Goal: Task Accomplishment & Management: Use online tool/utility

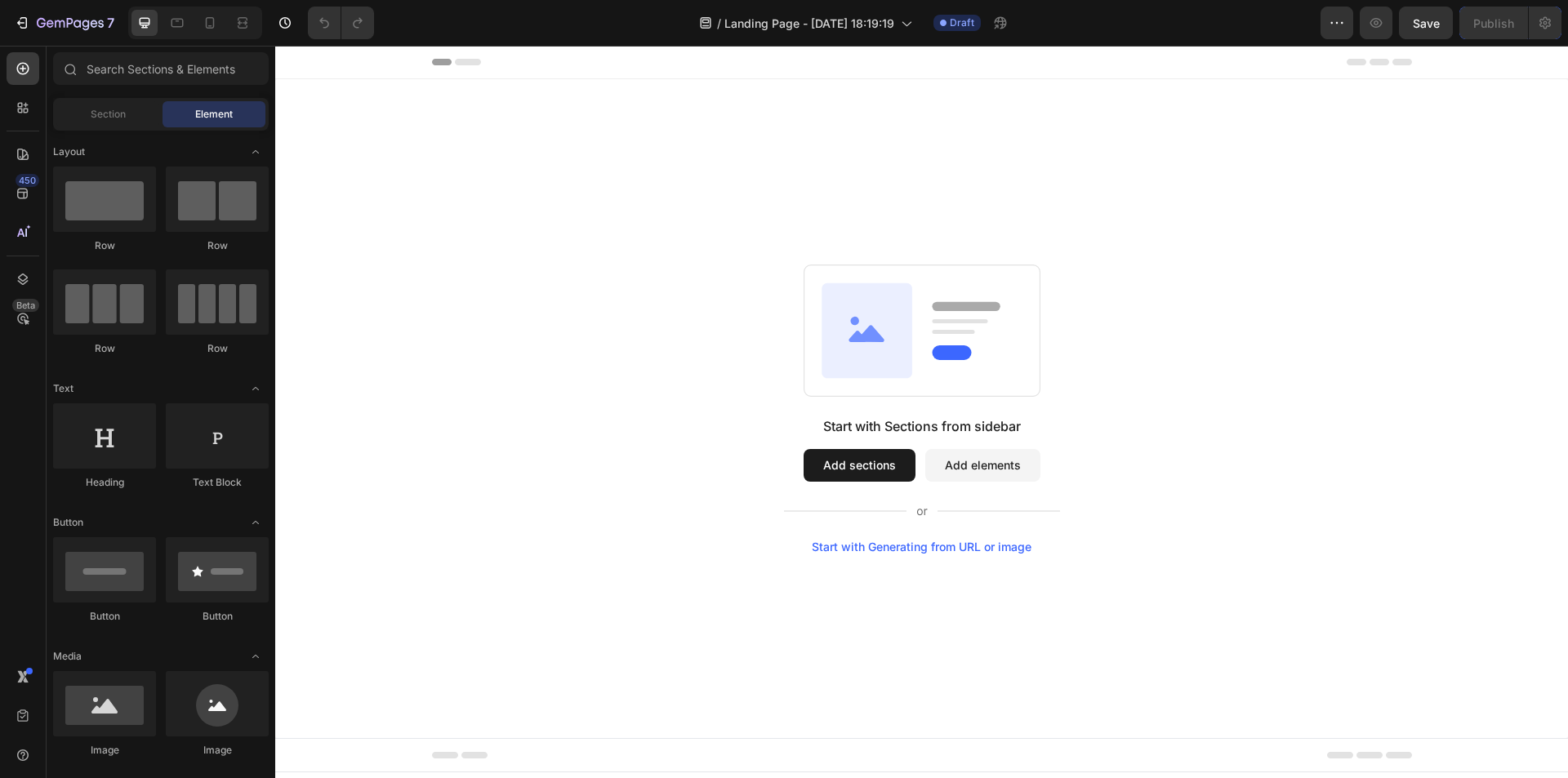
click at [828, 461] on button "Add sections" at bounding box center [859, 465] width 112 height 33
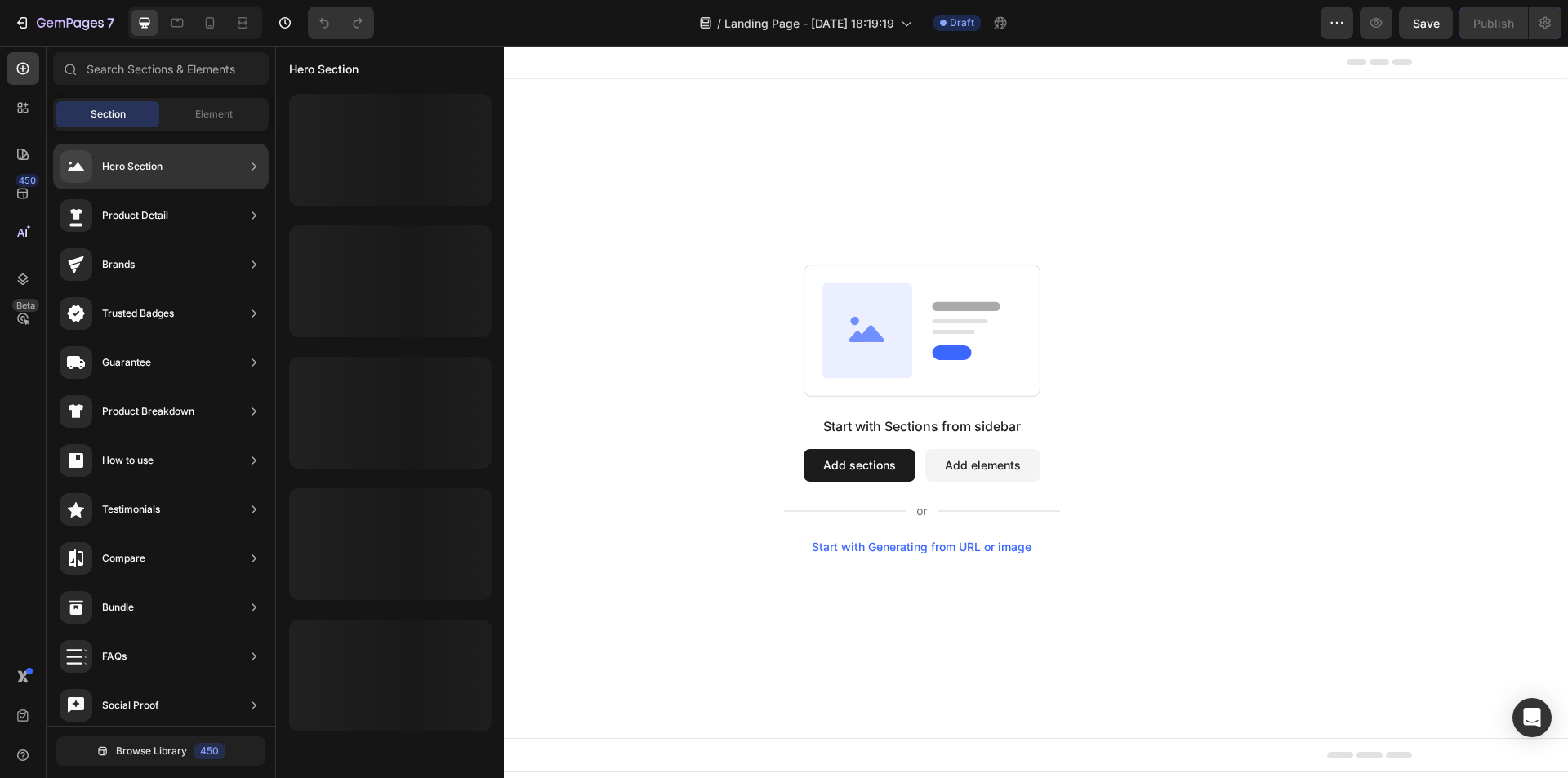
click at [150, 164] on div "Hero Section" at bounding box center [132, 166] width 61 height 16
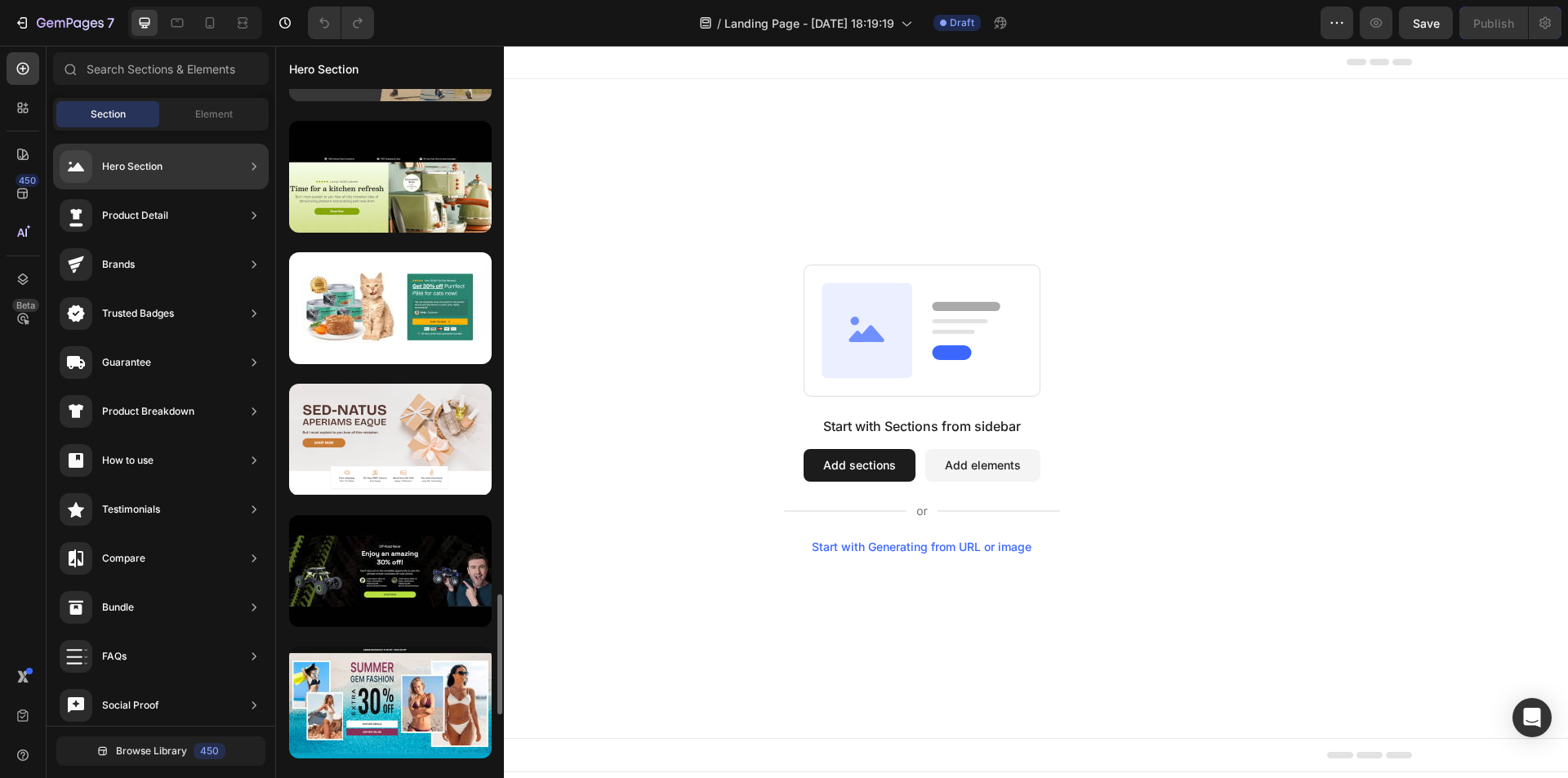
scroll to position [2503, 0]
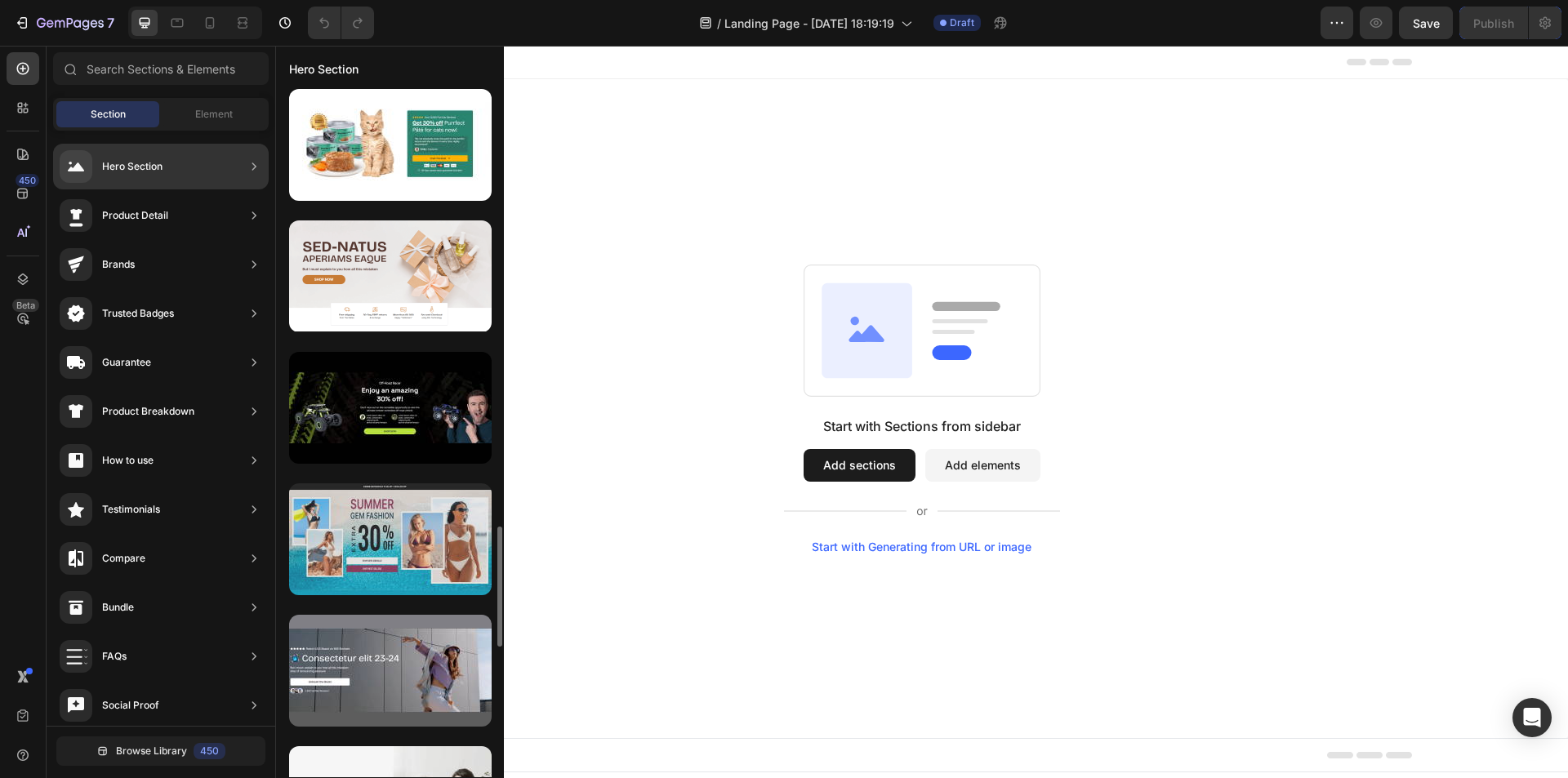
click at [440, 530] on div at bounding box center [390, 540] width 203 height 112
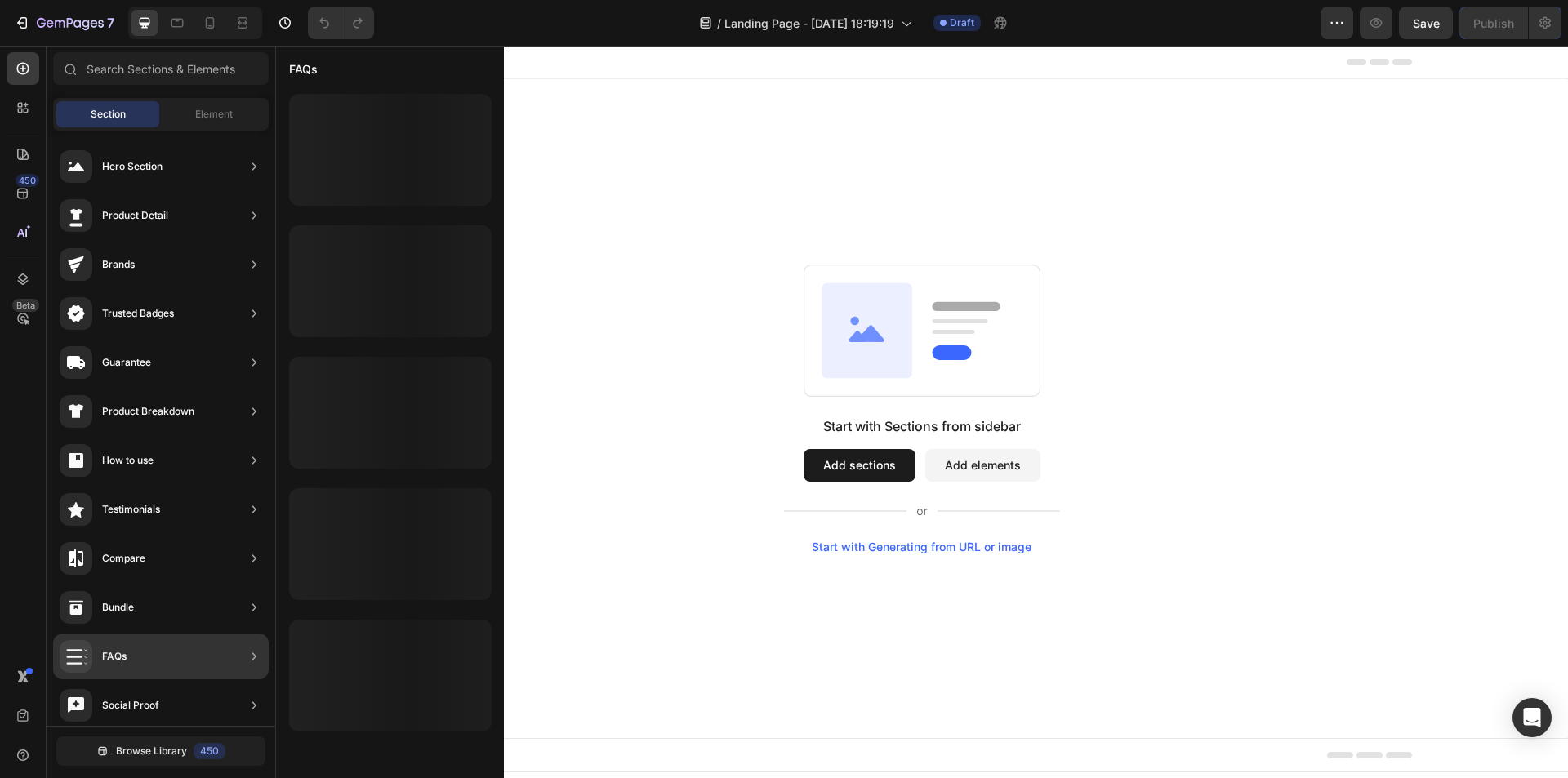
scroll to position [0, 0]
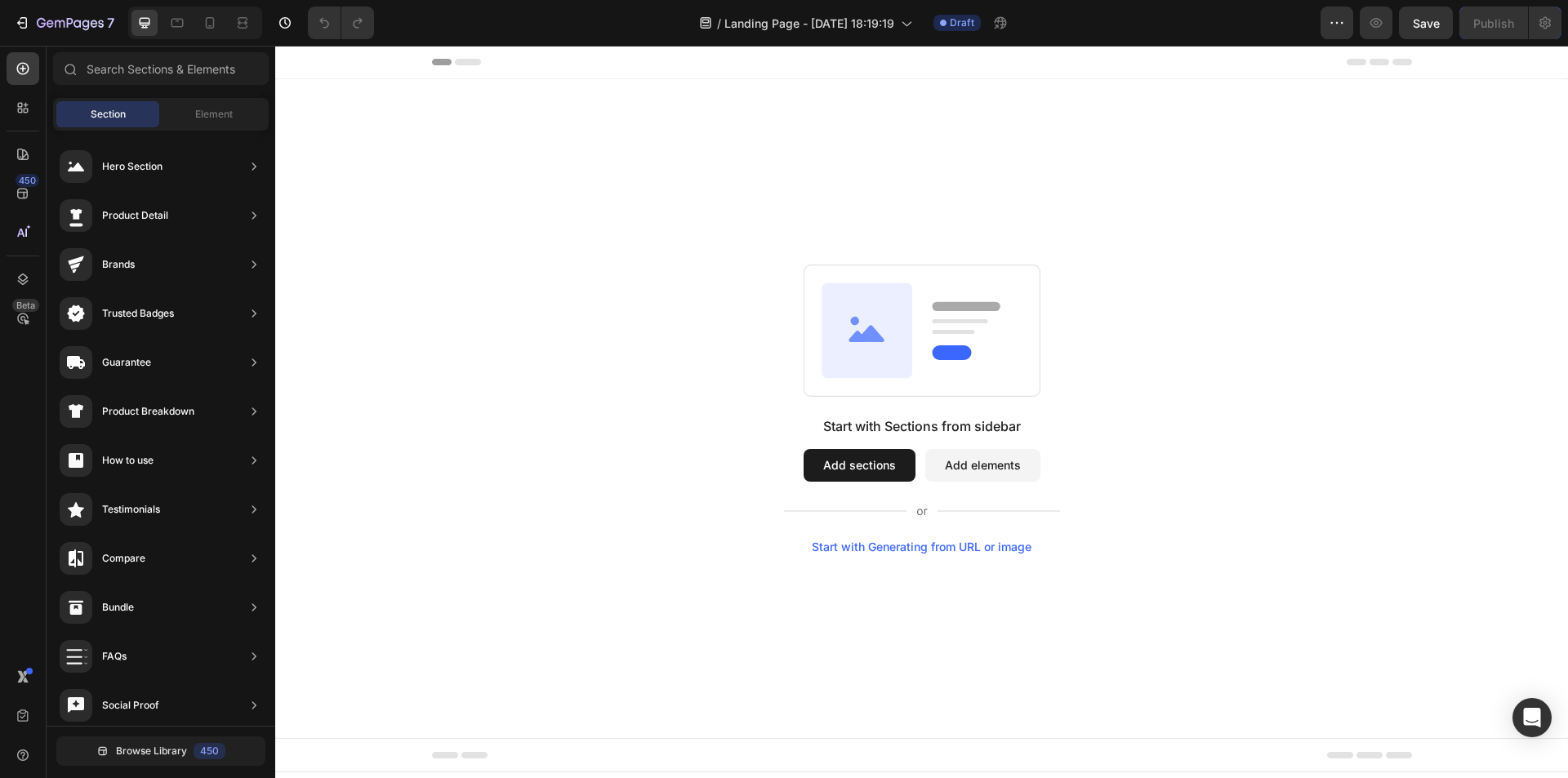
click at [869, 466] on button "Add sections" at bounding box center [859, 465] width 112 height 33
click at [880, 470] on button "Add sections" at bounding box center [859, 465] width 112 height 33
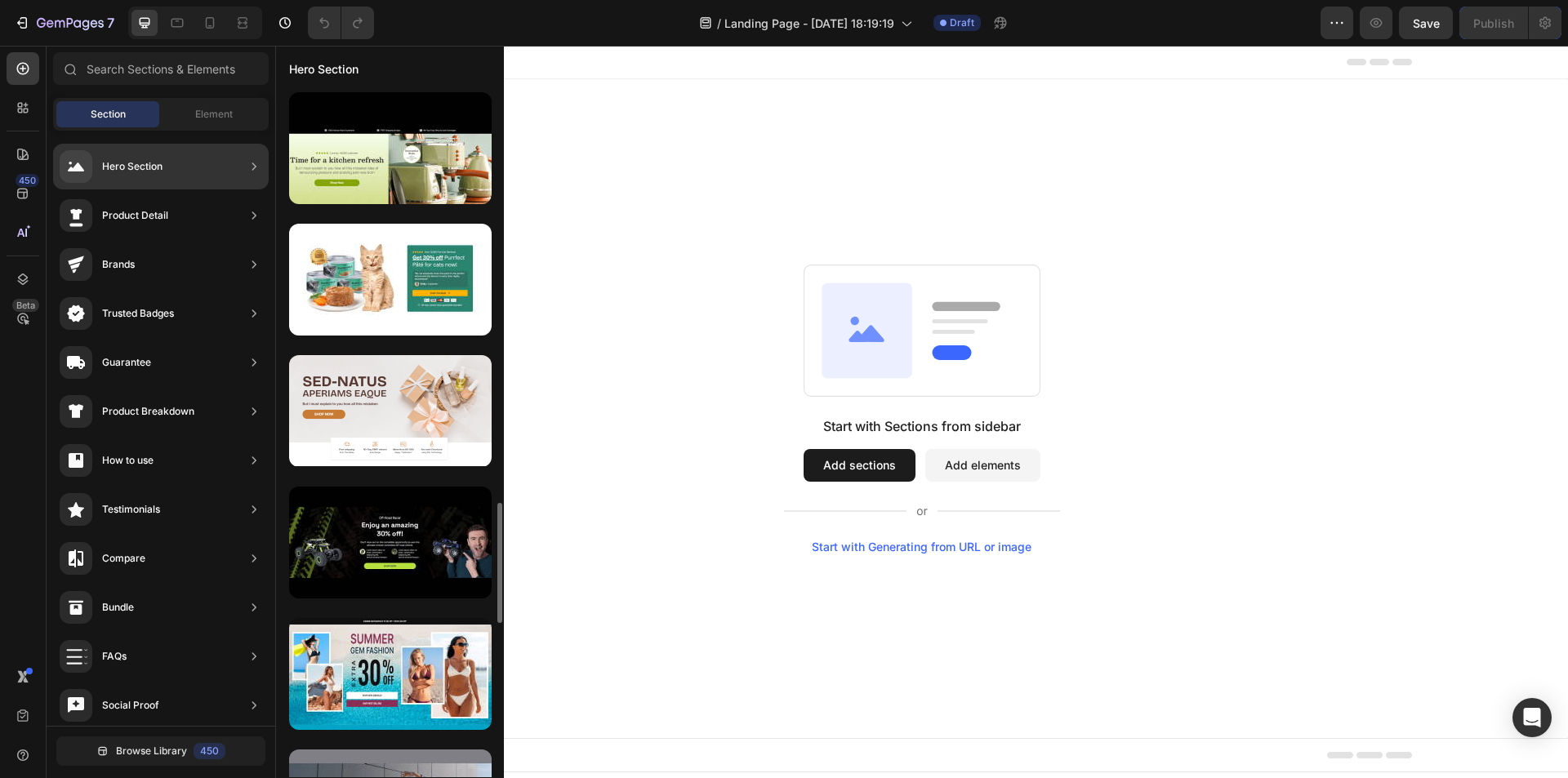
scroll to position [2450, 0]
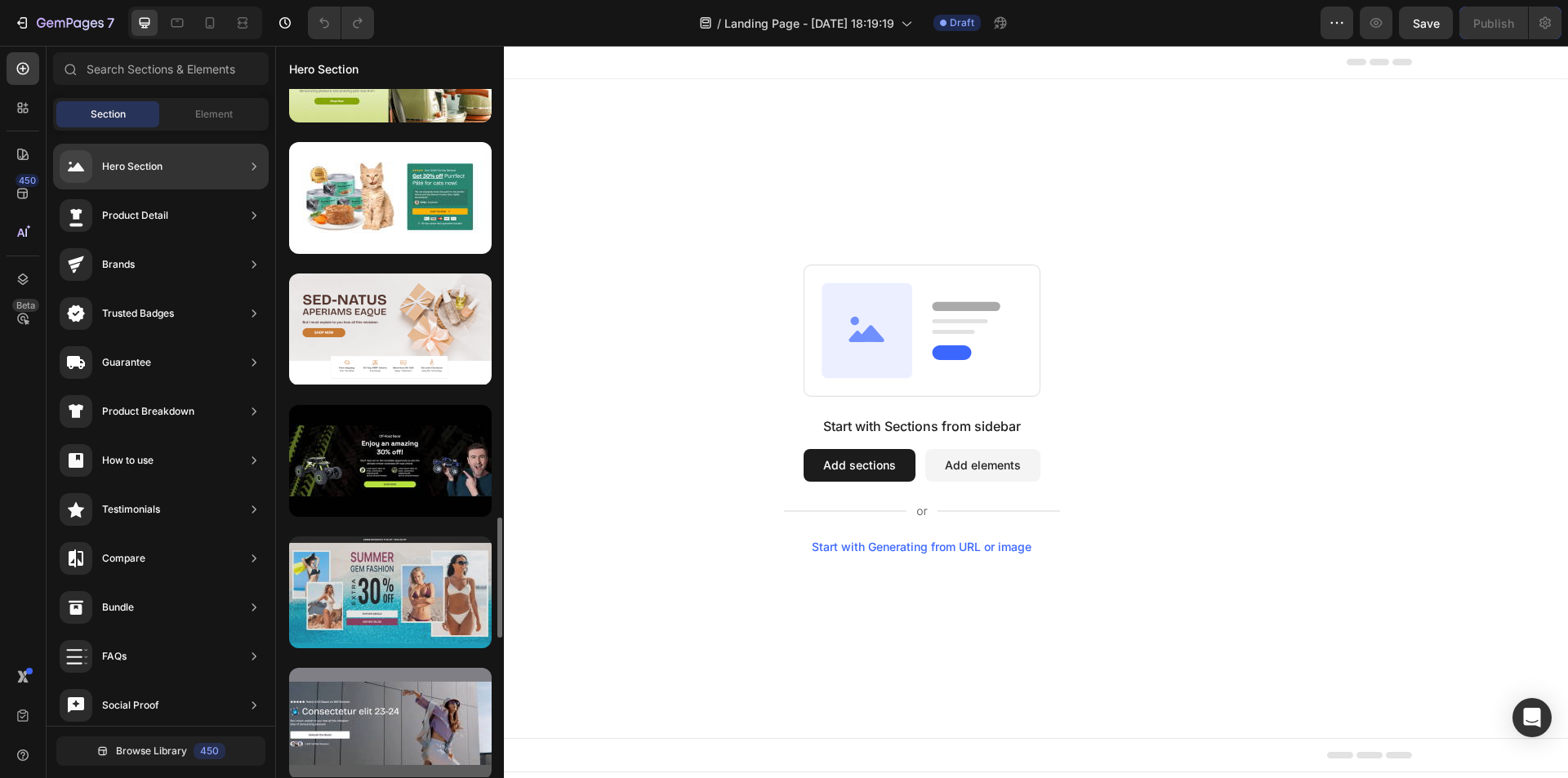
click at [395, 580] on div at bounding box center [390, 593] width 203 height 112
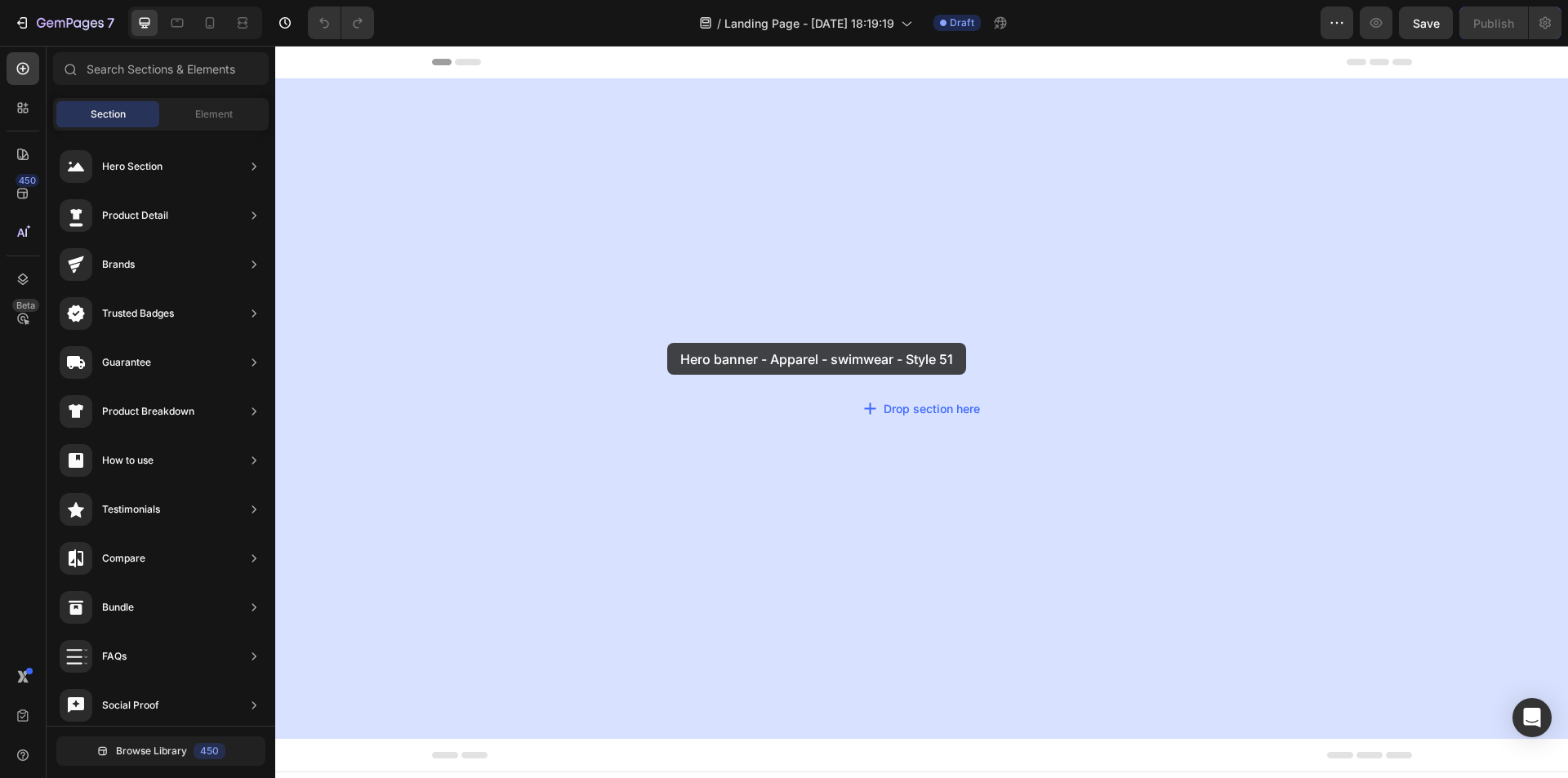
drag, startPoint x: 643, startPoint y: 638, endPoint x: 688, endPoint y: 278, distance: 362.8
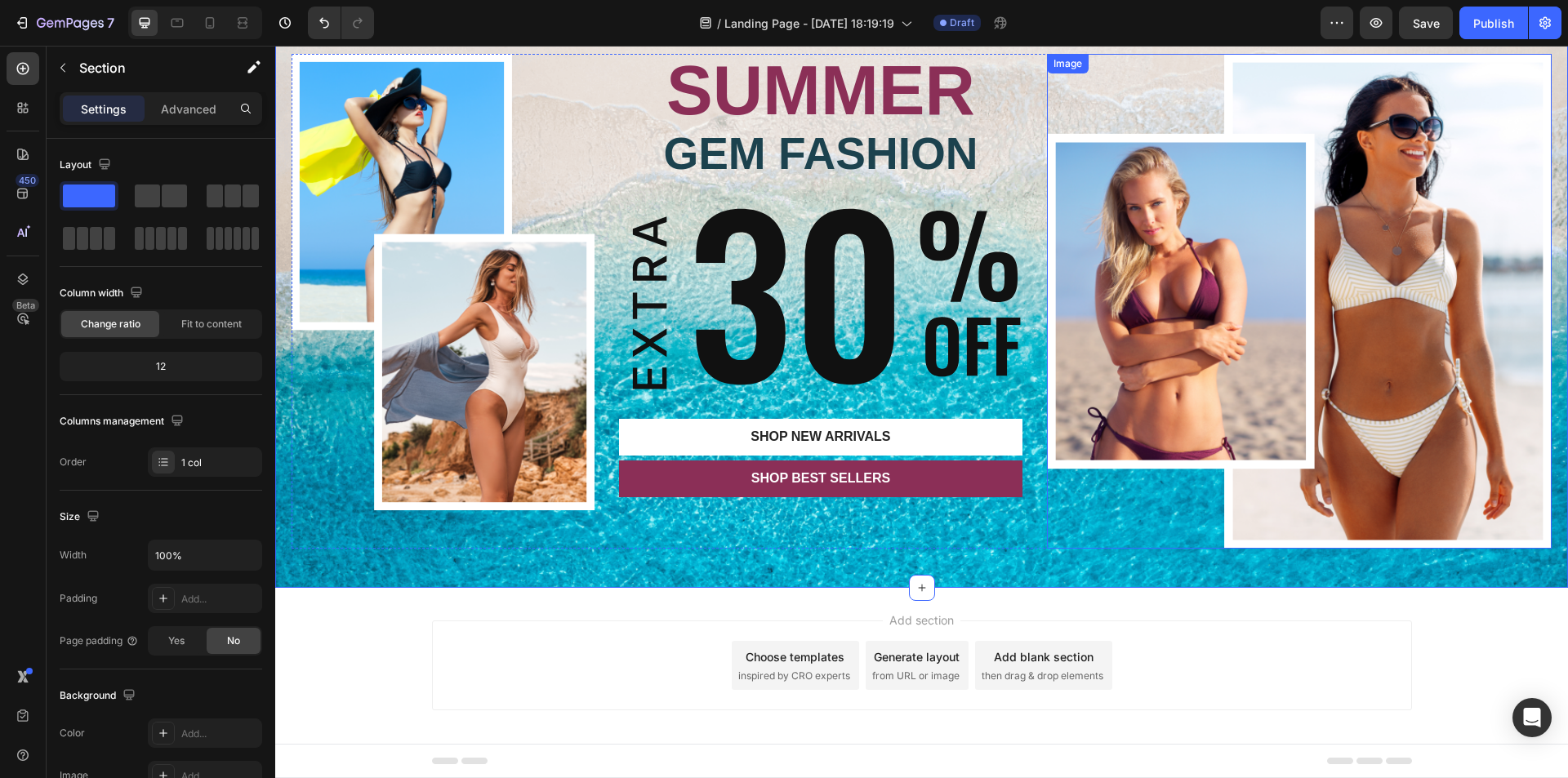
scroll to position [107, 0]
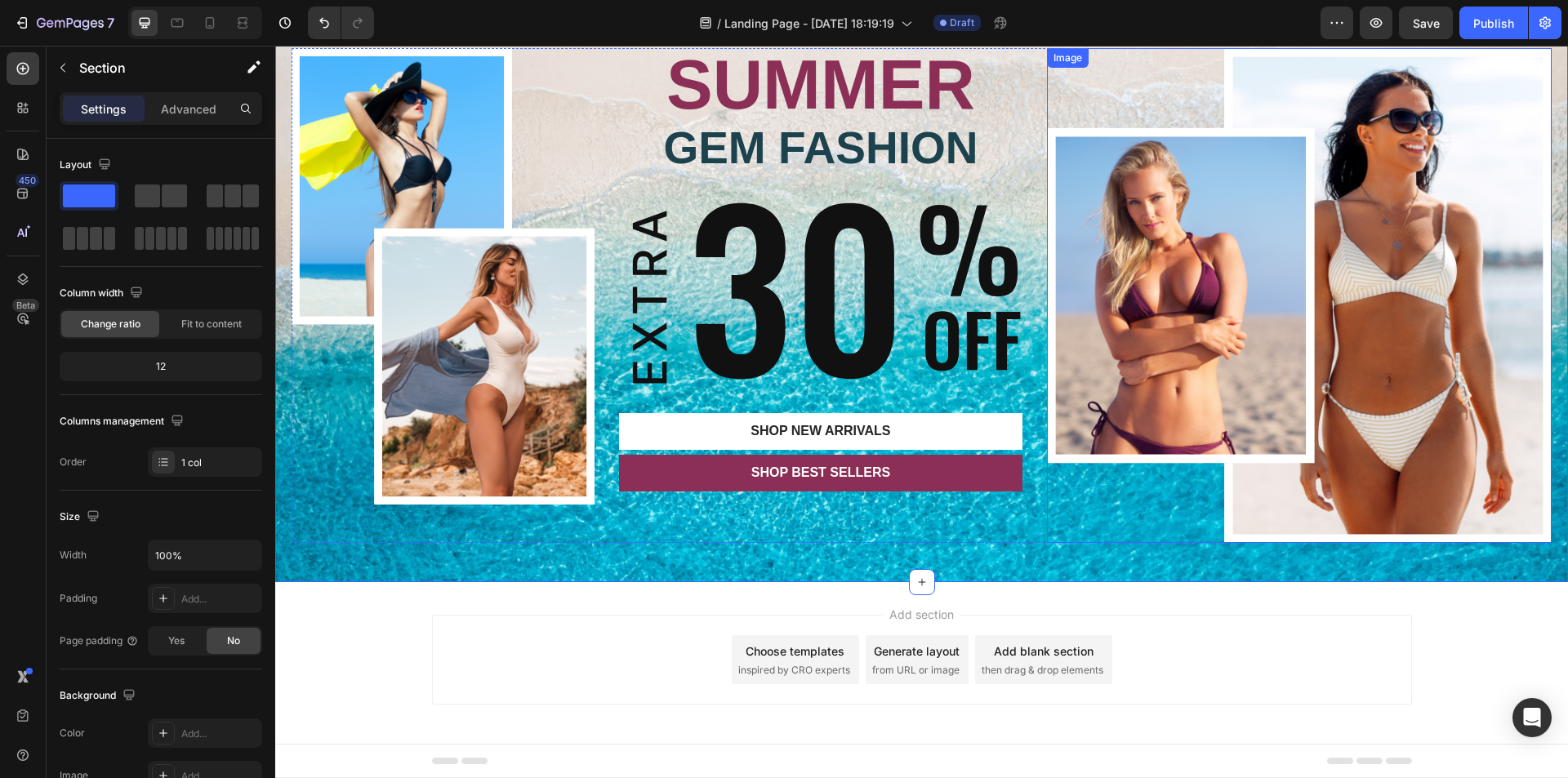
click at [1202, 315] on img at bounding box center [1299, 296] width 504 height 495
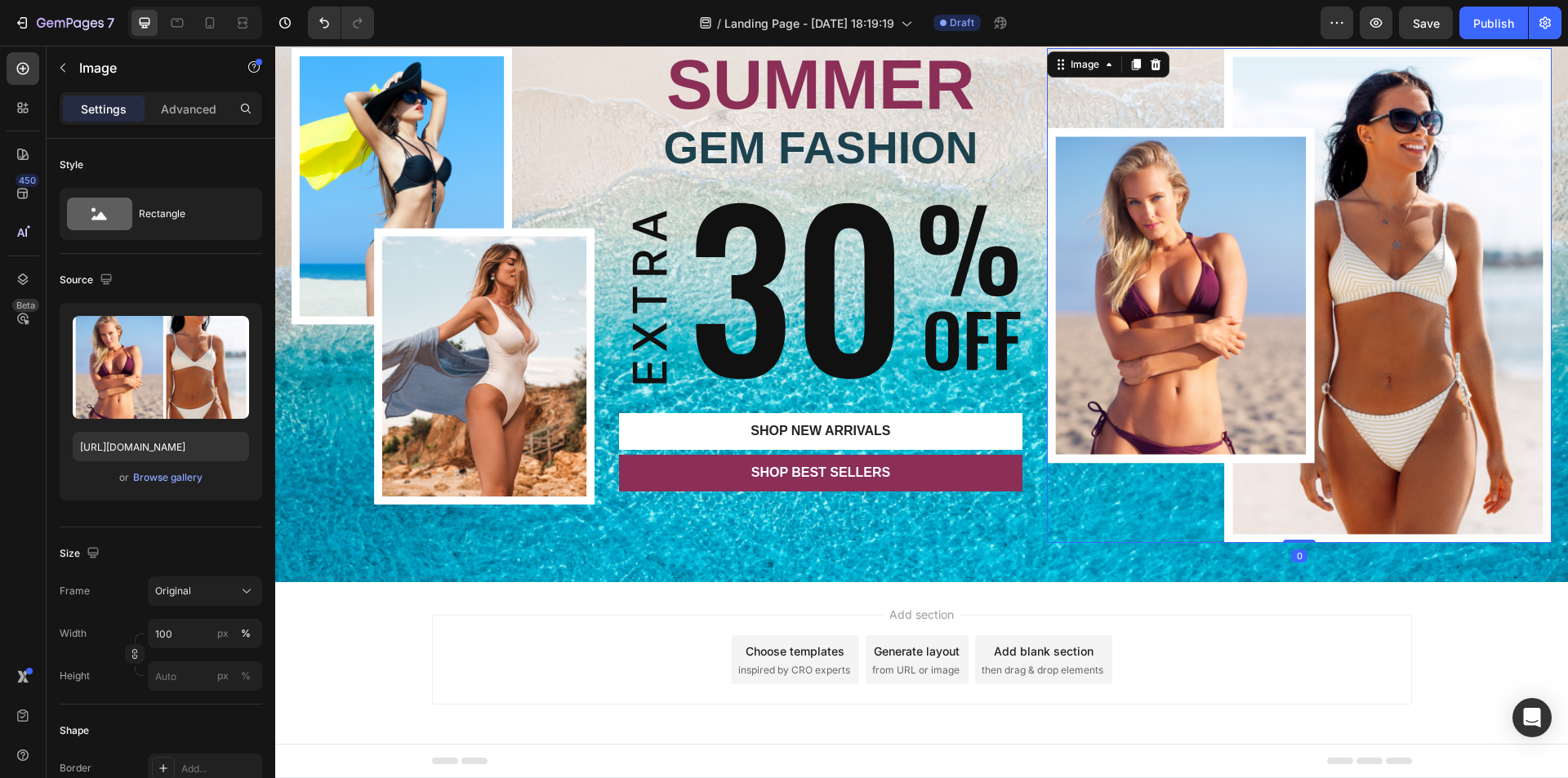
click at [1293, 258] on img at bounding box center [1299, 296] width 504 height 495
click at [1434, 253] on img at bounding box center [1299, 296] width 504 height 495
click at [628, 561] on div "Image SUMMER Text Block GEM FASHION Heading Image SHOP New arrivals Button SHOP…" at bounding box center [922, 296] width 1293 height 573
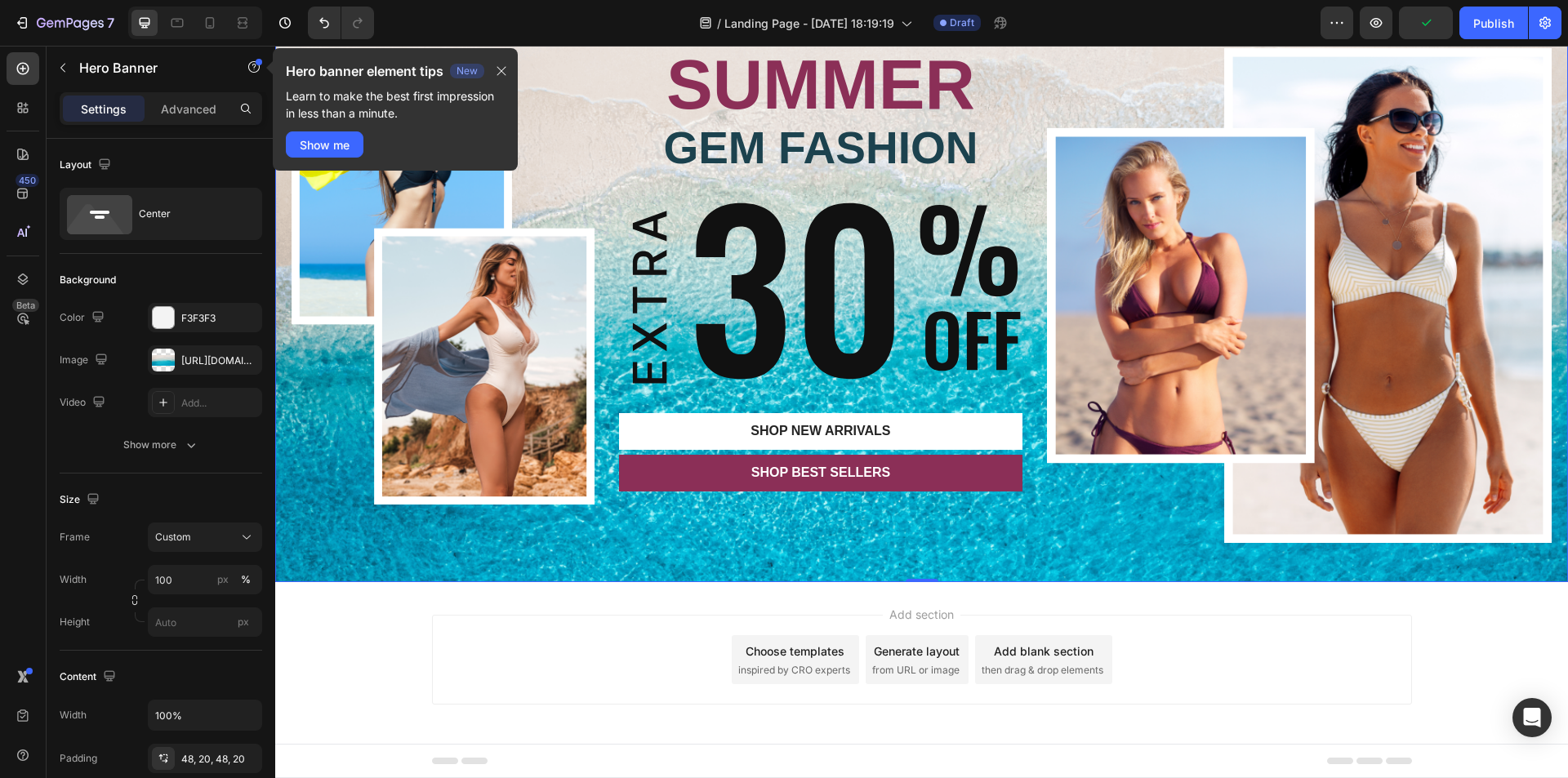
click at [814, 654] on div "Choose templates" at bounding box center [795, 651] width 99 height 17
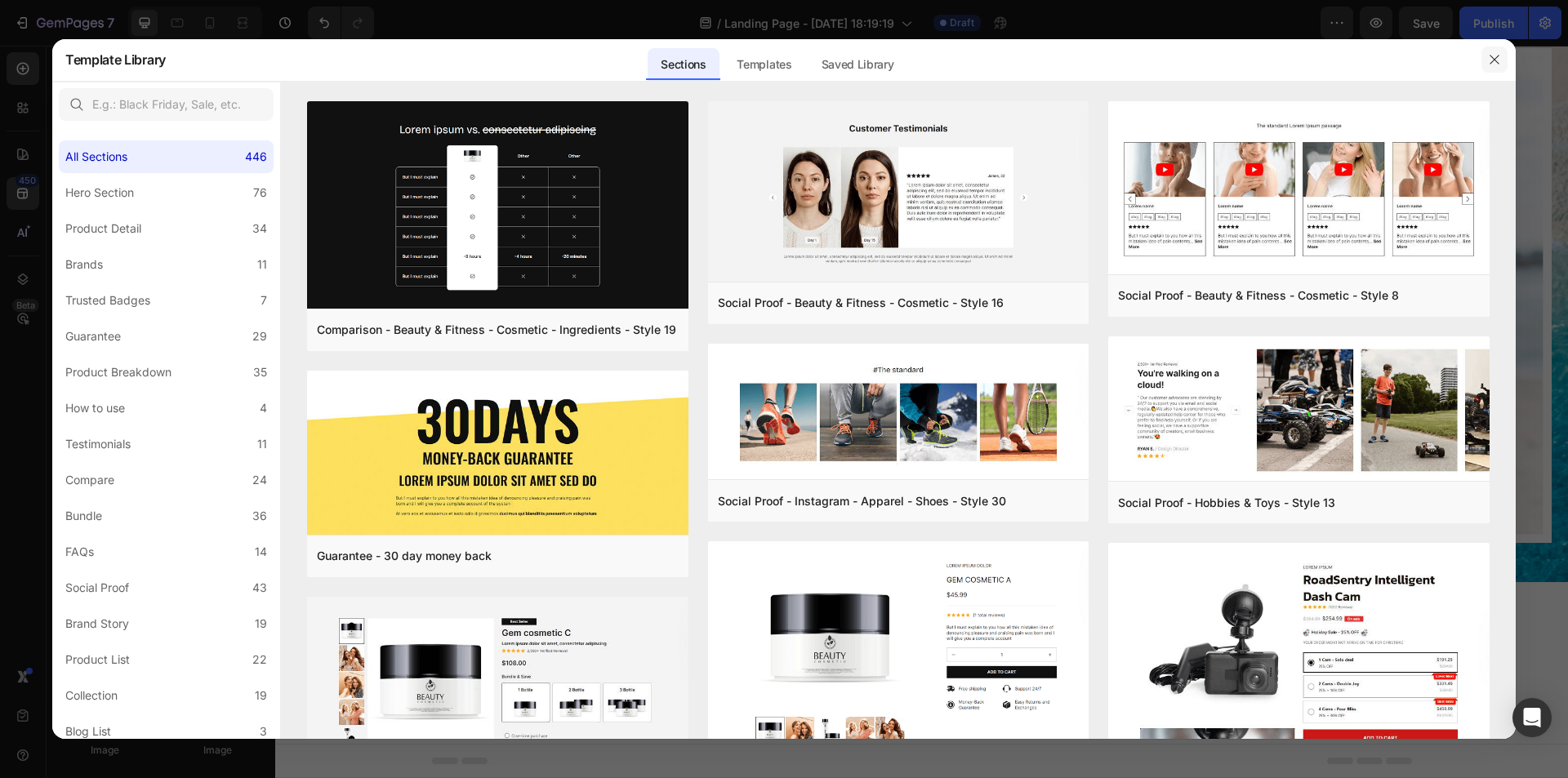
click at [1483, 67] on button "button" at bounding box center [1494, 60] width 26 height 26
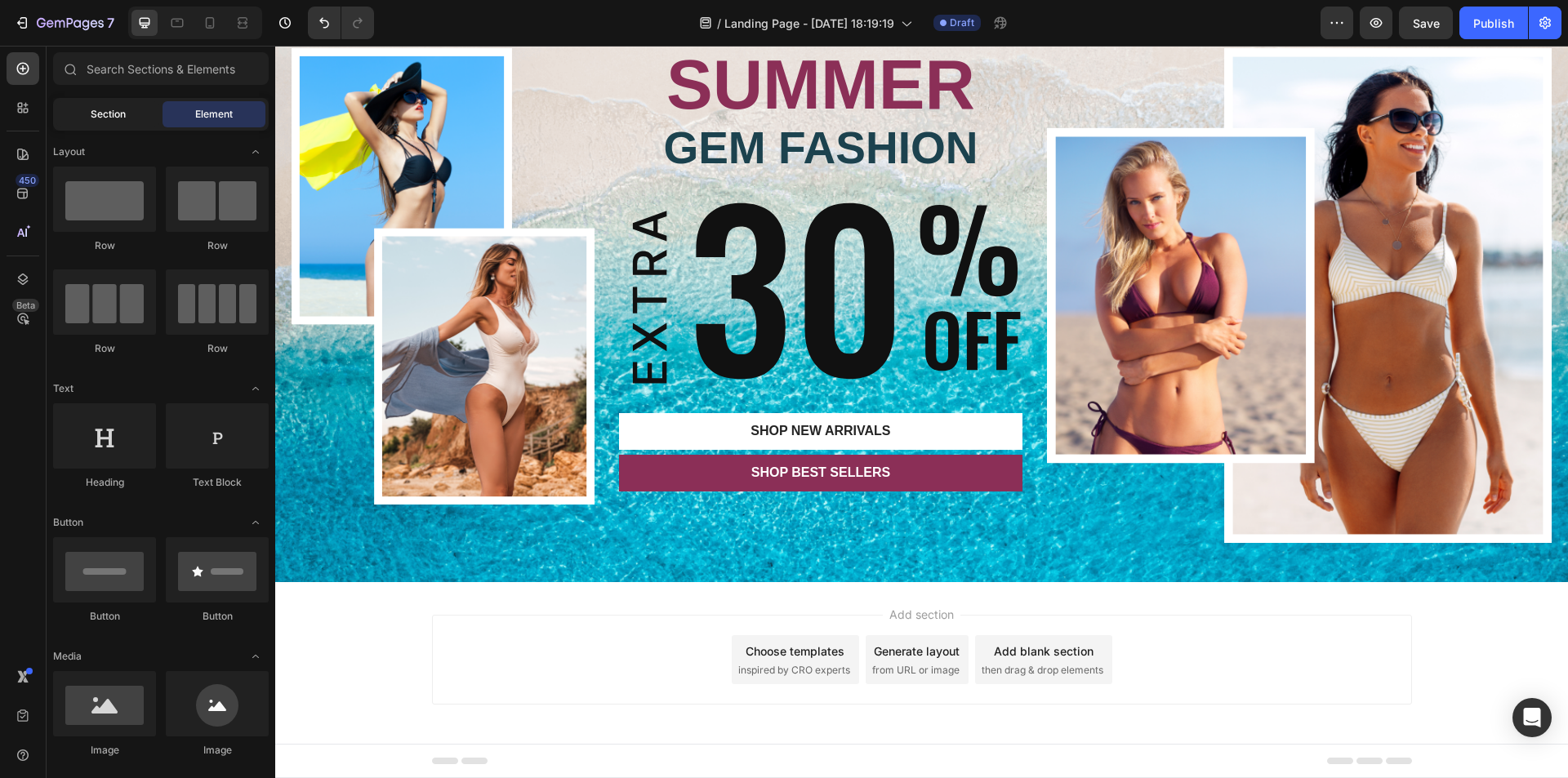
click at [119, 113] on span "Section" at bounding box center [108, 115] width 35 height 15
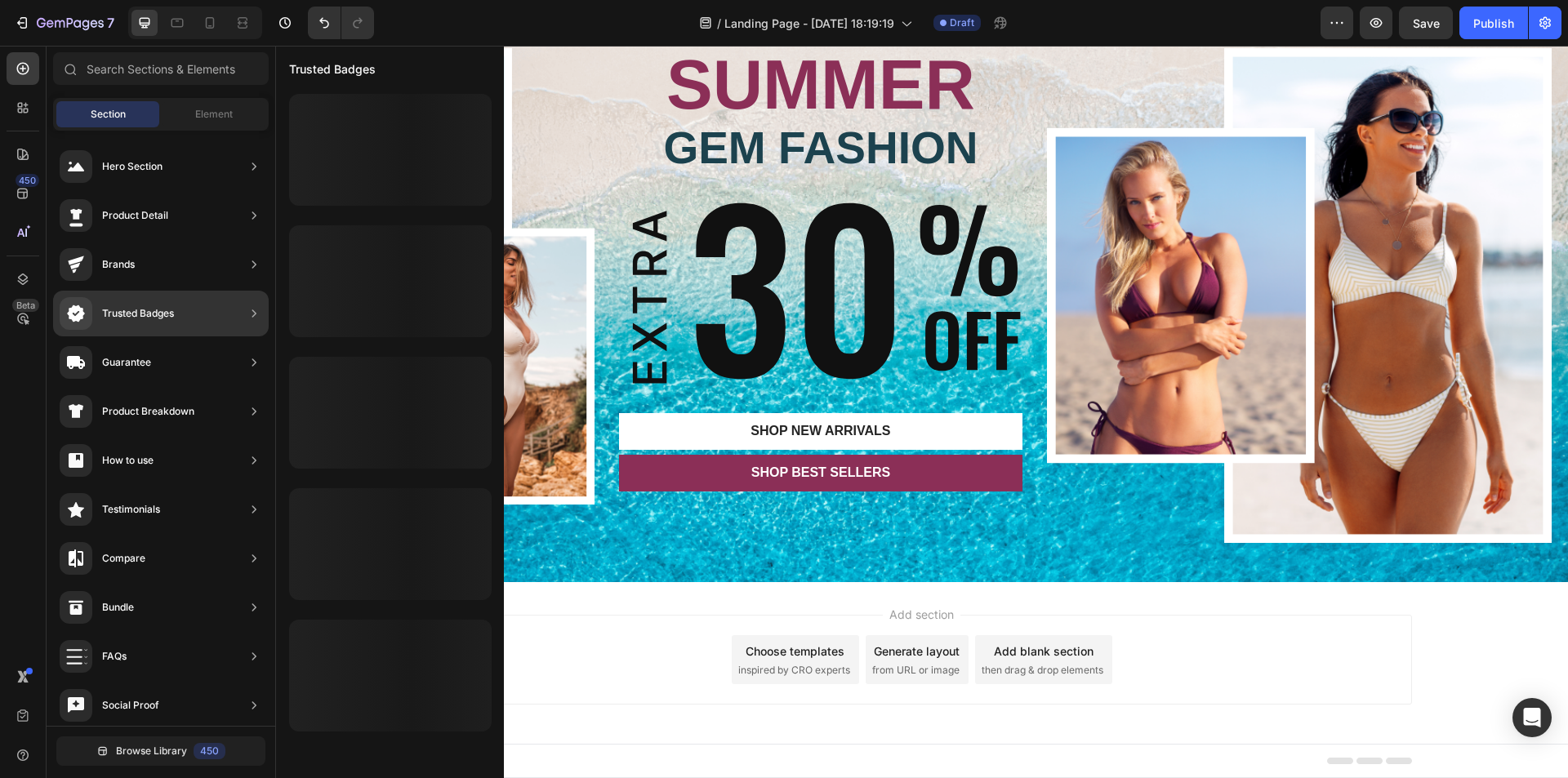
scroll to position [0, 0]
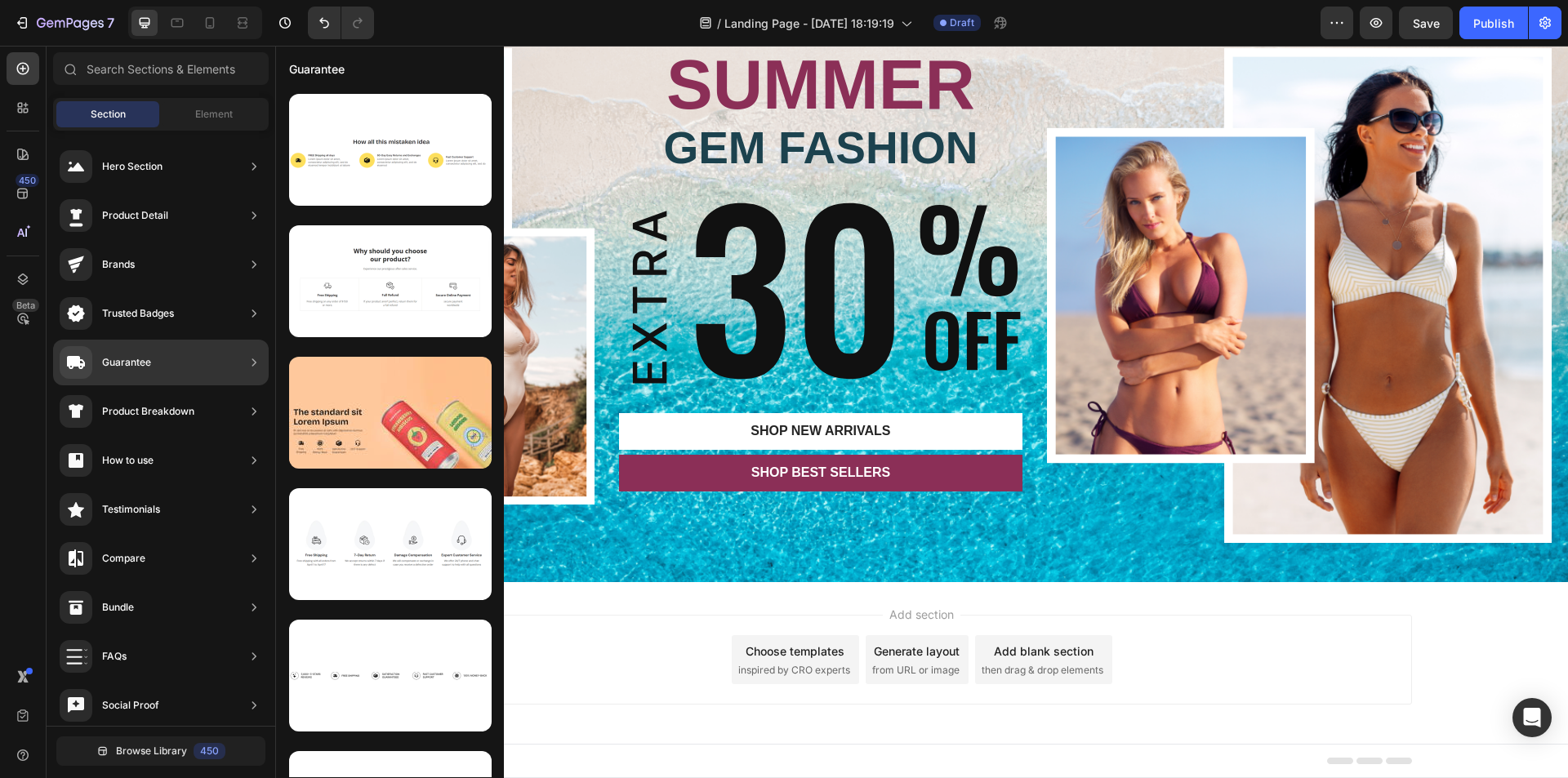
click at [162, 424] on div "Product Breakdown" at bounding box center [127, 411] width 134 height 33
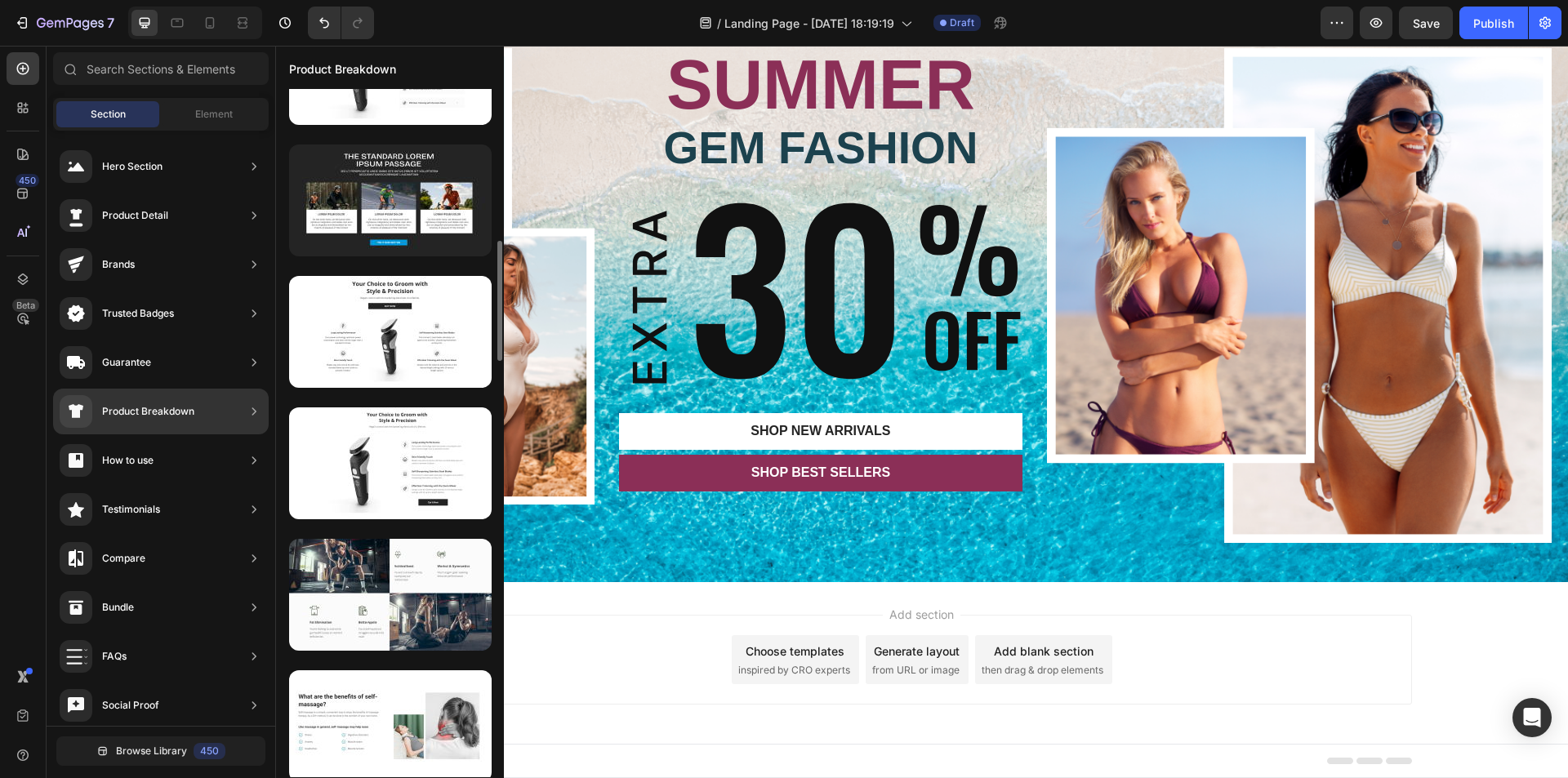
scroll to position [788, 0]
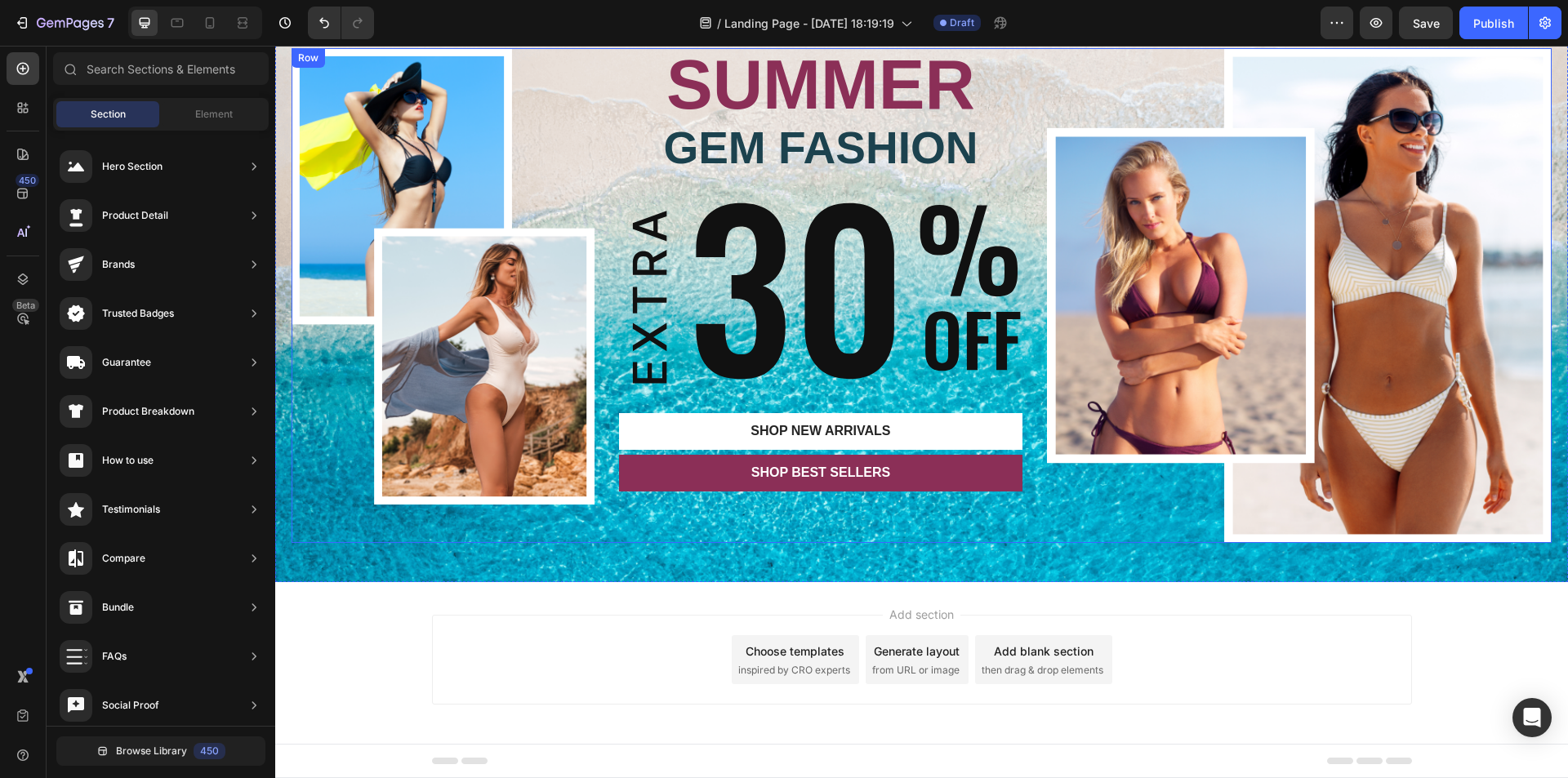
drag, startPoint x: 632, startPoint y: 325, endPoint x: 797, endPoint y: 605, distance: 325.0
click at [830, 598] on div "Header SUMMER GEM FASHION UP TO 40% OFF + EXTRA 30% OFF Text Block Row Image SU…" at bounding box center [922, 361] width 1293 height 844
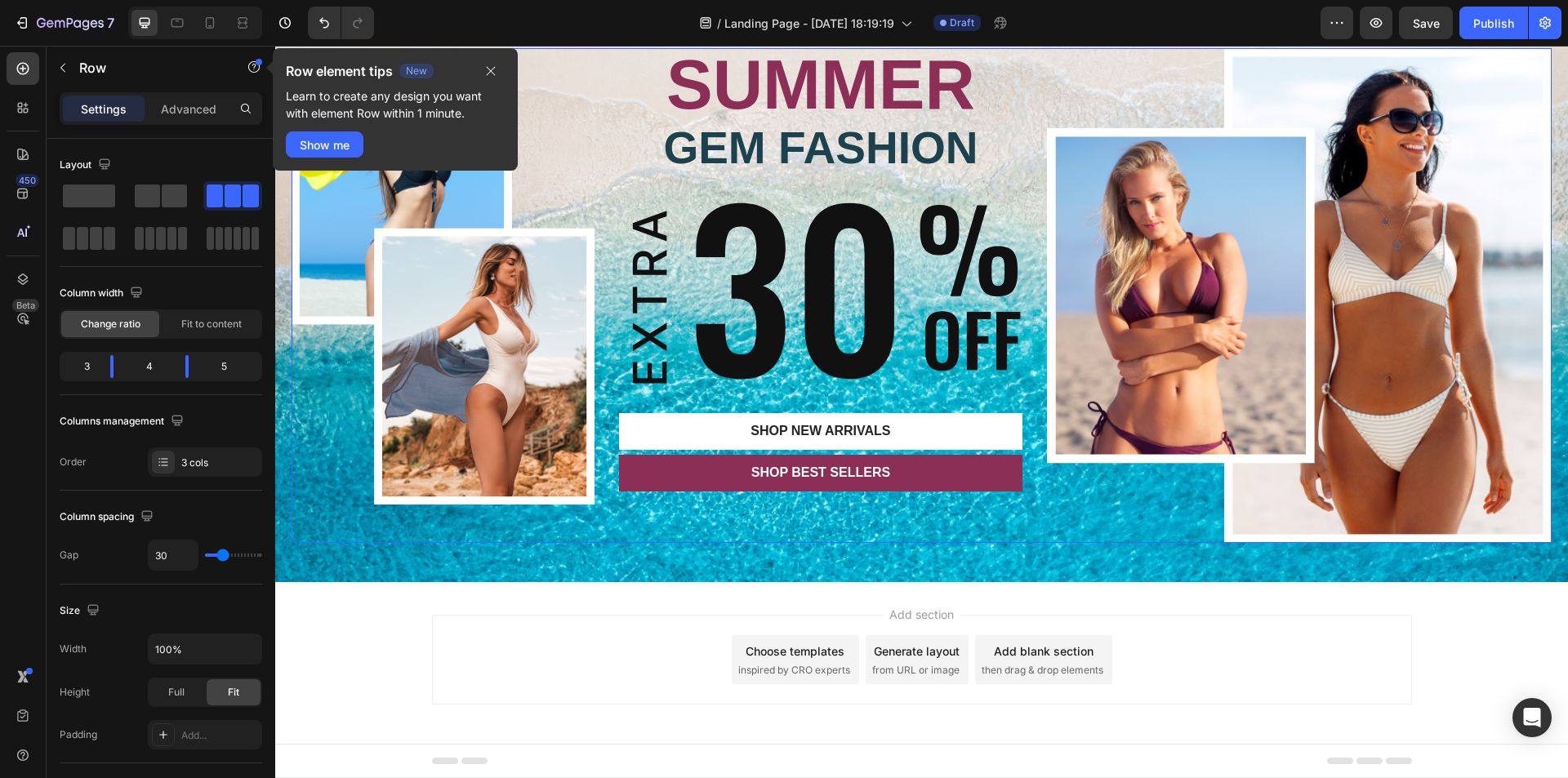
click at [794, 600] on div "Add section Choose templates inspired by CRO experts Generate layout from URL o…" at bounding box center [922, 683] width 1293 height 201
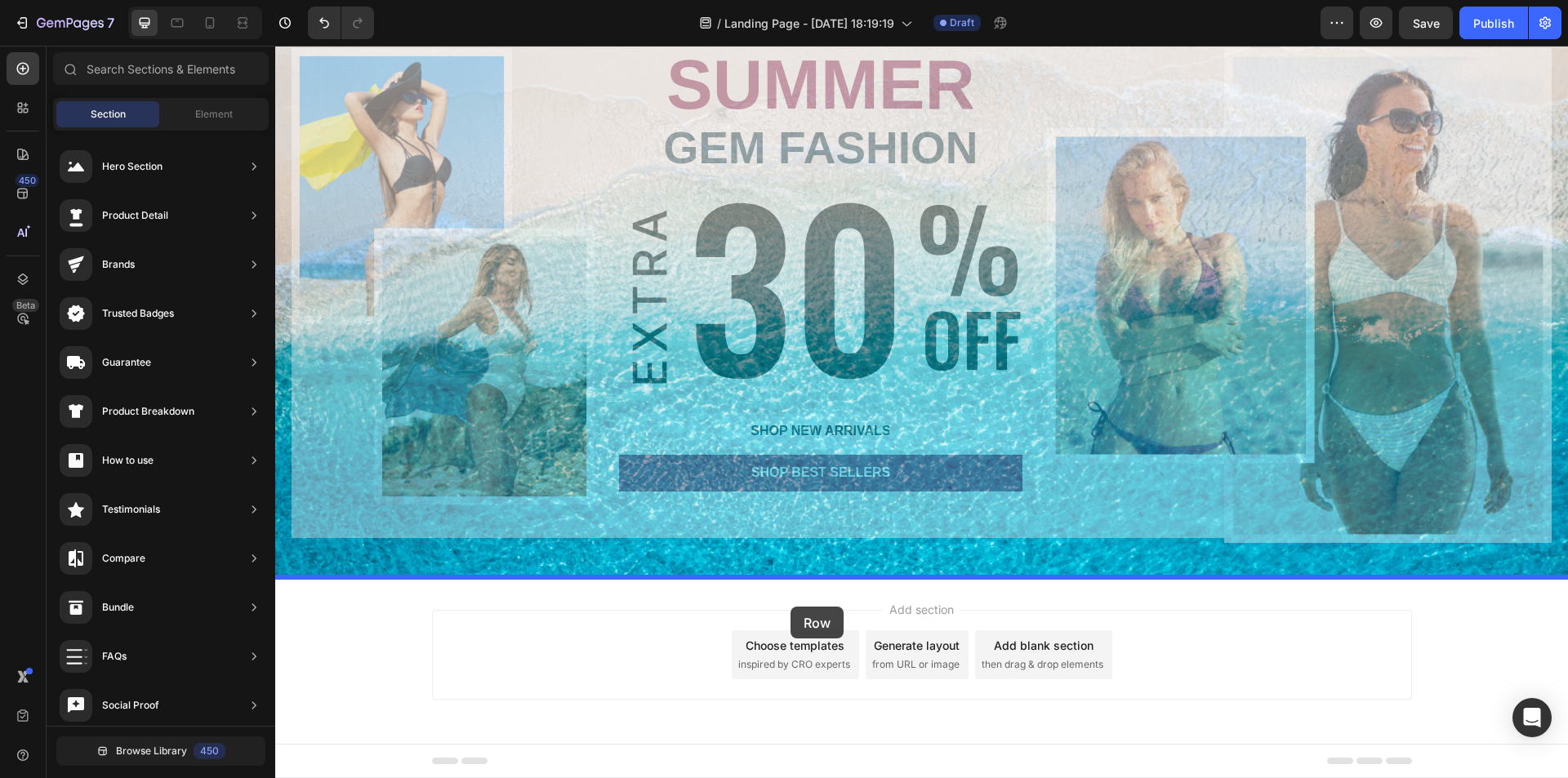
click at [813, 595] on div at bounding box center [922, 358] width 1293 height 840
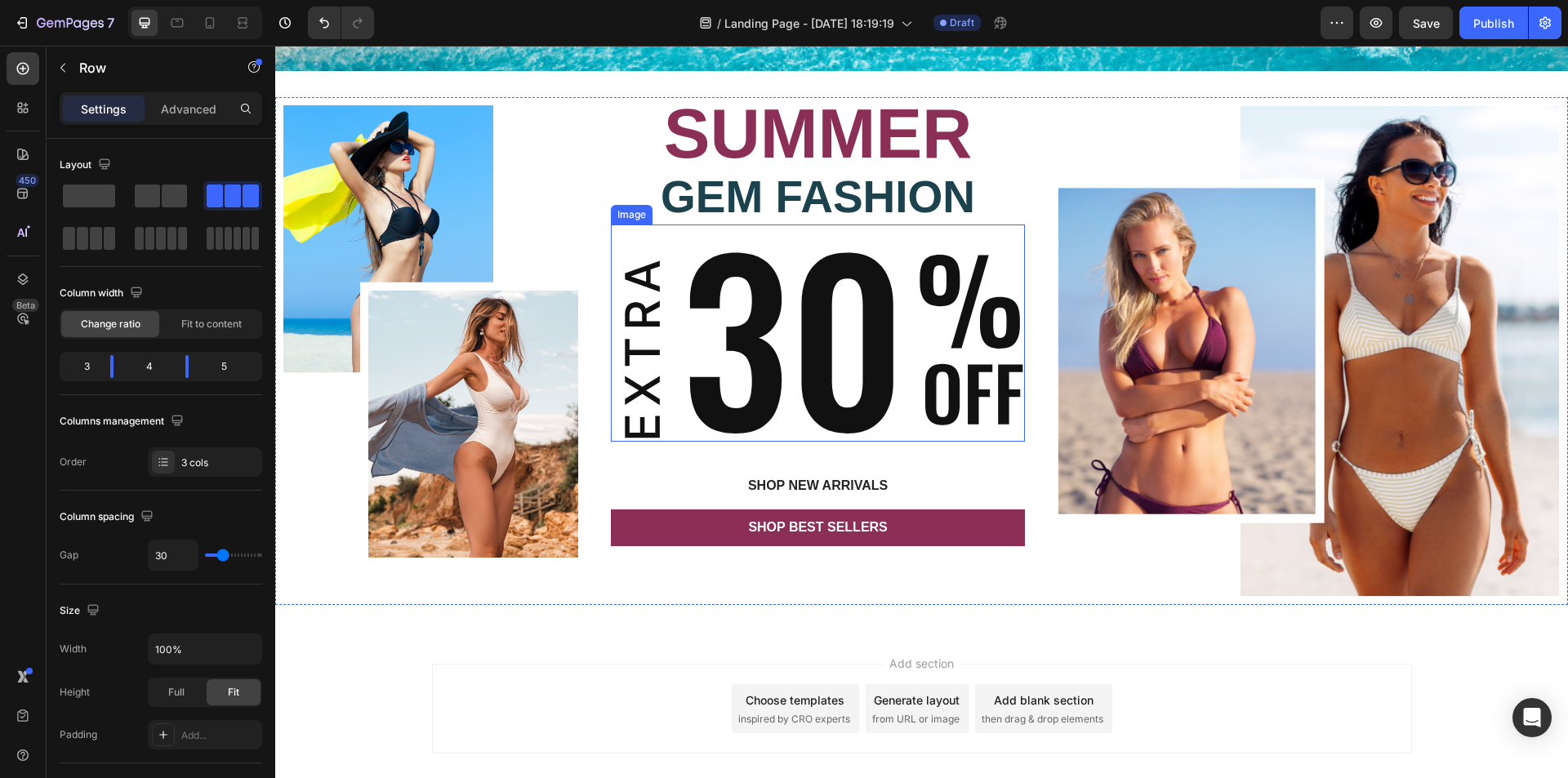
scroll to position [0, 0]
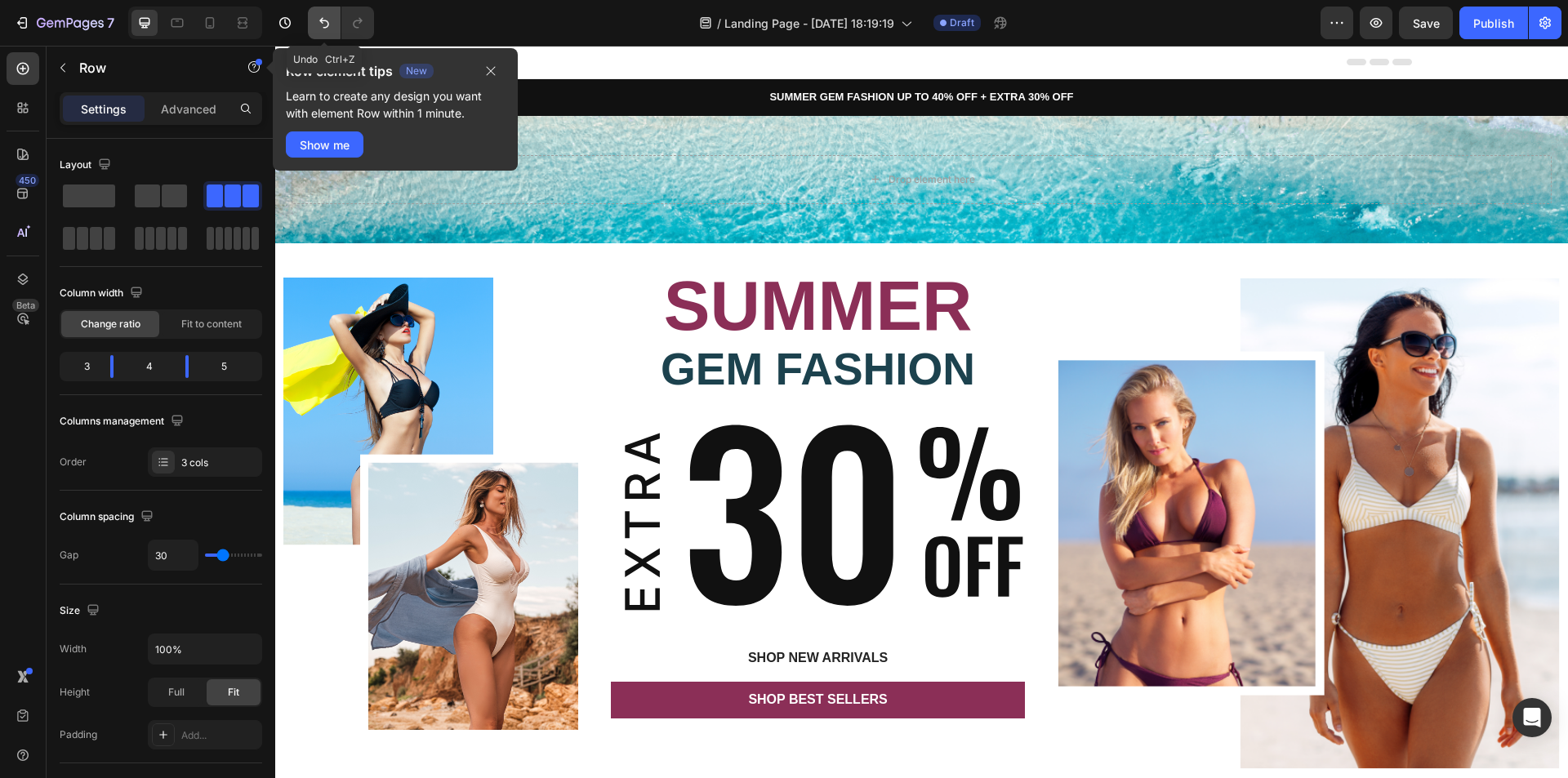
click at [330, 20] on icon "Undo/Redo" at bounding box center [323, 22] width 16 height 16
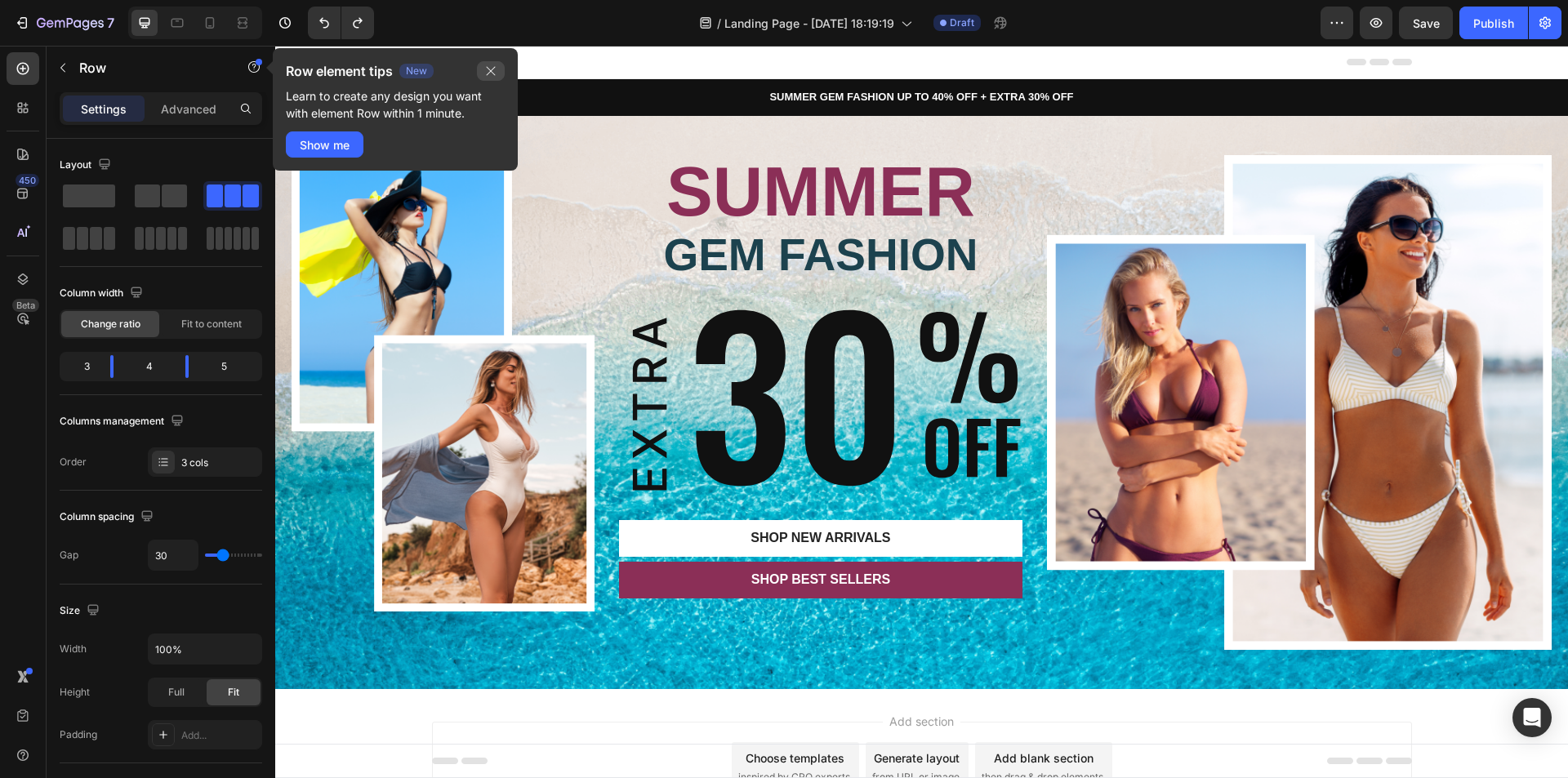
click at [487, 64] on button "button" at bounding box center [491, 71] width 28 height 20
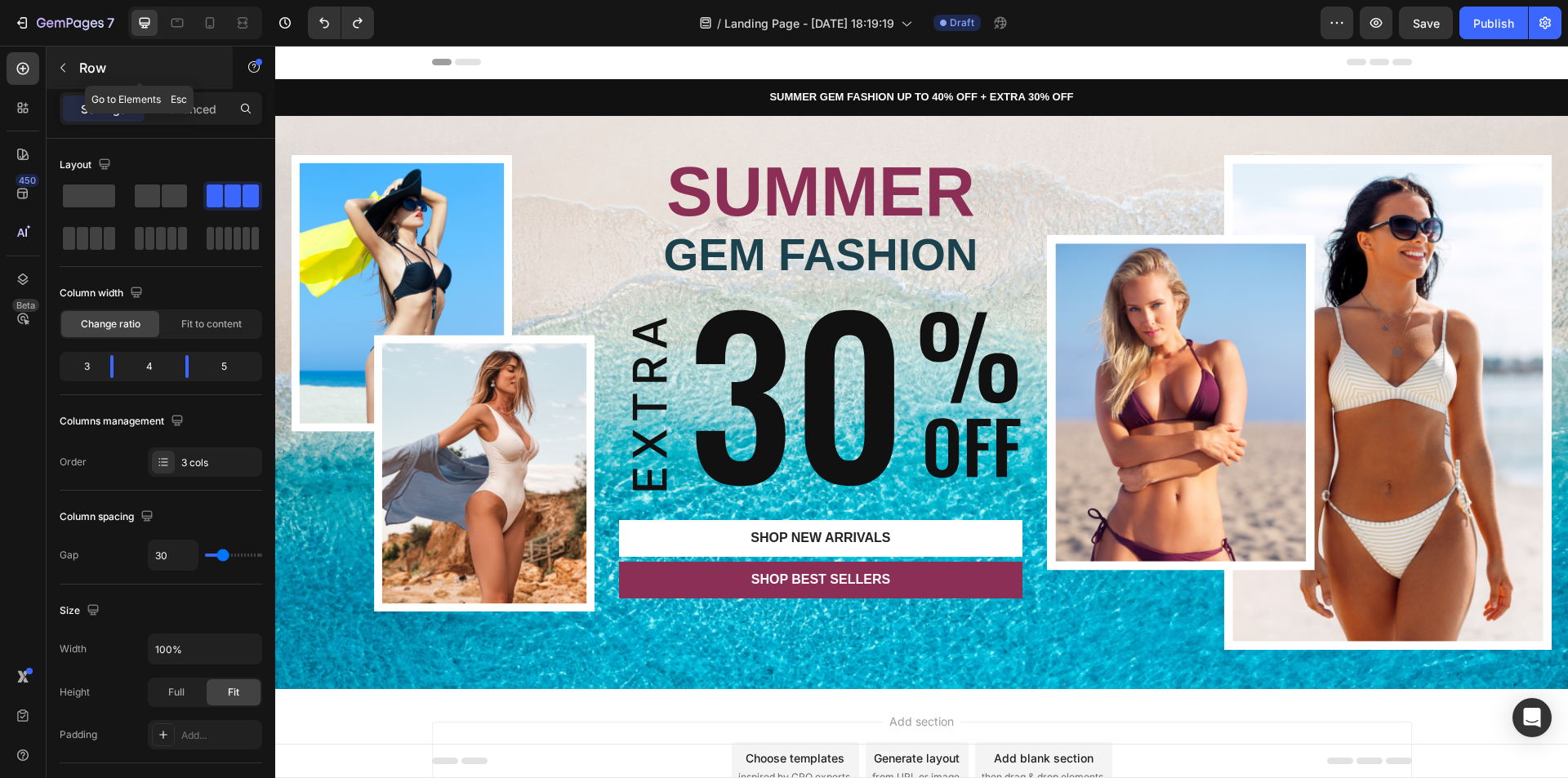
click at [75, 75] on button "button" at bounding box center [63, 68] width 26 height 26
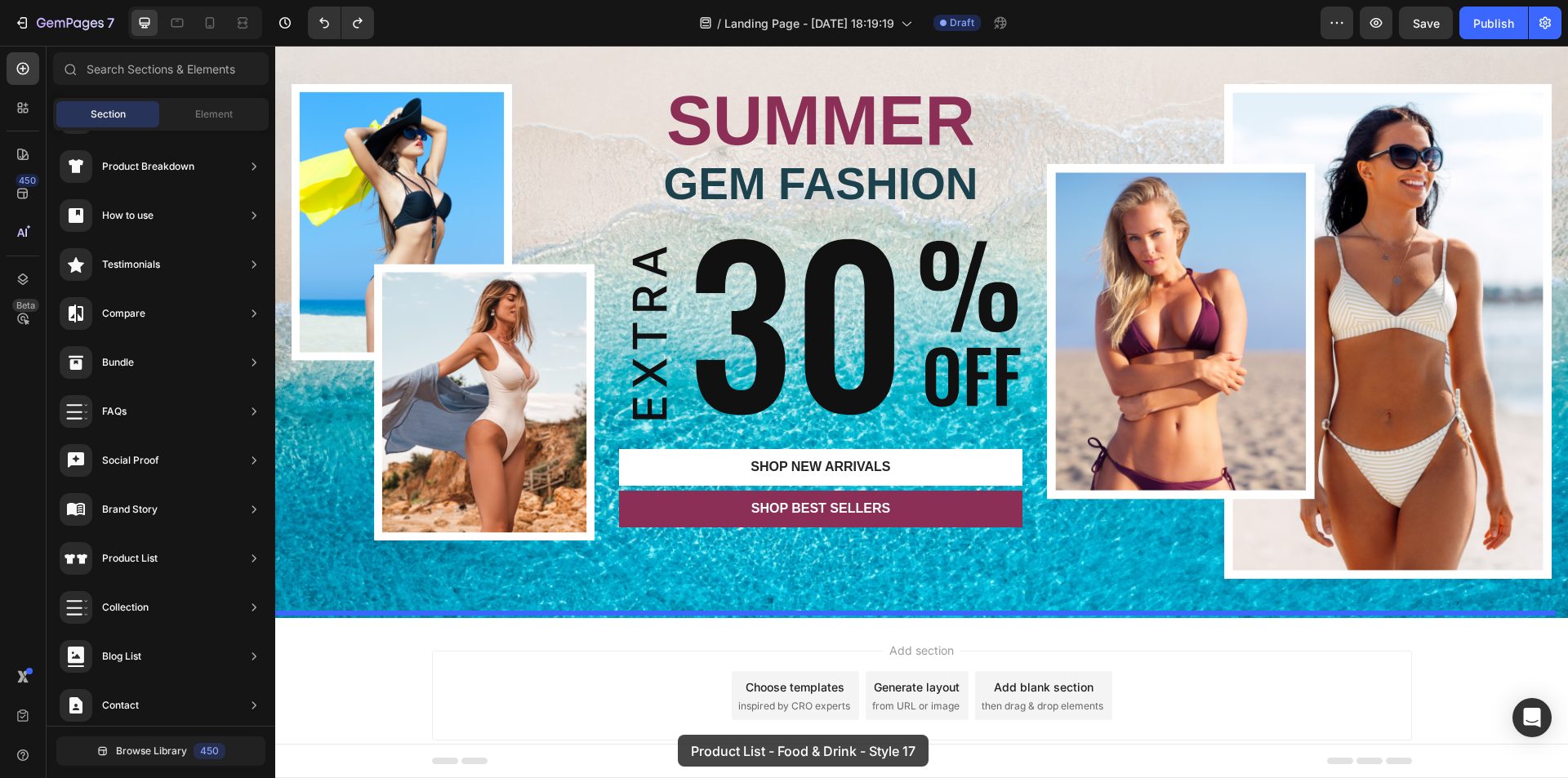
scroll to position [107, 0]
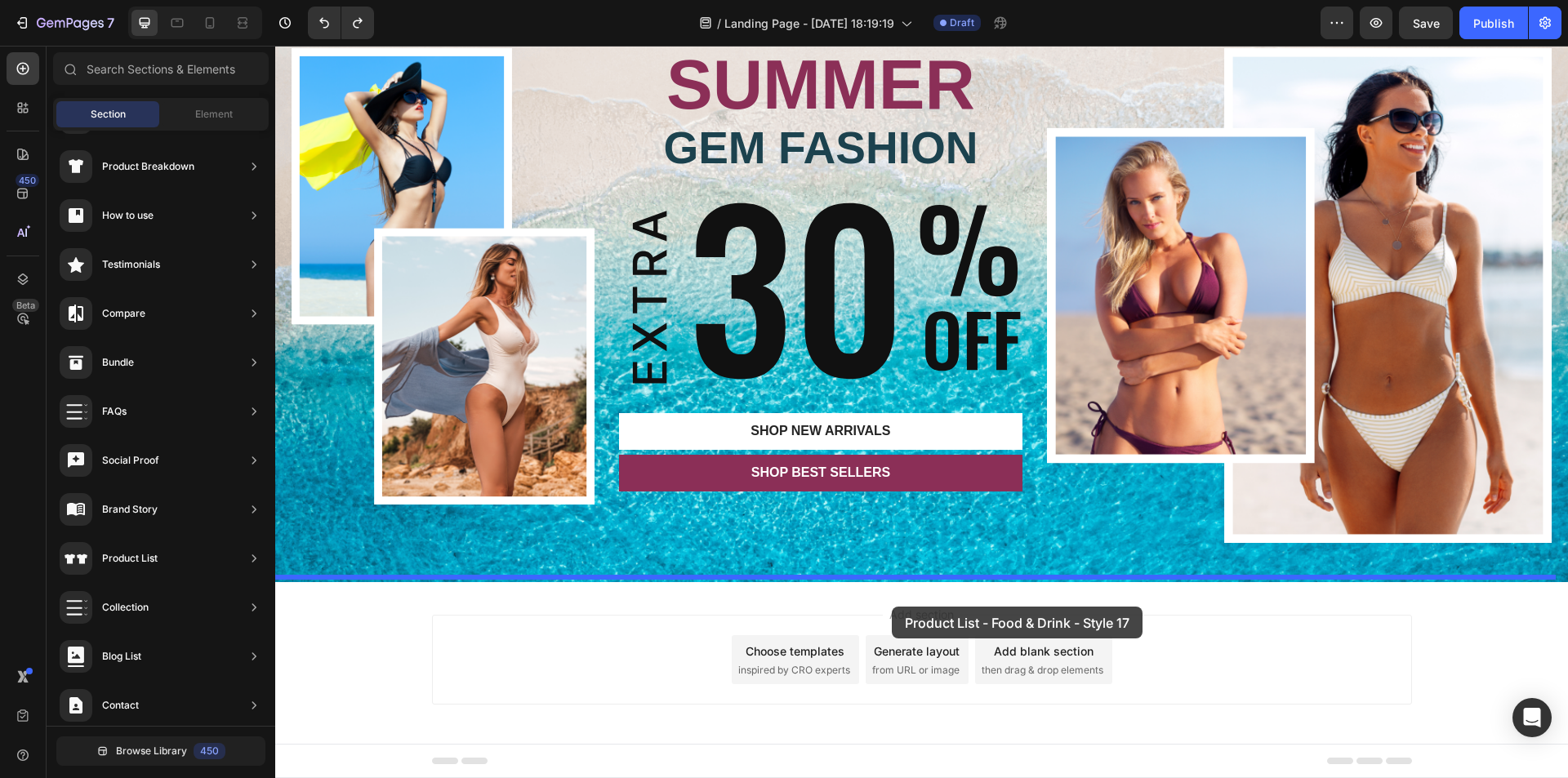
drag, startPoint x: 742, startPoint y: 656, endPoint x: 891, endPoint y: 609, distance: 156.2
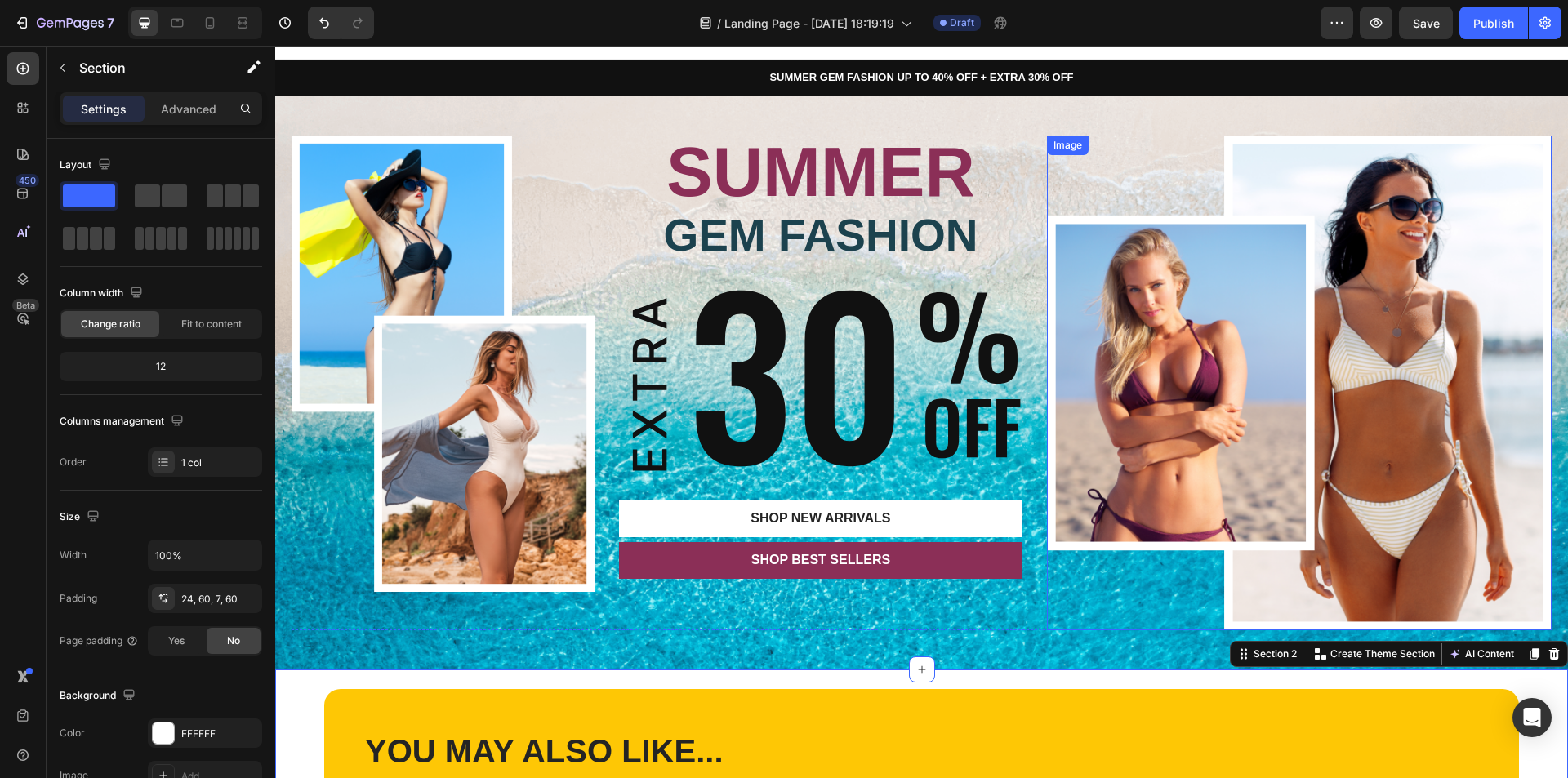
scroll to position [0, 0]
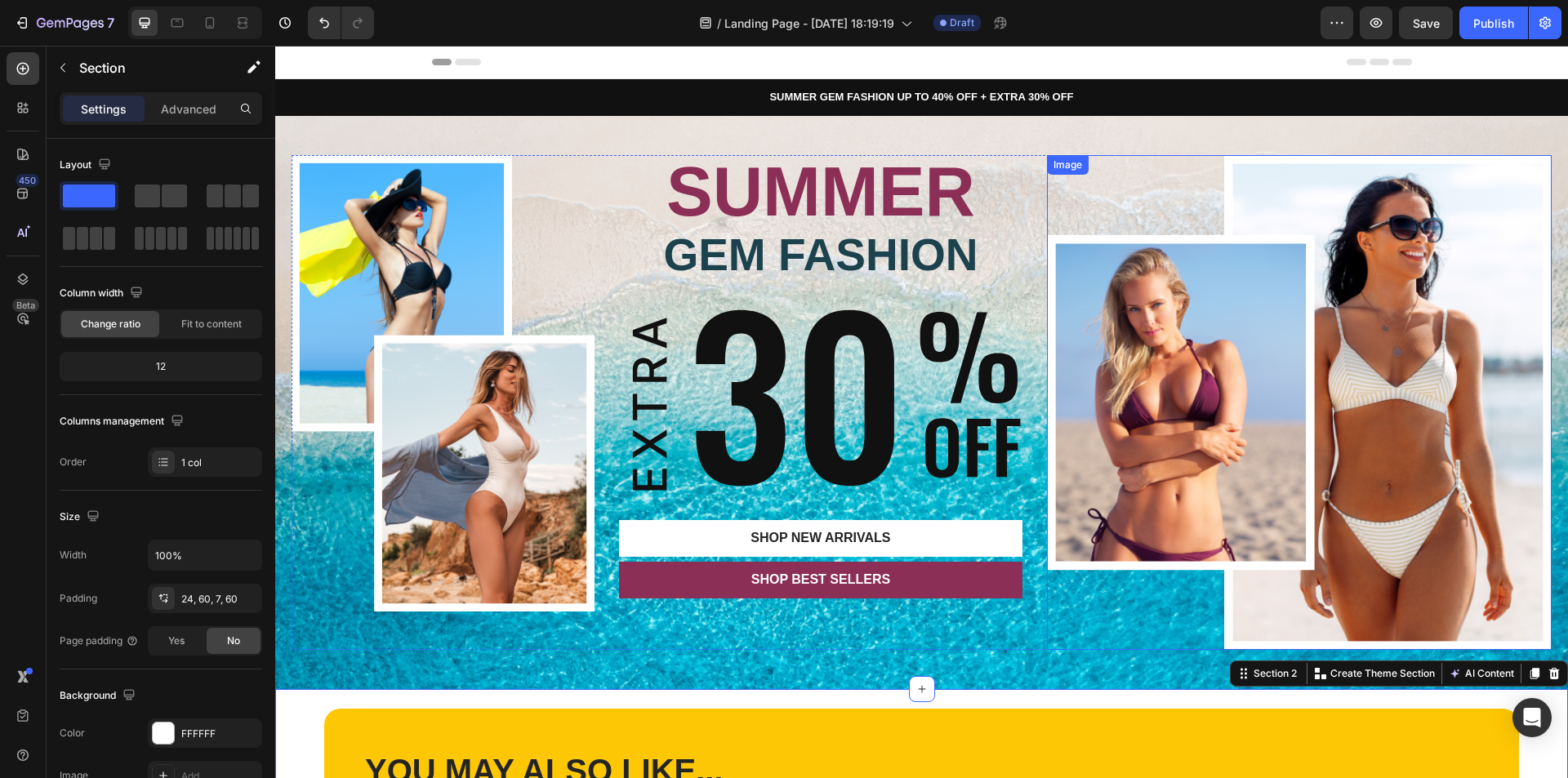
click at [1258, 402] on img at bounding box center [1299, 403] width 504 height 495
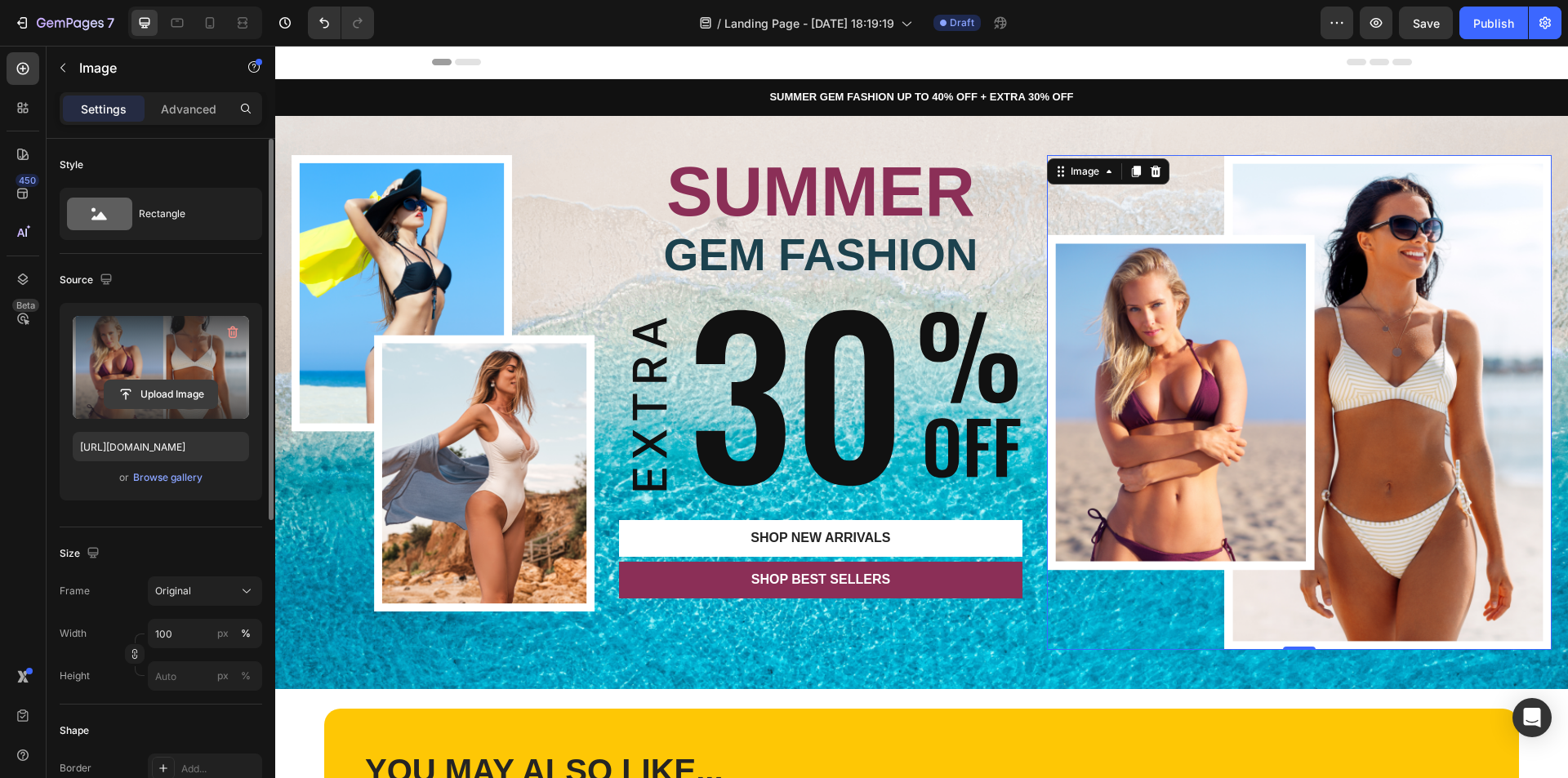
click at [176, 386] on input "file" at bounding box center [161, 395] width 113 height 28
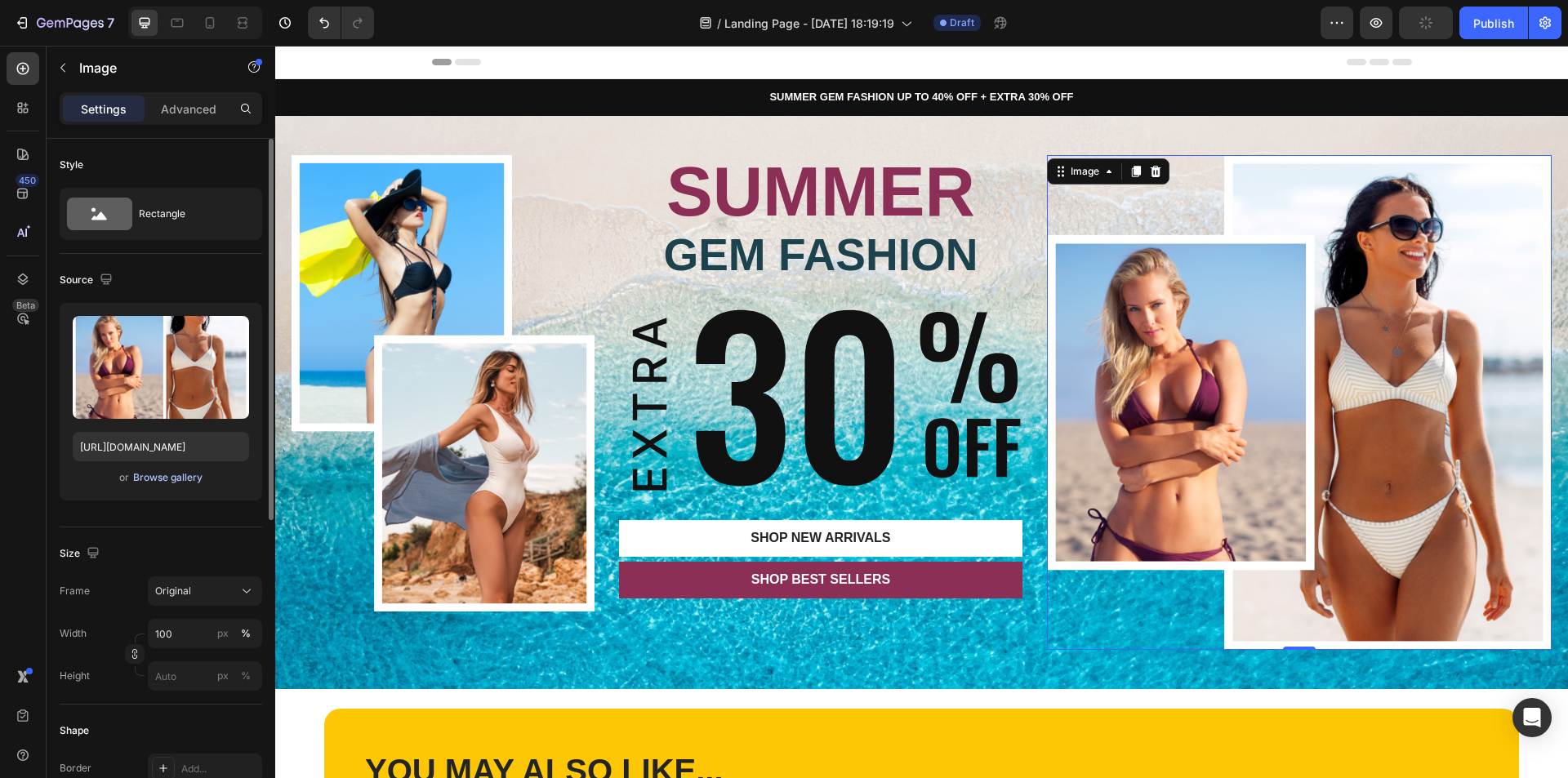
click at [183, 479] on div "Browse gallery" at bounding box center [168, 478] width 69 height 15
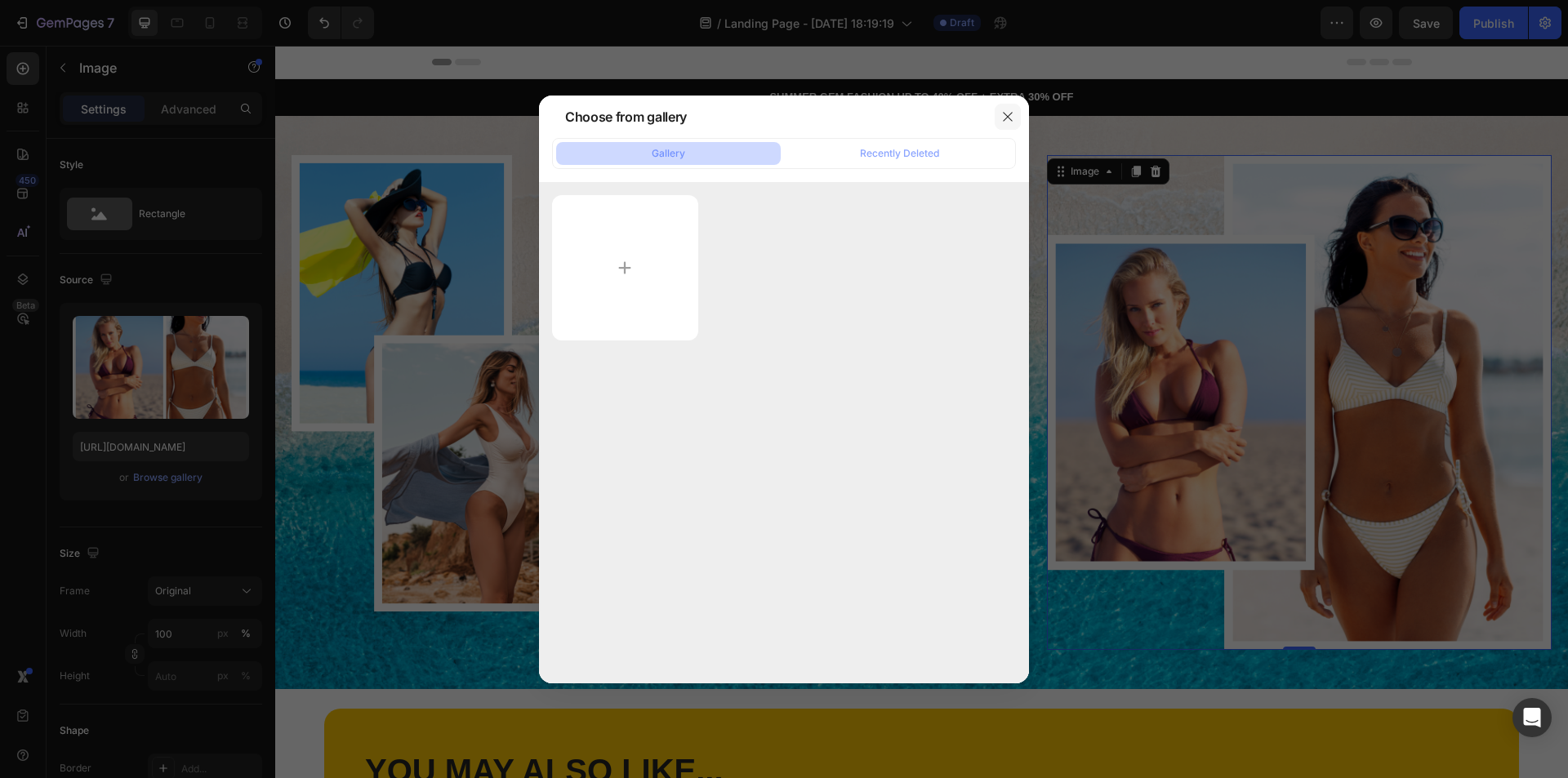
click at [1010, 110] on icon "button" at bounding box center [1008, 117] width 13 height 13
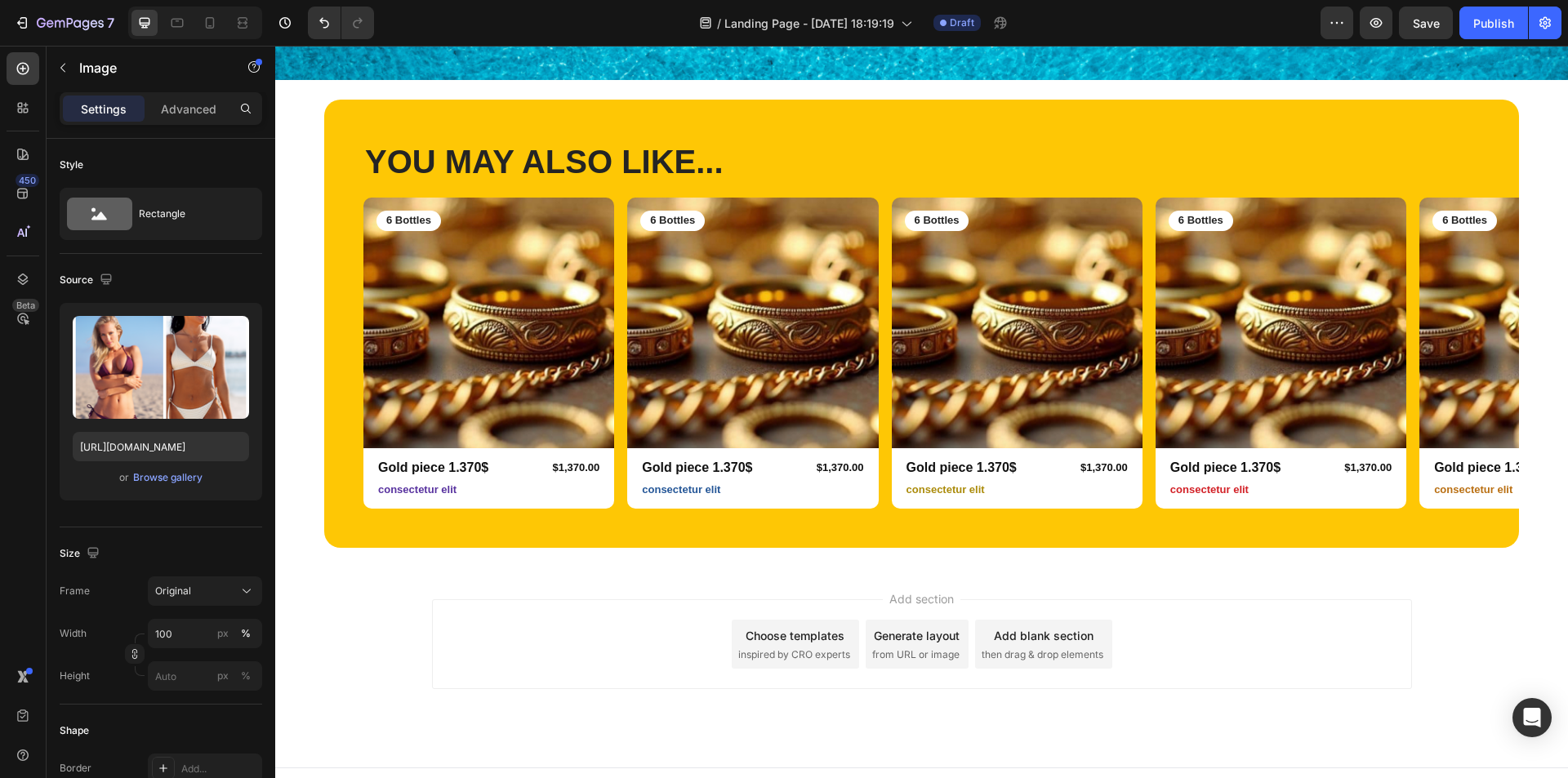
scroll to position [628, 0]
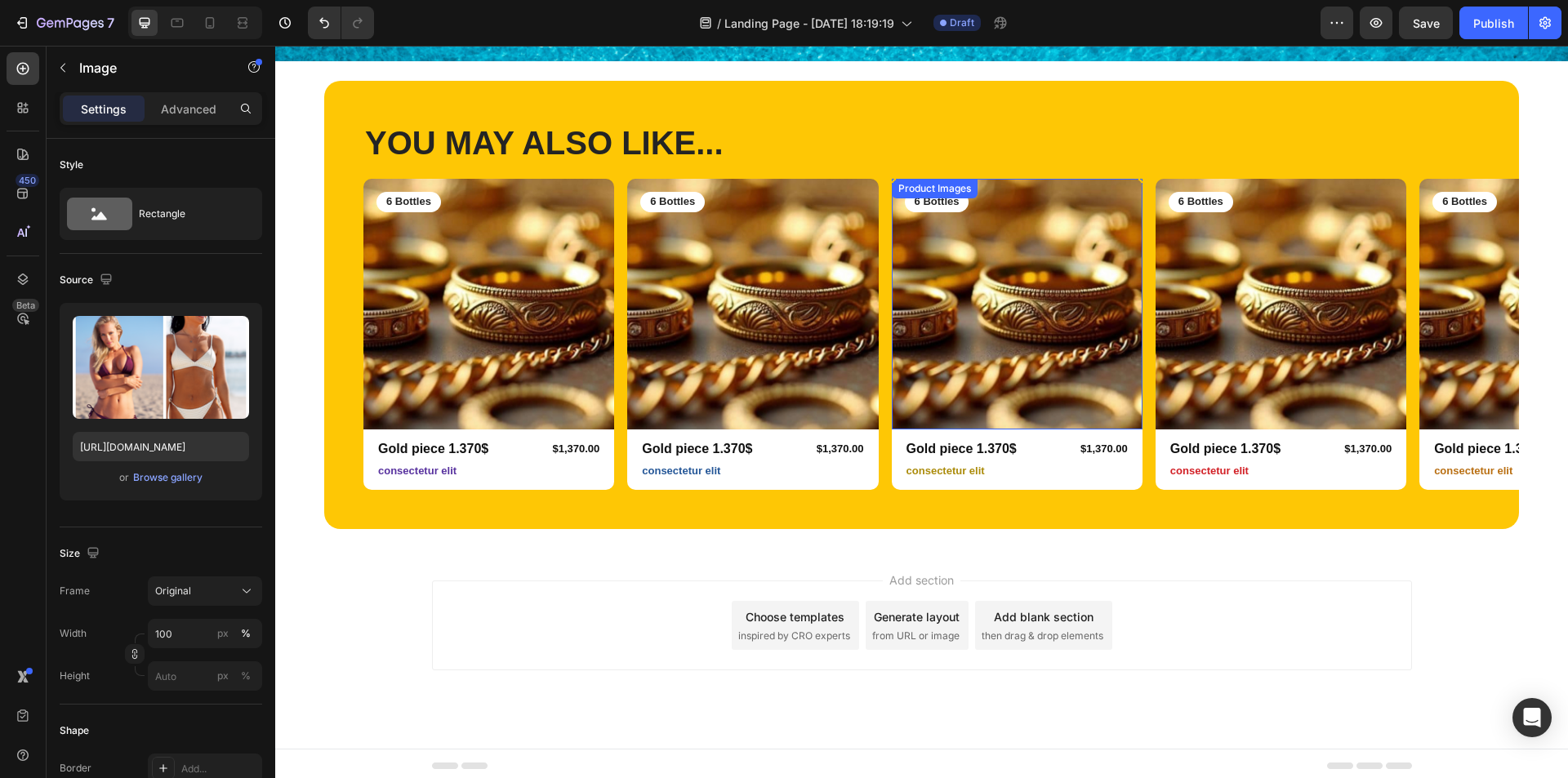
click at [1033, 280] on img at bounding box center [1017, 304] width 250 height 250
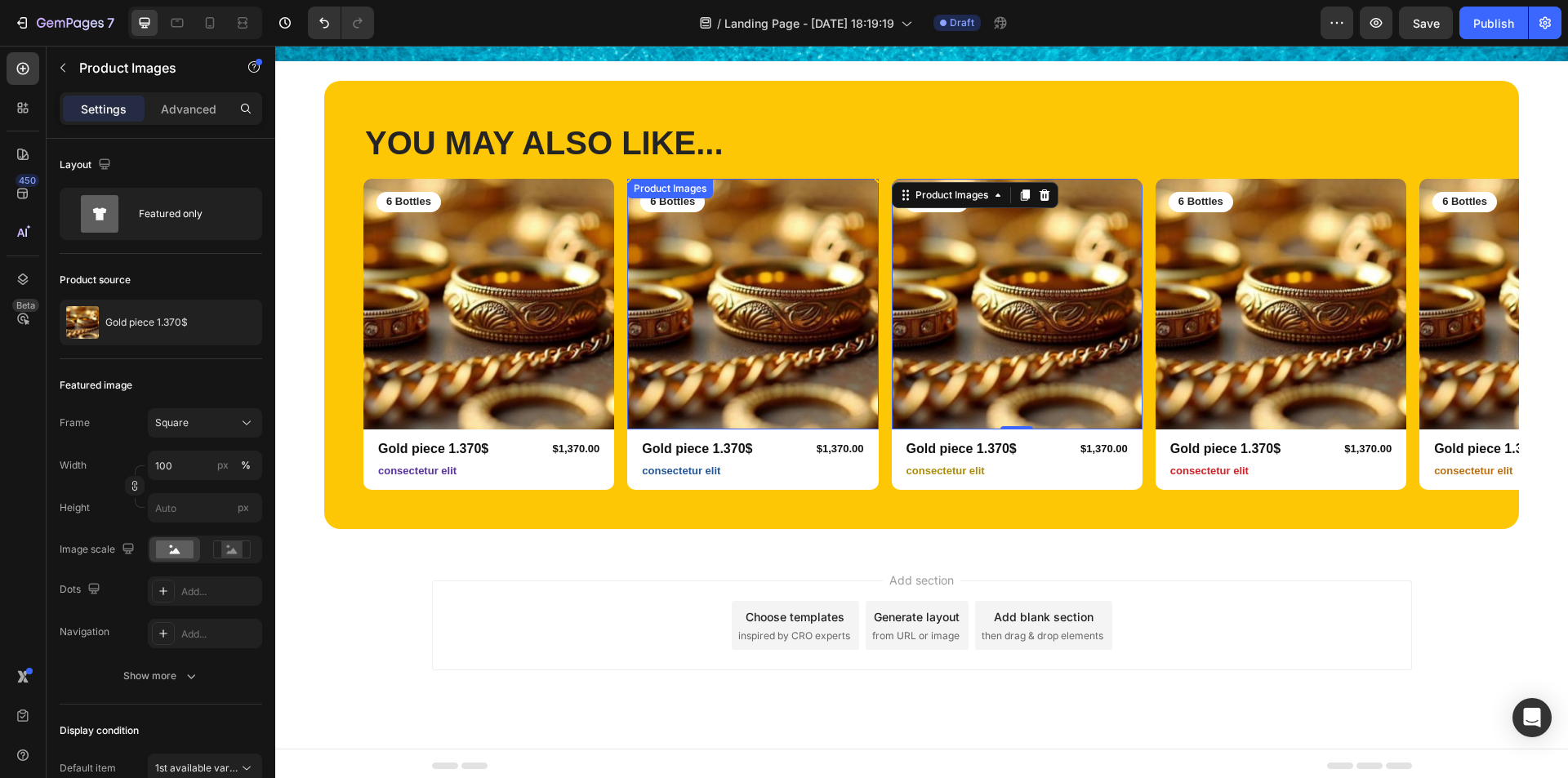
click at [681, 309] on img at bounding box center [753, 304] width 250 height 250
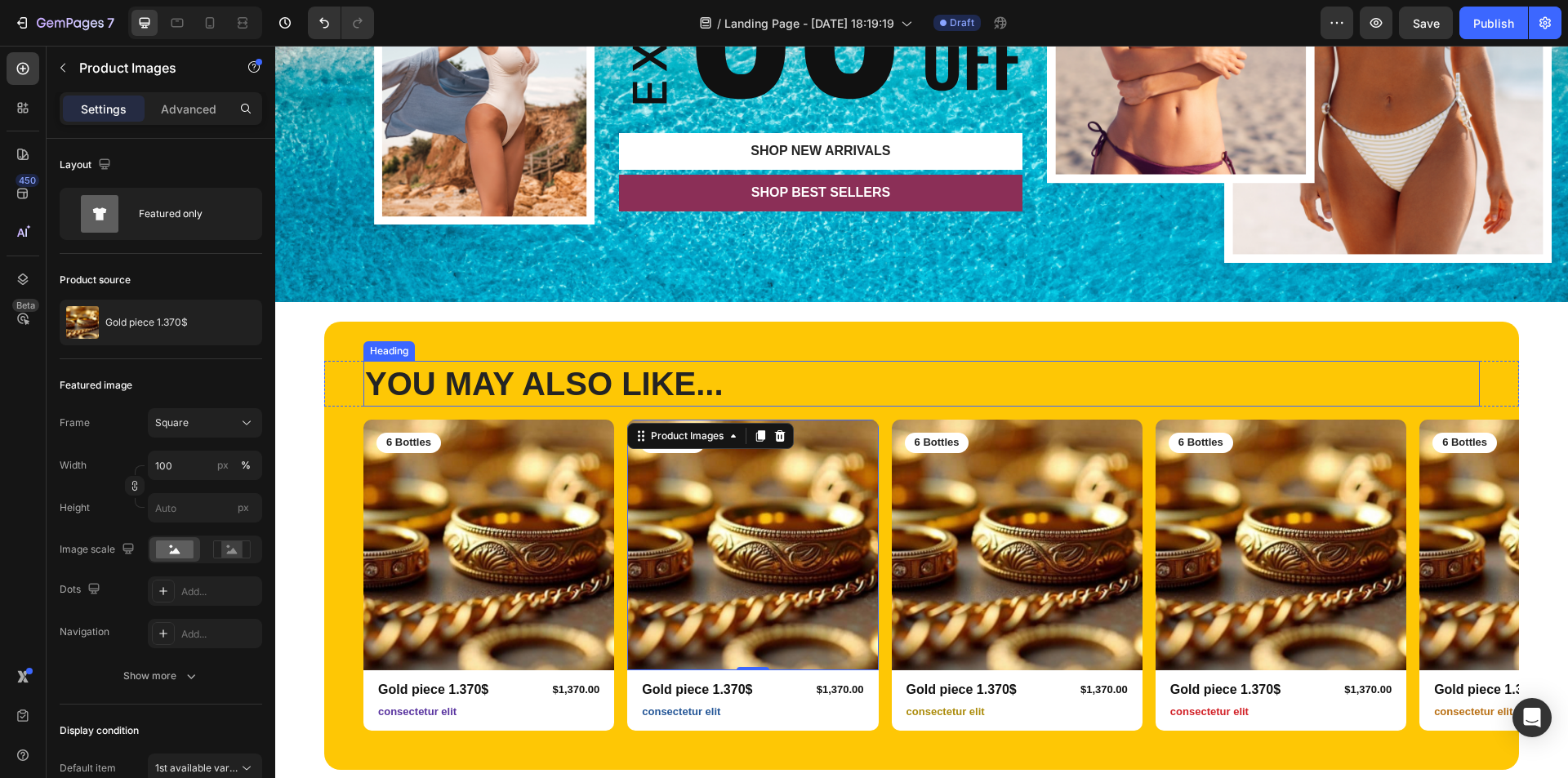
scroll to position [383, 0]
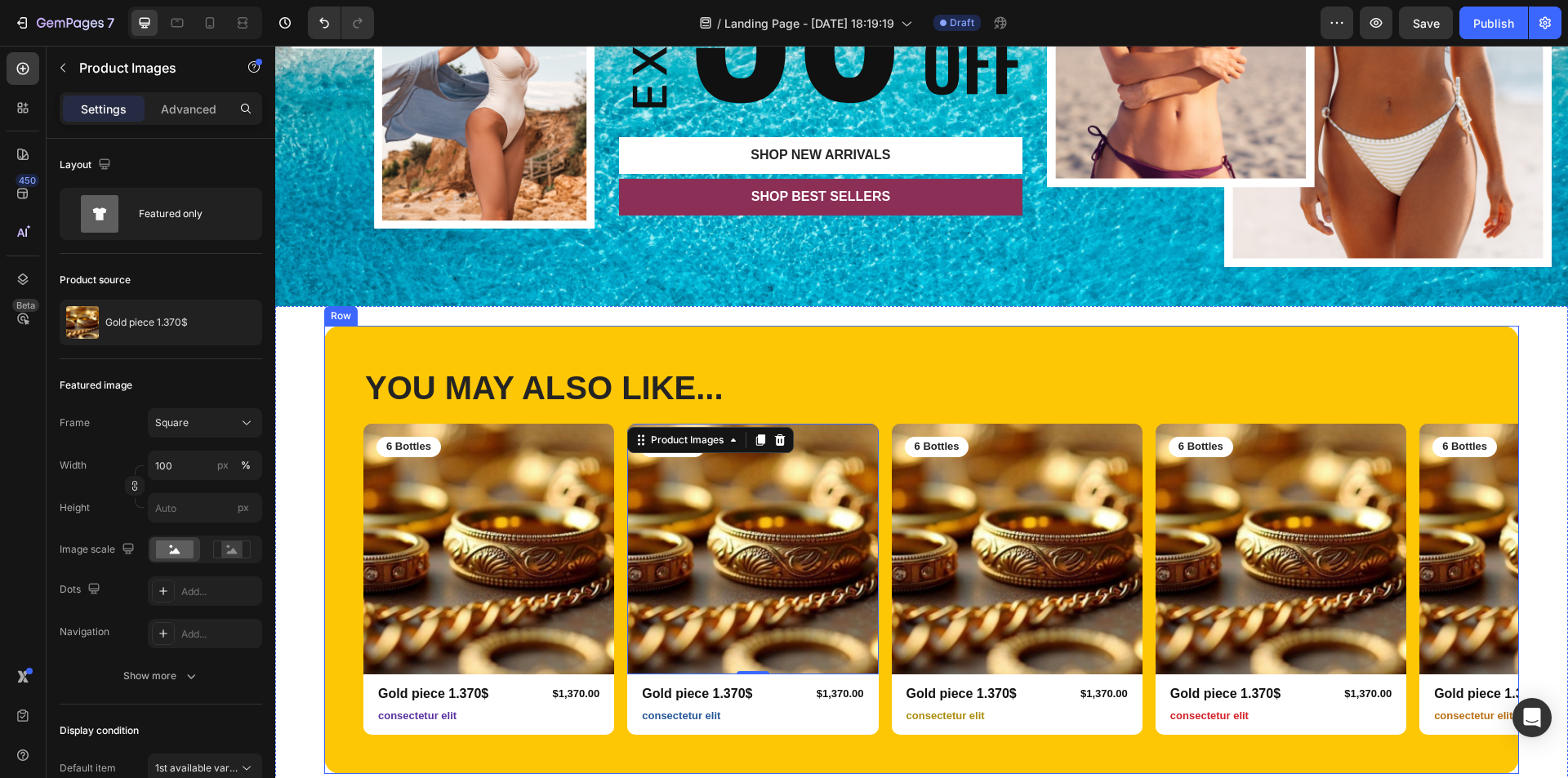
click at [1136, 346] on div "YOU MAY ALSO LIKE... Heading Row Product Images 6 Bottles Text Block Row Gold p…" at bounding box center [921, 550] width 1194 height 448
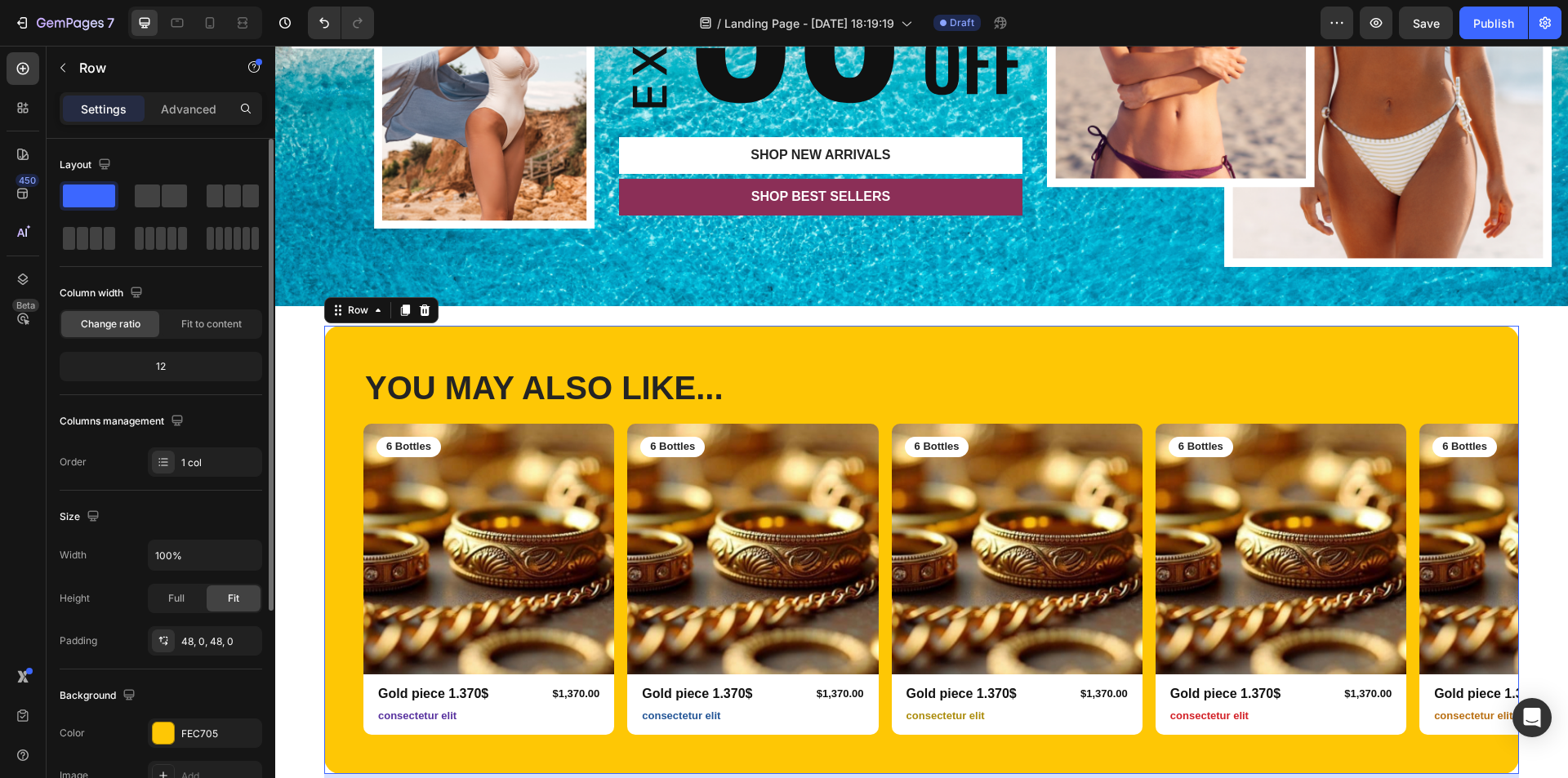
scroll to position [163, 0]
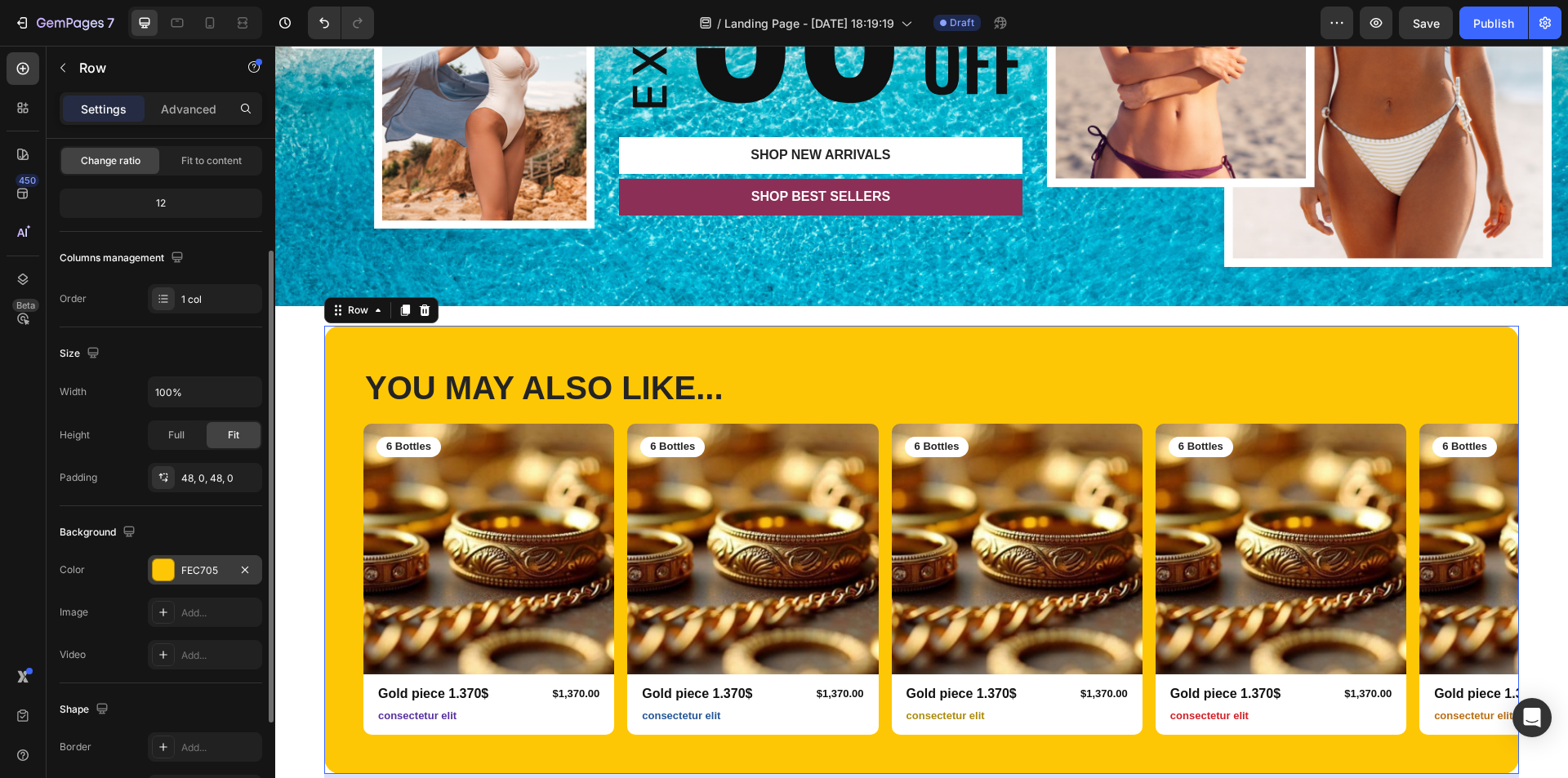
click at [176, 570] on div "FEC705" at bounding box center [205, 570] width 114 height 29
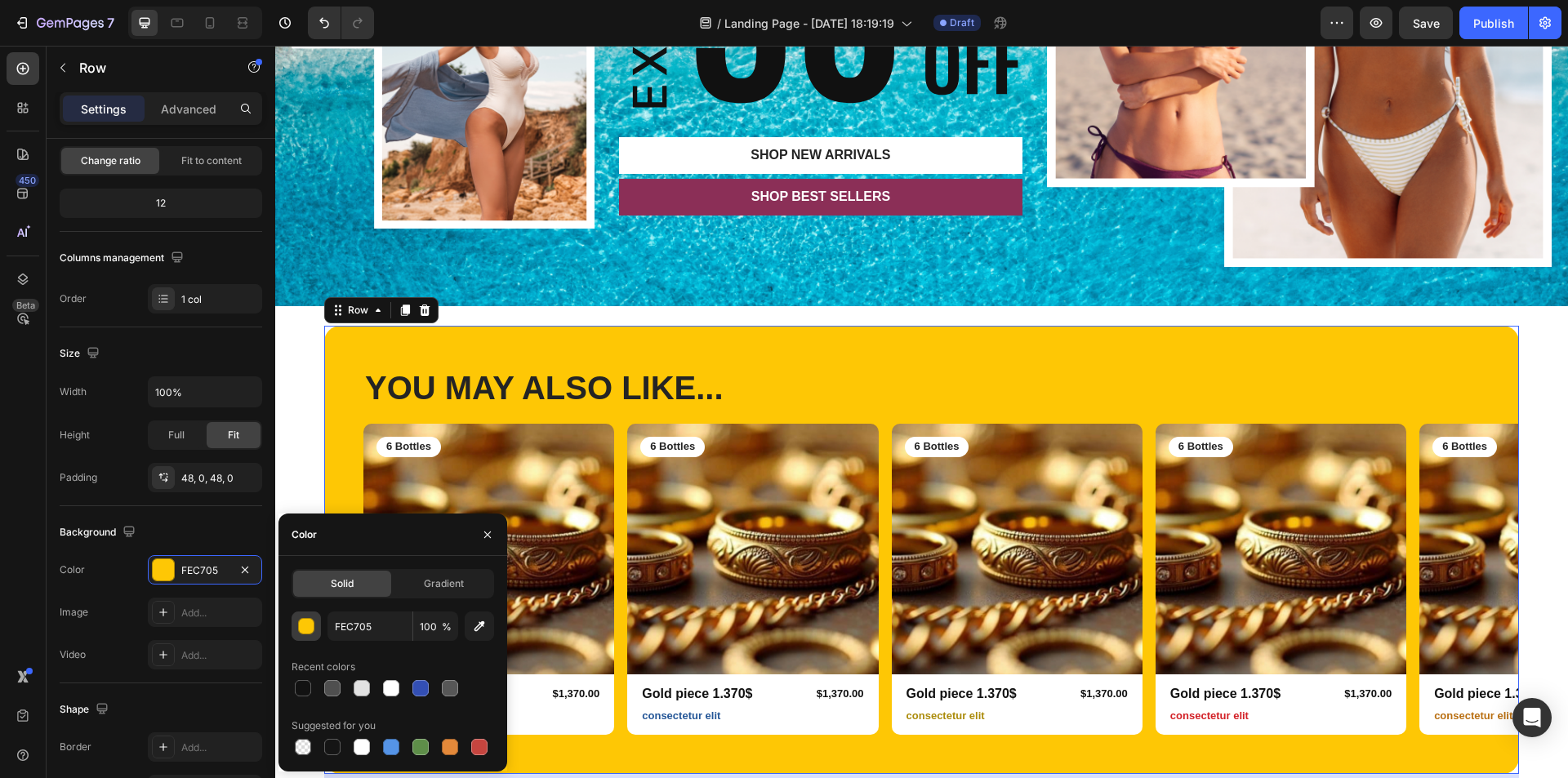
click at [315, 626] on button "button" at bounding box center [305, 626] width 29 height 29
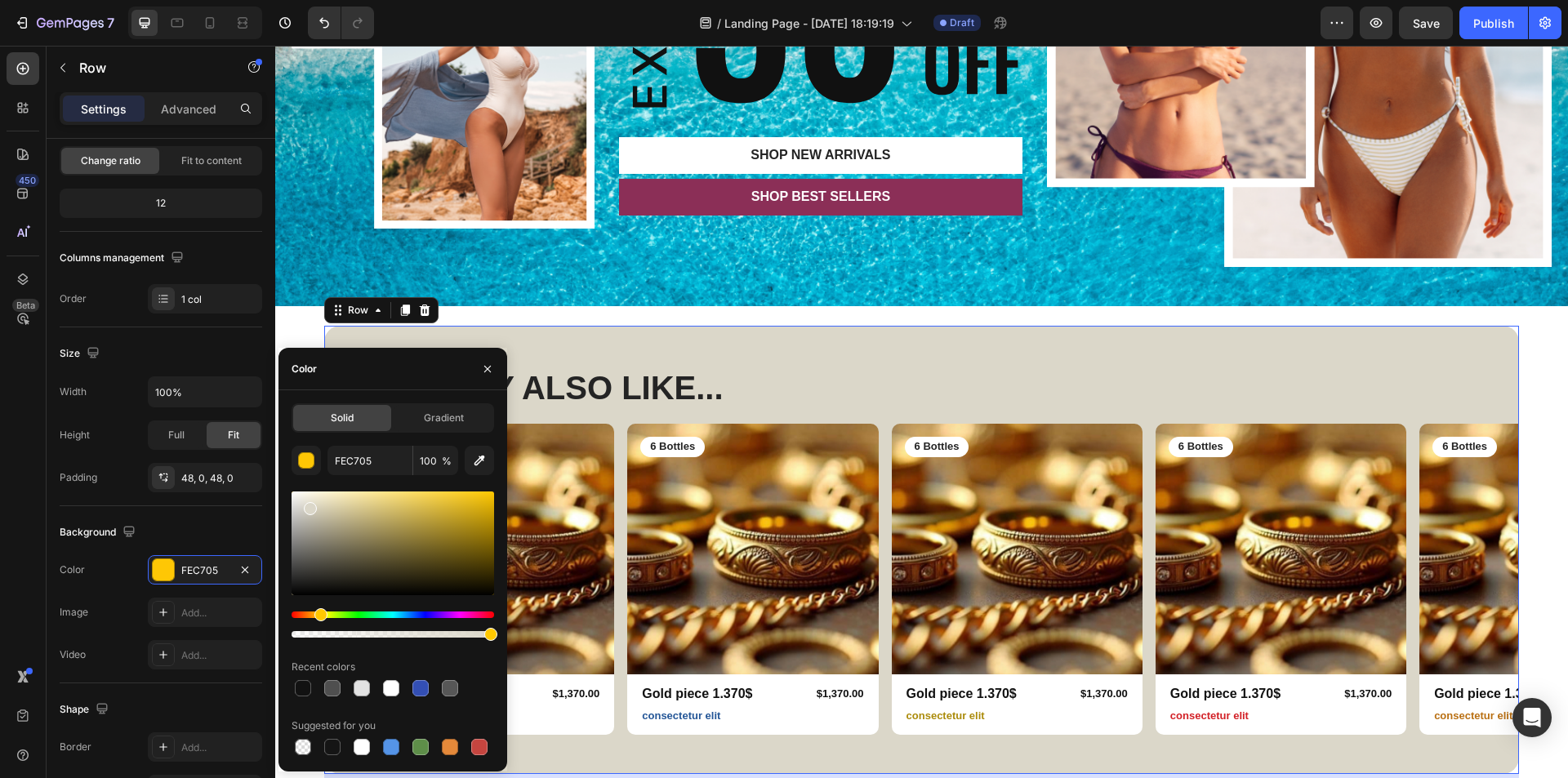
drag, startPoint x: 329, startPoint y: 534, endPoint x: 309, endPoint y: 505, distance: 35.2
click at [309, 505] on div at bounding box center [392, 543] width 203 height 104
type input "DBD7C9"
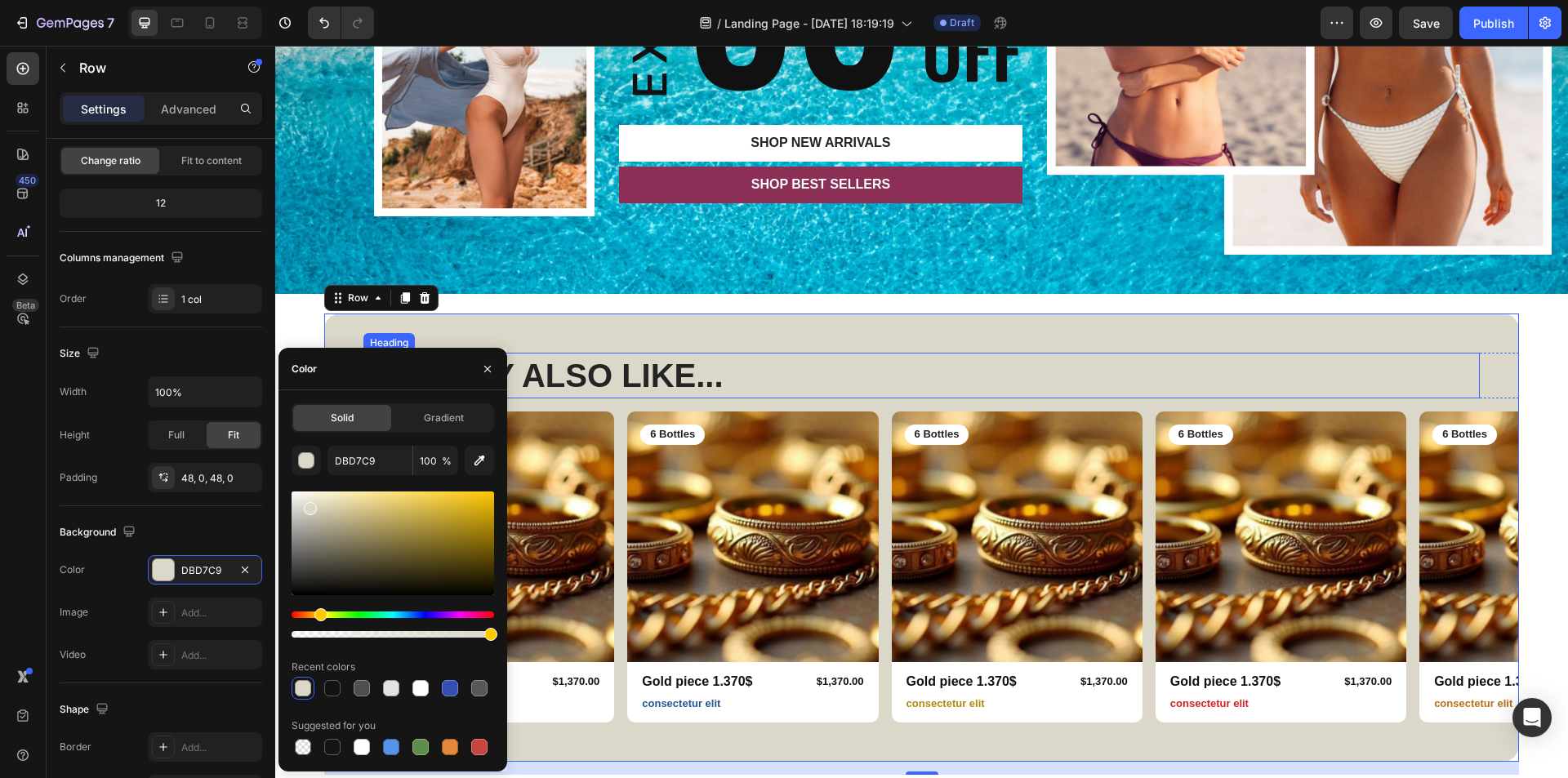
scroll to position [628, 0]
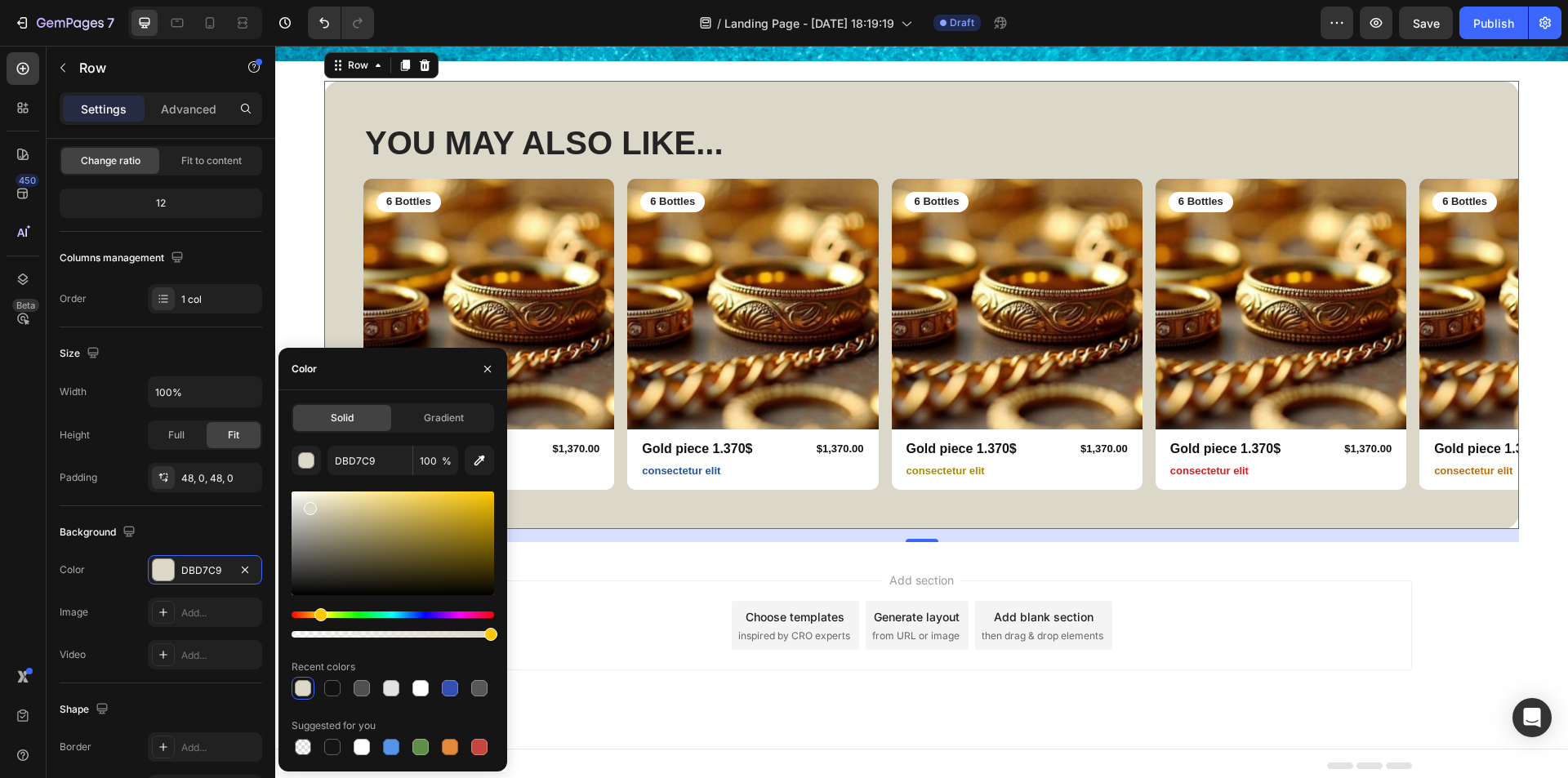
click at [765, 515] on div "YOU MAY ALSO LIKE... Heading Row Product Images 6 Bottles Text Block Row Gold p…" at bounding box center [921, 305] width 1194 height 448
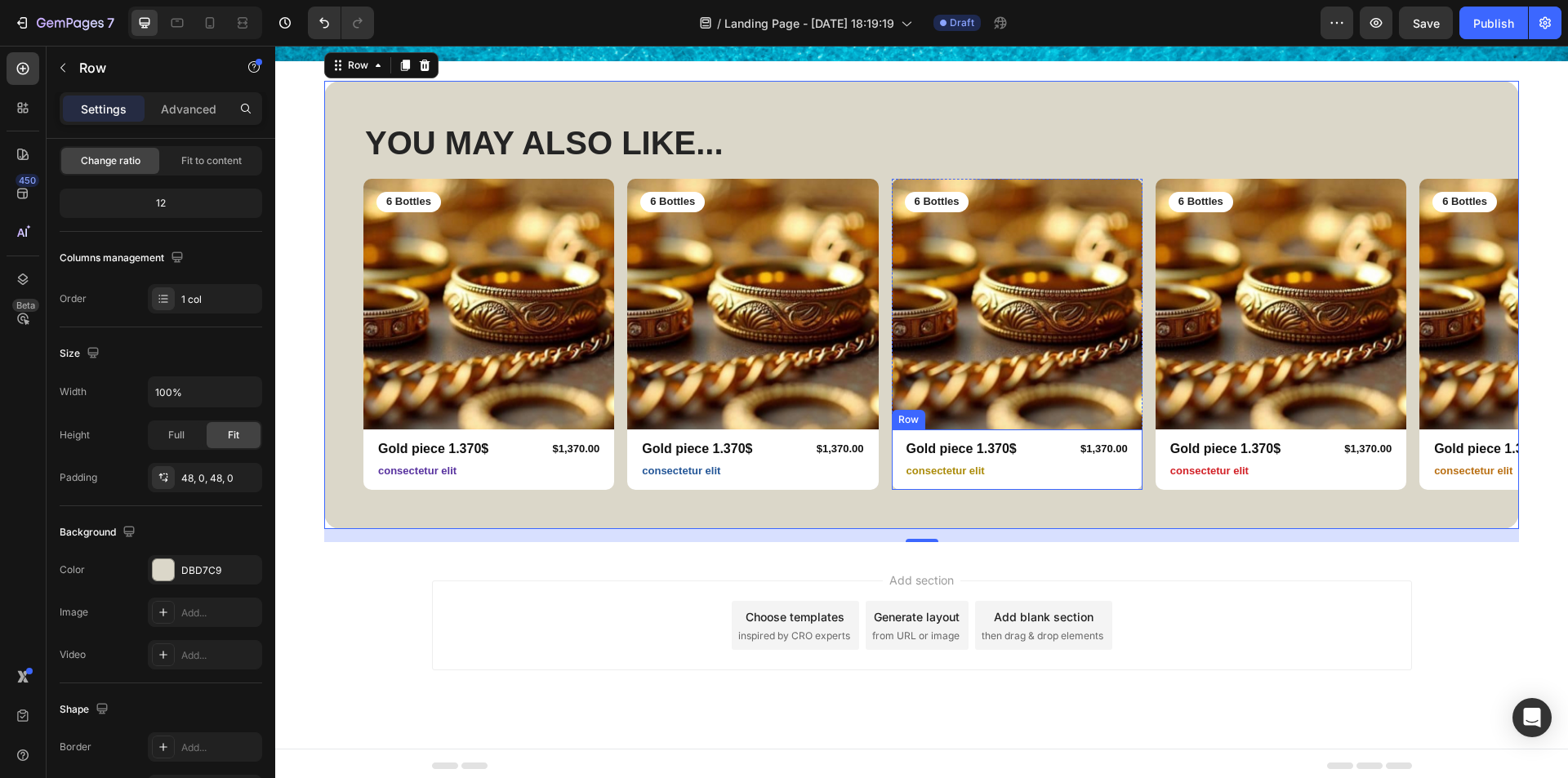
click at [1032, 368] on img at bounding box center [1017, 304] width 250 height 250
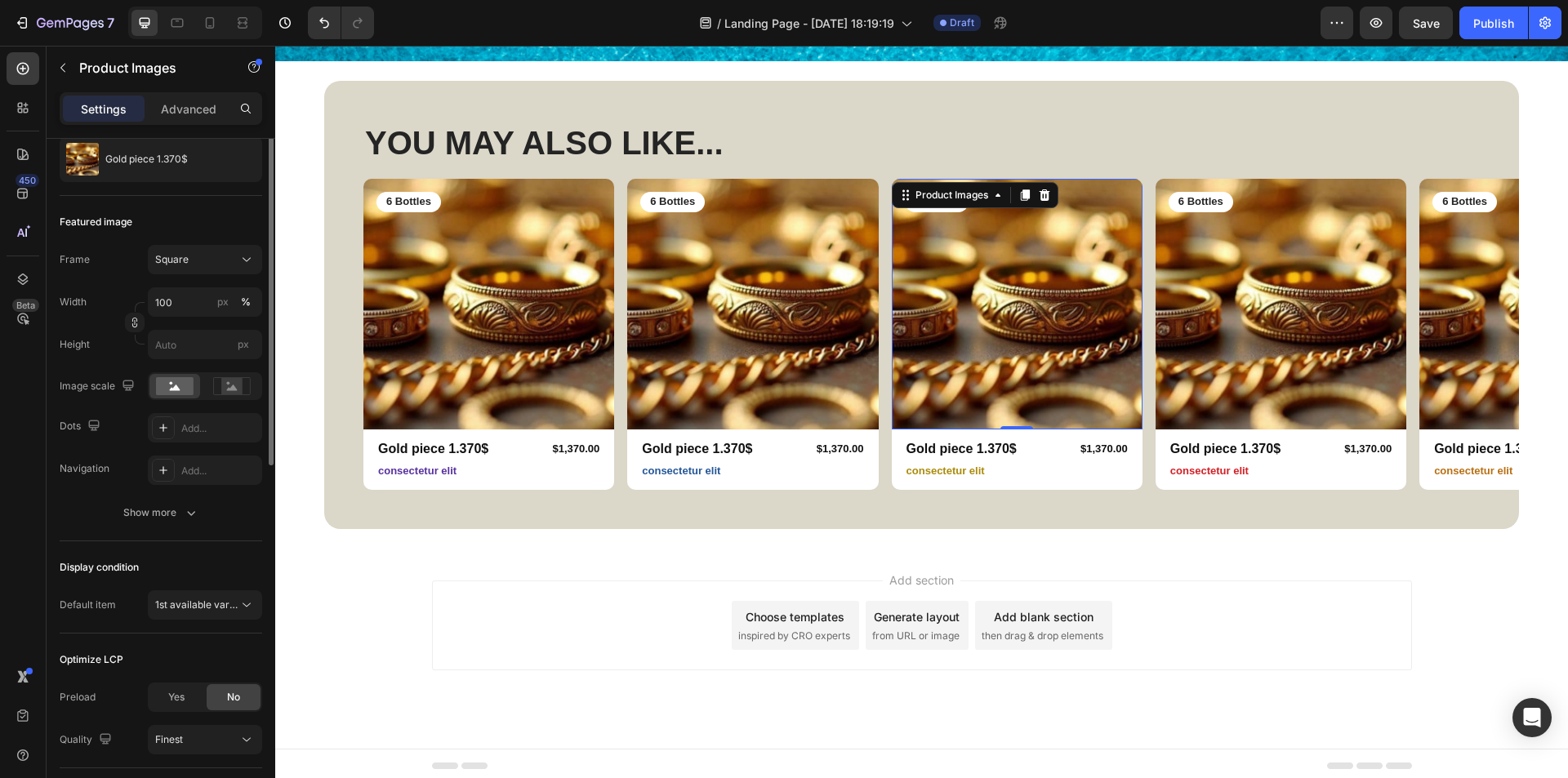
scroll to position [0, 0]
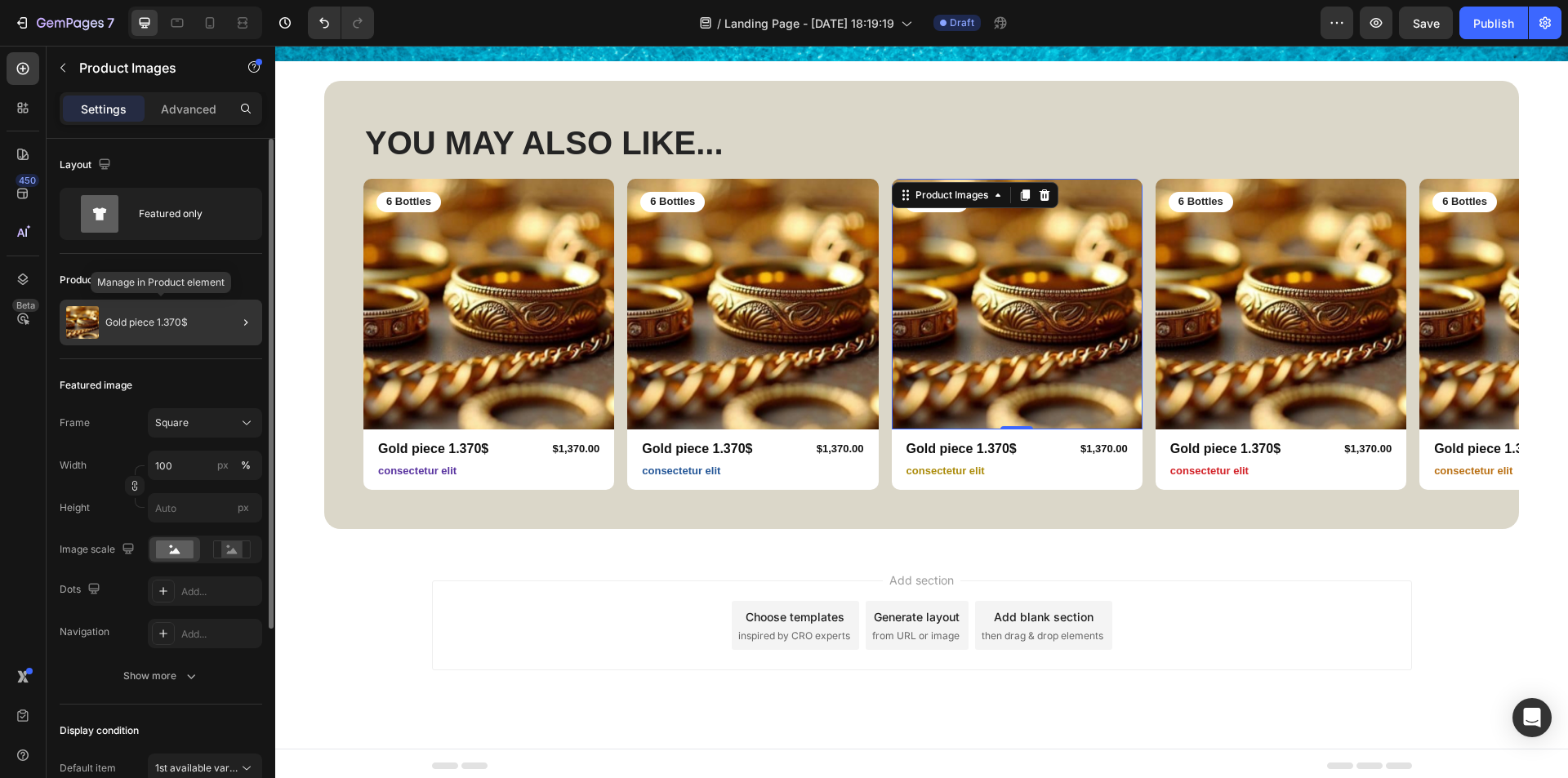
click at [129, 339] on div "Gold piece 1.370$" at bounding box center [161, 322] width 203 height 46
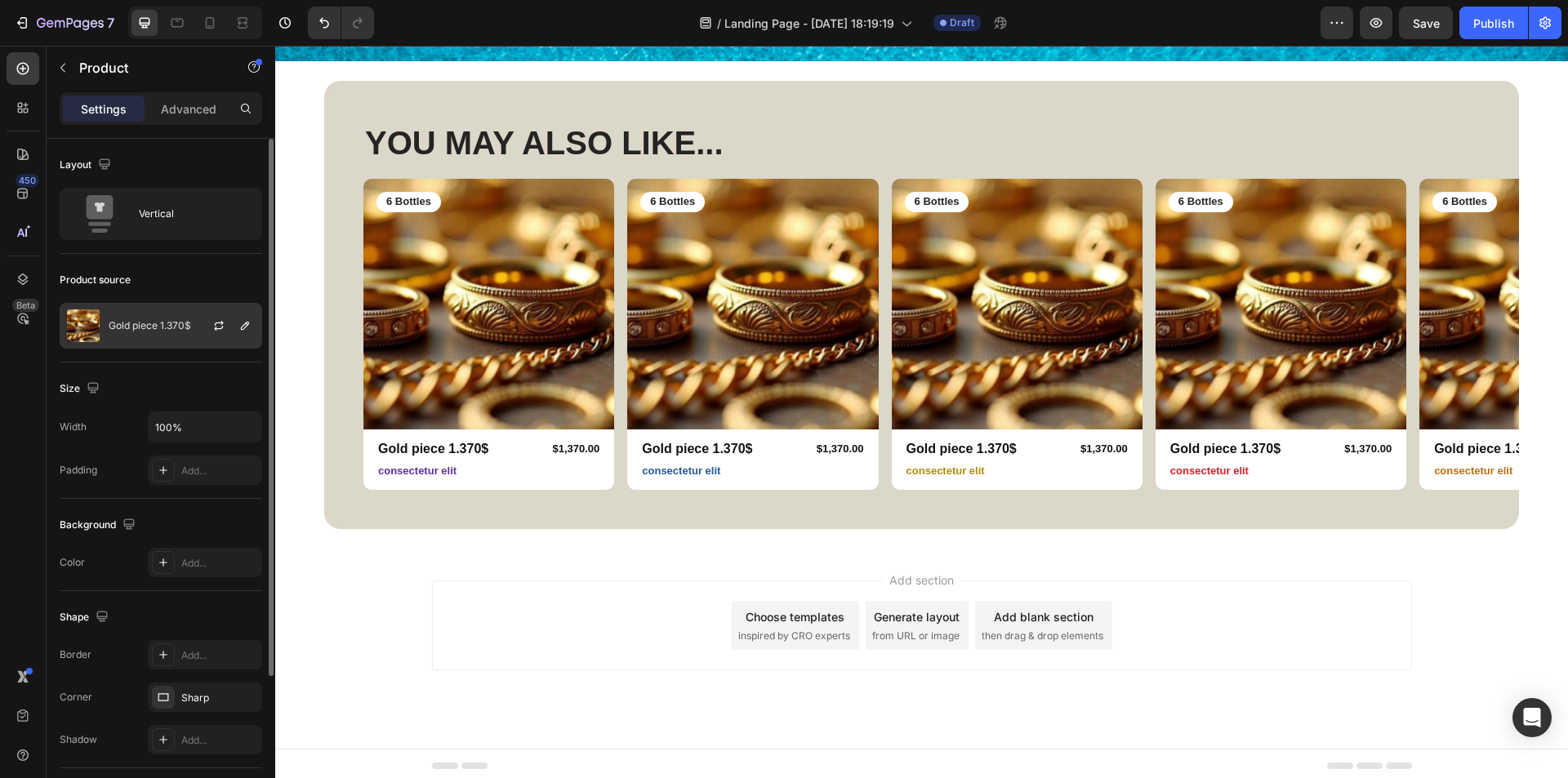
click at [186, 334] on div "Gold piece 1.370$" at bounding box center [161, 325] width 203 height 46
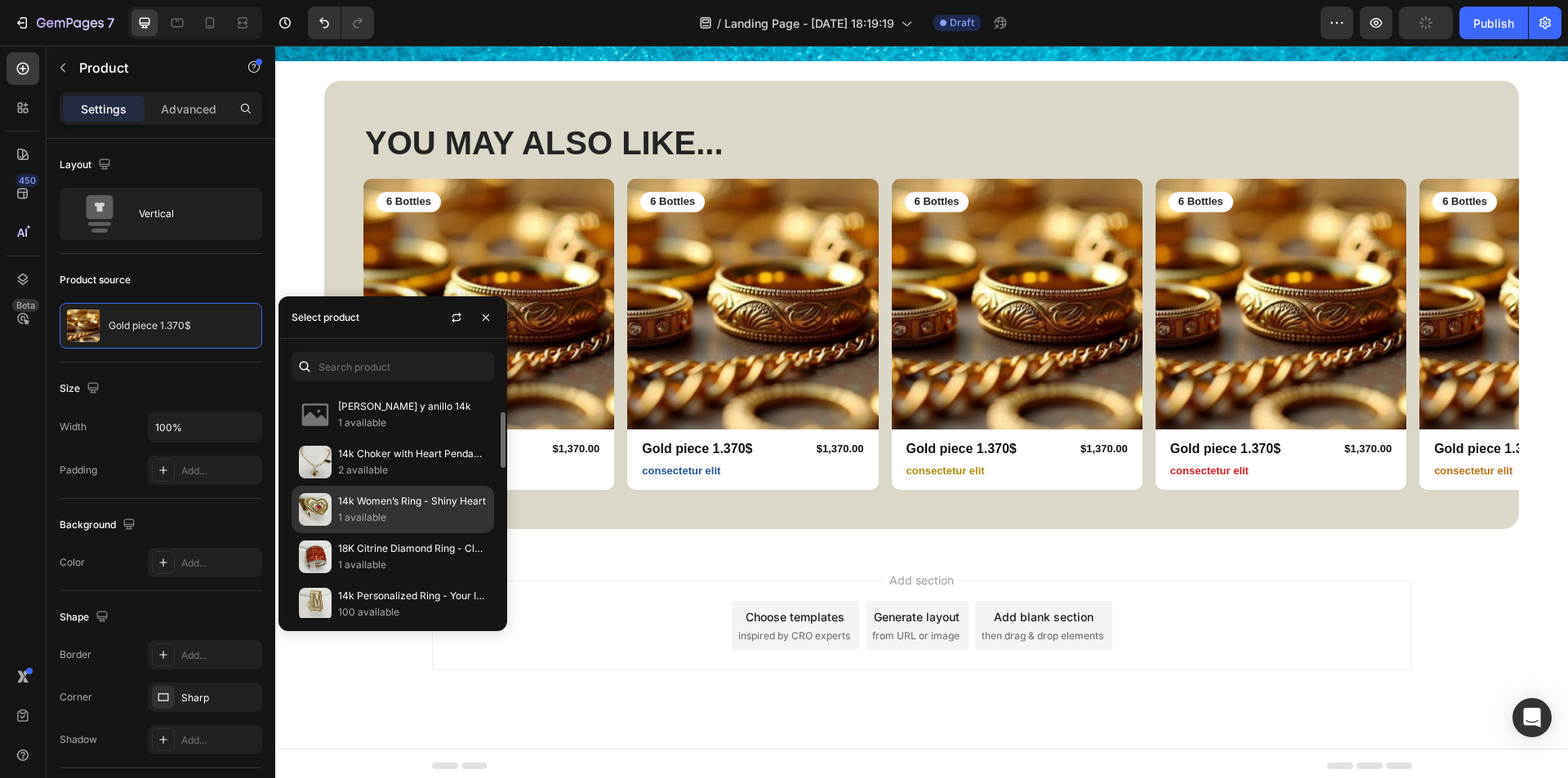
scroll to position [517, 0]
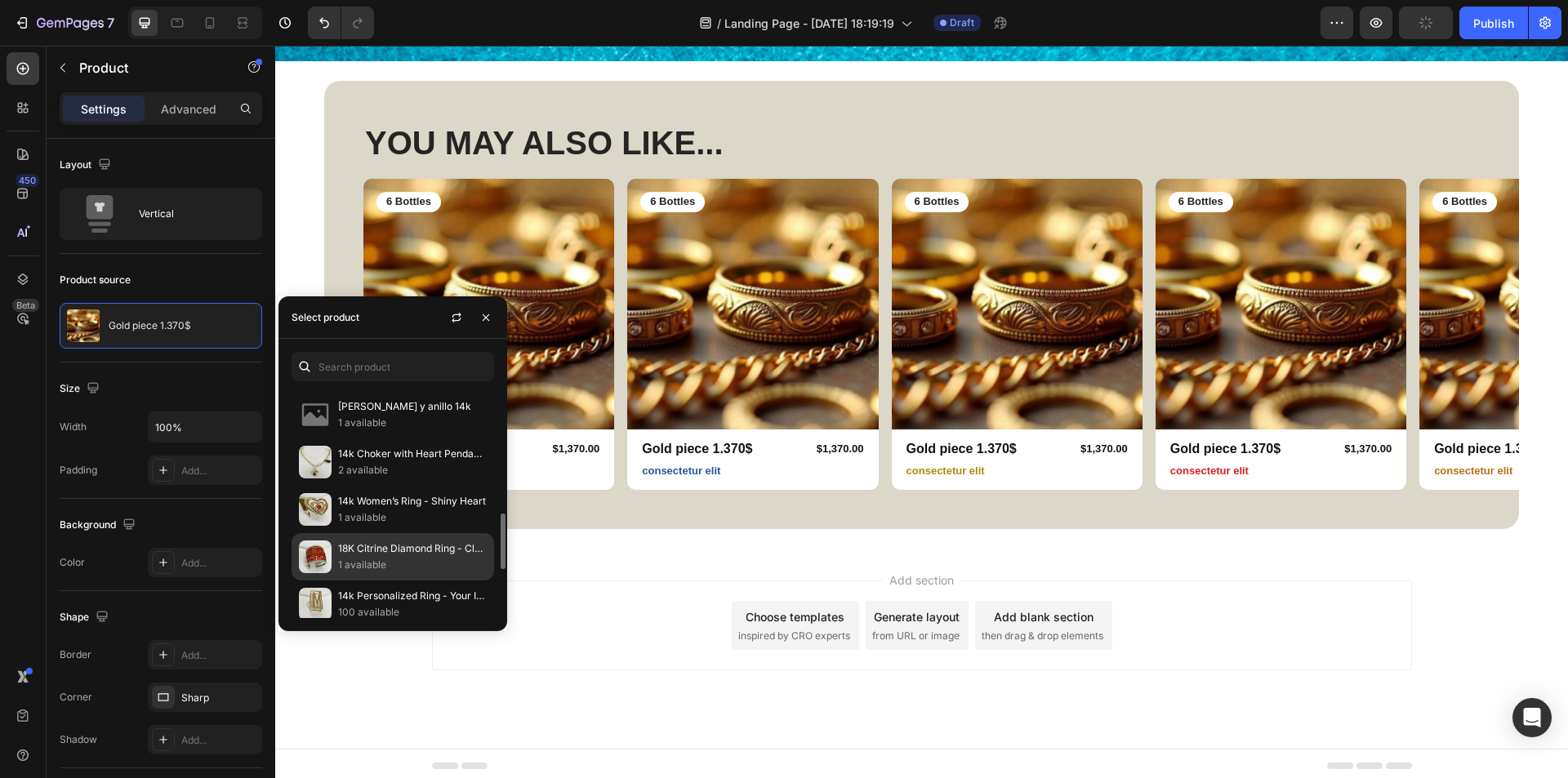
click at [396, 552] on p "18K Citrine Diamond Ring - Classic Elegance" at bounding box center [412, 548] width 148 height 16
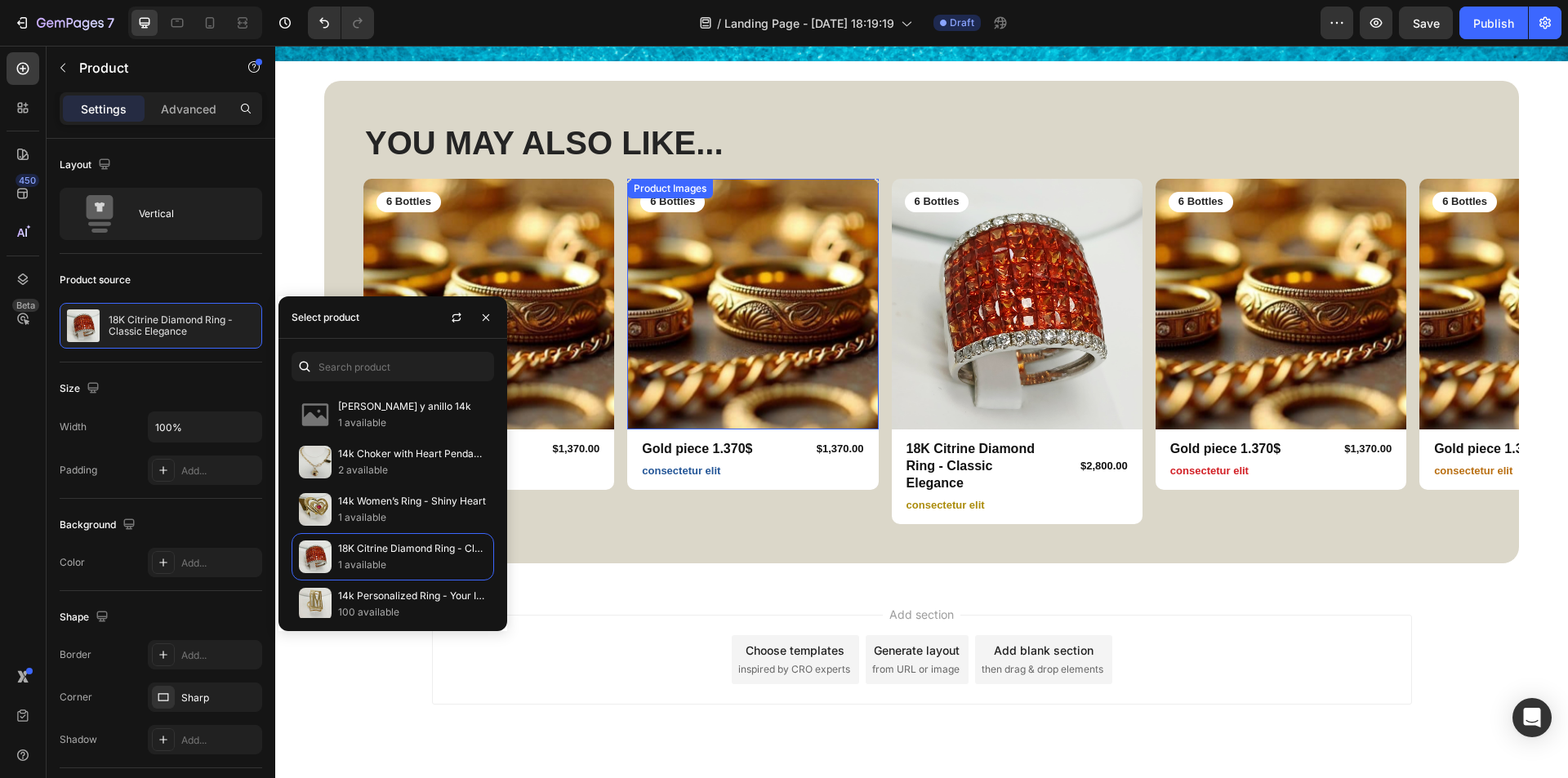
click at [832, 315] on img at bounding box center [753, 304] width 250 height 250
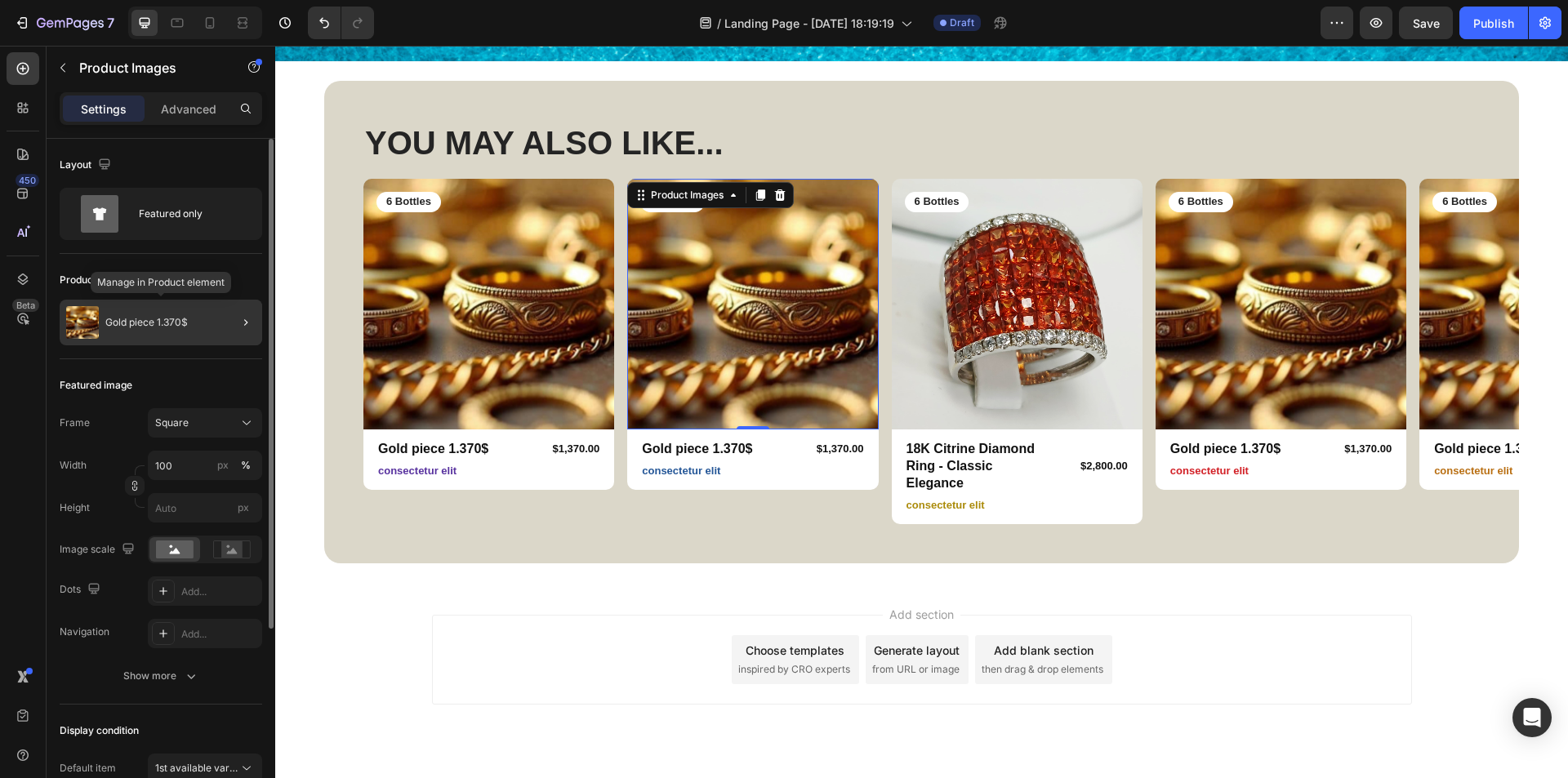
click at [169, 315] on div "Gold piece 1.370$" at bounding box center [161, 322] width 203 height 46
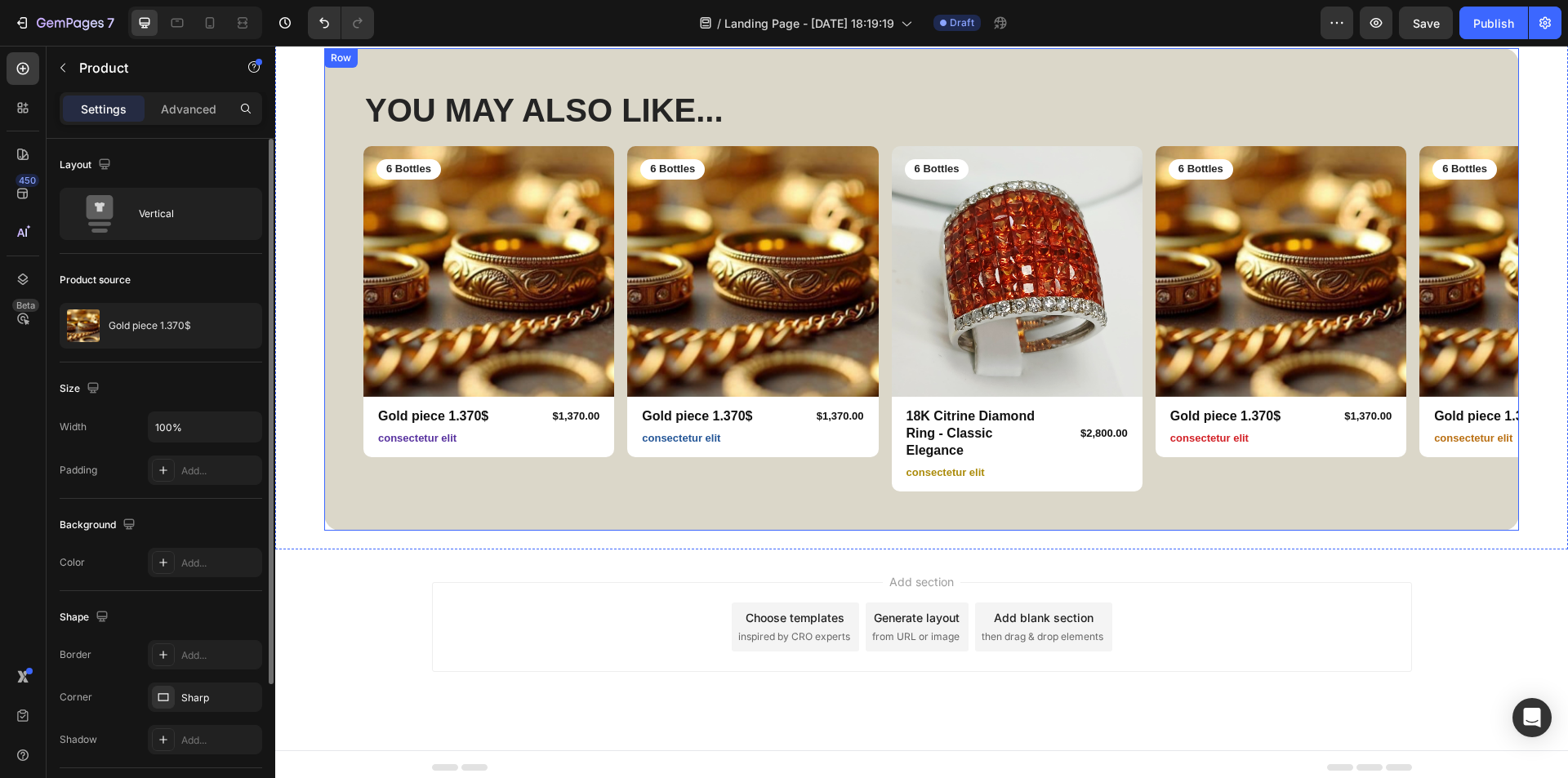
scroll to position [662, 0]
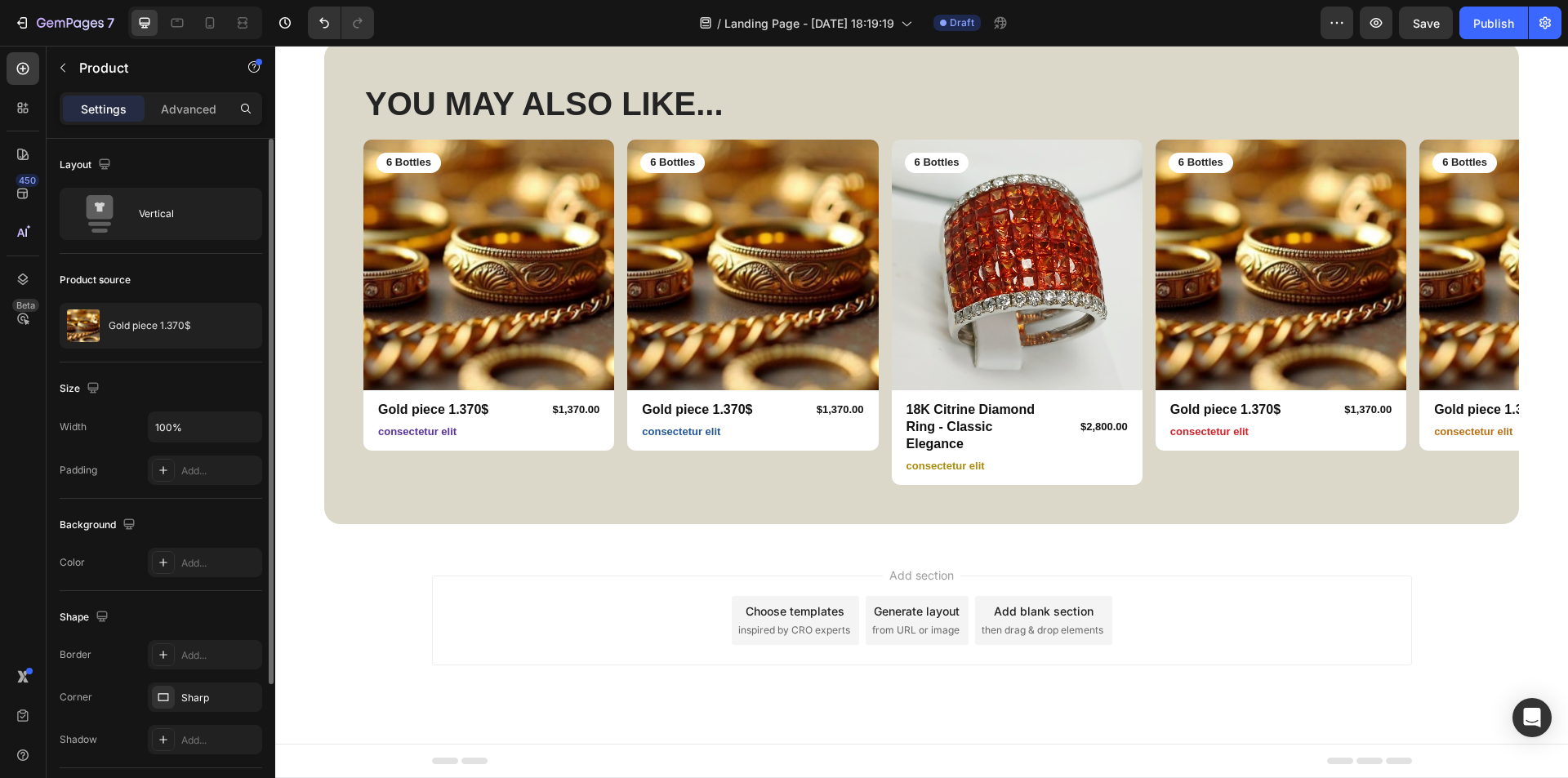
click at [770, 615] on div "Choose templates" at bounding box center [795, 611] width 99 height 17
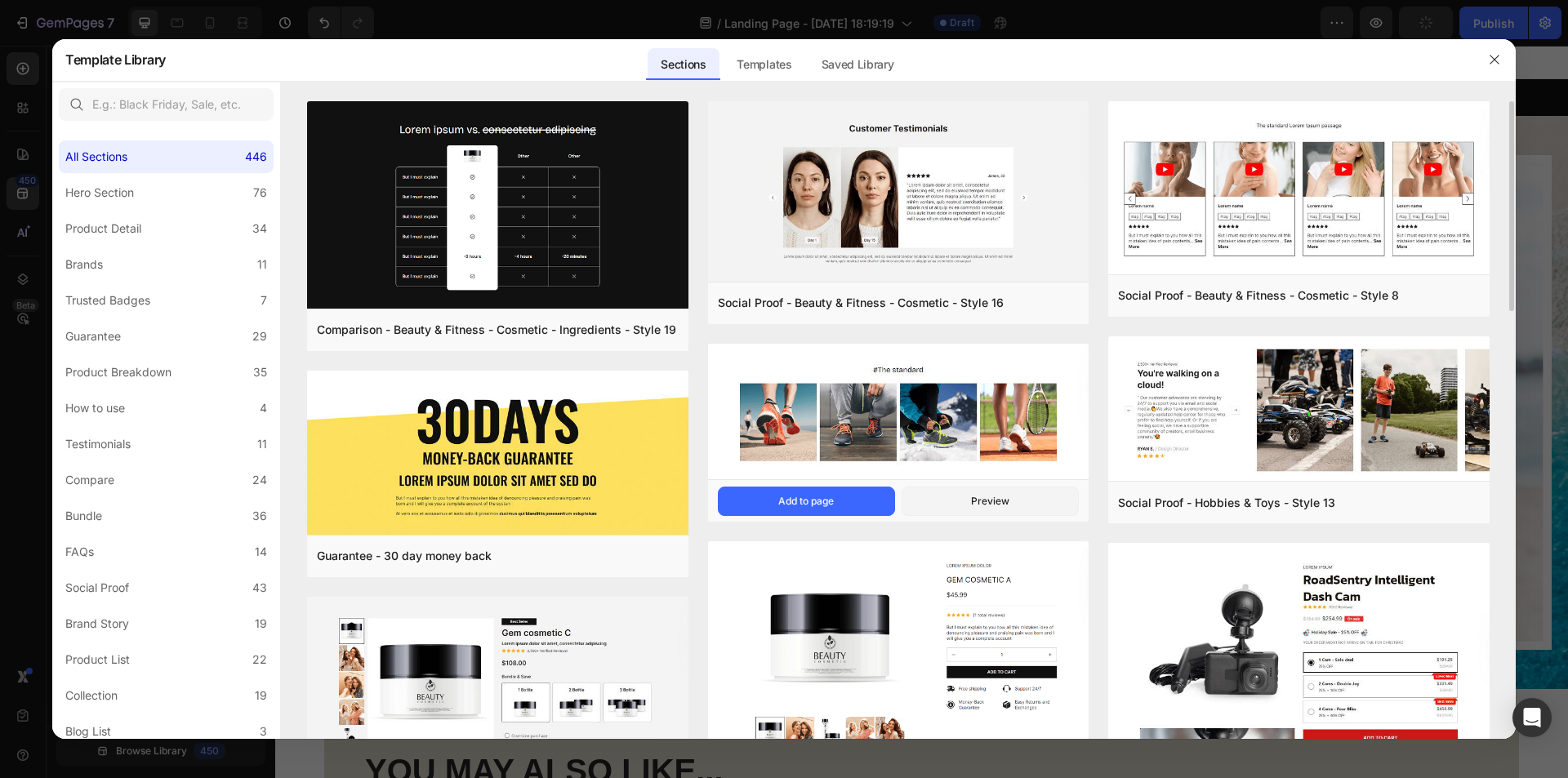
scroll to position [408, 0]
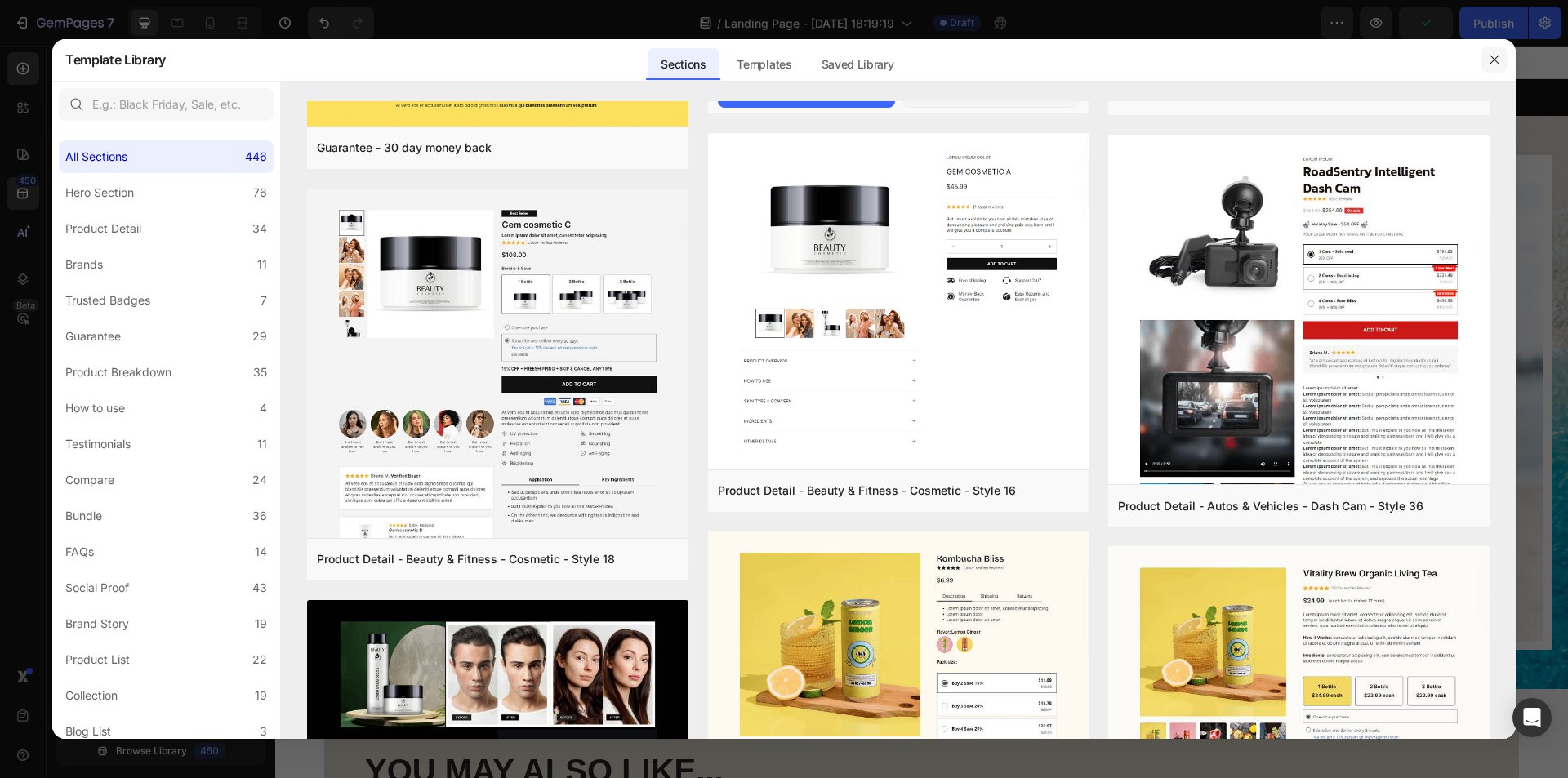
click at [1493, 66] on icon "button" at bounding box center [1494, 60] width 13 height 13
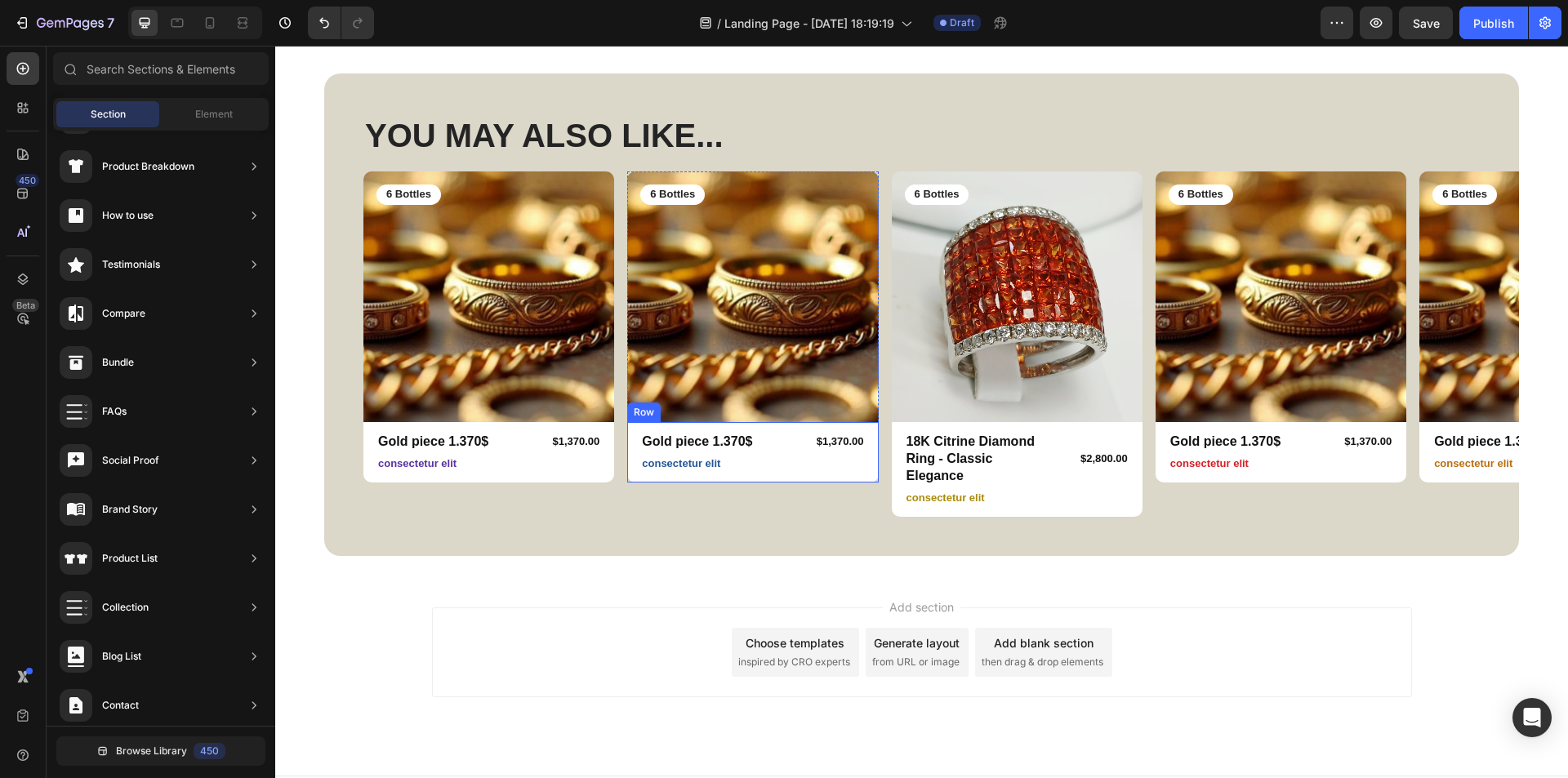
scroll to position [662, 0]
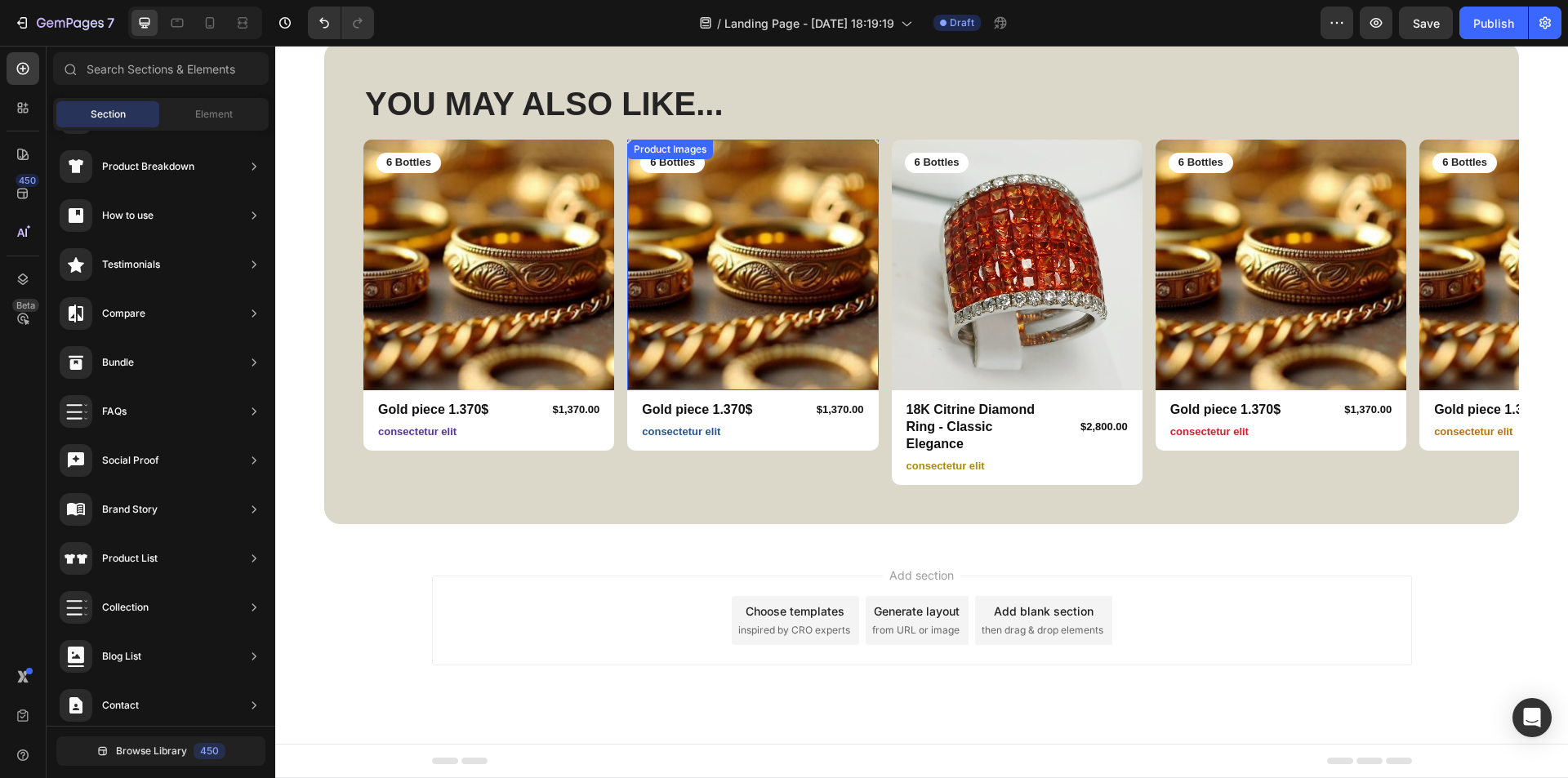
click at [797, 353] on img at bounding box center [753, 265] width 250 height 250
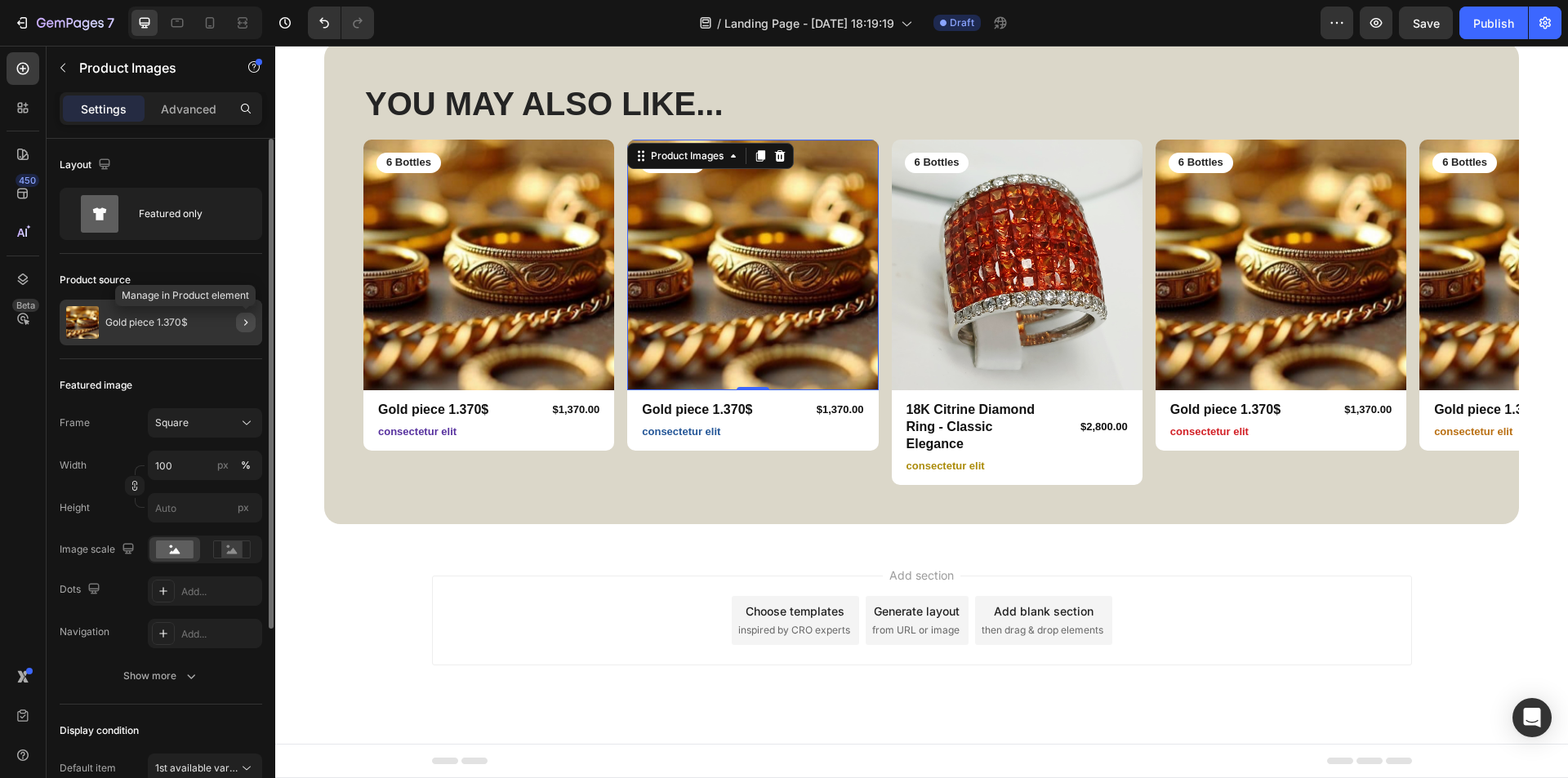
click at [250, 325] on icon "button" at bounding box center [246, 322] width 13 height 13
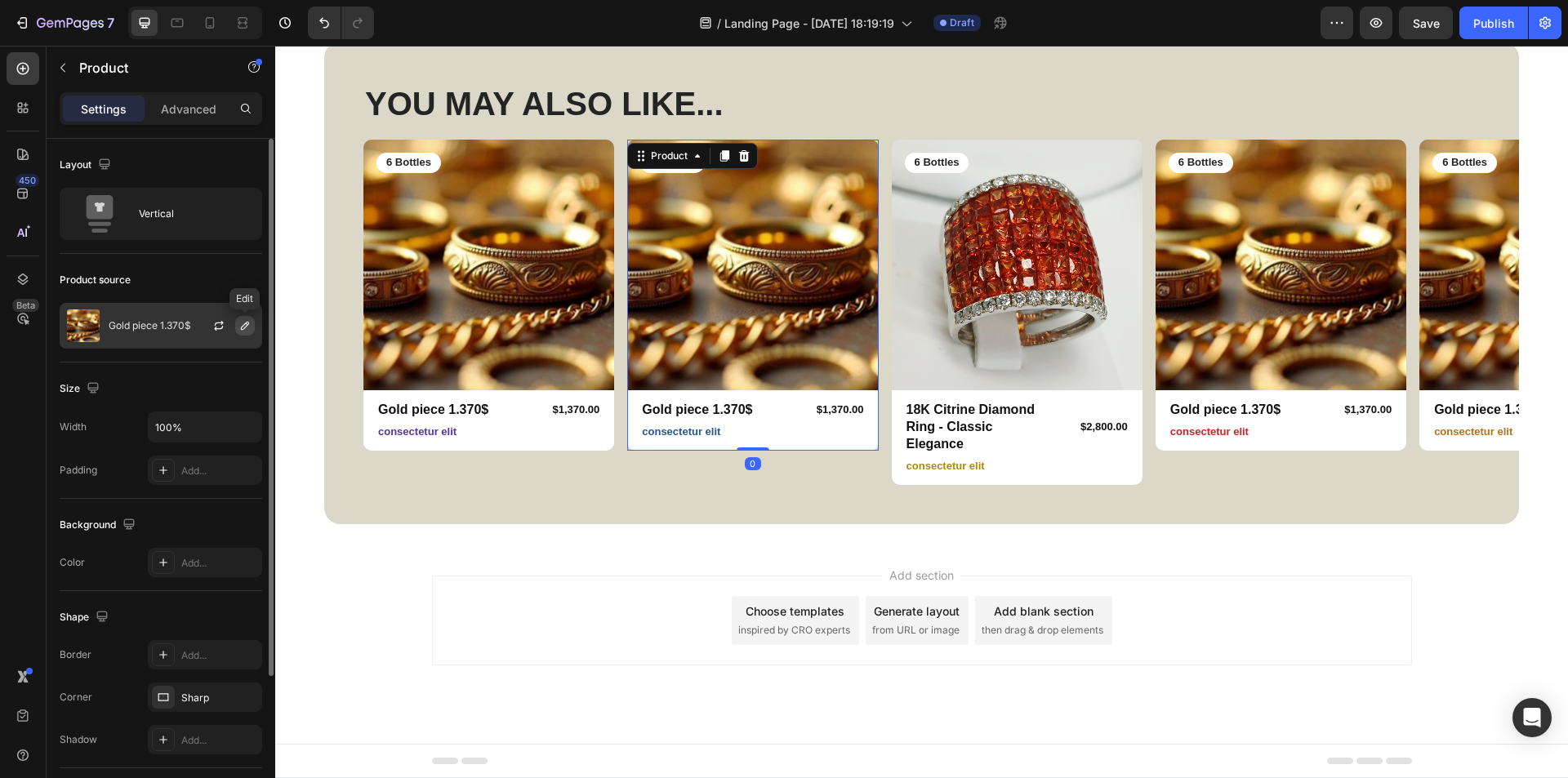
click at [244, 325] on icon "button" at bounding box center [245, 326] width 8 height 8
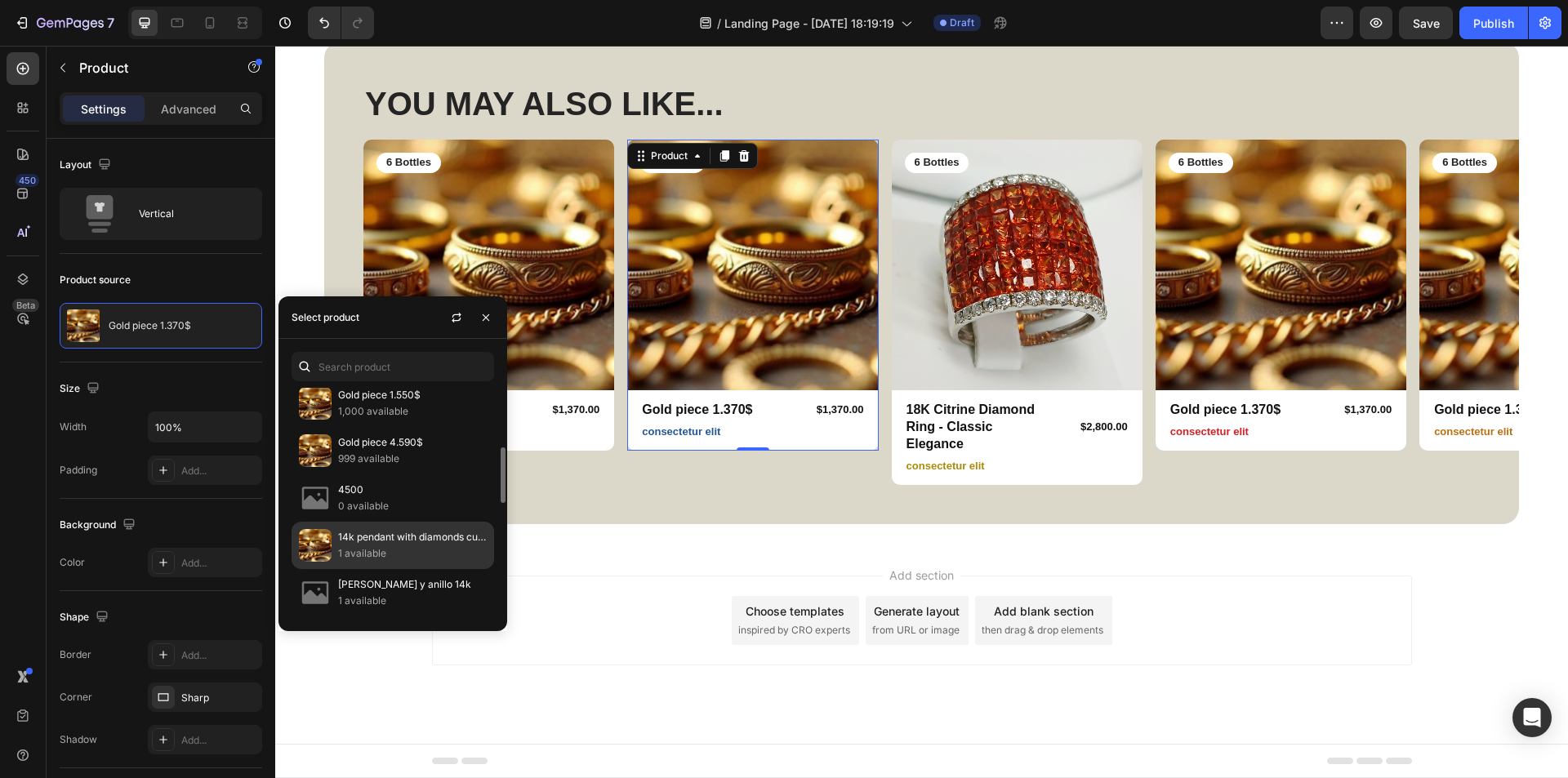
scroll to position [572, 0]
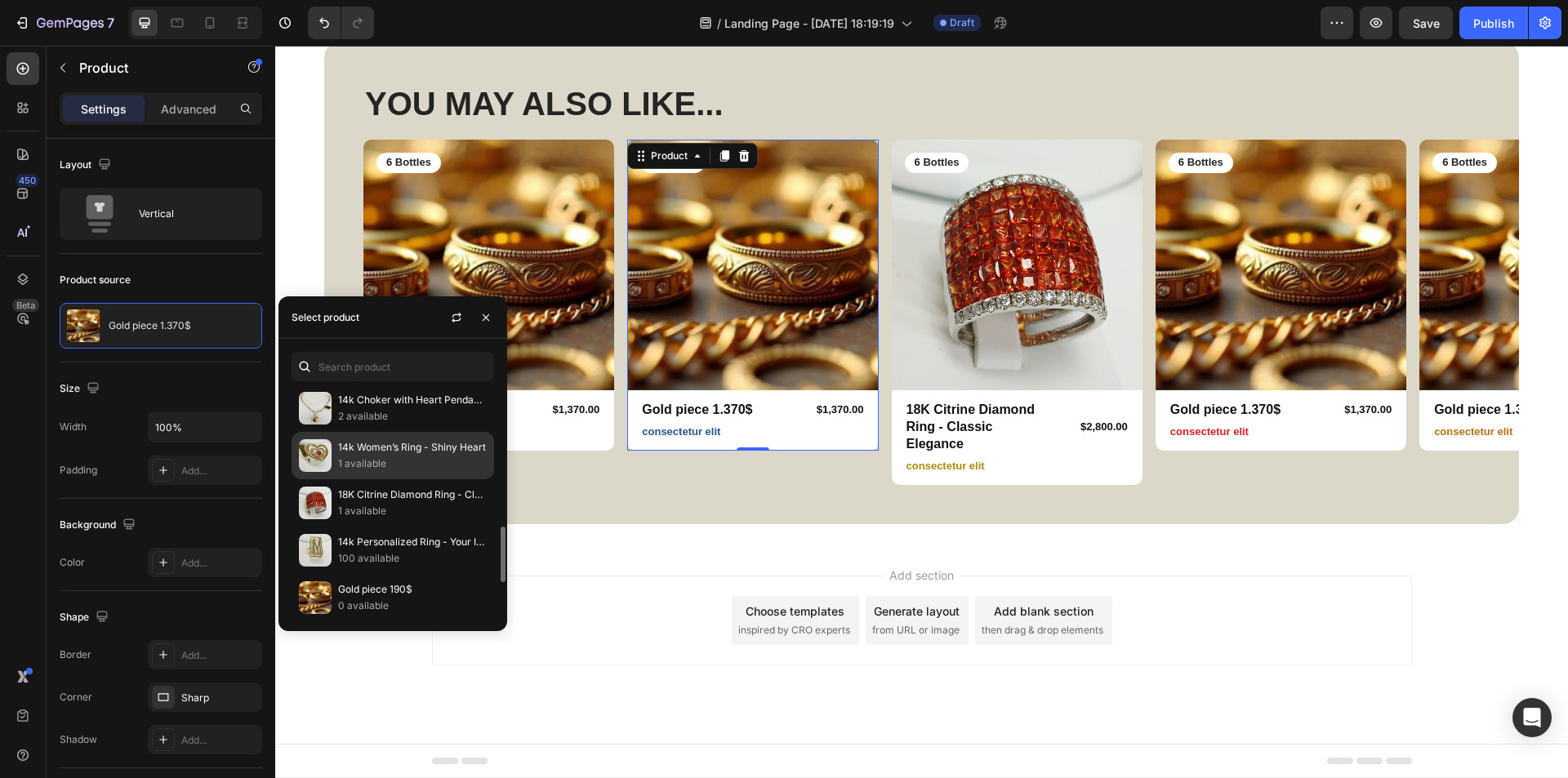
click at [400, 459] on p "1 available" at bounding box center [412, 463] width 148 height 16
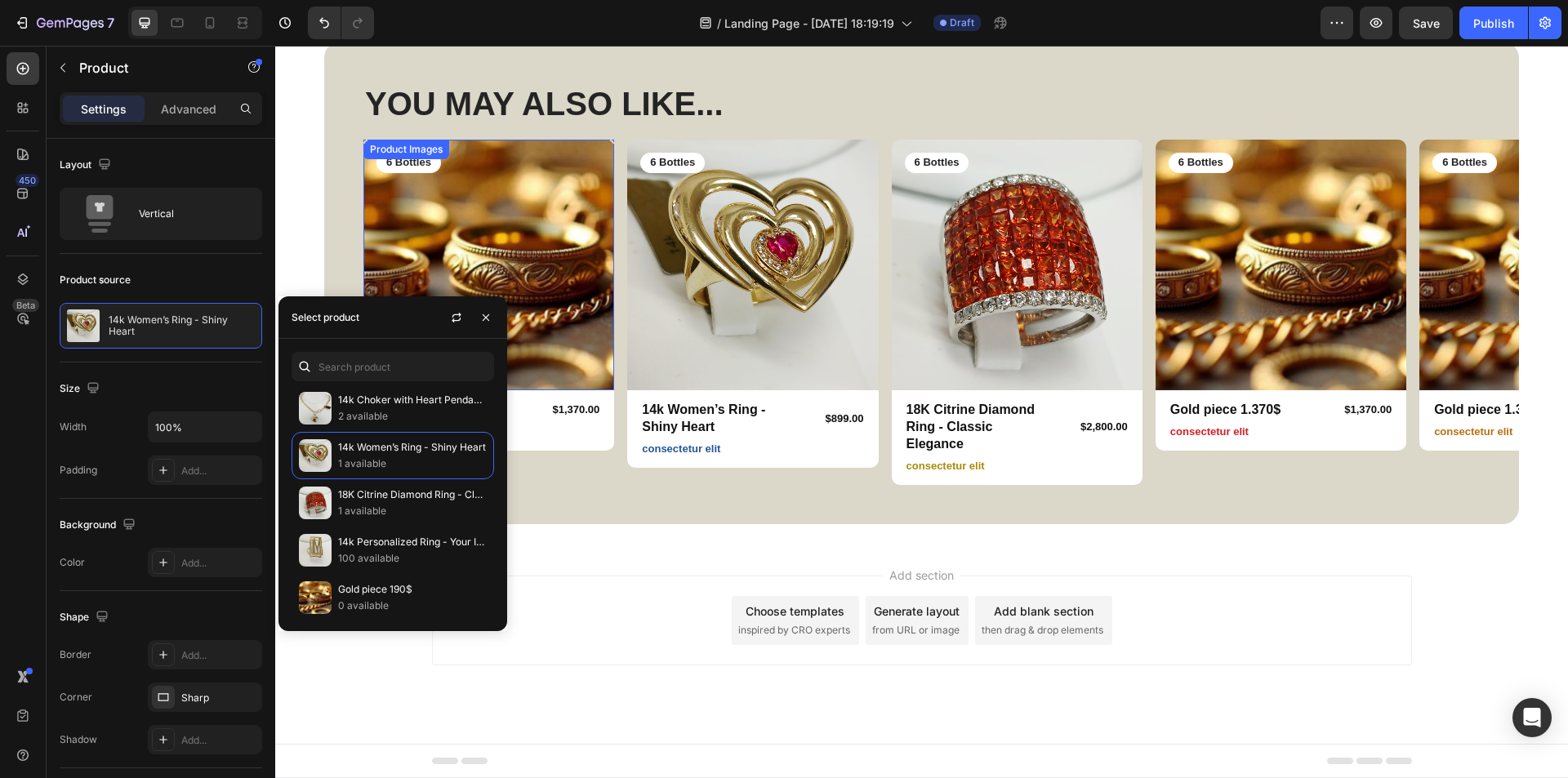
click at [587, 375] on img at bounding box center [488, 265] width 250 height 250
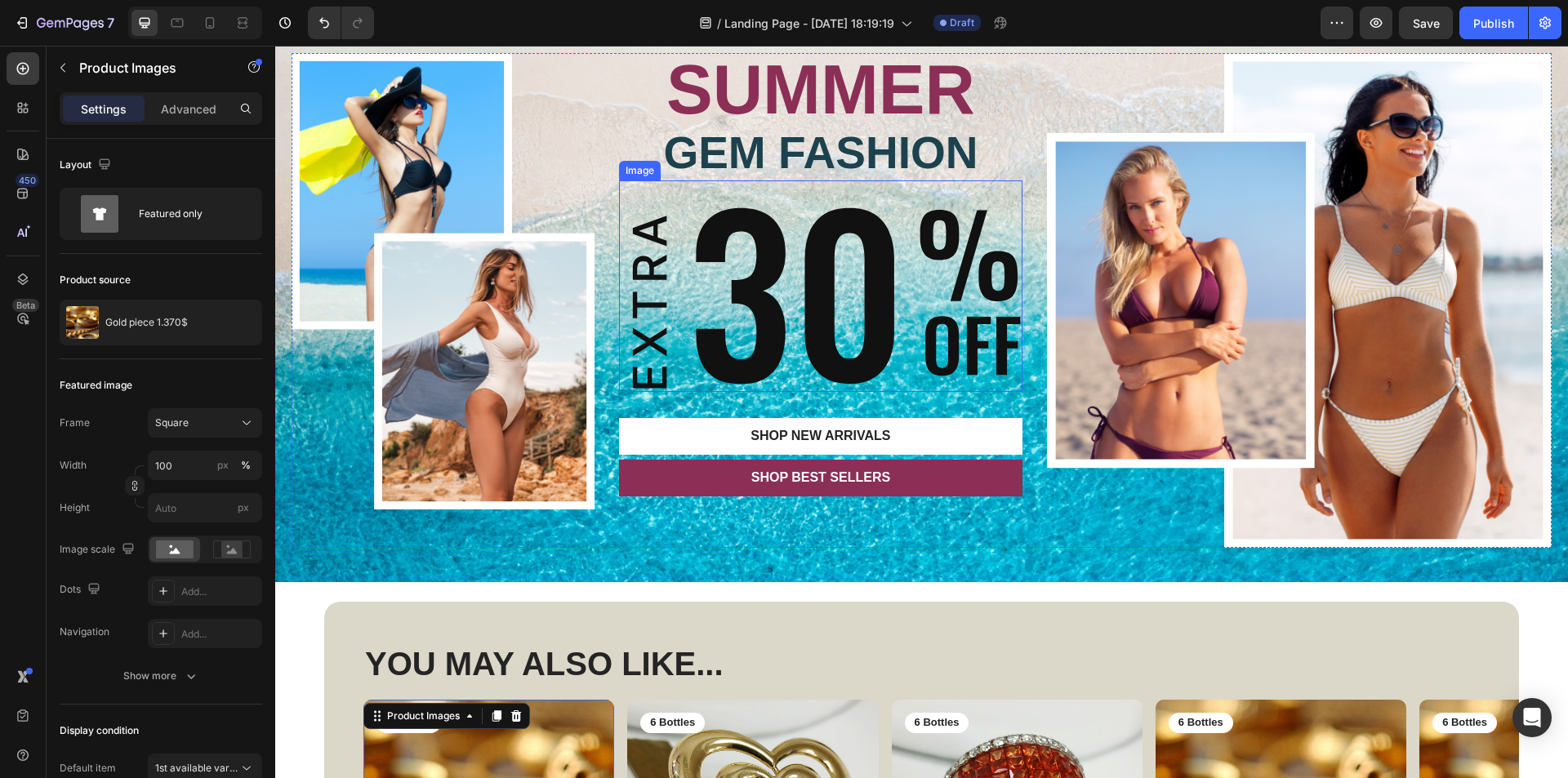
scroll to position [91, 0]
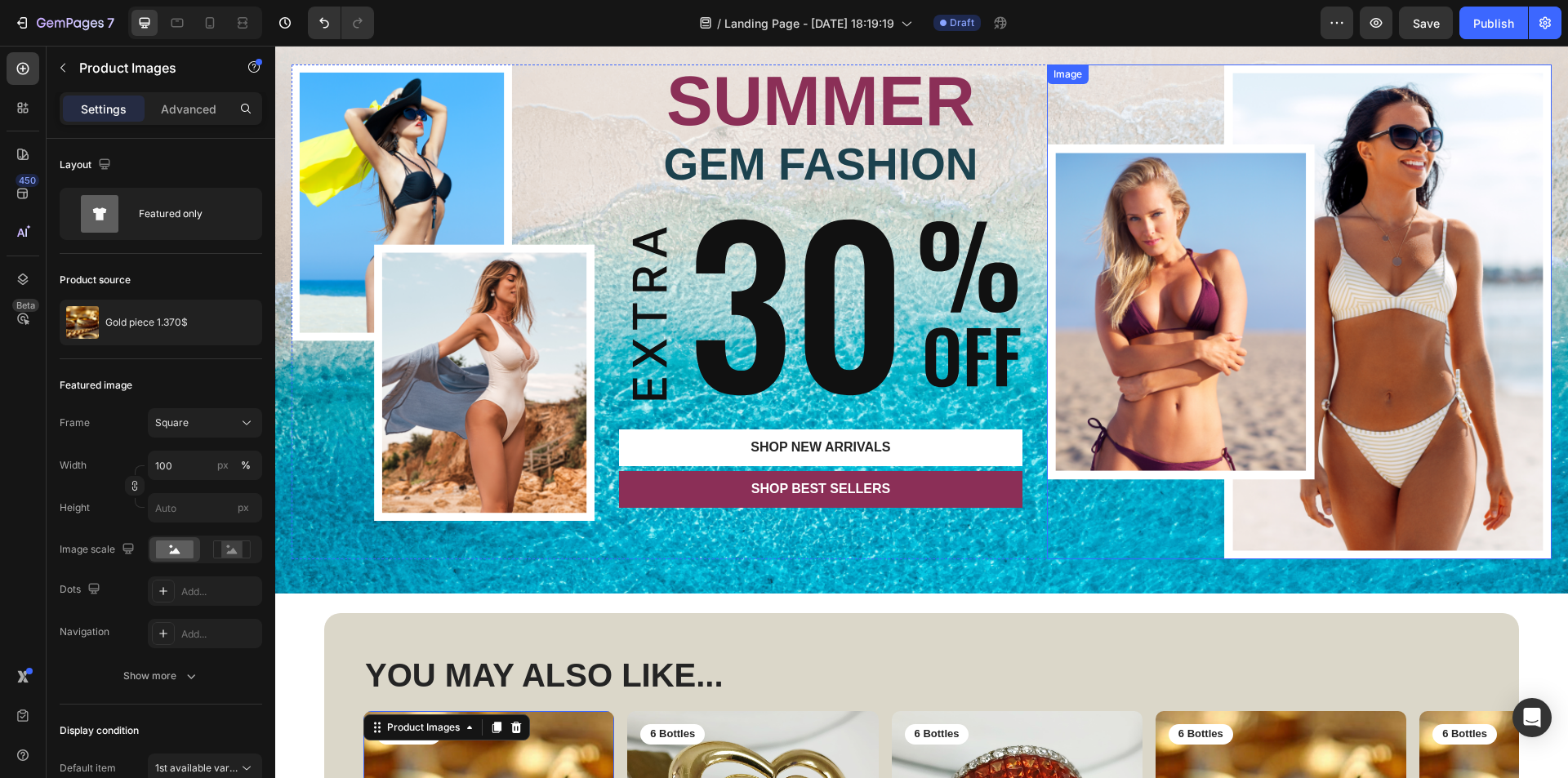
click at [1233, 220] on img at bounding box center [1299, 312] width 504 height 495
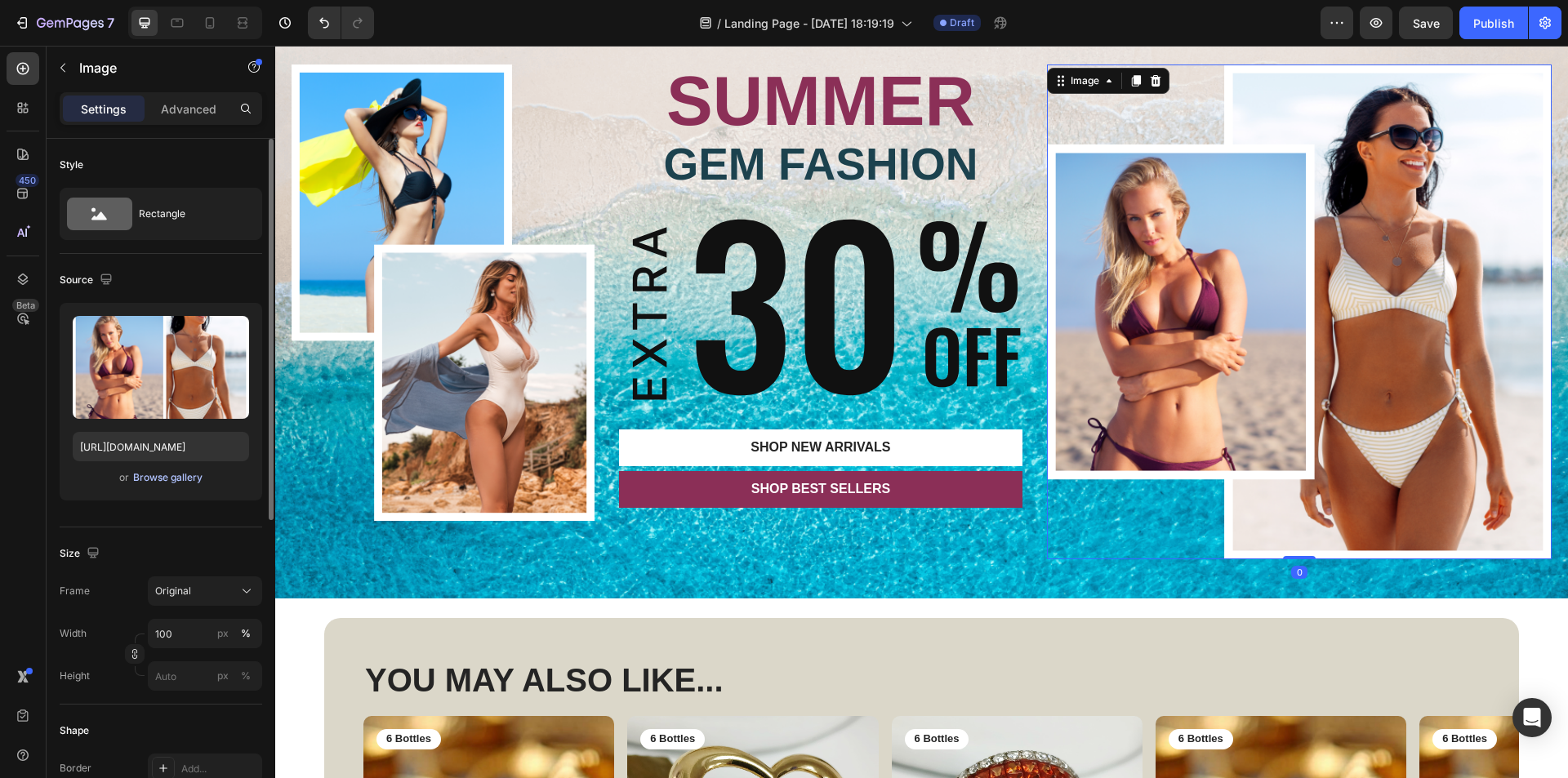
click at [165, 477] on div "Browse gallery" at bounding box center [168, 478] width 69 height 15
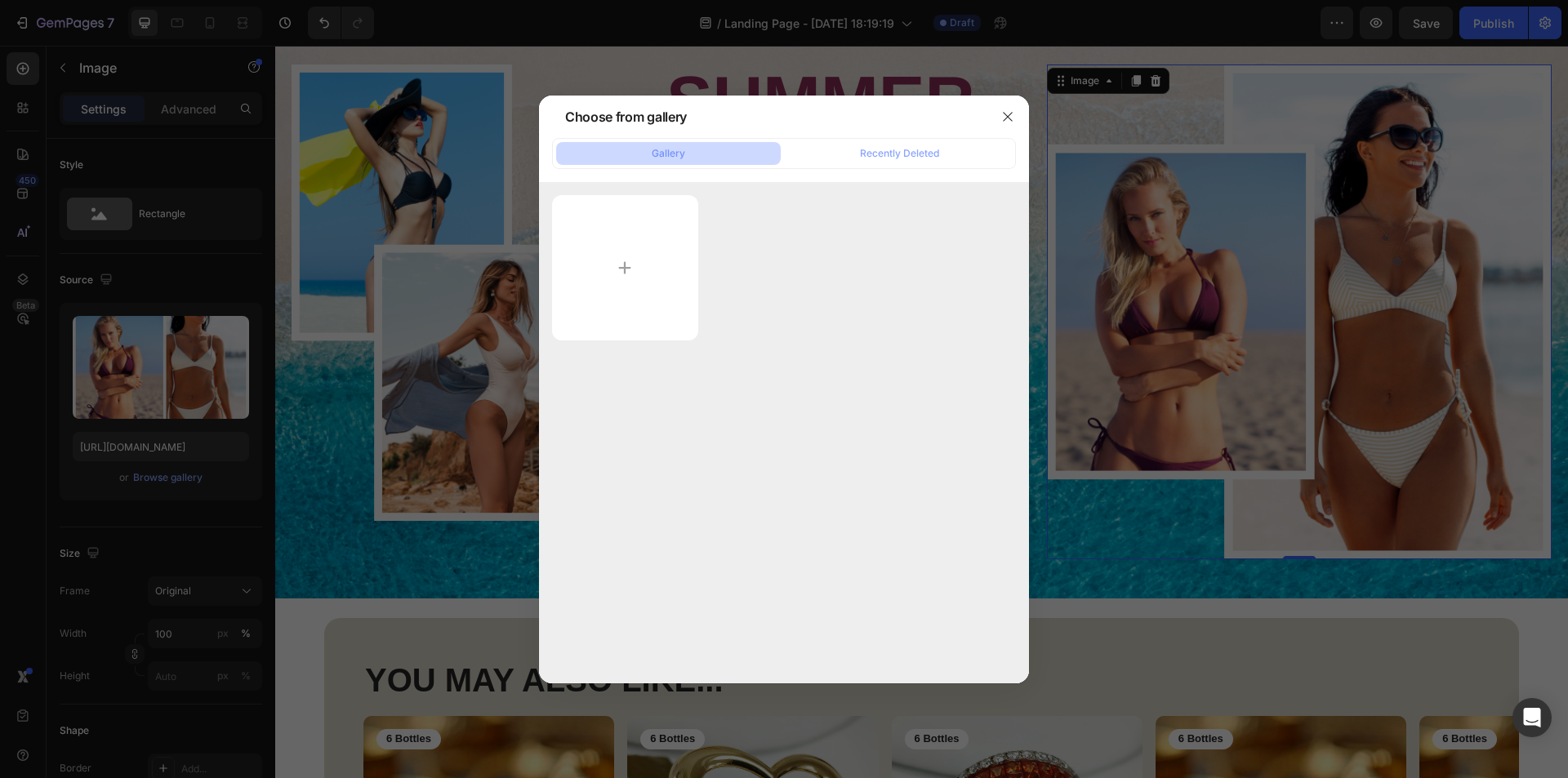
click at [678, 153] on div "Gallery" at bounding box center [669, 154] width 34 height 15
click at [904, 153] on div "Recently Deleted" at bounding box center [899, 154] width 79 height 15
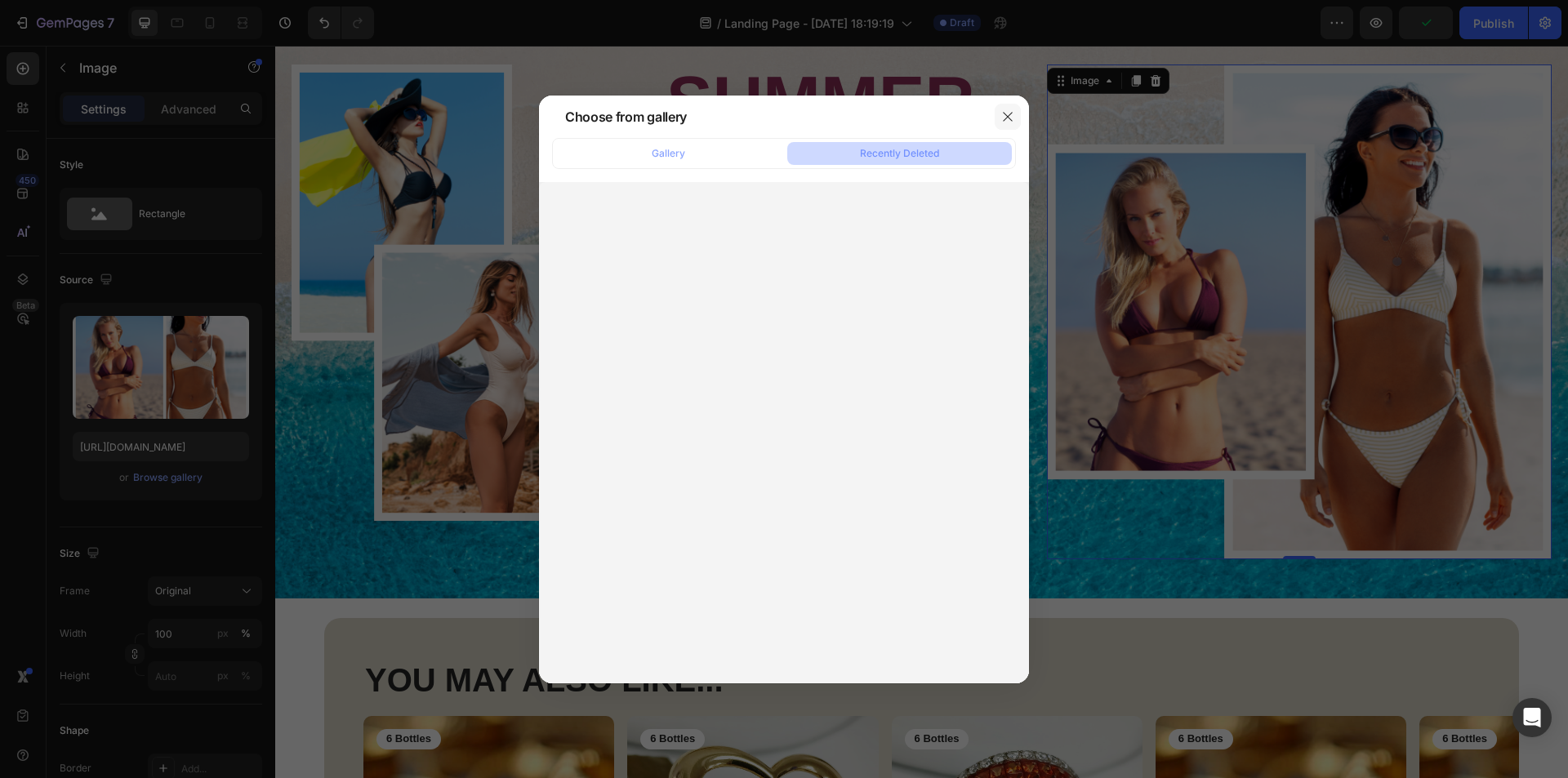
click at [996, 118] on button "button" at bounding box center [1008, 117] width 26 height 26
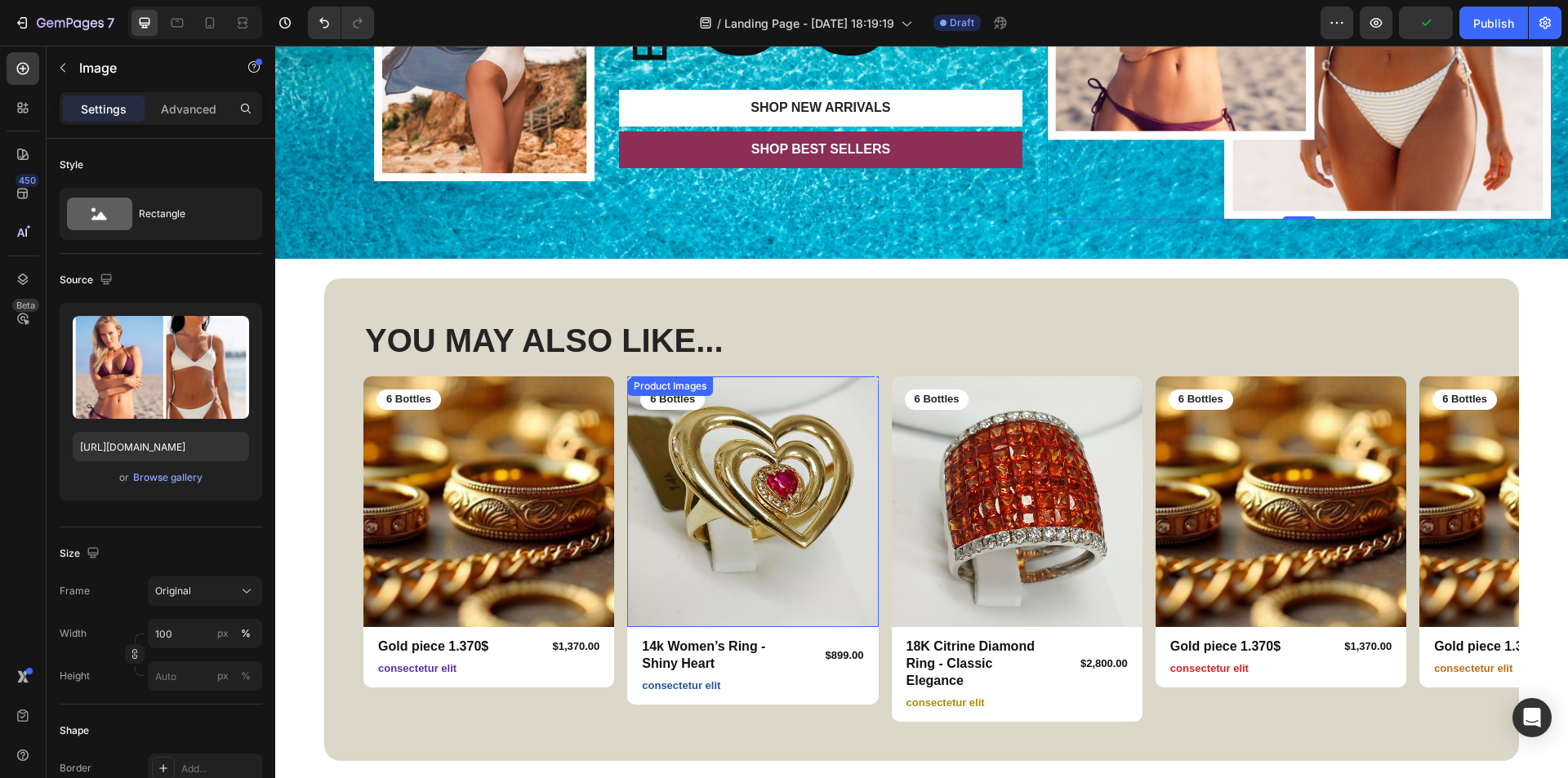
scroll to position [581, 0]
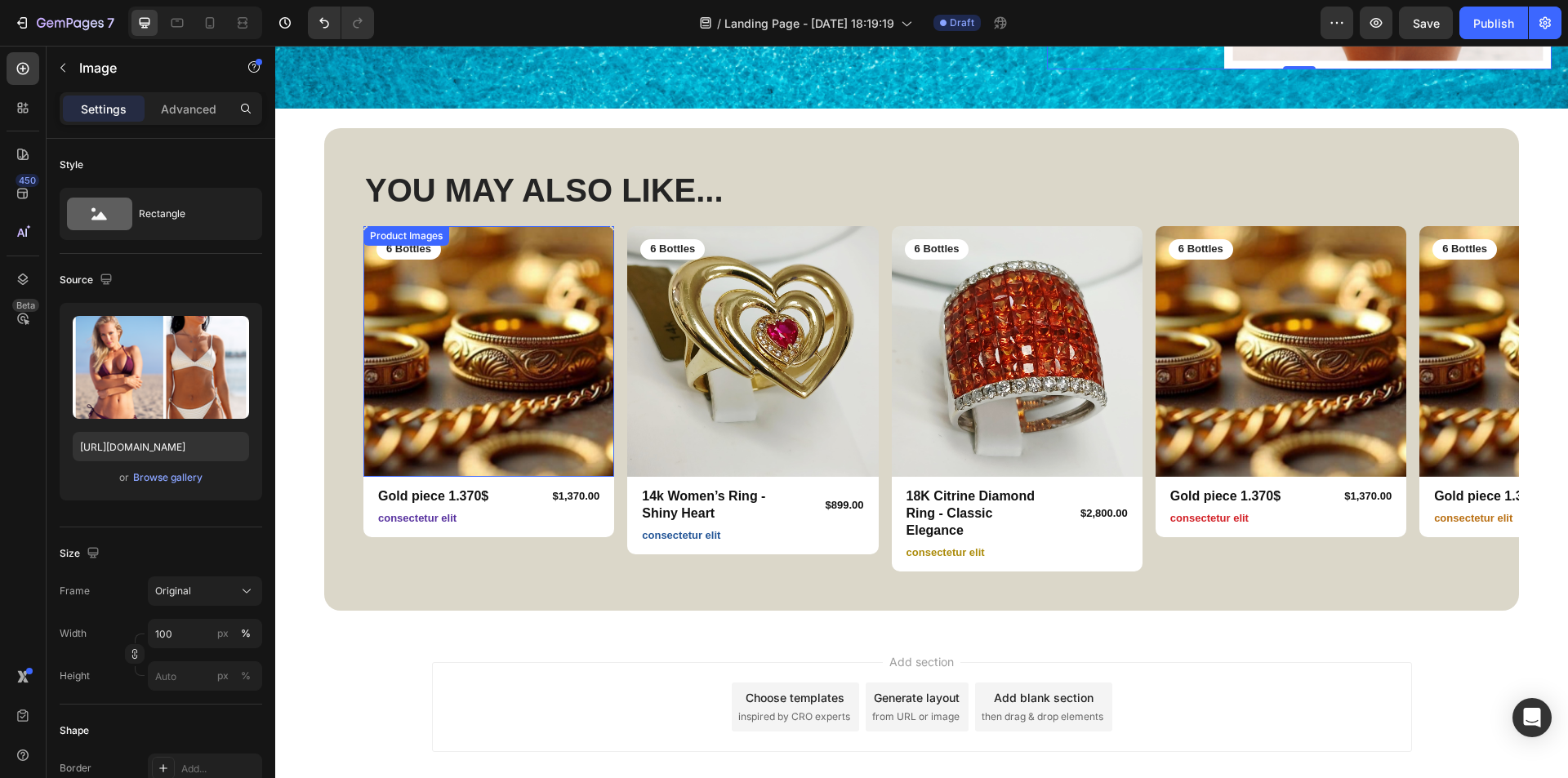
click at [596, 439] on img at bounding box center [488, 351] width 250 height 250
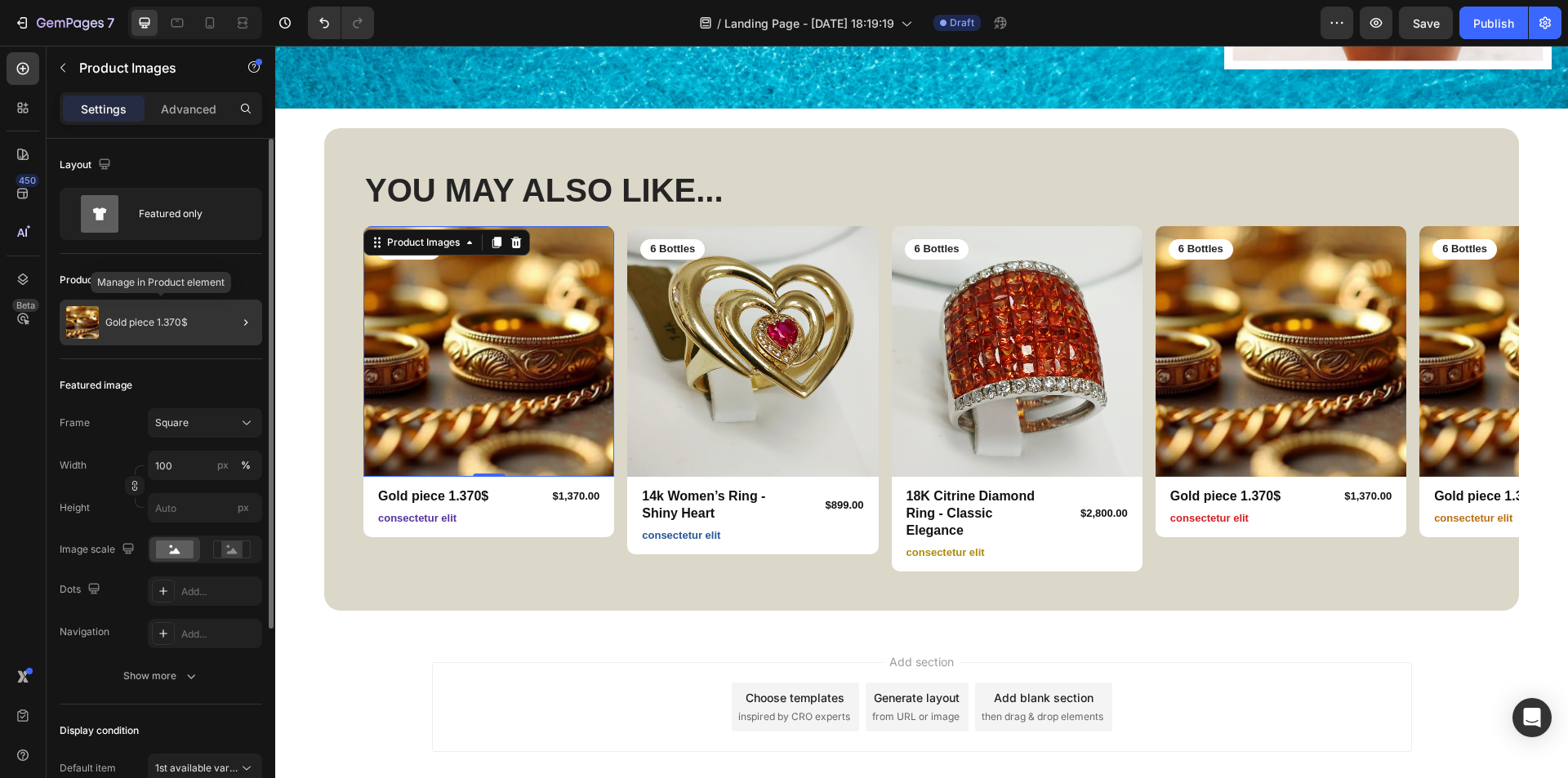
click at [196, 314] on div "Gold piece 1.370$" at bounding box center [161, 322] width 203 height 46
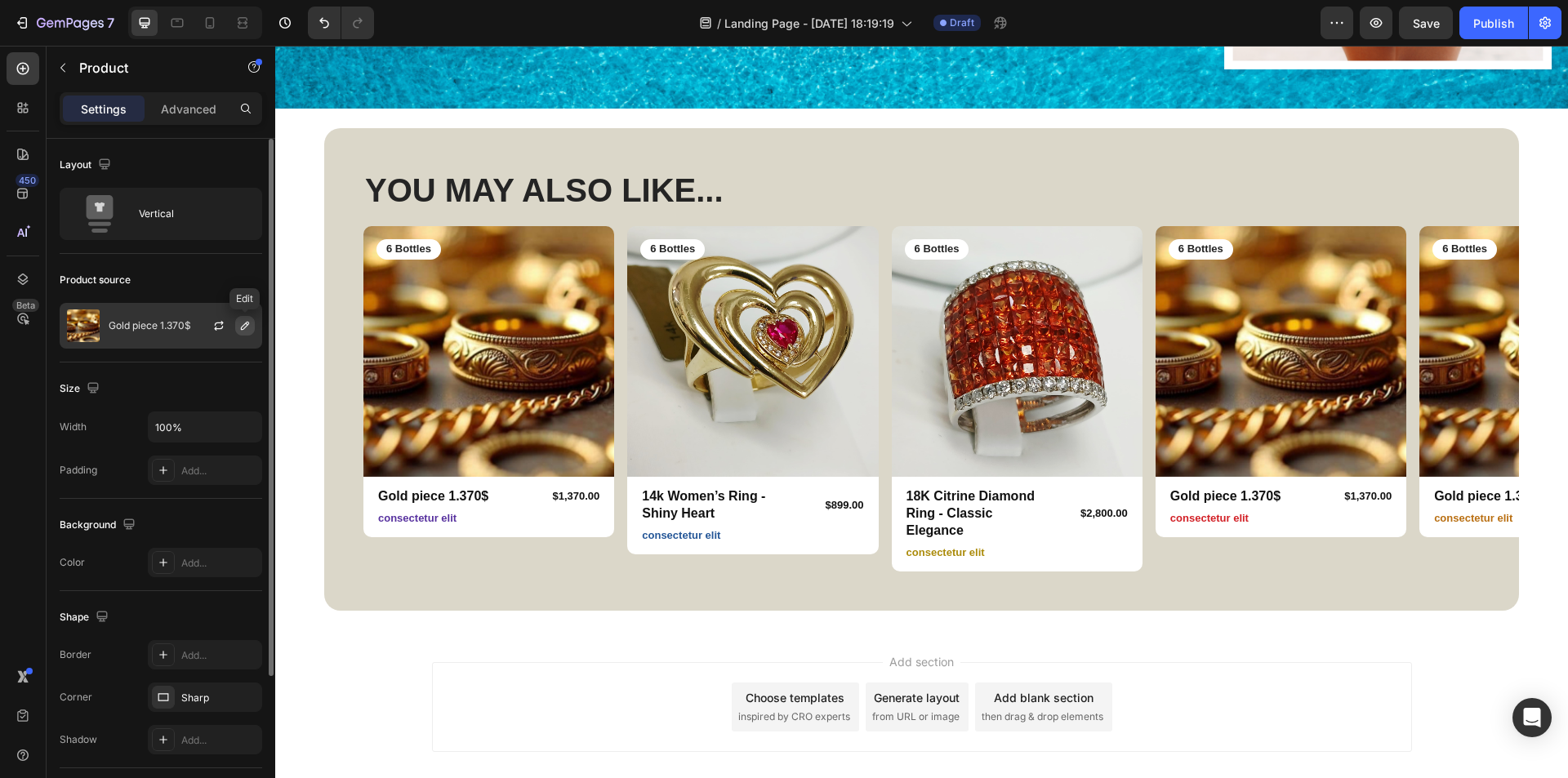
click at [240, 330] on icon "button" at bounding box center [245, 326] width 13 height 13
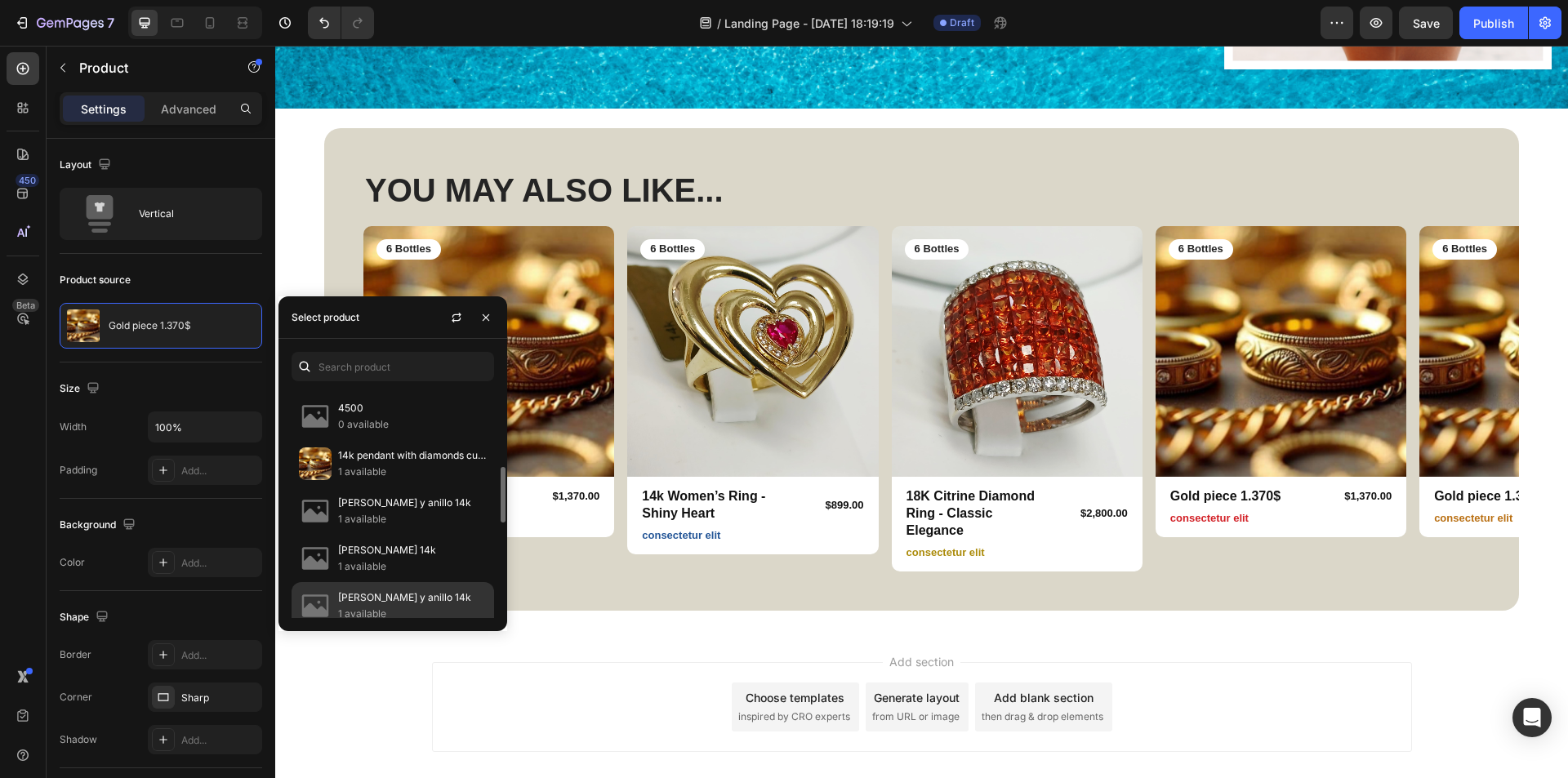
scroll to position [572, 0]
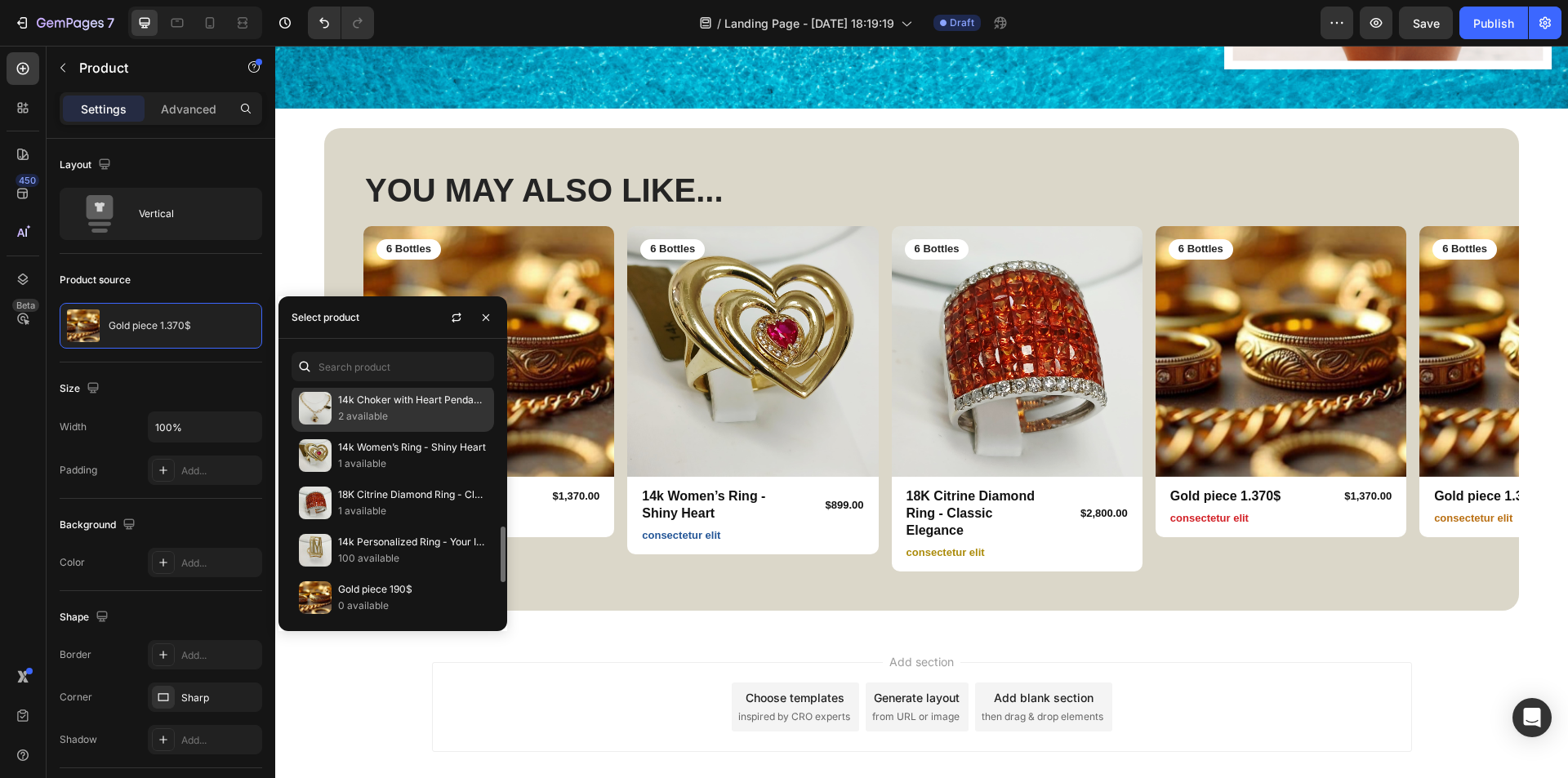
click at [392, 419] on p "2 available" at bounding box center [412, 416] width 148 height 16
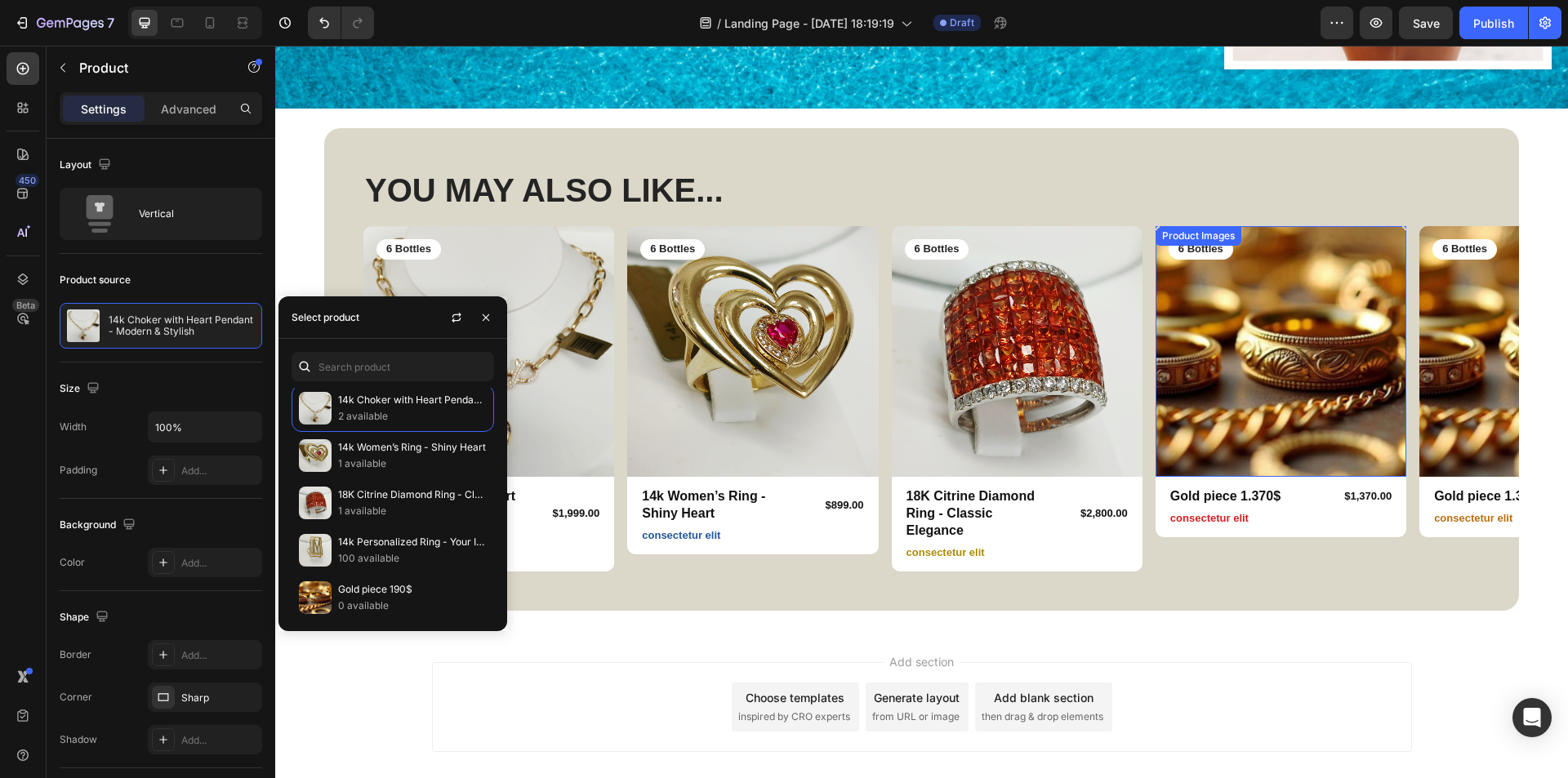
click at [1374, 456] on img at bounding box center [1280, 351] width 250 height 250
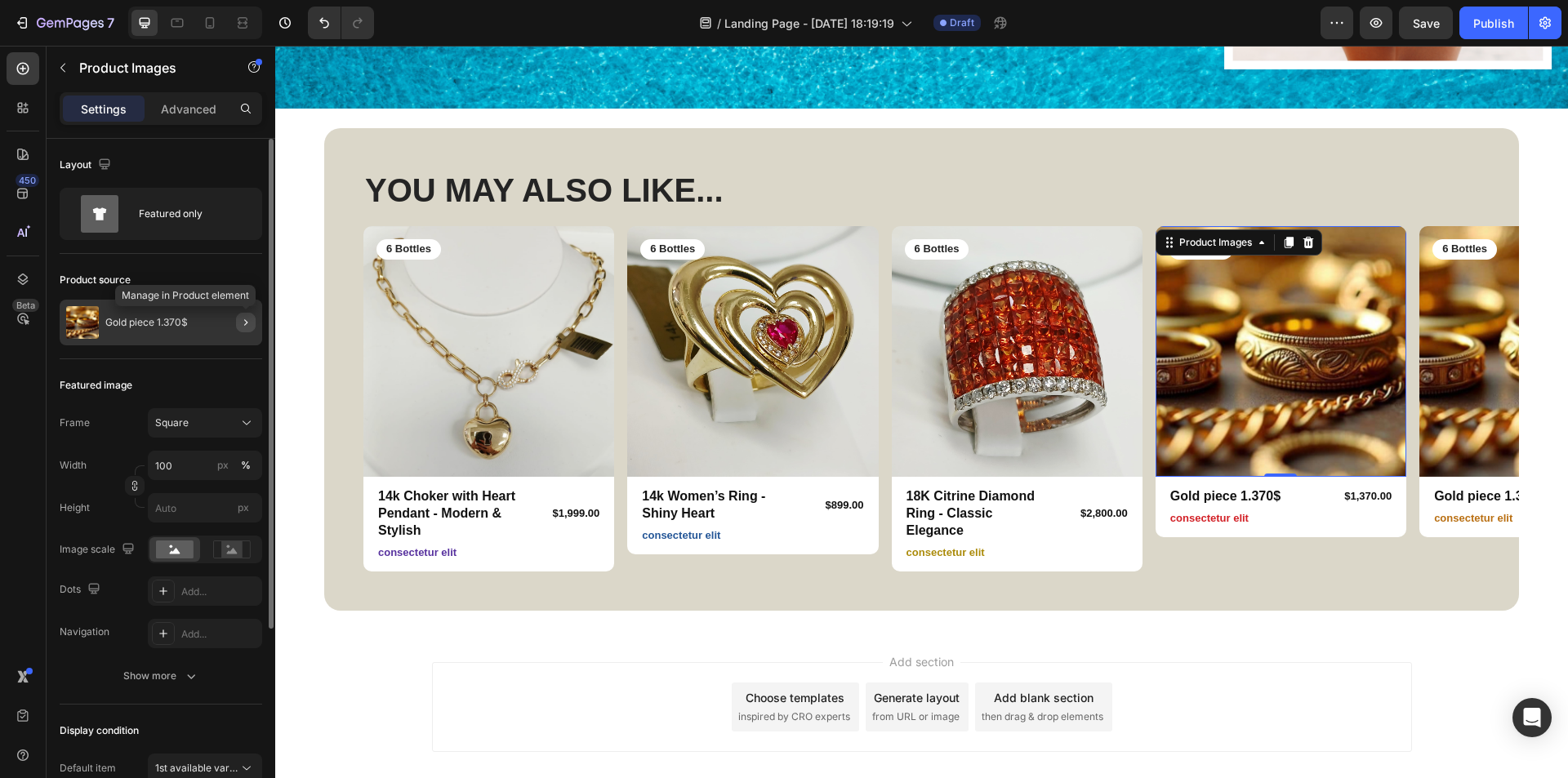
click at [245, 322] on icon "button" at bounding box center [246, 322] width 13 height 13
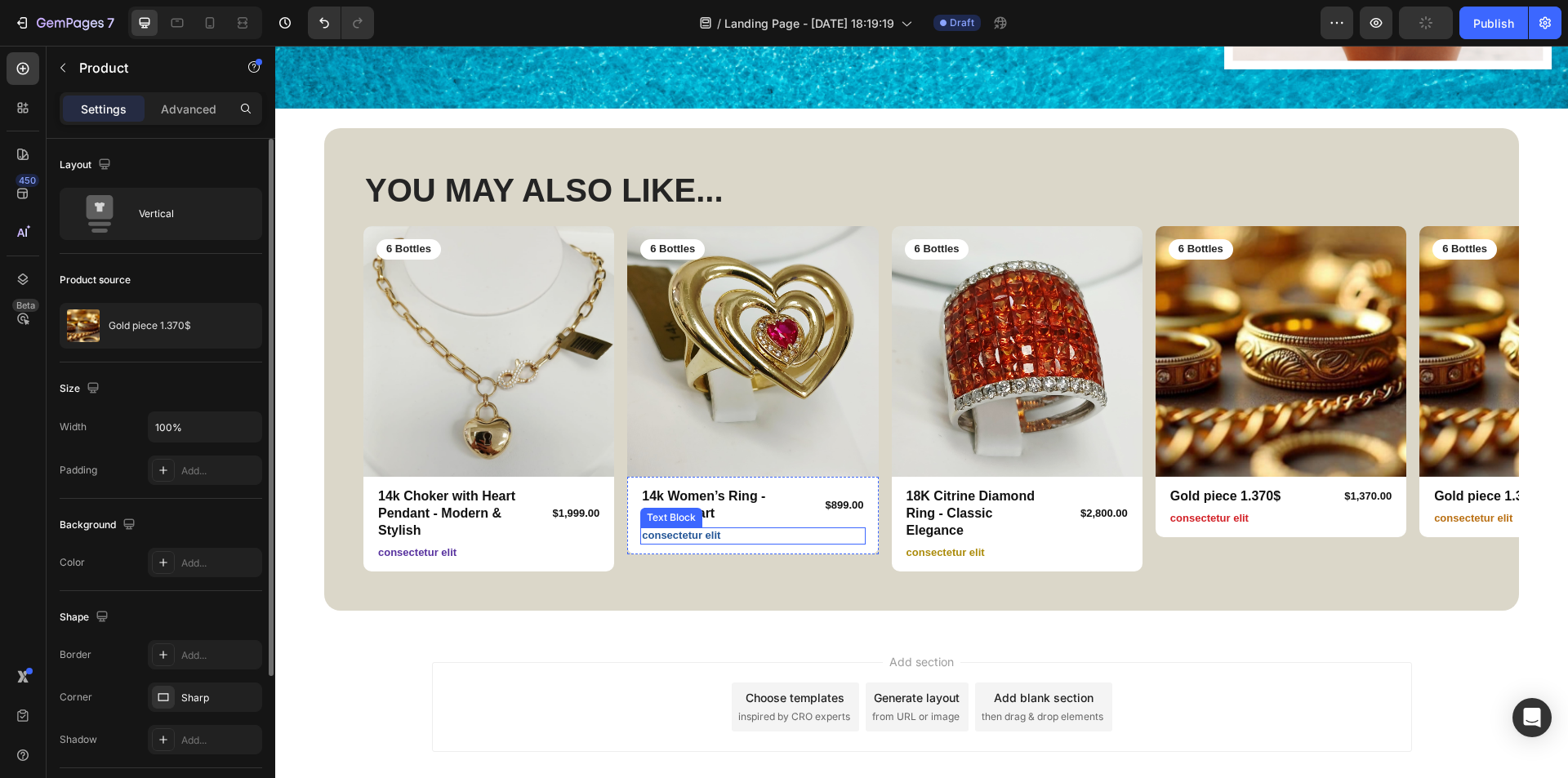
click at [676, 530] on p "consectetur elit" at bounding box center [752, 536] width 221 height 14
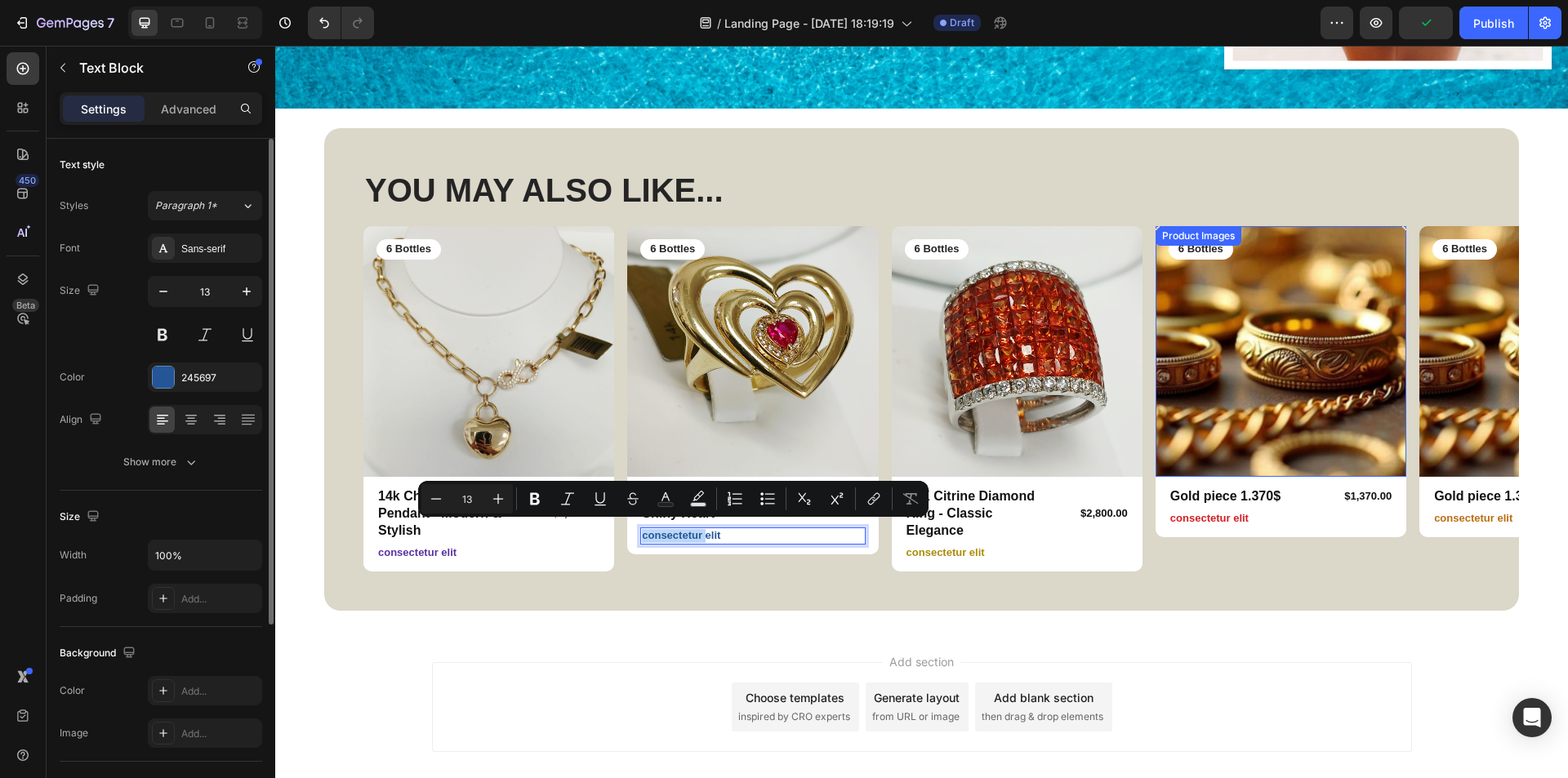
click at [1205, 403] on img at bounding box center [1280, 351] width 250 height 250
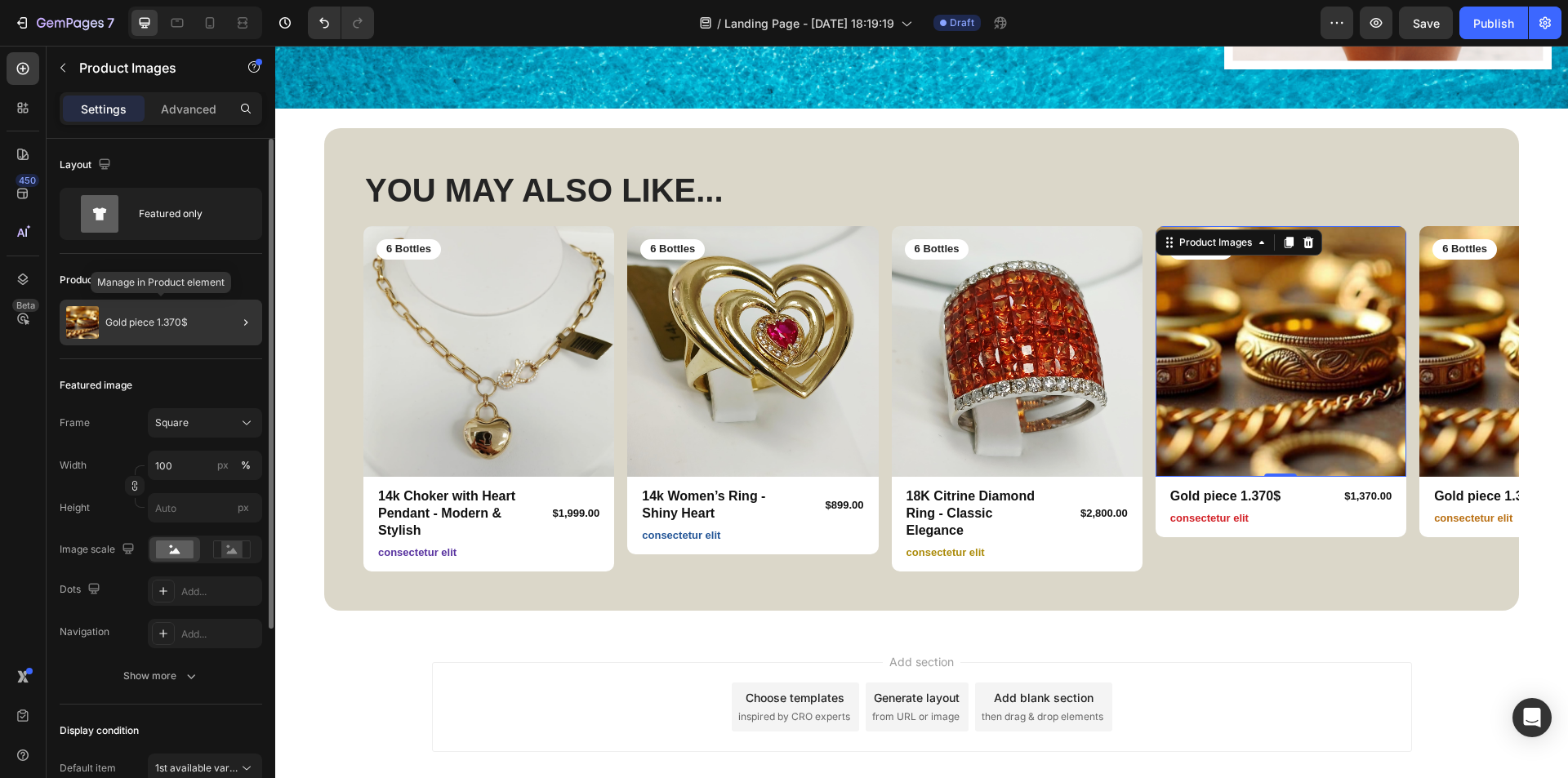
click at [181, 330] on div "Gold piece 1.370$" at bounding box center [161, 322] width 203 height 46
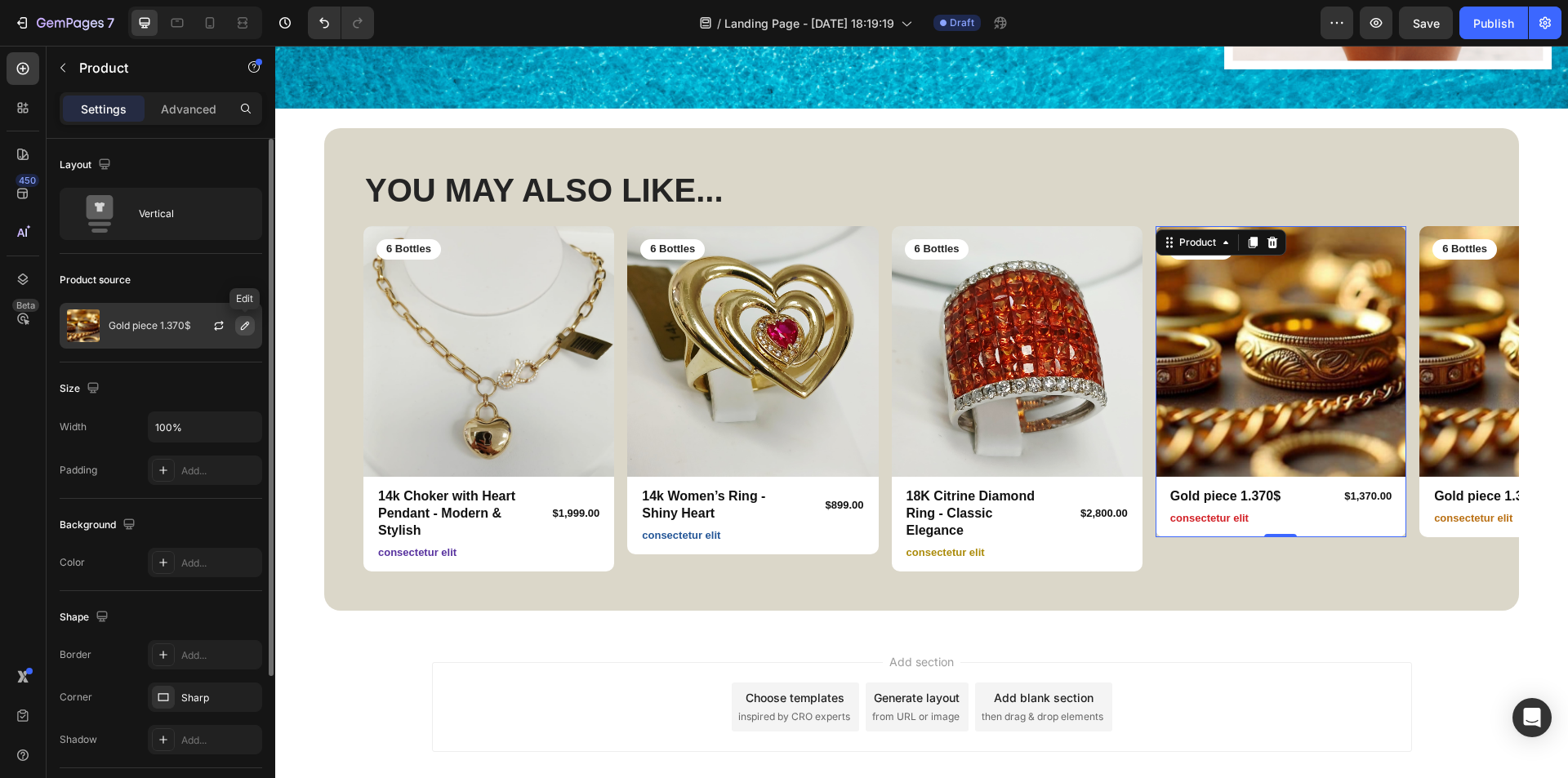
click at [245, 321] on icon "button" at bounding box center [245, 326] width 13 height 13
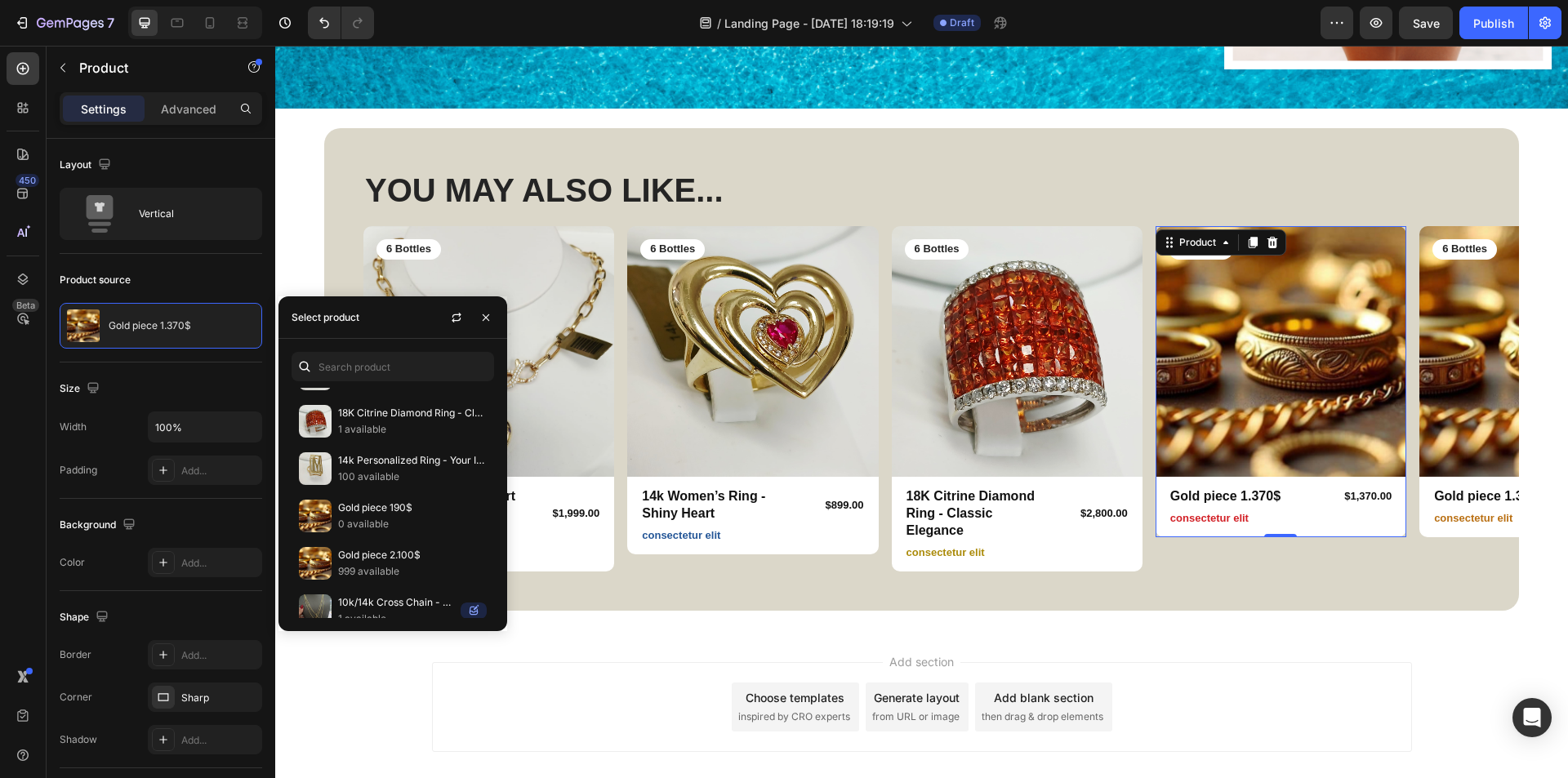
scroll to position [816, 0]
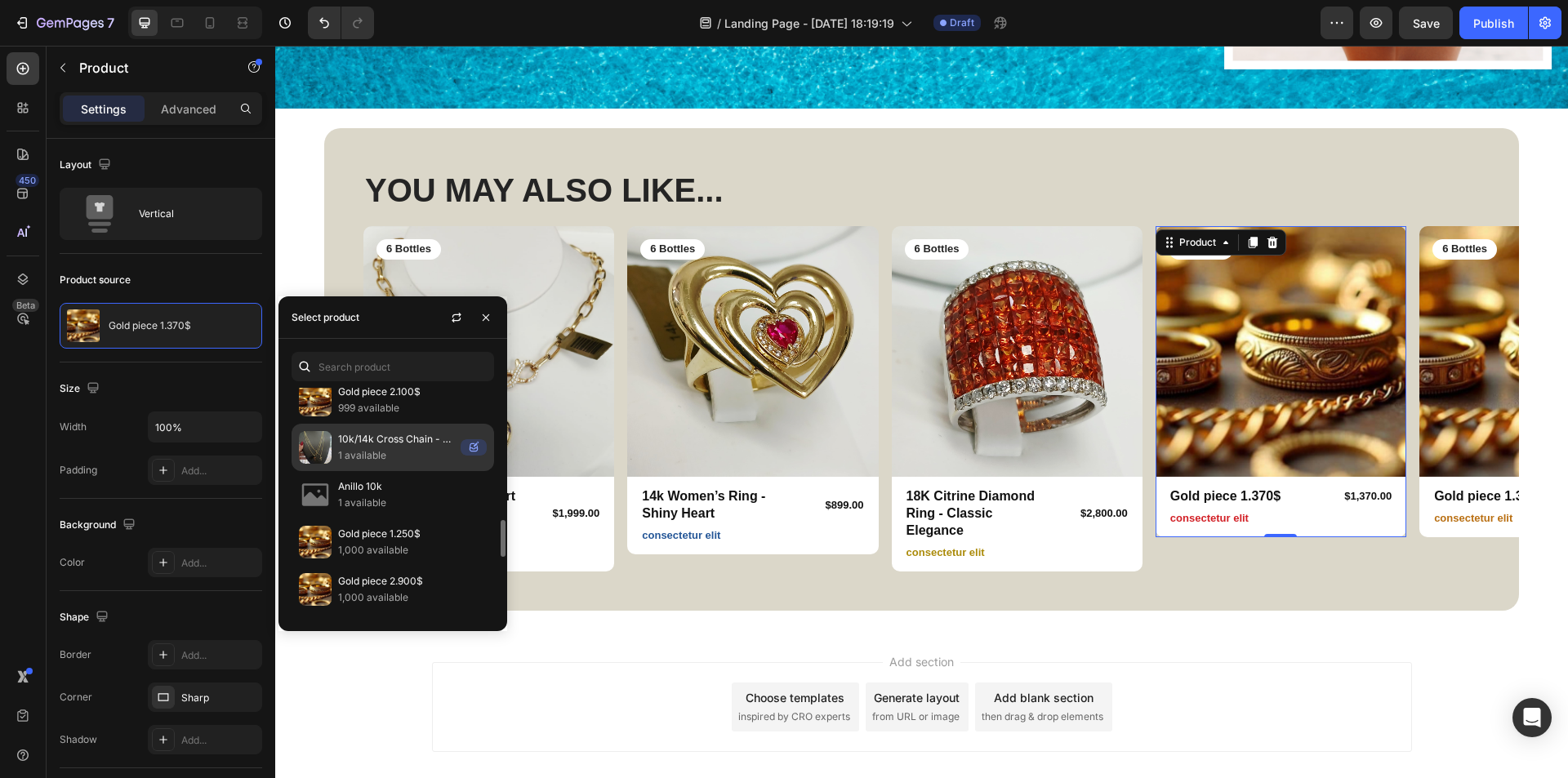
click at [384, 445] on p "10k/14k Cross Chain - Faithful Style" at bounding box center [396, 439] width 116 height 16
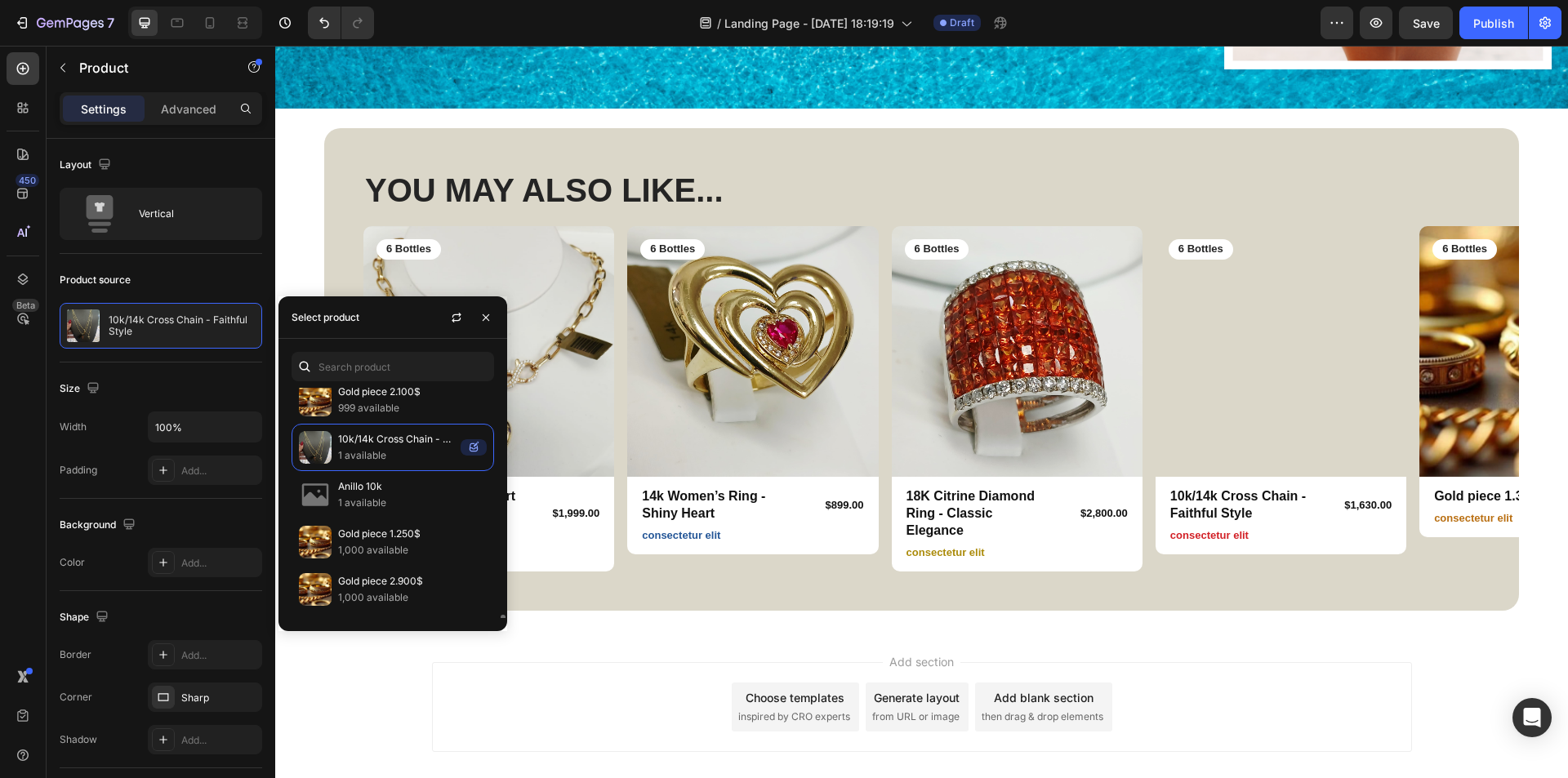
scroll to position [572, 0]
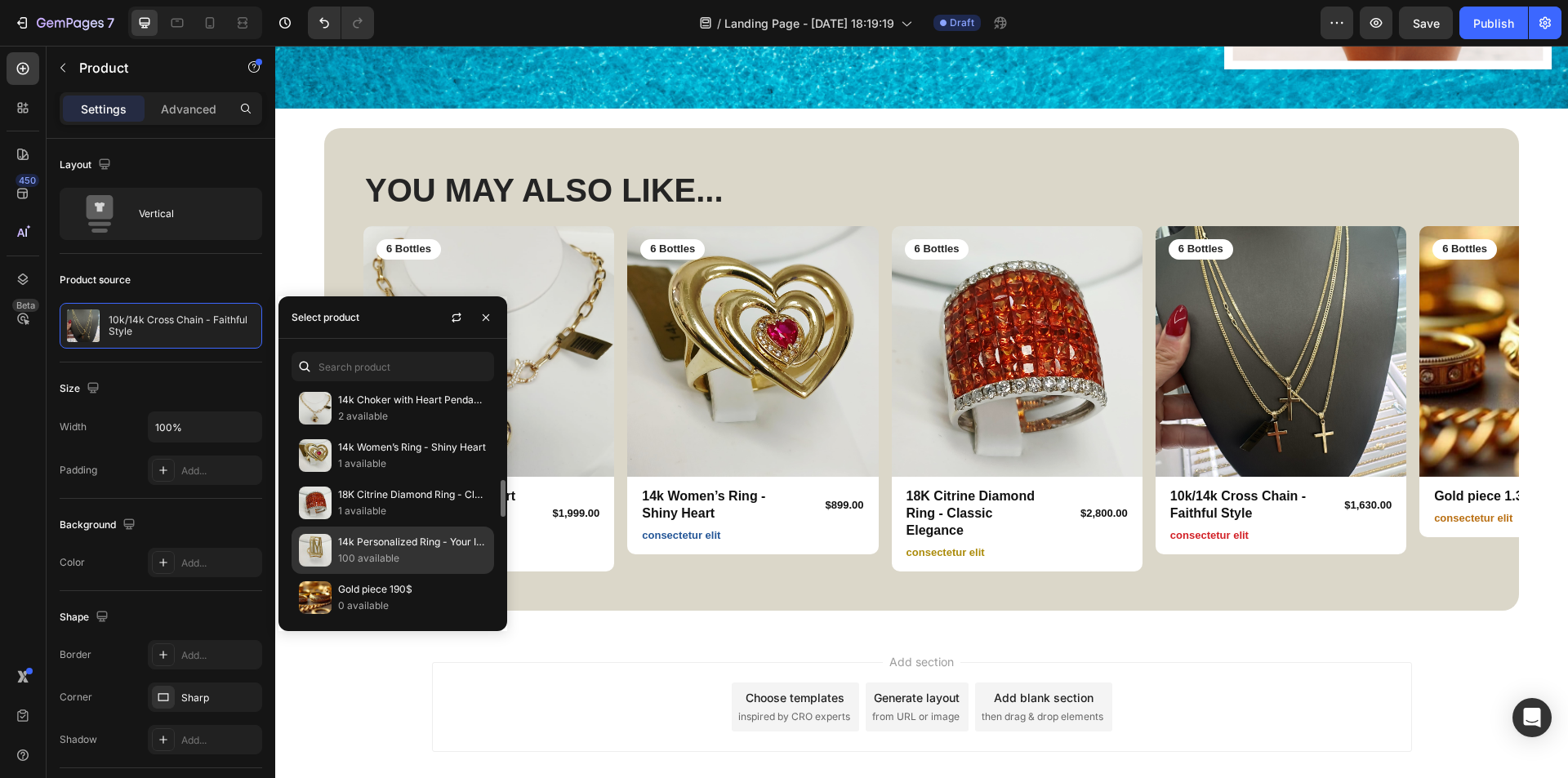
click at [395, 528] on div "14k Personalized Ring - Your Initial in Gold 100 available" at bounding box center [392, 550] width 203 height 48
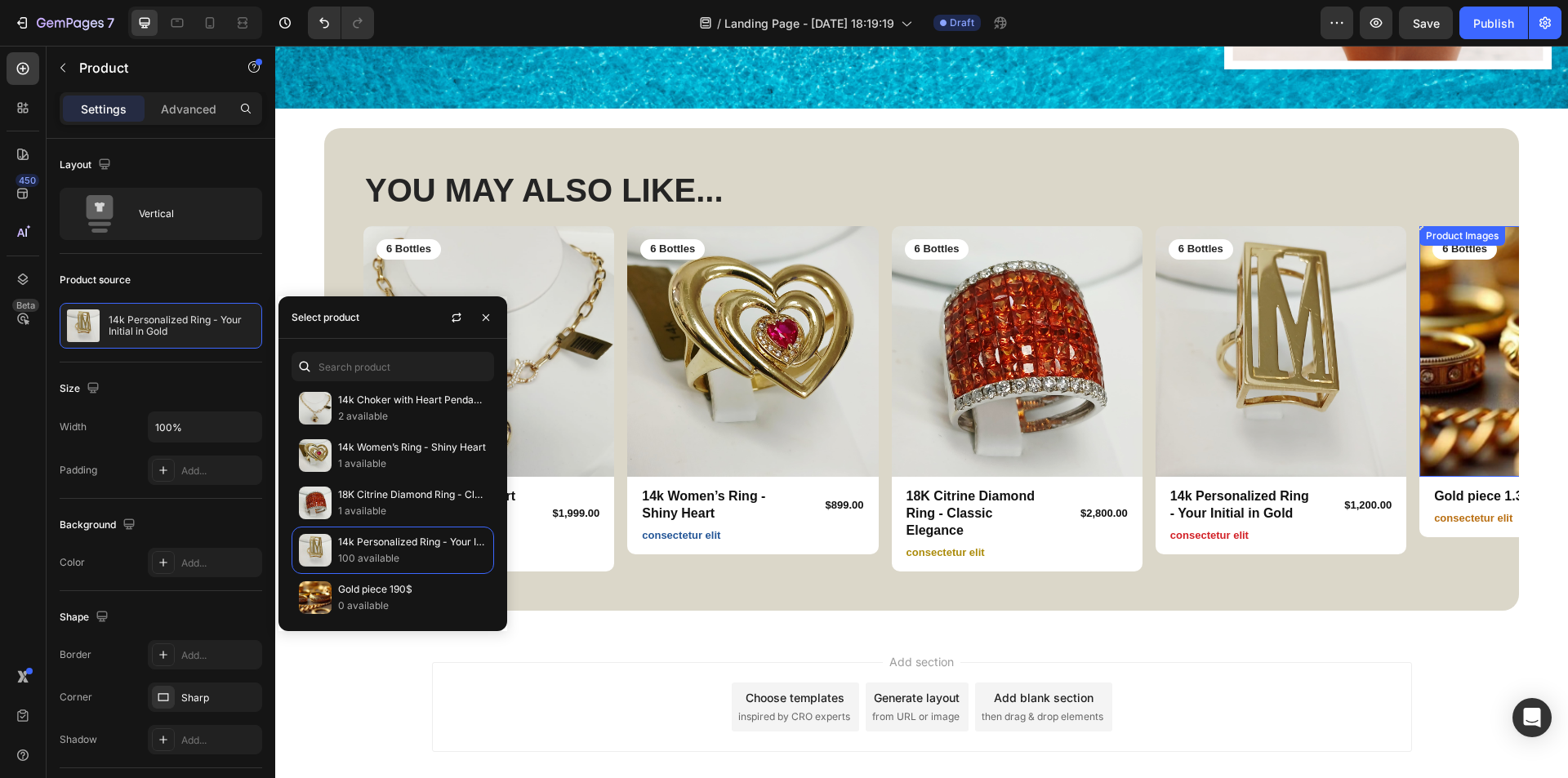
click at [1440, 310] on img at bounding box center [1545, 351] width 250 height 250
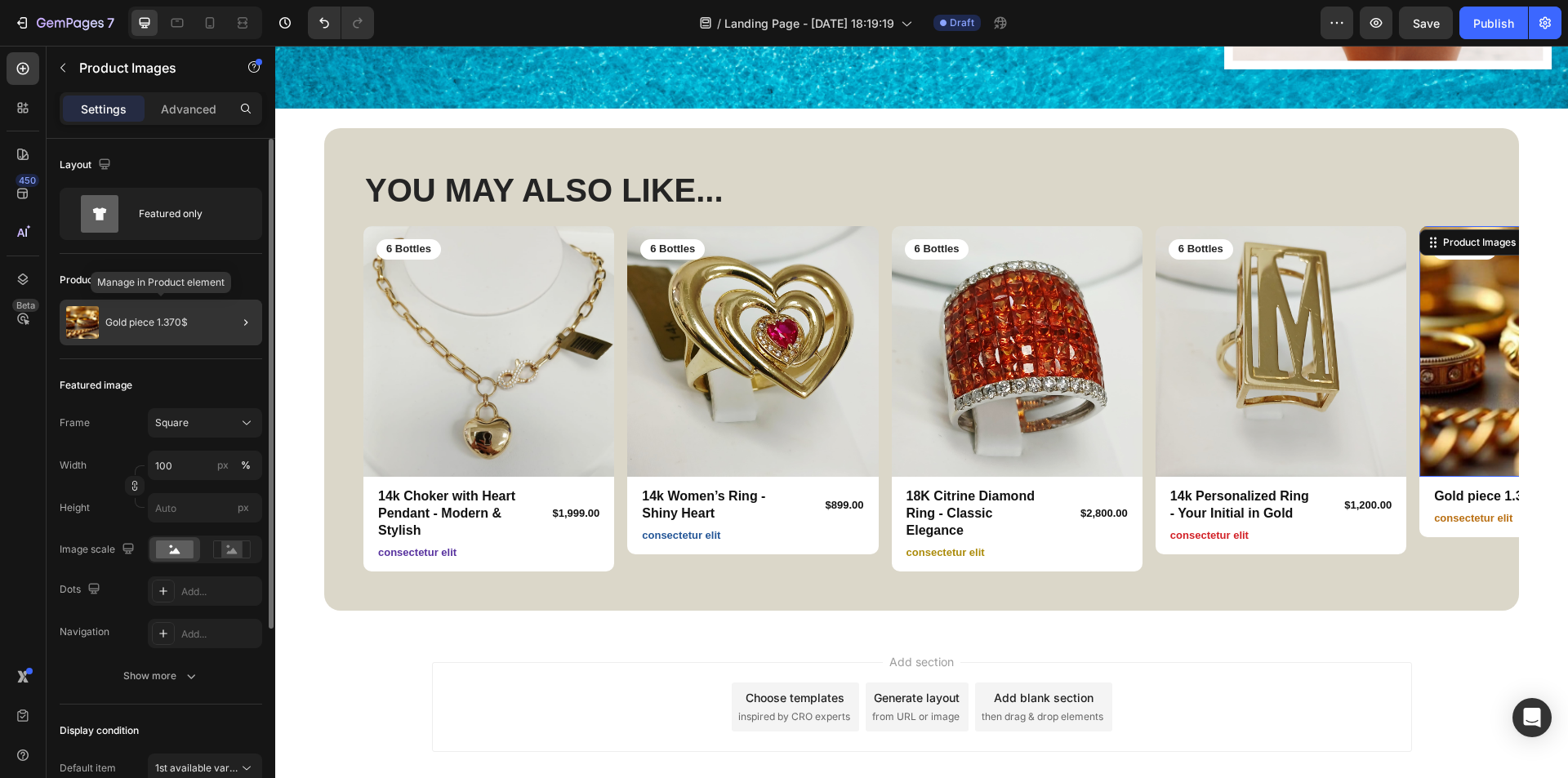
click at [211, 333] on div "Gold piece 1.370$" at bounding box center [161, 322] width 203 height 46
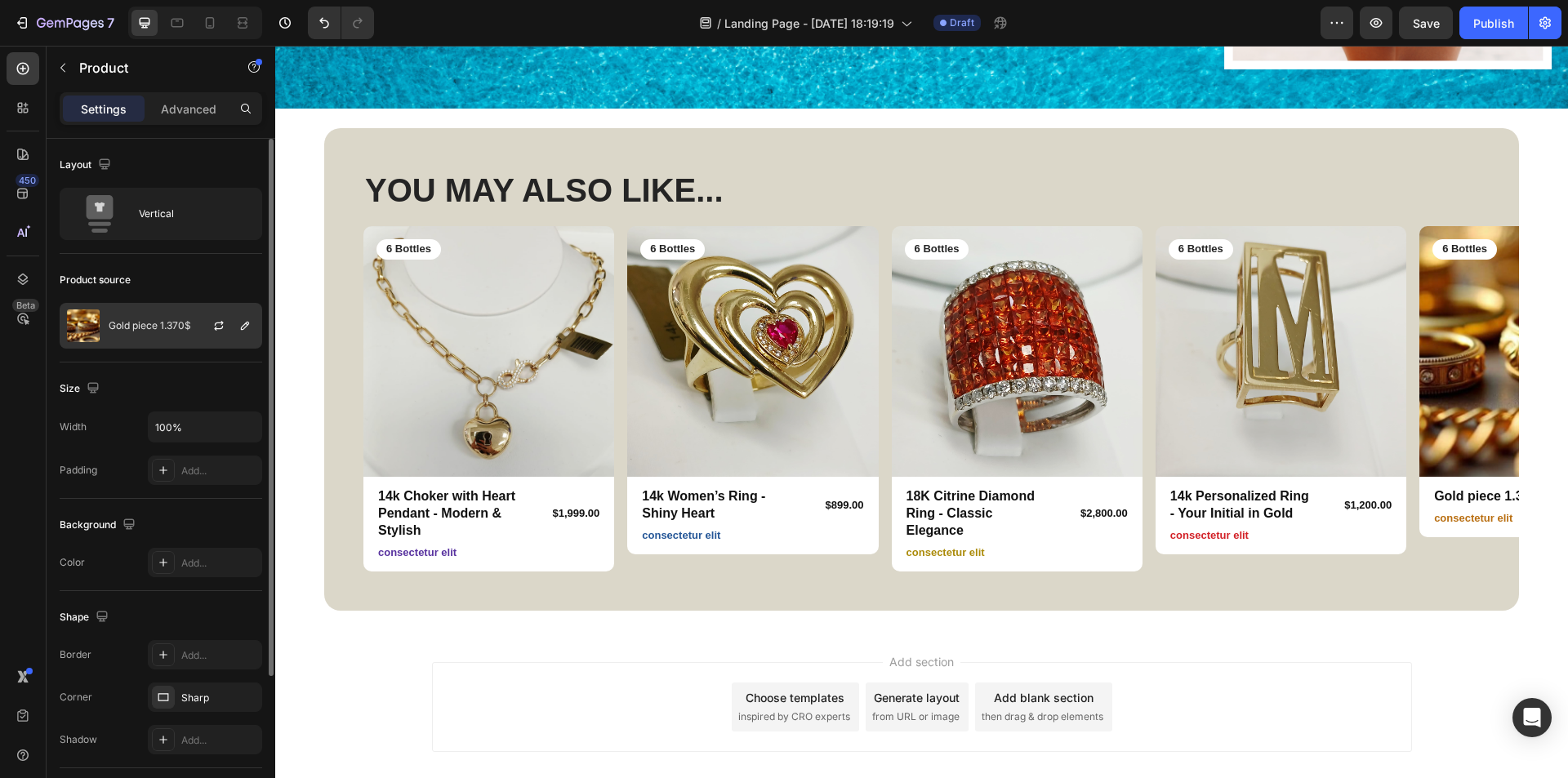
click at [237, 336] on div at bounding box center [225, 325] width 72 height 44
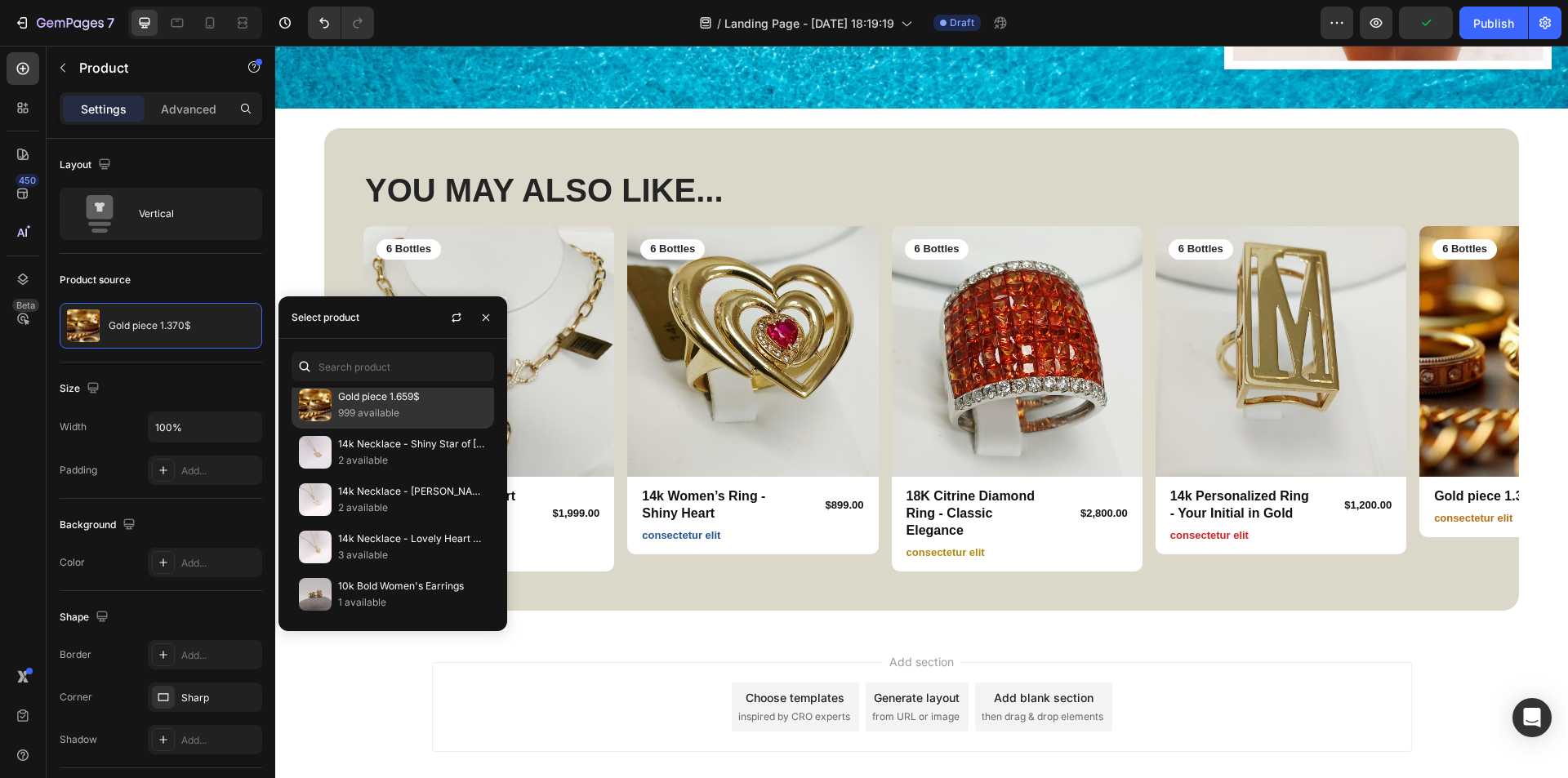
scroll to position [1389, 0]
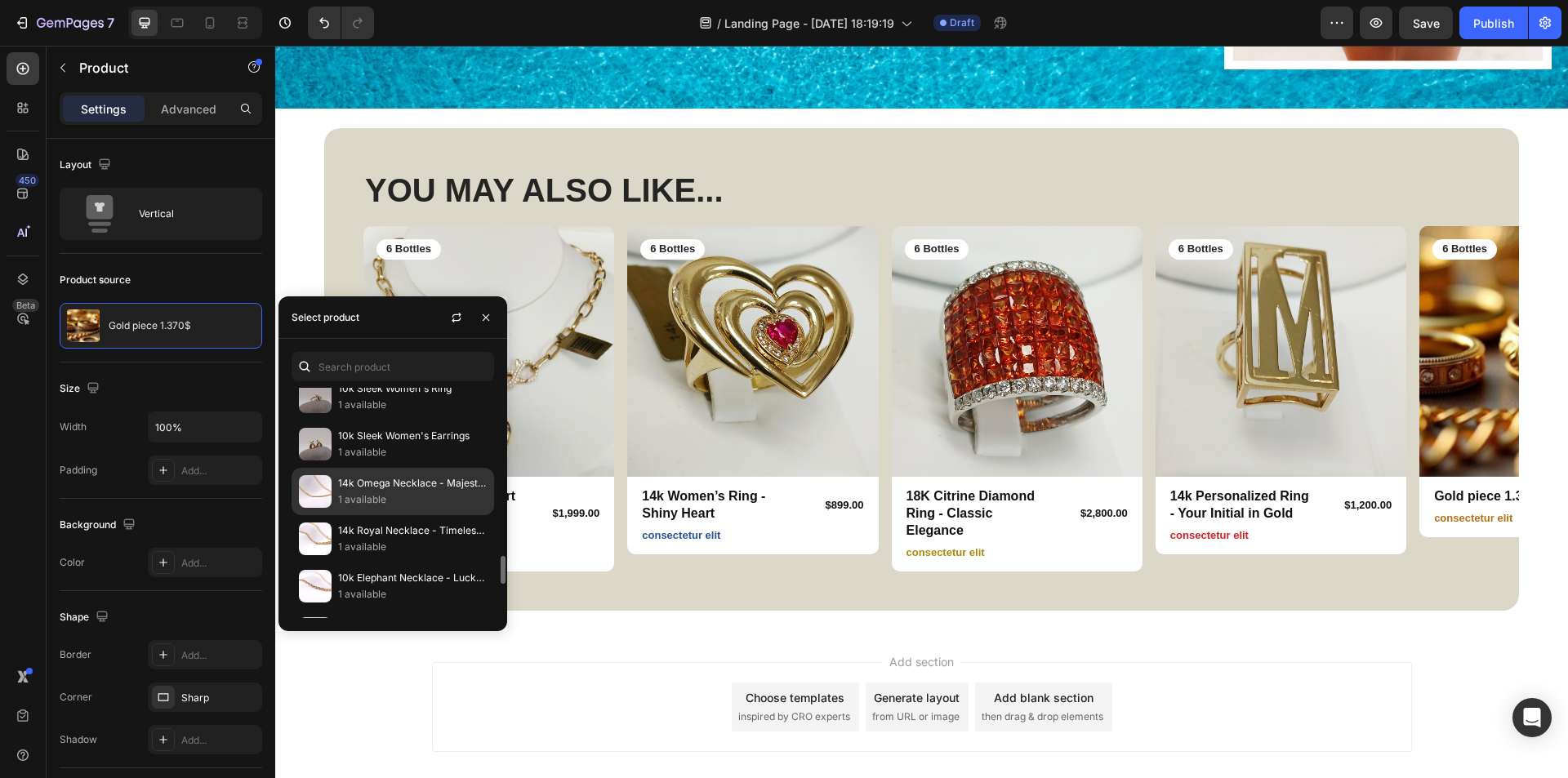
click at [378, 484] on p "14k Omega Necklace - Majestic & Bold" at bounding box center [412, 483] width 148 height 16
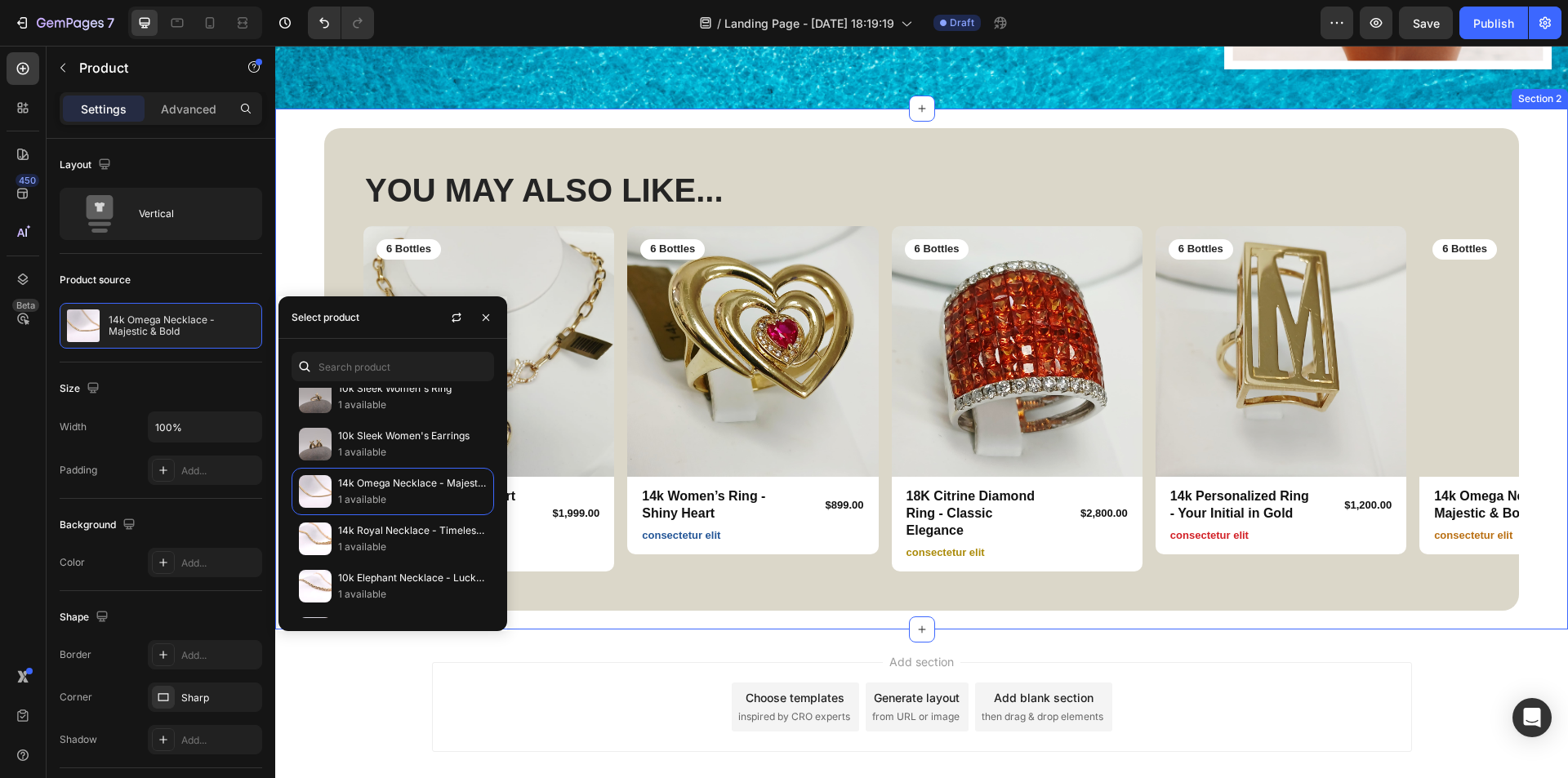
click at [1304, 629] on div "Add section Choose templates inspired by CRO experts Generate layout from URL o…" at bounding box center [922, 729] width 1293 height 201
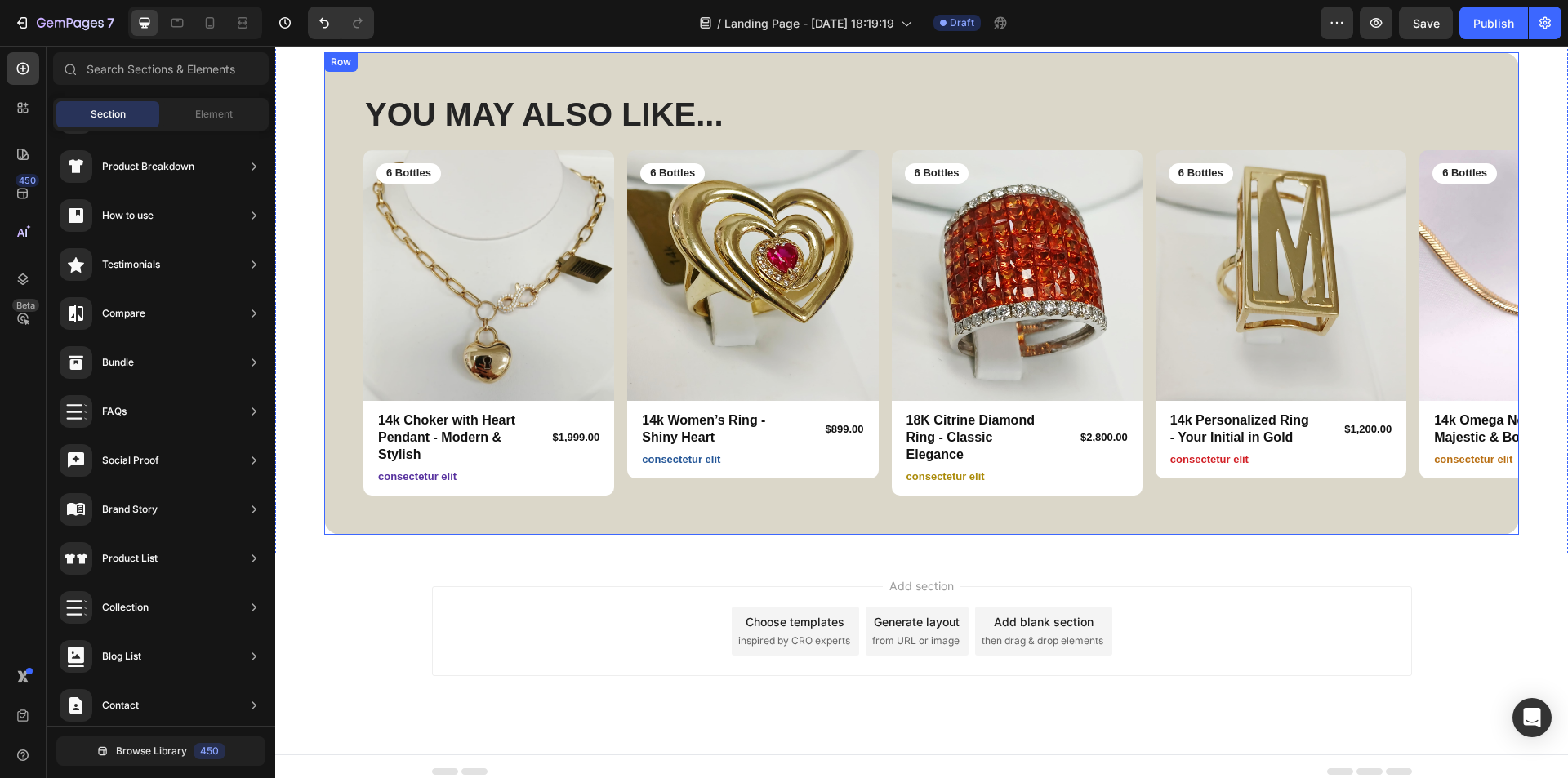
scroll to position [662, 0]
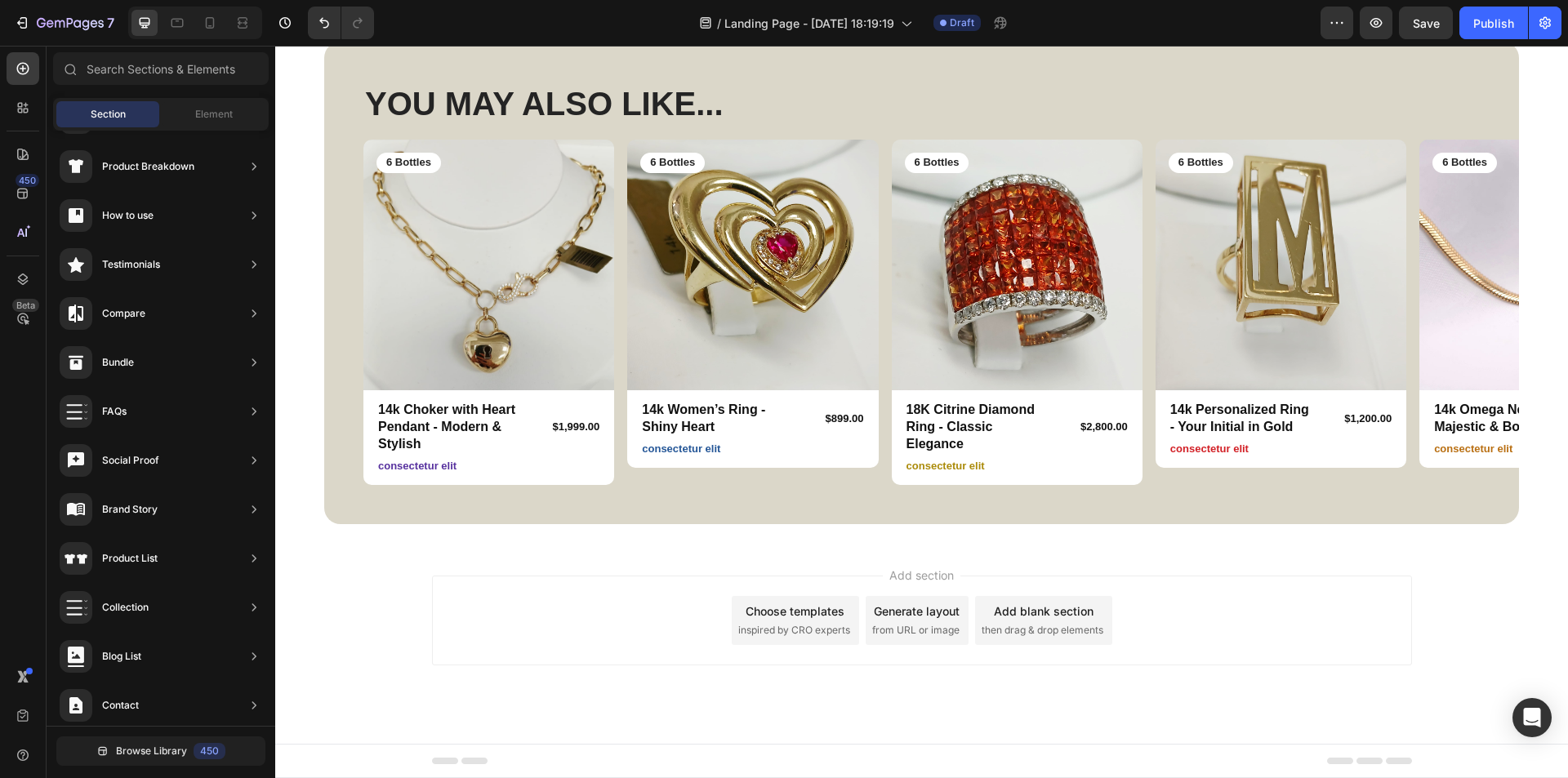
click at [785, 627] on span "inspired by CRO experts" at bounding box center [795, 630] width 112 height 15
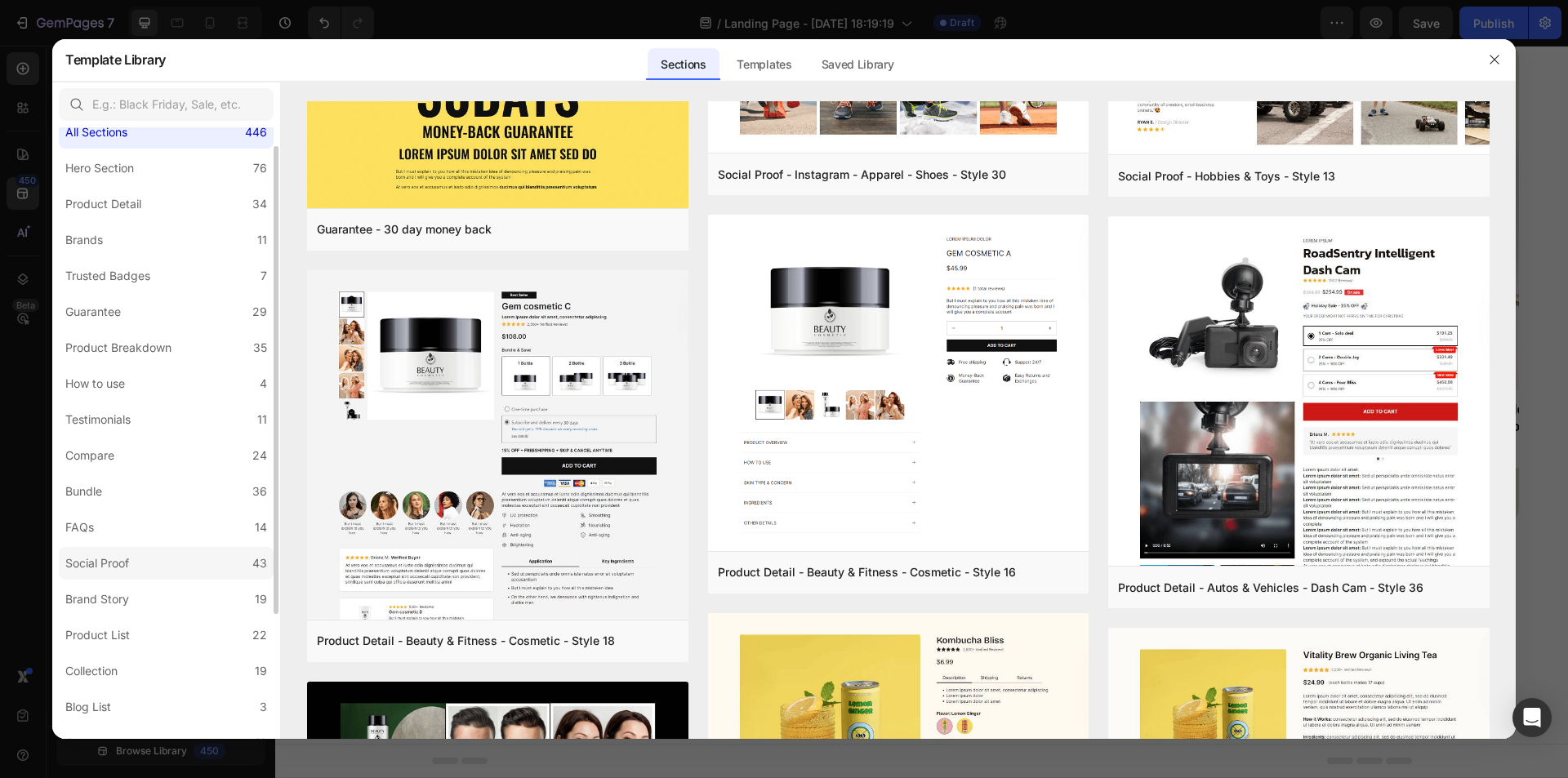
scroll to position [188, 0]
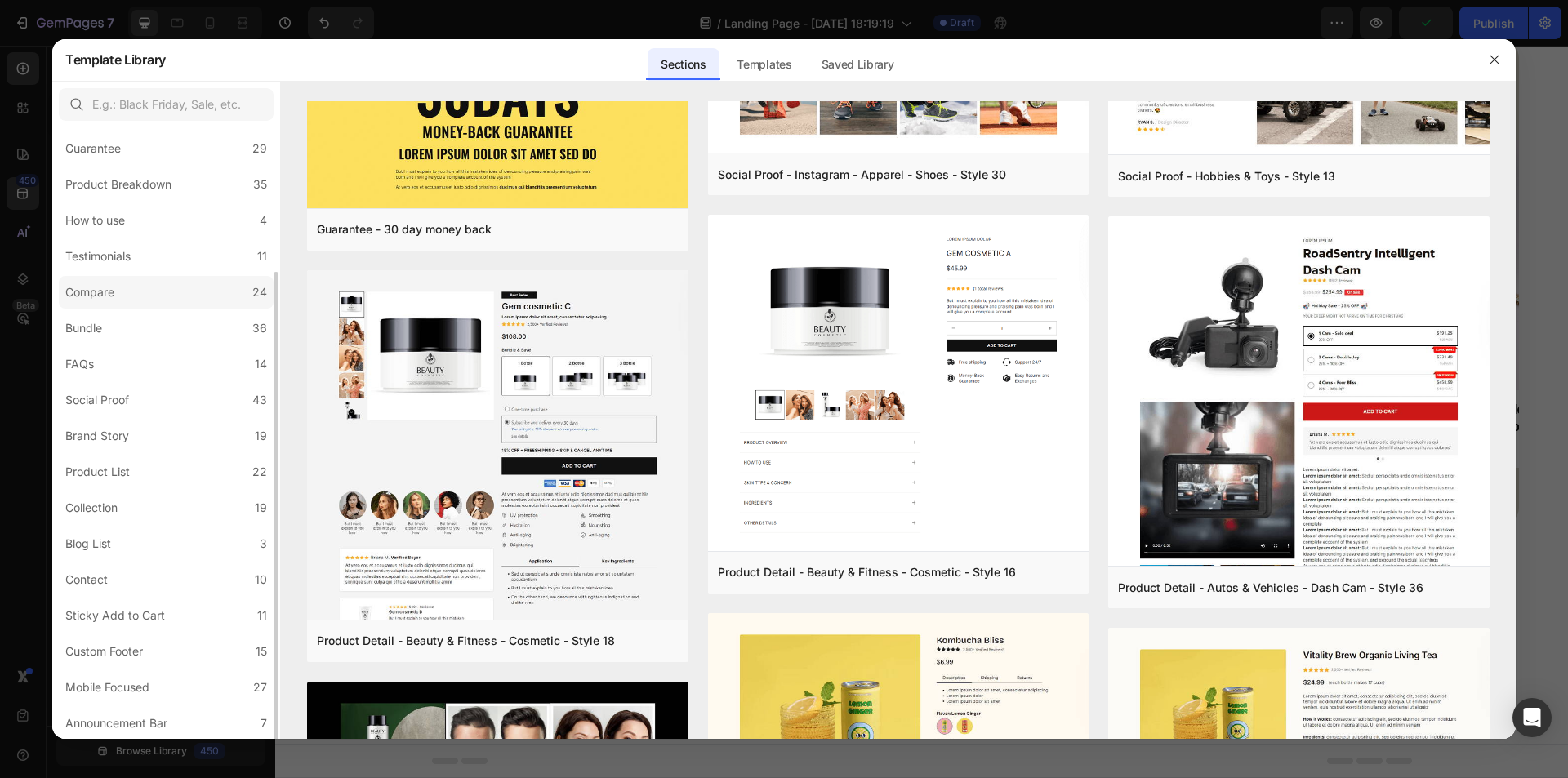
click at [140, 296] on label "Compare 24" at bounding box center [166, 292] width 215 height 33
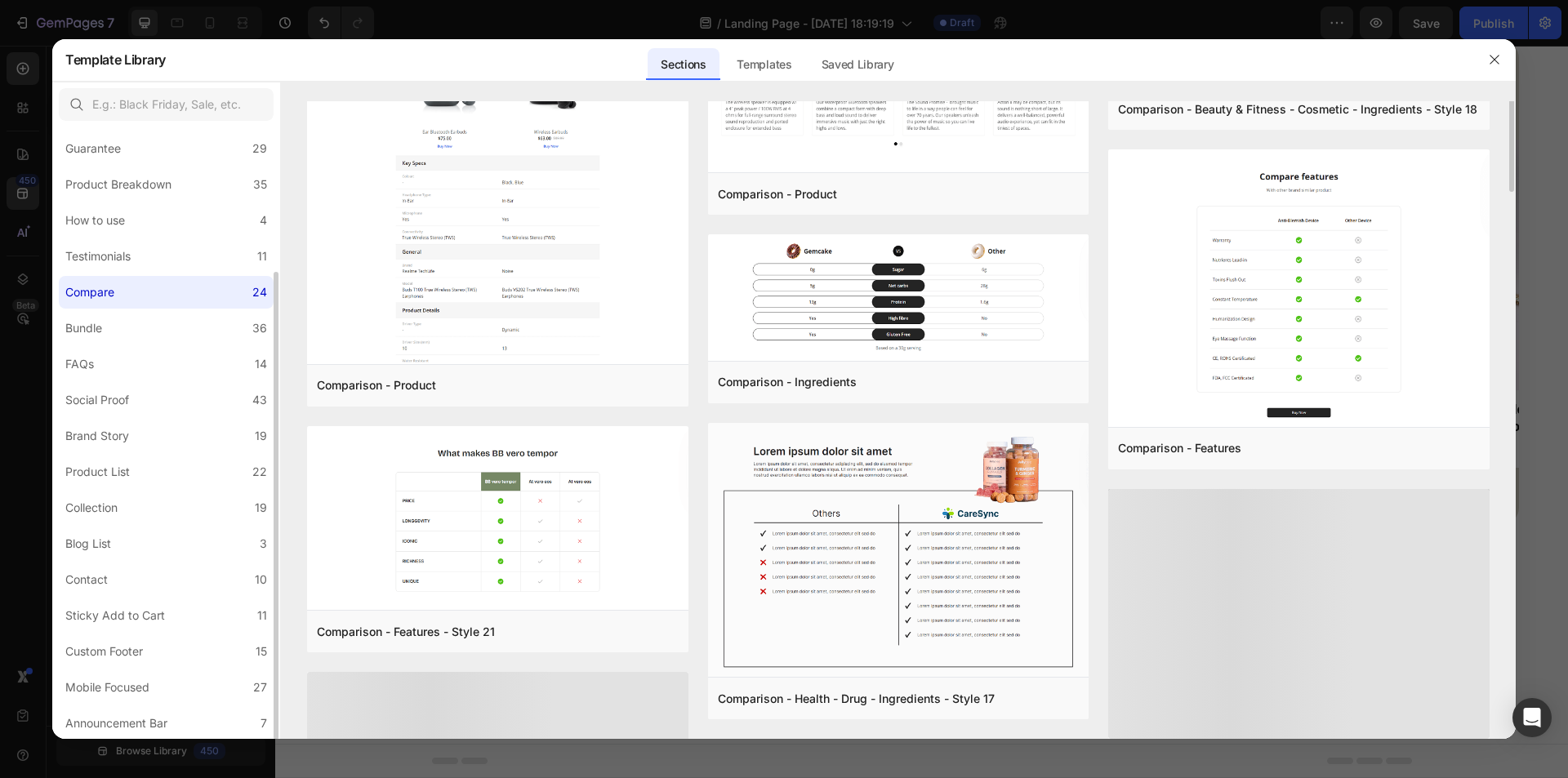
scroll to position [958, 0]
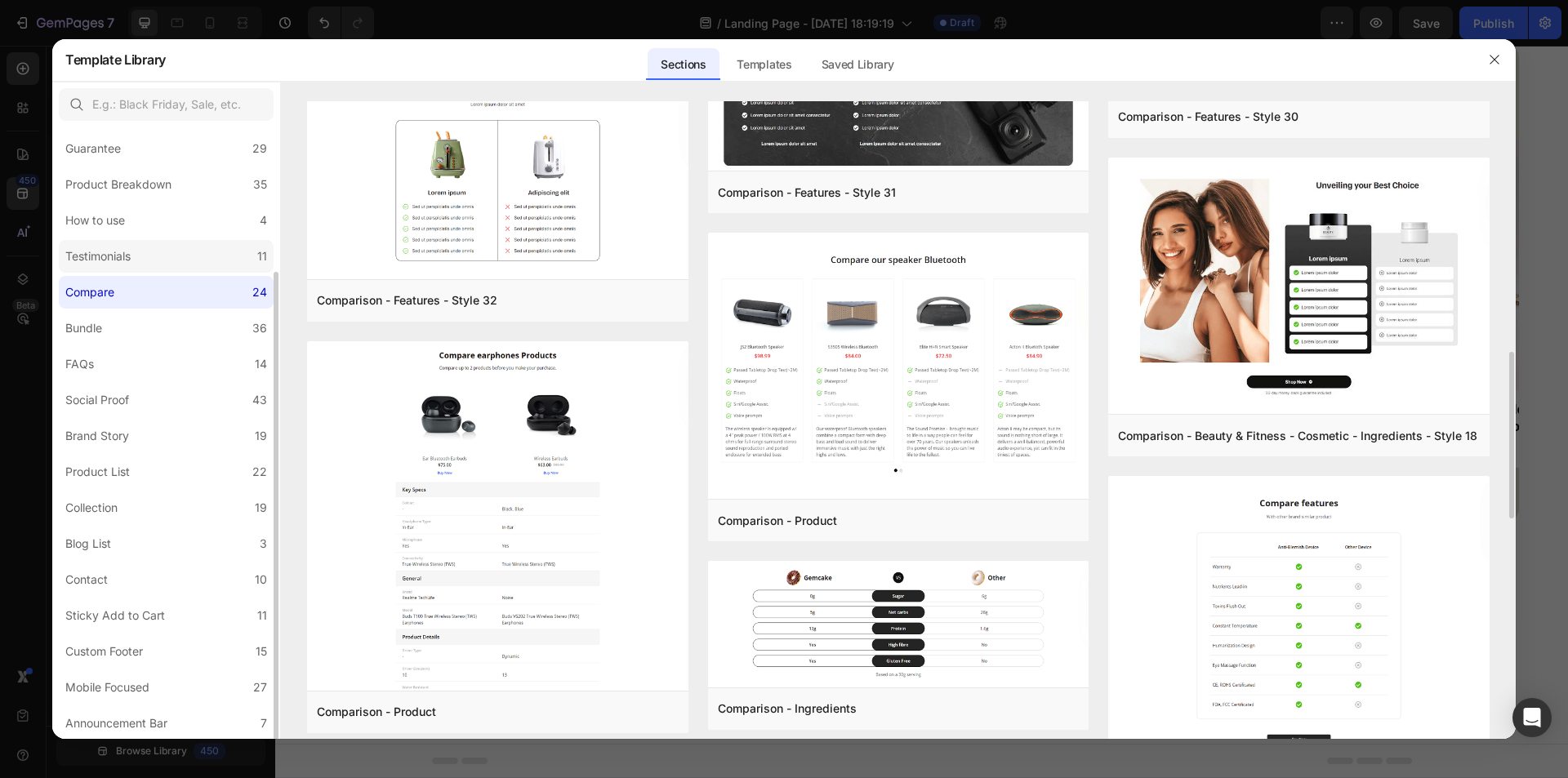
click at [175, 243] on label "Testimonials 11" at bounding box center [166, 256] width 215 height 33
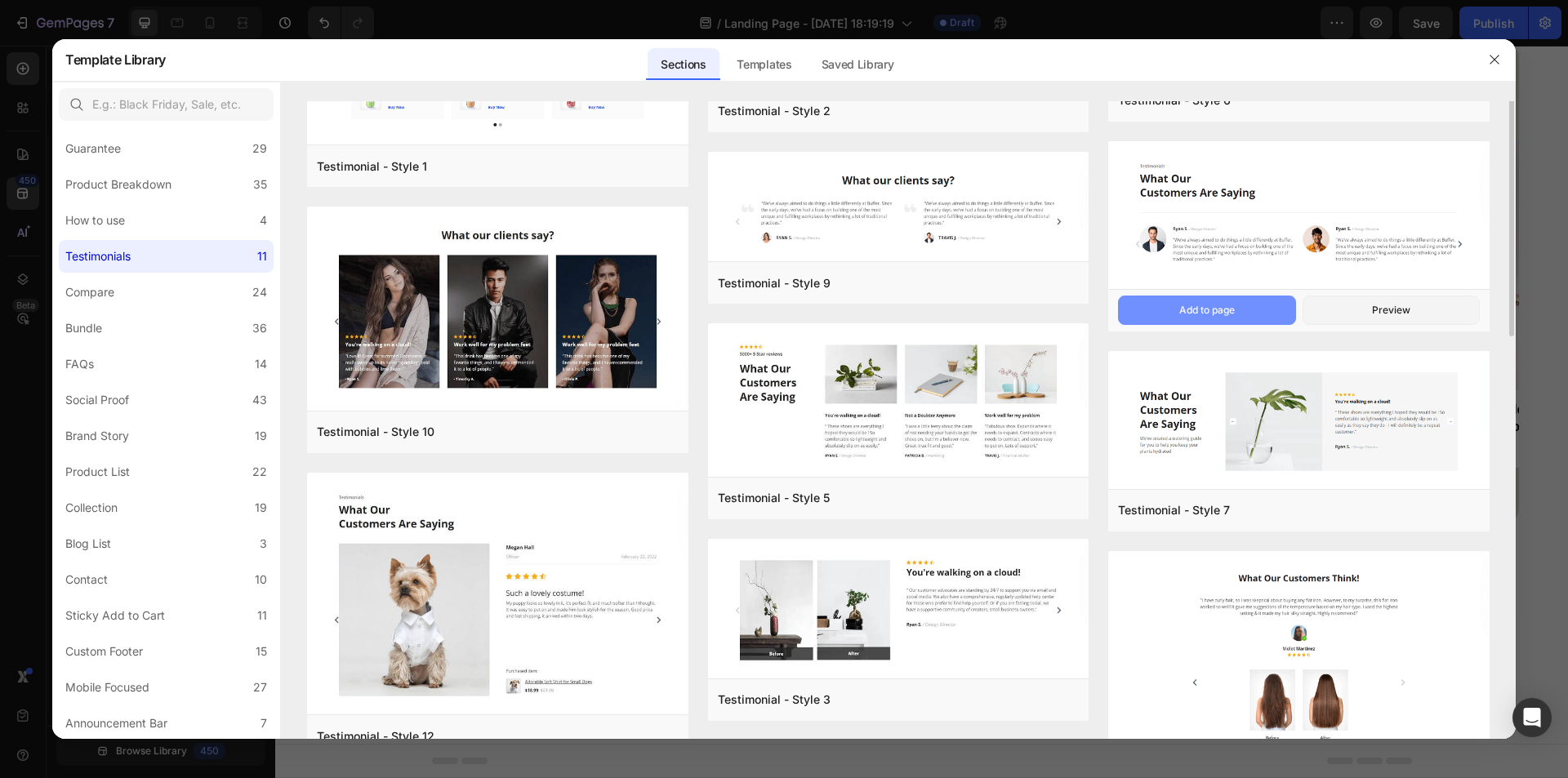
scroll to position [0, 0]
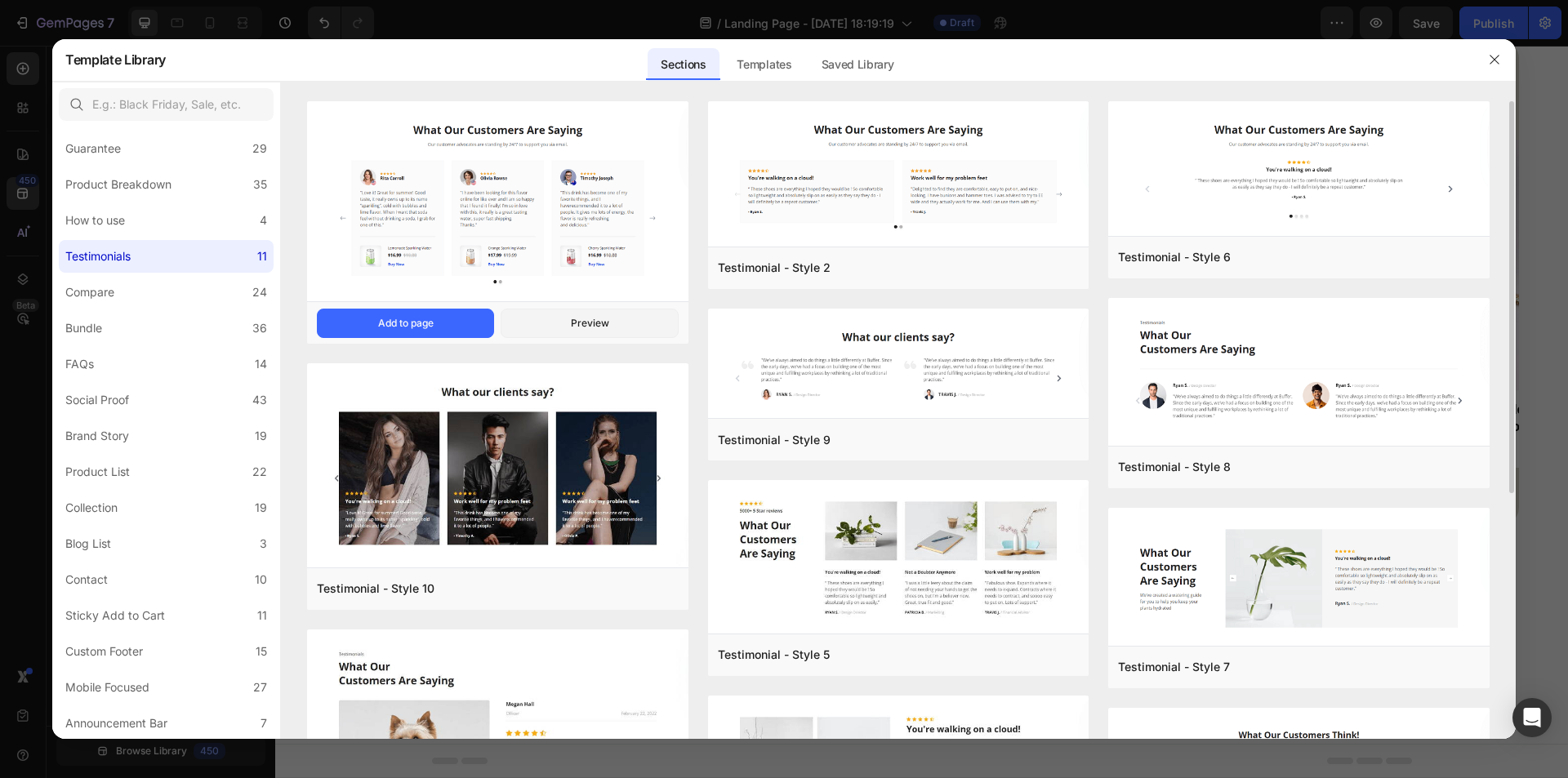
click at [537, 180] on img at bounding box center [498, 203] width 381 height 205
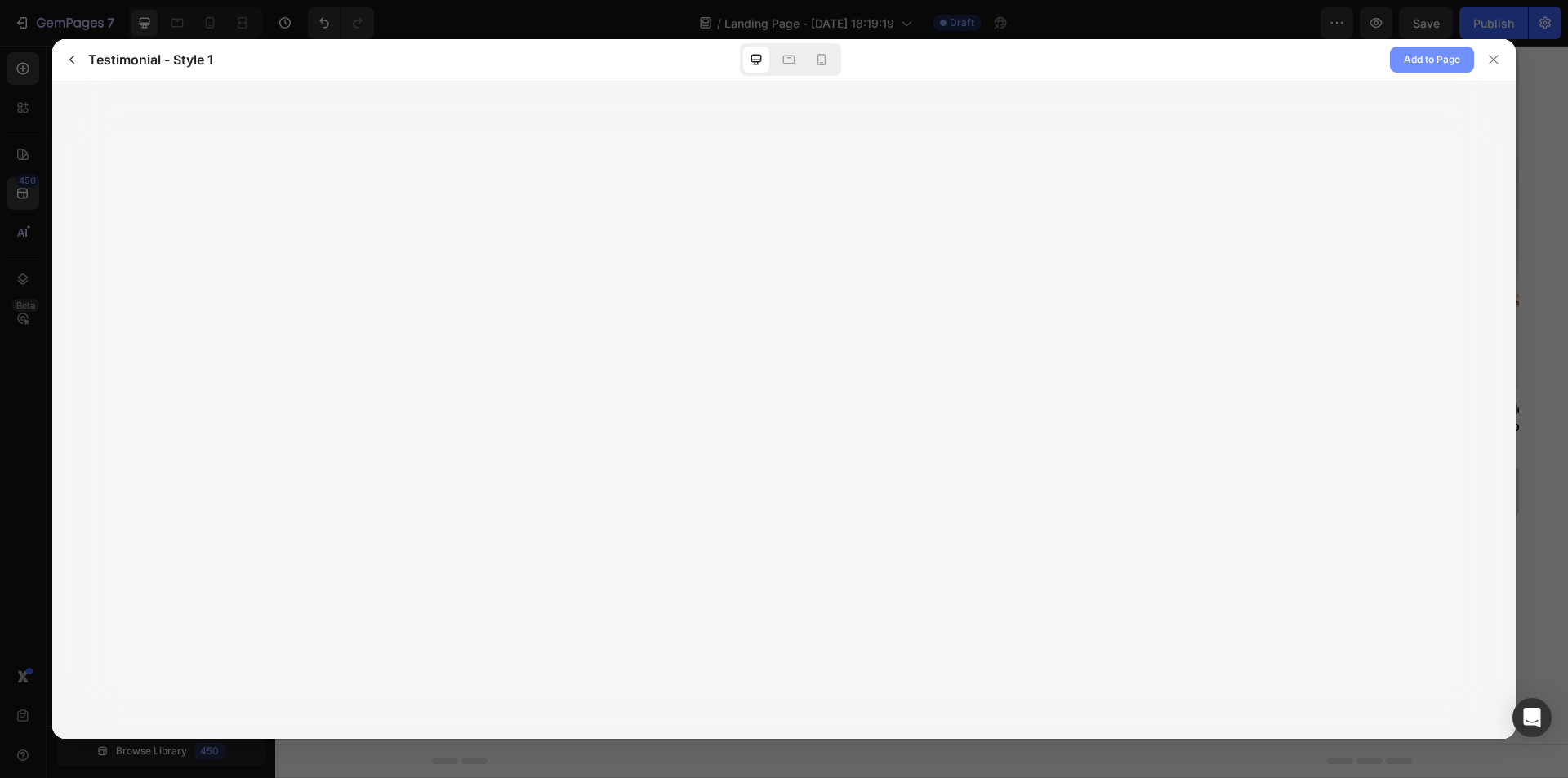
click at [1448, 53] on span "Add to Page" at bounding box center [1432, 59] width 56 height 20
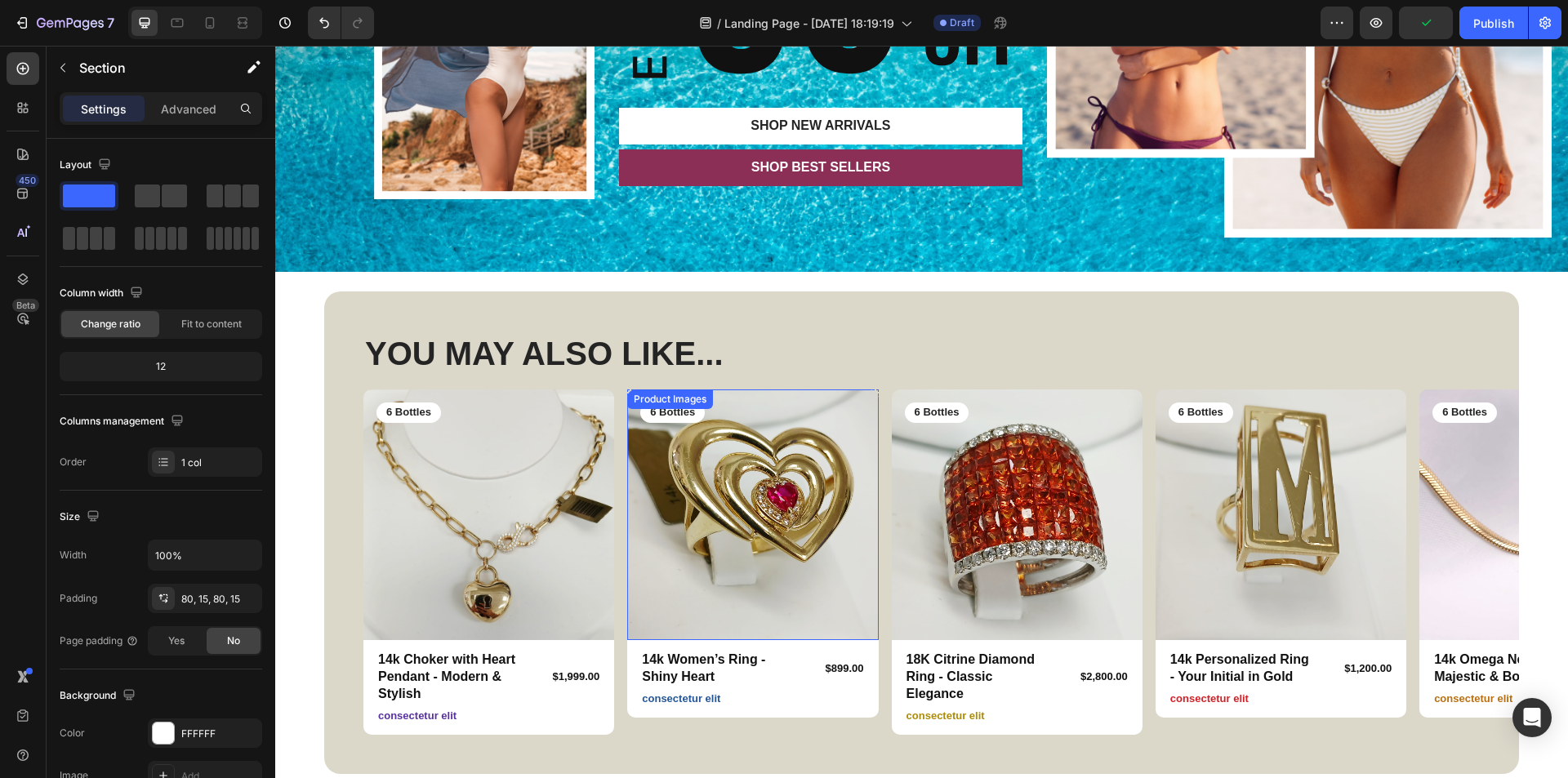
scroll to position [343, 0]
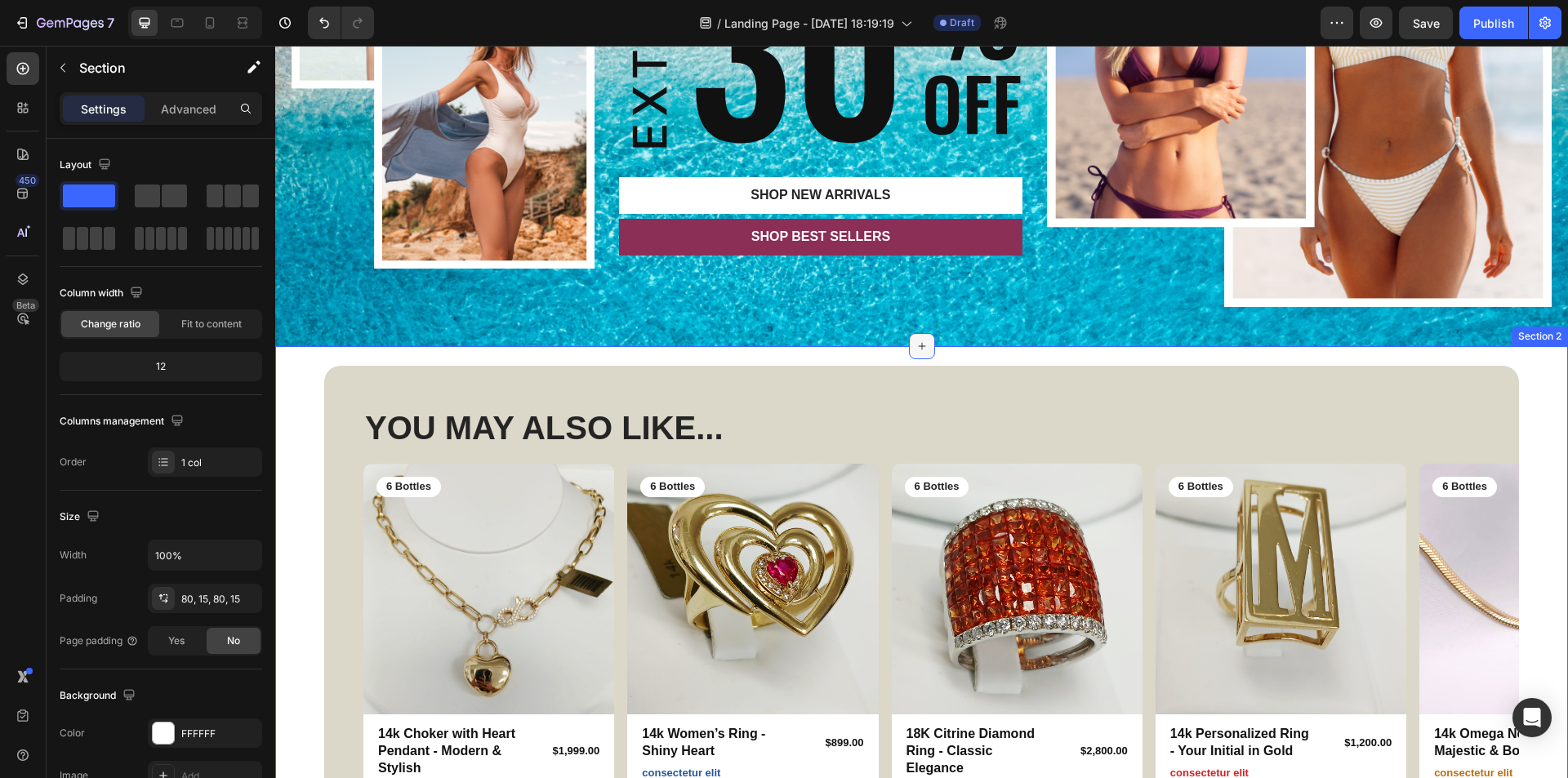
click at [922, 344] on div at bounding box center [922, 347] width 26 height 26
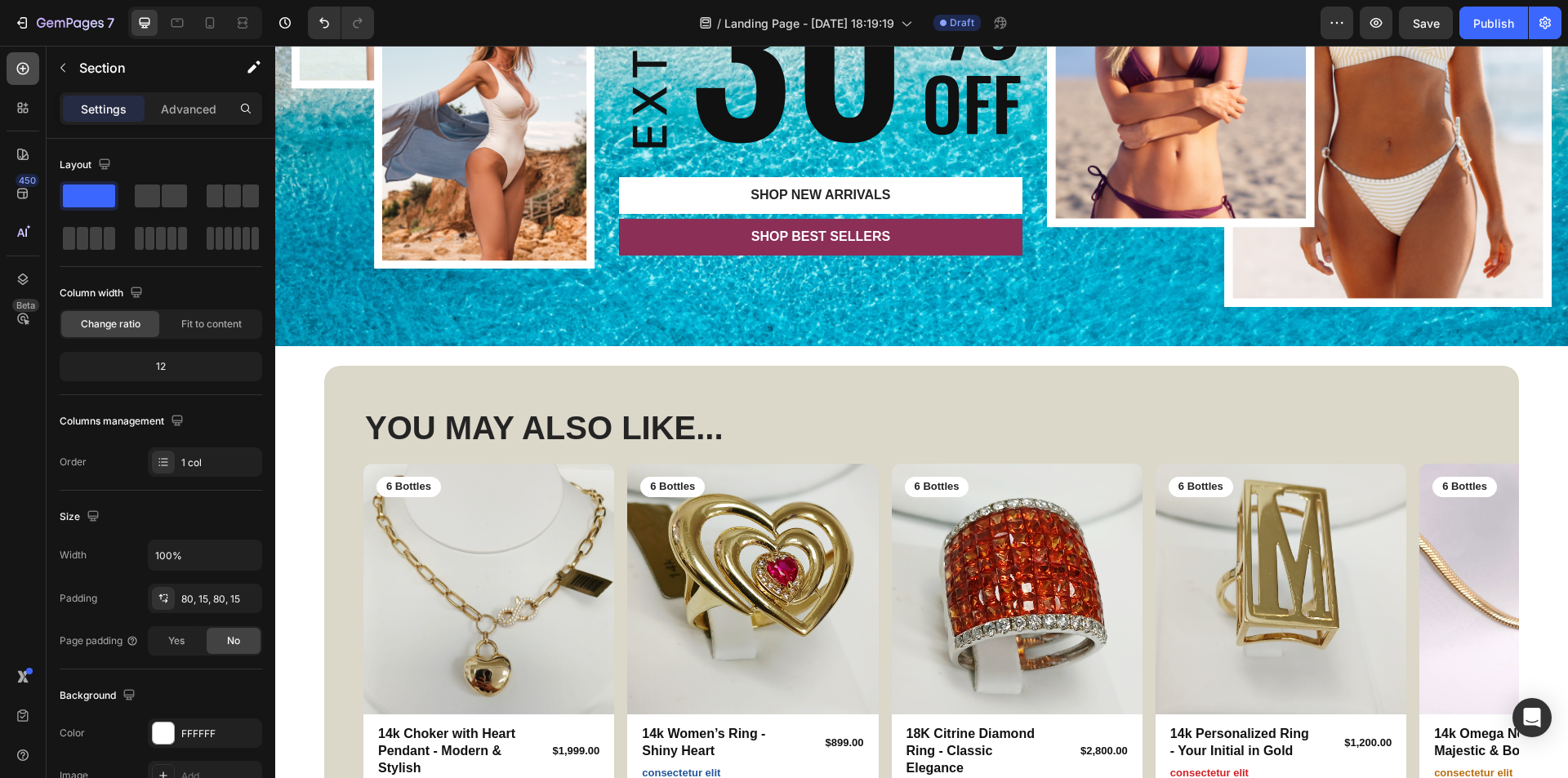
click at [27, 72] on icon at bounding box center [22, 68] width 12 height 12
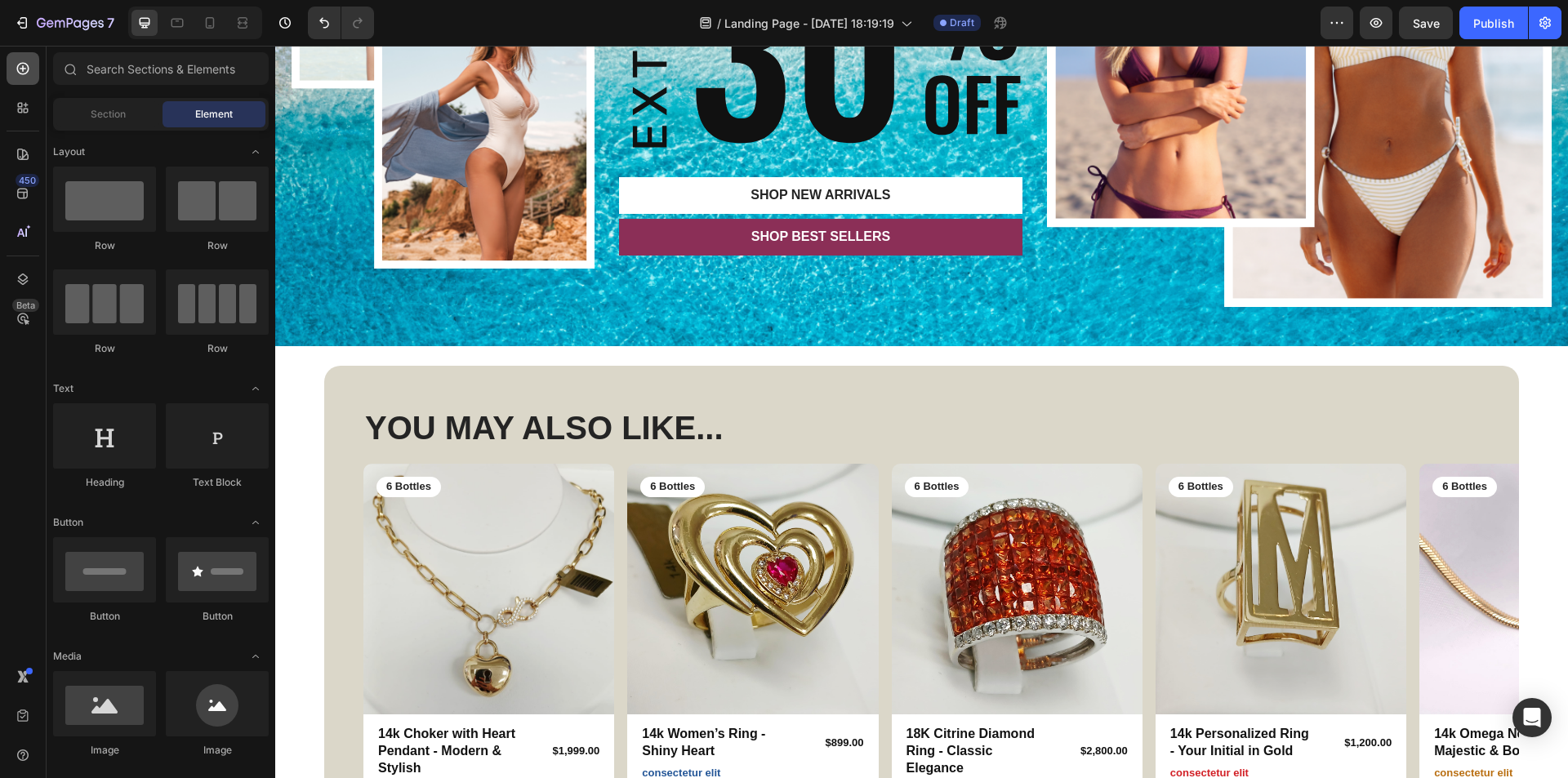
click at [27, 72] on icon at bounding box center [22, 68] width 12 height 12
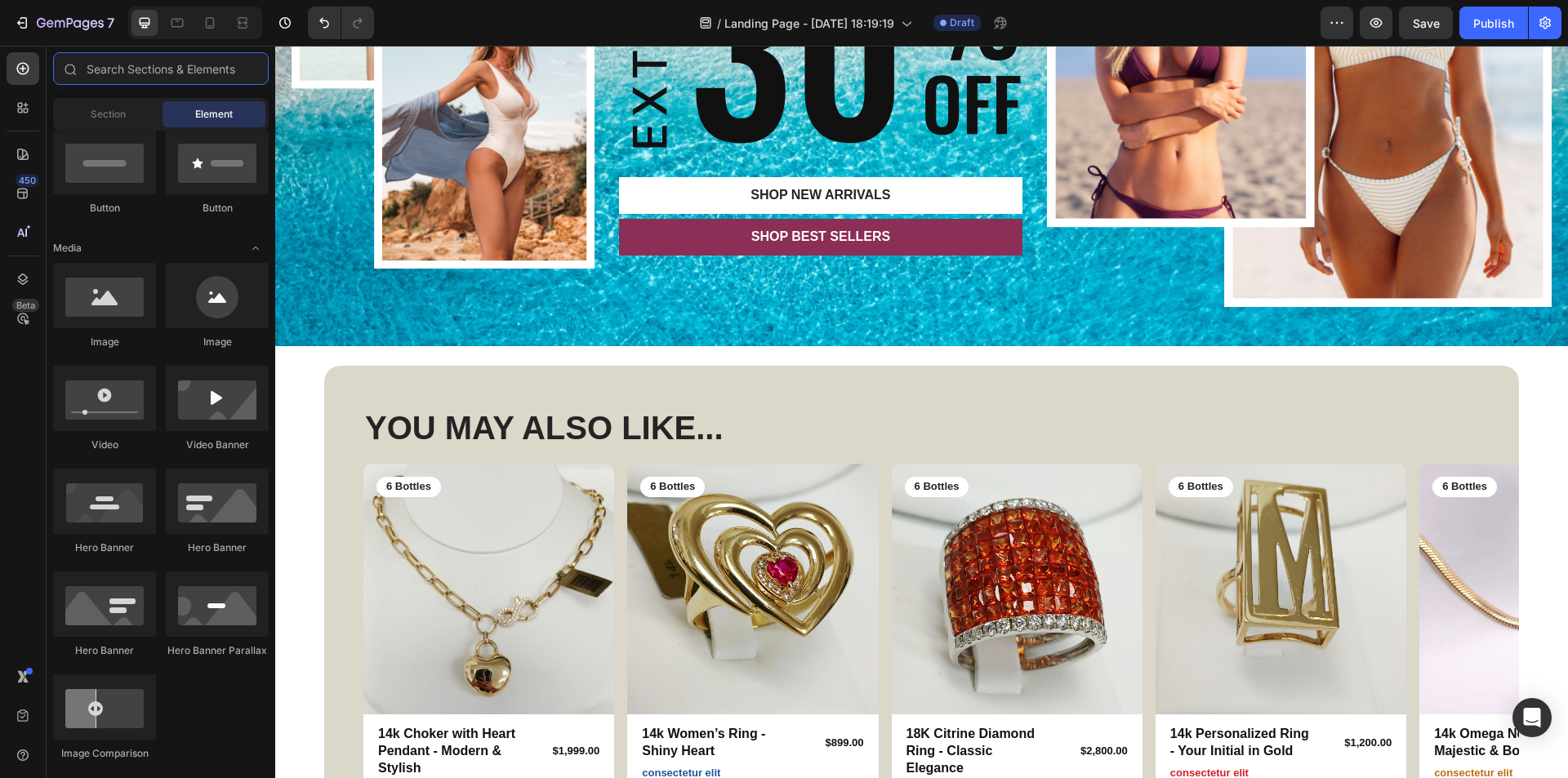
scroll to position [245, 0]
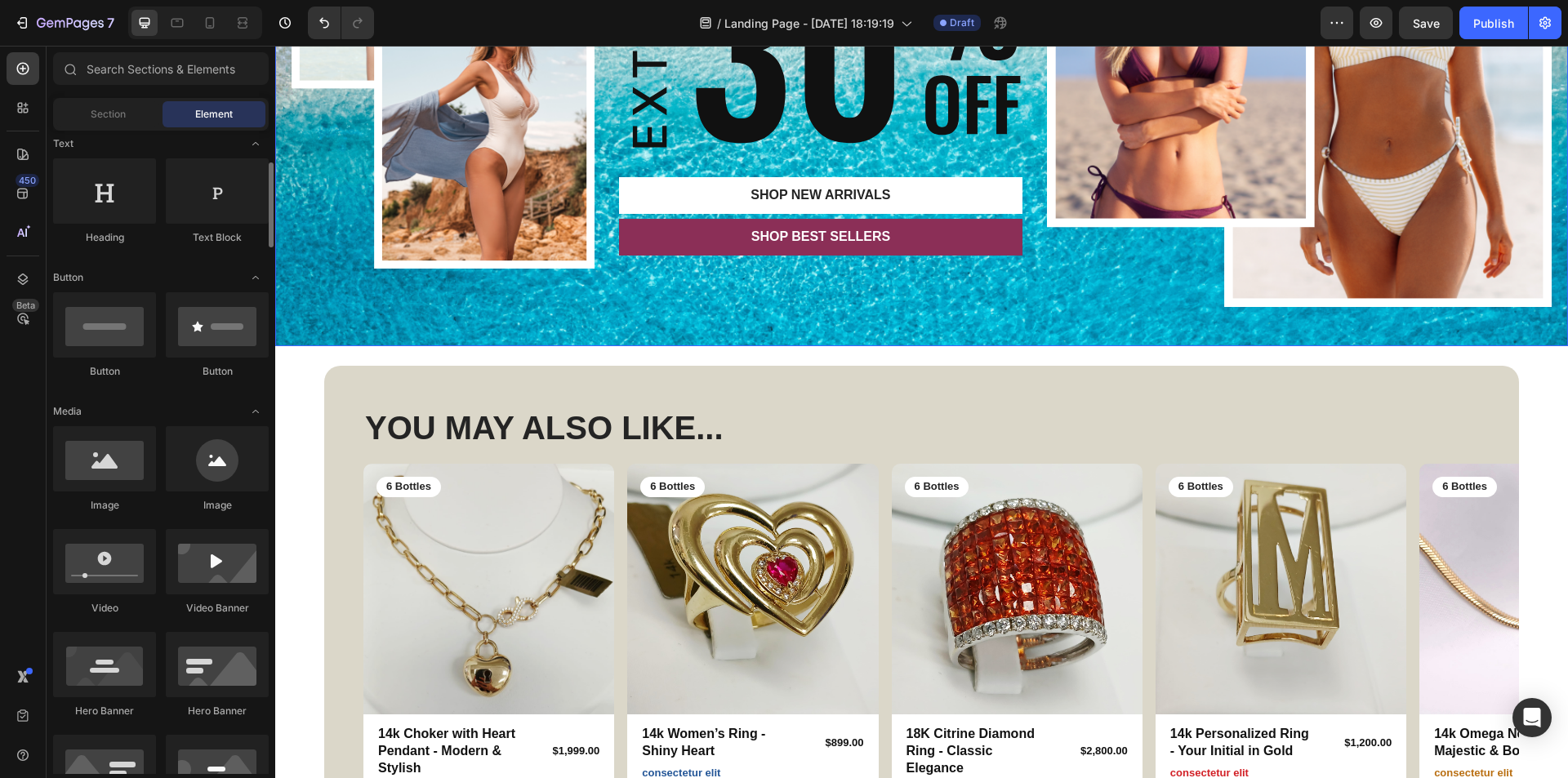
click at [861, 340] on div "Image SUMMER Text Block GEM FASHION Heading Image SHOP New arrivals Button SHOP…" at bounding box center [922, 60] width 1293 height 573
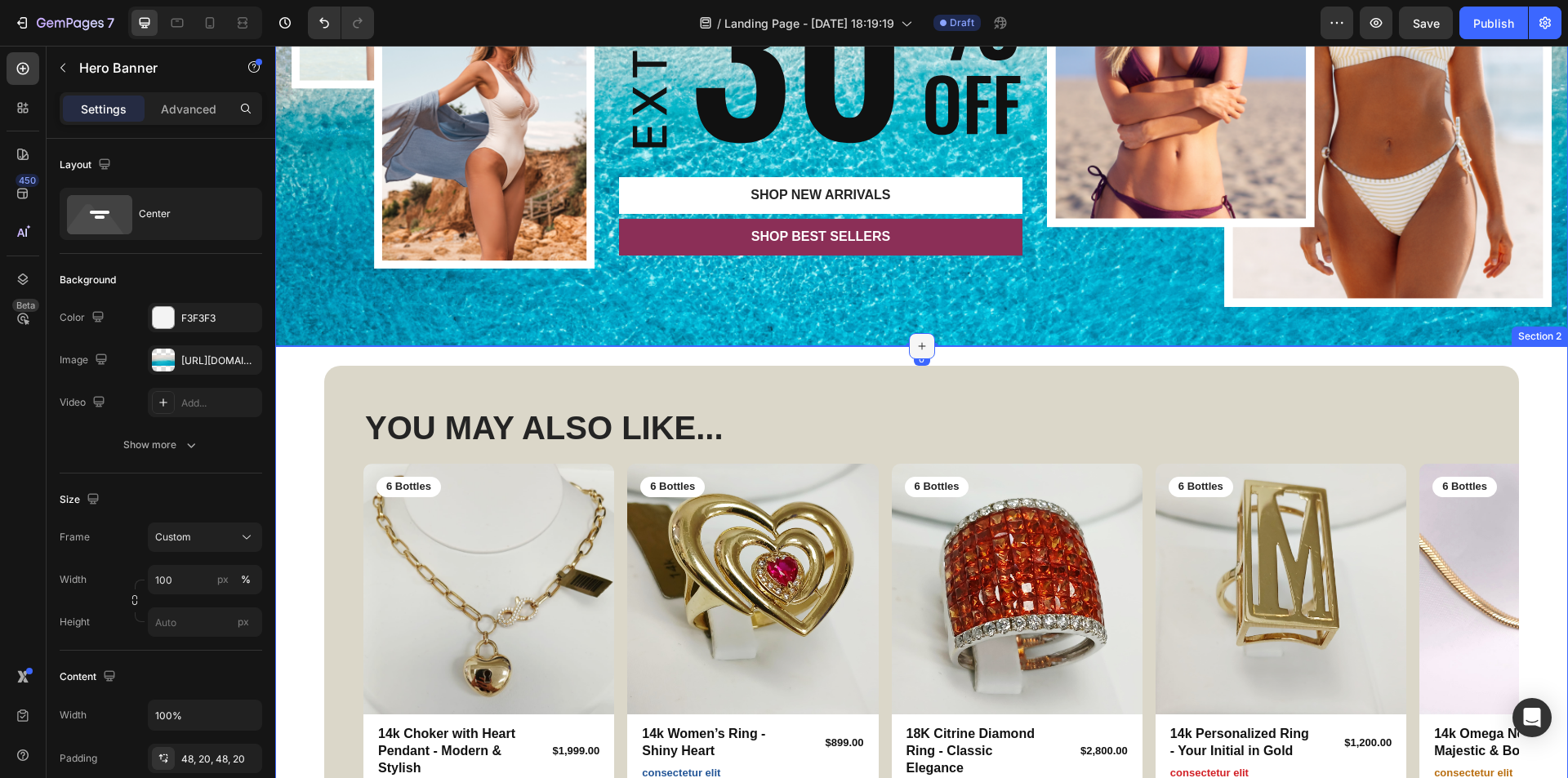
click at [920, 343] on icon at bounding box center [922, 347] width 13 height 13
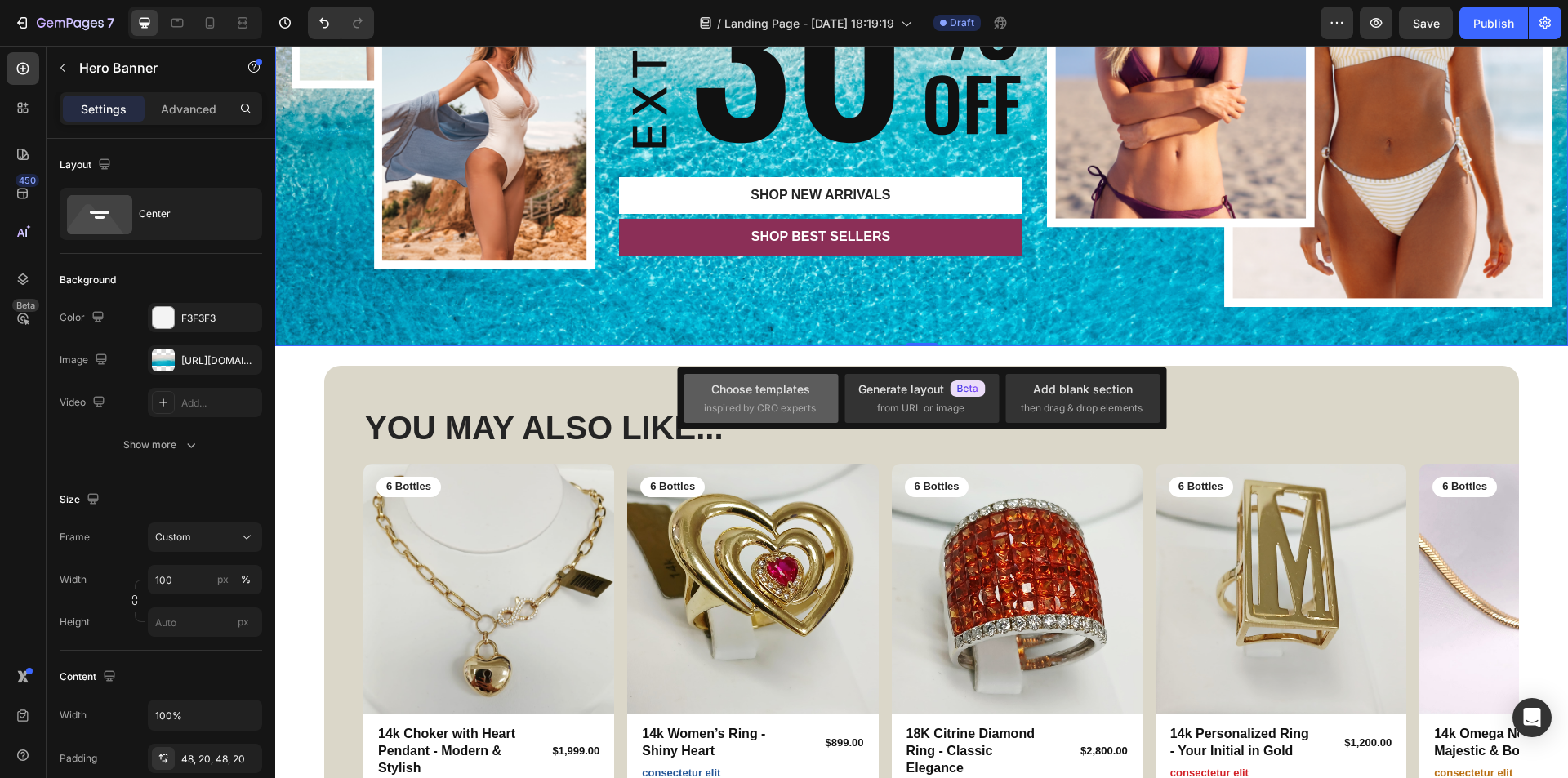
click at [788, 384] on div "Choose templates" at bounding box center [761, 389] width 99 height 17
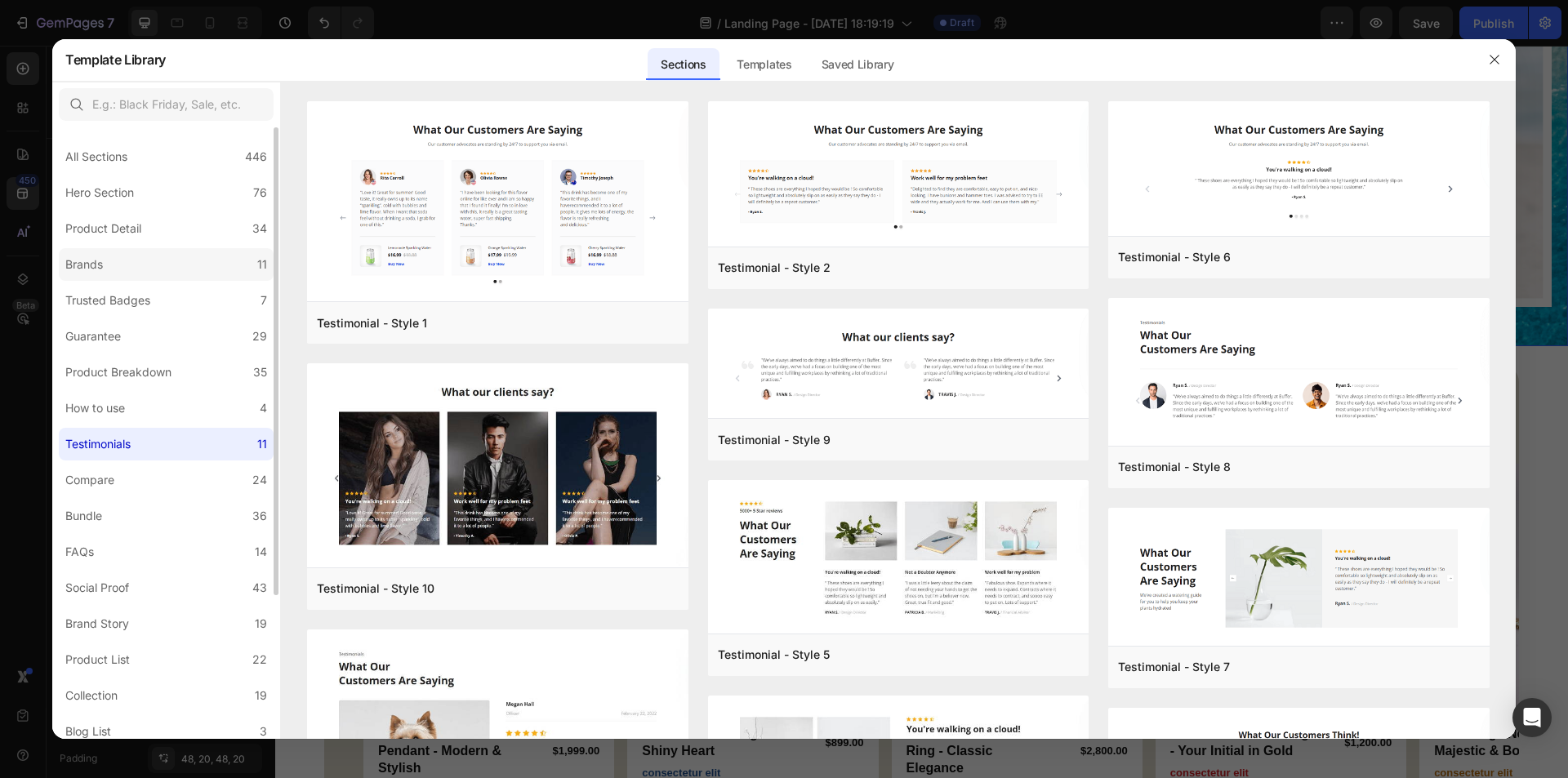
click at [160, 276] on label "Brands 11" at bounding box center [166, 264] width 215 height 33
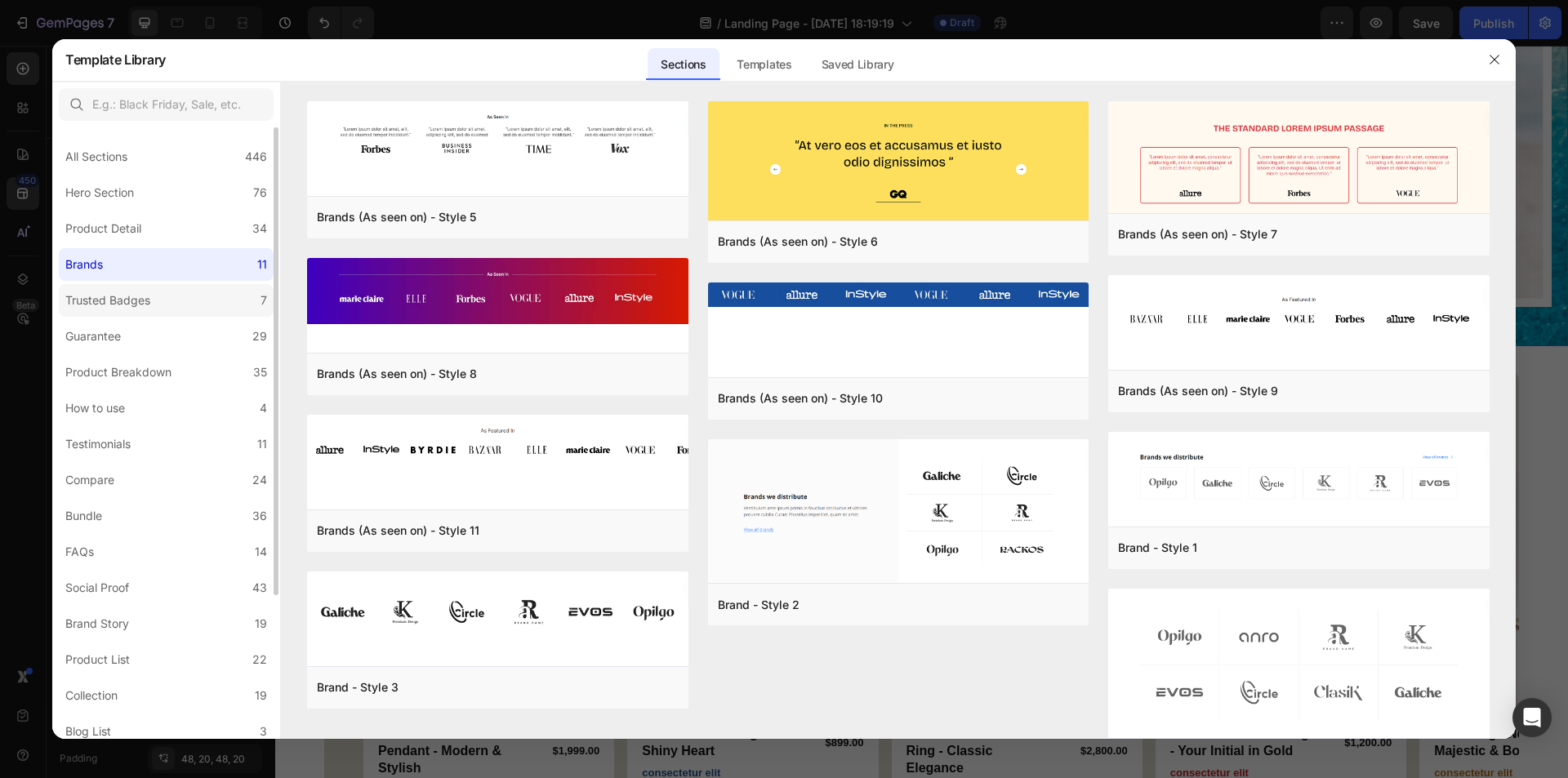
click at [149, 307] on div "Trusted Badges" at bounding box center [107, 300] width 85 height 20
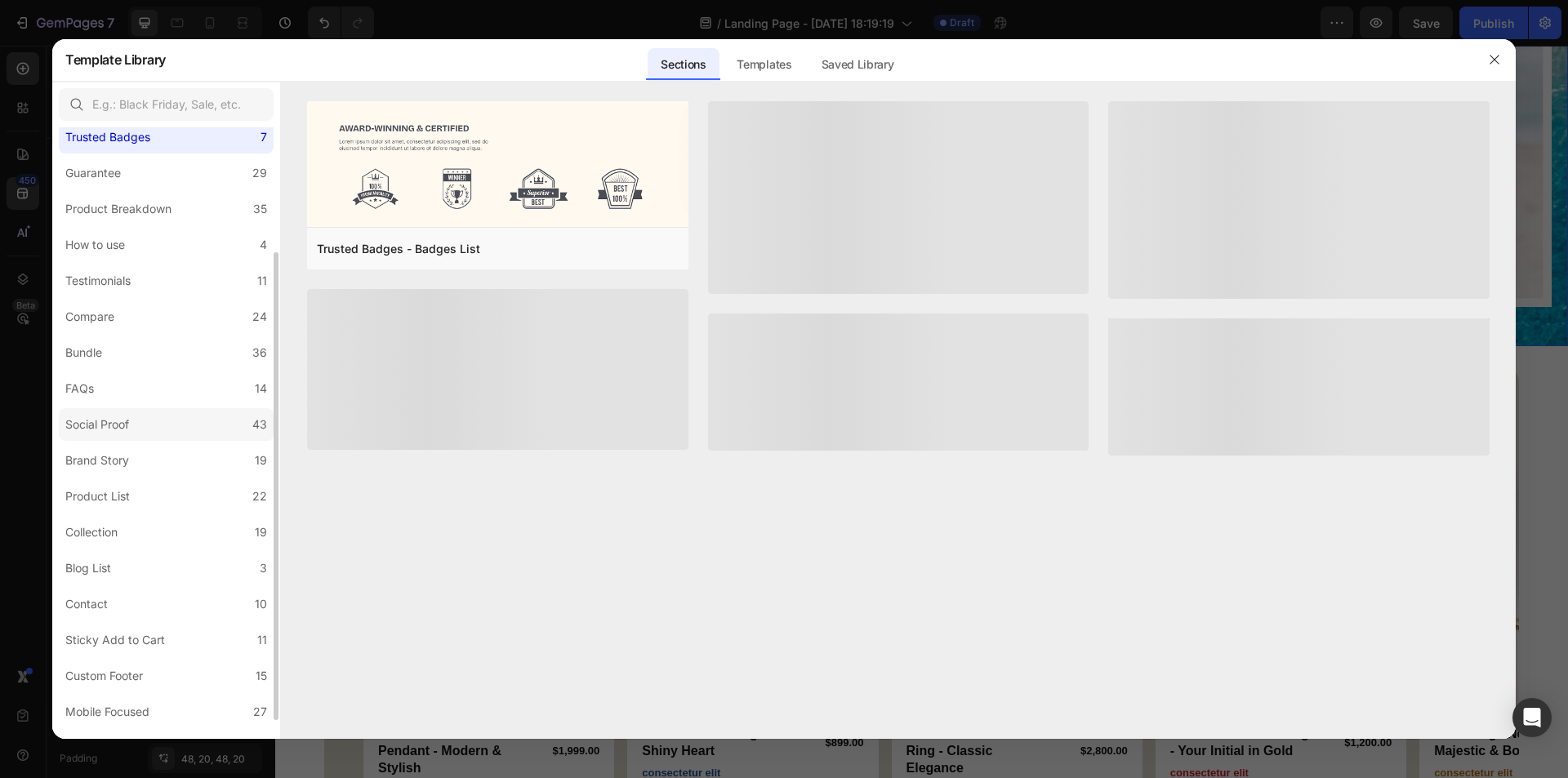
scroll to position [188, 0]
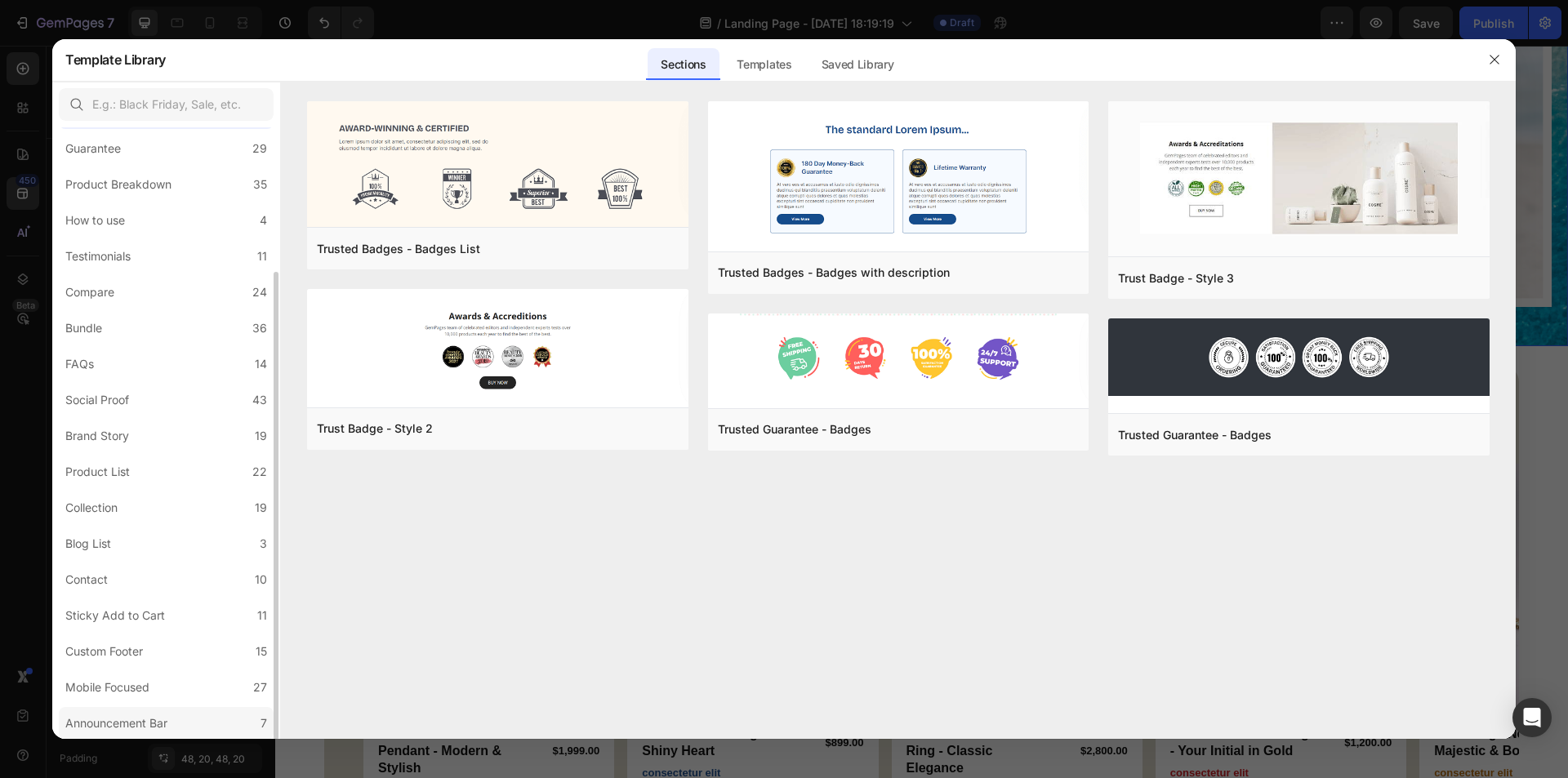
click at [167, 718] on div "Announcement Bar" at bounding box center [116, 723] width 102 height 20
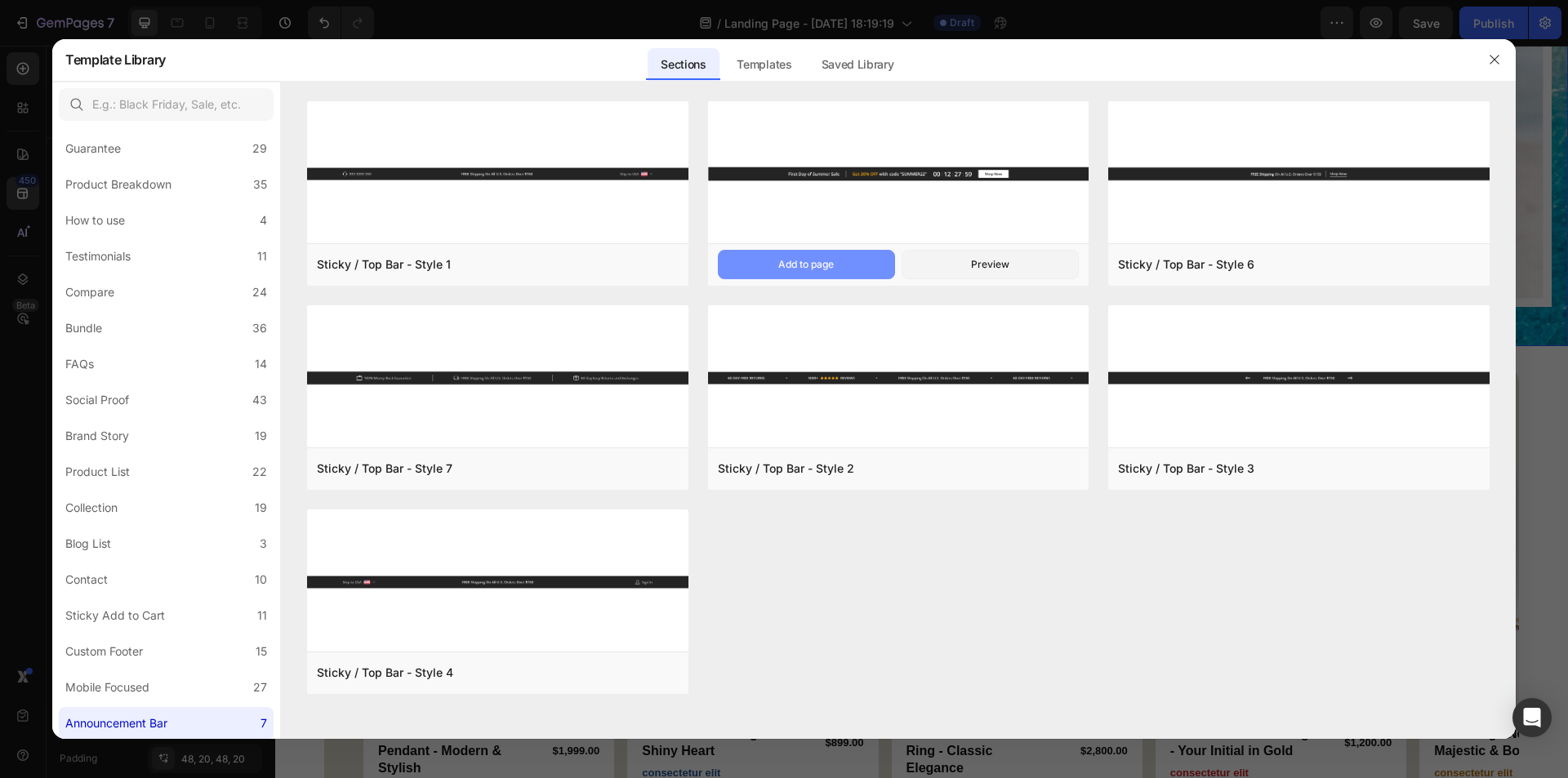
click at [830, 252] on button "Add to page" at bounding box center [807, 264] width 177 height 29
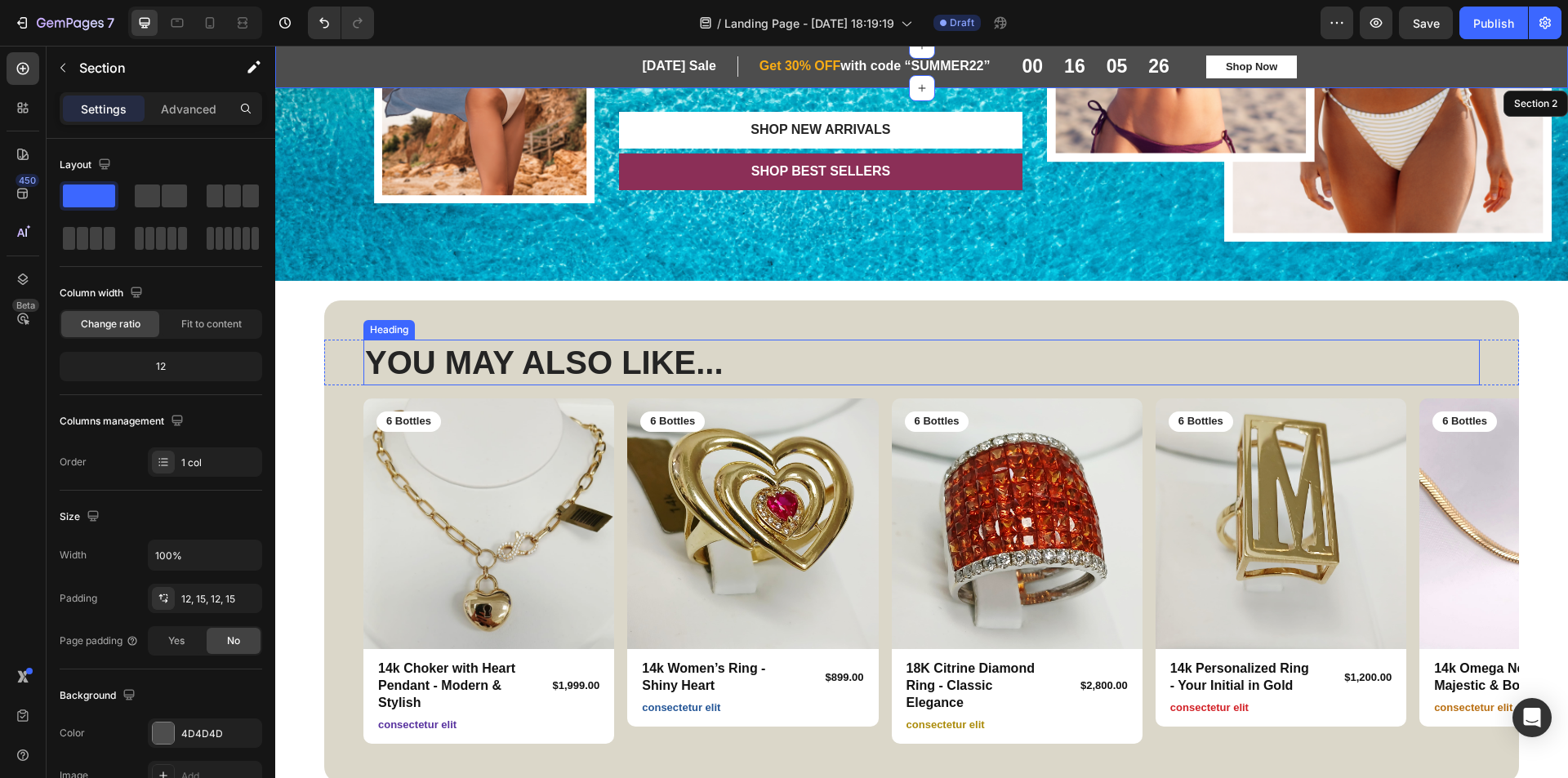
scroll to position [0, 0]
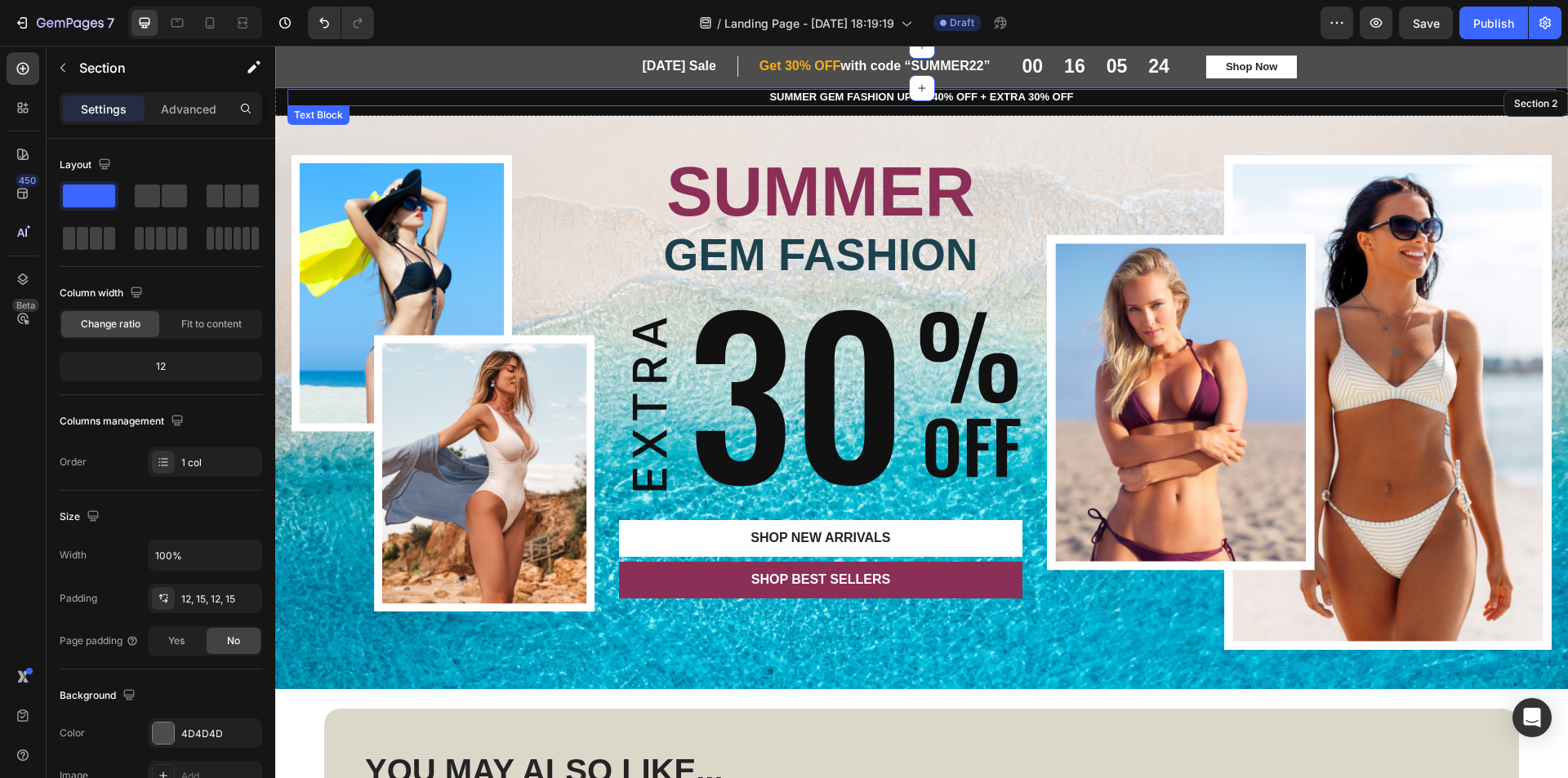
click at [968, 102] on p "SUMMER GEM FASHION UP TO 40% OFF + EXTRA 30% OFF" at bounding box center [922, 97] width 1265 height 14
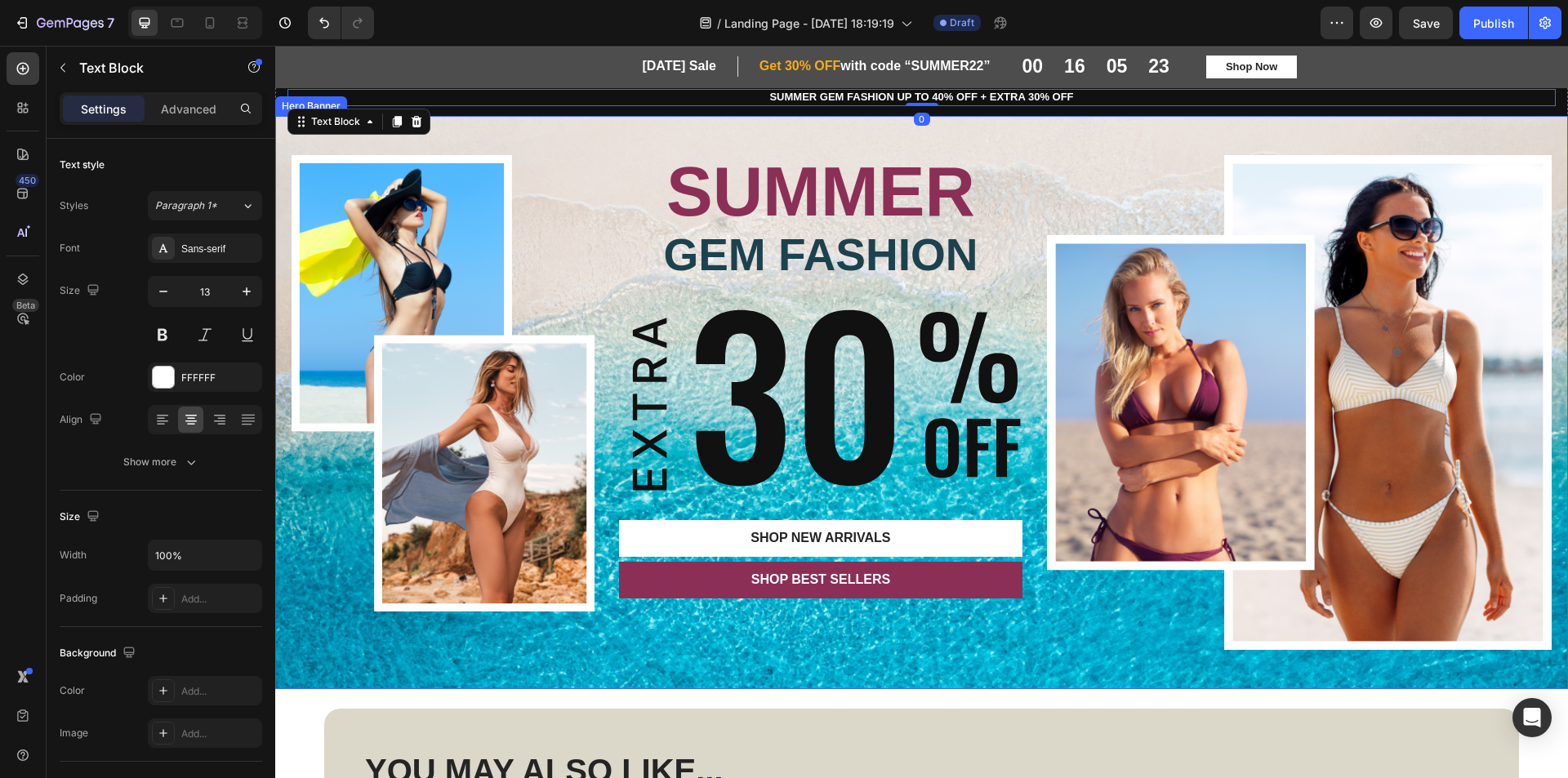
click at [1416, 109] on div "SUMMER GEM FASHION UP TO 40% OFF + EXTRA 30% OFF Text Block 0 Row" at bounding box center [922, 97] width 1293 height 36
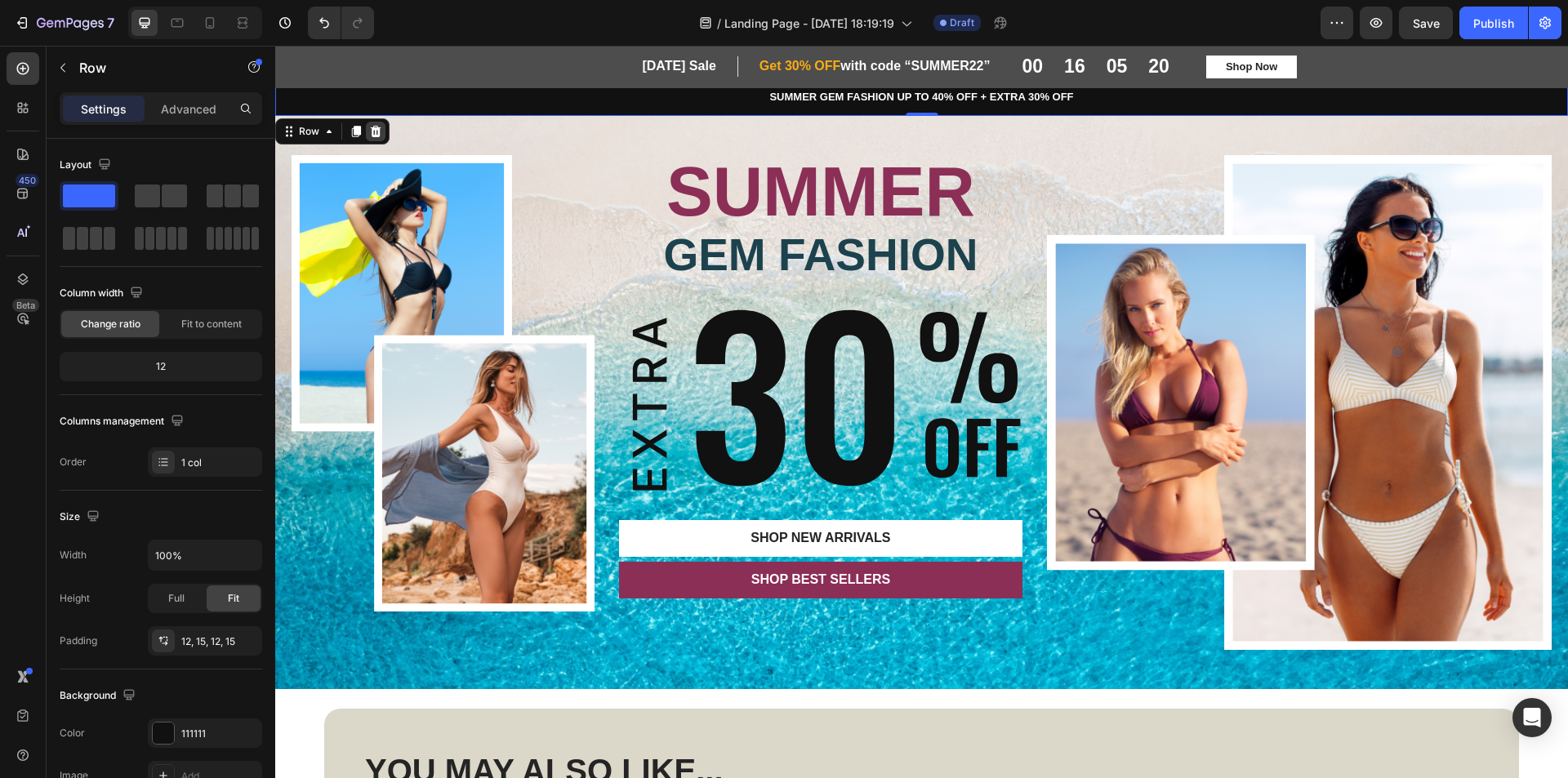
click at [383, 130] on div at bounding box center [375, 131] width 20 height 20
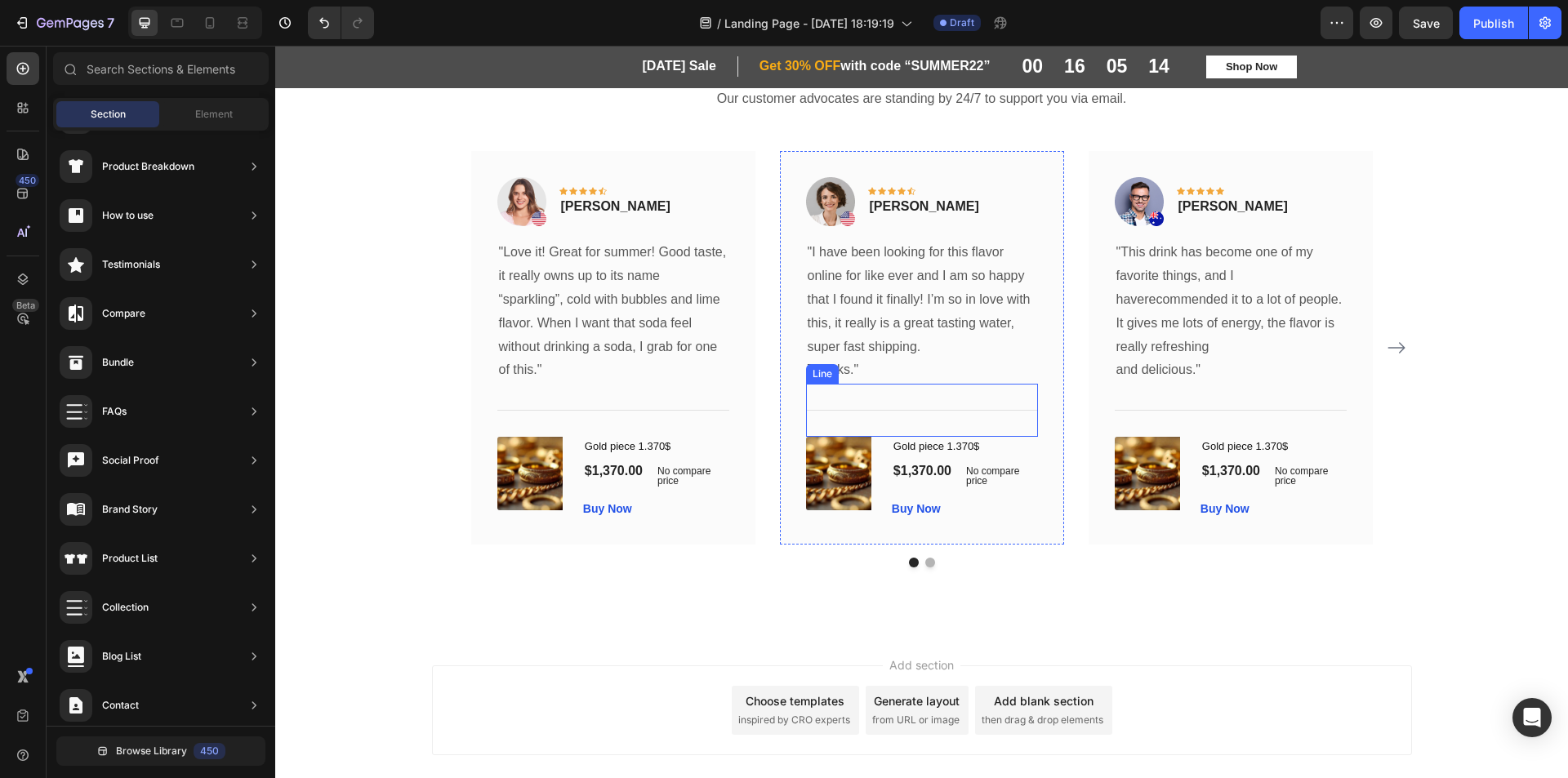
scroll to position [1134, 0]
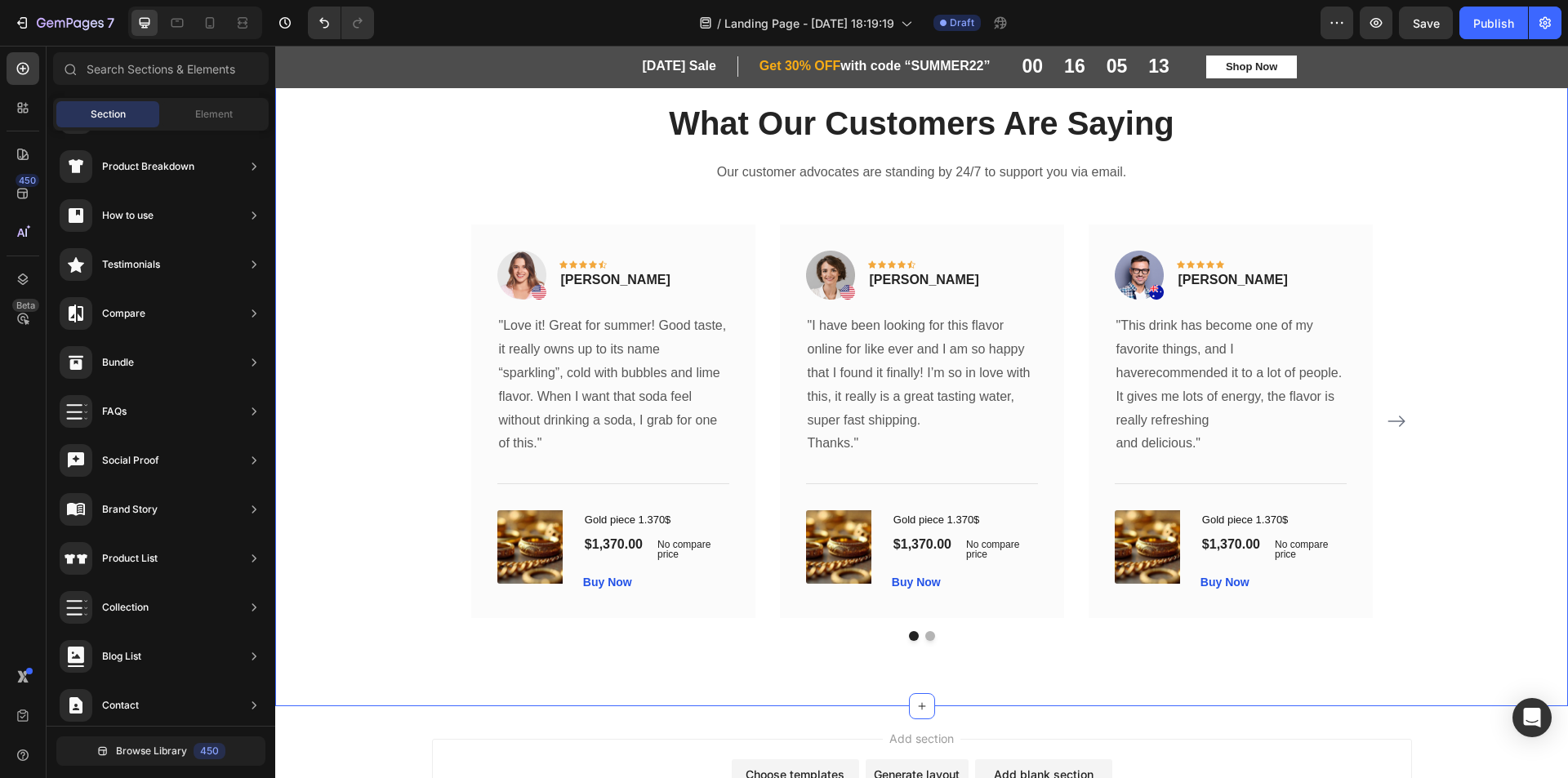
click at [925, 638] on button "Dot" at bounding box center [930, 636] width 9 height 9
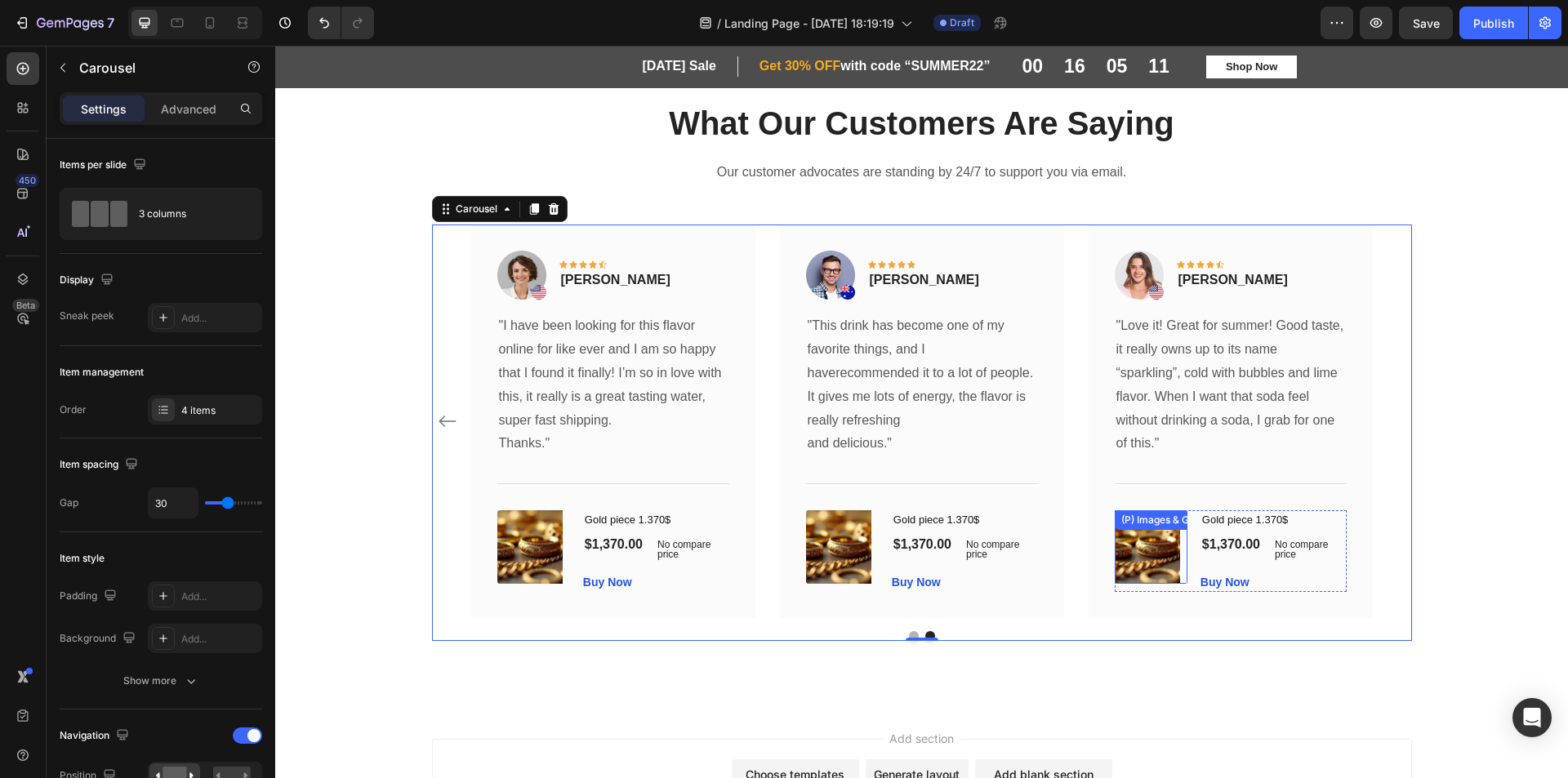
click at [1134, 550] on img at bounding box center [1148, 547] width 65 height 73
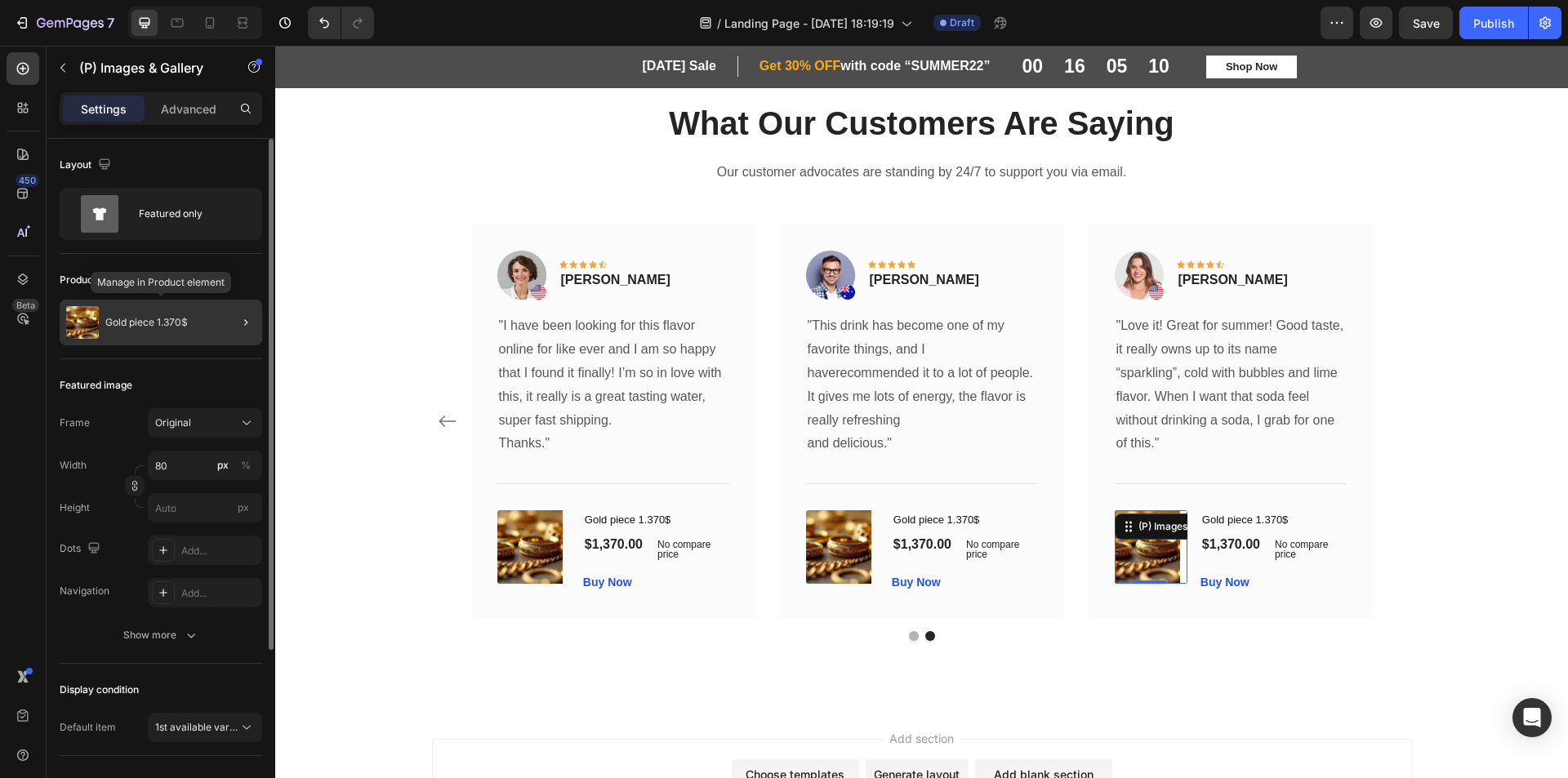
click at [141, 318] on p "Gold piece 1.370$" at bounding box center [147, 322] width 82 height 11
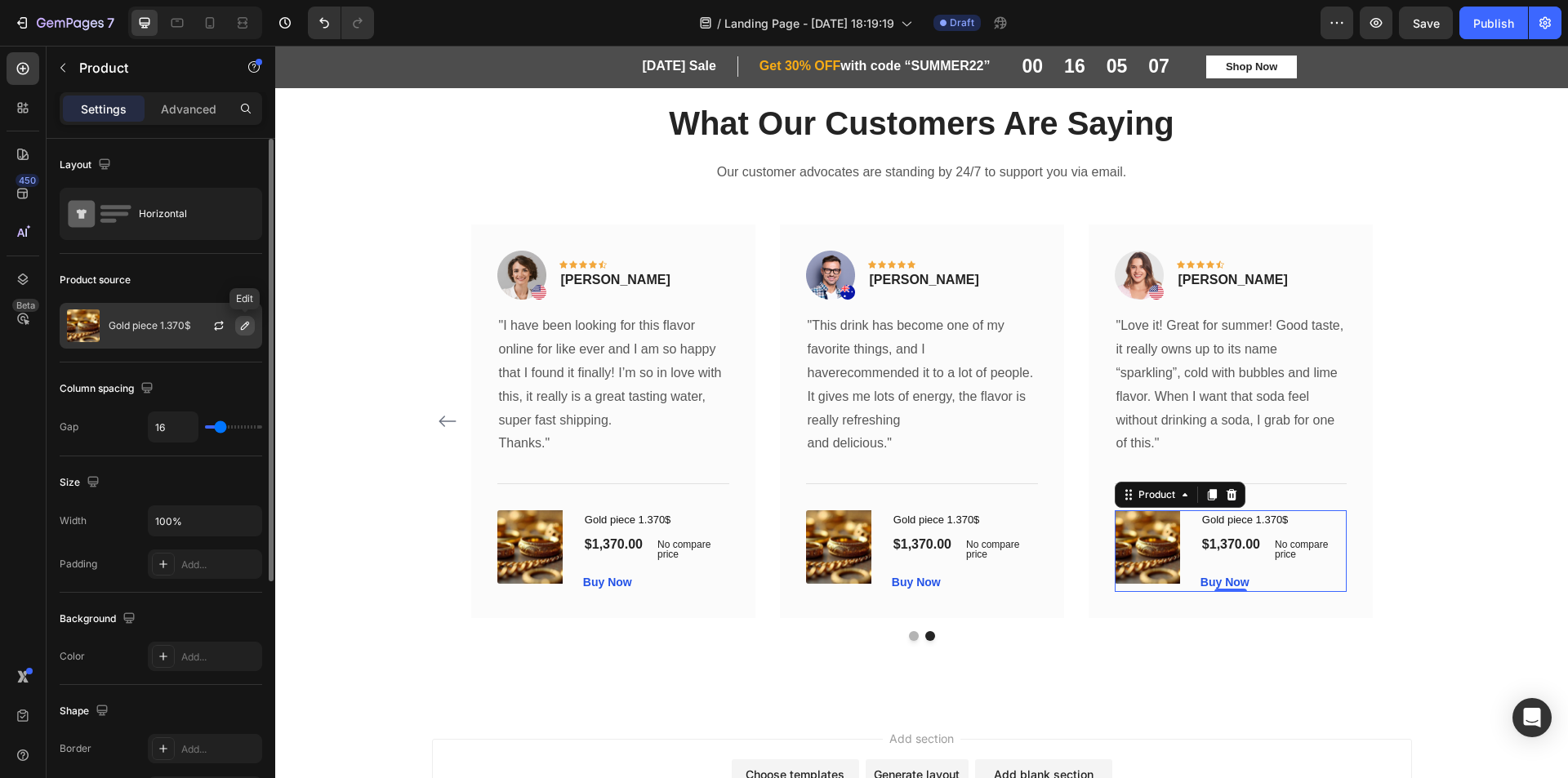
click at [242, 325] on icon "button" at bounding box center [245, 326] width 13 height 13
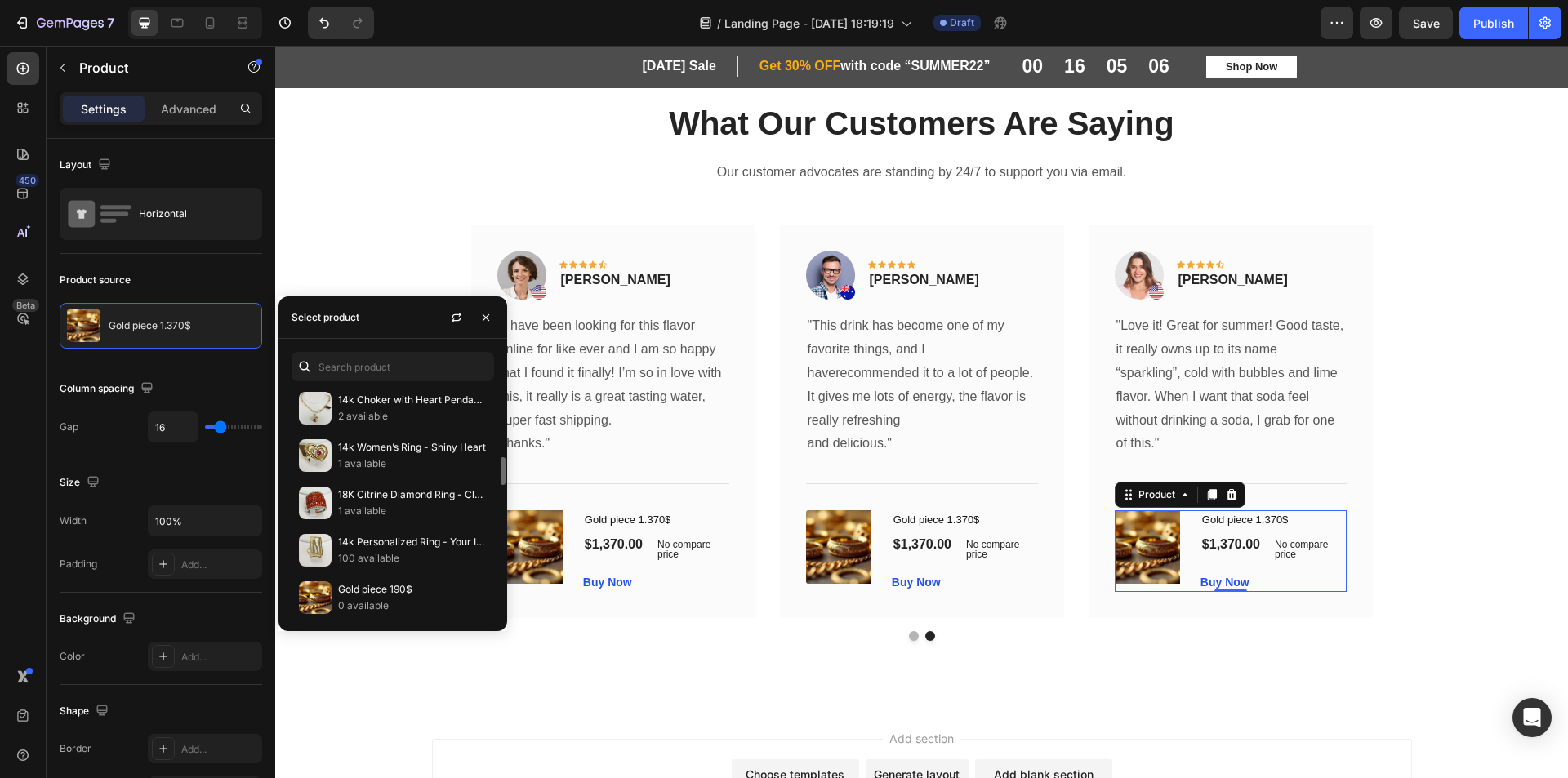
scroll to position [408, 0]
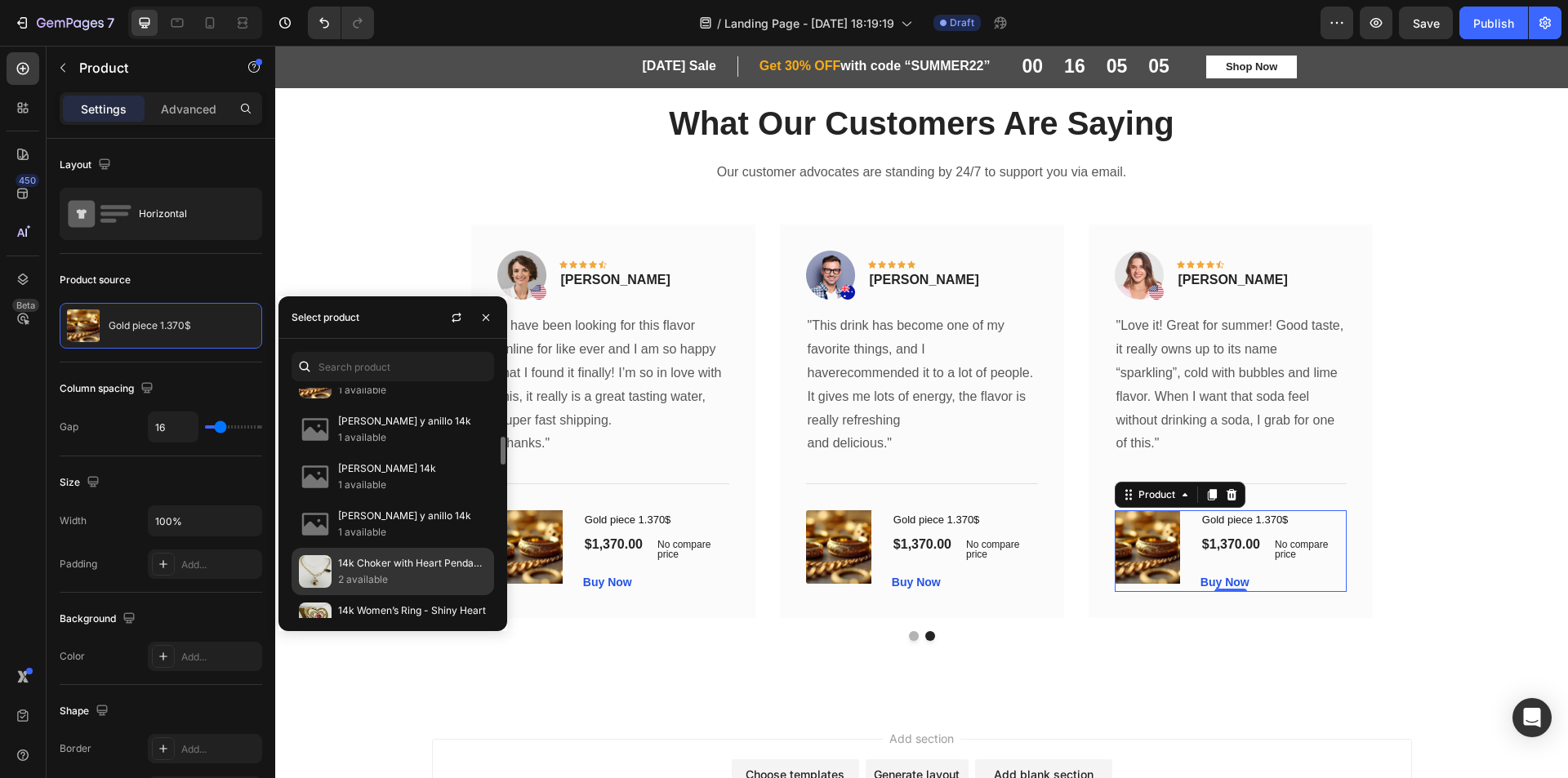
click at [352, 563] on p "14k Choker with Heart Pendant - Modern & Stylish" at bounding box center [412, 563] width 148 height 16
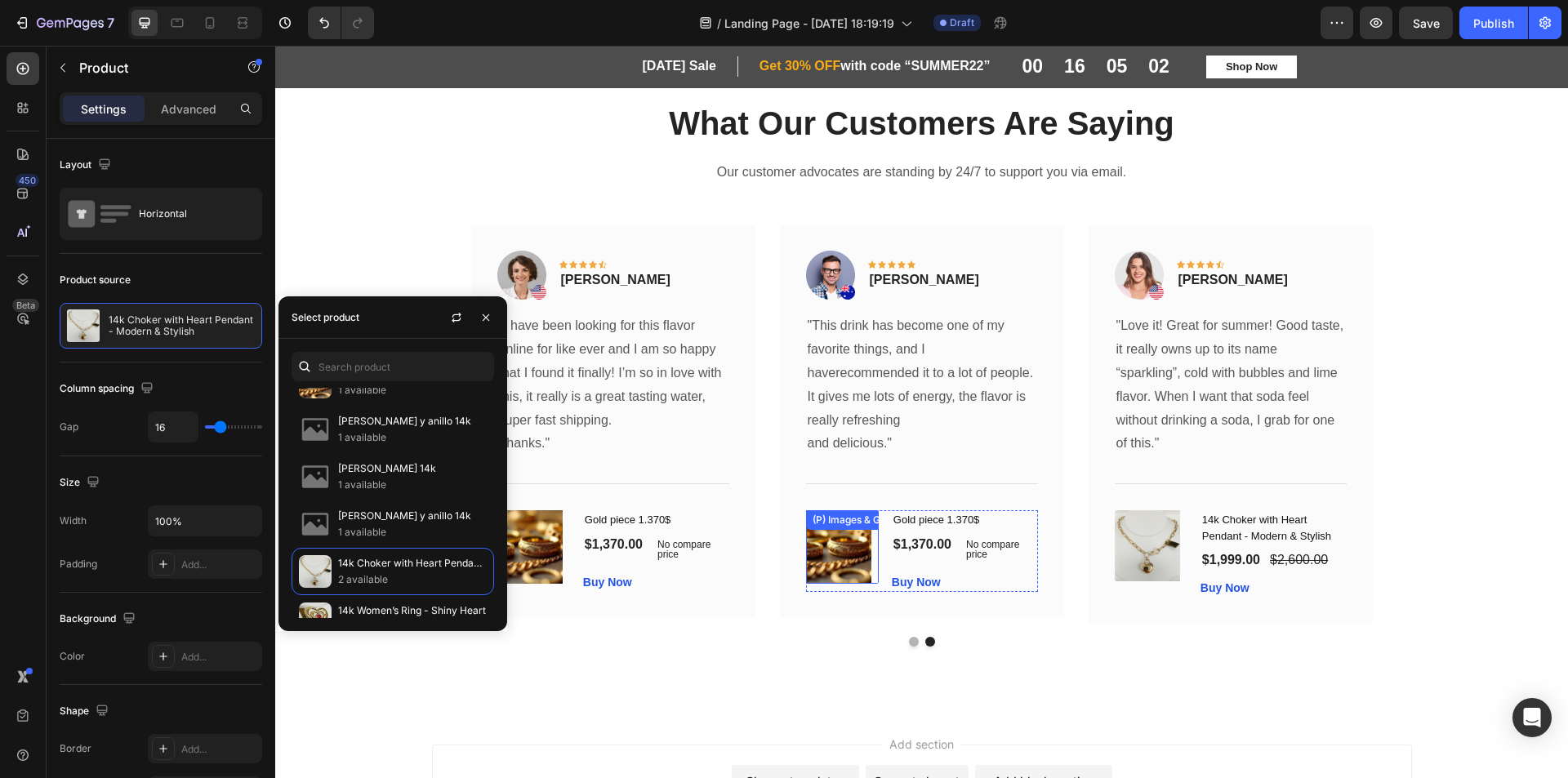
click at [853, 544] on img at bounding box center [839, 547] width 65 height 73
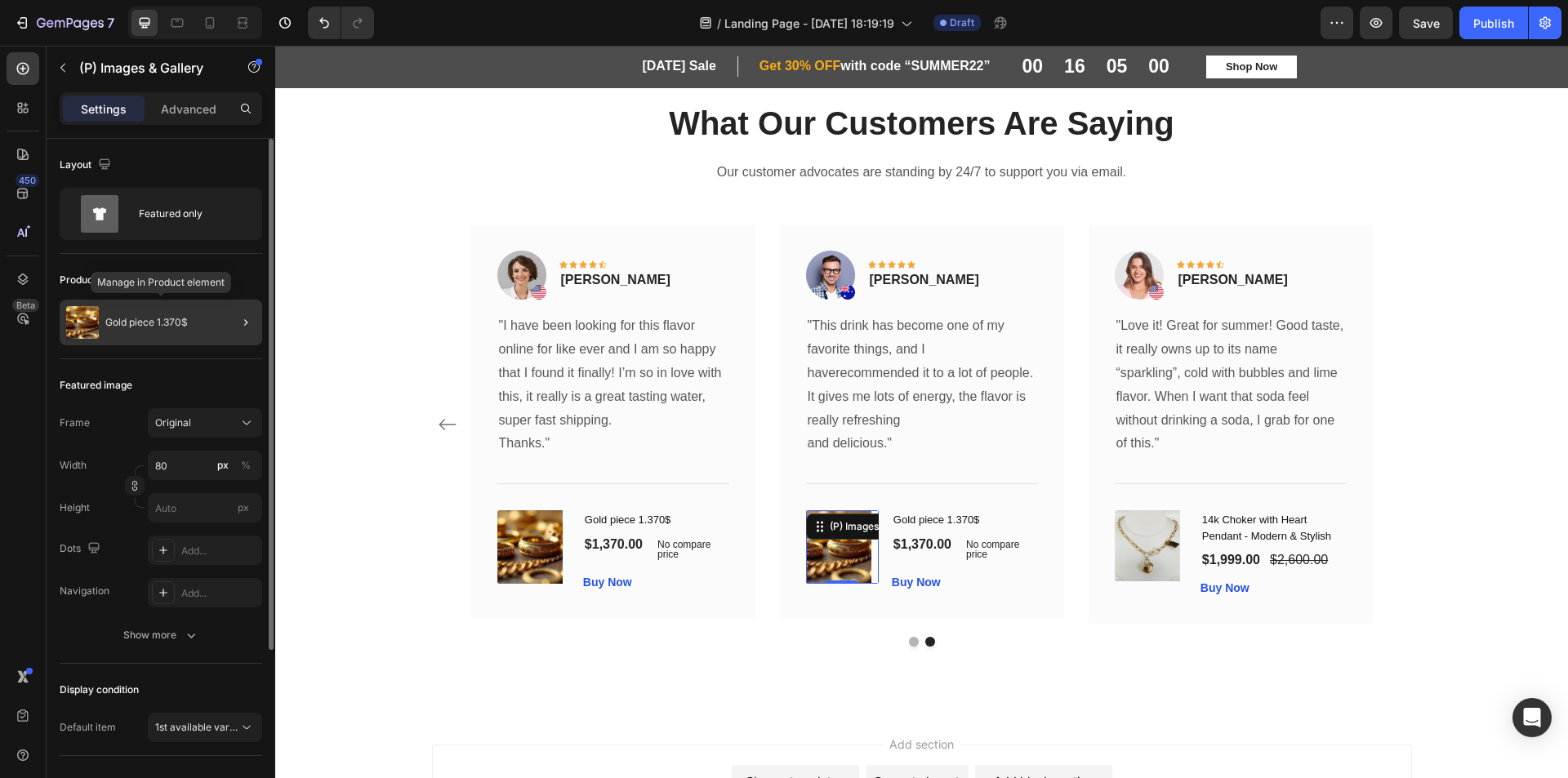
click at [192, 334] on div "Gold piece 1.370$" at bounding box center [161, 322] width 203 height 46
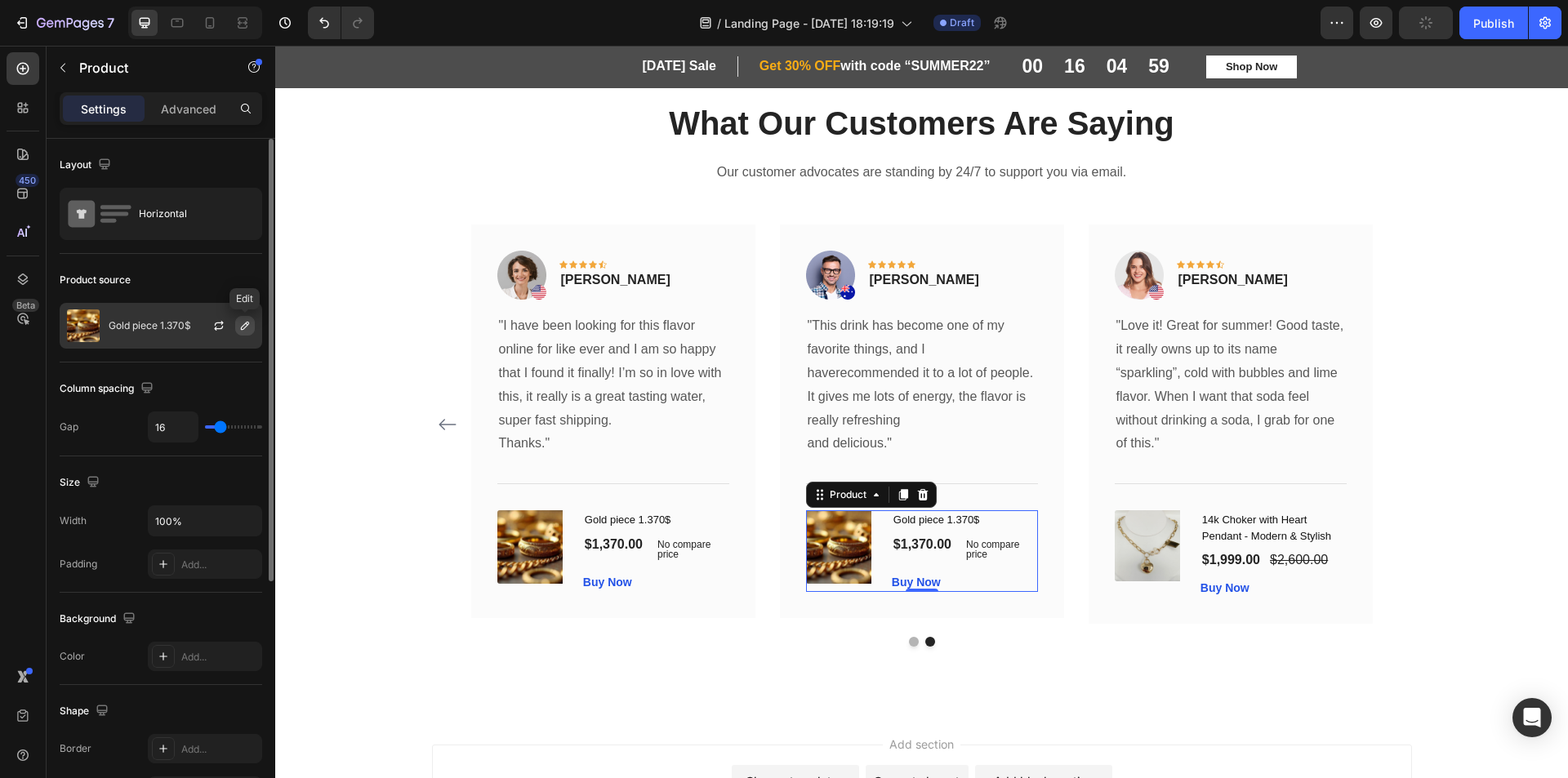
click at [248, 332] on icon "button" at bounding box center [245, 326] width 13 height 13
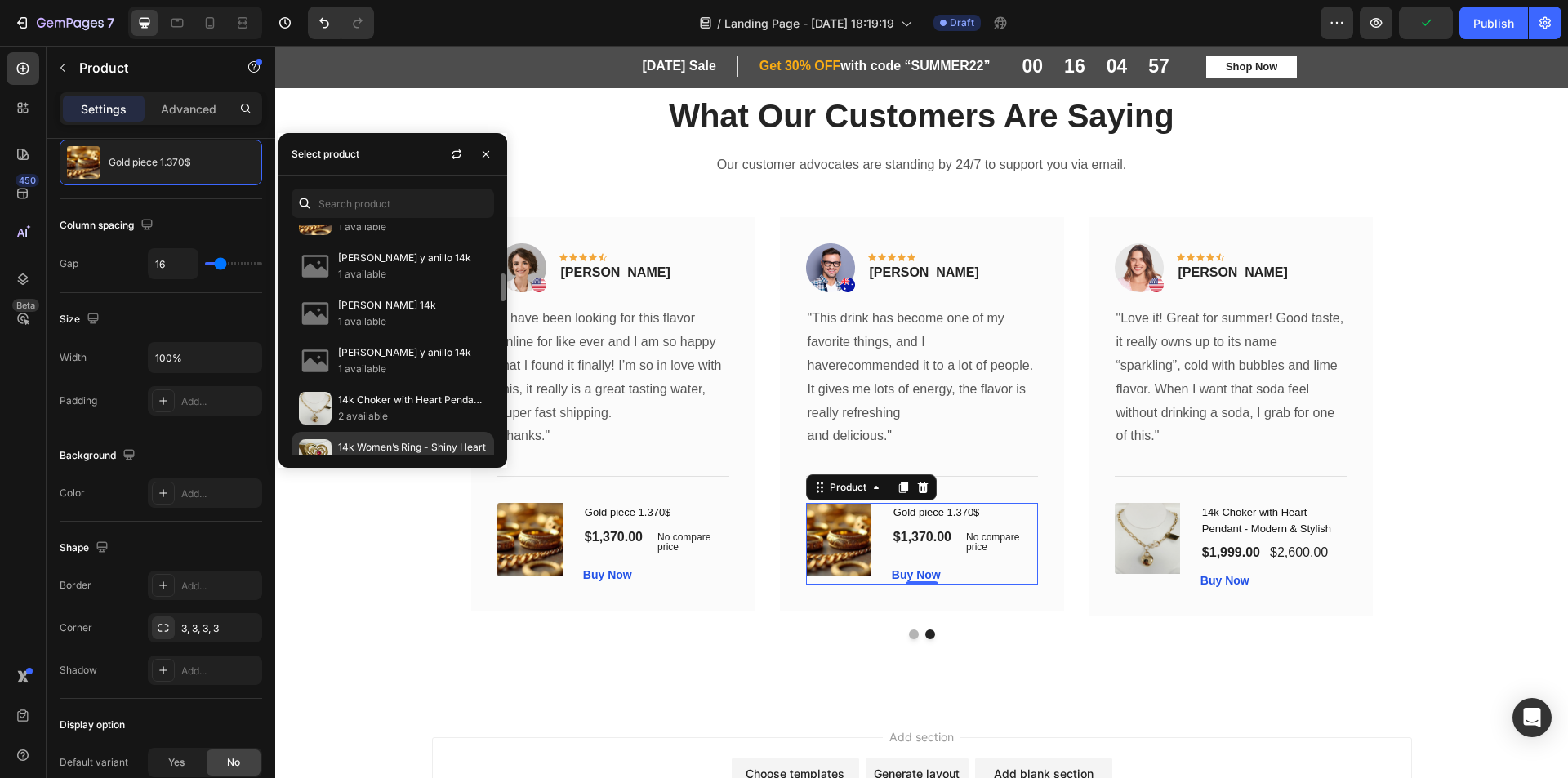
scroll to position [490, 0]
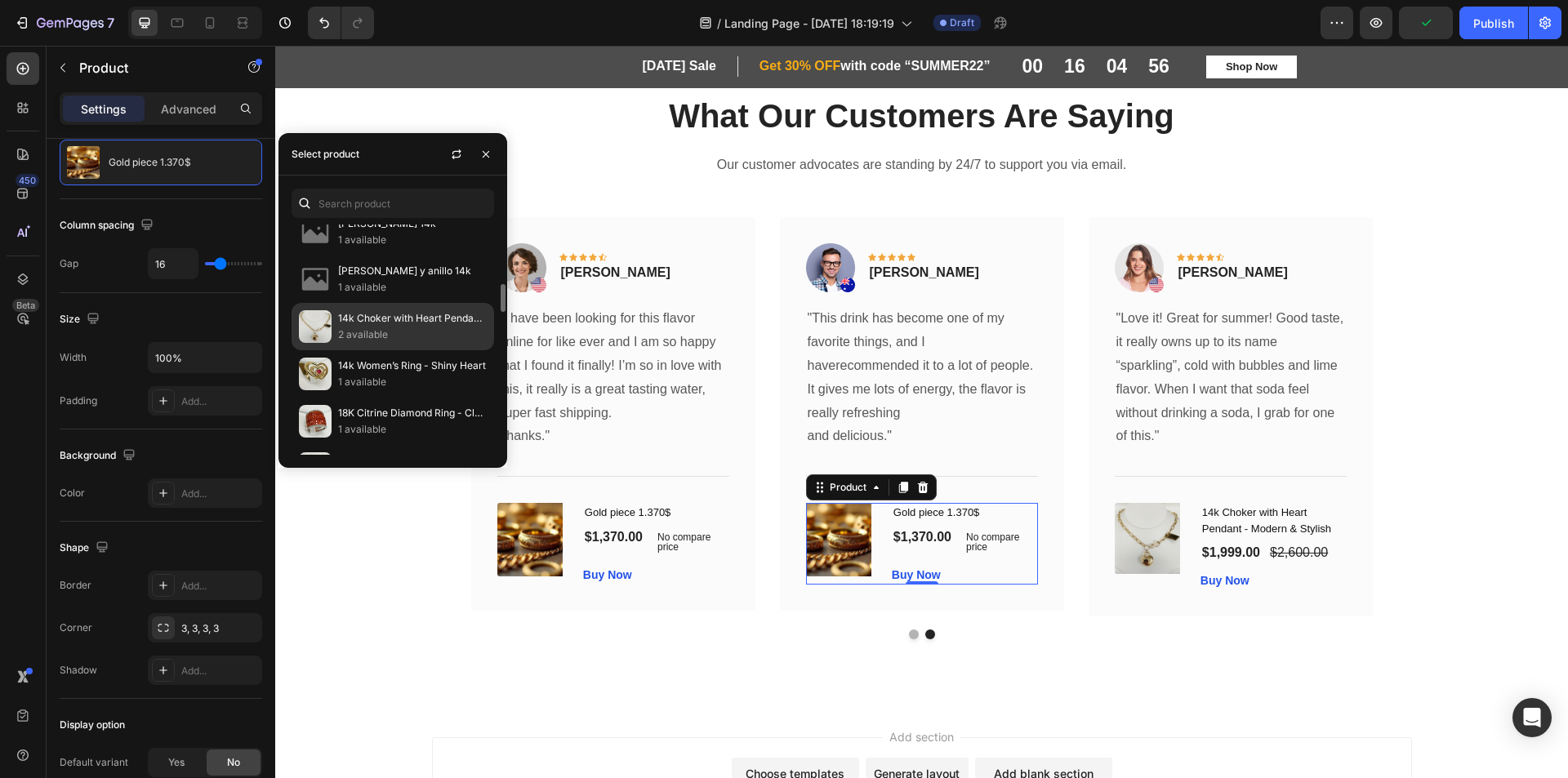
click at [378, 327] on p "2 available" at bounding box center [412, 334] width 148 height 16
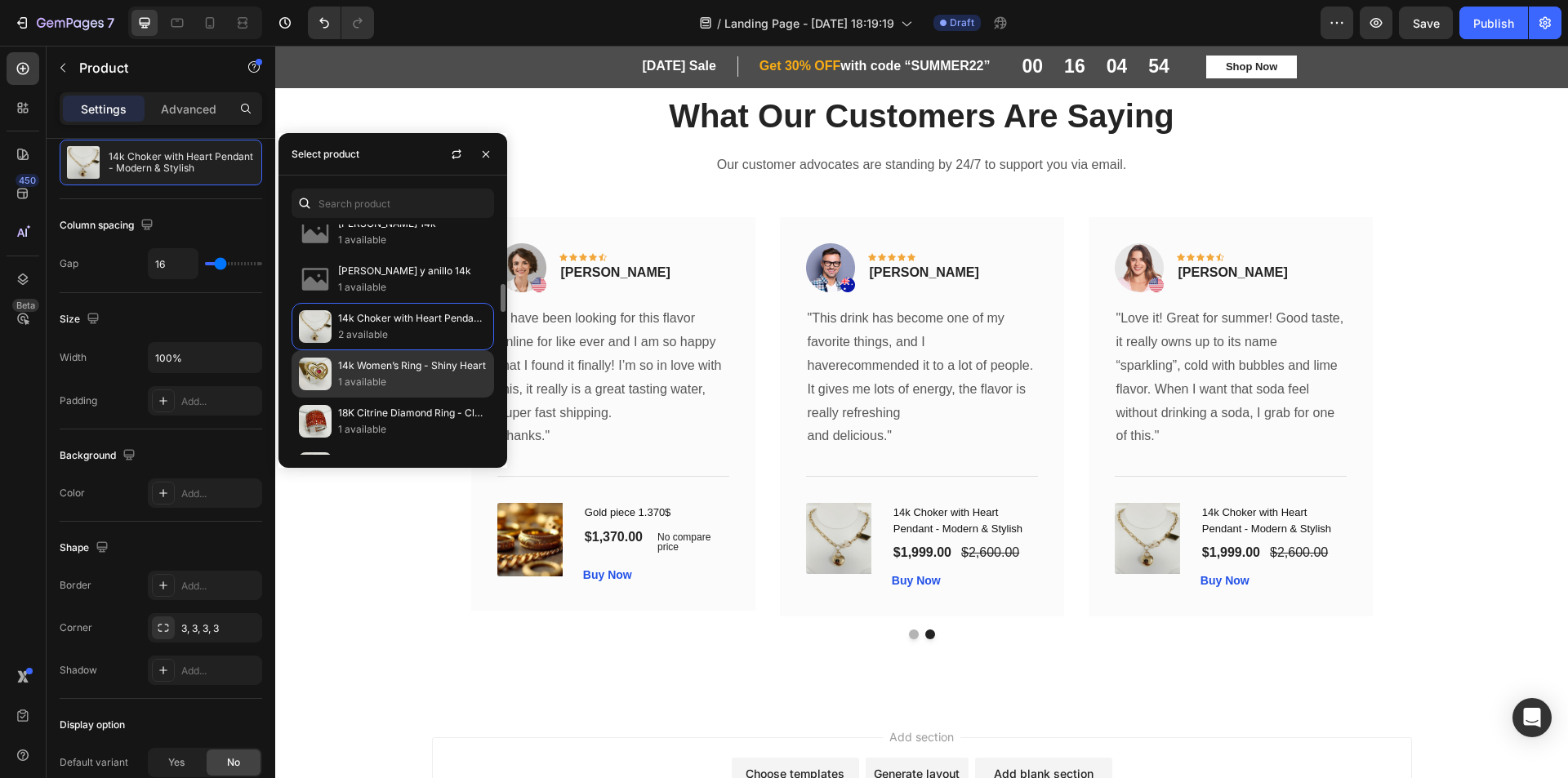
click at [405, 382] on p "1 available" at bounding box center [412, 382] width 148 height 16
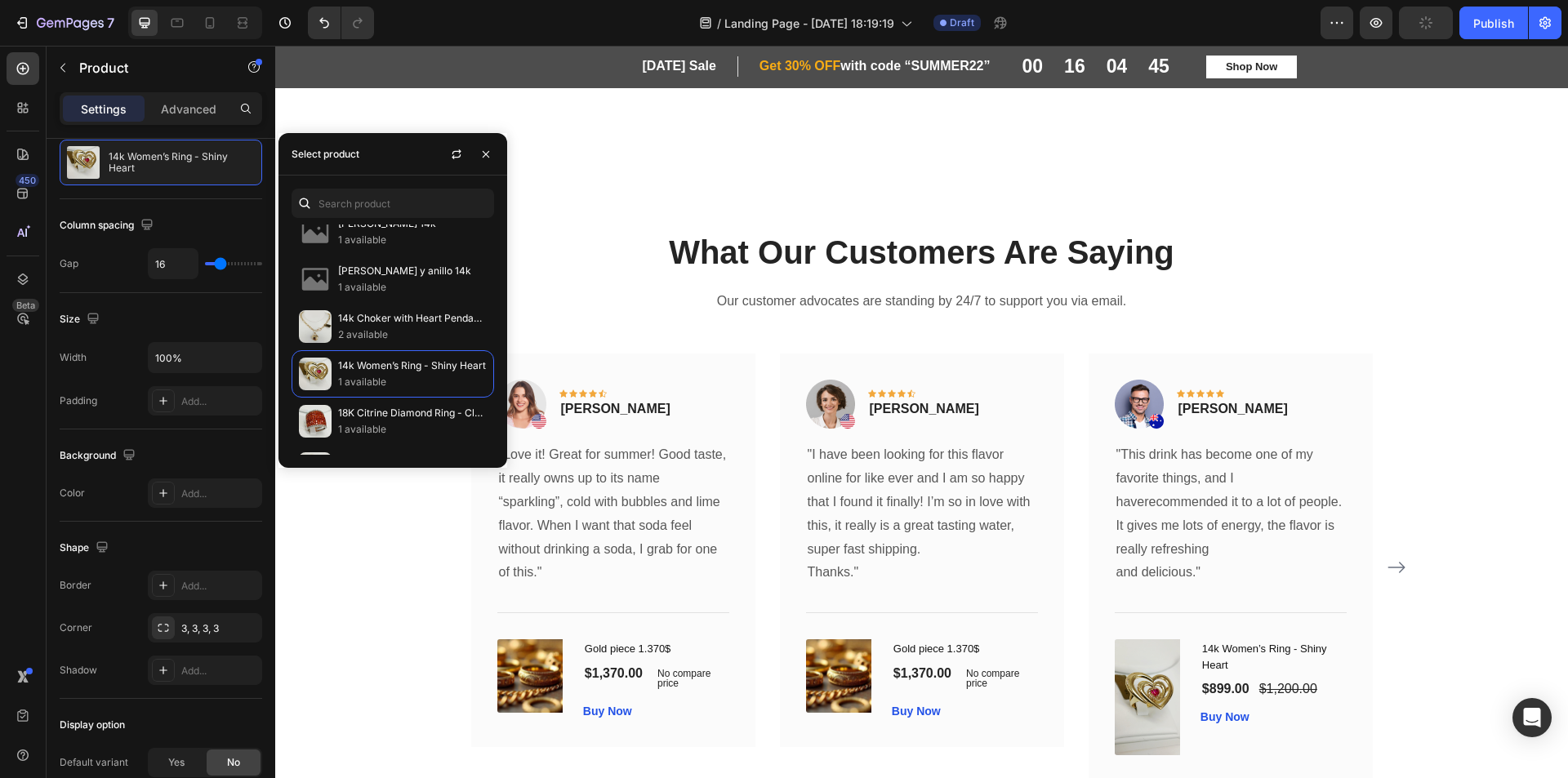
scroll to position [1331, 0]
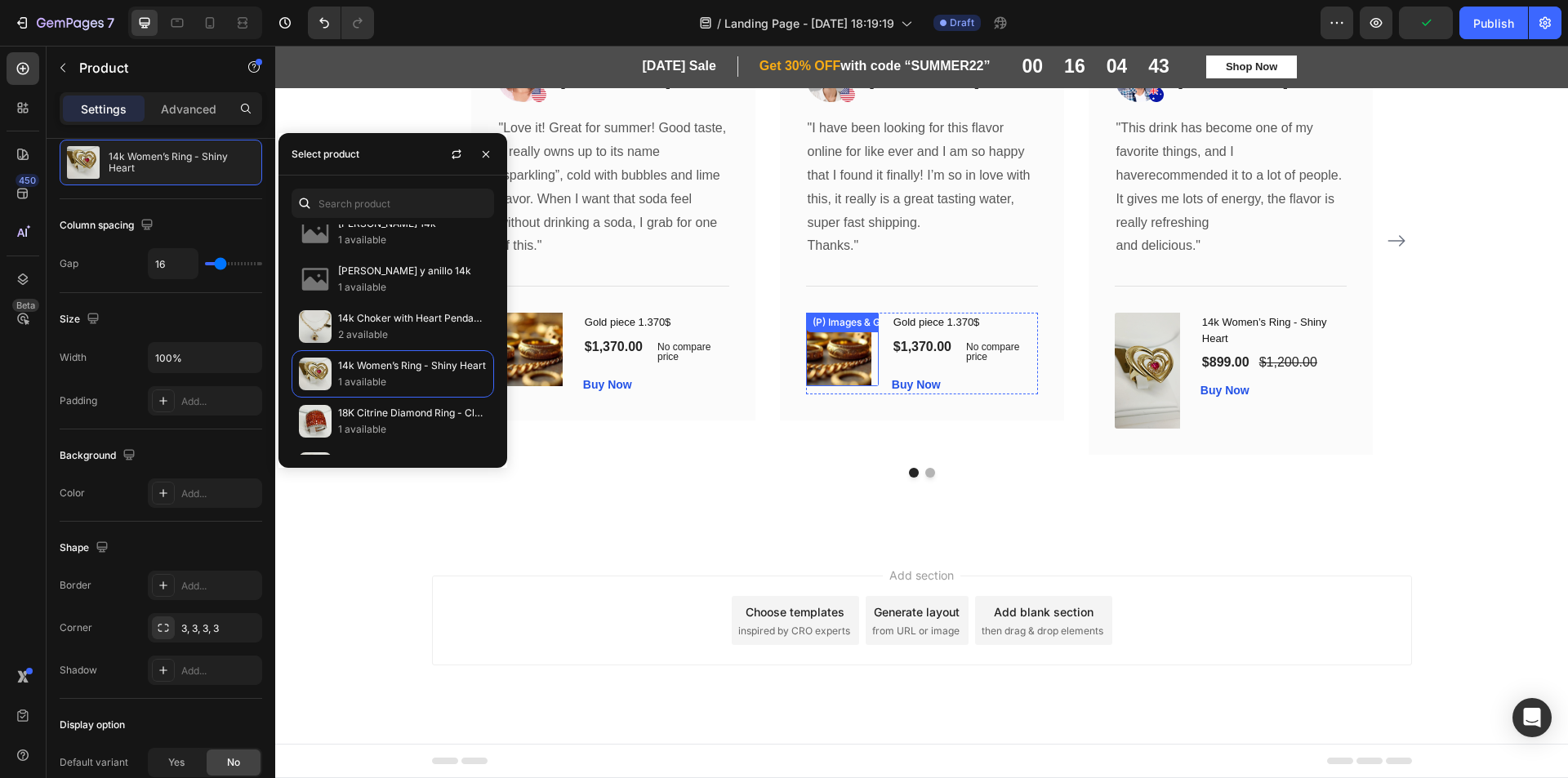
click at [819, 340] on div "(P) Images & Gallery" at bounding box center [842, 349] width 73 height 73
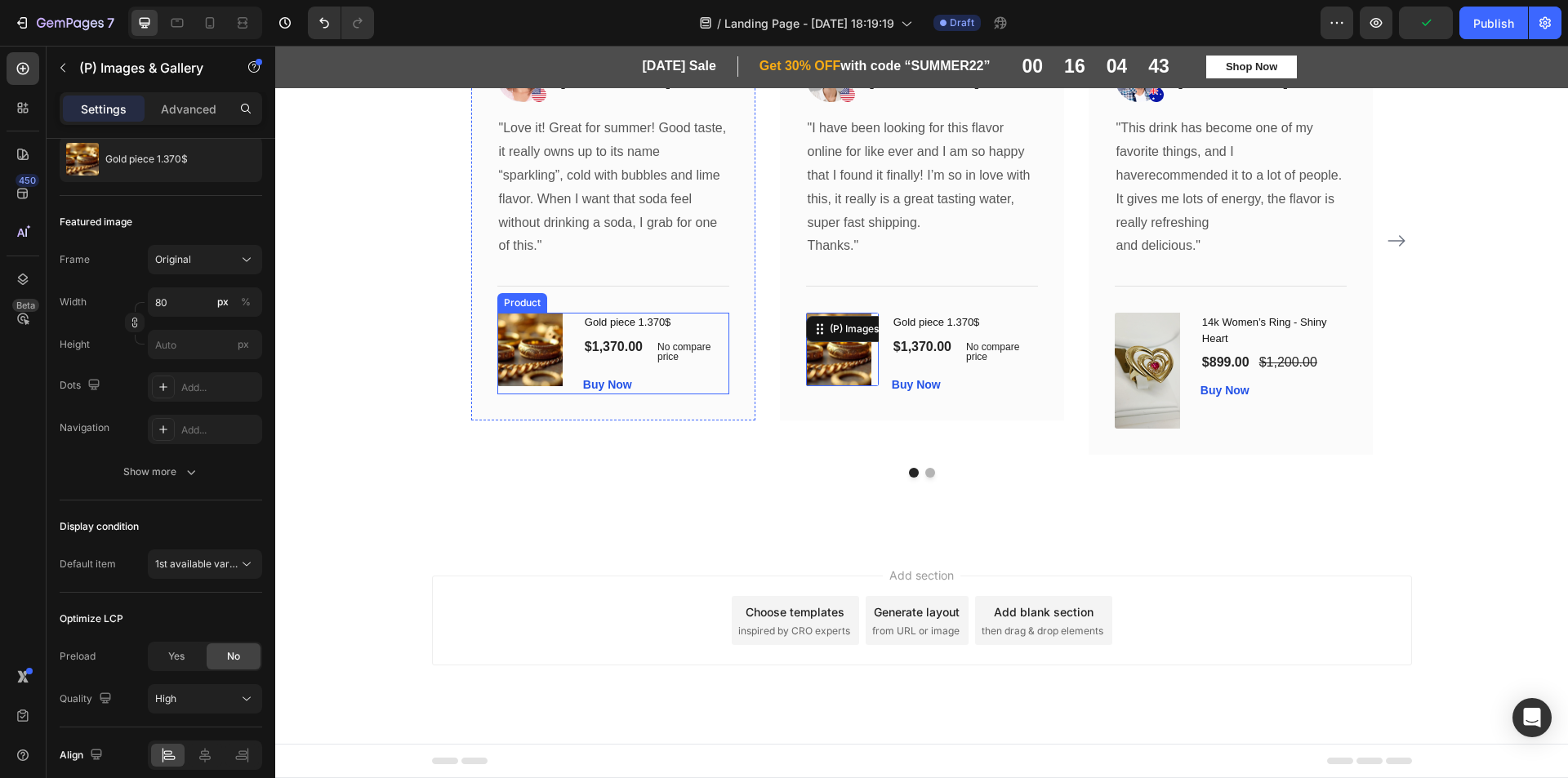
scroll to position [0, 0]
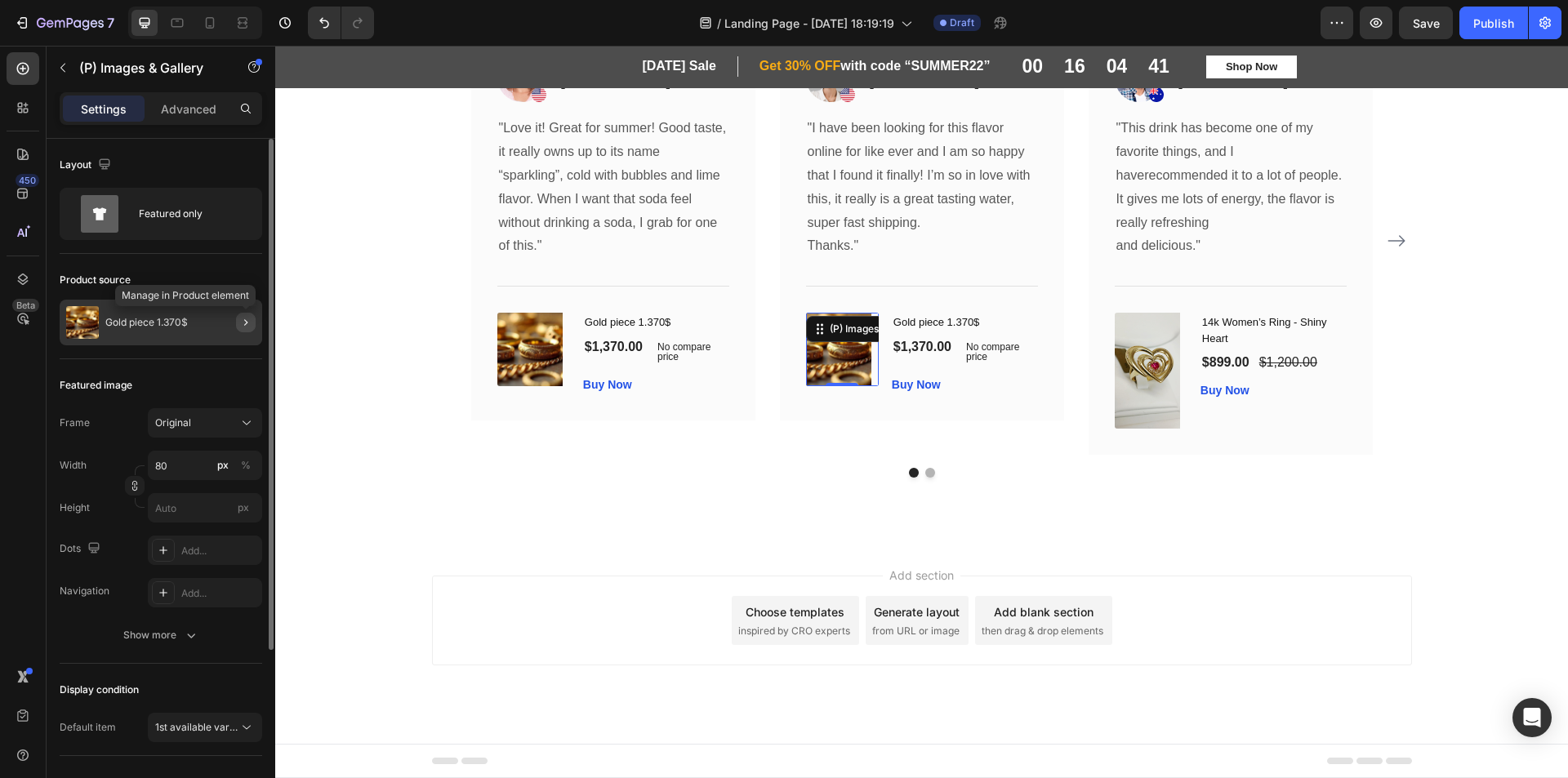
click at [250, 322] on icon "button" at bounding box center [246, 322] width 13 height 13
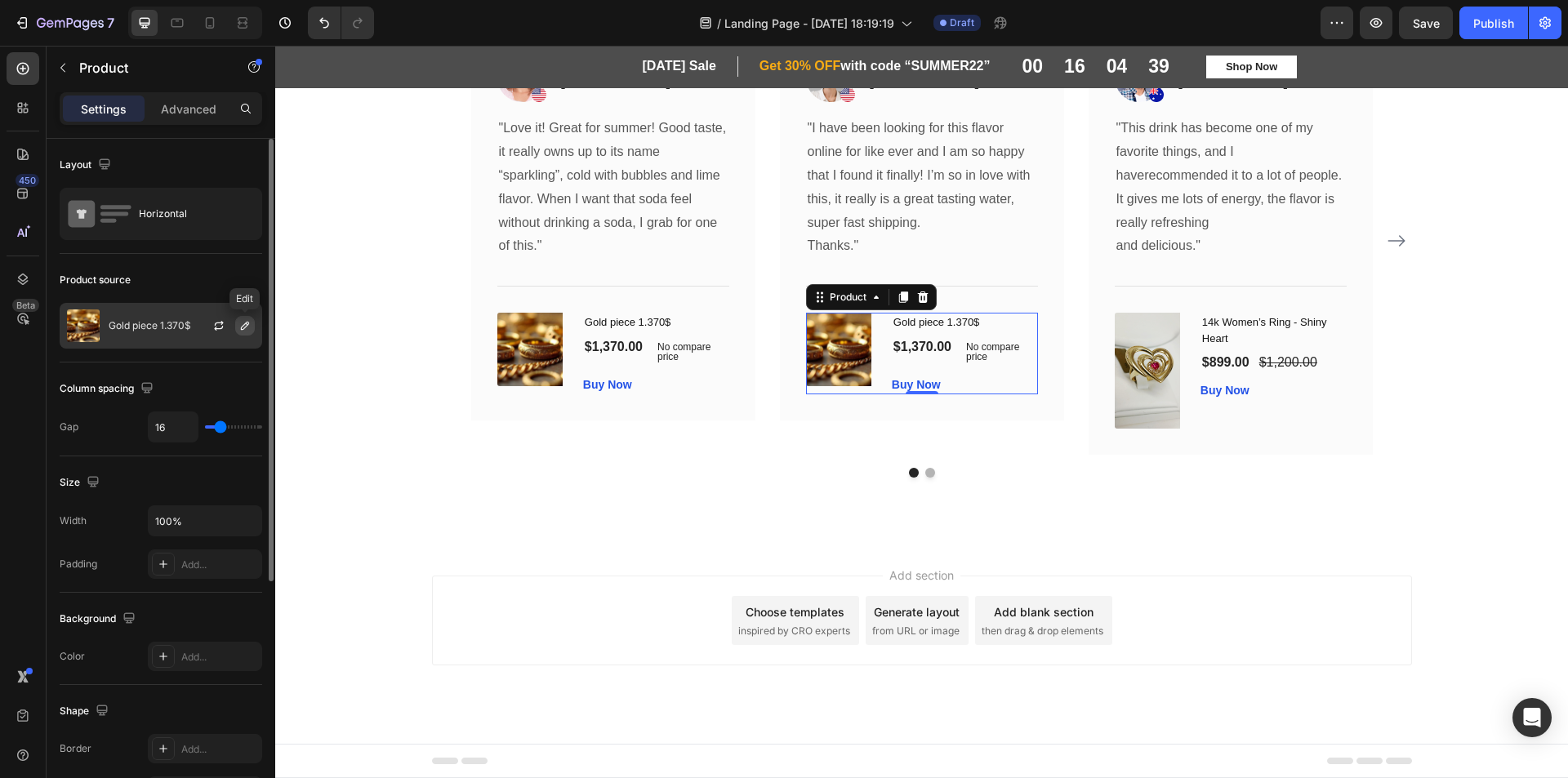
click at [237, 328] on button "button" at bounding box center [245, 325] width 20 height 20
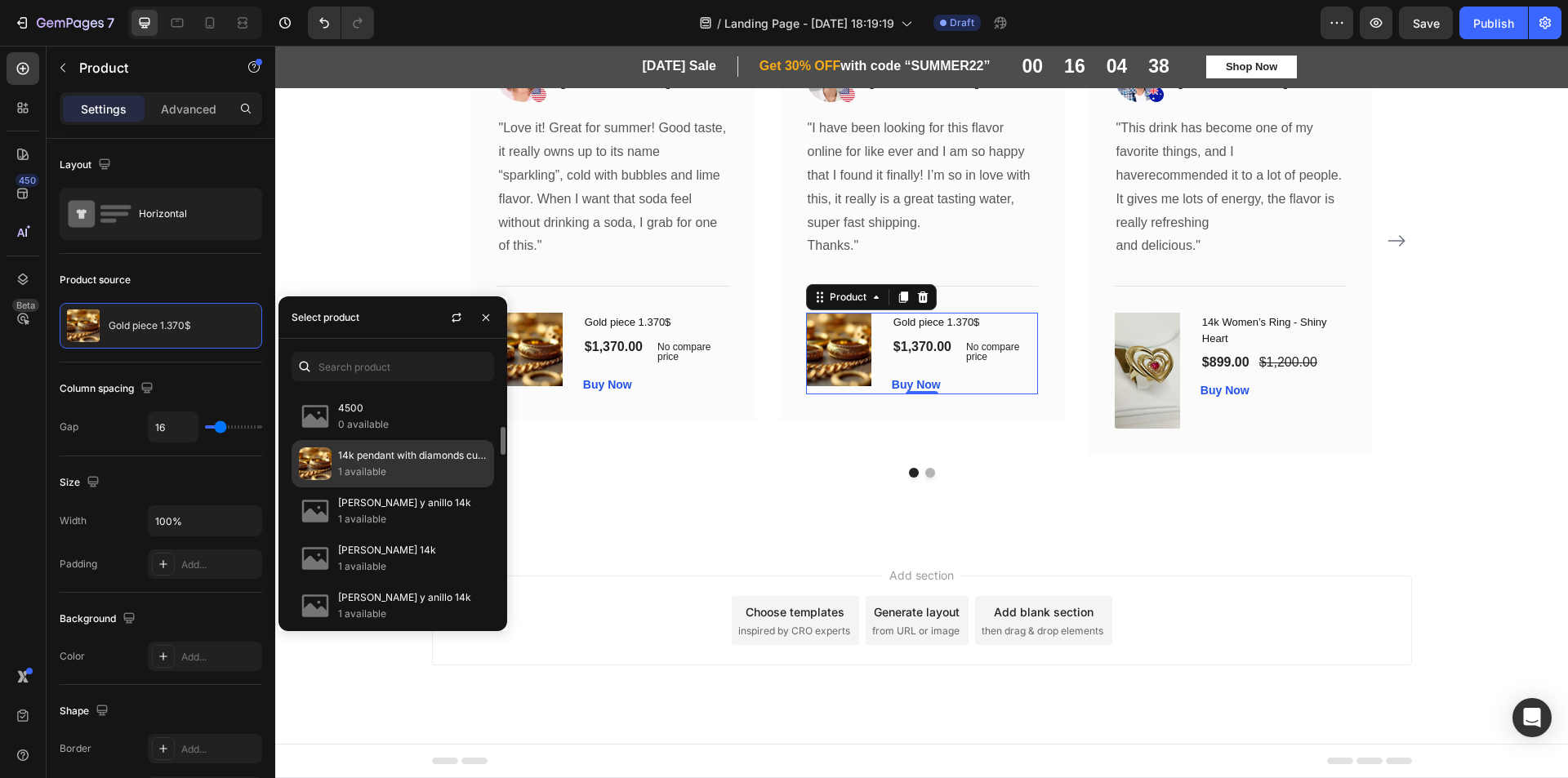
scroll to position [490, 0]
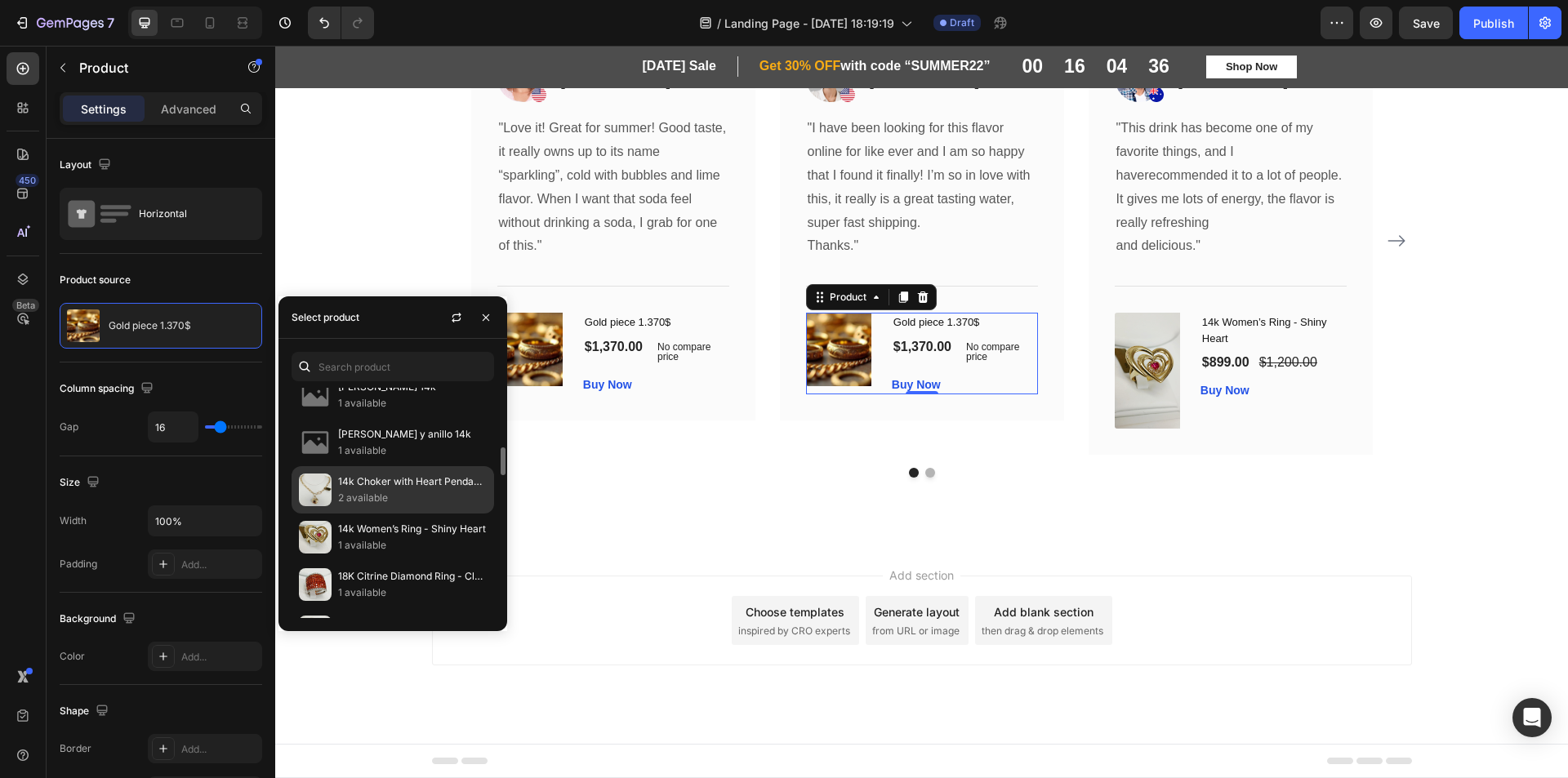
click at [393, 492] on p "2 available" at bounding box center [412, 498] width 148 height 16
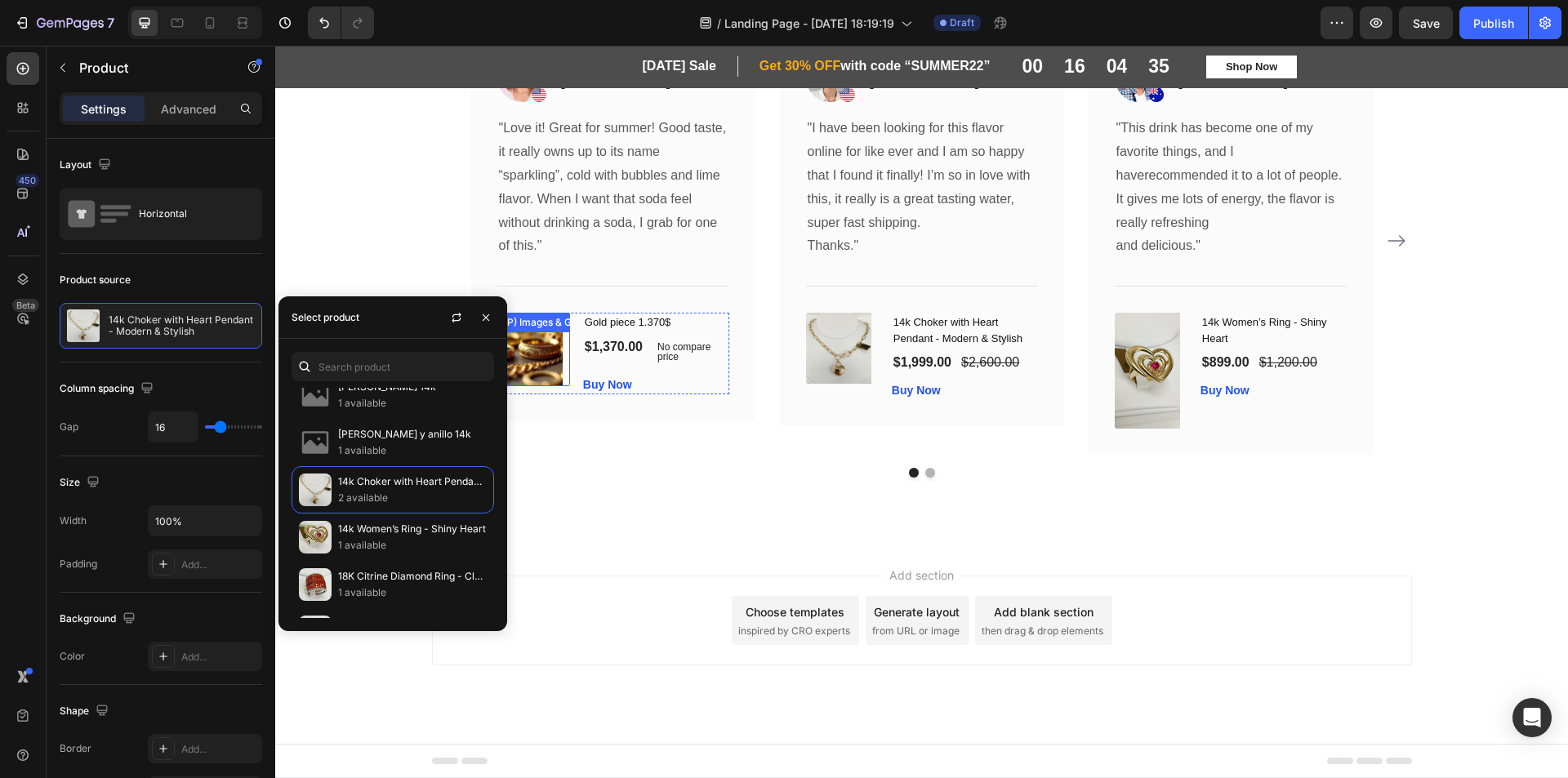
click at [528, 352] on img at bounding box center [530, 349] width 65 height 73
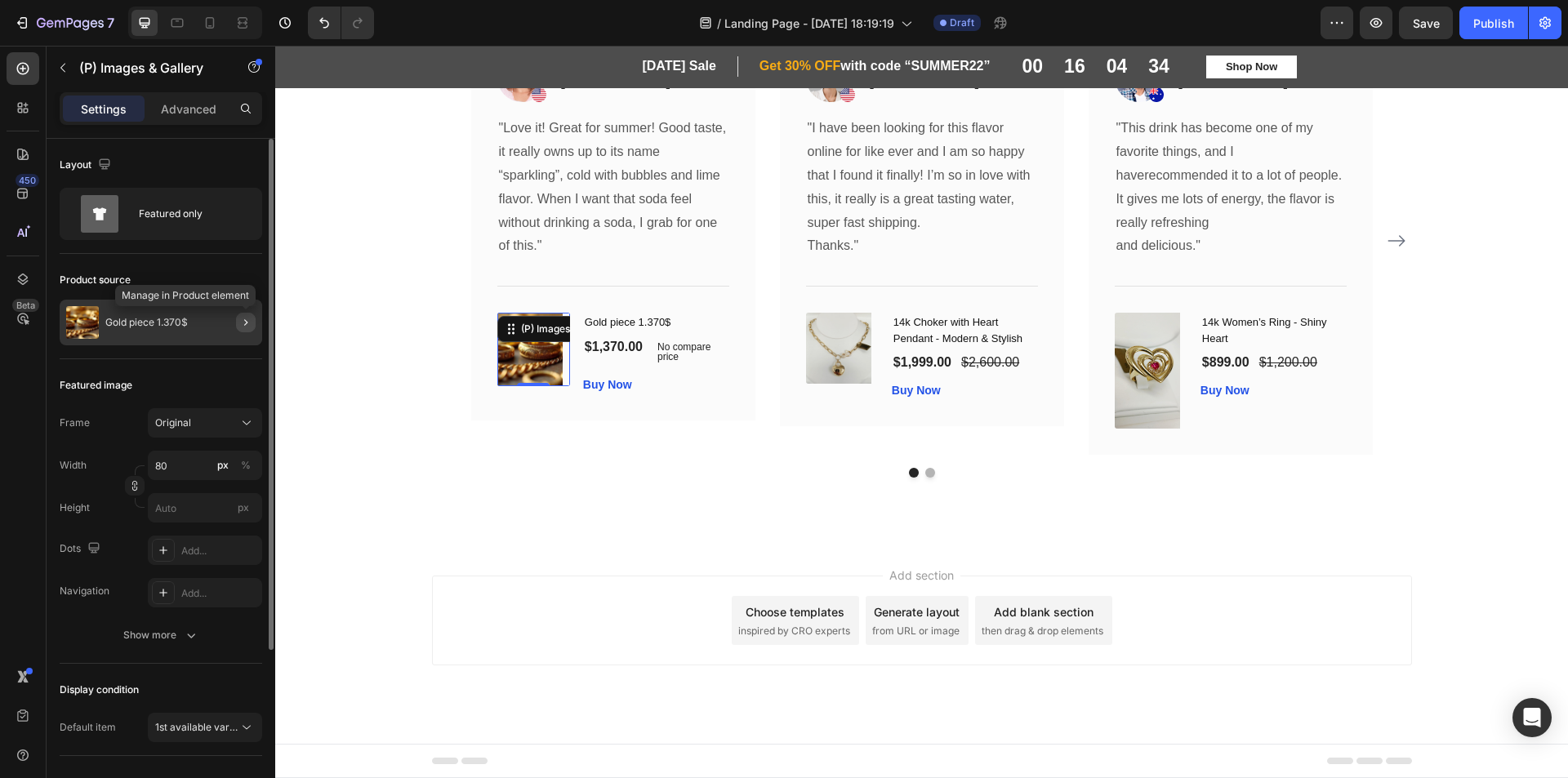
click at [247, 329] on icon "button" at bounding box center [246, 322] width 13 height 13
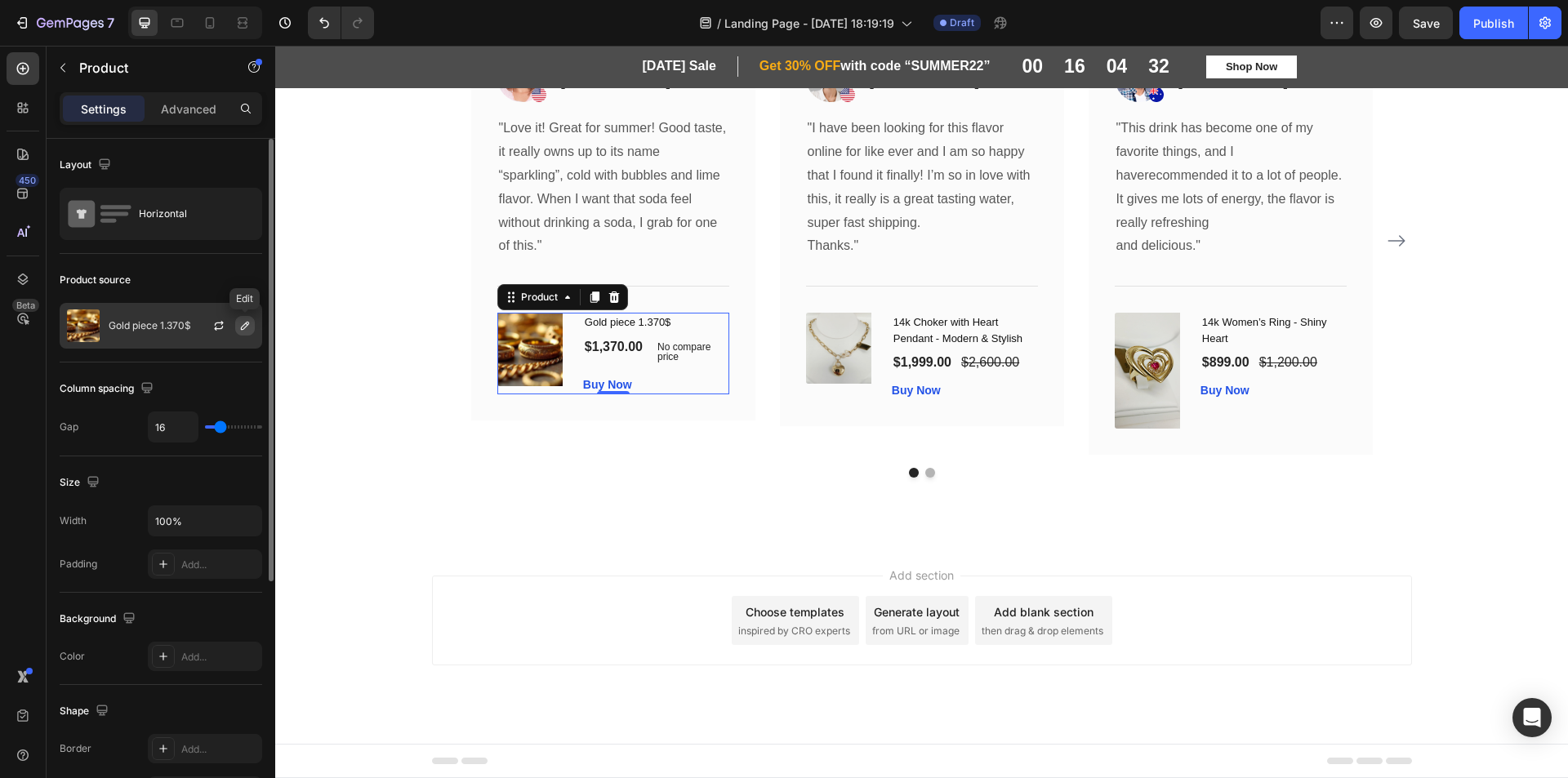
click at [237, 326] on button "button" at bounding box center [245, 325] width 20 height 20
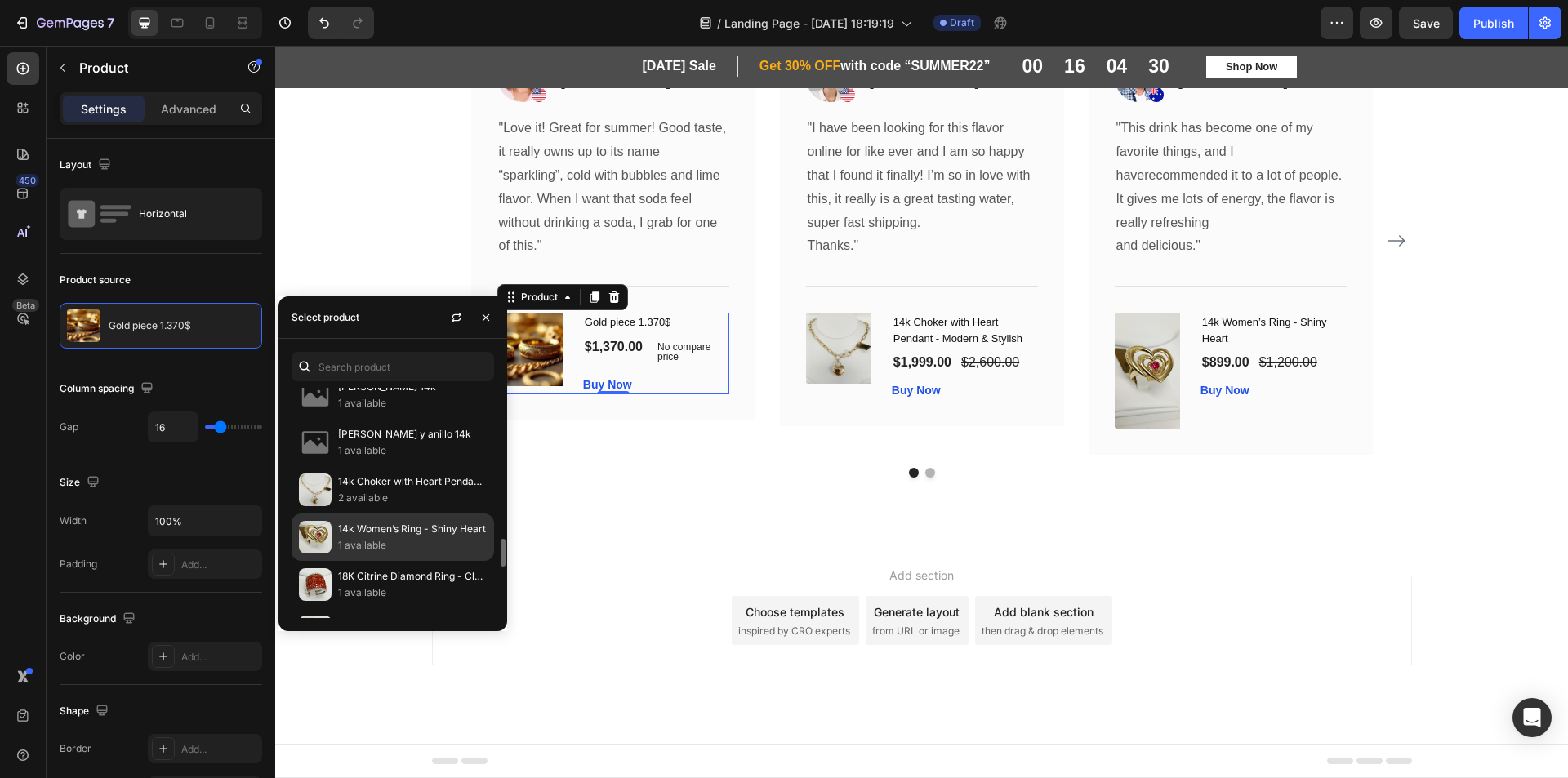
scroll to position [572, 0]
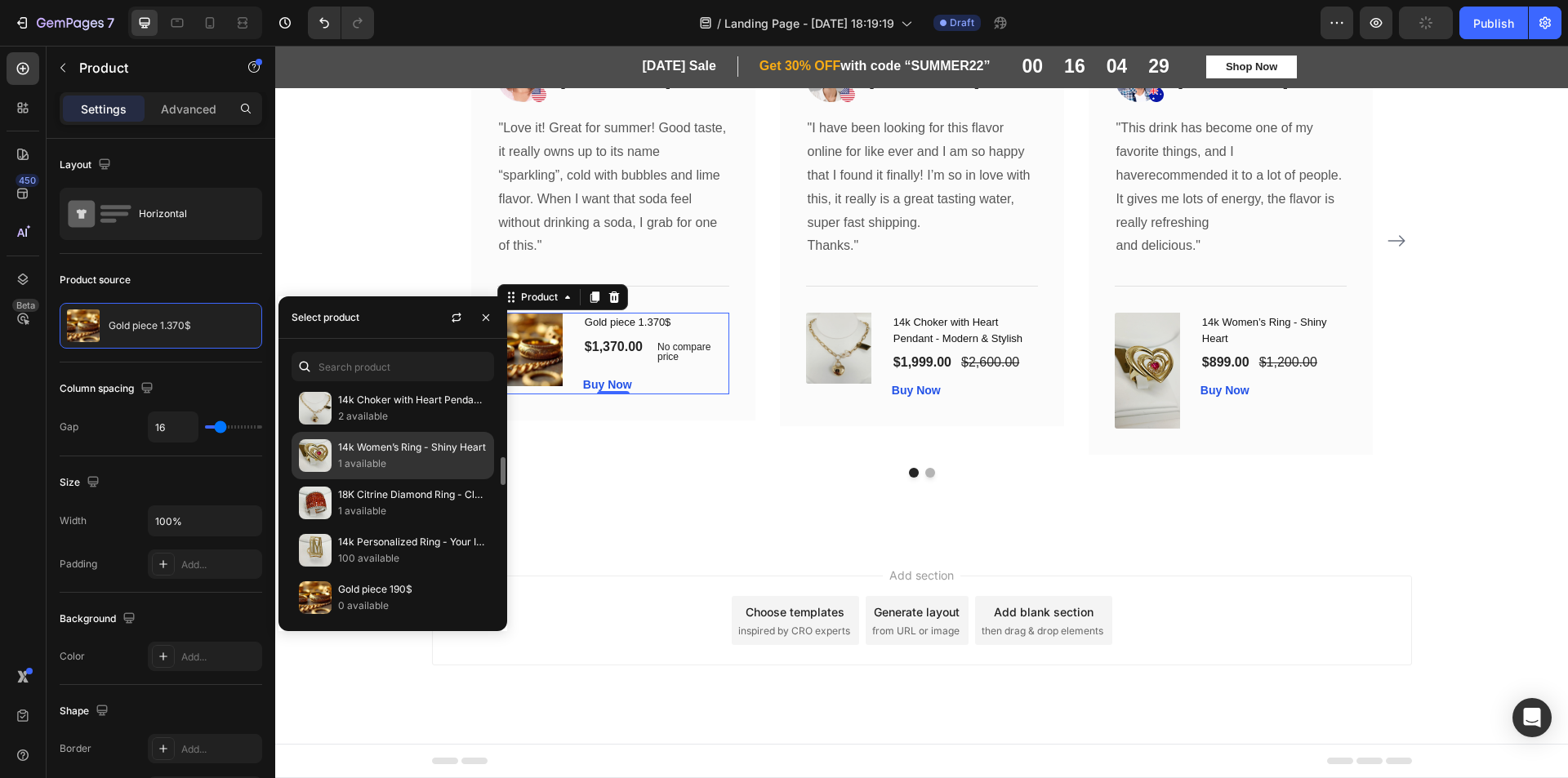
click at [380, 446] on p "14k Women’s Ring - Shiny Heart" at bounding box center [412, 446] width 148 height 16
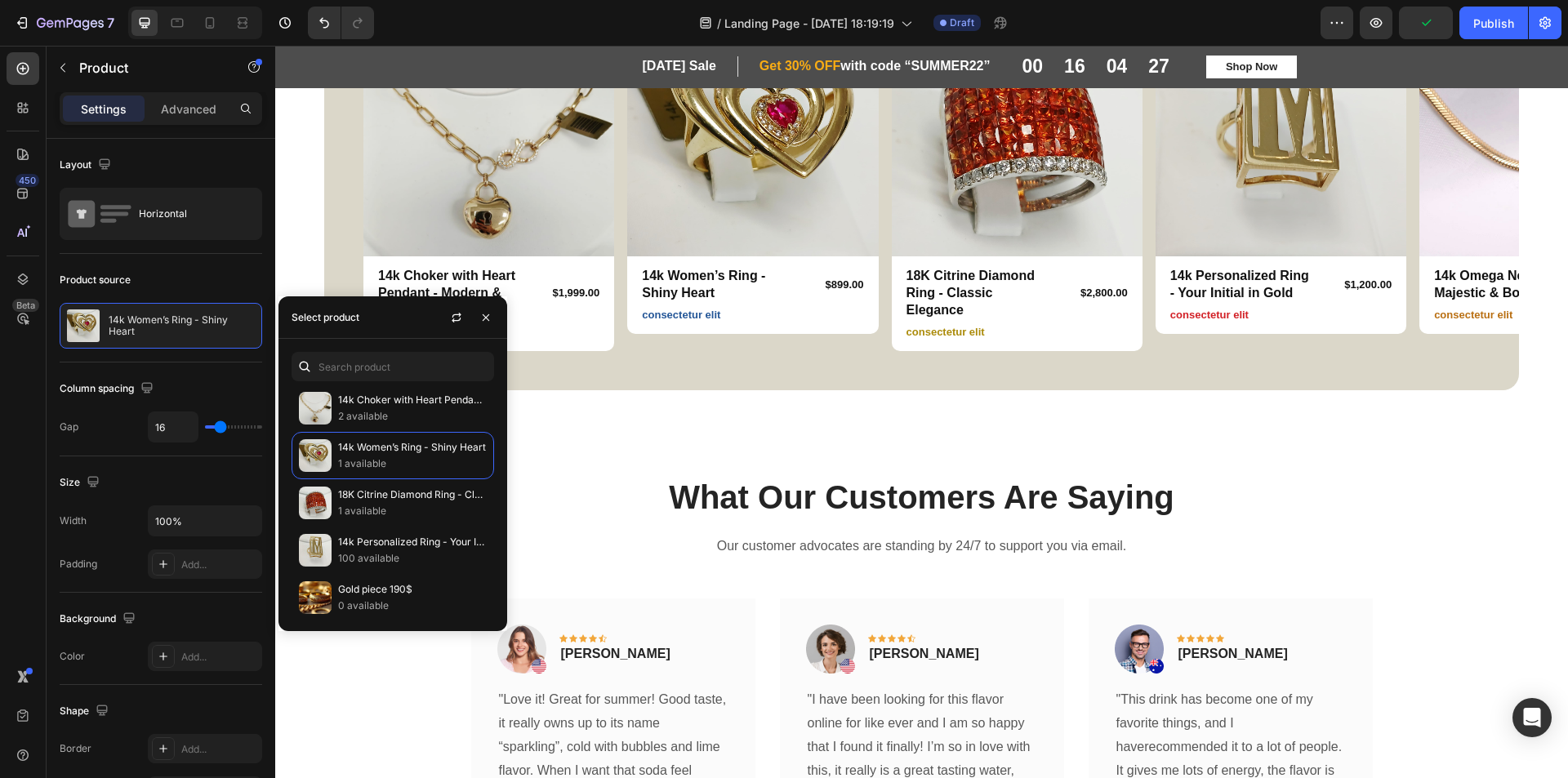
scroll to position [1331, 0]
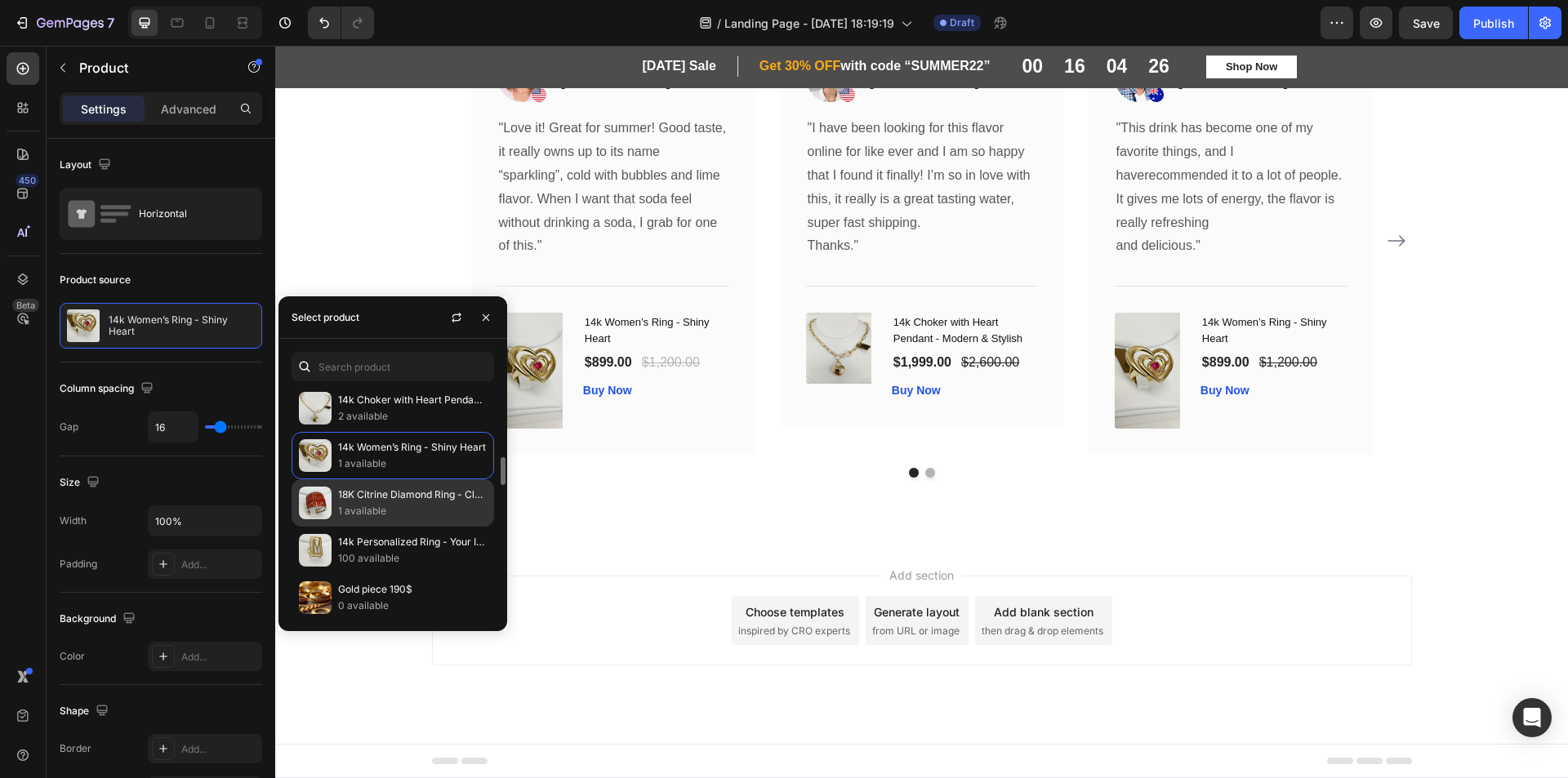
click at [429, 498] on p "18K Citrine Diamond Ring - Classic Elegance" at bounding box center [412, 494] width 148 height 16
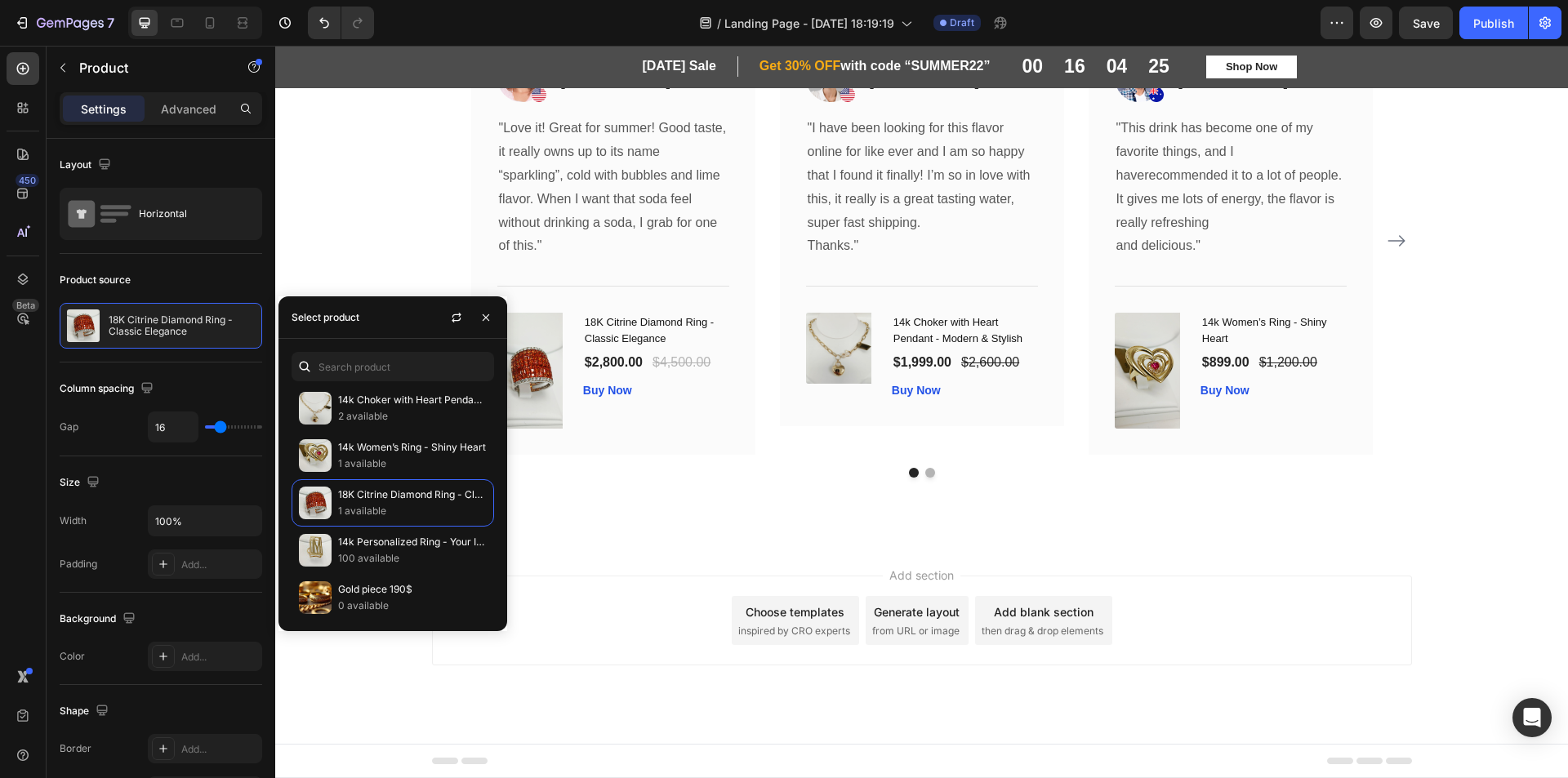
click at [842, 559] on div "Add section Choose templates inspired by CRO experts Generate layout from URL o…" at bounding box center [922, 644] width 1293 height 201
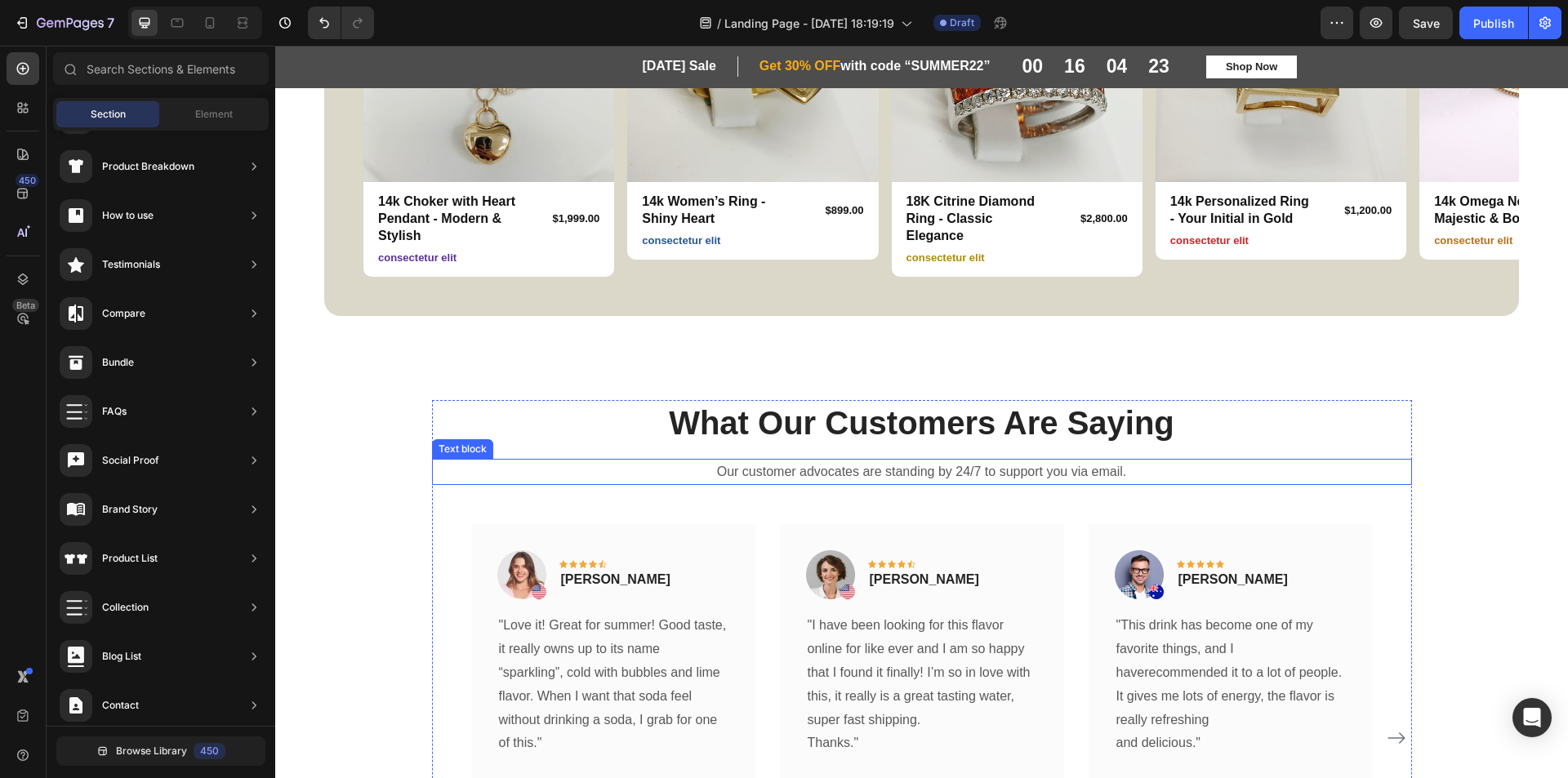
scroll to position [842, 0]
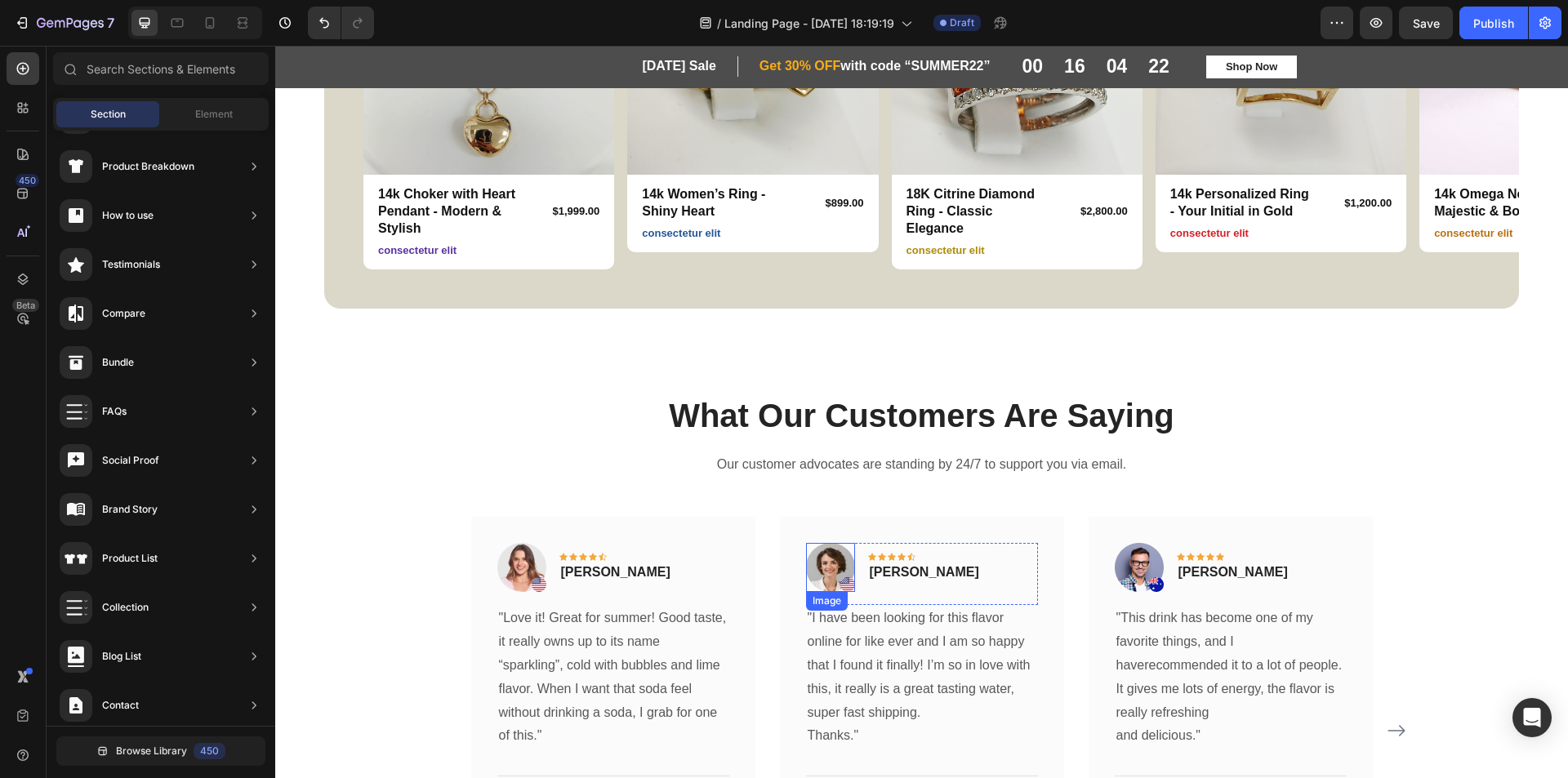
click at [844, 582] on img at bounding box center [830, 568] width 49 height 49
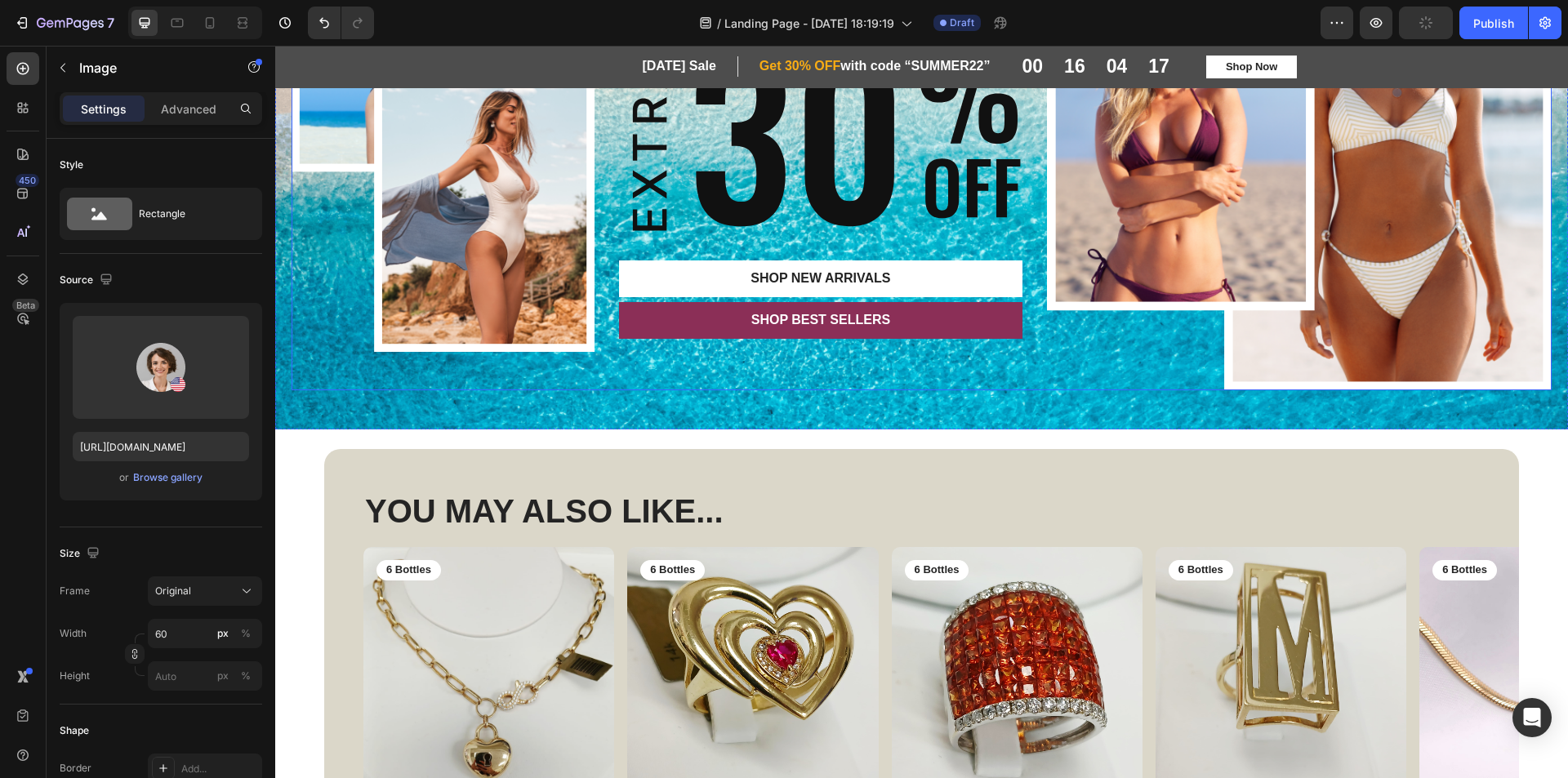
scroll to position [163, 0]
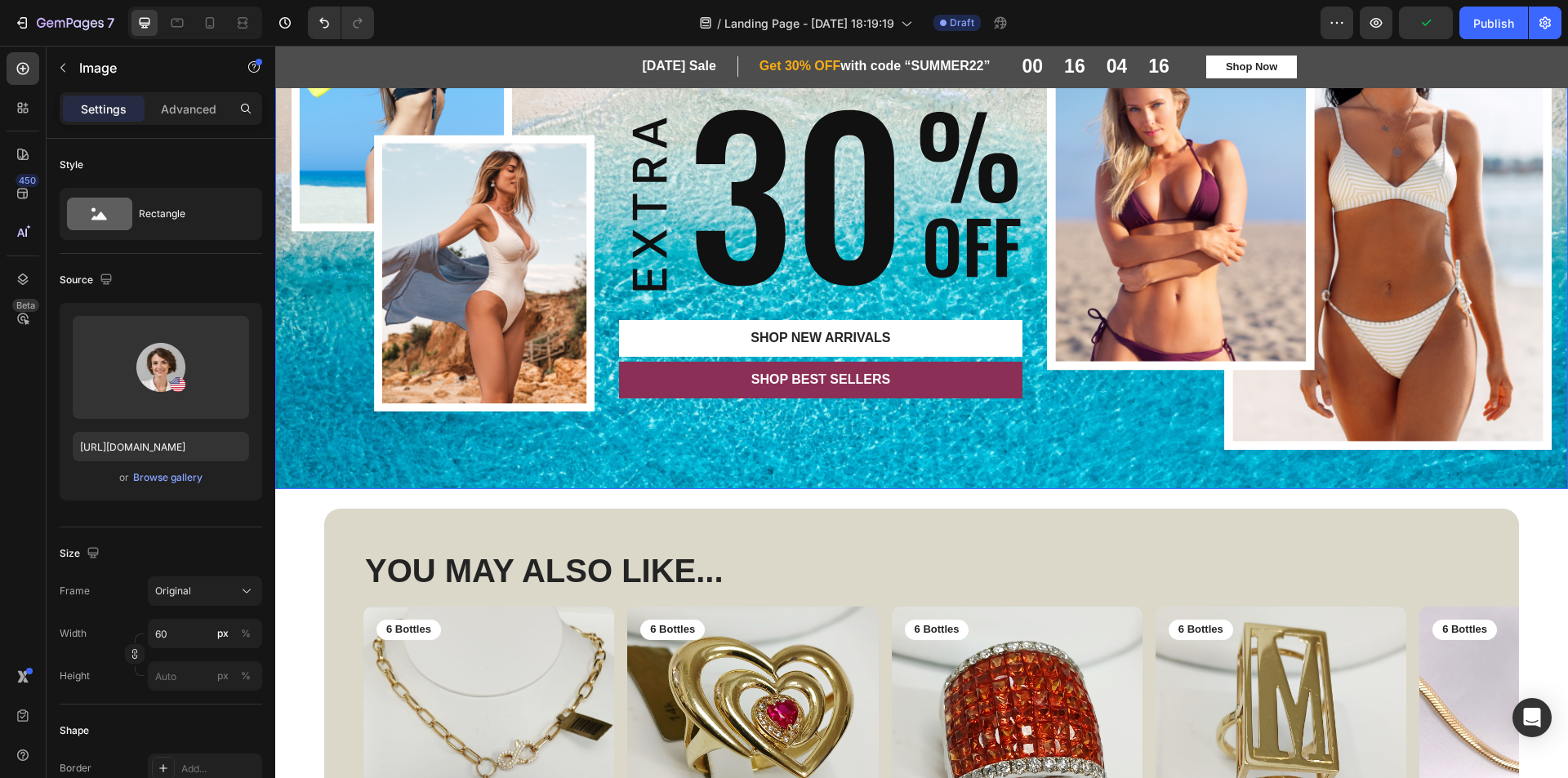
click at [1017, 465] on div "Image SUMMER Text Block GEM FASHION Heading Image SHOP New arrivals Button SHOP…" at bounding box center [922, 203] width 1293 height 573
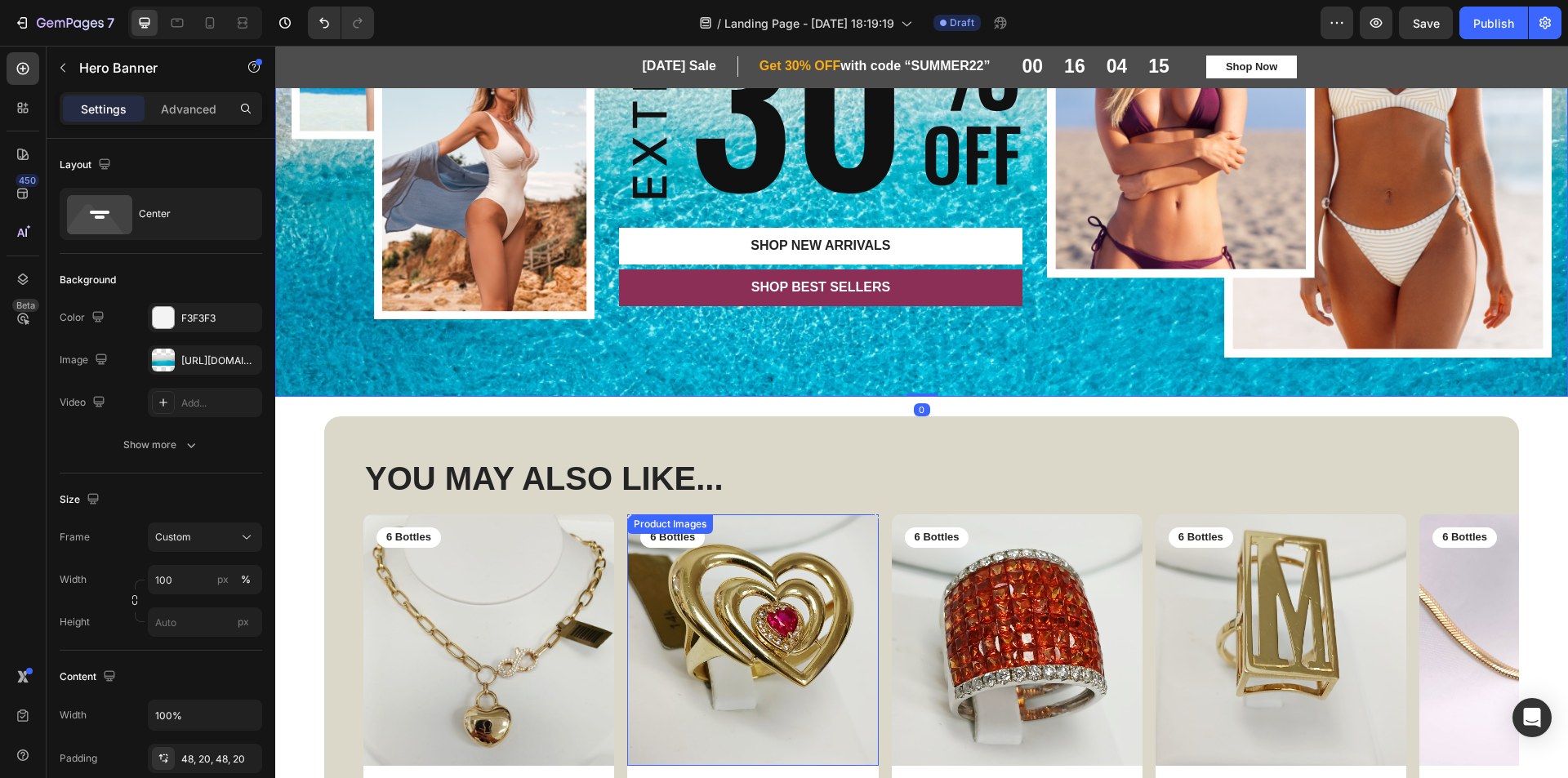
scroll to position [490, 0]
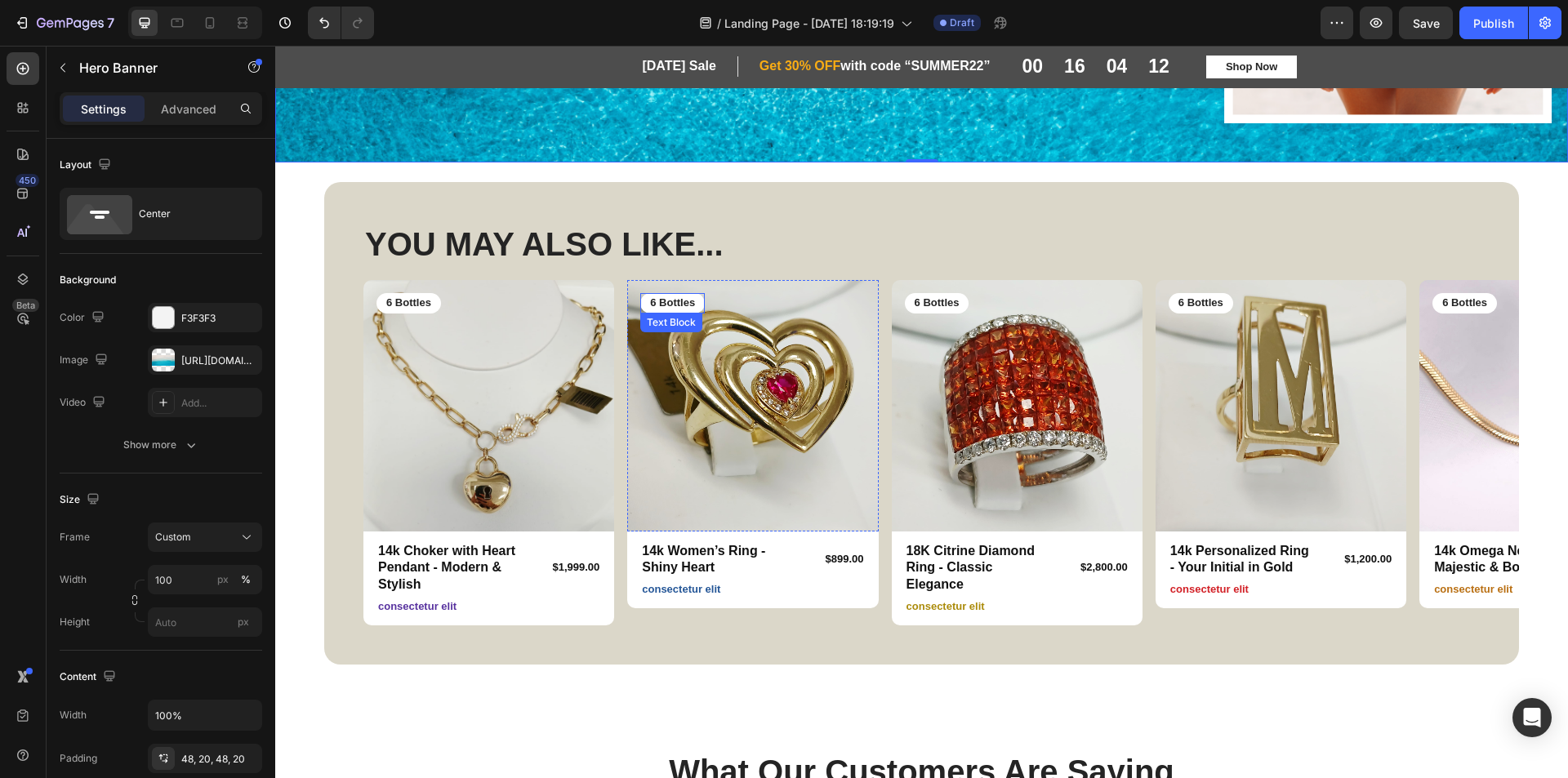
click at [684, 302] on p "6 Bottles" at bounding box center [672, 303] width 45 height 14
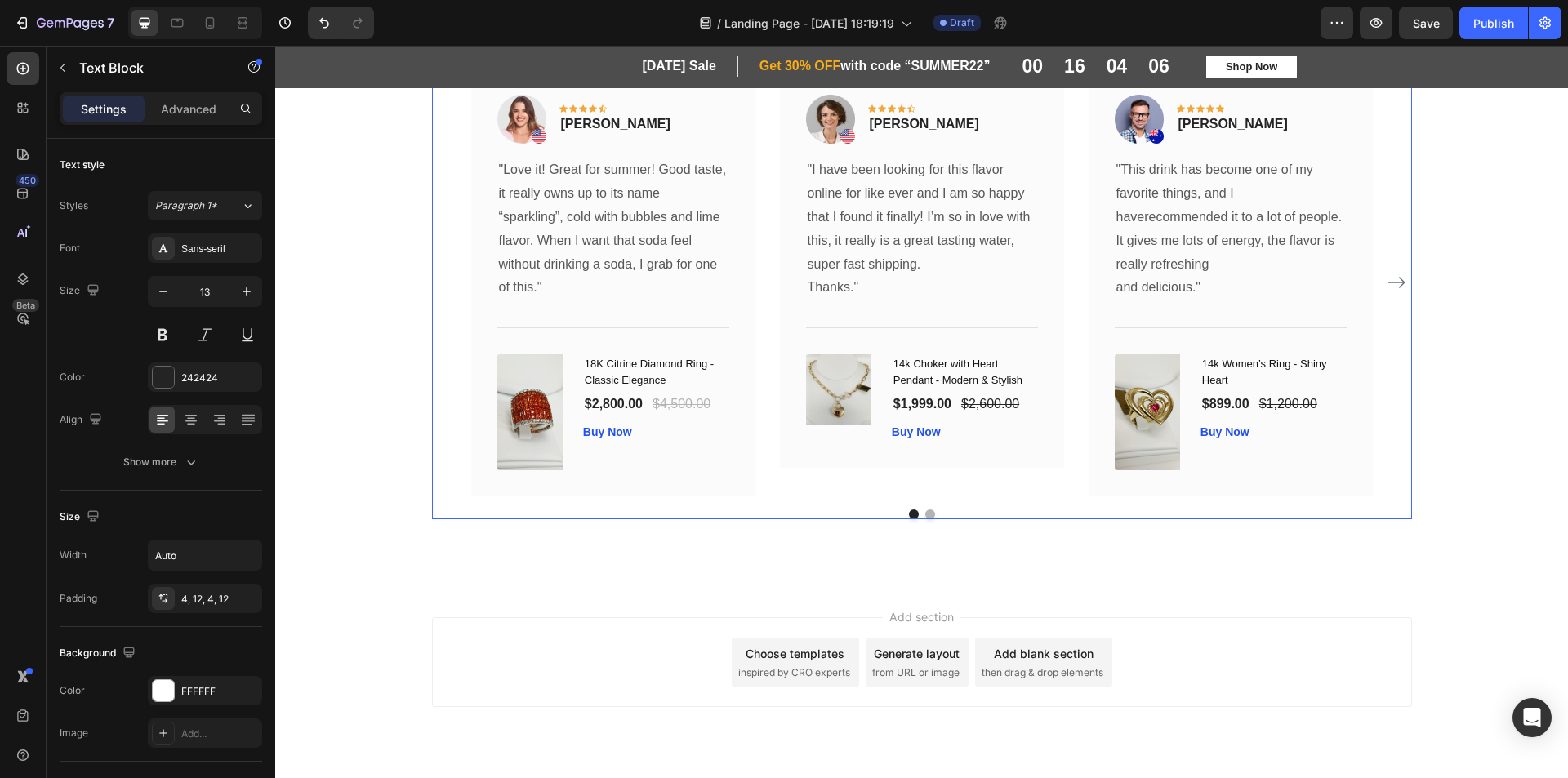
type input "16"
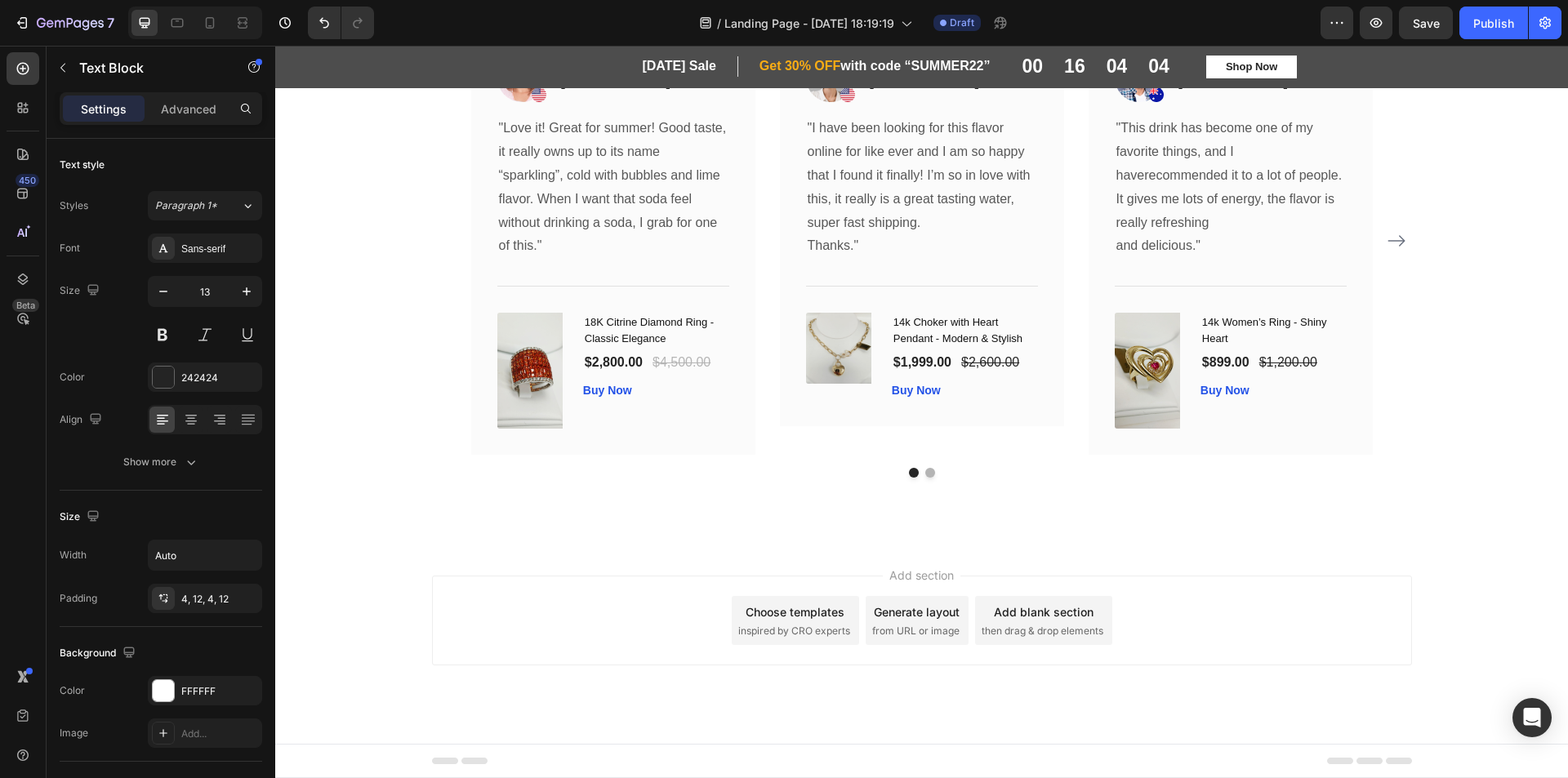
click at [778, 609] on div "Choose templates" at bounding box center [795, 612] width 99 height 17
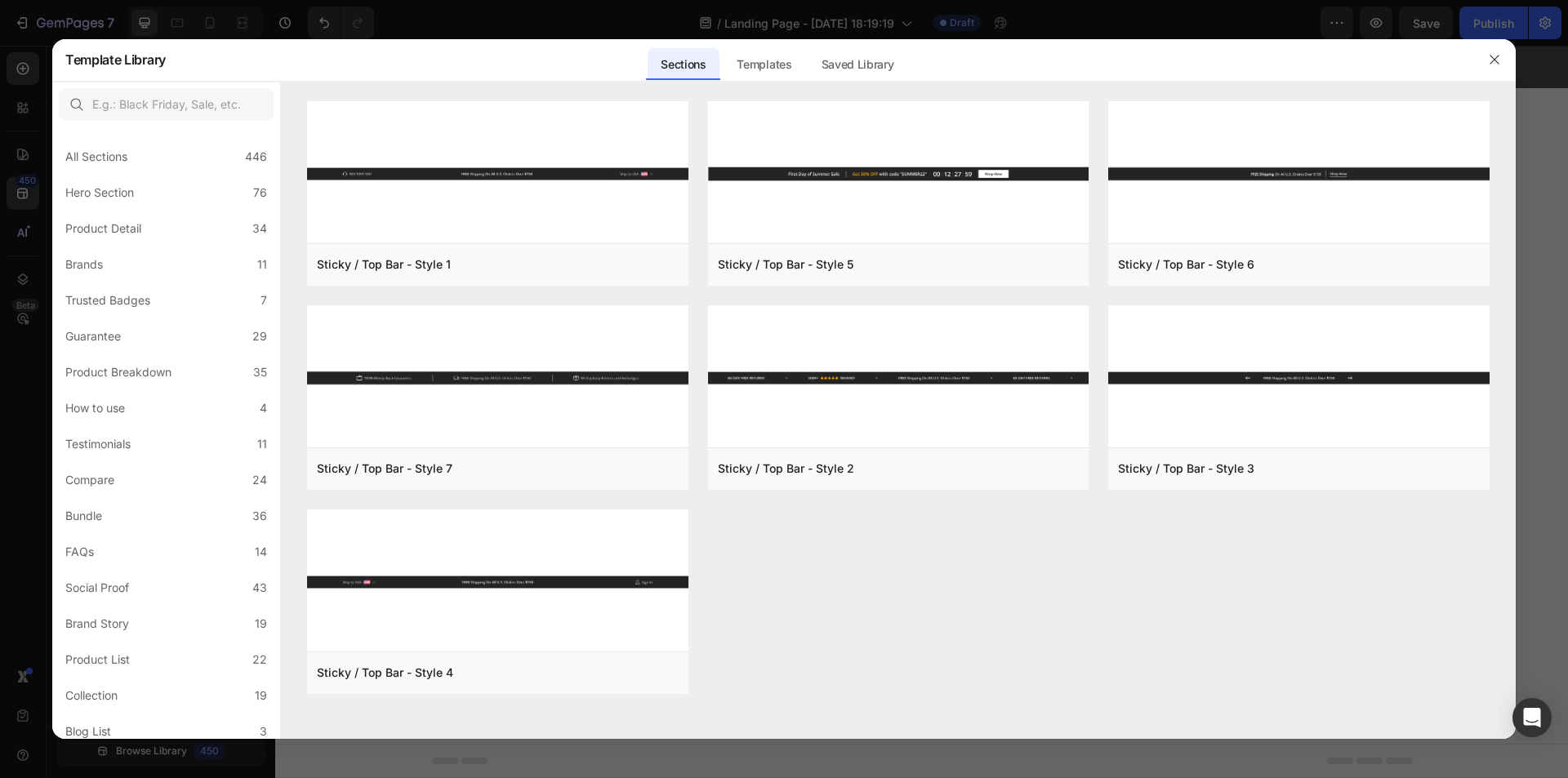
click at [1476, 68] on div at bounding box center [1494, 59] width 42 height 42
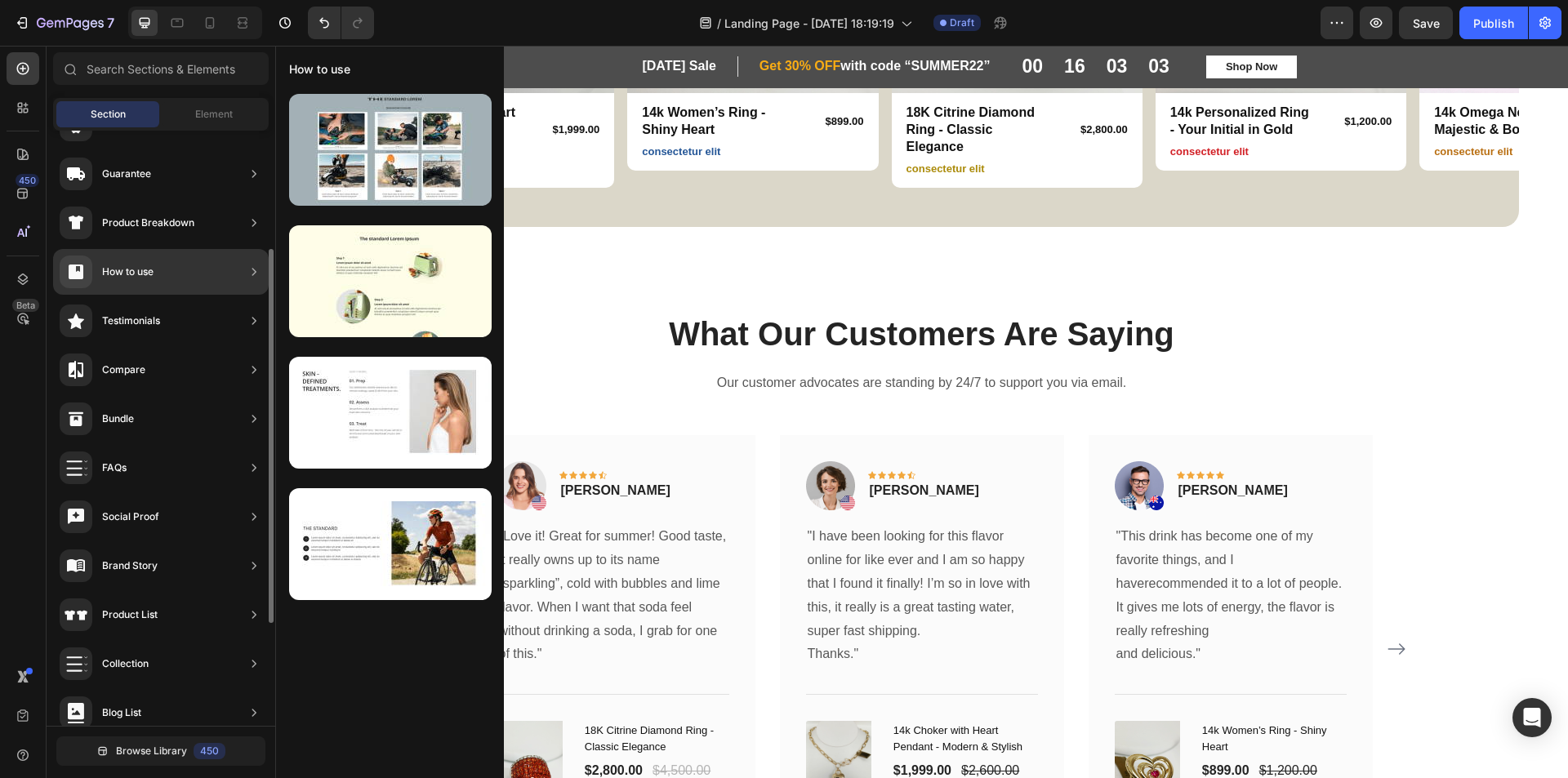
scroll to position [0, 0]
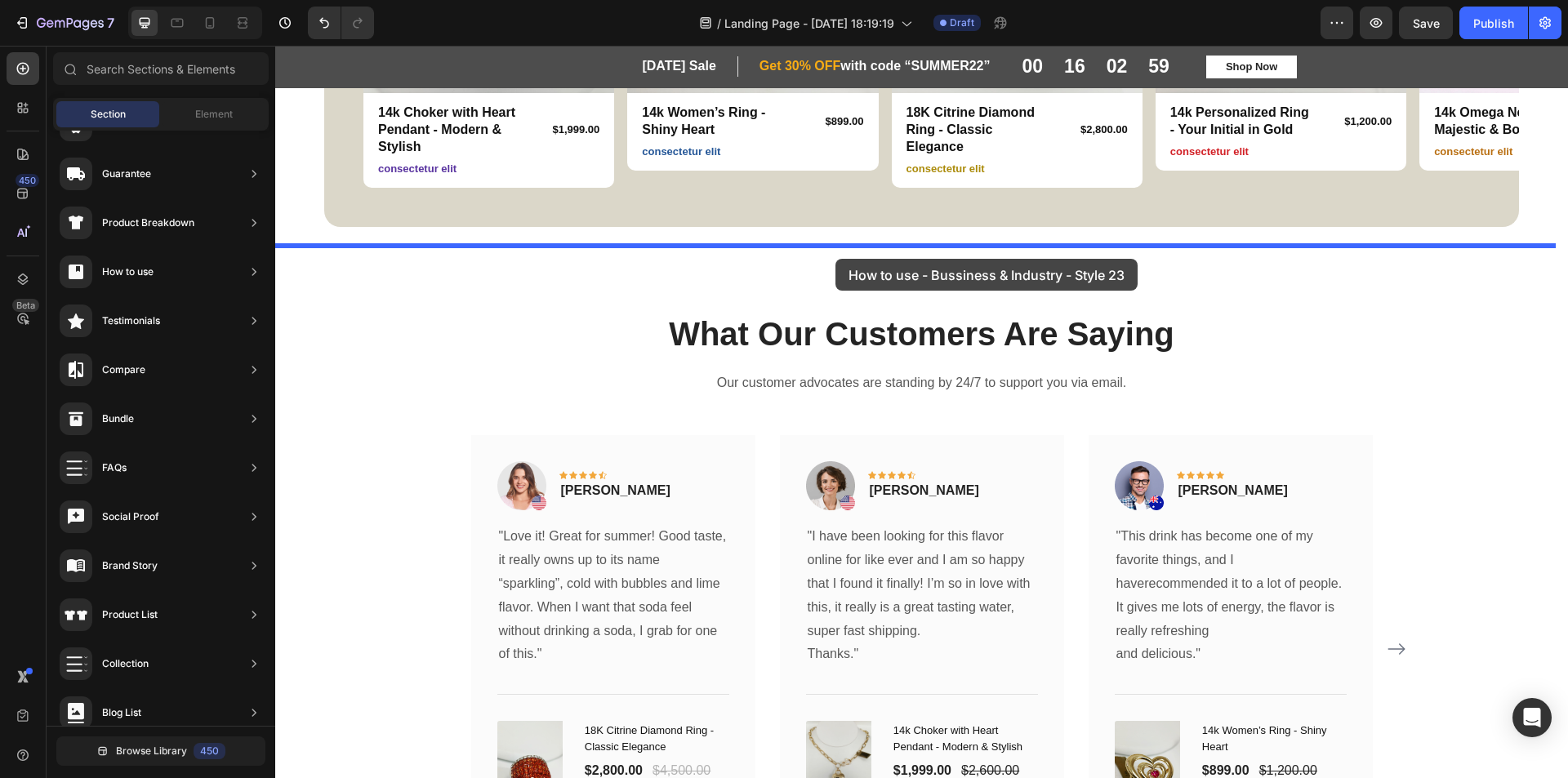
drag, startPoint x: 601, startPoint y: 326, endPoint x: 836, endPoint y: 259, distance: 244.4
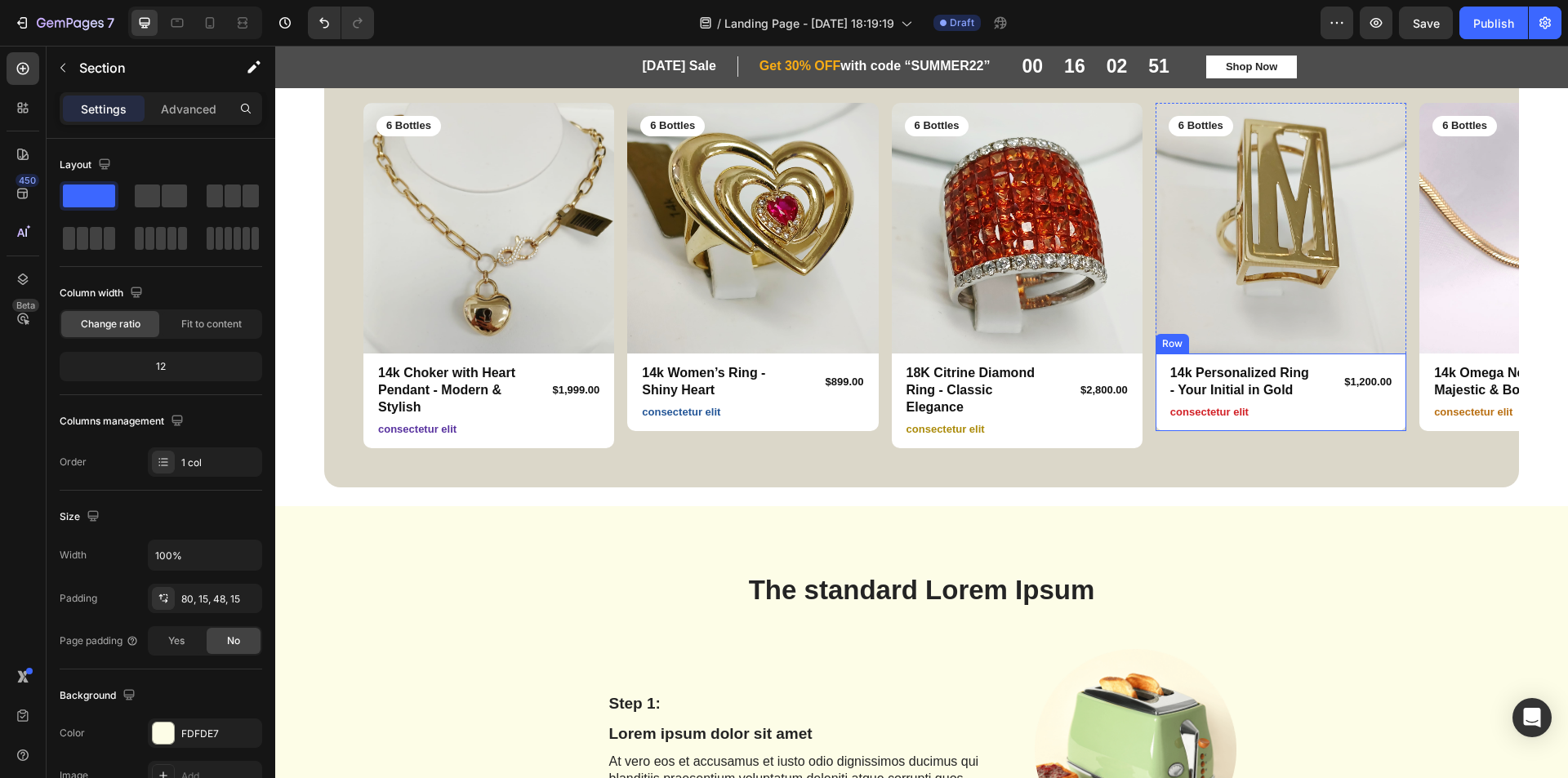
scroll to position [821, 0]
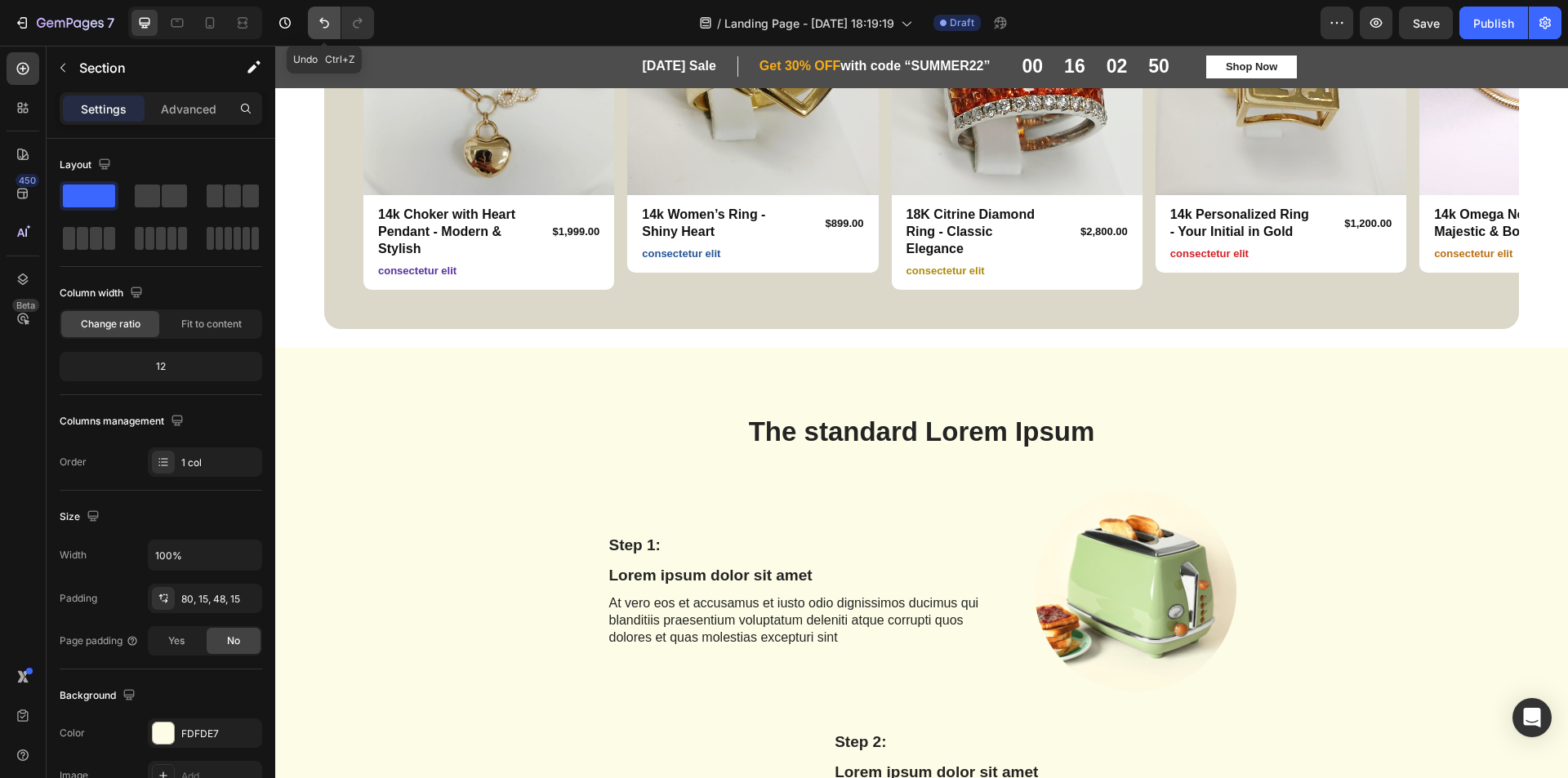
click at [328, 28] on icon "Undo/Redo" at bounding box center [323, 22] width 16 height 16
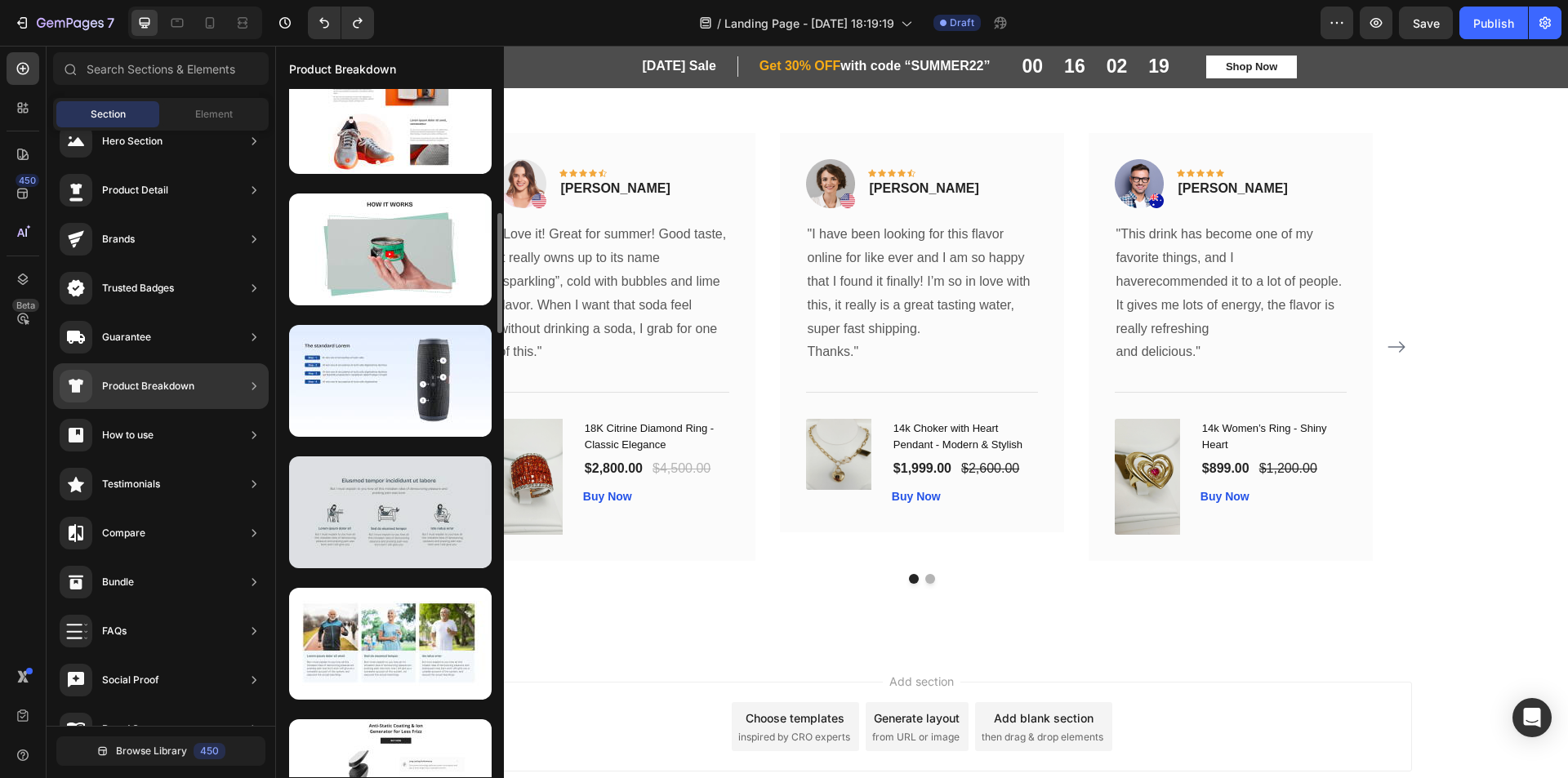
scroll to position [245, 0]
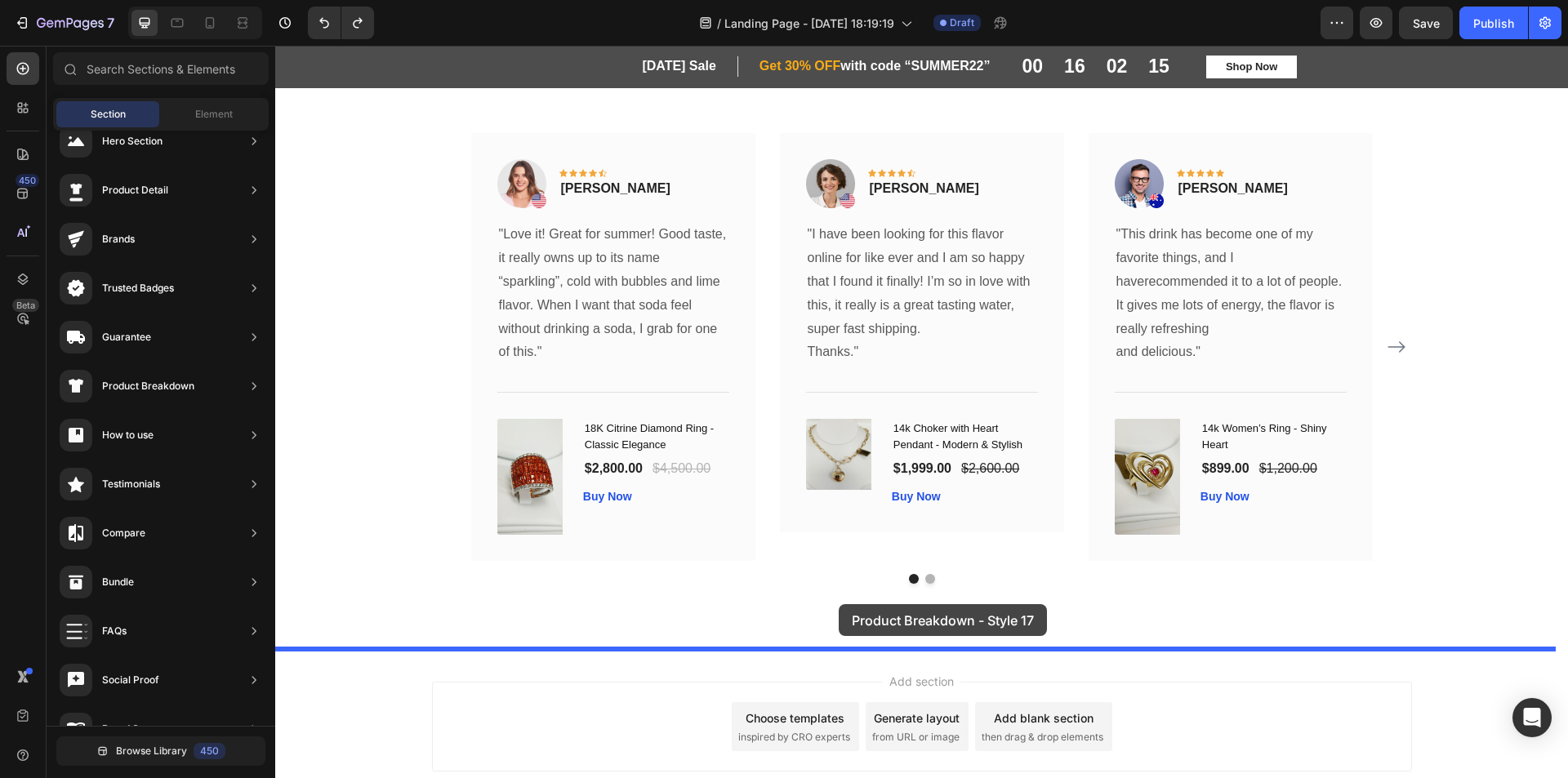
drag, startPoint x: 630, startPoint y: 601, endPoint x: 839, endPoint y: 604, distance: 209.0
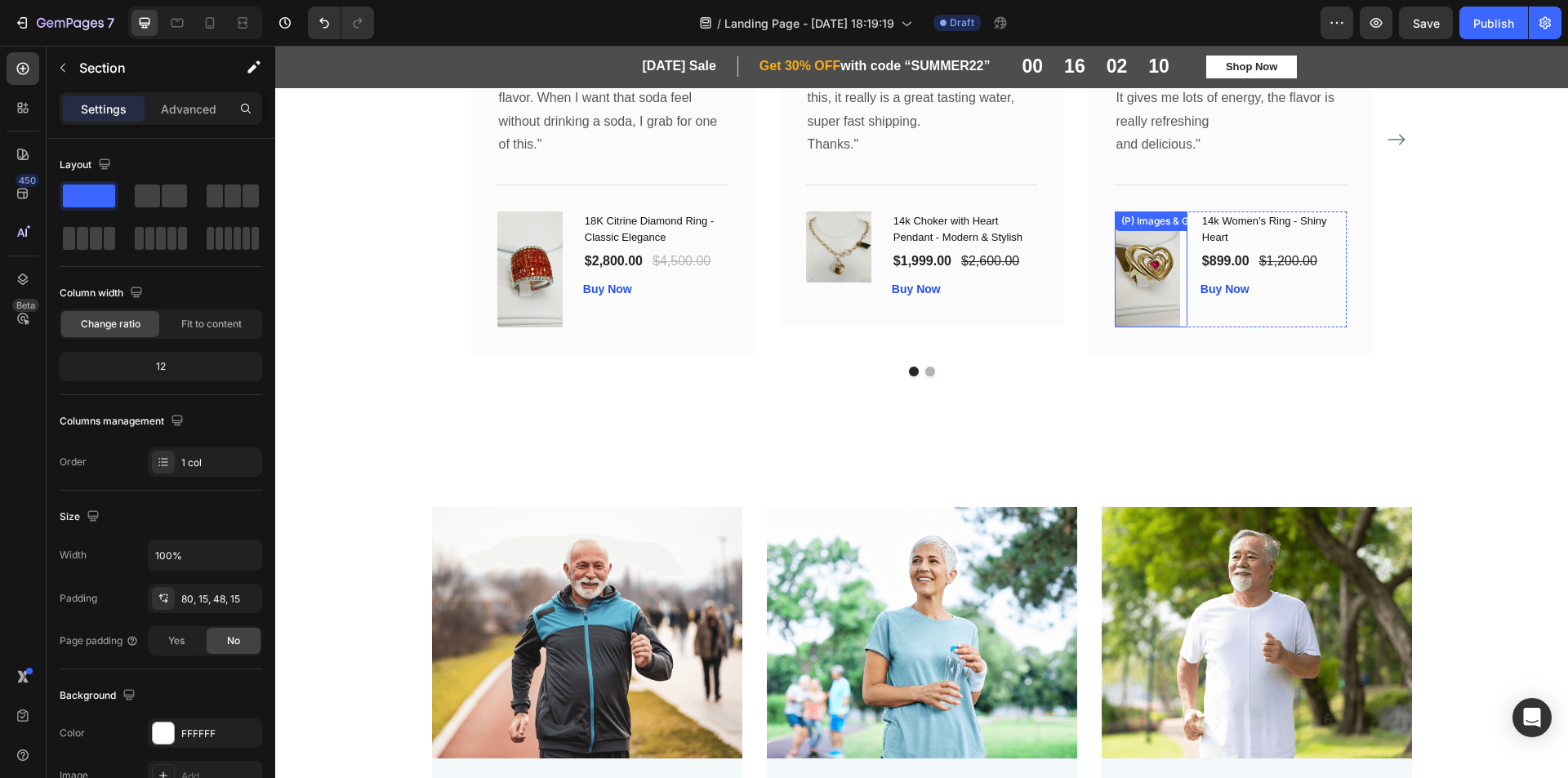
scroll to position [1721, 0]
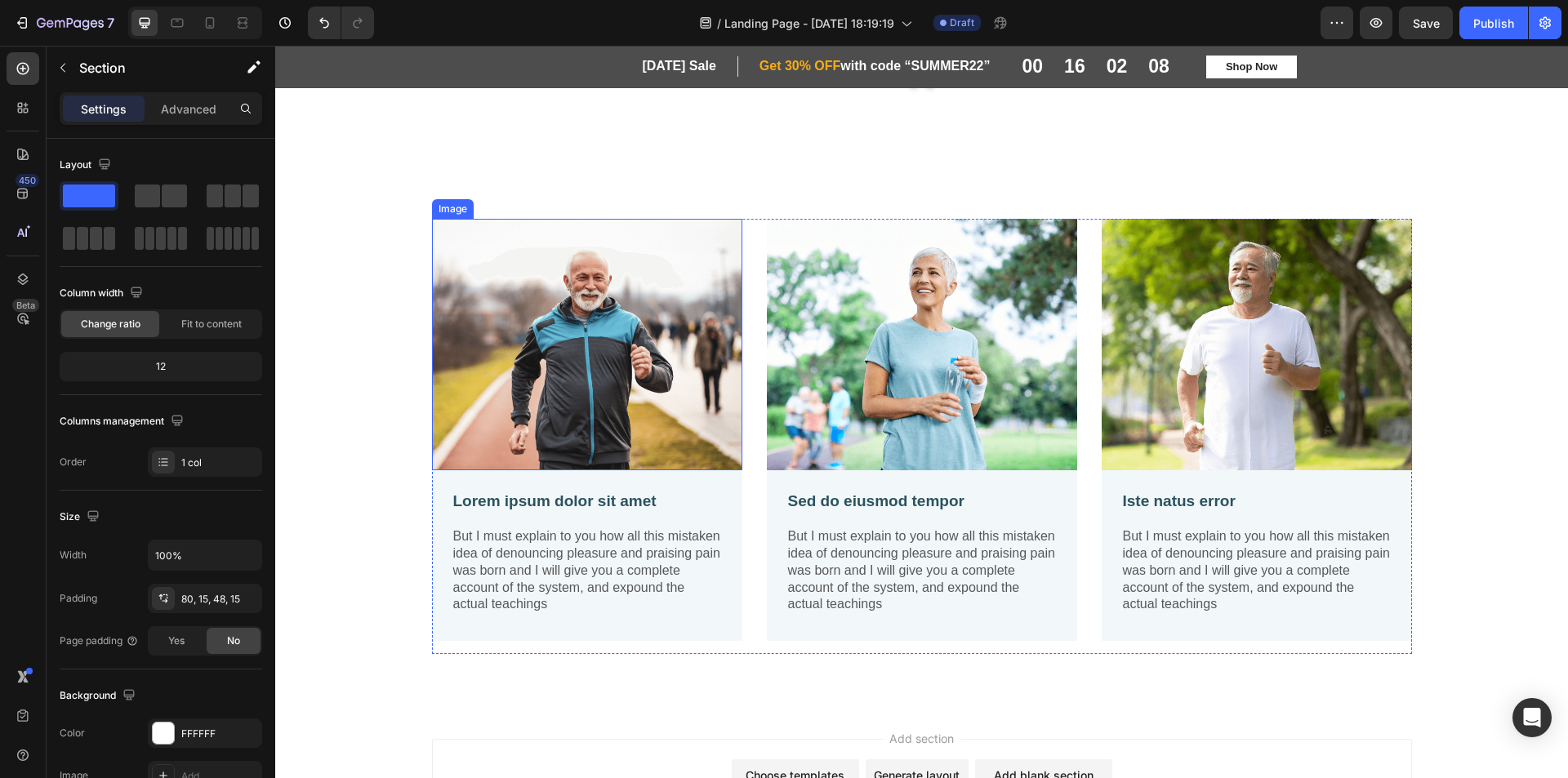
click at [667, 366] on img at bounding box center [587, 344] width 310 height 251
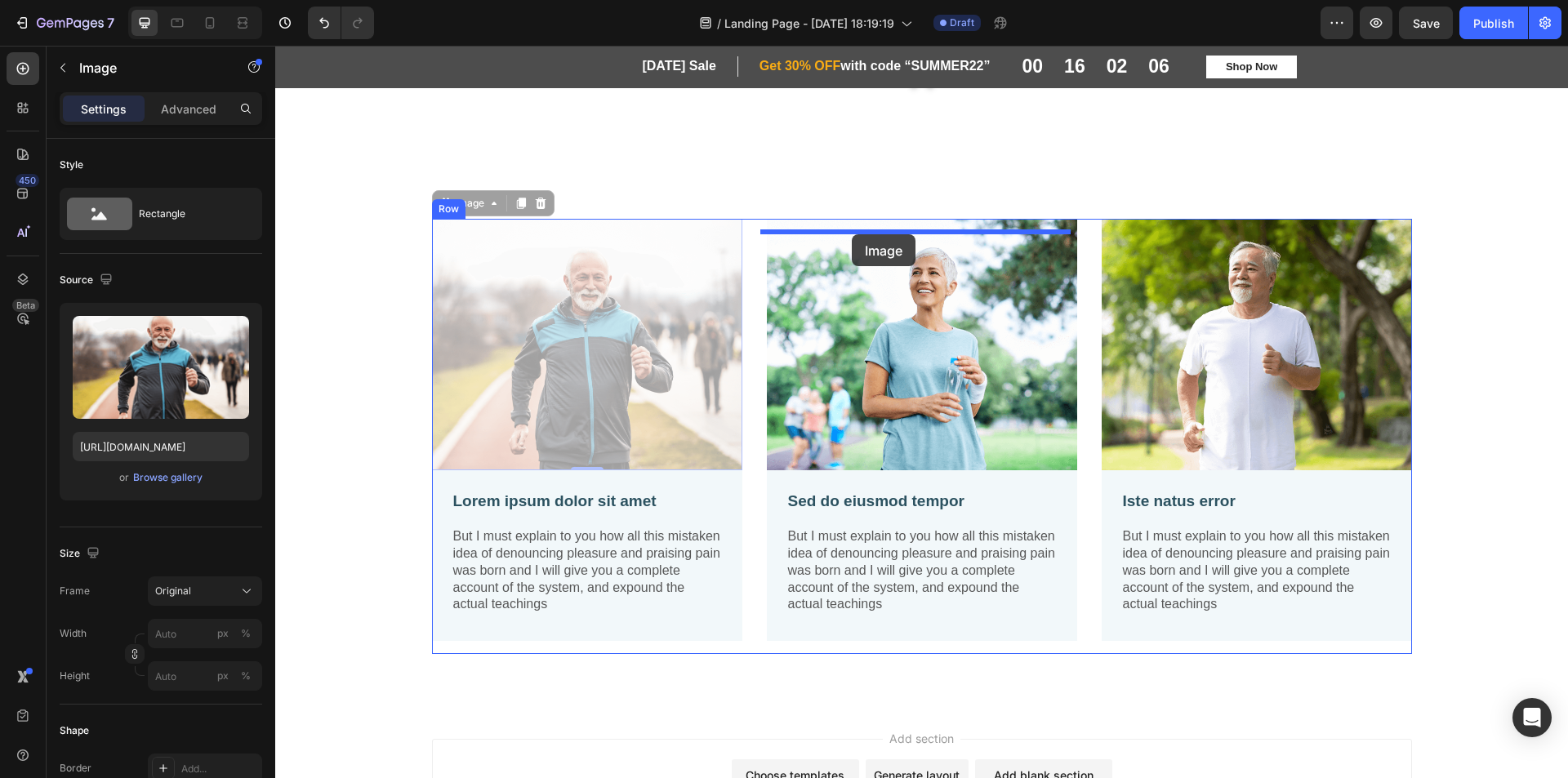
drag, startPoint x: 603, startPoint y: 290, endPoint x: 852, endPoint y: 234, distance: 255.2
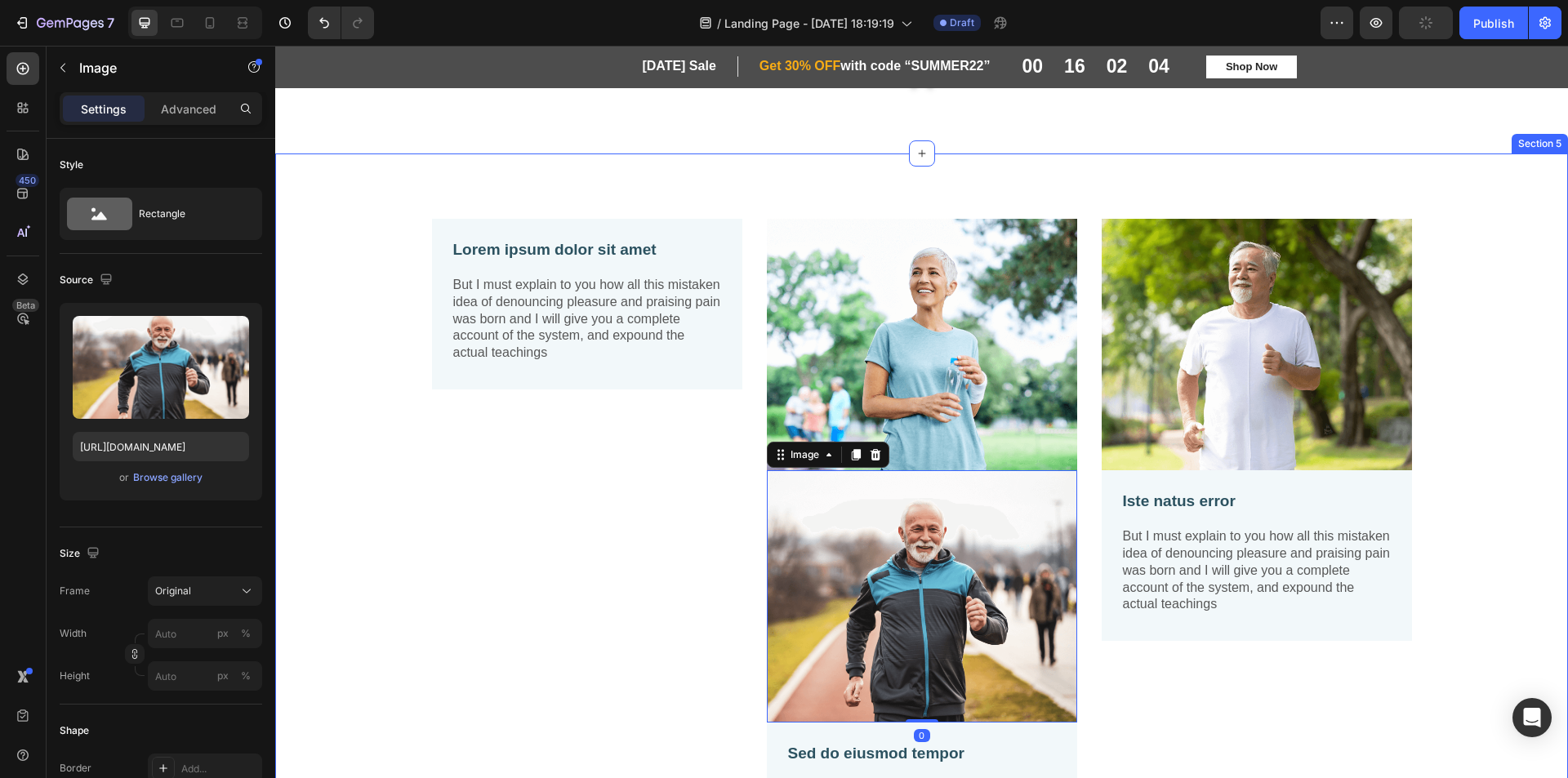
click at [1431, 240] on div "Lorem ipsum dolor sit amet Text Block But I must explain to you how all this mi…" at bounding box center [922, 568] width 1268 height 700
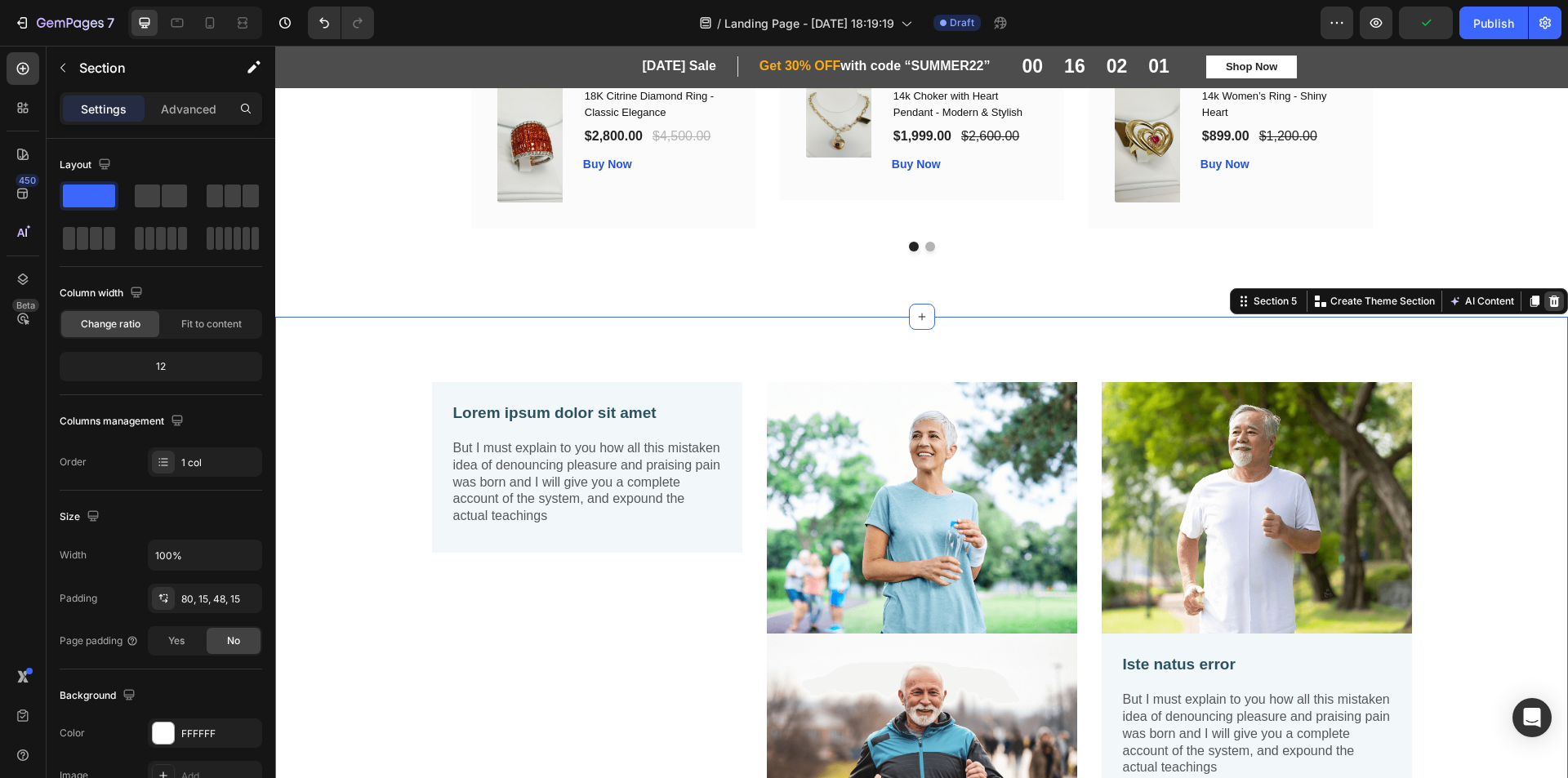
click at [1547, 296] on icon at bounding box center [1554, 302] width 13 height 13
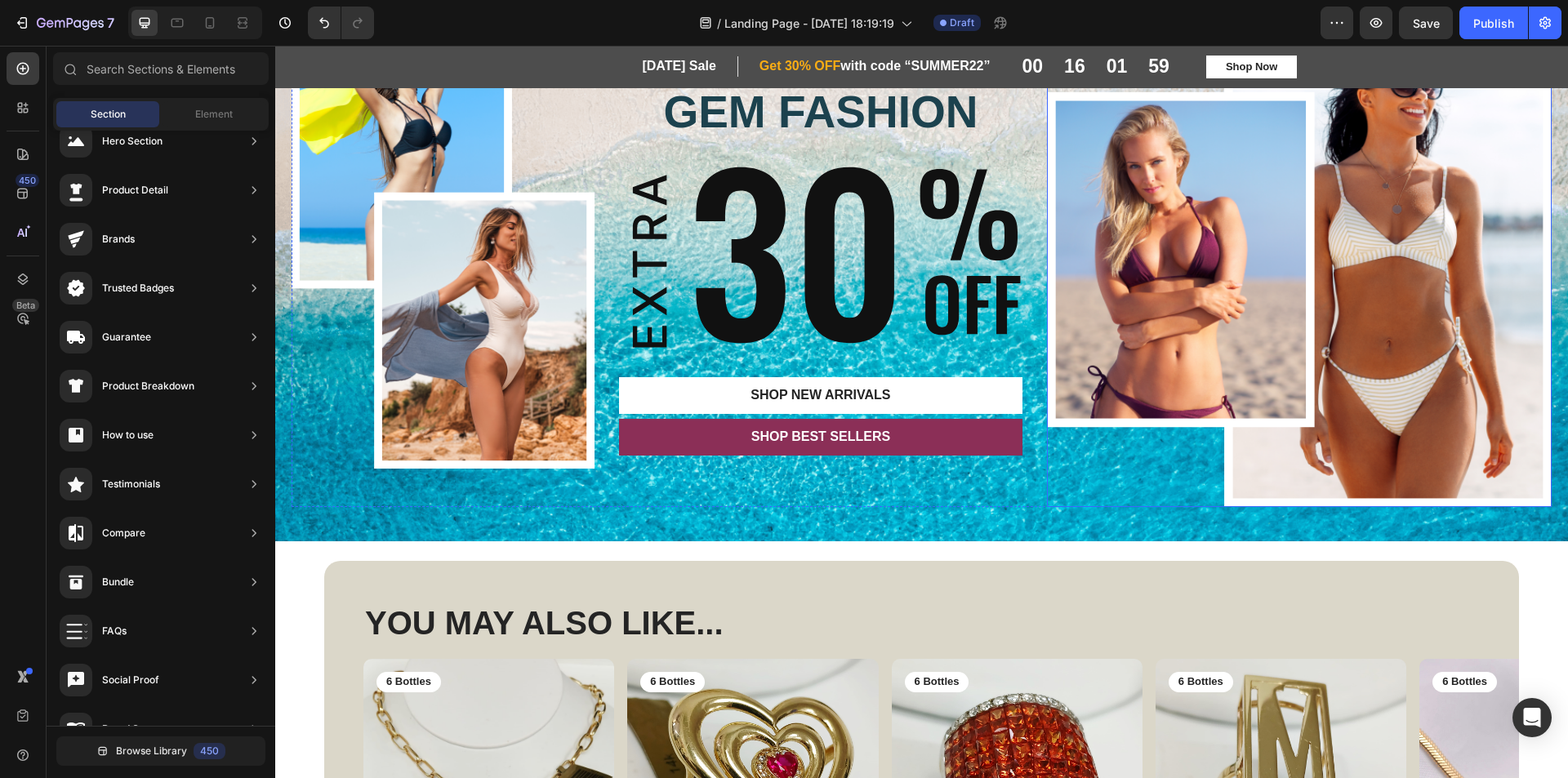
scroll to position [0, 0]
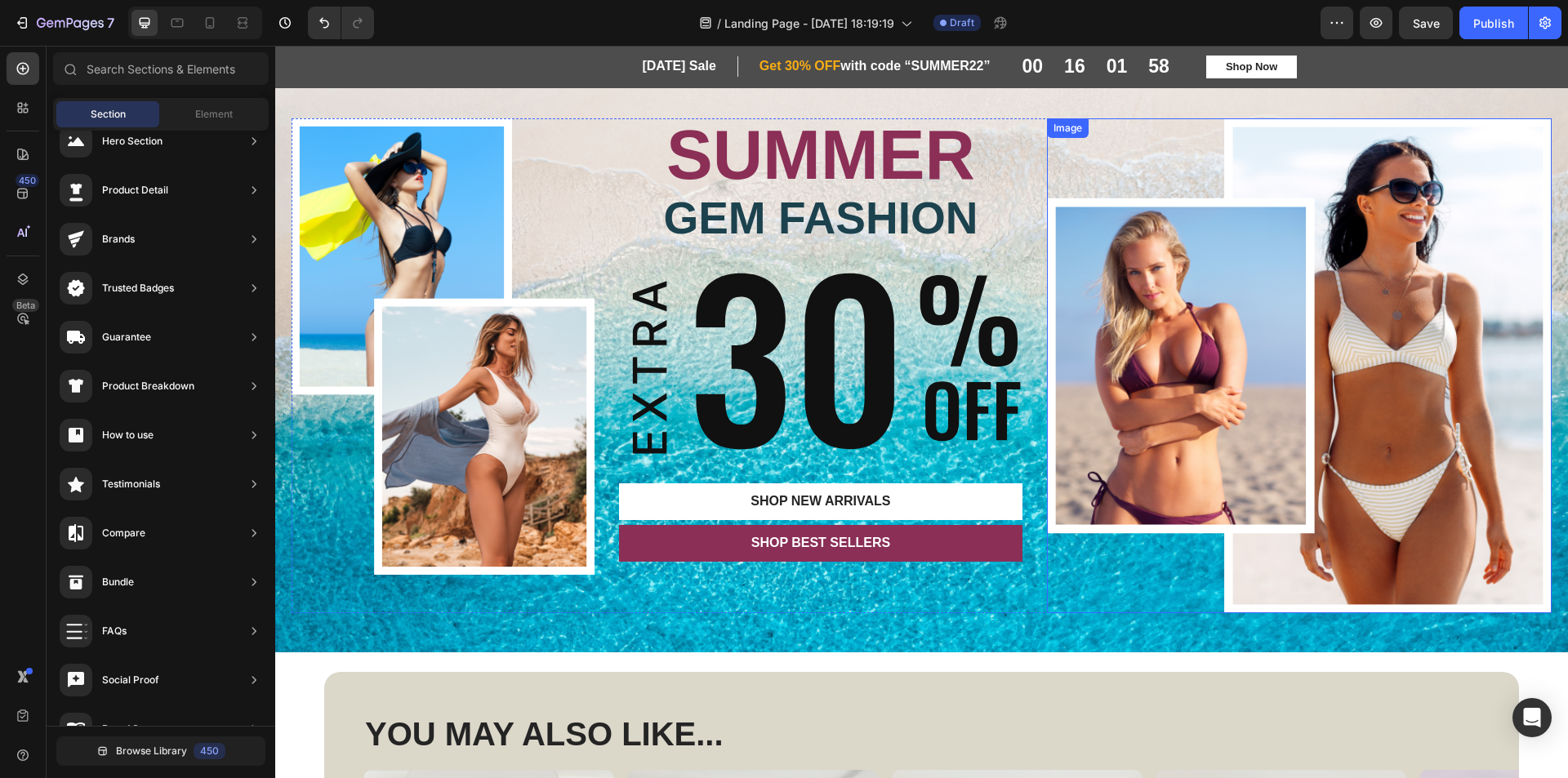
click at [1049, 114] on div "Image SUMMER Text Block GEM FASHION Heading Image SHOP New arrivals Button SHOP…" at bounding box center [922, 366] width 1293 height 573
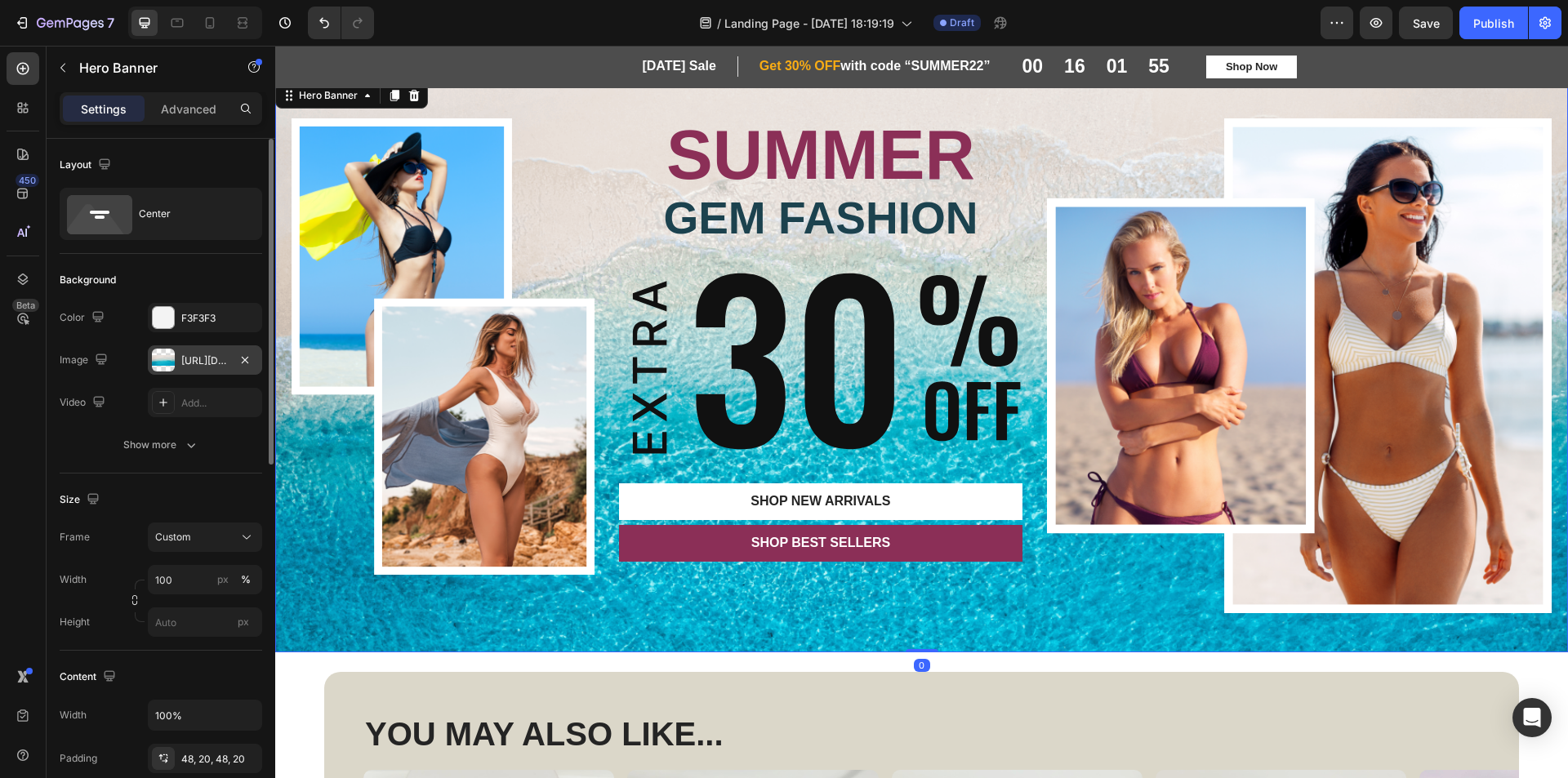
click at [164, 366] on div at bounding box center [163, 360] width 22 height 22
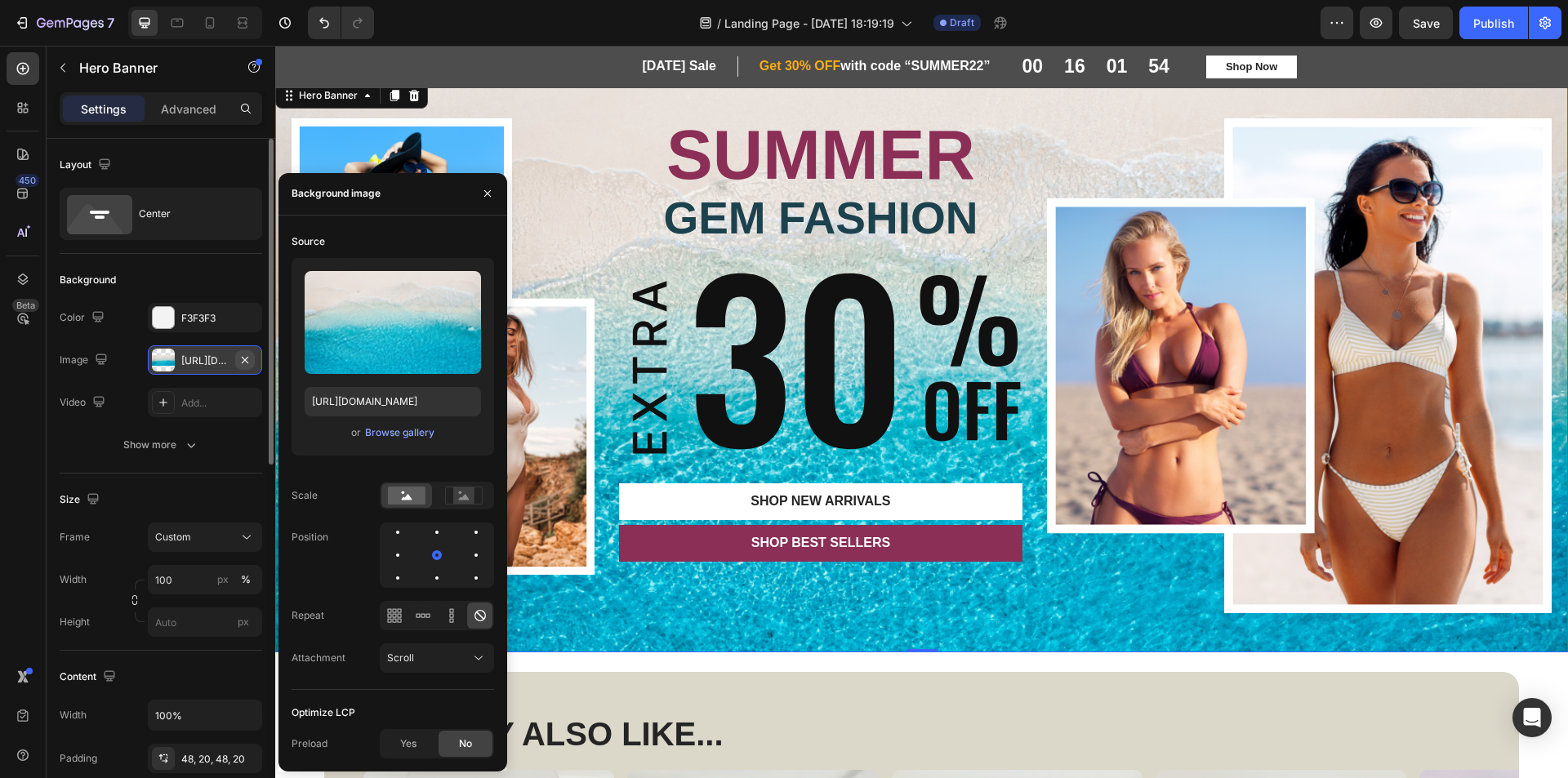
click at [240, 363] on icon "button" at bounding box center [245, 361] width 13 height 13
type input "Auto"
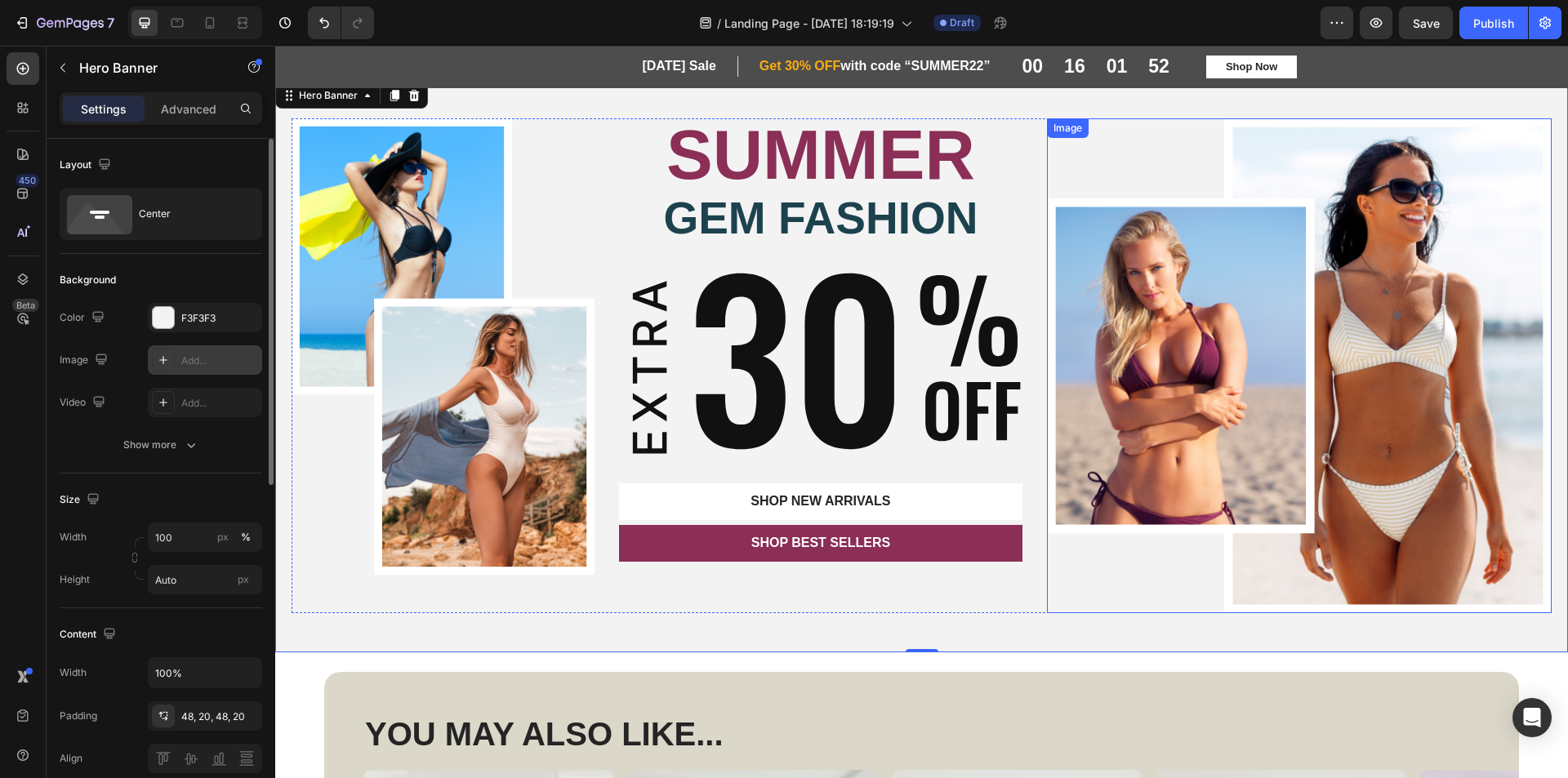
click at [1287, 374] on img at bounding box center [1299, 366] width 504 height 495
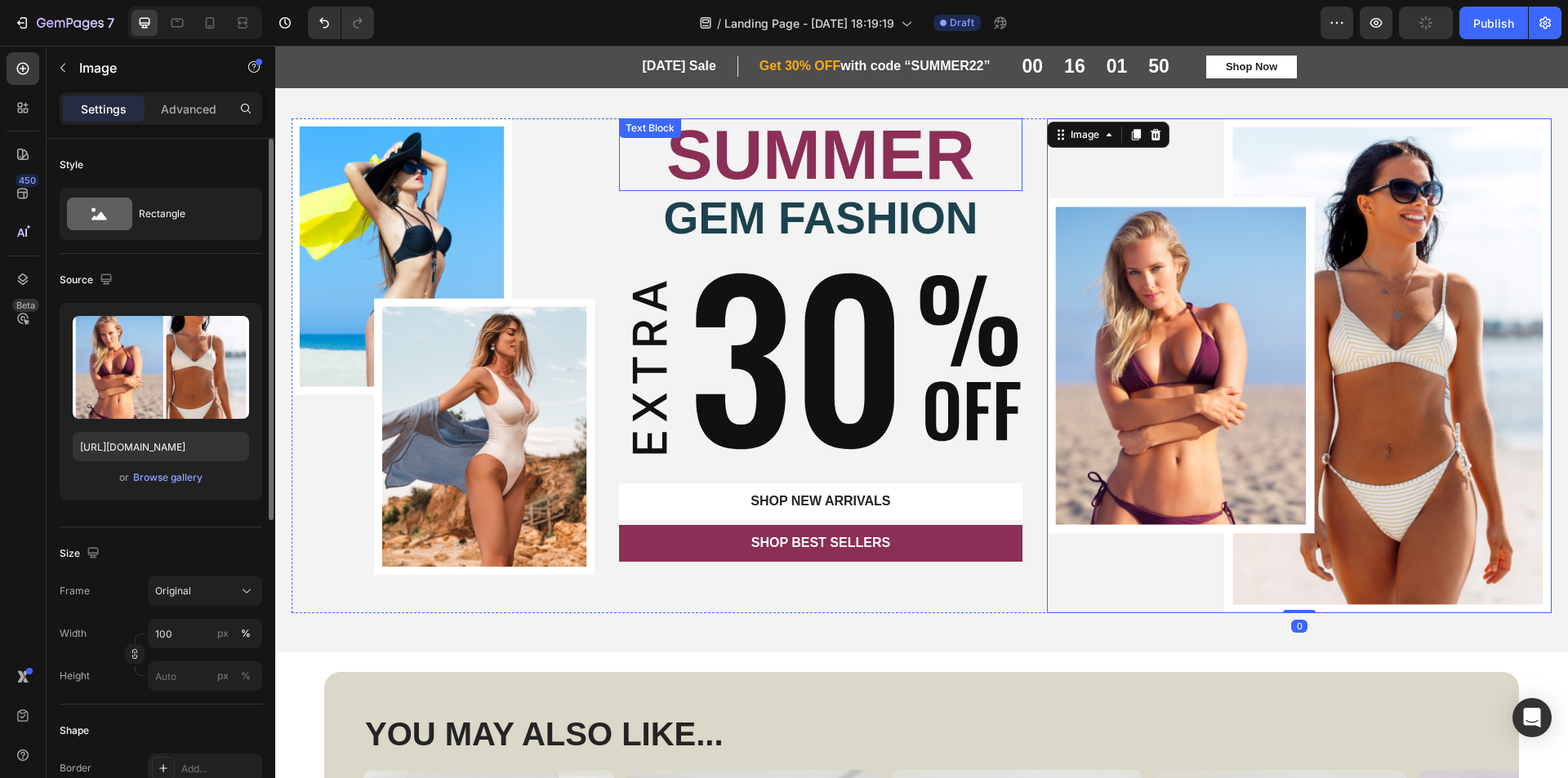
click at [854, 159] on p "SUMMER" at bounding box center [821, 155] width 400 height 69
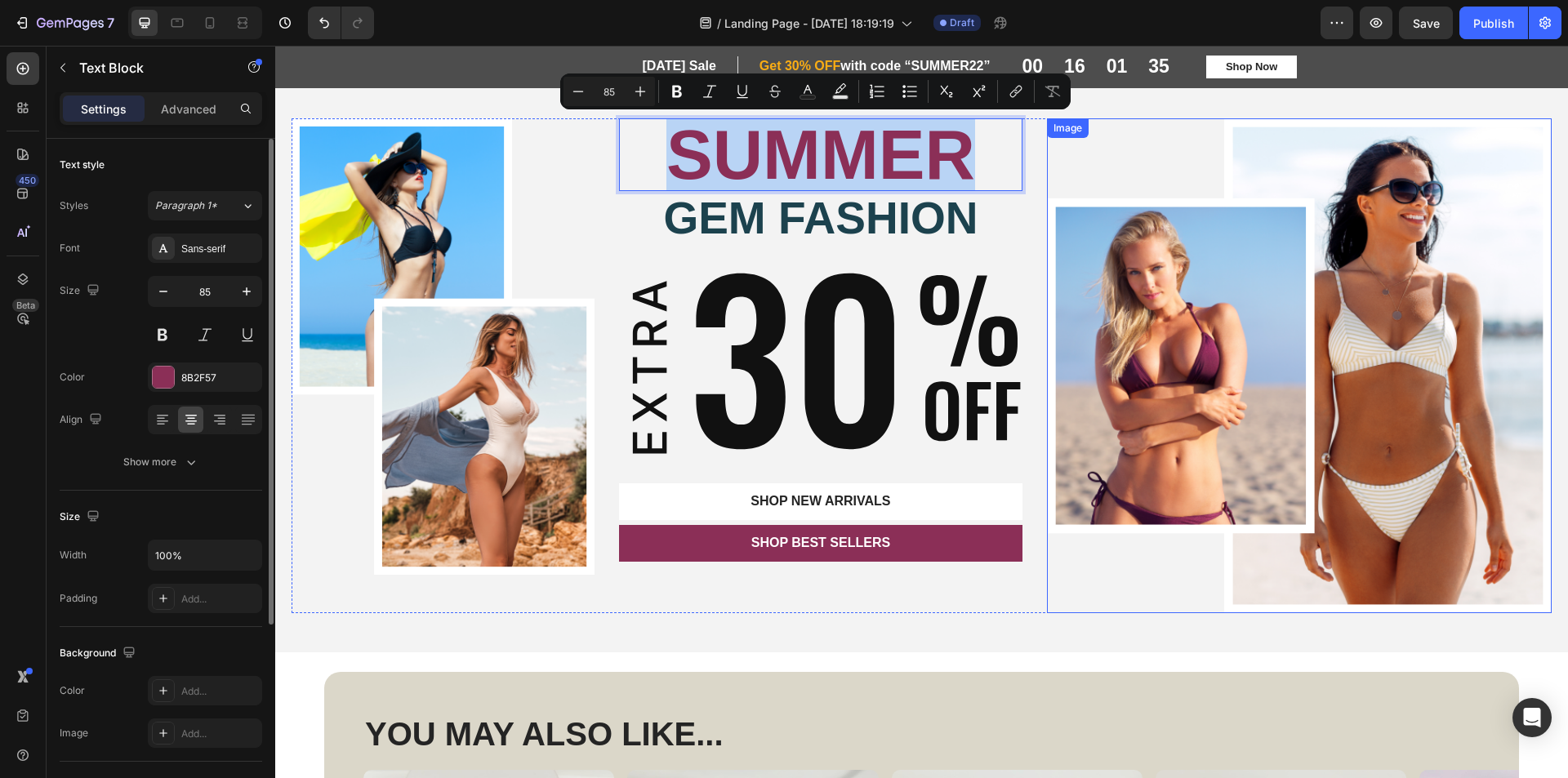
click at [1284, 351] on img at bounding box center [1299, 366] width 504 height 495
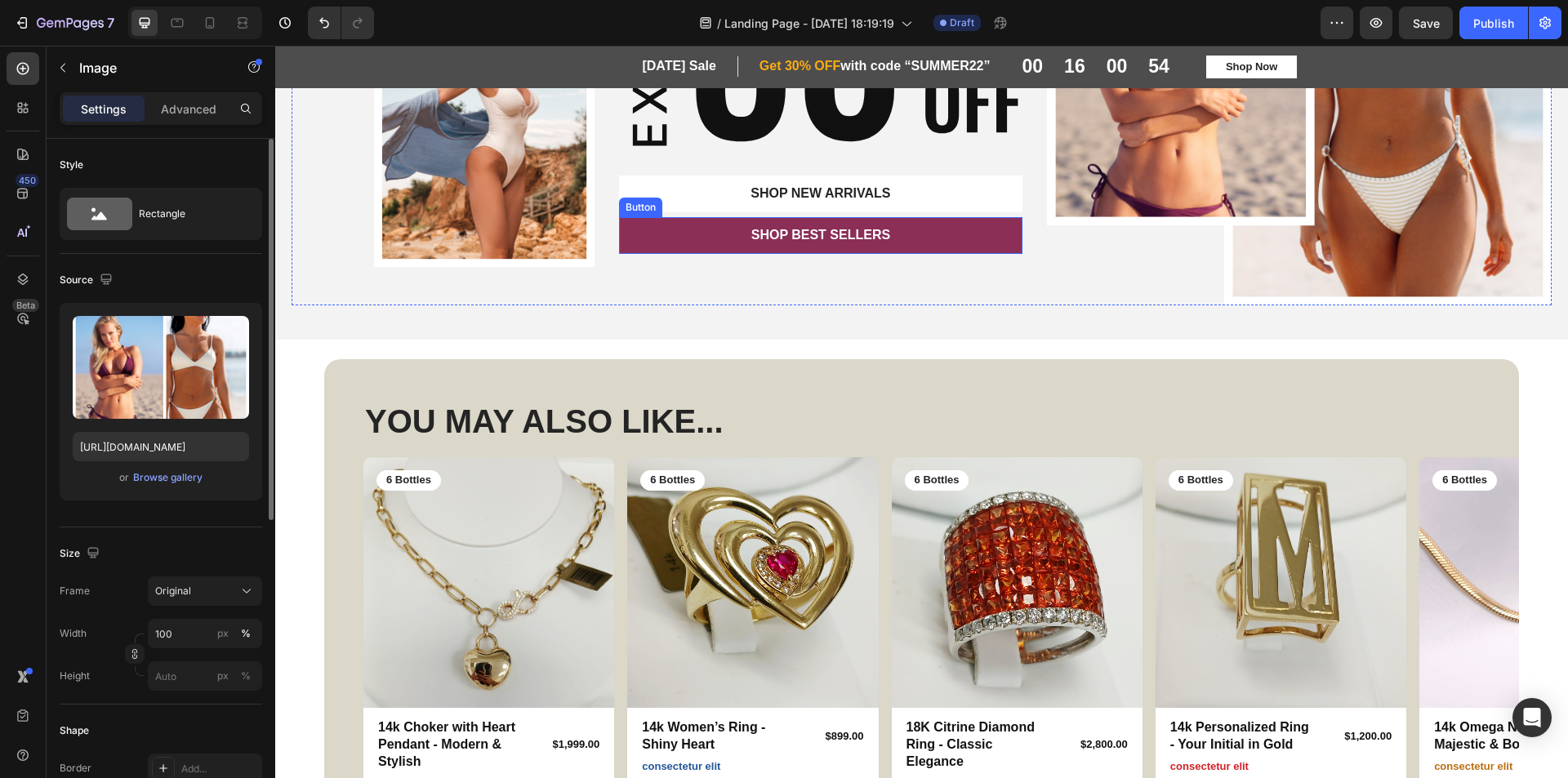
scroll to position [245, 0]
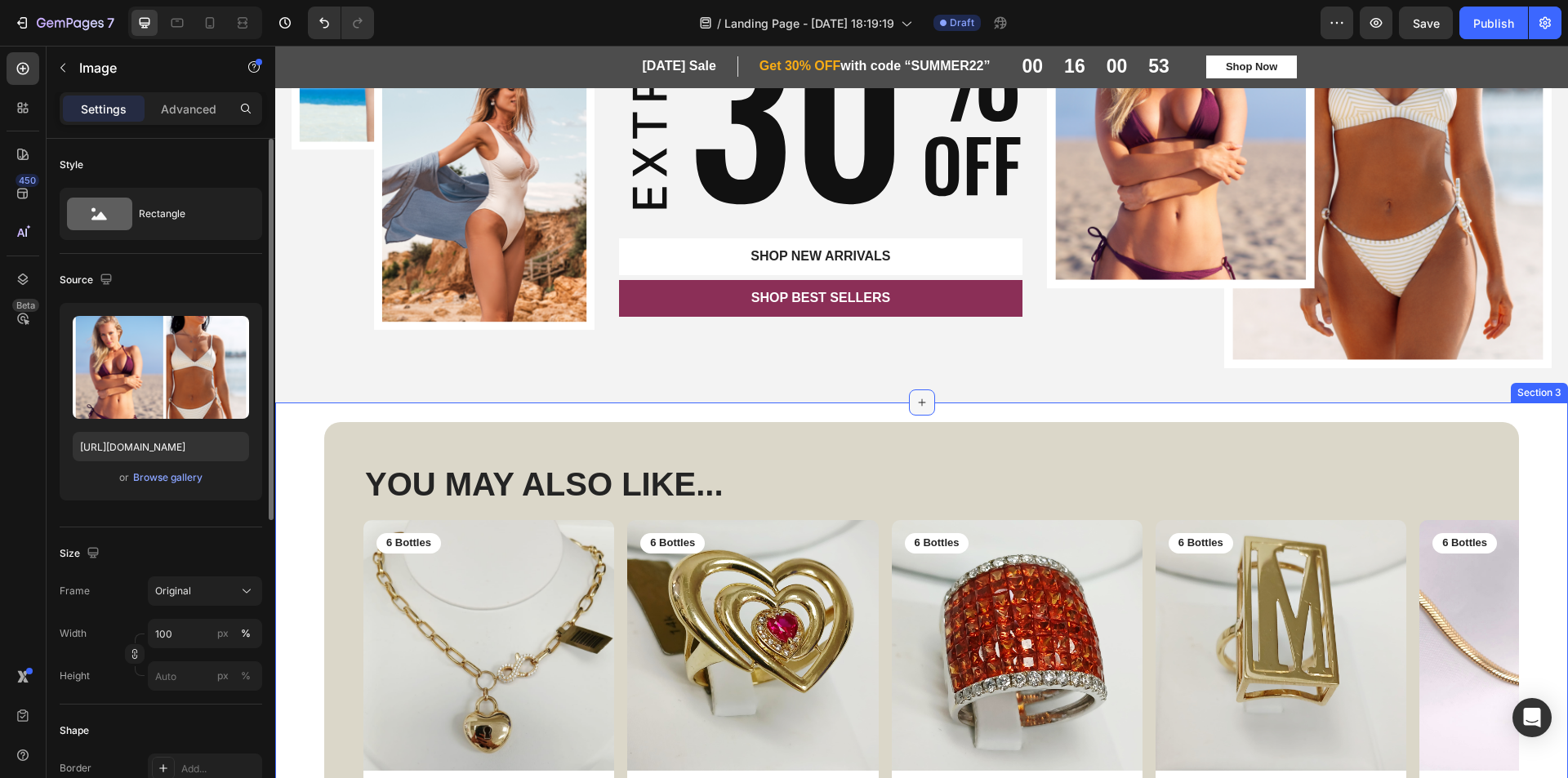
click at [915, 403] on icon at bounding box center [922, 403] width 13 height 13
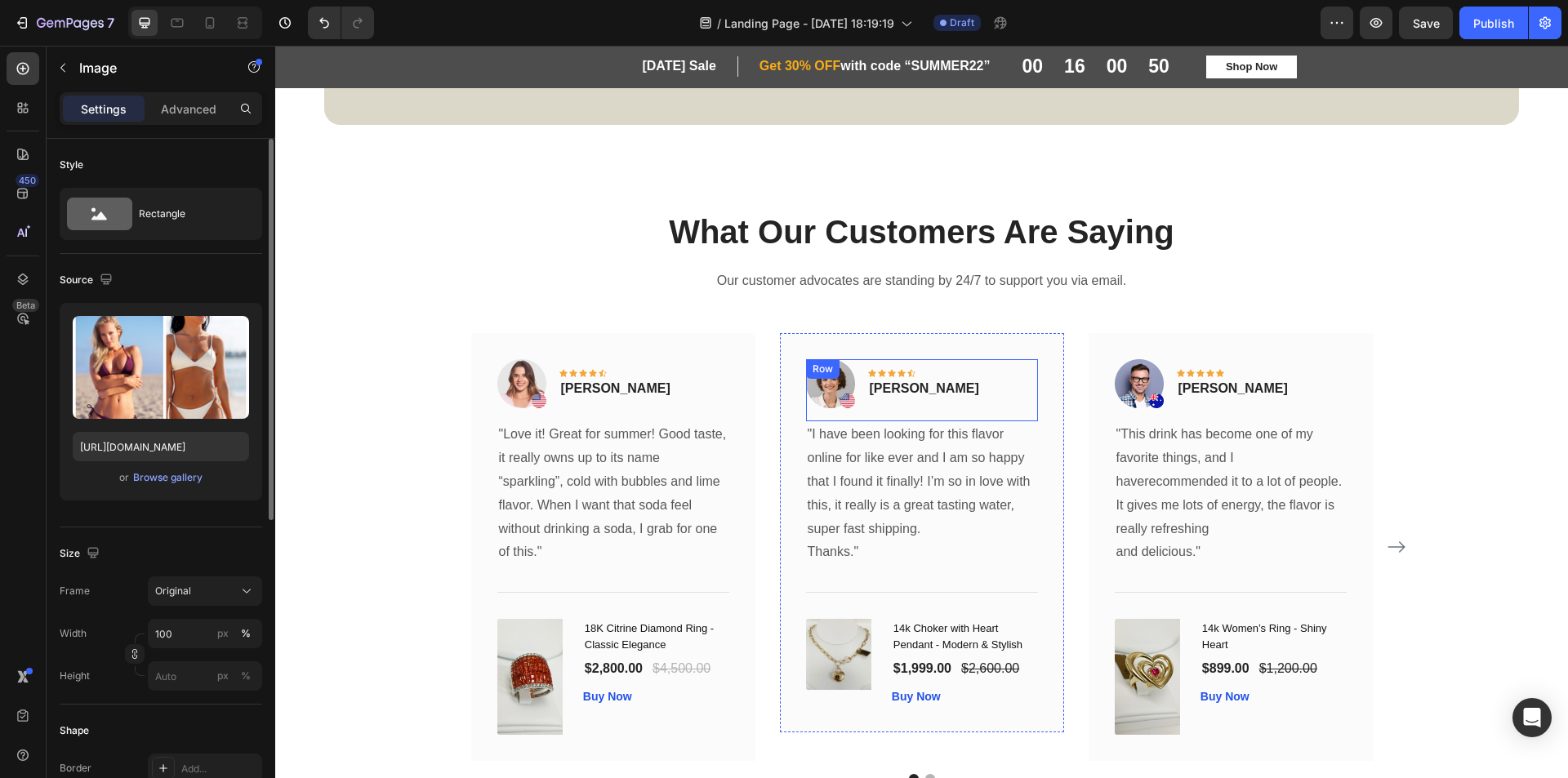
scroll to position [923, 0]
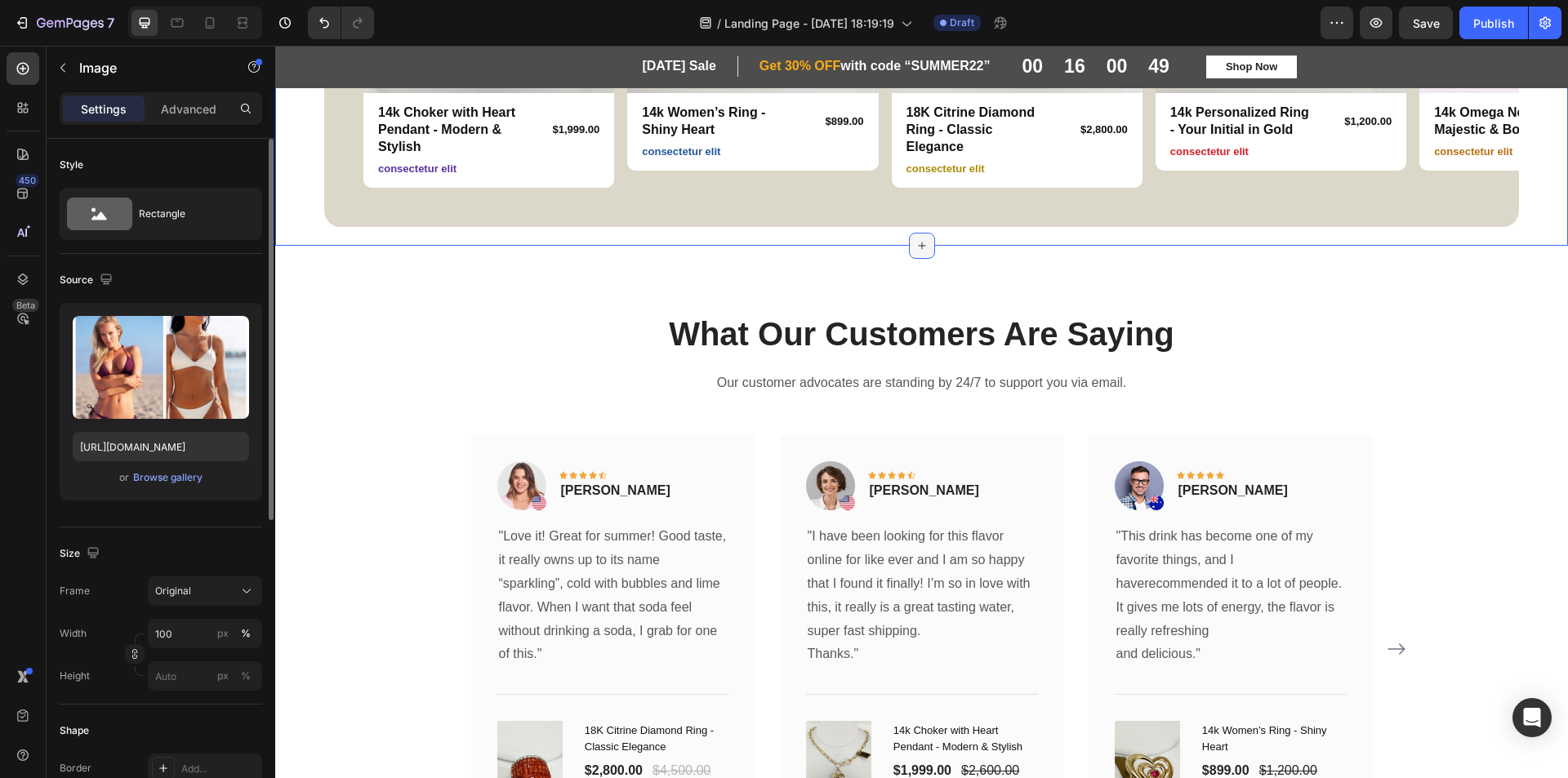
click at [916, 239] on icon at bounding box center [922, 246] width 13 height 13
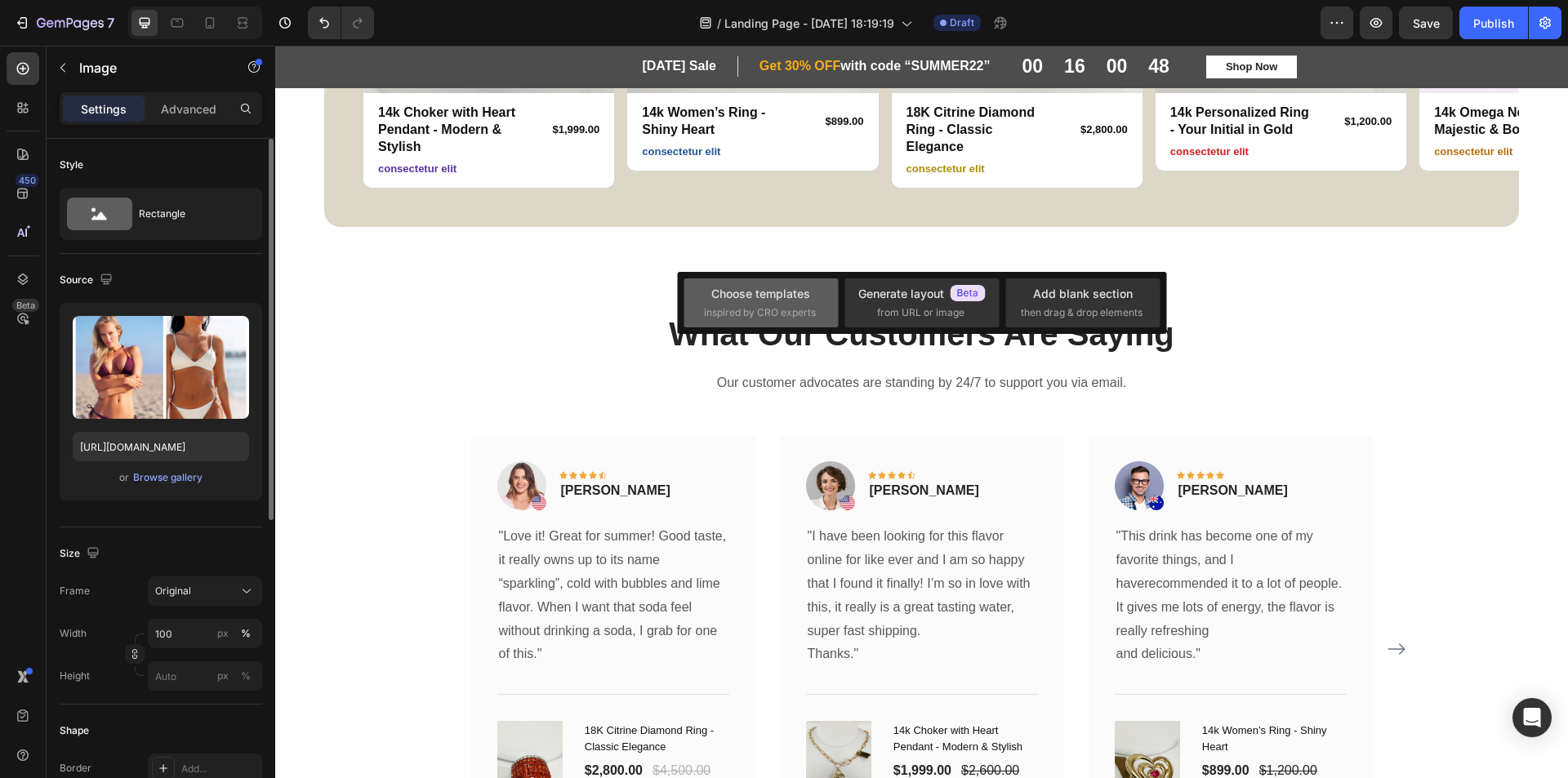
click at [787, 297] on div "Choose templates" at bounding box center [761, 293] width 99 height 17
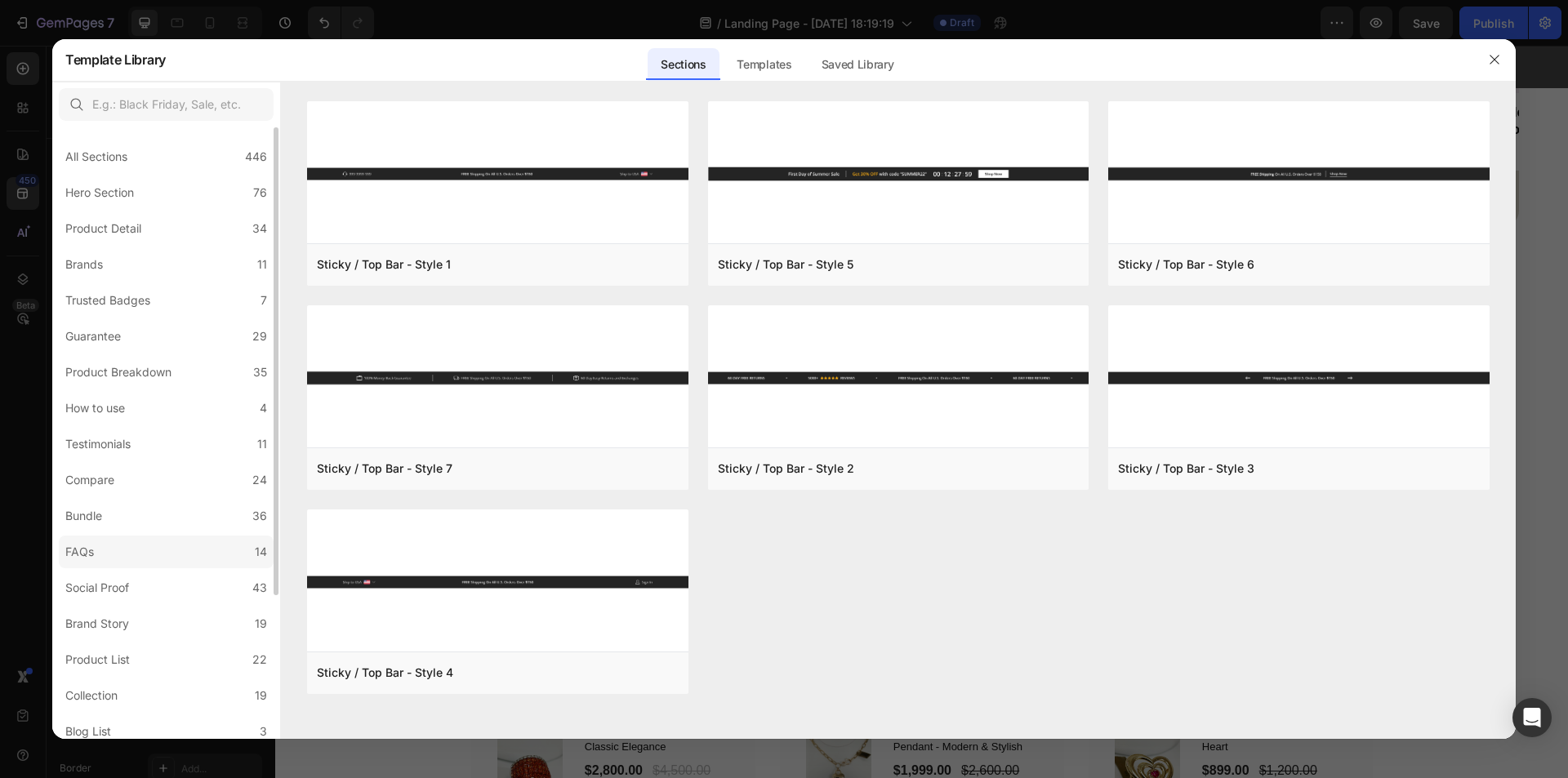
scroll to position [188, 0]
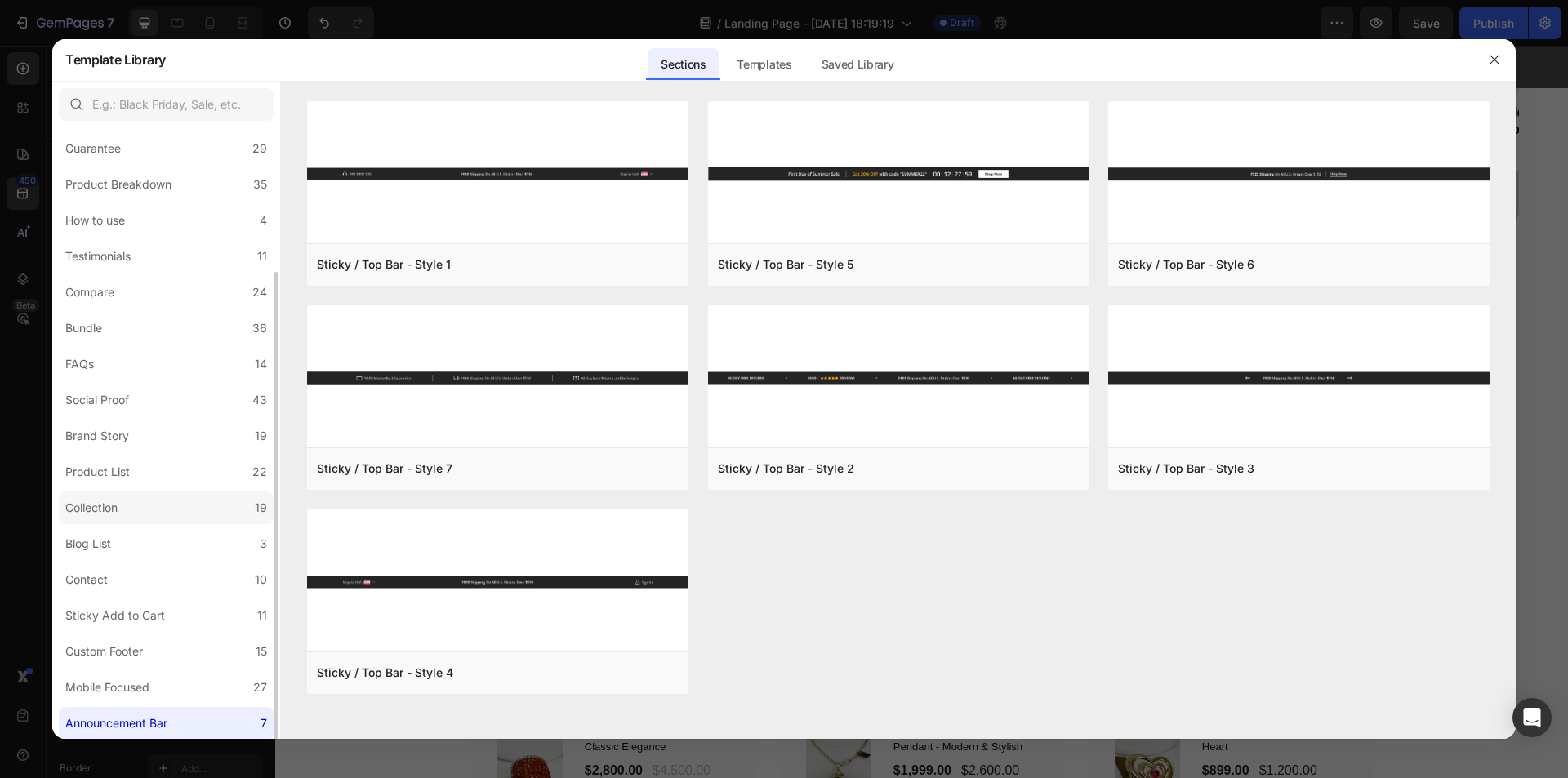
click at [129, 502] on label "Collection 19" at bounding box center [166, 507] width 215 height 33
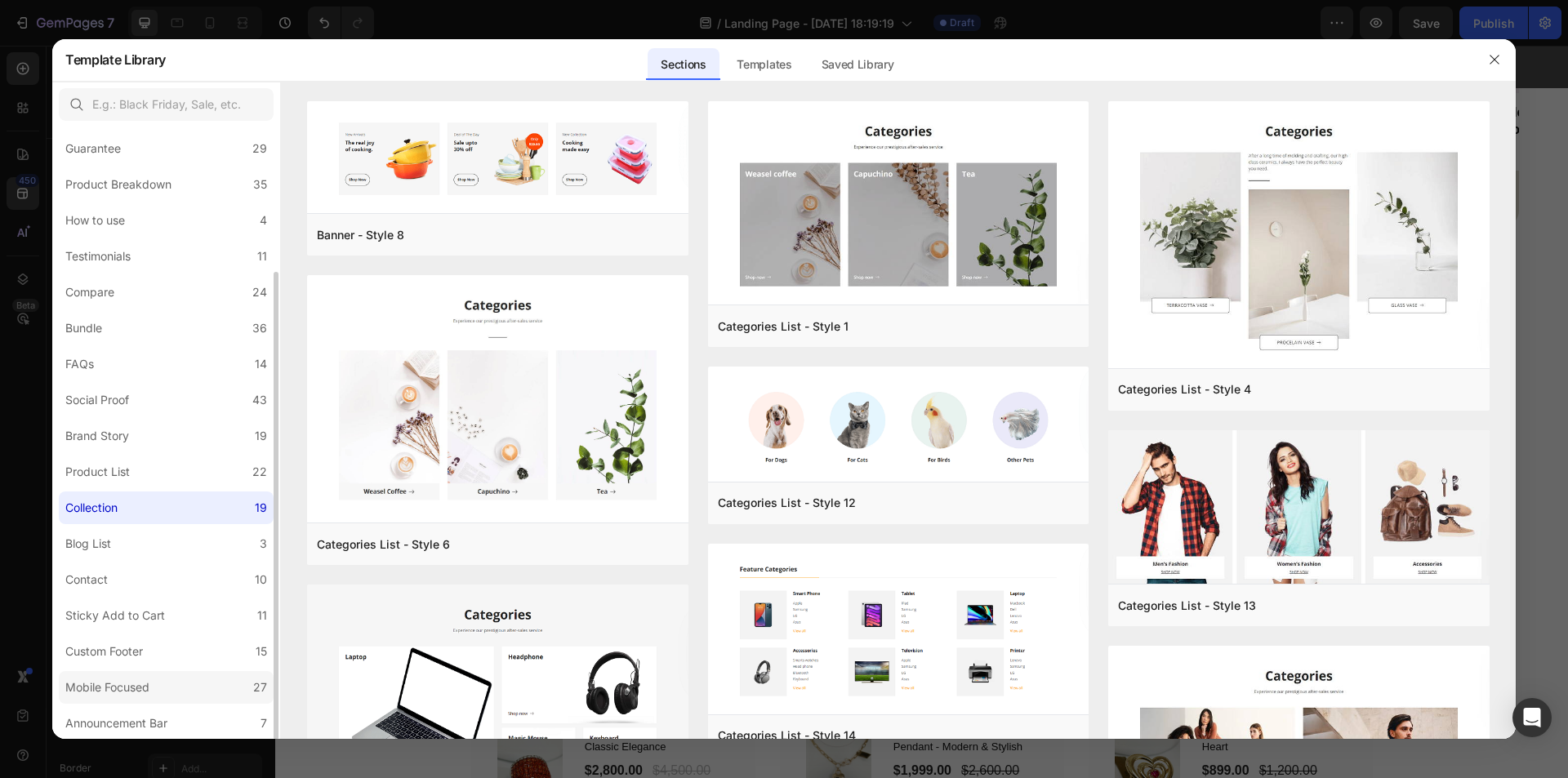
click at [143, 681] on div "Mobile Focused" at bounding box center [107, 687] width 84 height 20
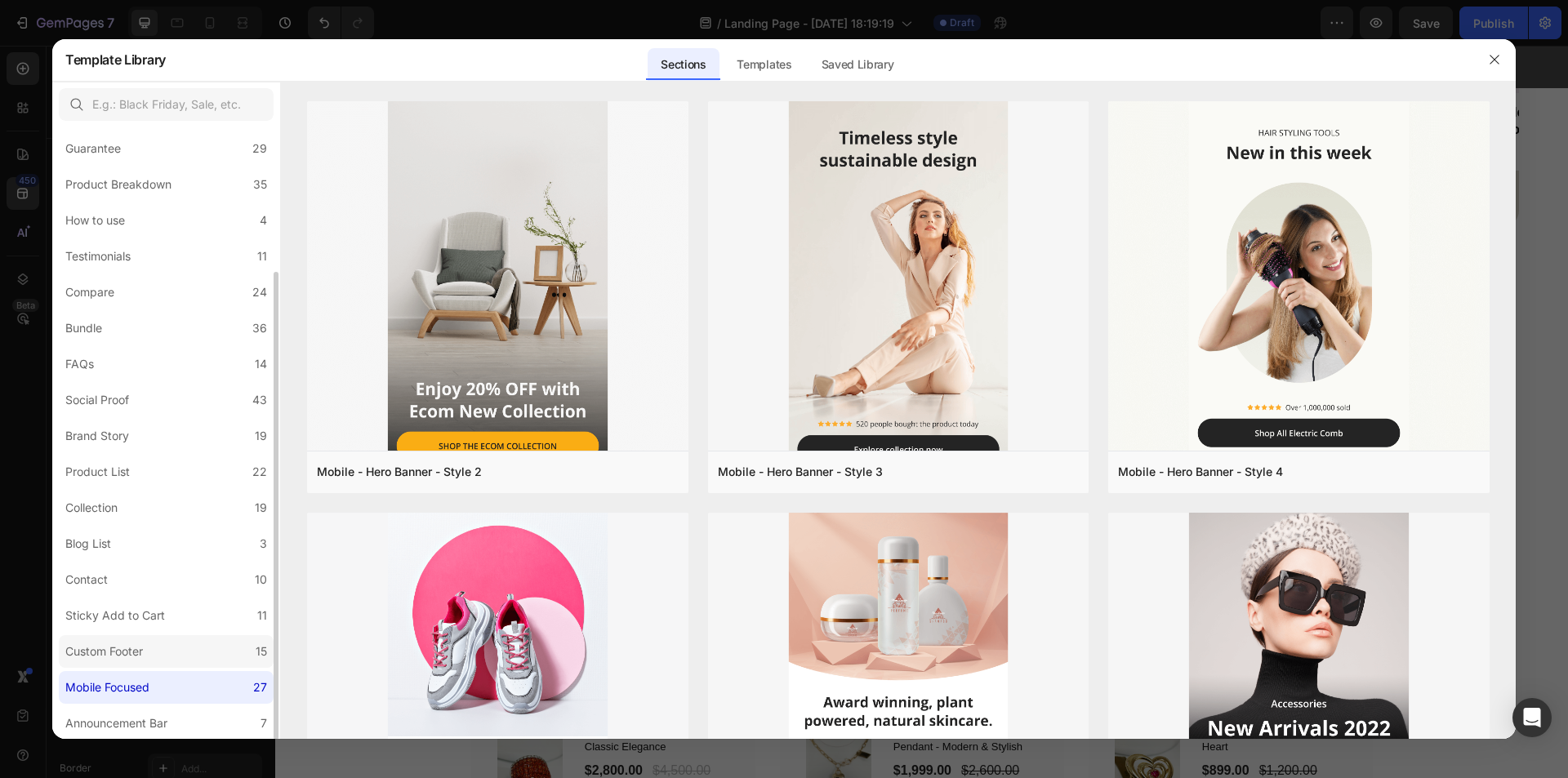
click at [159, 636] on label "Custom Footer 15" at bounding box center [166, 651] width 215 height 33
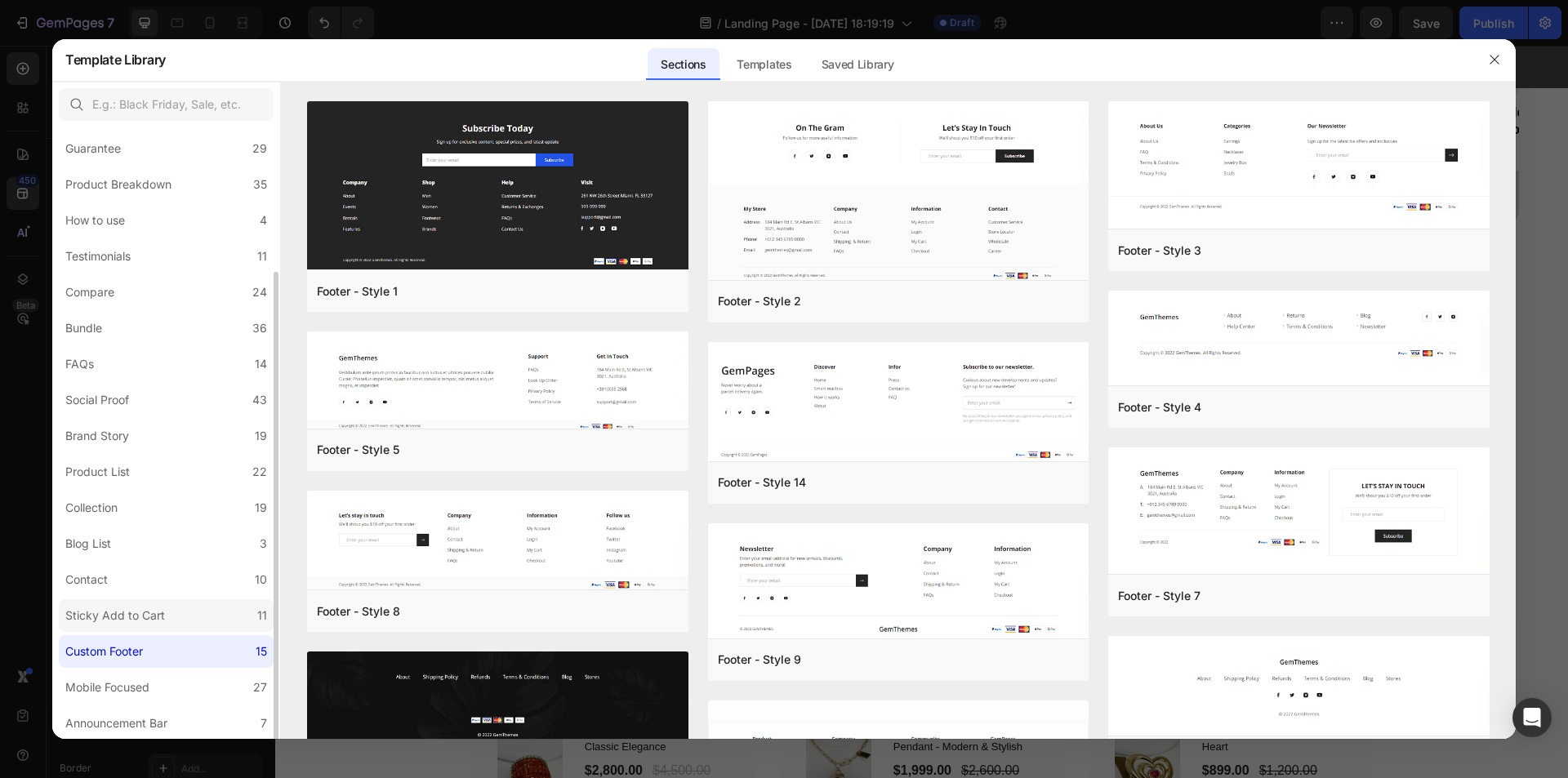
click at [159, 623] on div "Sticky Add to Cart" at bounding box center [115, 615] width 100 height 20
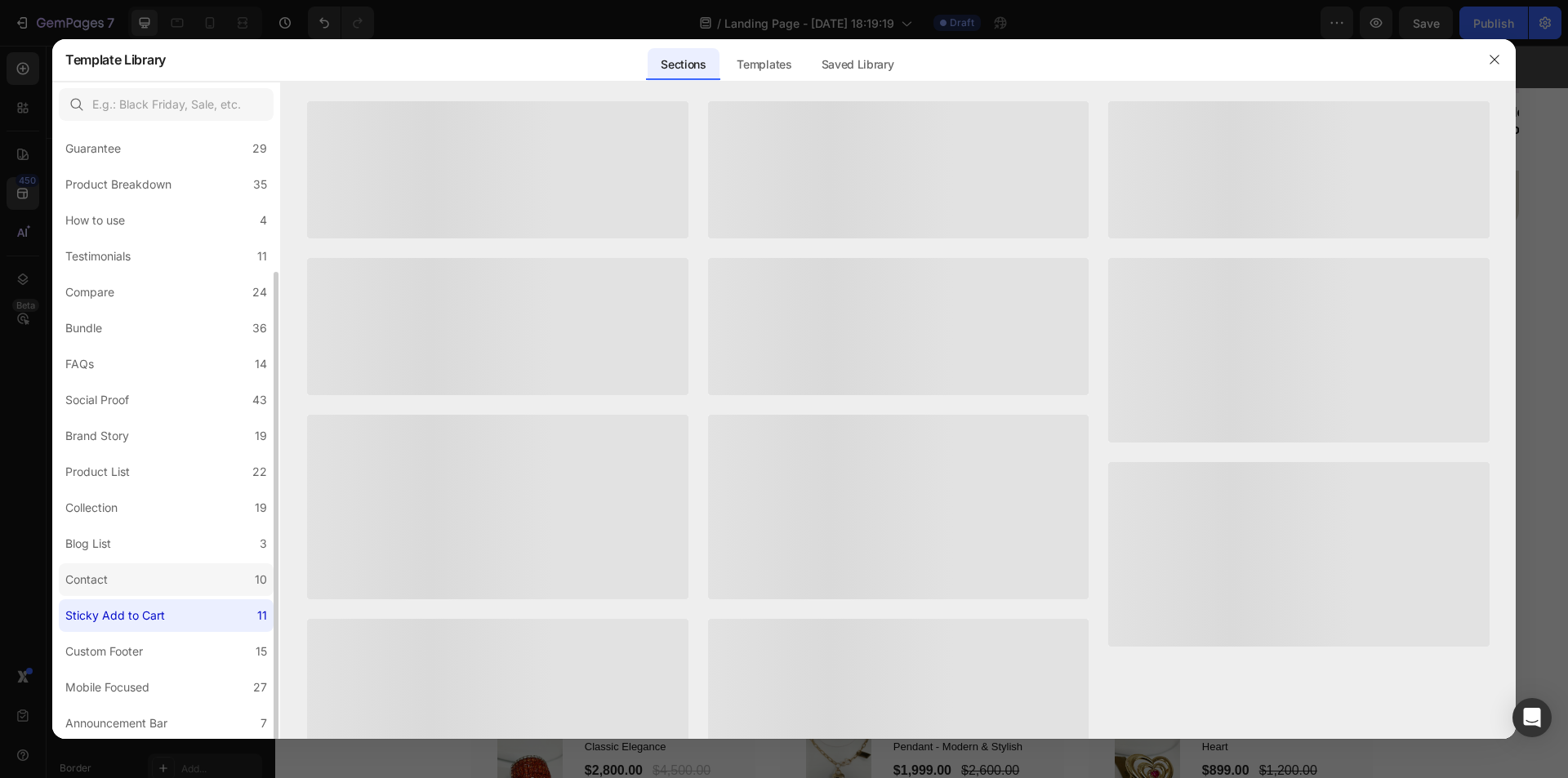
click at [146, 566] on label "Contact 10" at bounding box center [166, 579] width 215 height 33
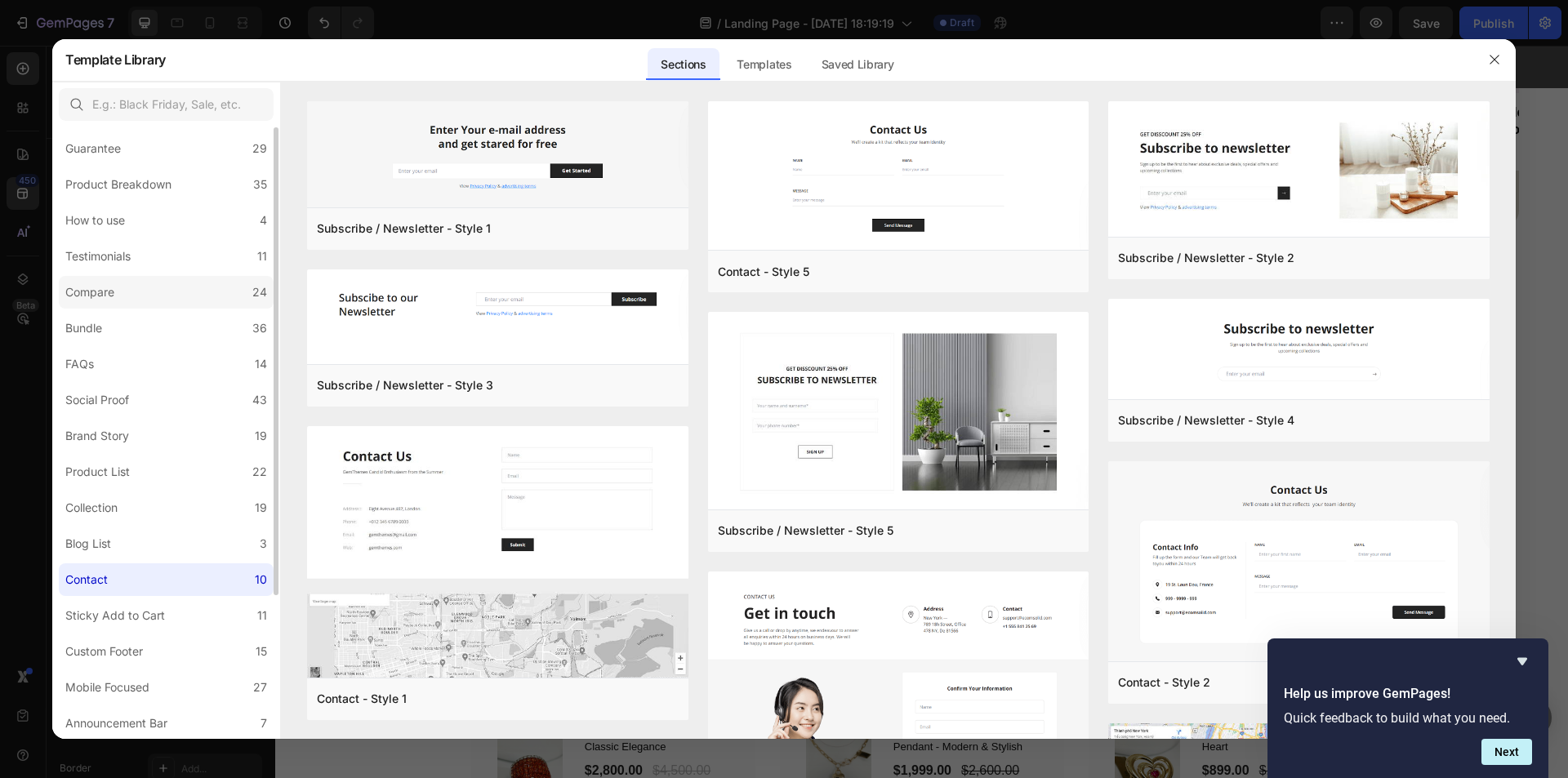
scroll to position [106, 0]
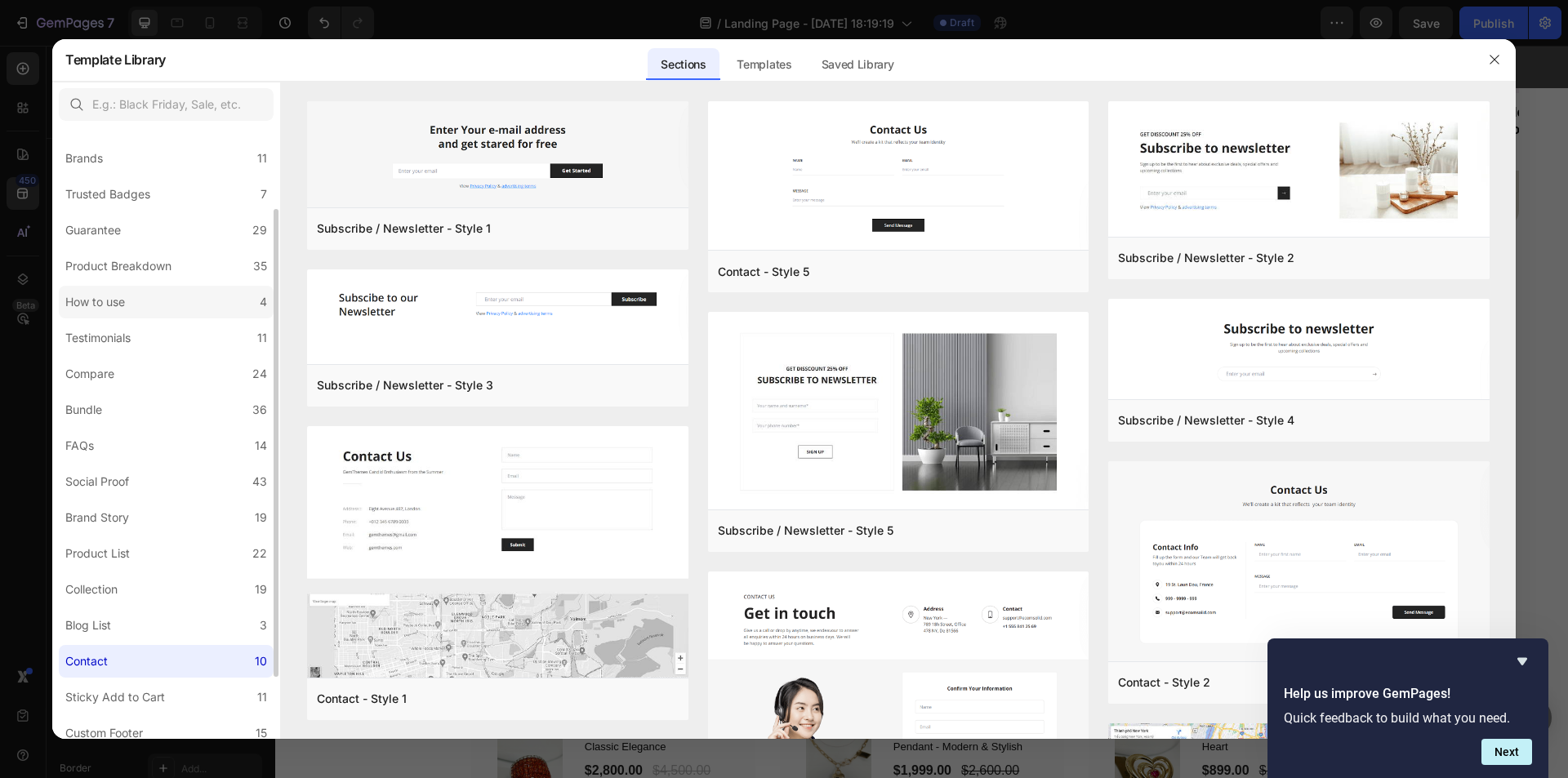
click at [153, 304] on div "All Sections 446 Hero Section 76 Product Detail 34 Brands 11 Trusted Badges 7 G…" at bounding box center [166, 421] width 228 height 800
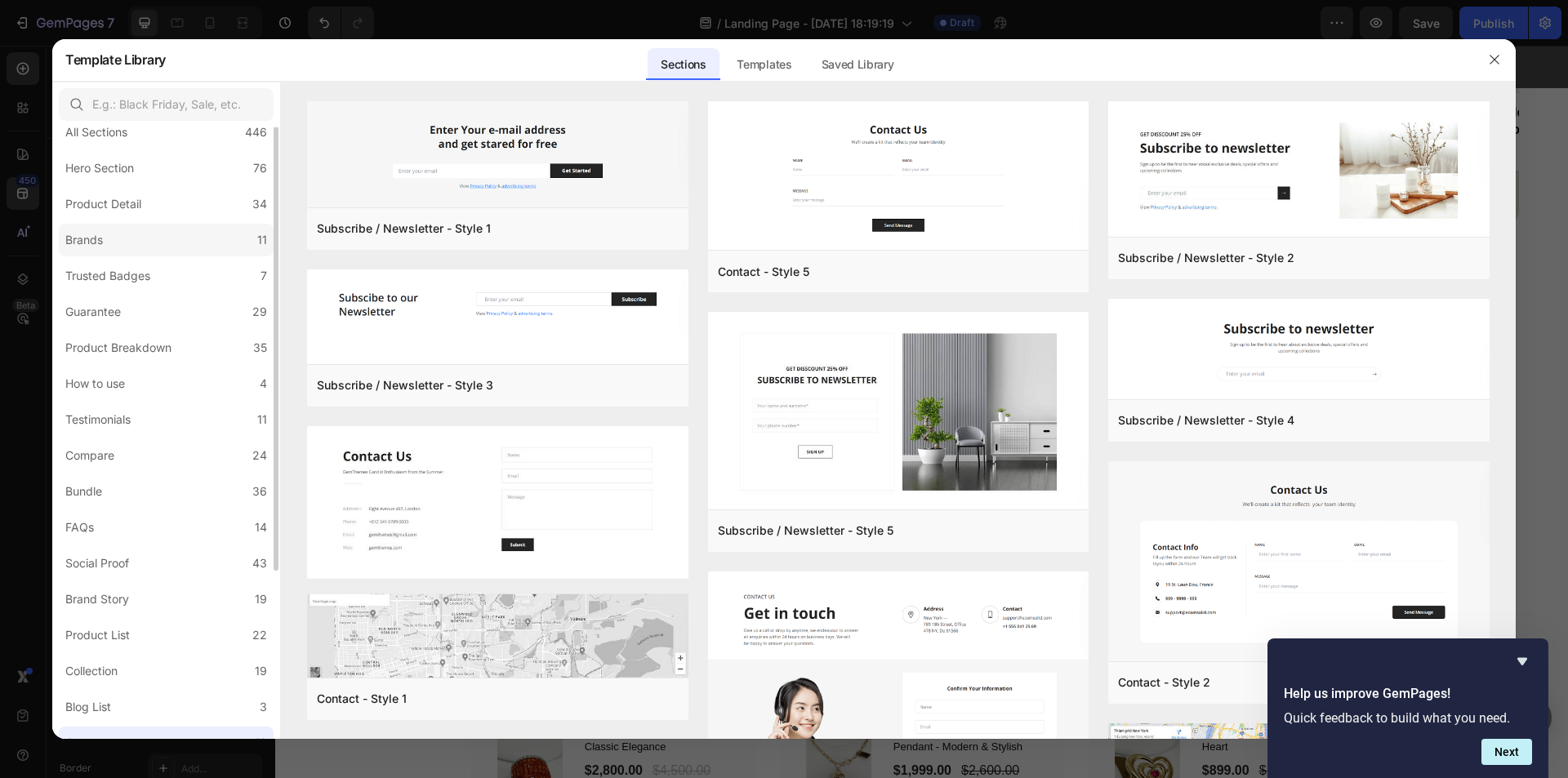
scroll to position [0, 0]
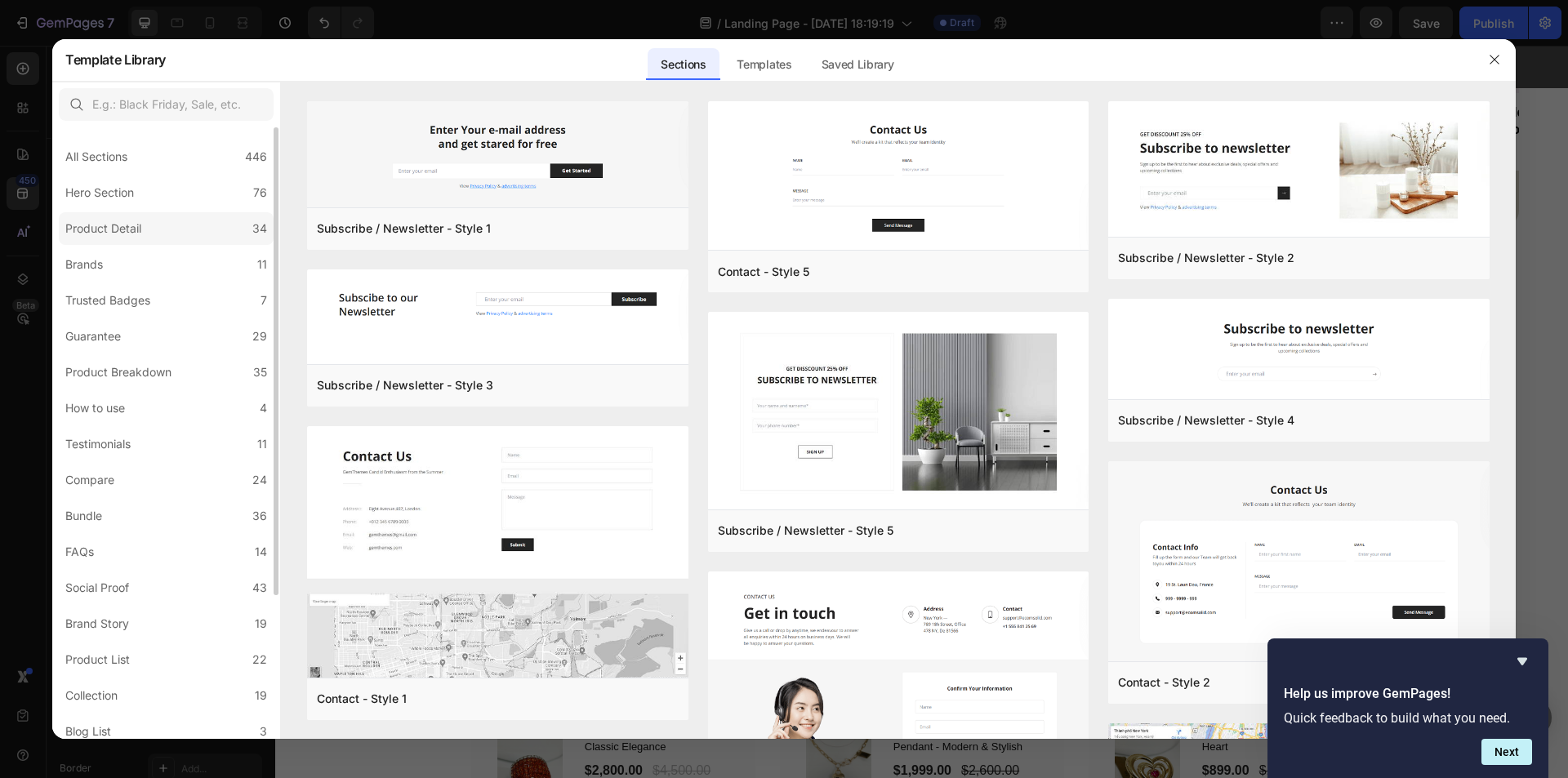
click at [170, 235] on label "Product Detail 34" at bounding box center [166, 228] width 215 height 33
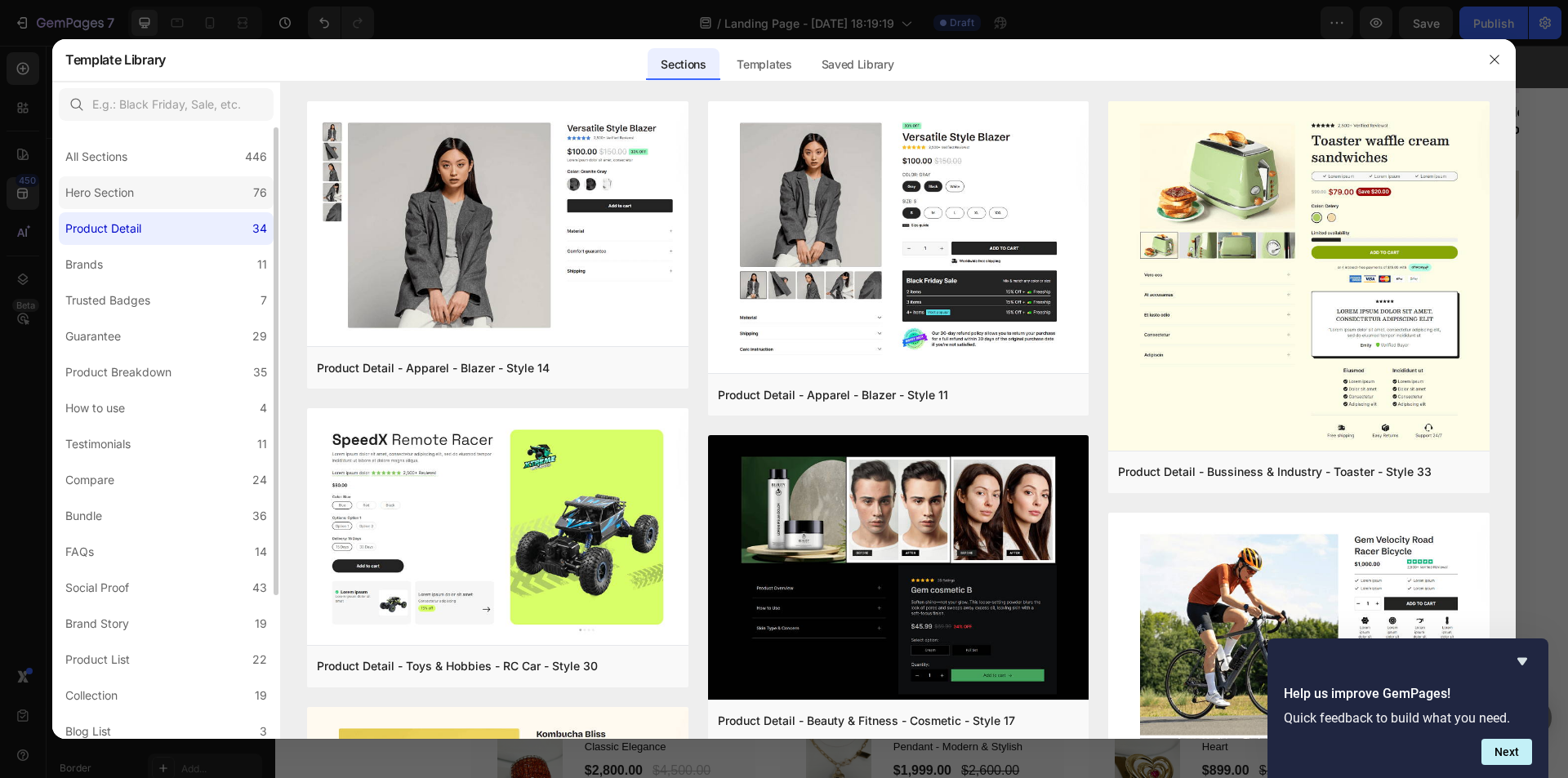
click at [186, 182] on label "Hero Section 76" at bounding box center [166, 192] width 215 height 33
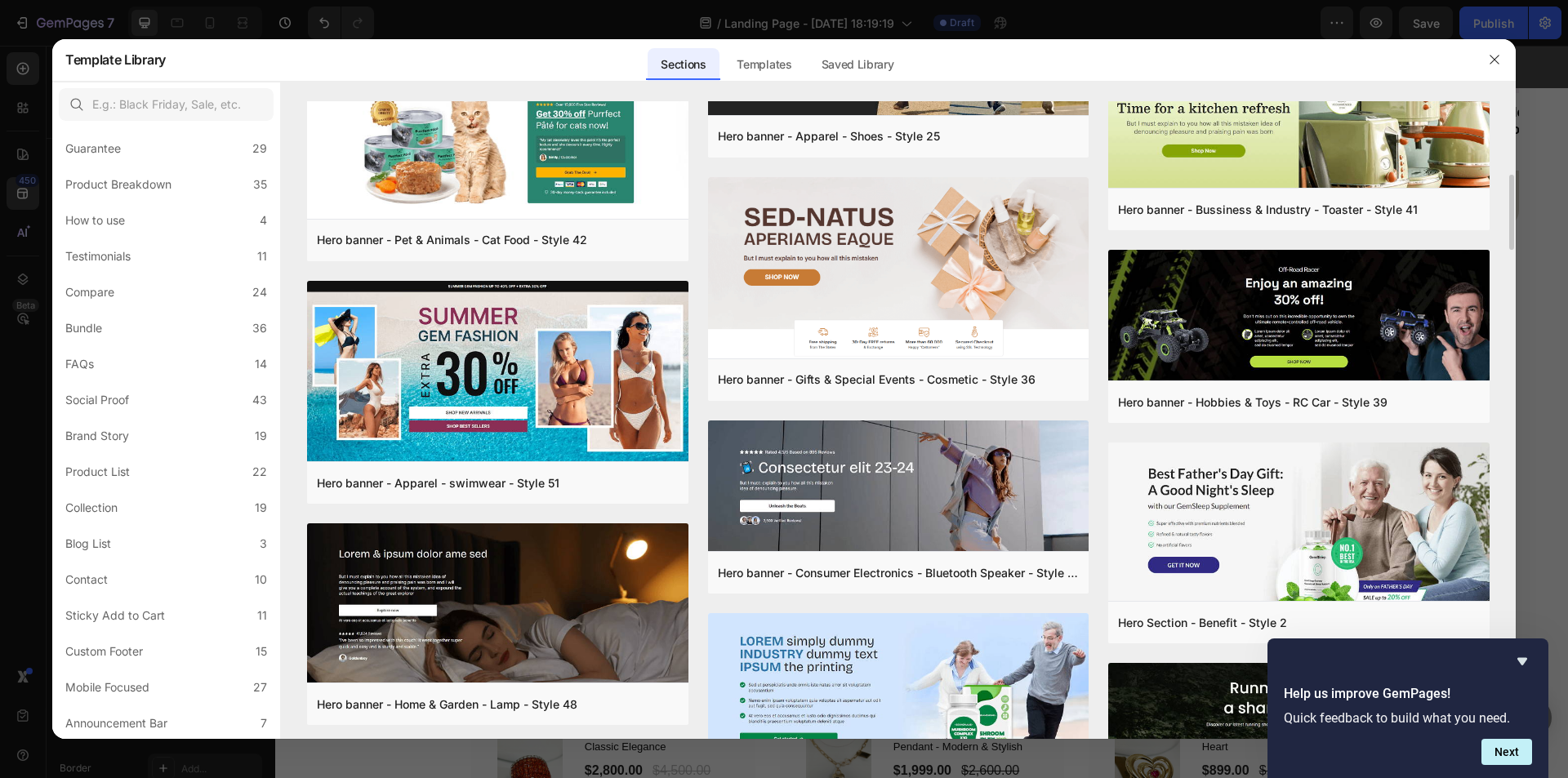
scroll to position [1230, 0]
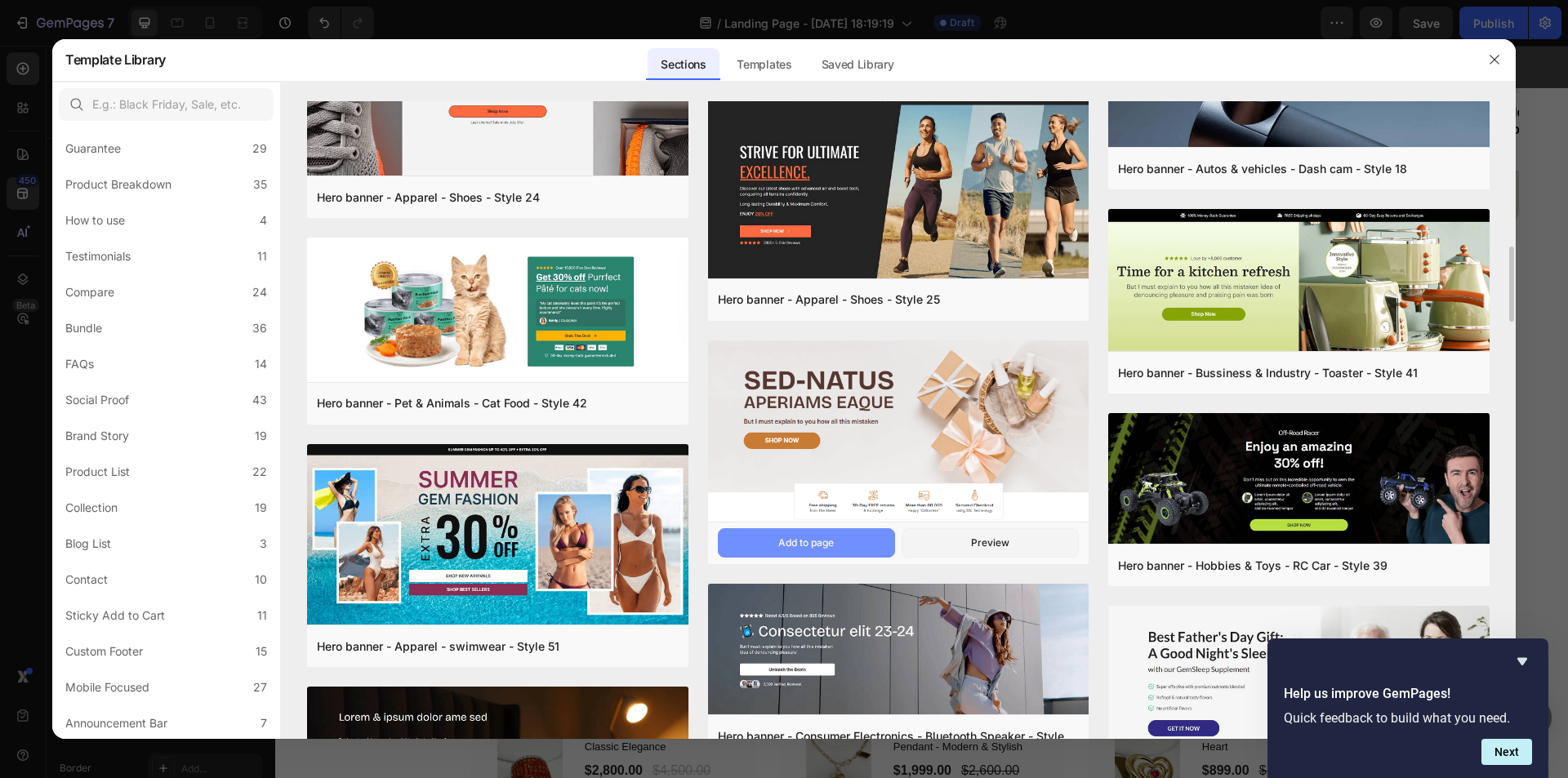
click at [826, 542] on div "Add to page" at bounding box center [805, 544] width 55 height 15
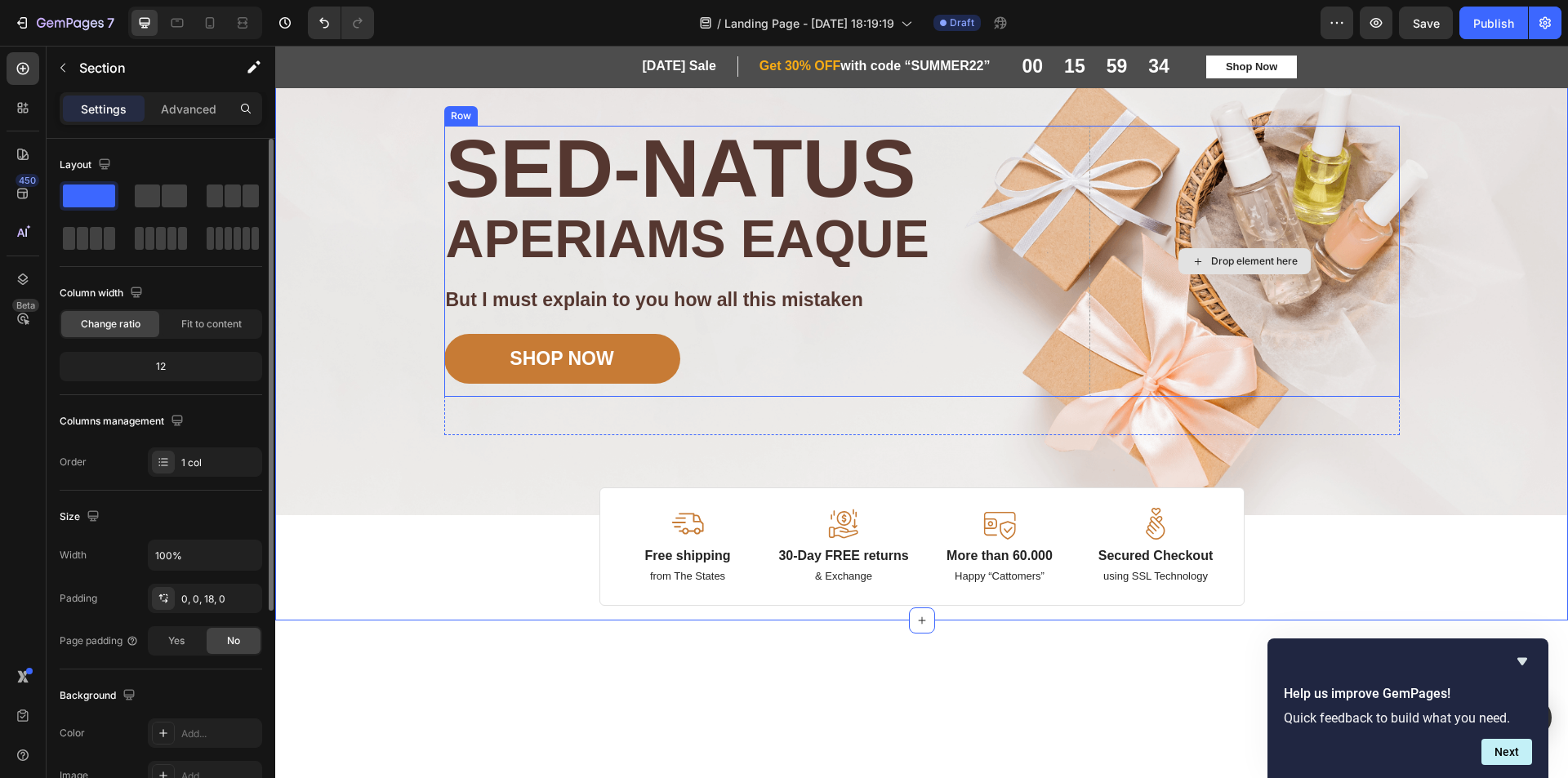
scroll to position [960, 0]
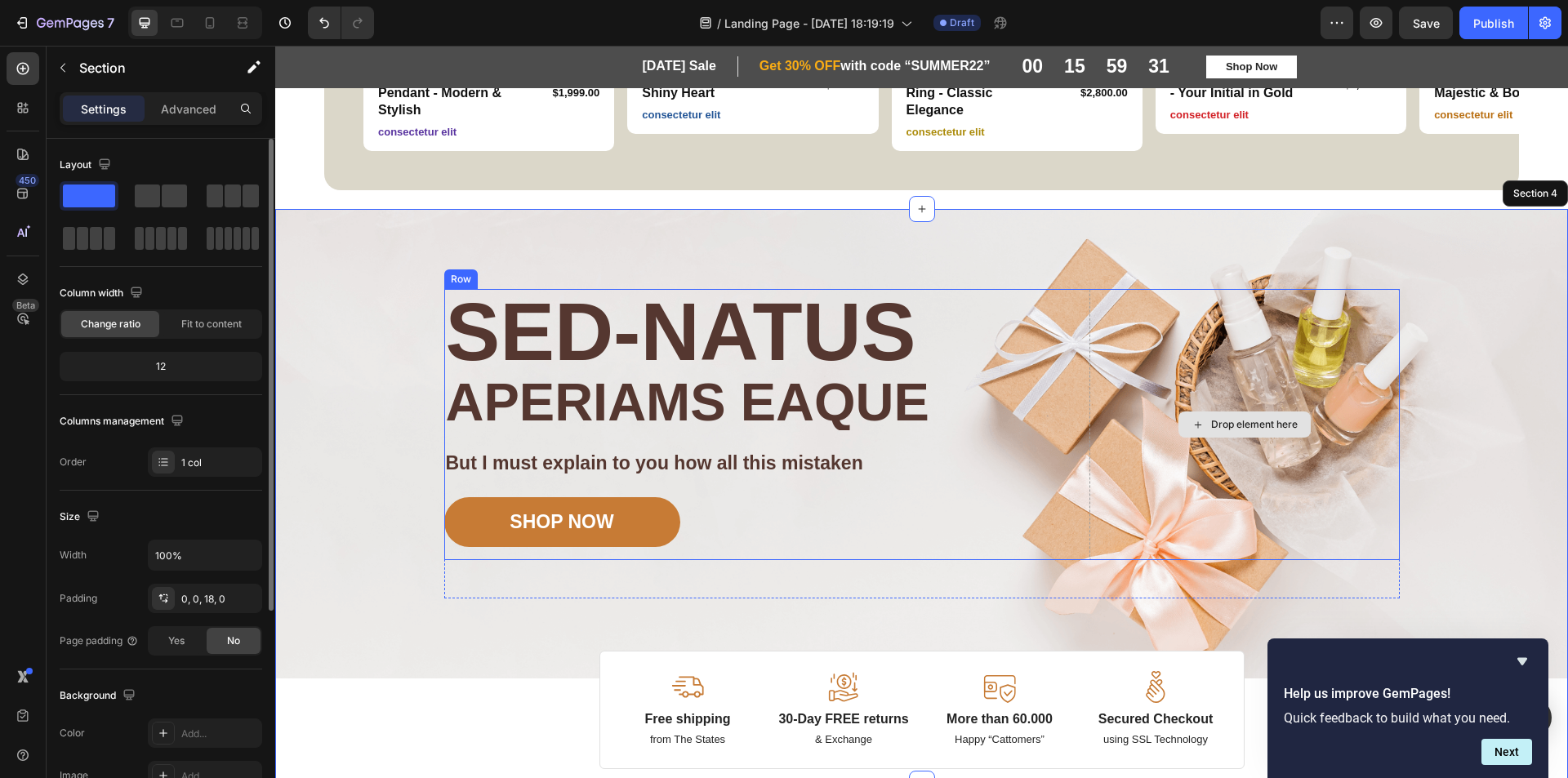
click at [1164, 369] on div "Drop element here" at bounding box center [1245, 425] width 310 height 272
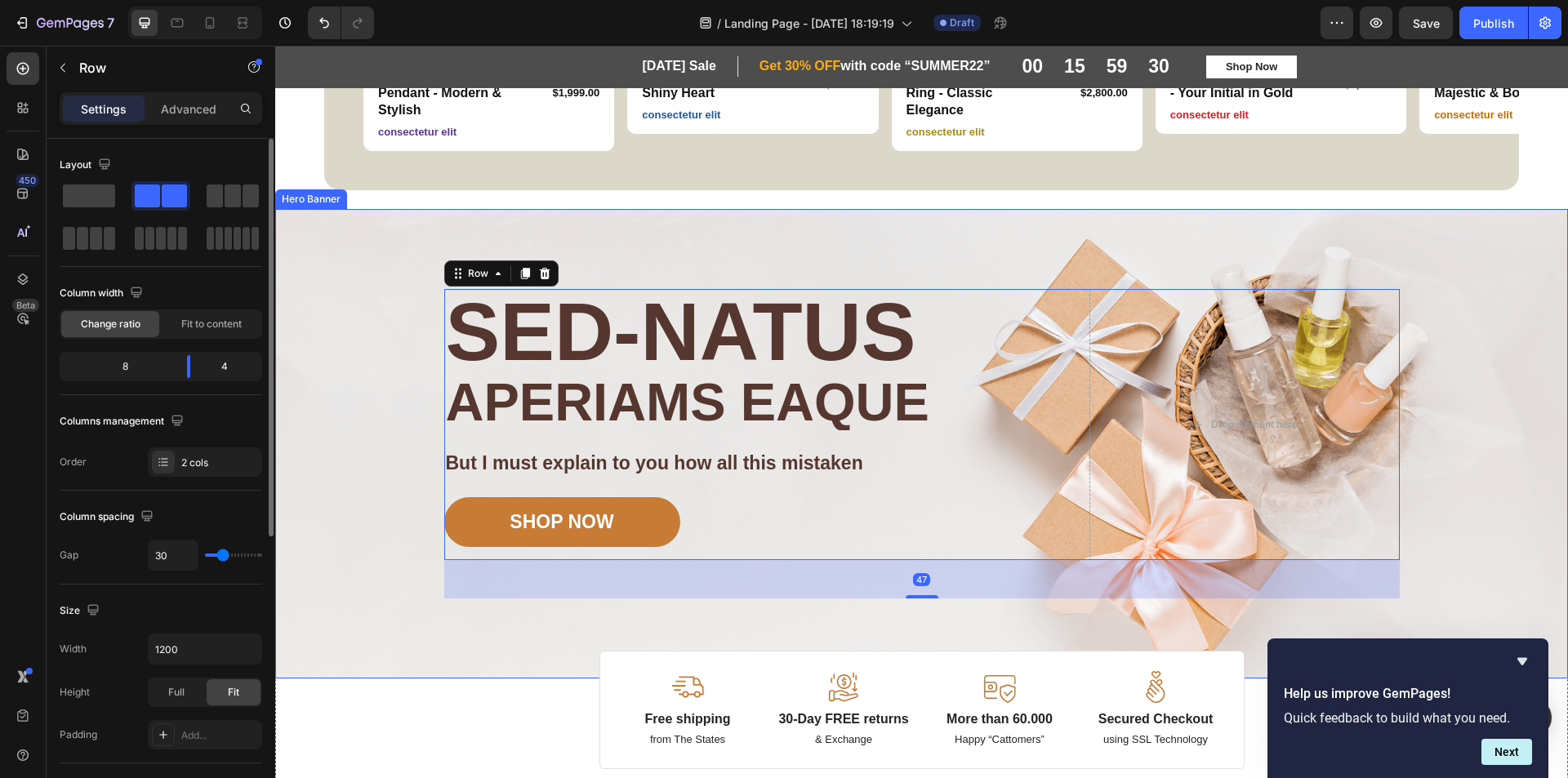
click at [1095, 224] on div "Image Image Free shipping Text Block from The States Text Block Advanced List I…" at bounding box center [922, 445] width 980 height 471
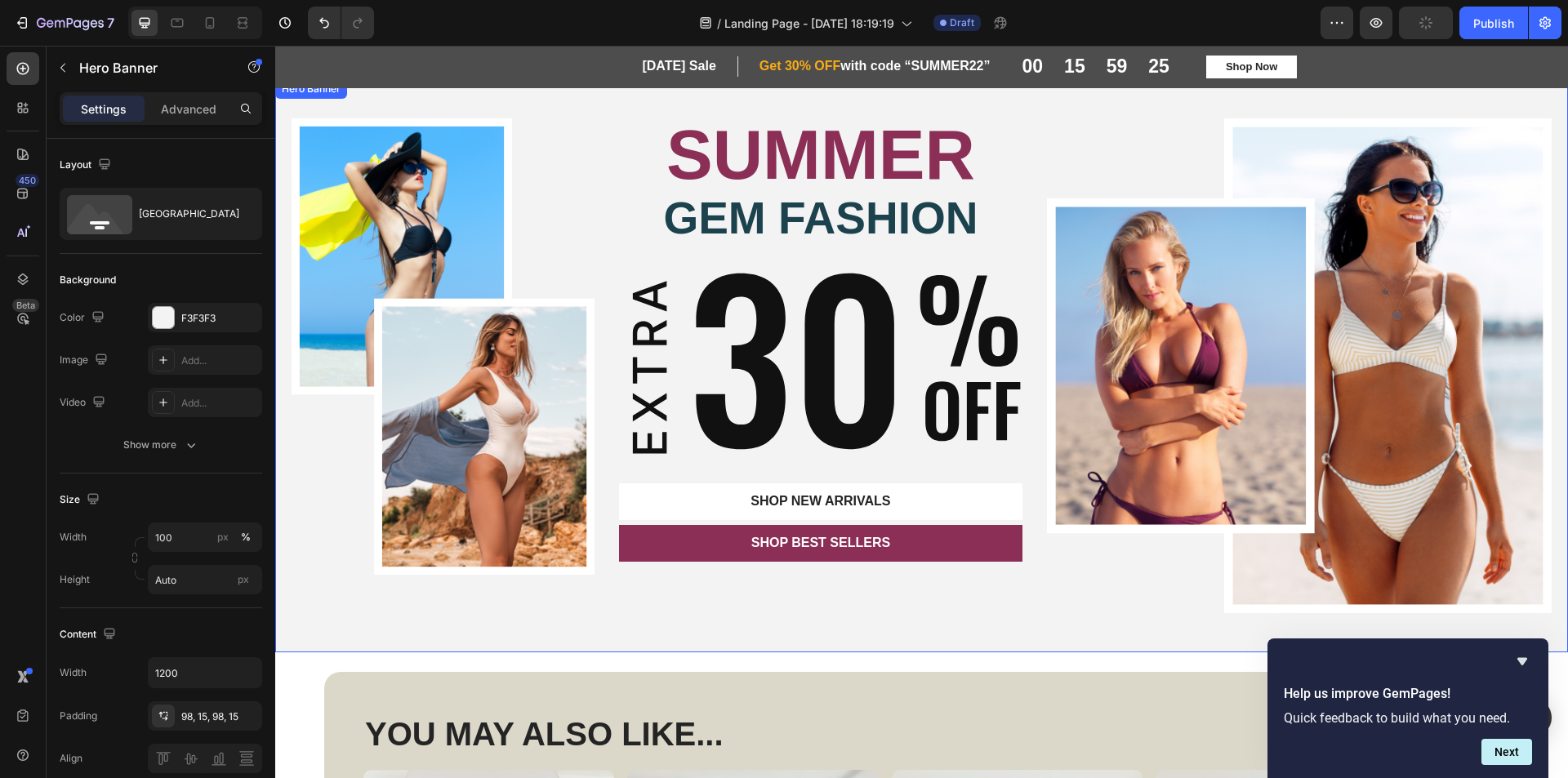
click at [1504, 104] on div "Image SUMMER Text Block GEM FASHION Heading Image SHOP New arrivals Button SHOP…" at bounding box center [922, 366] width 1293 height 573
click at [409, 98] on icon at bounding box center [414, 95] width 13 height 13
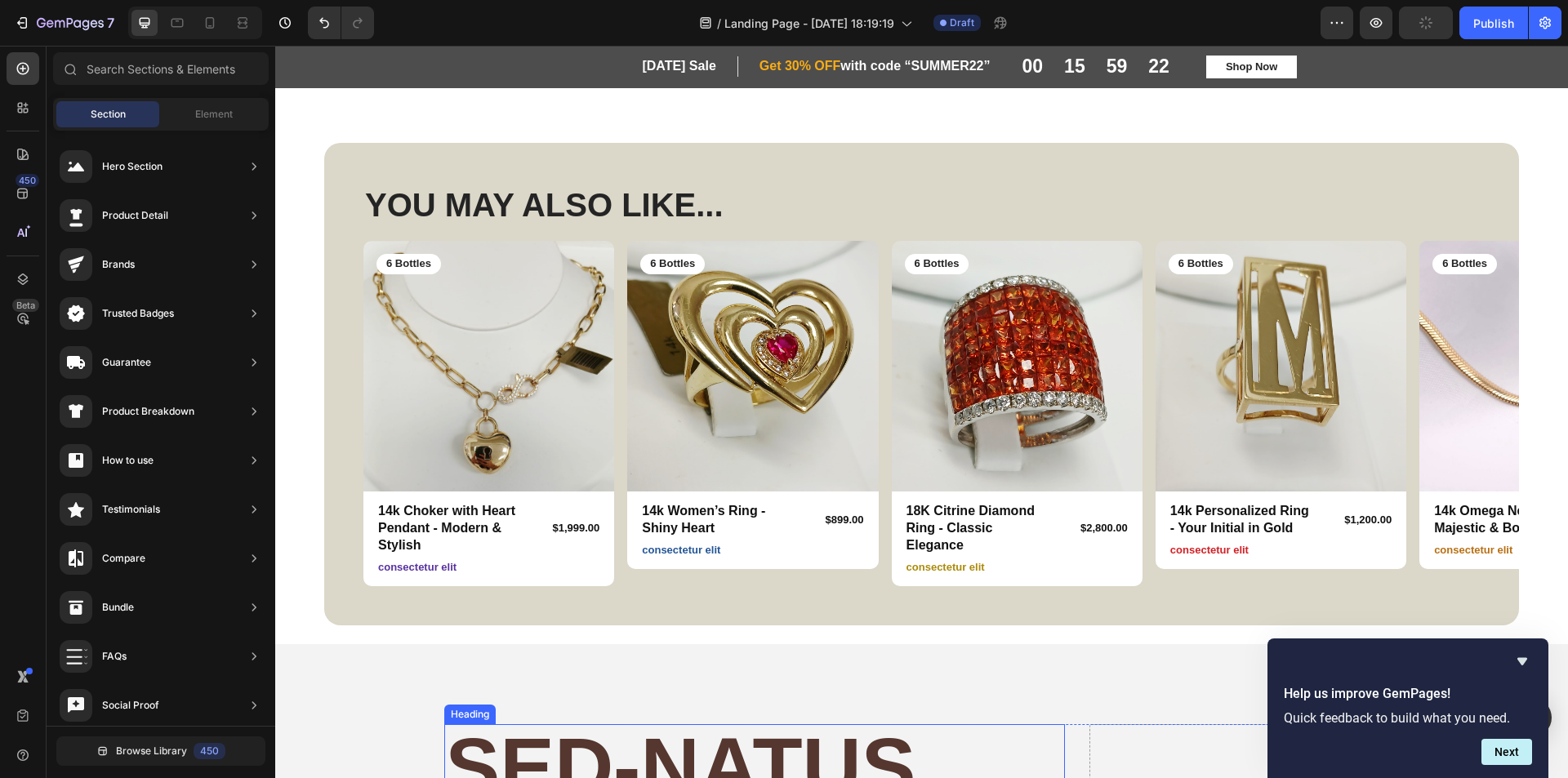
scroll to position [408, 0]
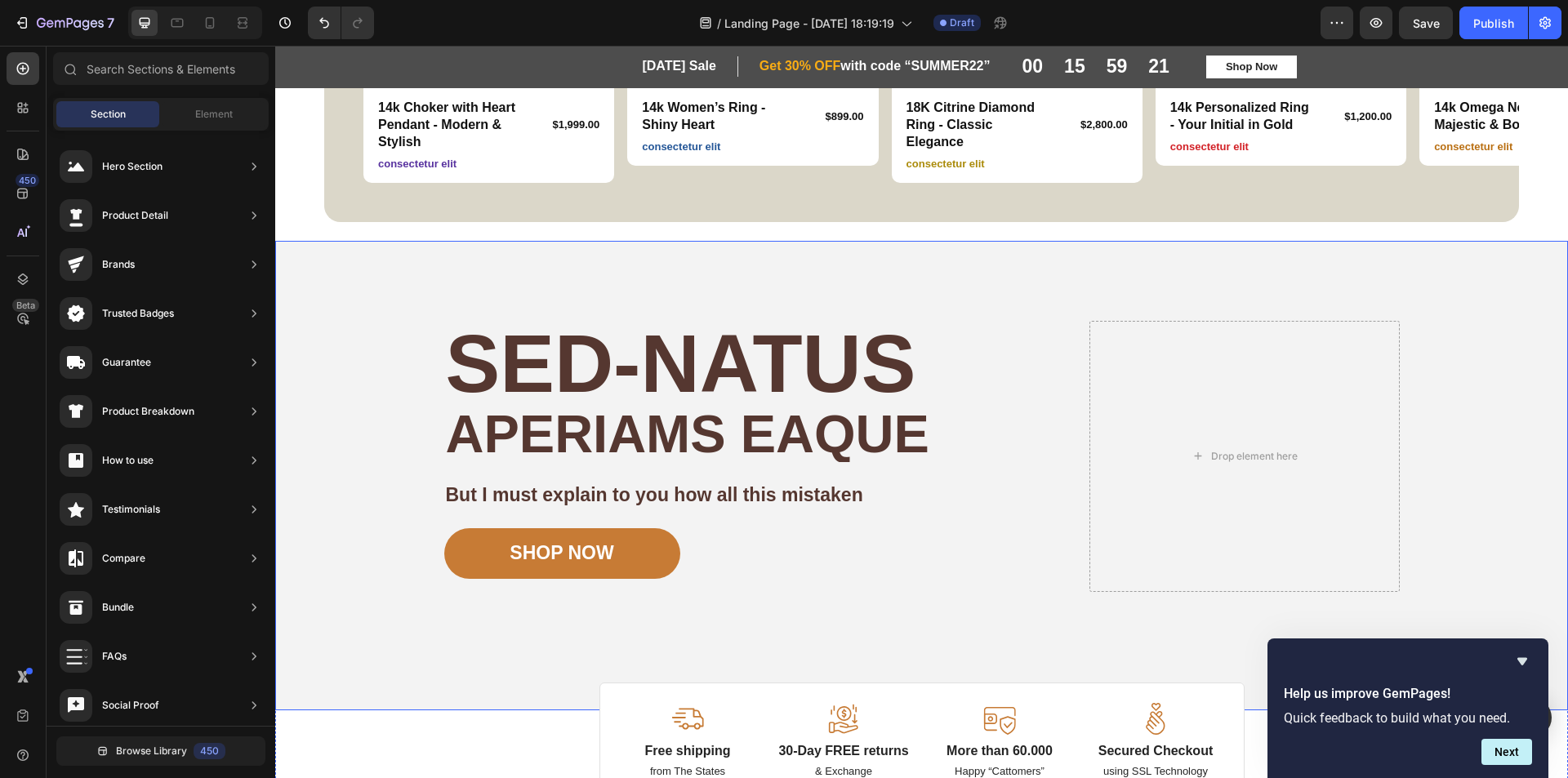
click at [579, 262] on div "Image Image Free shipping Text Block from The States Text Block Advanced List I…" at bounding box center [922, 476] width 980 height 471
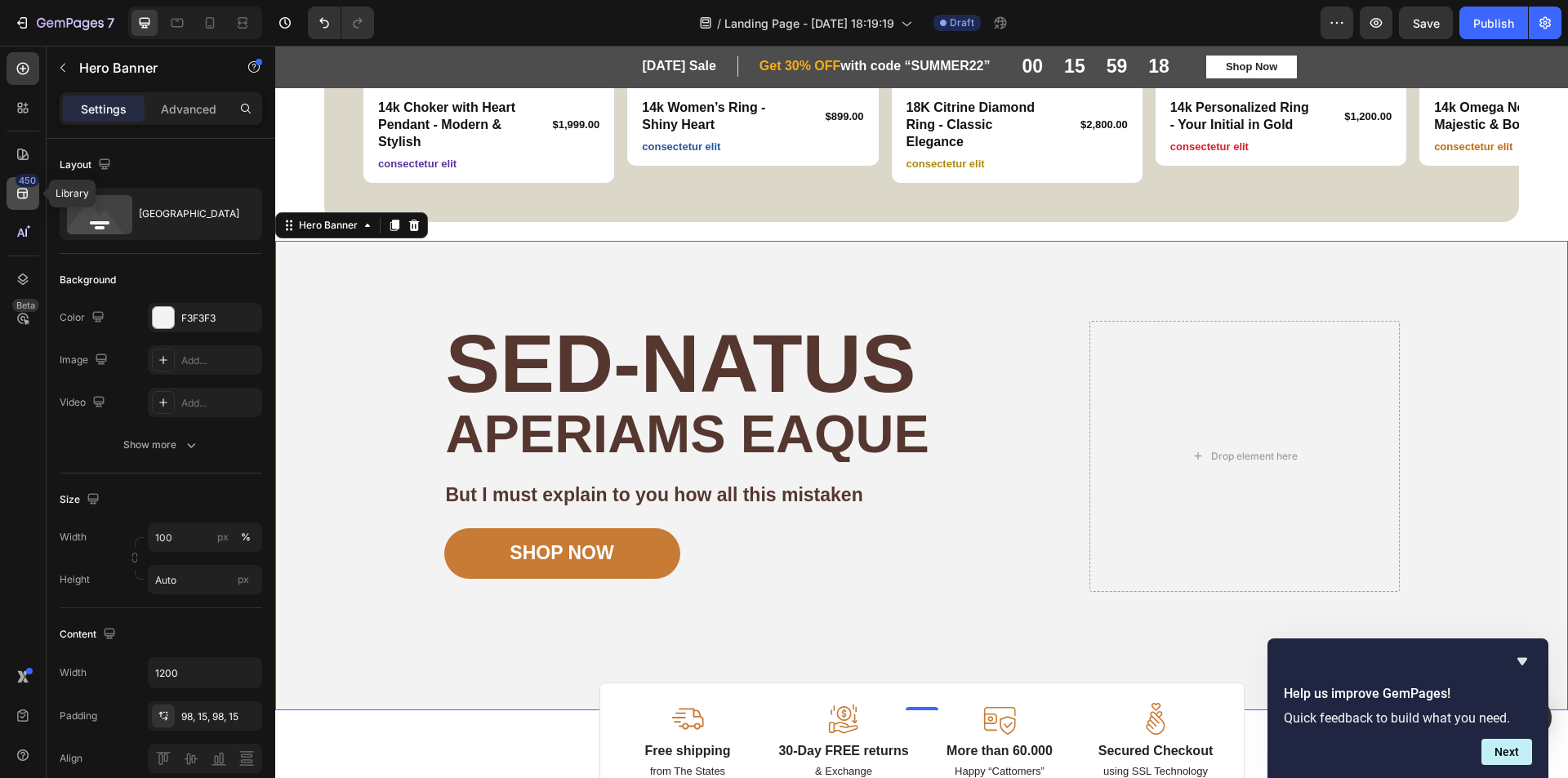
click at [21, 205] on div "450" at bounding box center [22, 193] width 33 height 33
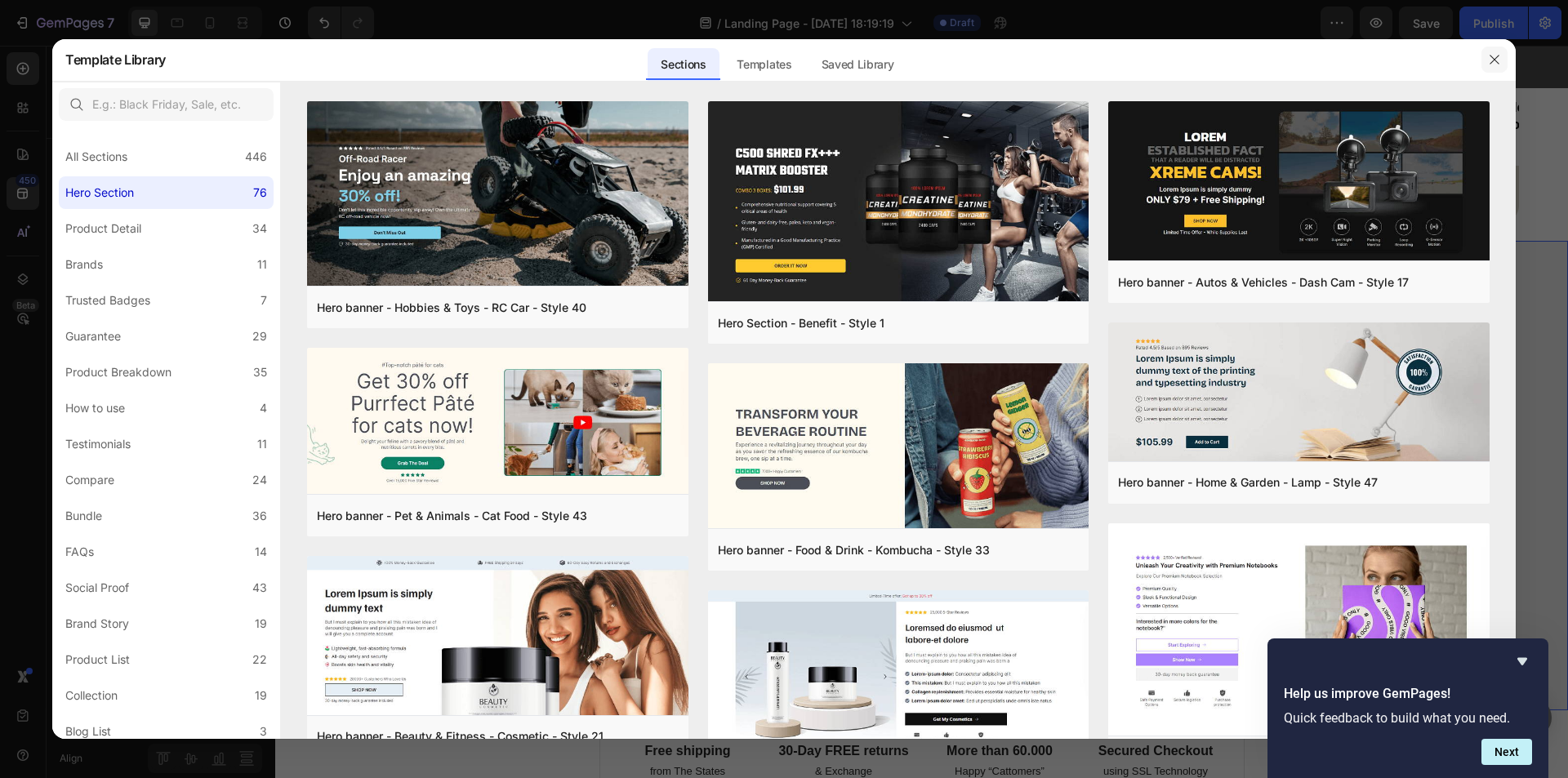
click at [1481, 55] on button "button" at bounding box center [1494, 60] width 26 height 26
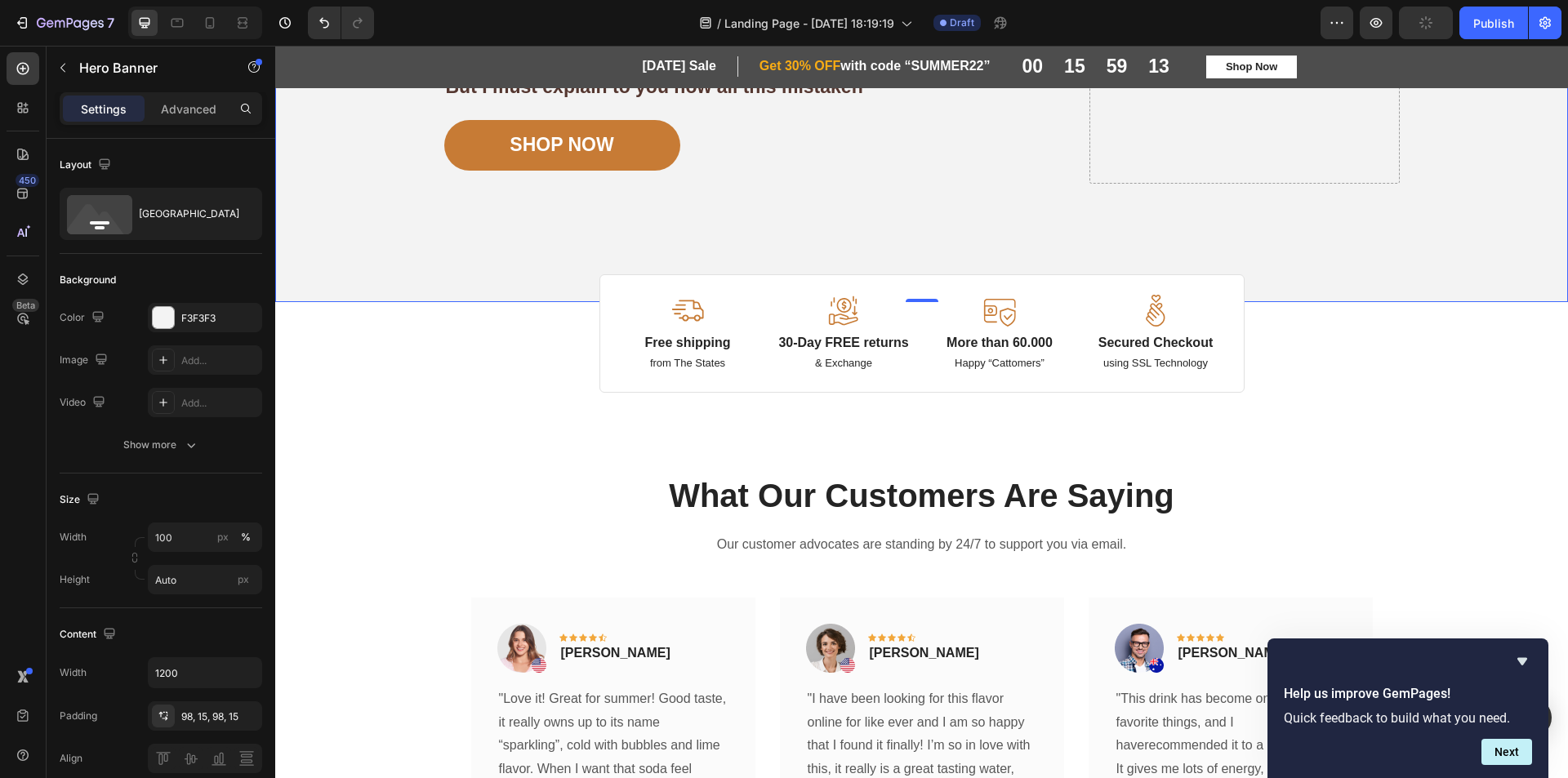
click at [1417, 296] on div "Background Image" at bounding box center [922, 68] width 1293 height 471
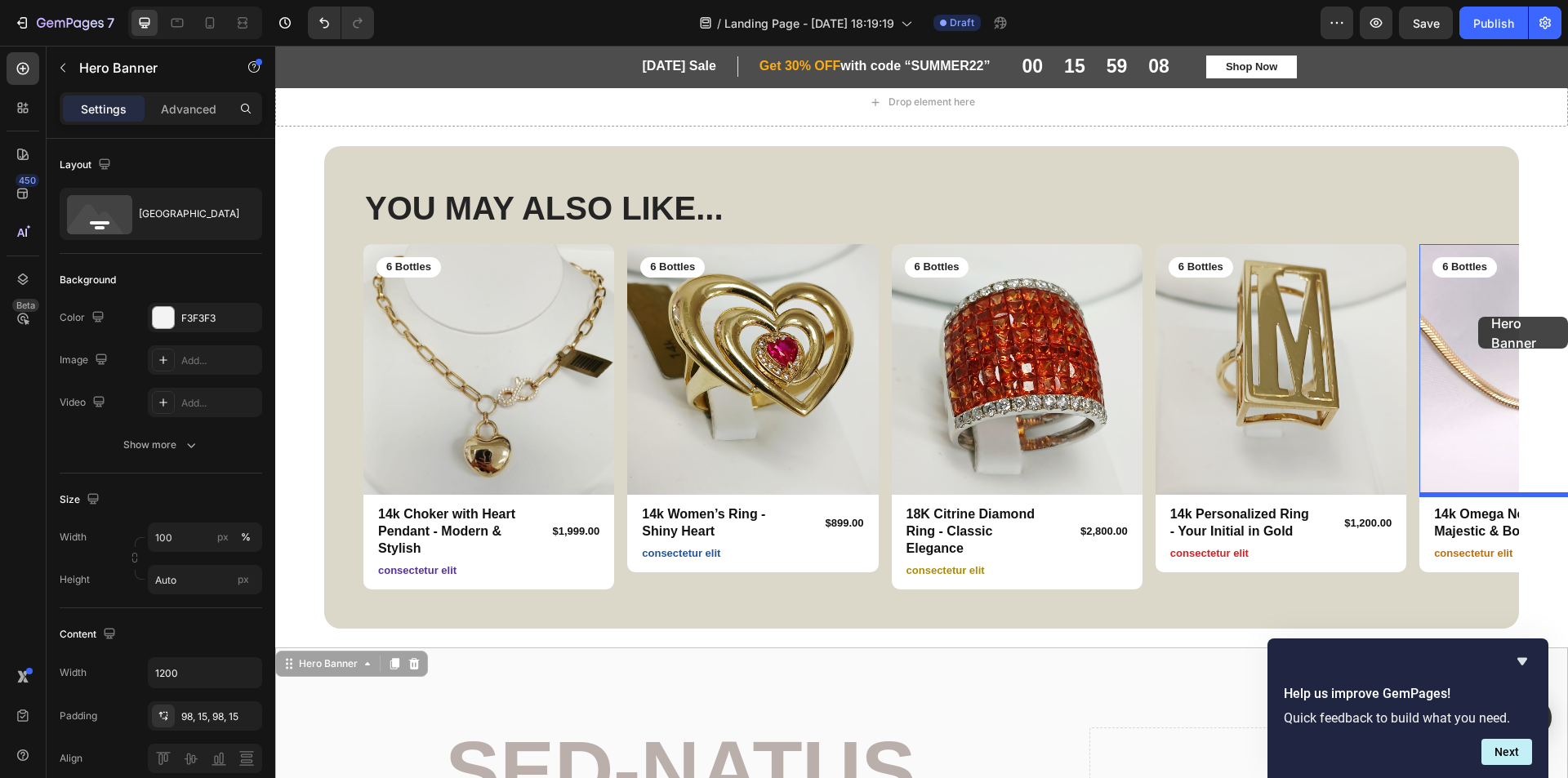
scroll to position [0, 0]
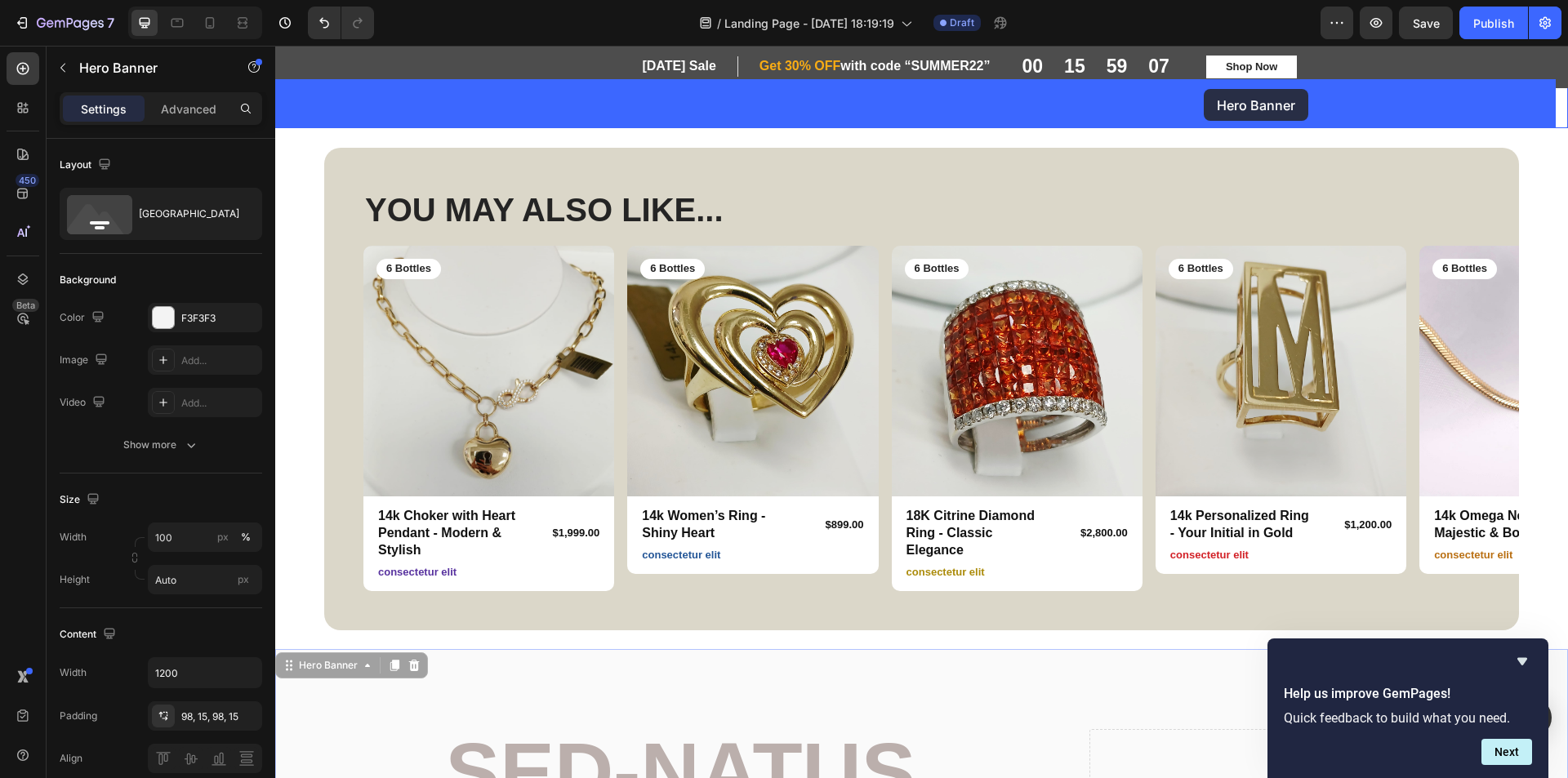
drag, startPoint x: 1482, startPoint y: 546, endPoint x: 1204, endPoint y: 89, distance: 534.9
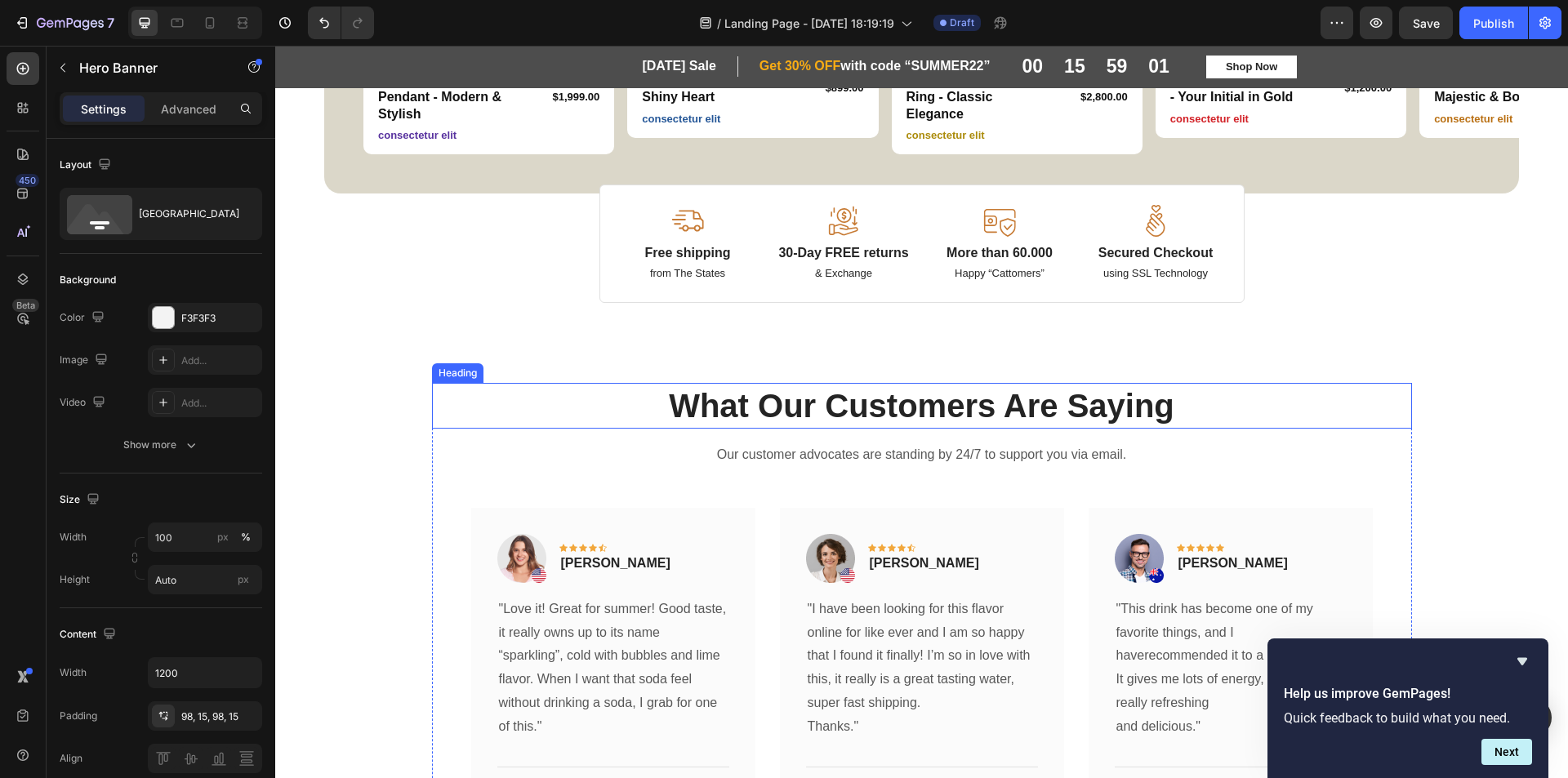
scroll to position [816, 0]
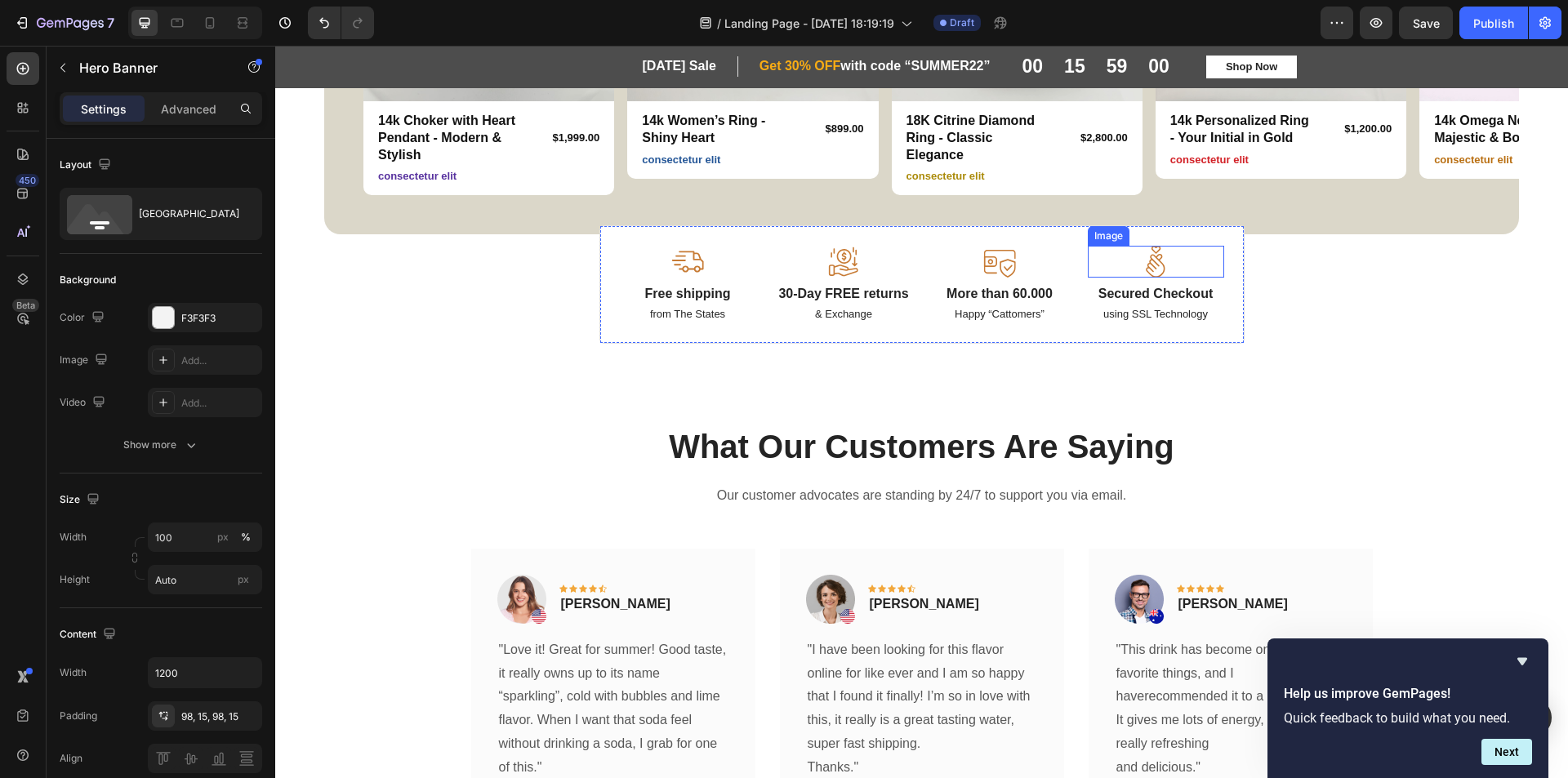
click at [1216, 244] on div "Image Free shipping Text Block from The States Text Block Image 30-Day FREE ret…" at bounding box center [922, 284] width 645 height 119
click at [1211, 224] on div "First Day of Summer Sale Heading Row Get 30% OFF with code “SUMMER22” Heading R…" at bounding box center [922, 163] width 1293 height 1803
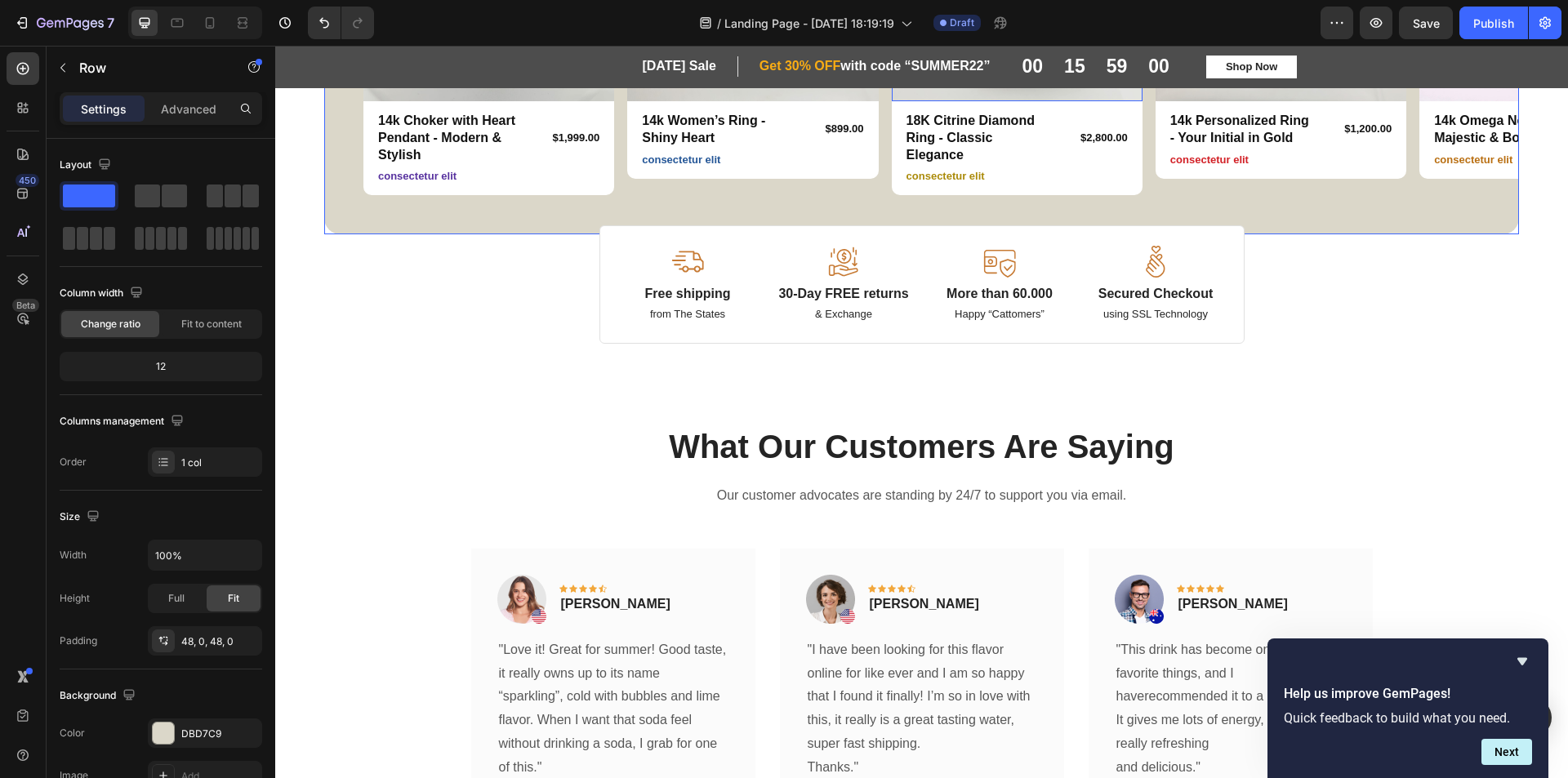
scroll to position [81, 0]
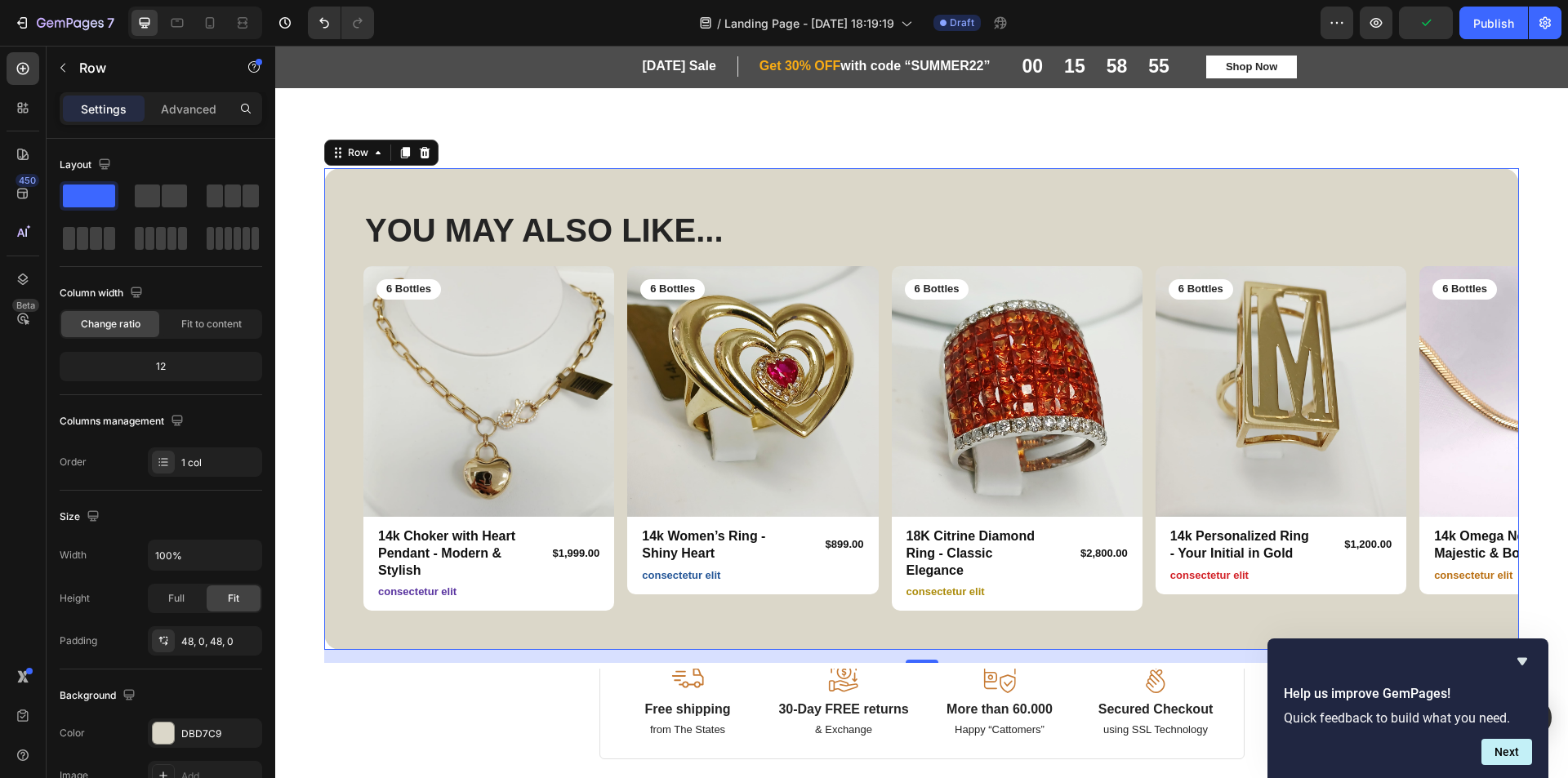
scroll to position [735, 0]
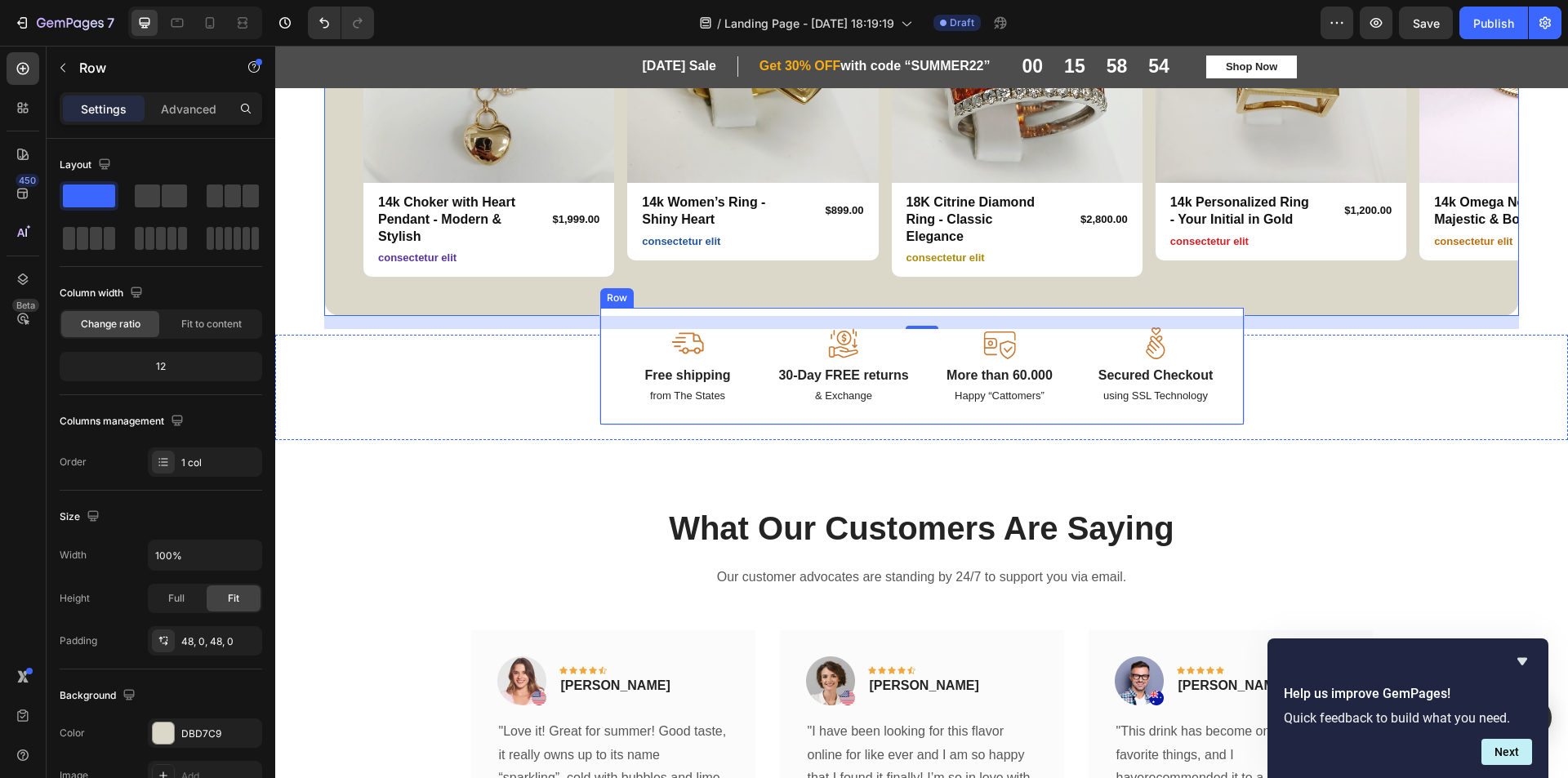
click at [620, 364] on div "Image Free shipping Text Block from The States Text Block" at bounding box center [688, 366] width 136 height 78
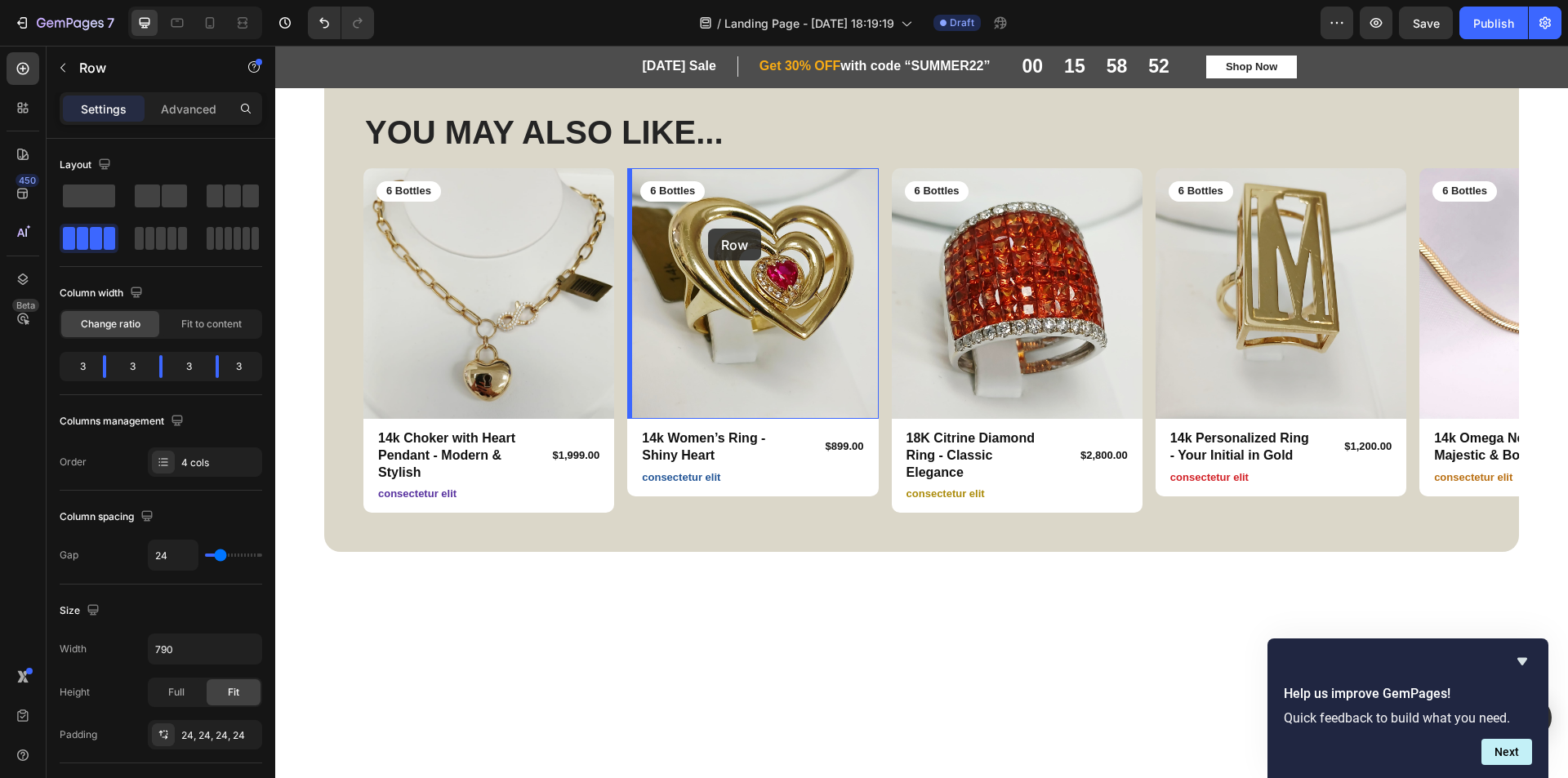
scroll to position [81, 0]
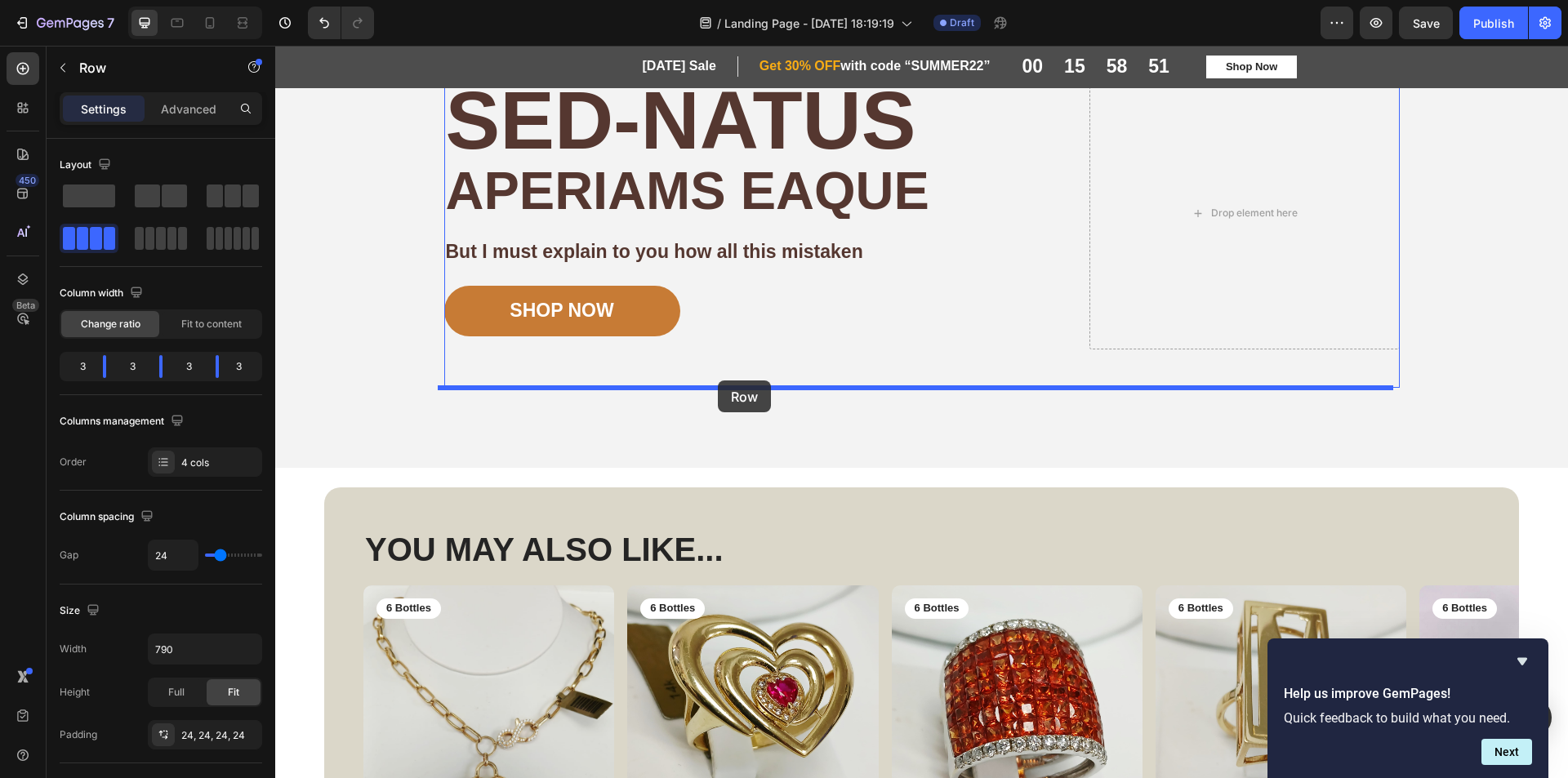
drag, startPoint x: 619, startPoint y: 364, endPoint x: 718, endPoint y: 380, distance: 100.3
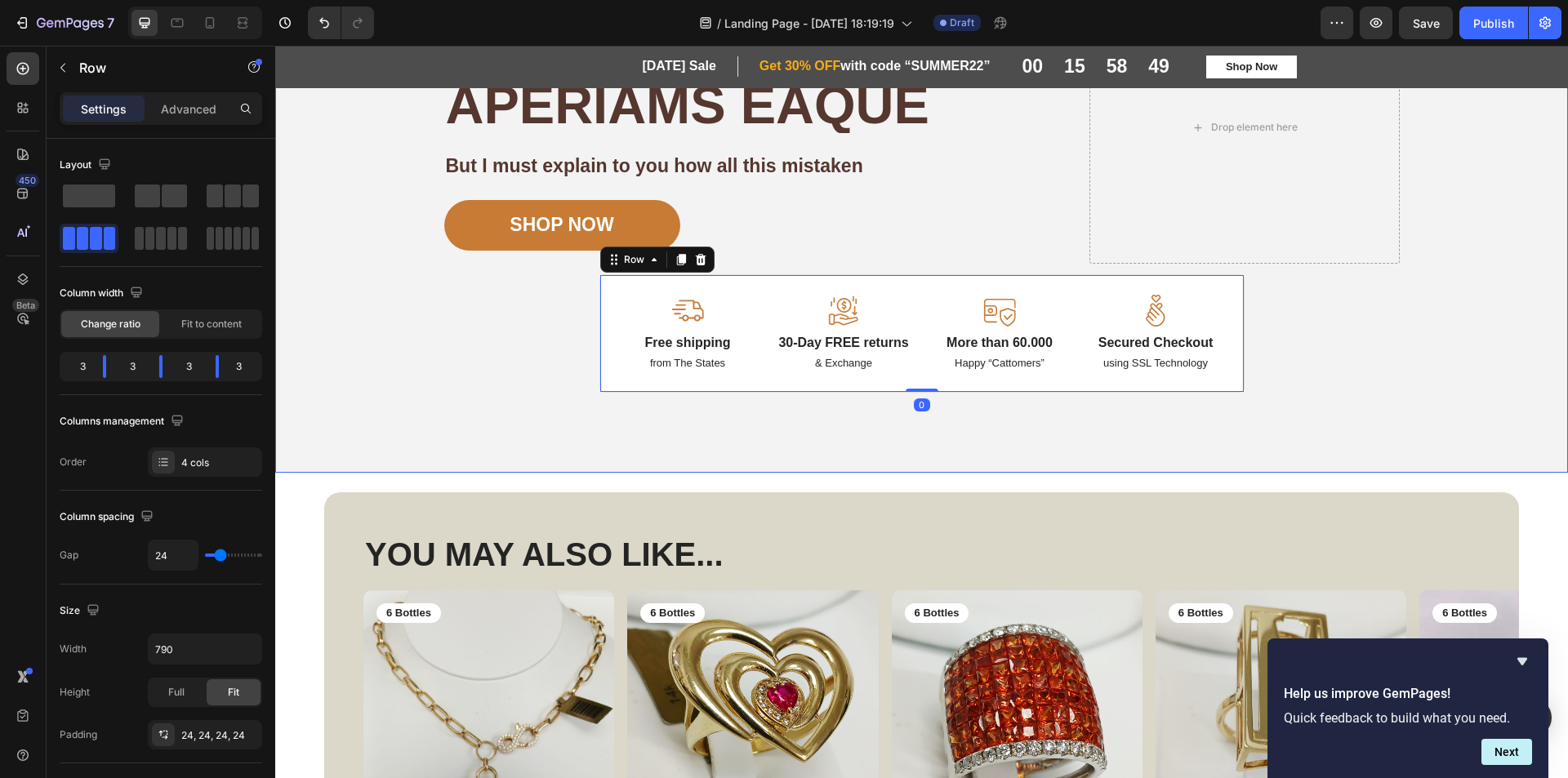
scroll to position [245, 0]
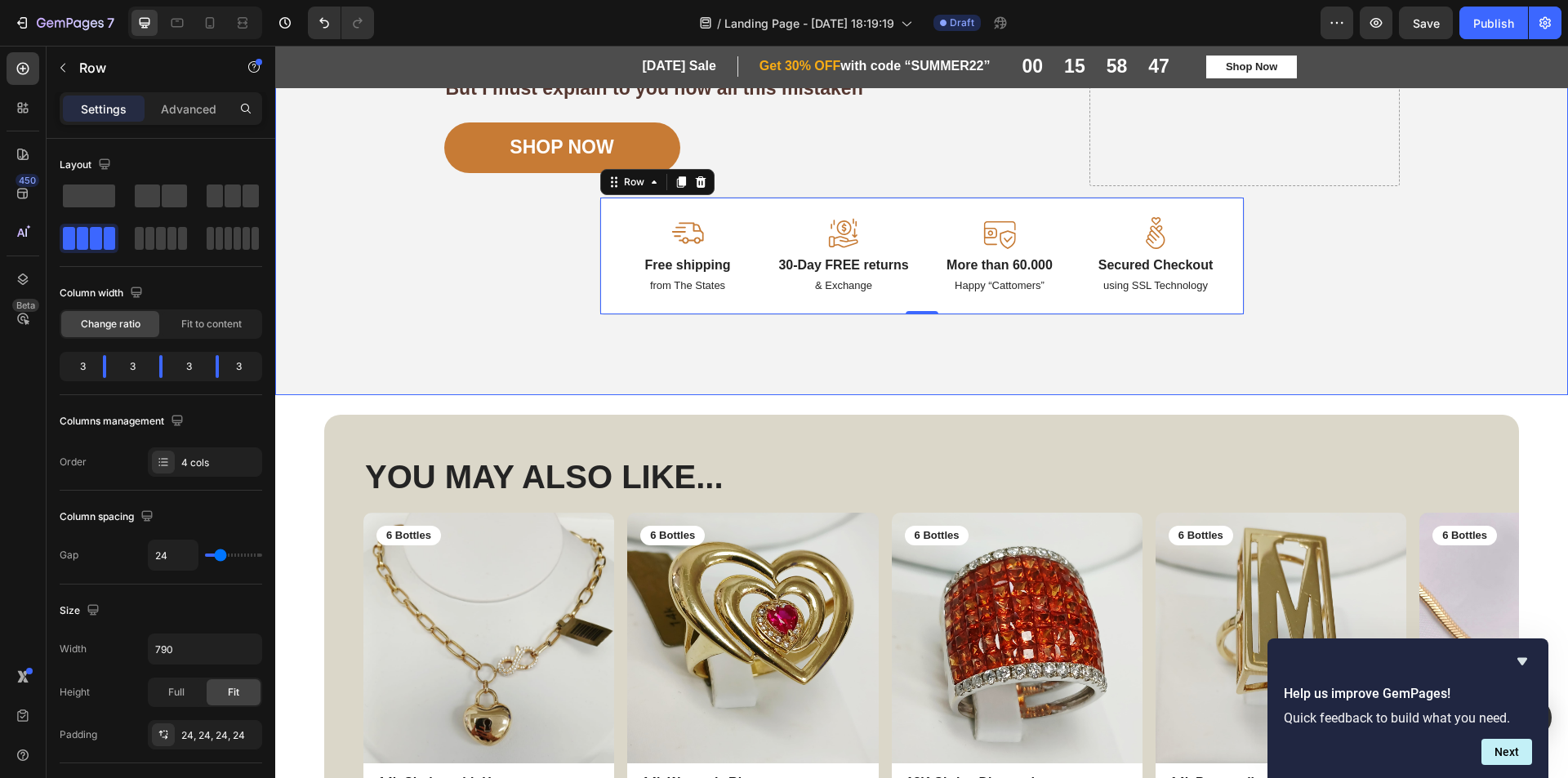
click at [1183, 344] on div "Image Image Free shipping Text Block from The States Text Block Advanced List I…" at bounding box center [922, 114] width 980 height 561
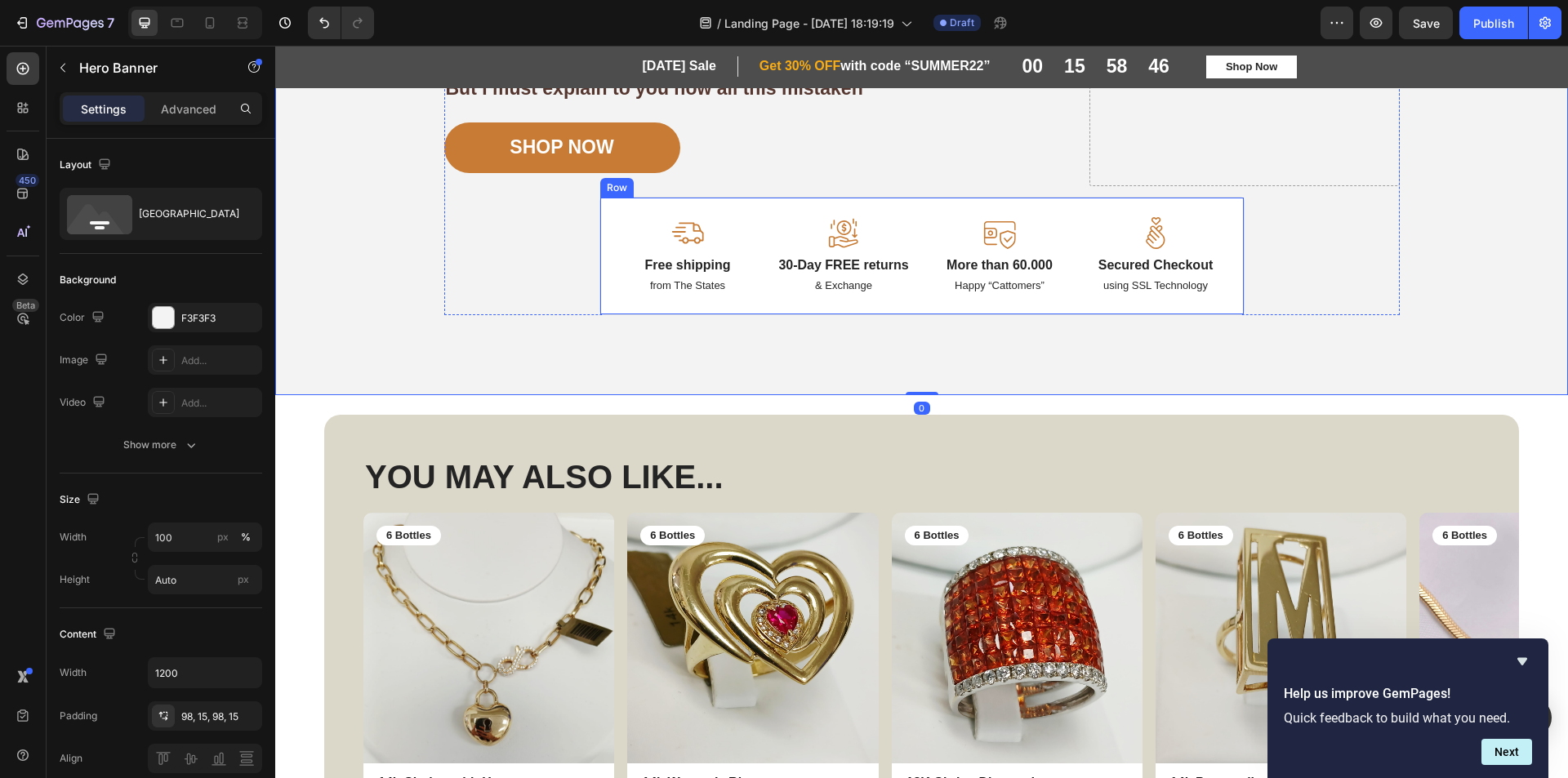
click at [641, 203] on div "Image Free shipping Text Block from The States Text Block Image 30-Day FREE ret…" at bounding box center [922, 256] width 645 height 119
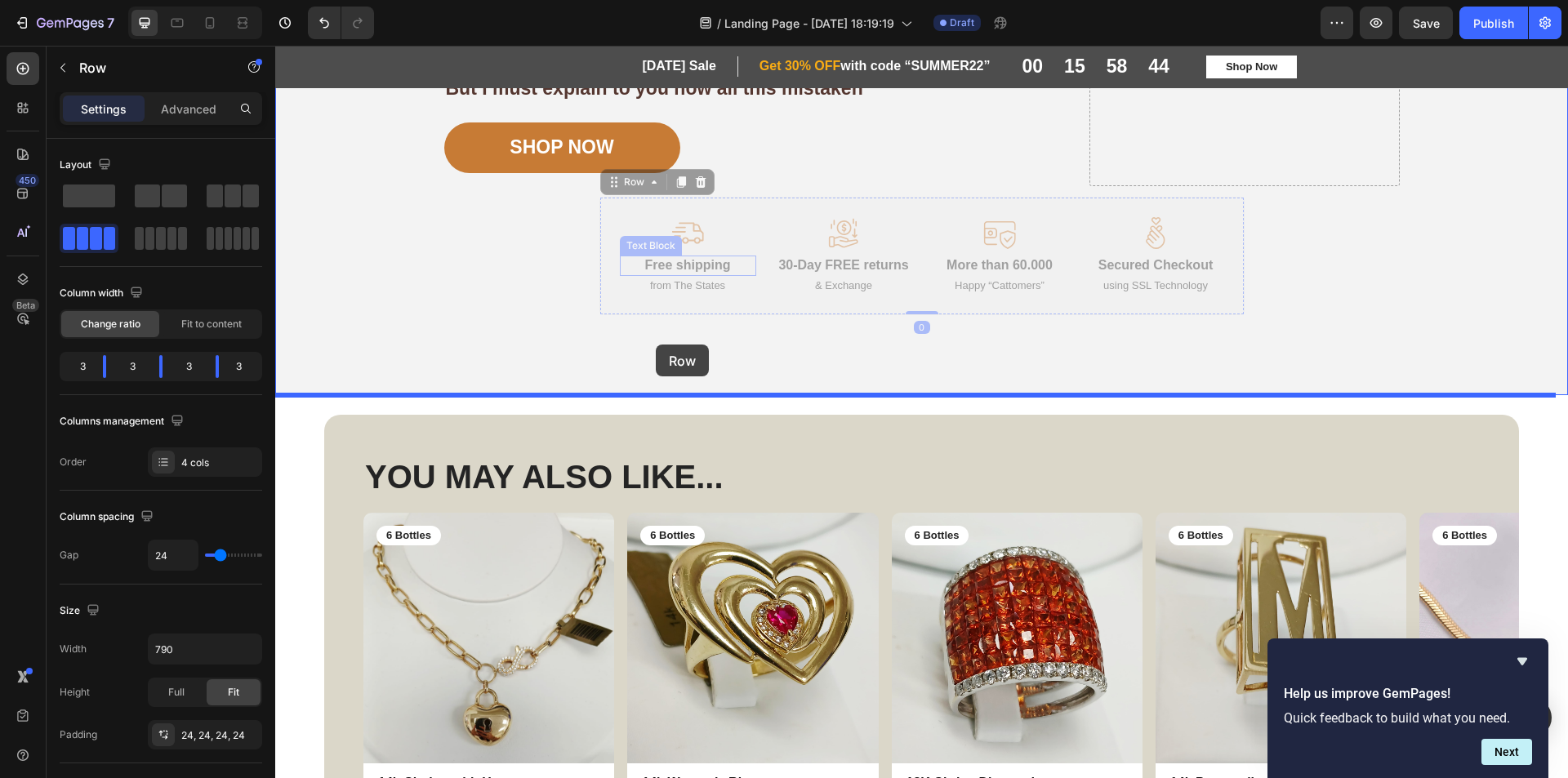
drag, startPoint x: 610, startPoint y: 183, endPoint x: 659, endPoint y: 344, distance: 168.3
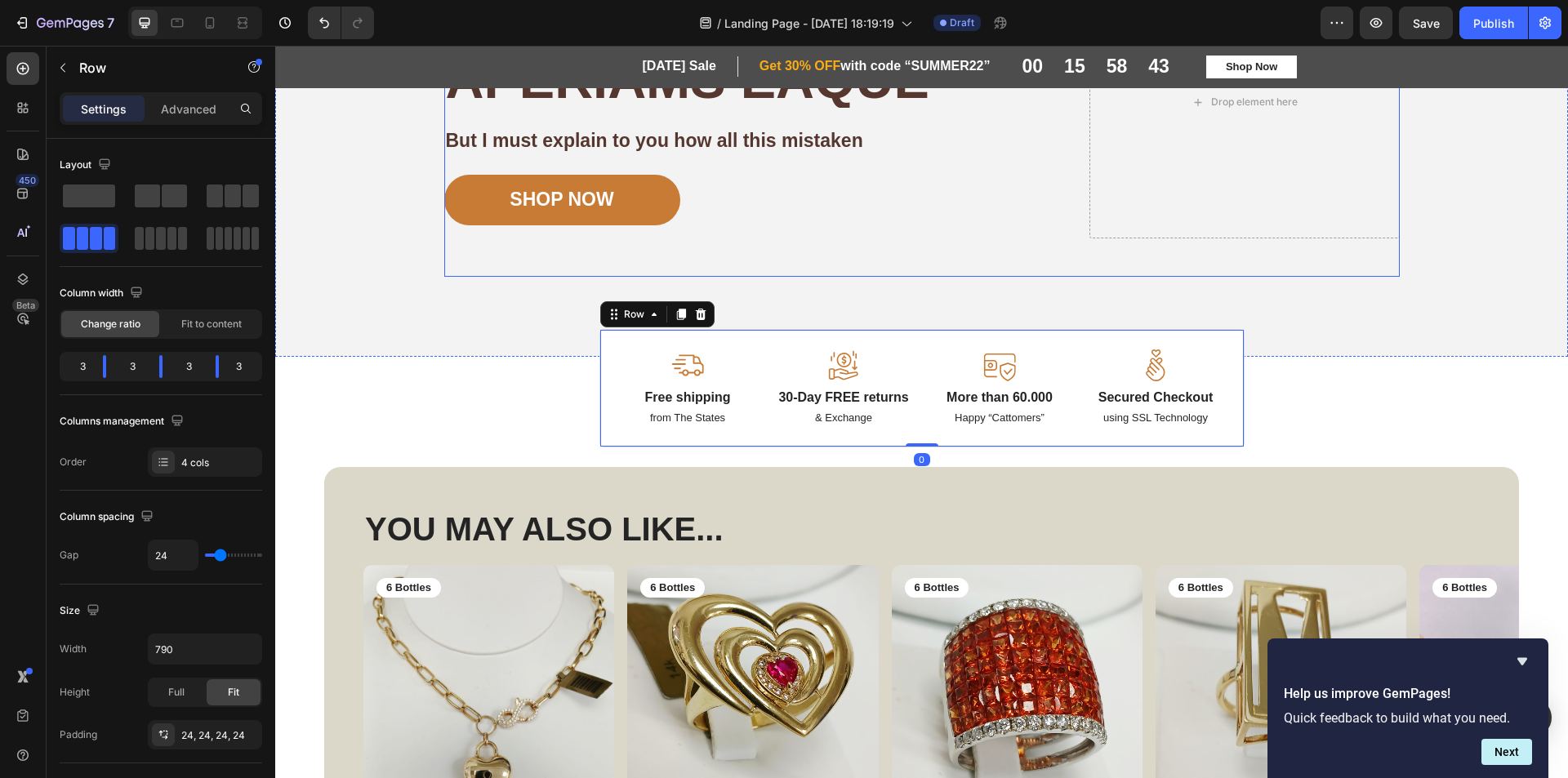
scroll to position [163, 0]
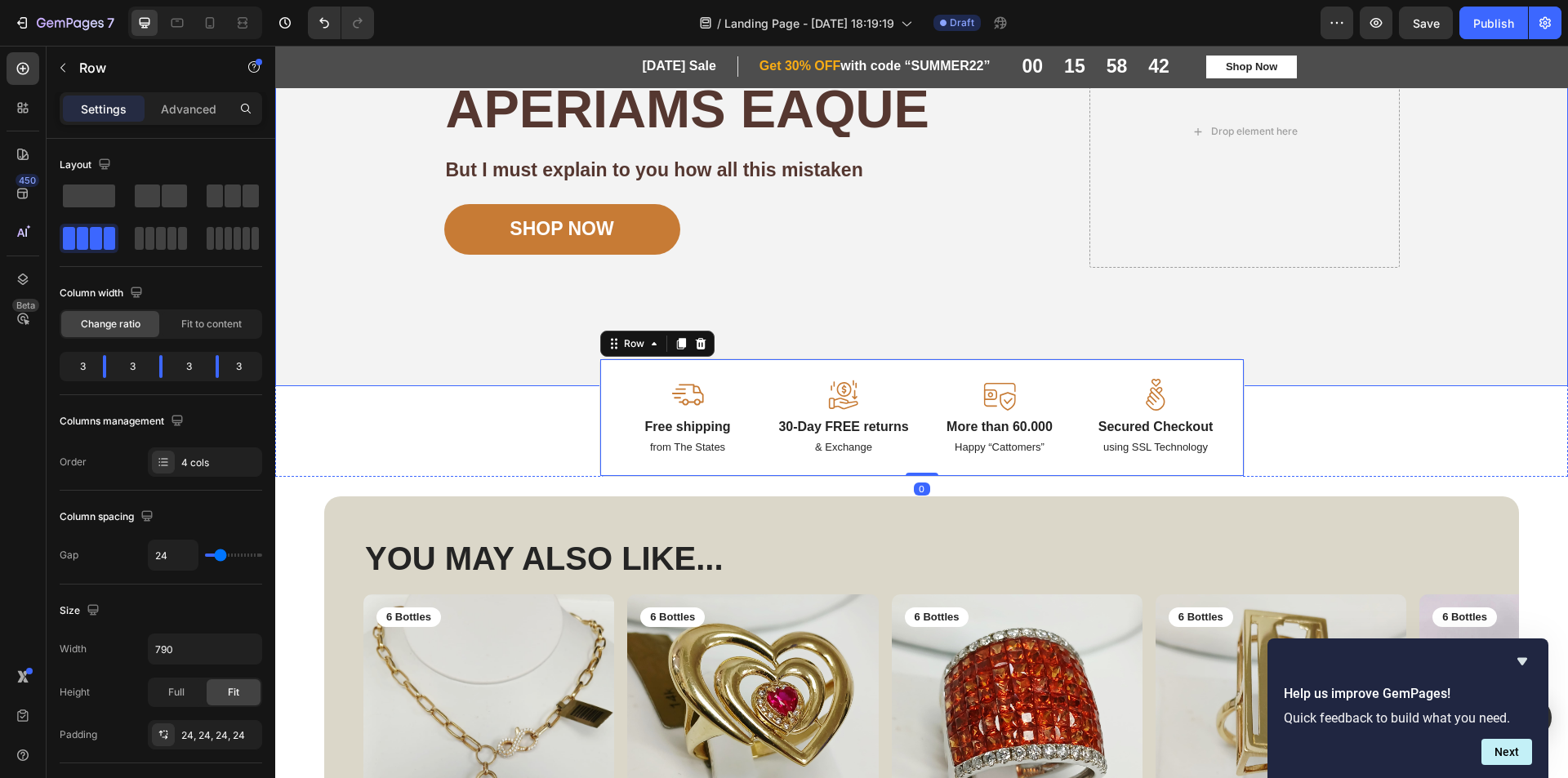
click at [1447, 349] on div "Background Image" at bounding box center [922, 151] width 1293 height 471
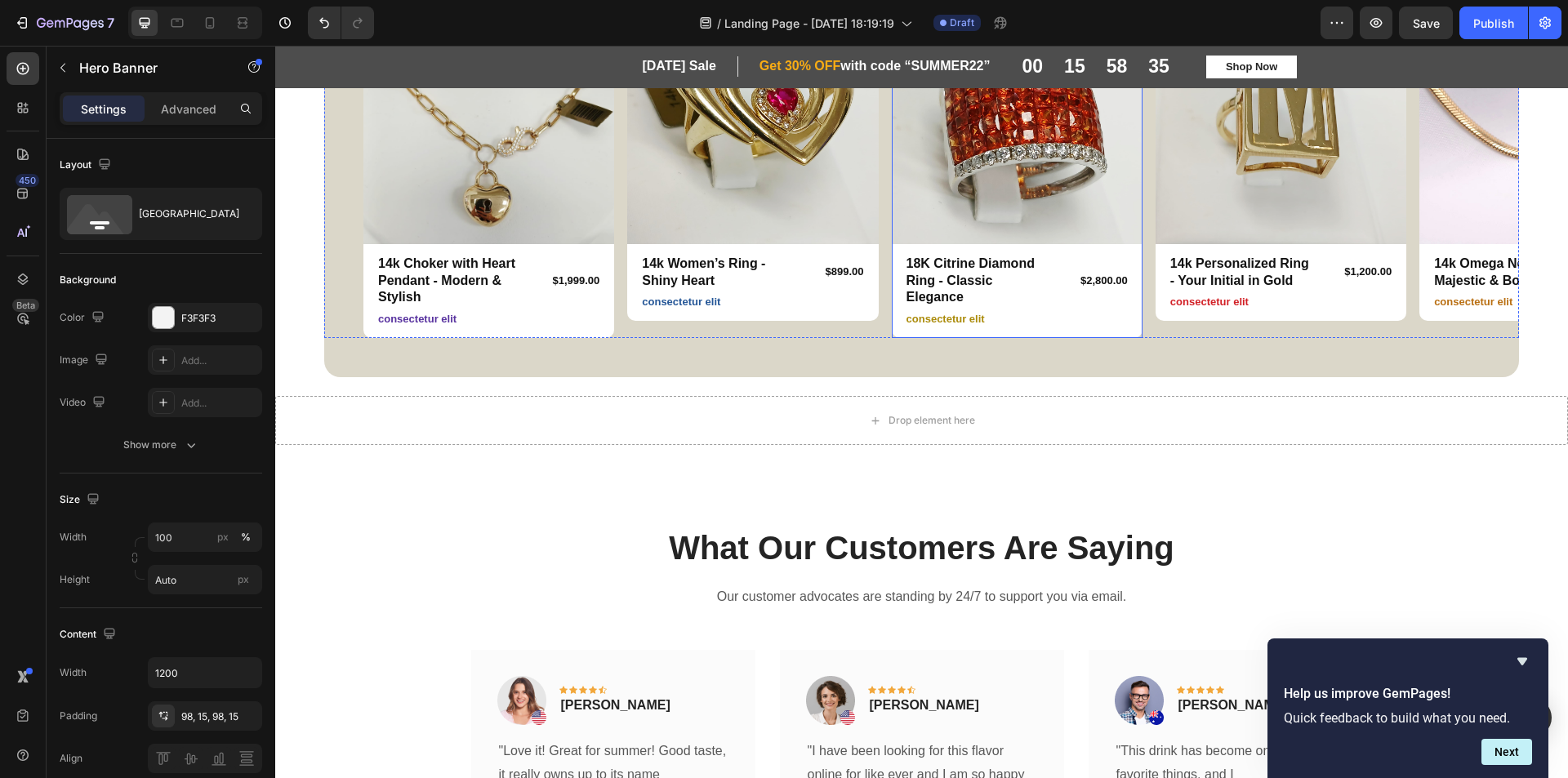
scroll to position [816, 0]
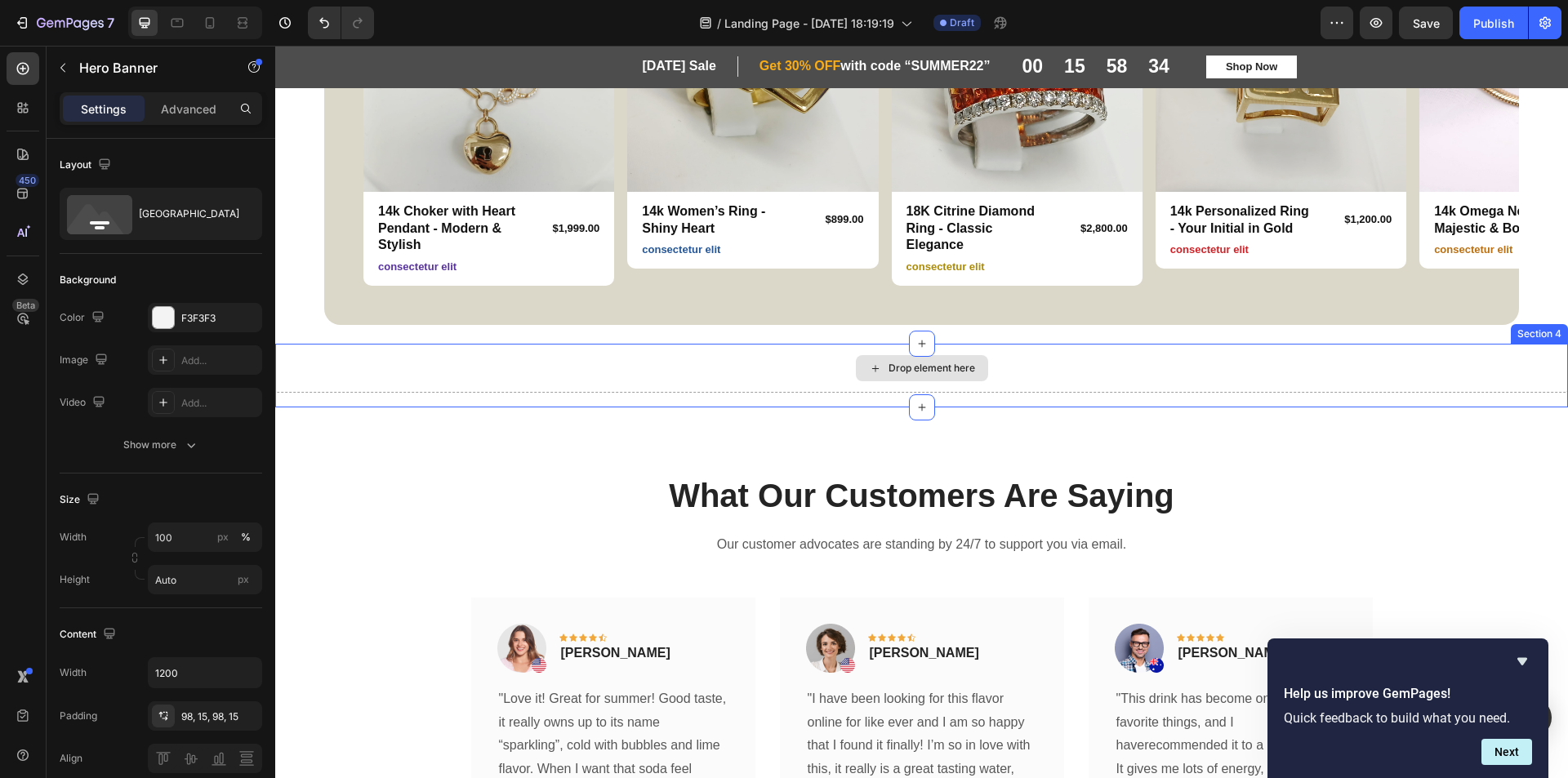
click at [1402, 360] on div "Drop element here" at bounding box center [922, 368] width 1293 height 49
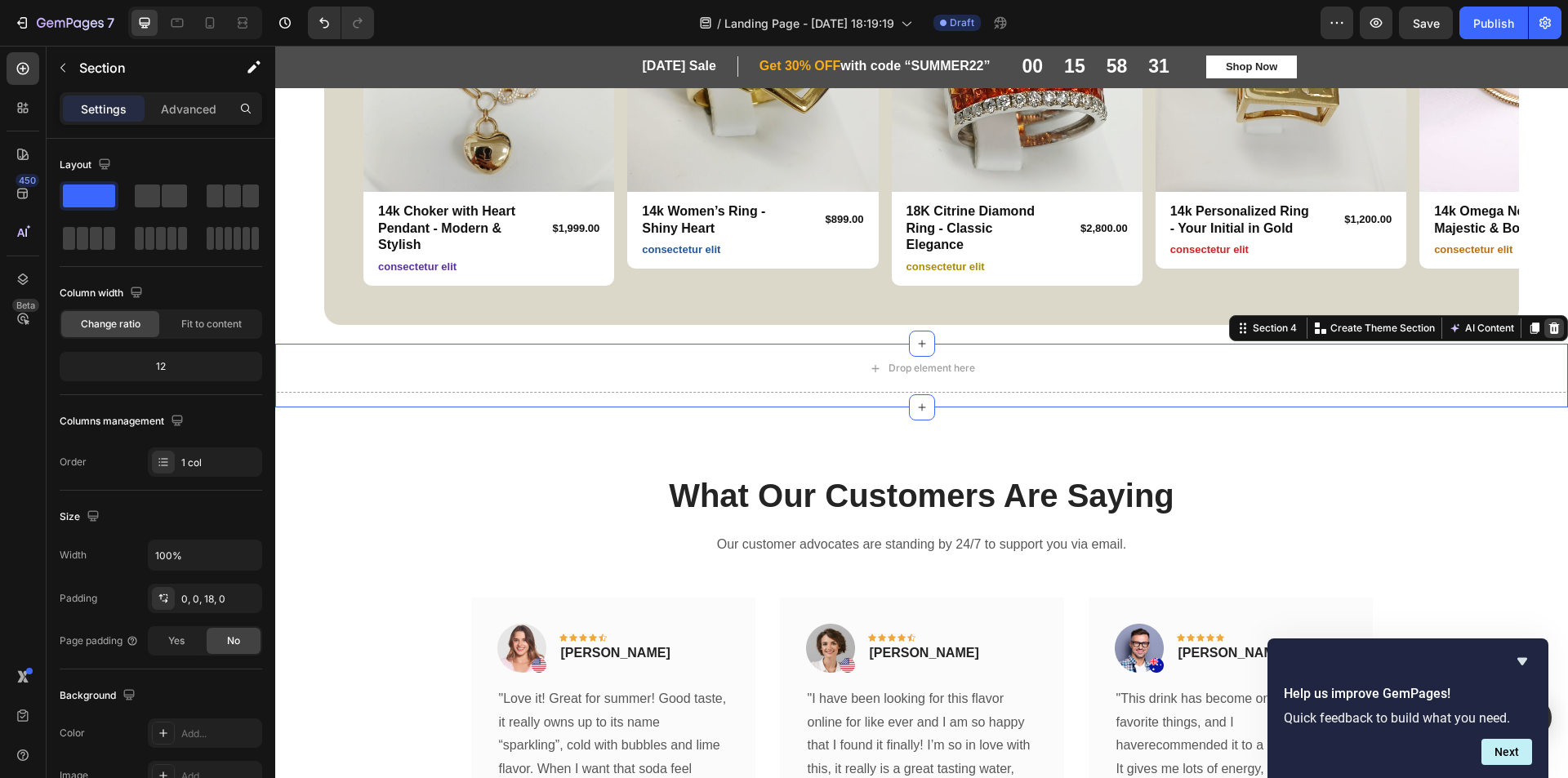
click at [1547, 329] on icon at bounding box center [1554, 329] width 13 height 13
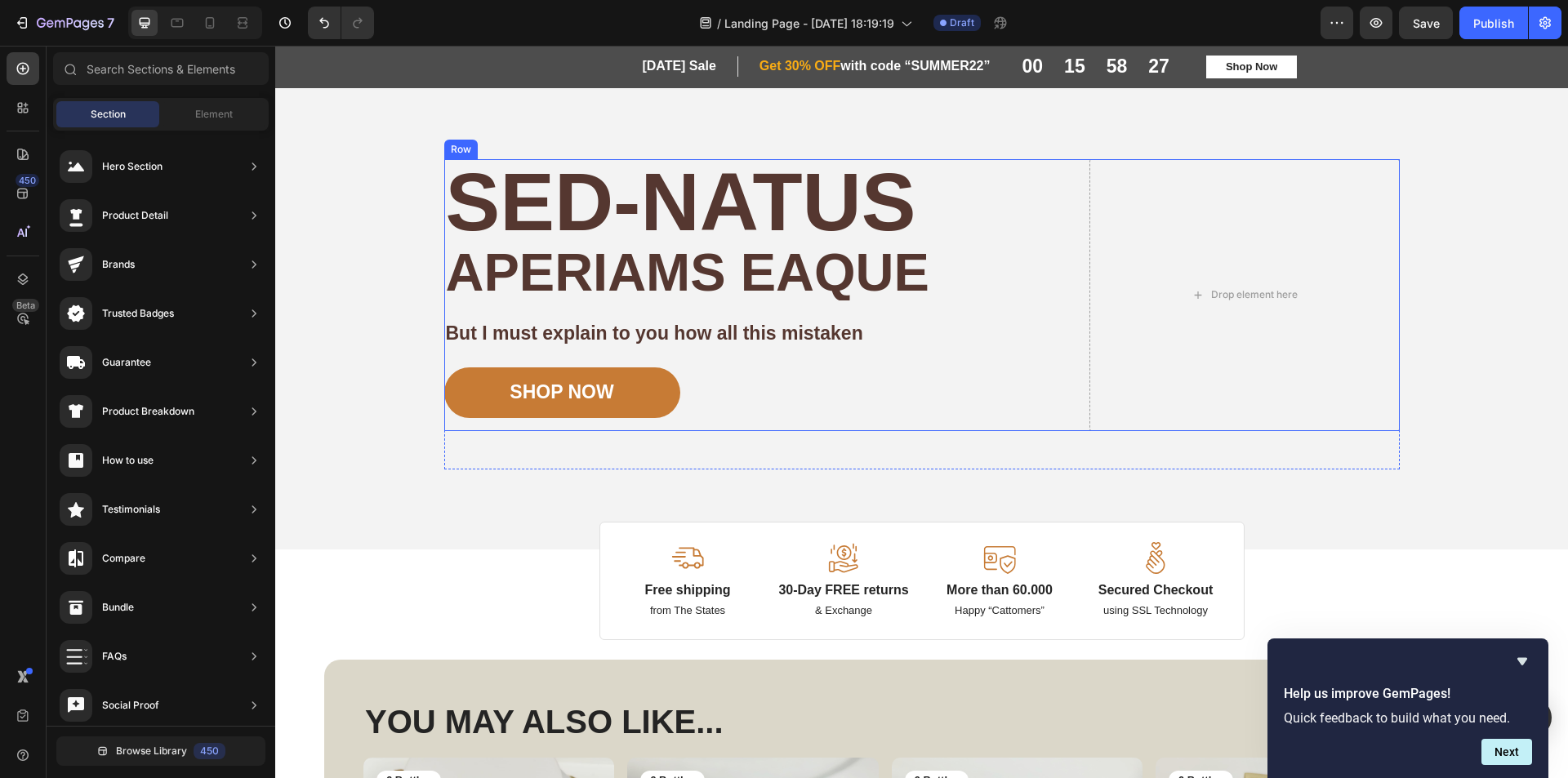
scroll to position [0, 0]
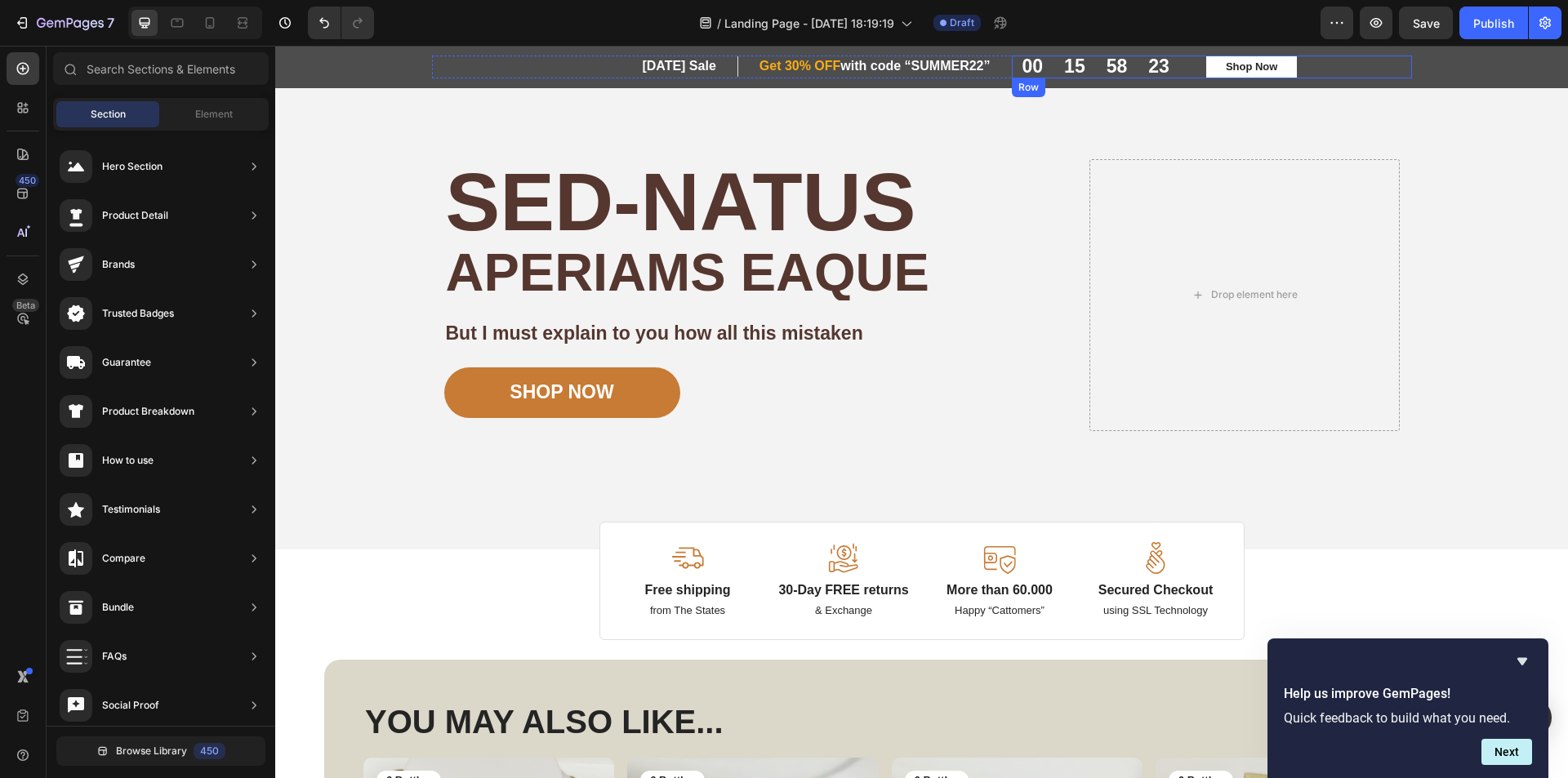
click at [1391, 66] on div "00 15 58 23 CountDown Timer Shop Now Button Row" at bounding box center [1211, 66] width 400 height 22
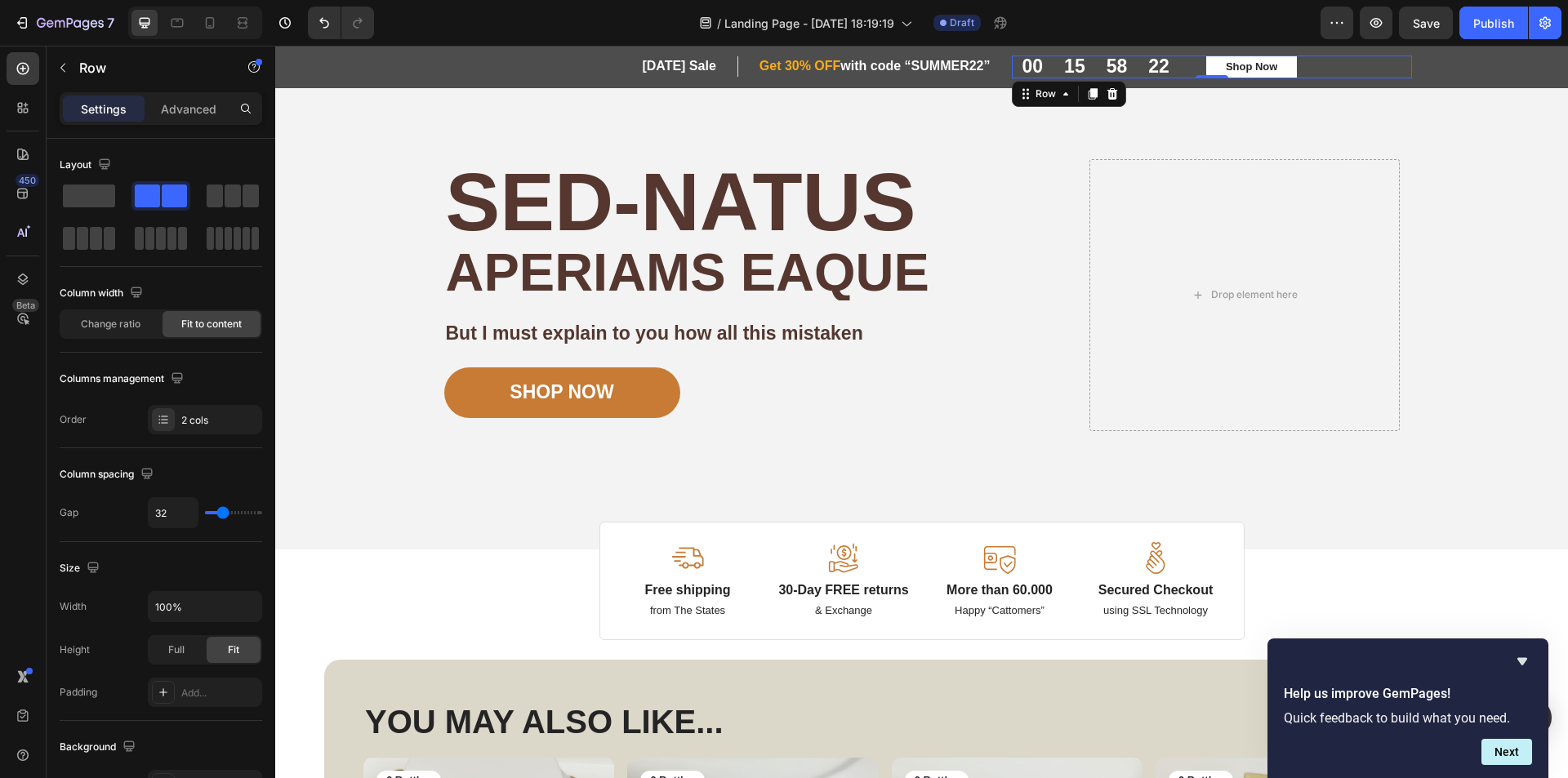
click at [1432, 69] on div "First Day of Summer Sale Heading Row Get 30% OFF with code “SUMMER22” Heading R…" at bounding box center [922, 66] width 1268 height 22
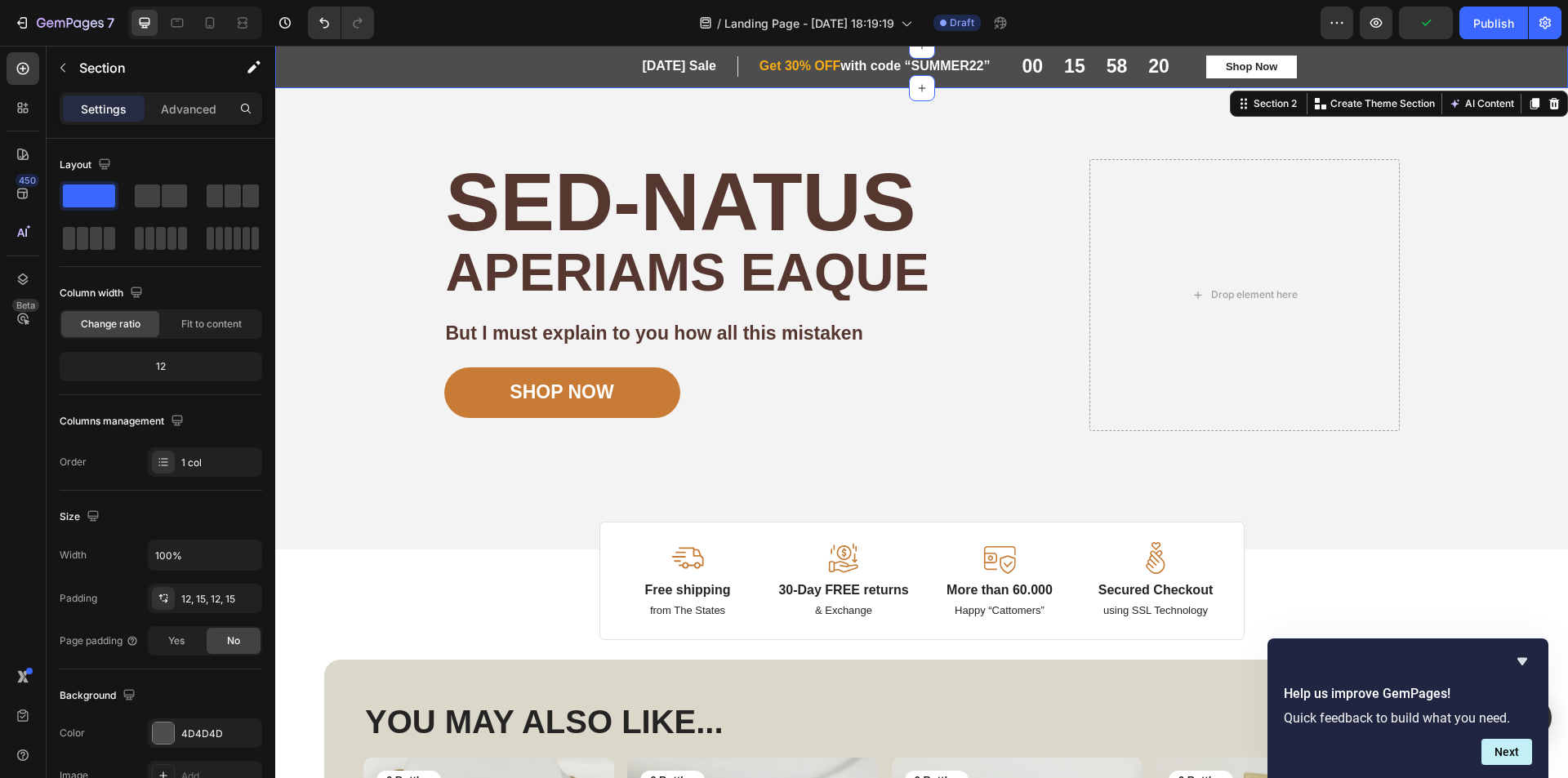
click at [469, 55] on div "First Day of Summer Sale Heading Row Get 30% OFF with code “SUMMER22” Heading R…" at bounding box center [713, 66] width 560 height 22
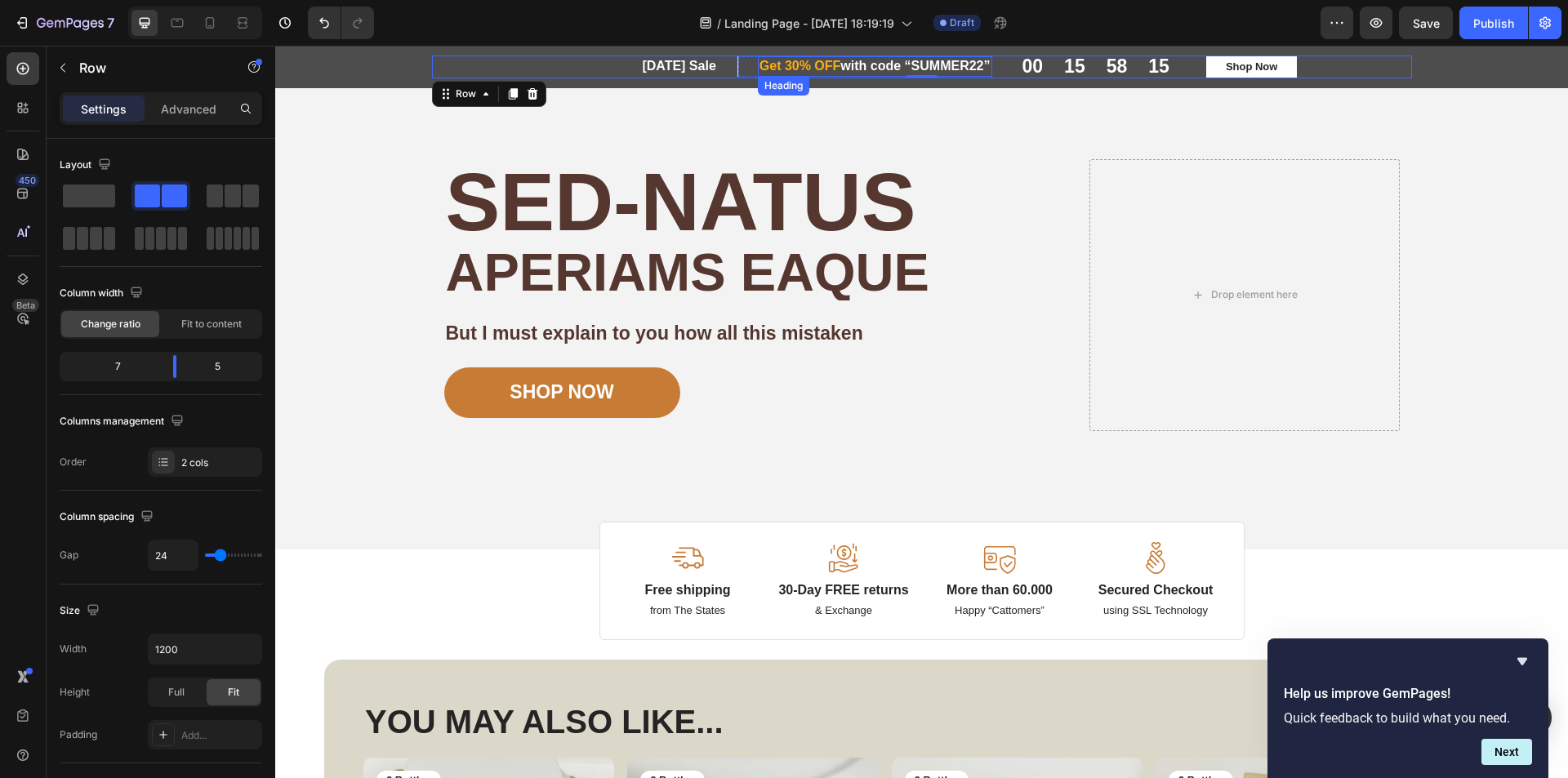
click at [921, 64] on p "Get 30% OFF with code “SUMMER22”" at bounding box center [874, 66] width 231 height 17
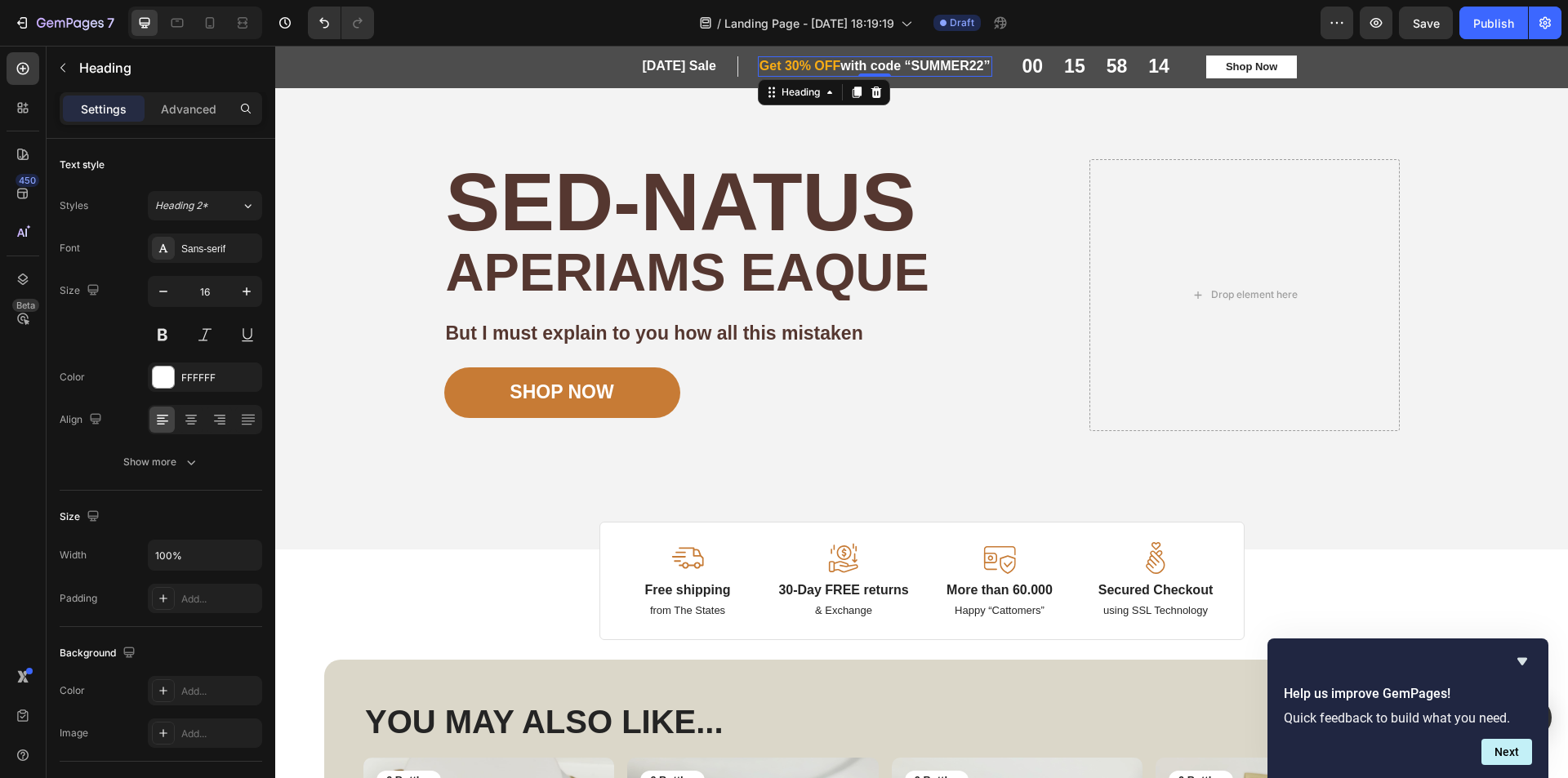
click at [921, 64] on p "Get 30% OFF with code “SUMMER22”" at bounding box center [874, 66] width 231 height 17
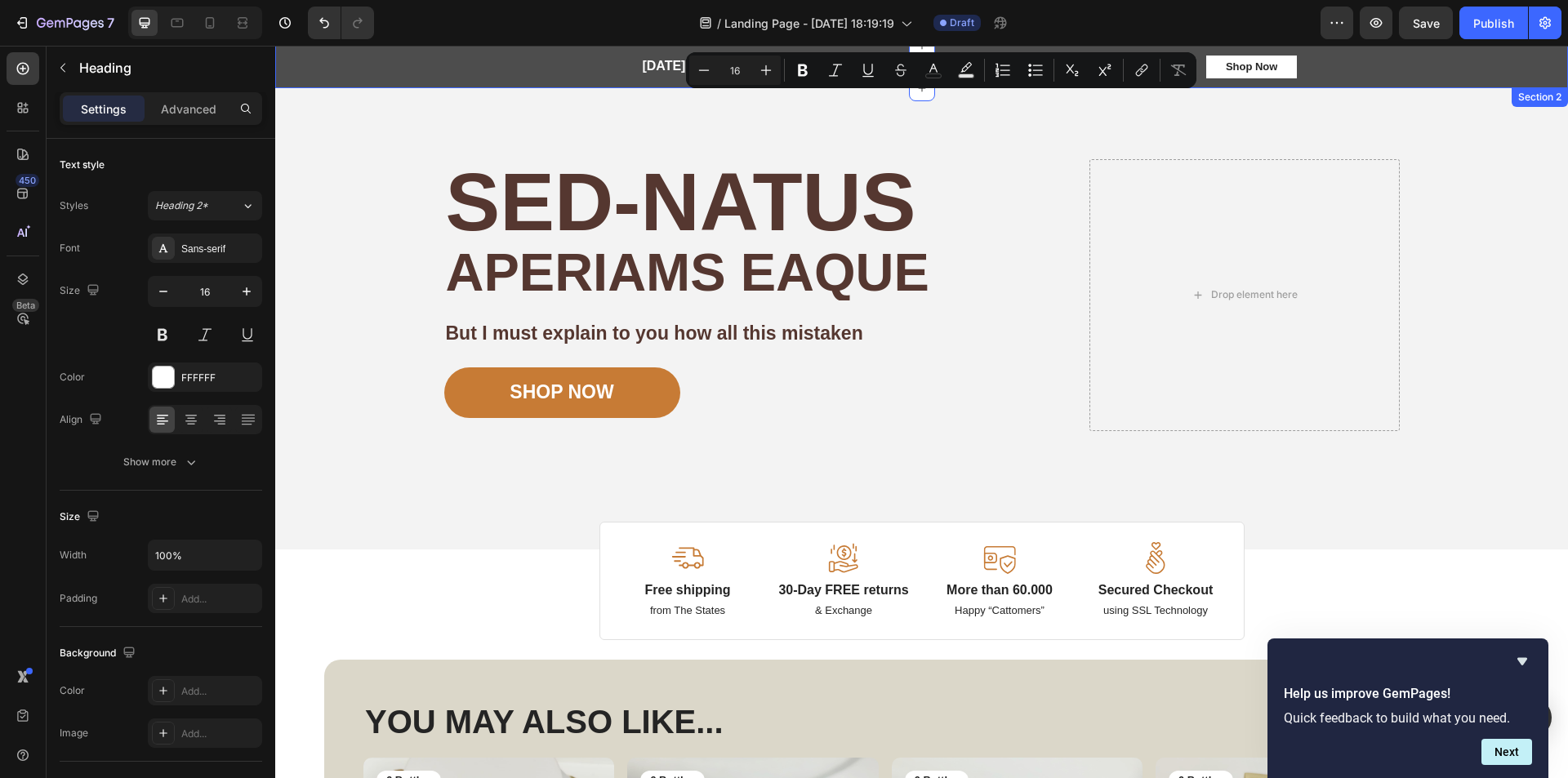
click at [1464, 68] on div "First Day of Summer Sale Heading Row Get 30% OFF with code “SUMMER22” Heading 0…" at bounding box center [922, 66] width 1268 height 22
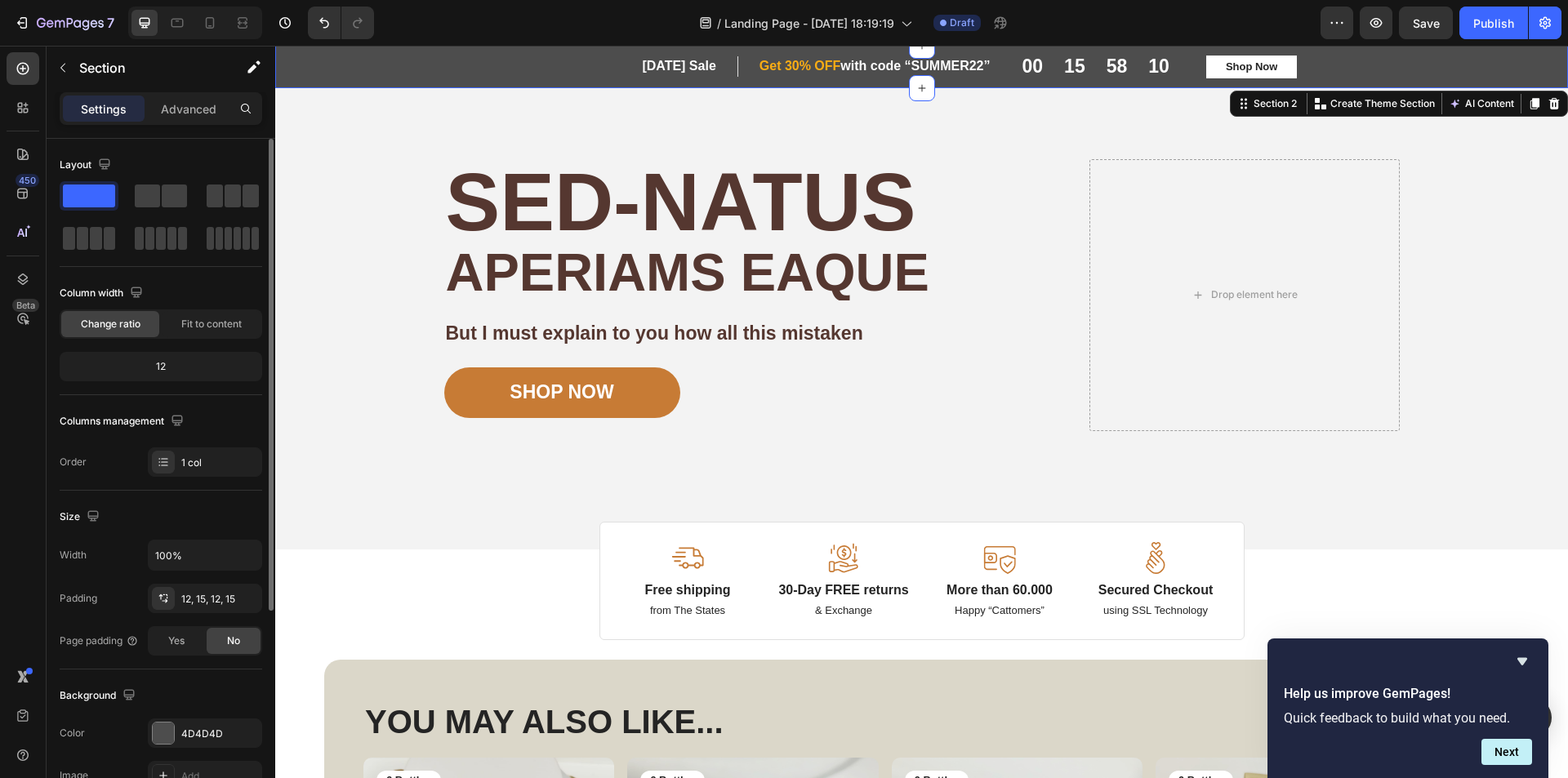
scroll to position [81, 0]
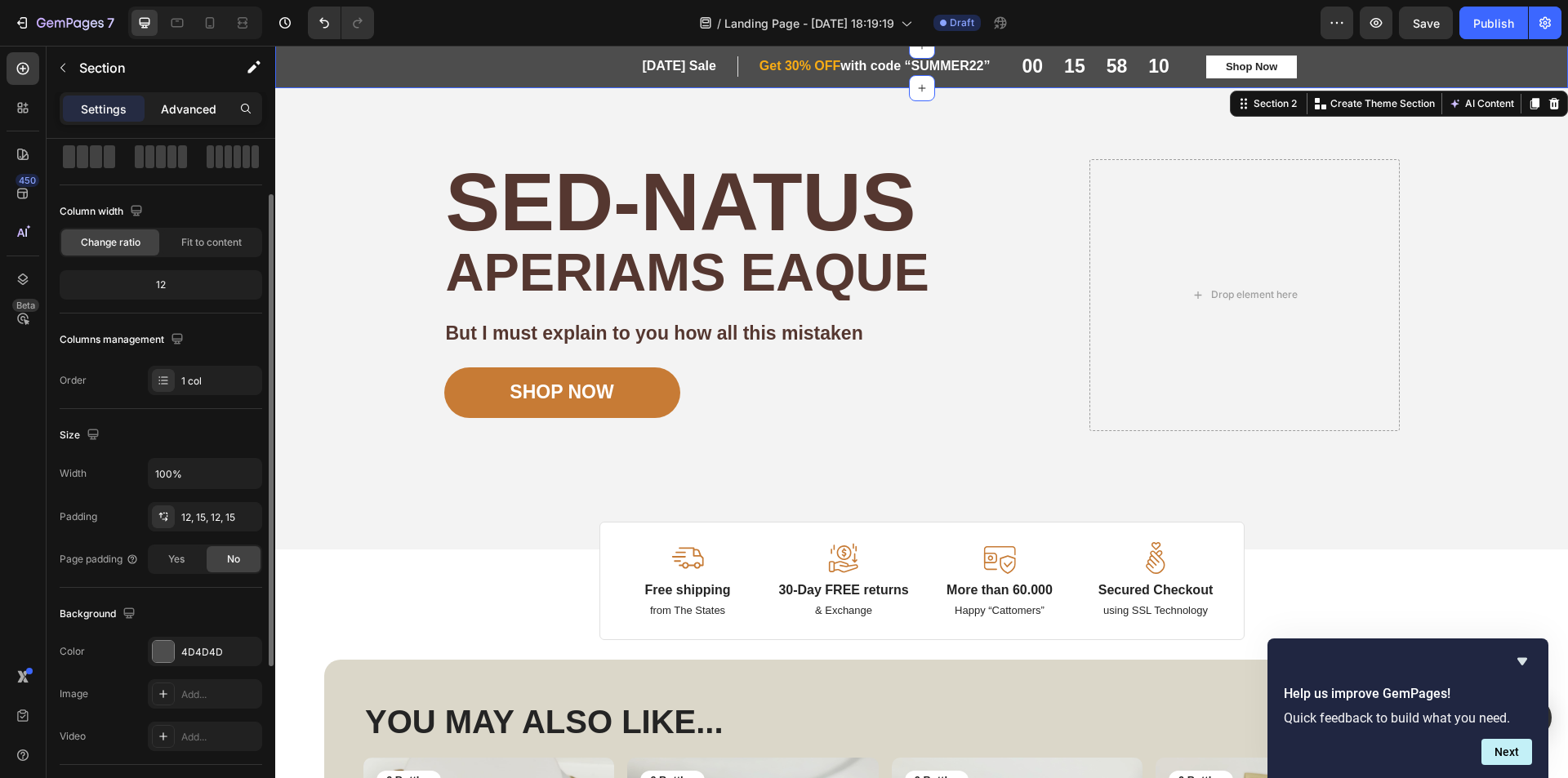
click at [185, 114] on p "Advanced" at bounding box center [188, 109] width 55 height 17
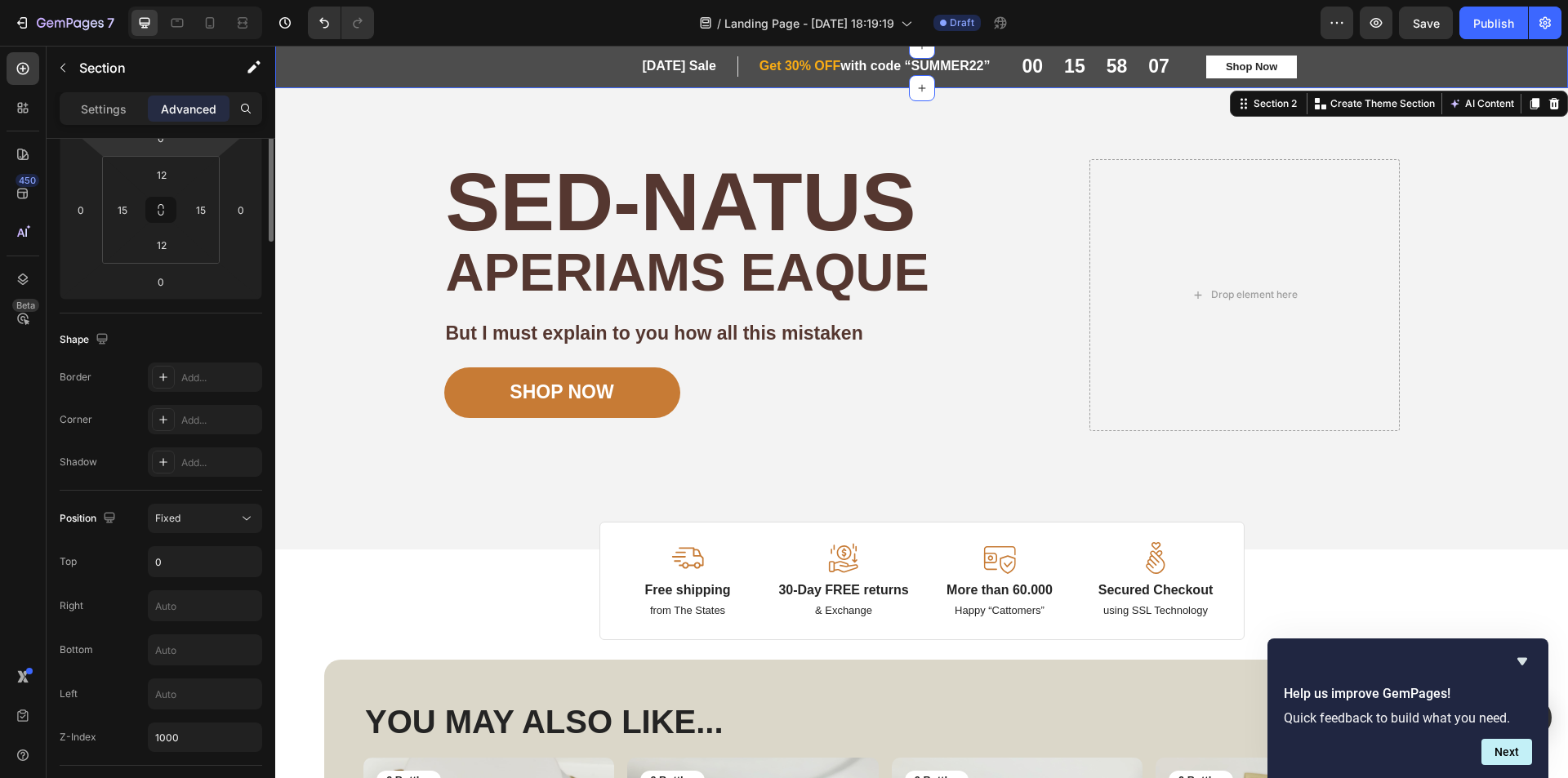
scroll to position [0, 0]
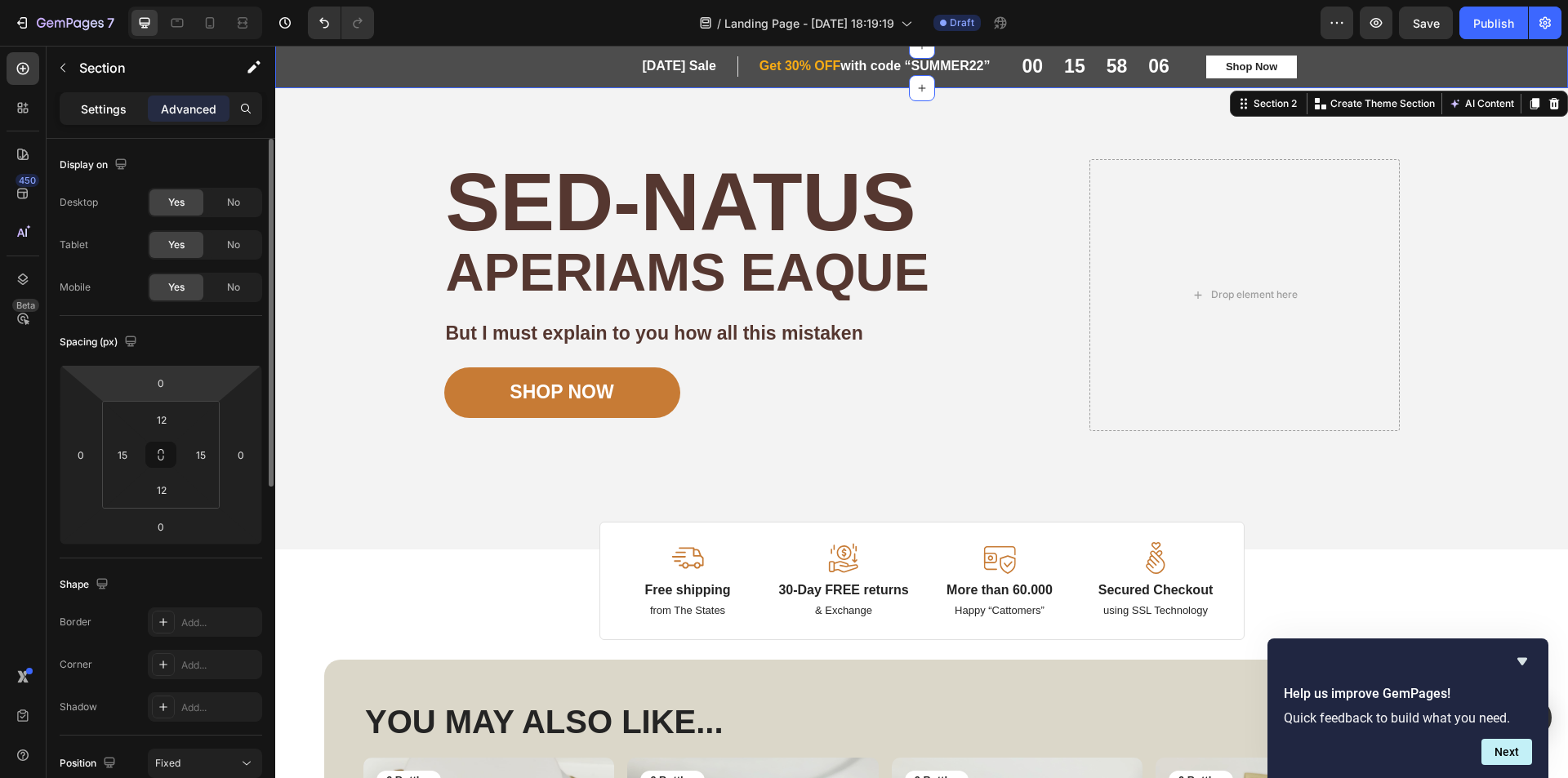
click at [102, 114] on p "Settings" at bounding box center [104, 109] width 46 height 17
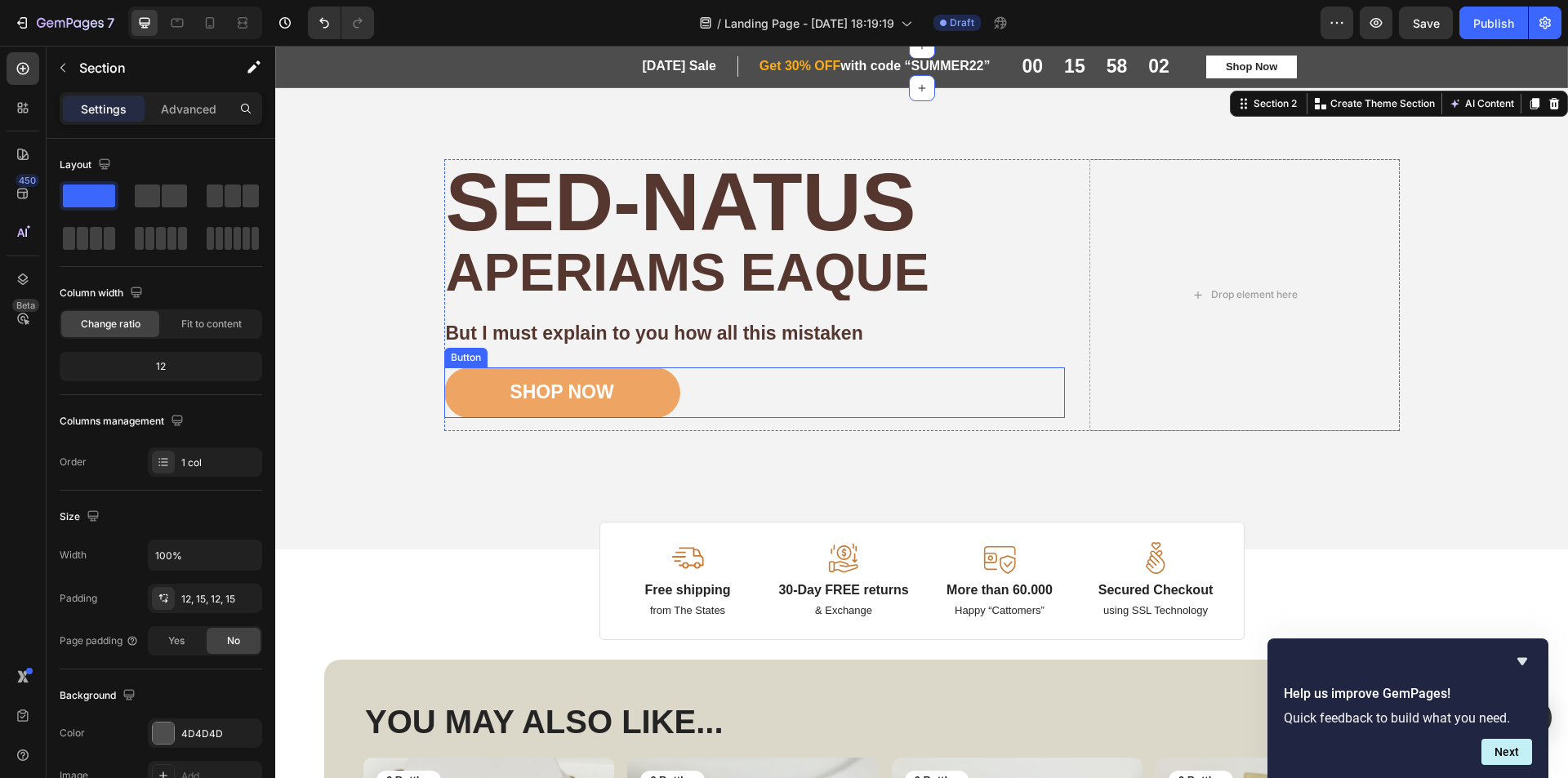
click at [591, 376] on button "SHOP NOW" at bounding box center [562, 393] width 236 height 50
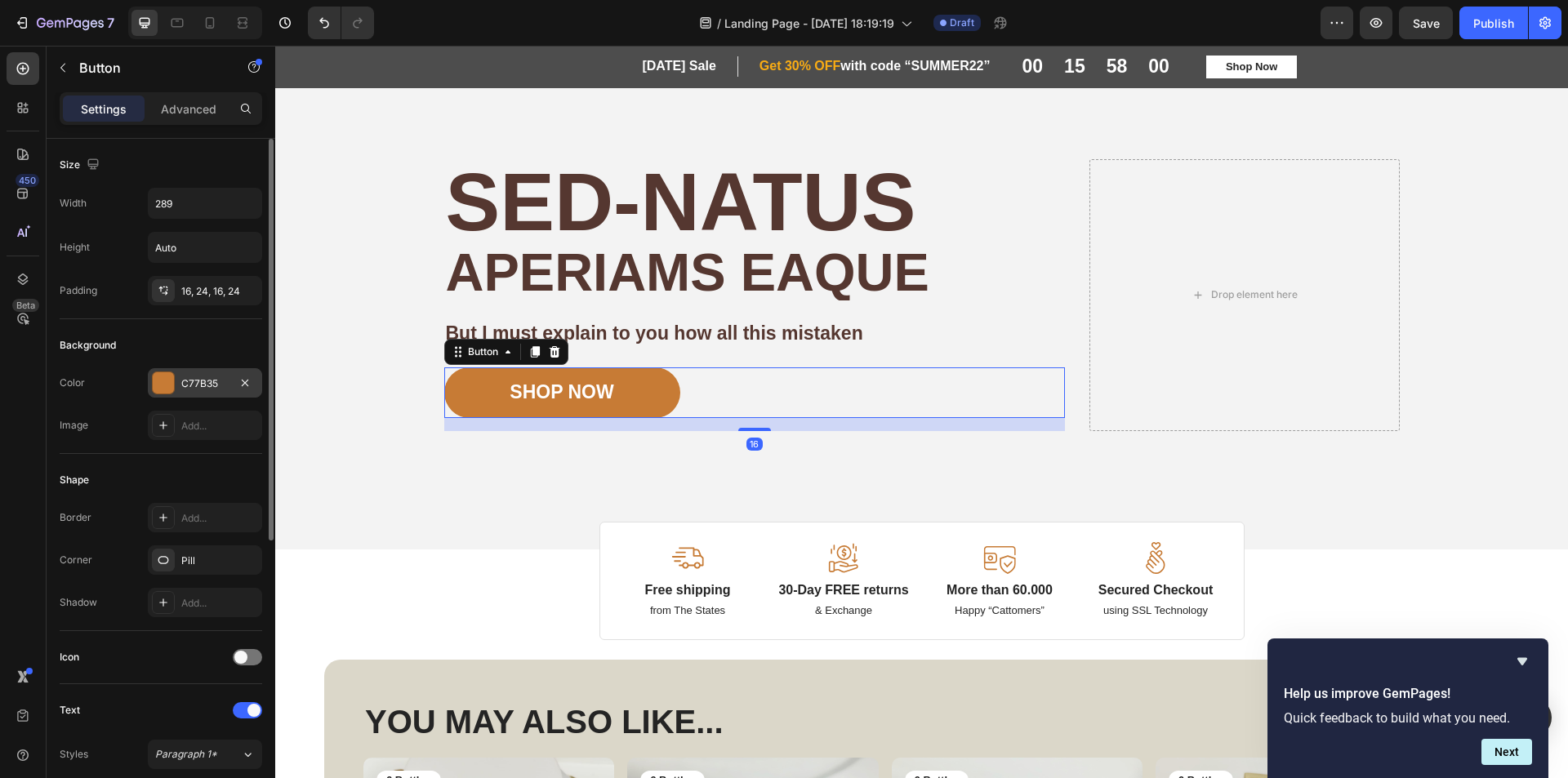
click at [166, 376] on div at bounding box center [163, 383] width 21 height 21
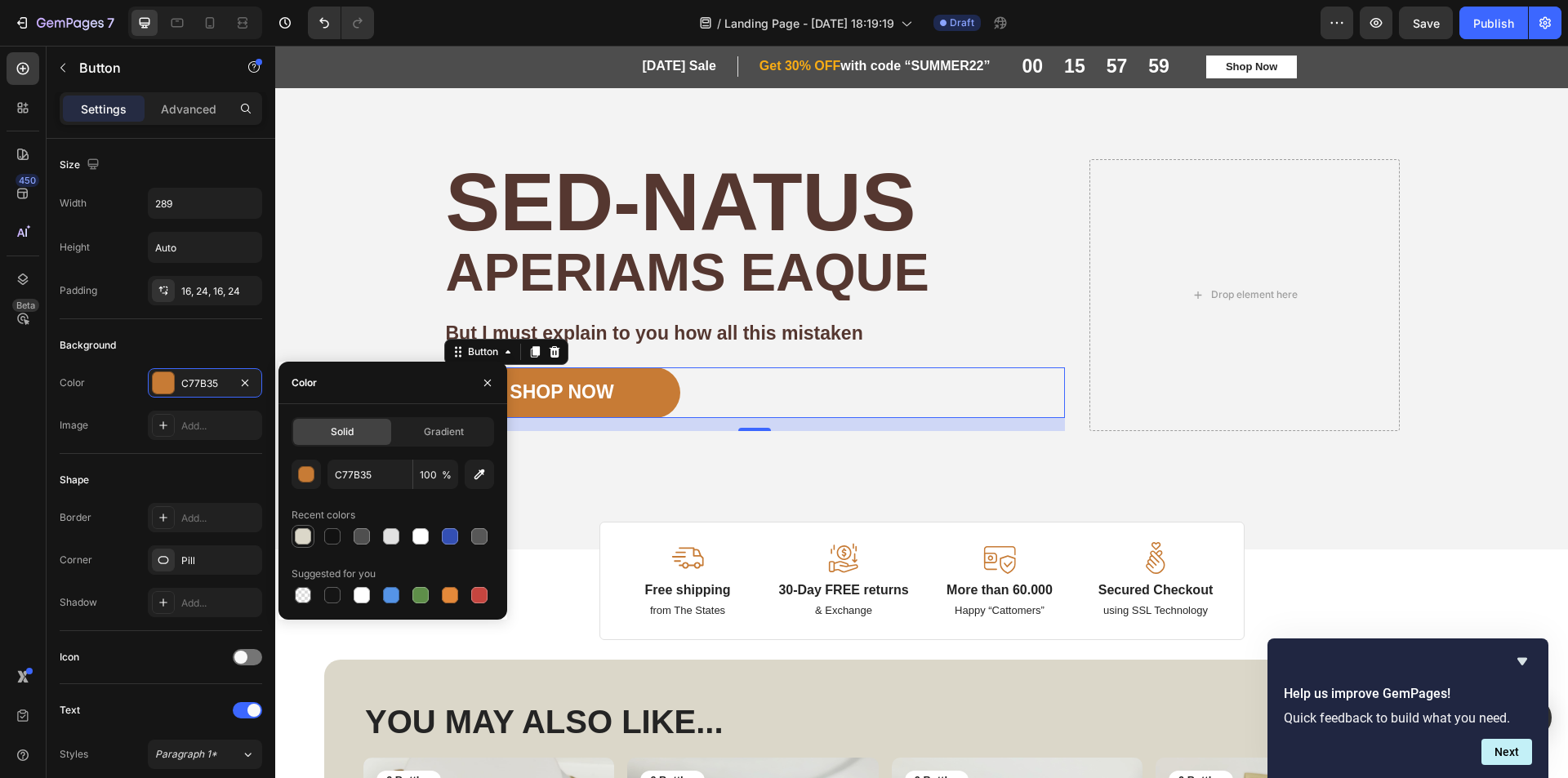
click at [309, 535] on div at bounding box center [303, 536] width 16 height 16
click at [332, 534] on div at bounding box center [332, 536] width 16 height 16
type input "121212"
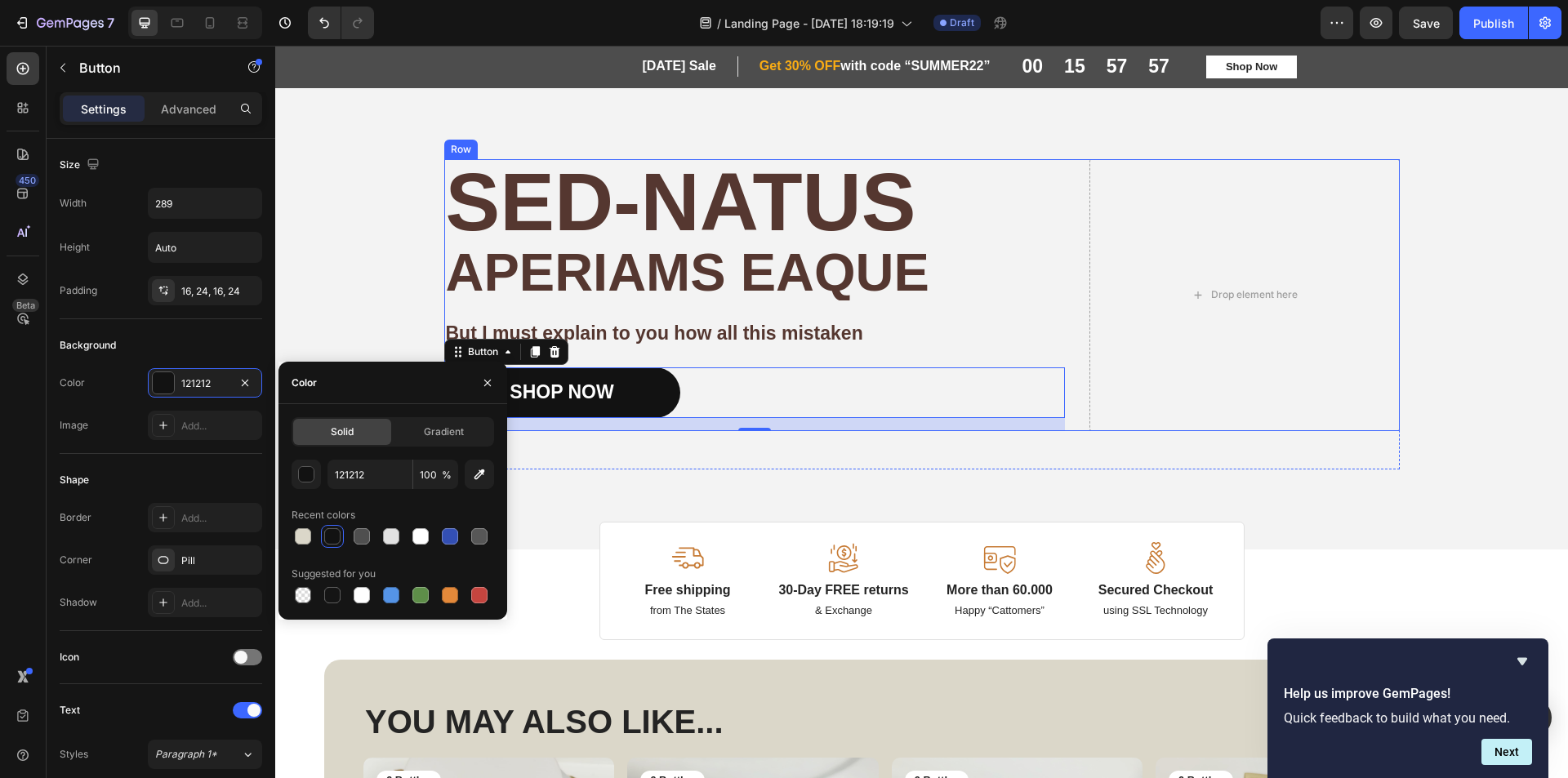
click at [952, 350] on div "Sed-natus Heading aperiams eaque Text Block But I must explain to you how all t…" at bounding box center [755, 295] width 621 height 272
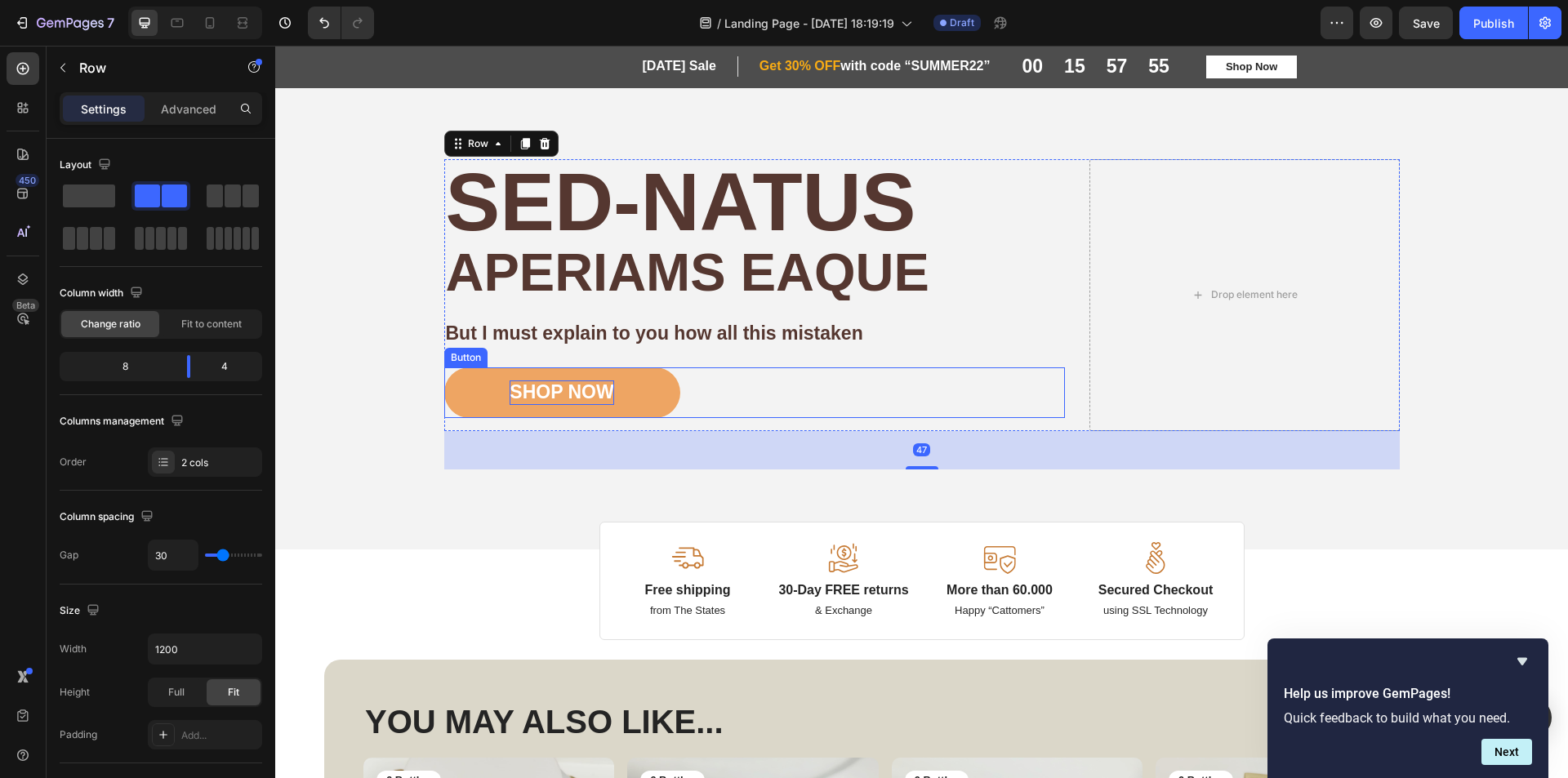
click at [565, 392] on div "SHOP NOW" at bounding box center [561, 393] width 104 height 24
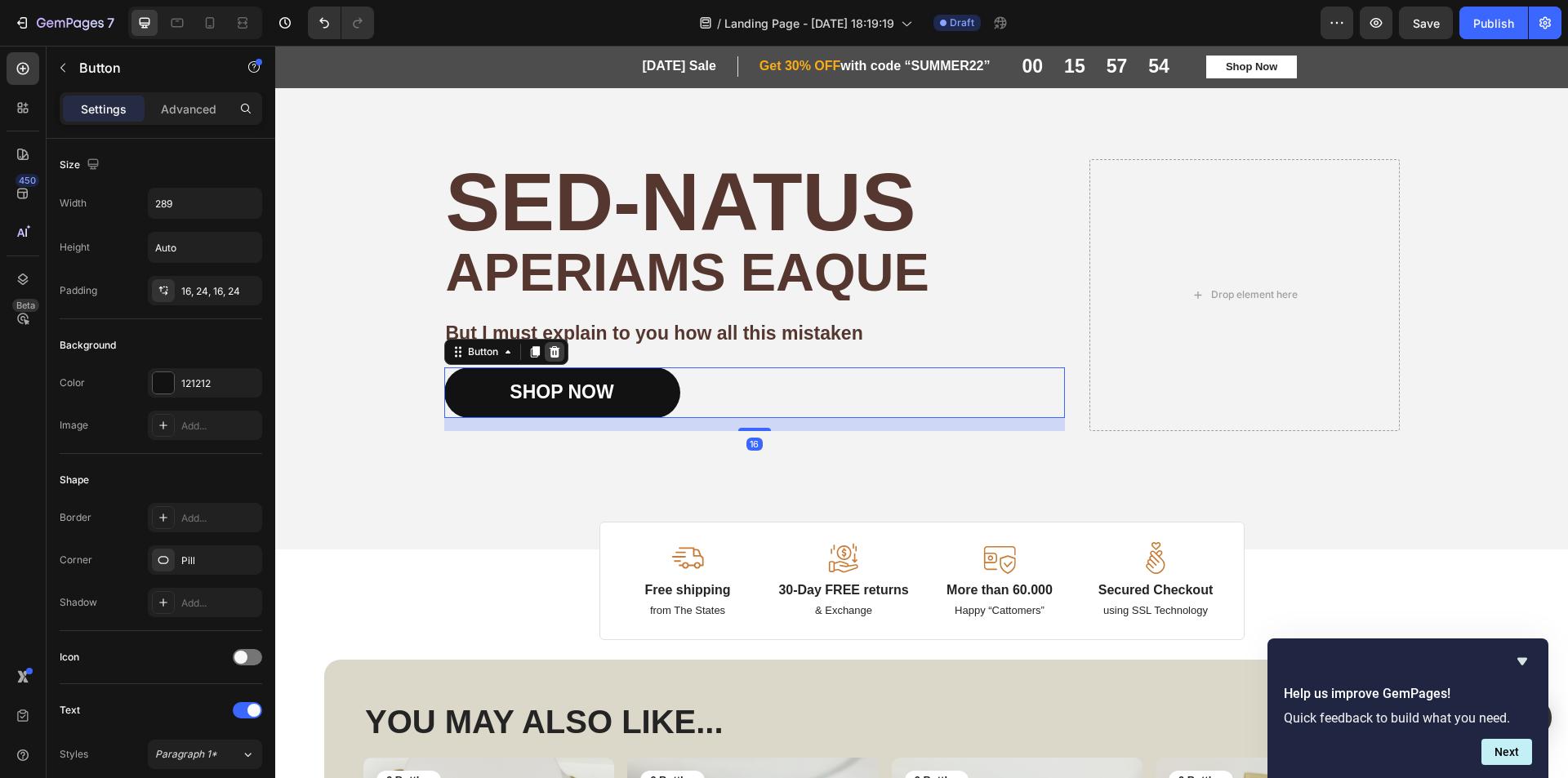
click at [551, 348] on icon at bounding box center [554, 352] width 10 height 11
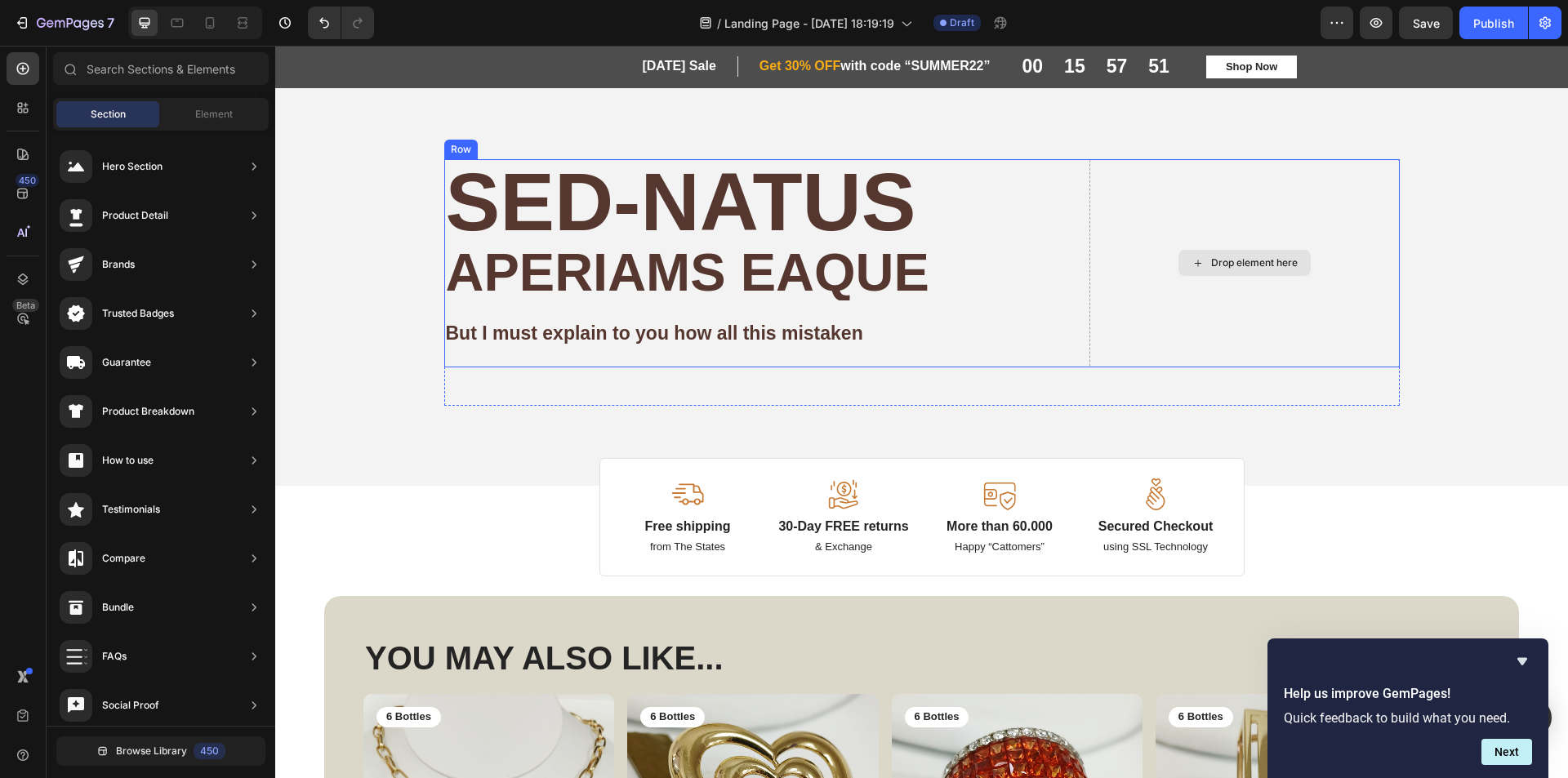
click at [1278, 263] on div "Drop element here" at bounding box center [1254, 263] width 87 height 13
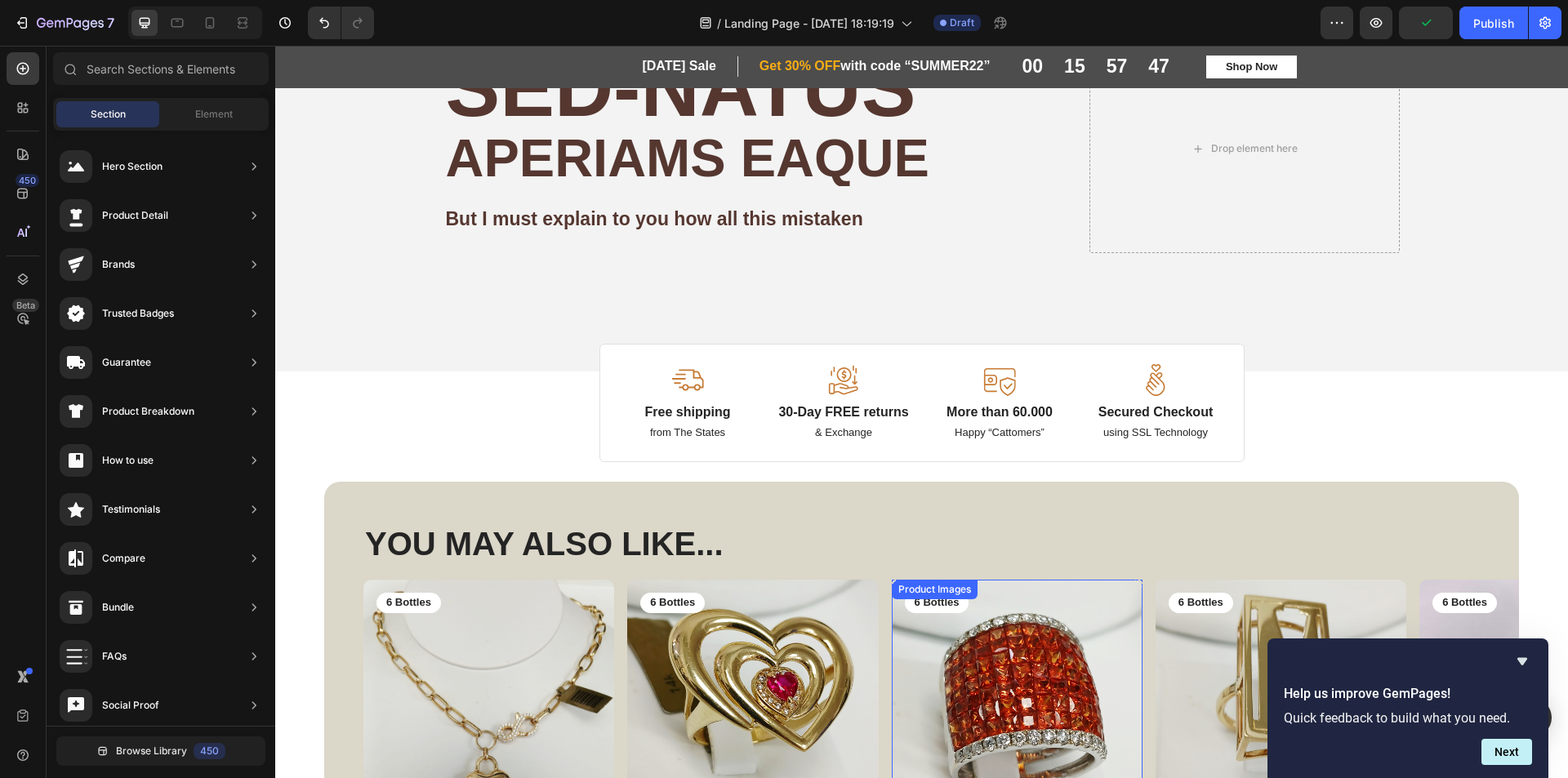
click at [991, 580] on img at bounding box center [1017, 705] width 250 height 250
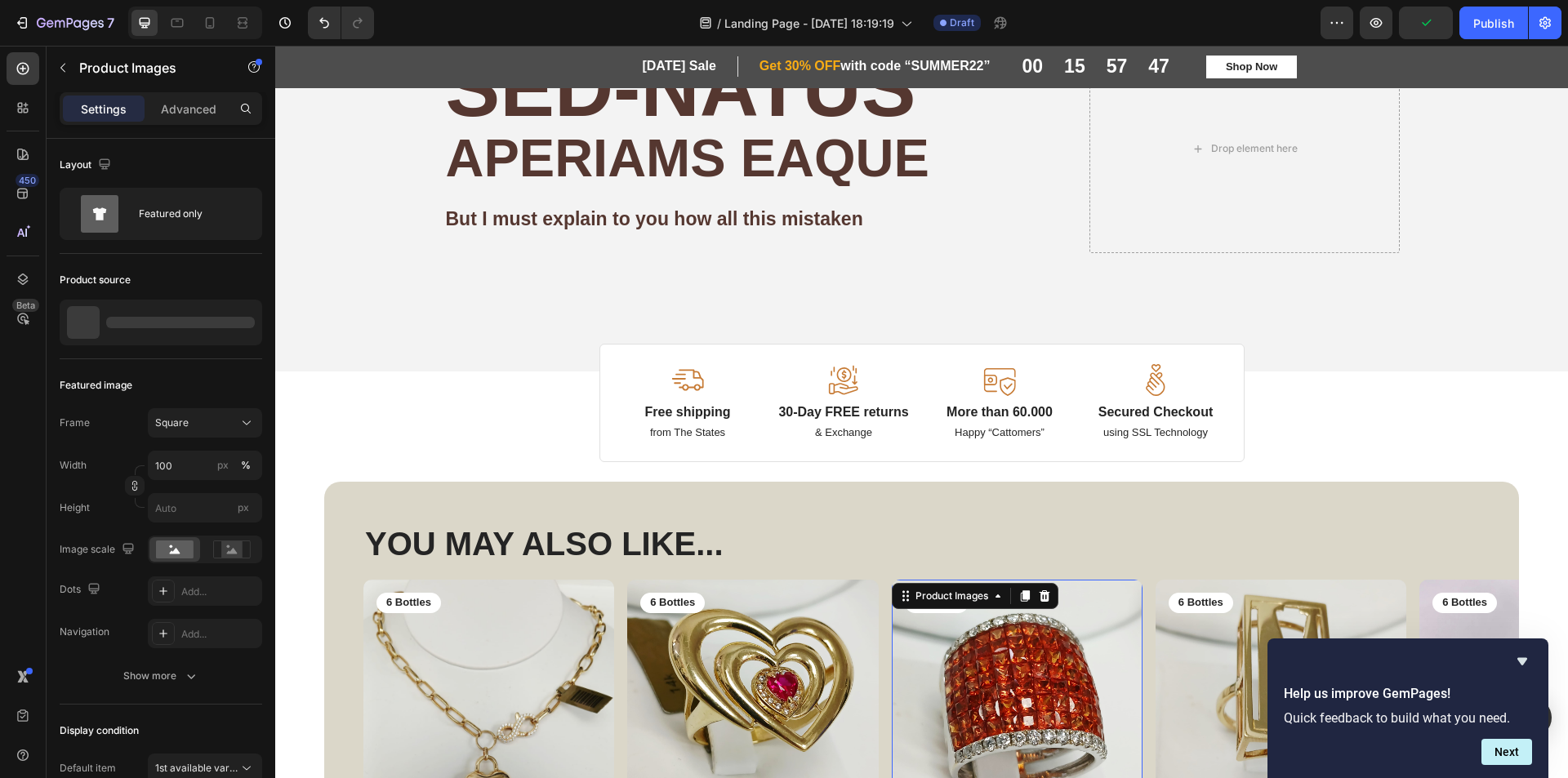
scroll to position [327, 0]
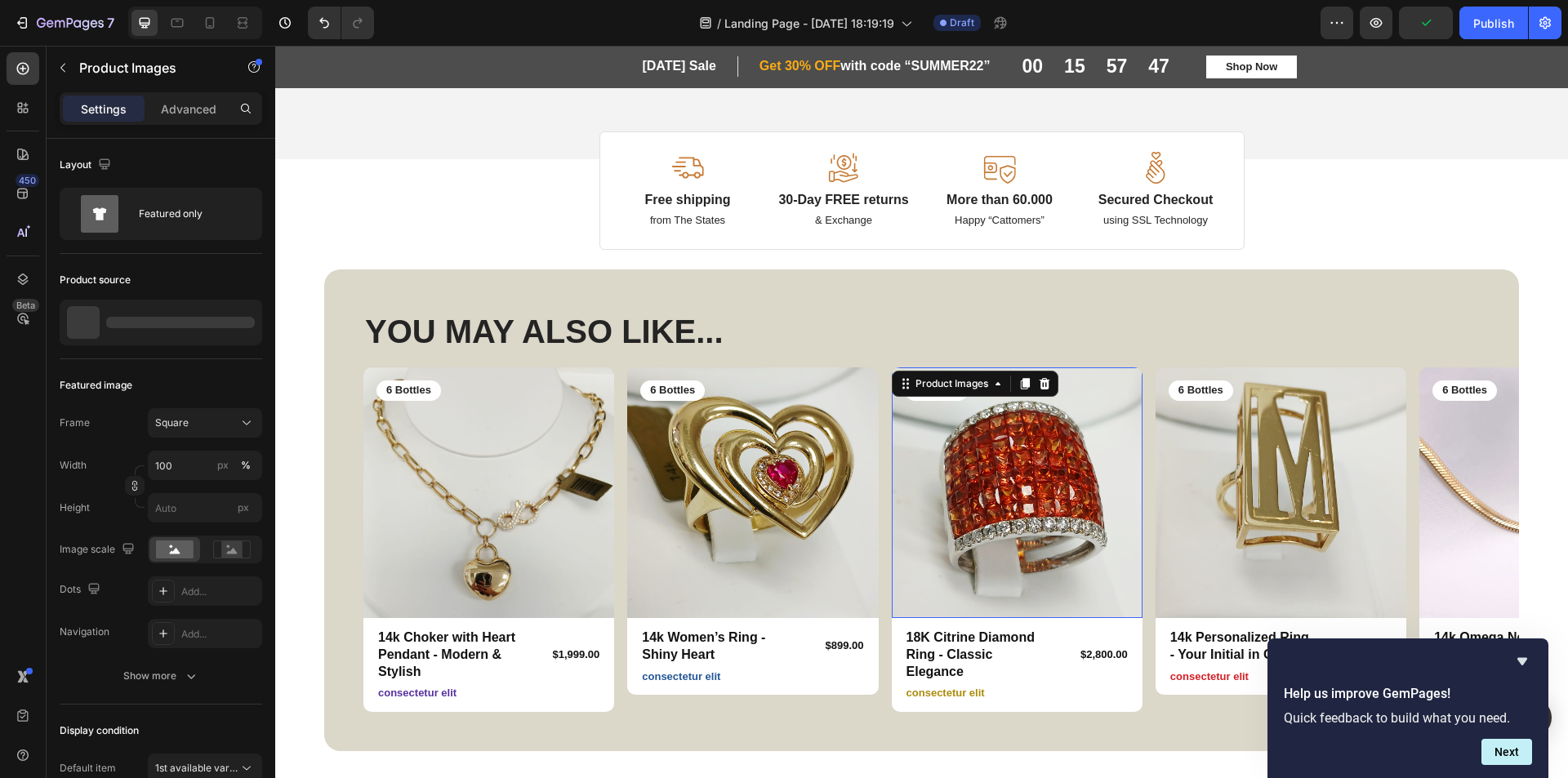
click at [960, 439] on img at bounding box center [1017, 493] width 250 height 250
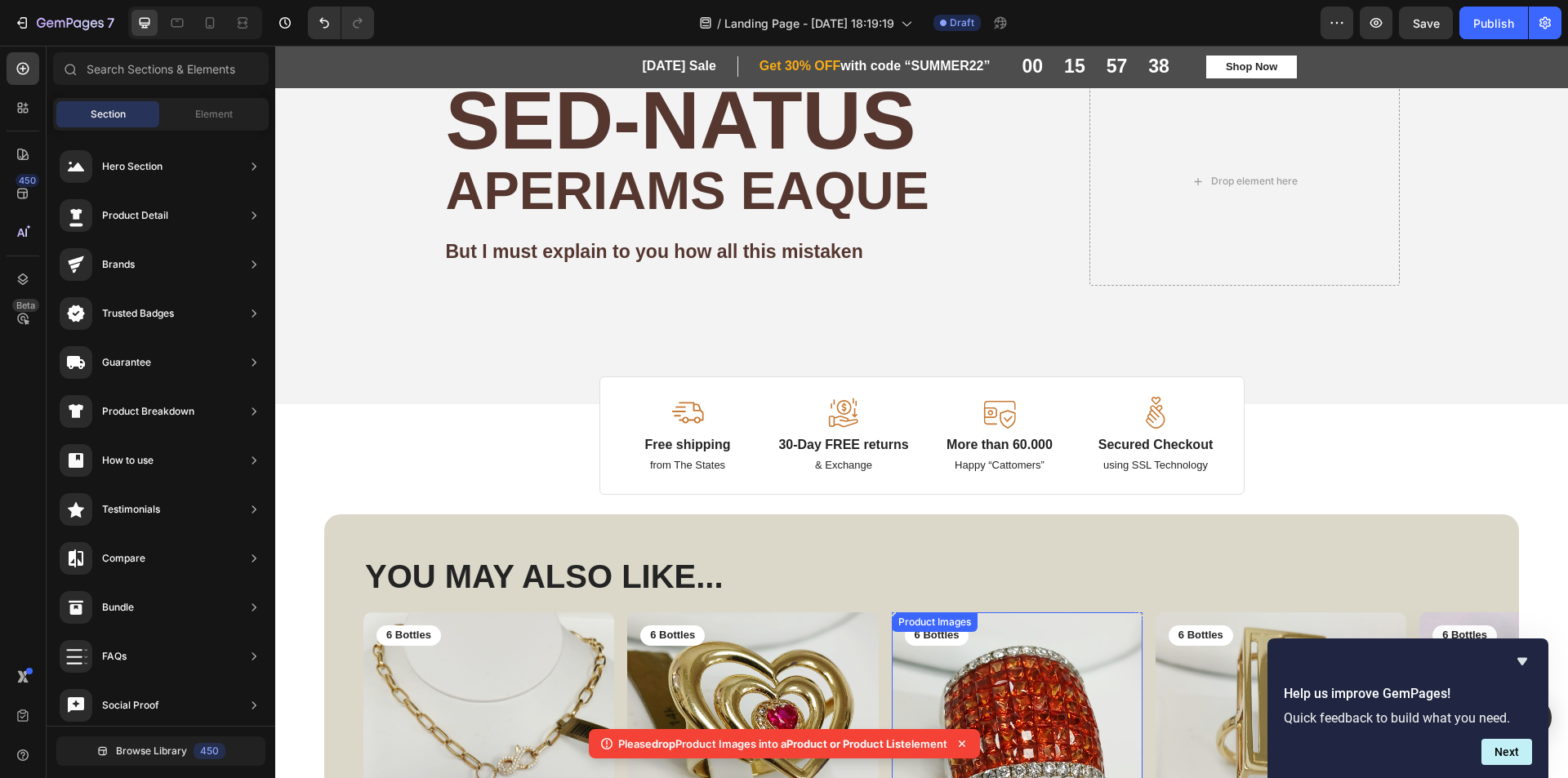
scroll to position [490, 0]
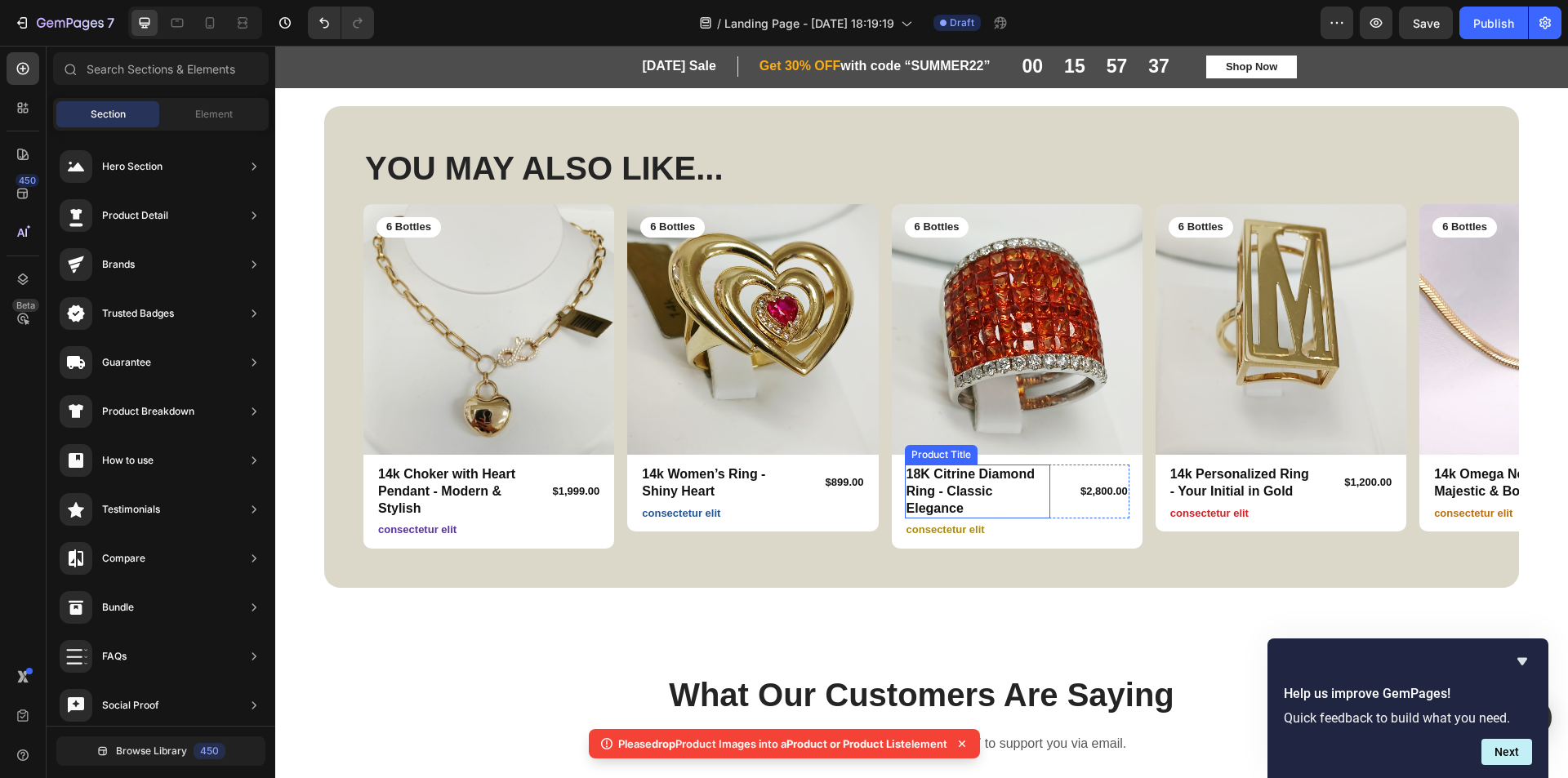
click at [1038, 497] on h1 "18K Citrine Diamond Ring - Classic Elegance" at bounding box center [978, 492] width 146 height 54
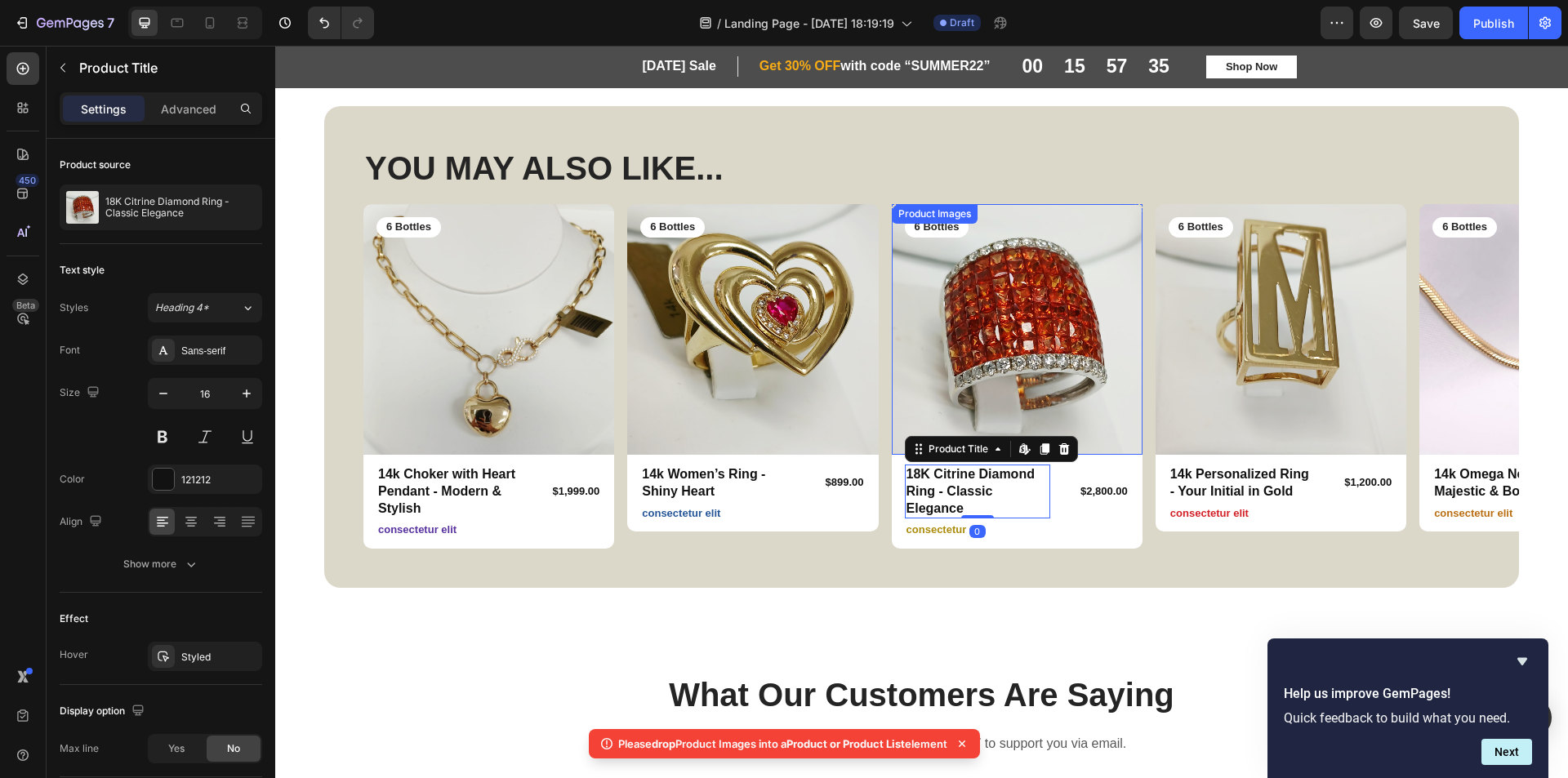
click at [1007, 234] on img at bounding box center [1017, 330] width 250 height 250
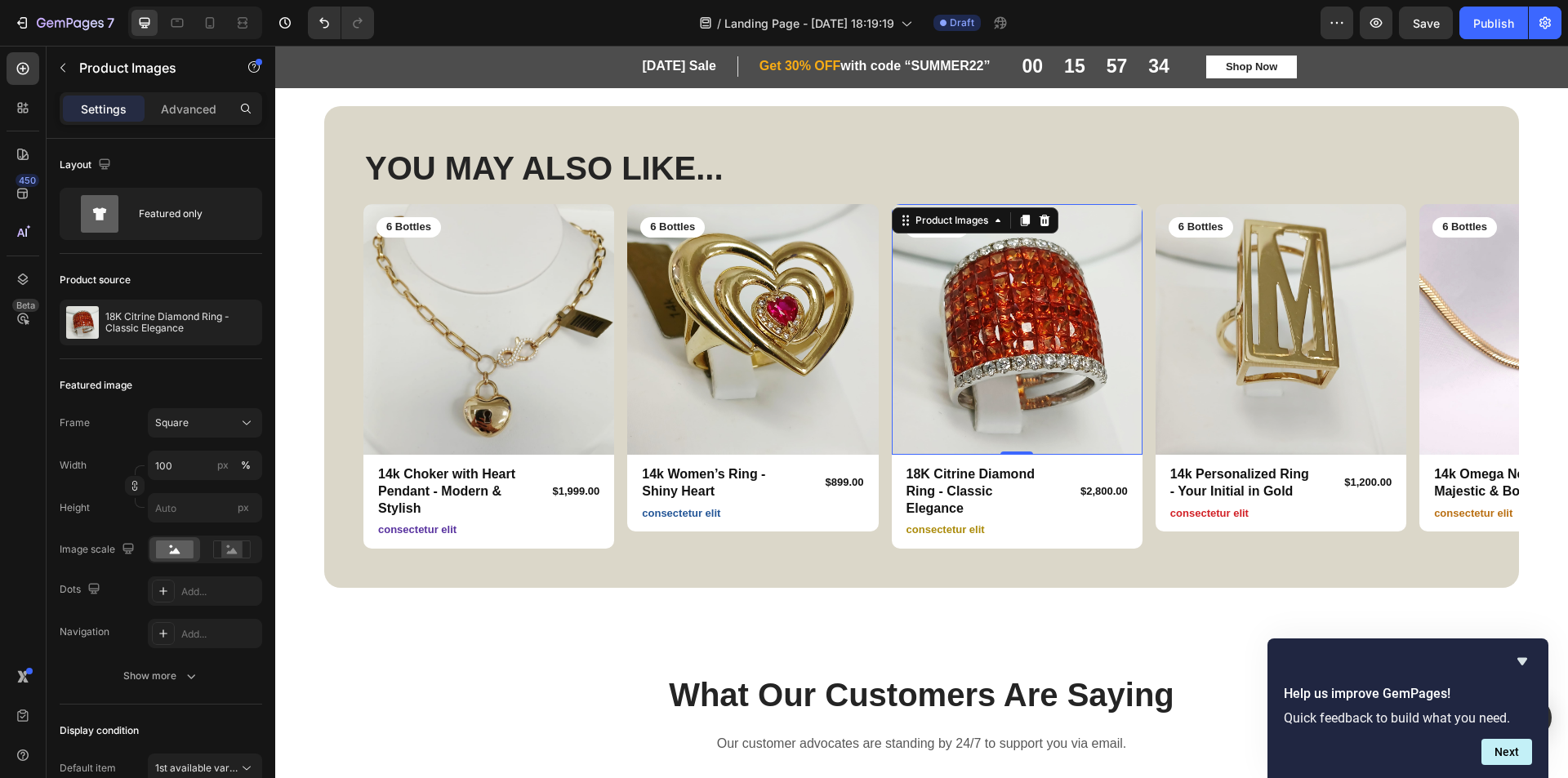
scroll to position [1062, 0]
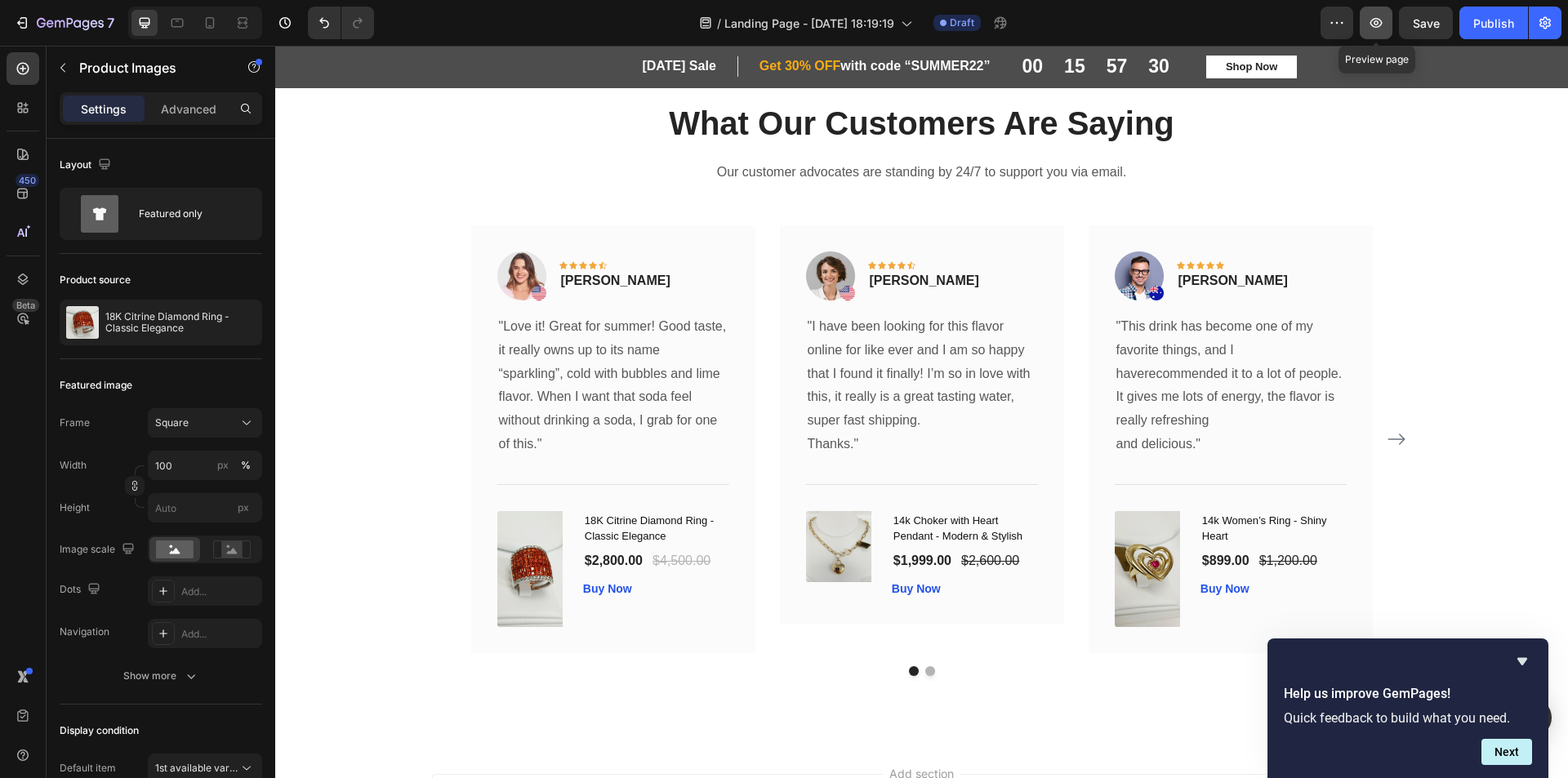
click at [1382, 17] on icon "button" at bounding box center [1376, 22] width 16 height 16
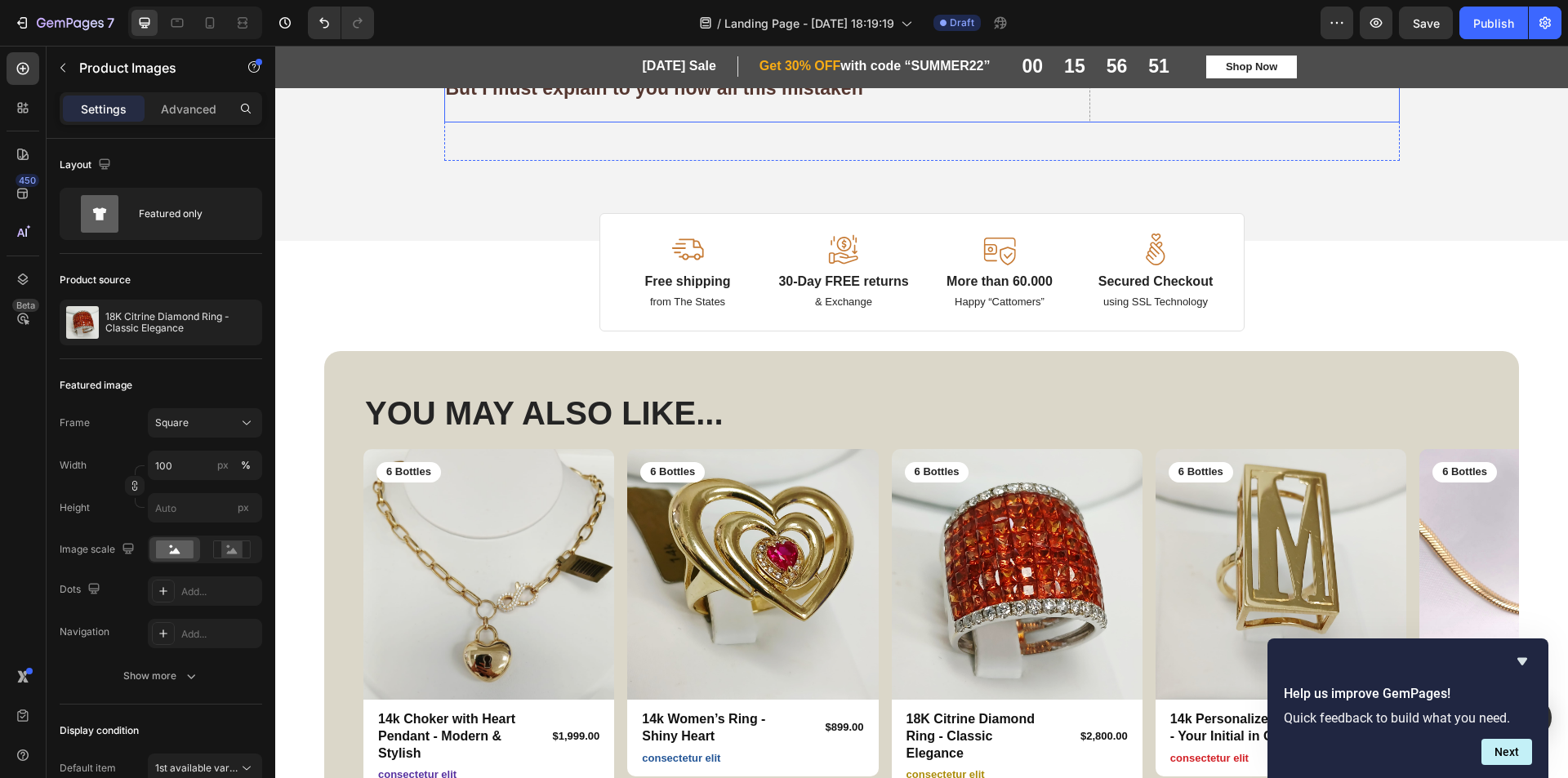
scroll to position [0, 0]
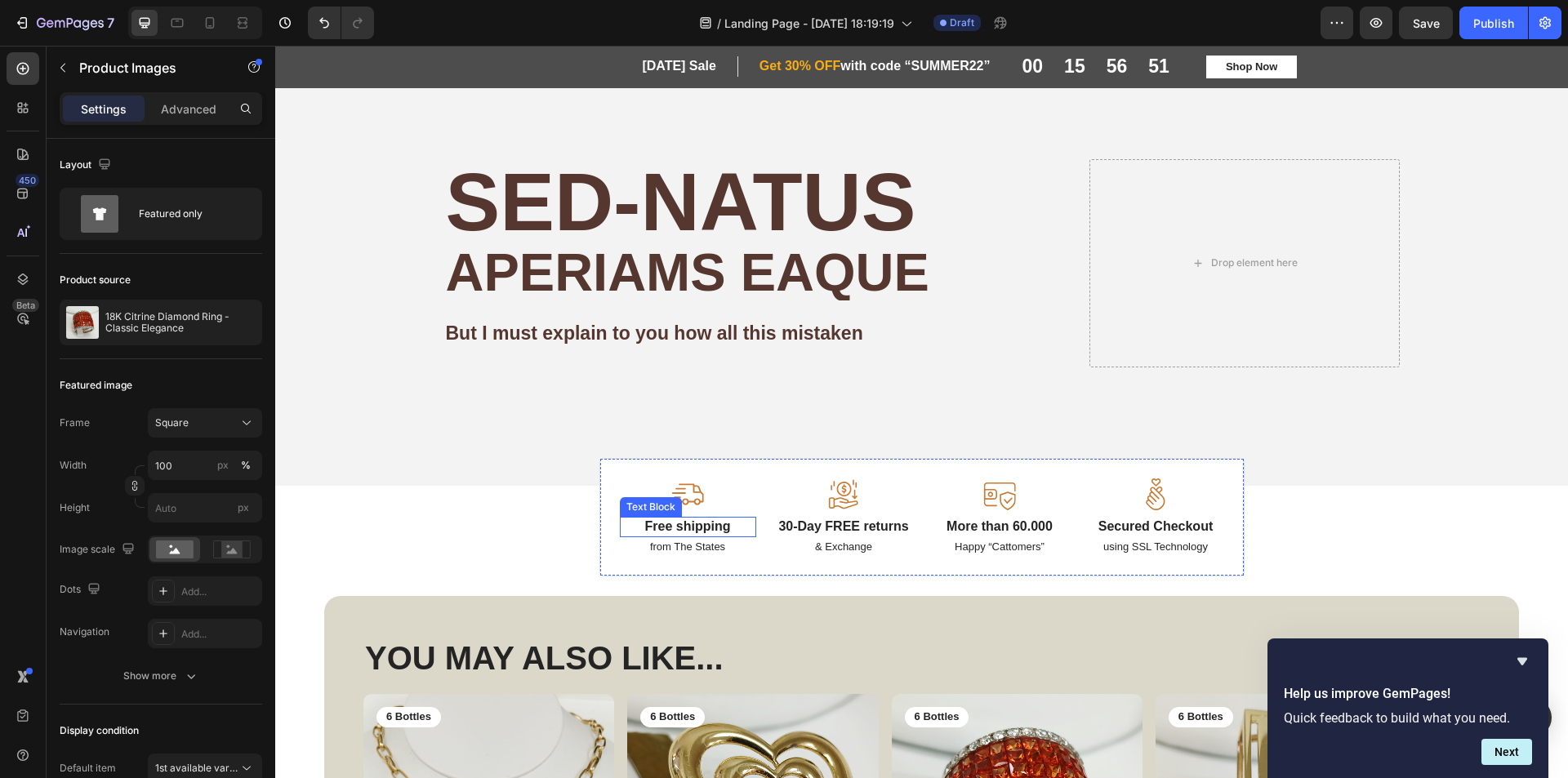
click at [680, 496] on img at bounding box center [687, 494] width 33 height 32
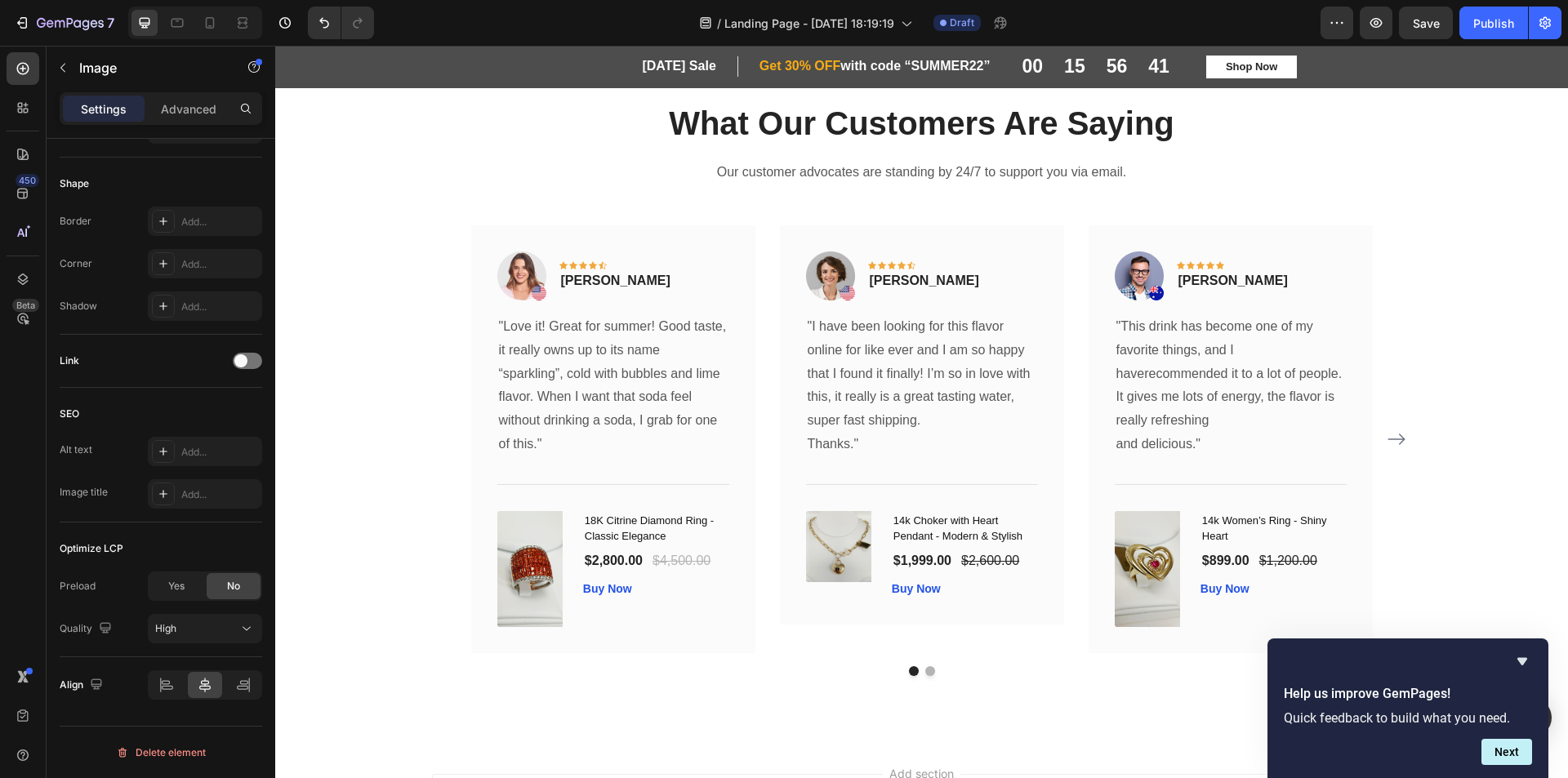
scroll to position [490, 0]
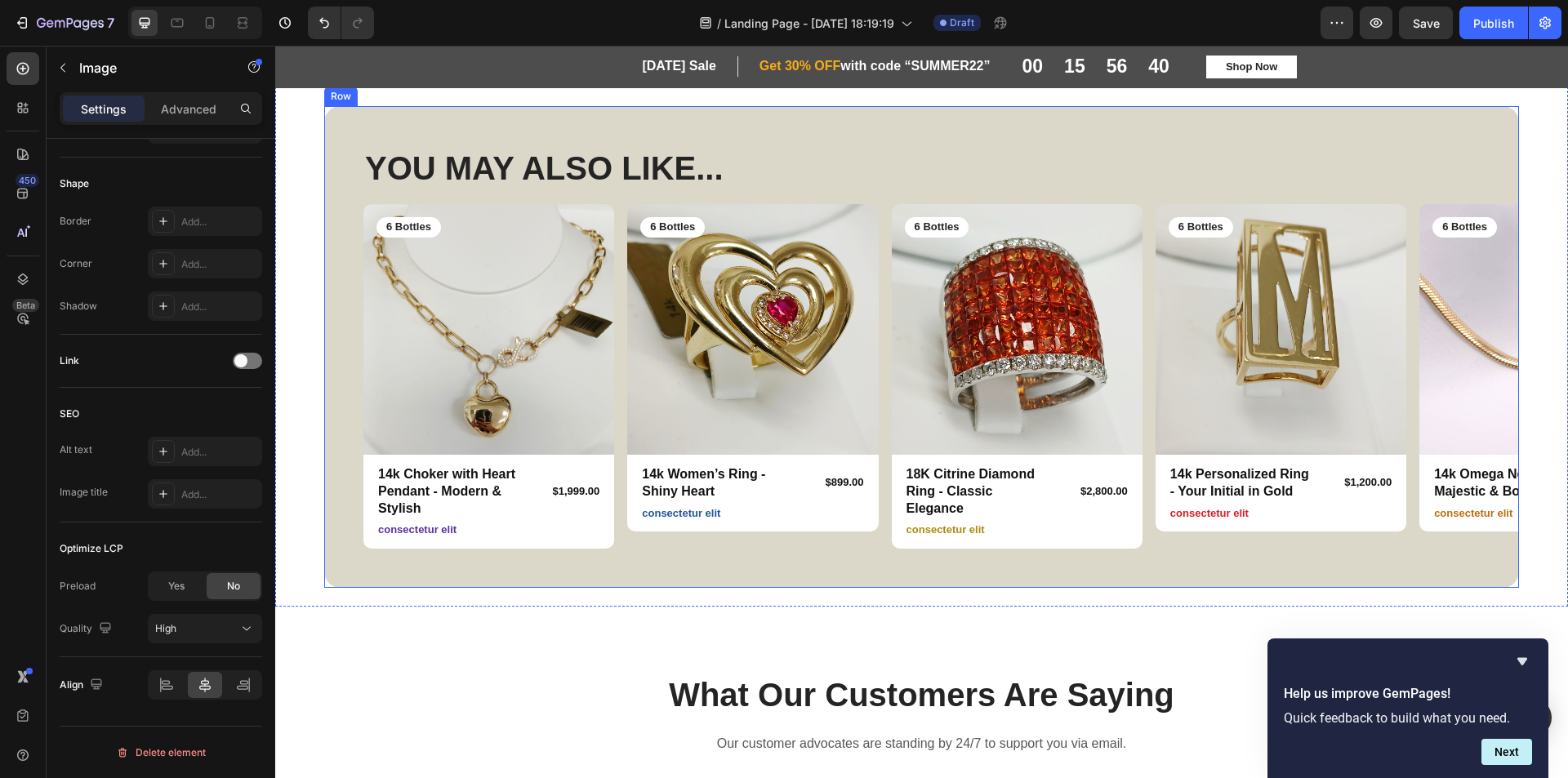
click at [1279, 110] on div "YOU MAY ALSO LIKE... Heading Row Product Images 6 Bottles Text Block Row 14k Ch…" at bounding box center [921, 347] width 1194 height 483
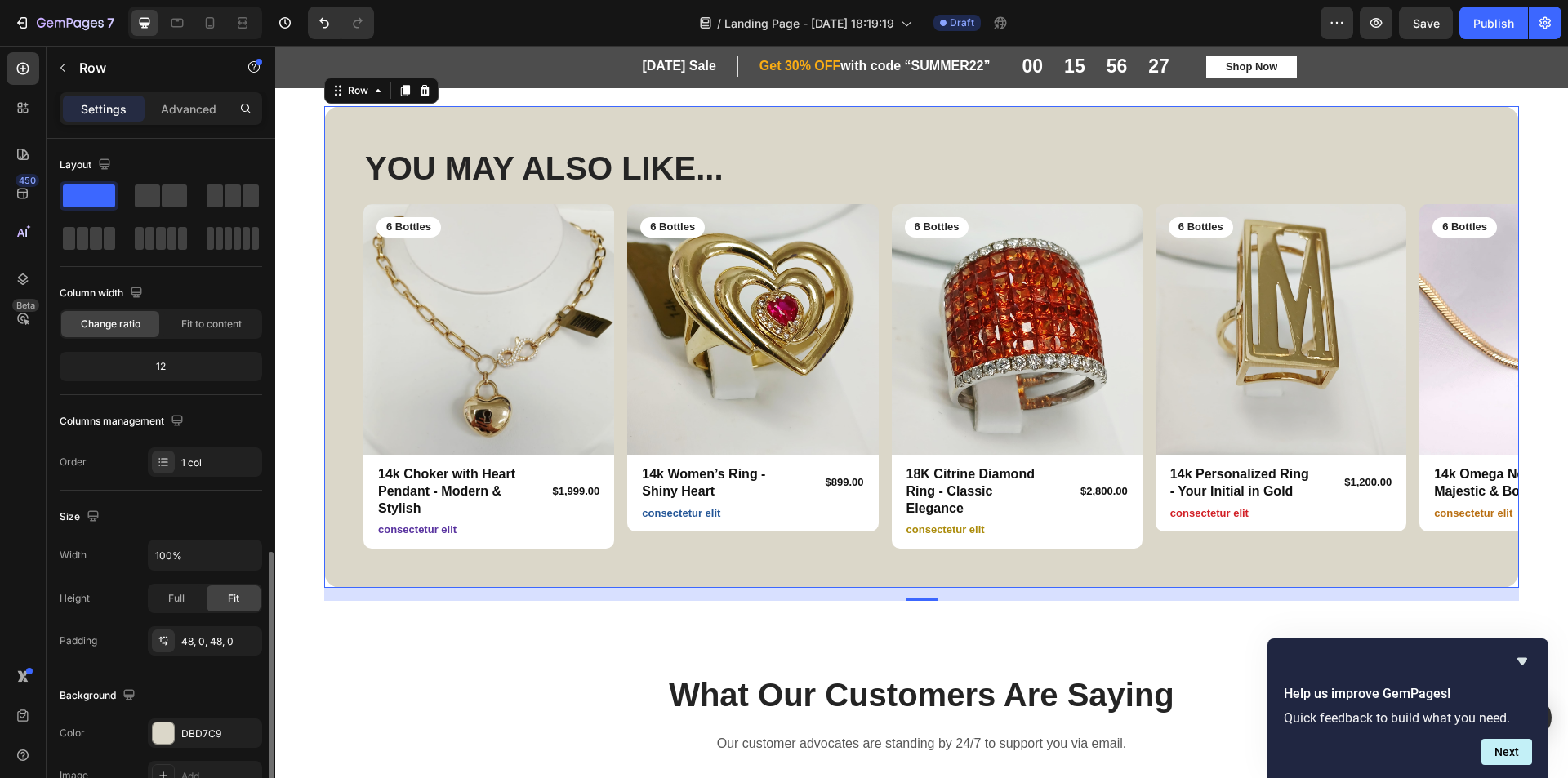
scroll to position [310, 0]
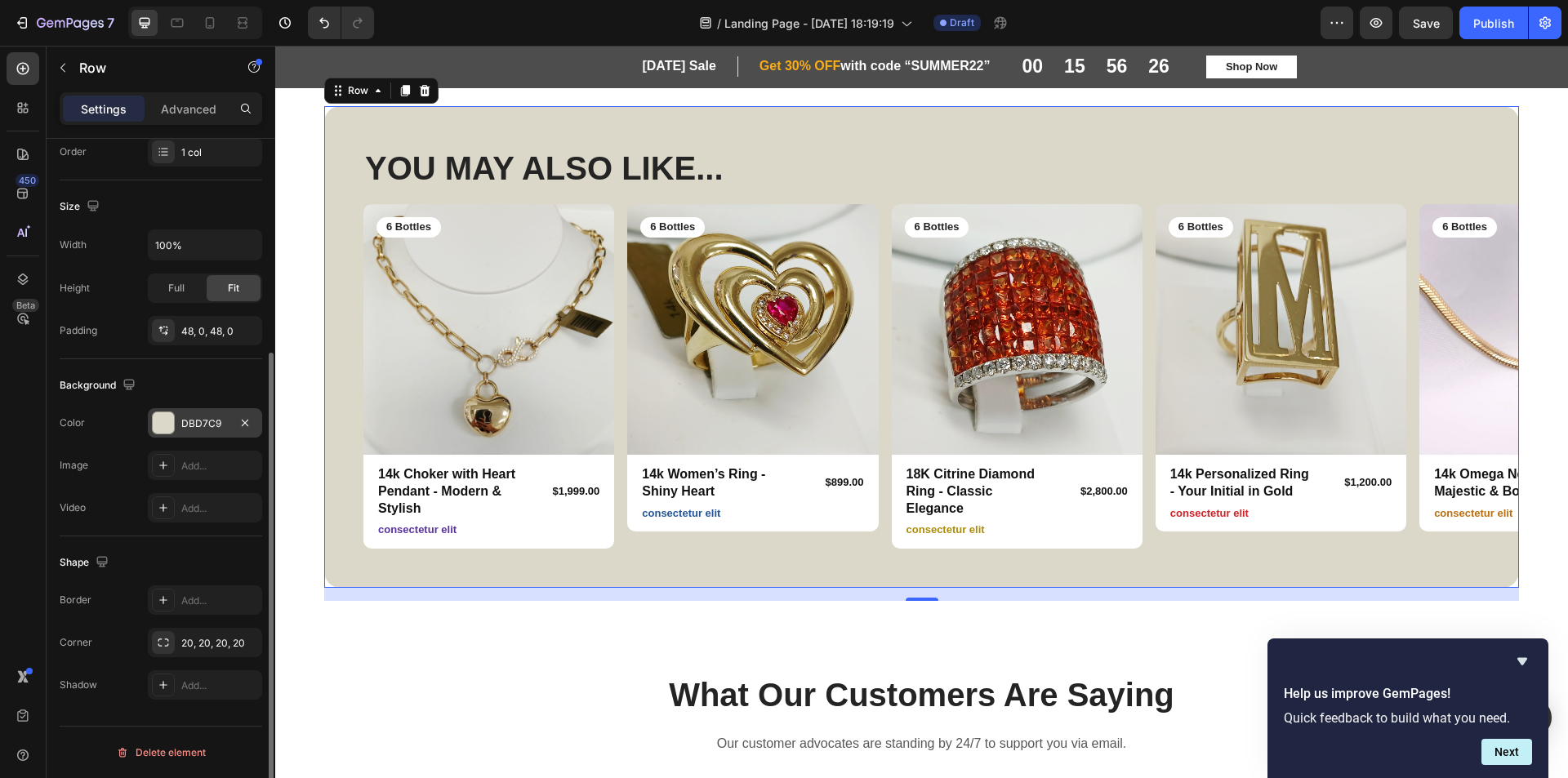
click at [168, 437] on div "DBD7C9" at bounding box center [205, 422] width 114 height 29
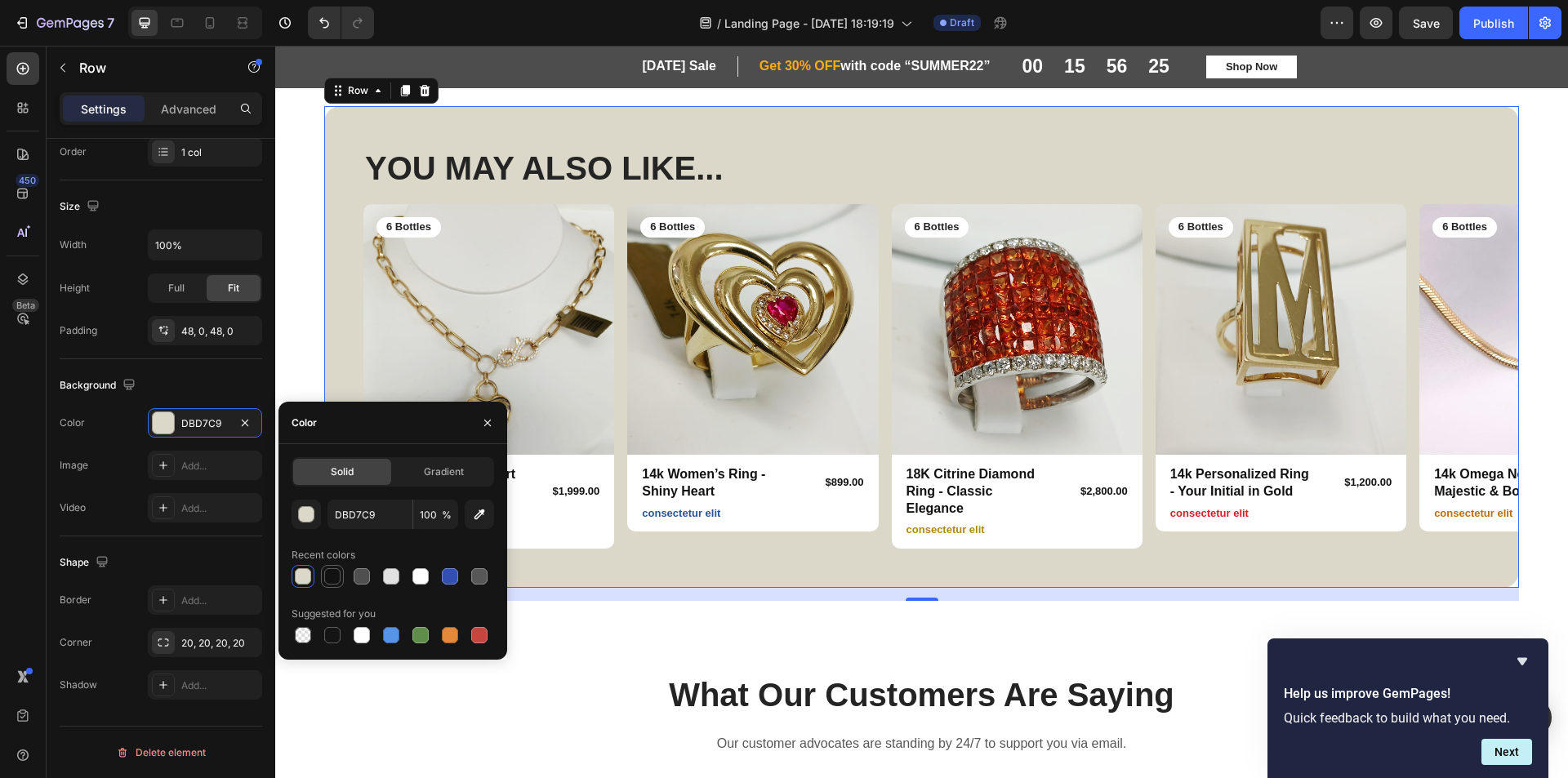
click at [330, 580] on div at bounding box center [332, 576] width 16 height 16
type input "121212"
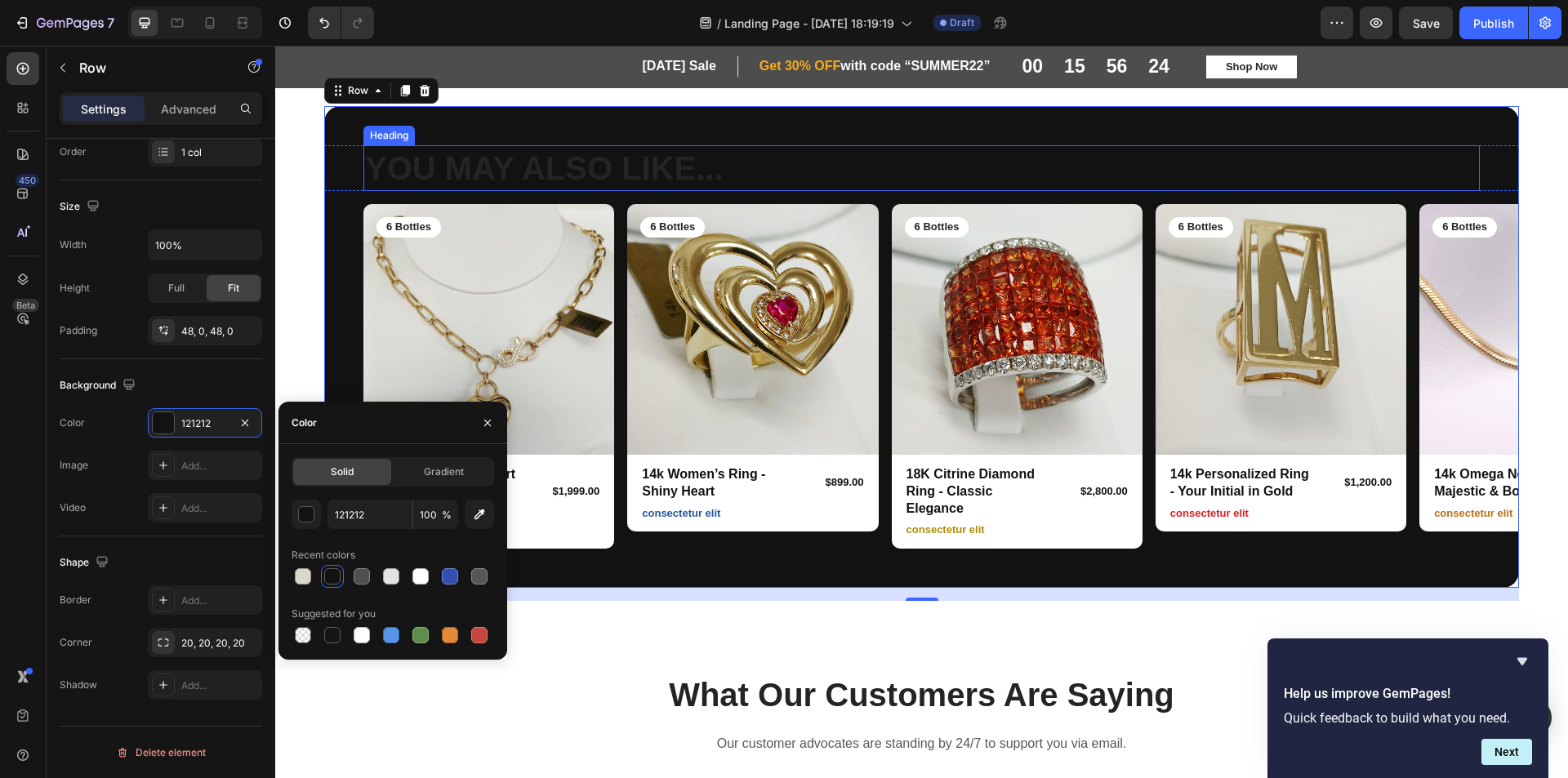
click at [487, 165] on h2 "YOU MAY ALSO LIKE..." at bounding box center [921, 168] width 1116 height 46
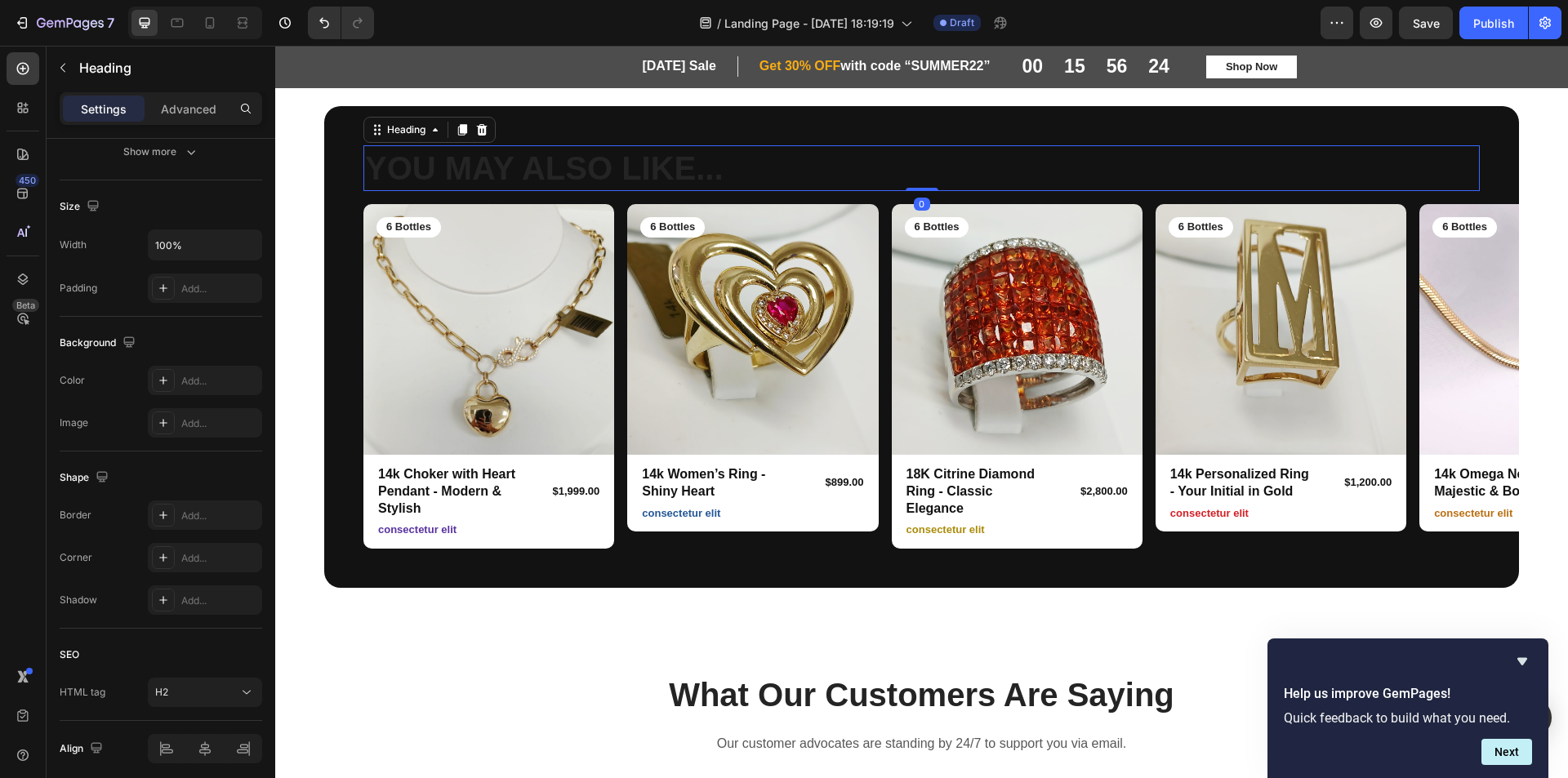
scroll to position [0, 0]
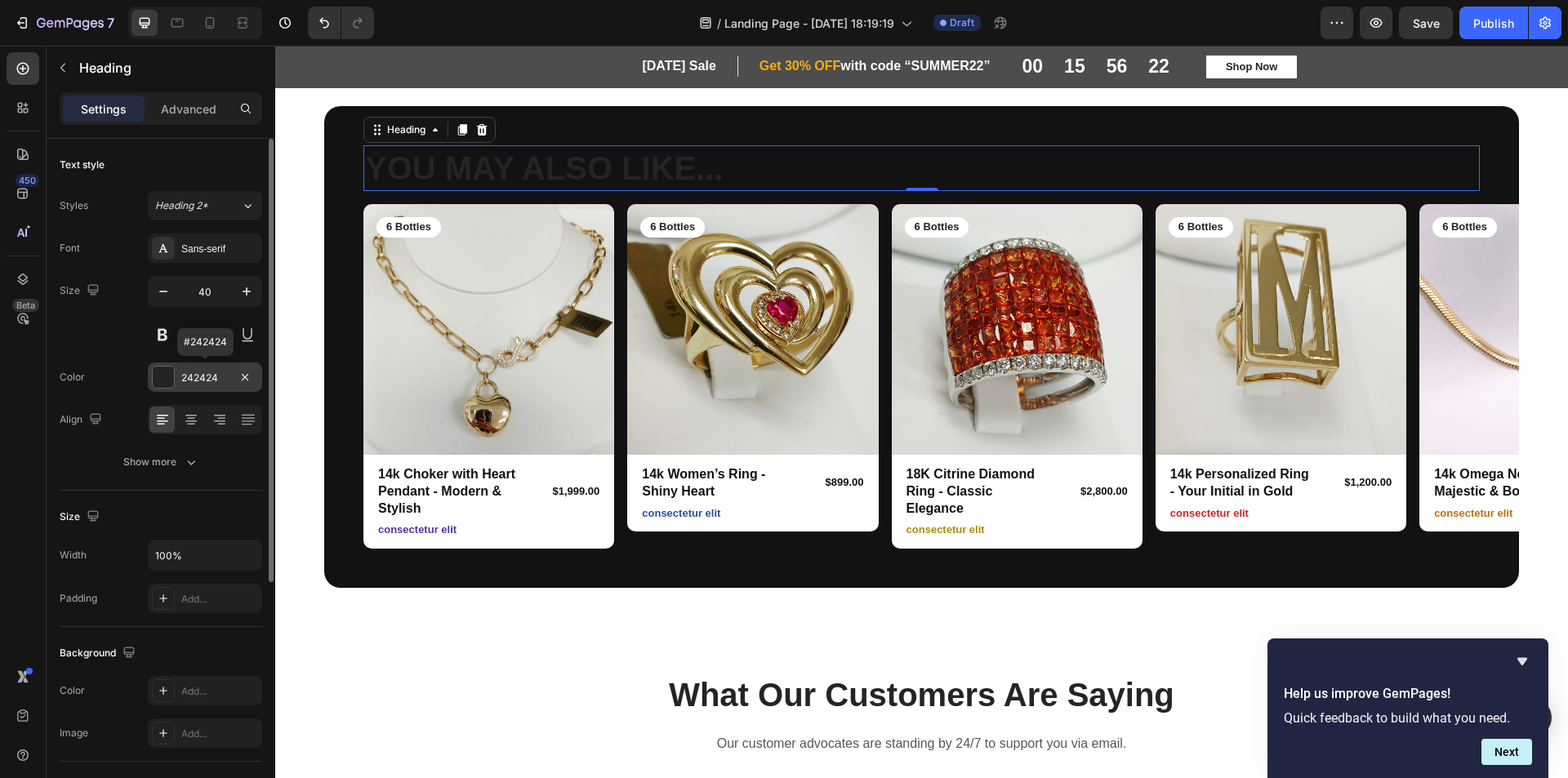
click at [162, 376] on div at bounding box center [163, 377] width 21 height 21
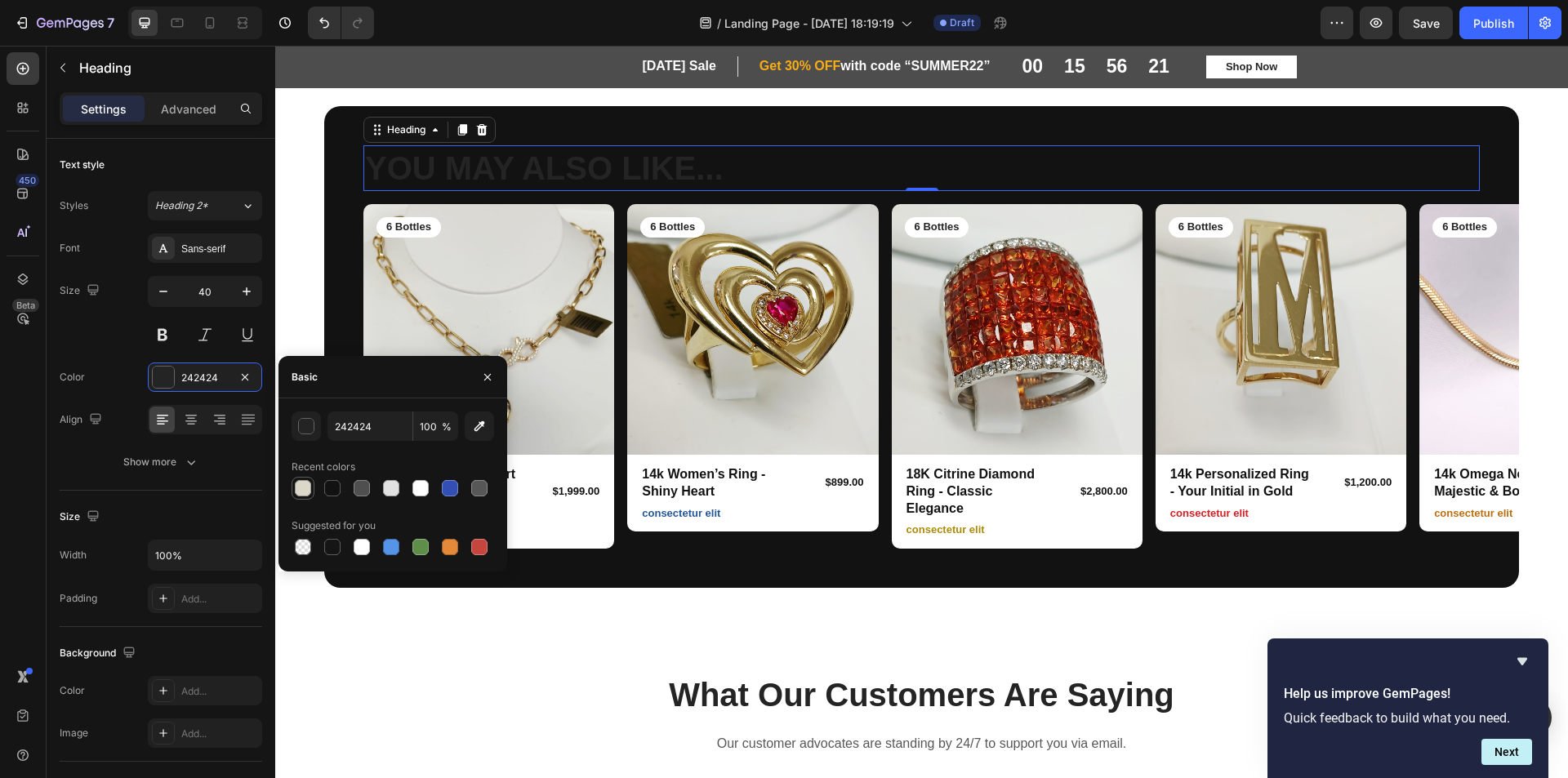
click at [300, 484] on div at bounding box center [303, 488] width 16 height 16
type input "DBD7C9"
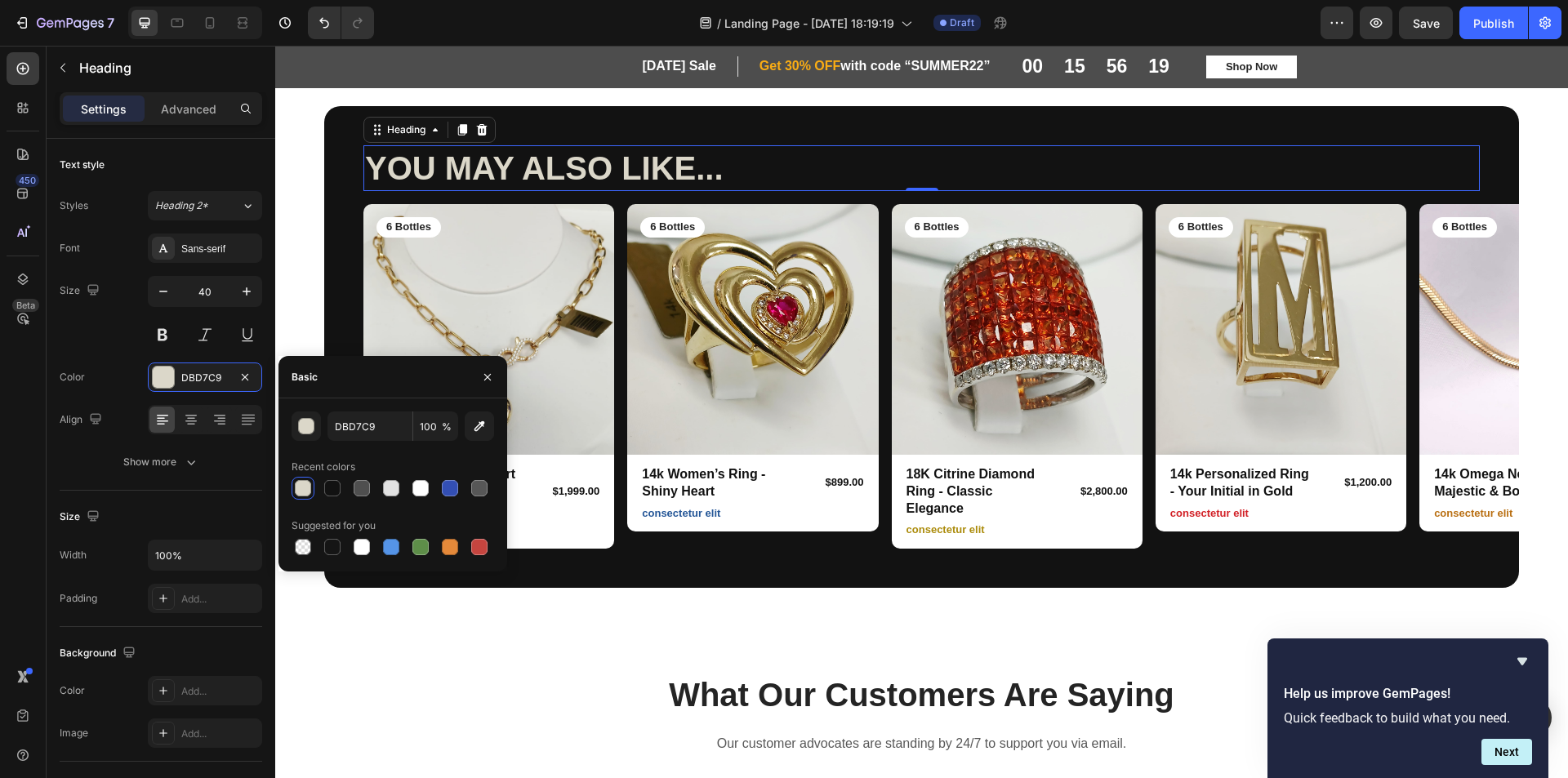
click at [679, 168] on h2 "YOU MAY ALSO LIKE..." at bounding box center [921, 168] width 1116 height 46
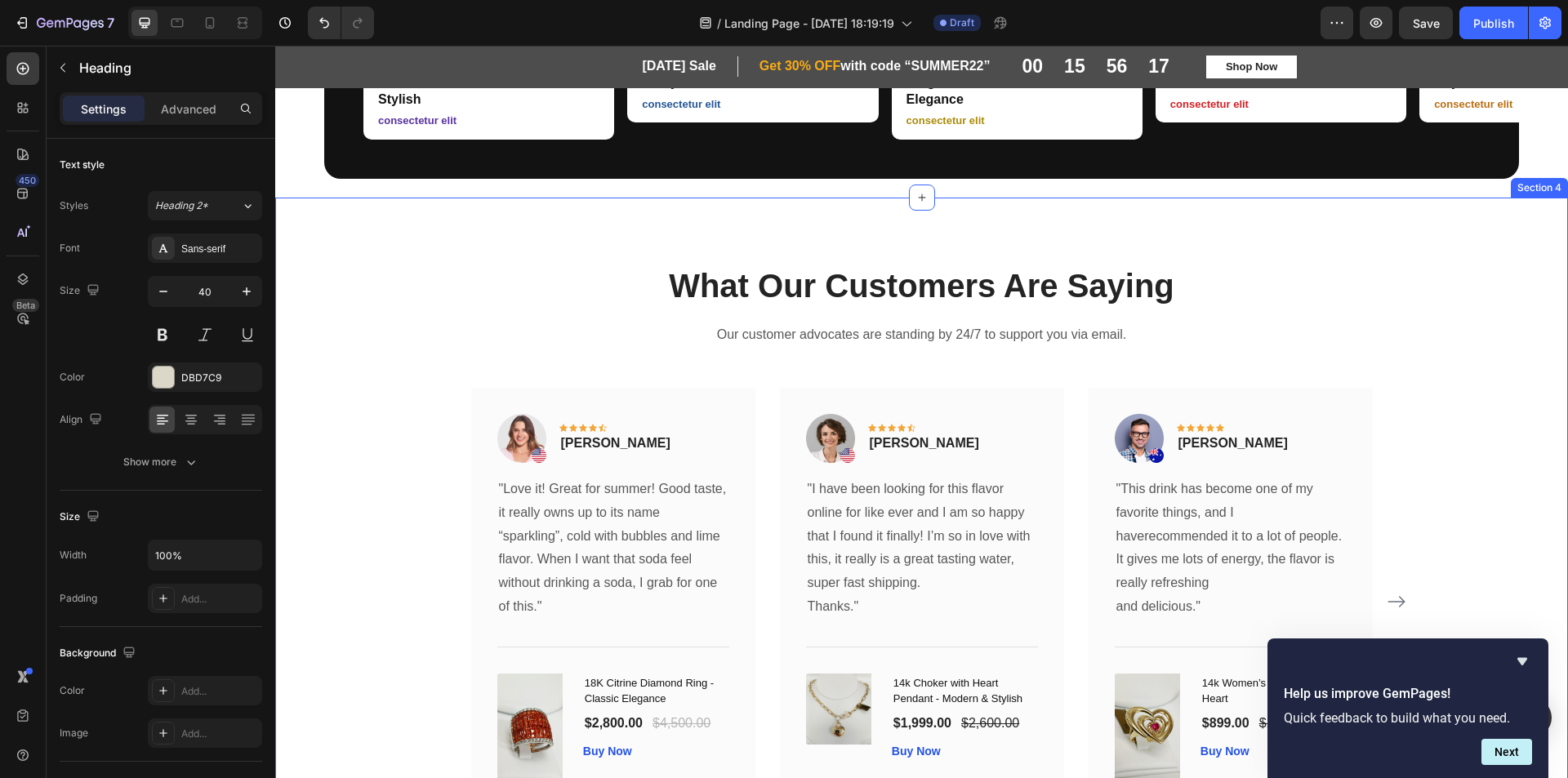
scroll to position [898, 0]
click at [1476, 256] on div "What Our Customers Are Saying Heading Our customer advocates are standing by 24…" at bounding box center [922, 551] width 1293 height 706
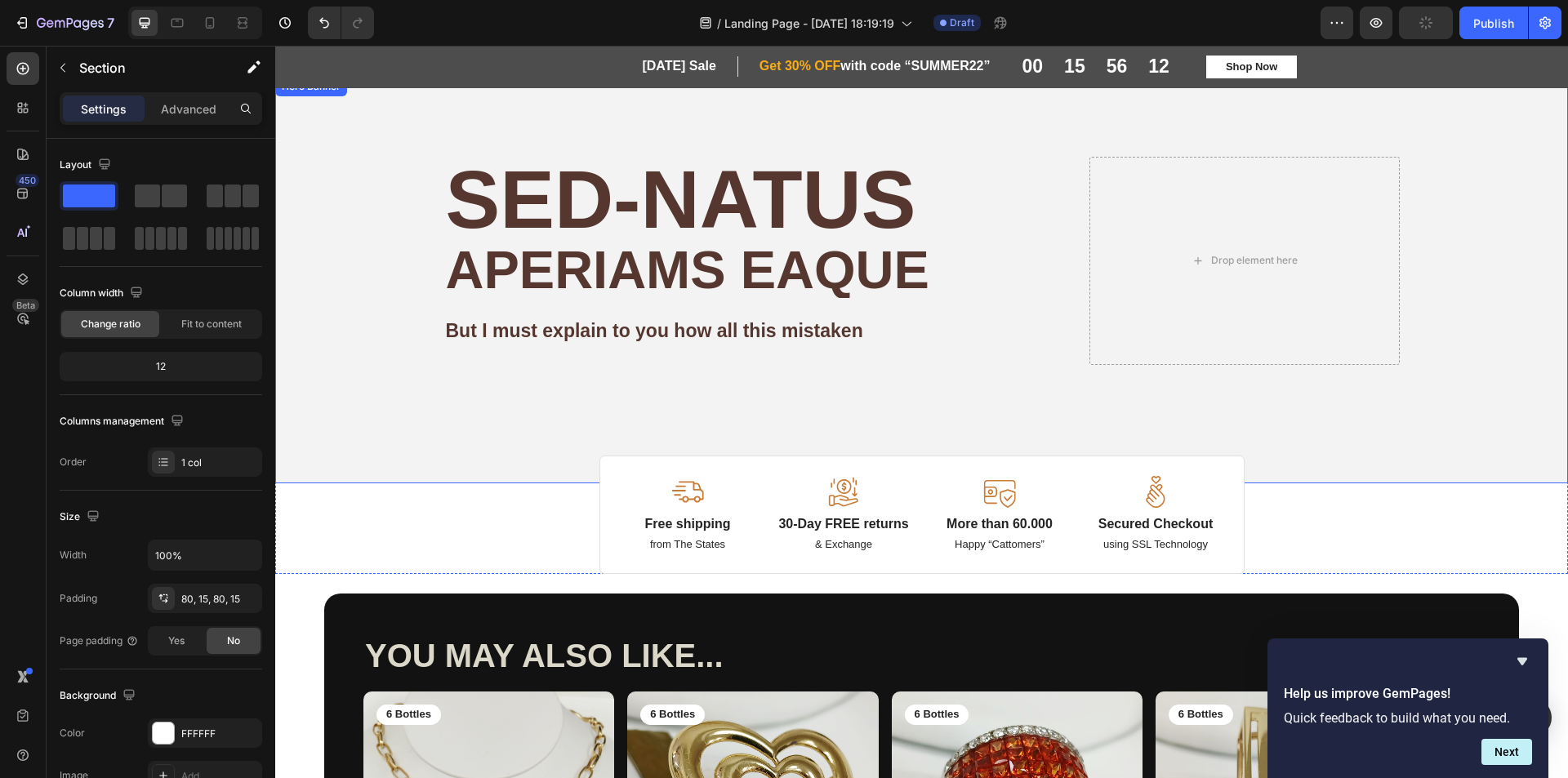
scroll to position [0, 0]
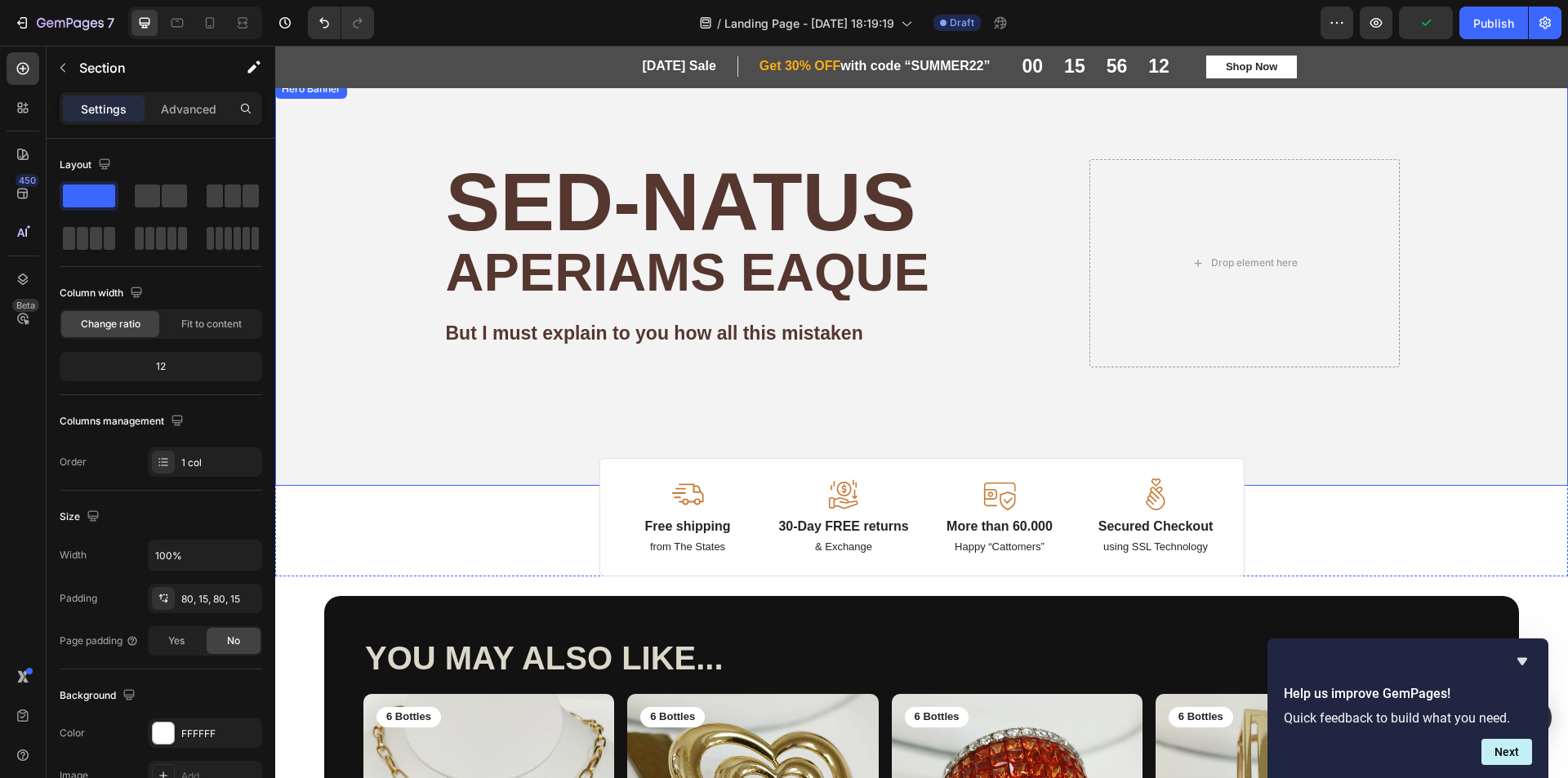
click at [1023, 114] on div "Image Image Free shipping Text Block from The States Text Block Advanced List I…" at bounding box center [922, 282] width 980 height 406
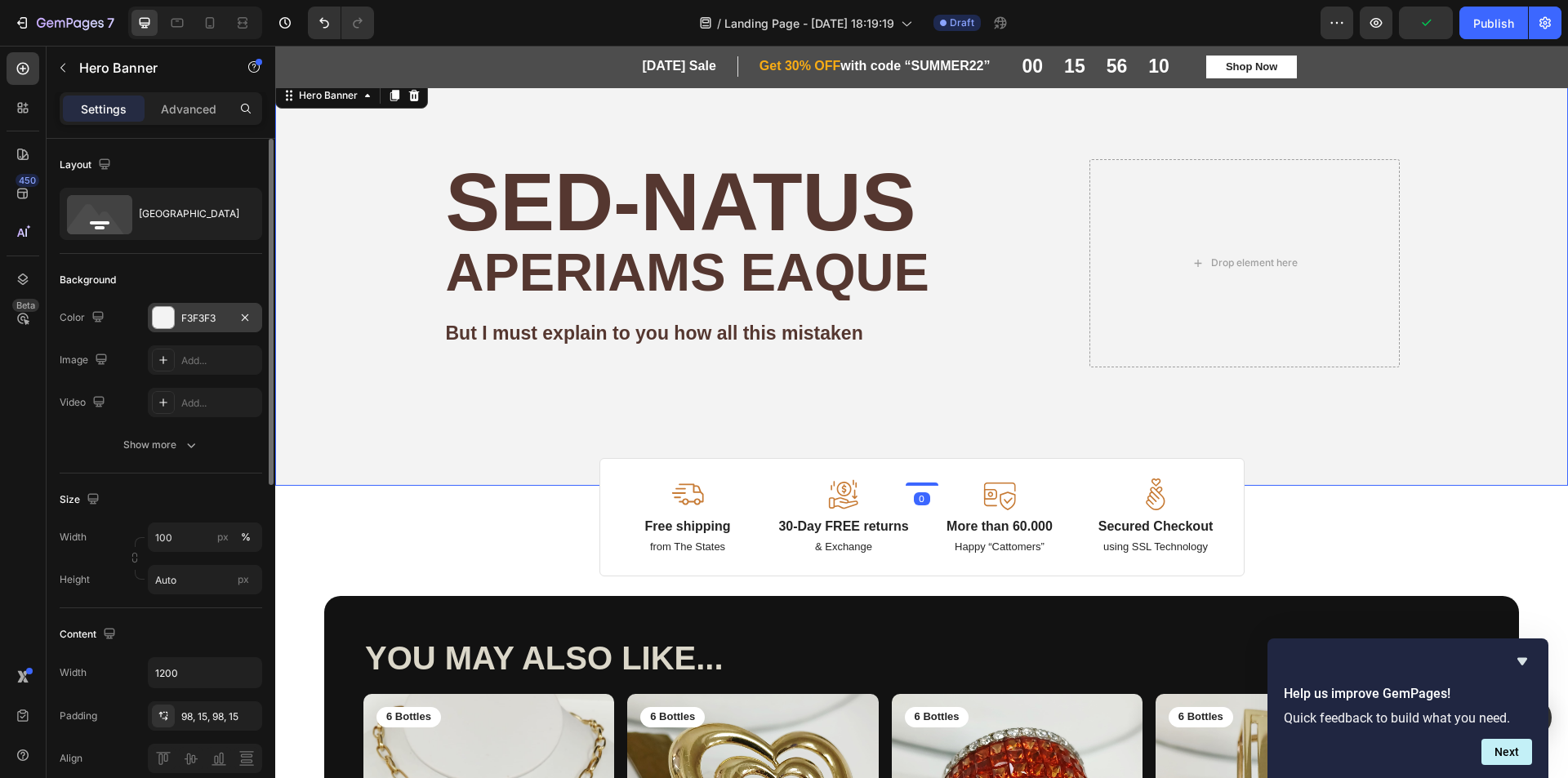
click at [176, 307] on div "F3F3F3" at bounding box center [205, 317] width 114 height 29
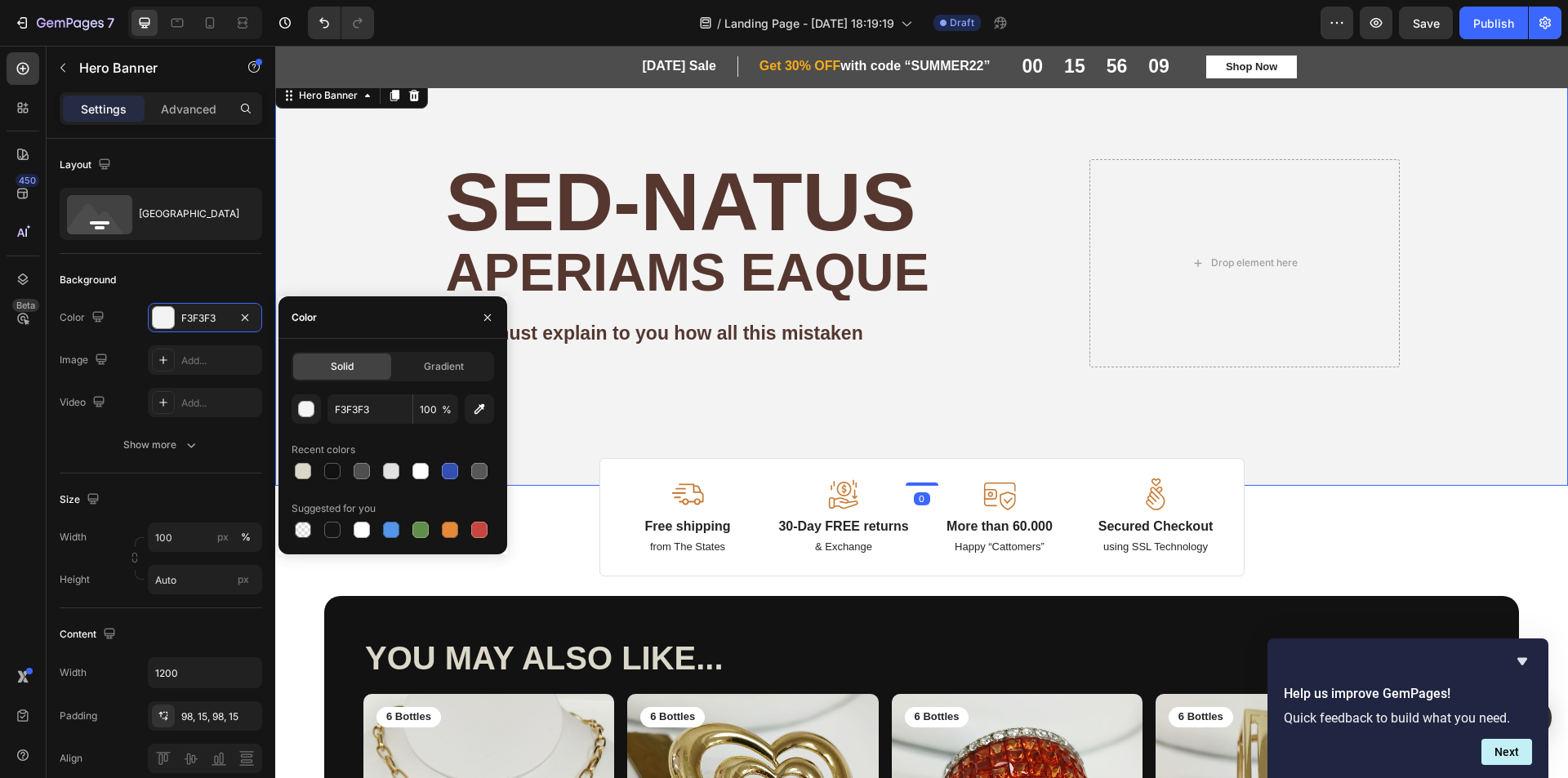
click at [333, 473] on div at bounding box center [332, 471] width 16 height 16
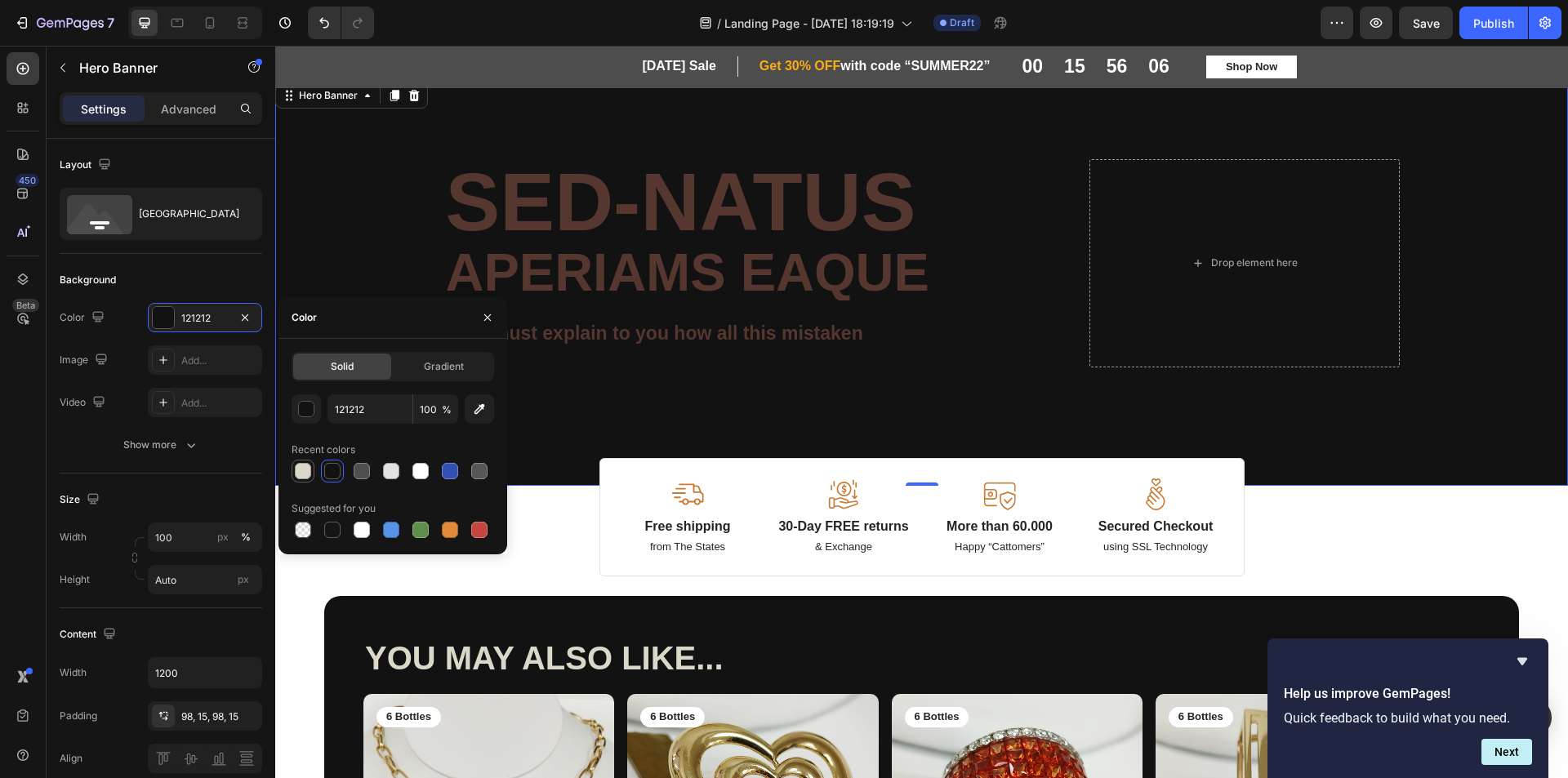
click at [303, 469] on div at bounding box center [303, 471] width 16 height 16
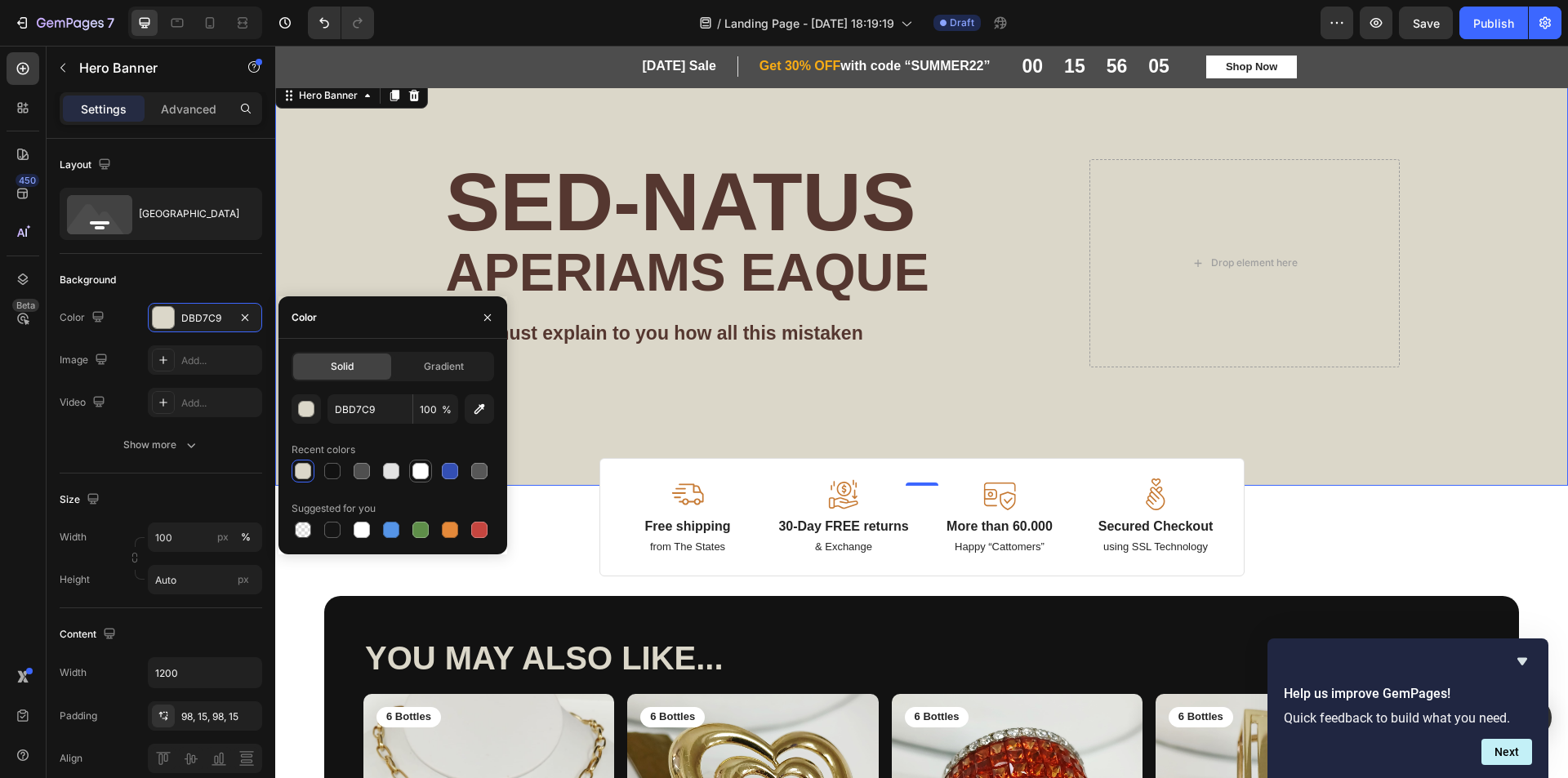
click at [410, 475] on div at bounding box center [420, 471] width 22 height 22
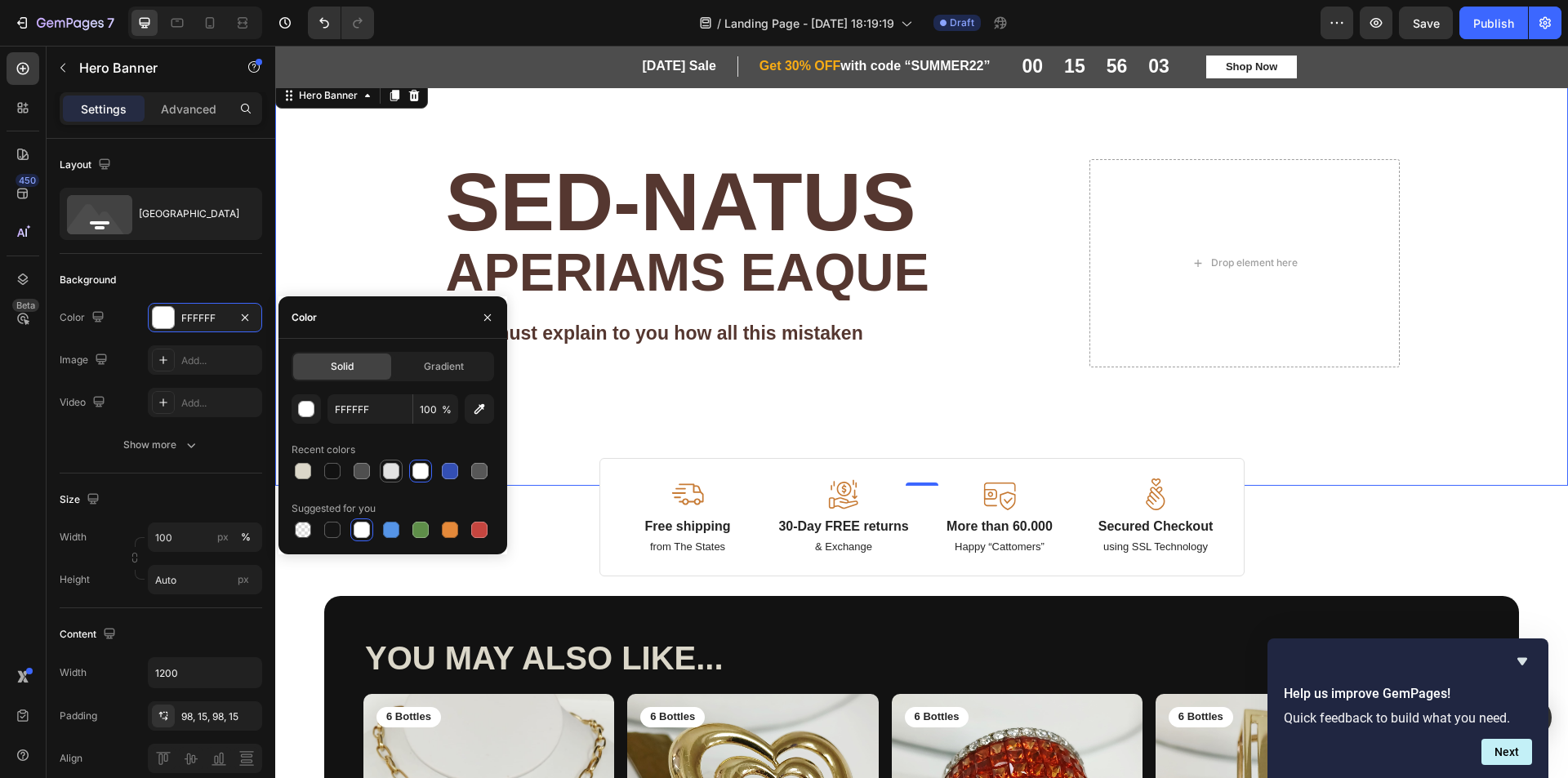
click at [393, 463] on div at bounding box center [390, 471] width 16 height 16
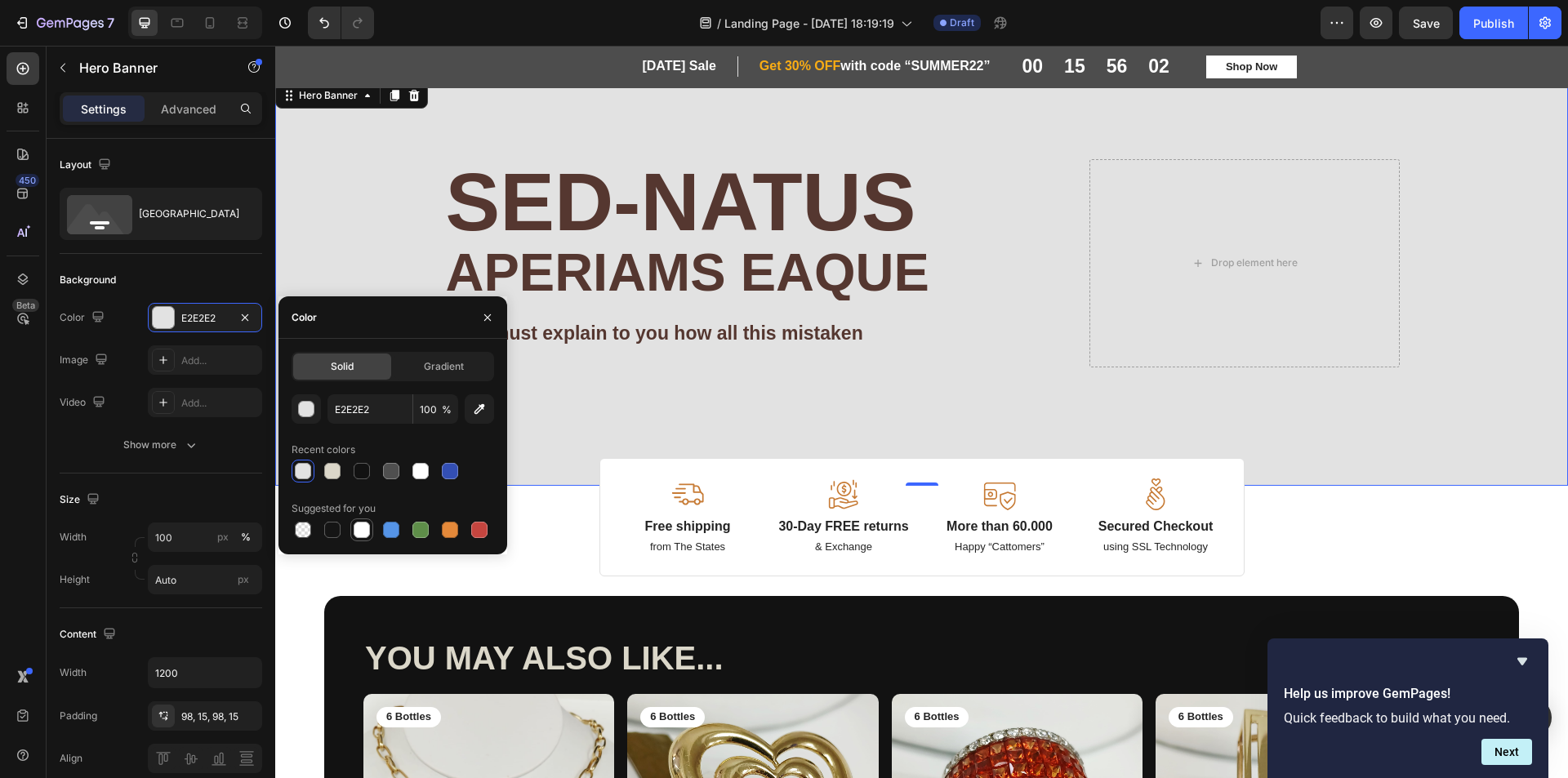
drag, startPoint x: 355, startPoint y: 531, endPoint x: 351, endPoint y: 355, distance: 176.0
click at [355, 531] on div at bounding box center [361, 530] width 16 height 16
type input "FFFFFF"
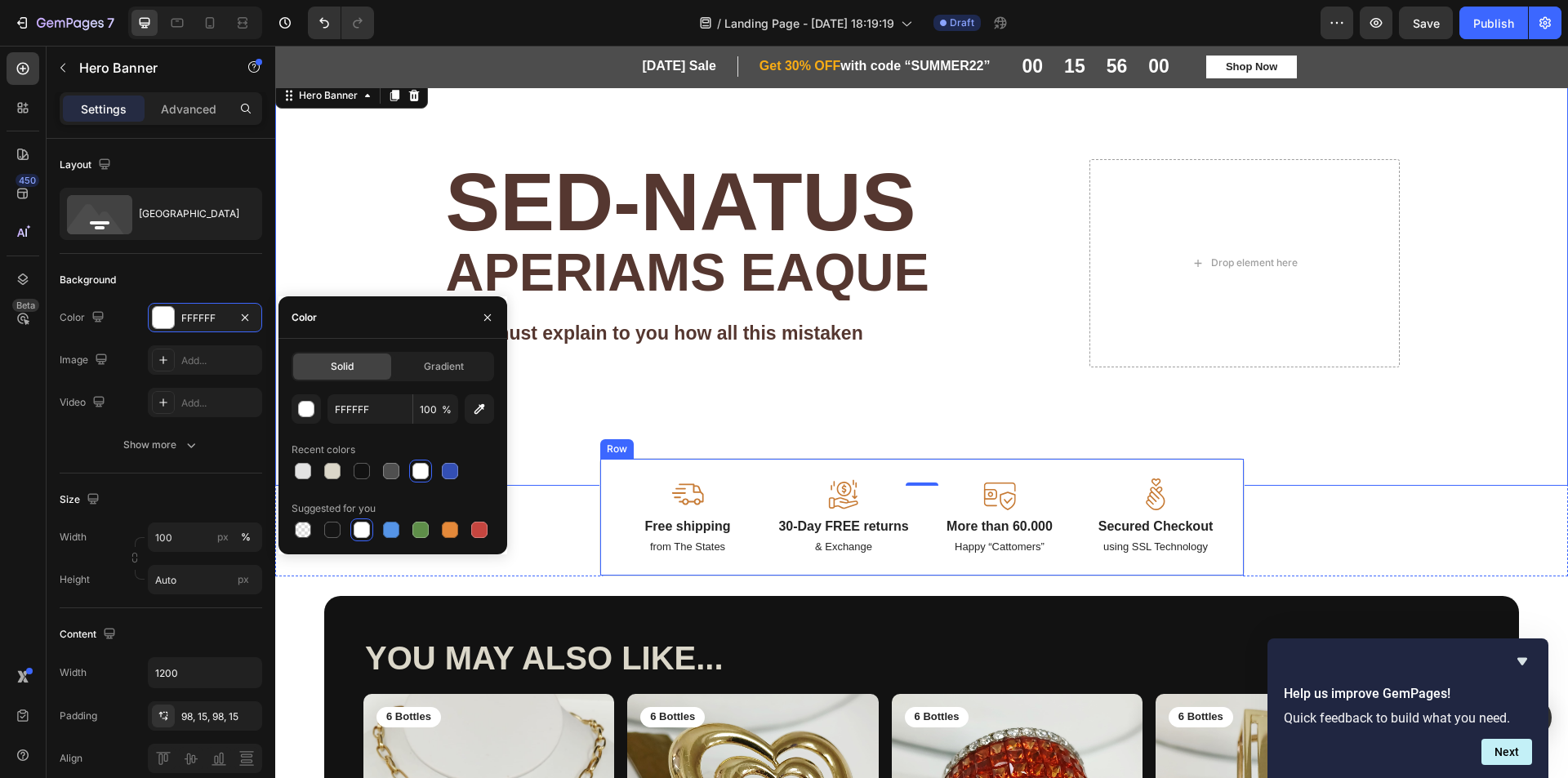
click at [1178, 464] on div "Image Free shipping Text Block from The States Text Block Image 30-Day FREE ret…" at bounding box center [922, 517] width 645 height 119
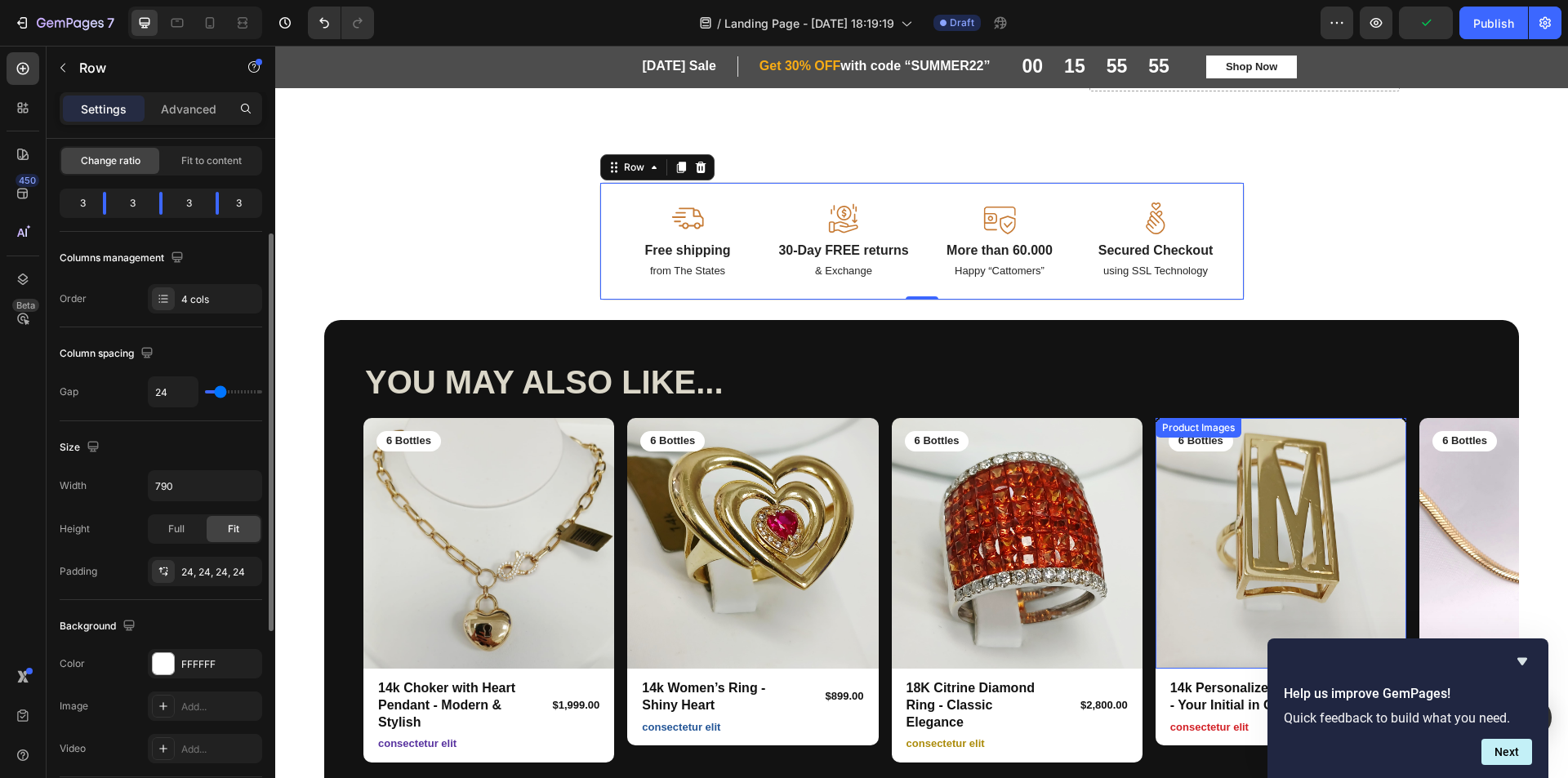
scroll to position [408, 0]
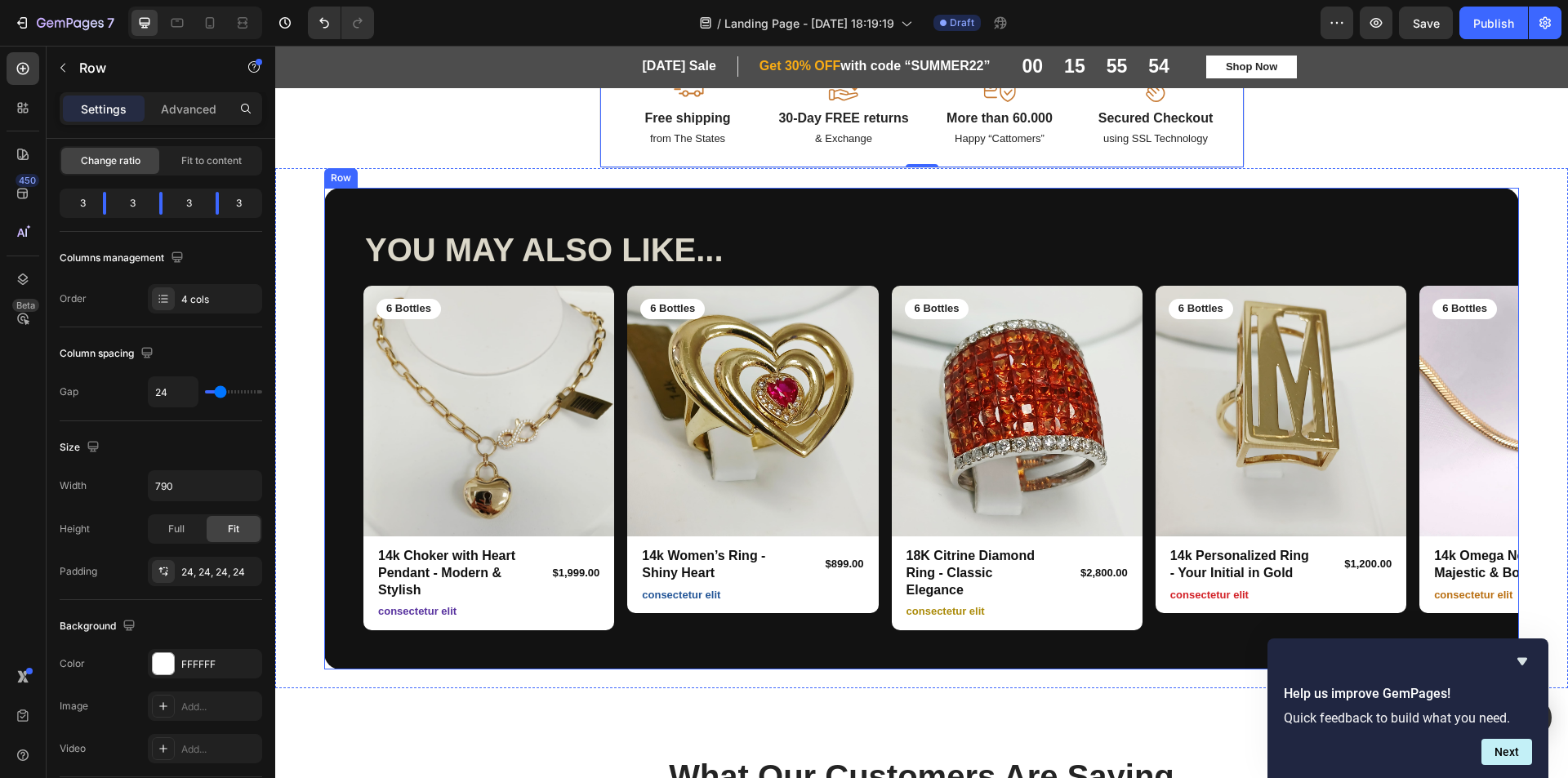
click at [1347, 198] on div "YOU MAY ALSO LIKE... Heading Row Product Images 6 Bottles Text Block Row 14k Ch…" at bounding box center [921, 429] width 1194 height 483
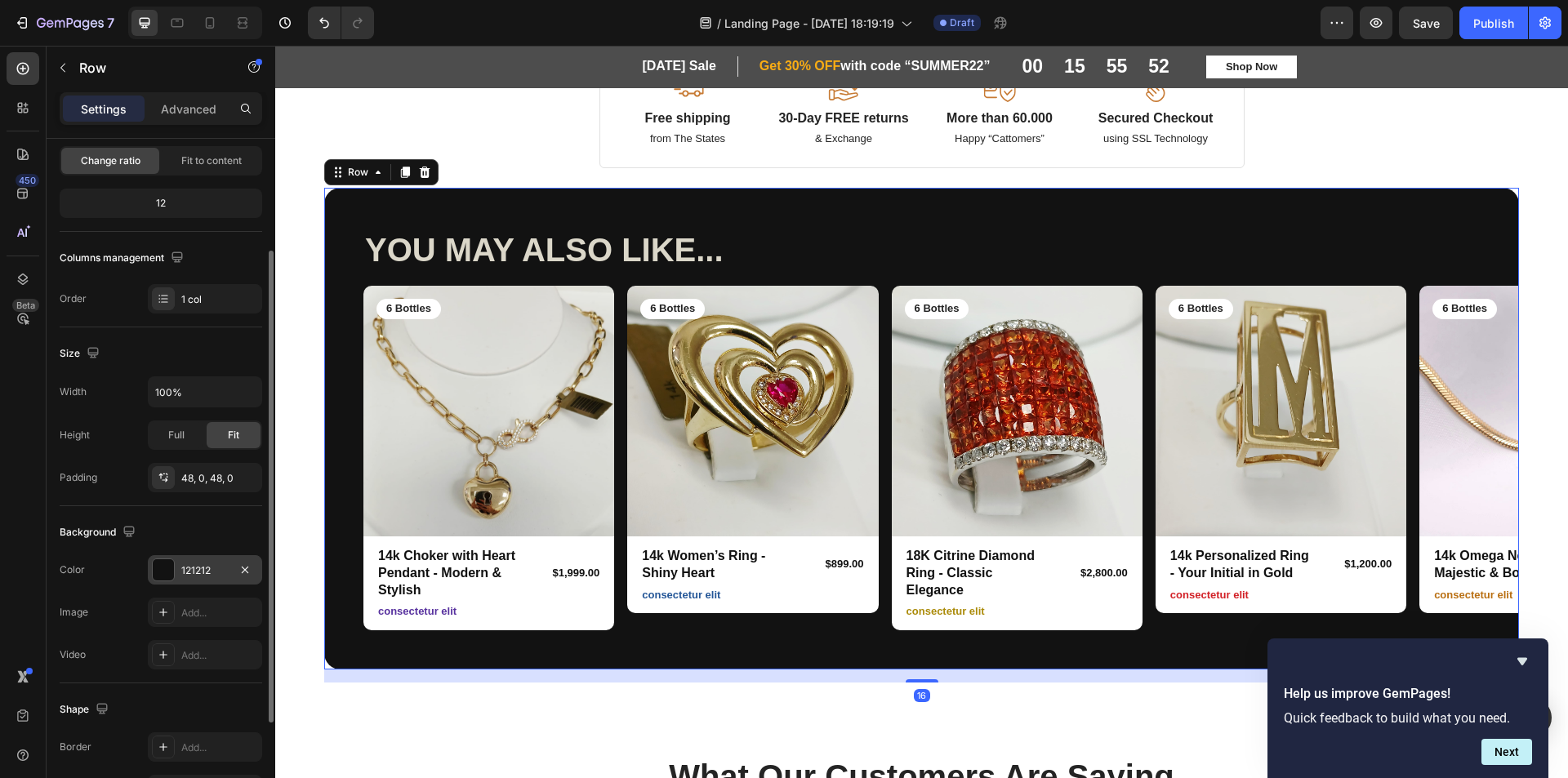
click at [166, 573] on div at bounding box center [163, 570] width 21 height 21
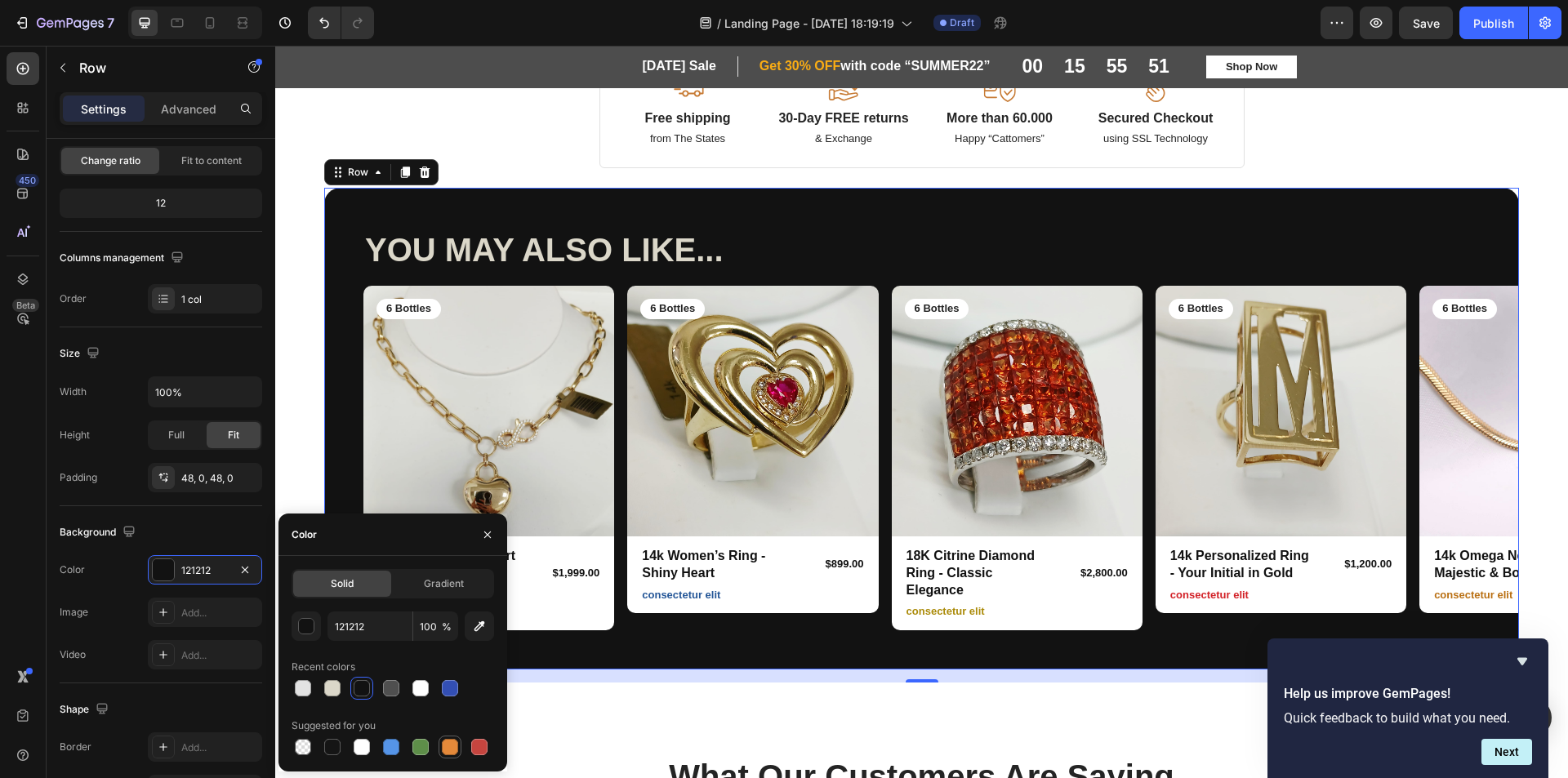
click at [441, 741] on div at bounding box center [449, 747] width 20 height 20
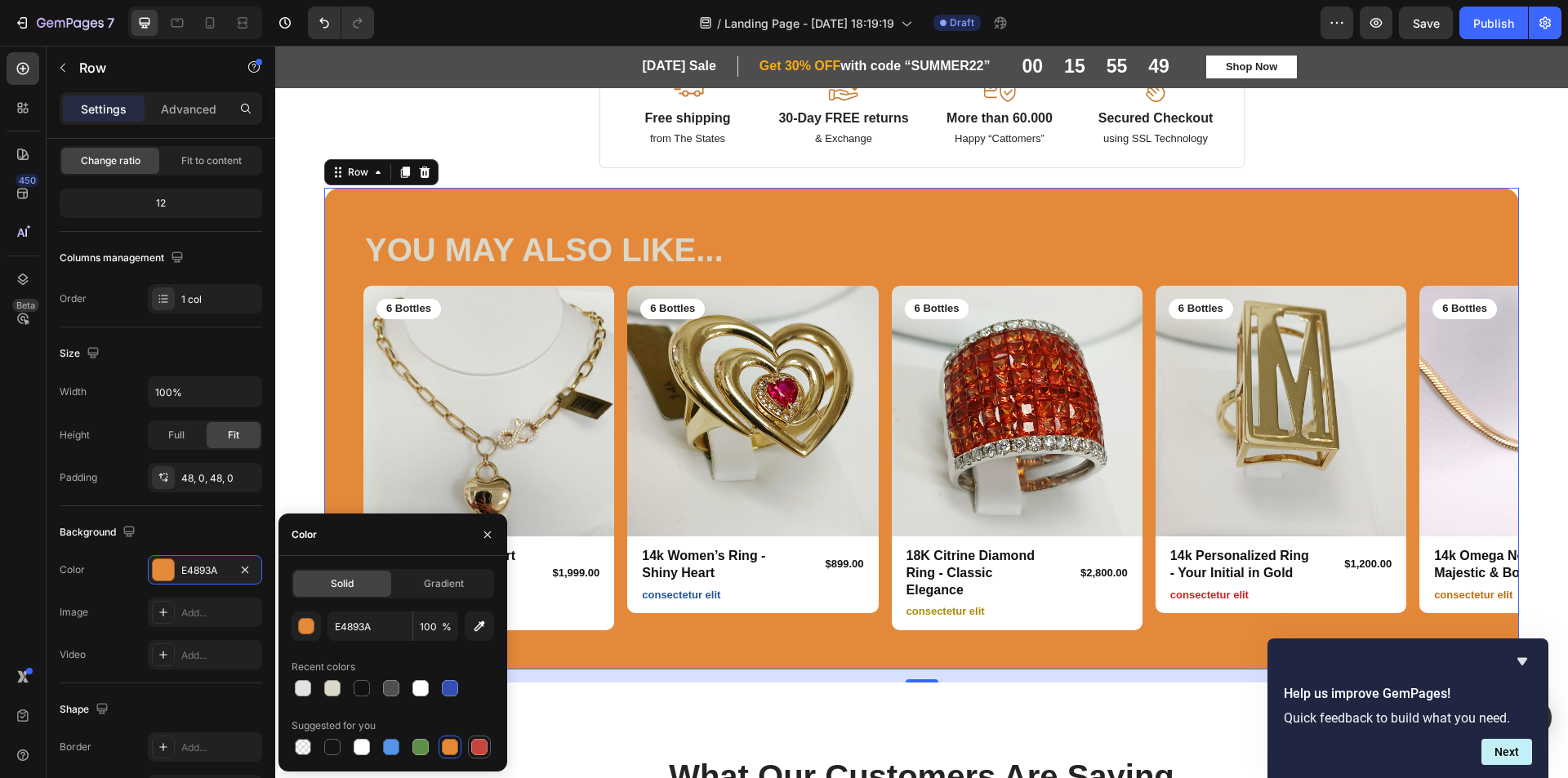
click at [478, 752] on div at bounding box center [479, 746] width 16 height 16
type input "C5453F"
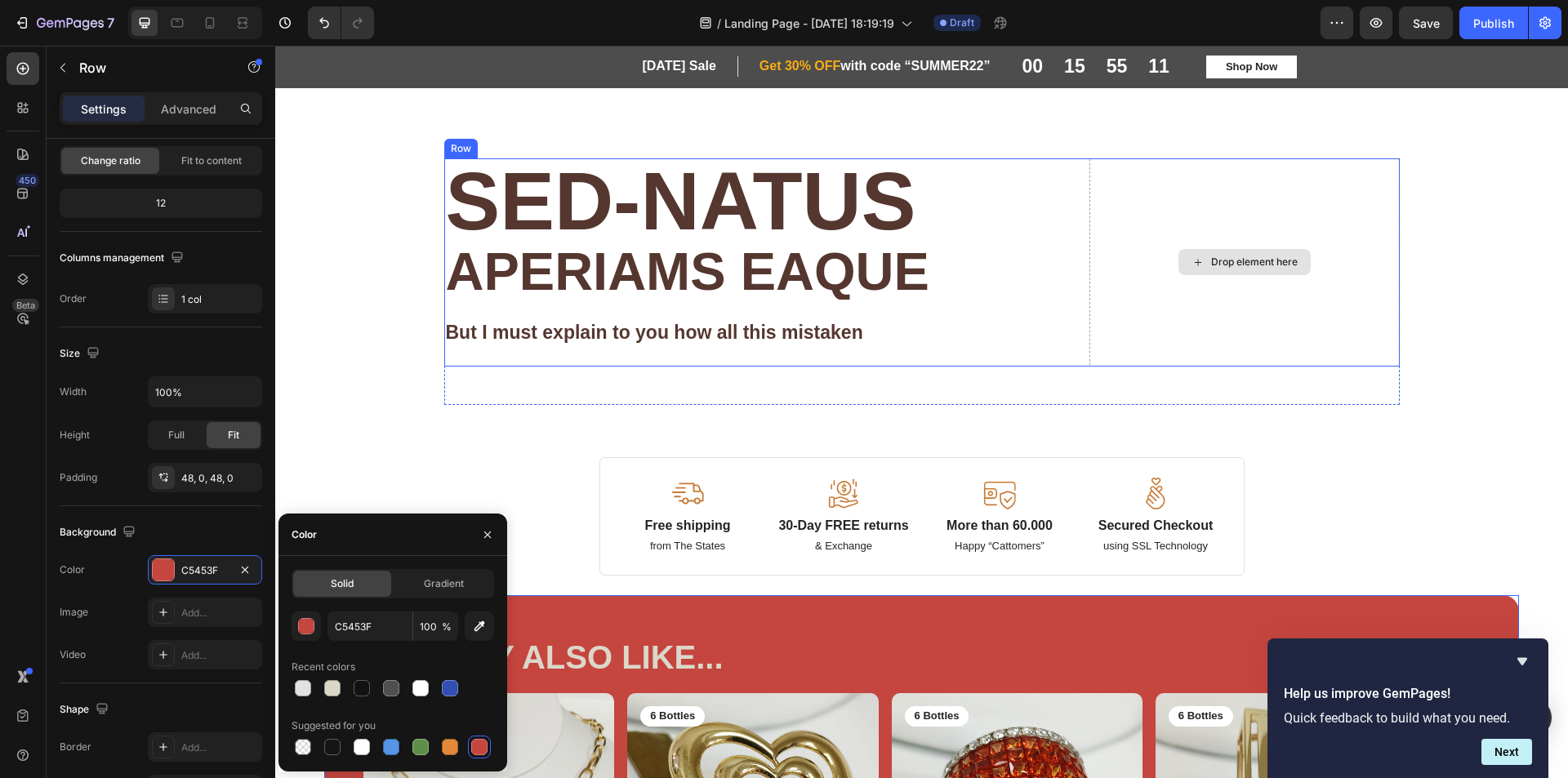
scroll to position [0, 0]
click at [969, 403] on div "Image Free shipping Text Block from The States Text Block Advanced List Image 3…" at bounding box center [922, 283] width 955 height 247
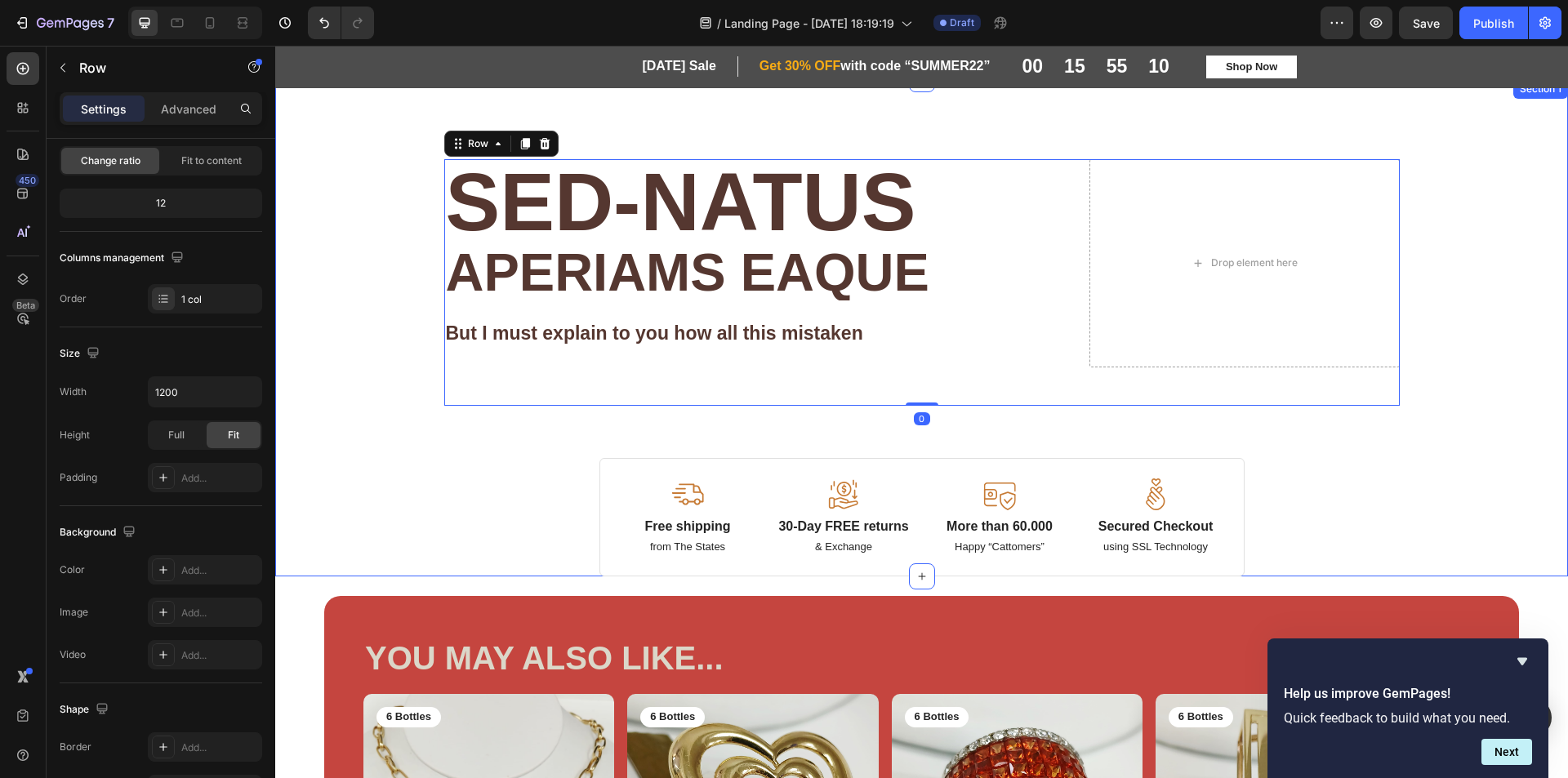
click at [1487, 447] on div "Background Image" at bounding box center [922, 282] width 1293 height 406
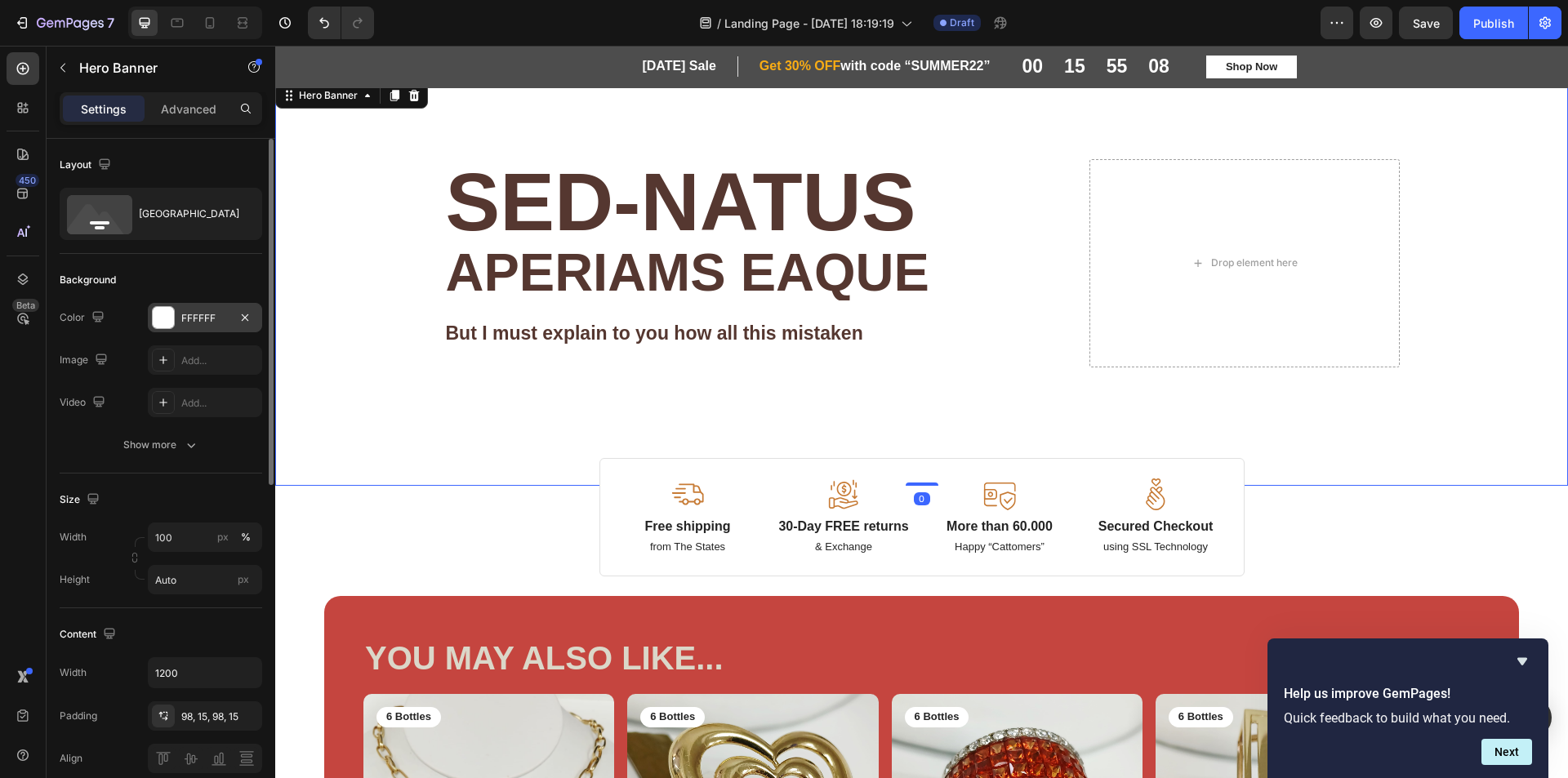
click at [168, 316] on div at bounding box center [163, 318] width 21 height 21
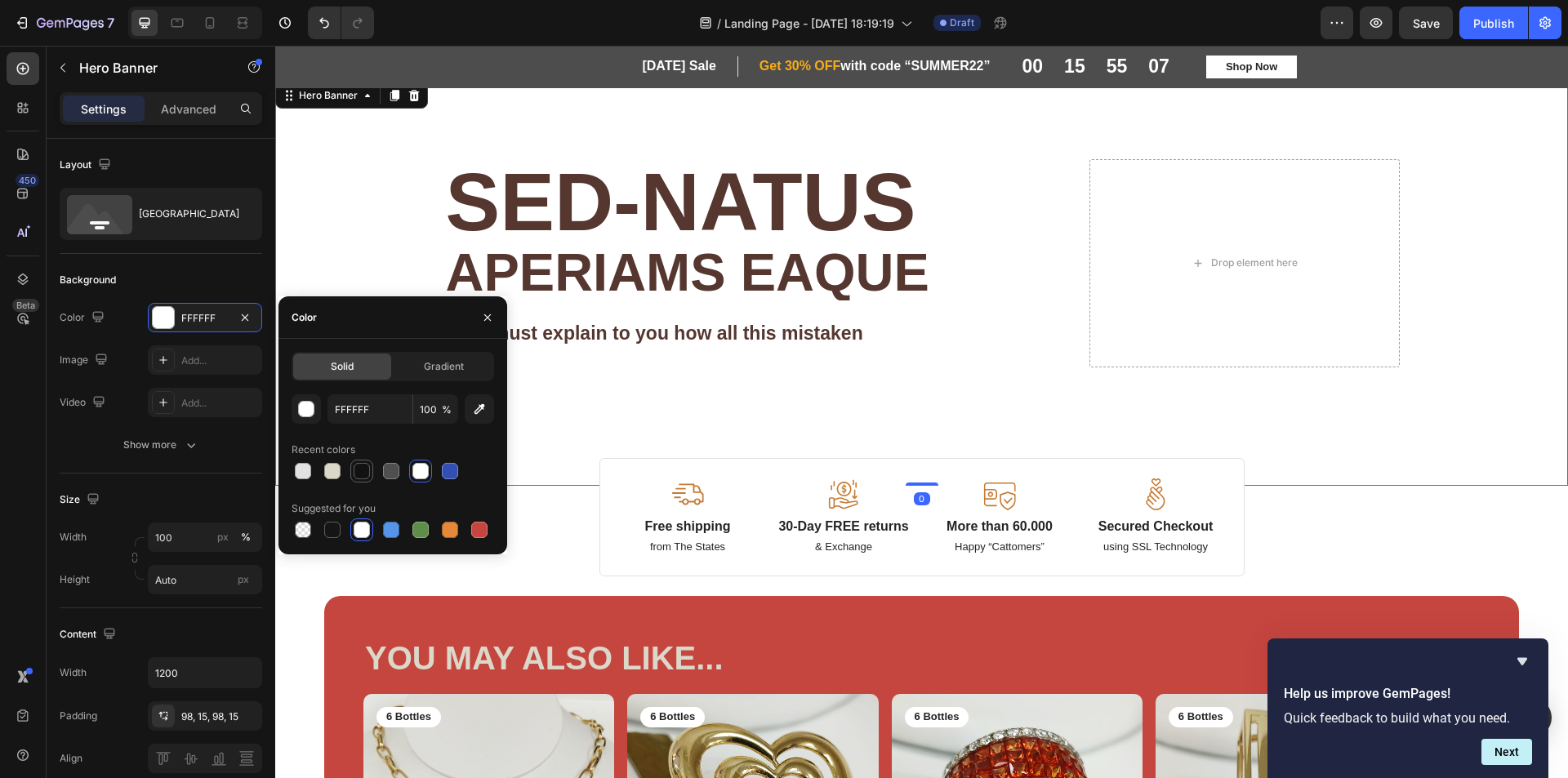
click at [366, 465] on div at bounding box center [361, 471] width 16 height 16
type input "121212"
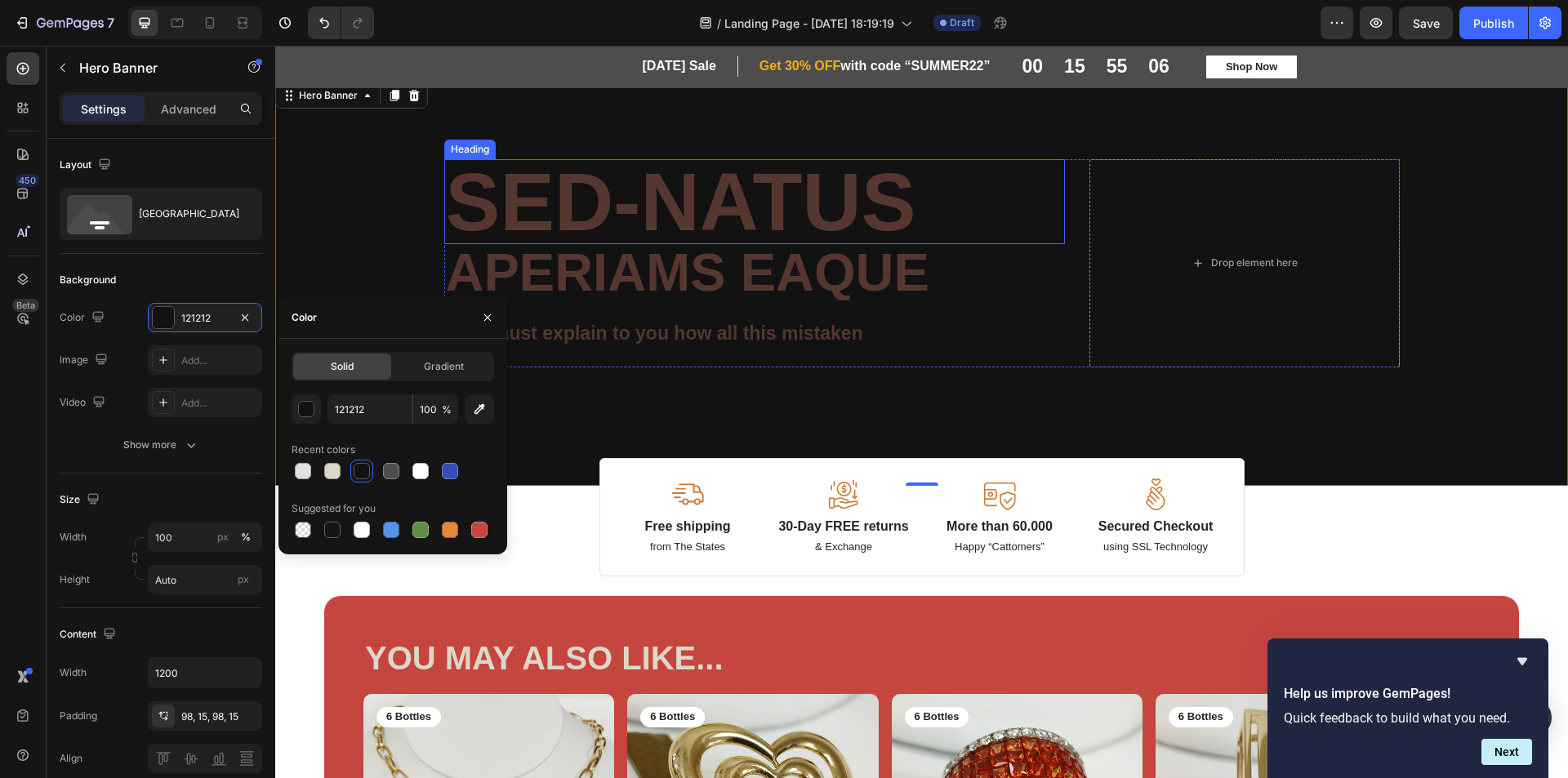
click at [737, 219] on h2 "Sed-natus" at bounding box center [755, 202] width 621 height 85
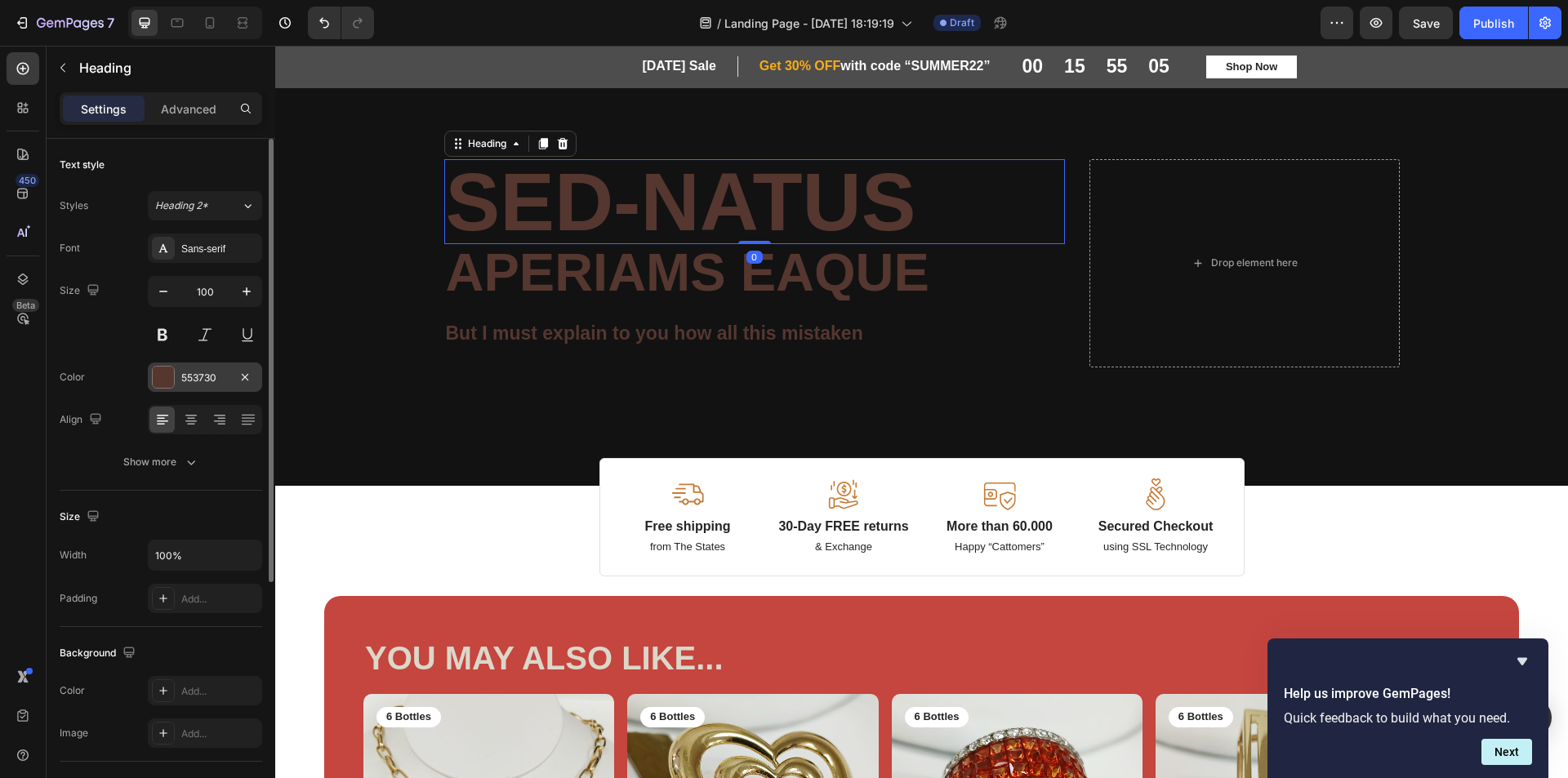
click at [173, 377] on div at bounding box center [163, 377] width 21 height 21
click at [173, 383] on div at bounding box center [163, 377] width 21 height 21
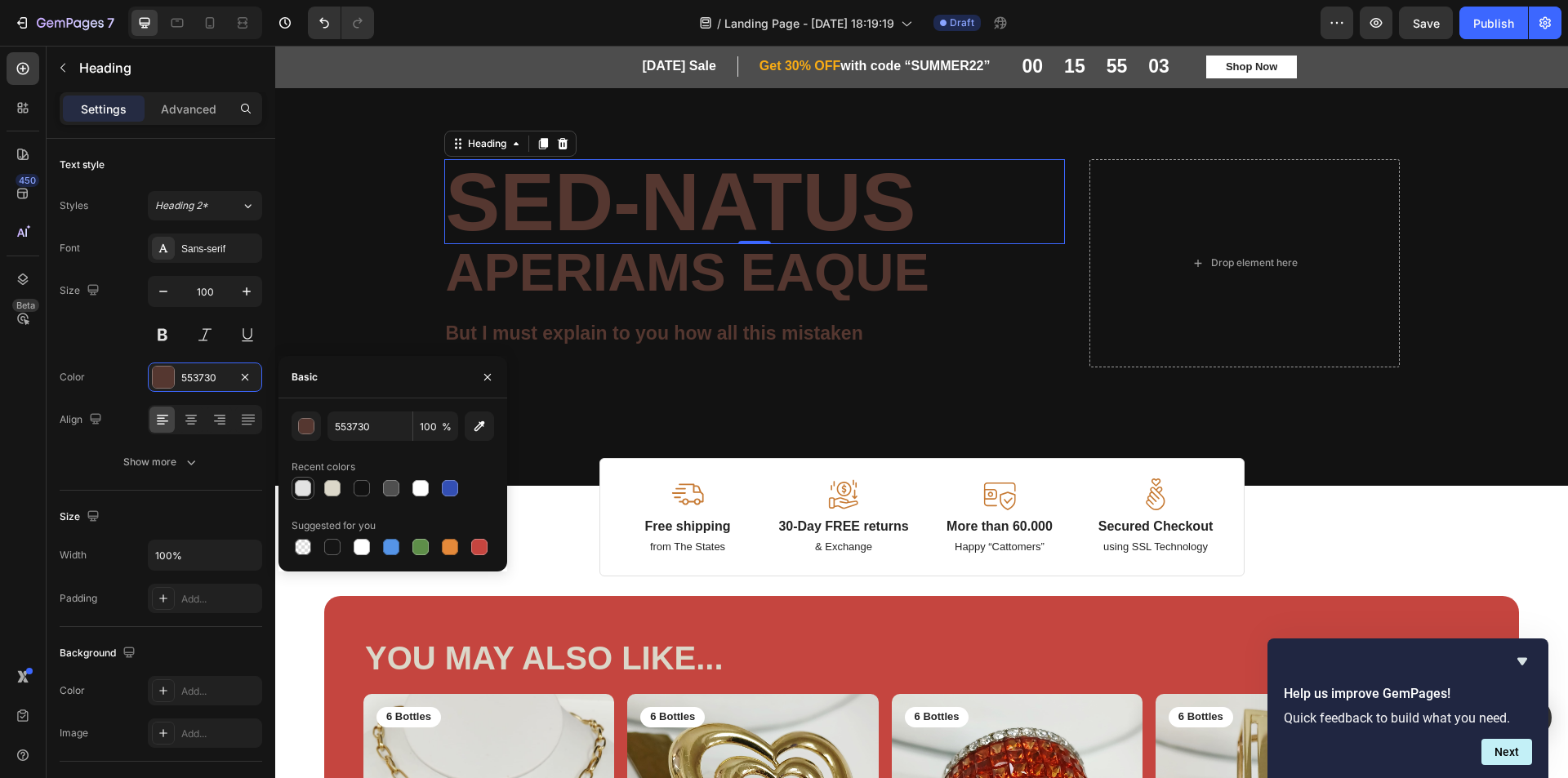
click at [302, 486] on div at bounding box center [303, 488] width 16 height 16
type input "E2E2E2"
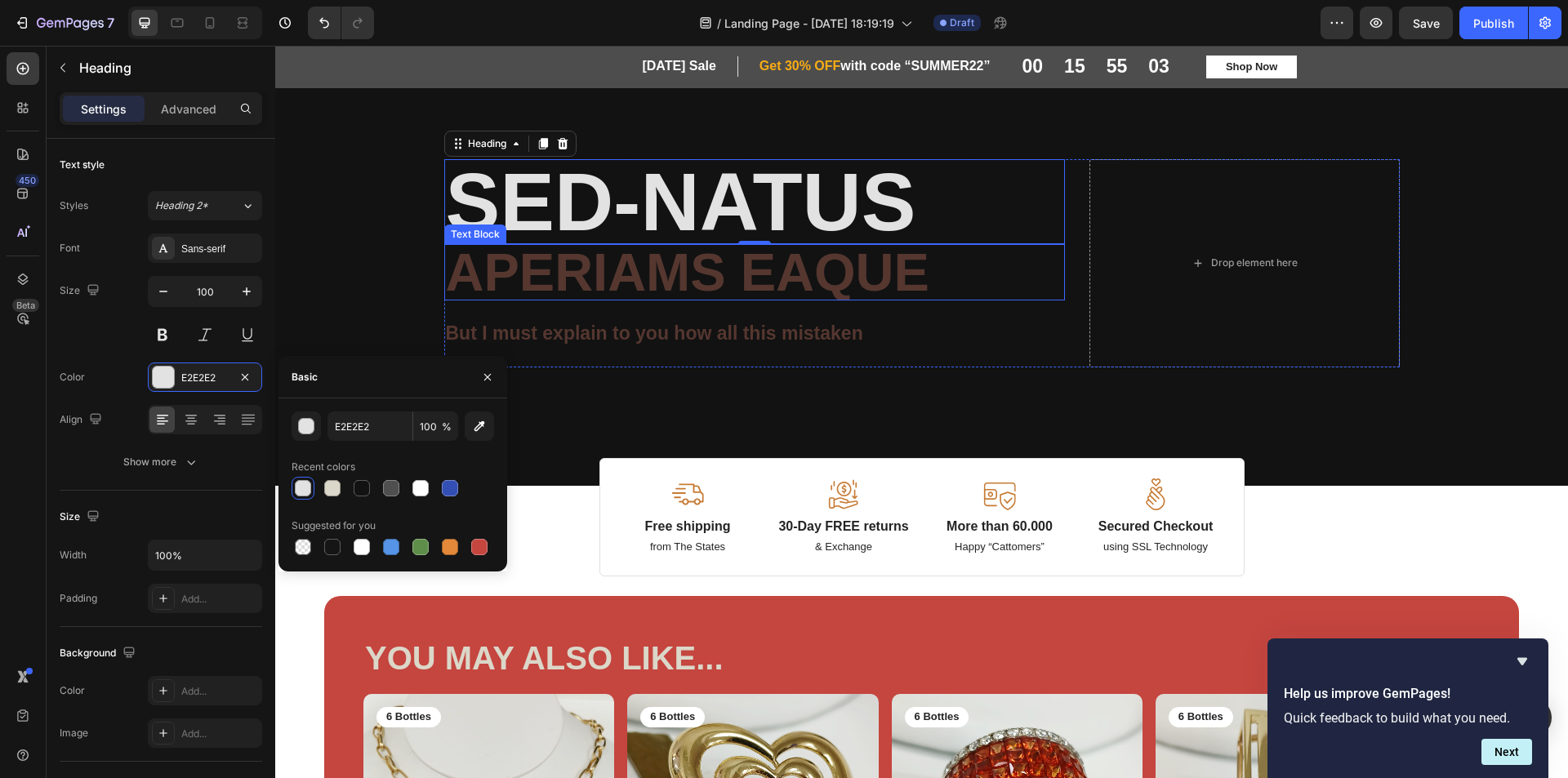
click at [624, 286] on p "aperiams eaque" at bounding box center [754, 272] width 617 height 53
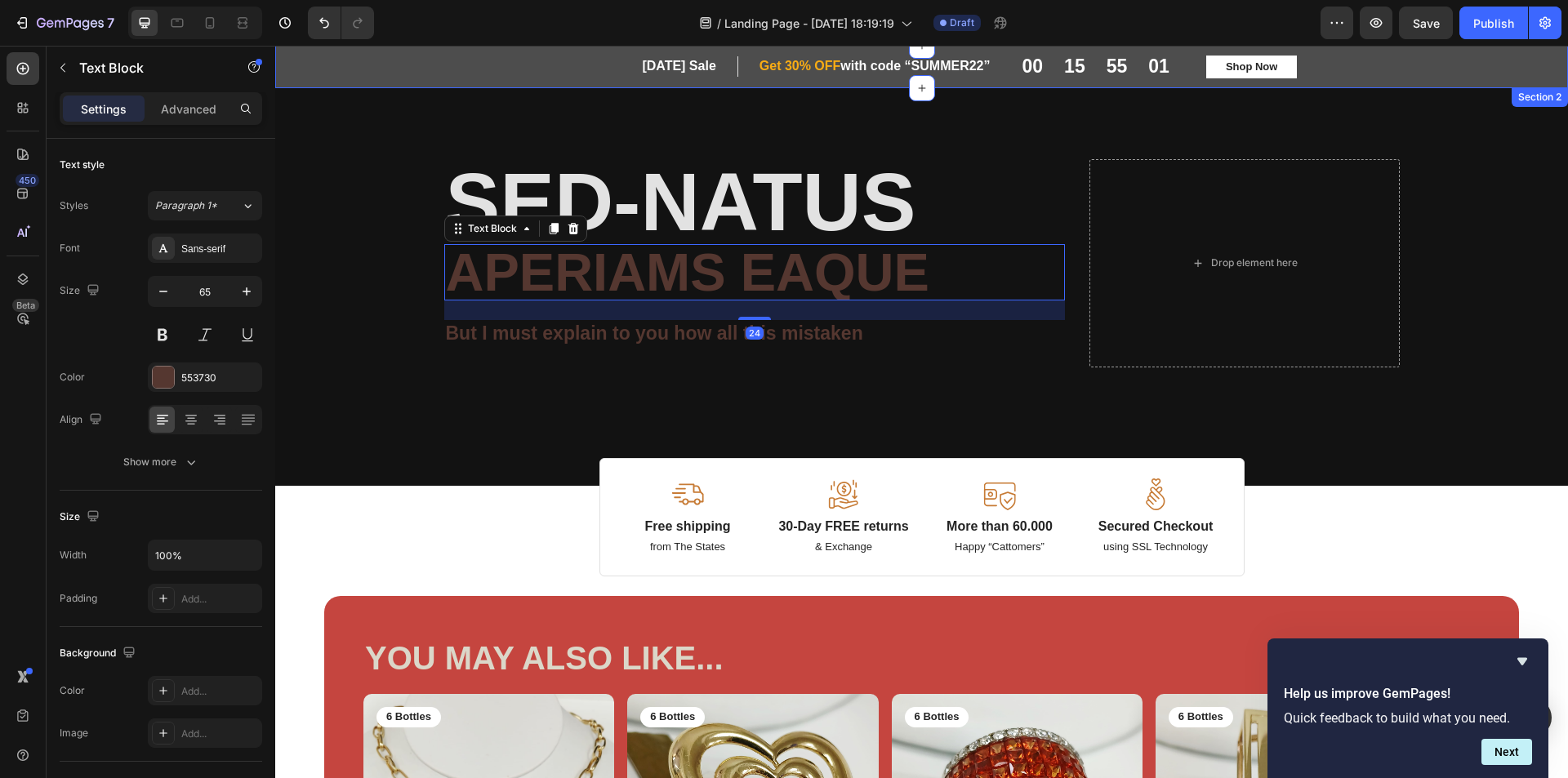
click at [1473, 67] on div "First Day of Summer Sale Heading Row ⁠⁠⁠⁠⁠⁠⁠ Get 30% OFF with code “SUMMER22” H…" at bounding box center [922, 66] width 1268 height 22
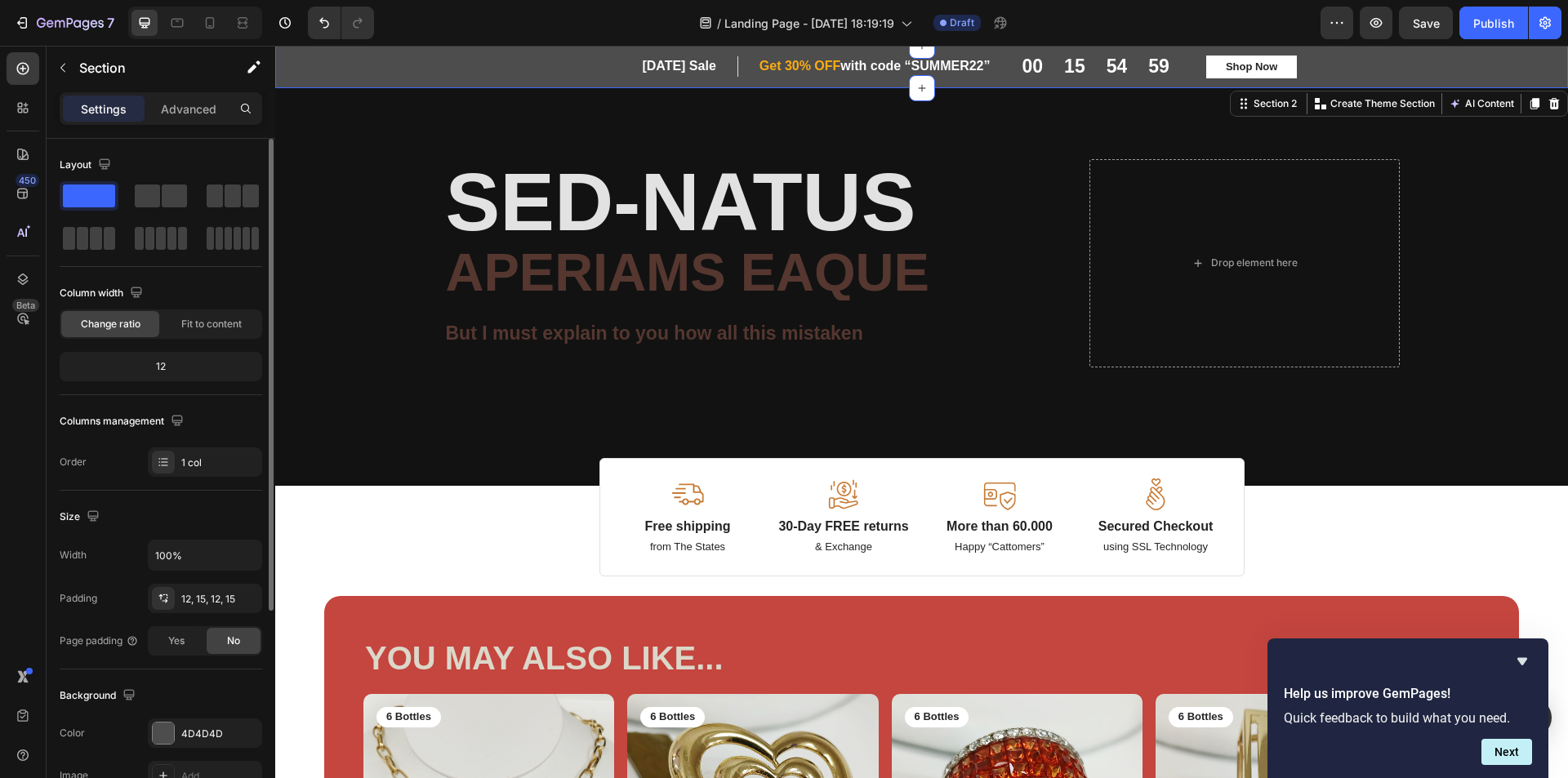
scroll to position [310, 0]
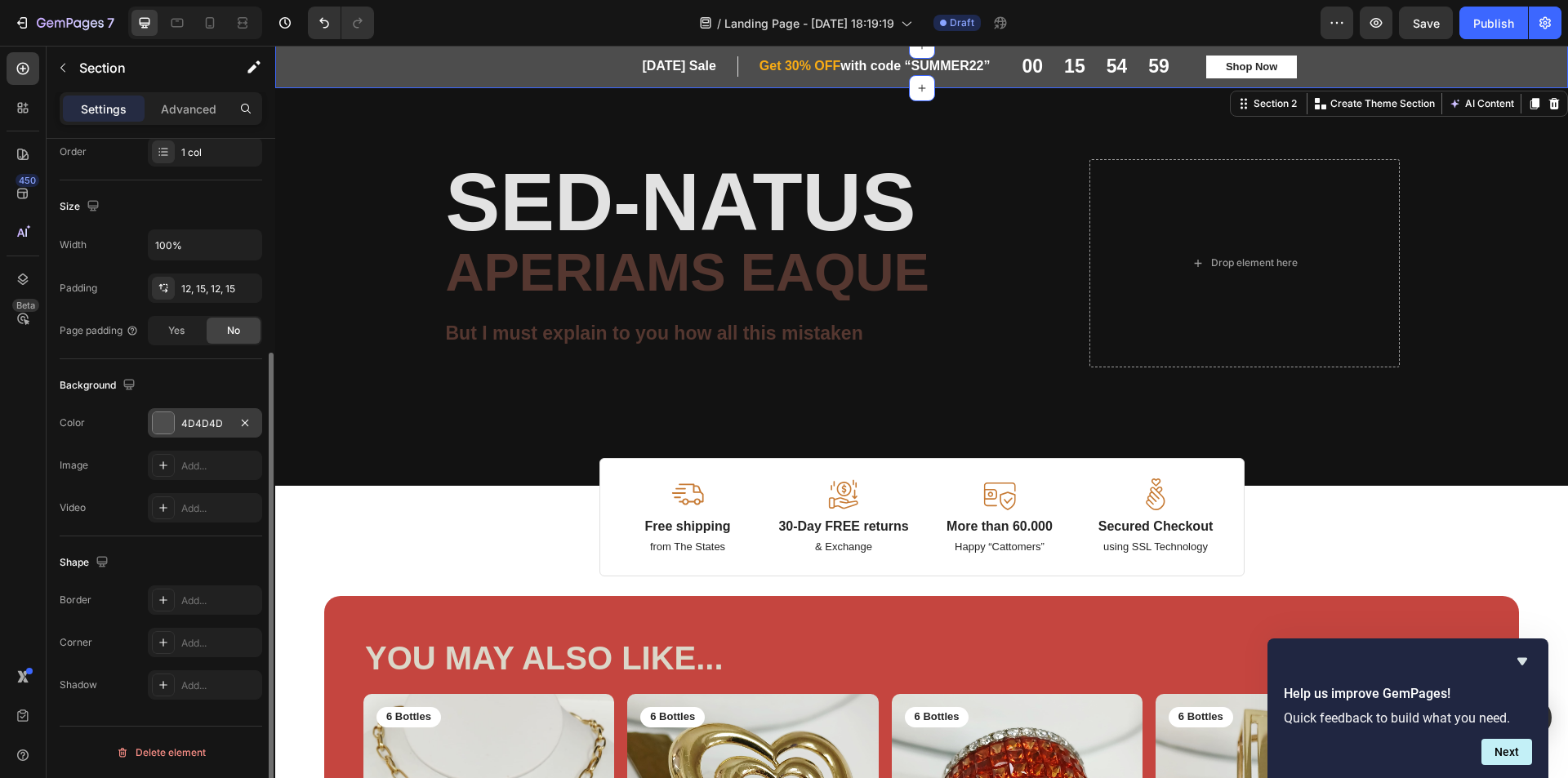
click at [167, 418] on div at bounding box center [163, 423] width 21 height 21
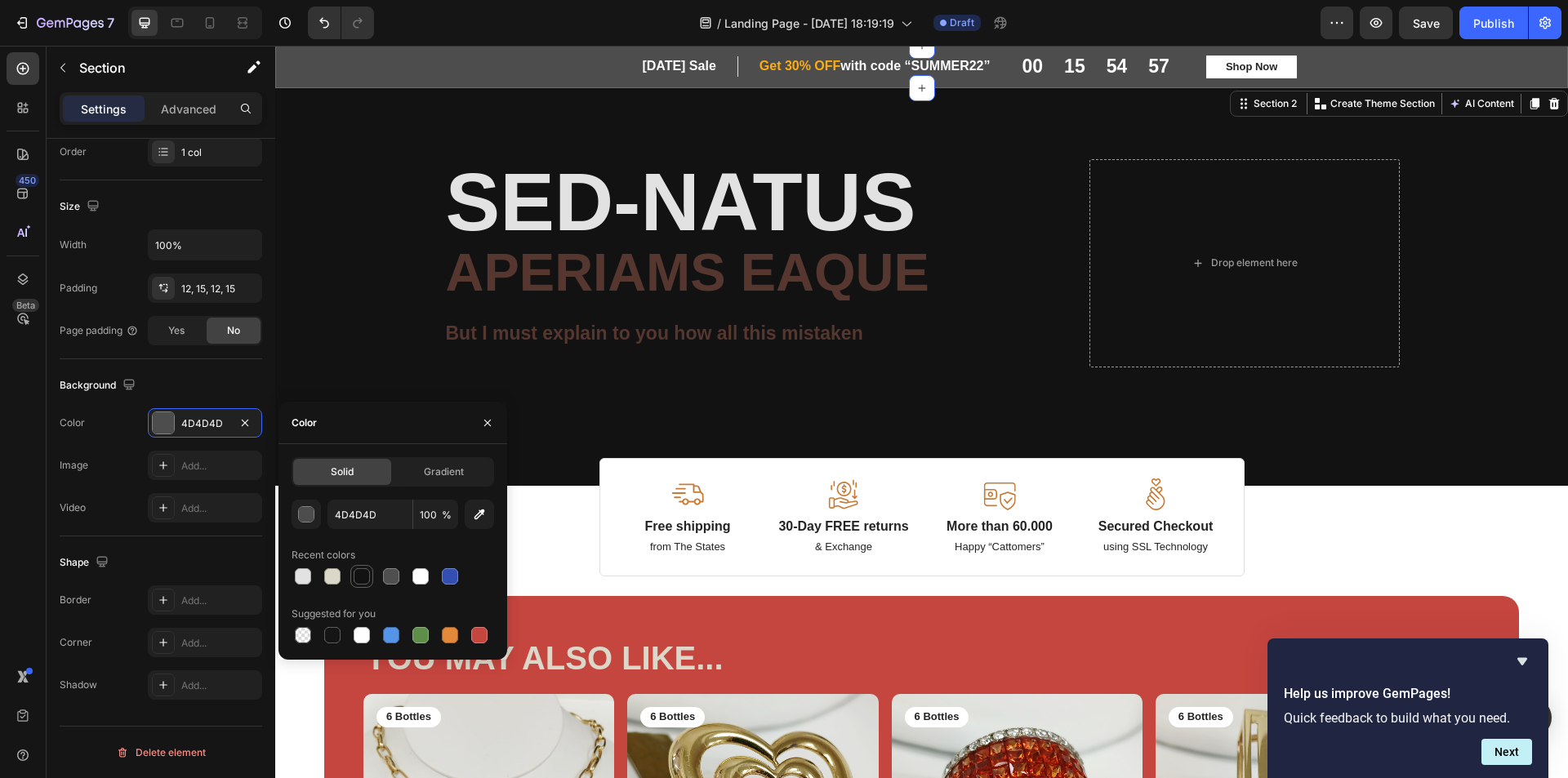
click at [362, 572] on div at bounding box center [361, 576] width 16 height 16
type input "121212"
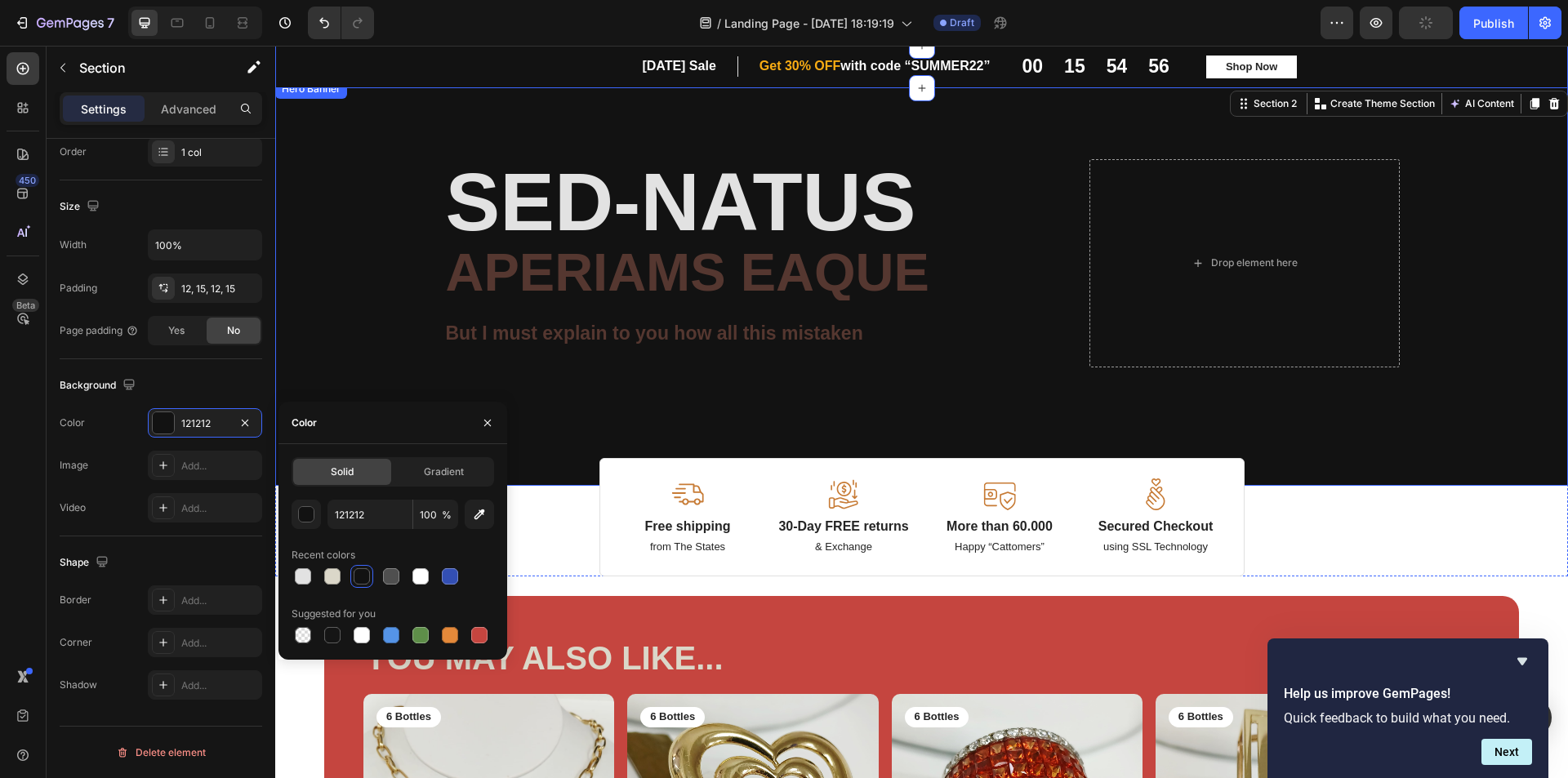
click at [1458, 196] on div "Background Image" at bounding box center [922, 282] width 1293 height 406
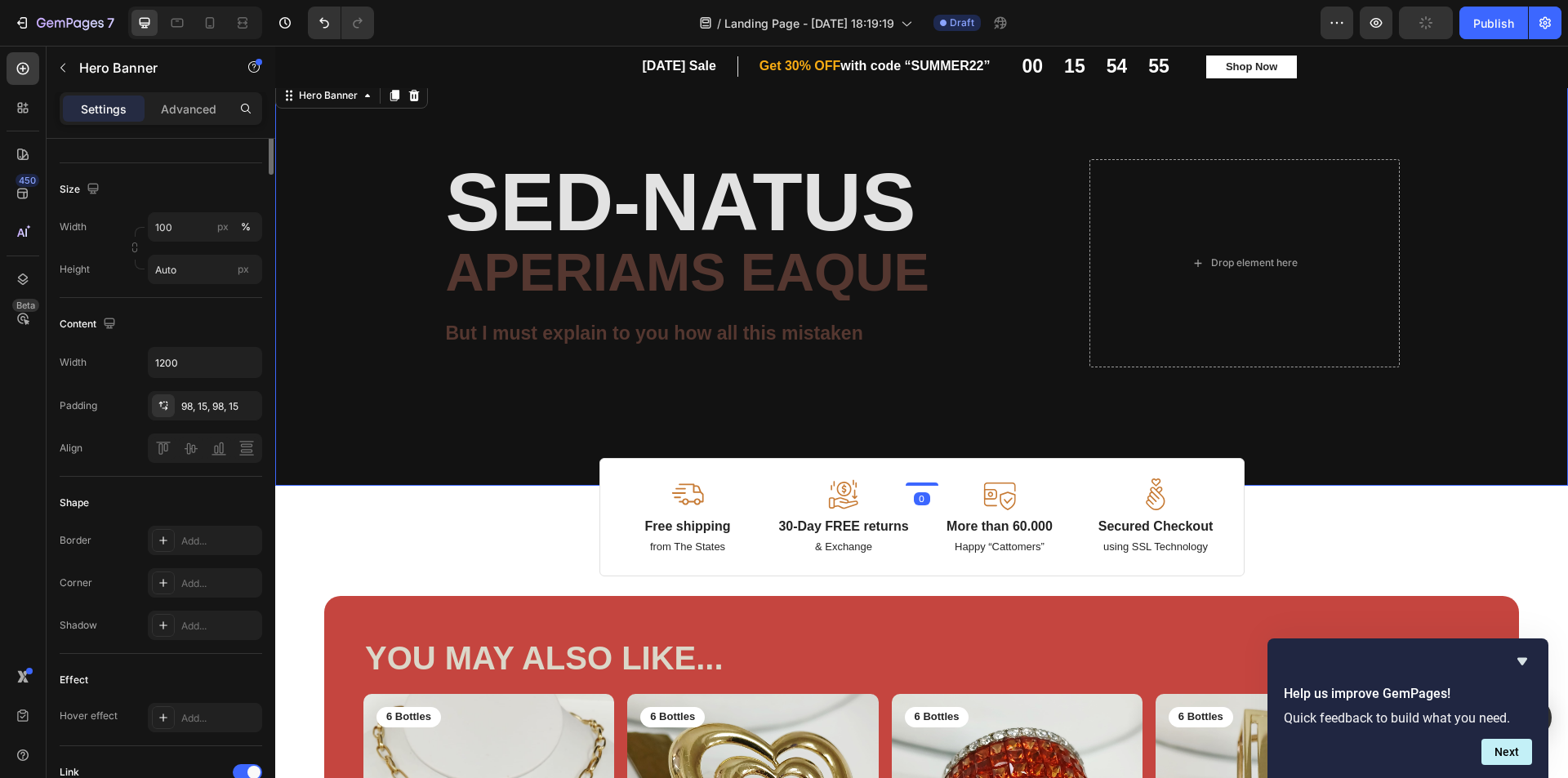
scroll to position [0, 0]
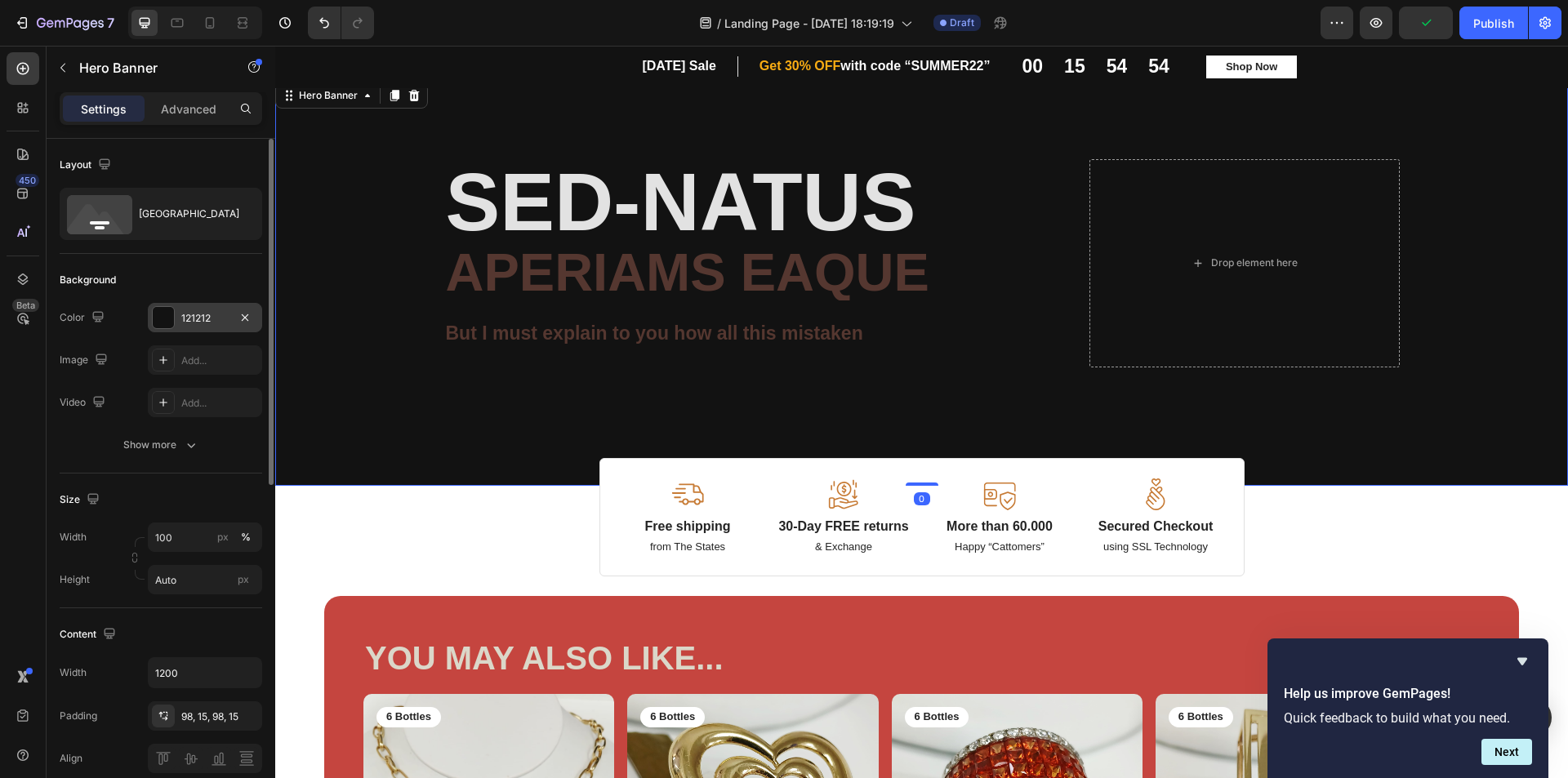
click at [169, 321] on div at bounding box center [163, 318] width 21 height 21
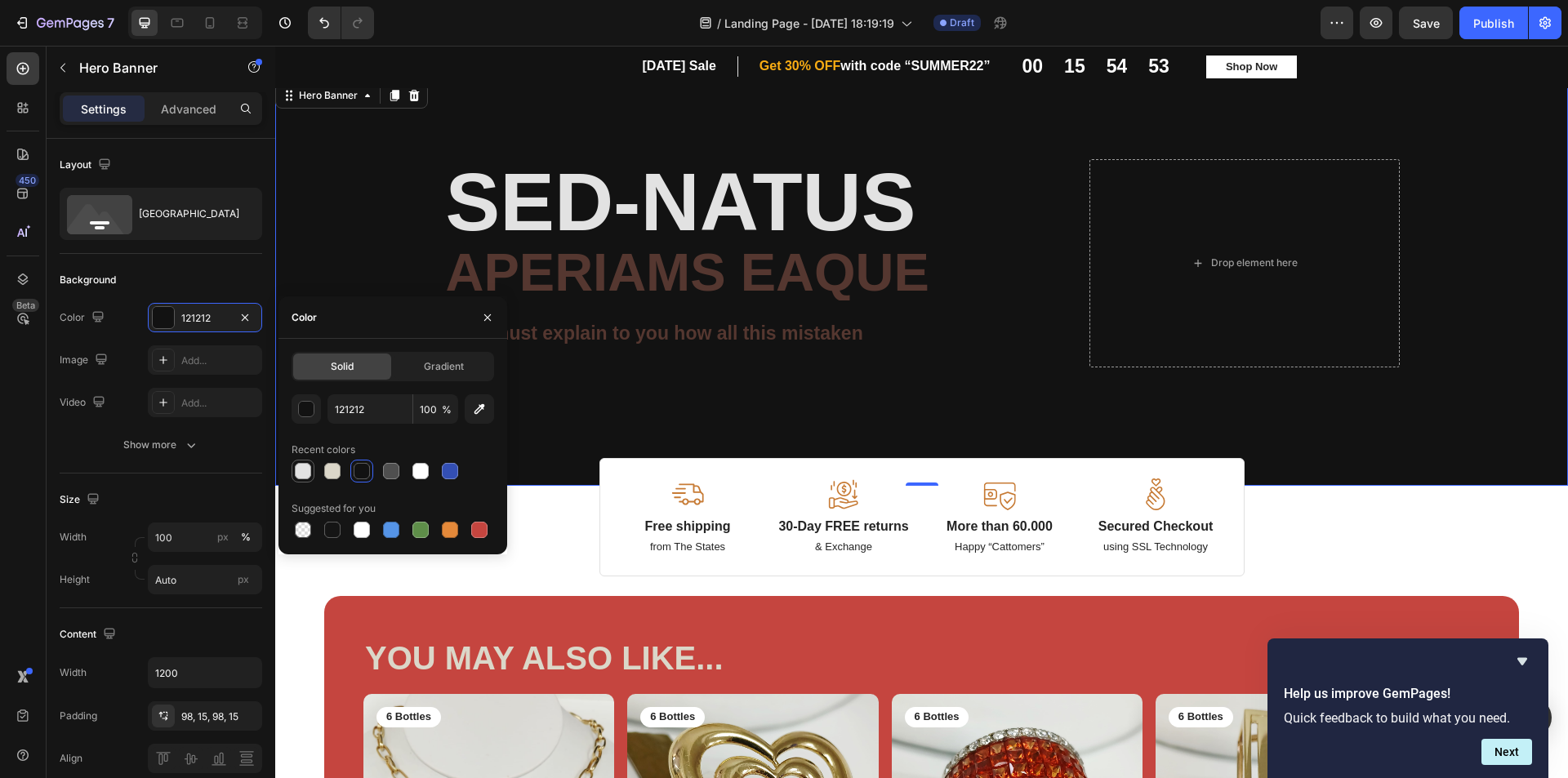
click at [298, 472] on div at bounding box center [303, 471] width 16 height 16
type input "E2E2E2"
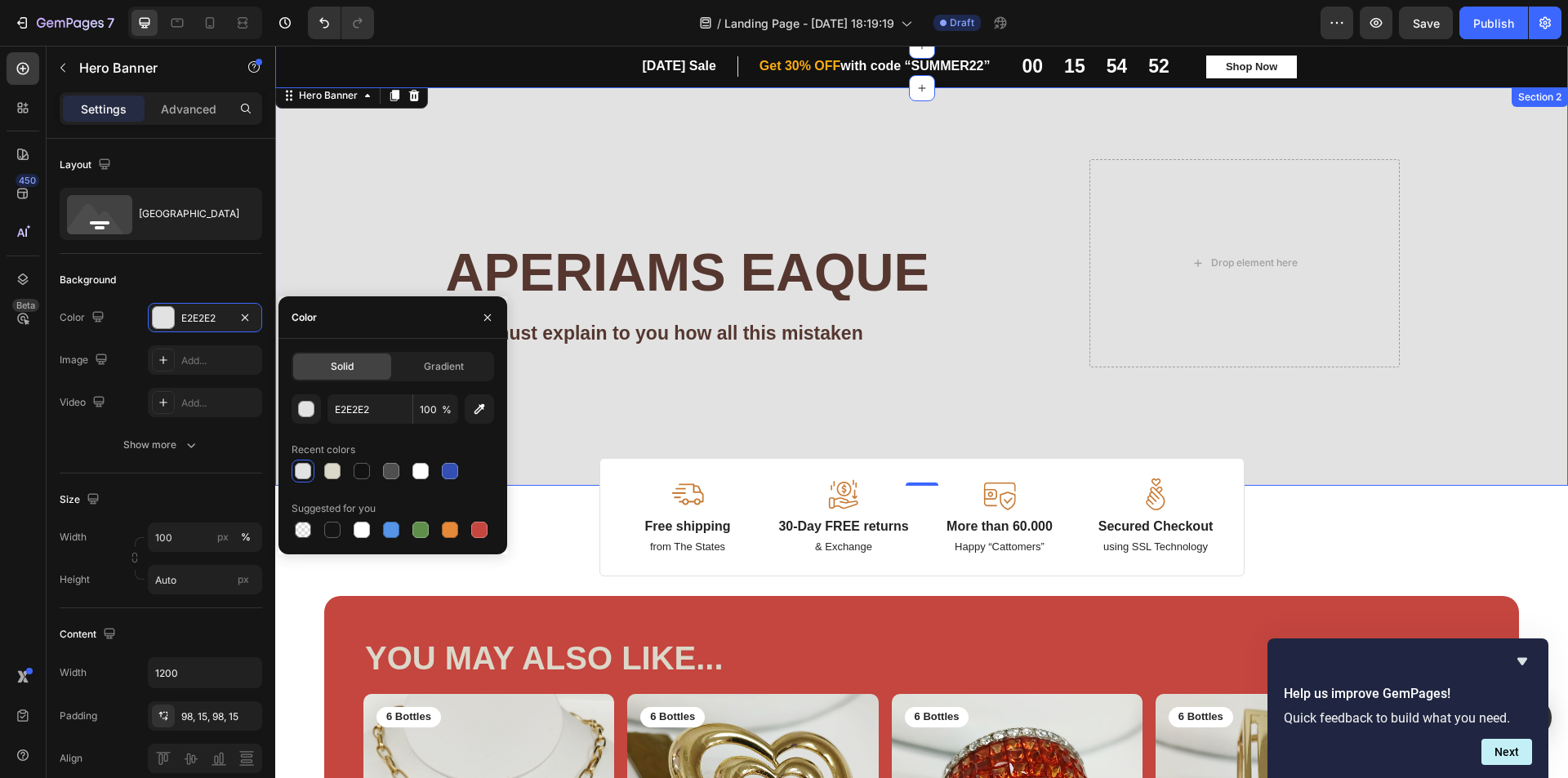
click at [1035, 64] on div "00" at bounding box center [1033, 66] width 21 height 22
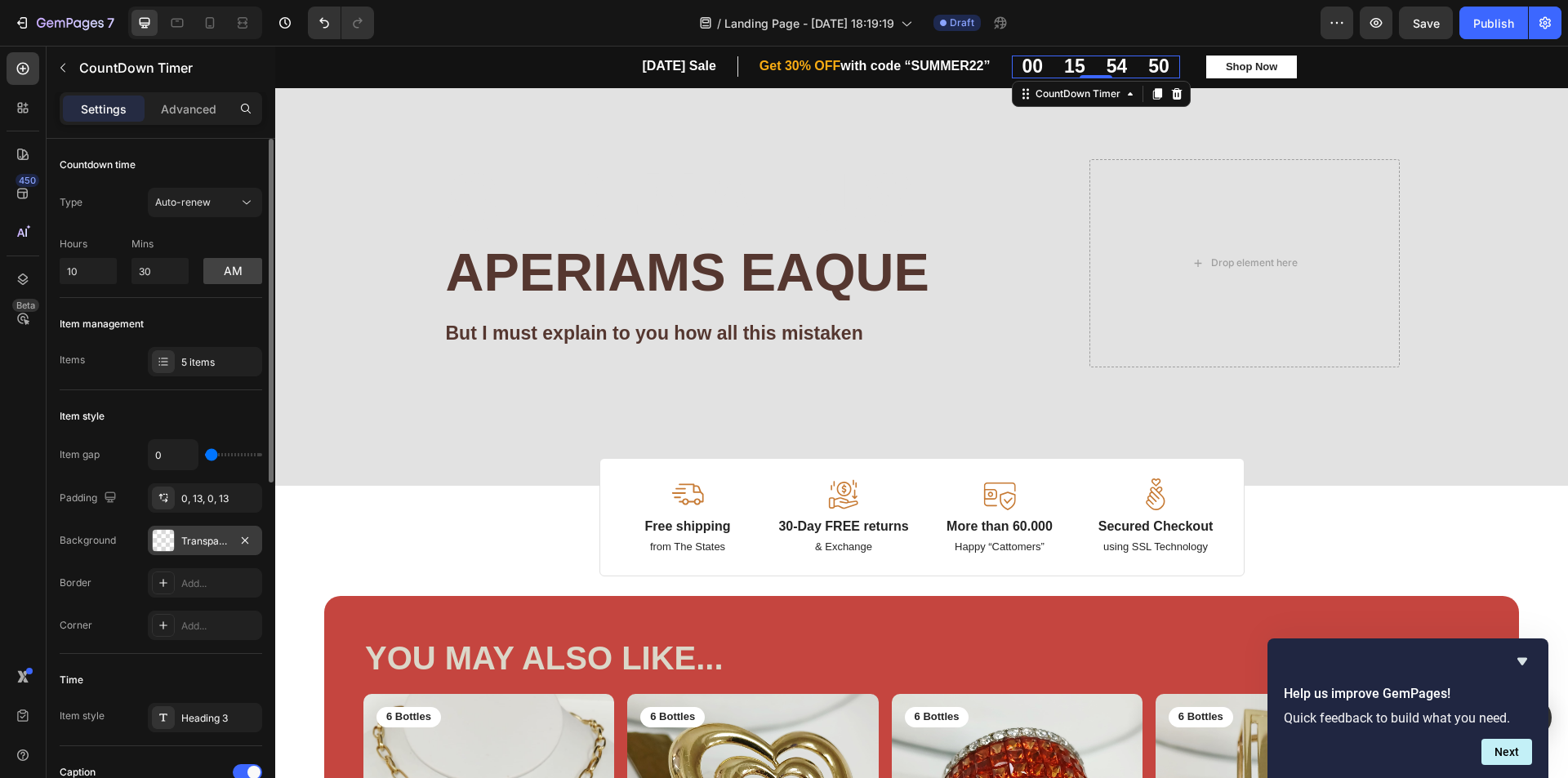
click at [173, 544] on div at bounding box center [163, 541] width 21 height 21
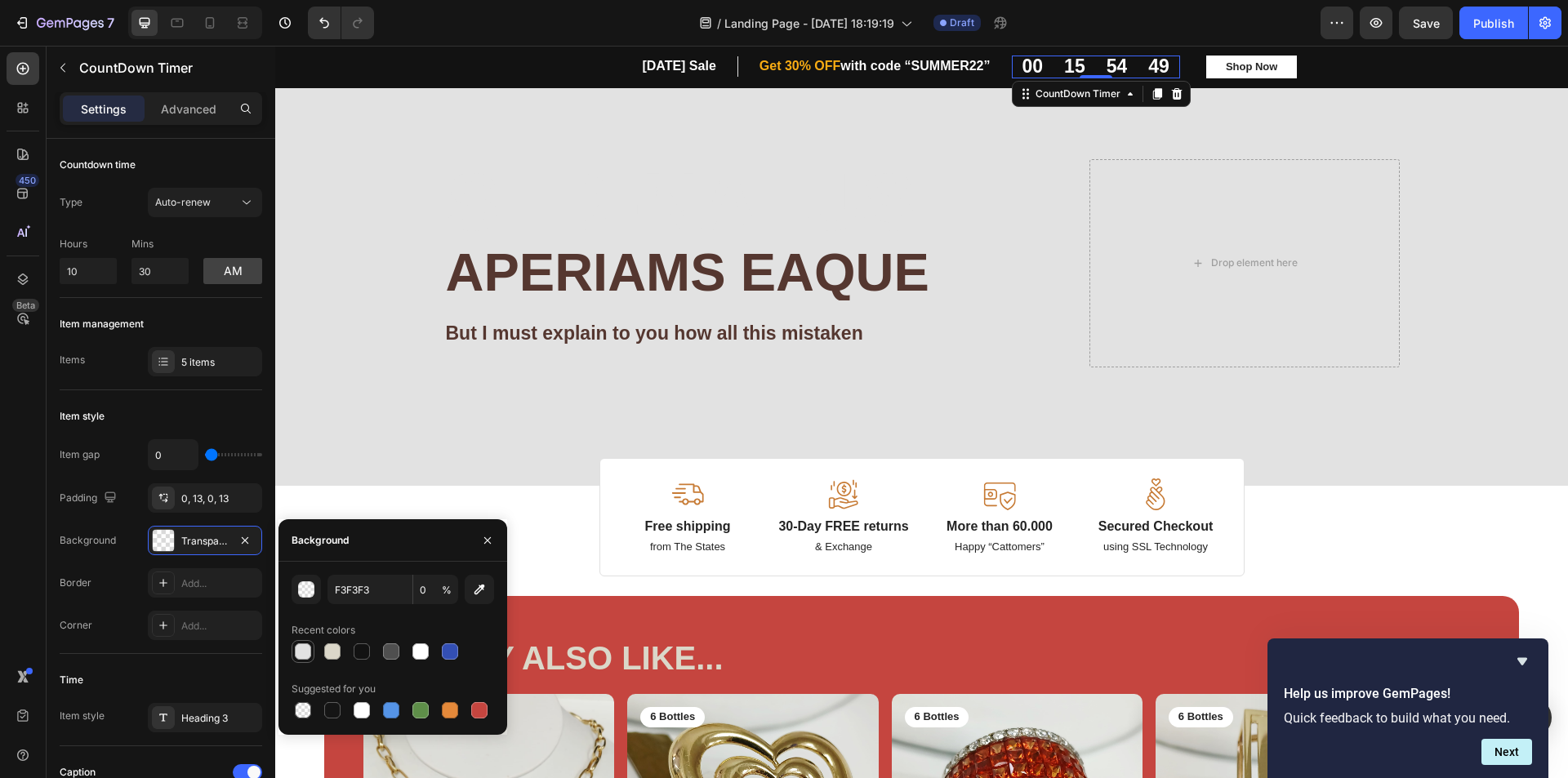
click at [302, 648] on div at bounding box center [303, 651] width 16 height 16
type input "E2E2E2"
type input "100"
click at [359, 654] on div at bounding box center [361, 651] width 16 height 16
type input "121212"
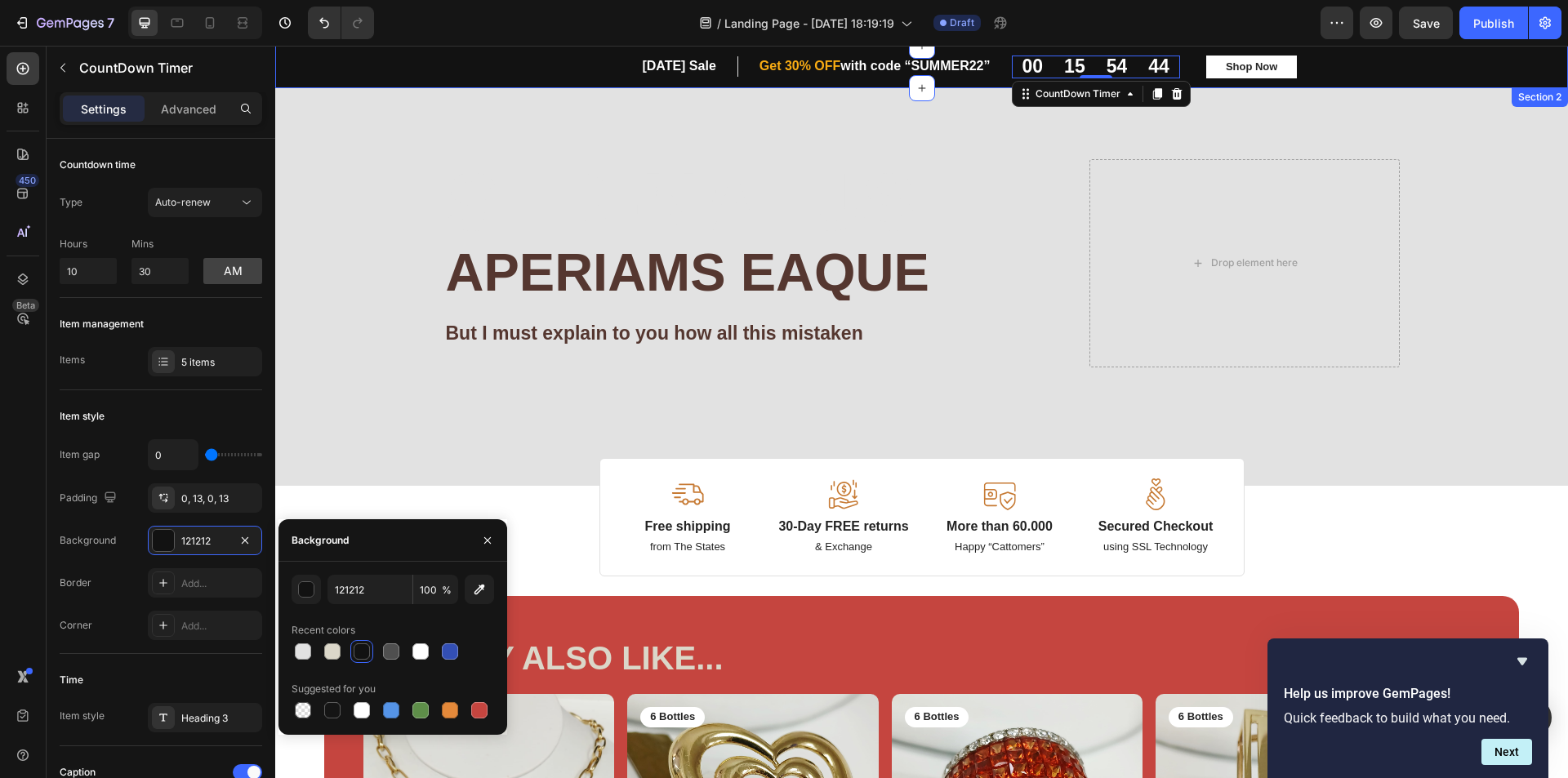
click at [1352, 62] on div "00 15 54 44 CountDown Timer 0 Shop Now Button Row" at bounding box center [1211, 66] width 400 height 22
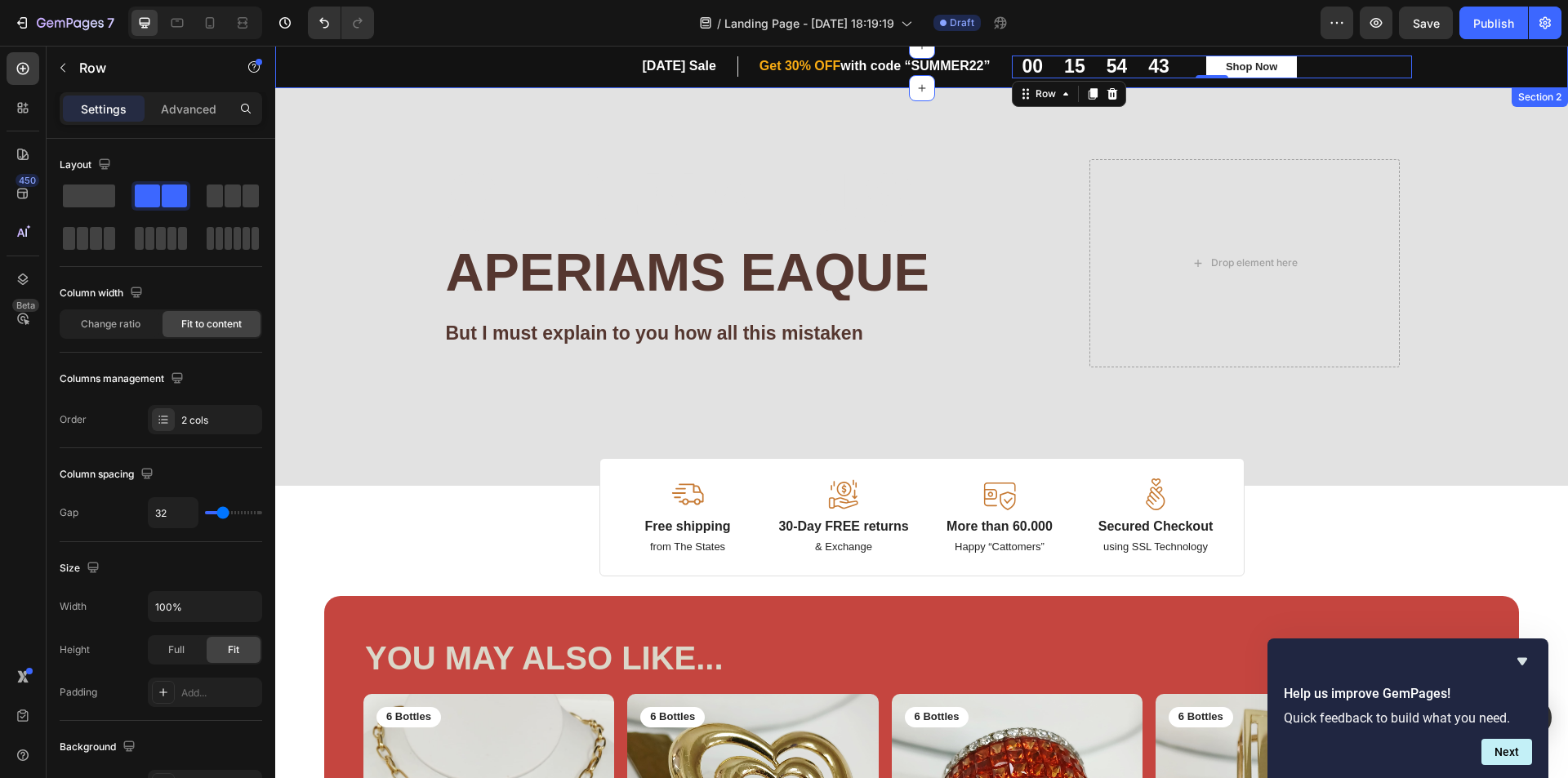
click at [1466, 65] on div "First Day of Summer Sale Heading Row ⁠⁠⁠⁠⁠⁠⁠ Get 30% OFF with code “SUMMER22” H…" at bounding box center [922, 66] width 1268 height 22
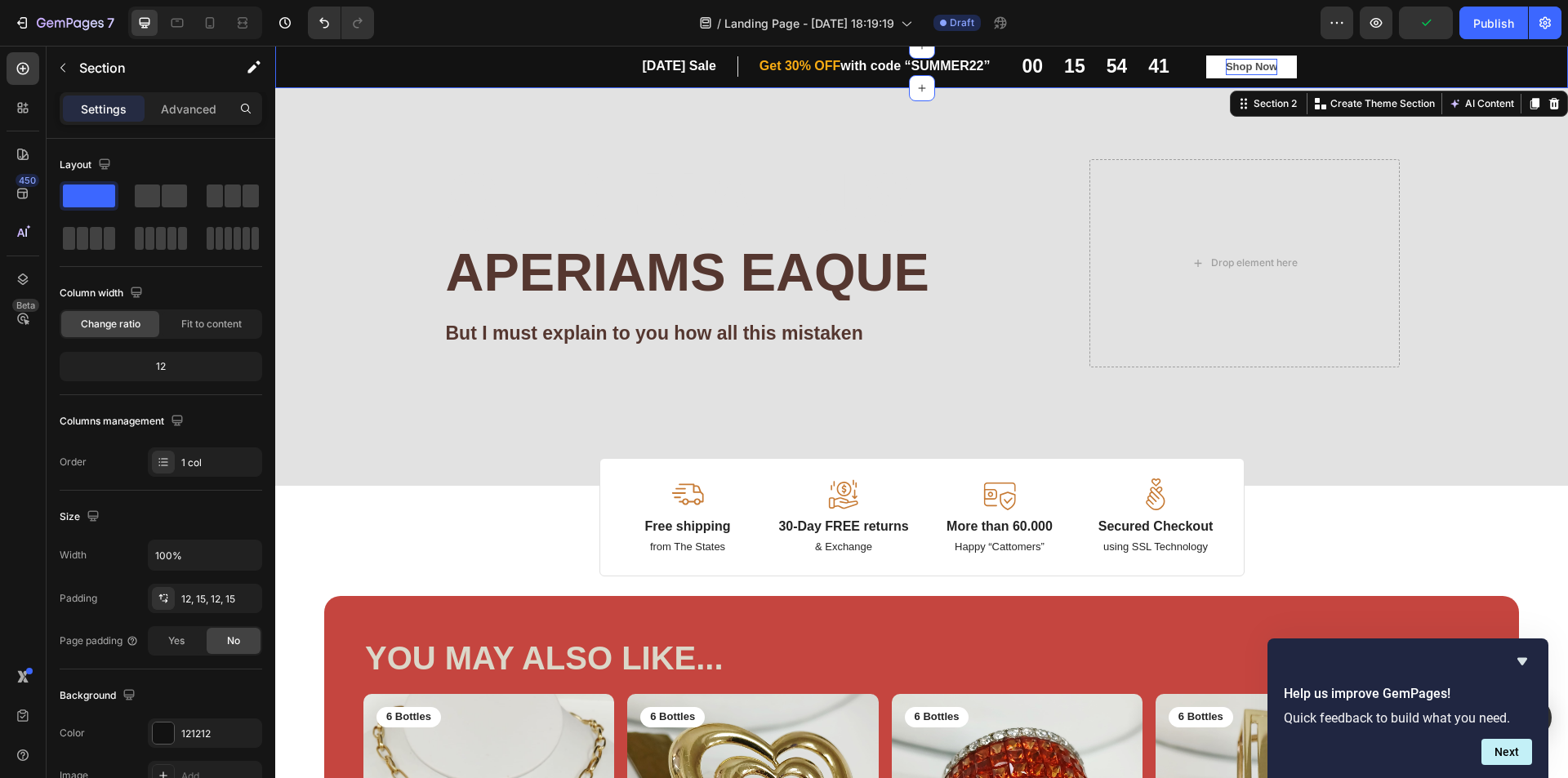
click at [1248, 57] on button "Shop Now" at bounding box center [1252, 66] width 92 height 22
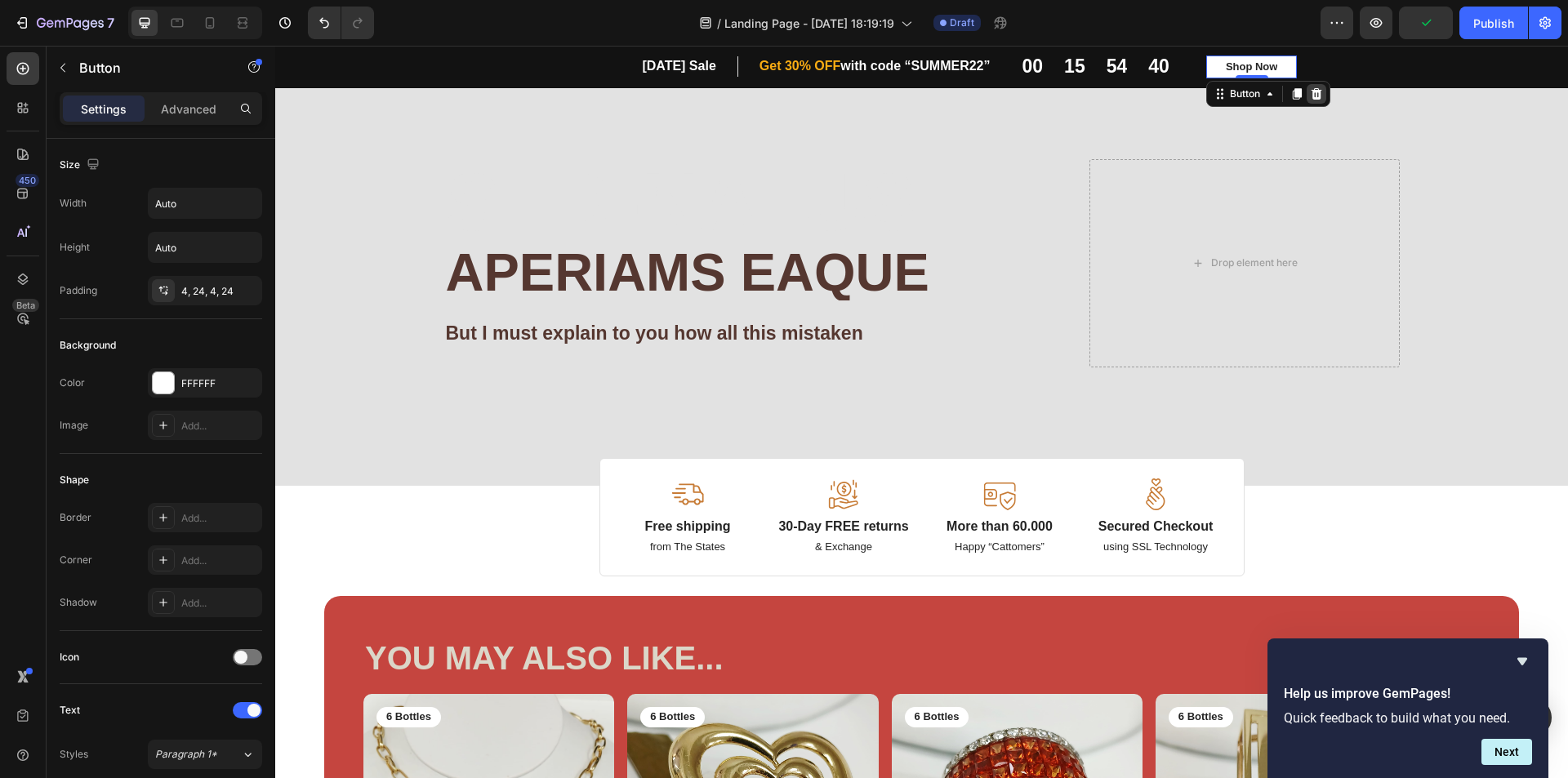
click at [1311, 90] on icon at bounding box center [1316, 93] width 10 height 11
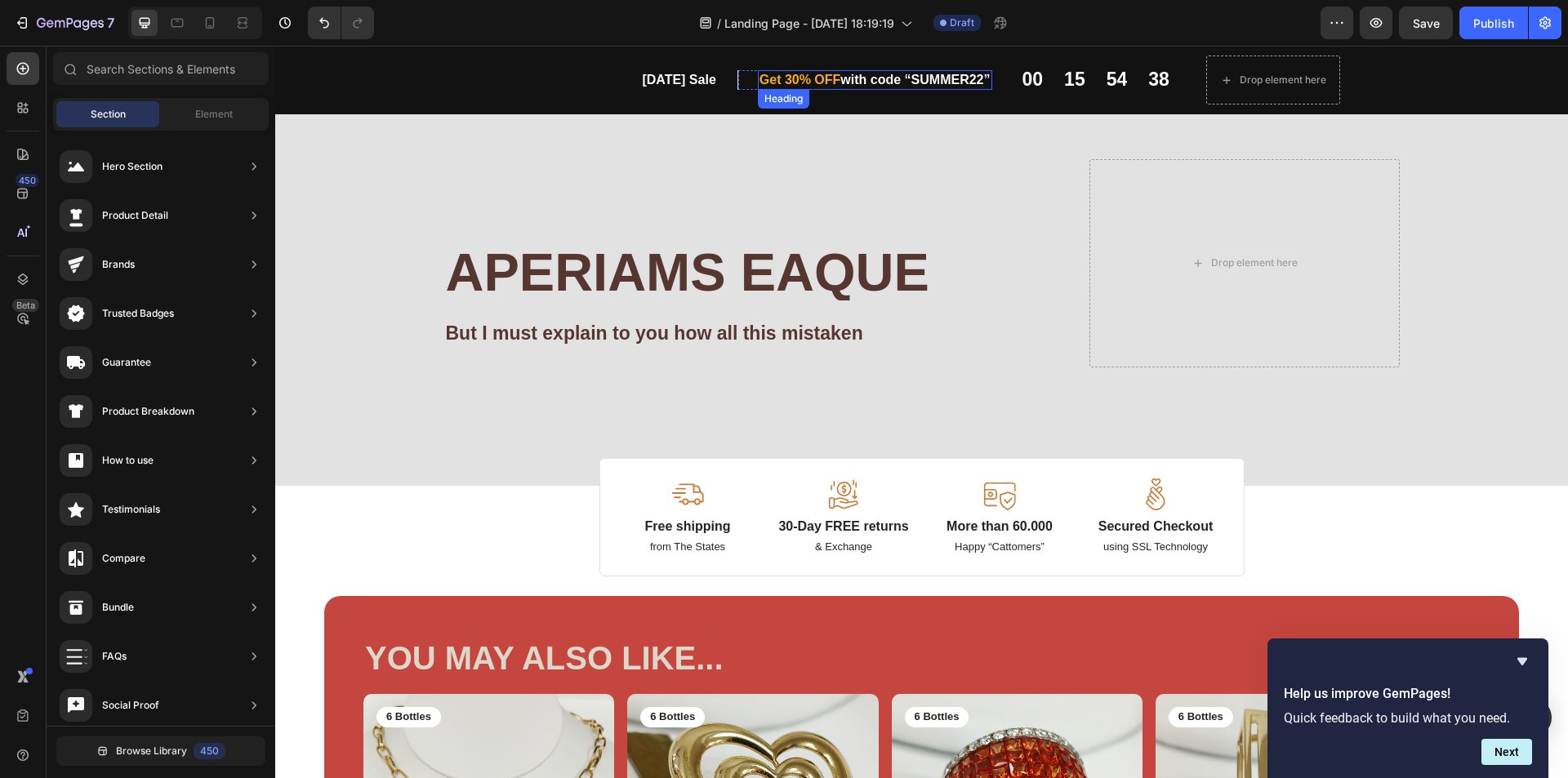
click at [848, 75] on p "⁠⁠⁠⁠⁠⁠⁠ Get 30% OFF with code “SUMMER22”" at bounding box center [874, 80] width 231 height 17
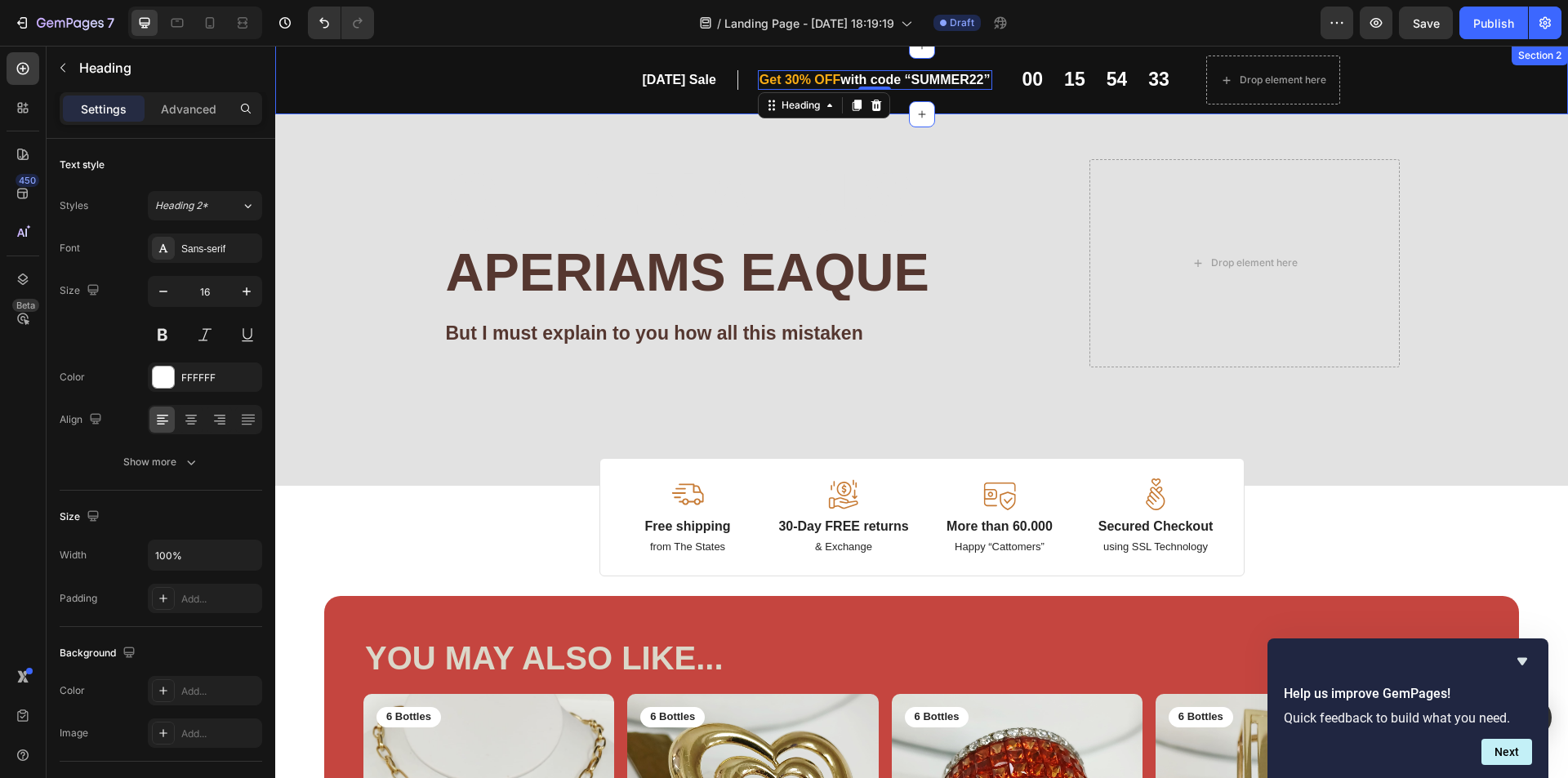
click at [1463, 103] on div "First Day of Summer Sale Heading Row ⁠⁠⁠⁠⁠⁠⁠ Get 30% OFF with code “SUMMER22” H…" at bounding box center [922, 79] width 1268 height 49
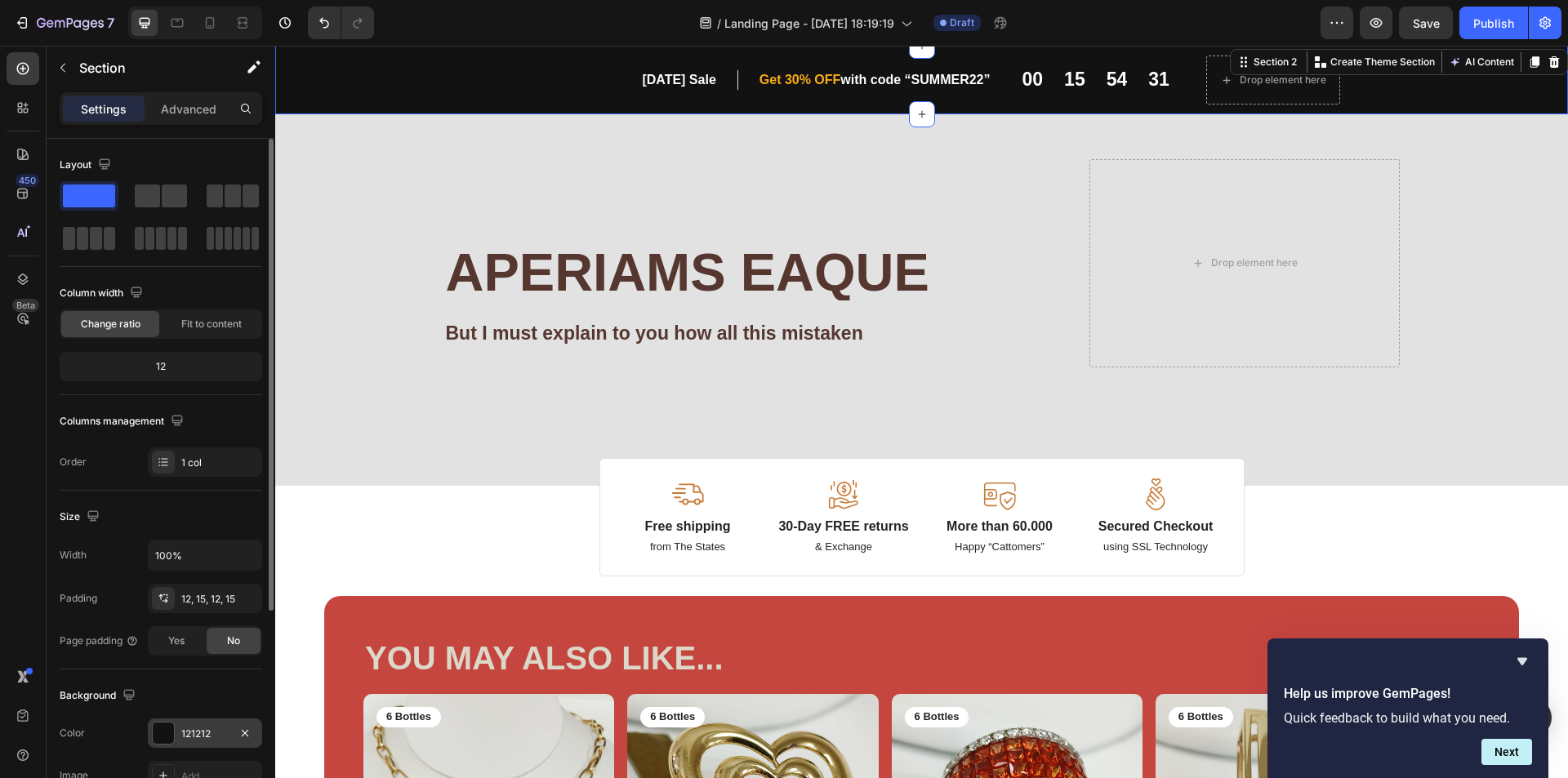
click at [162, 739] on div at bounding box center [163, 733] width 21 height 21
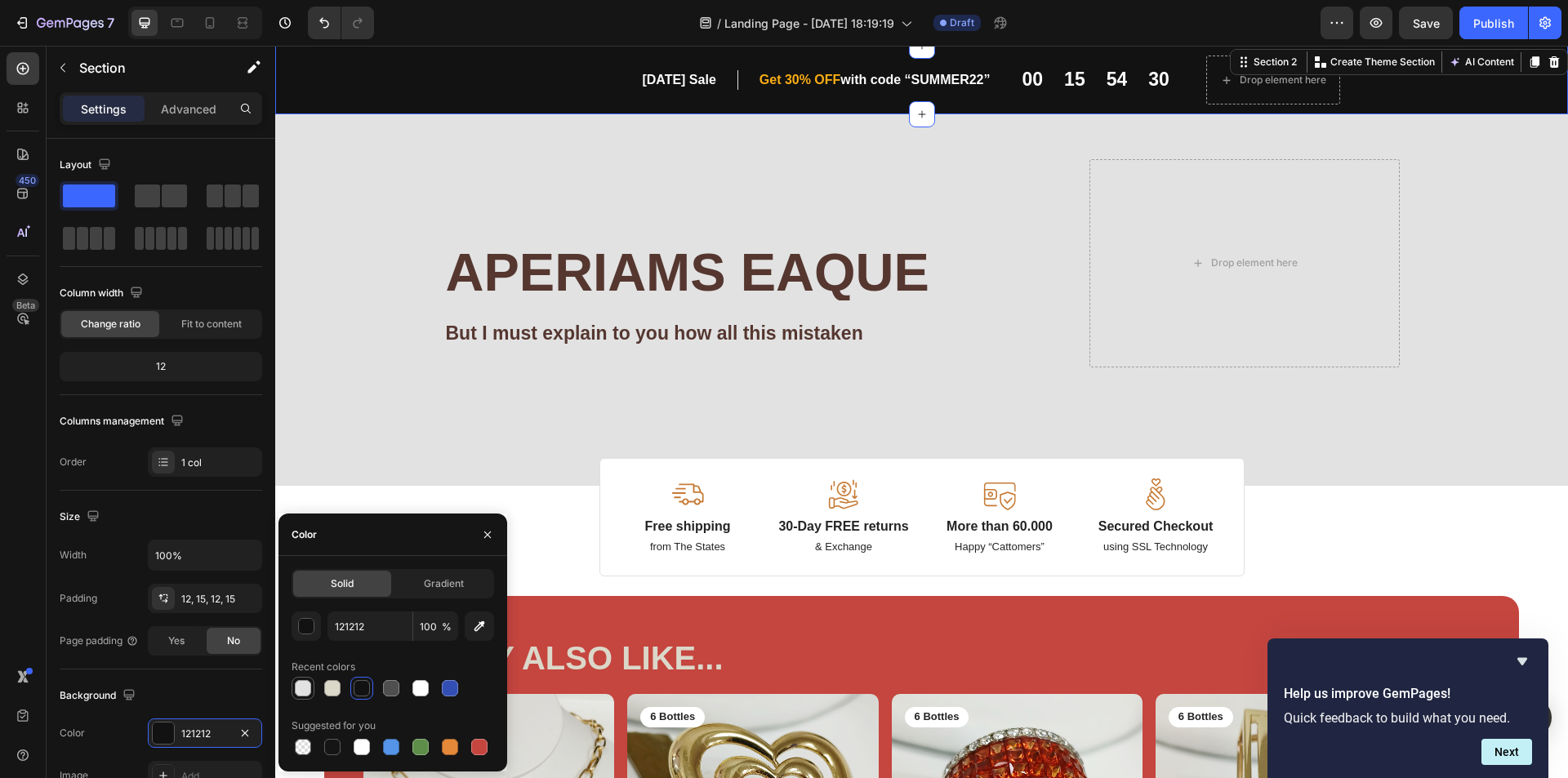
click at [304, 693] on div at bounding box center [303, 687] width 16 height 16
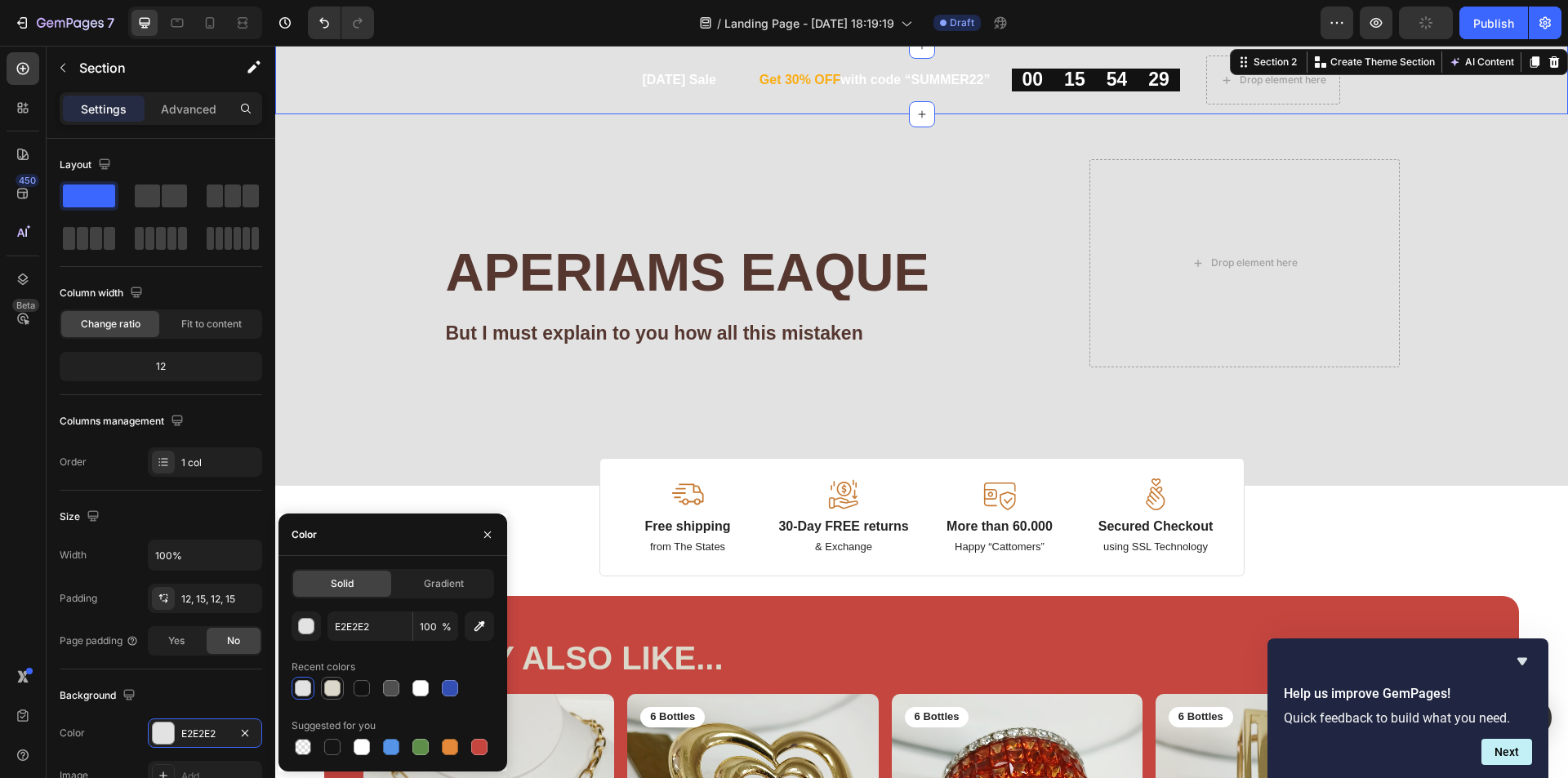
click at [333, 690] on div at bounding box center [332, 687] width 16 height 16
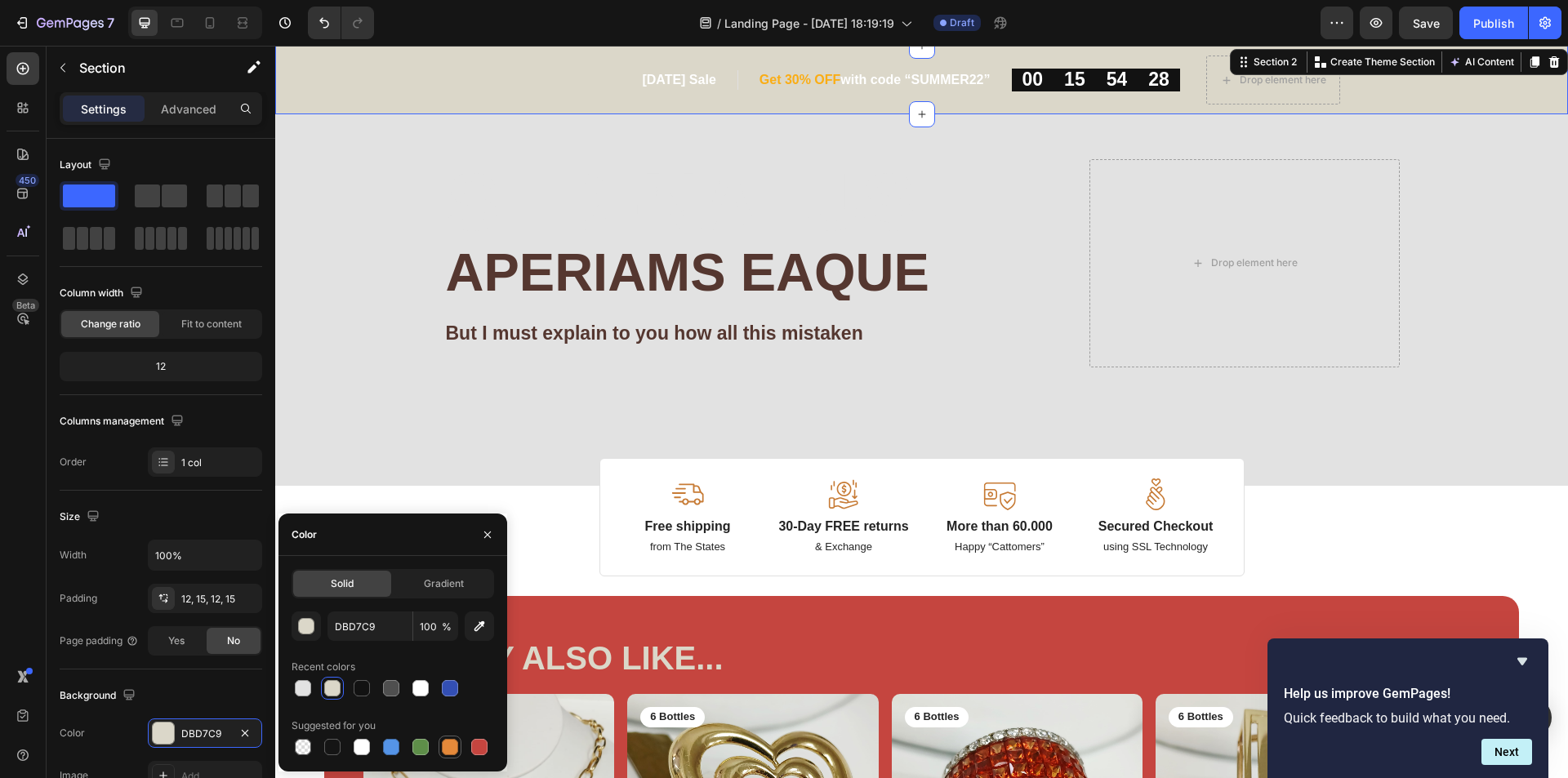
click at [444, 746] on div at bounding box center [449, 746] width 16 height 16
type input "E4893A"
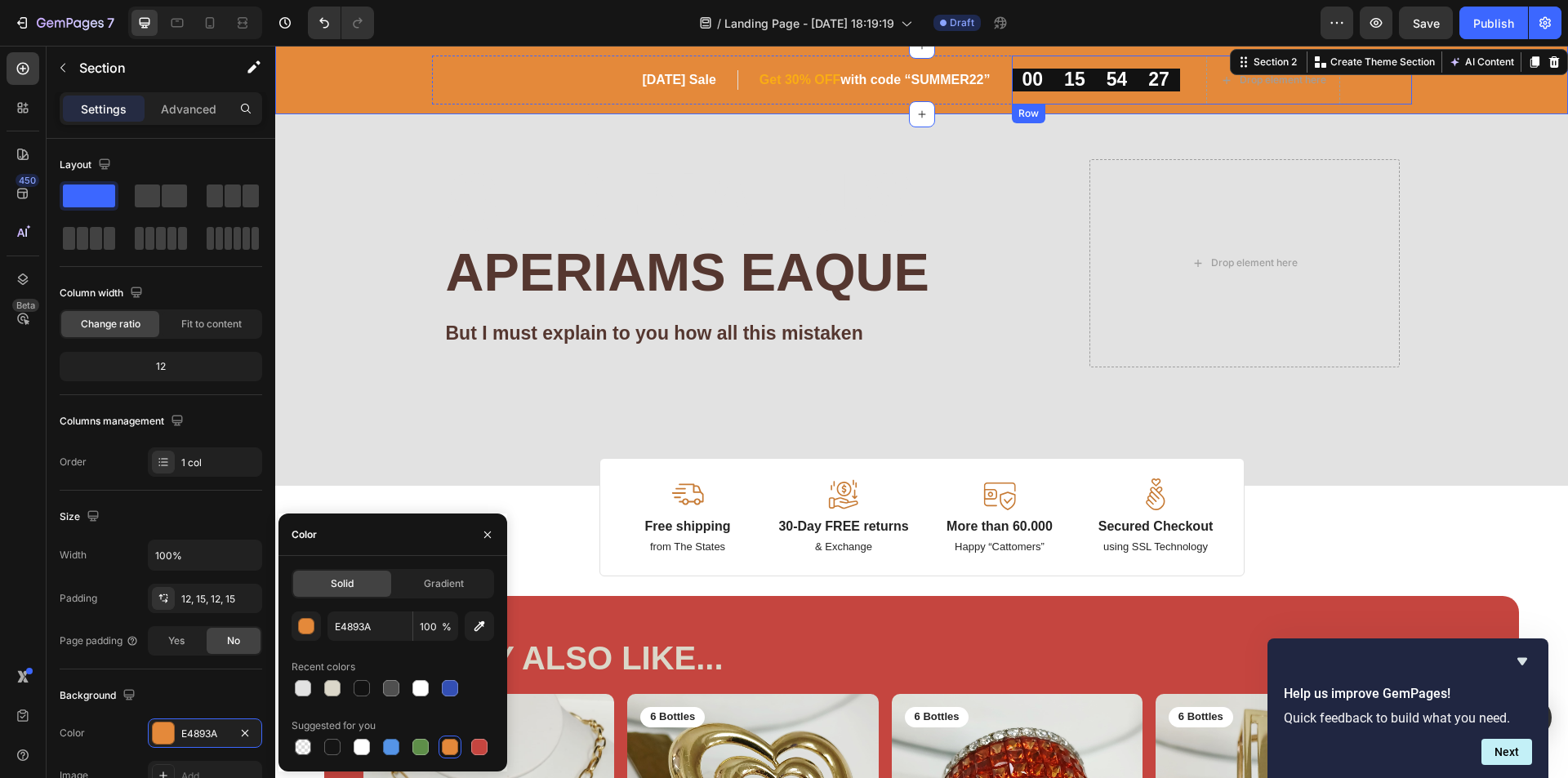
click at [1037, 68] on div "00 15 54 27 CountDown Timer" at bounding box center [1095, 79] width 168 height 49
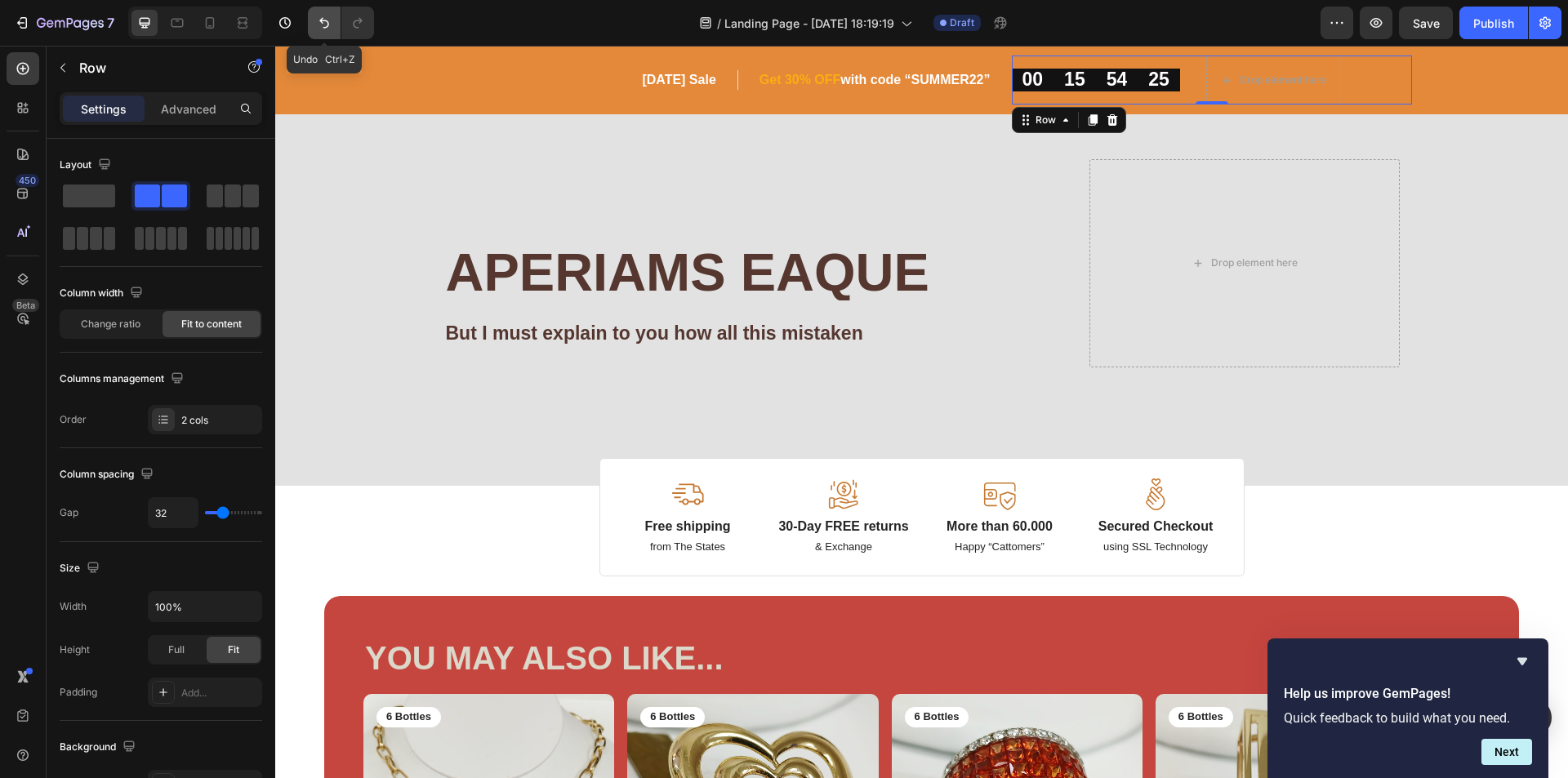
click at [315, 29] on button "Undo/Redo" at bounding box center [324, 22] width 33 height 33
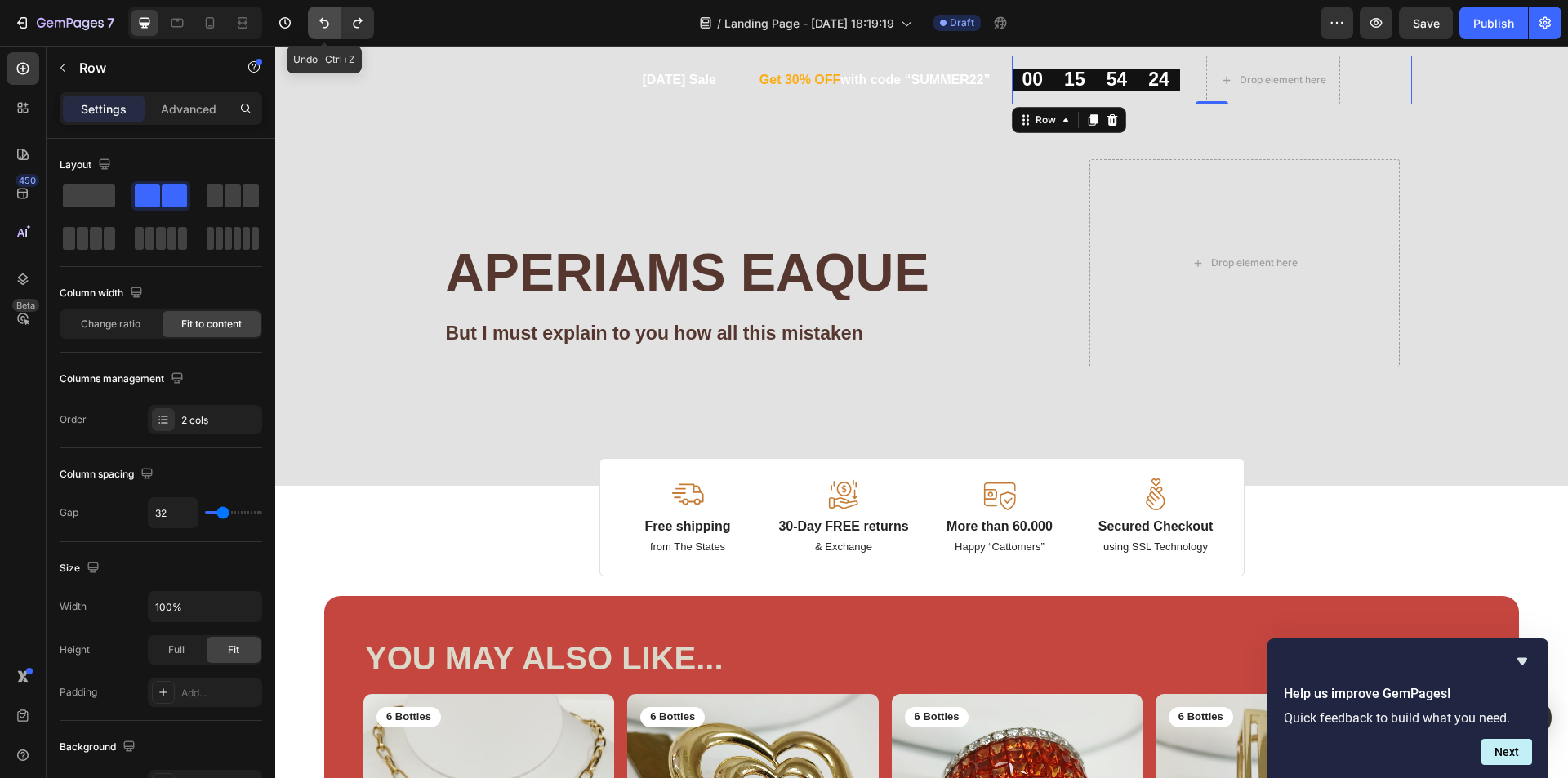
click at [315, 29] on button "Undo/Redo" at bounding box center [324, 22] width 33 height 33
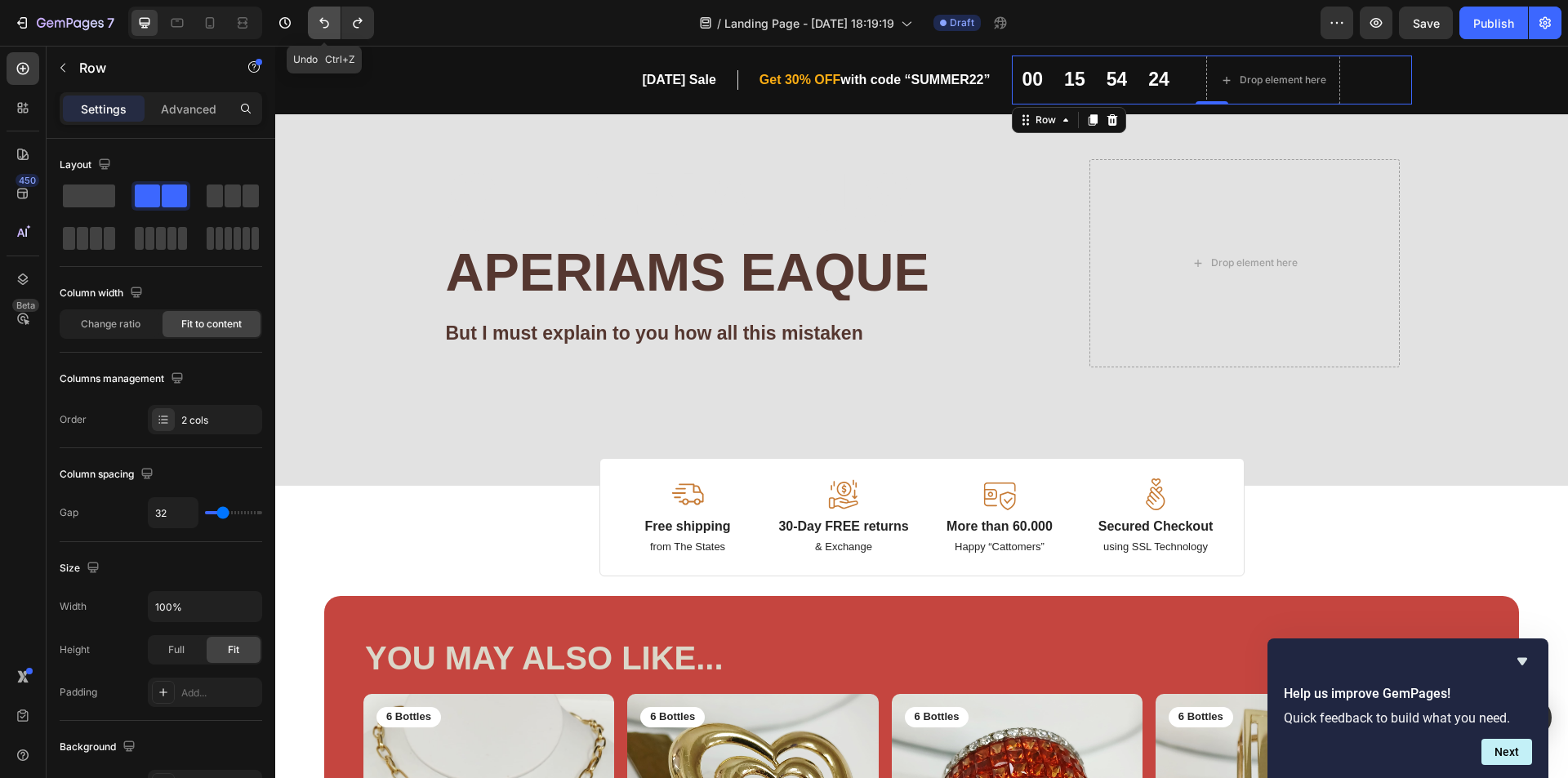
click at [315, 29] on button "Undo/Redo" at bounding box center [324, 22] width 33 height 33
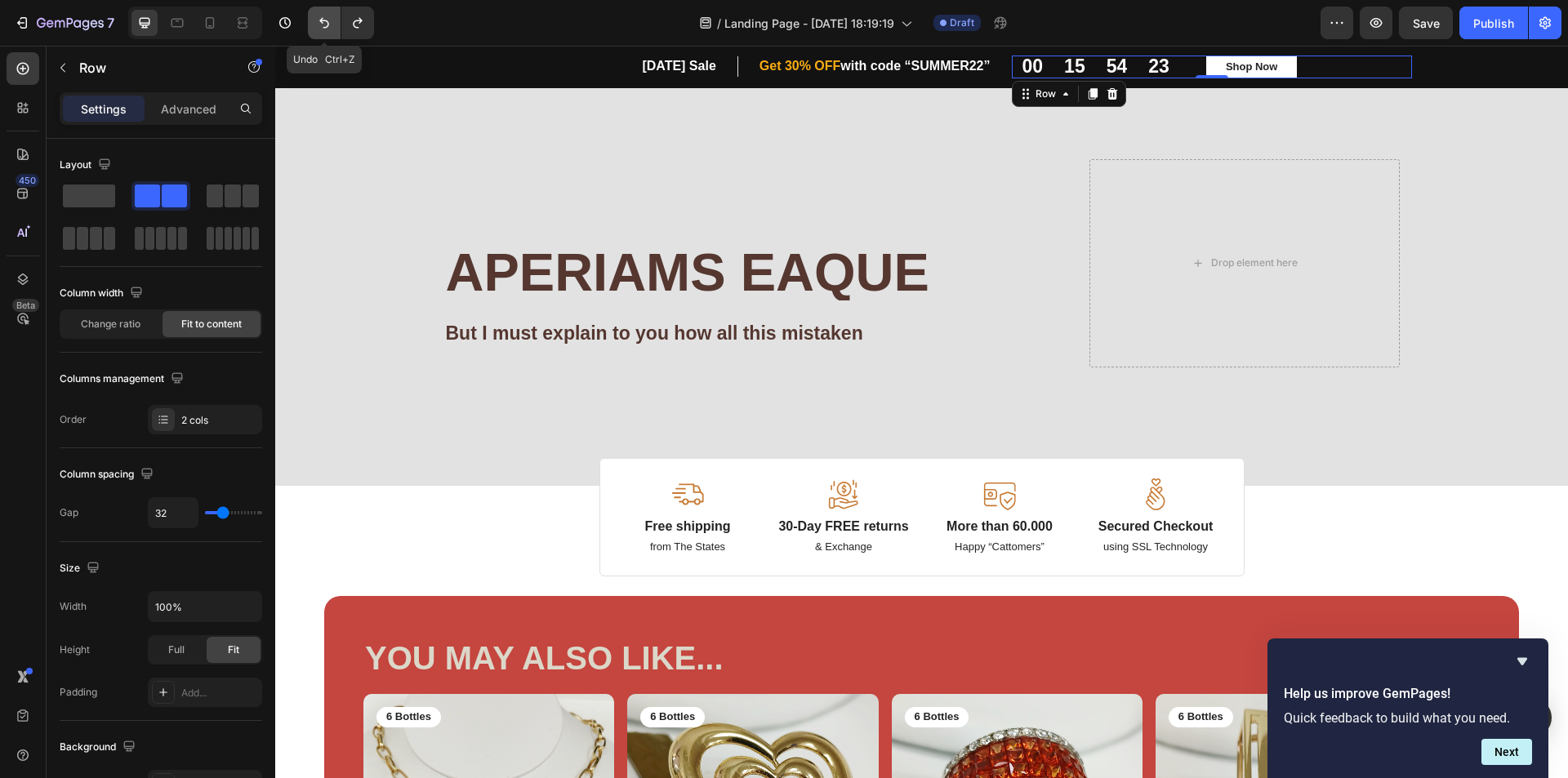
click at [315, 29] on button "Undo/Redo" at bounding box center [324, 22] width 33 height 33
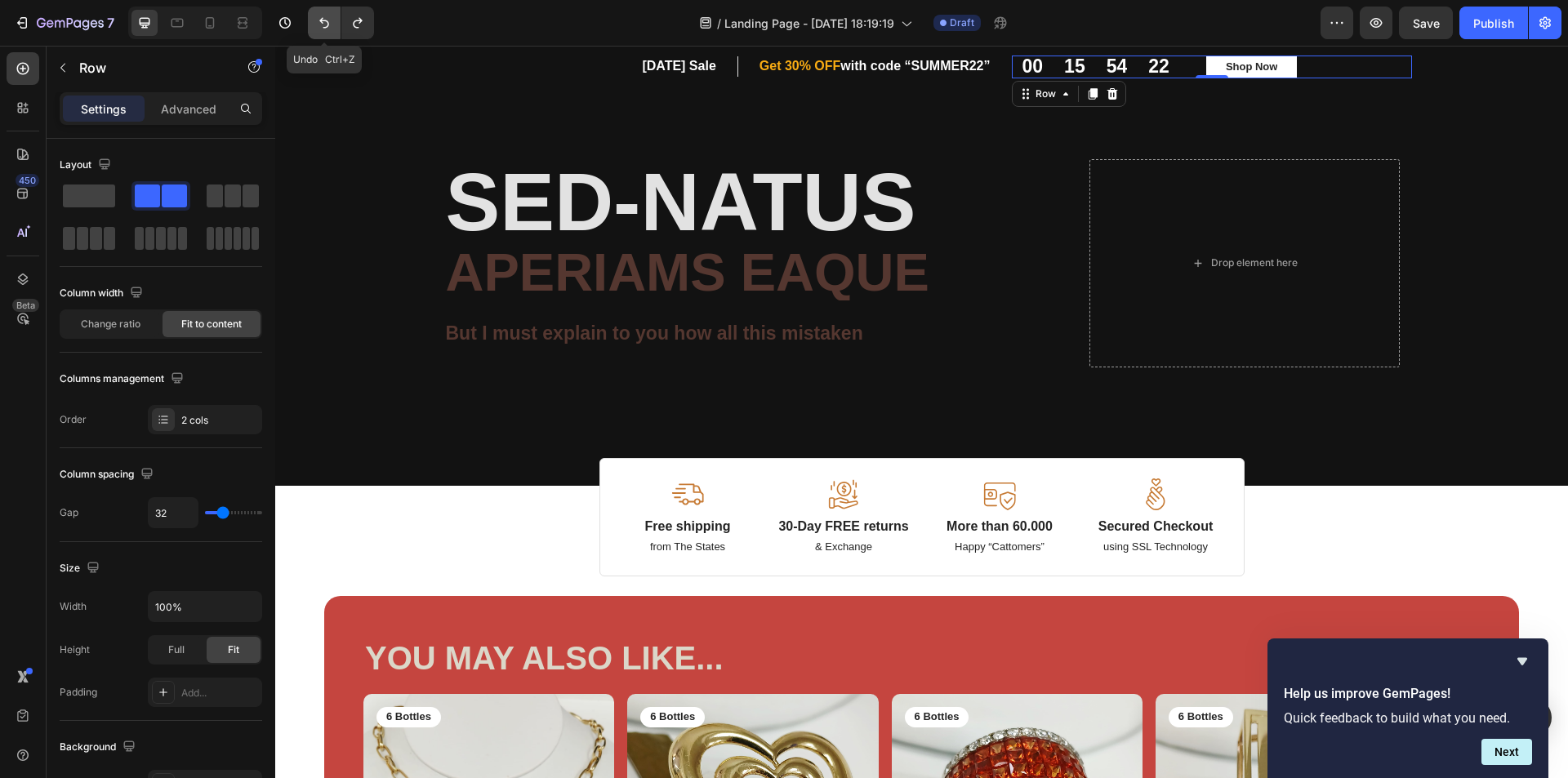
click at [315, 29] on button "Undo/Redo" at bounding box center [324, 22] width 33 height 33
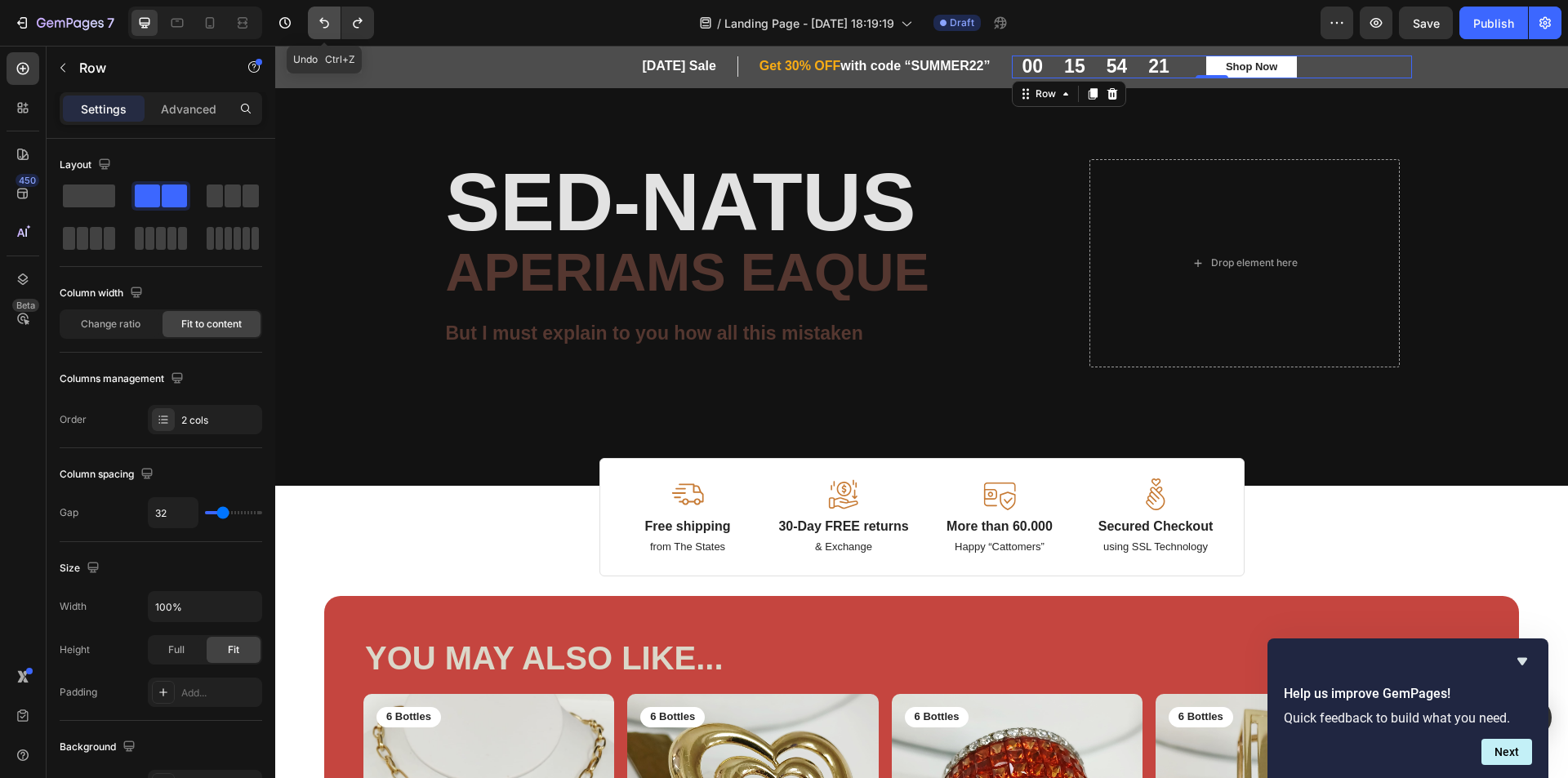
click at [315, 29] on button "Undo/Redo" at bounding box center [324, 22] width 33 height 33
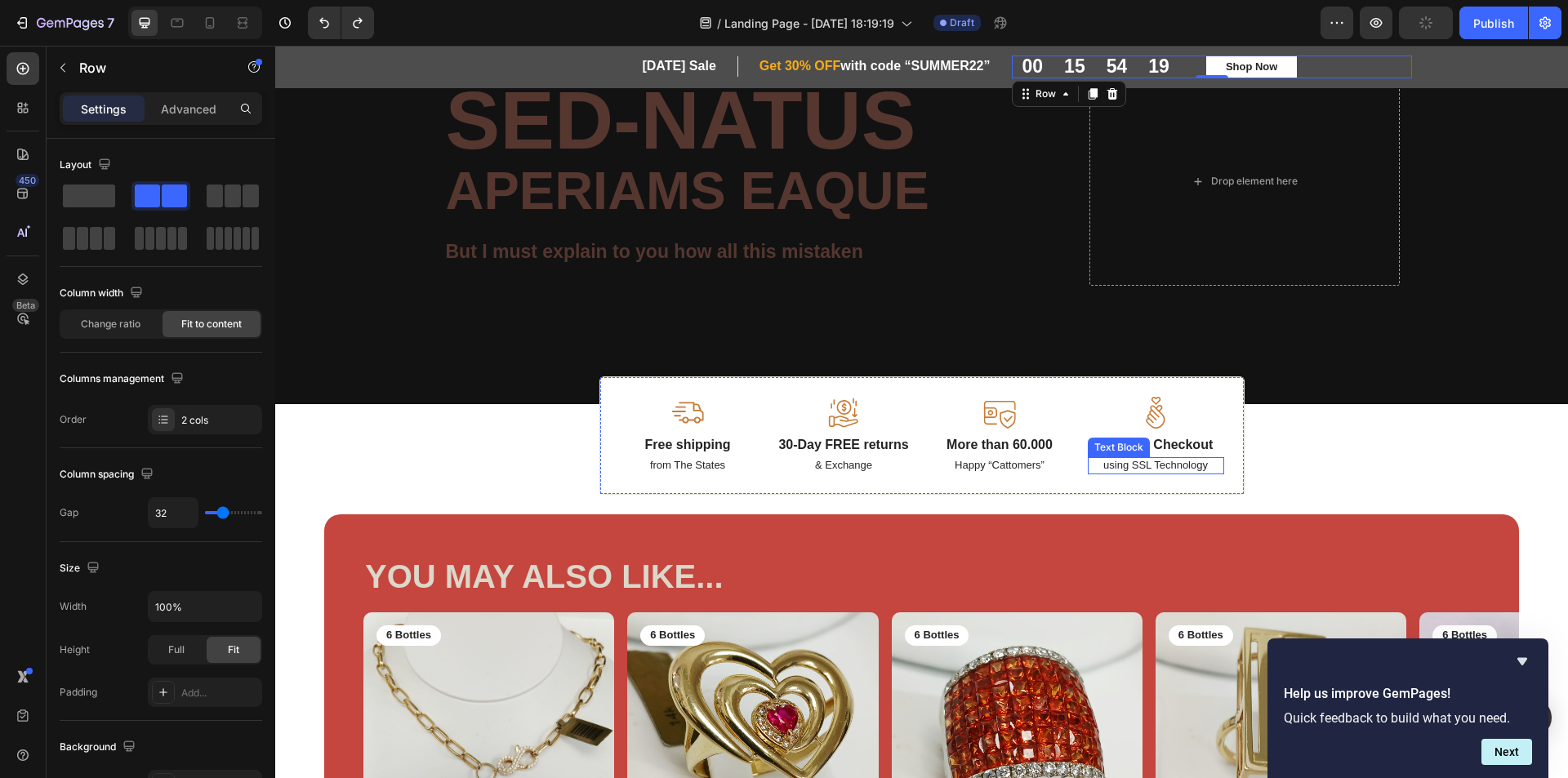
scroll to position [303, 0]
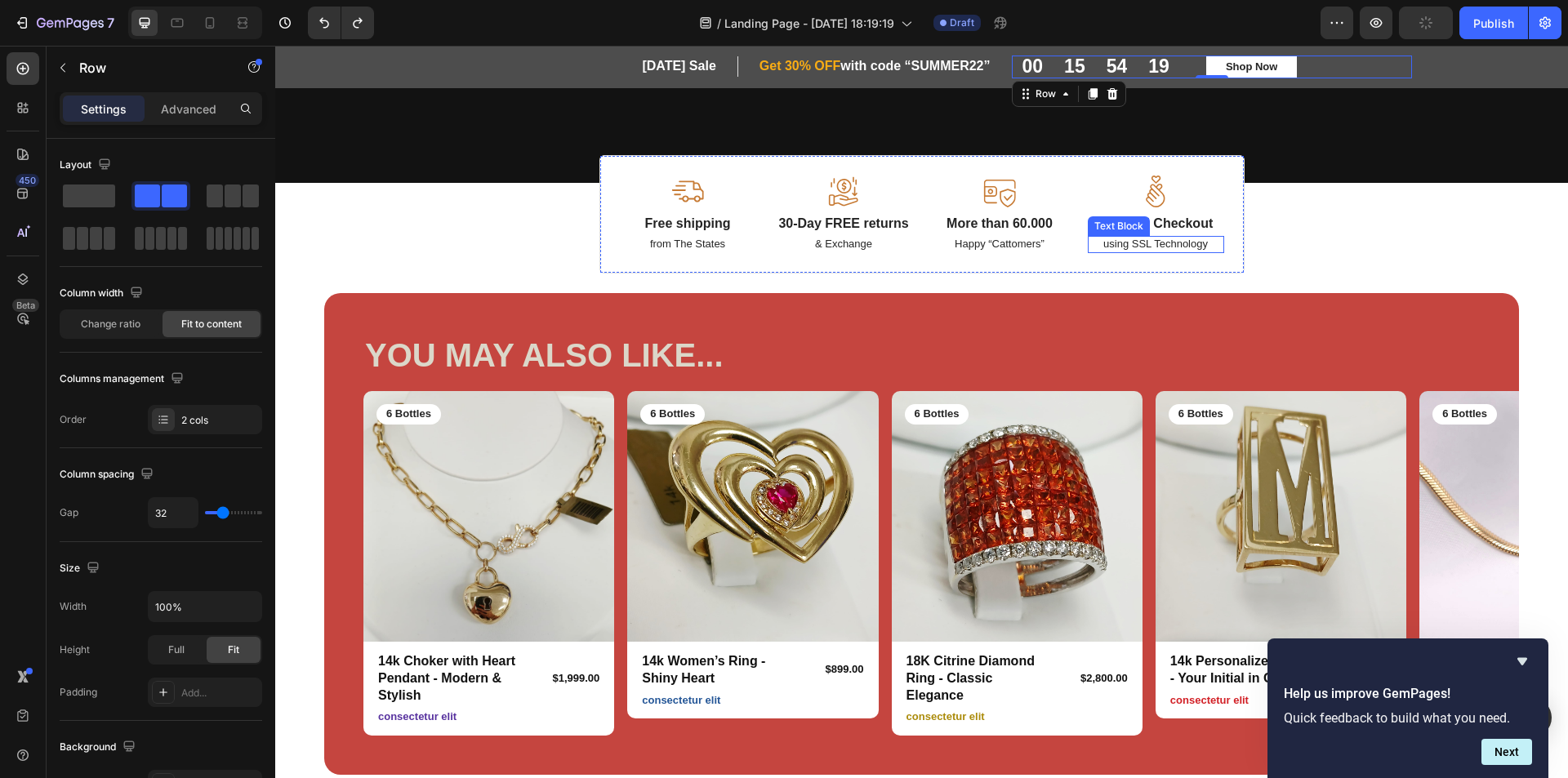
click at [1017, 473] on img at bounding box center [1017, 516] width 250 height 250
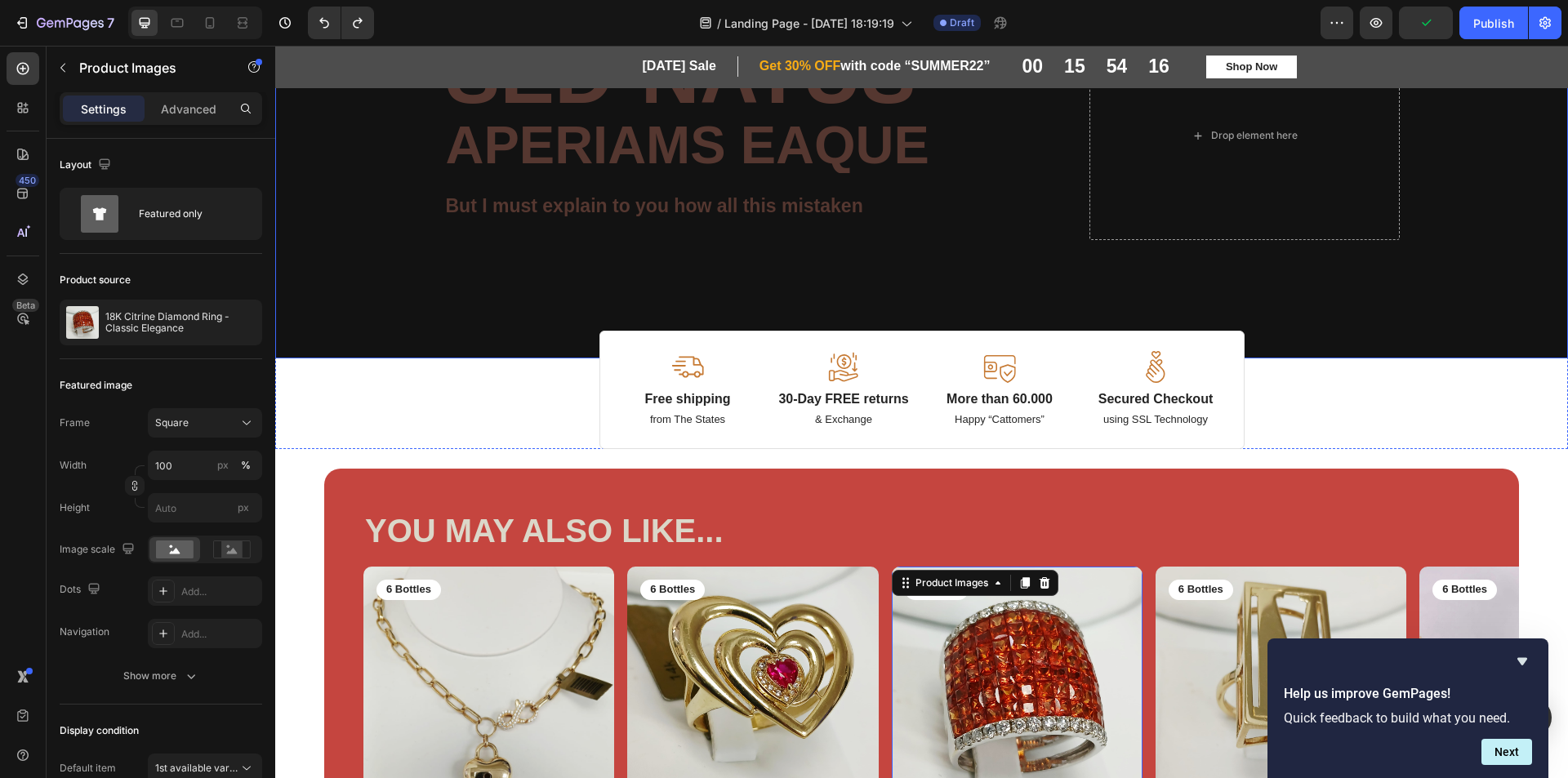
scroll to position [163, 0]
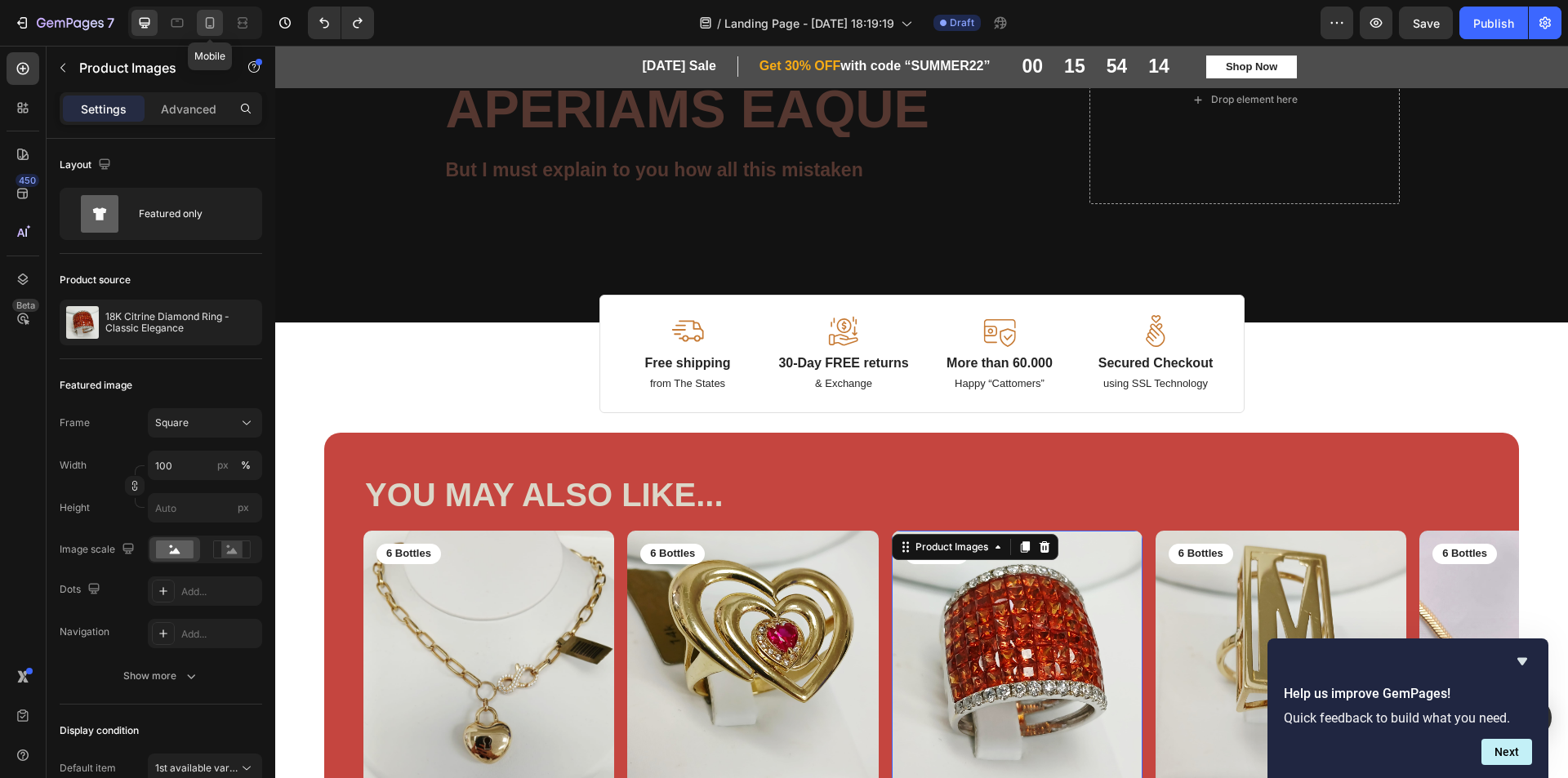
click at [205, 21] on icon at bounding box center [209, 22] width 16 height 16
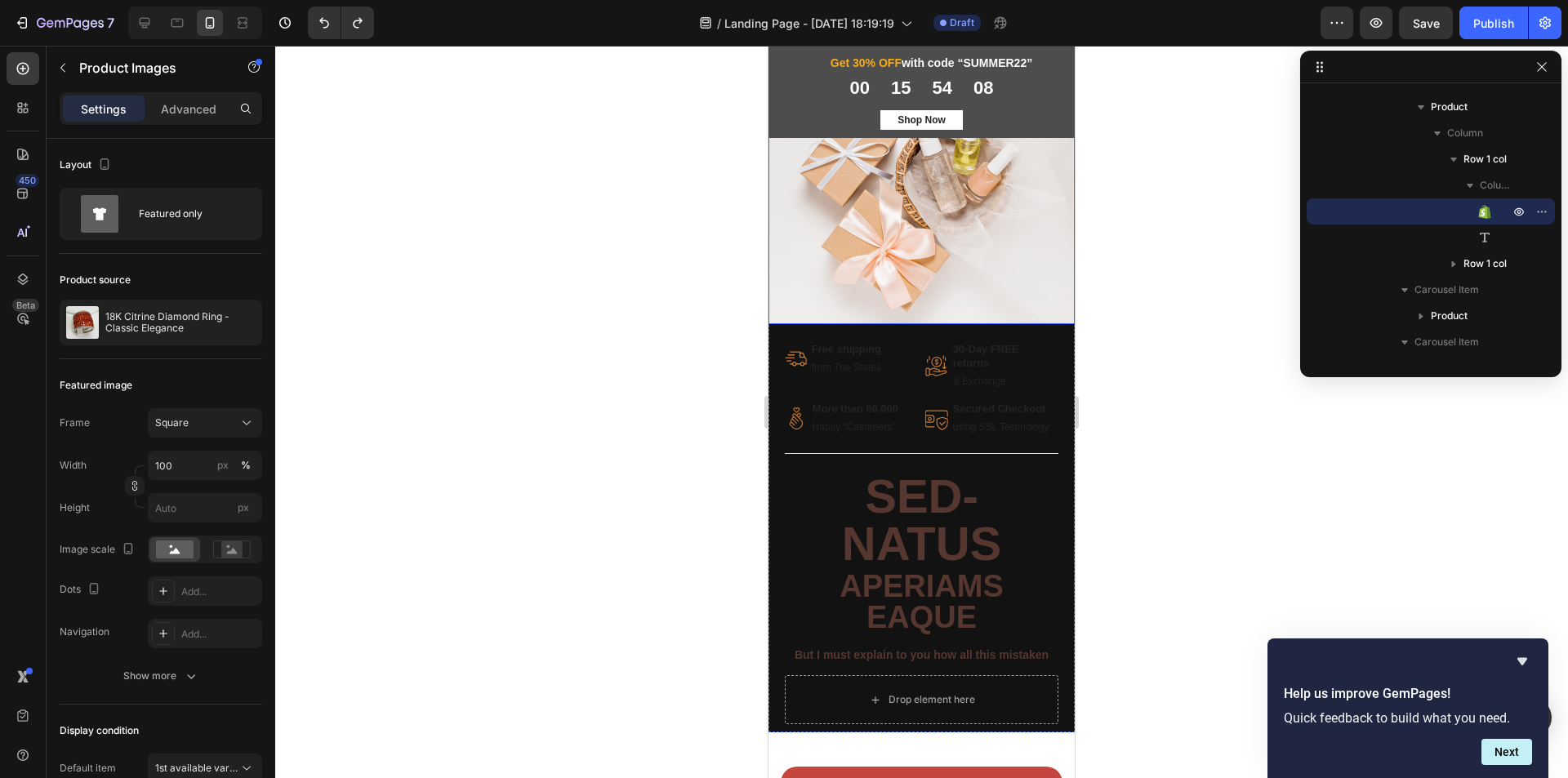
click at [943, 191] on img at bounding box center [922, 202] width 306 height 245
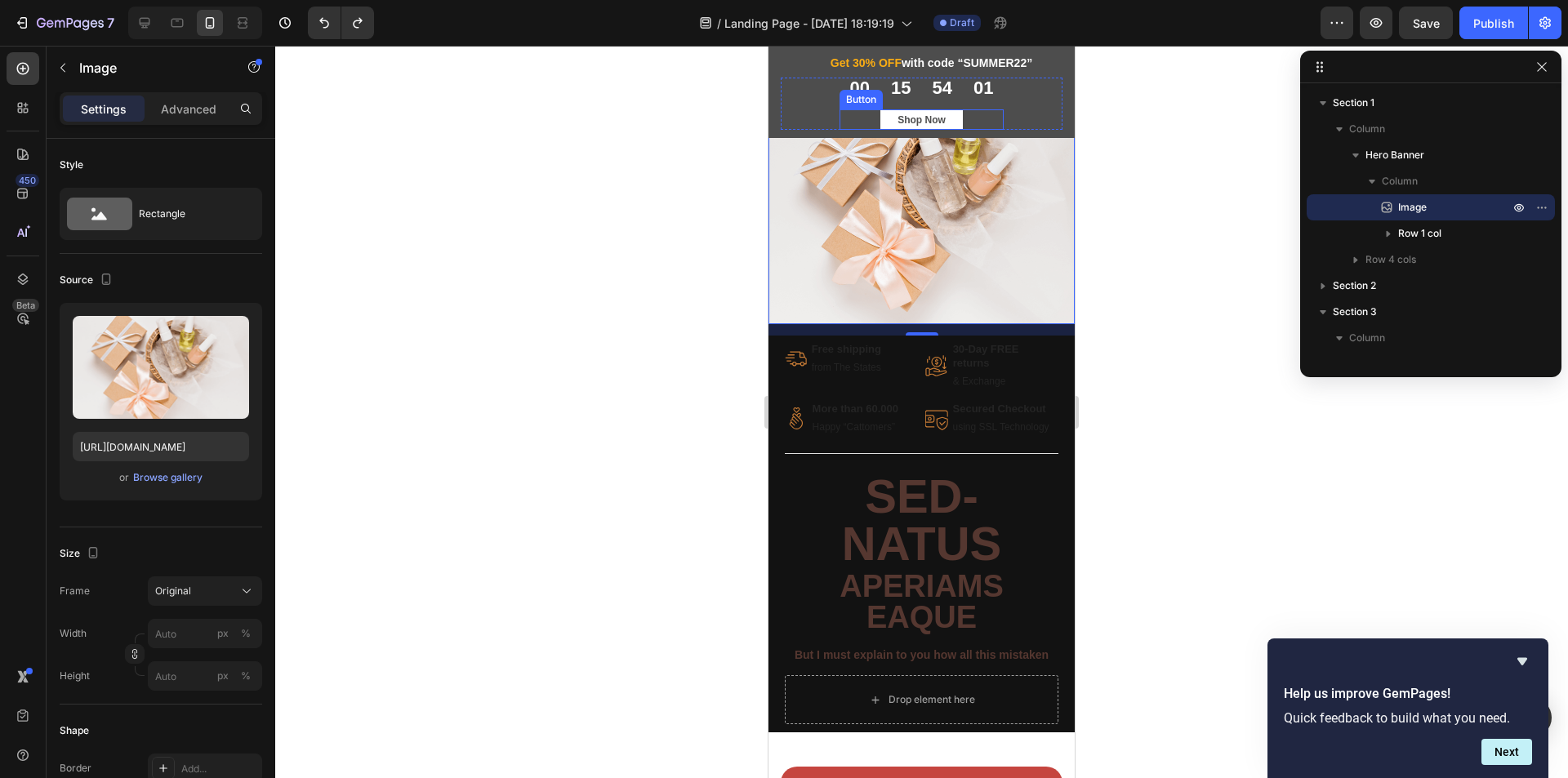
click at [947, 120] on button "Shop Now" at bounding box center [922, 120] width 82 height 20
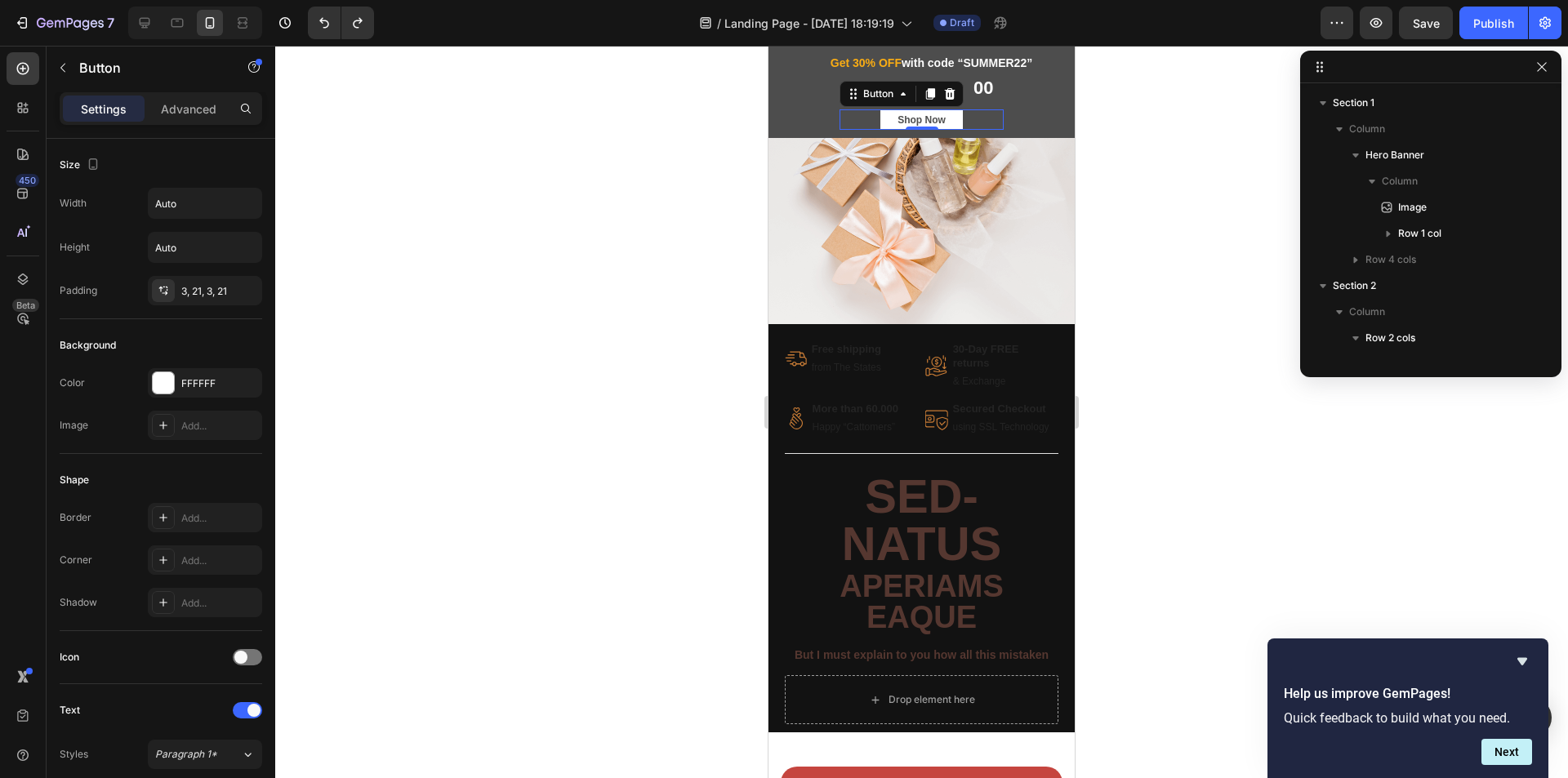
scroll to position [335, 0]
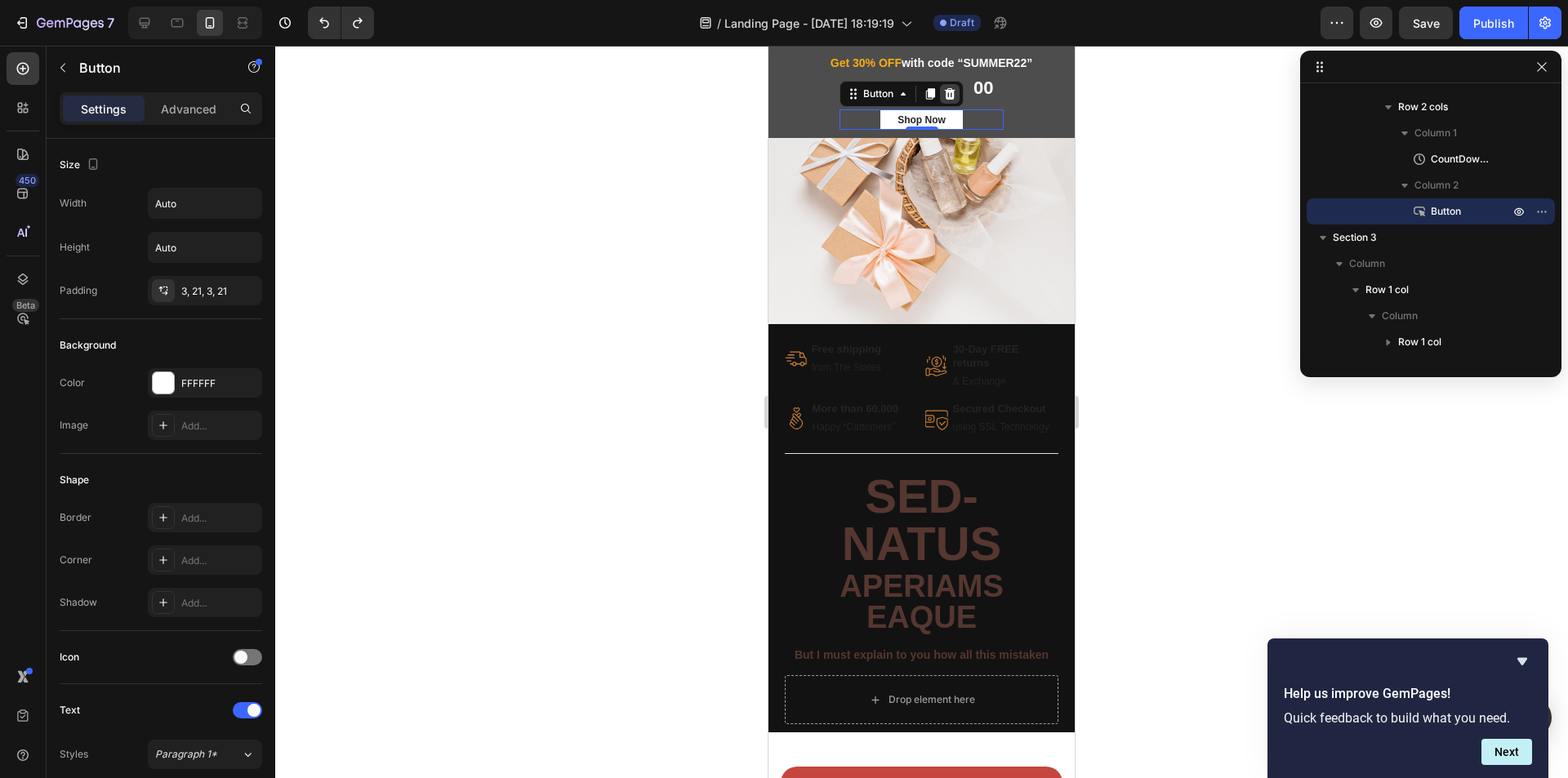
click at [943, 94] on icon at bounding box center [950, 94] width 13 height 13
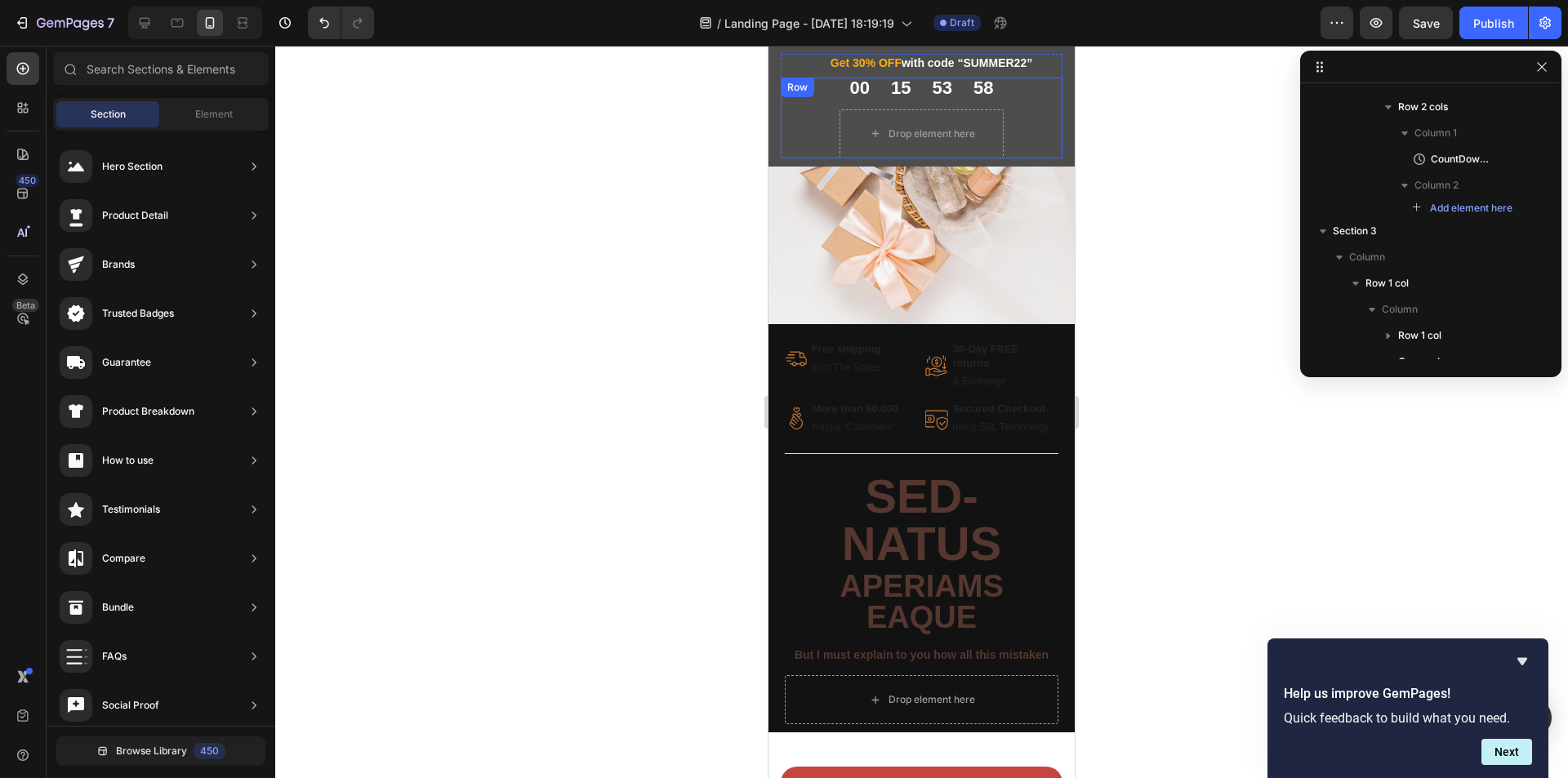
click at [1008, 121] on div "00 15 53 58 CountDown Timer Drop element here Row" at bounding box center [922, 118] width 282 height 80
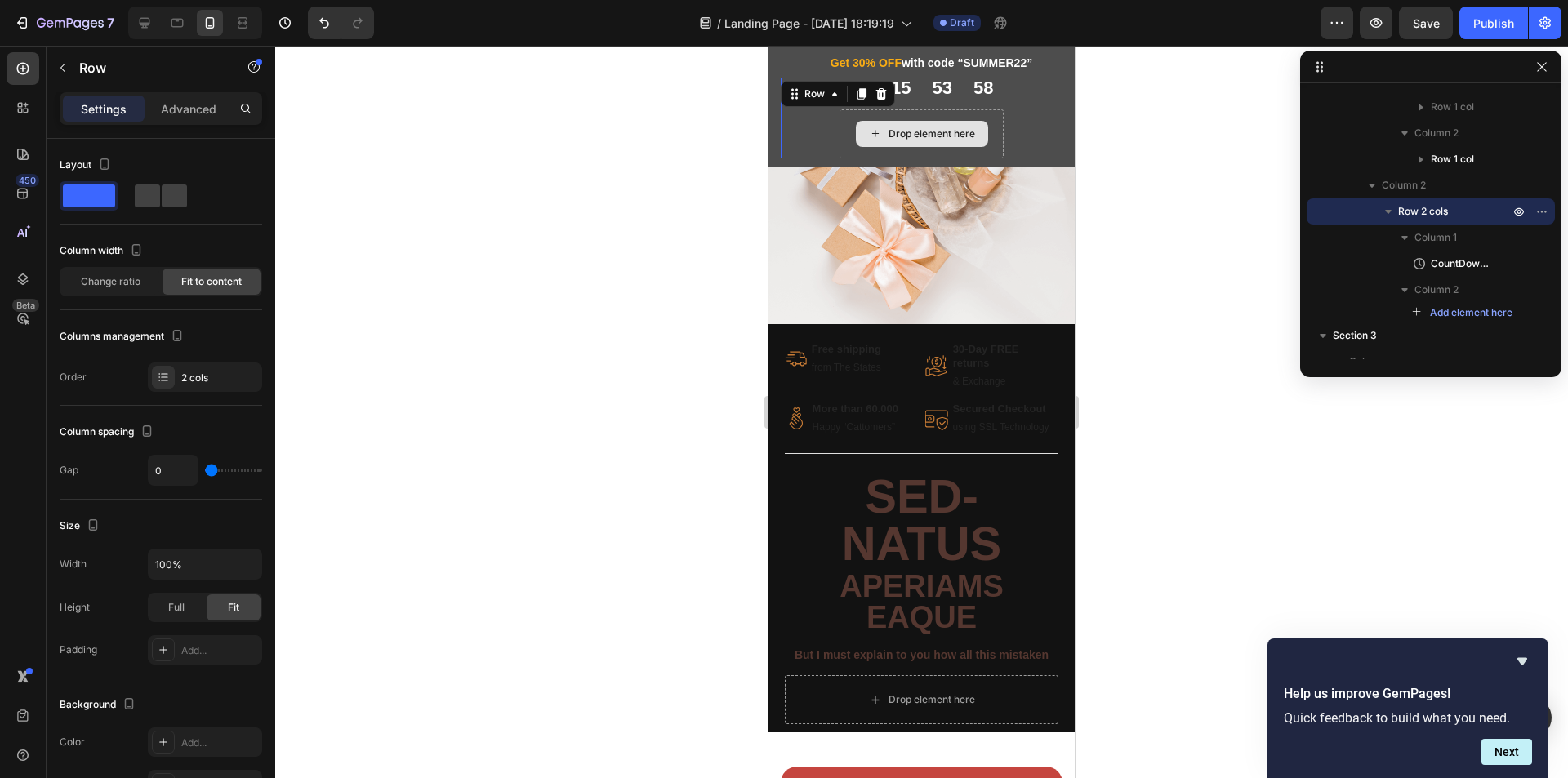
click at [967, 119] on div "Drop element here" at bounding box center [922, 134] width 165 height 49
click at [883, 97] on icon at bounding box center [881, 93] width 10 height 11
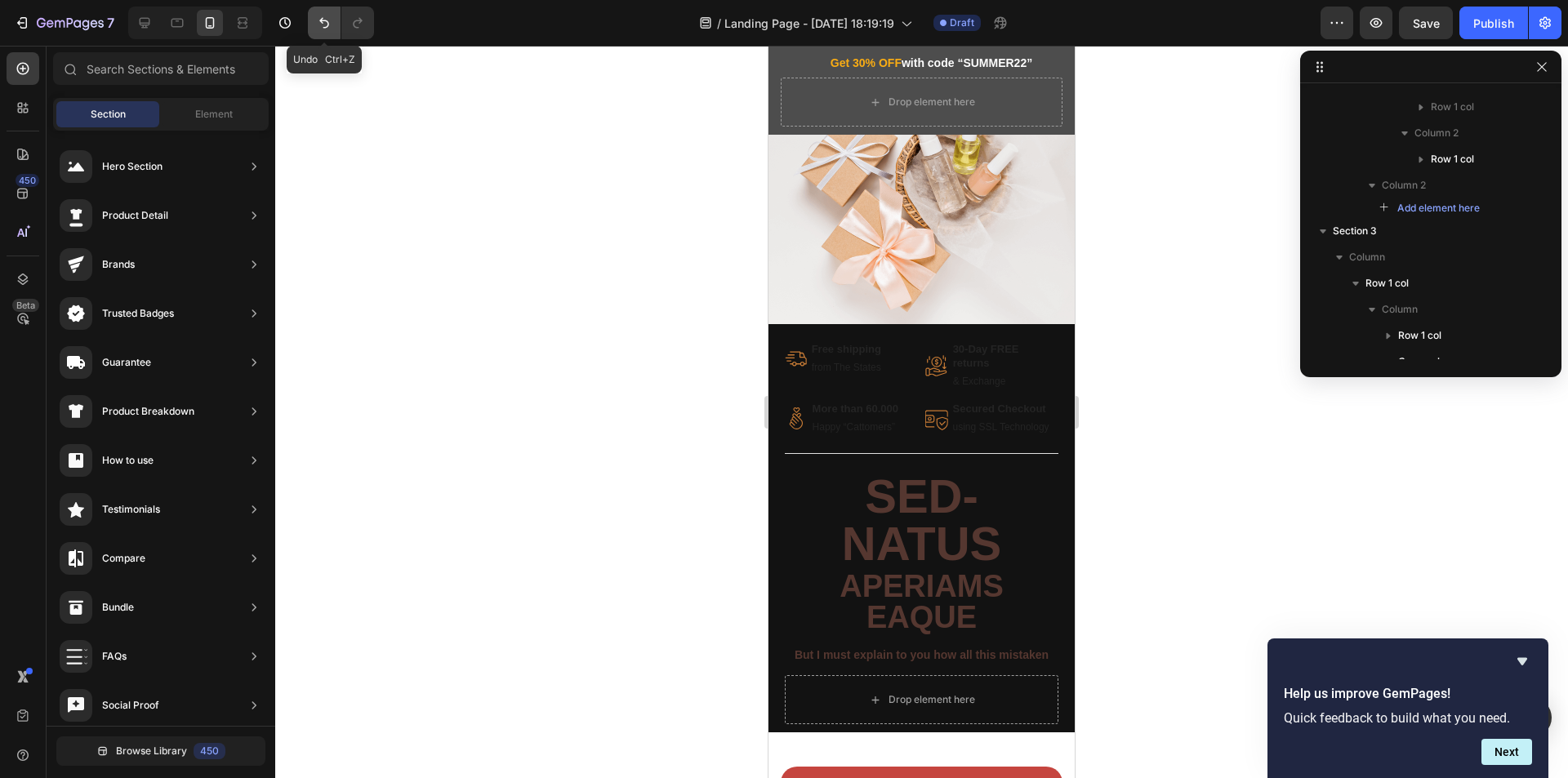
click at [323, 21] on icon "Undo/Redo" at bounding box center [324, 22] width 9 height 10
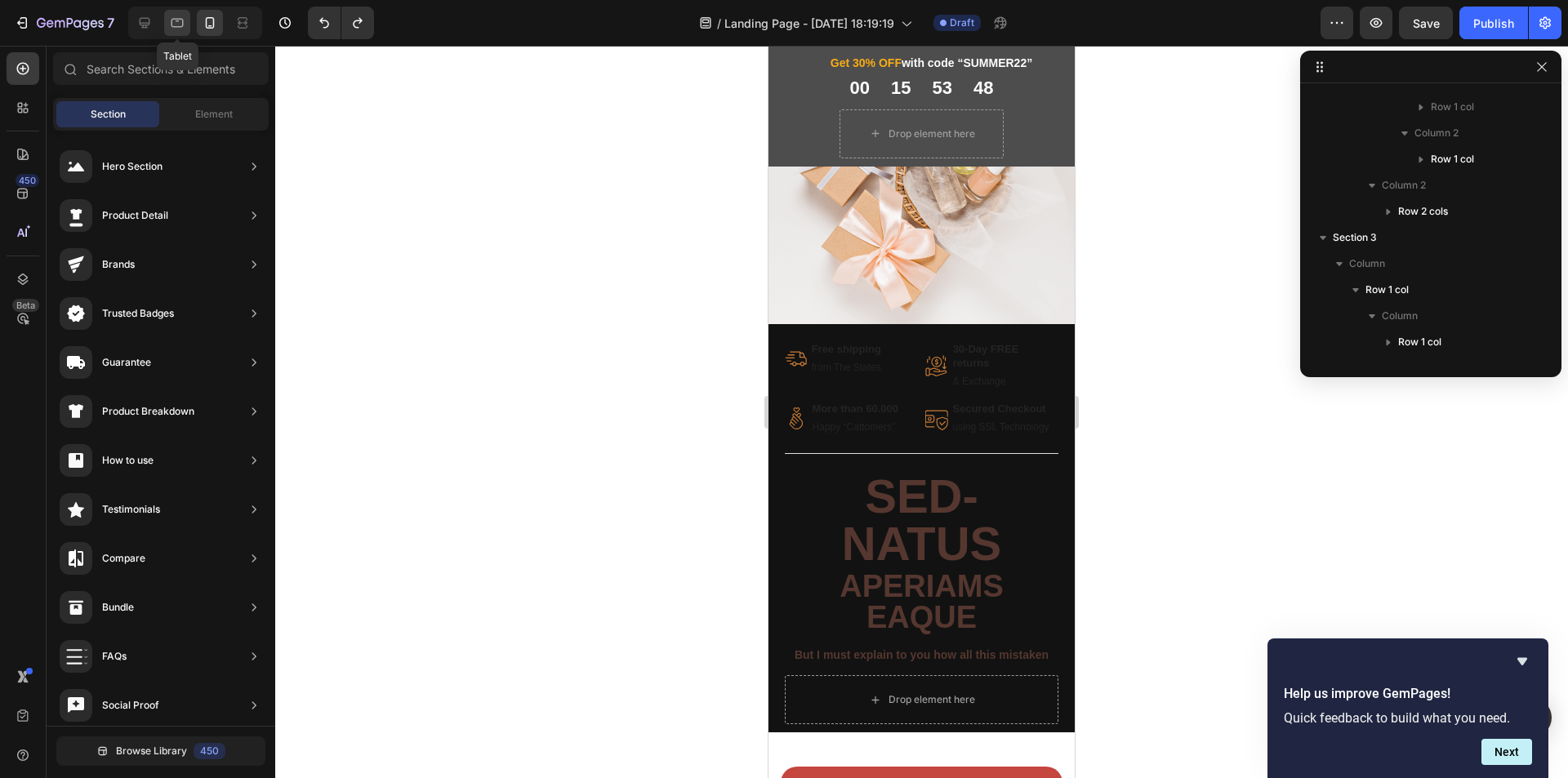
click at [173, 22] on icon at bounding box center [177, 22] width 16 height 16
click at [148, 22] on icon at bounding box center [145, 22] width 10 height 10
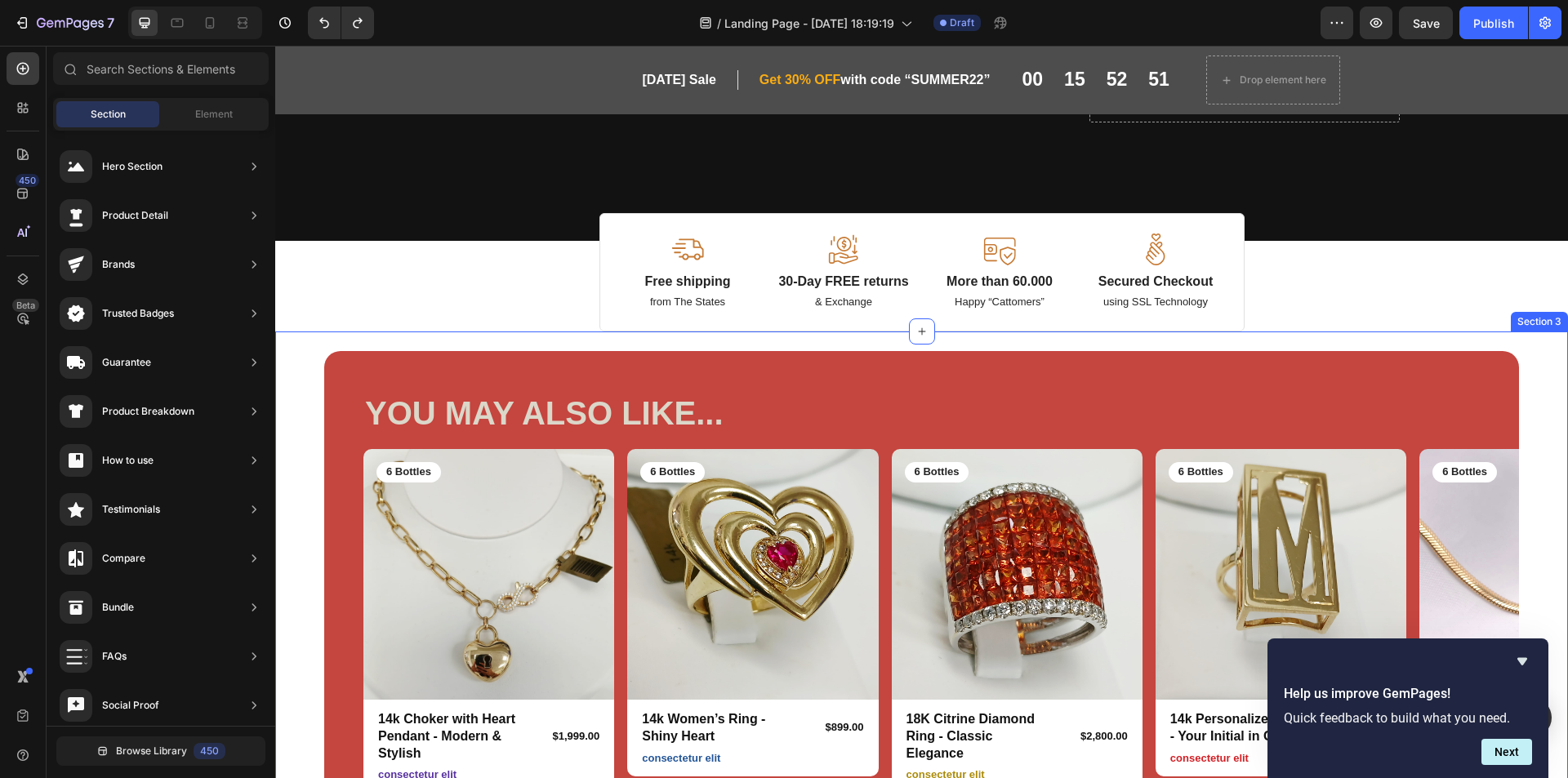
scroll to position [290, 0]
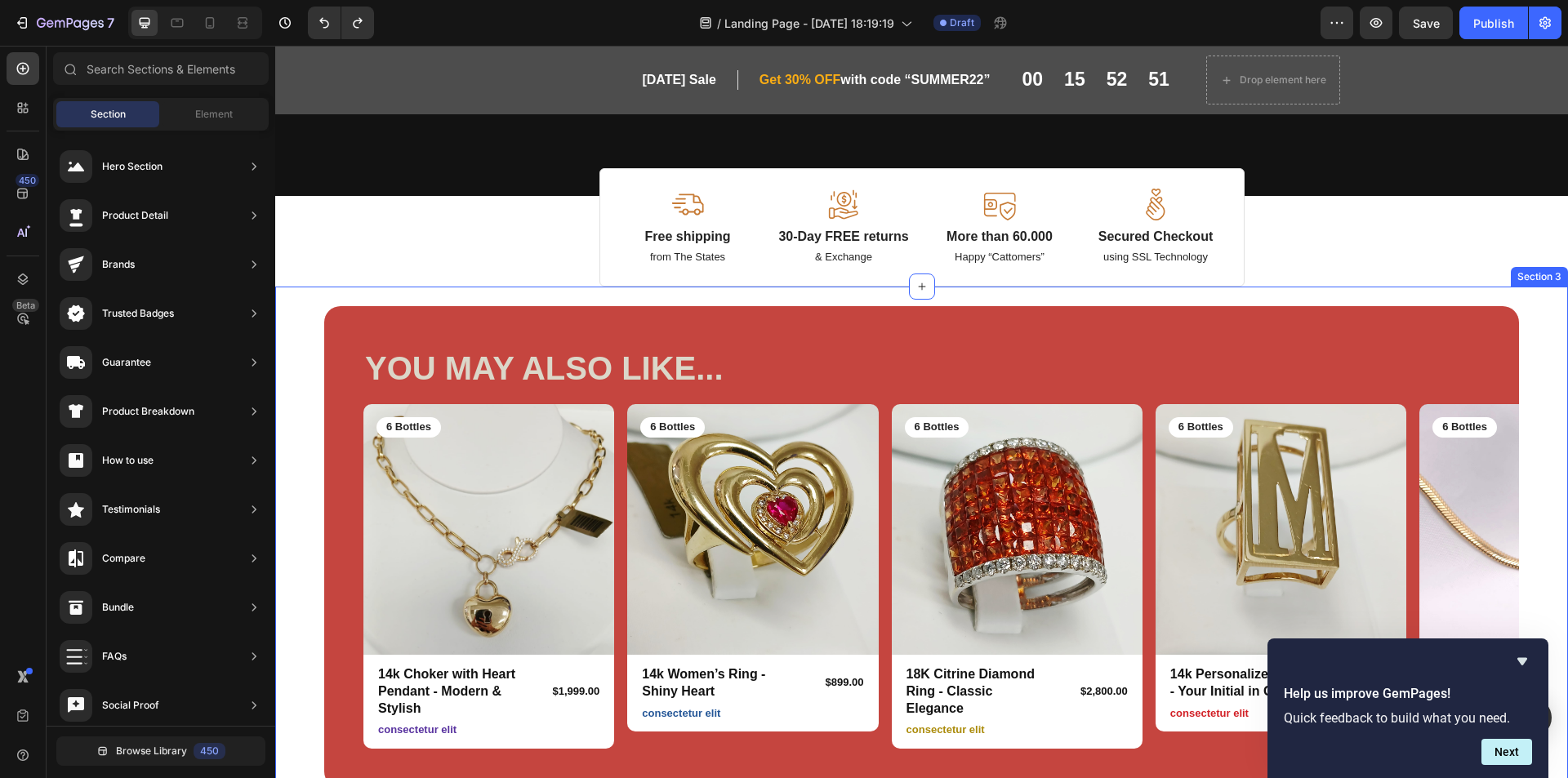
click at [1098, 306] on div "YOU MAY ALSO LIKE... Heading Row Product Images 6 Bottles Text Block Row 14k Ch…" at bounding box center [921, 547] width 1194 height 483
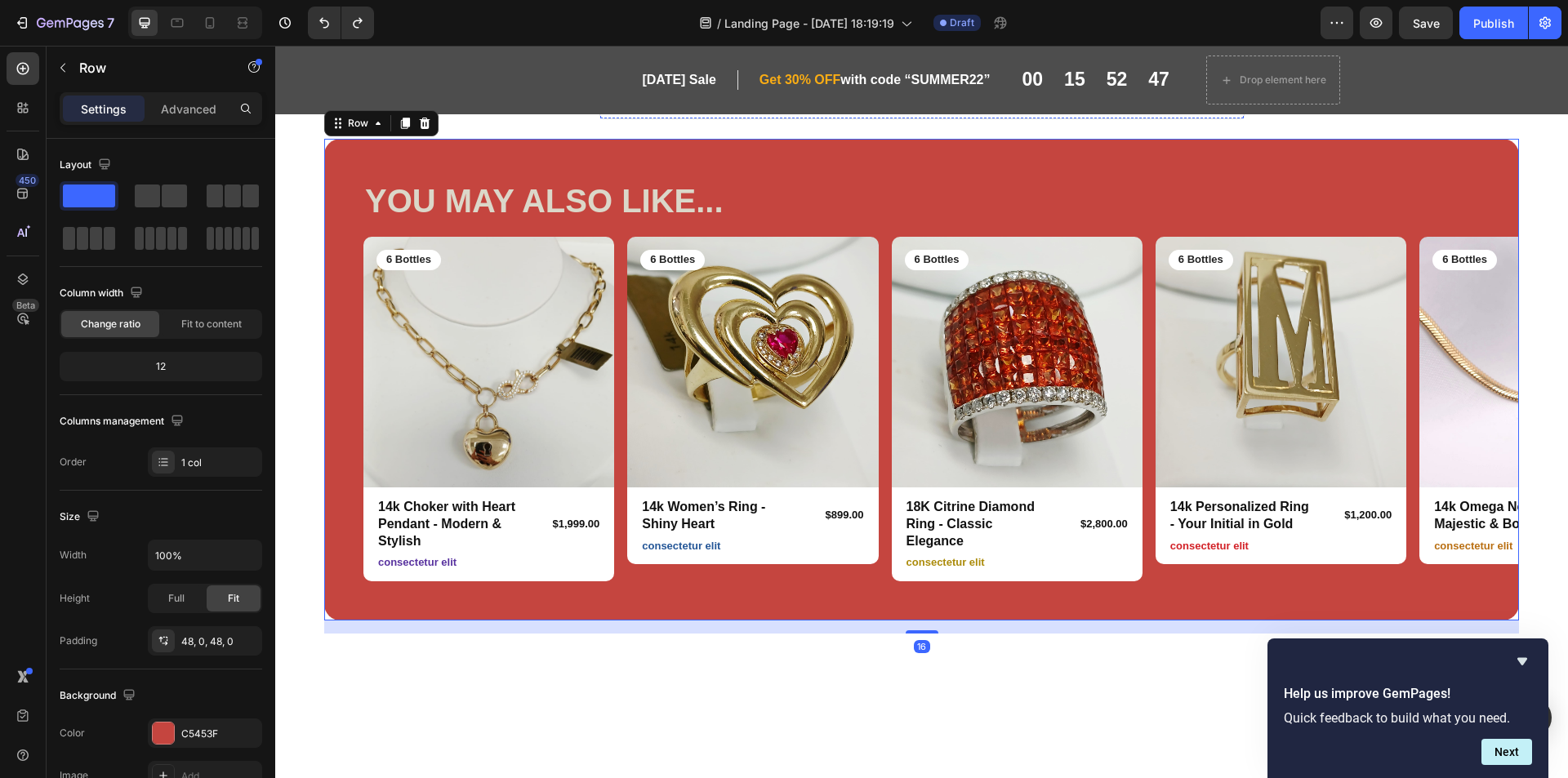
scroll to position [163, 0]
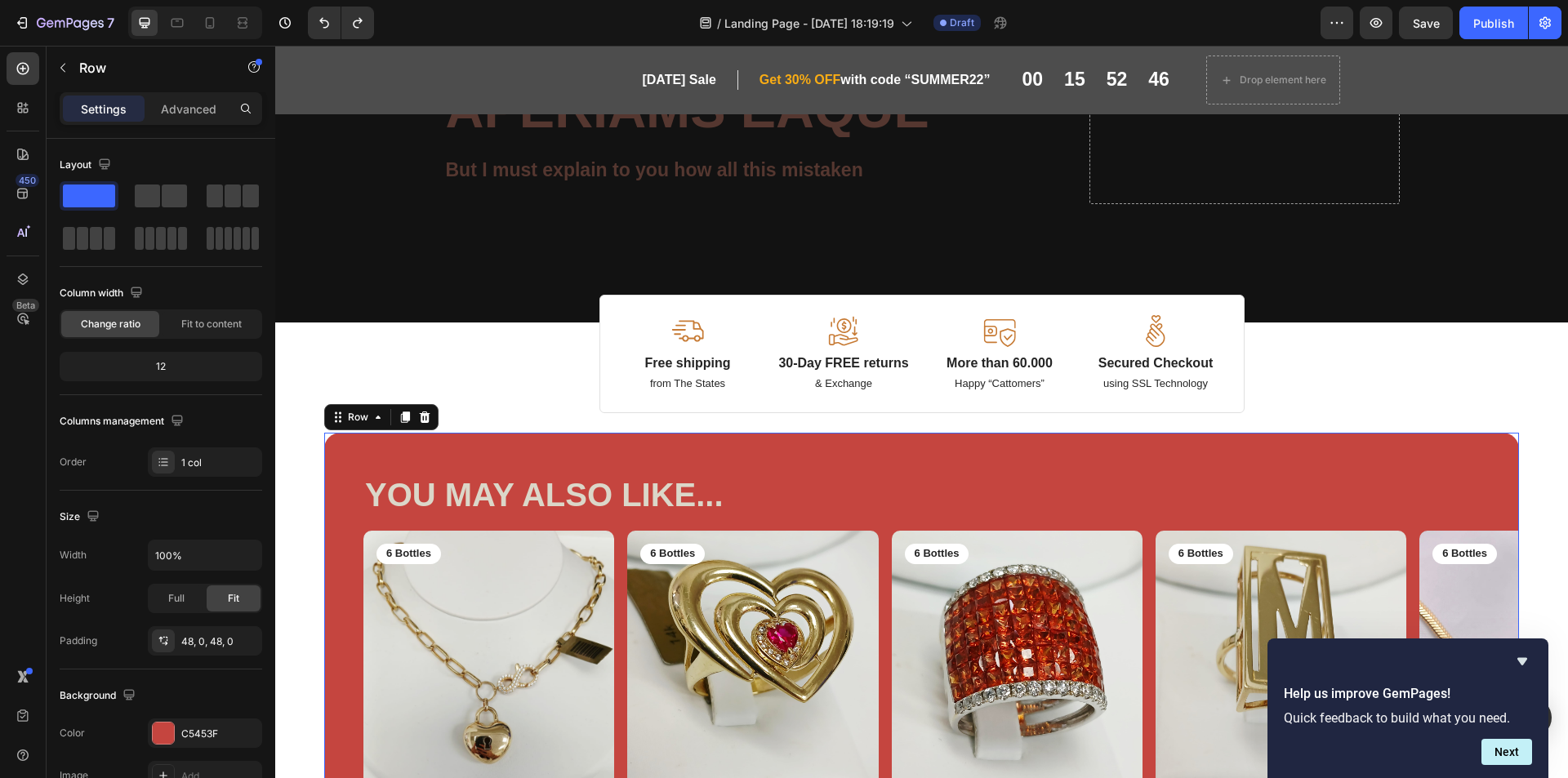
click at [800, 437] on div "YOU MAY ALSO LIKE... Heading Row Product Images 6 Bottles Text Block Row 14k Ch…" at bounding box center [921, 673] width 1194 height 483
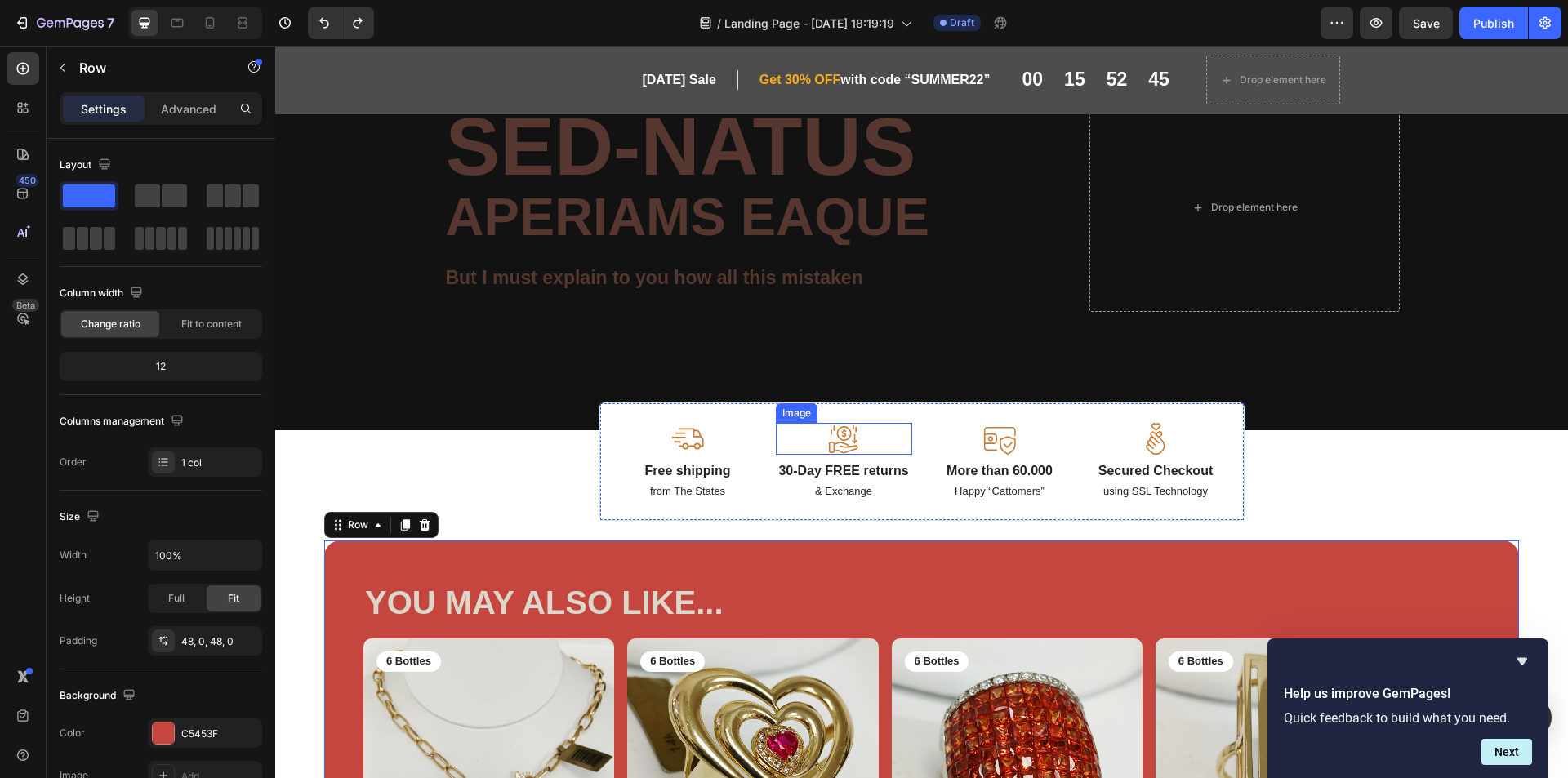
scroll to position [0, 0]
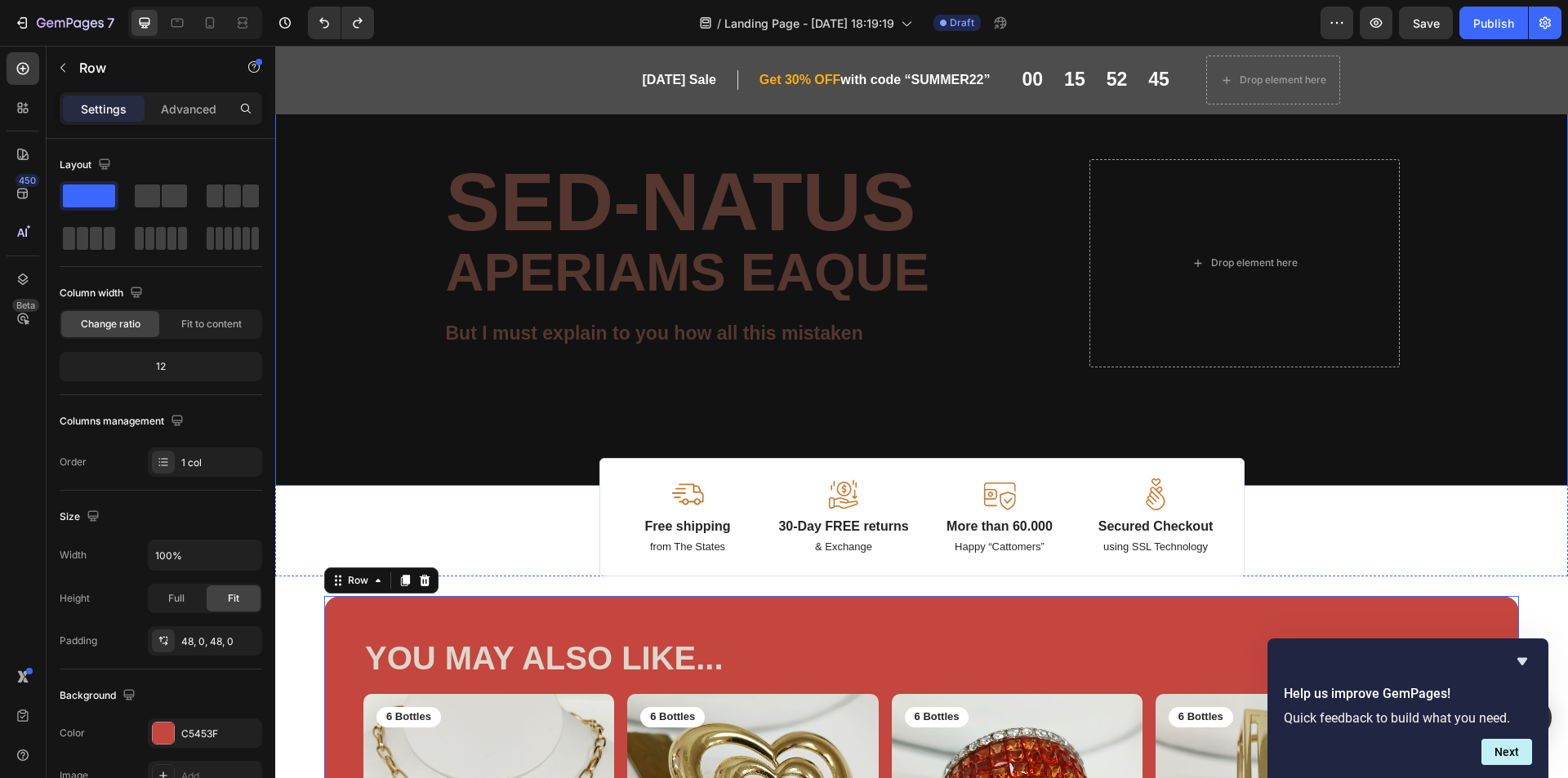
click at [1352, 418] on div "Image Image Free shipping Text Block from The States Text Block Advanced List I…" at bounding box center [922, 282] width 980 height 406
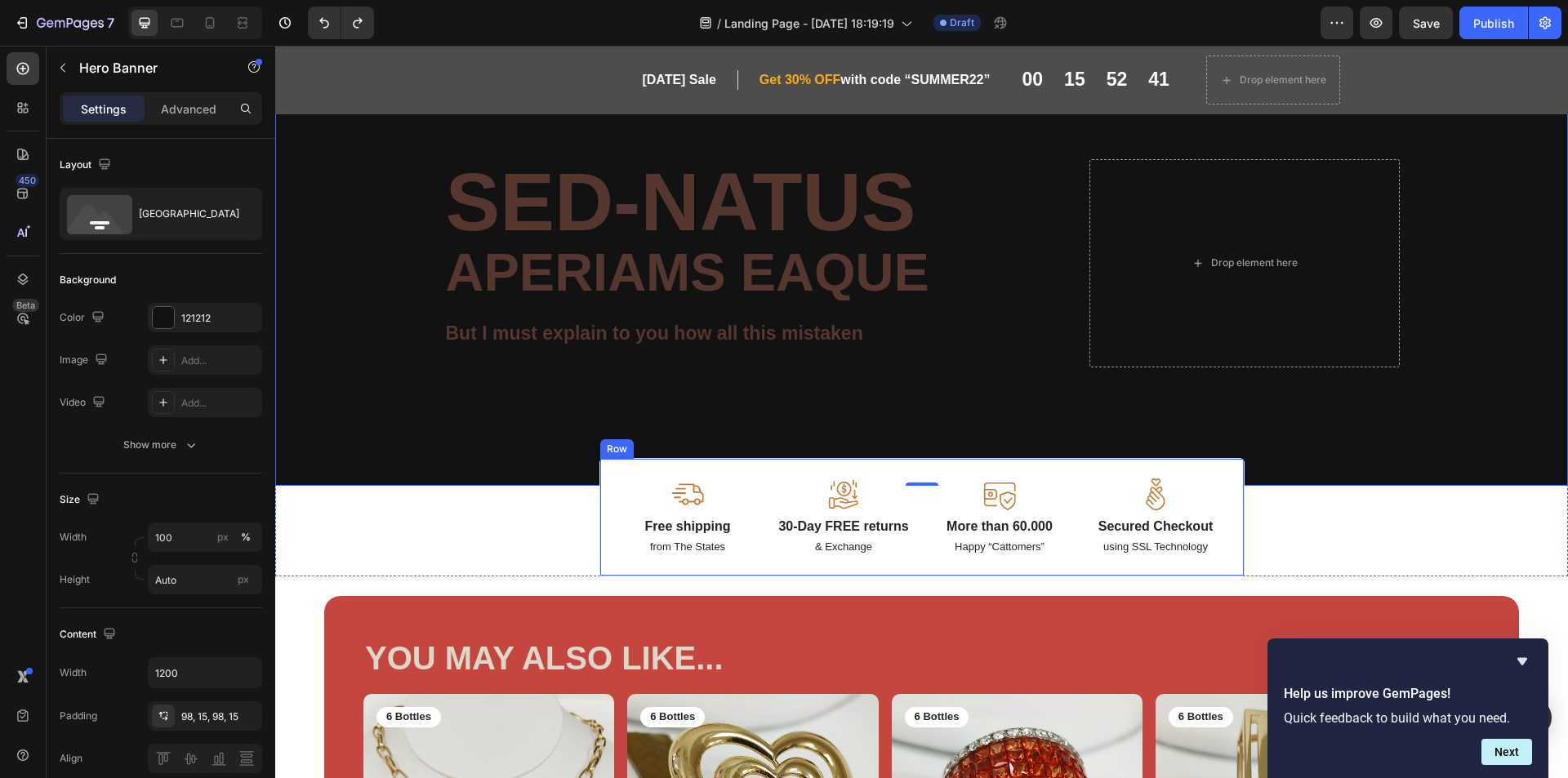
click at [1044, 461] on div "Image Free shipping Text Block from The States Text Block Image 30-Day FREE ret…" at bounding box center [922, 517] width 645 height 119
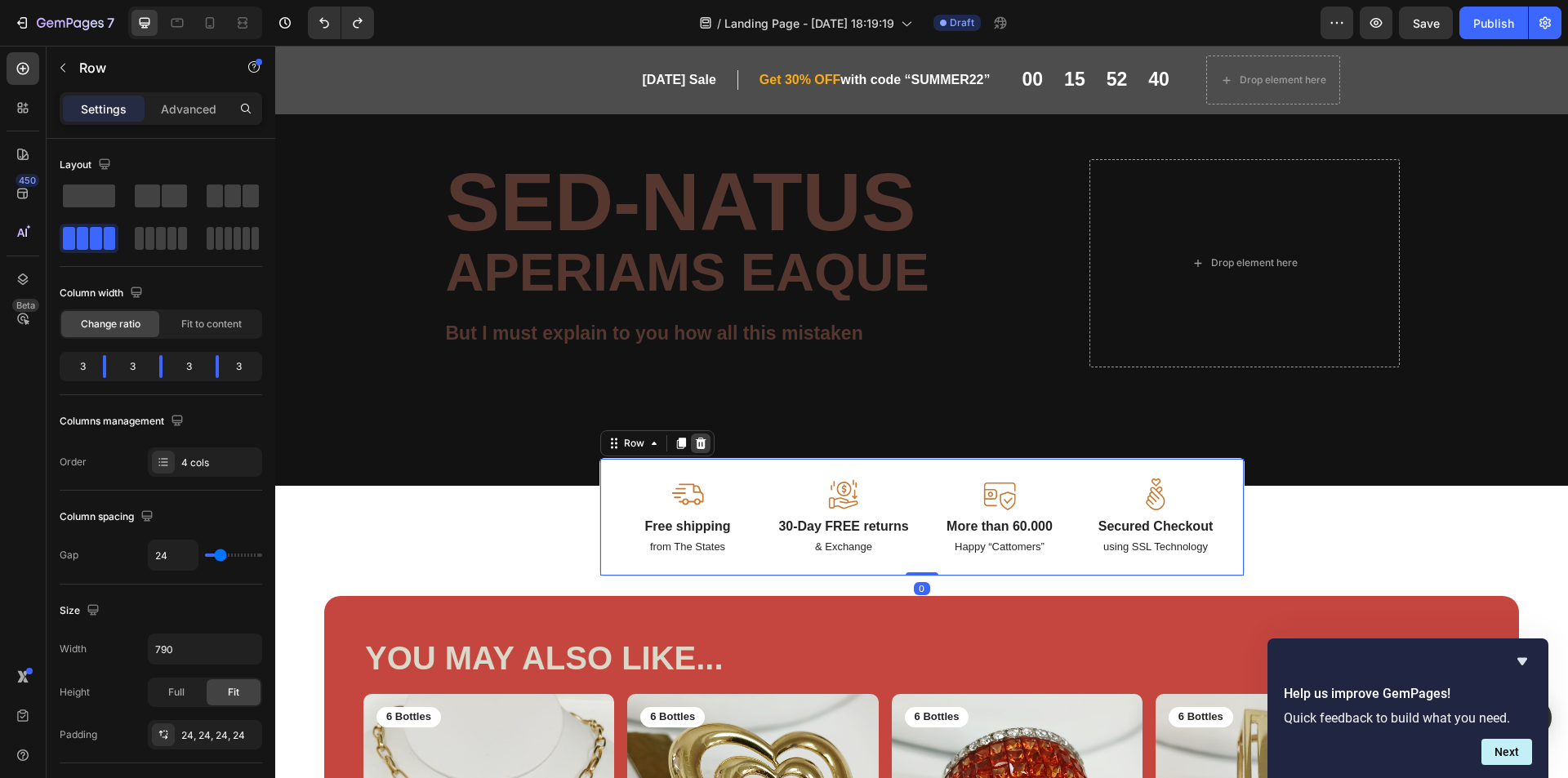
click at [695, 443] on icon at bounding box center [699, 444] width 10 height 11
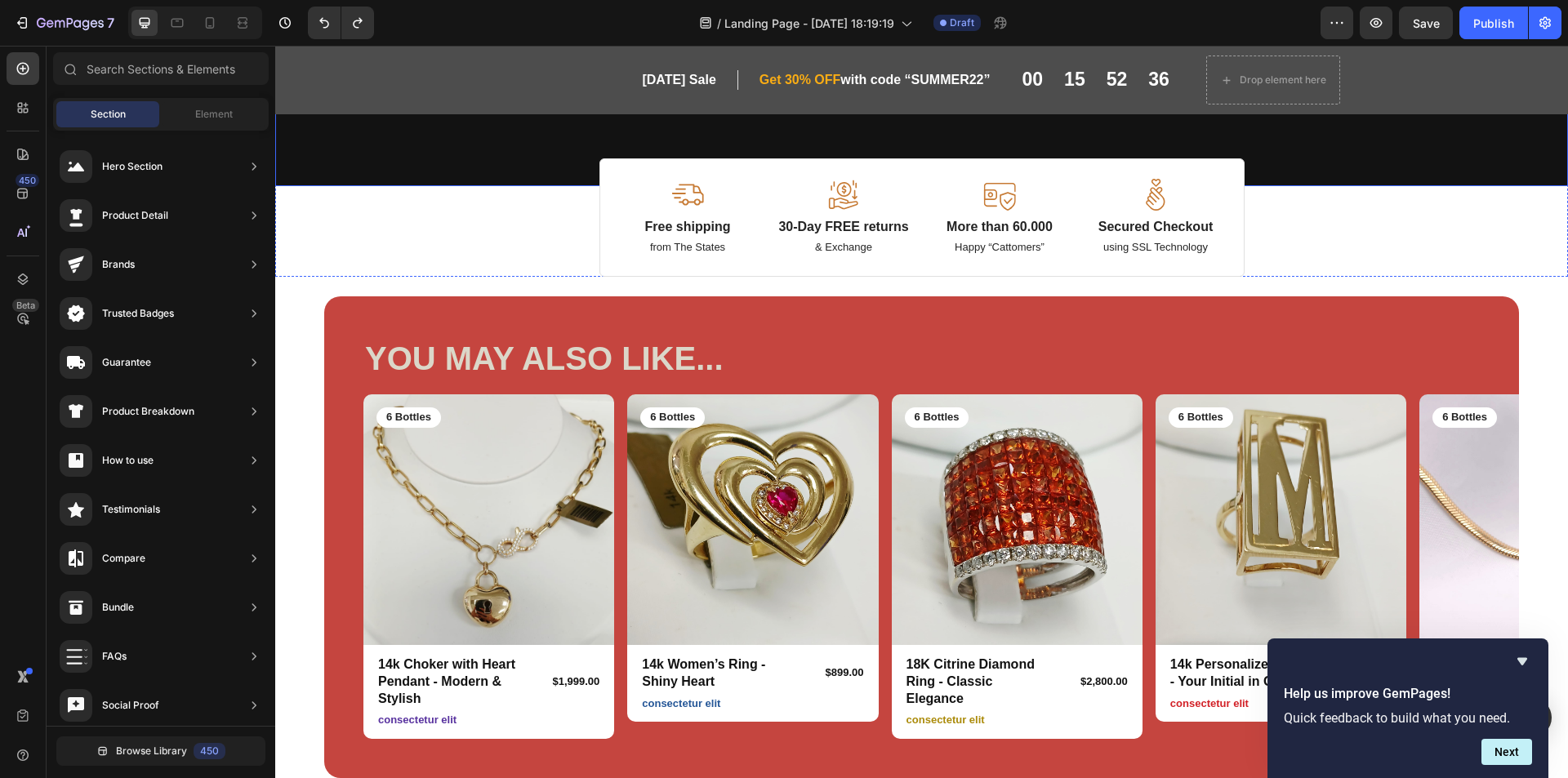
scroll to position [163, 0]
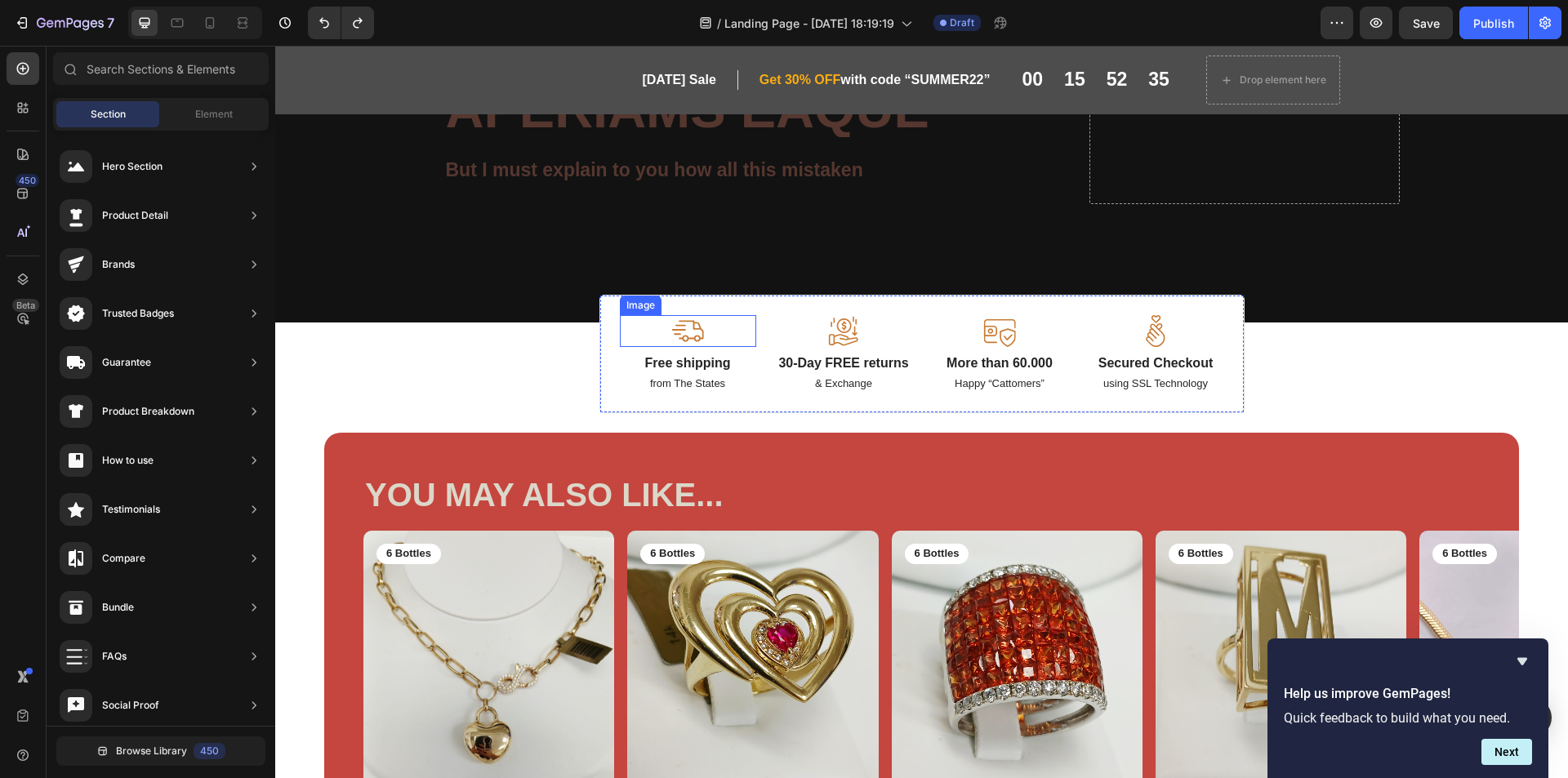
click at [707, 329] on div at bounding box center [688, 332] width 136 height 32
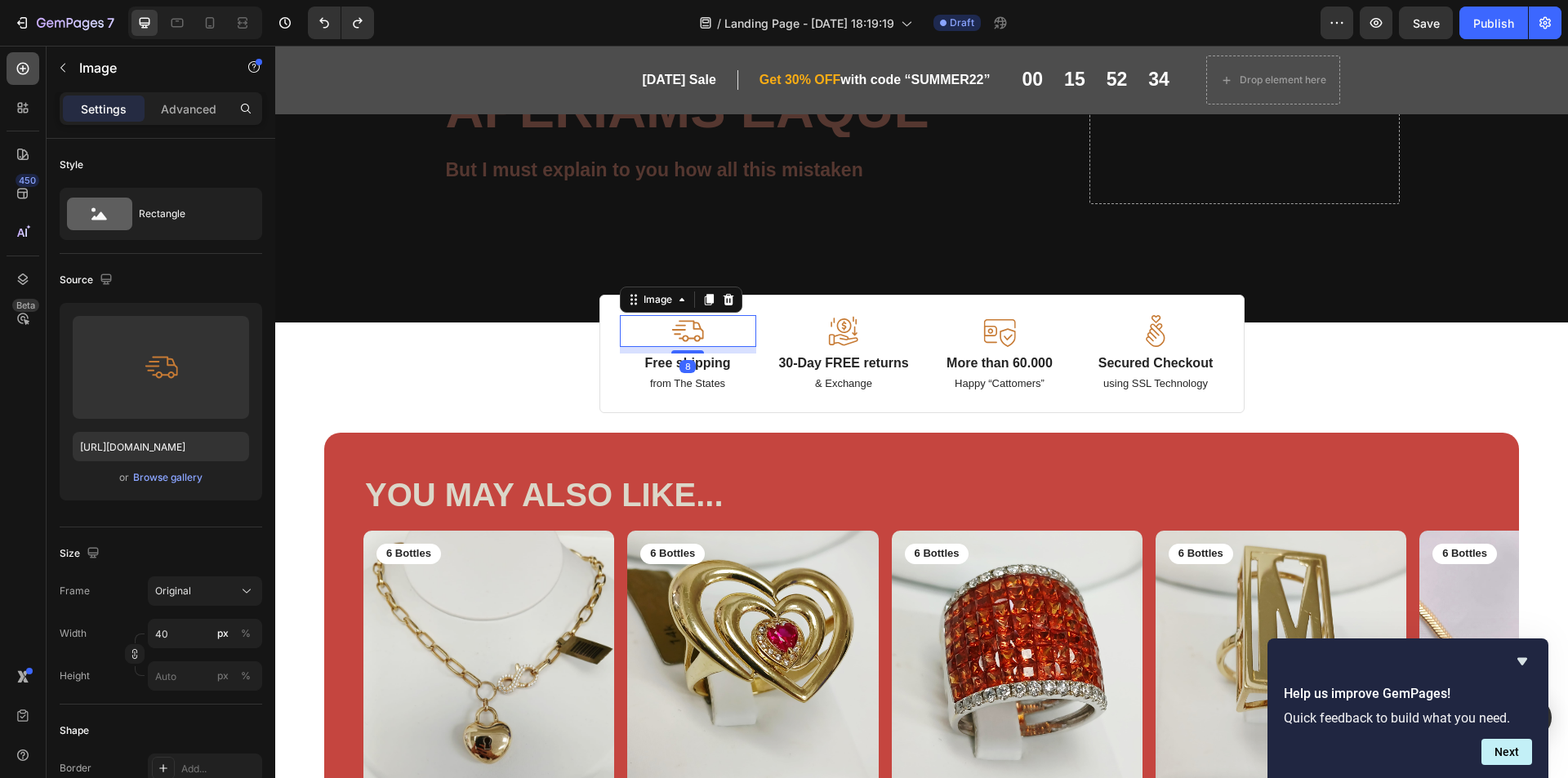
click at [19, 69] on icon at bounding box center [22, 68] width 16 height 16
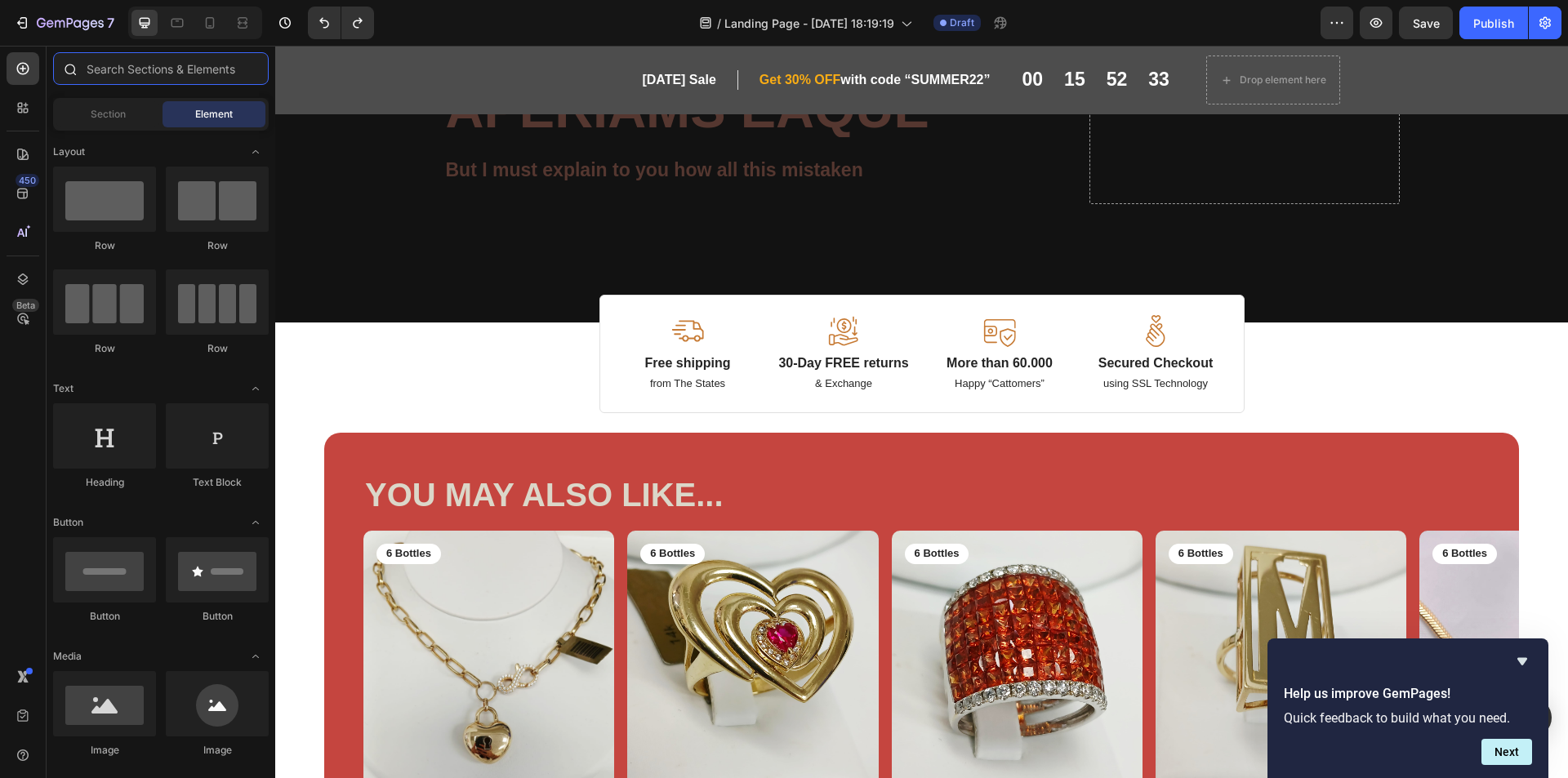
click at [148, 78] on input "text" at bounding box center [161, 68] width 216 height 33
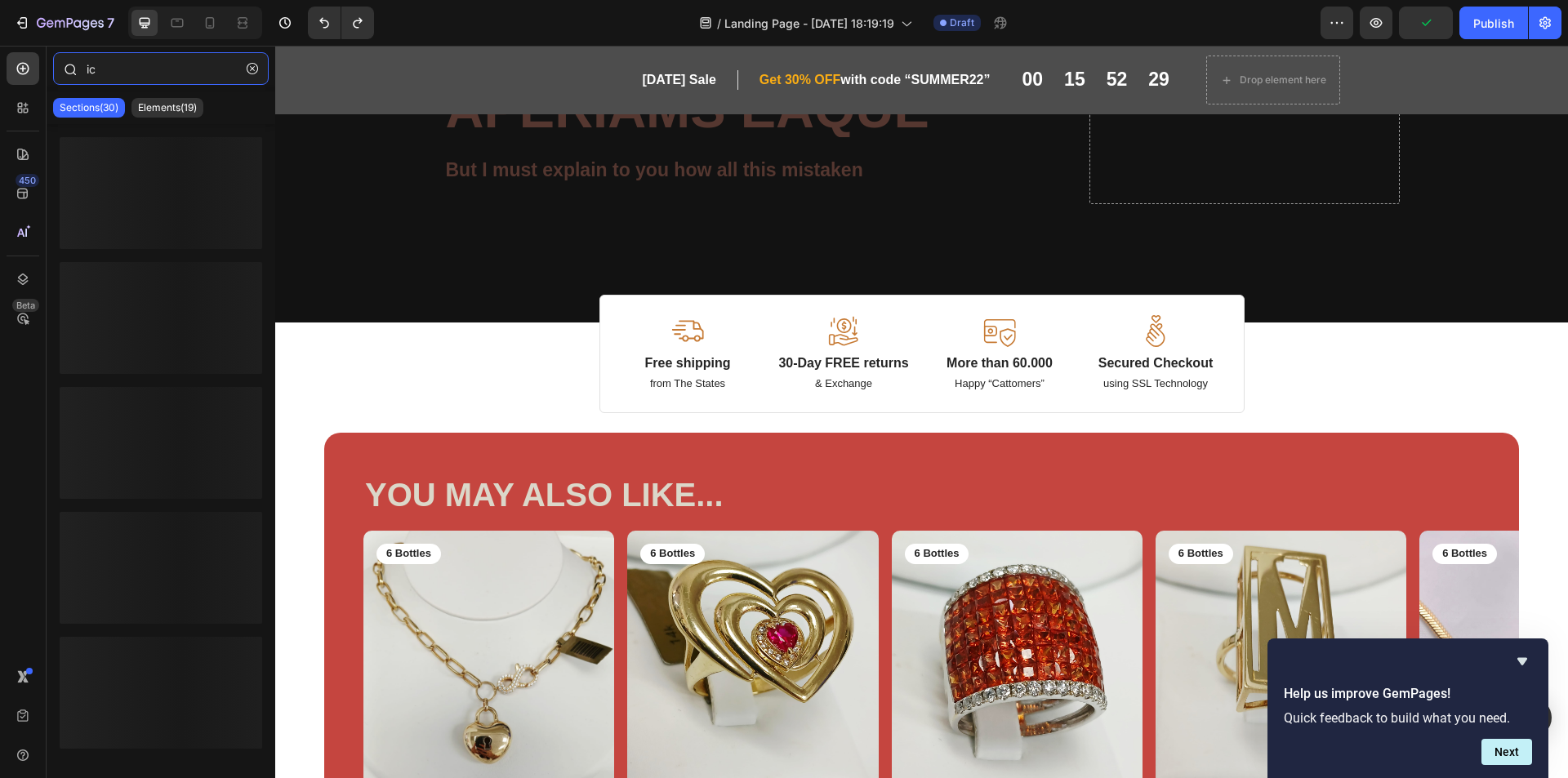
type input "i"
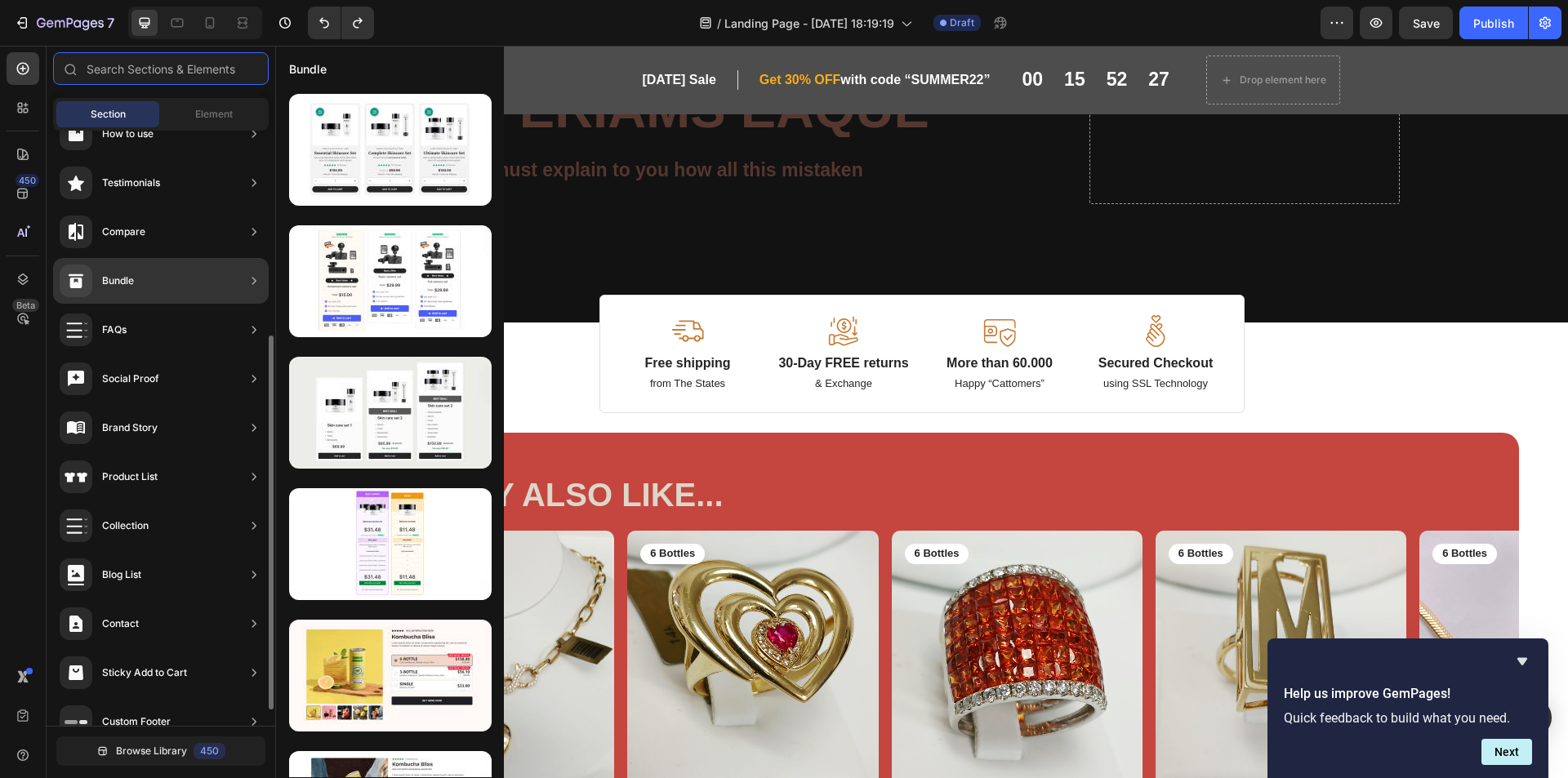
scroll to position [352, 0]
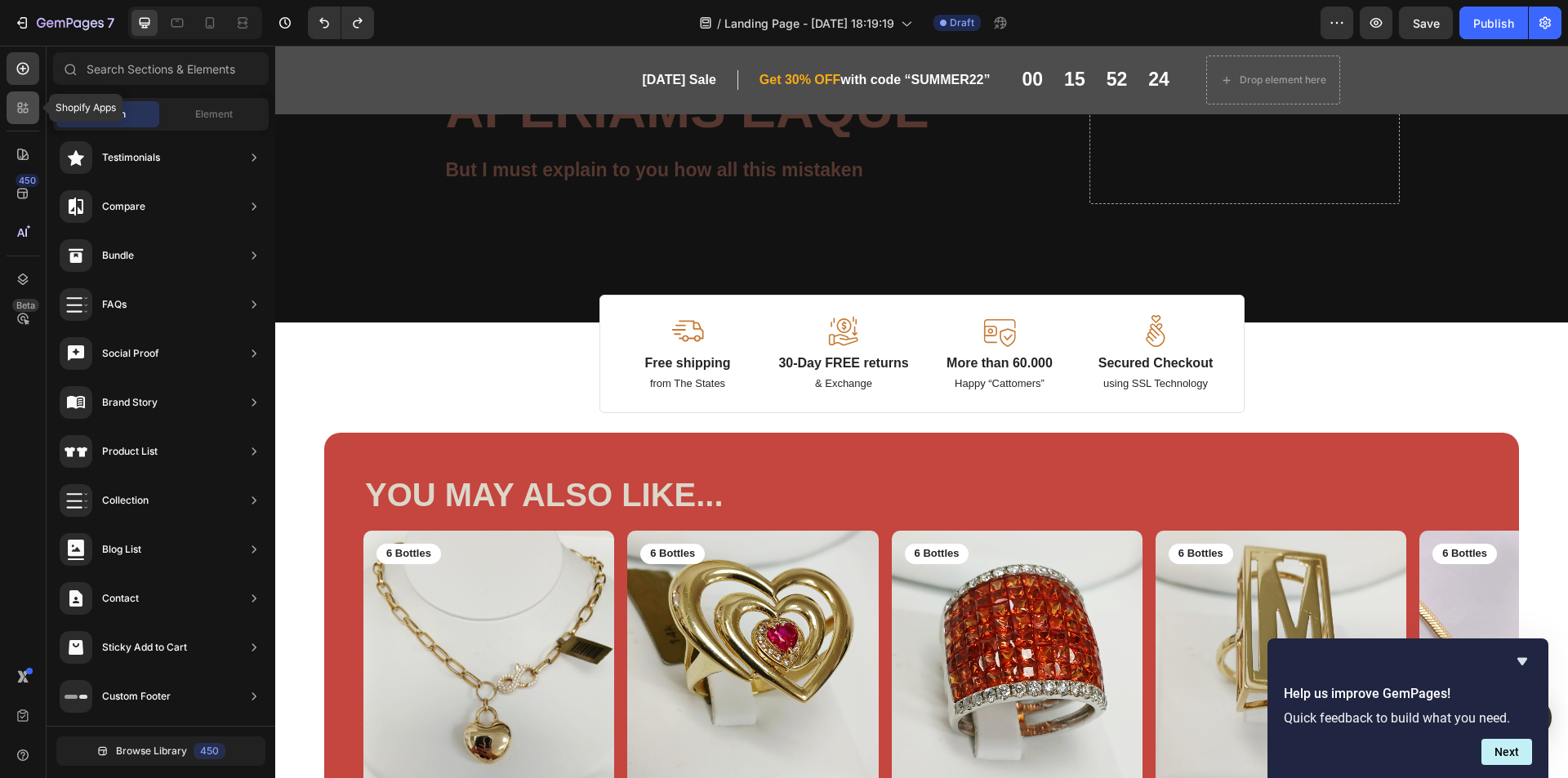
click at [25, 108] on icon at bounding box center [25, 110] width 5 height 5
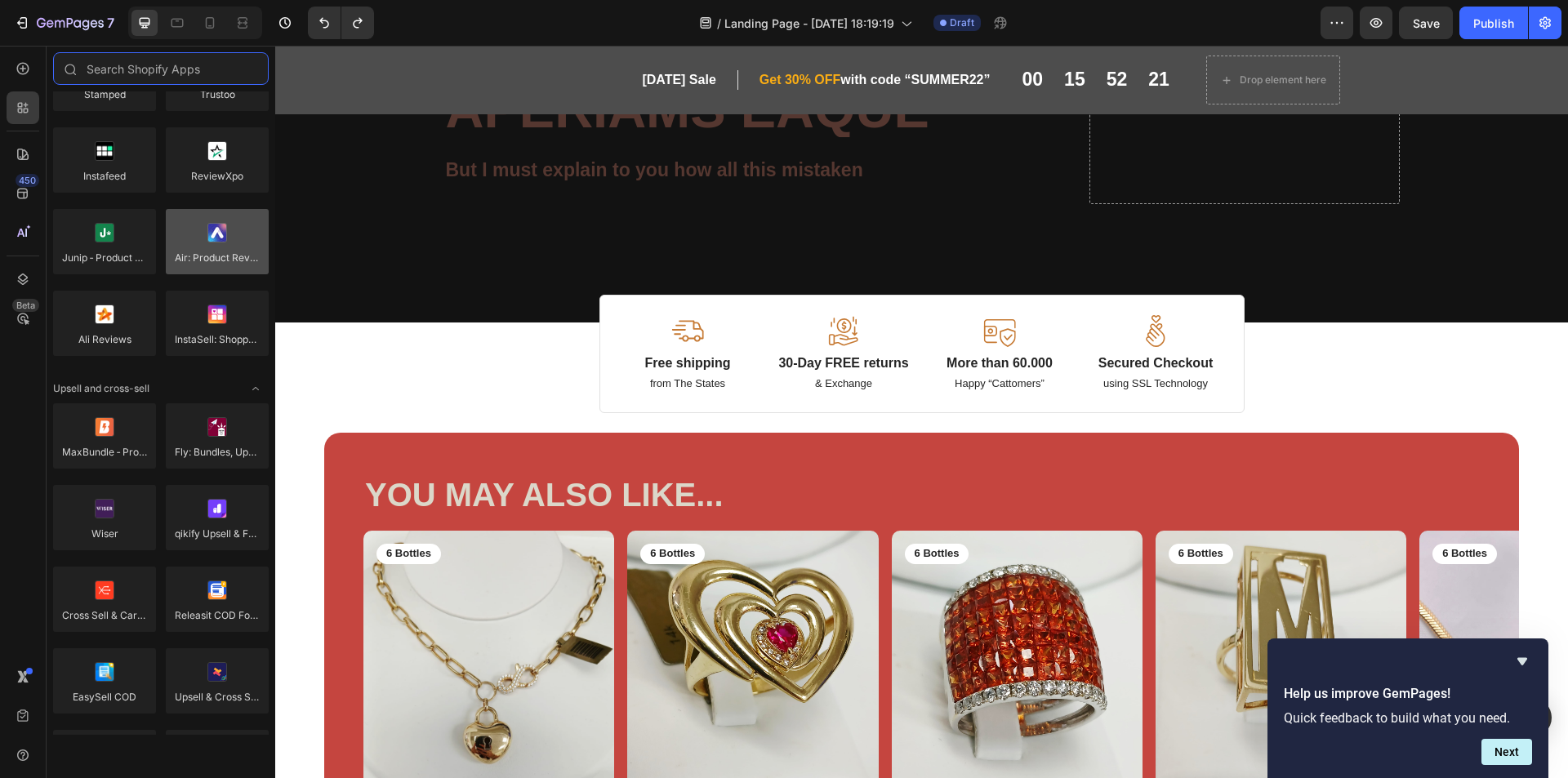
scroll to position [0, 0]
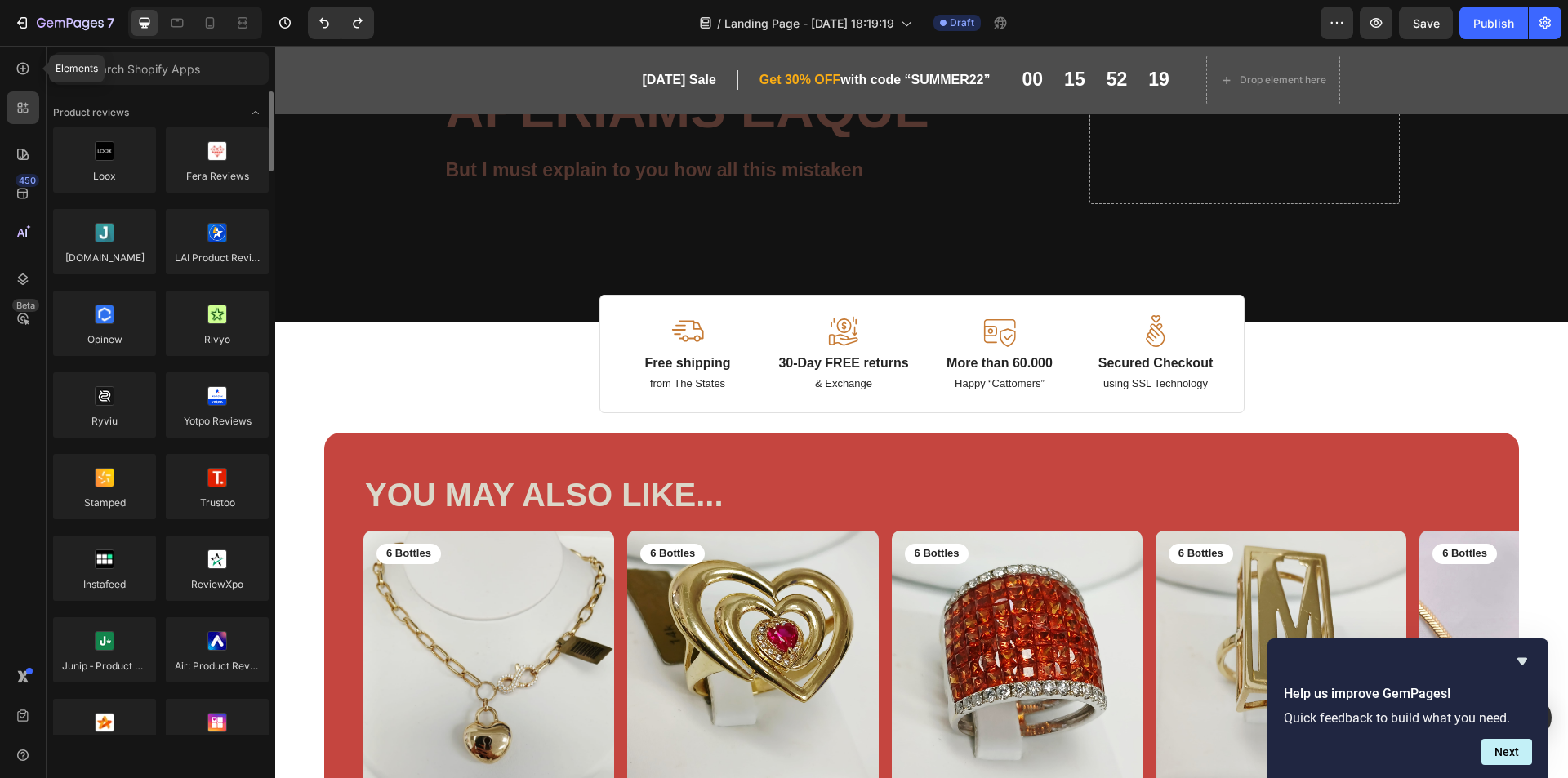
click at [26, 80] on div at bounding box center [22, 68] width 33 height 33
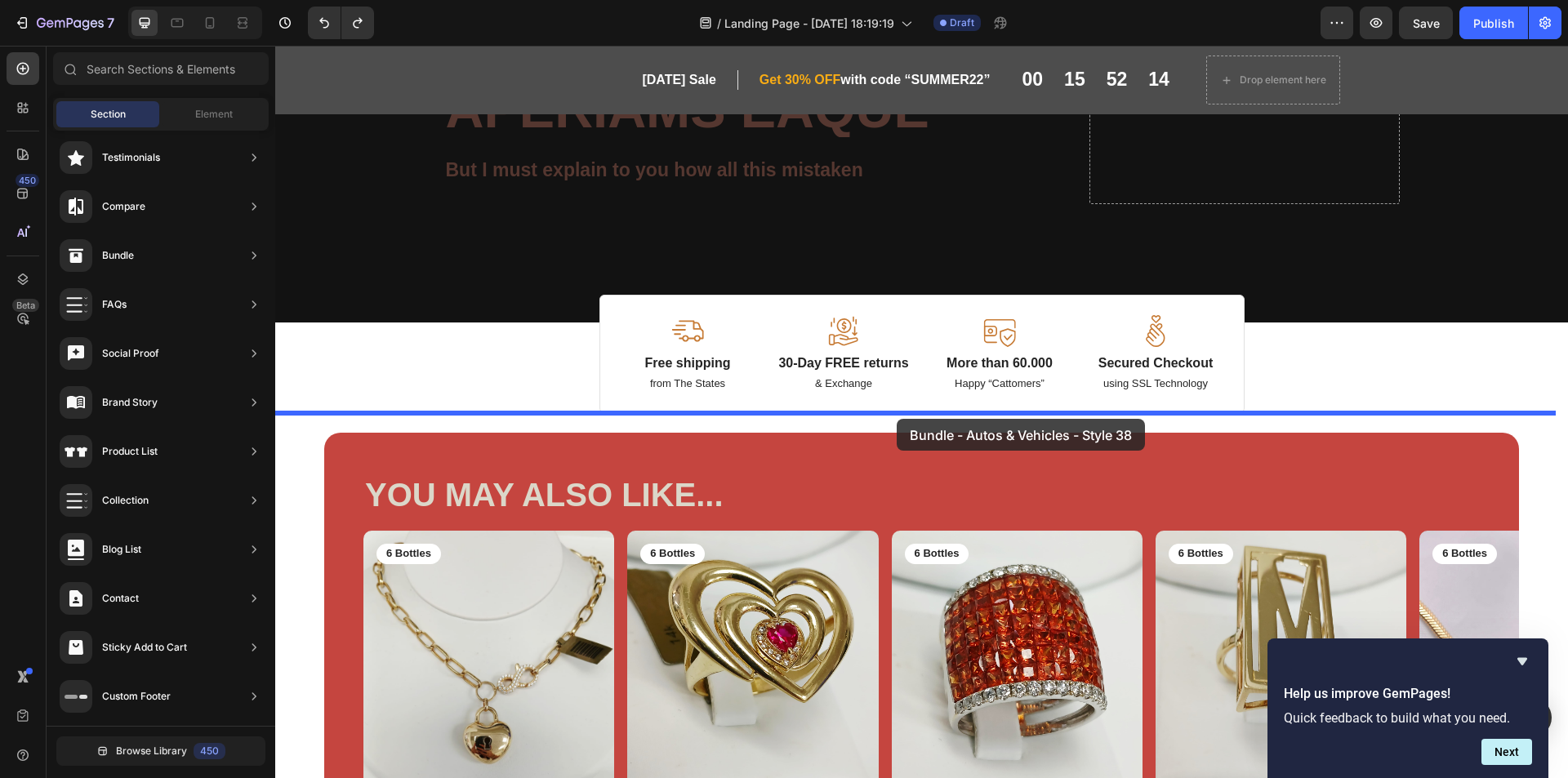
drag, startPoint x: 738, startPoint y: 348, endPoint x: 897, endPoint y: 419, distance: 174.1
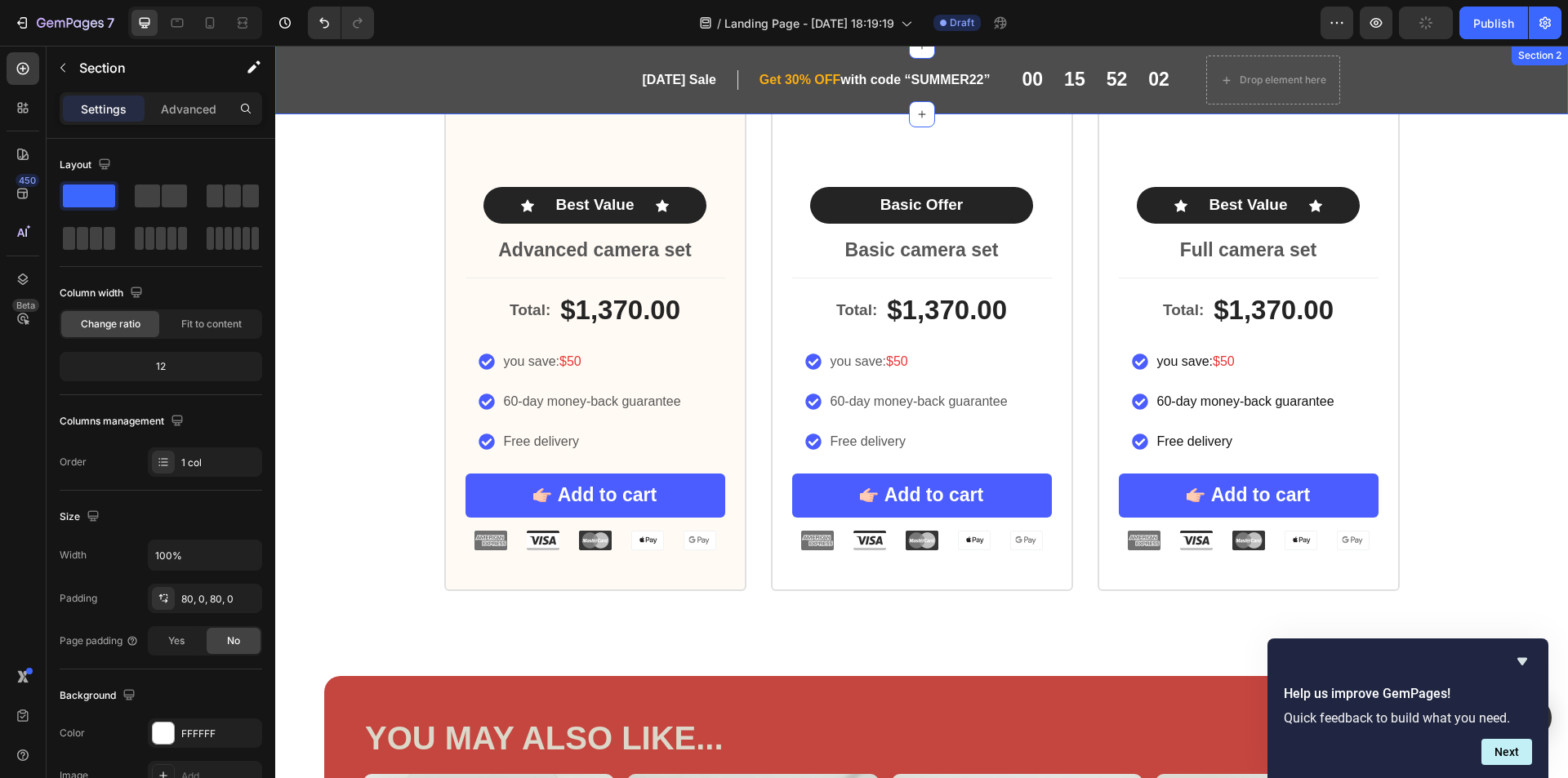
scroll to position [893, 0]
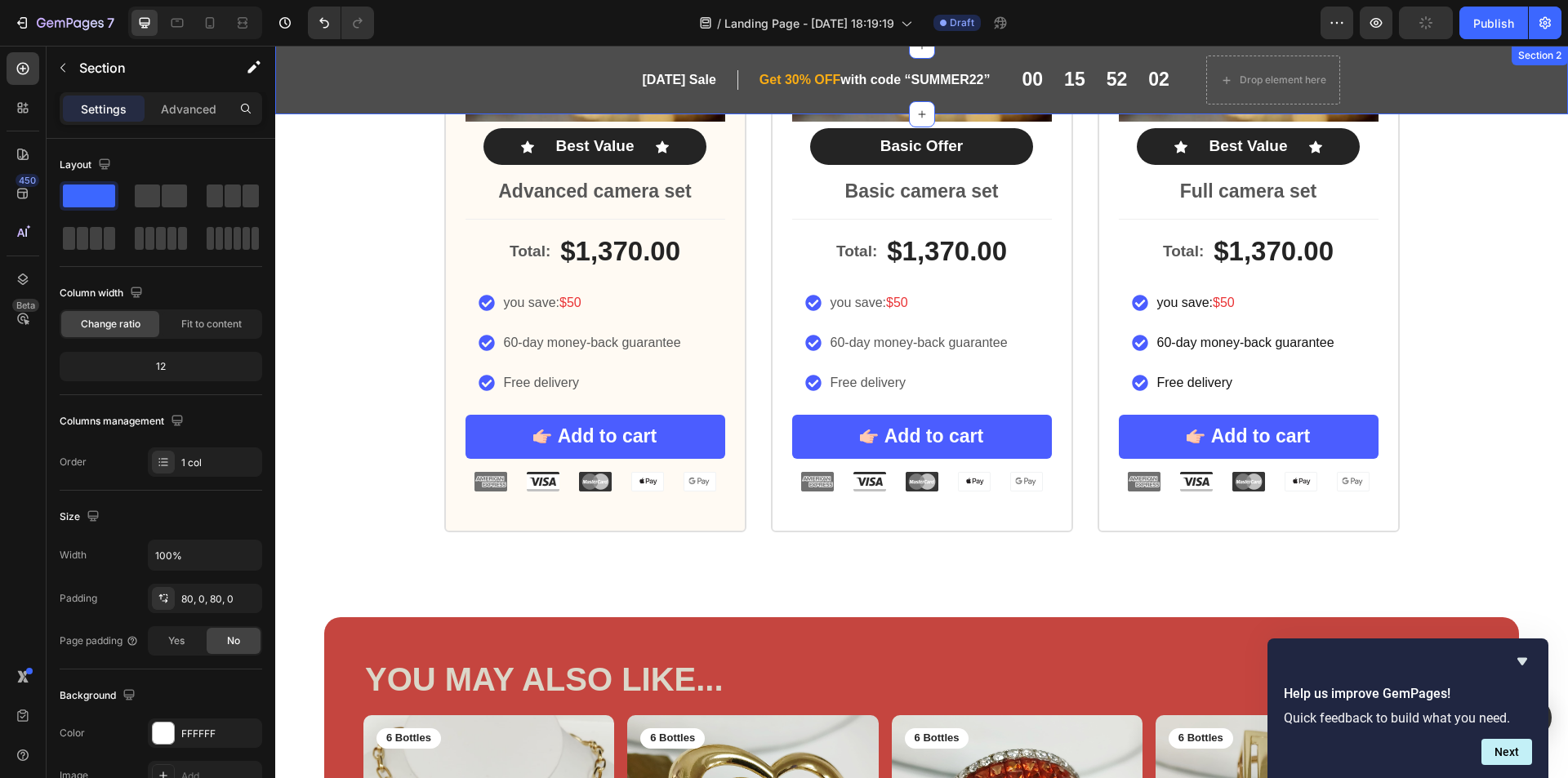
click at [1454, 84] on div "First Day of Summer Sale Heading Row ⁠⁠⁠⁠⁠⁠⁠ Get 30% OFF with code “SUMMER22” H…" at bounding box center [922, 79] width 1268 height 49
click at [1456, 97] on div "First Day of Summer Sale Heading Row ⁠⁠⁠⁠⁠⁠⁠ Get 30% OFF with code “SUMMER22” H…" at bounding box center [922, 79] width 1268 height 49
click at [388, 106] on div "First Day of Summer Sale Heading Row ⁠⁠⁠⁠⁠⁠⁠ Get 30% OFF with code “SUMMER22” H…" at bounding box center [922, 79] width 1293 height 68
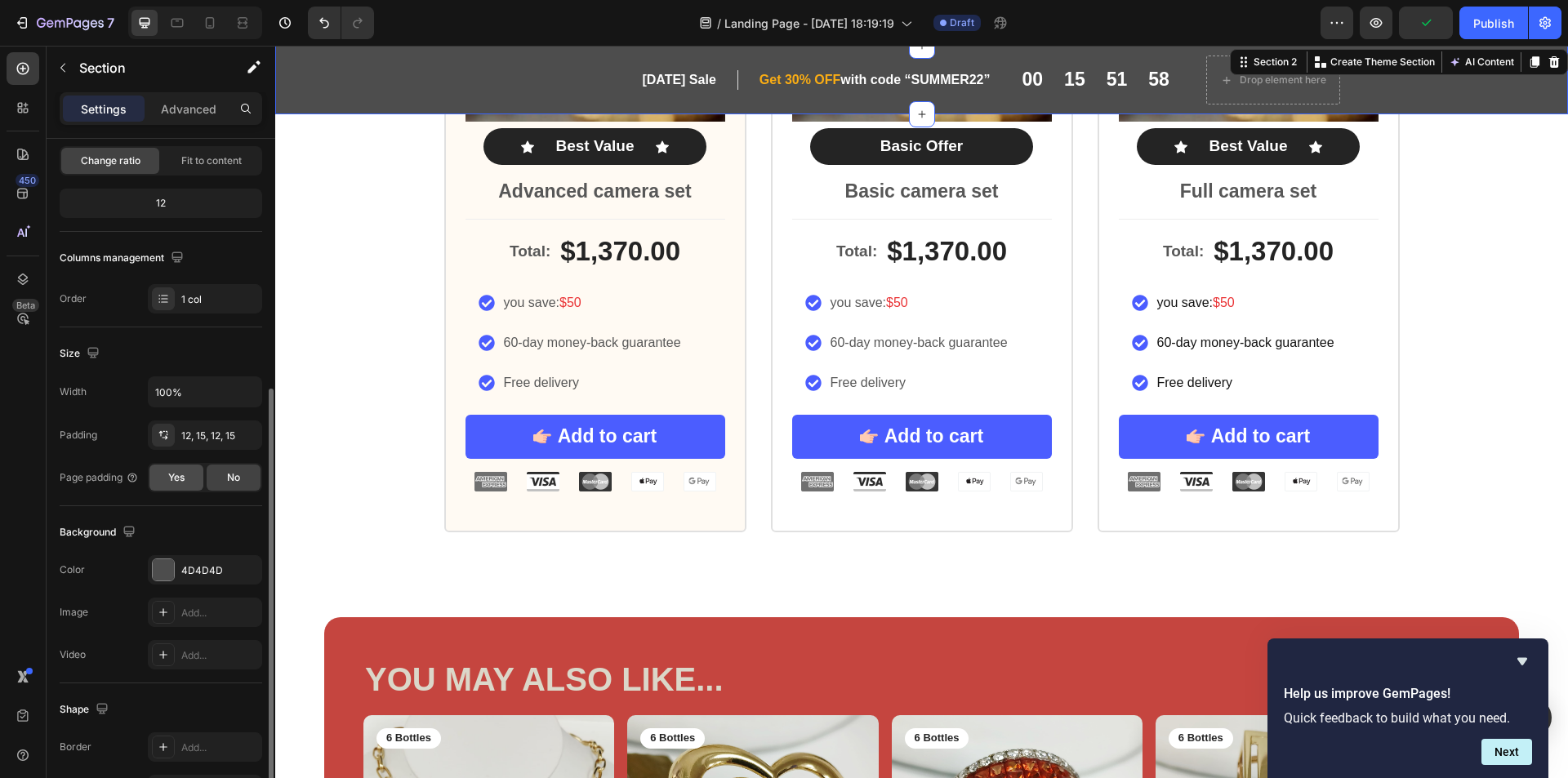
scroll to position [245, 0]
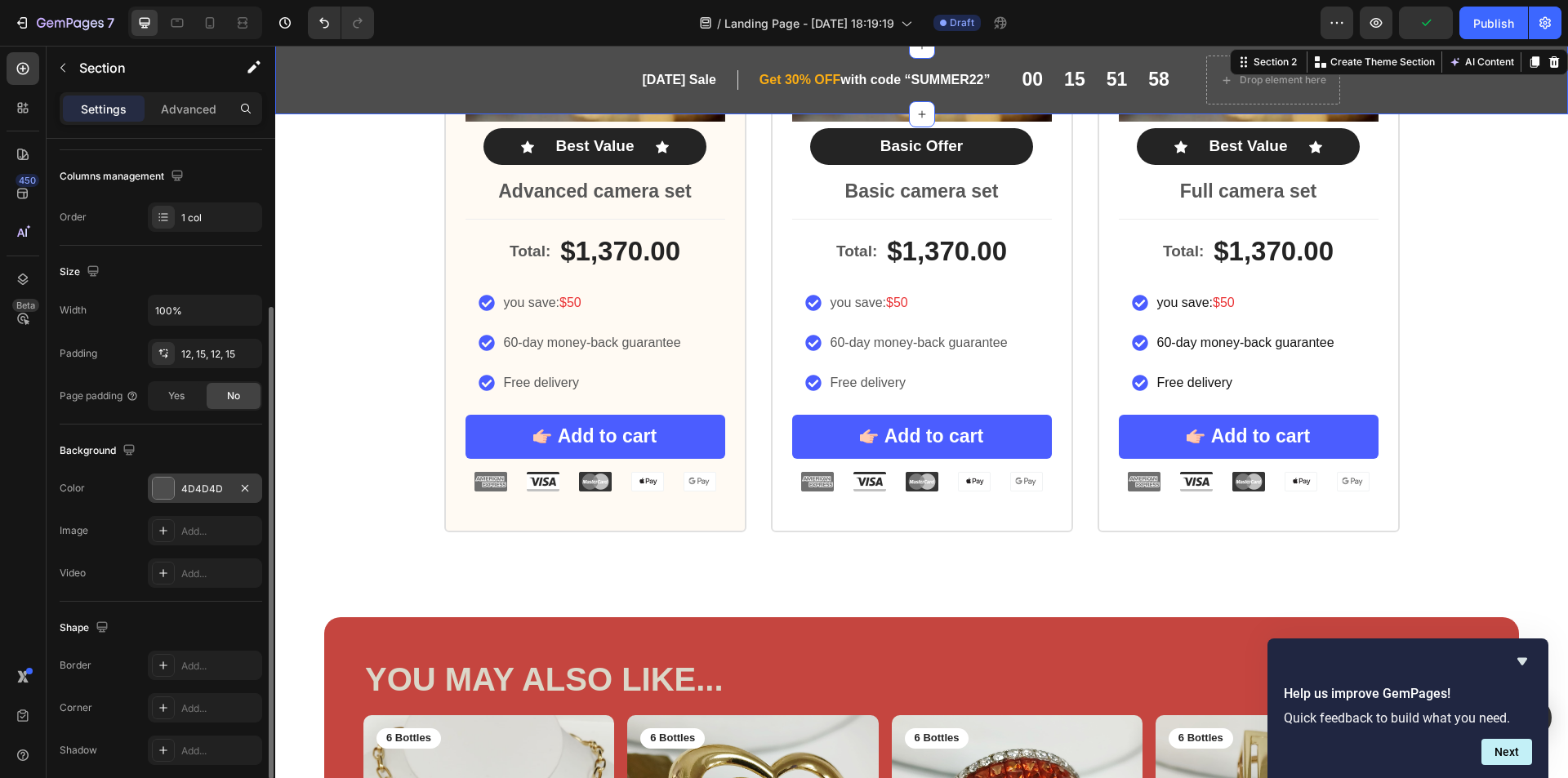
click at [163, 490] on div at bounding box center [163, 488] width 21 height 21
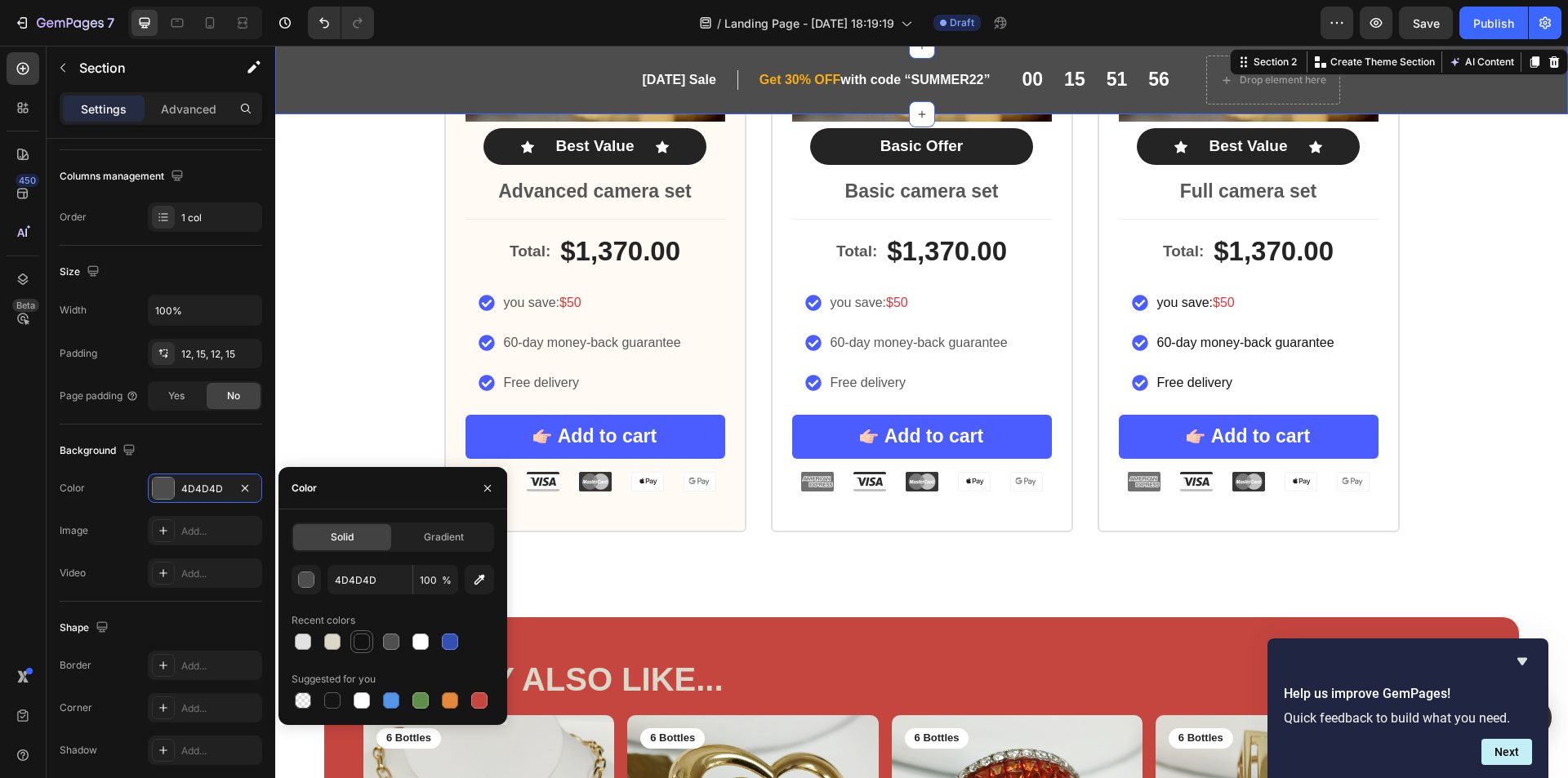
click at [355, 642] on div at bounding box center [361, 642] width 16 height 16
type input "121212"
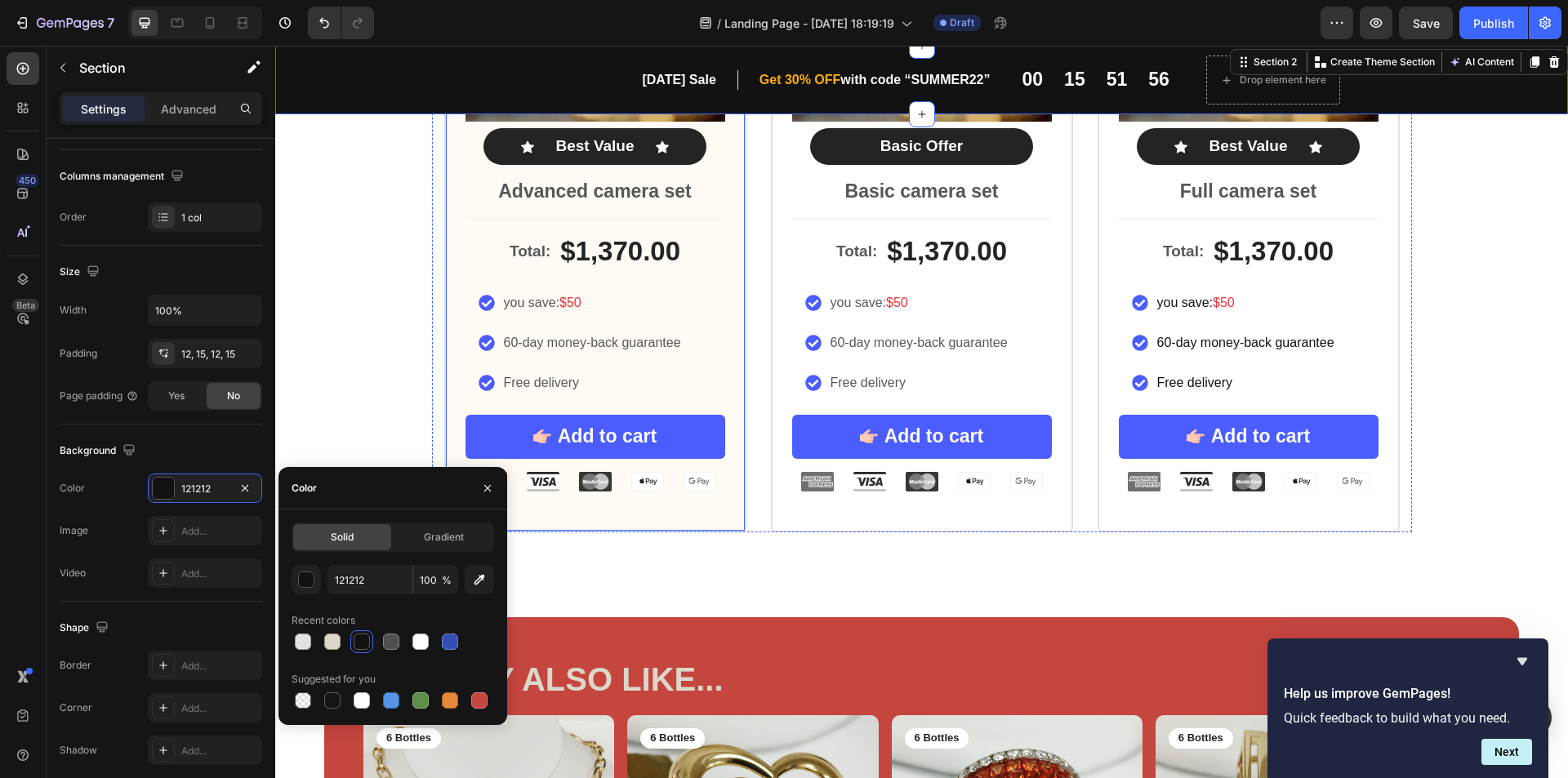
scroll to position [0, 0]
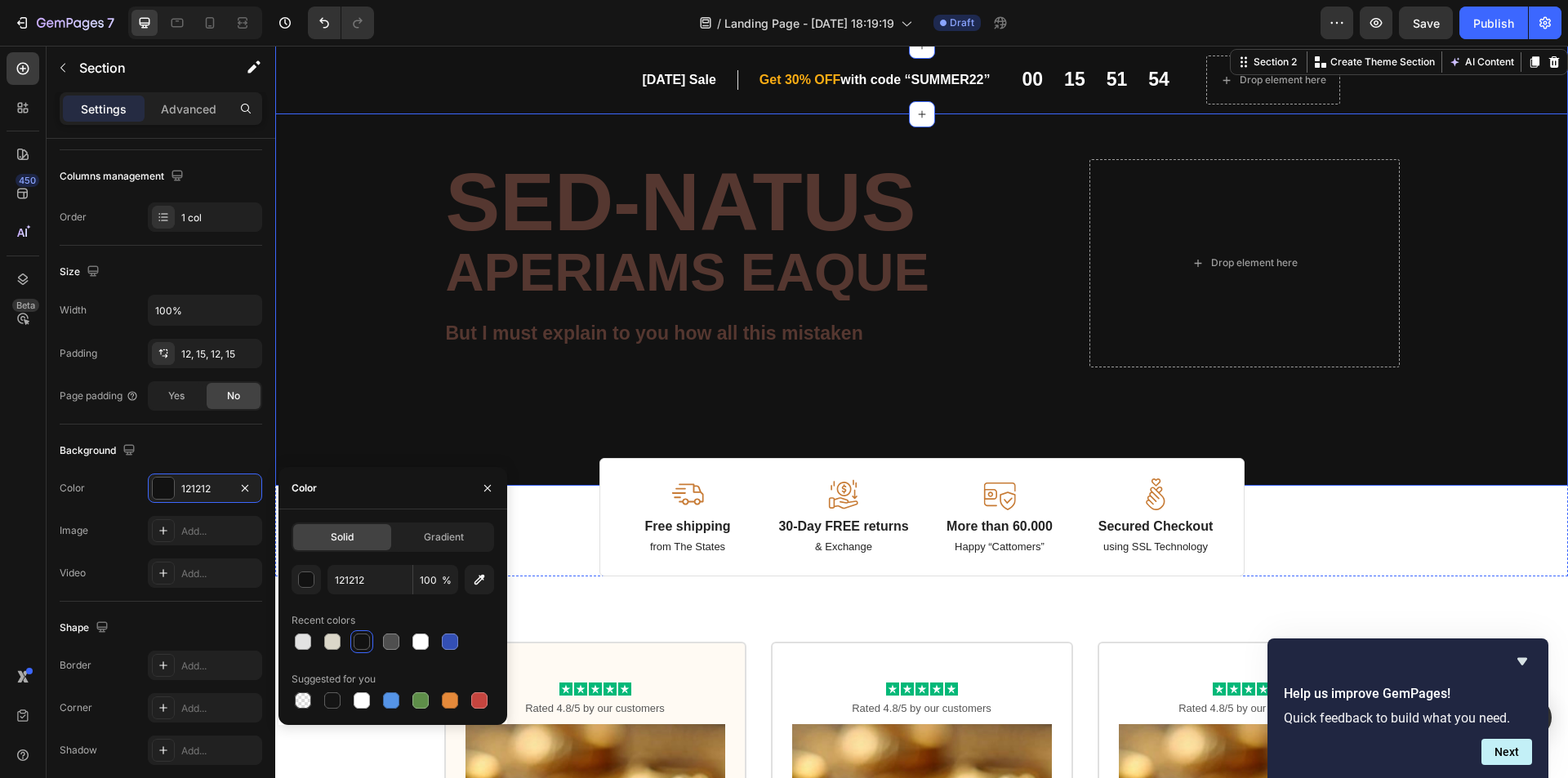
click at [1462, 393] on div "Background Image" at bounding box center [922, 282] width 1293 height 406
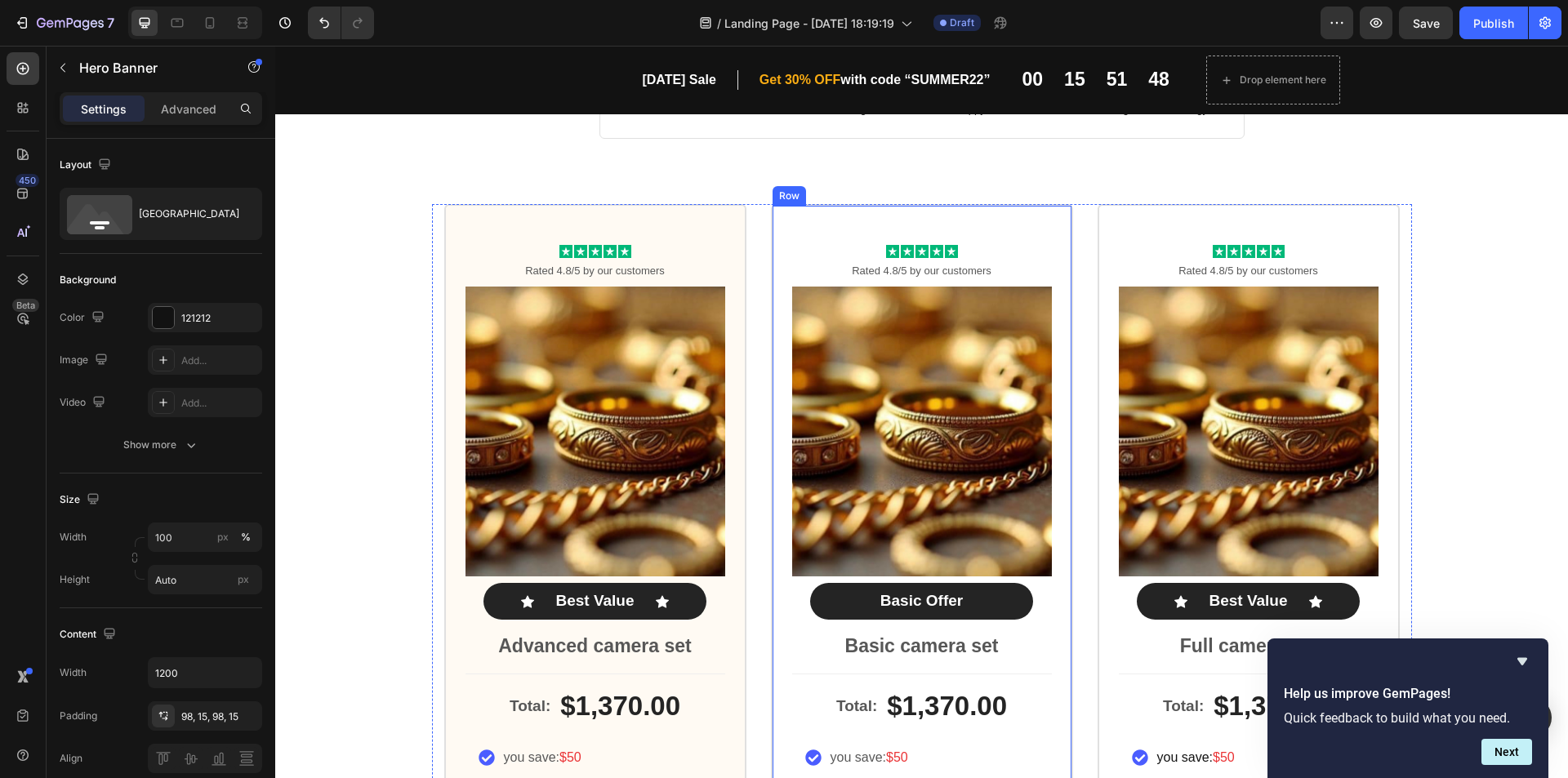
scroll to position [408, 0]
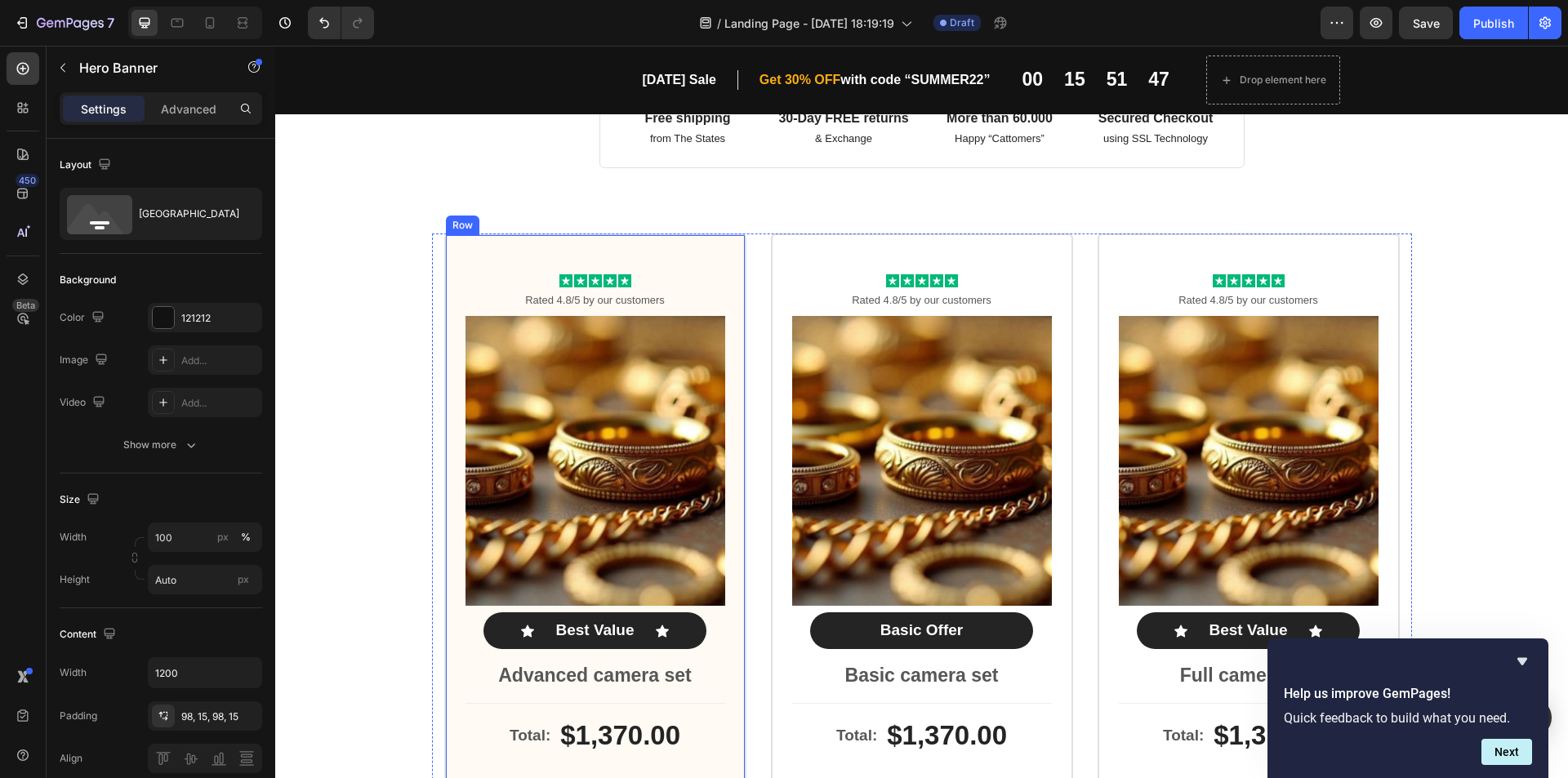
click at [732, 237] on div "Icon Icon Icon Icon Icon Icon List Rated 4.8/5 by our customers Text Block Prod…" at bounding box center [596, 625] width 303 height 784
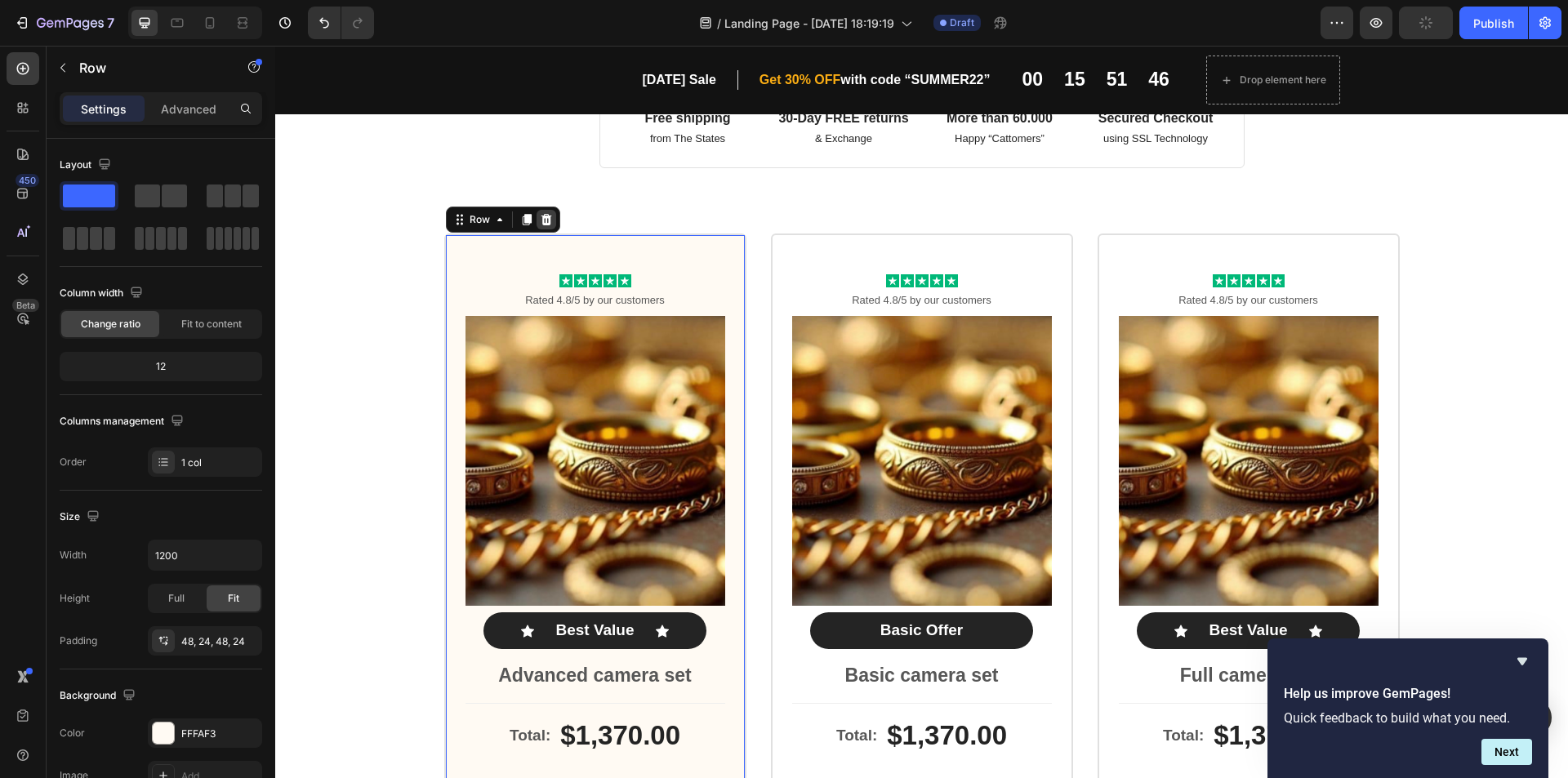
click at [540, 219] on icon at bounding box center [546, 219] width 13 height 13
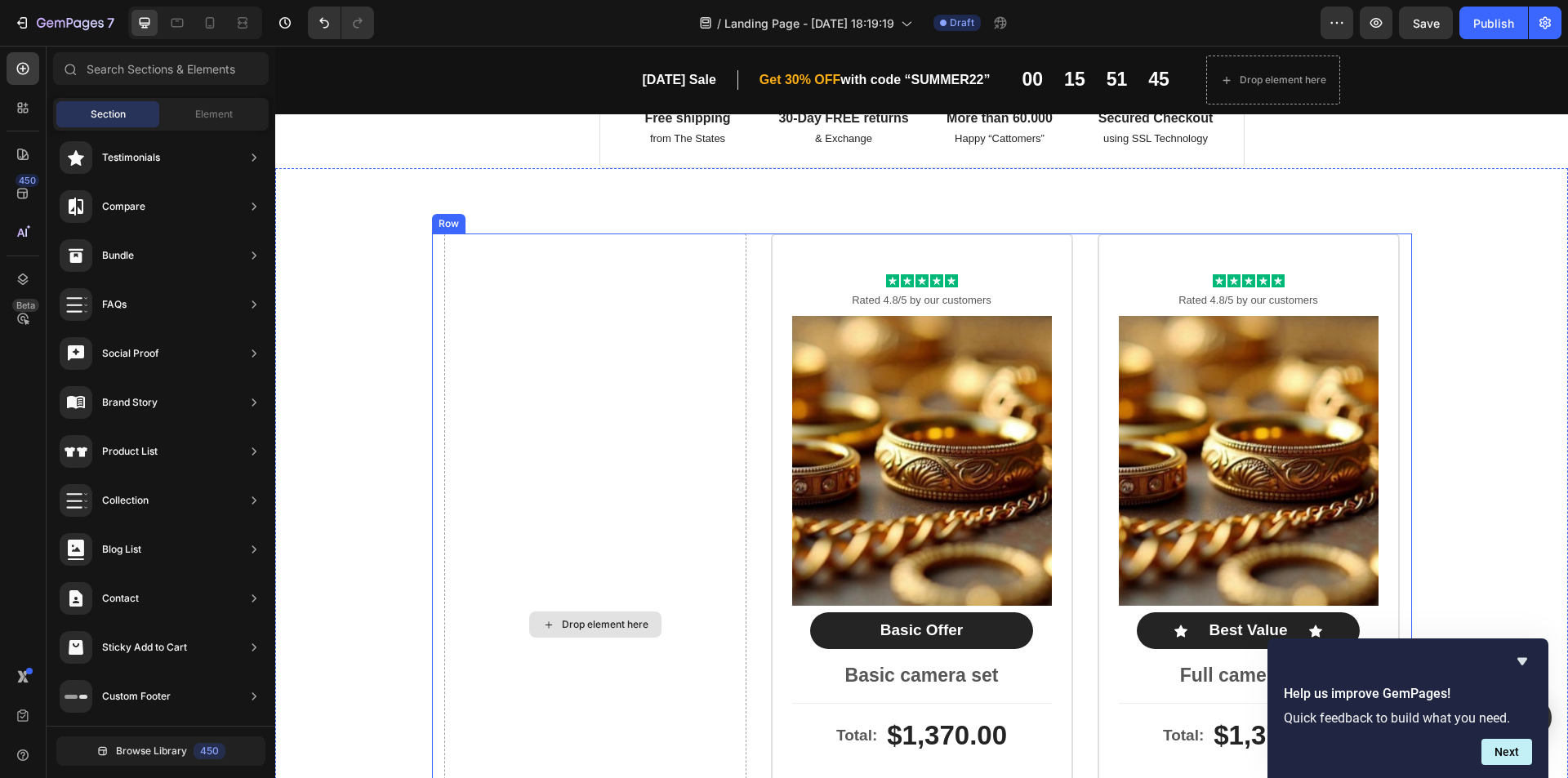
click at [668, 240] on div "Drop element here" at bounding box center [596, 625] width 303 height 784
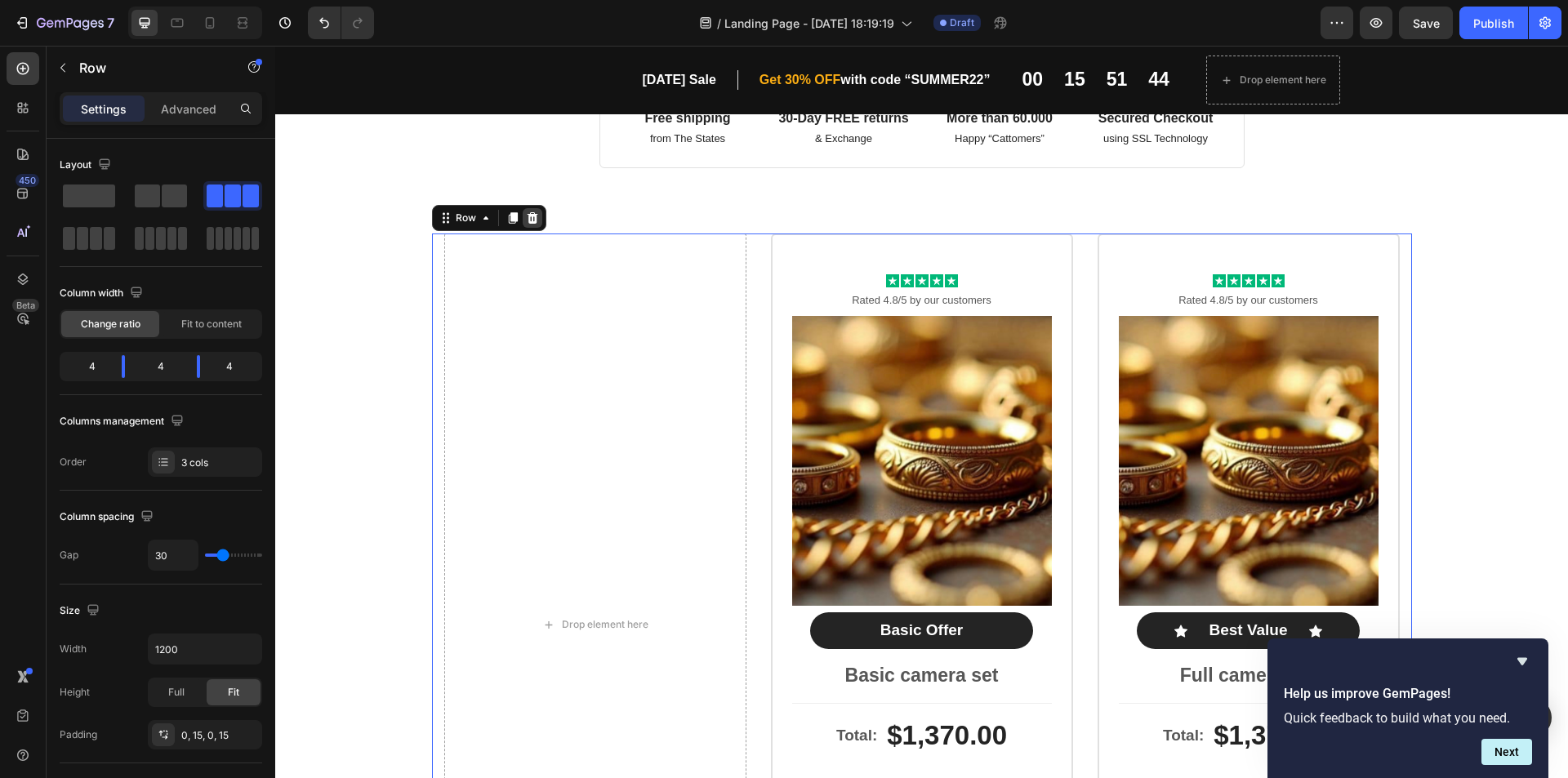
click at [531, 219] on icon at bounding box center [532, 218] width 13 height 13
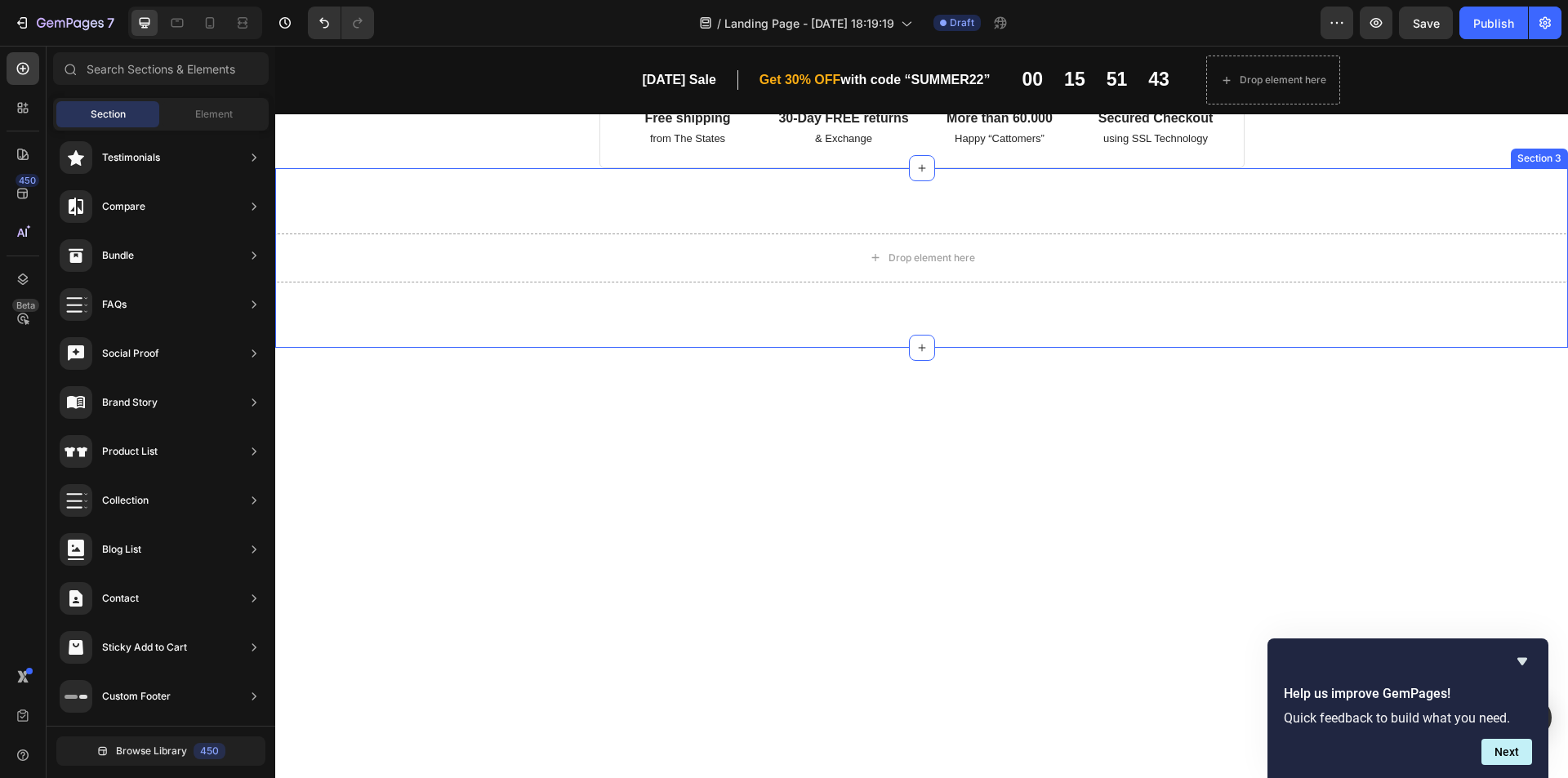
click at [1428, 215] on div "Drop element here Section 3" at bounding box center [922, 258] width 1293 height 179
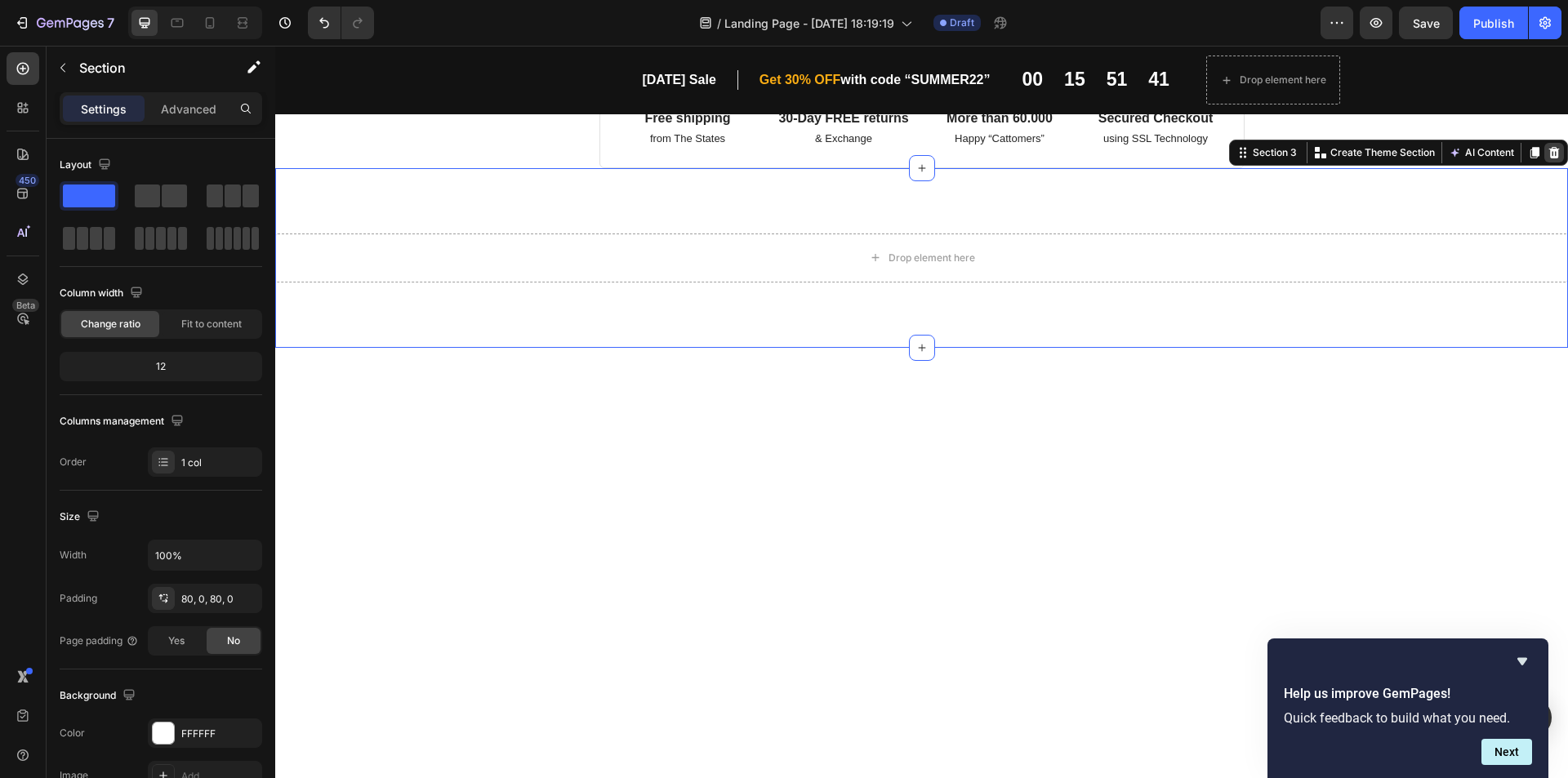
click at [1549, 149] on icon at bounding box center [1554, 152] width 10 height 11
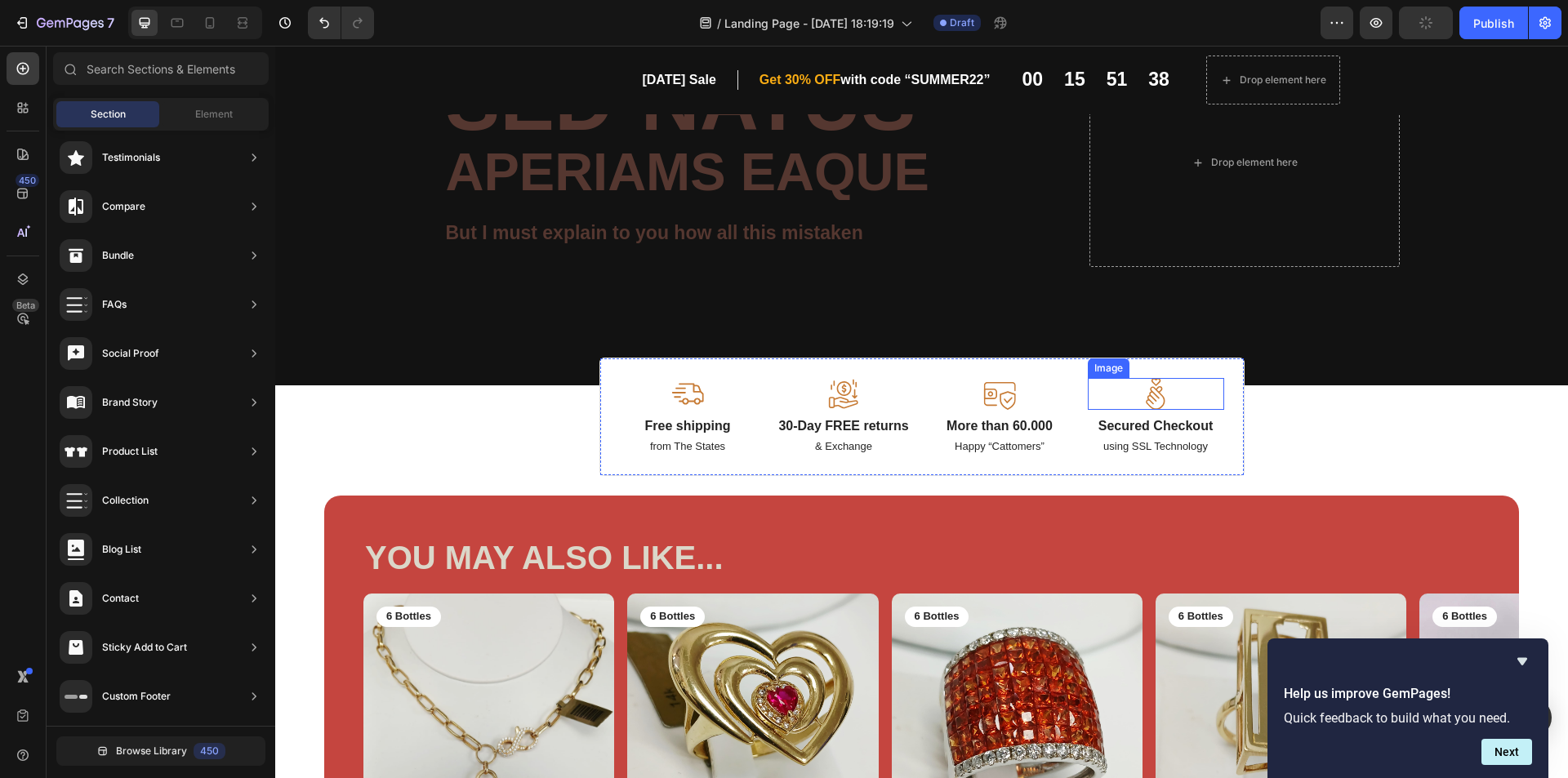
scroll to position [0, 0]
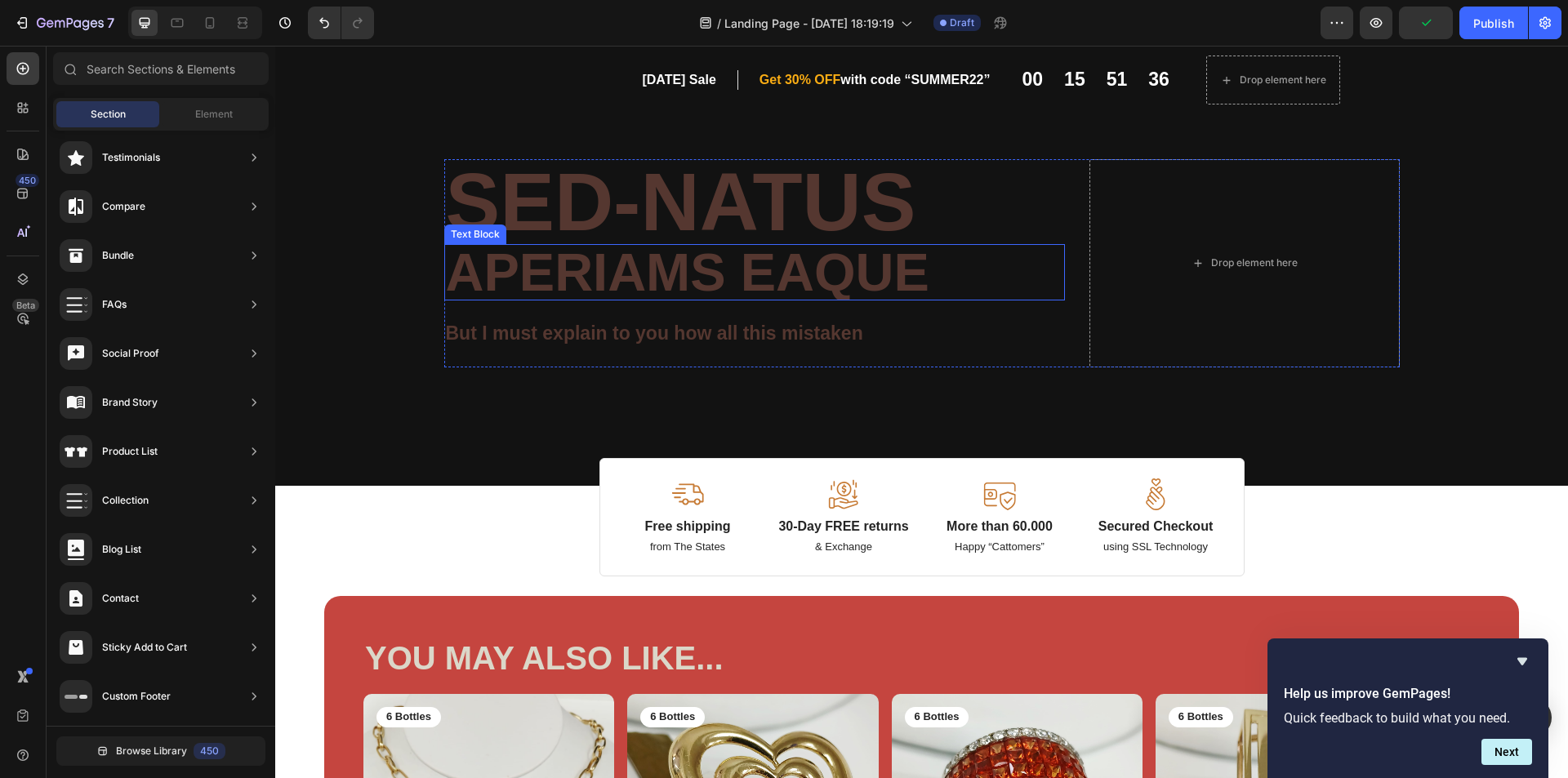
click at [839, 247] on p "aperiams eaque" at bounding box center [754, 272] width 617 height 53
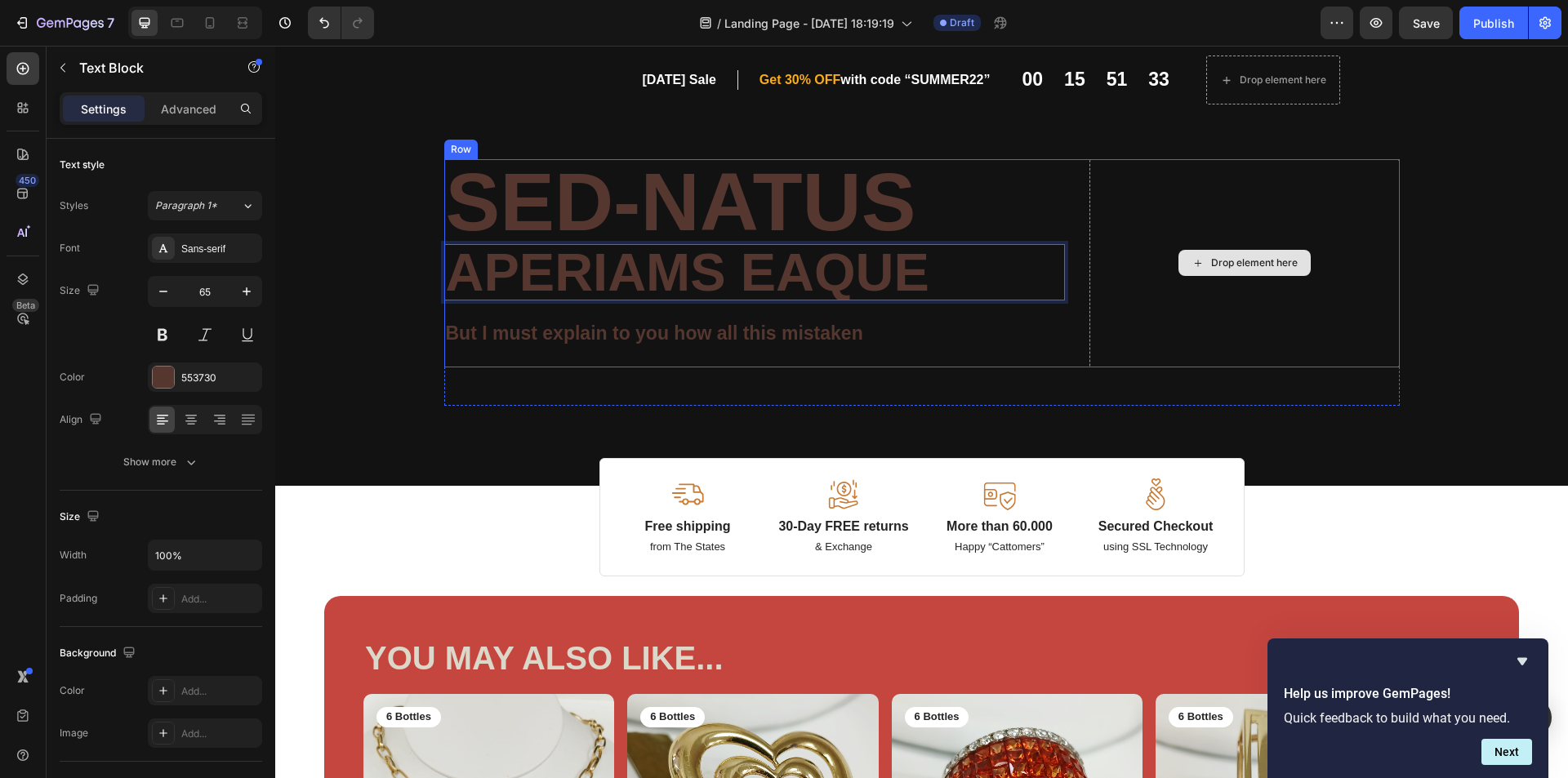
click at [1334, 217] on div "Drop element here" at bounding box center [1245, 263] width 310 height 208
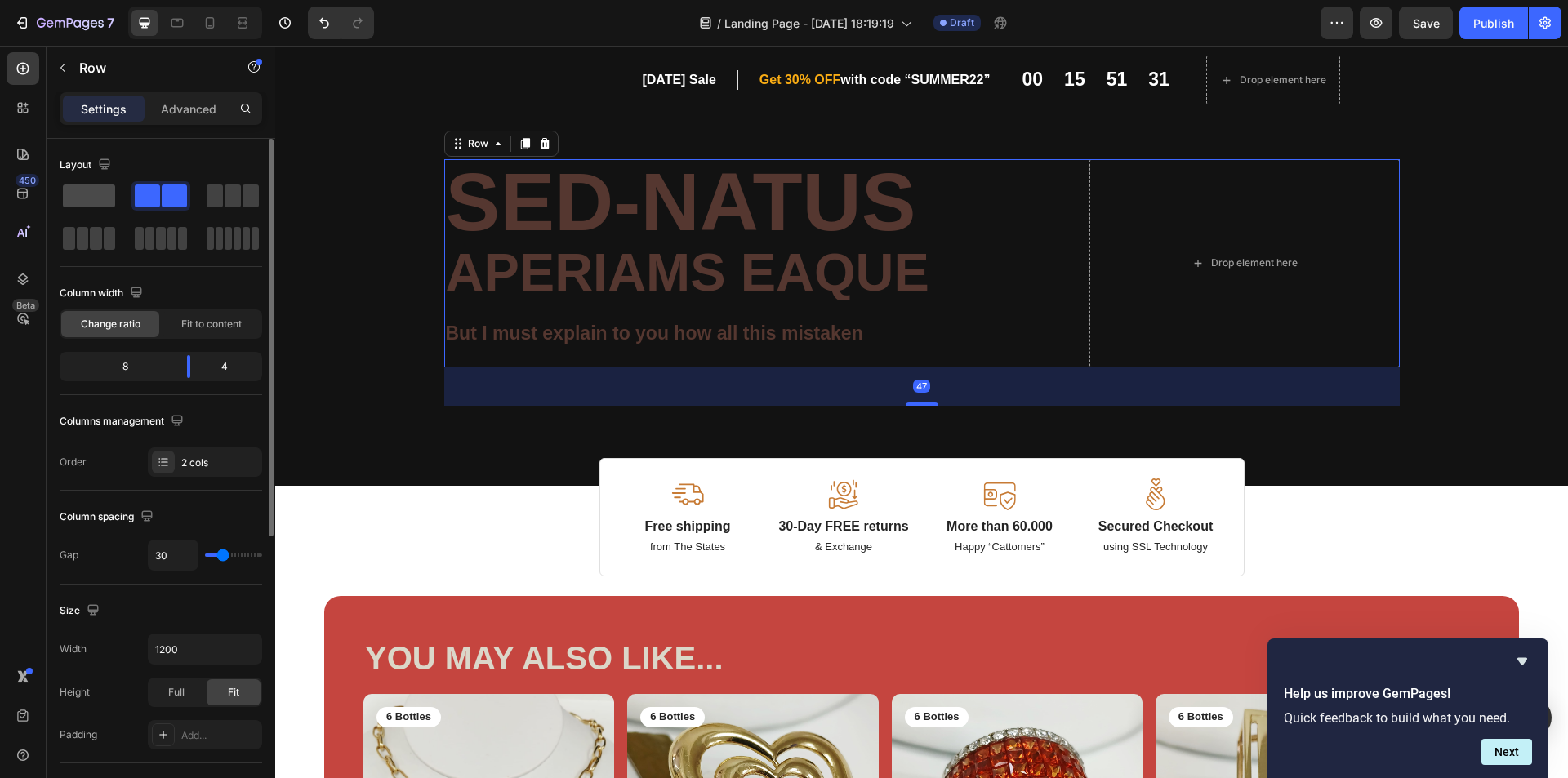
click at [94, 188] on span at bounding box center [89, 196] width 52 height 22
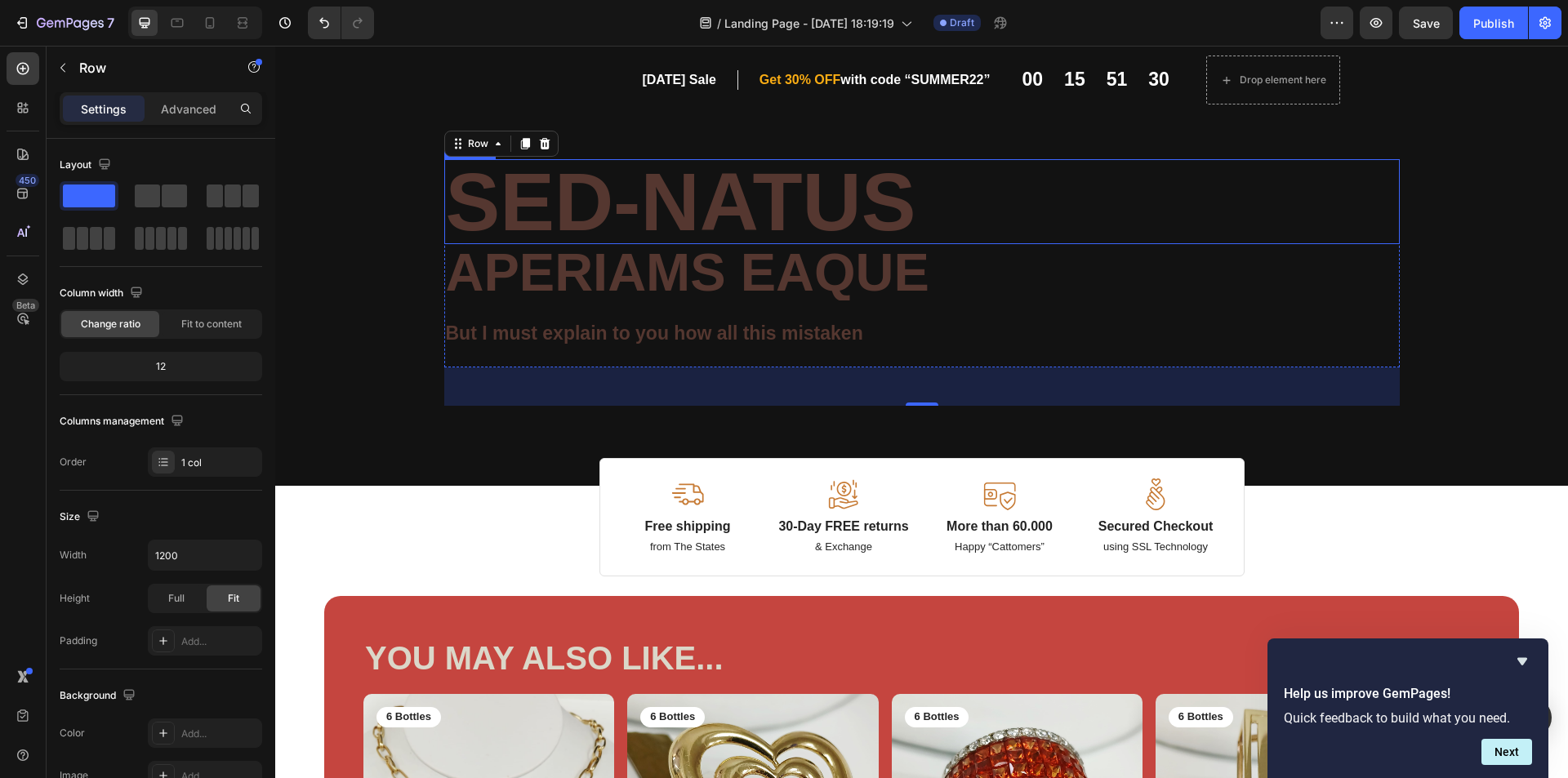
click at [882, 236] on h2 "Sed-natus" at bounding box center [922, 202] width 955 height 85
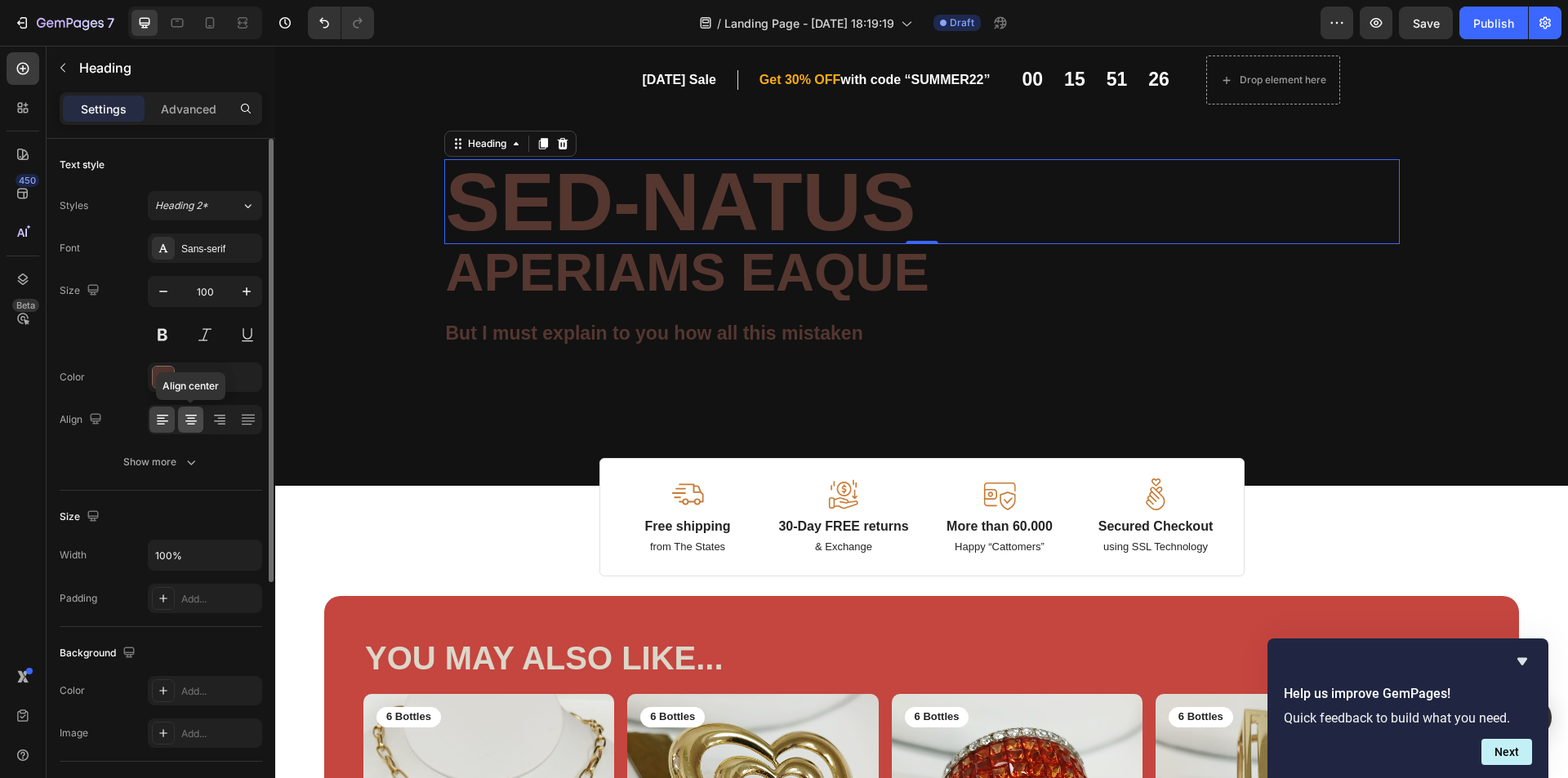
click at [196, 414] on icon at bounding box center [191, 419] width 16 height 16
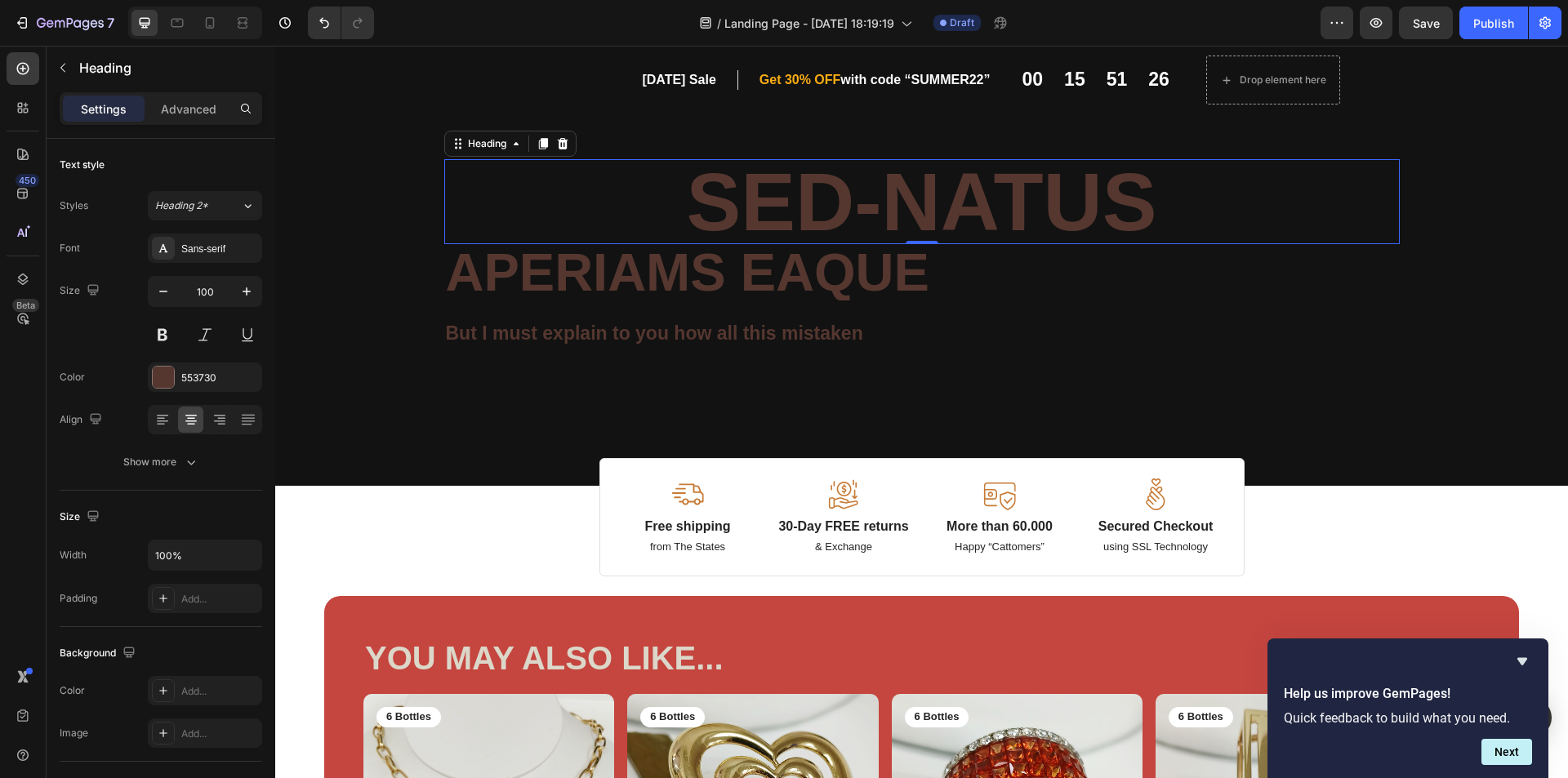
click at [745, 258] on p "aperiams eaque" at bounding box center [922, 272] width 953 height 53
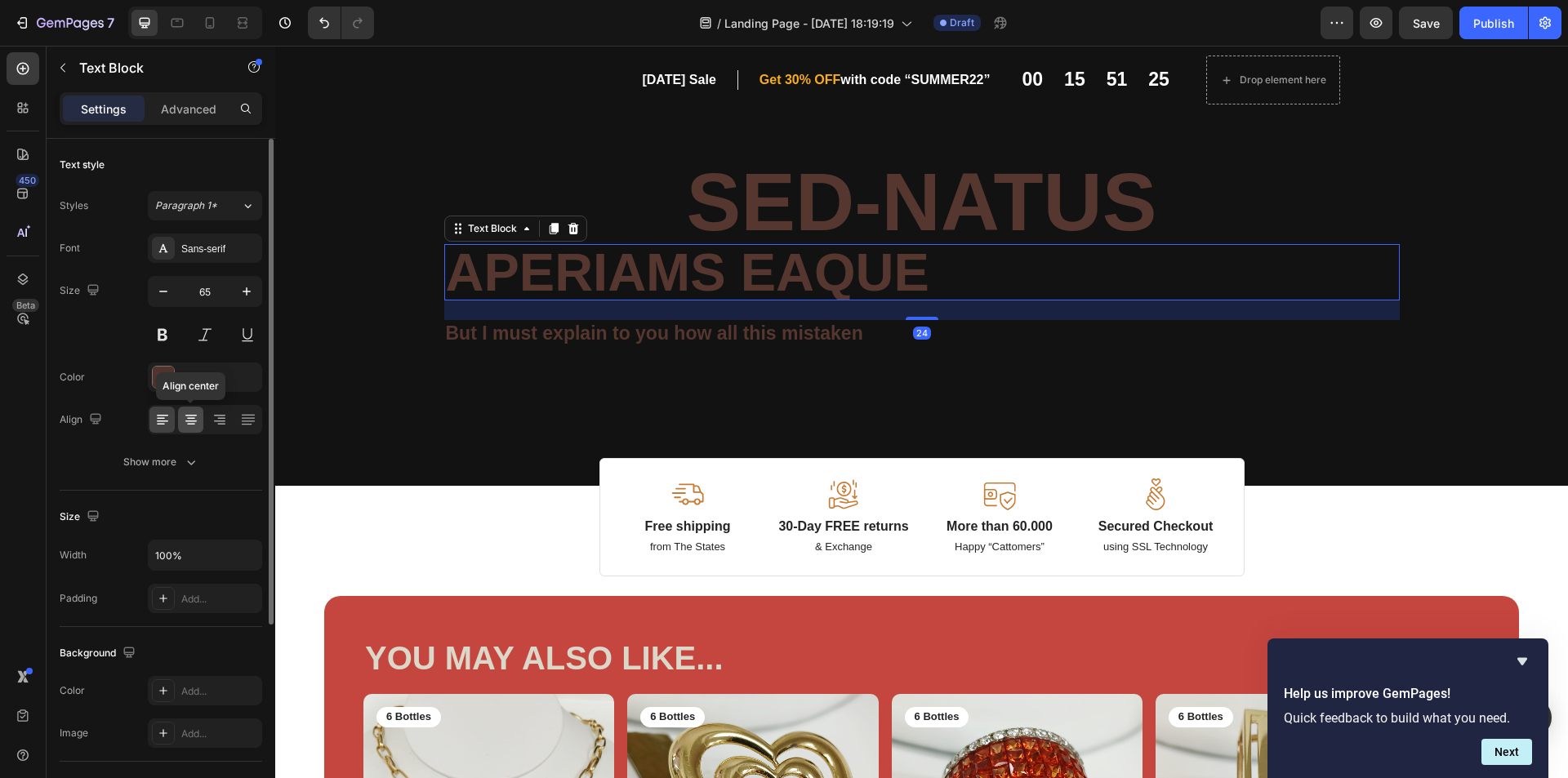
click at [186, 424] on icon at bounding box center [191, 419] width 16 height 16
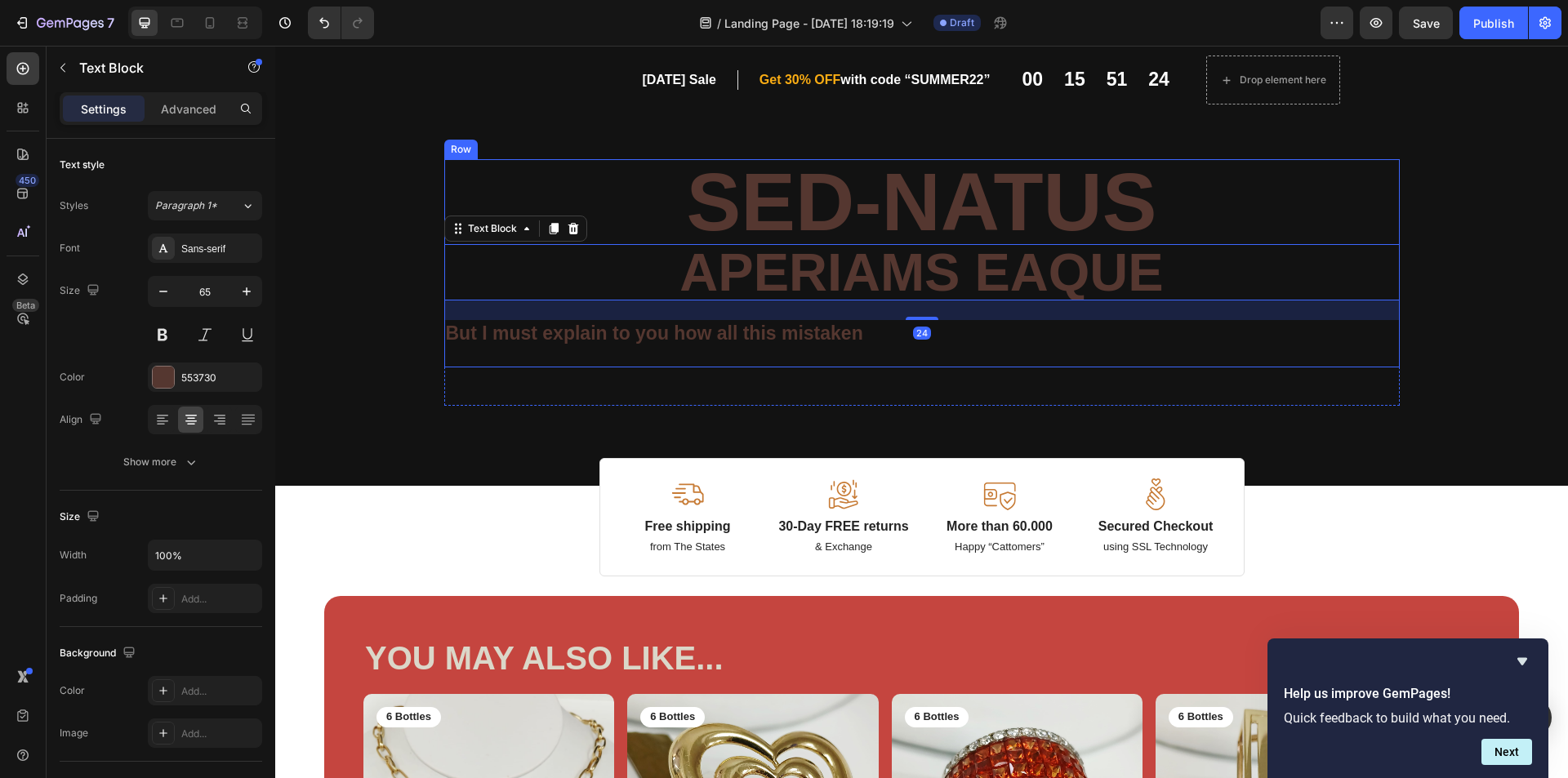
click at [699, 333] on p "But I must explain to you how all this mistaken" at bounding box center [922, 334] width 953 height 24
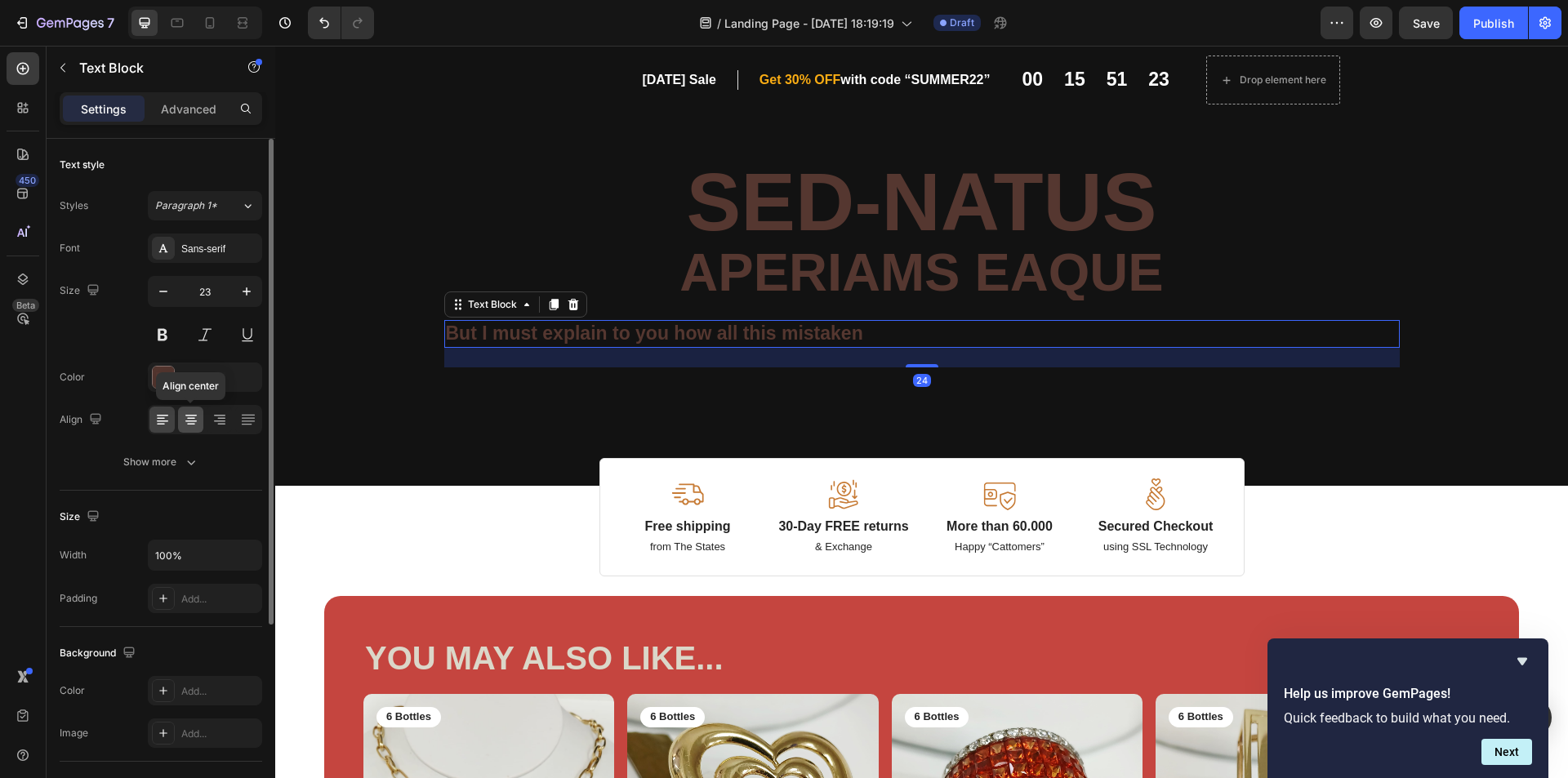
click at [191, 418] on icon at bounding box center [191, 419] width 8 height 2
click at [162, 379] on div at bounding box center [163, 377] width 21 height 21
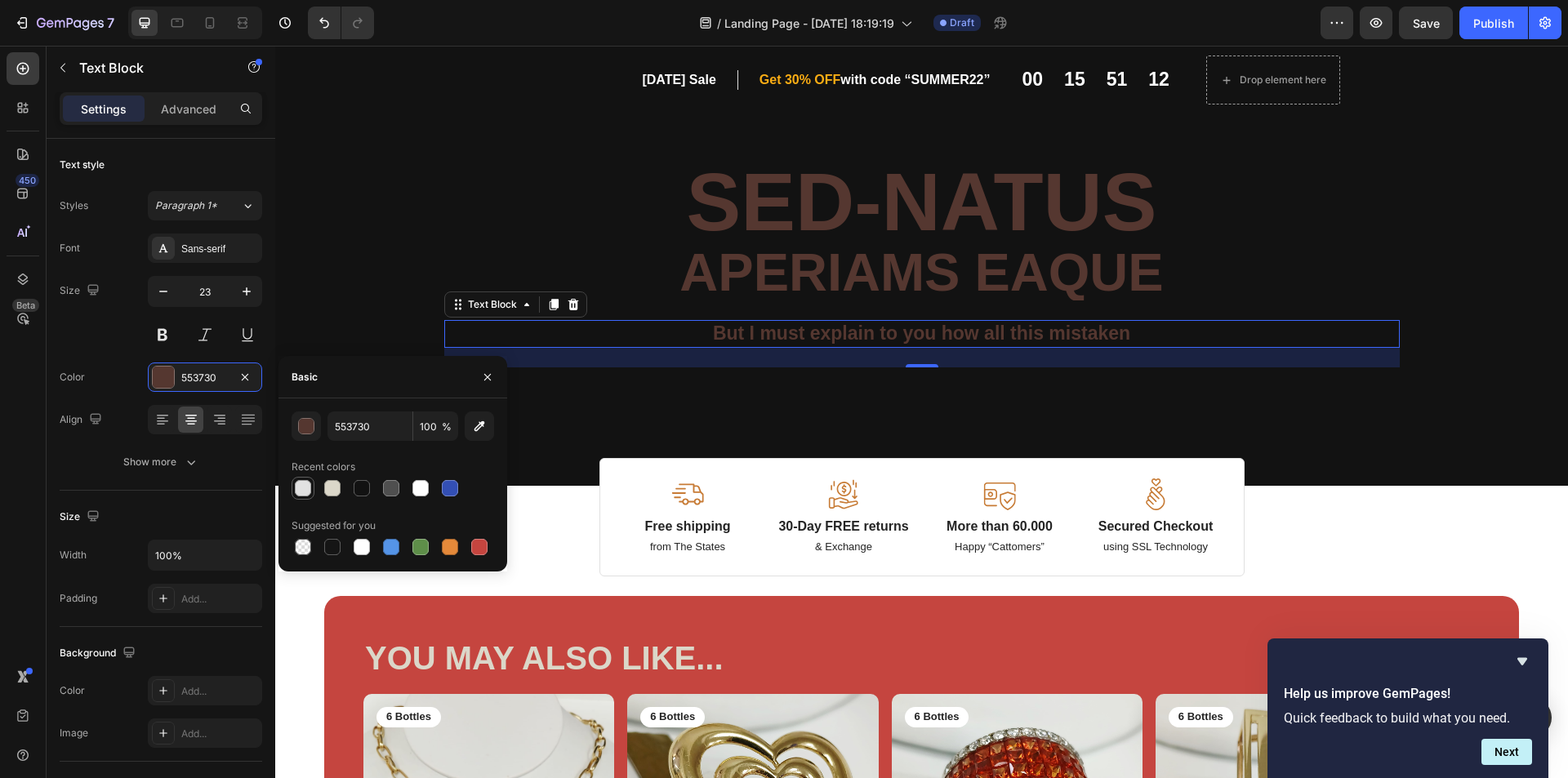
click at [300, 487] on div at bounding box center [303, 488] width 16 height 16
type input "E2E2E2"
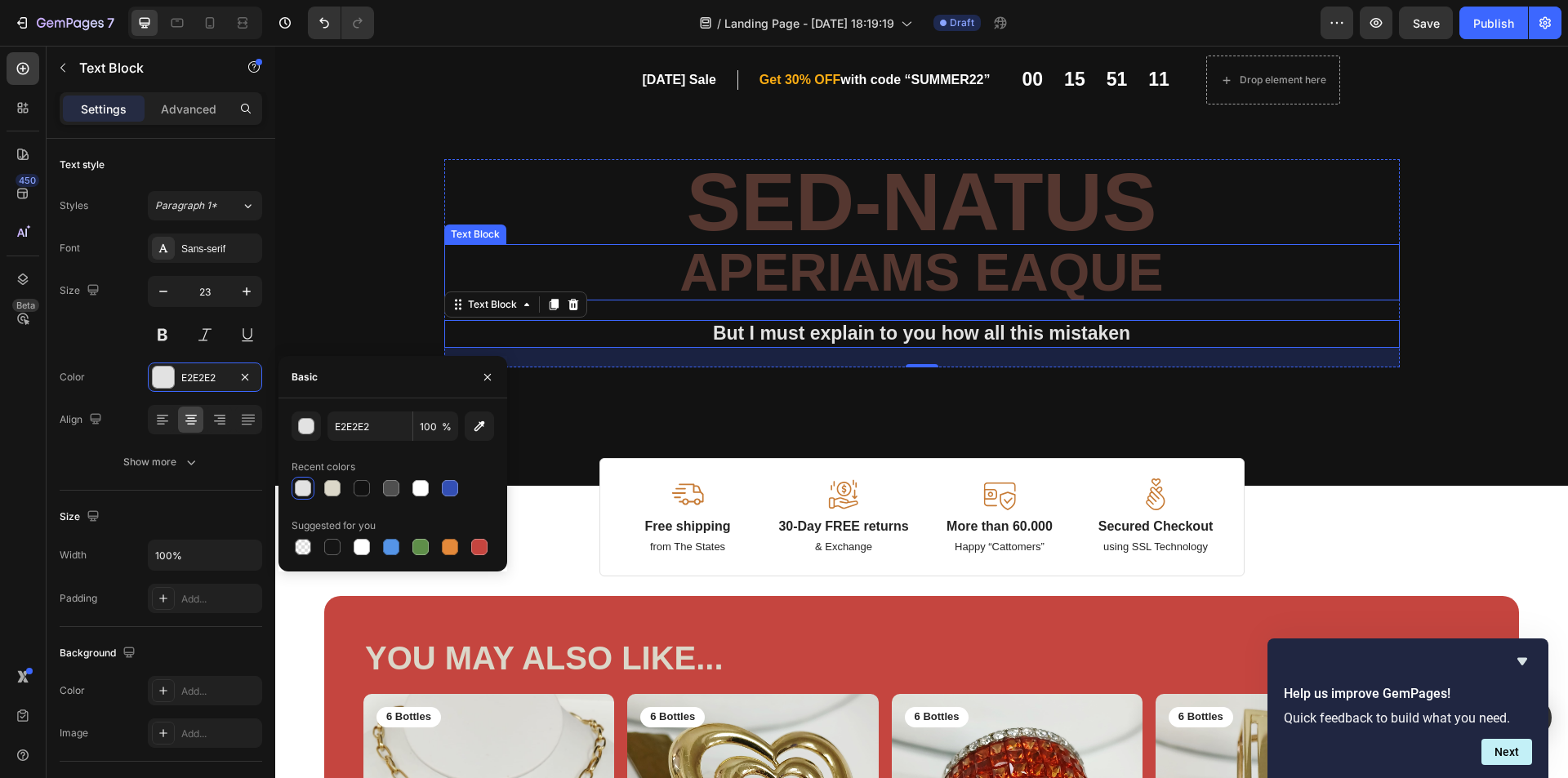
click at [853, 281] on p "aperiams eaque" at bounding box center [922, 272] width 953 height 53
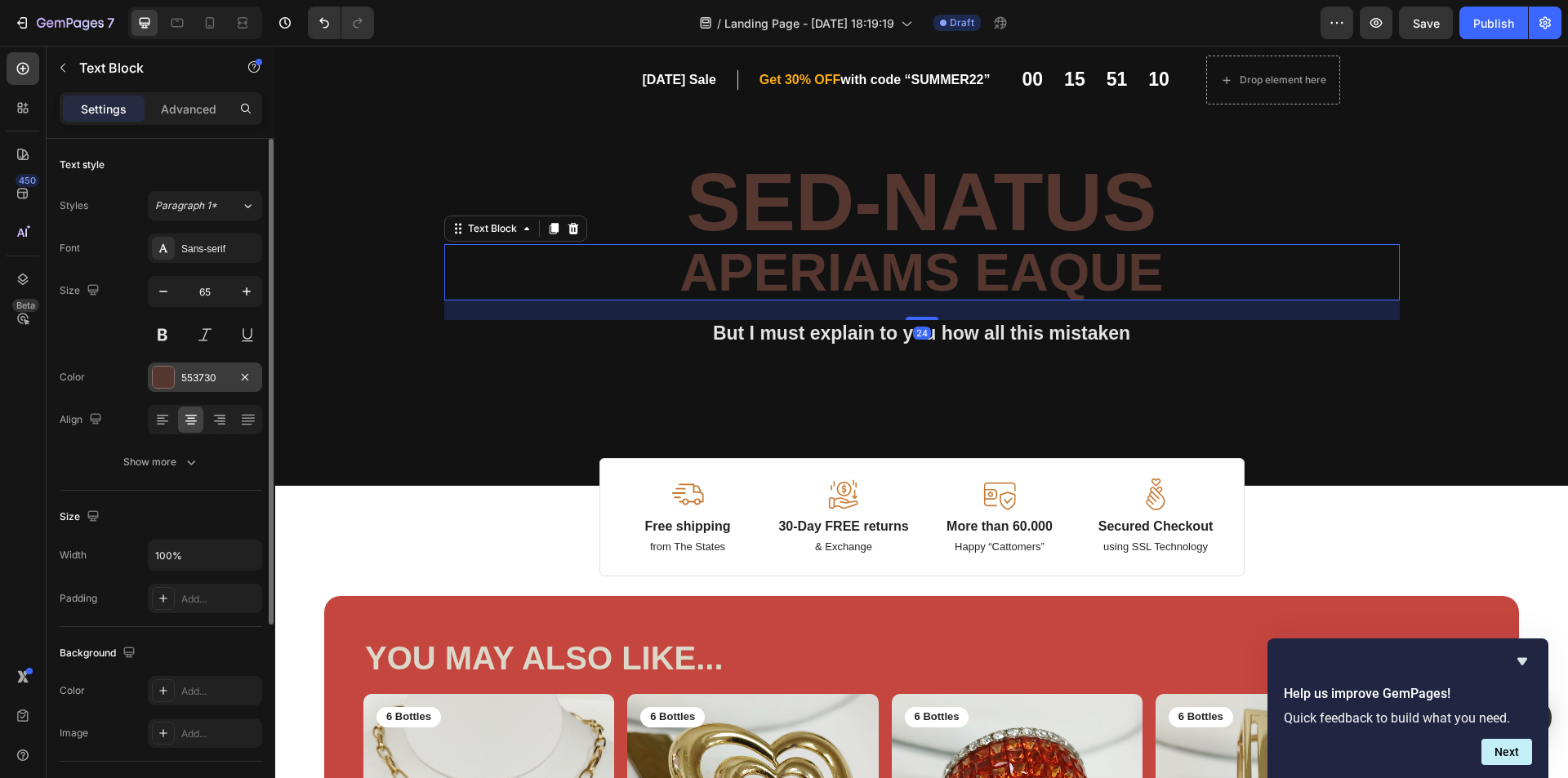
click at [168, 371] on div at bounding box center [163, 377] width 21 height 21
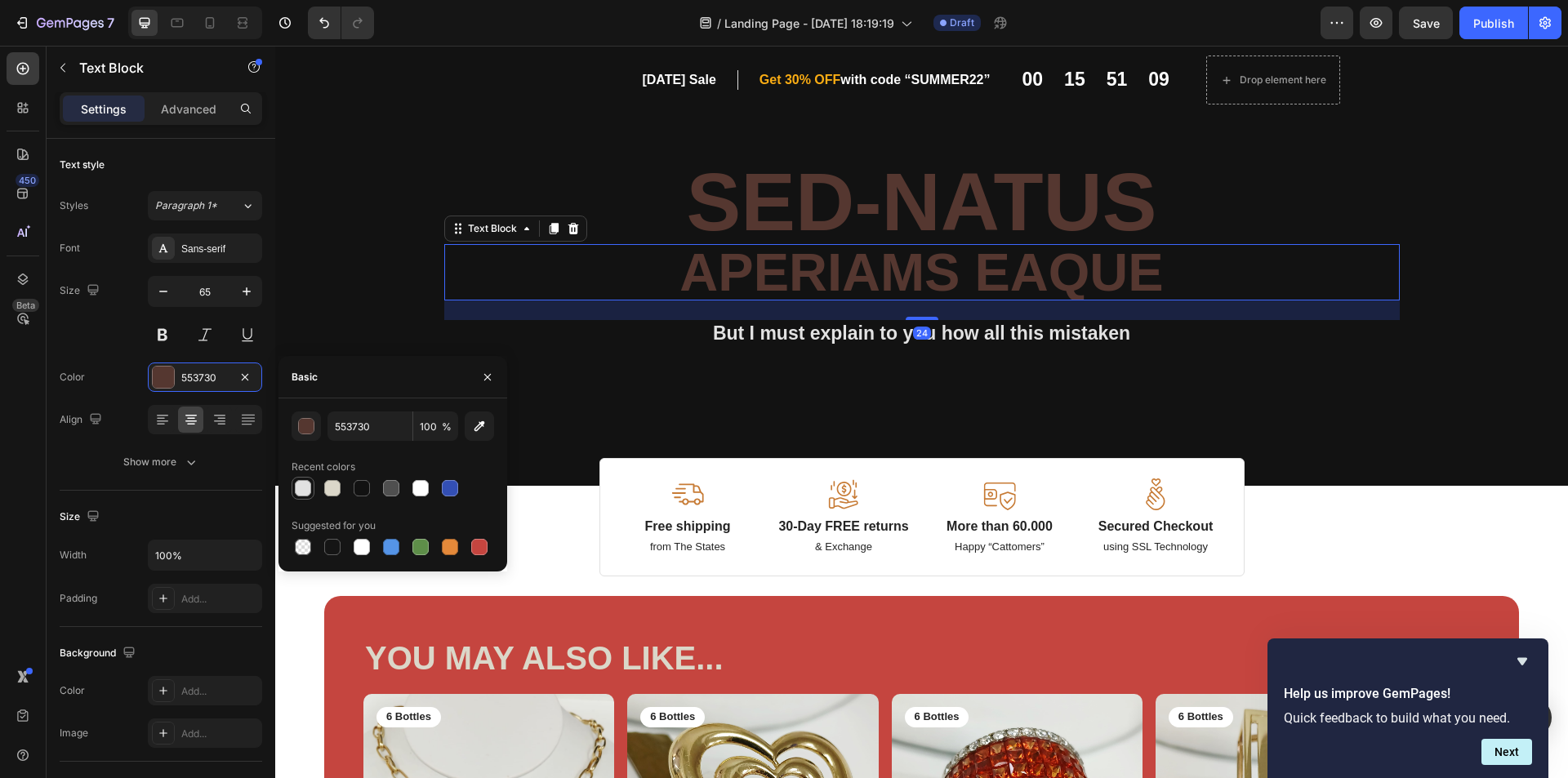
click at [303, 489] on div at bounding box center [303, 488] width 16 height 16
type input "E2E2E2"
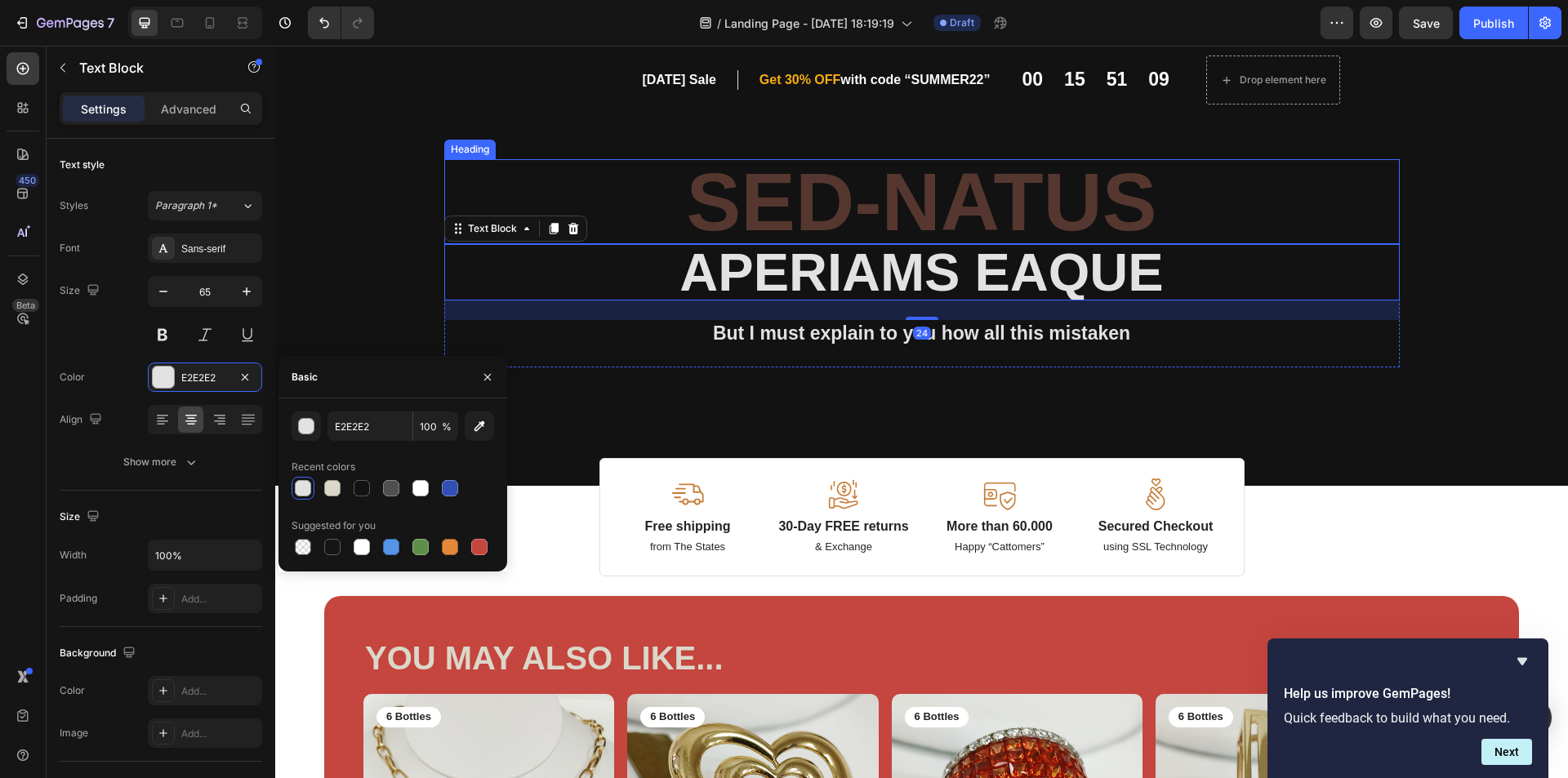
click at [786, 188] on h2 "Sed-natus" at bounding box center [922, 202] width 955 height 85
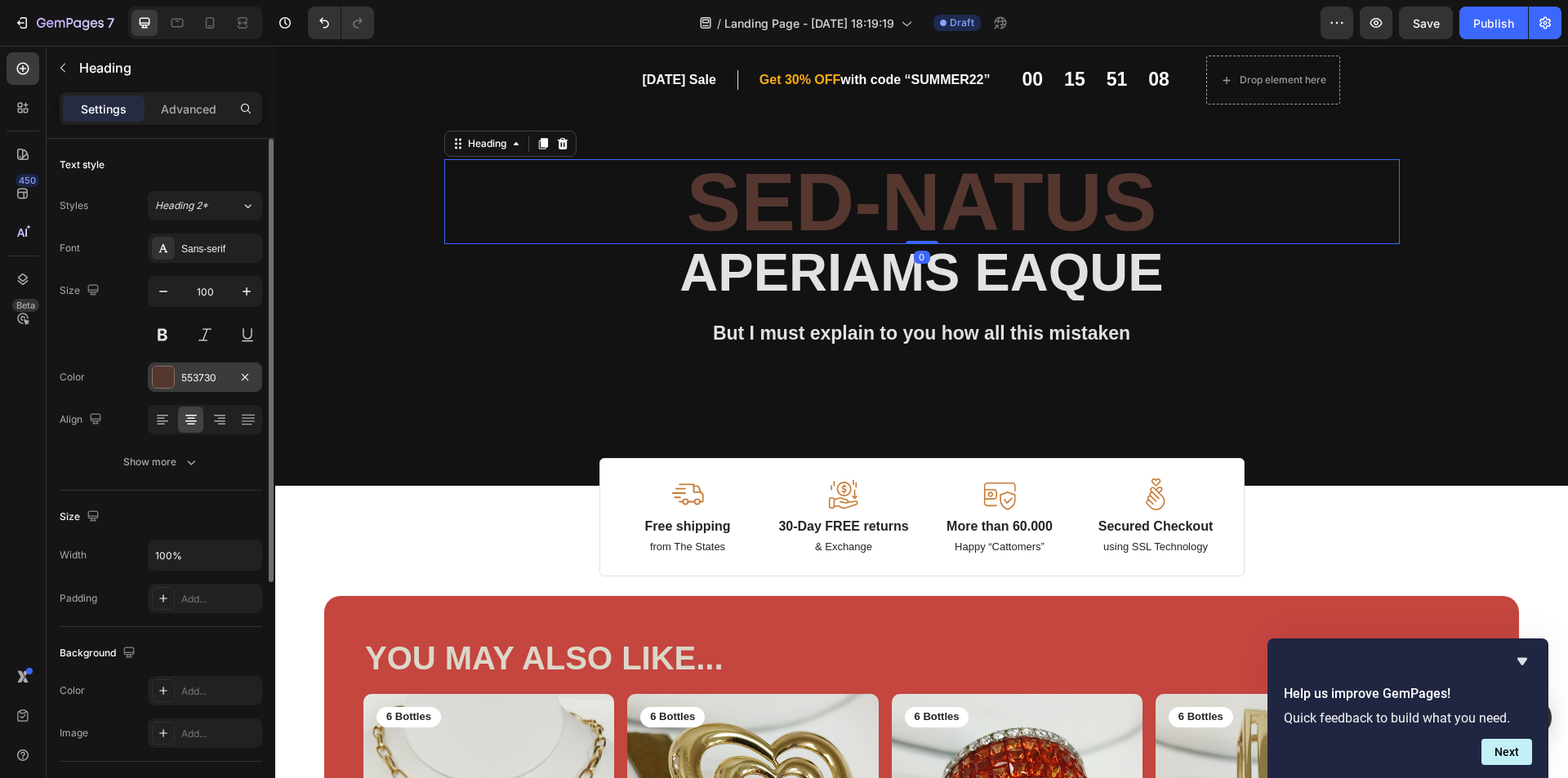
click at [169, 381] on div at bounding box center [163, 377] width 21 height 21
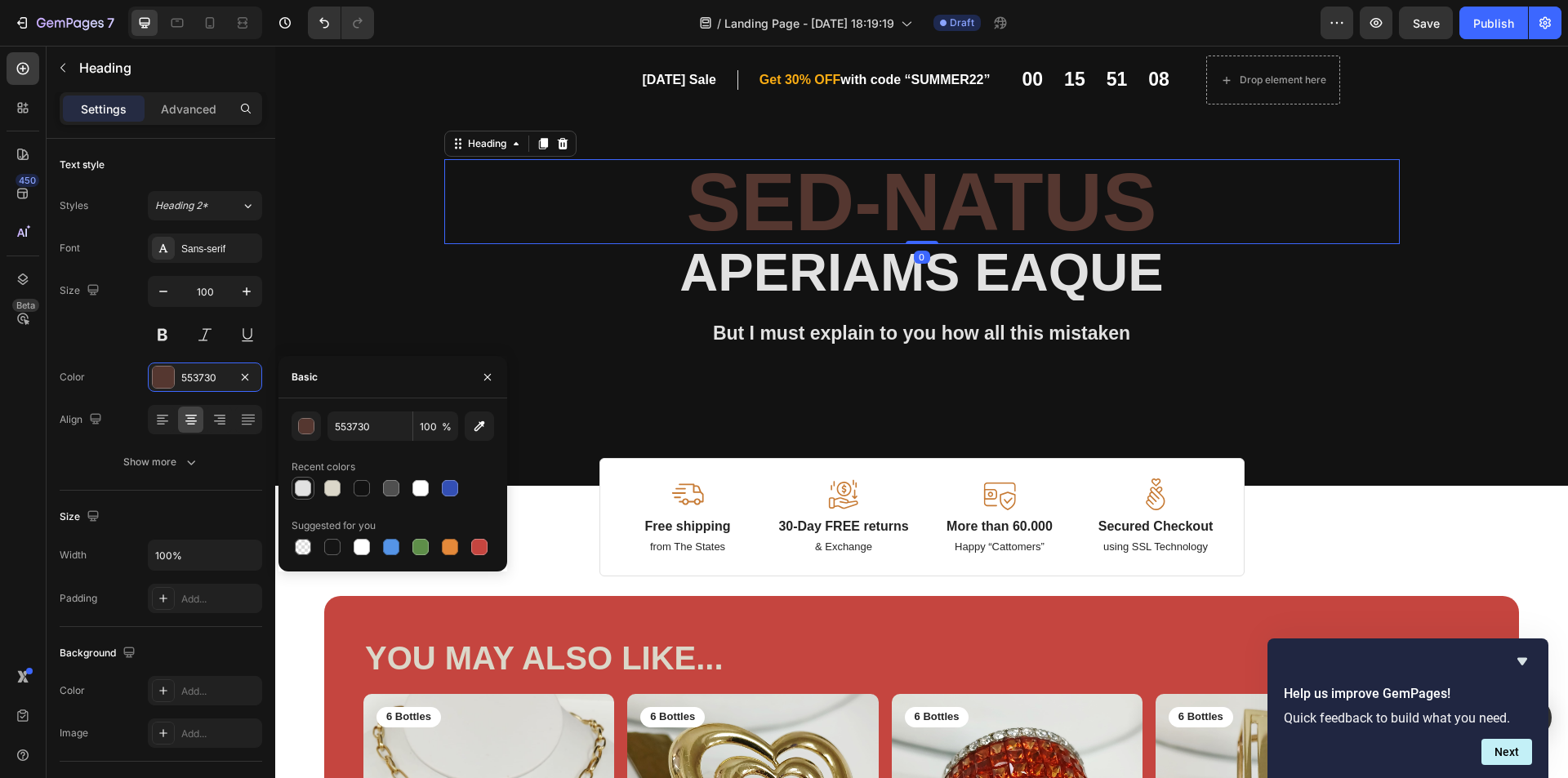
click at [303, 491] on div at bounding box center [303, 488] width 16 height 16
type input "E2E2E2"
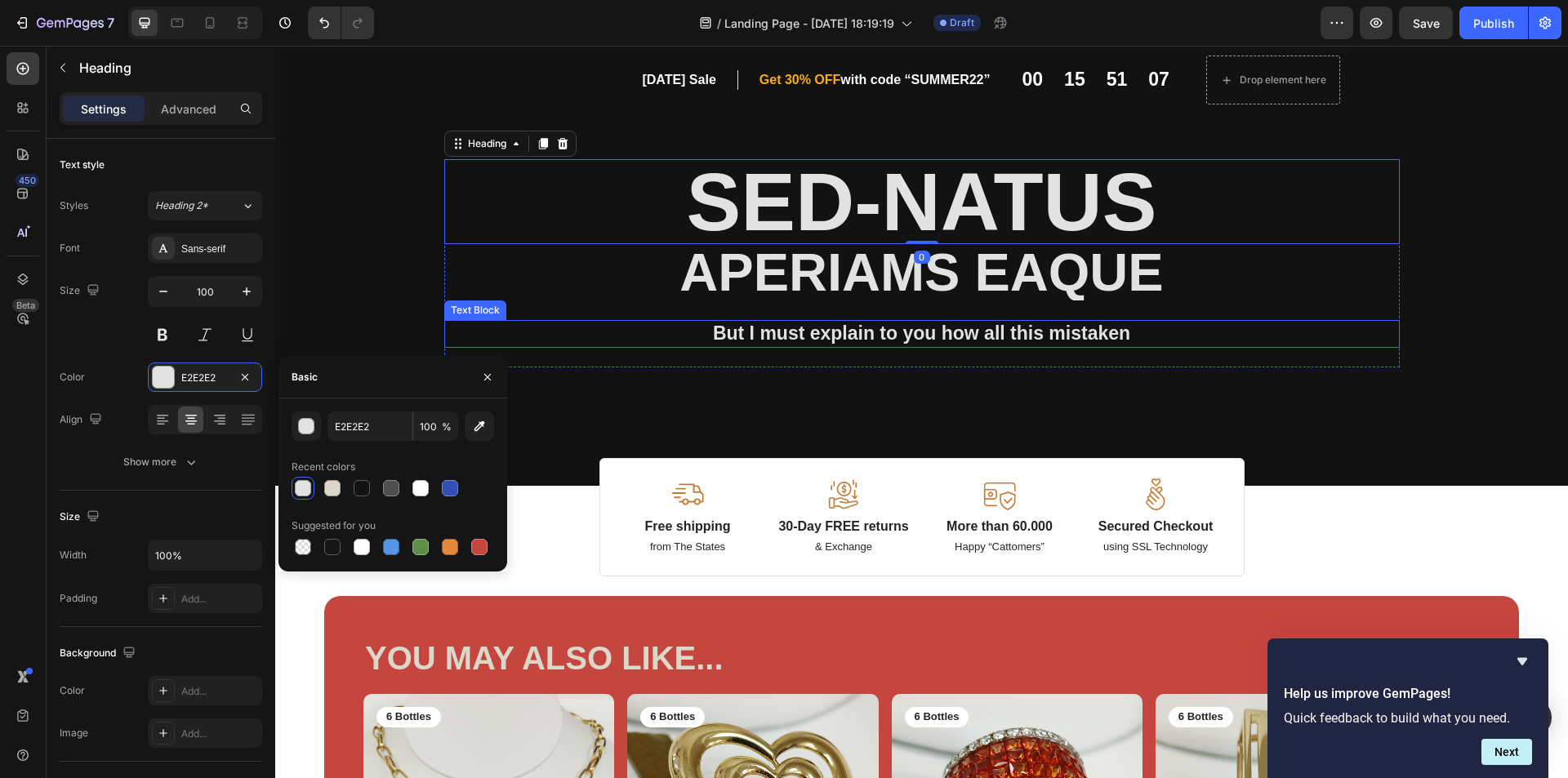
click at [1375, 297] on p "aperiams eaque" at bounding box center [922, 272] width 953 height 53
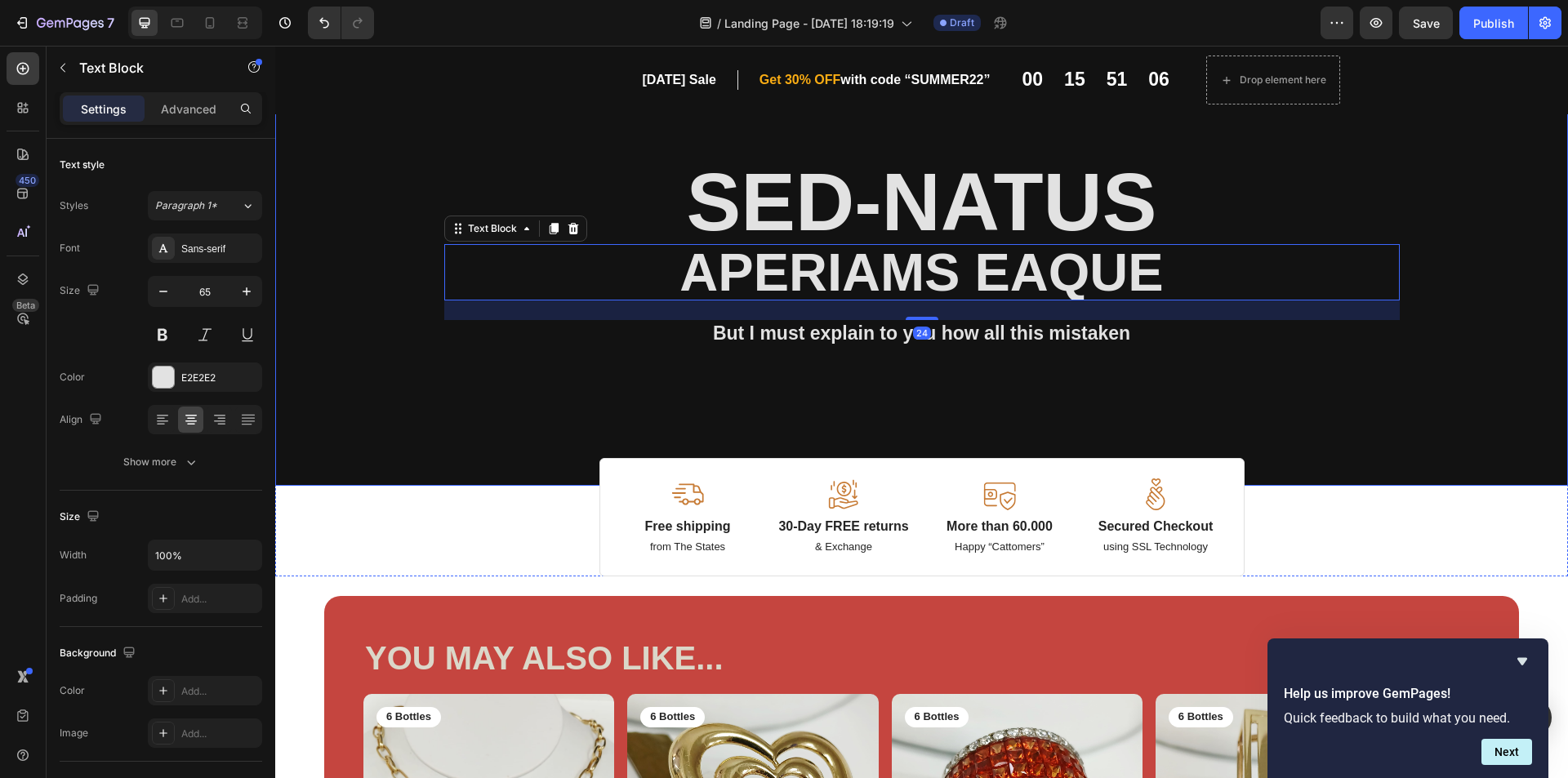
click at [1523, 322] on div "Background Image" at bounding box center [922, 282] width 1293 height 406
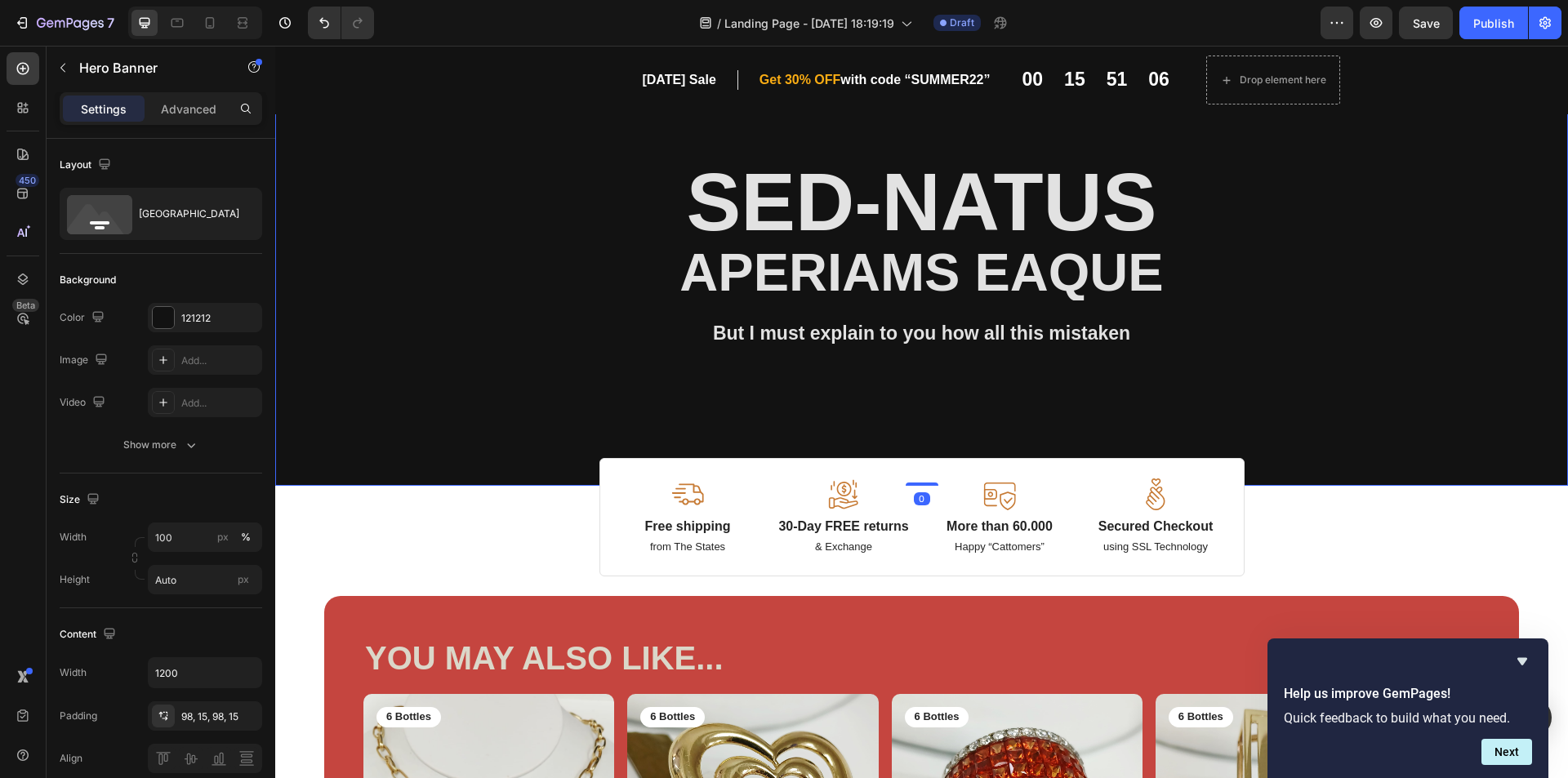
click at [1495, 390] on div "Background Image" at bounding box center [922, 282] width 1293 height 406
click at [170, 318] on div at bounding box center [163, 318] width 21 height 21
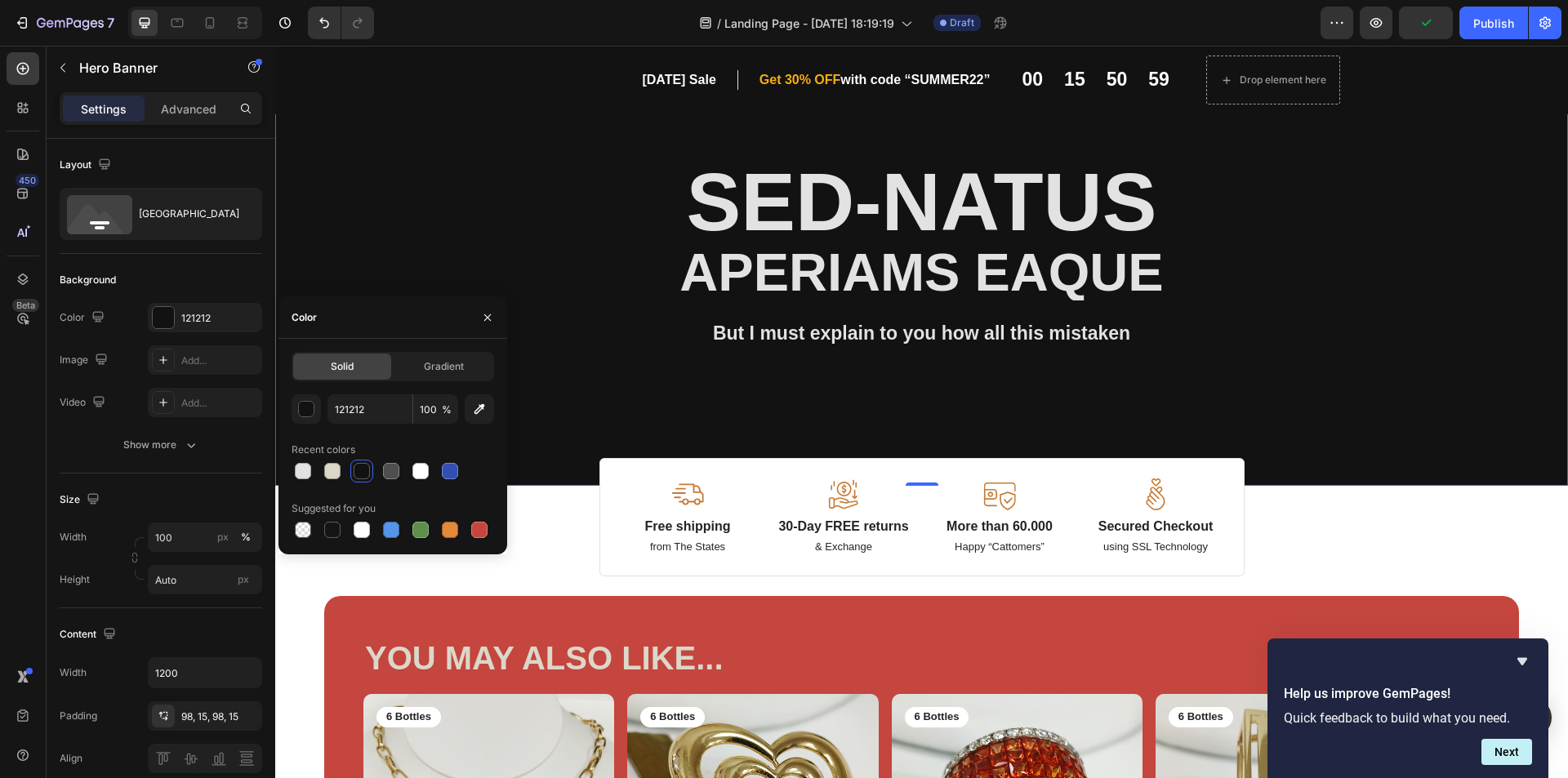
click at [1477, 375] on div "Background Image" at bounding box center [922, 282] width 1293 height 406
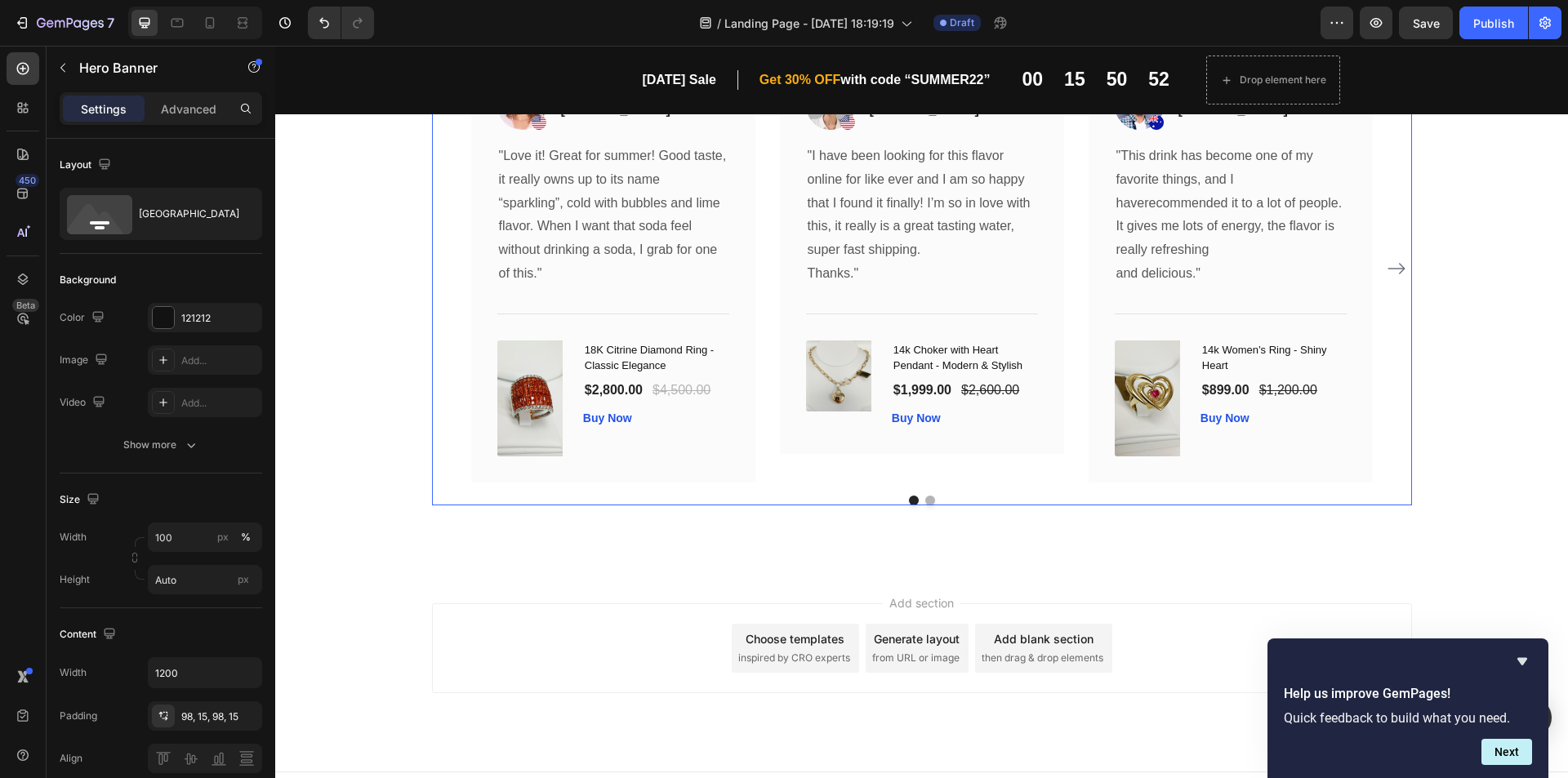
scroll to position [1260, 0]
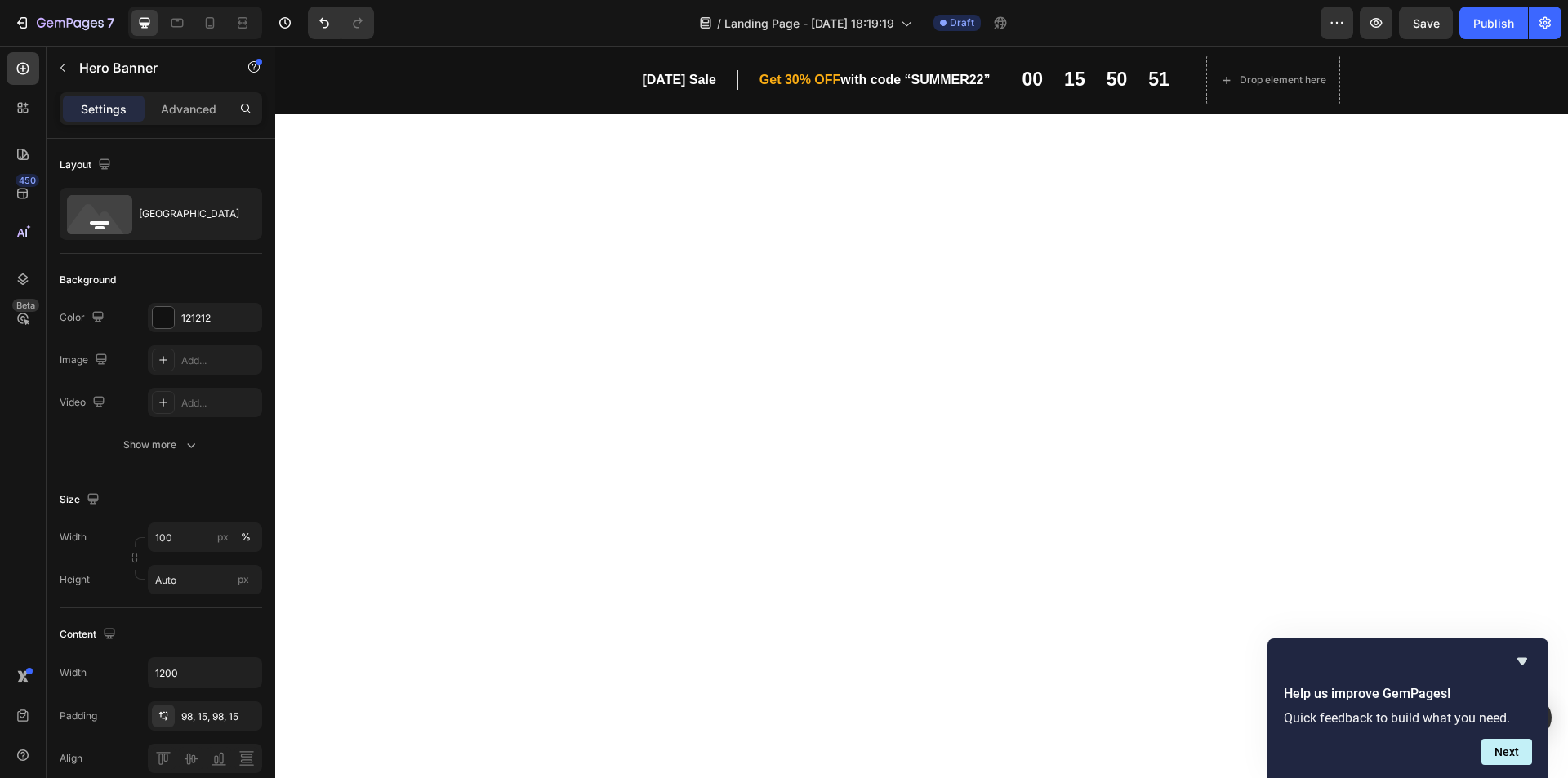
scroll to position [1260, 0]
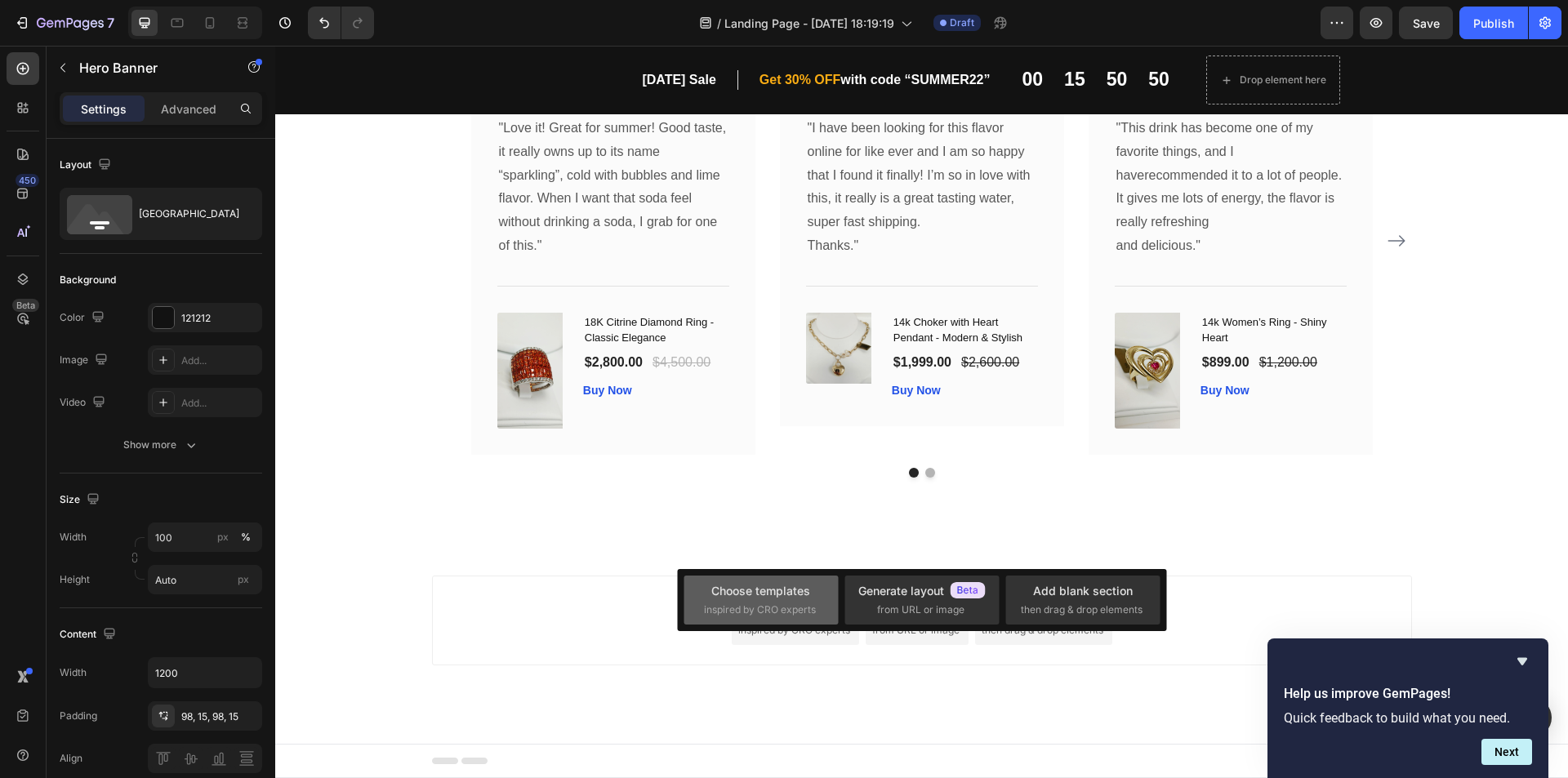
click at [771, 604] on span "inspired by CRO experts" at bounding box center [760, 610] width 112 height 15
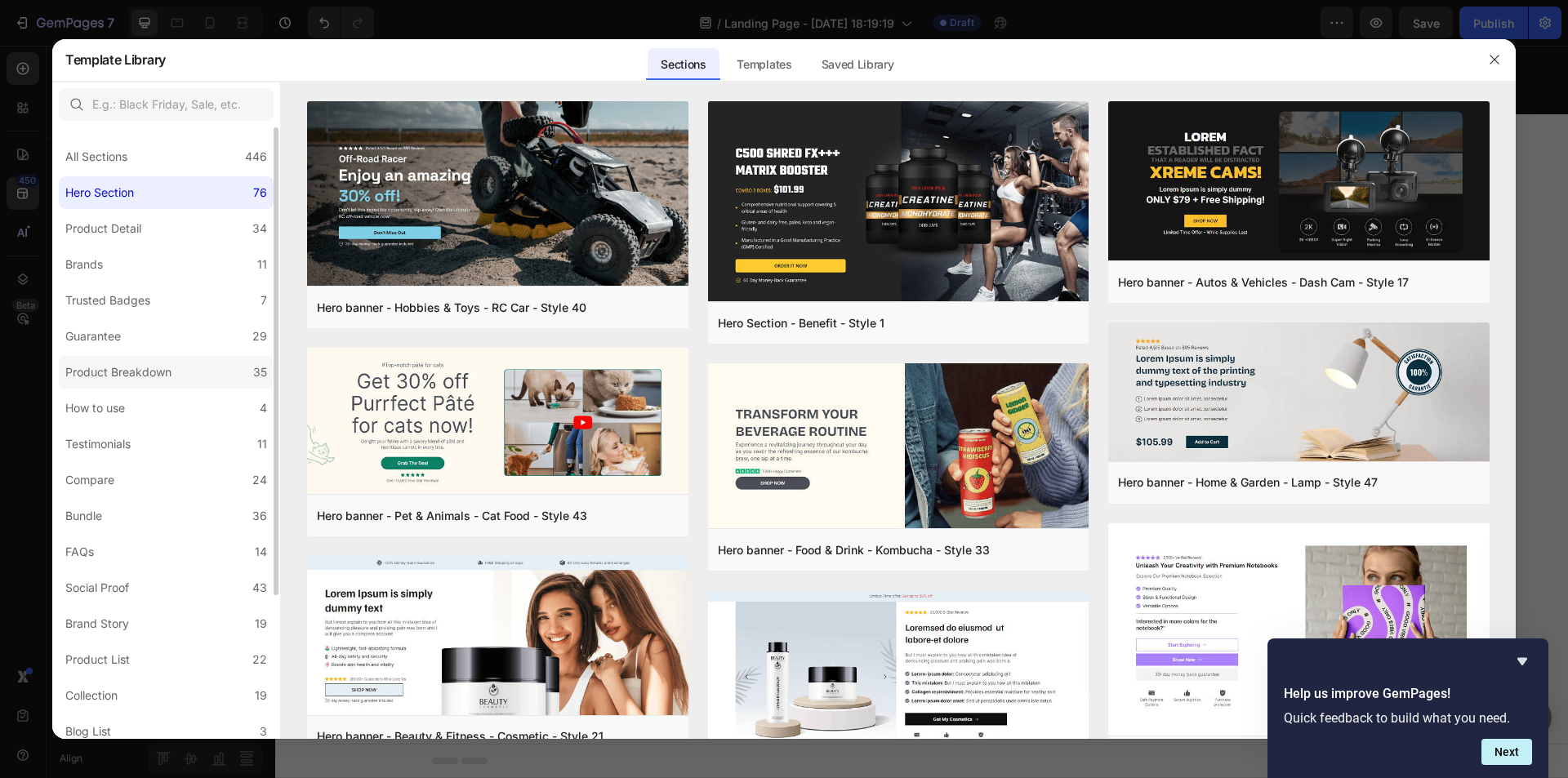
click at [207, 381] on label "Product Breakdown 35" at bounding box center [166, 372] width 215 height 33
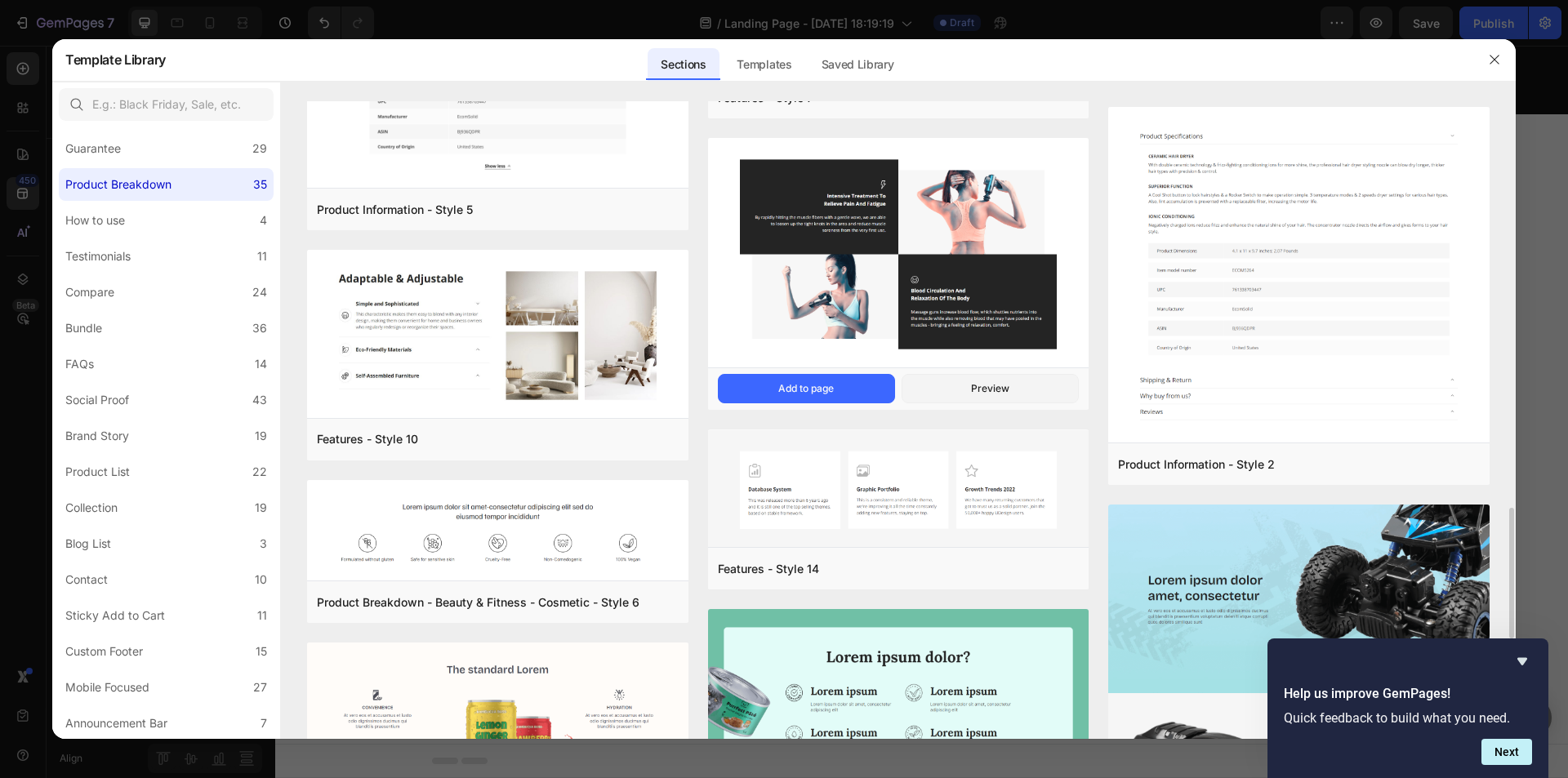
scroll to position [1739, 0]
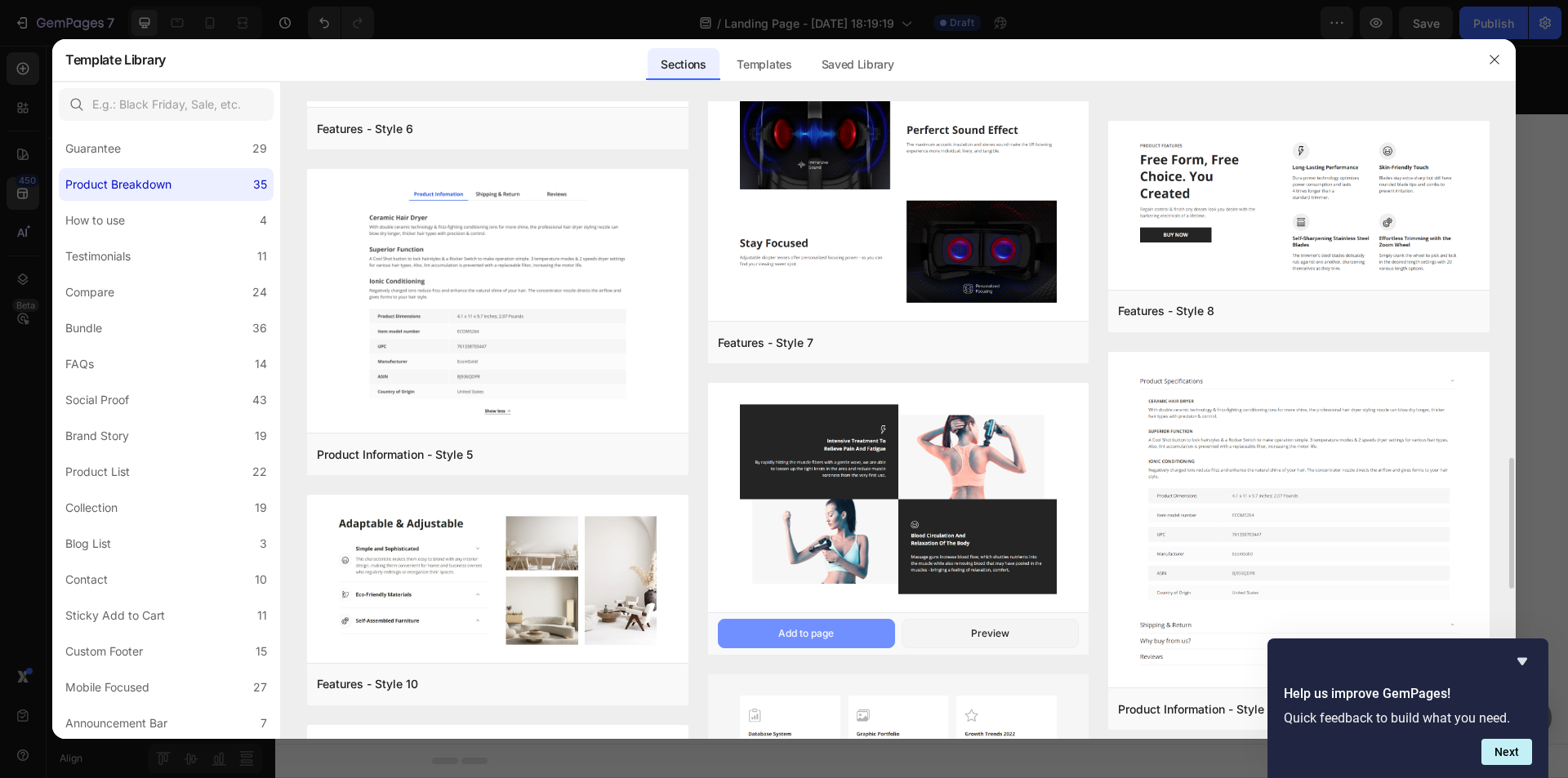
click at [797, 623] on button "Add to page" at bounding box center [807, 633] width 177 height 29
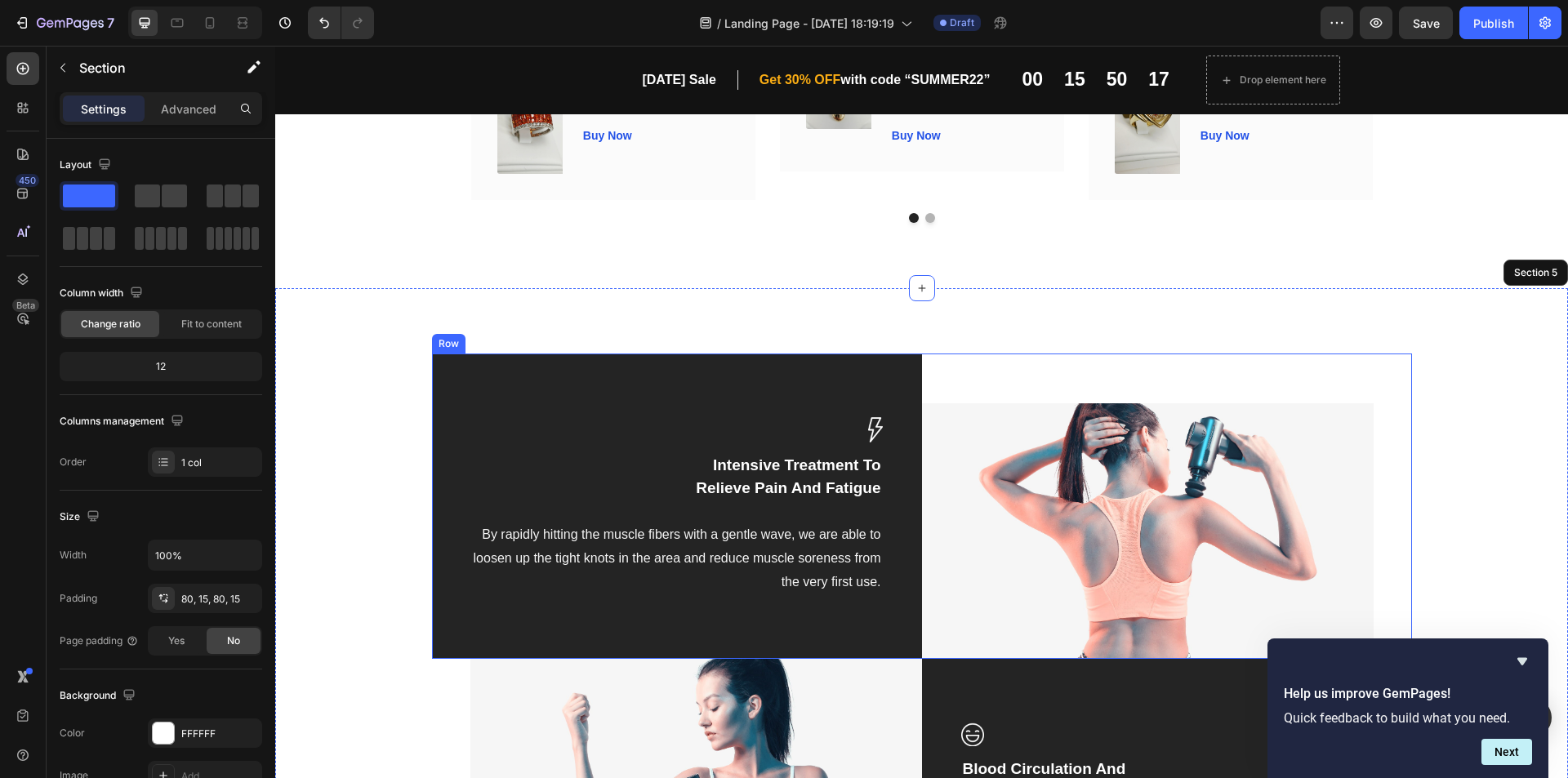
scroll to position [1513, 0]
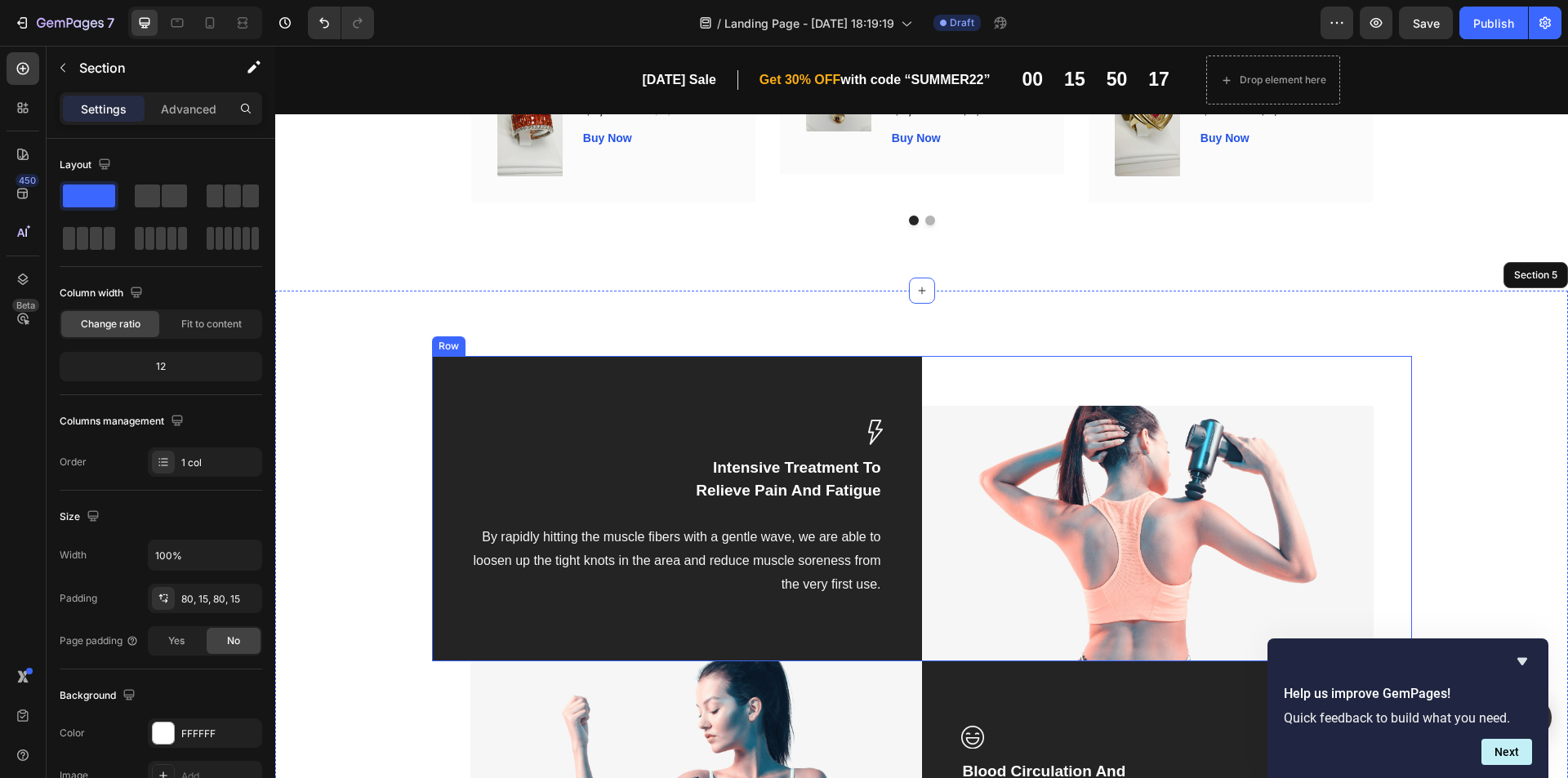
click at [1102, 368] on div "Image" at bounding box center [1166, 508] width 490 height 305
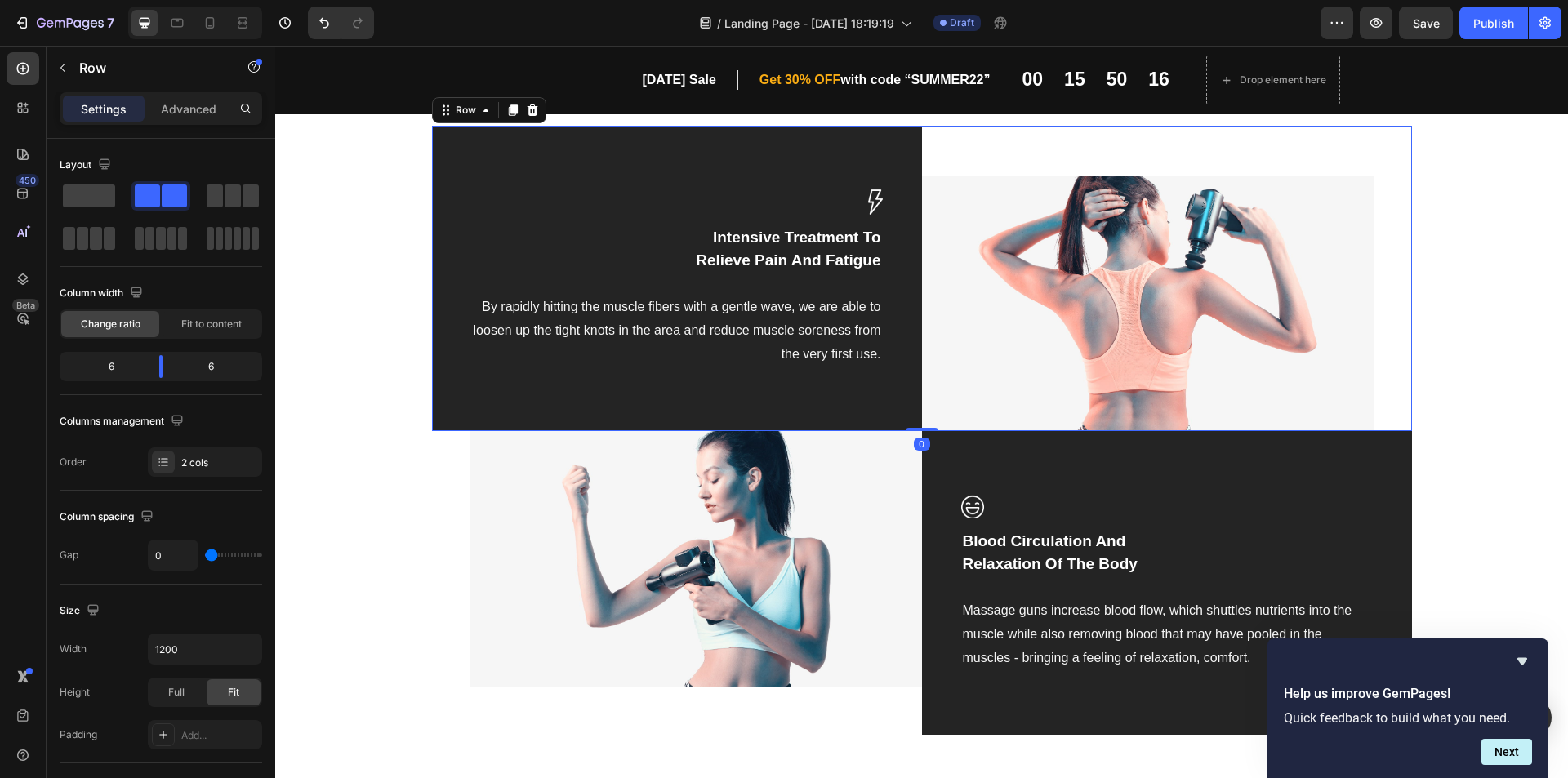
scroll to position [1758, 0]
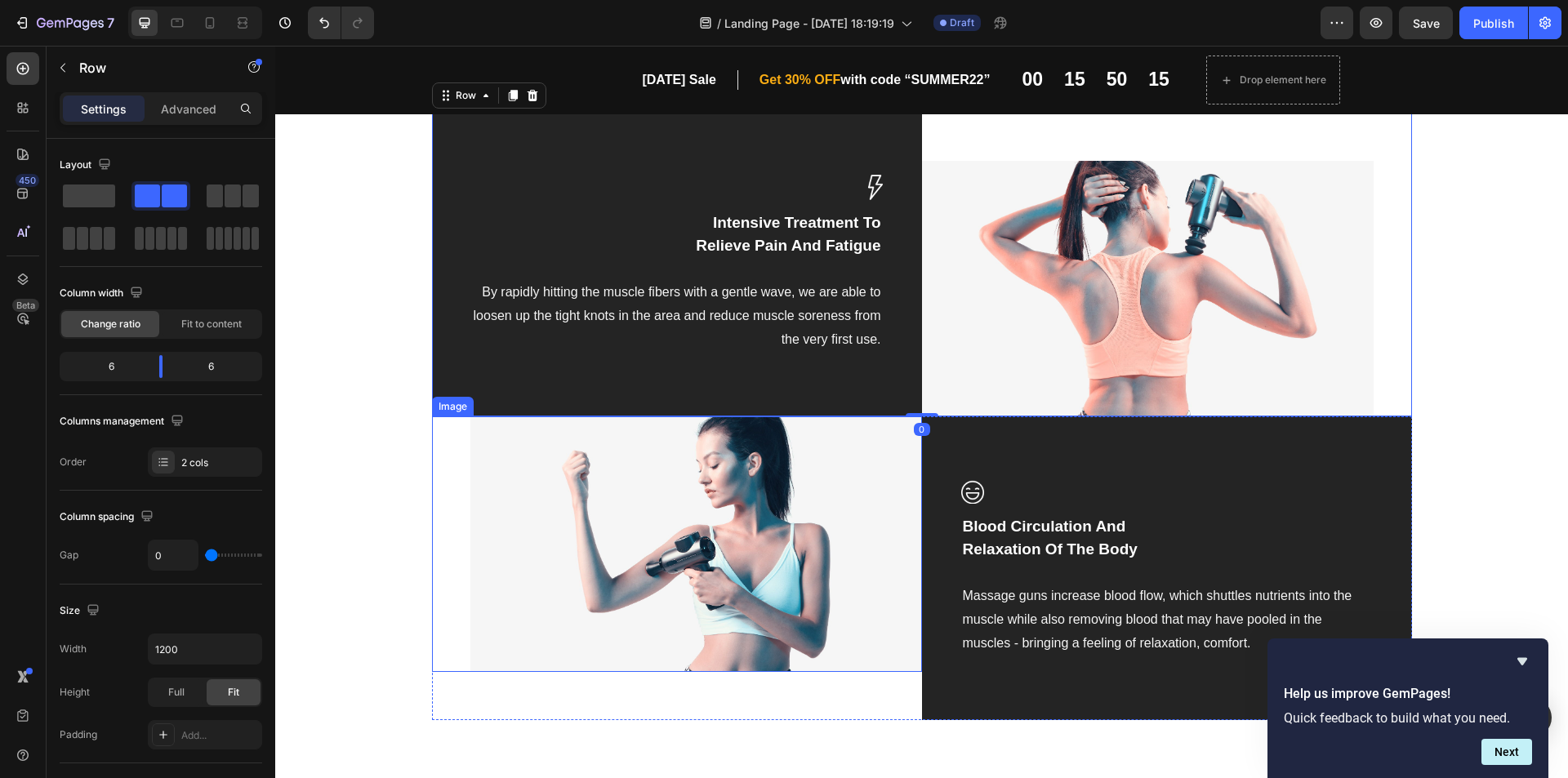
click at [850, 502] on img at bounding box center [697, 545] width 452 height 256
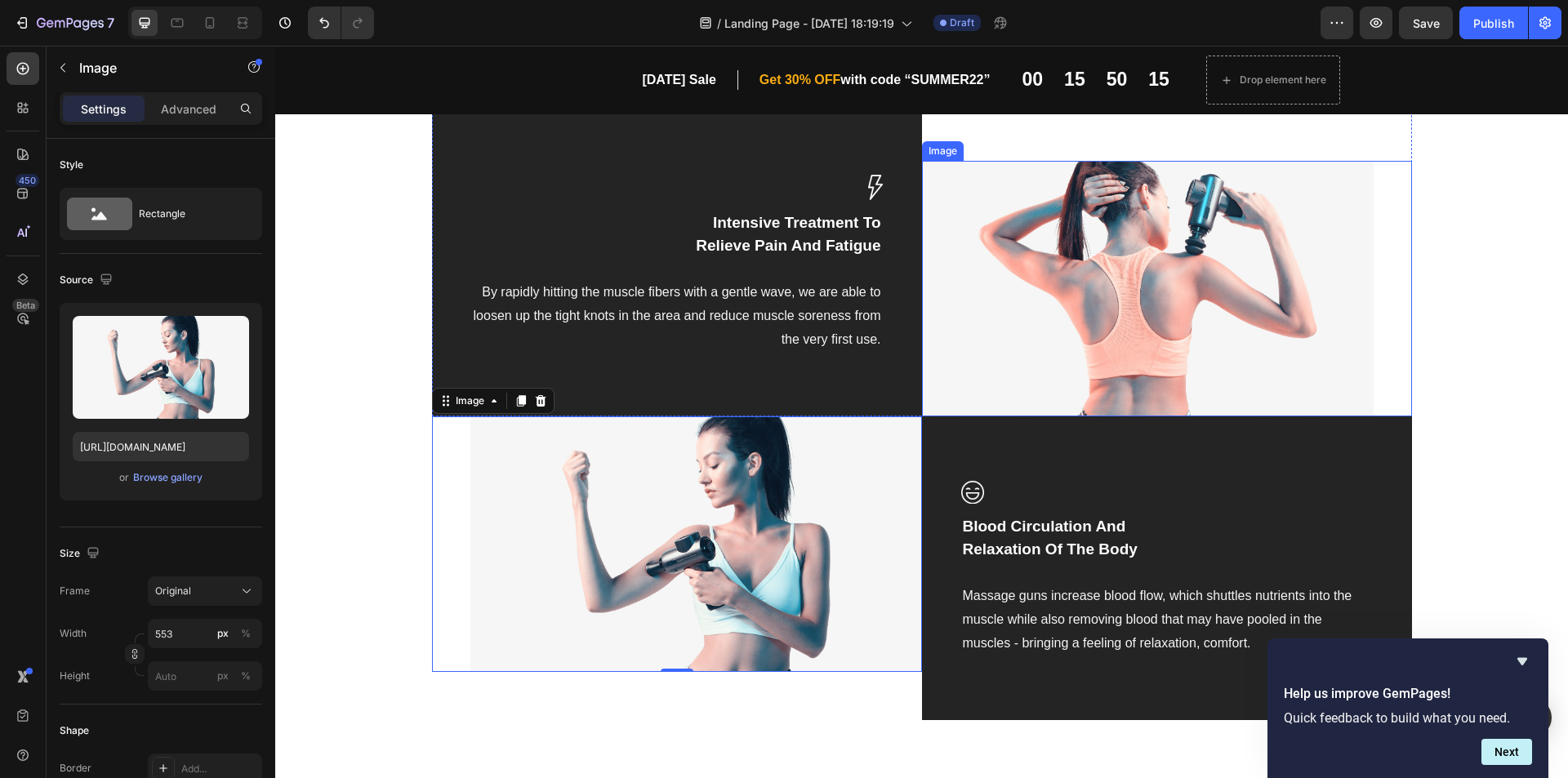
click at [1177, 273] on img at bounding box center [1148, 289] width 452 height 256
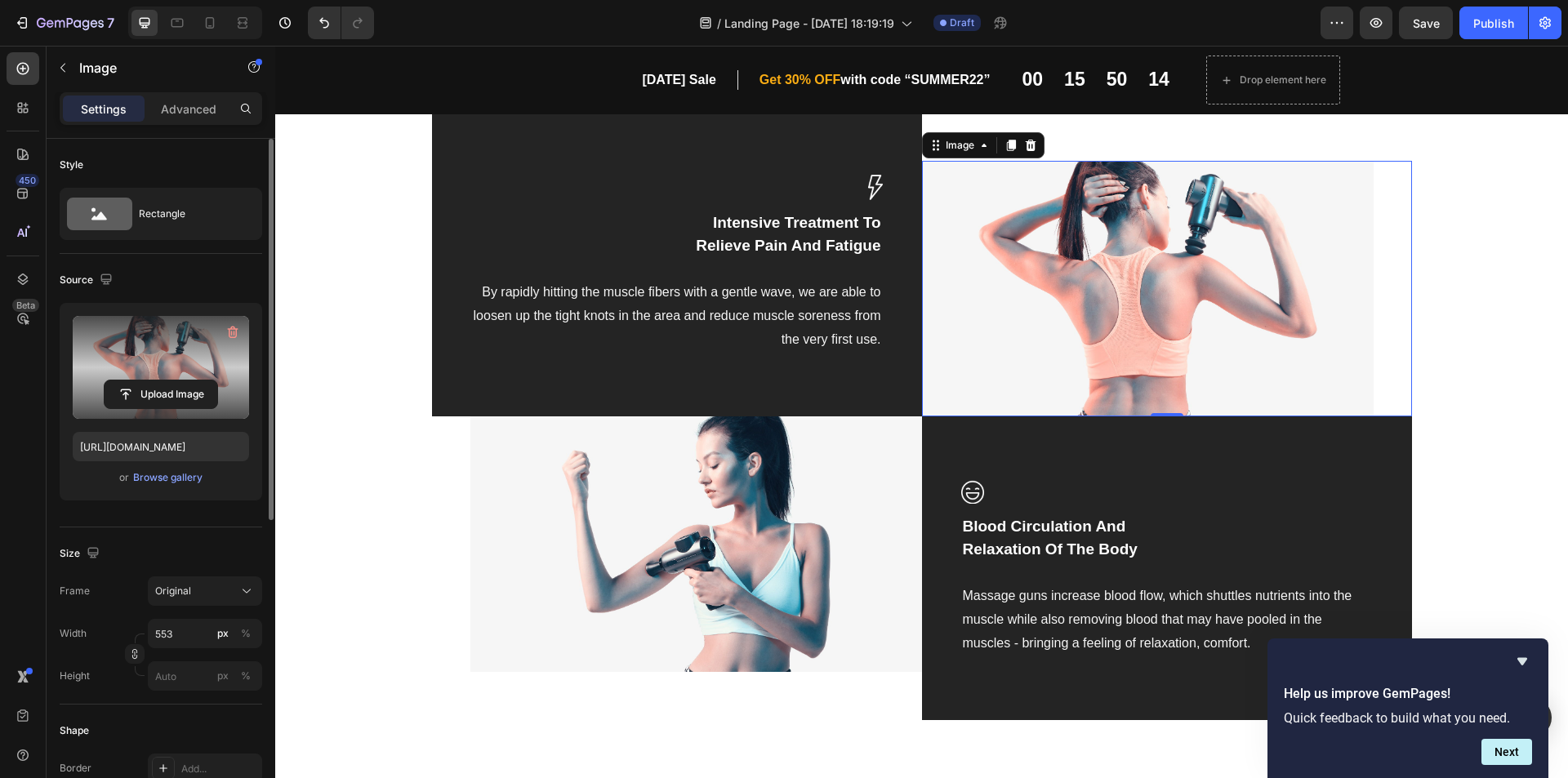
scroll to position [1442, 0]
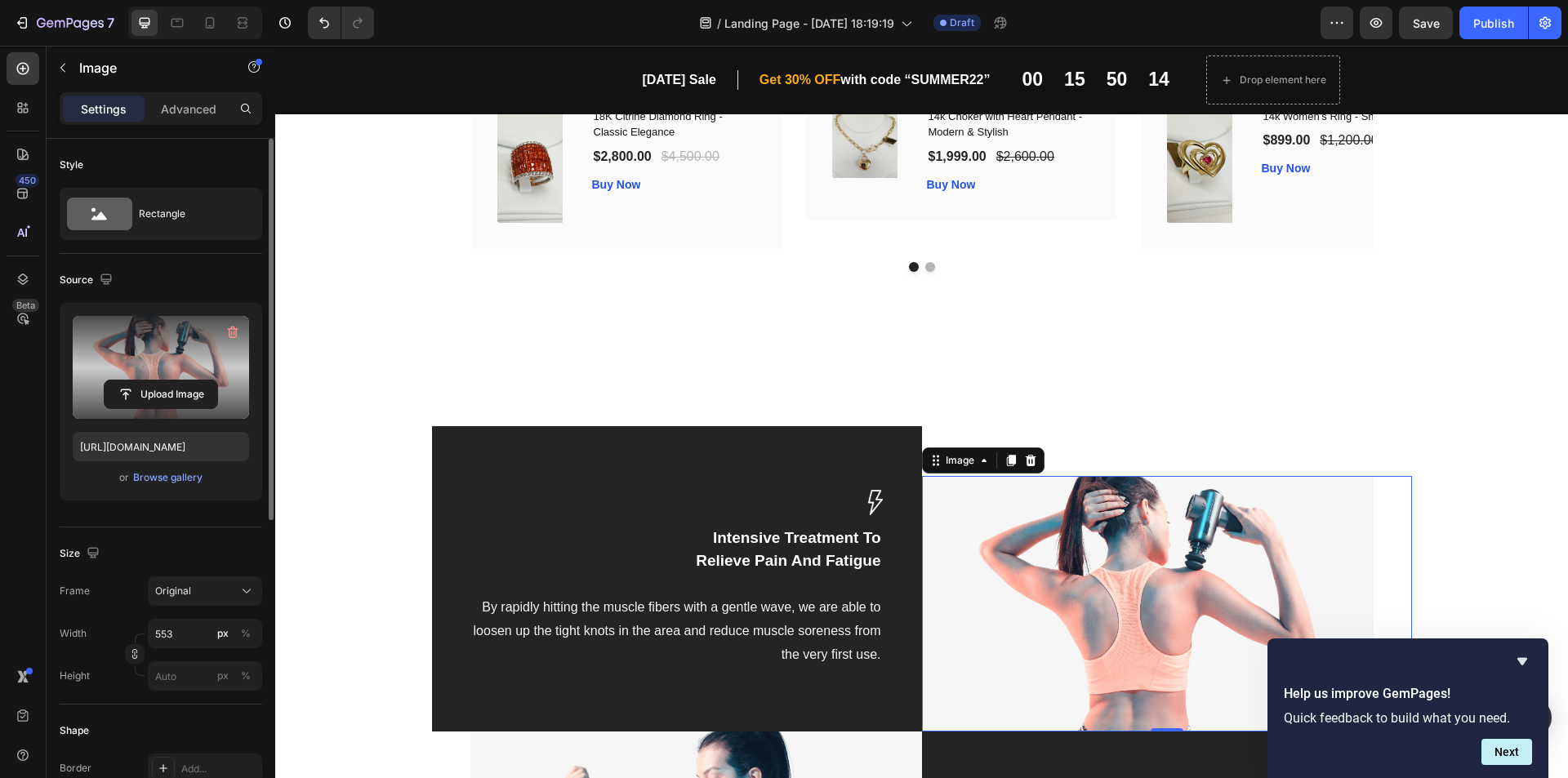
click at [182, 379] on label at bounding box center [161, 367] width 177 height 103
click at [182, 381] on input "file" at bounding box center [161, 395] width 113 height 28
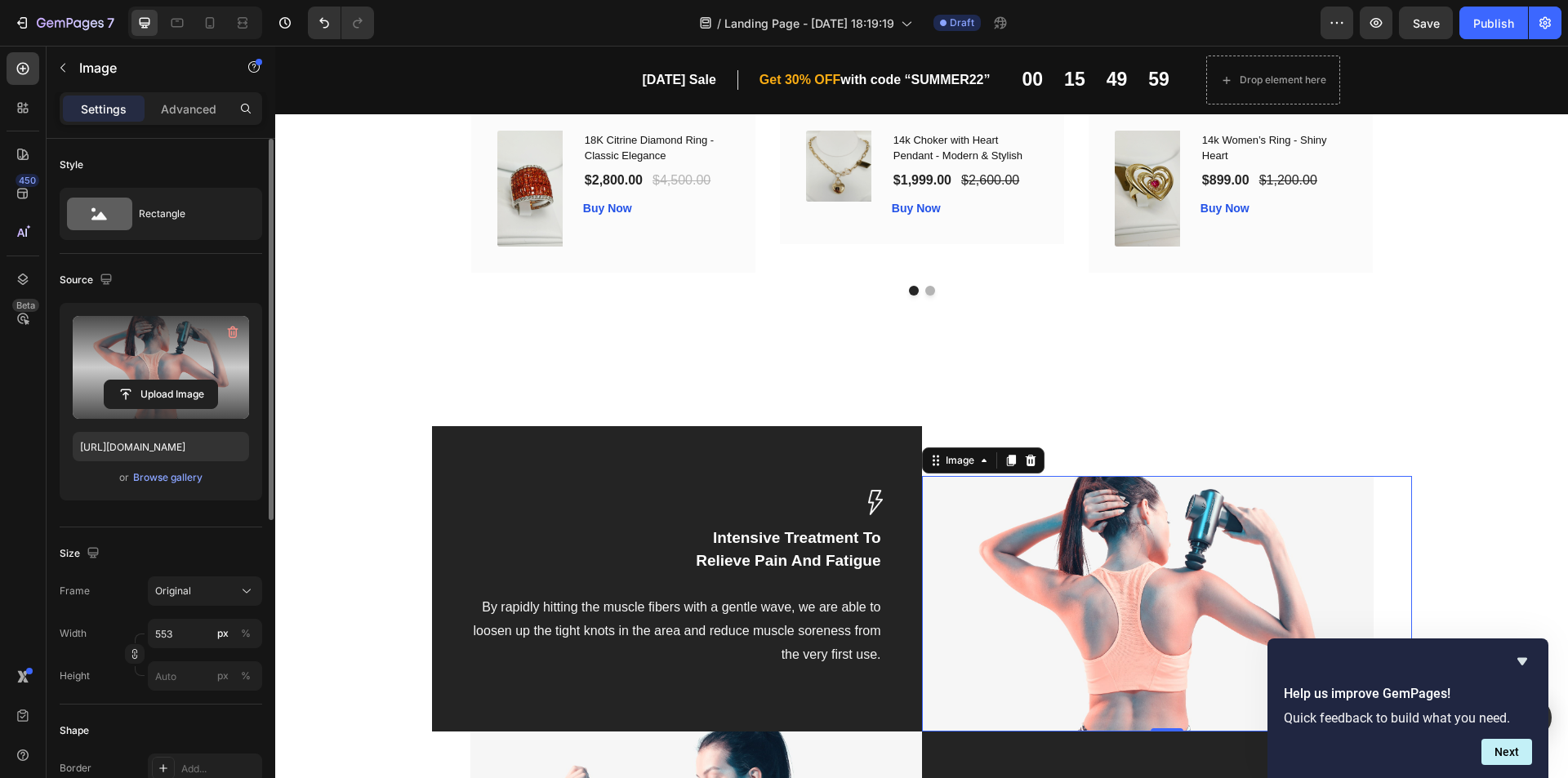
click at [134, 347] on label at bounding box center [161, 367] width 177 height 103
click at [134, 381] on input "file" at bounding box center [161, 395] width 113 height 28
click at [186, 377] on label at bounding box center [161, 367] width 177 height 103
click at [186, 381] on input "file" at bounding box center [161, 395] width 113 height 28
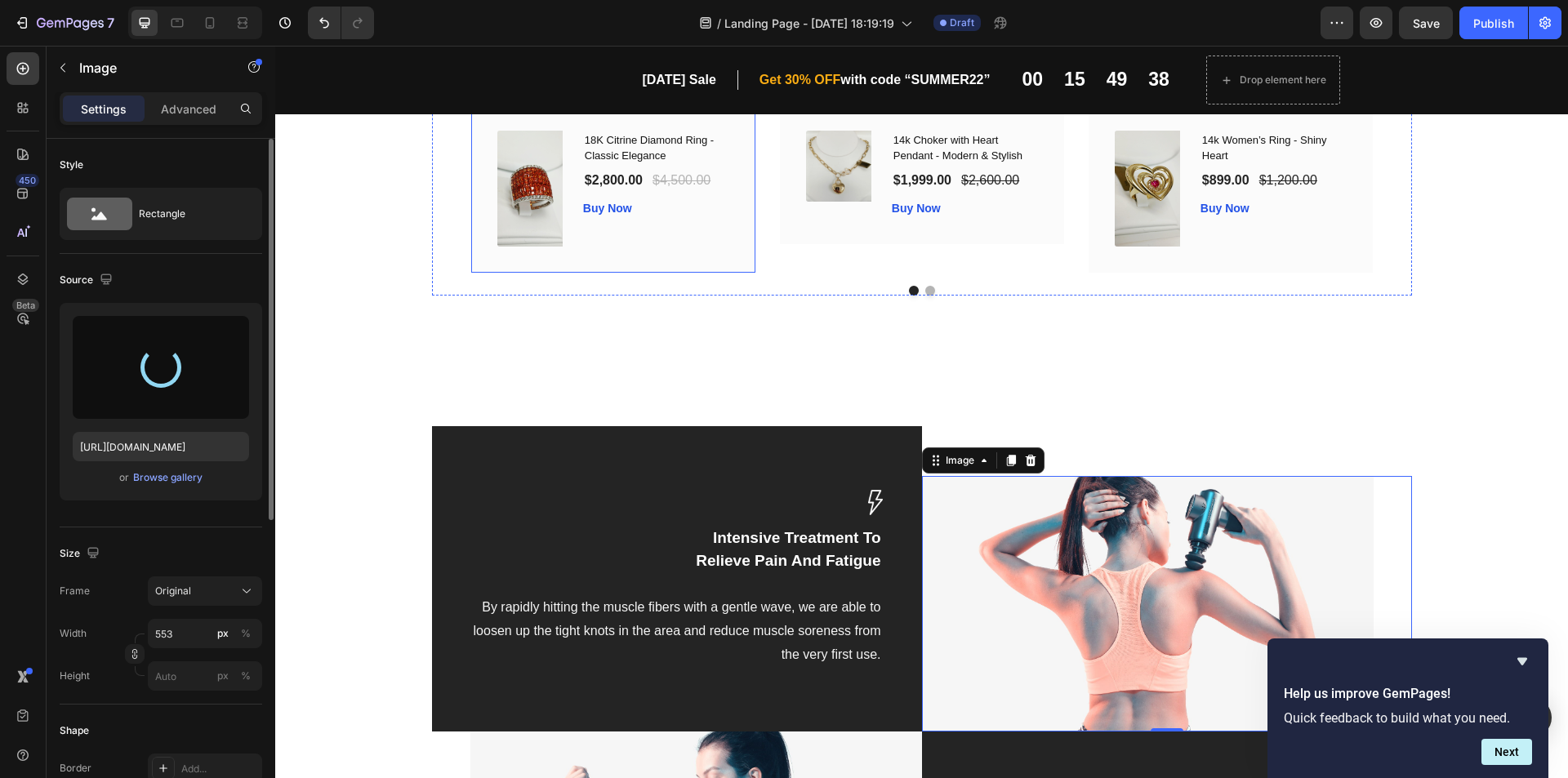
type input "https://cdn.shopify.com/s/files/1/0531/9557/1381/files/gempages_586055581870064…"
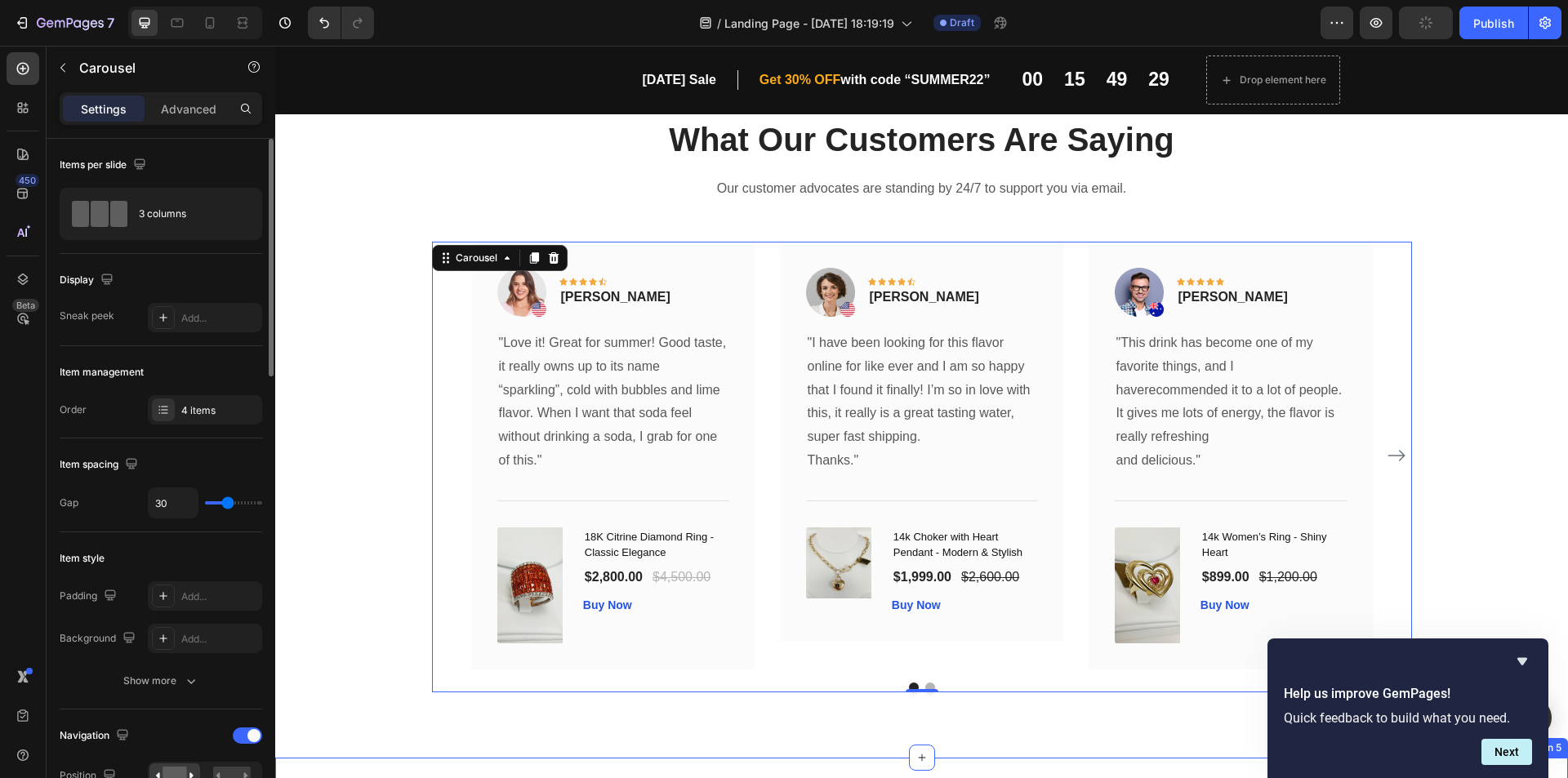
scroll to position [1535, 0]
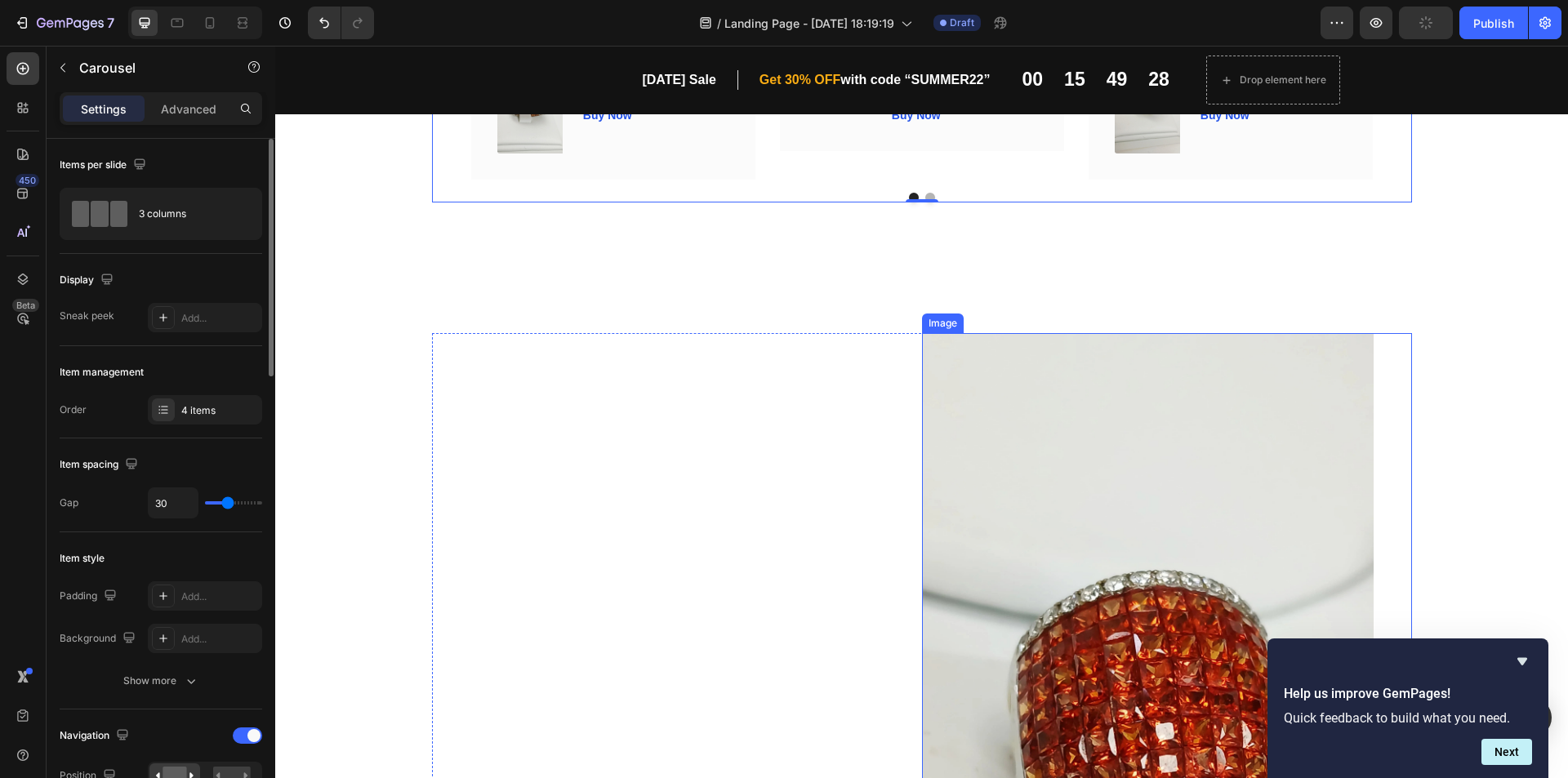
click at [1236, 474] on img at bounding box center [1148, 735] width 452 height 803
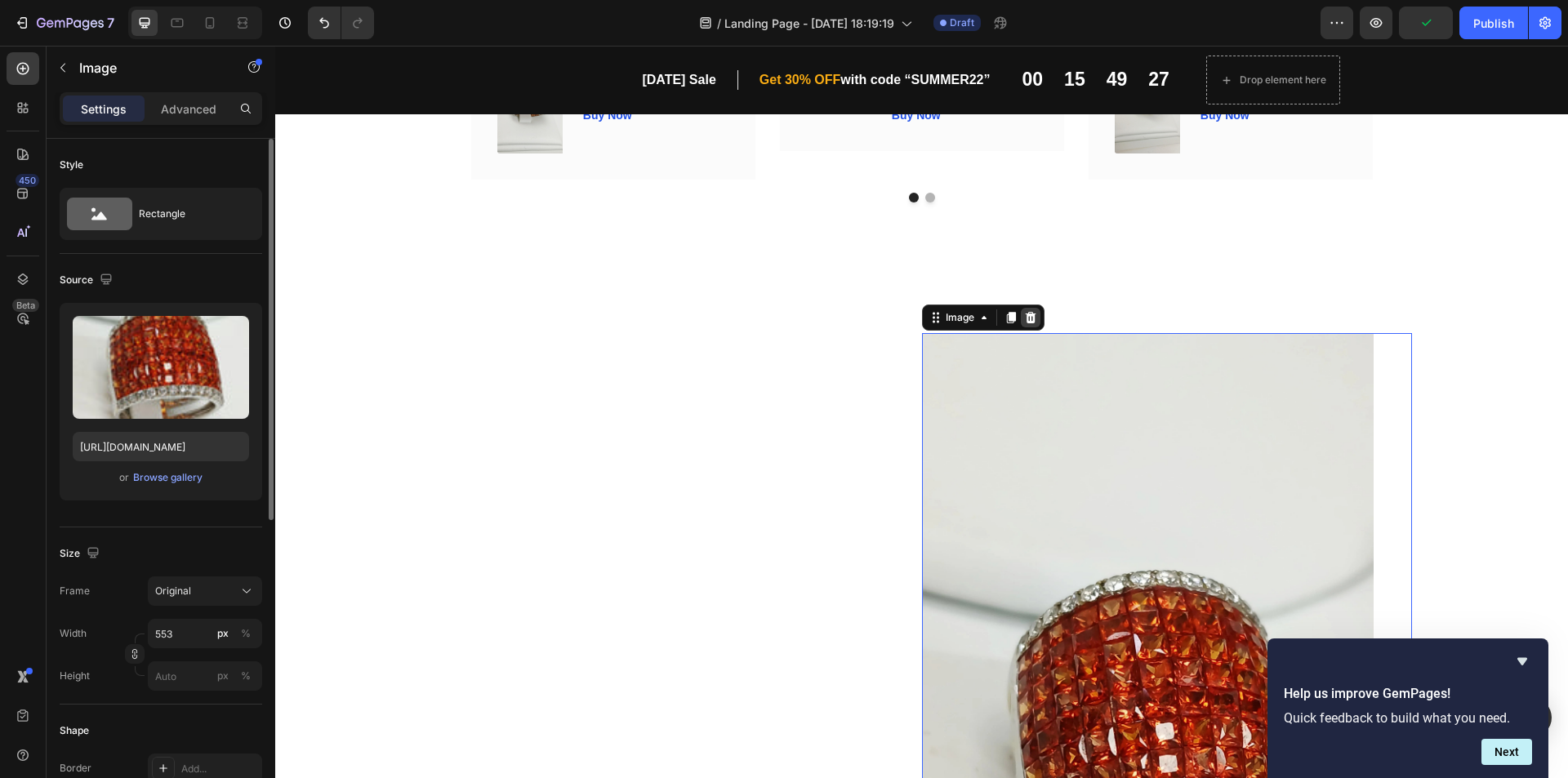
click at [1031, 322] on div at bounding box center [1030, 318] width 20 height 20
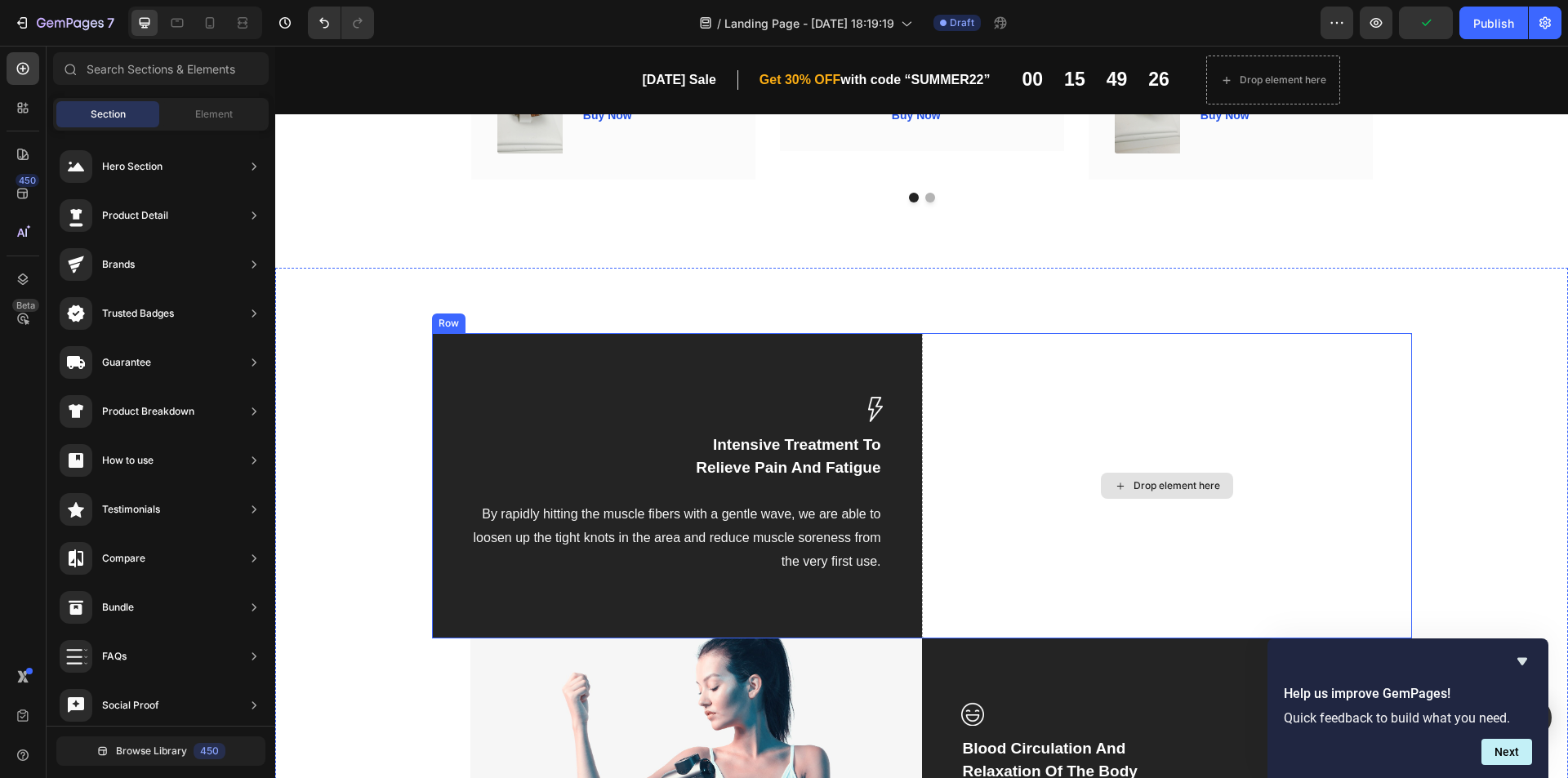
click at [1057, 381] on div "Drop element here" at bounding box center [1166, 486] width 490 height 305
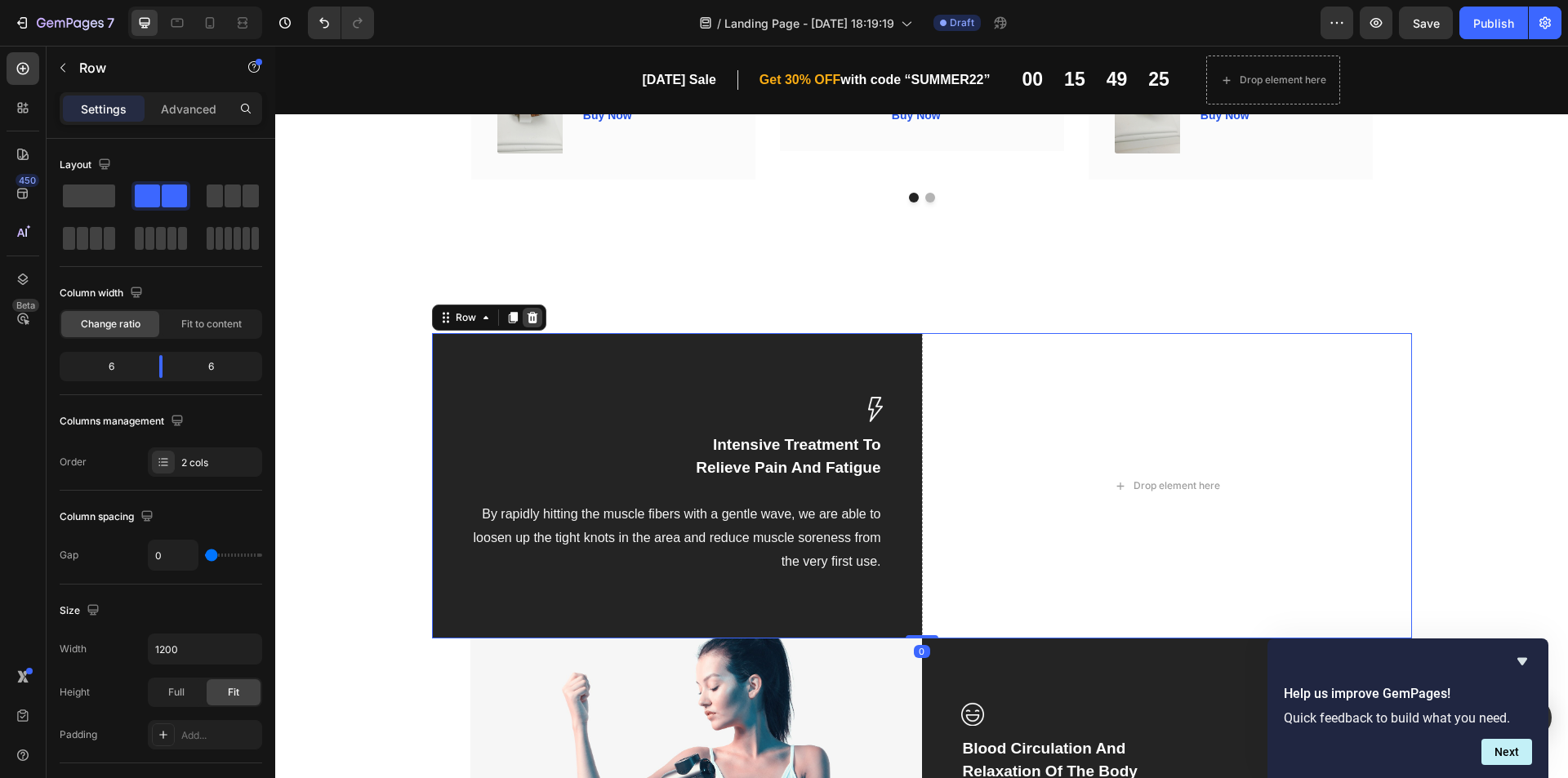
click at [527, 320] on icon at bounding box center [531, 318] width 10 height 11
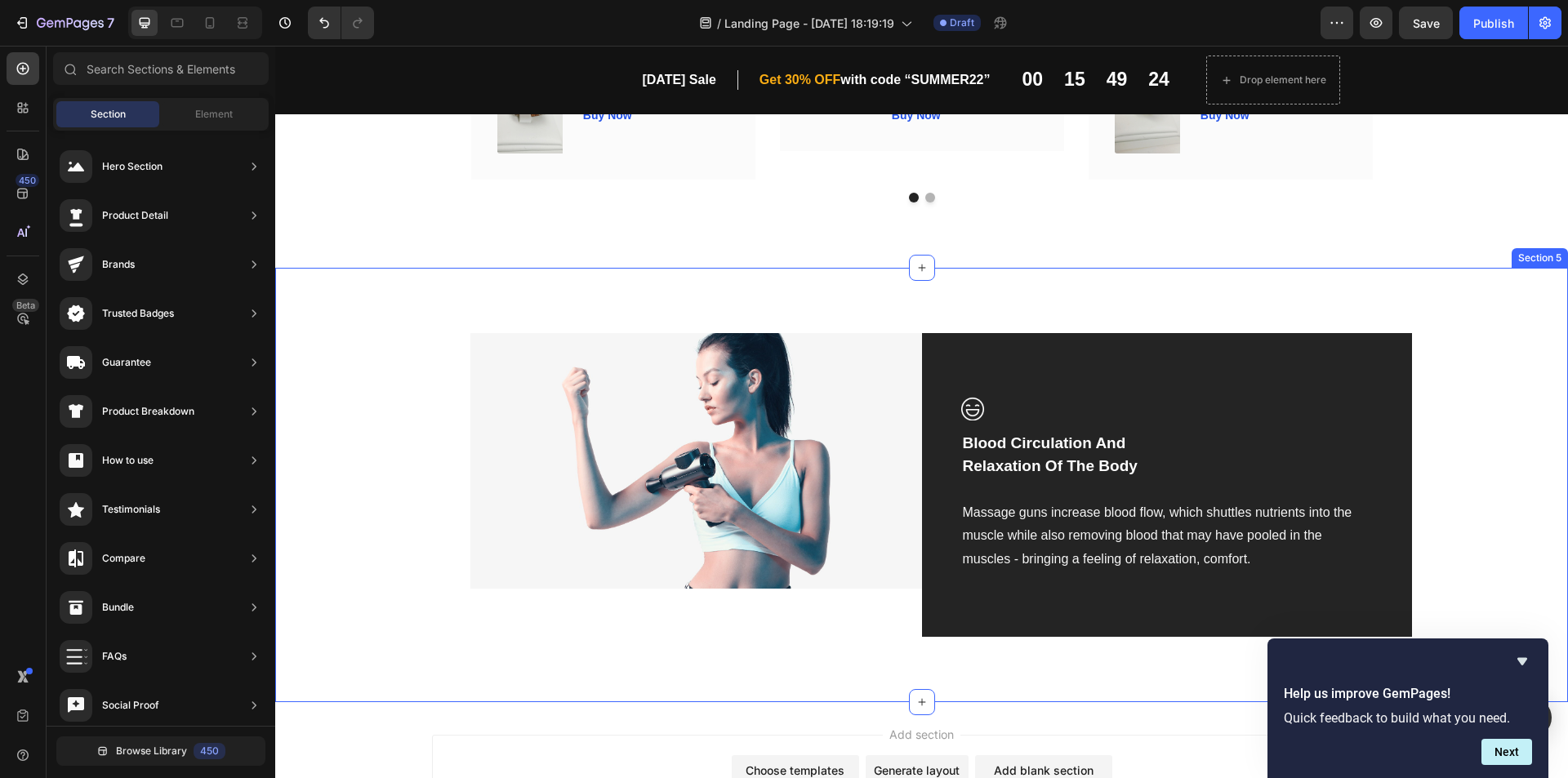
click at [685, 361] on img at bounding box center [697, 461] width 452 height 256
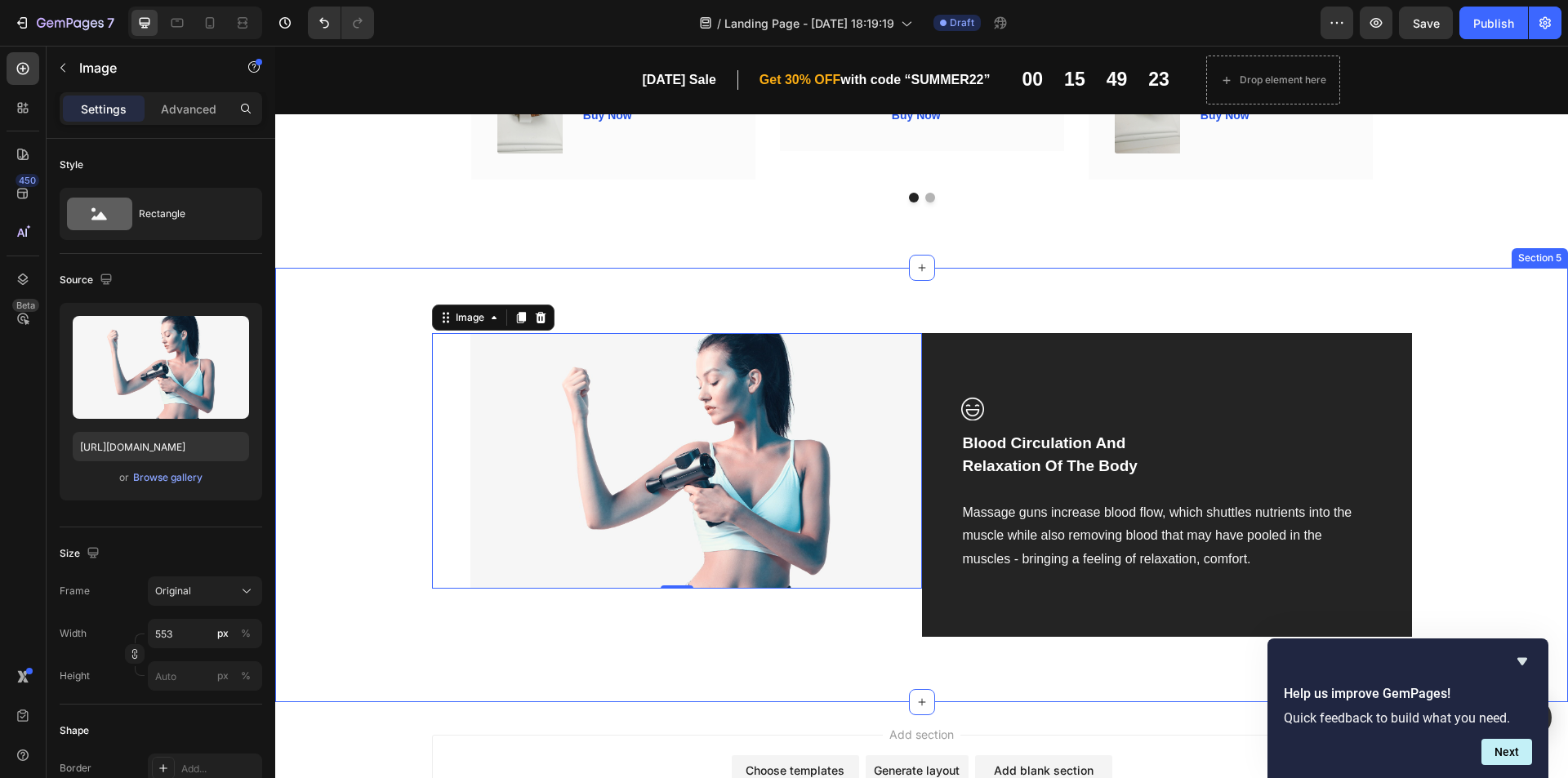
click at [544, 323] on div "Image" at bounding box center [493, 318] width 122 height 26
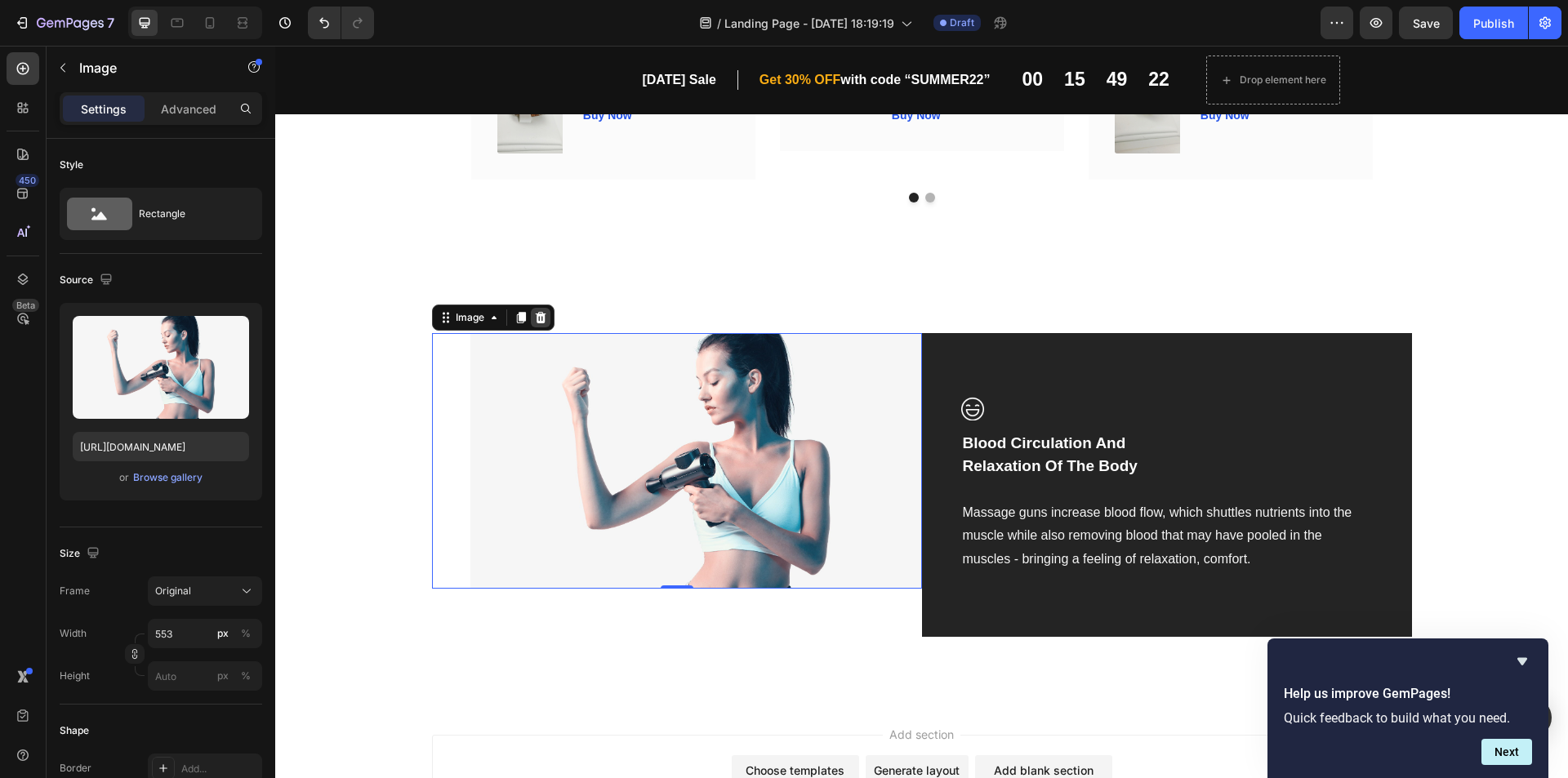
click at [534, 316] on icon at bounding box center [541, 318] width 13 height 13
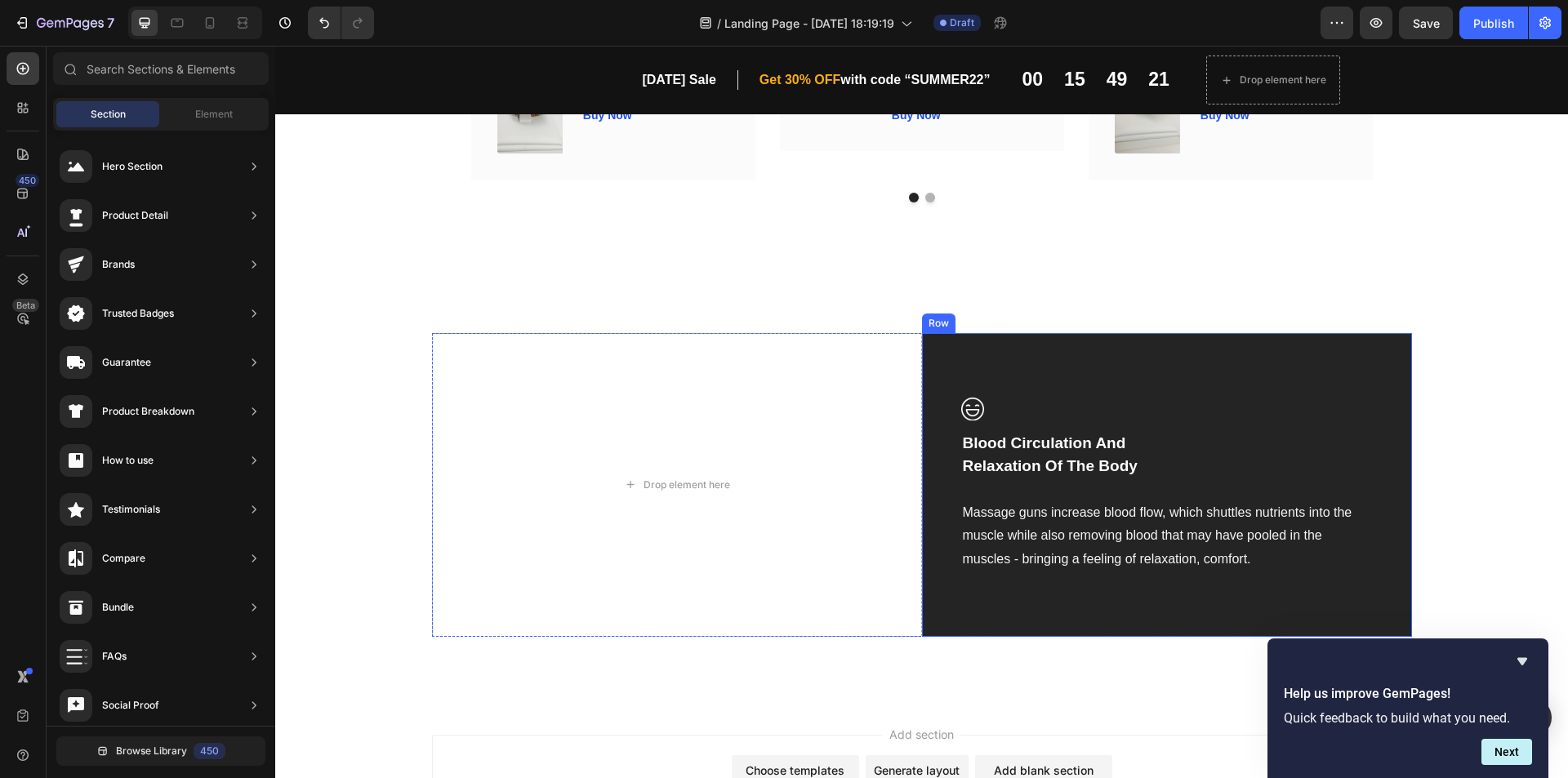
click at [1113, 353] on div "Image Blood Circulation And Relaxation Of The Body Text block Massage guns incr…" at bounding box center [1166, 485] width 490 height 304
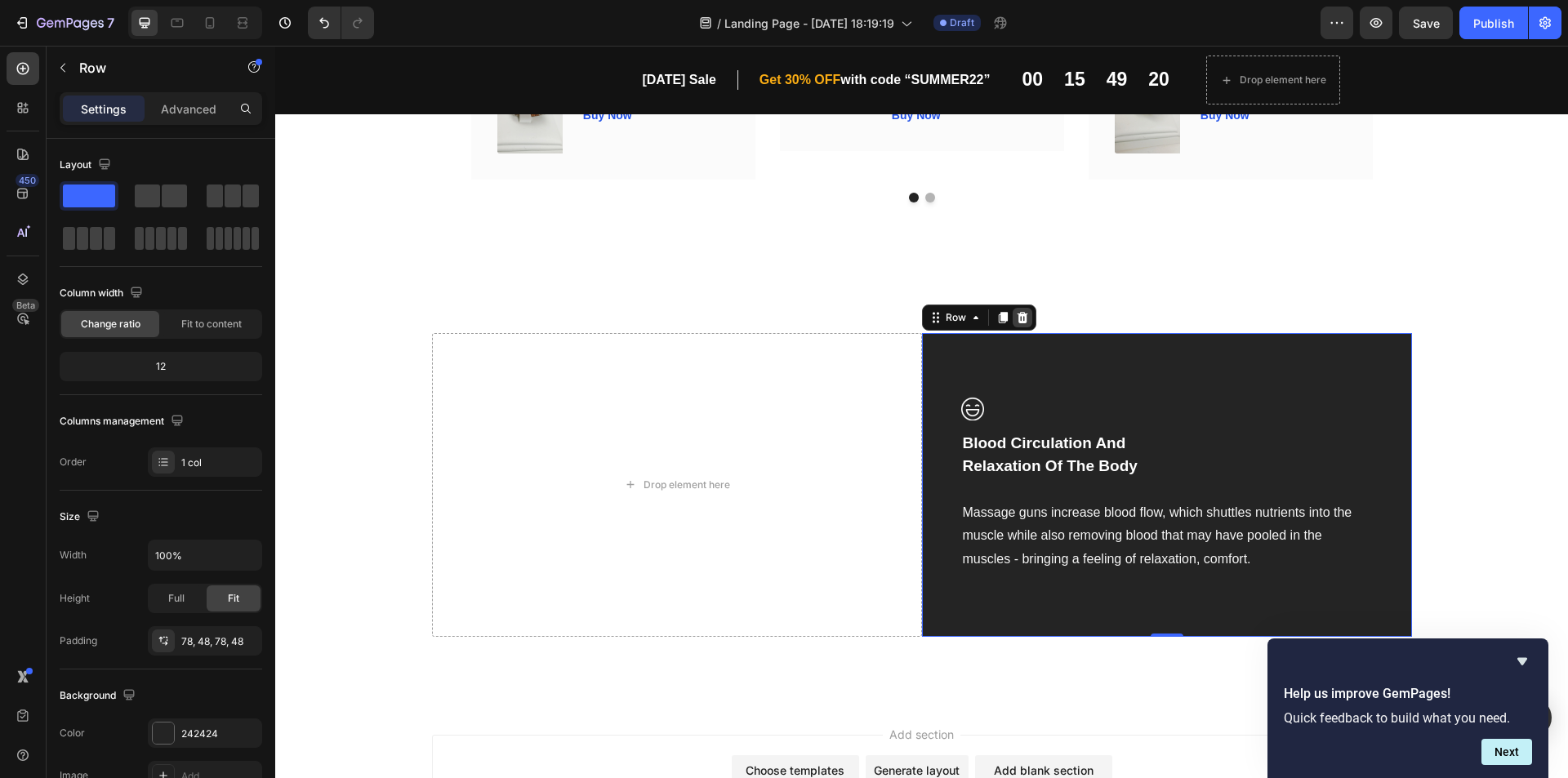
click at [1012, 315] on div at bounding box center [1022, 318] width 20 height 20
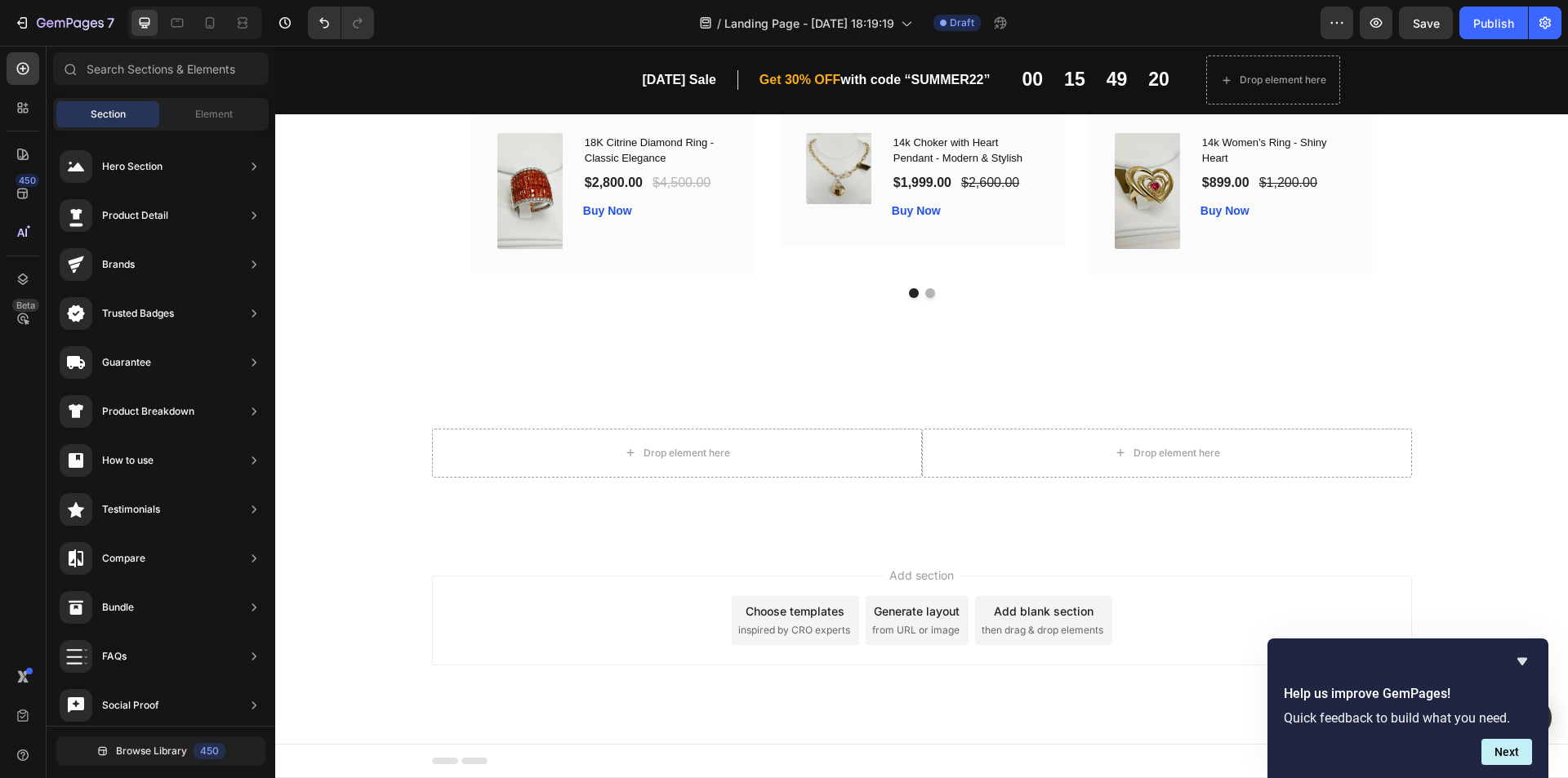
scroll to position [1440, 0]
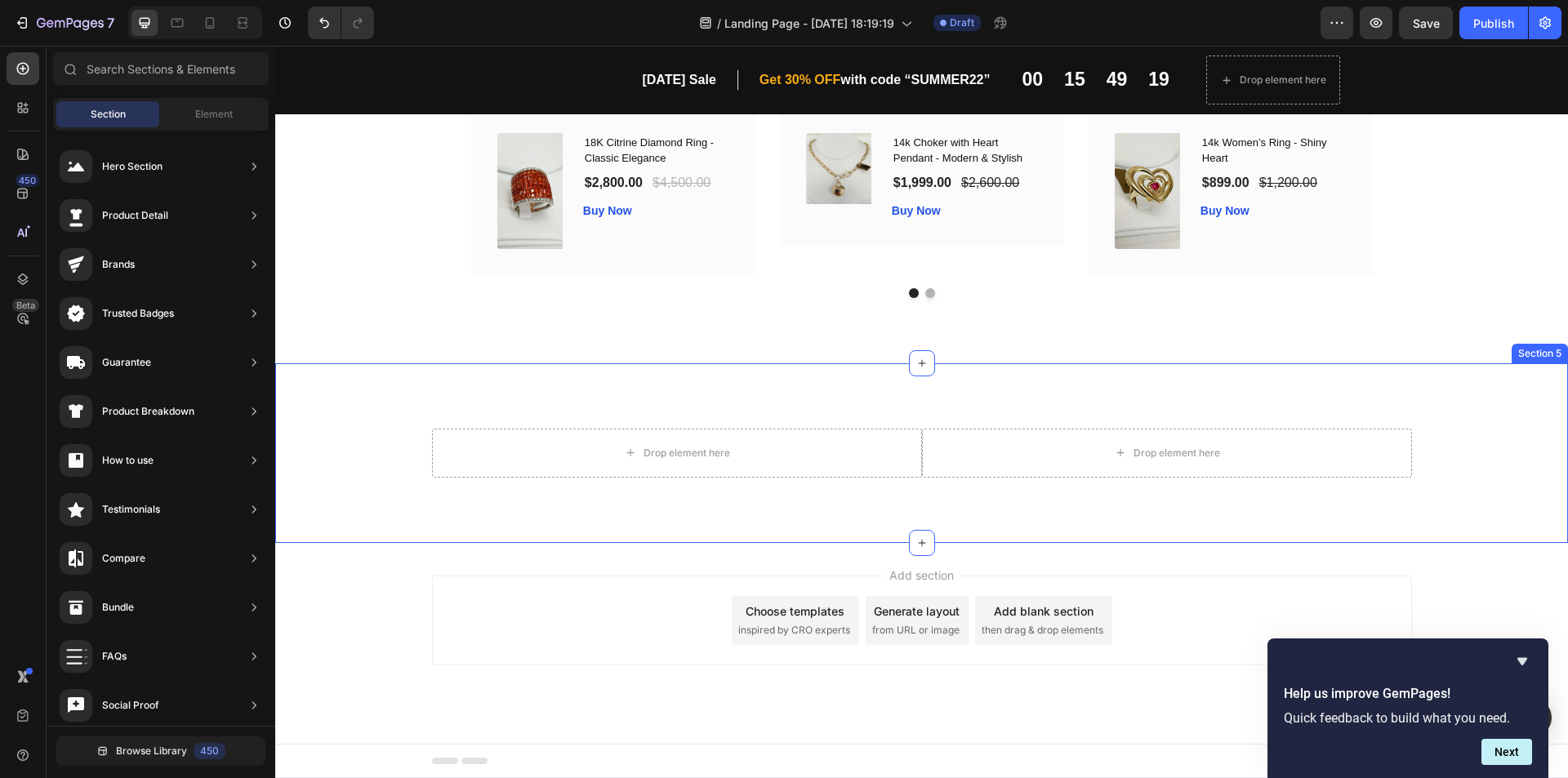
click at [947, 388] on div "Drop element here Drop element here Row Section 5" at bounding box center [922, 453] width 1293 height 179
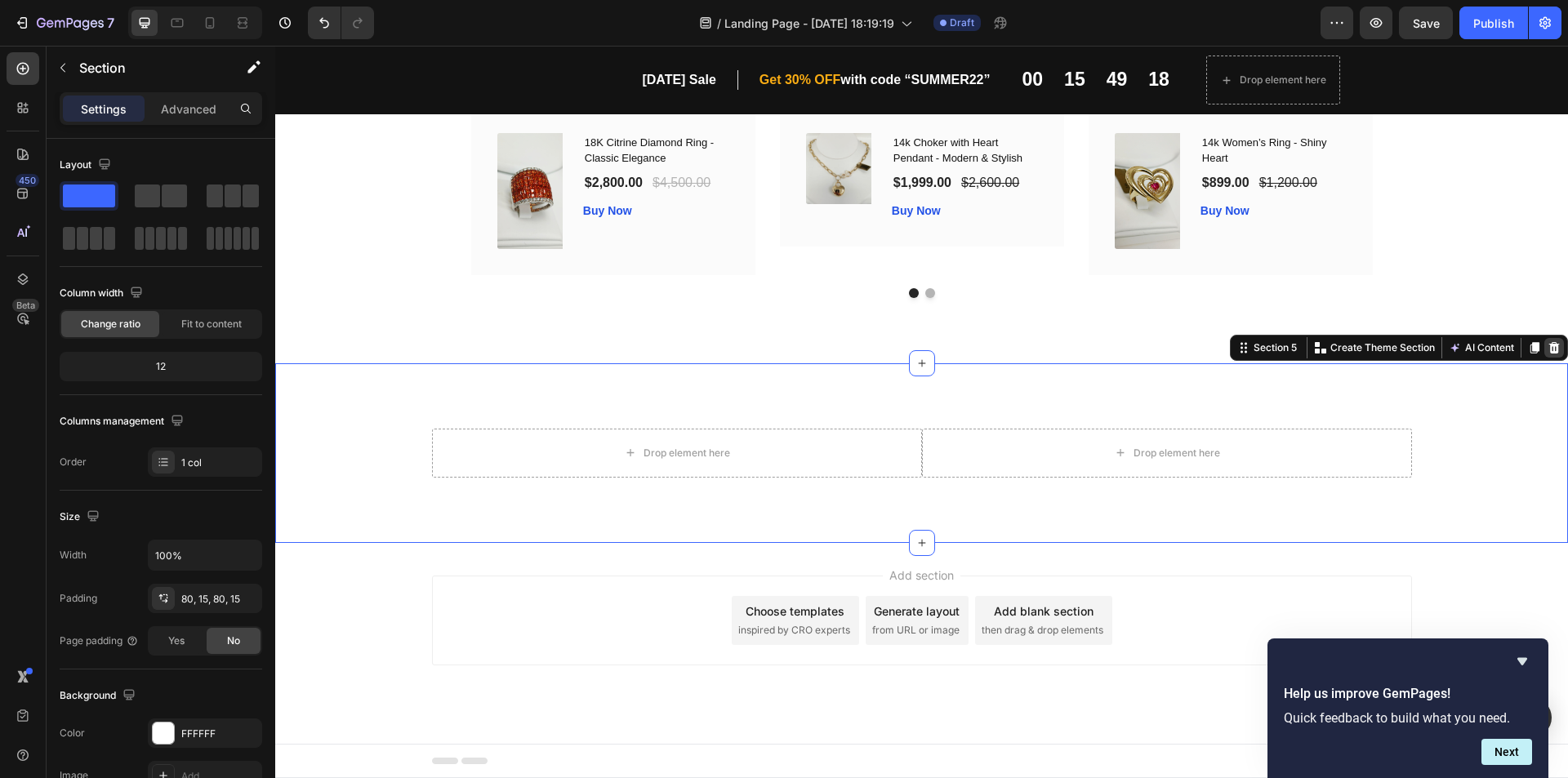
click at [1547, 342] on icon at bounding box center [1554, 348] width 13 height 13
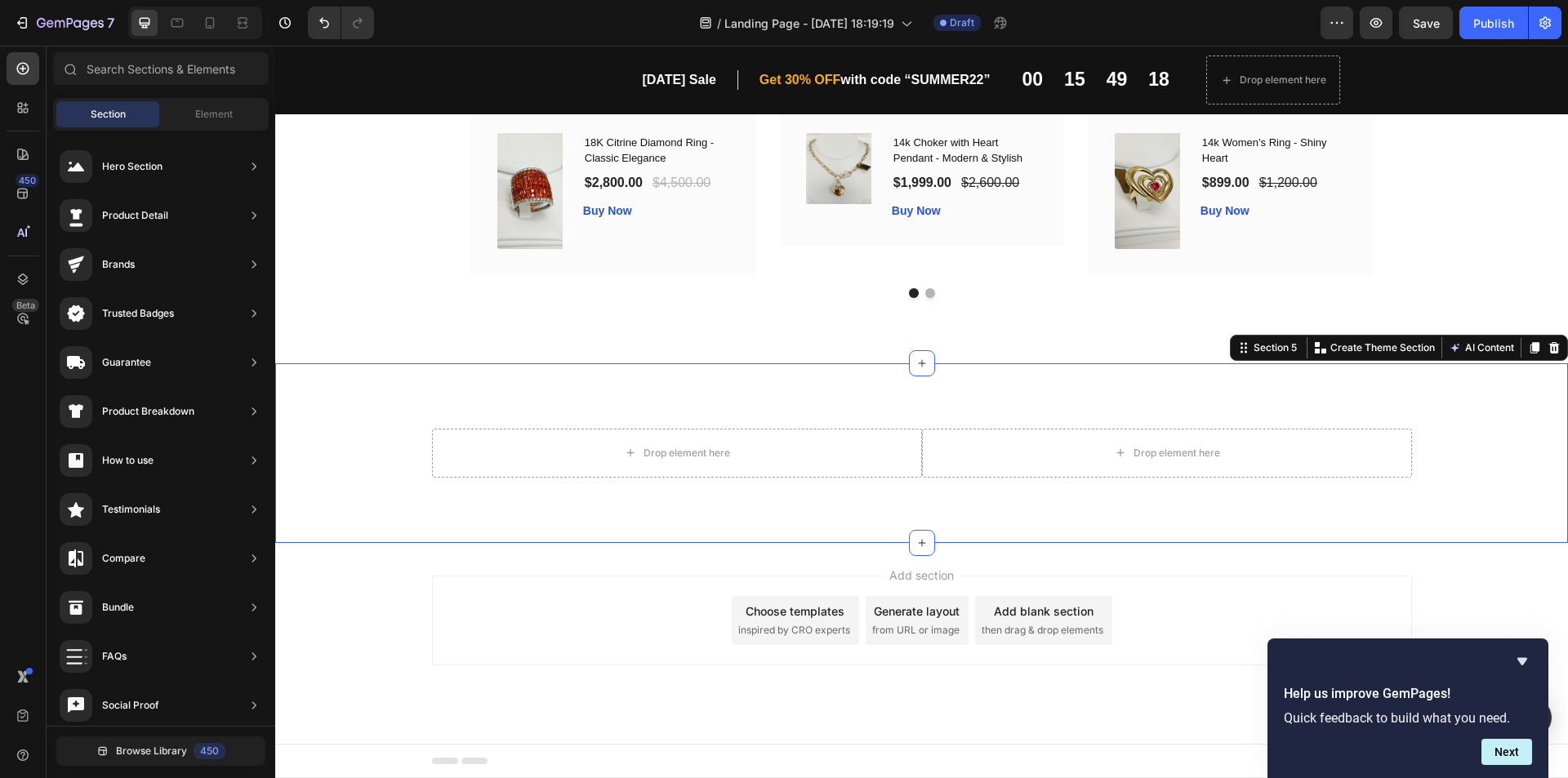
scroll to position [1260, 0]
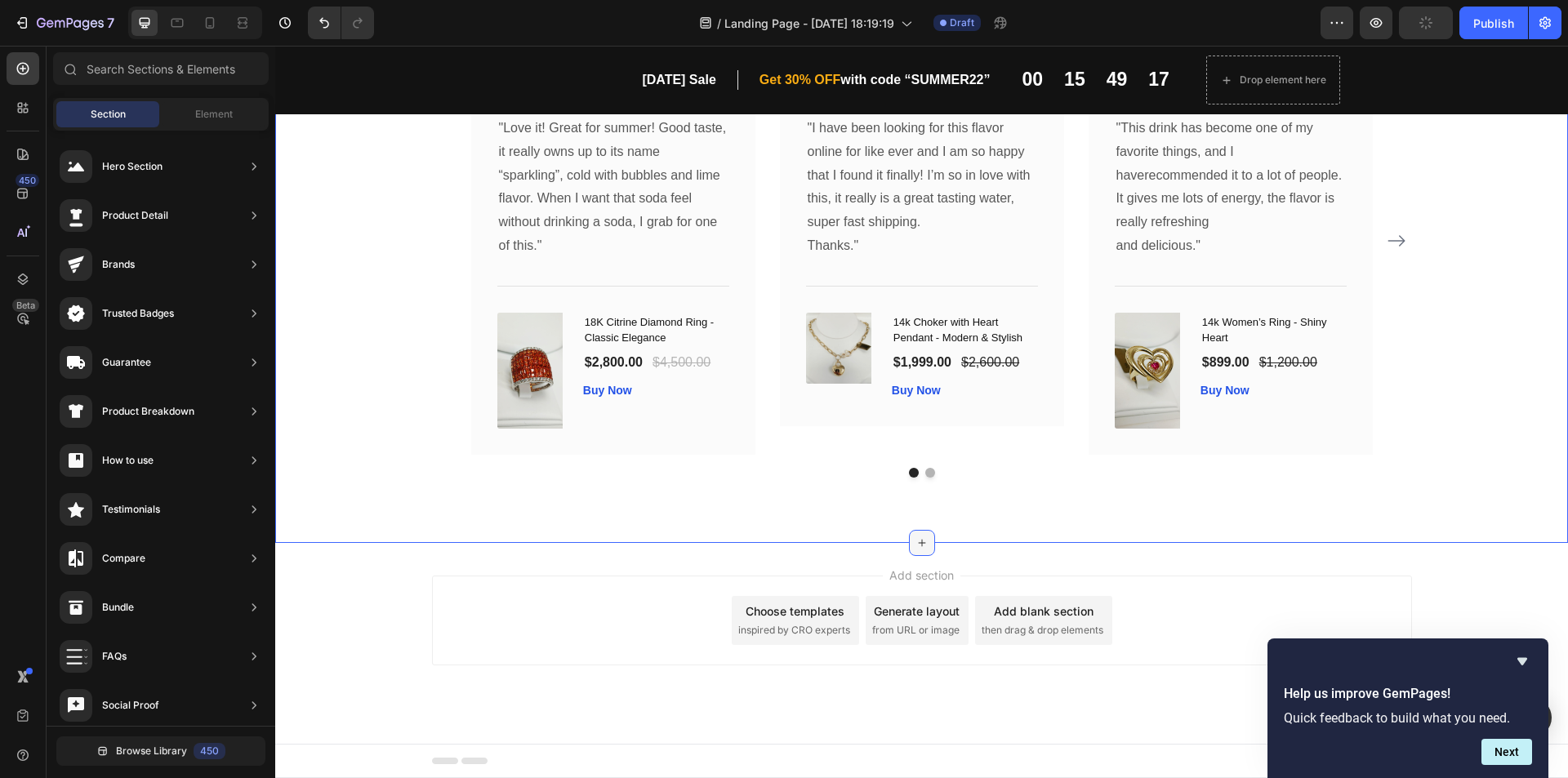
click at [915, 540] on icon at bounding box center [922, 544] width 13 height 13
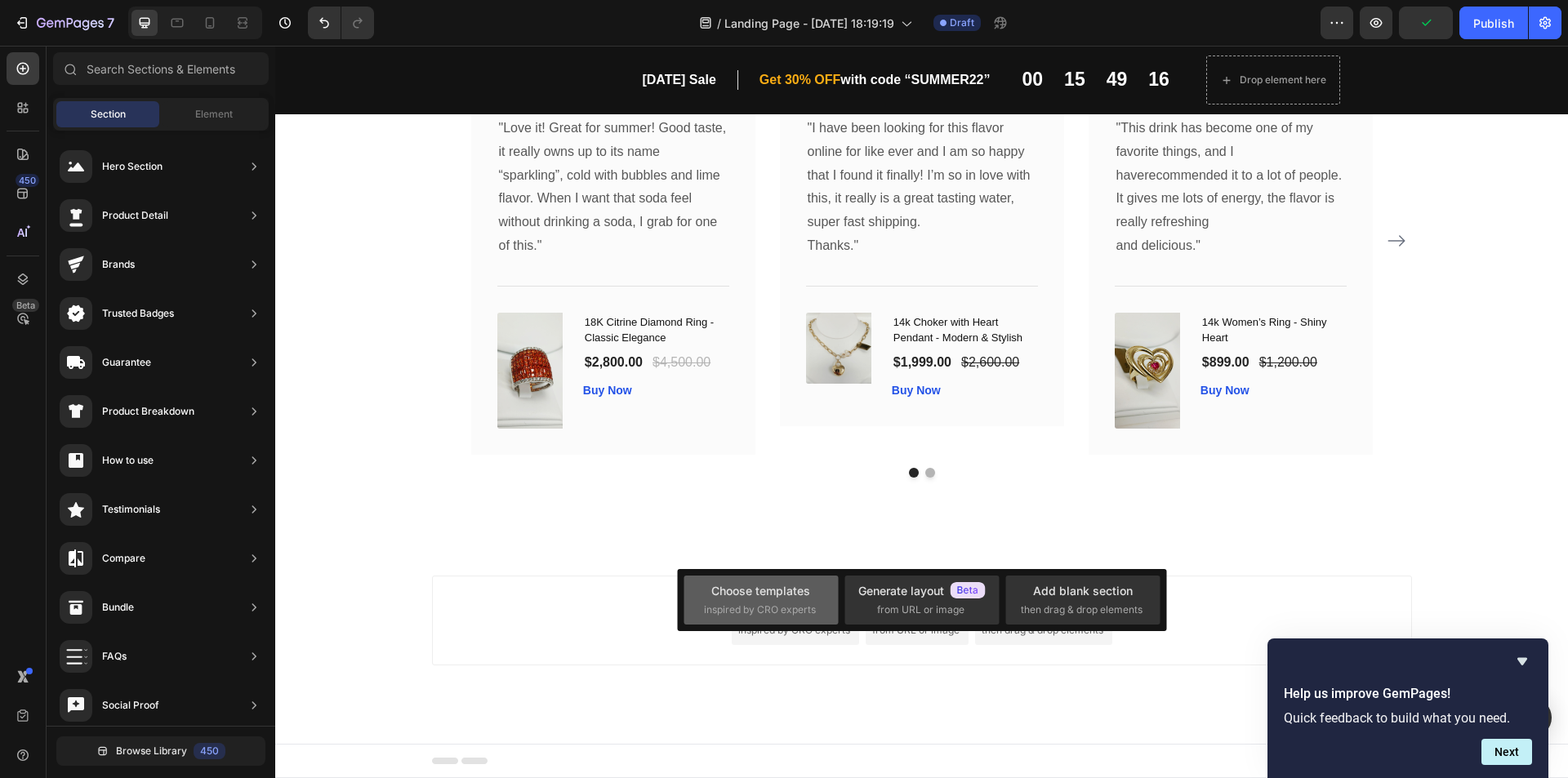
click at [799, 596] on div "Choose templates" at bounding box center [761, 591] width 99 height 17
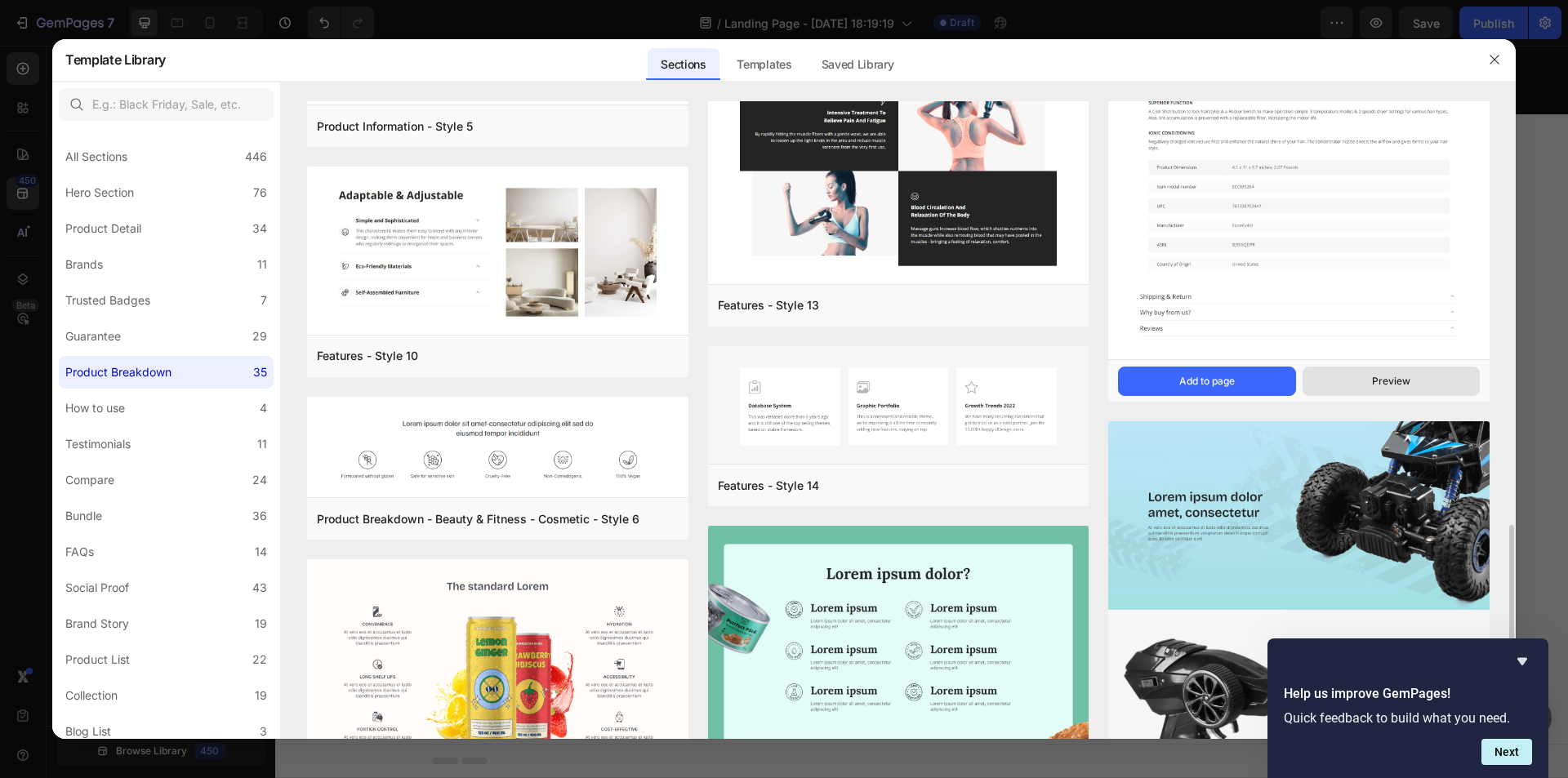
scroll to position [2474, 0]
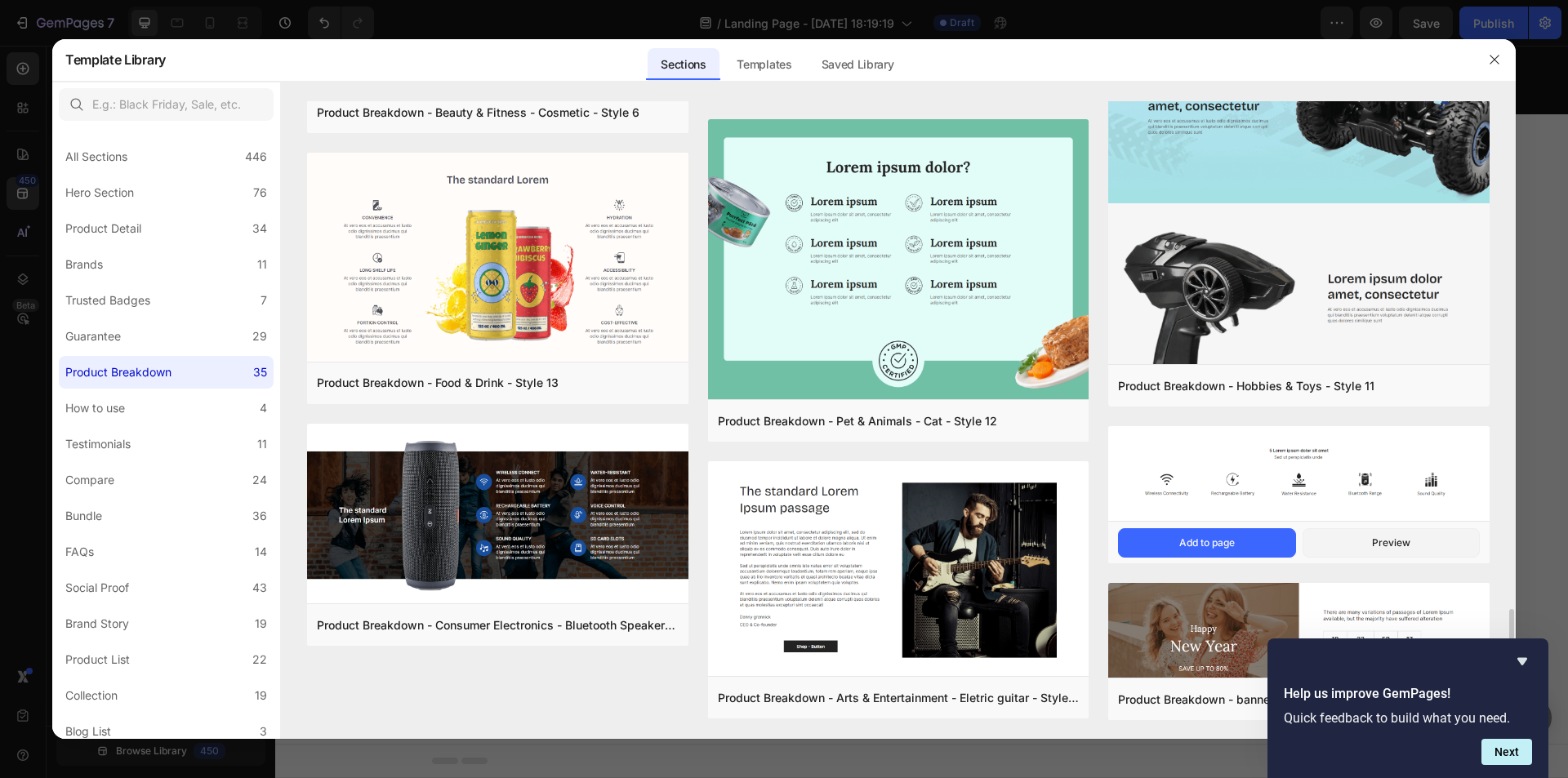
click at [1338, 460] on img at bounding box center [1299, 472] width 381 height 92
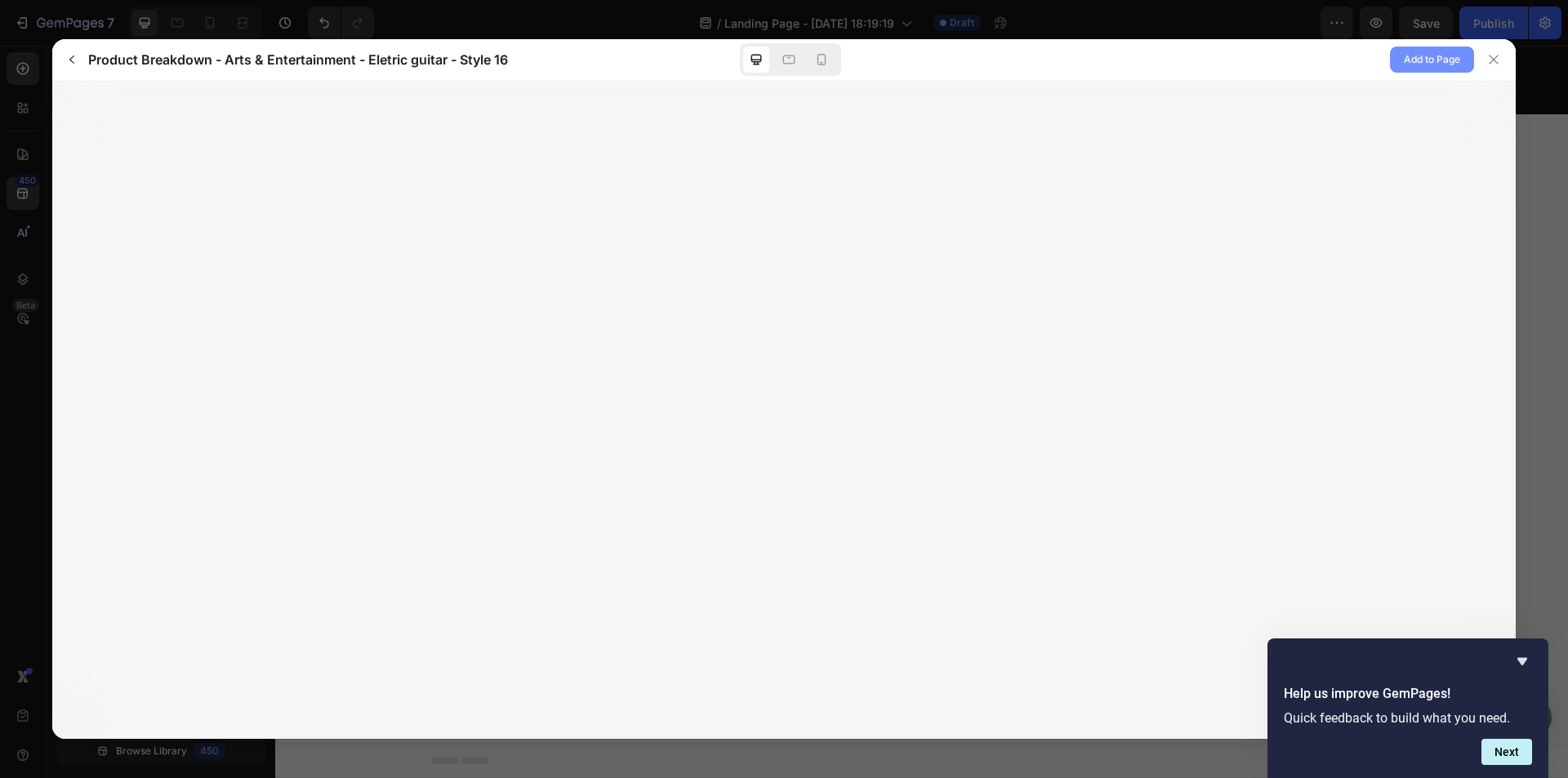
click at [1431, 61] on span "Add to Page" at bounding box center [1432, 59] width 56 height 20
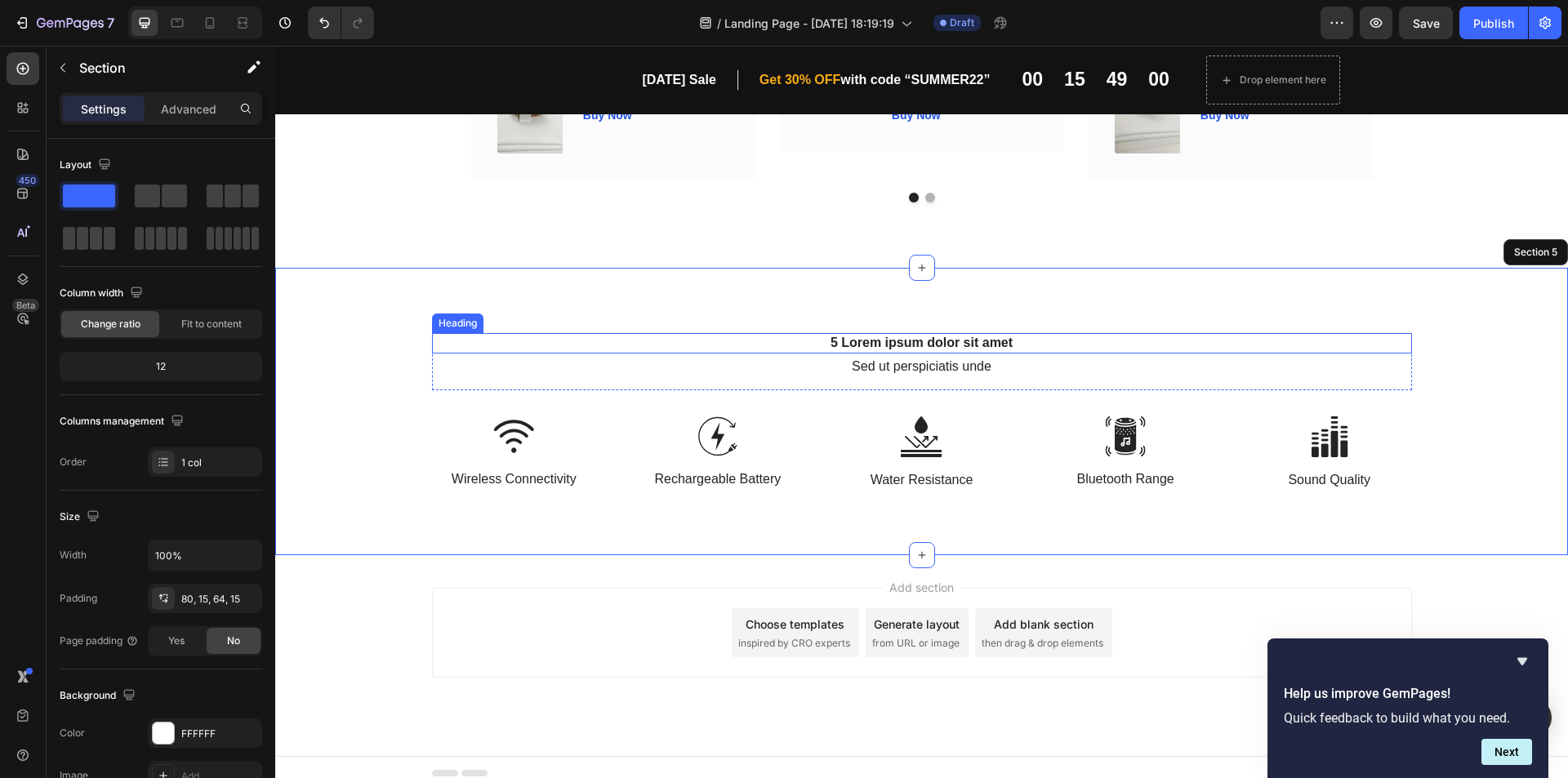
scroll to position [1372, 0]
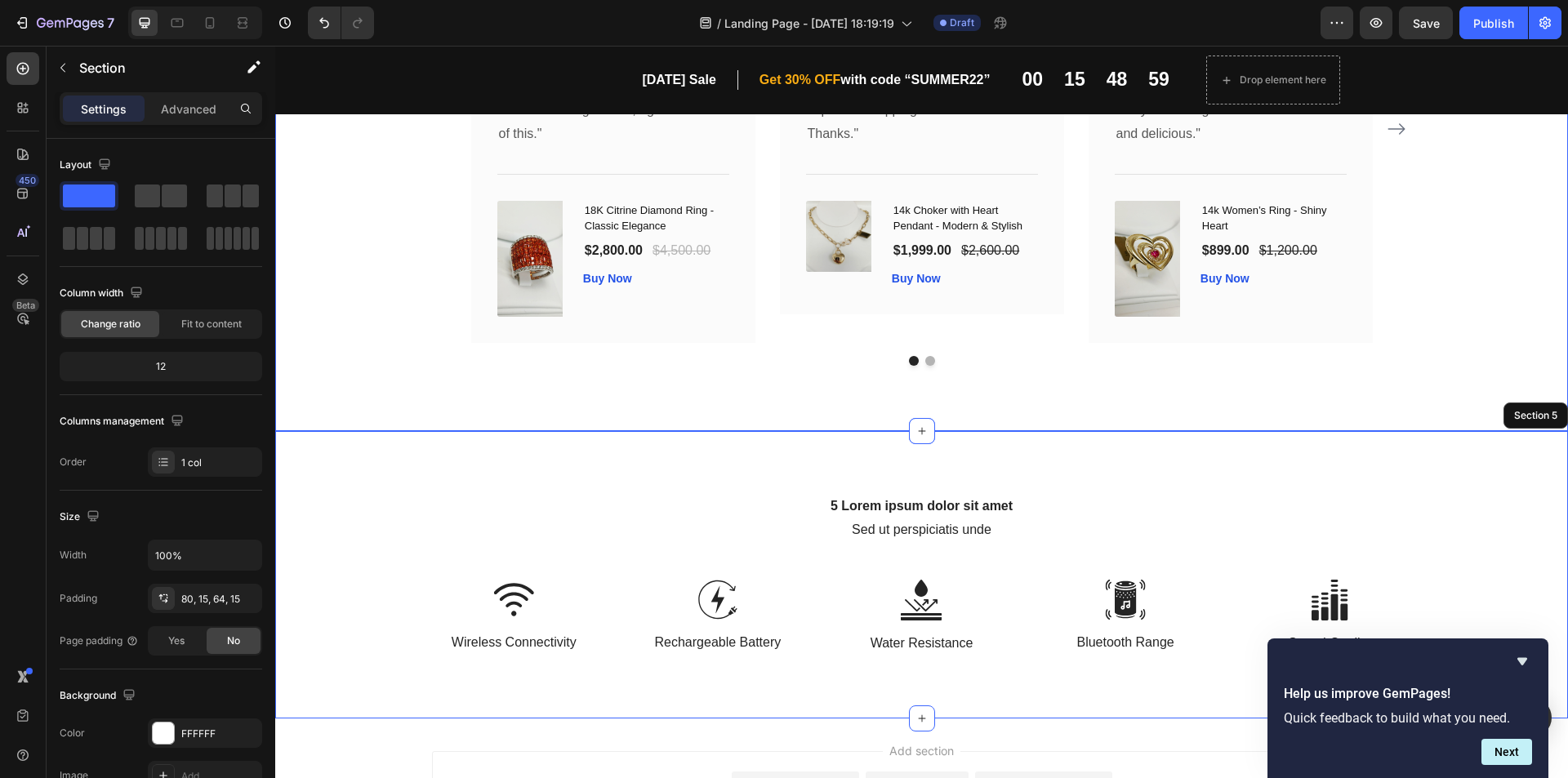
drag, startPoint x: 1214, startPoint y: 383, endPoint x: 1567, endPoint y: 449, distance: 359.1
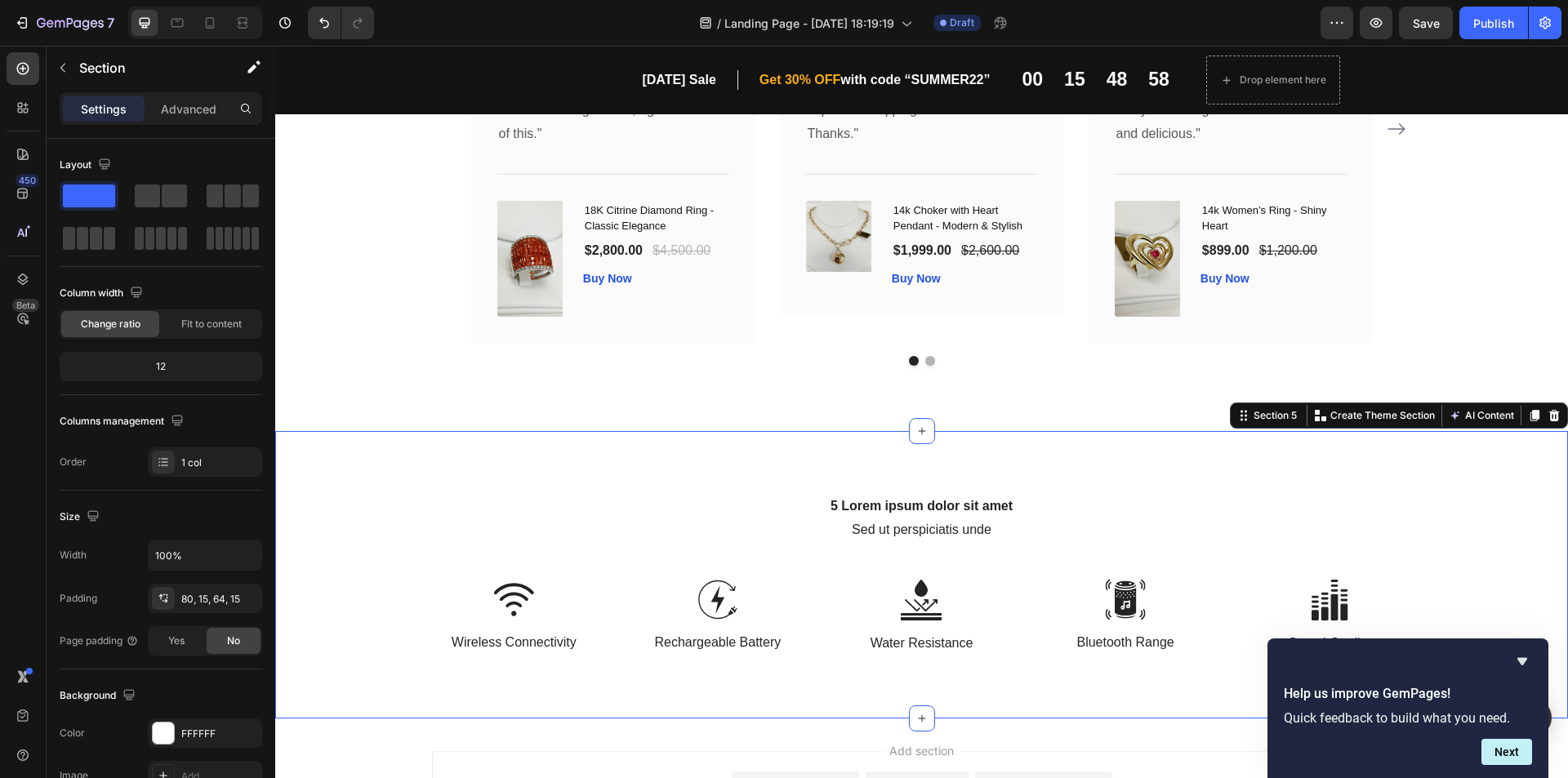
click at [1533, 440] on div "5 Lorem ipsum dolor sit amet Heading Sed ut perspiciatis unde Text Block Row Im…" at bounding box center [922, 575] width 1293 height 288
click at [1548, 405] on div "Section 5 You can create reusable sections Create Theme Section AI Content Writ…" at bounding box center [1399, 416] width 338 height 26
click at [1549, 410] on icon at bounding box center [1554, 416] width 10 height 11
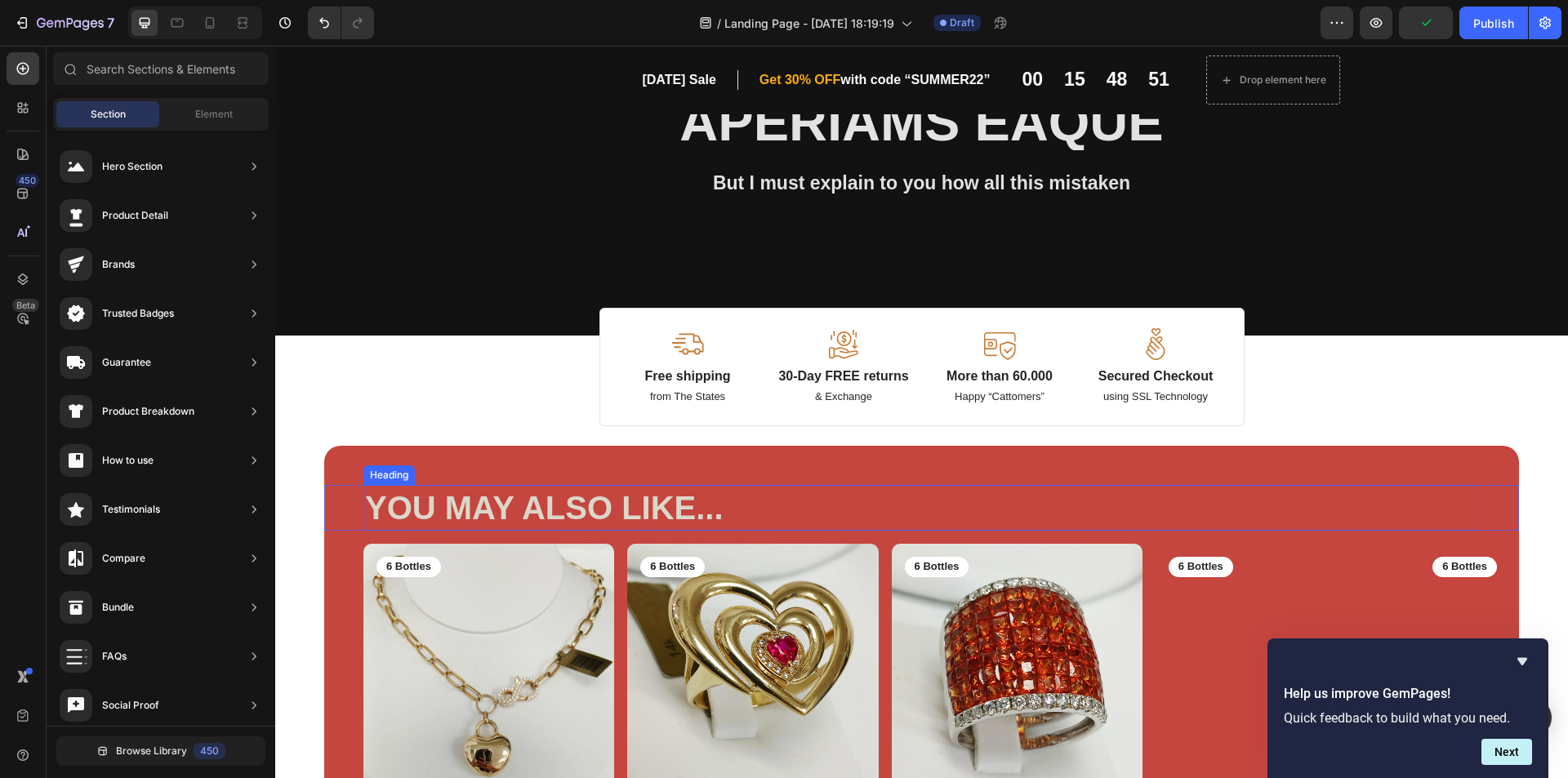
scroll to position [245, 0]
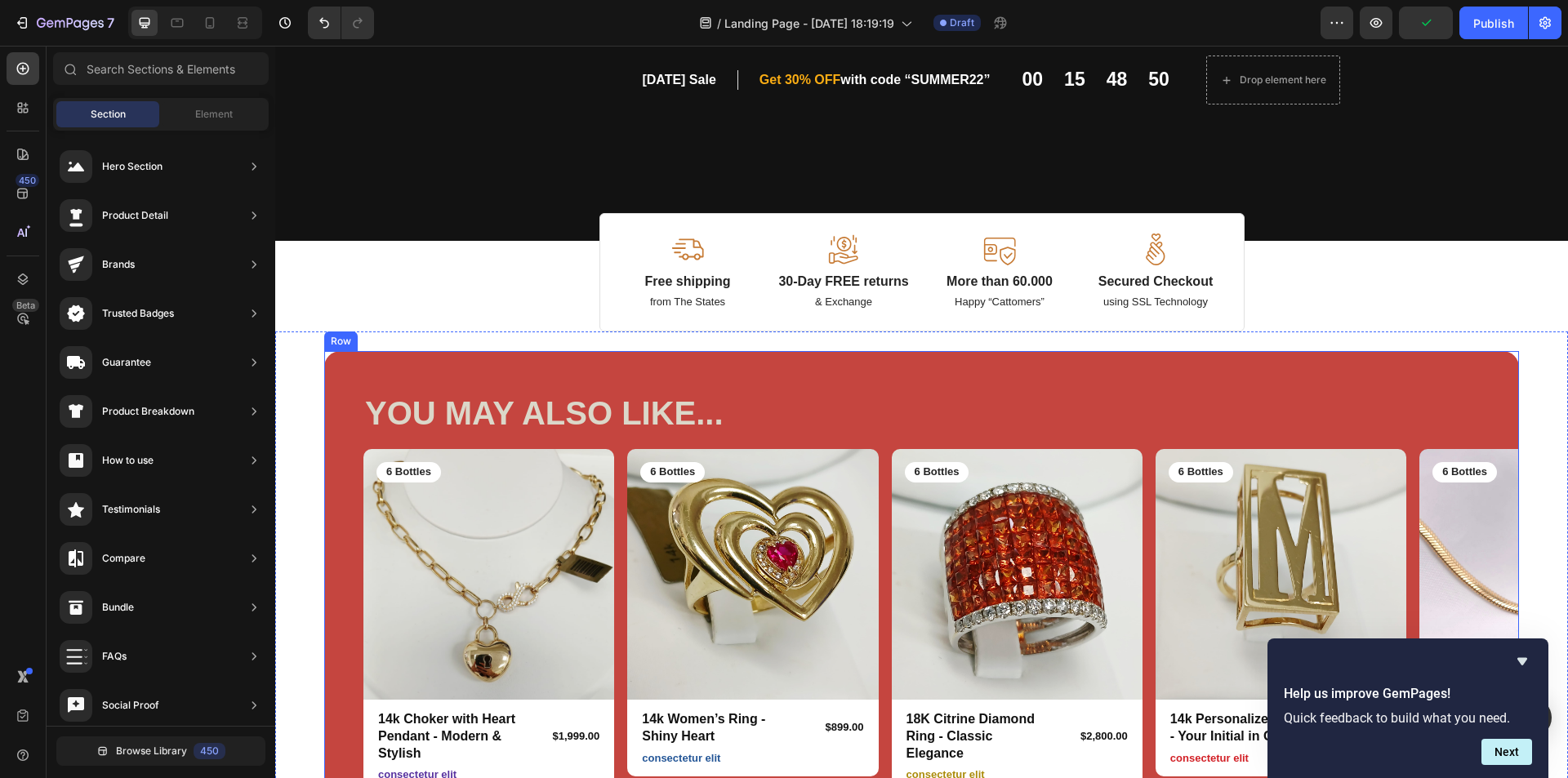
click at [1321, 362] on div "YOU MAY ALSO LIKE... Heading Row Product Images 6 Bottles Text Block Row 14k Ch…" at bounding box center [921, 592] width 1194 height 483
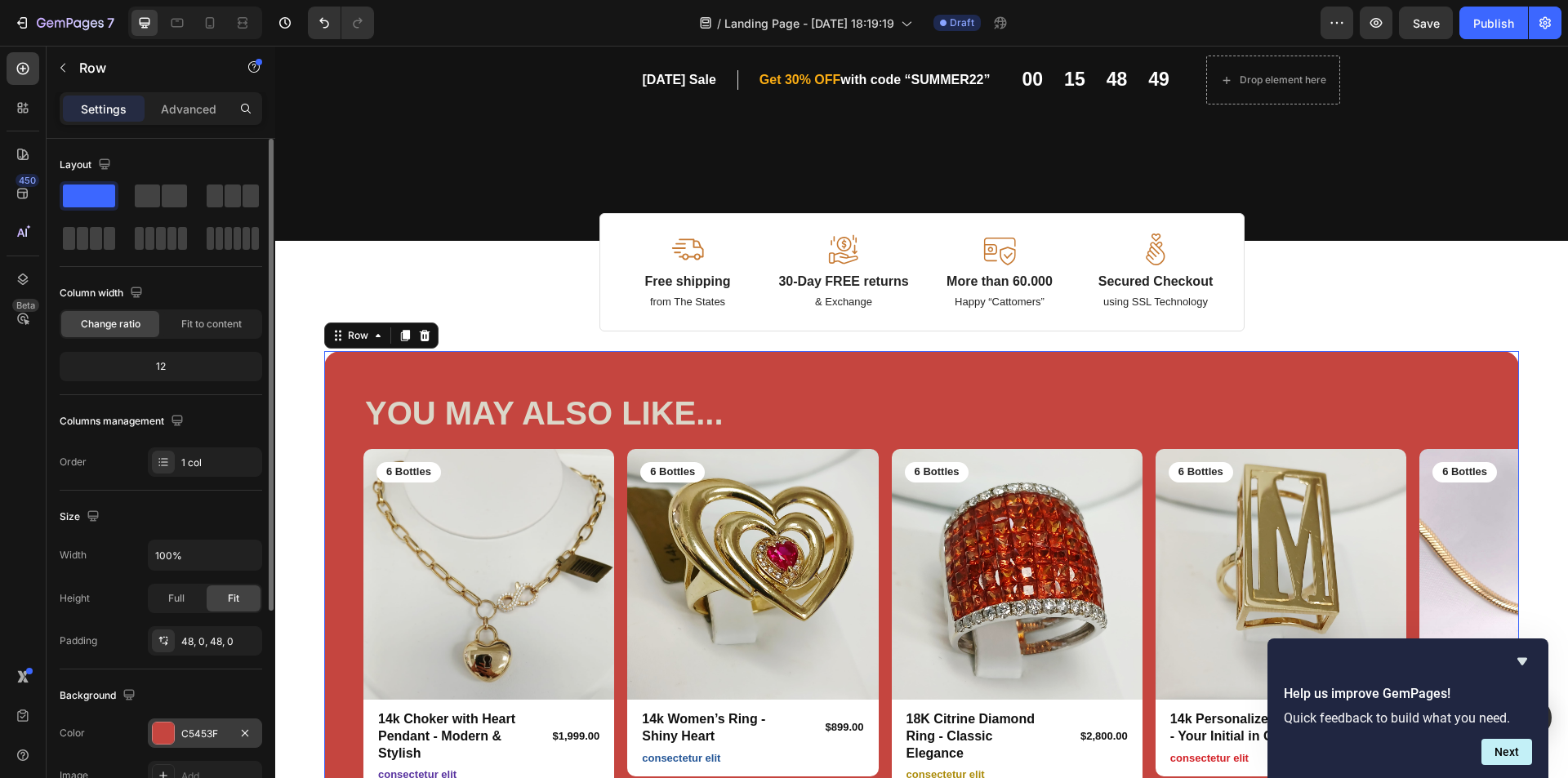
click at [166, 733] on div at bounding box center [163, 733] width 21 height 21
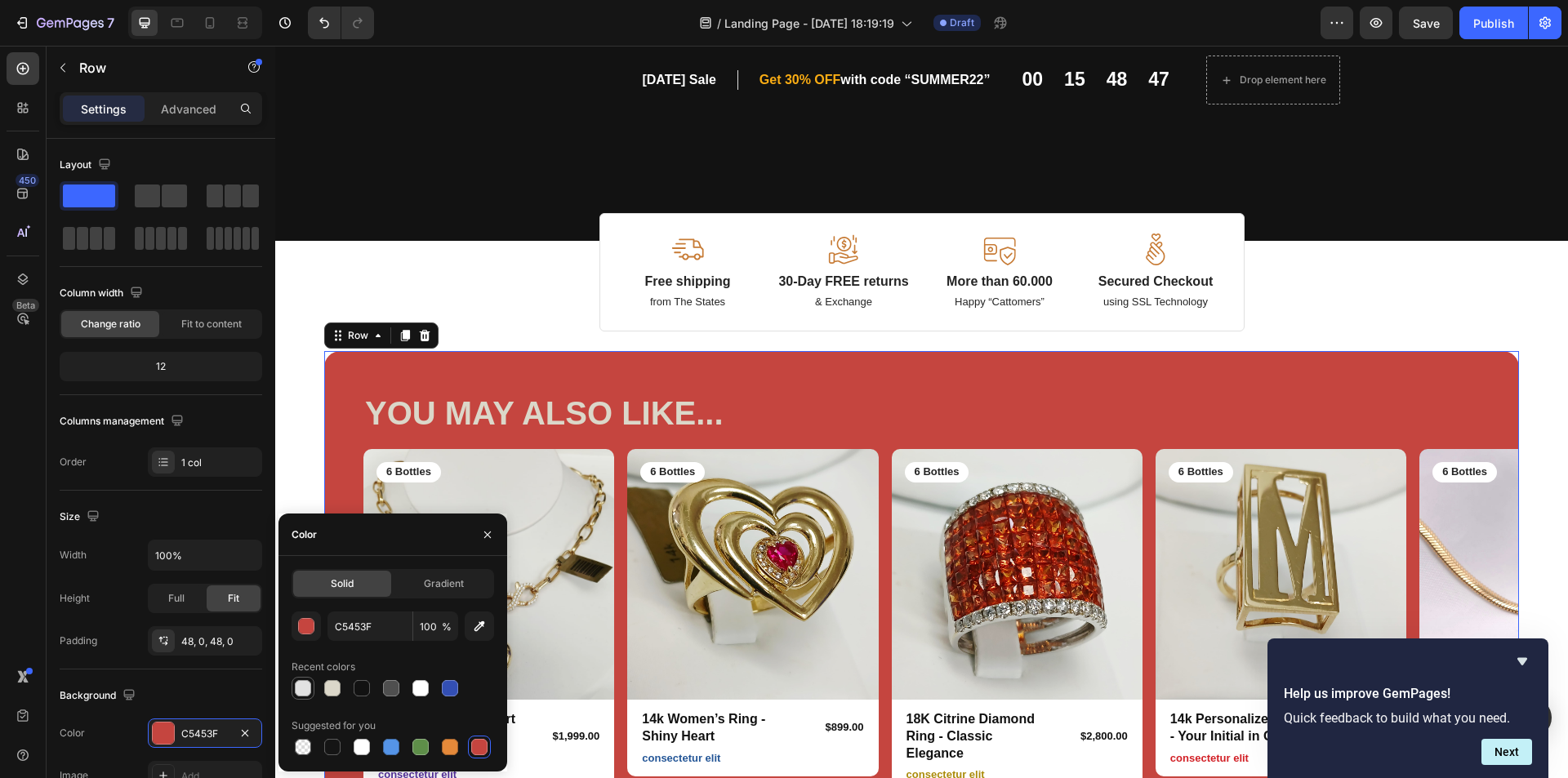
click at [303, 686] on div at bounding box center [303, 687] width 16 height 16
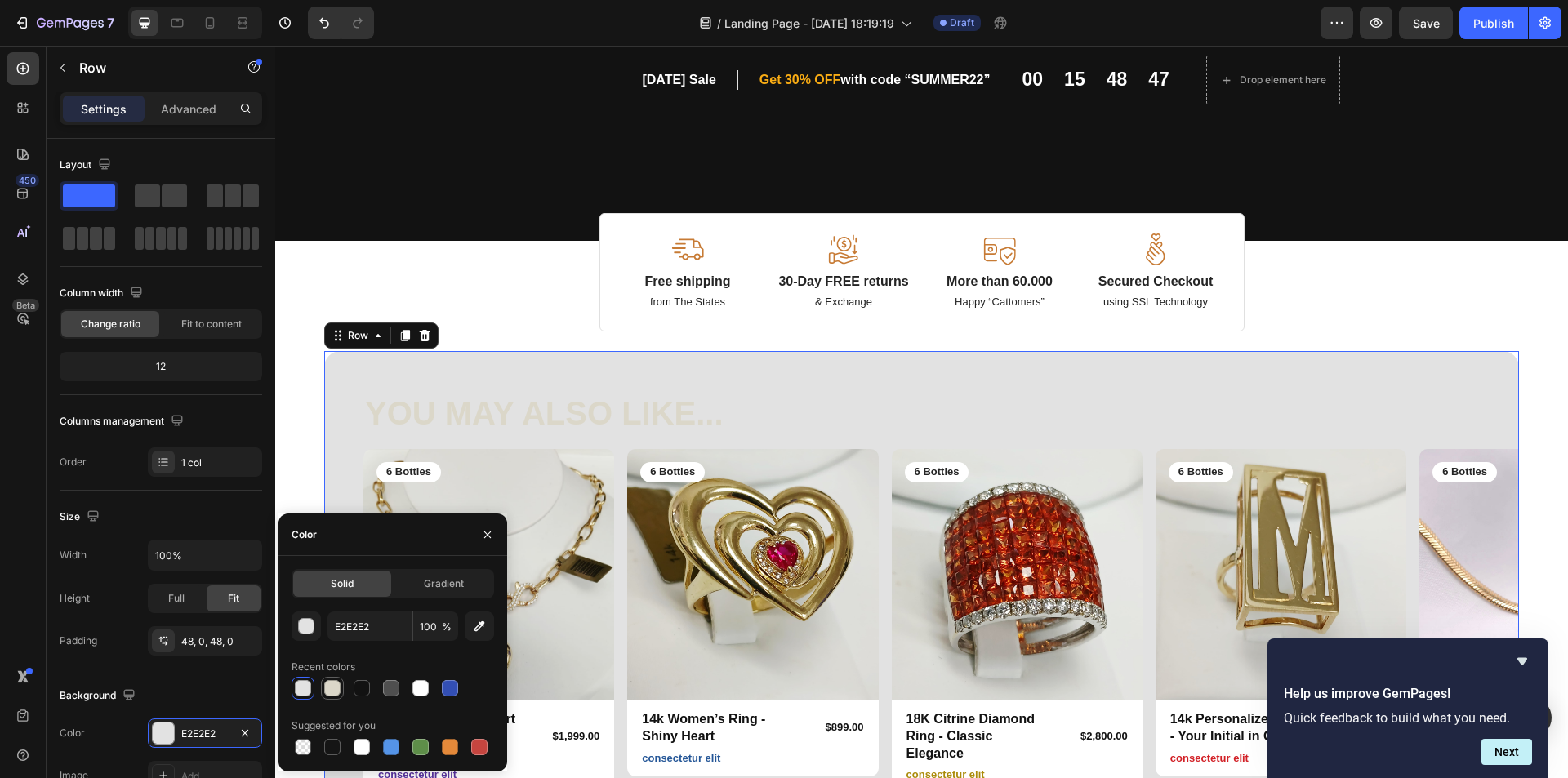
click at [331, 693] on div at bounding box center [332, 687] width 16 height 16
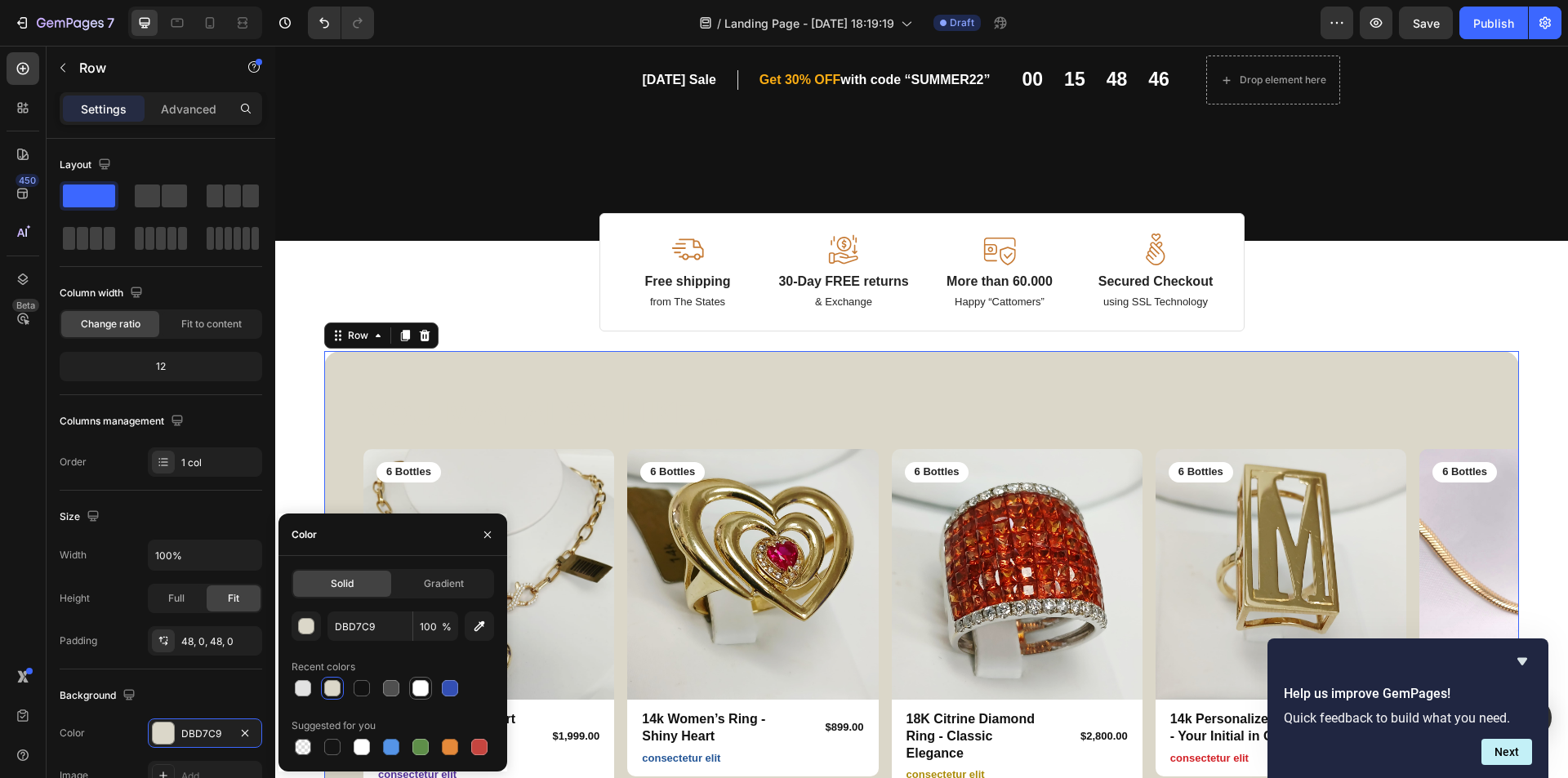
click at [423, 691] on div at bounding box center [420, 687] width 16 height 16
type input "FFFFFF"
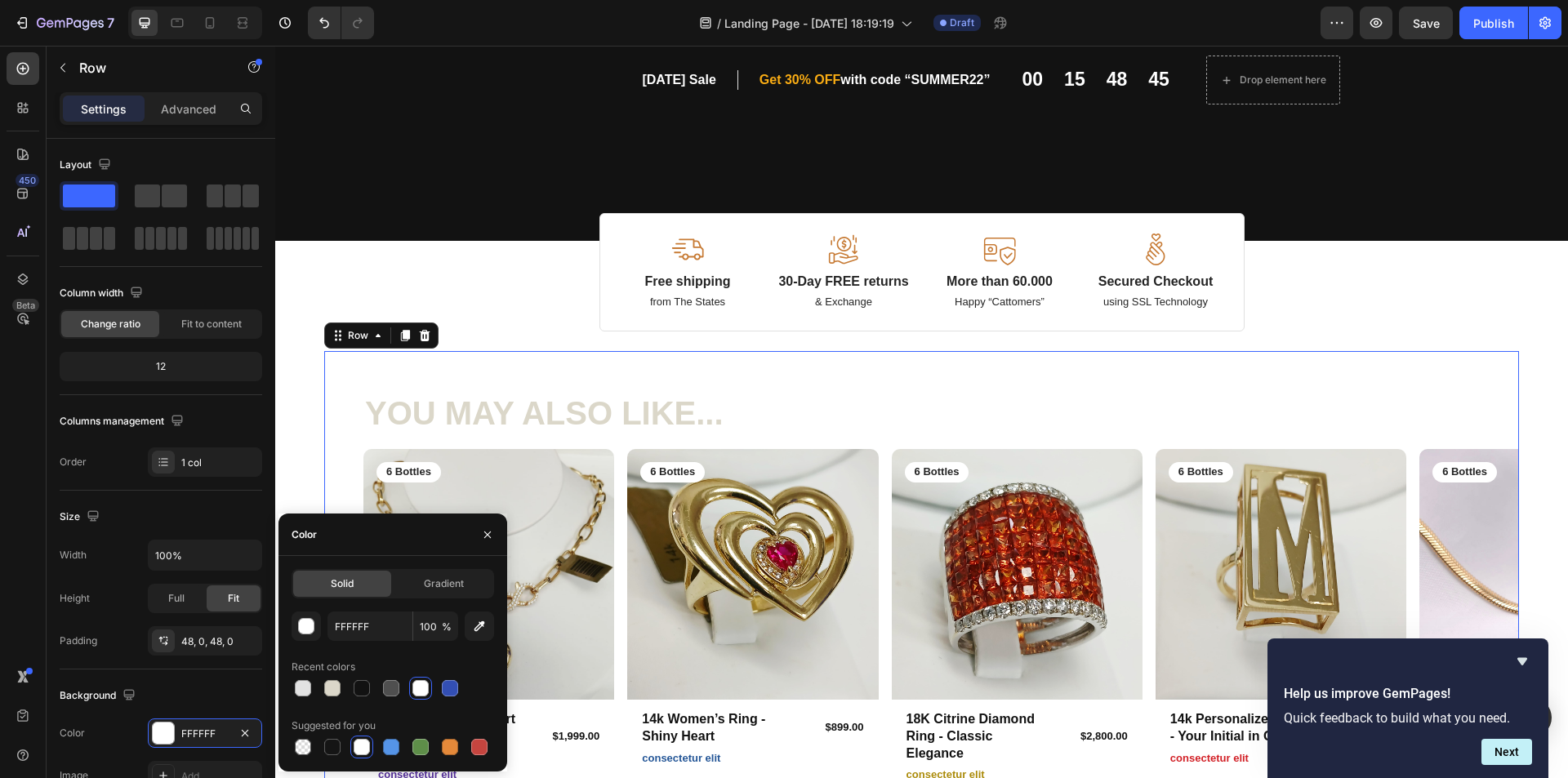
click at [459, 415] on h2 "YOU MAY ALSO LIKE..." at bounding box center [921, 413] width 1116 height 46
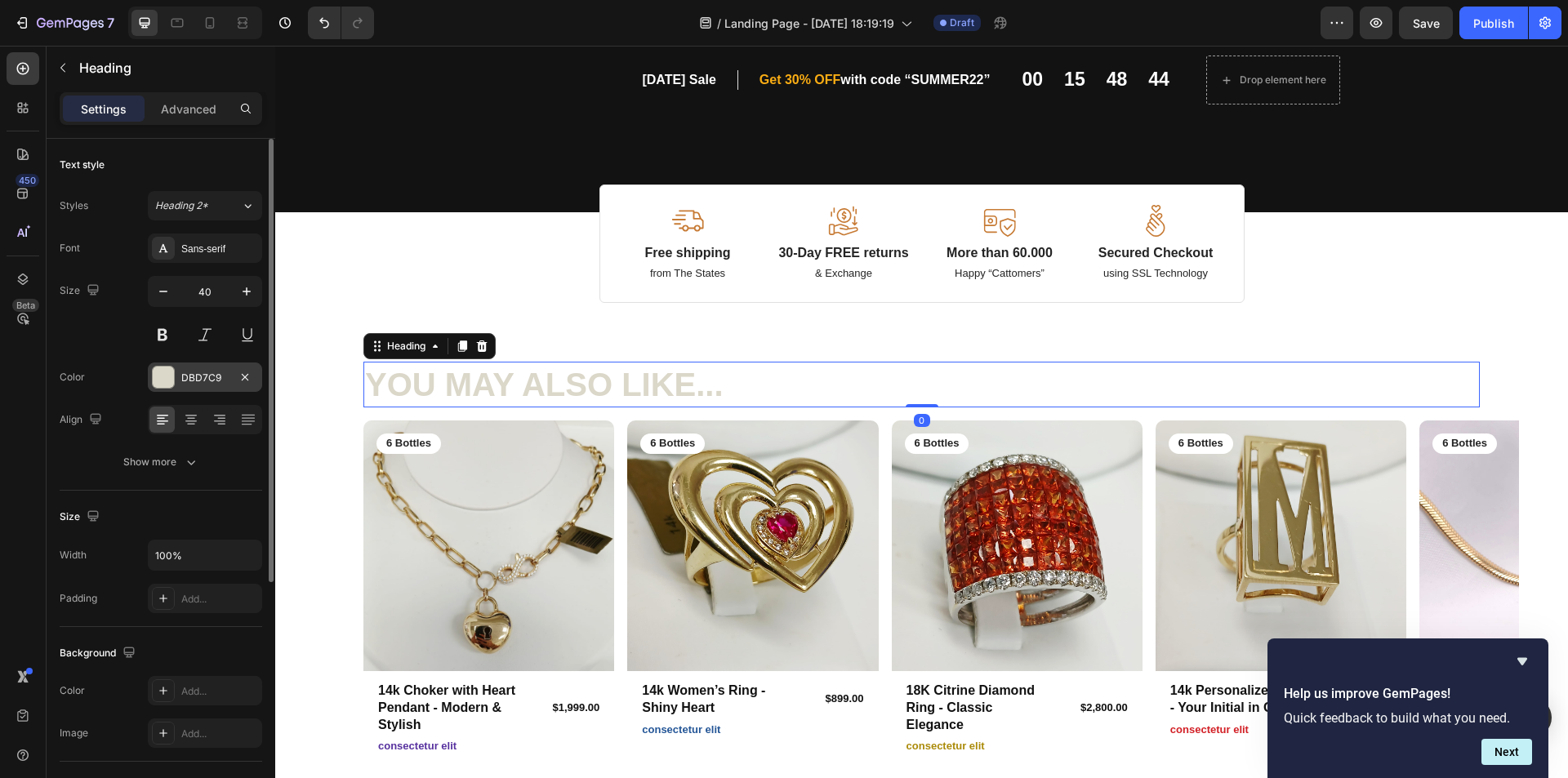
scroll to position [327, 0]
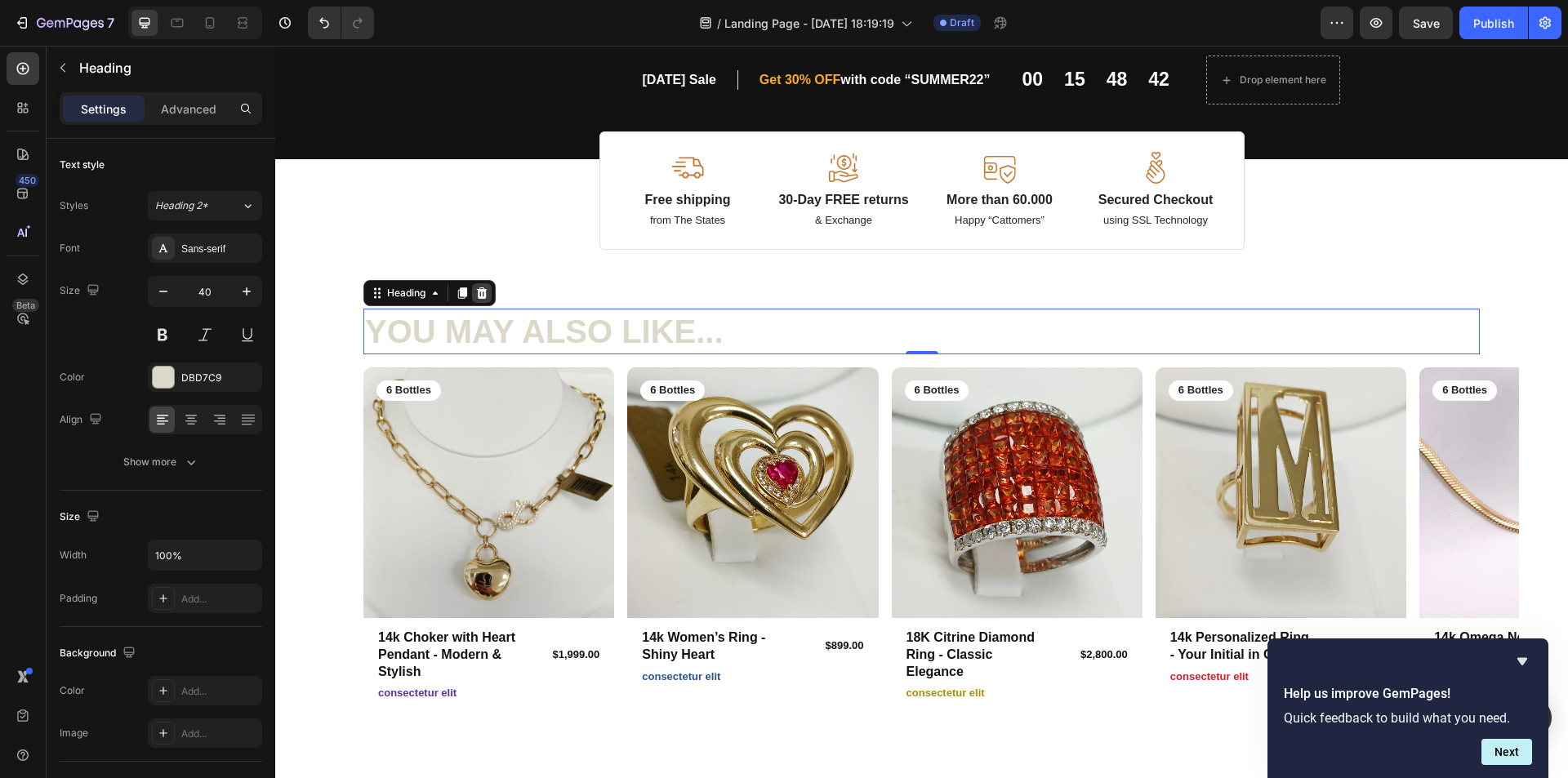
click at [485, 291] on icon at bounding box center [482, 293] width 10 height 11
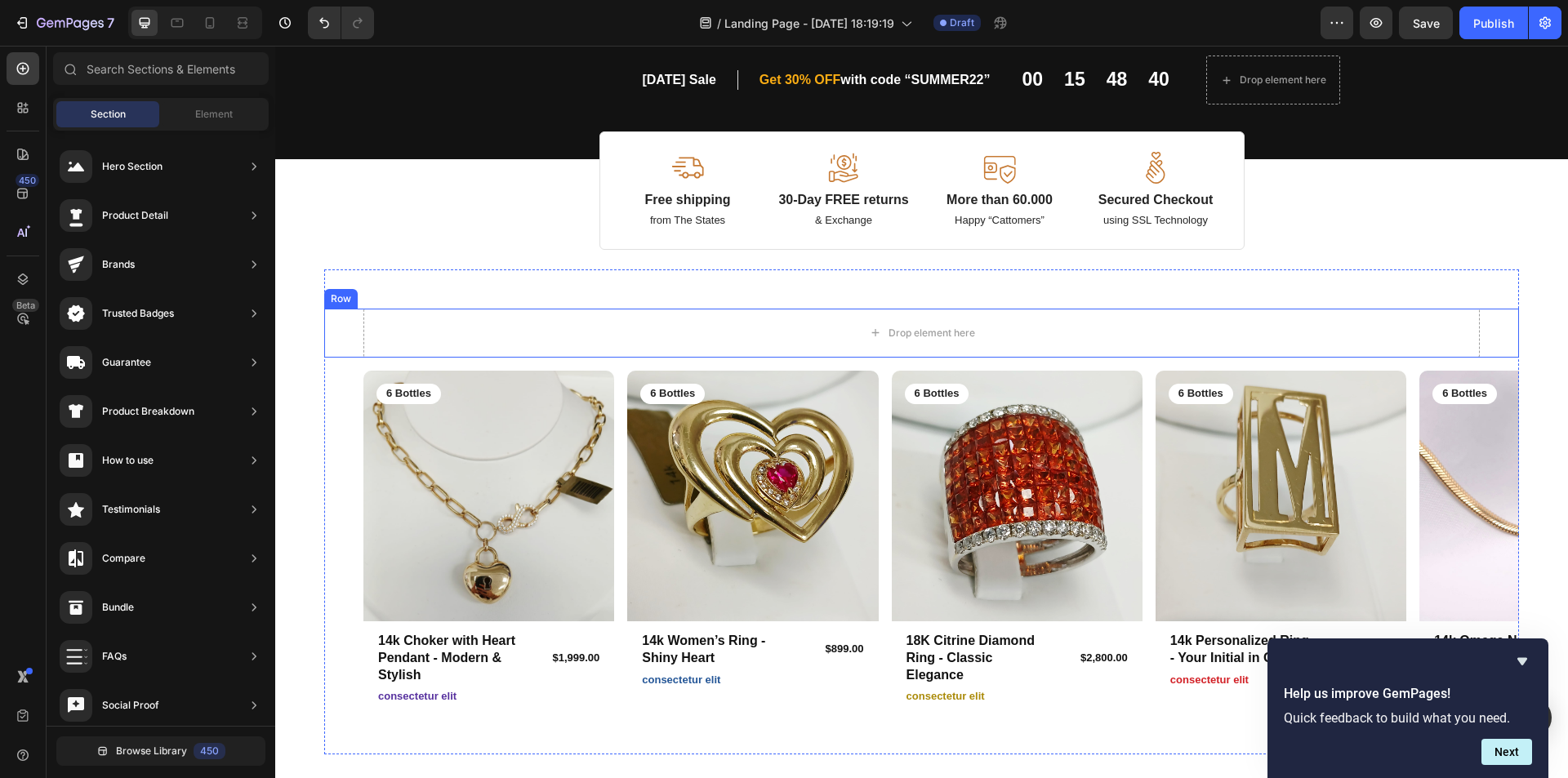
click at [1495, 334] on div "Drop element here Row" at bounding box center [921, 333] width 1194 height 49
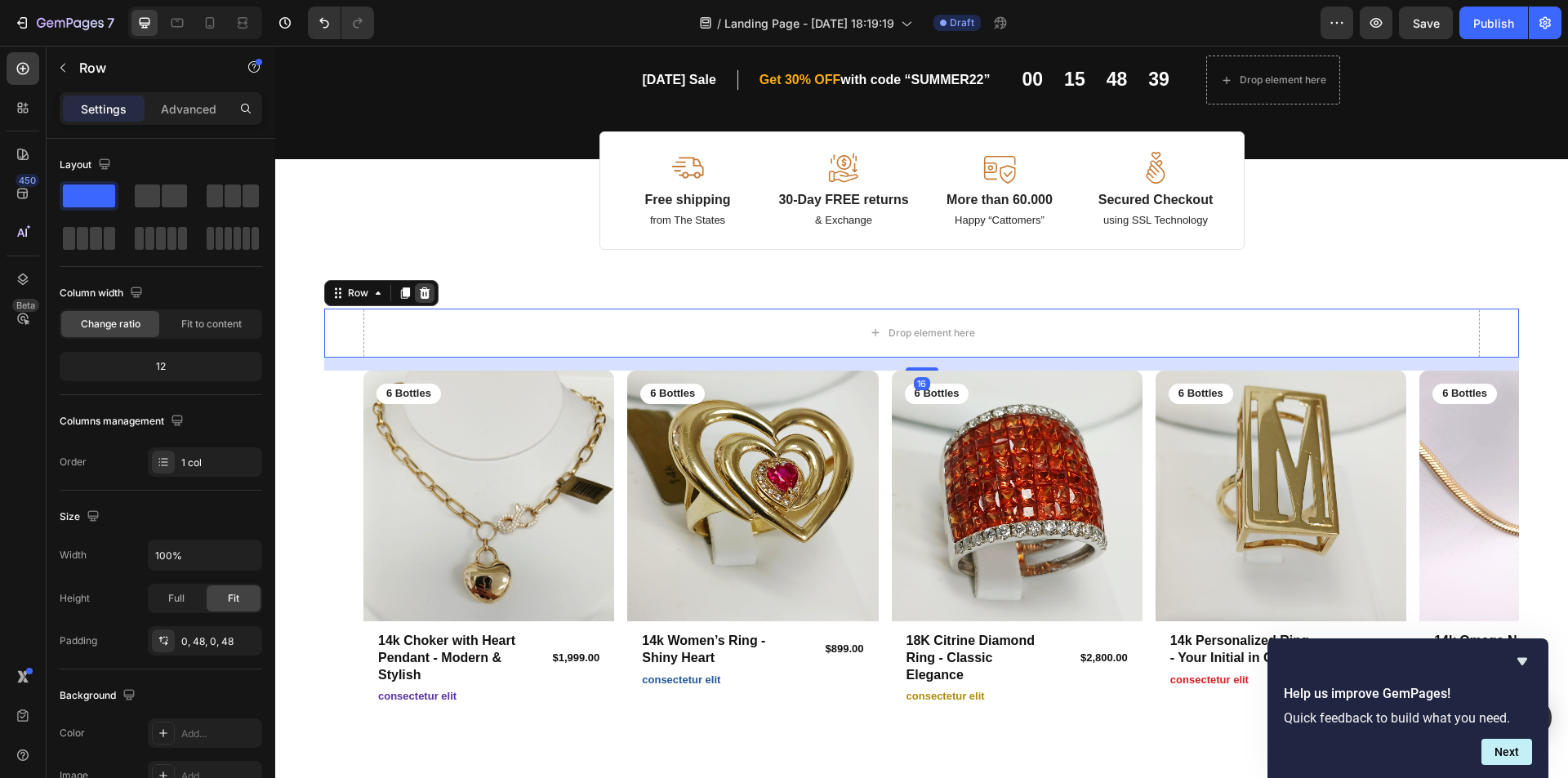
click at [428, 299] on icon at bounding box center [425, 293] width 13 height 13
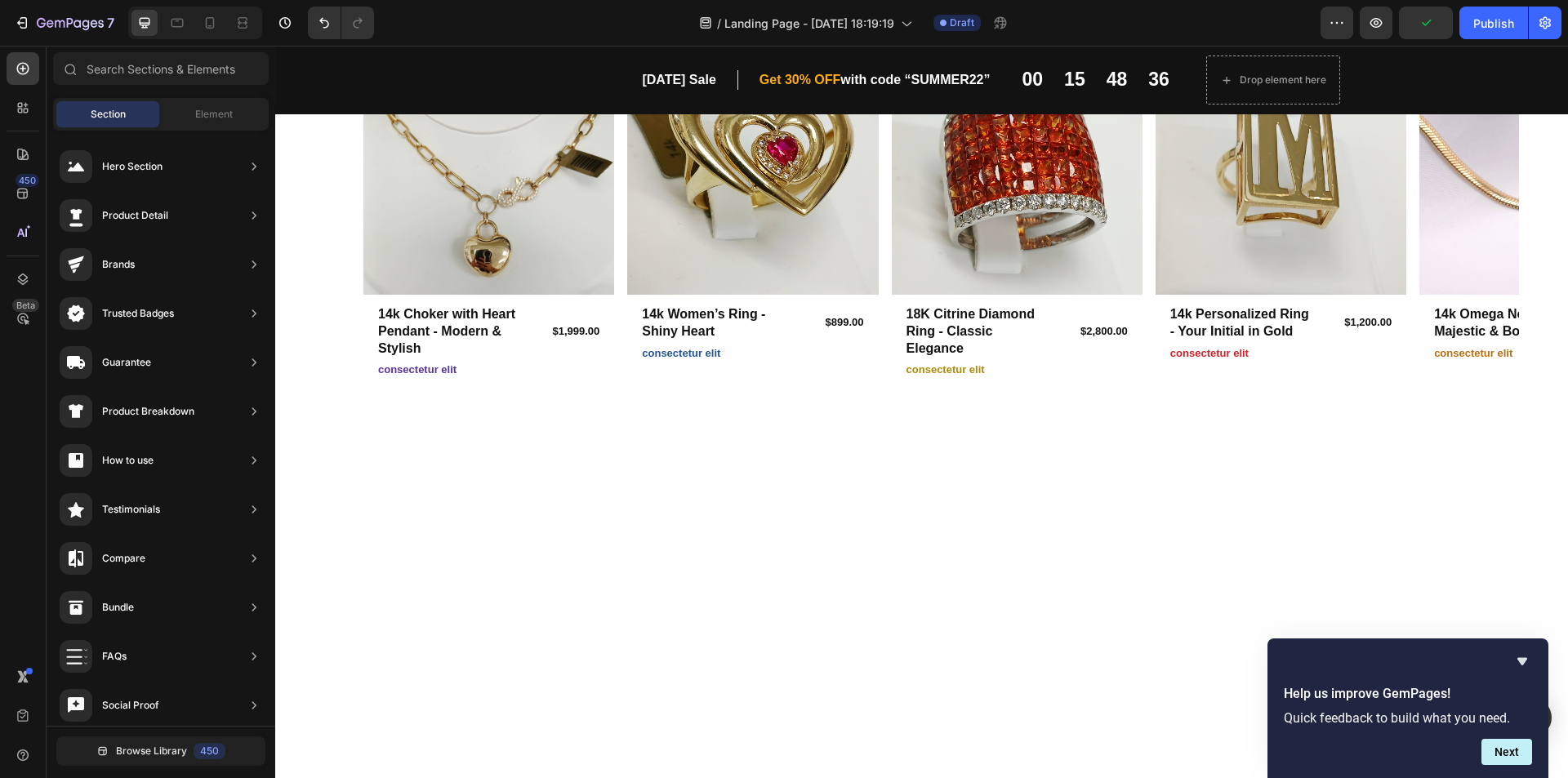
scroll to position [0, 0]
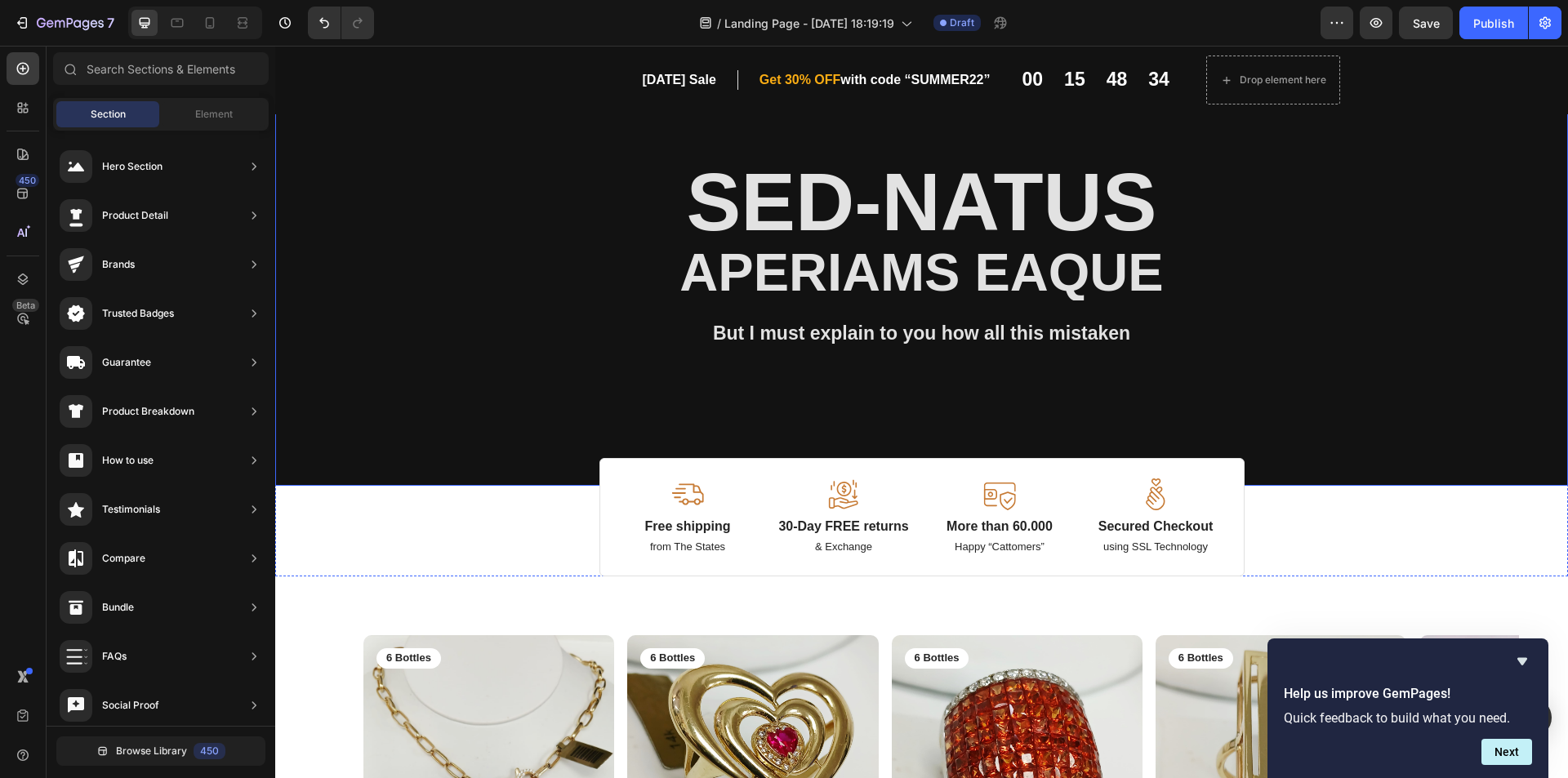
click at [1532, 289] on div "Background Image" at bounding box center [922, 282] width 1293 height 406
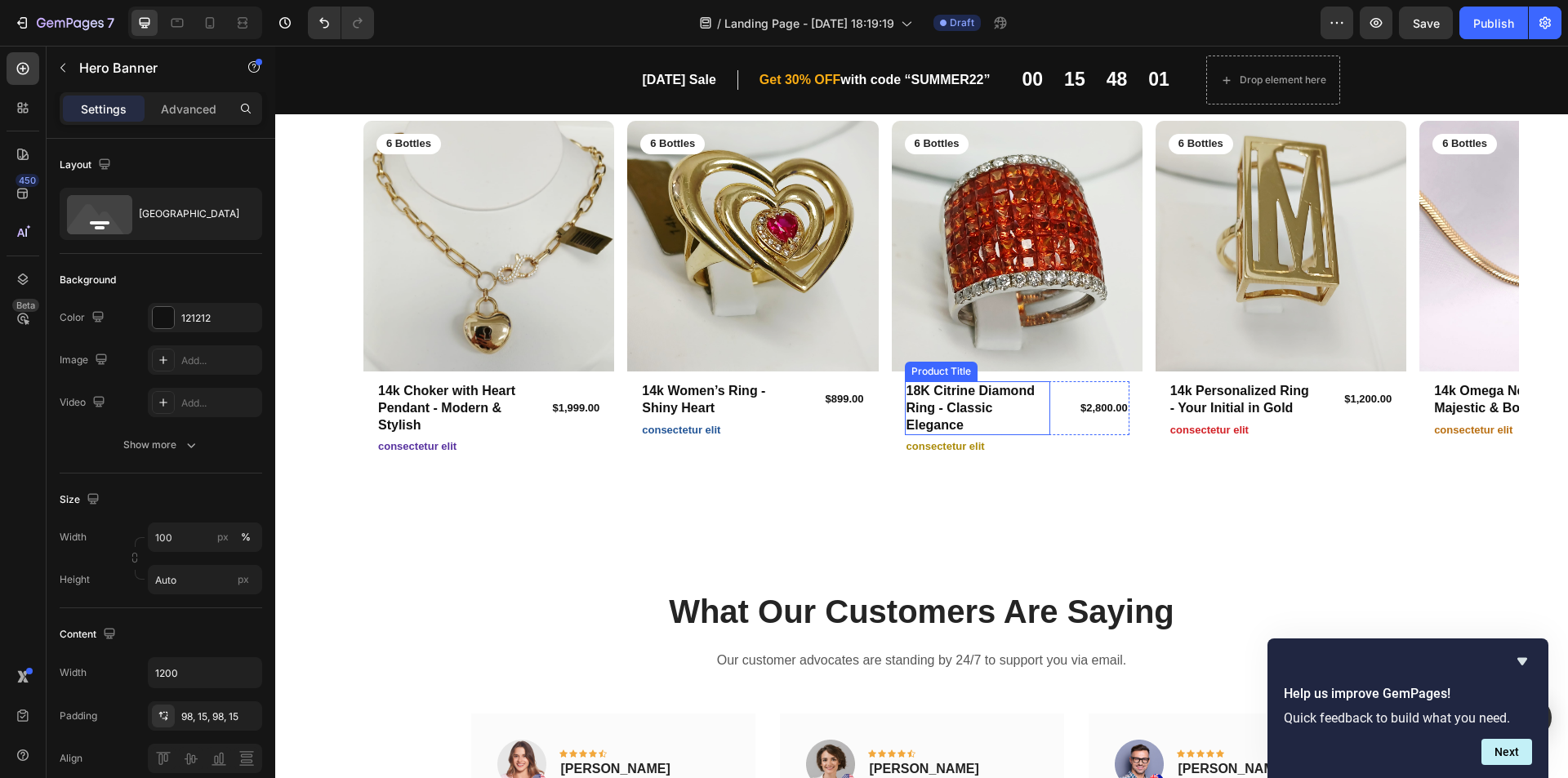
scroll to position [654, 0]
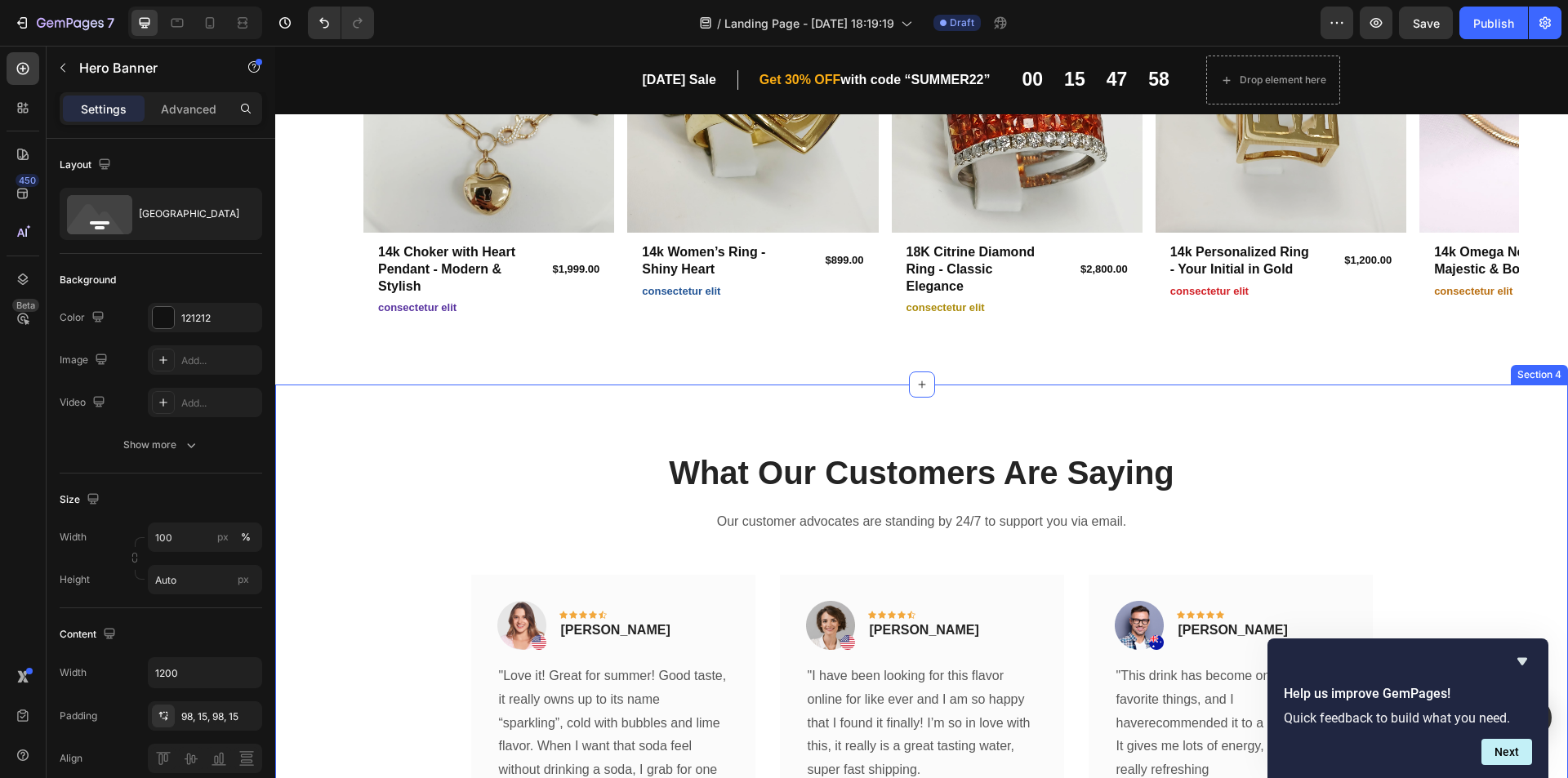
click at [950, 389] on div "What Our Customers Are Saying Heading Our customer advocates are standing by 24…" at bounding box center [922, 738] width 1293 height 706
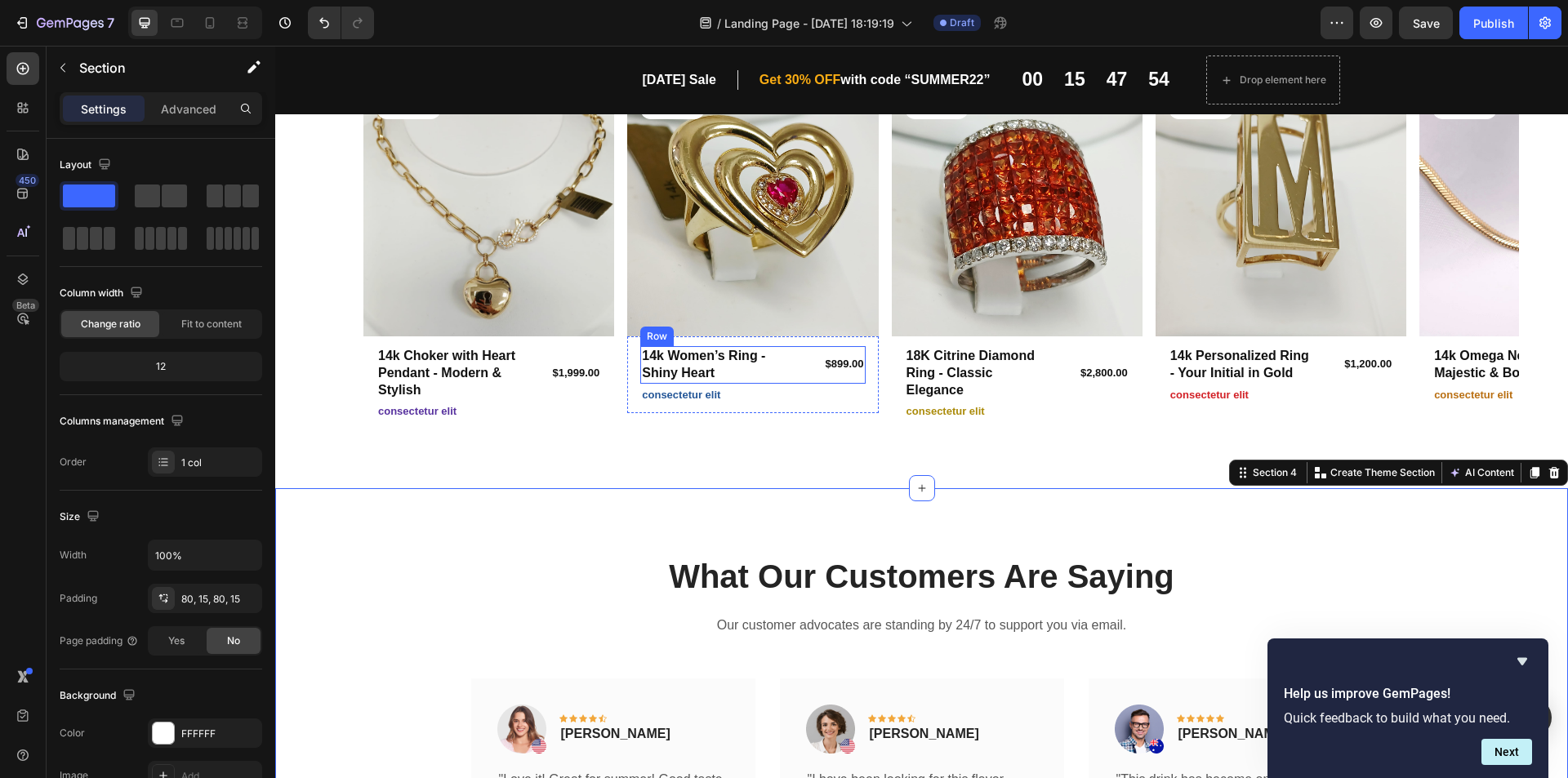
scroll to position [0, 0]
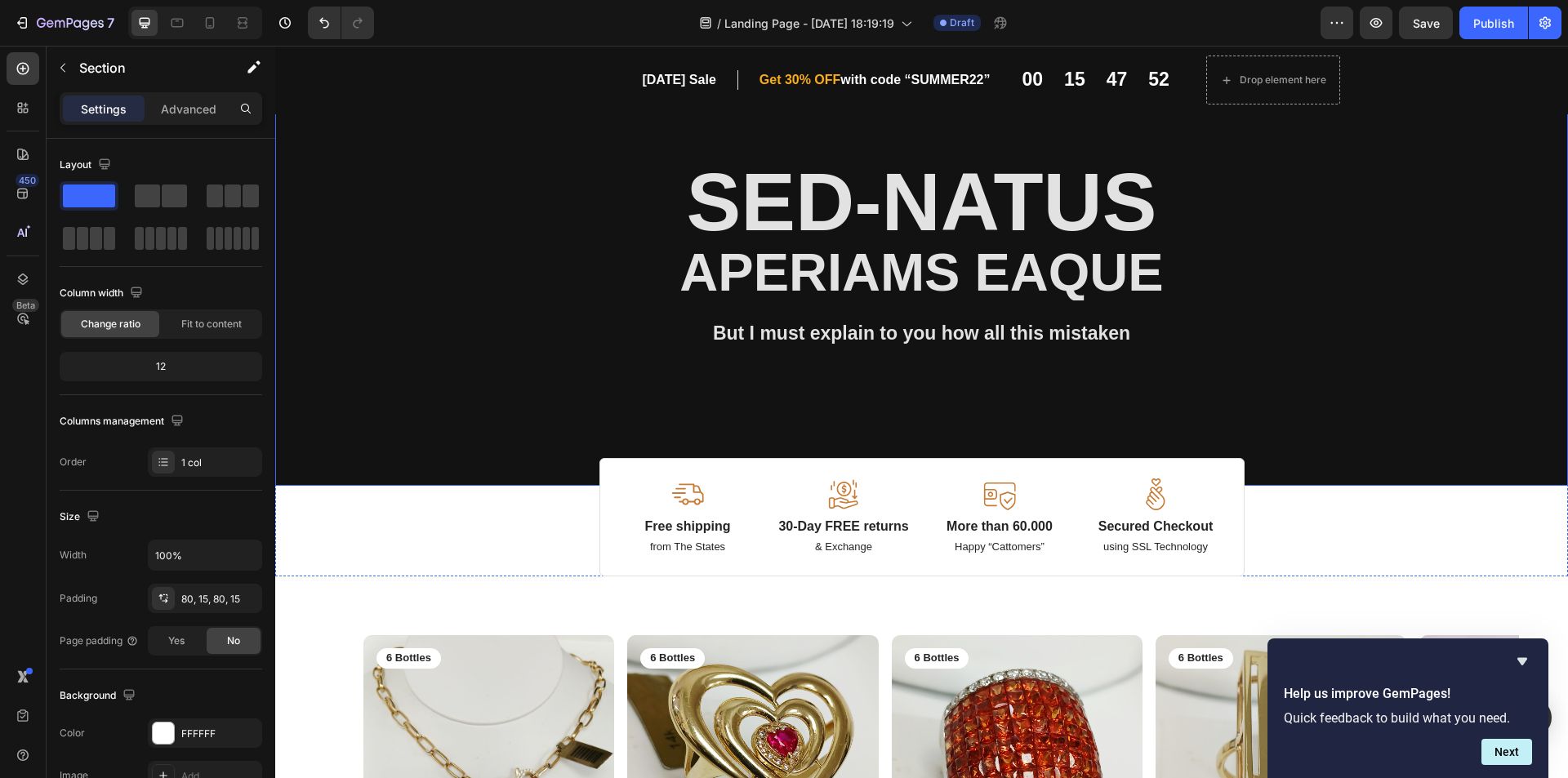
click at [1491, 244] on div "Background Image" at bounding box center [922, 282] width 1293 height 406
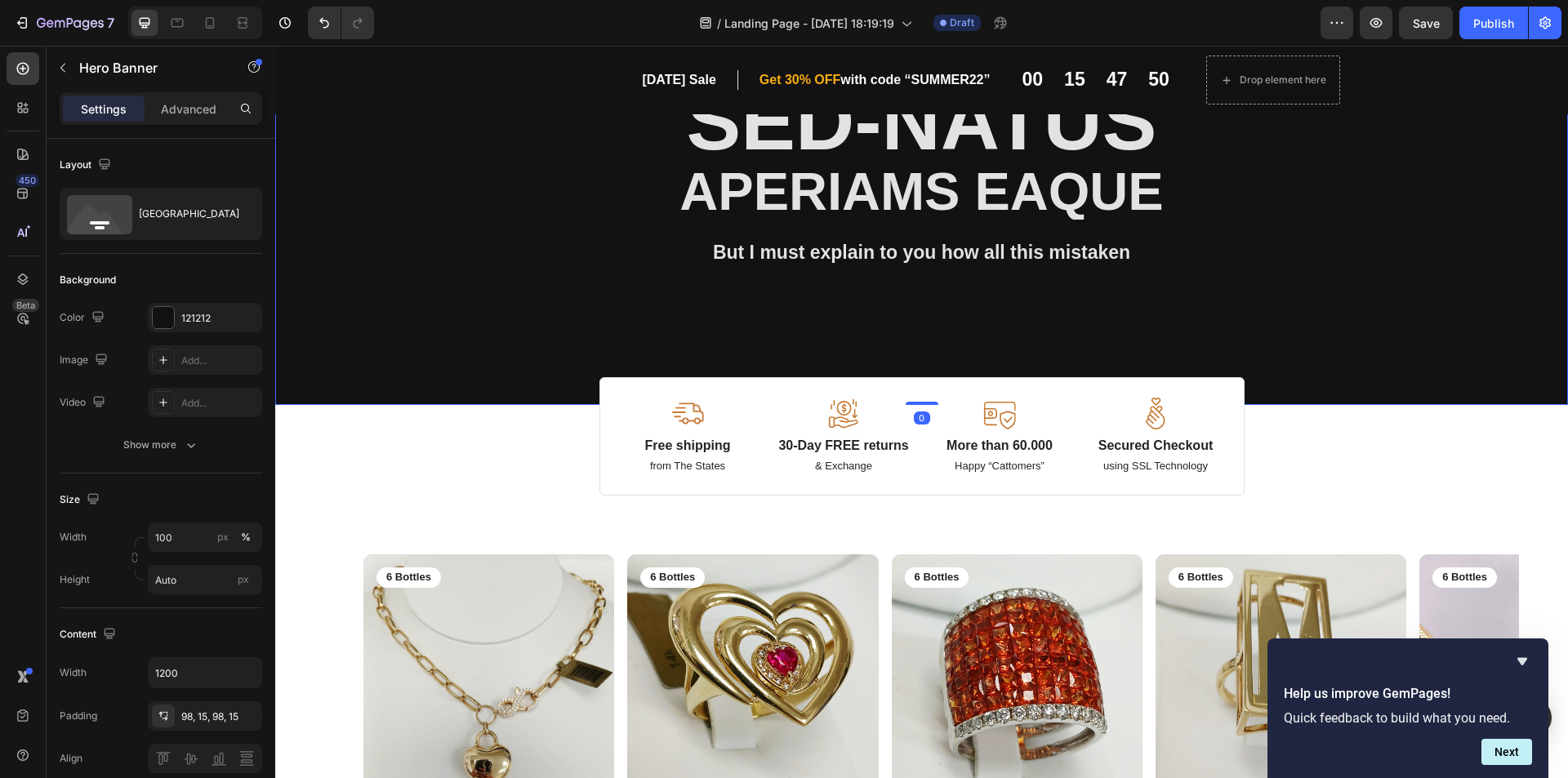
scroll to position [81, 0]
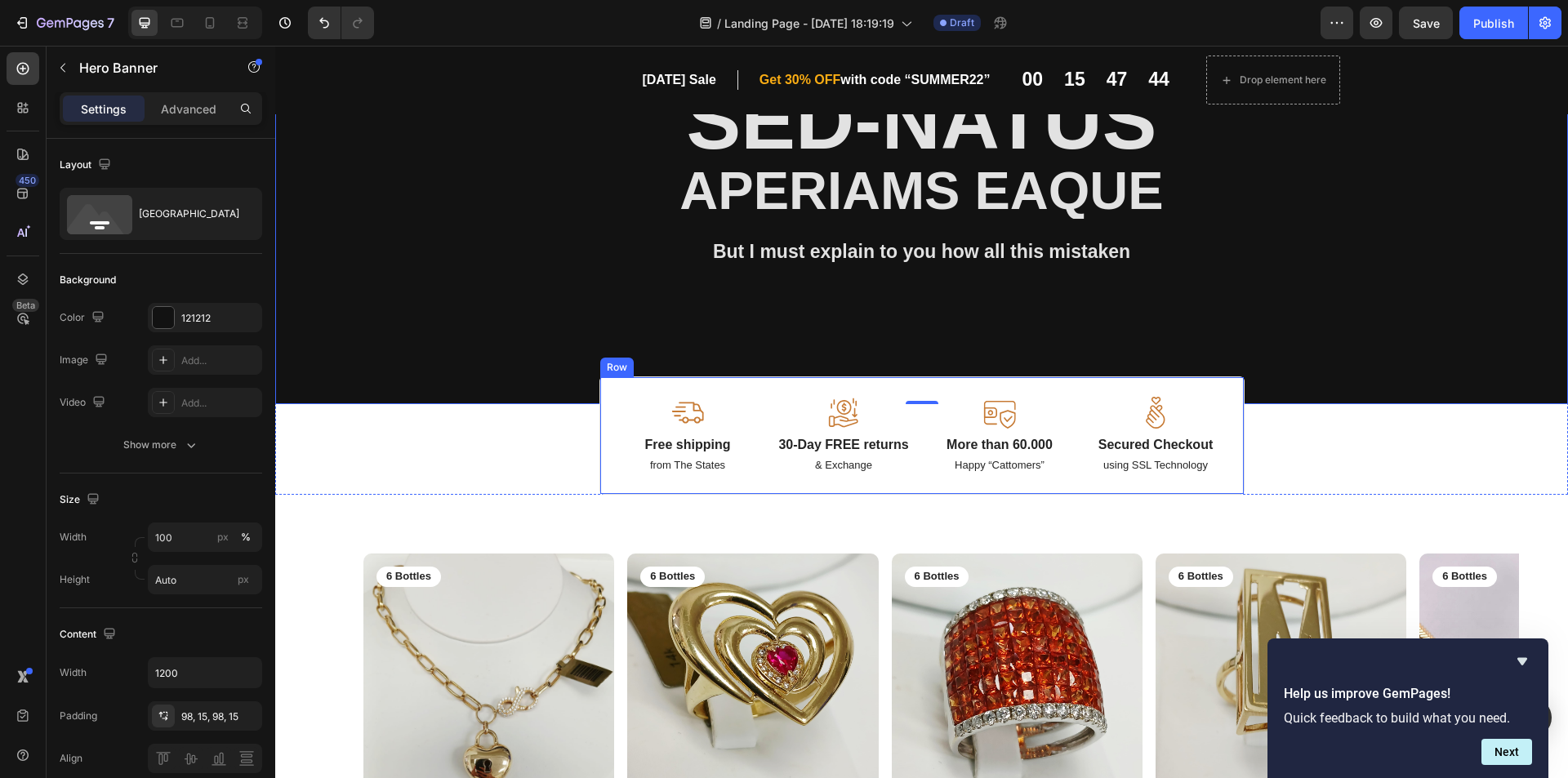
click at [1207, 388] on div "Image Free shipping Text Block from The States Text Block Image 30-Day FREE ret…" at bounding box center [922, 435] width 645 height 119
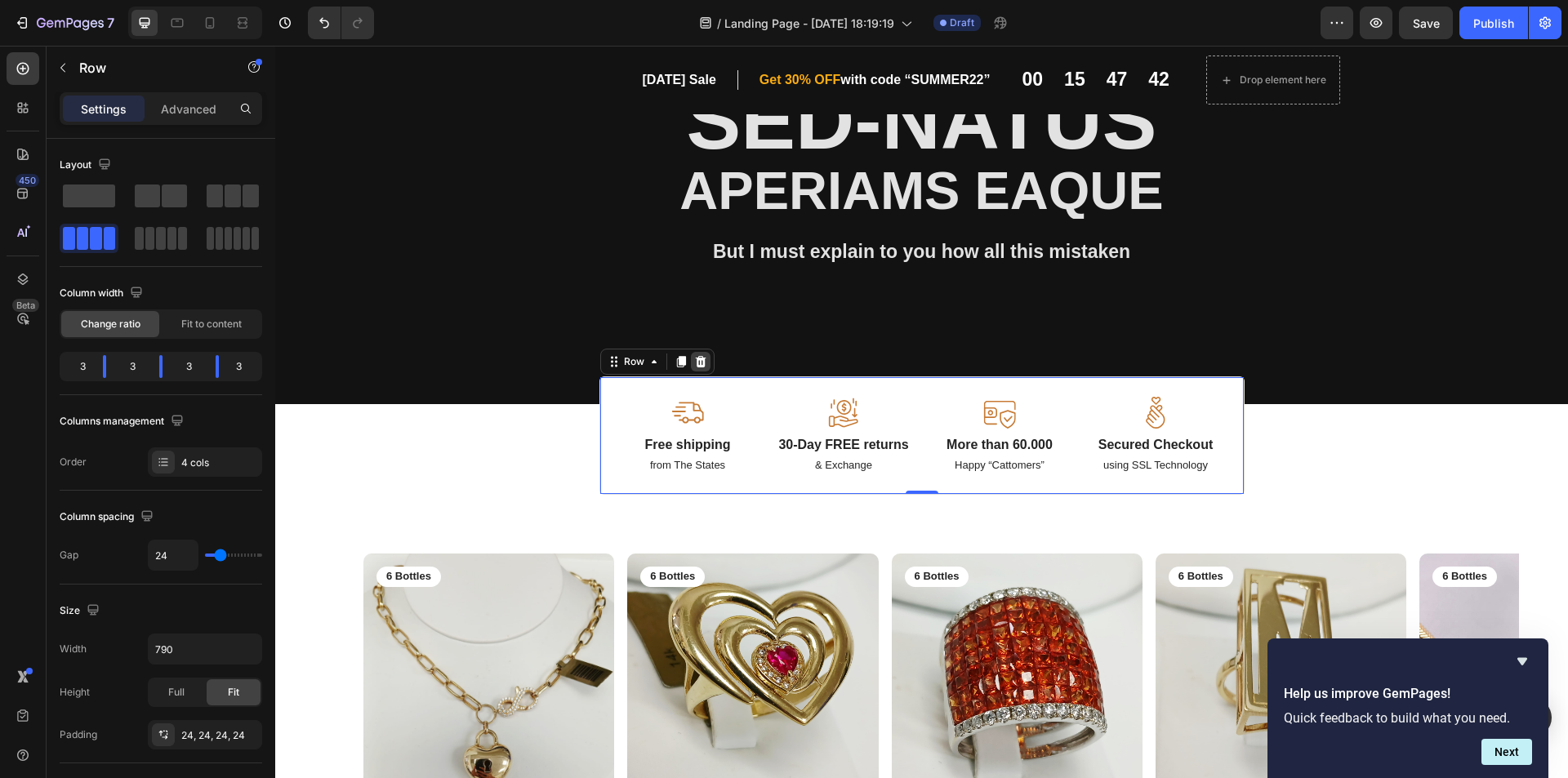
click at [695, 361] on icon at bounding box center [699, 361] width 10 height 11
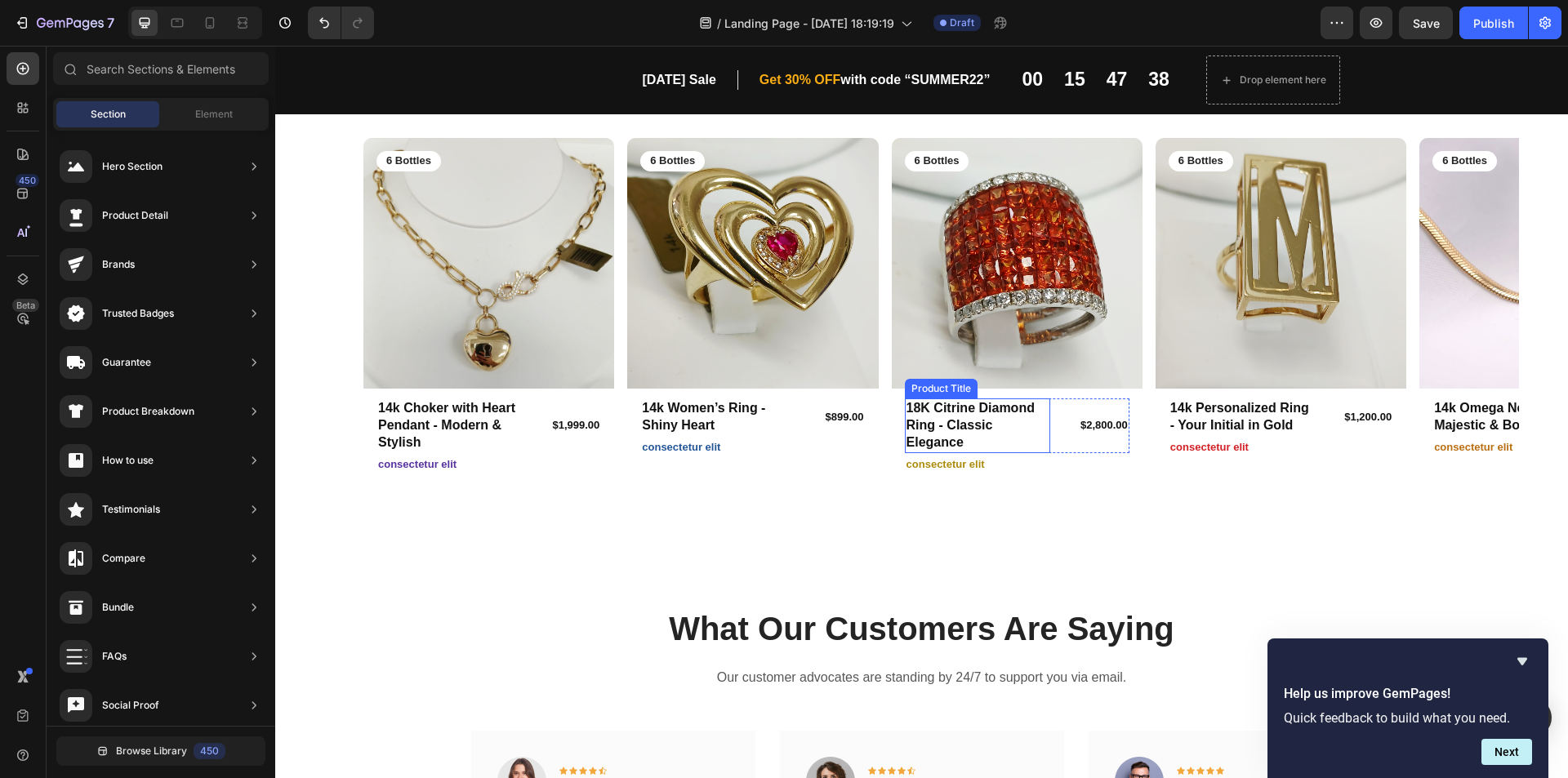
scroll to position [408, 0]
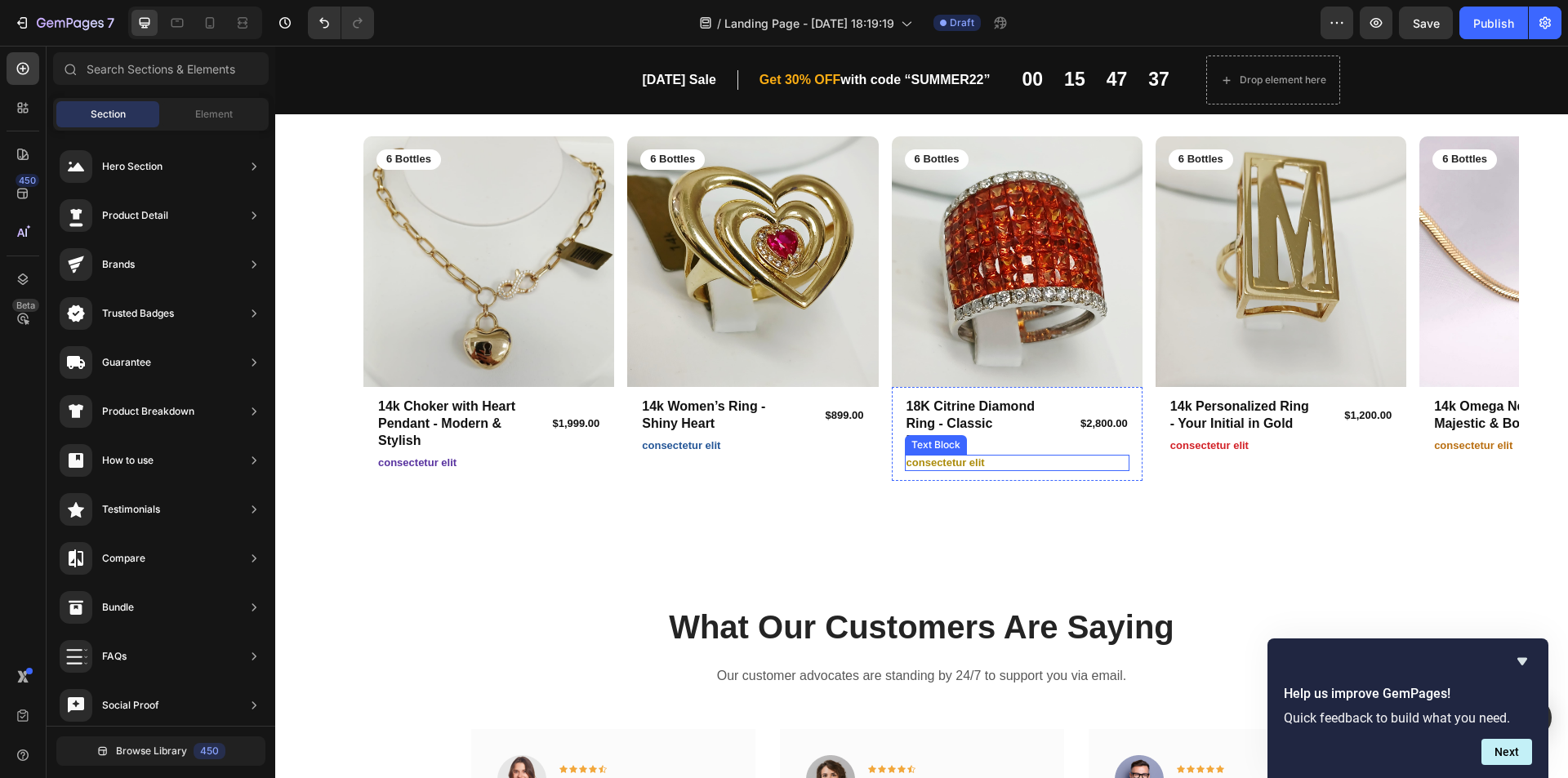
click at [961, 463] on p "consectetur elit" at bounding box center [1017, 463] width 221 height 14
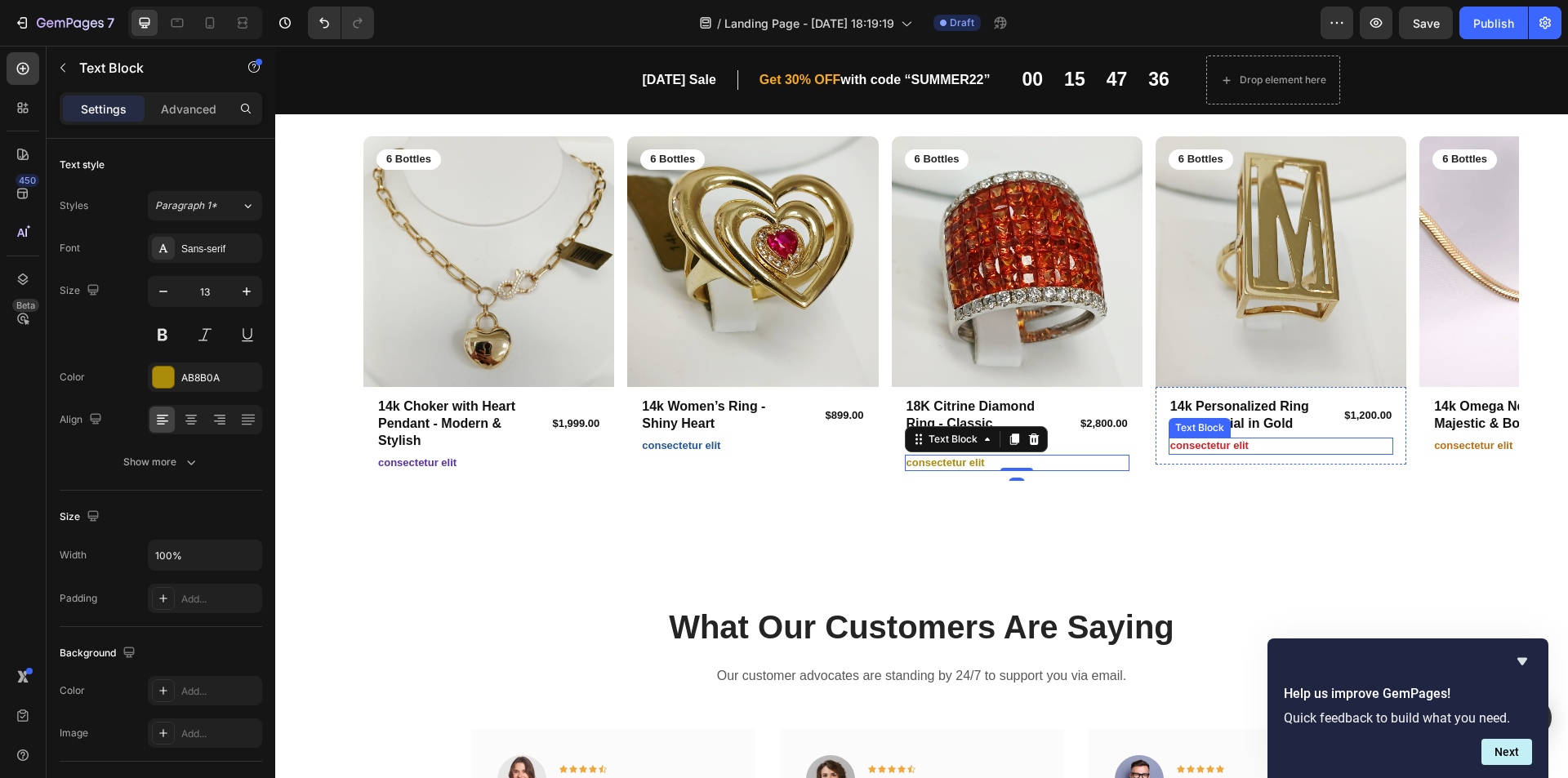
click at [1222, 449] on p "consectetur elit" at bounding box center [1280, 446] width 221 height 14
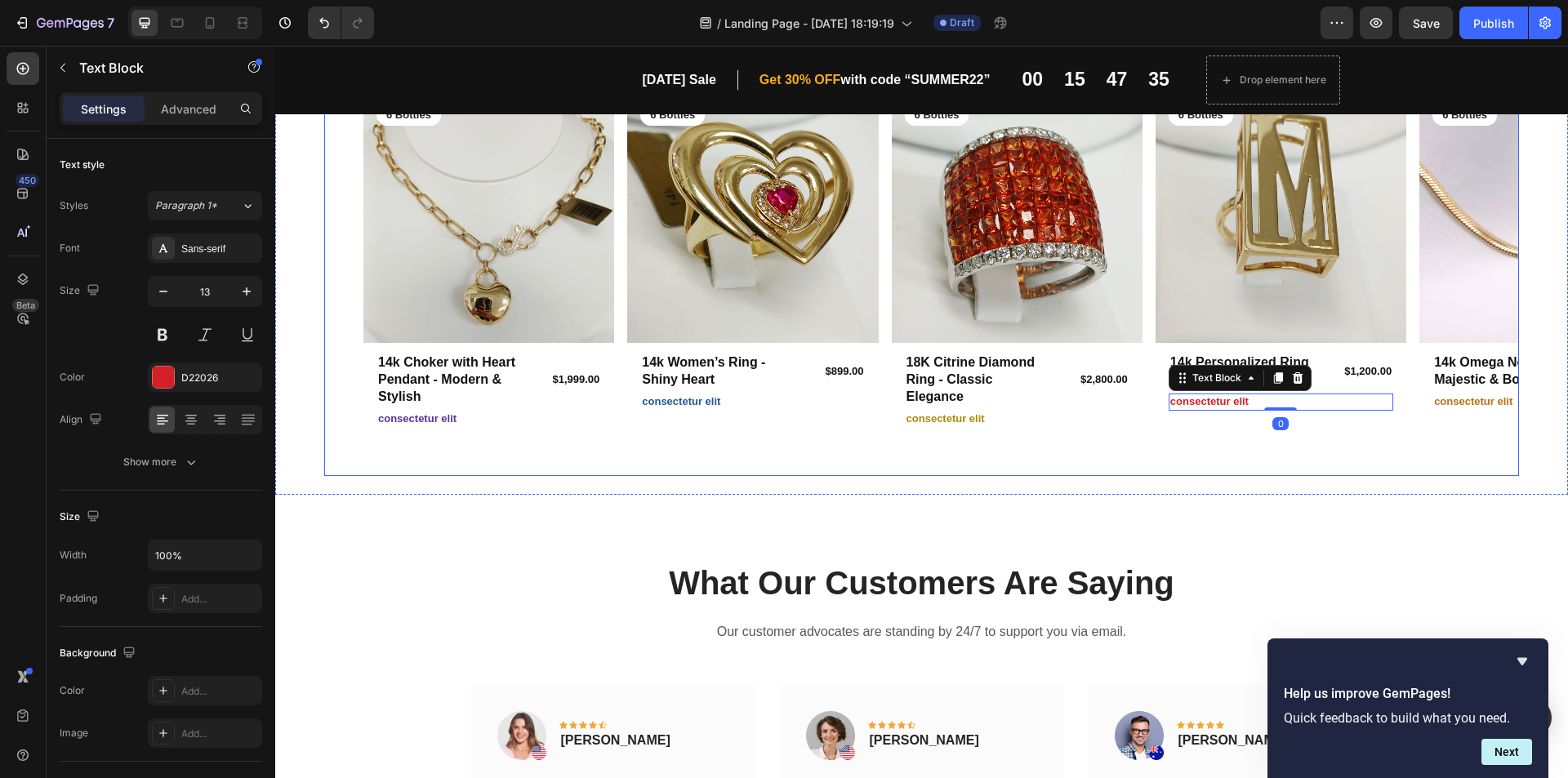
scroll to position [490, 0]
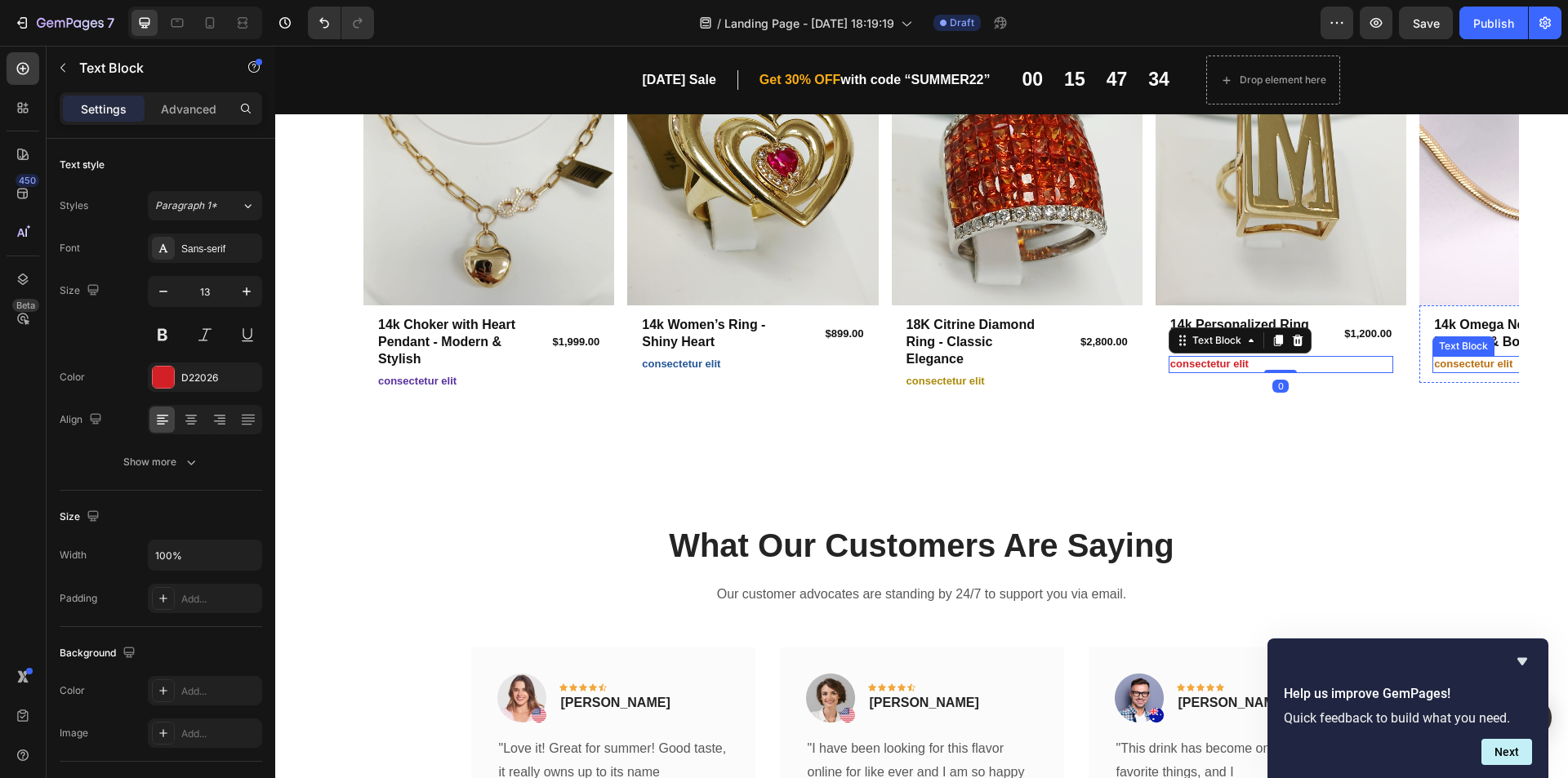
click at [1463, 369] on p "consectetur elit" at bounding box center [1545, 364] width 221 height 14
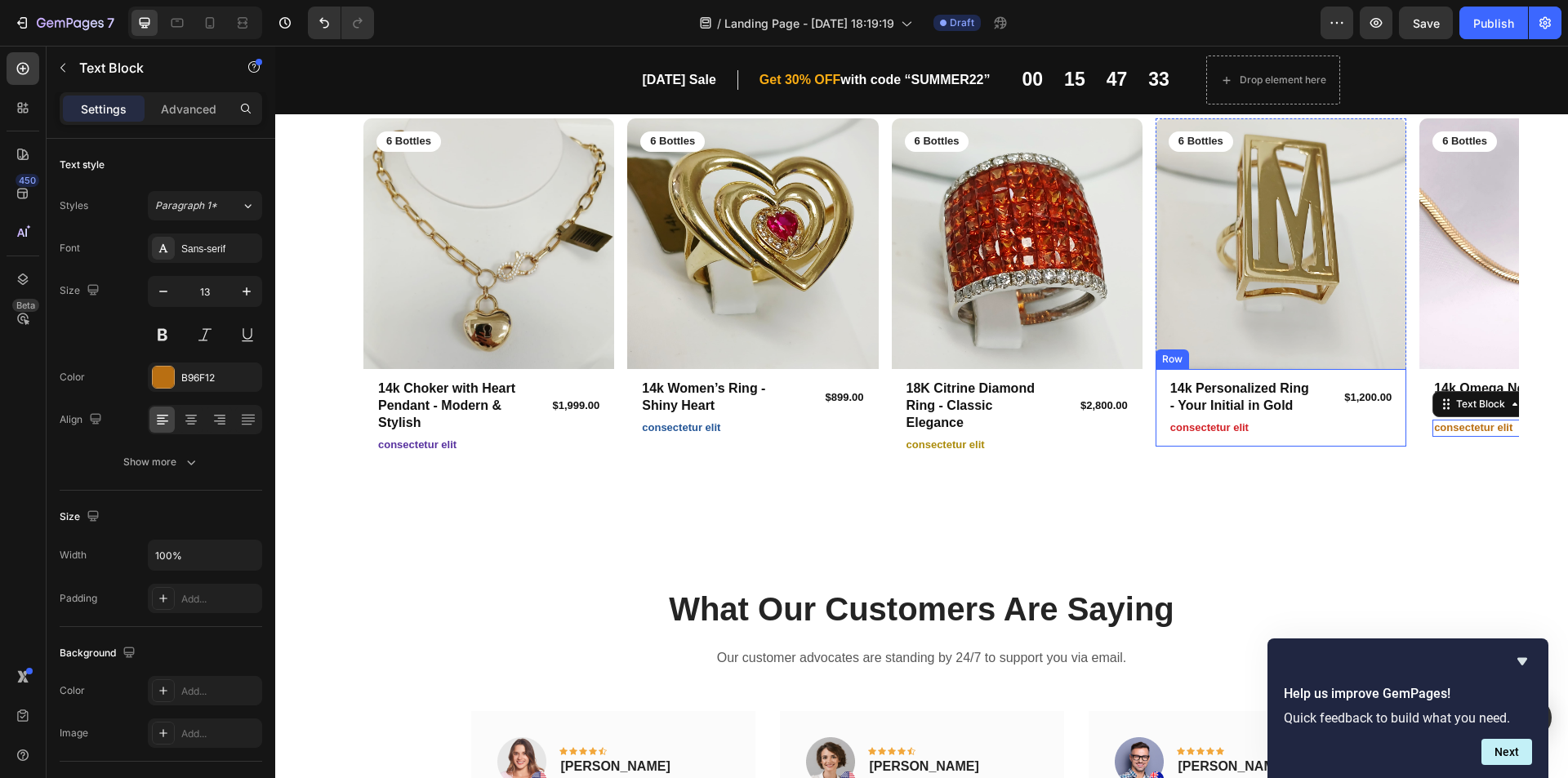
scroll to position [327, 0]
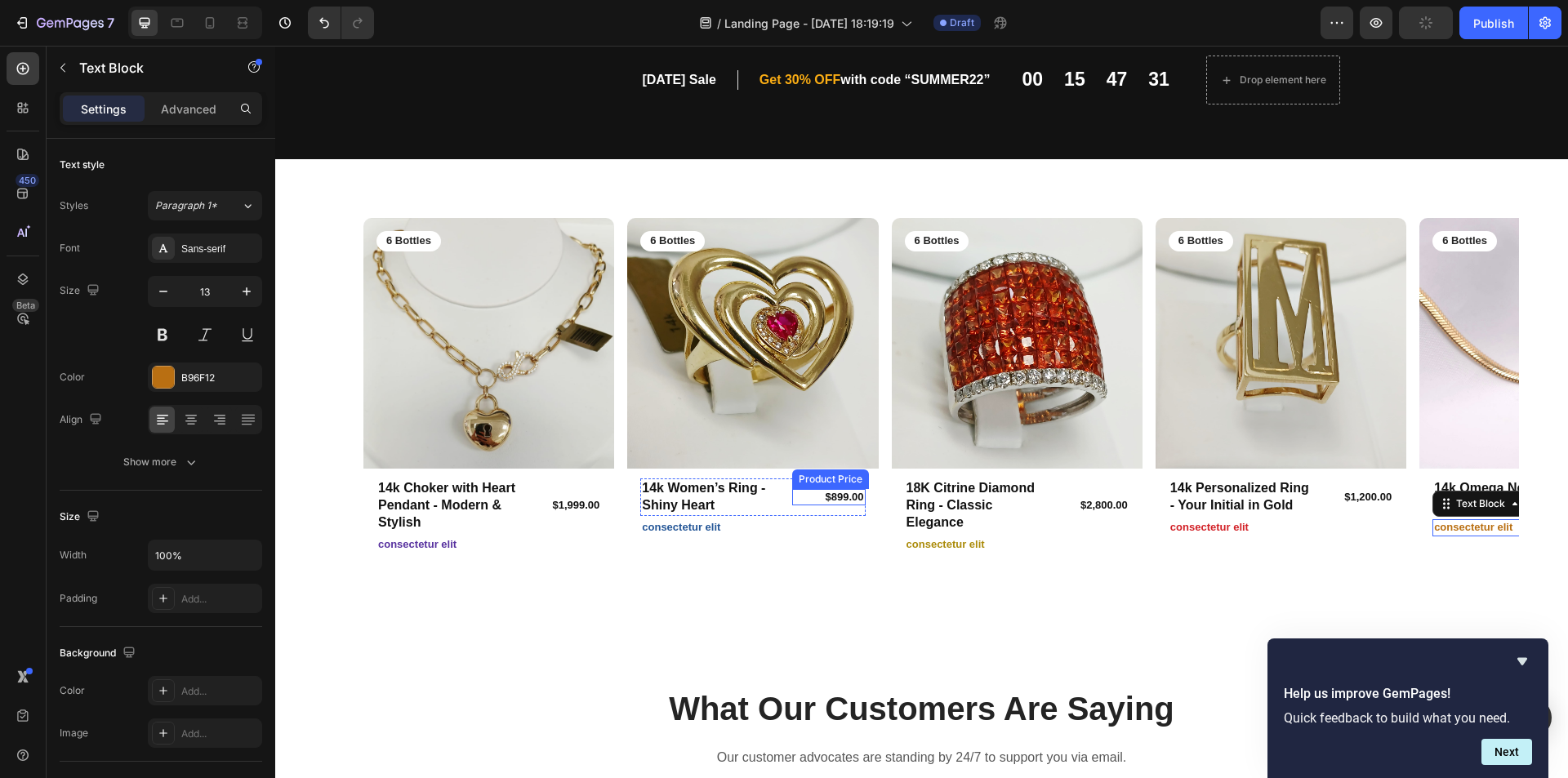
click at [841, 497] on div "$899.00" at bounding box center [828, 498] width 73 height 17
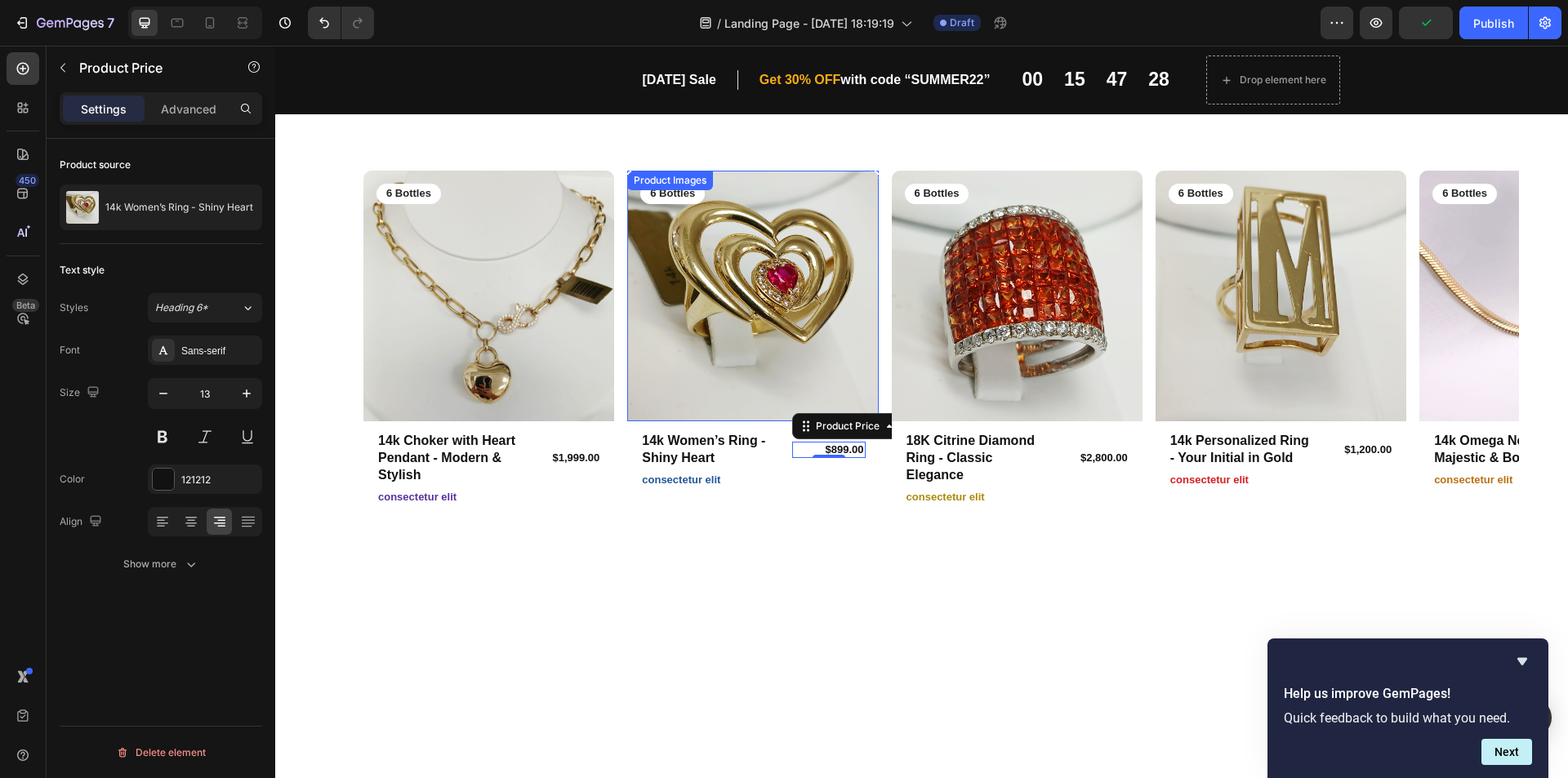
scroll to position [81, 0]
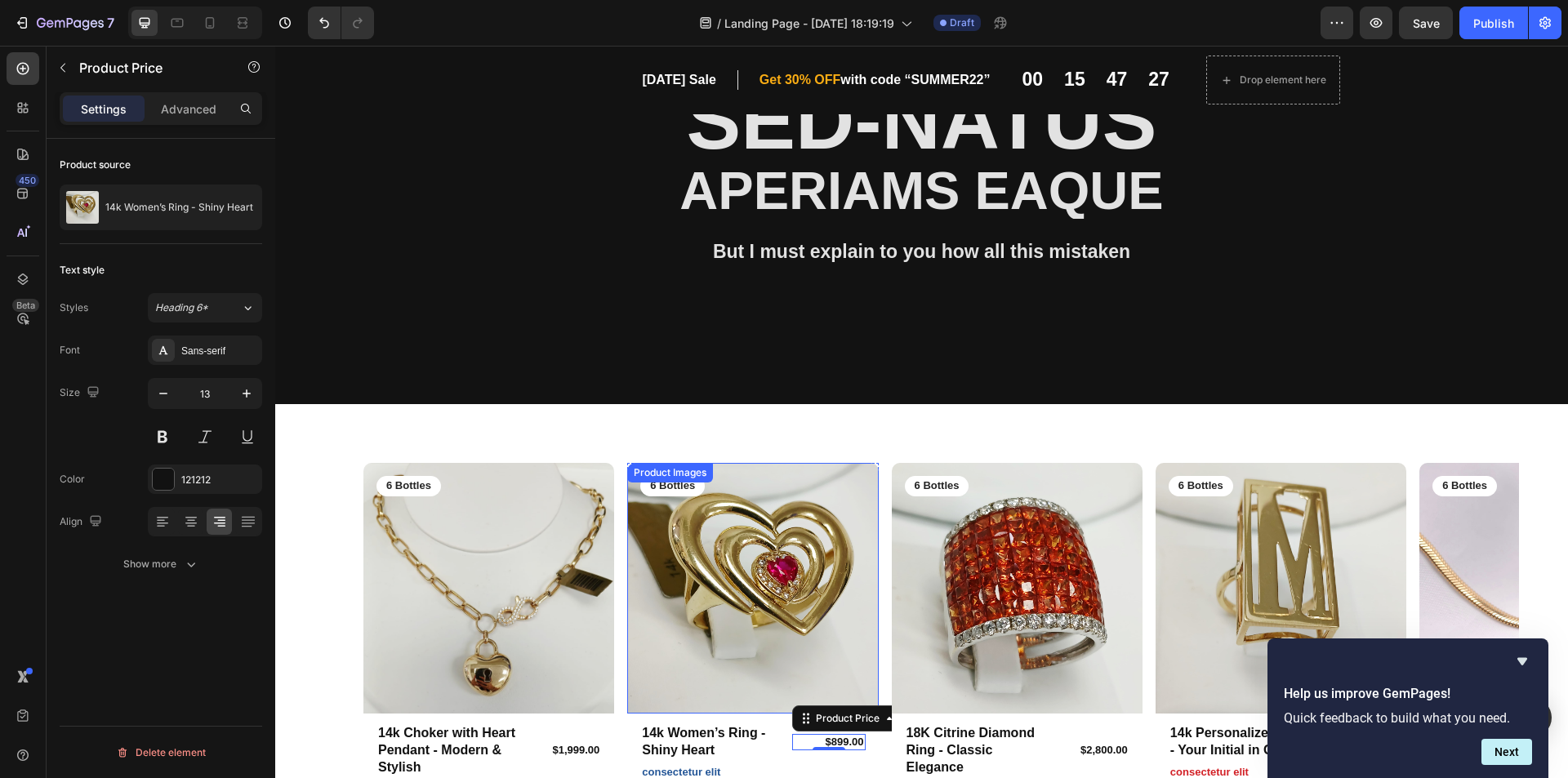
click at [800, 493] on img at bounding box center [753, 588] width 250 height 250
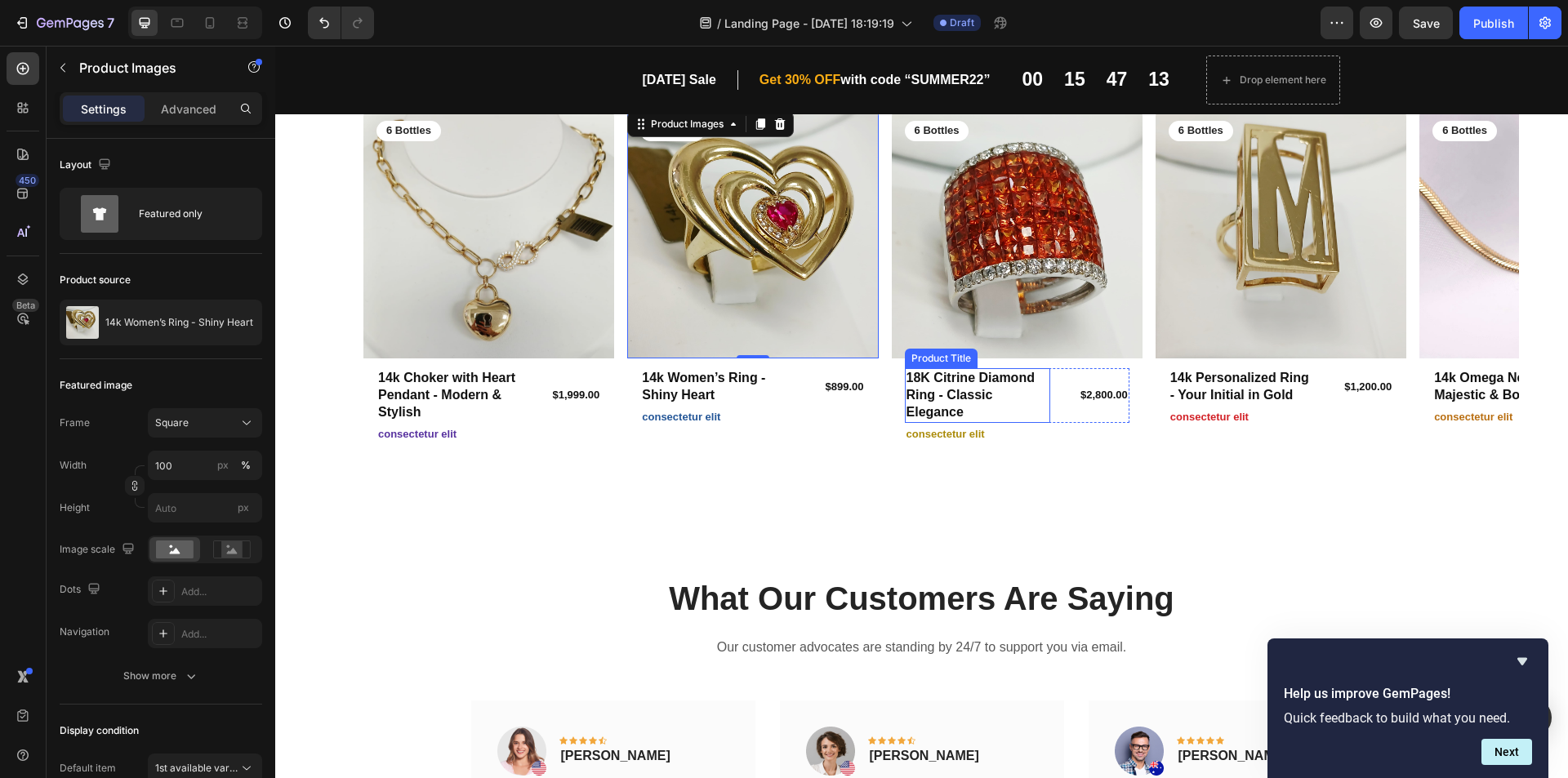
scroll to position [408, 0]
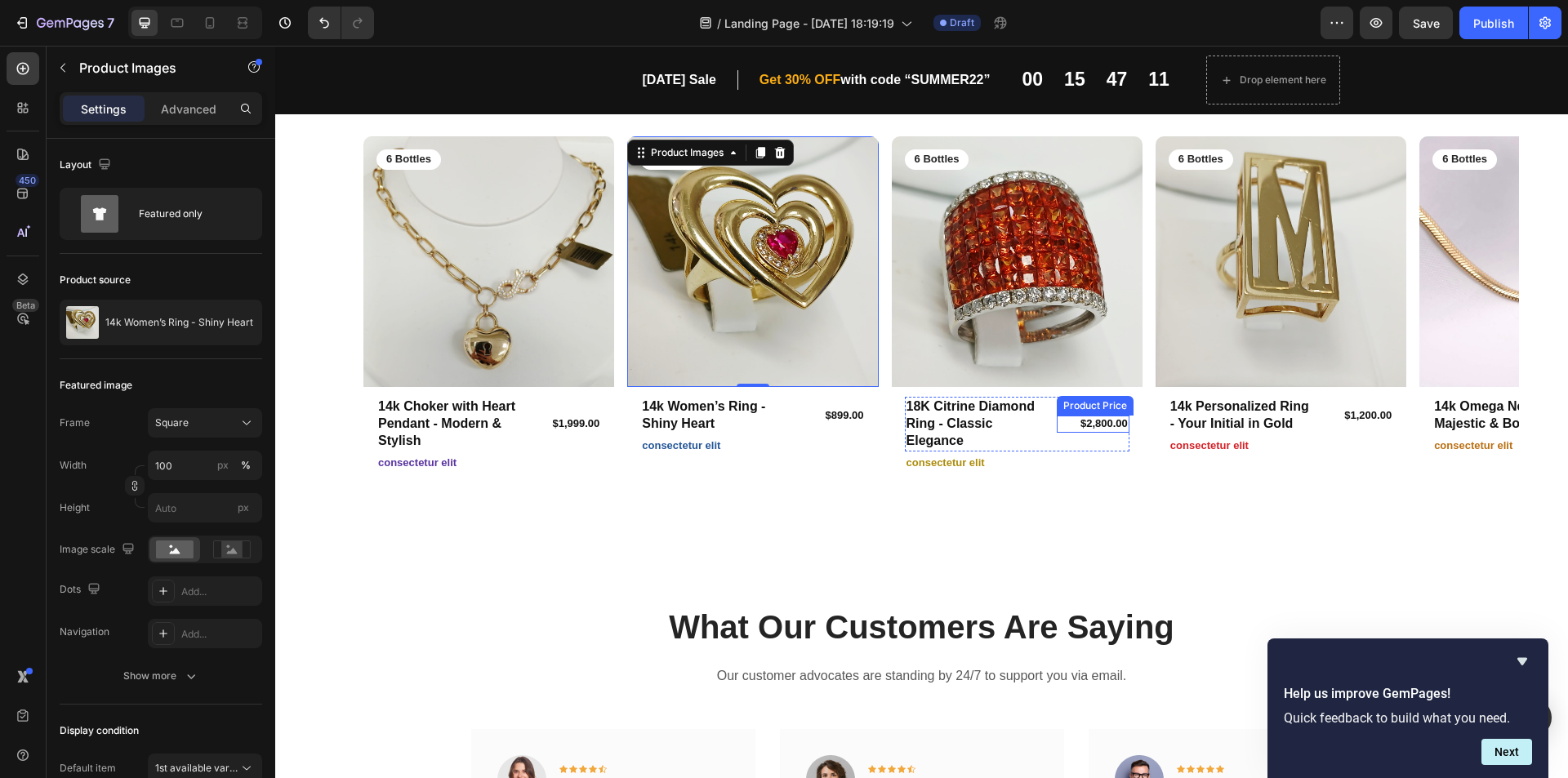
click at [1081, 419] on div "$2,800.00" at bounding box center [1094, 424] width 73 height 17
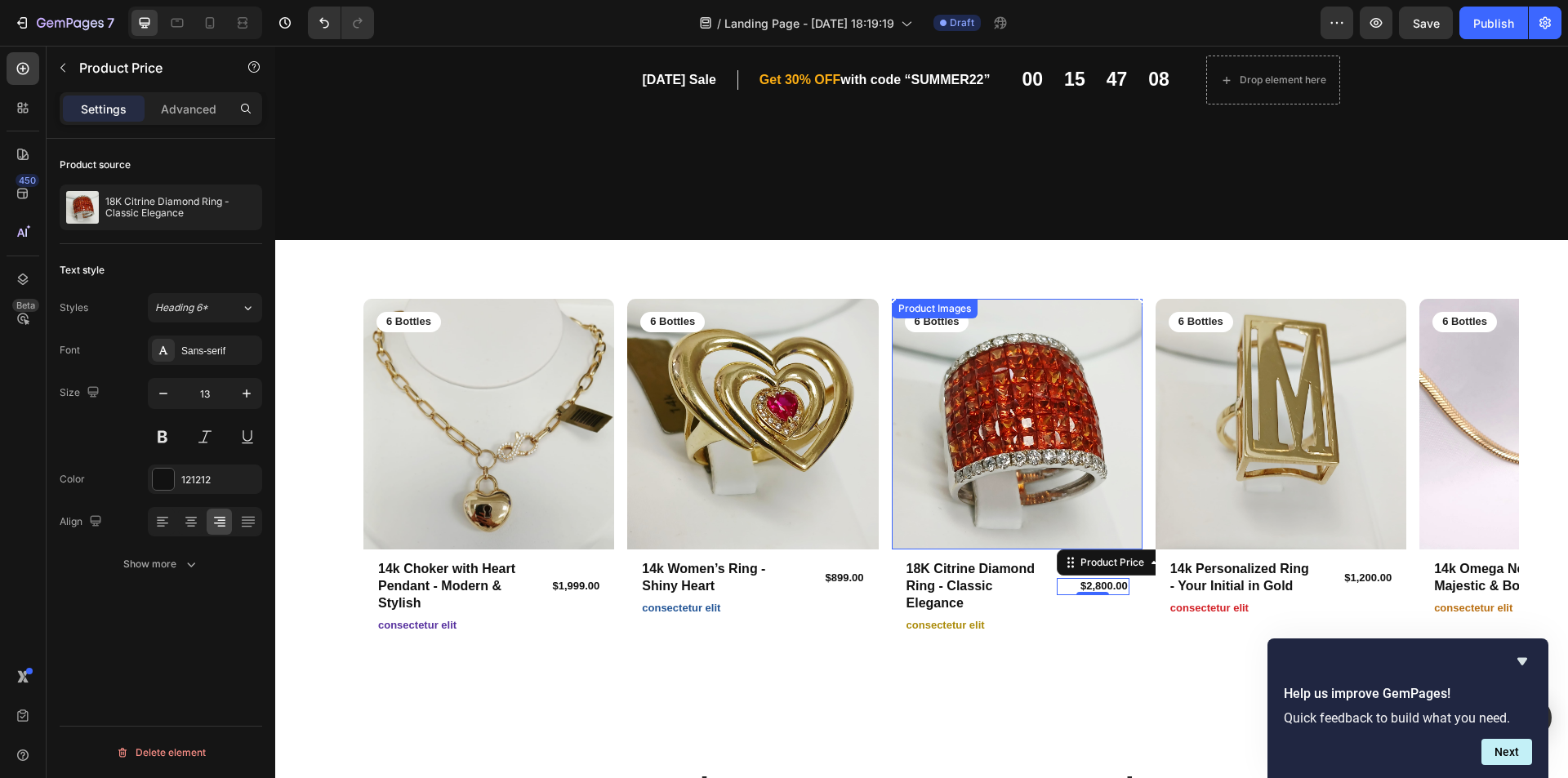
scroll to position [245, 0]
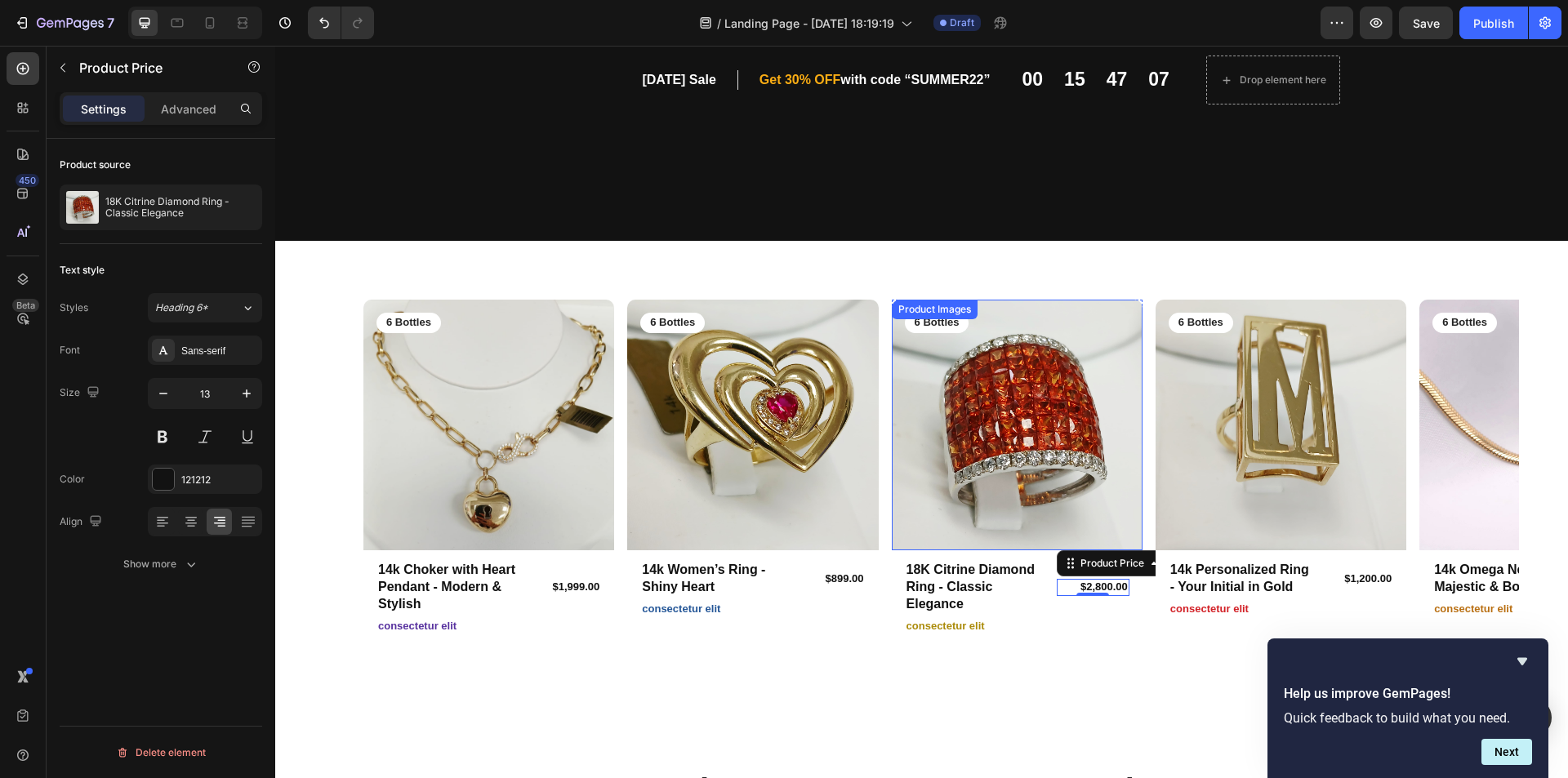
click at [1011, 422] on img at bounding box center [1017, 425] width 250 height 250
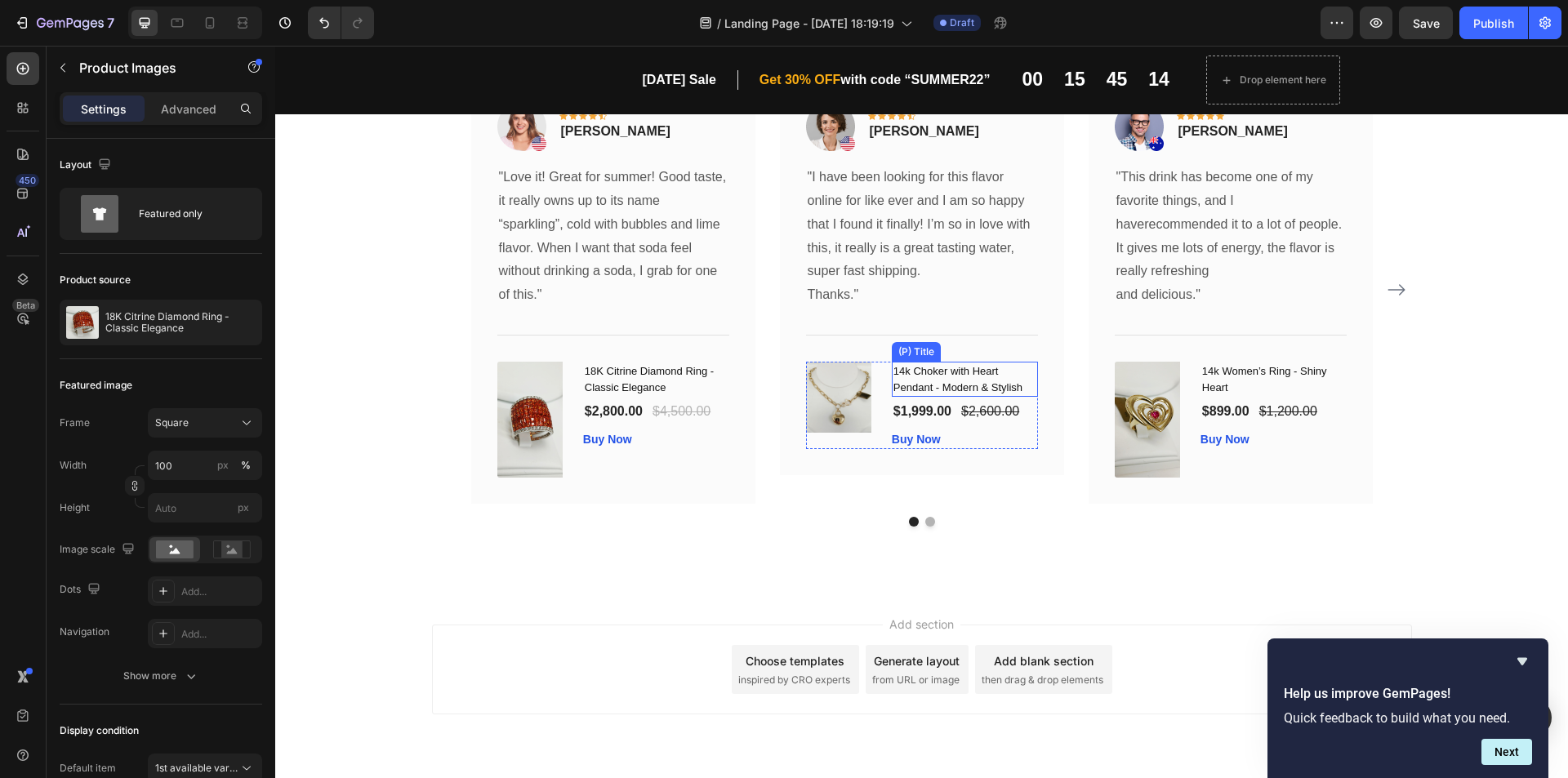
scroll to position [1110, 0]
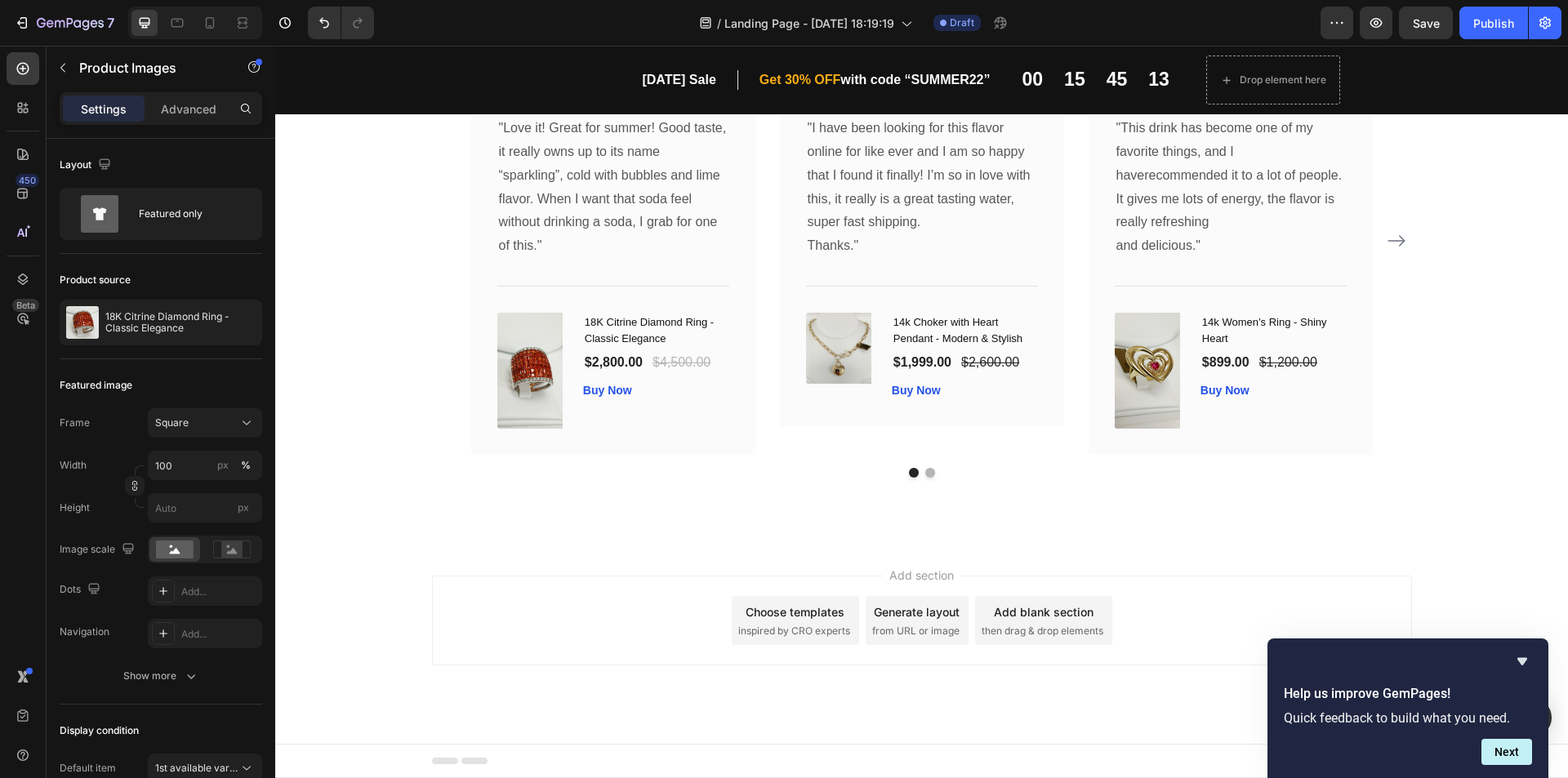
click at [817, 615] on div "Choose templates" at bounding box center [795, 612] width 99 height 17
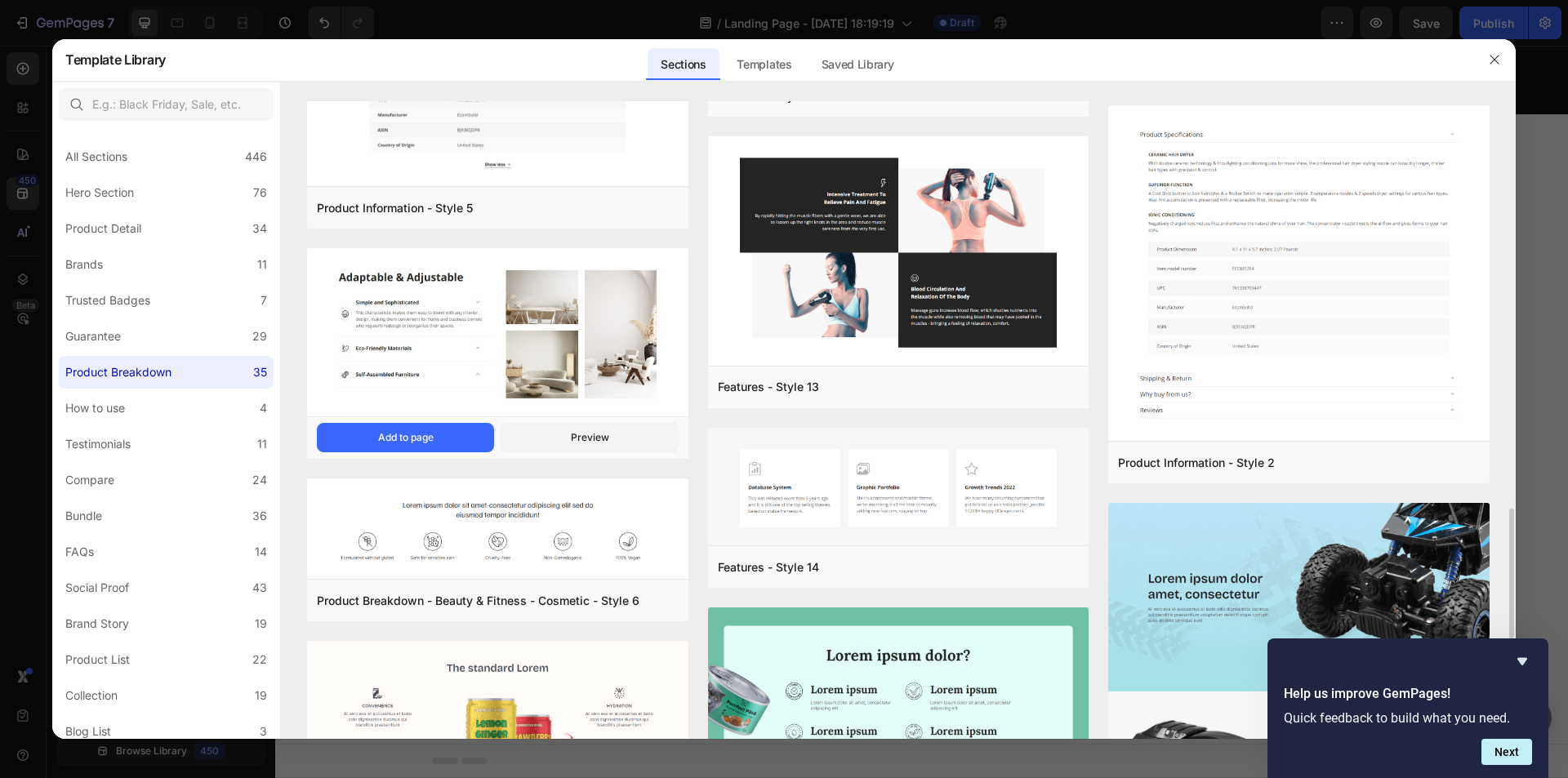
scroll to position [1903, 0]
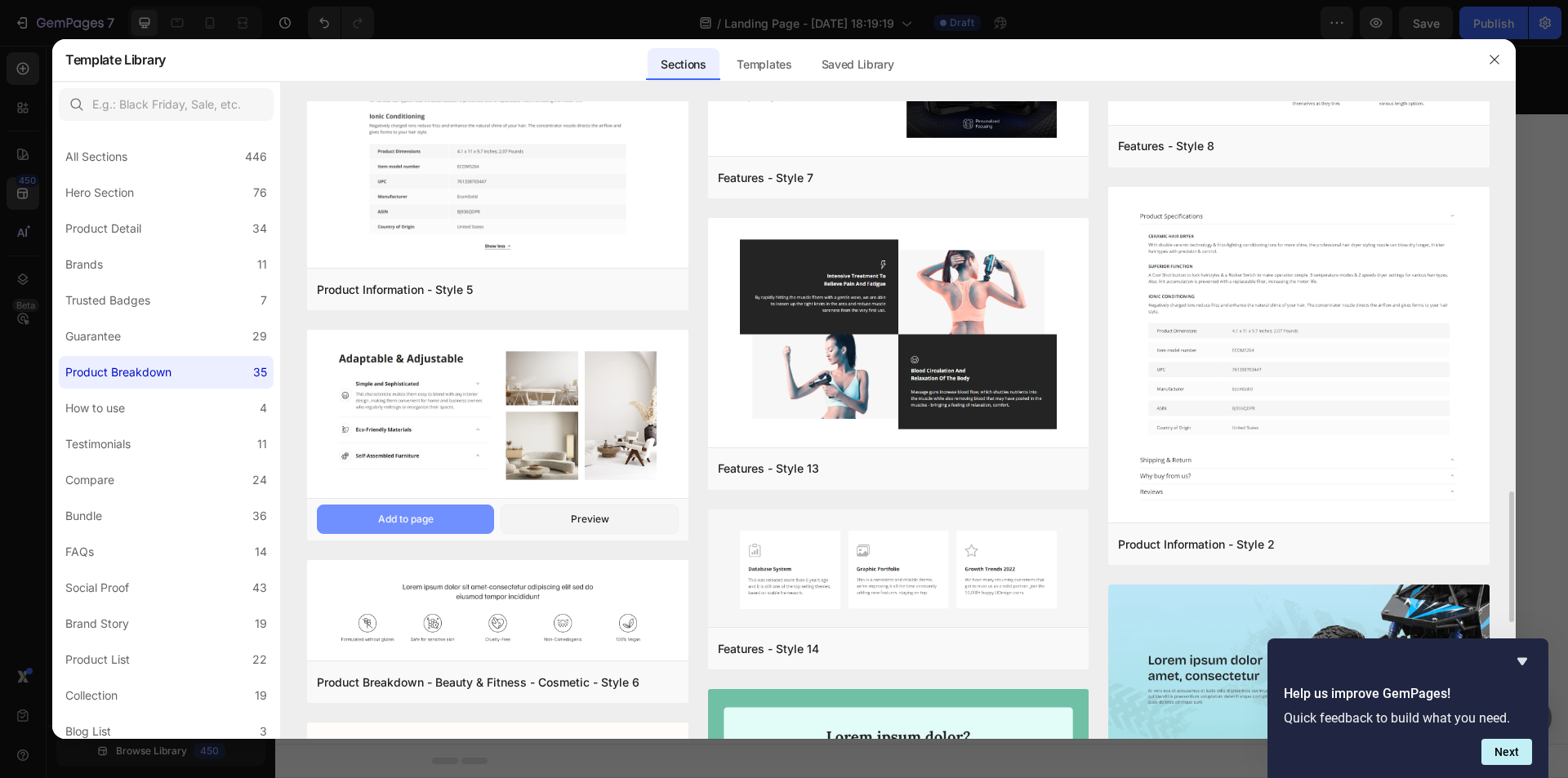
click at [402, 511] on button "Add to page" at bounding box center [405, 518] width 177 height 29
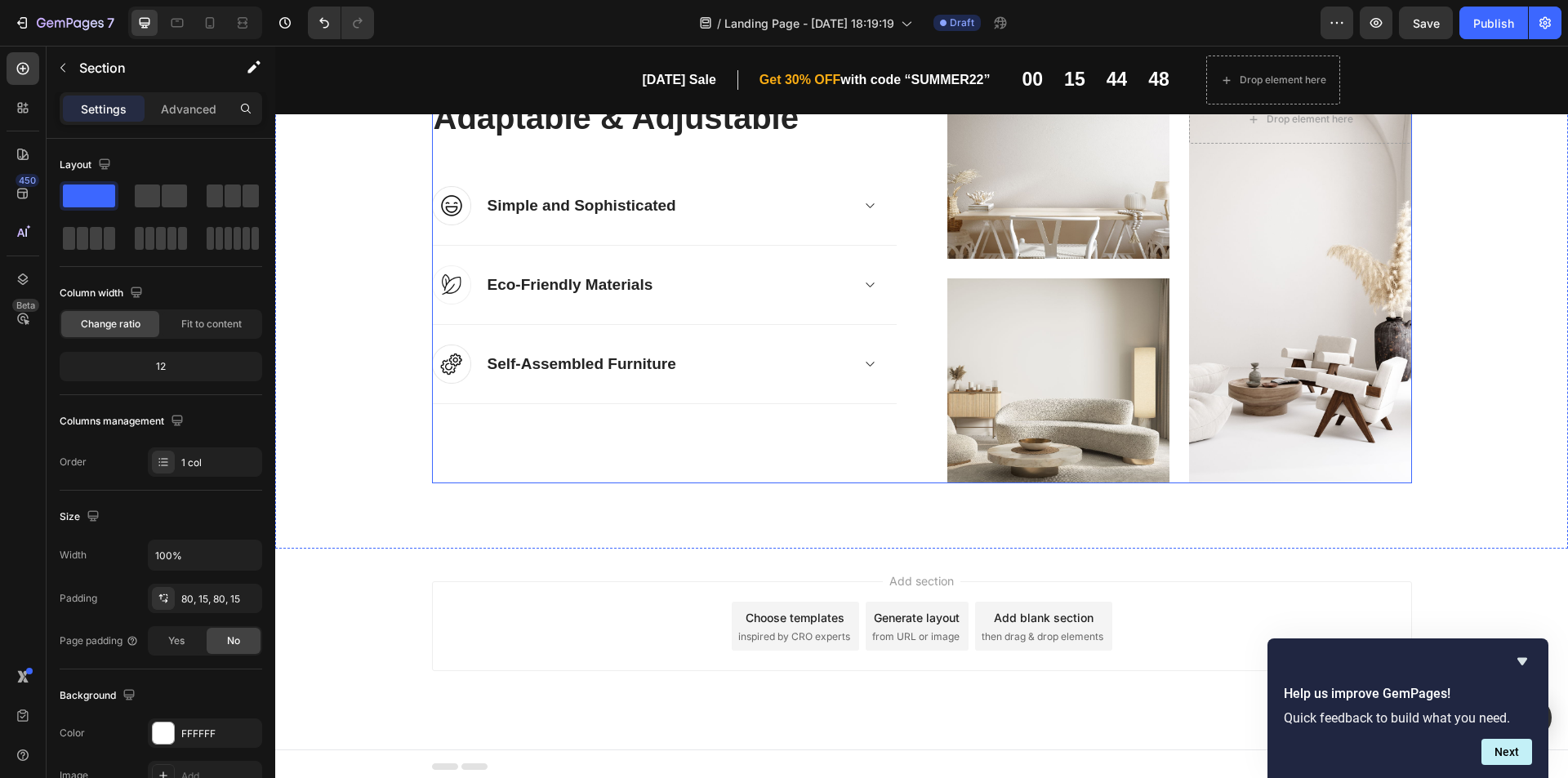
scroll to position [1467, 0]
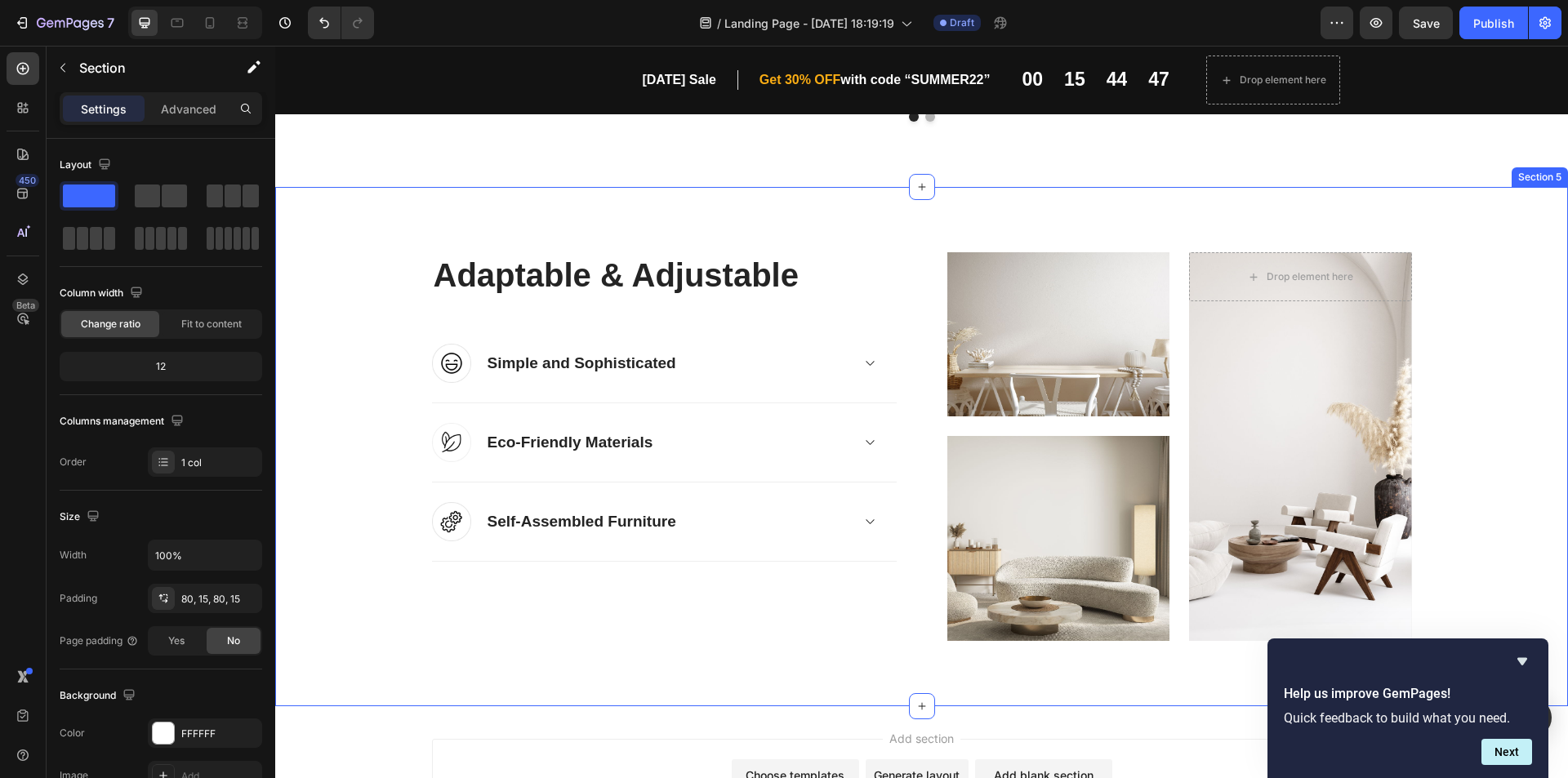
click at [1125, 231] on div "Adaptable & Adjustable Heading Image Simple and Sophisticated Accordion Row Ima…" at bounding box center [922, 446] width 1293 height 519
drag, startPoint x: 1533, startPoint y: 175, endPoint x: 1546, endPoint y: 169, distance: 14.3
click at [1546, 169] on div at bounding box center [1554, 171] width 20 height 20
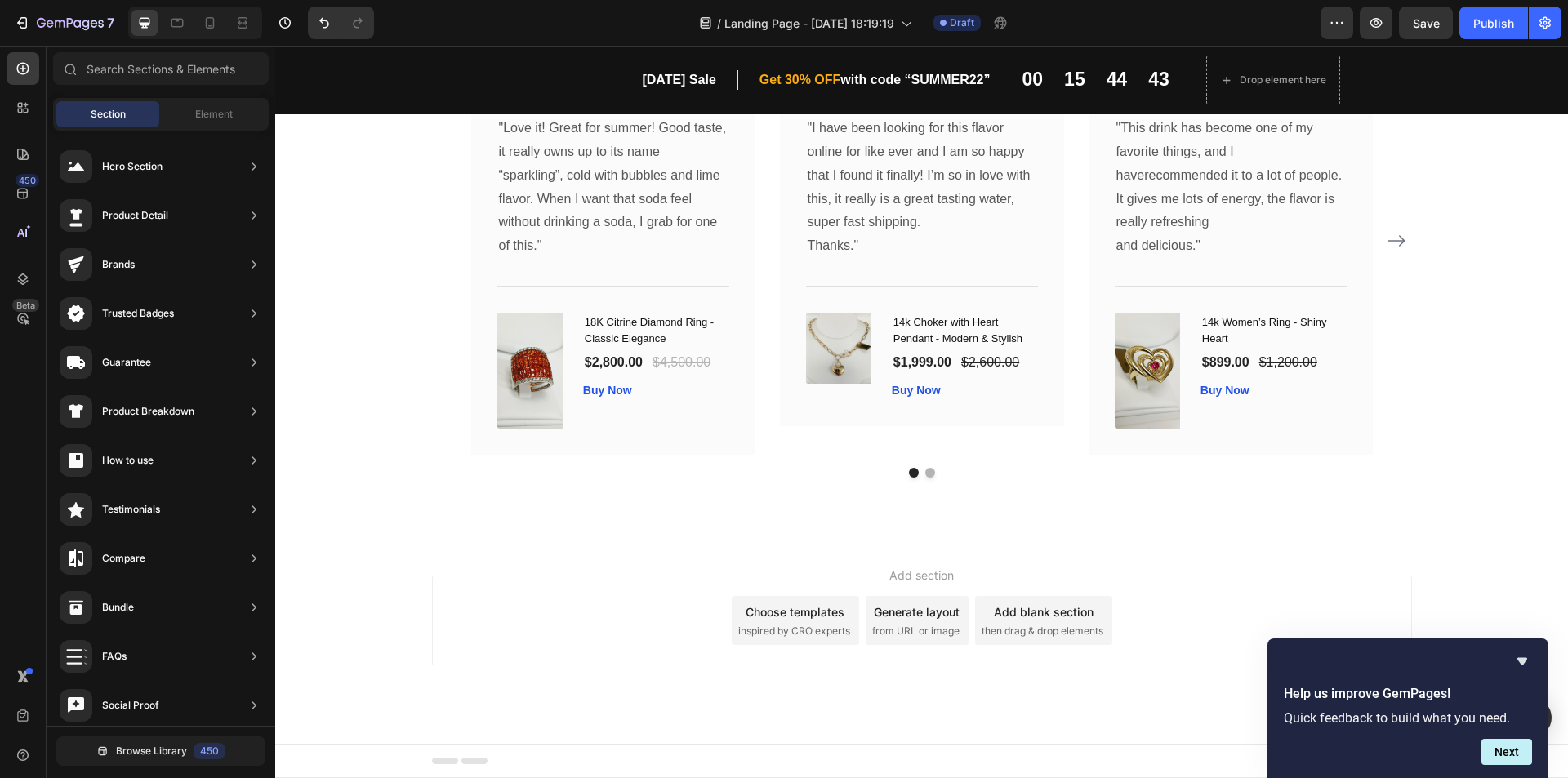
click at [790, 608] on div "Choose templates" at bounding box center [795, 612] width 99 height 17
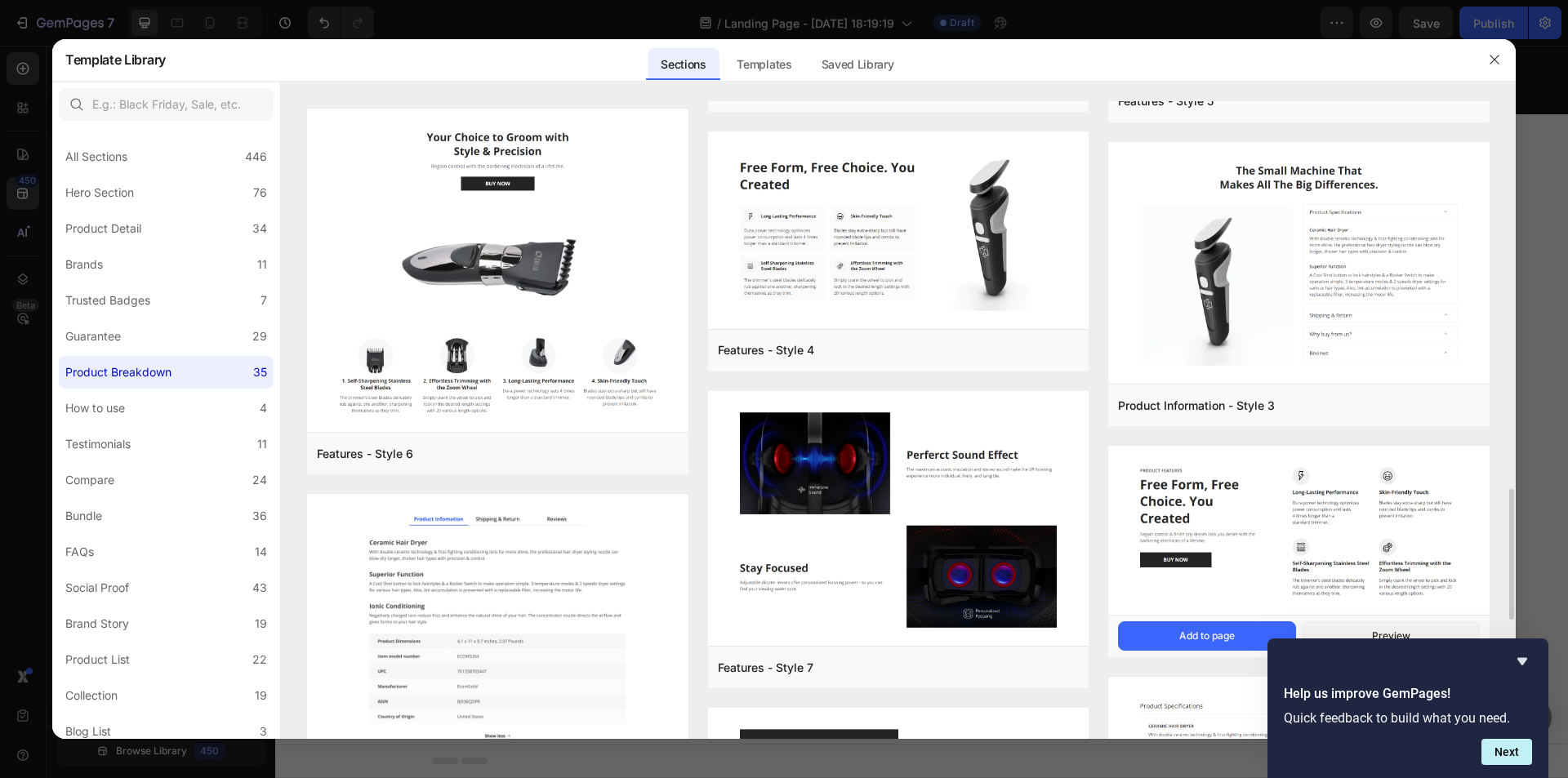
scroll to position [1495, 0]
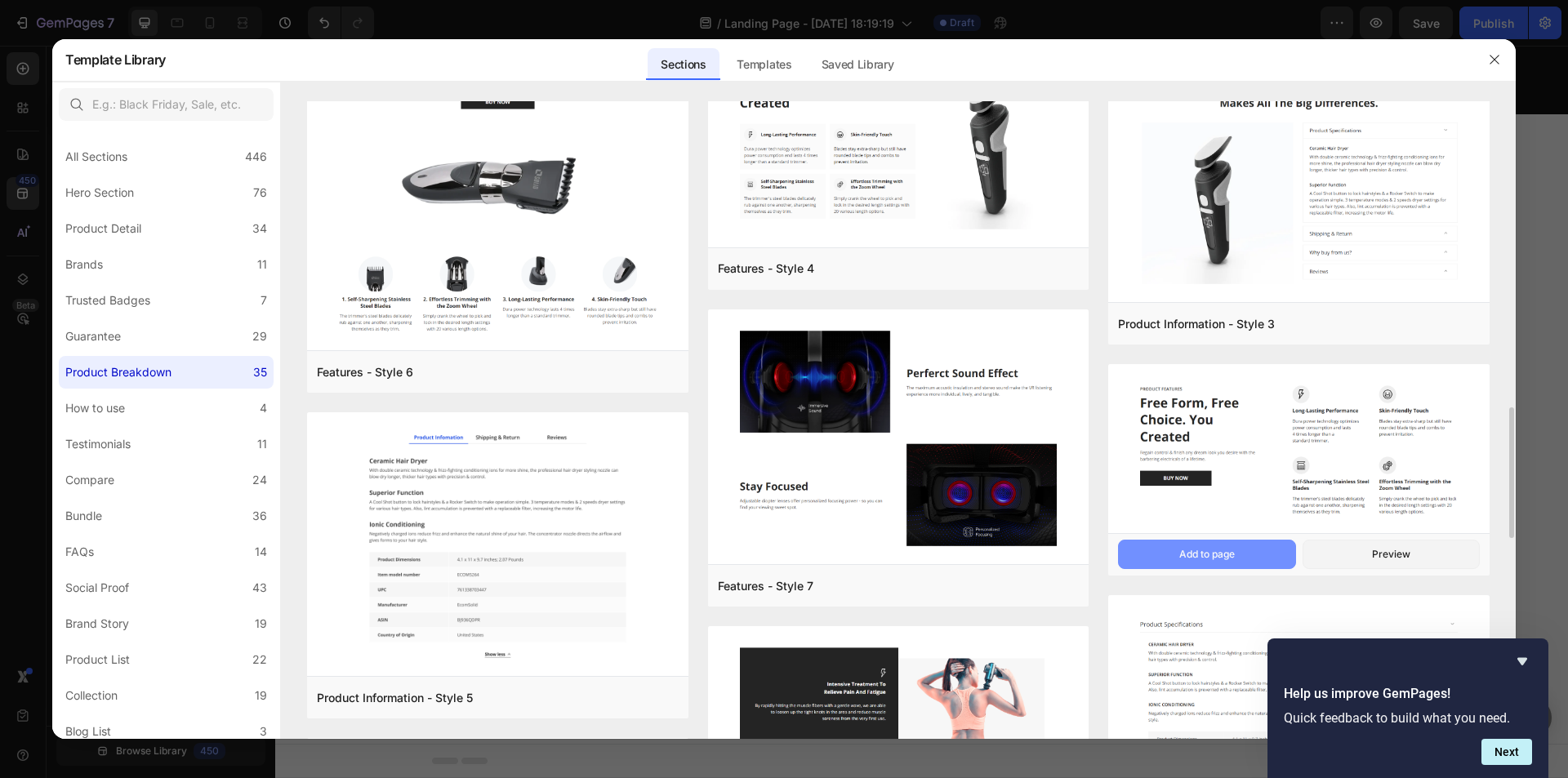
click at [1208, 550] on div "Add to page" at bounding box center [1207, 555] width 55 height 15
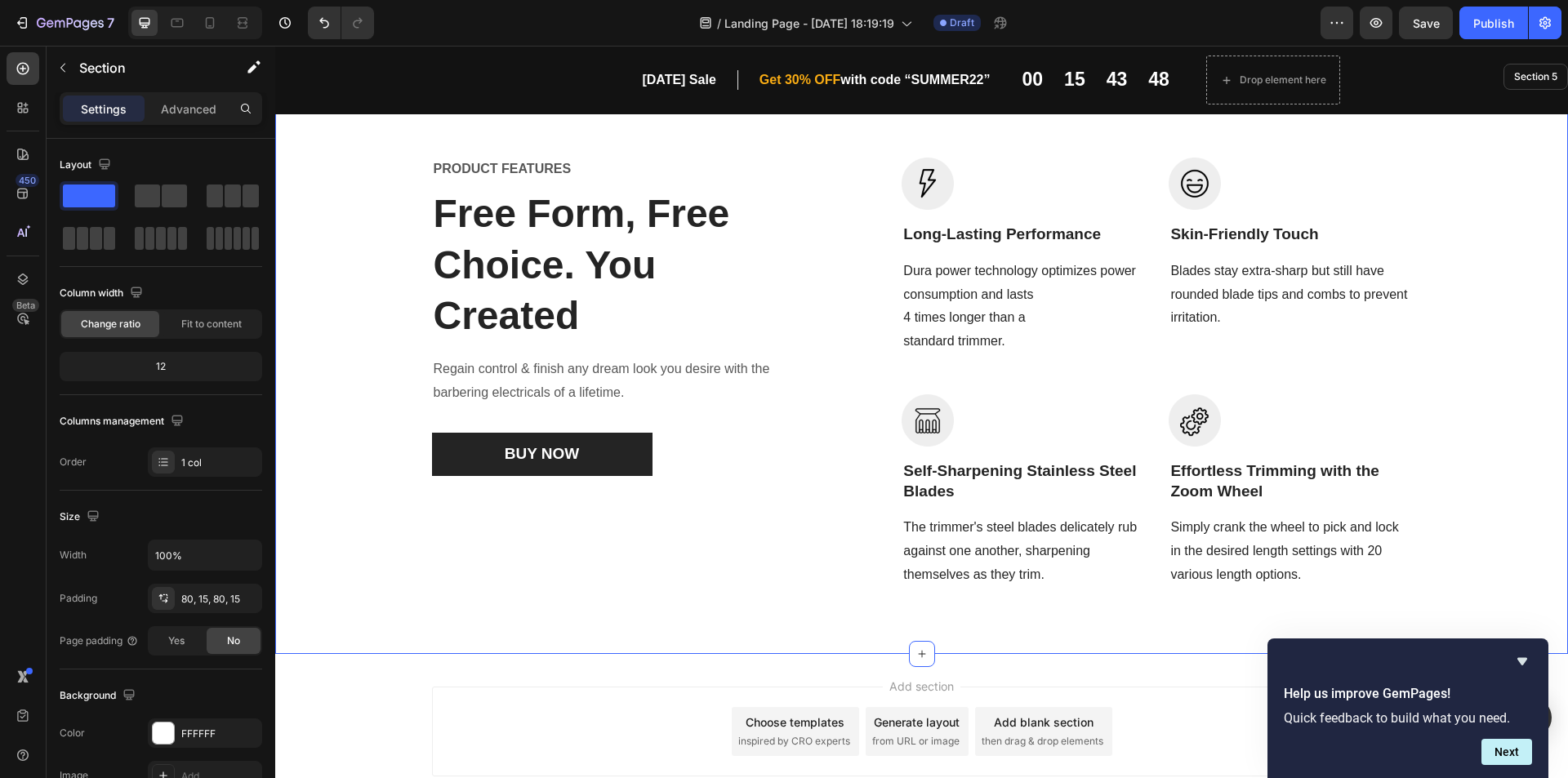
scroll to position [1568, 0]
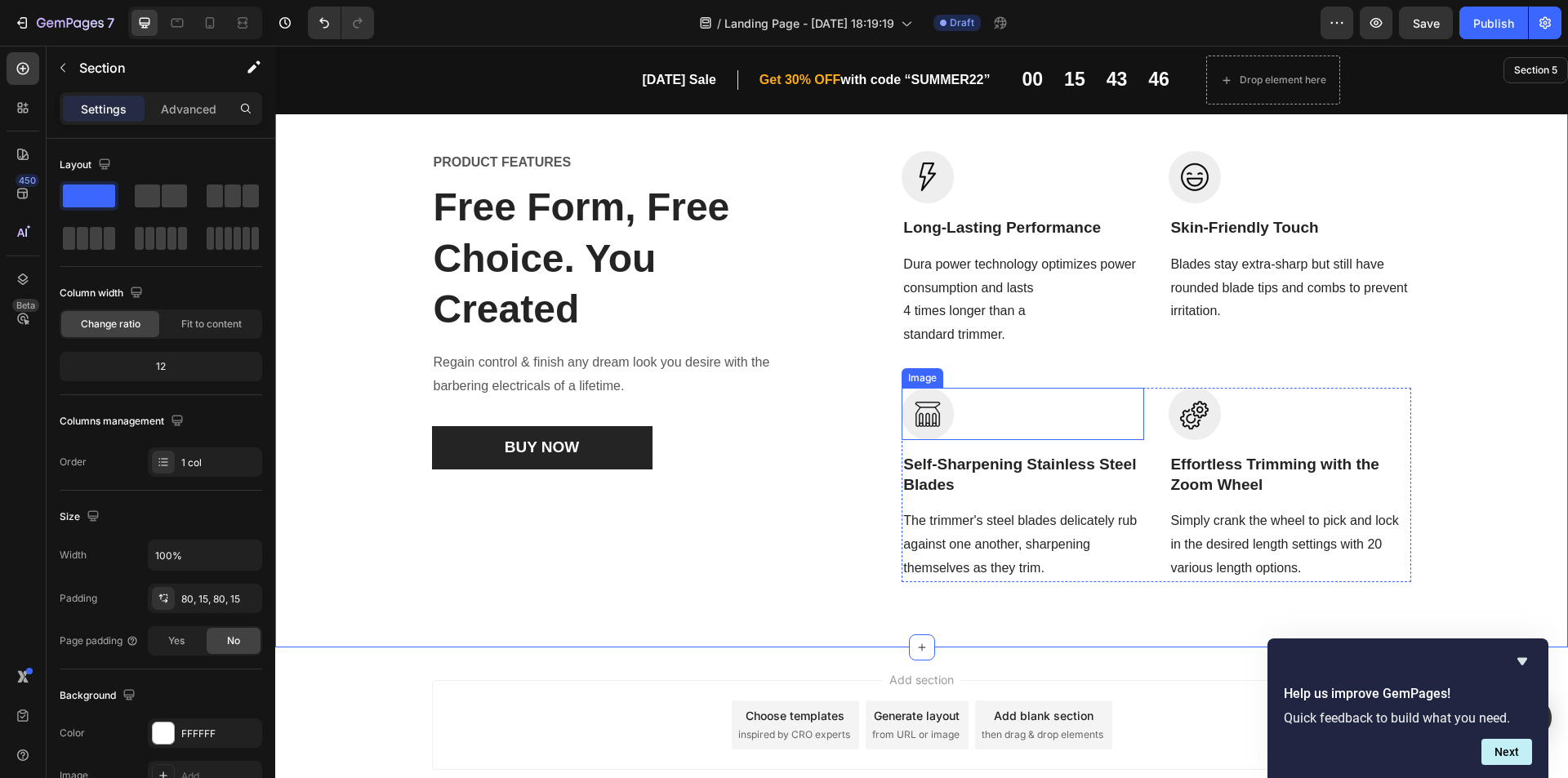
click at [924, 407] on img at bounding box center [927, 414] width 52 height 52
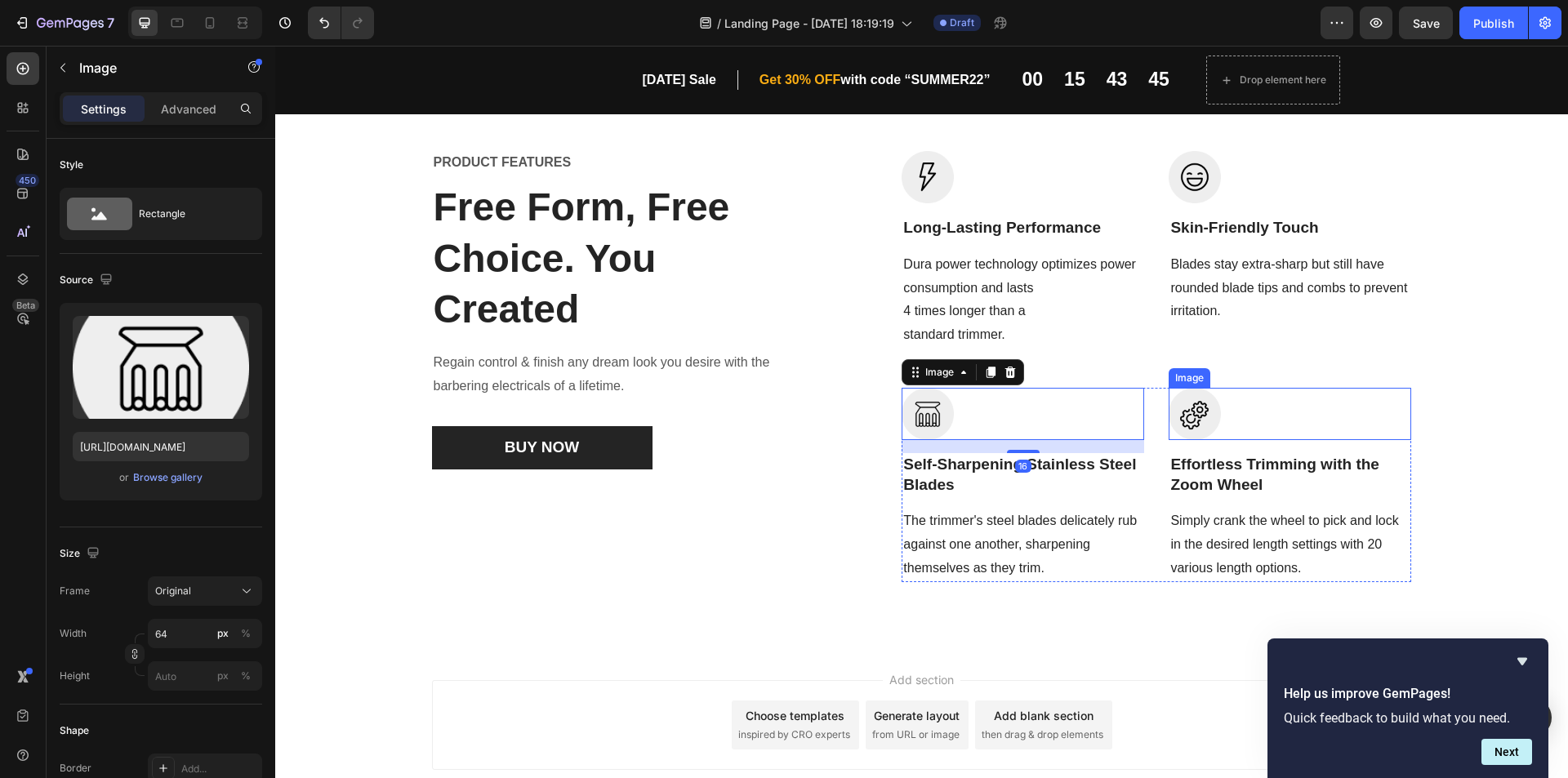
click at [1205, 419] on img at bounding box center [1194, 414] width 52 height 52
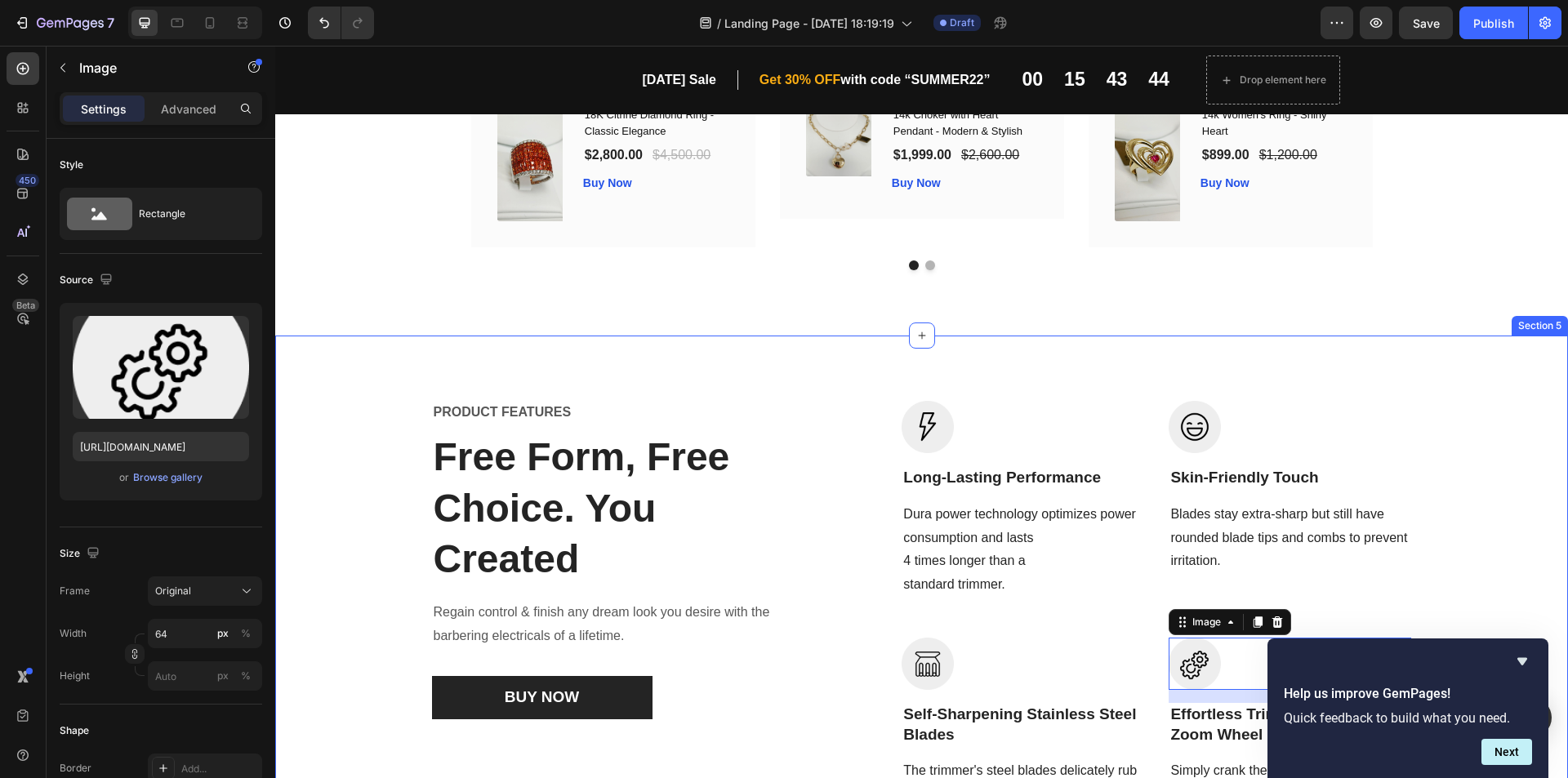
scroll to position [1241, 0]
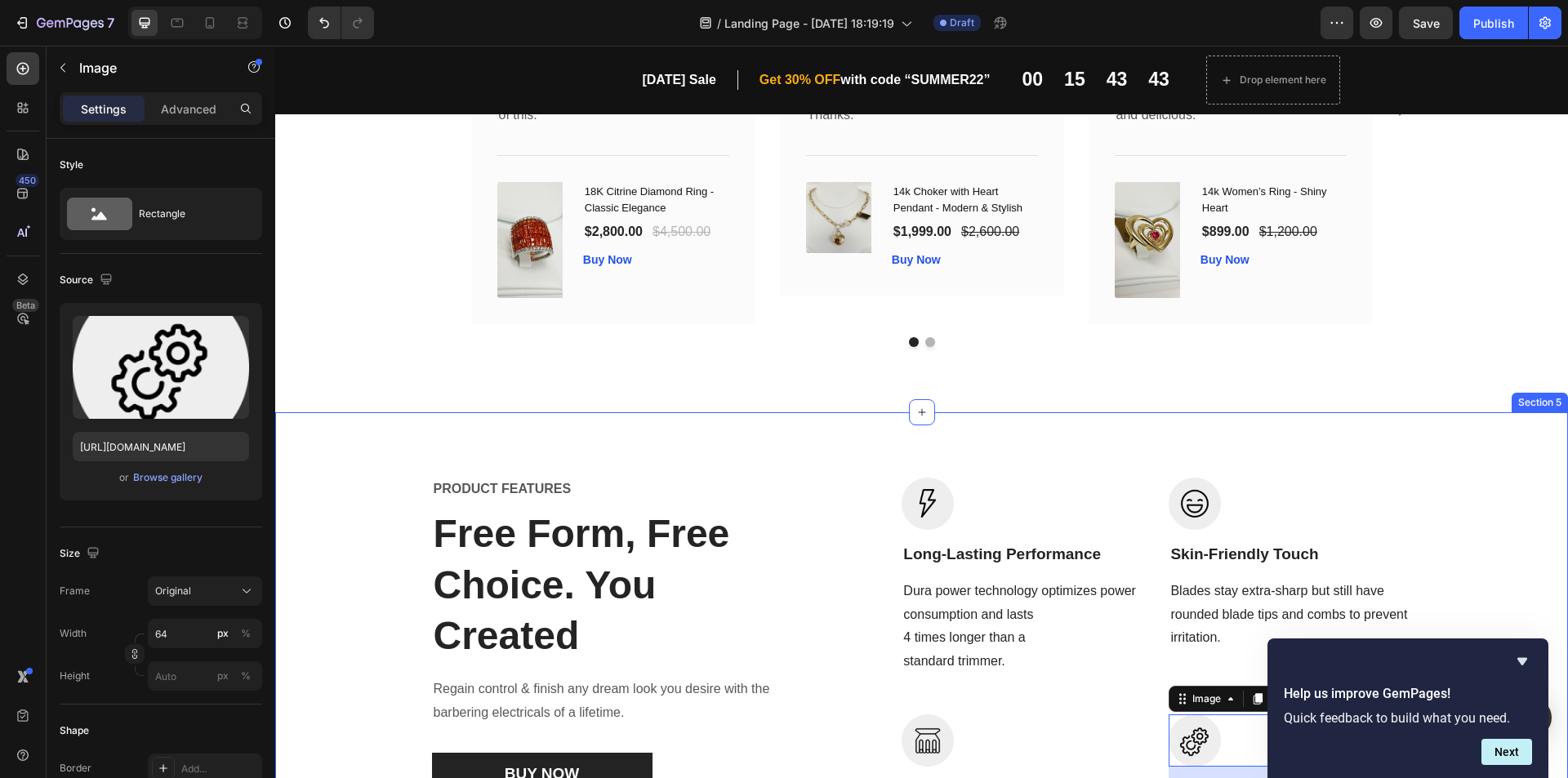
click at [957, 440] on div "PRODUCT FEATURES Text block Free Form, Free Choice. You Created Heading Regain …" at bounding box center [922, 694] width 1293 height 562
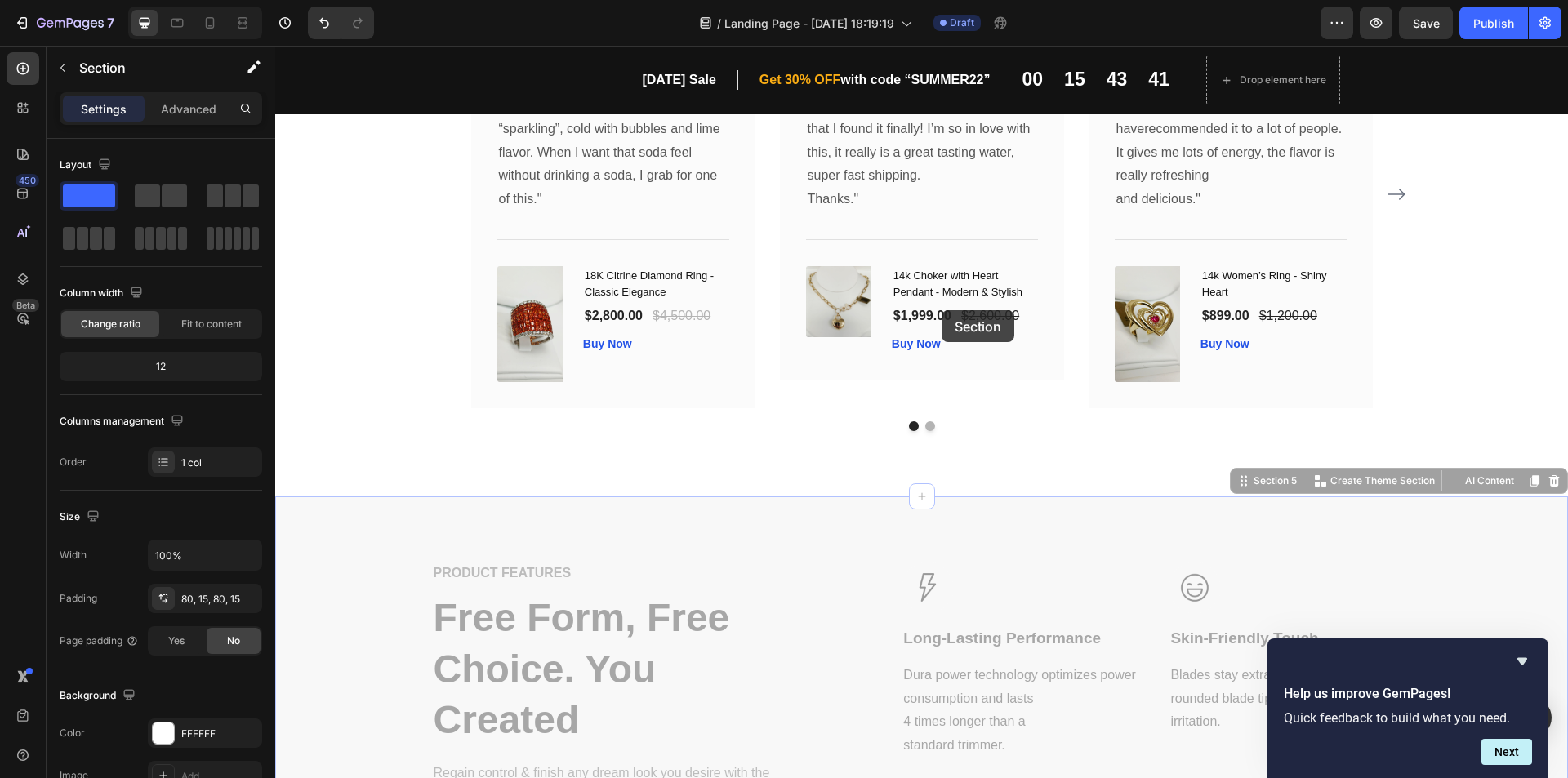
scroll to position [588, 0]
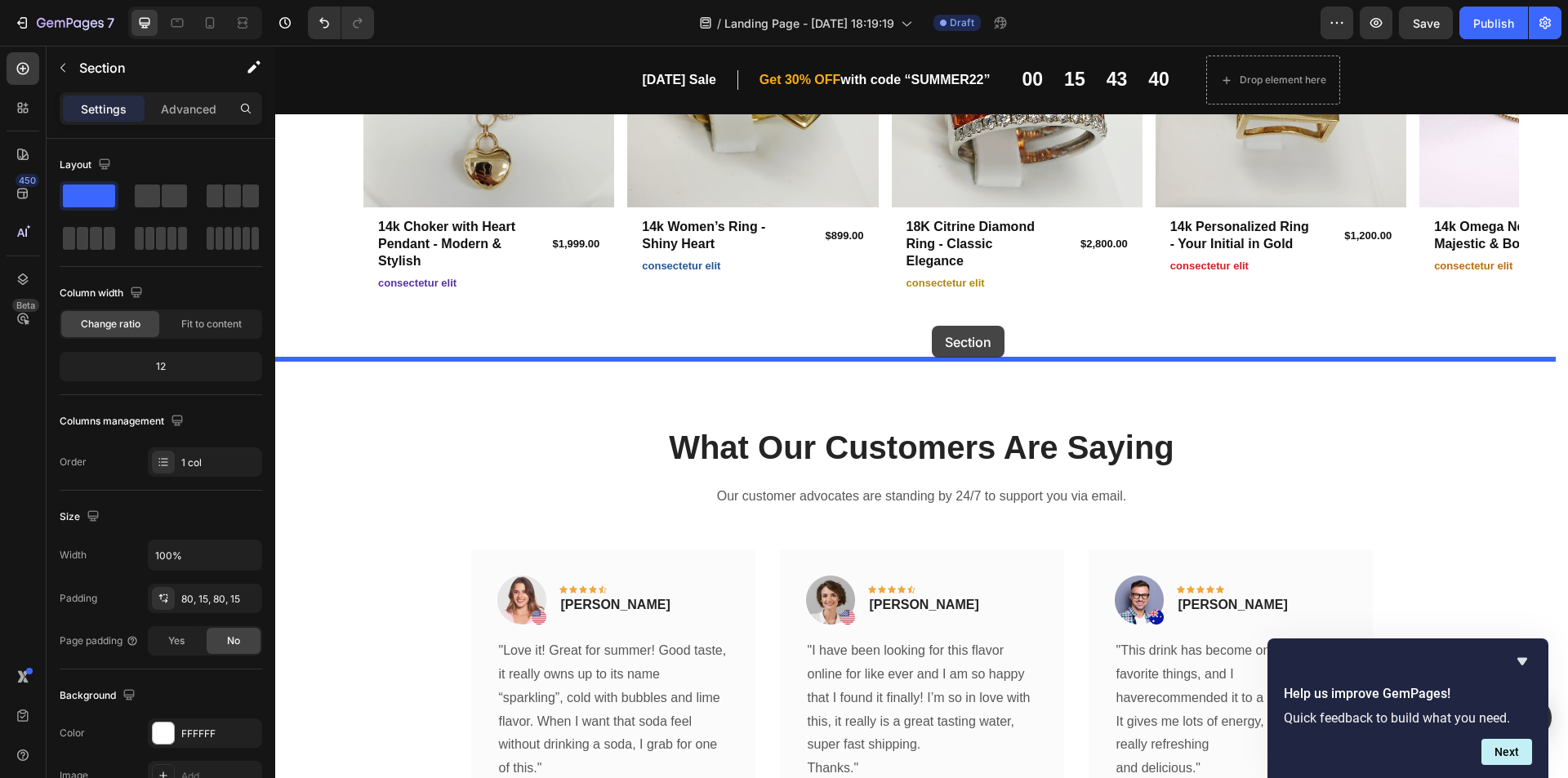
drag, startPoint x: 957, startPoint y: 436, endPoint x: 932, endPoint y: 326, distance: 112.8
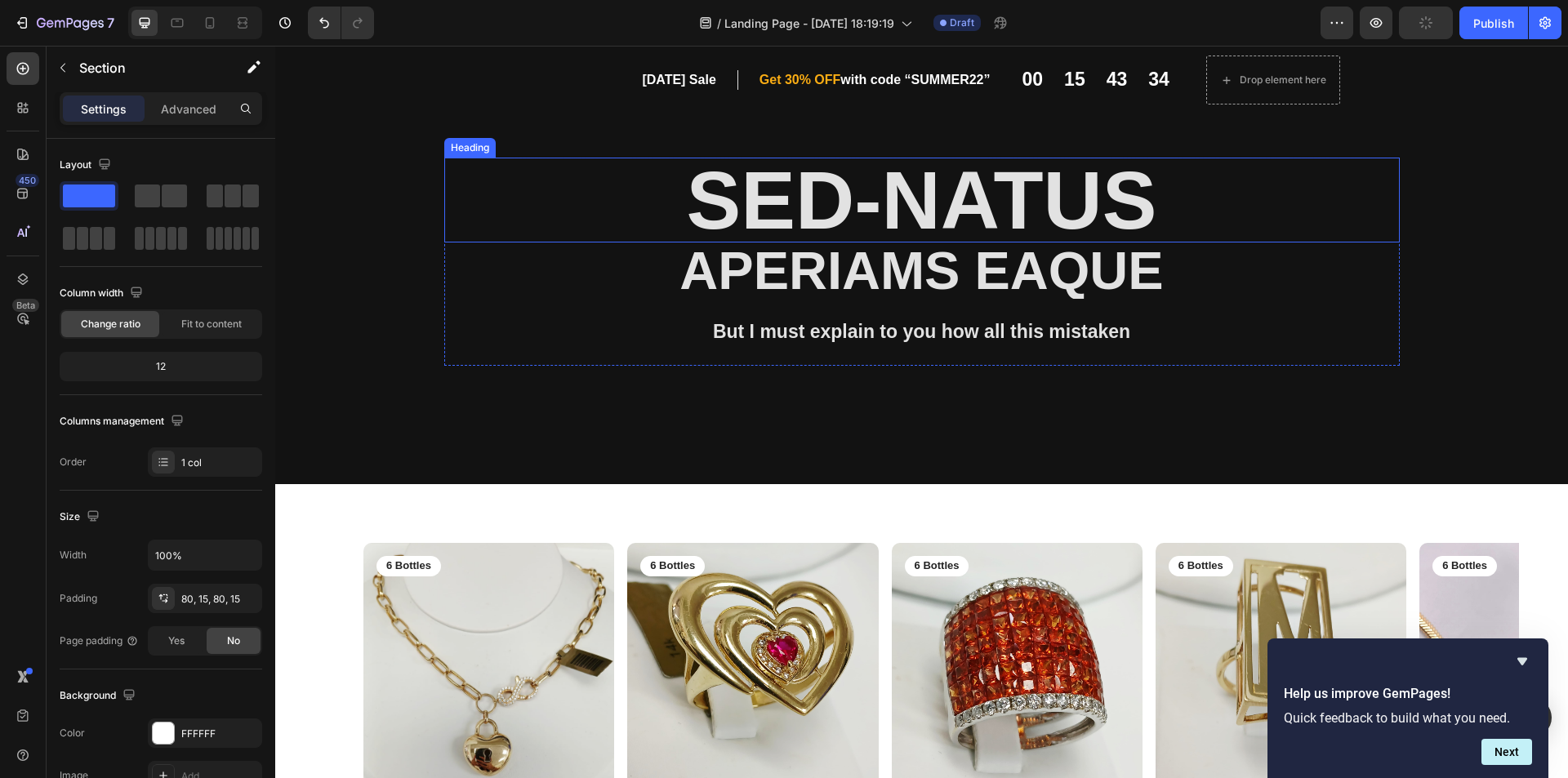
scroll to position [0, 0]
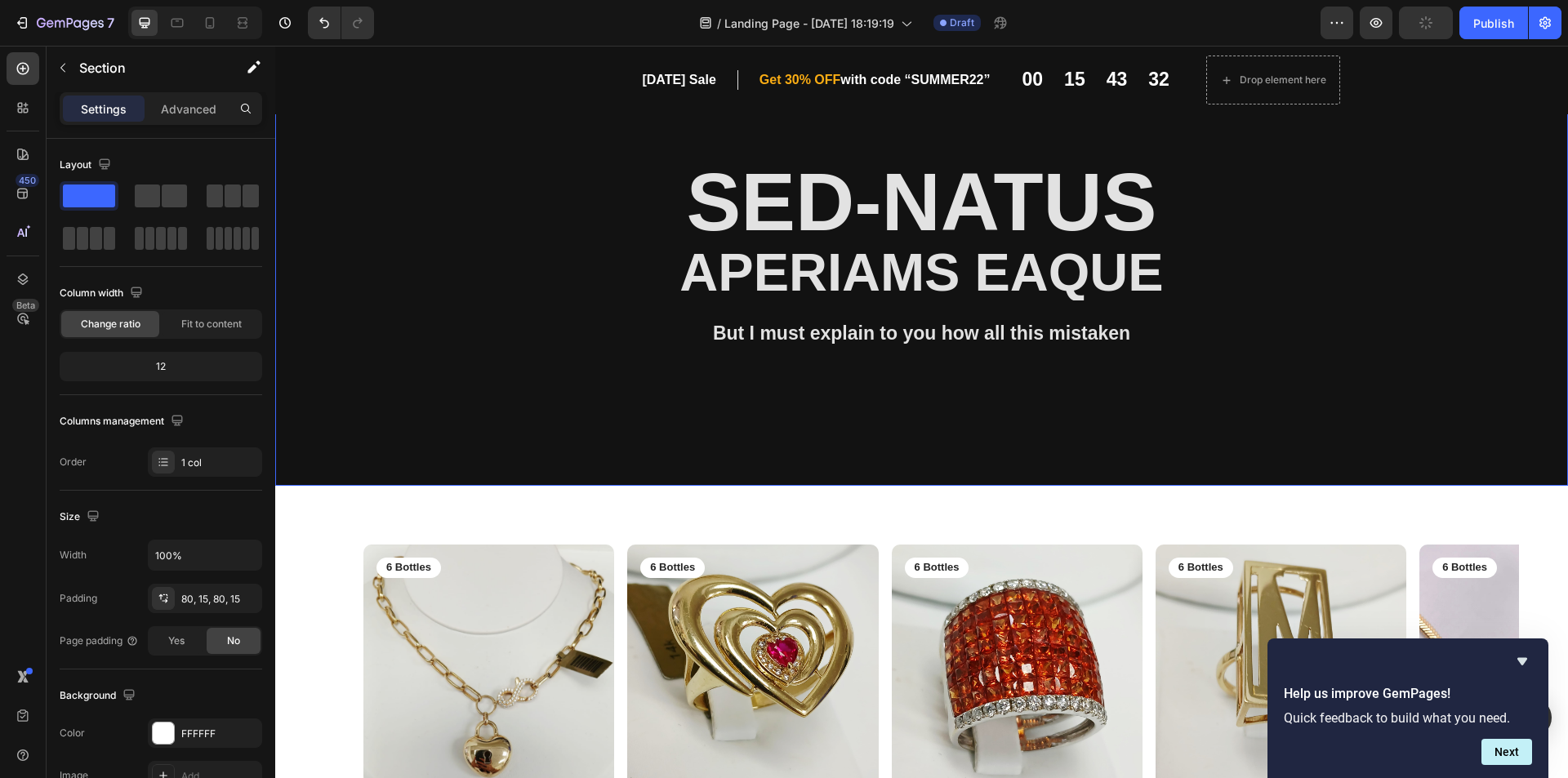
click at [1416, 179] on div "Background Image" at bounding box center [922, 282] width 1293 height 406
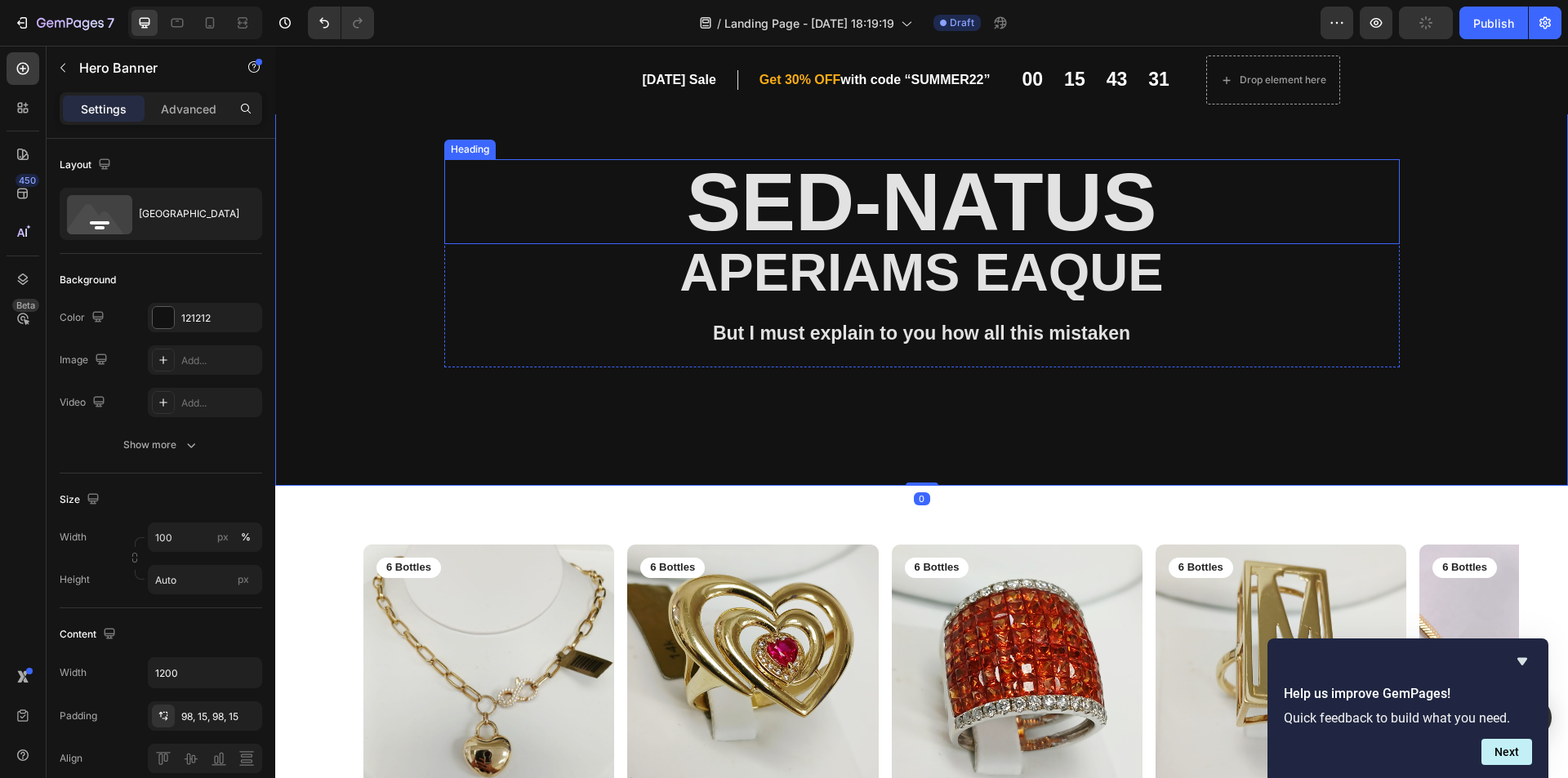
click at [805, 208] on h2 "Sed-natus" at bounding box center [922, 202] width 955 height 85
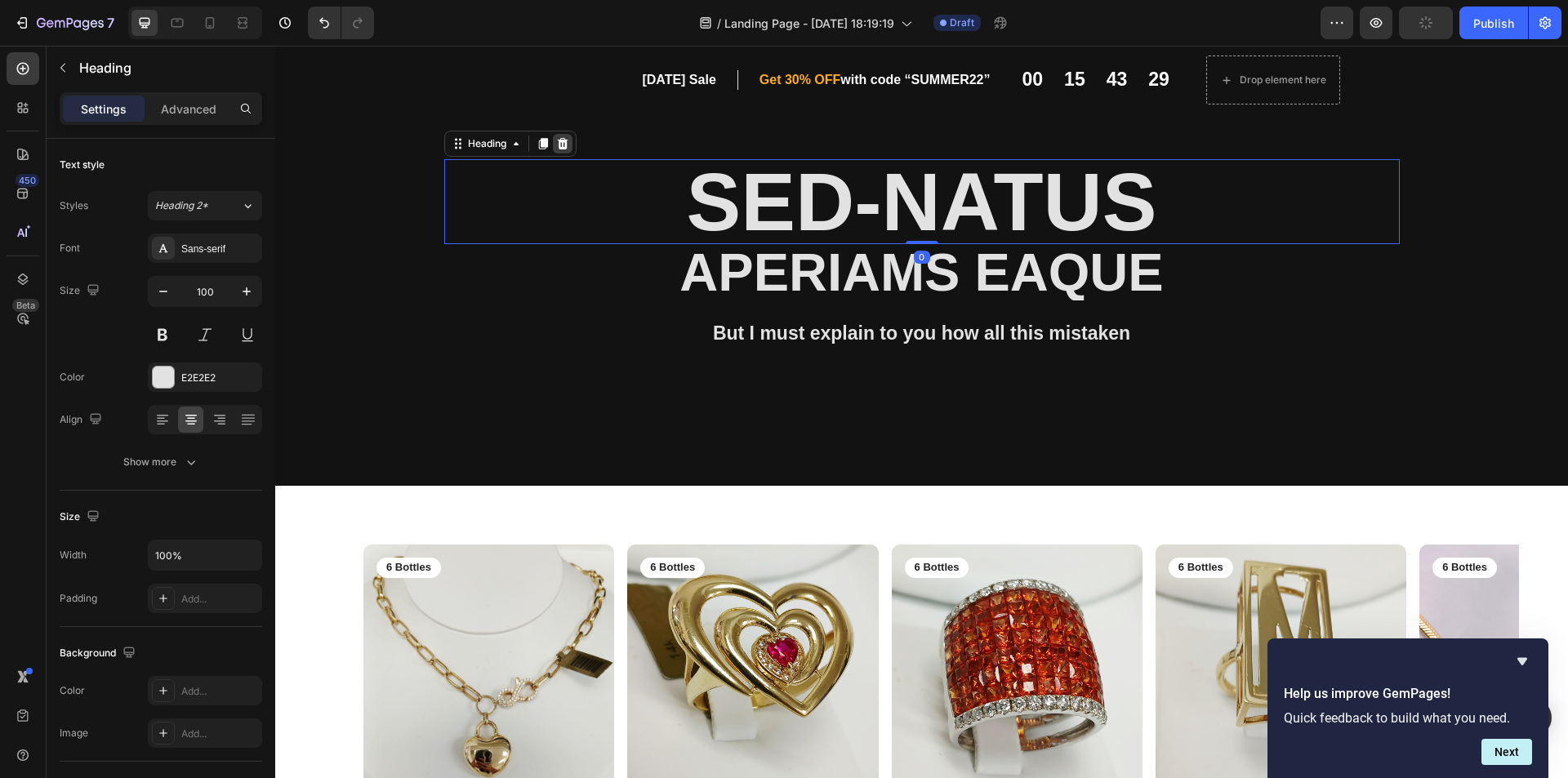
click at [566, 147] on div at bounding box center [562, 143] width 20 height 20
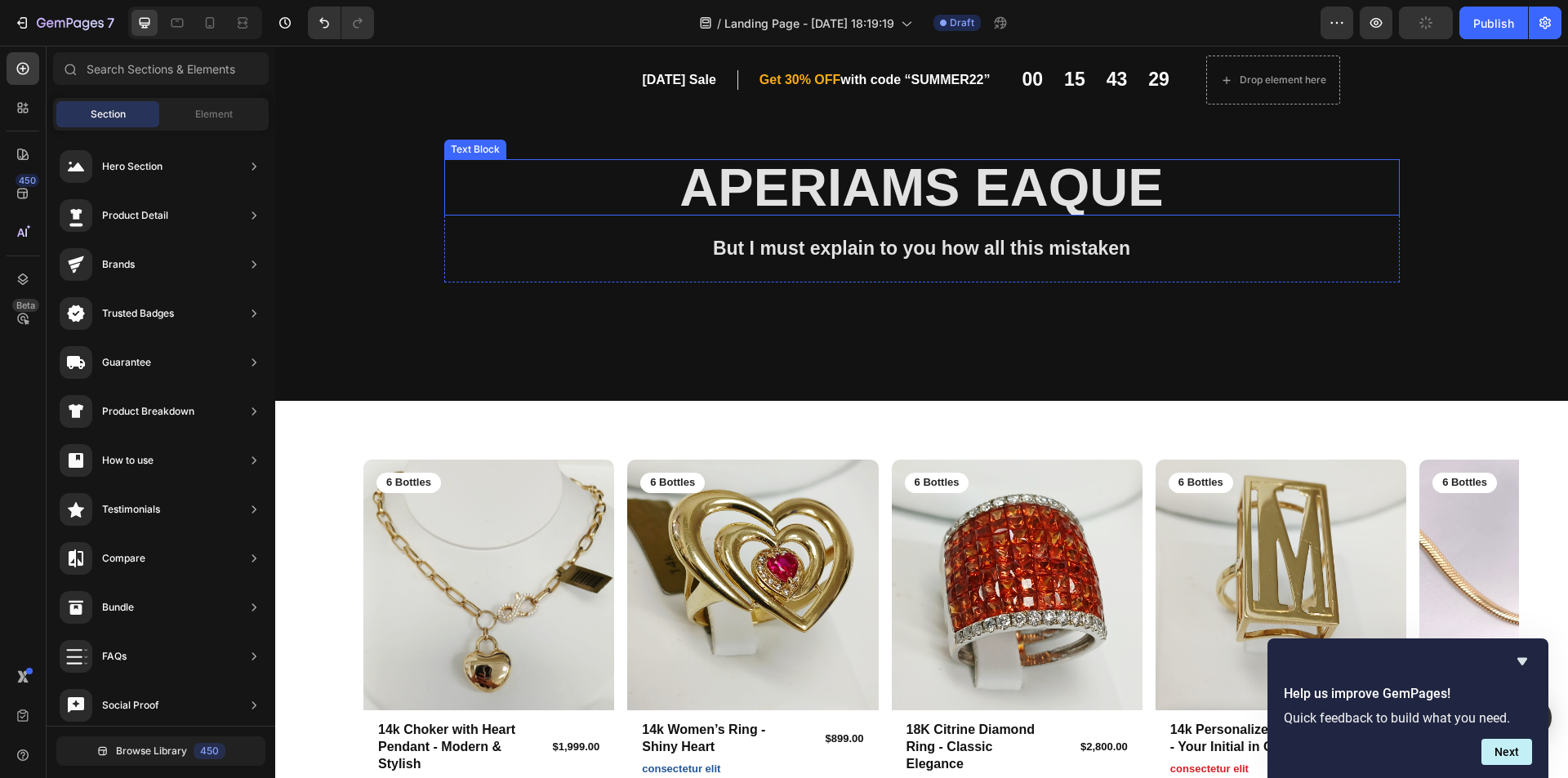
click at [775, 188] on p "aperiams eaque" at bounding box center [922, 187] width 953 height 53
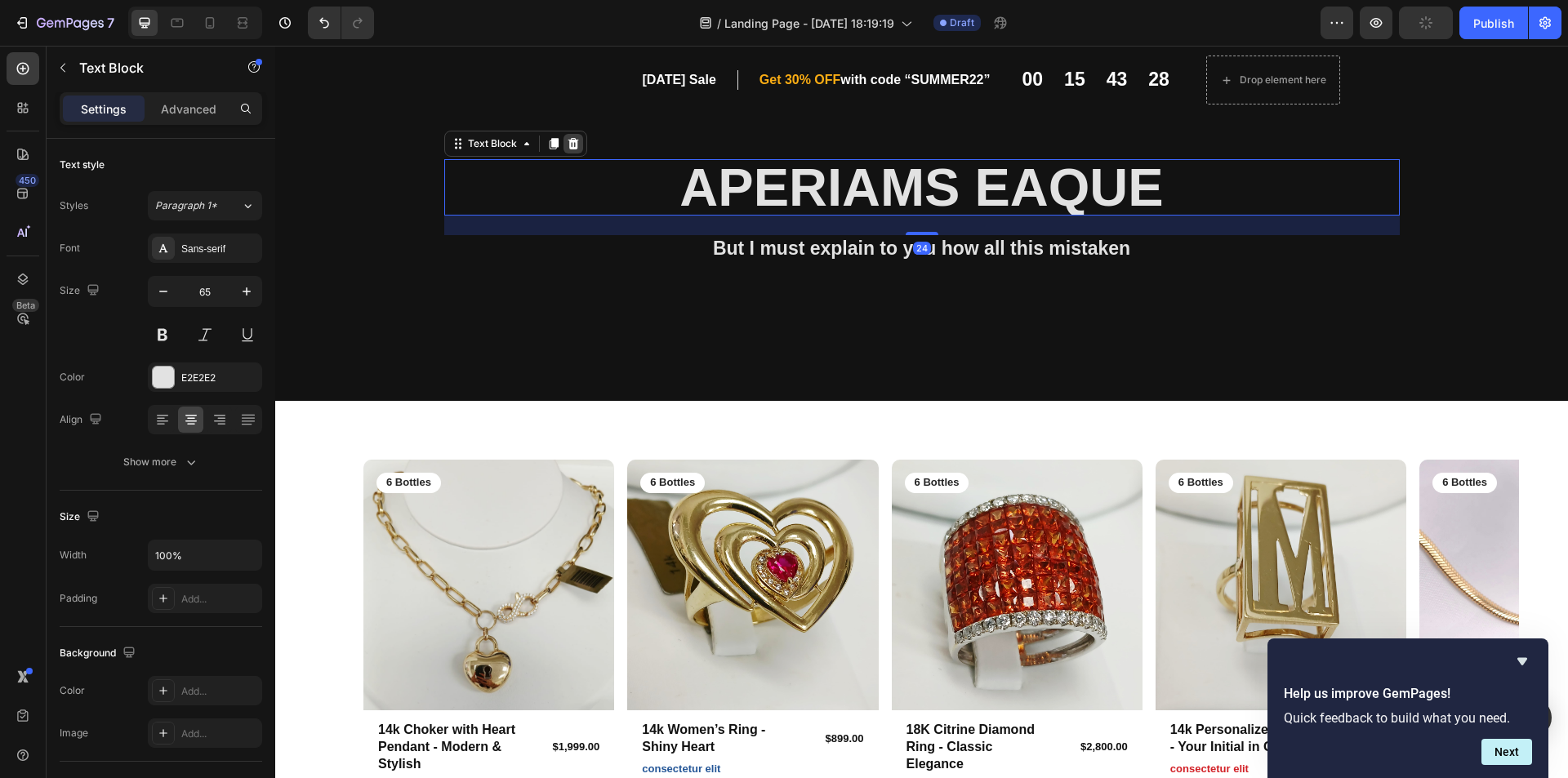
click at [573, 147] on div at bounding box center [572, 143] width 20 height 20
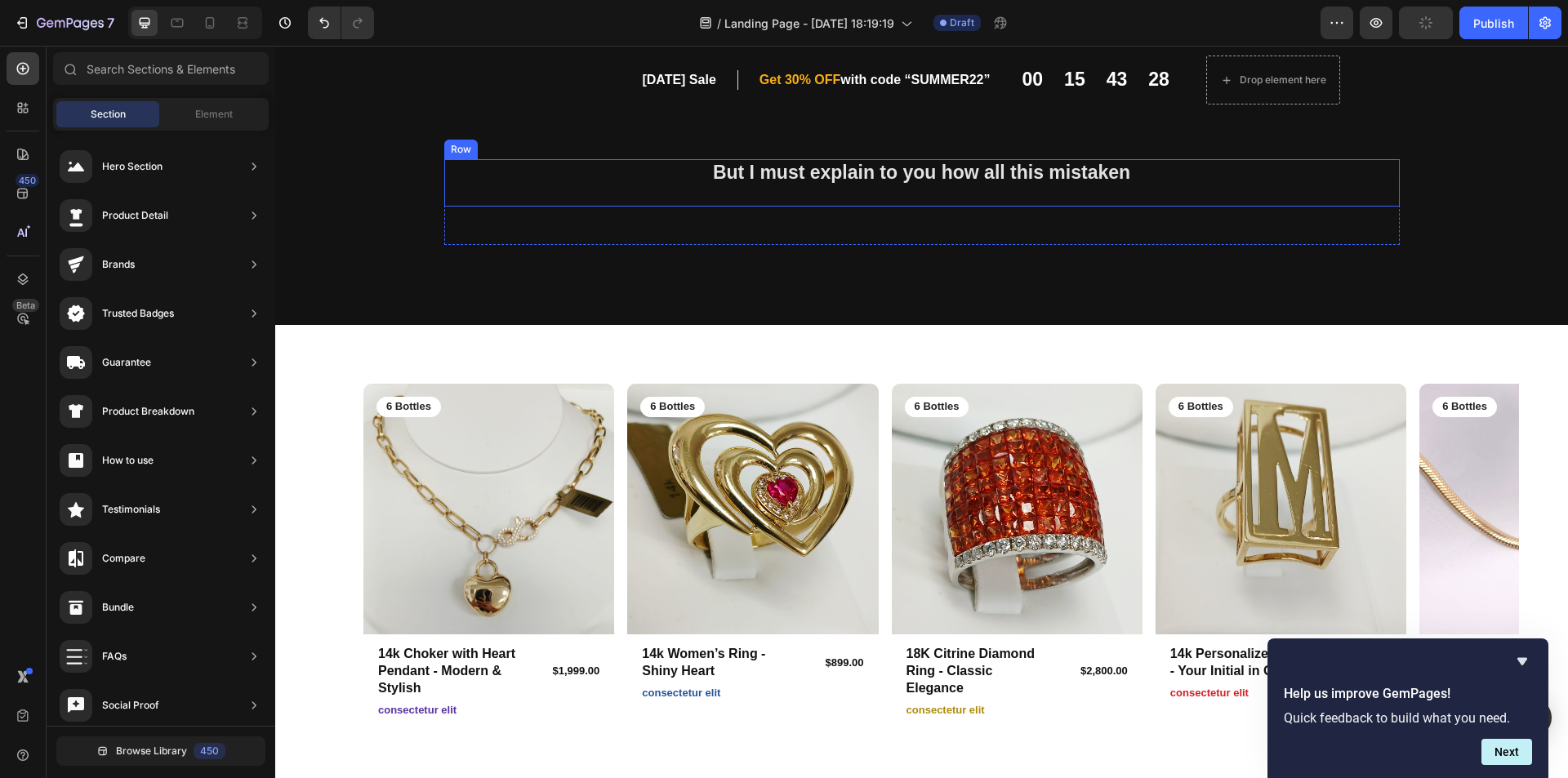
click at [749, 173] on p "But I must explain to you how all this mistaken" at bounding box center [922, 173] width 953 height 24
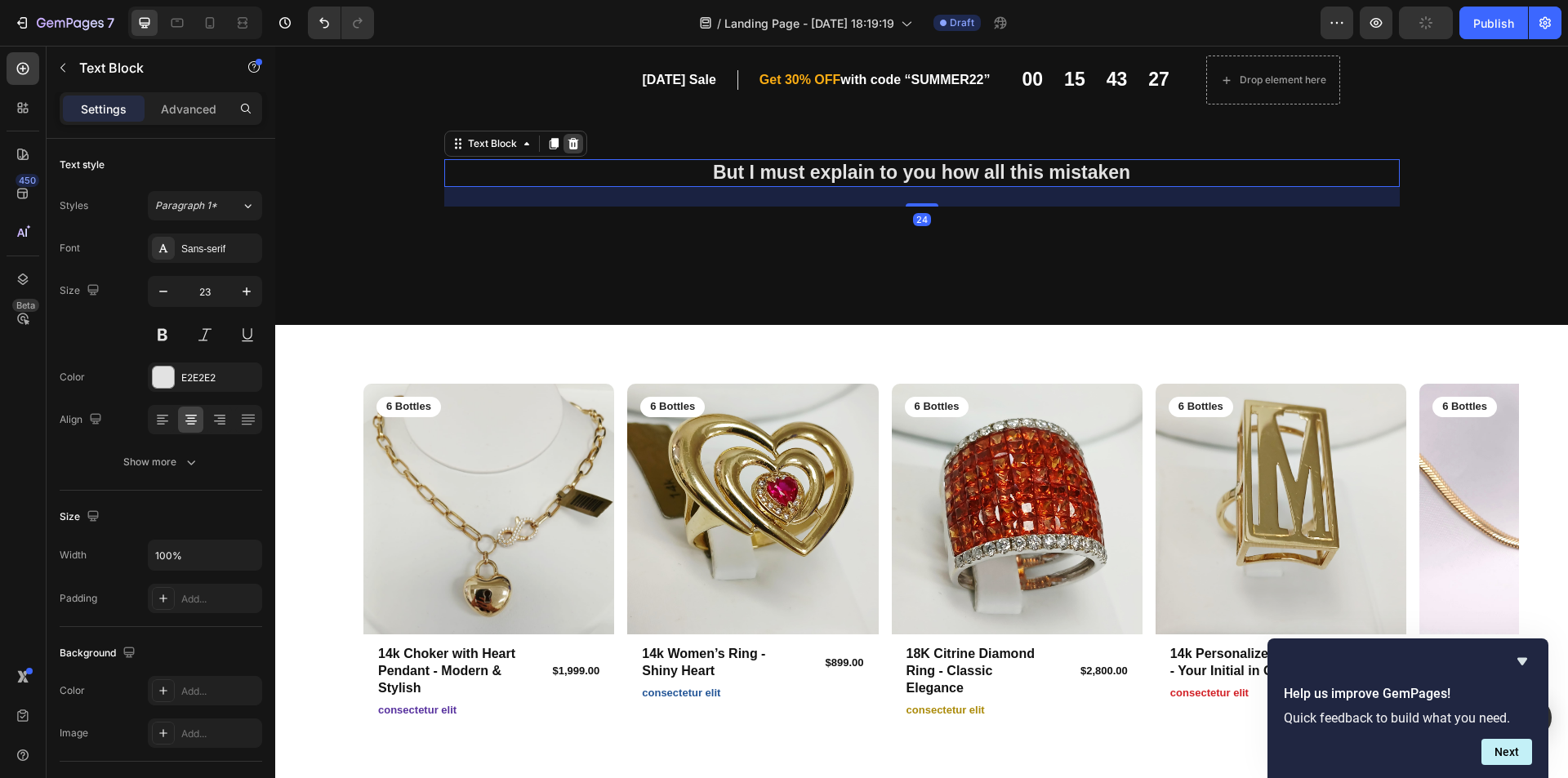
click at [568, 149] on icon at bounding box center [572, 144] width 10 height 11
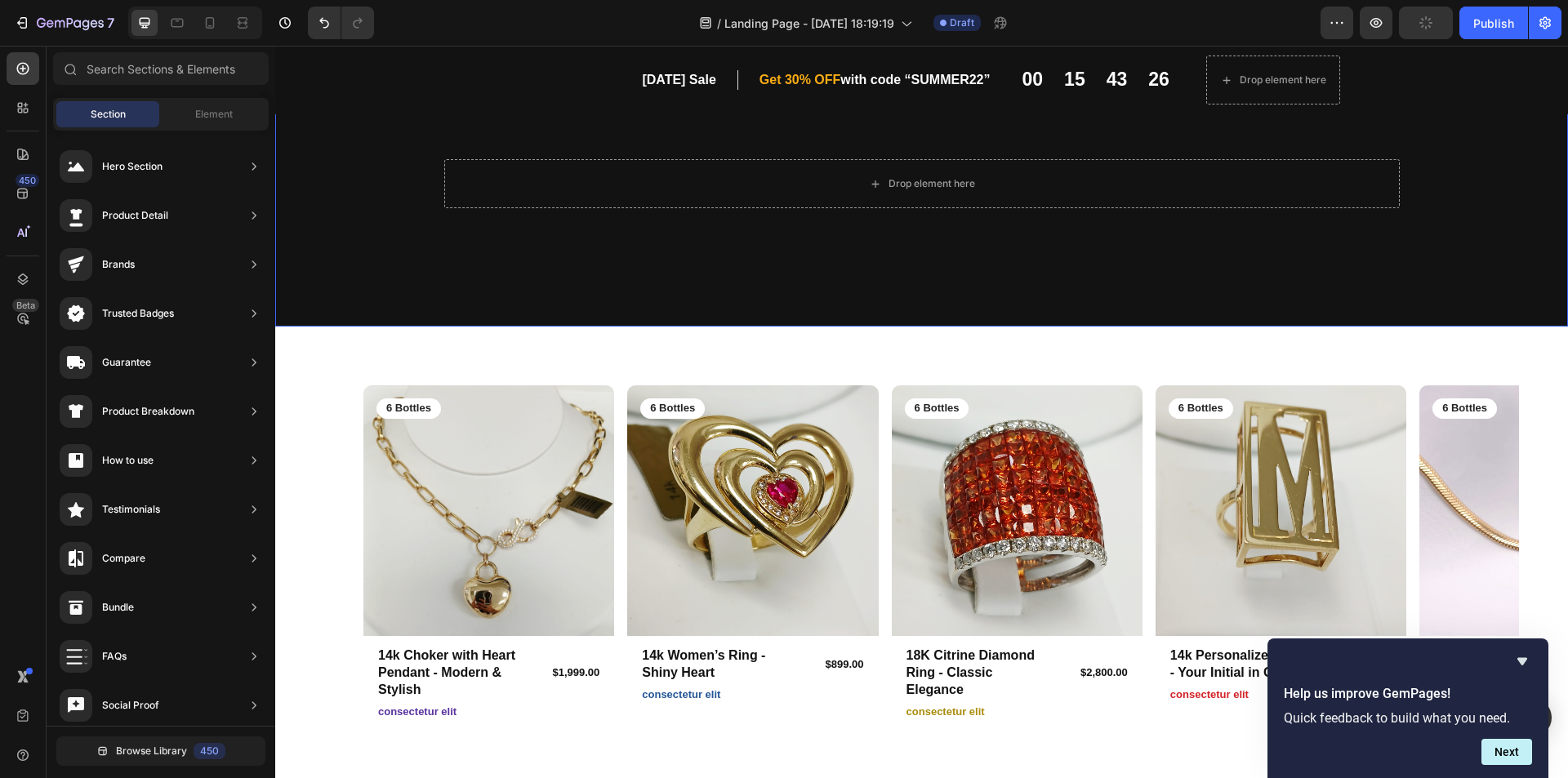
click at [1464, 225] on div "Background Image" at bounding box center [922, 203] width 1293 height 248
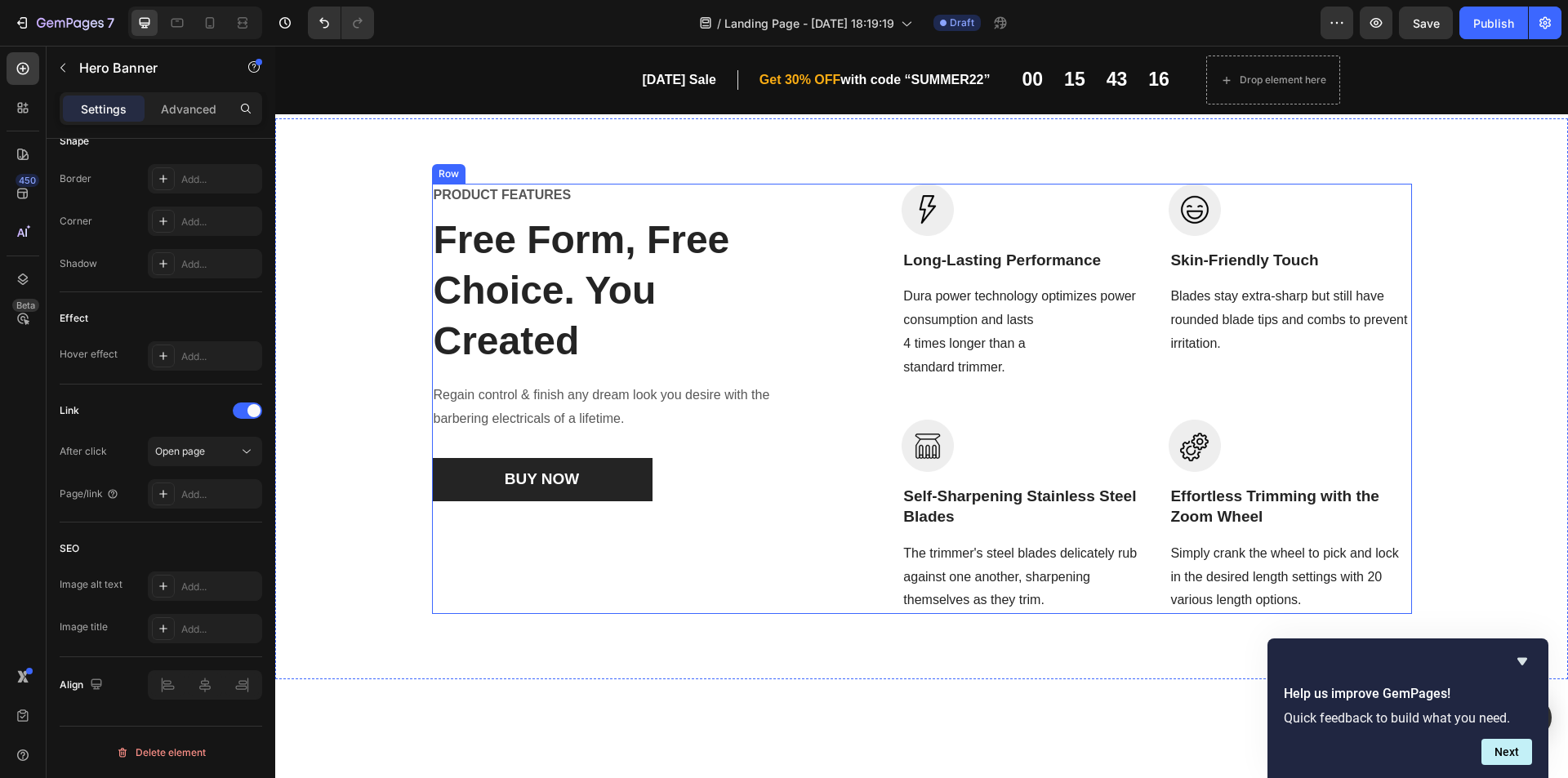
scroll to position [533, 0]
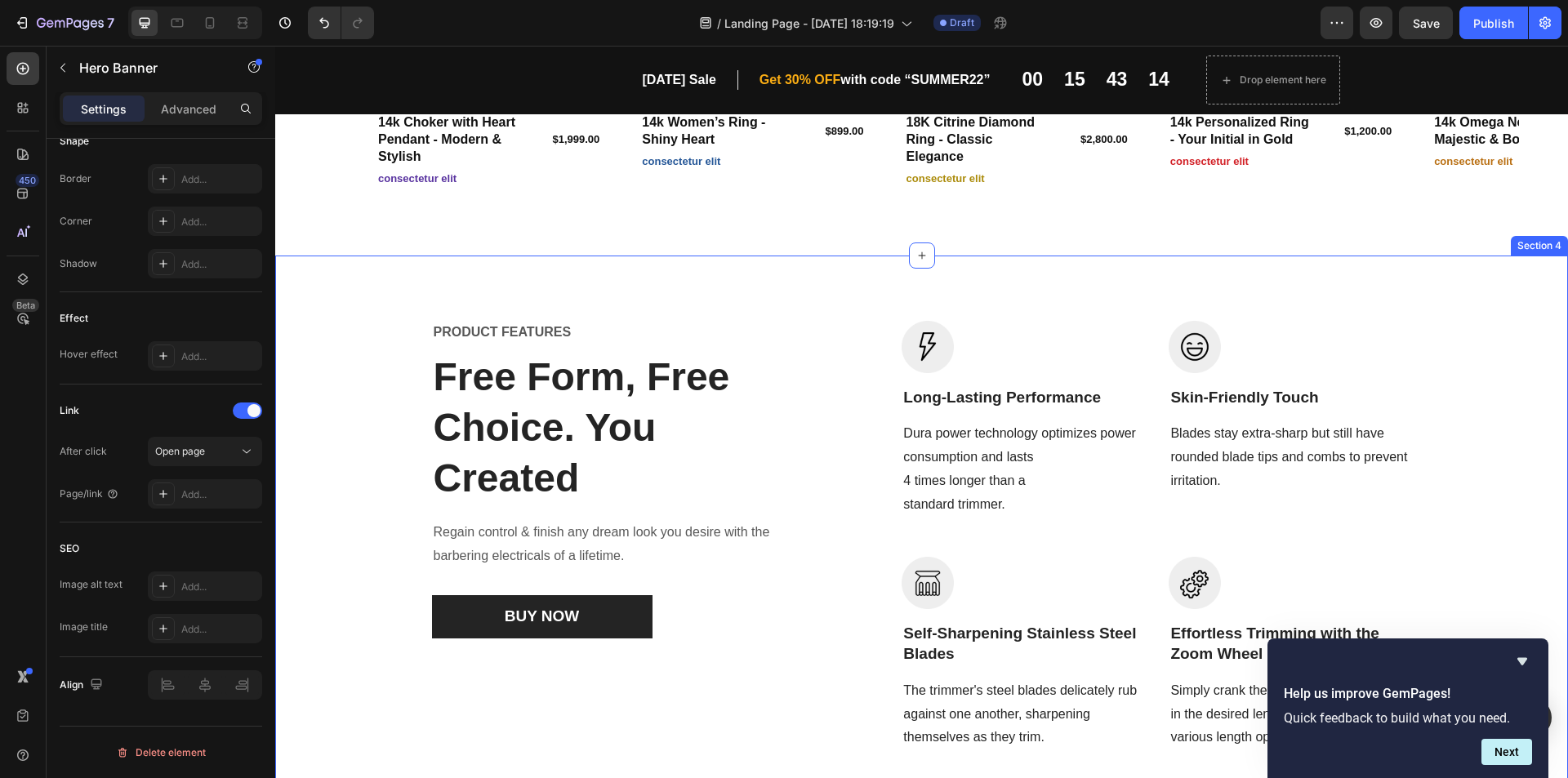
click at [1440, 303] on div "PRODUCT FEATURES Text block Free Form, Free Choice. You Created Heading Regain …" at bounding box center [922, 537] width 1293 height 562
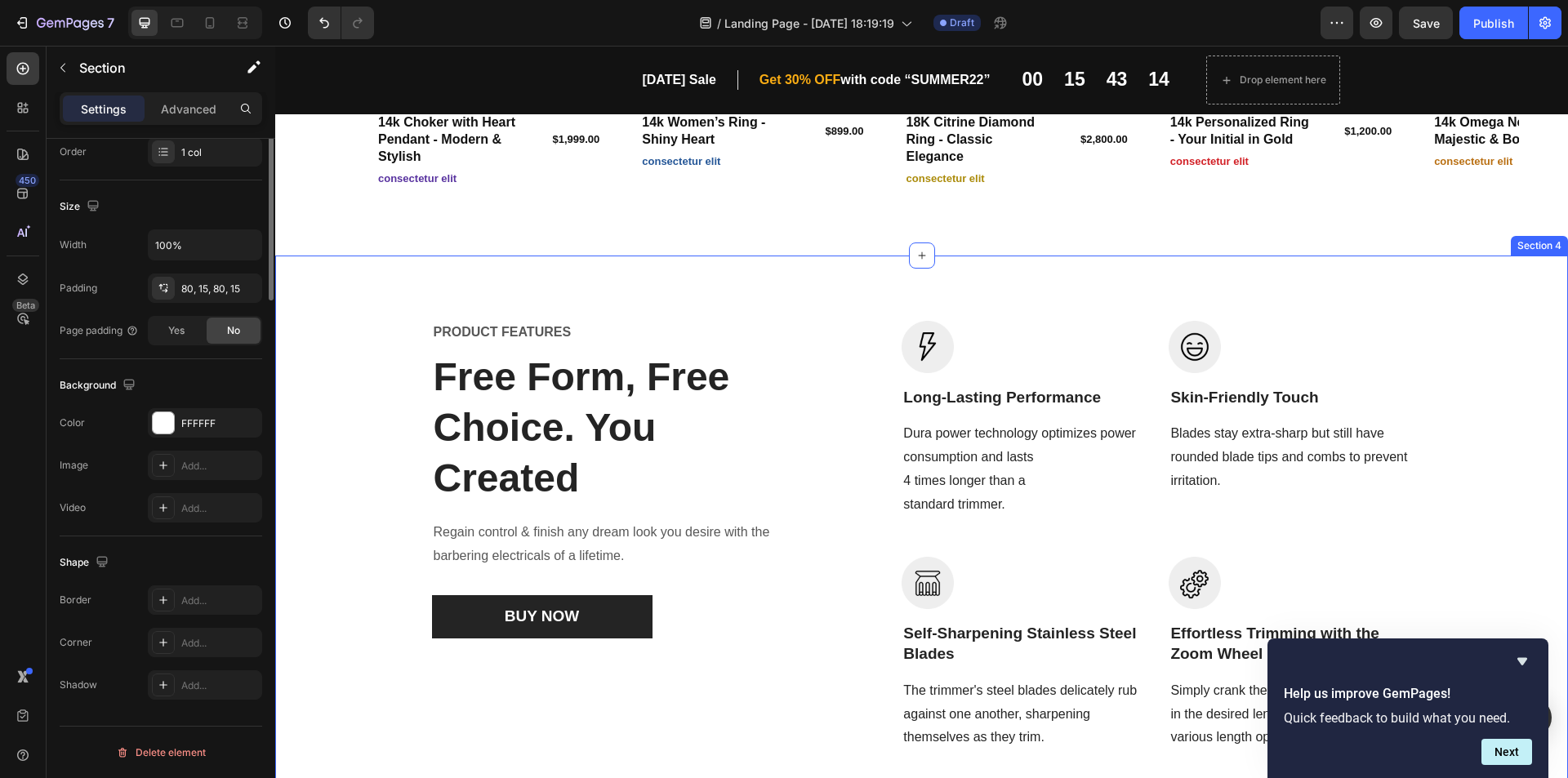
scroll to position [0, 0]
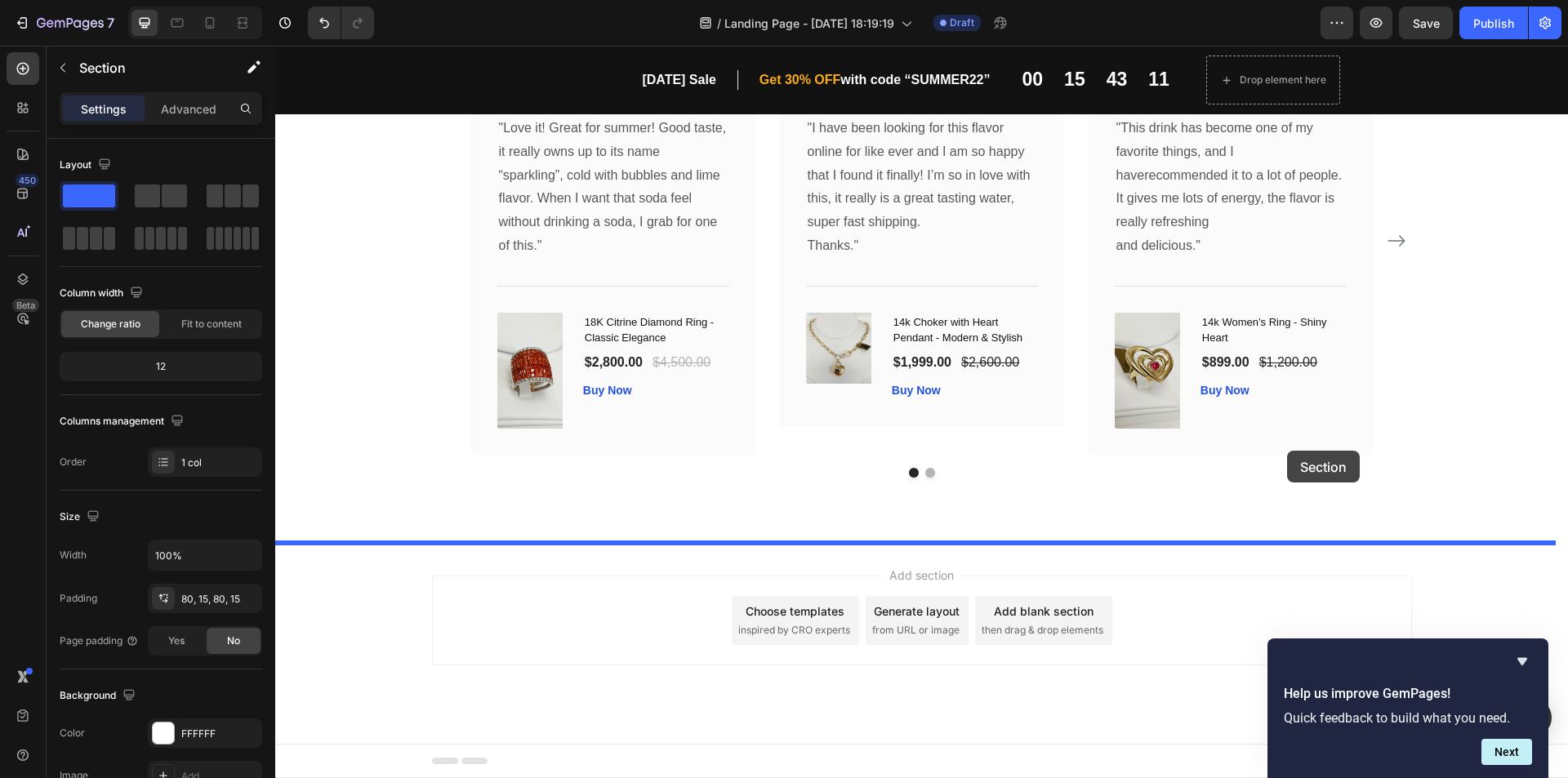
drag, startPoint x: 1448, startPoint y: 287, endPoint x: 1266, endPoint y: 466, distance: 255.3
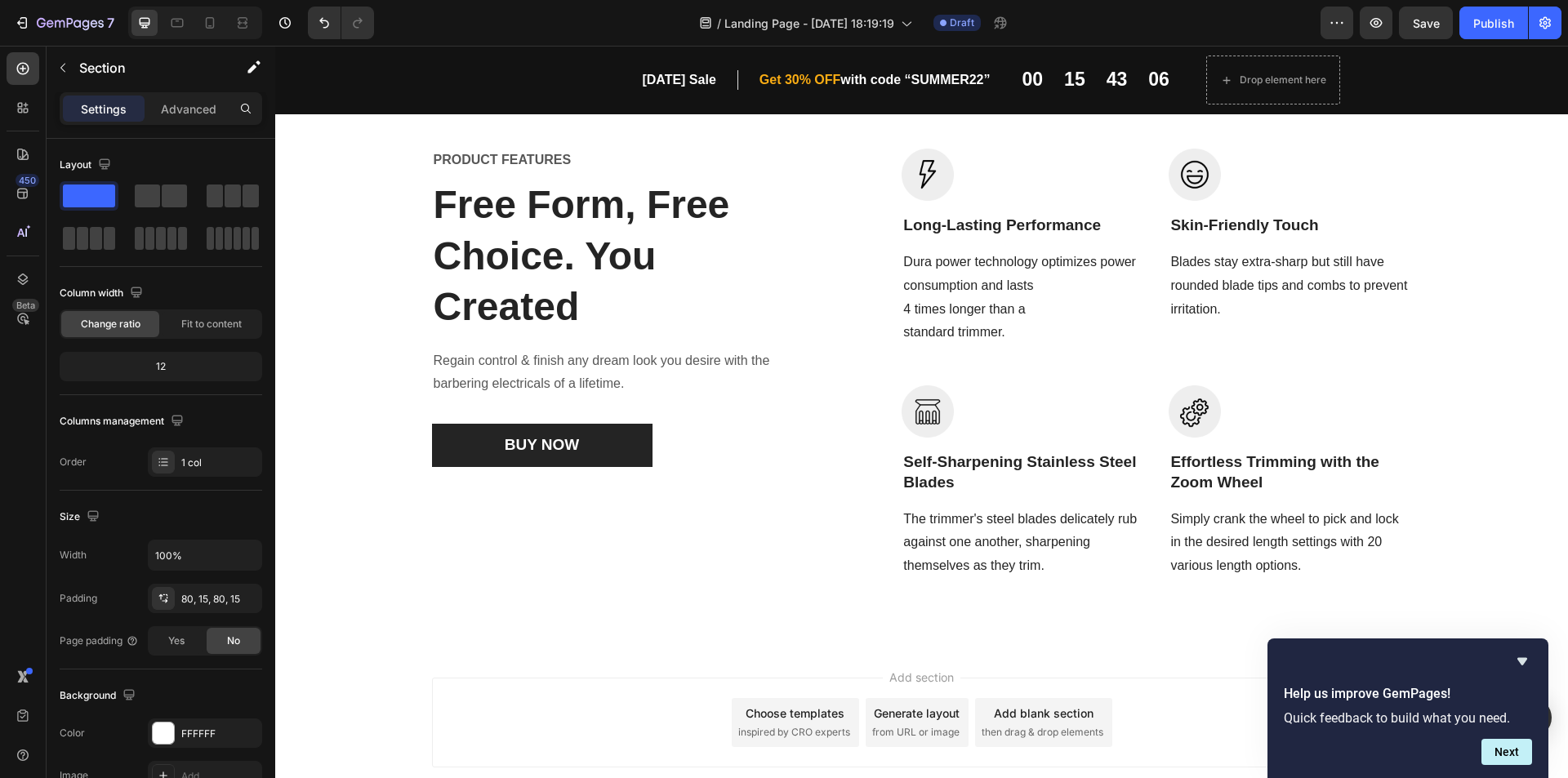
scroll to position [1513, 0]
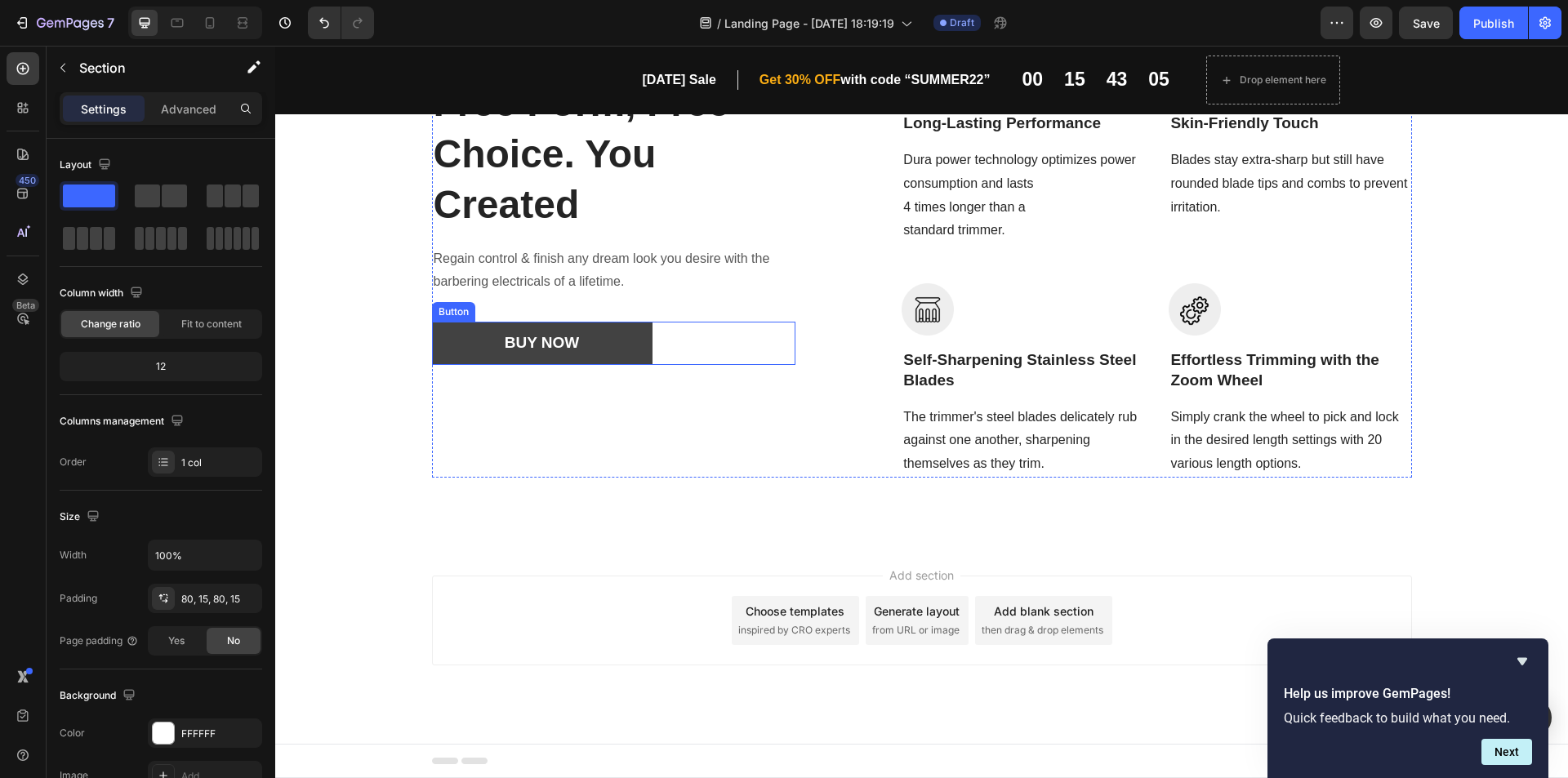
click at [601, 335] on button "BUY NOW" at bounding box center [543, 344] width 220 height 43
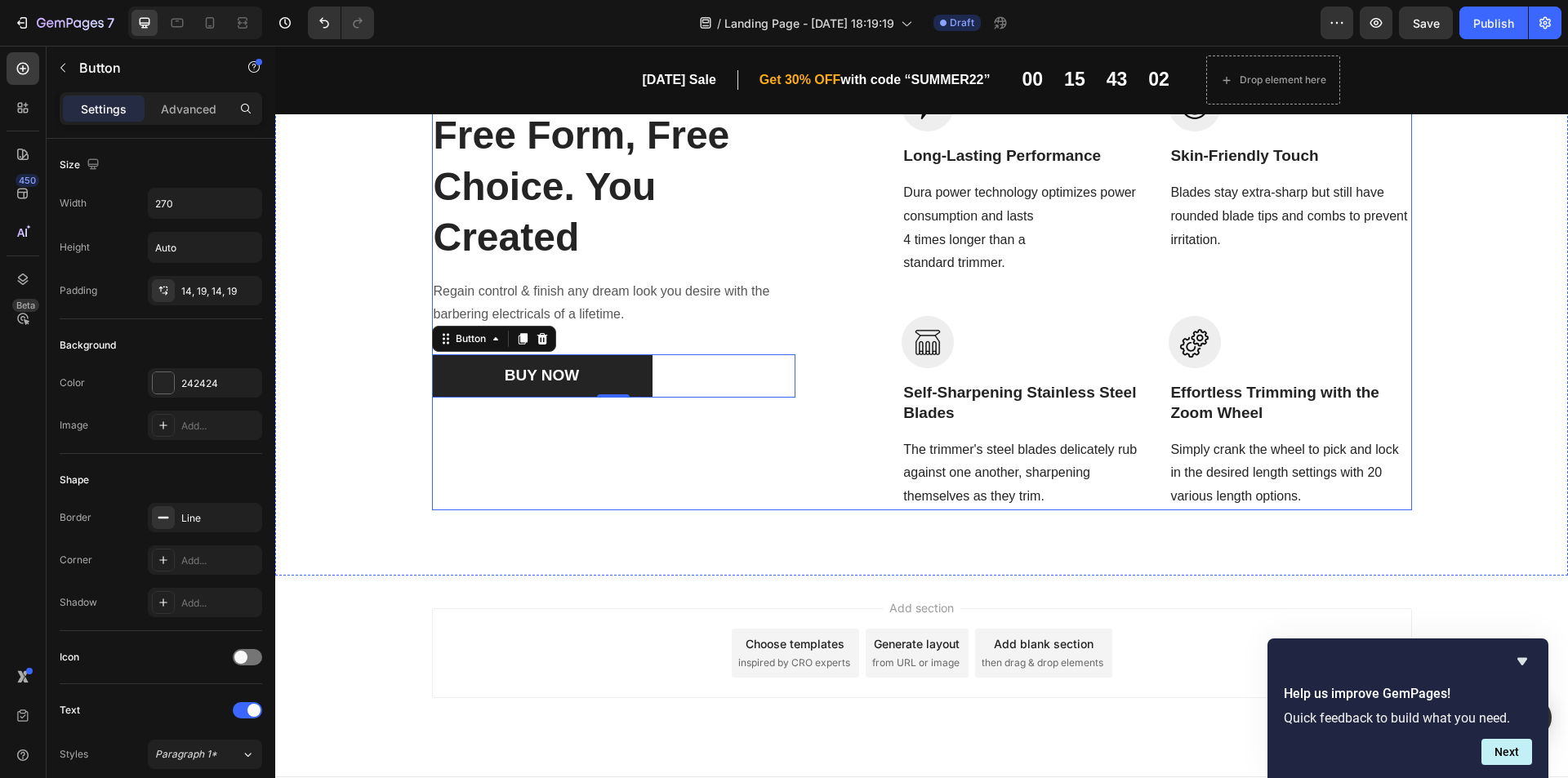
scroll to position [1373, 0]
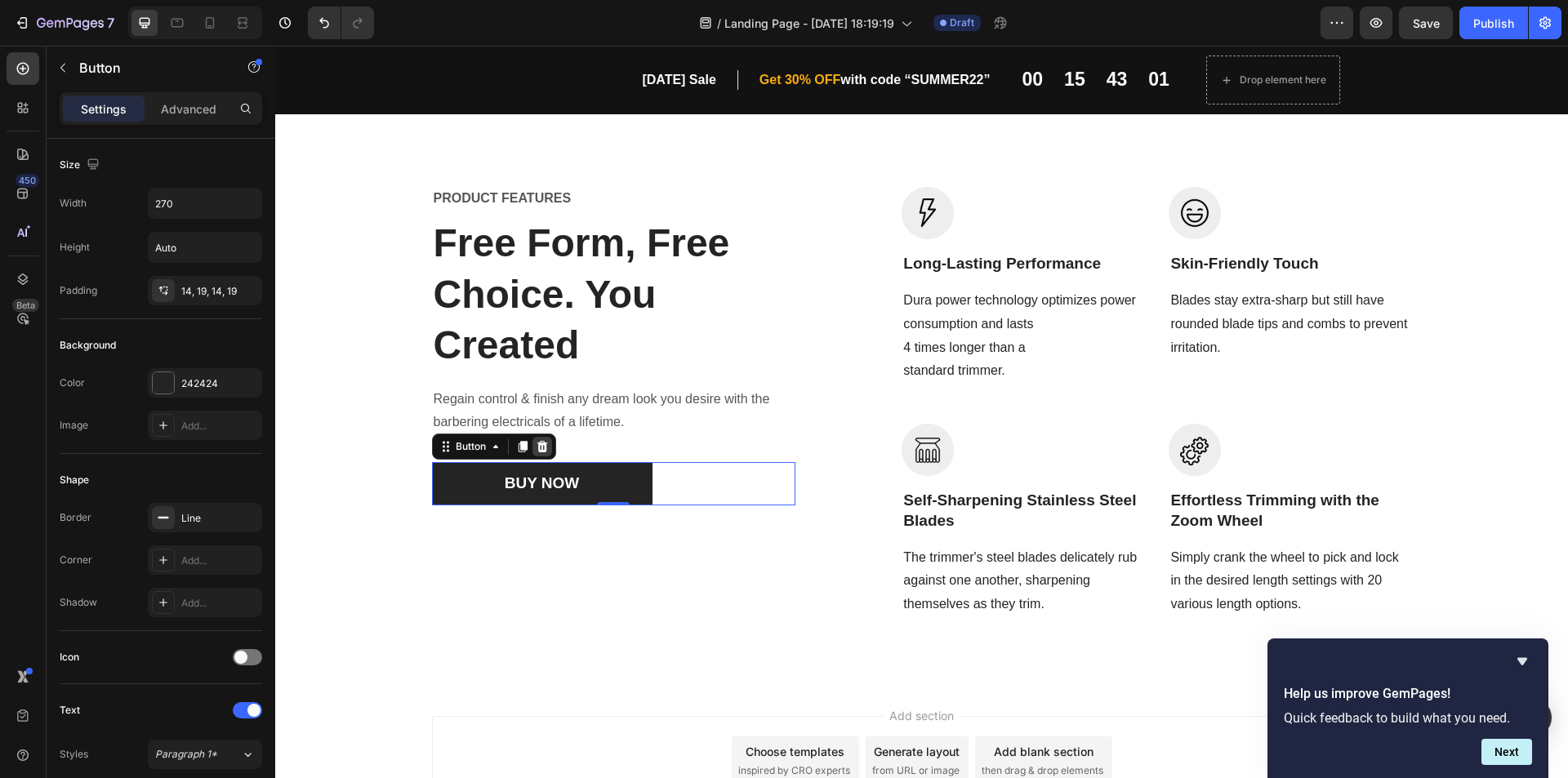
click at [537, 439] on div at bounding box center [542, 446] width 20 height 20
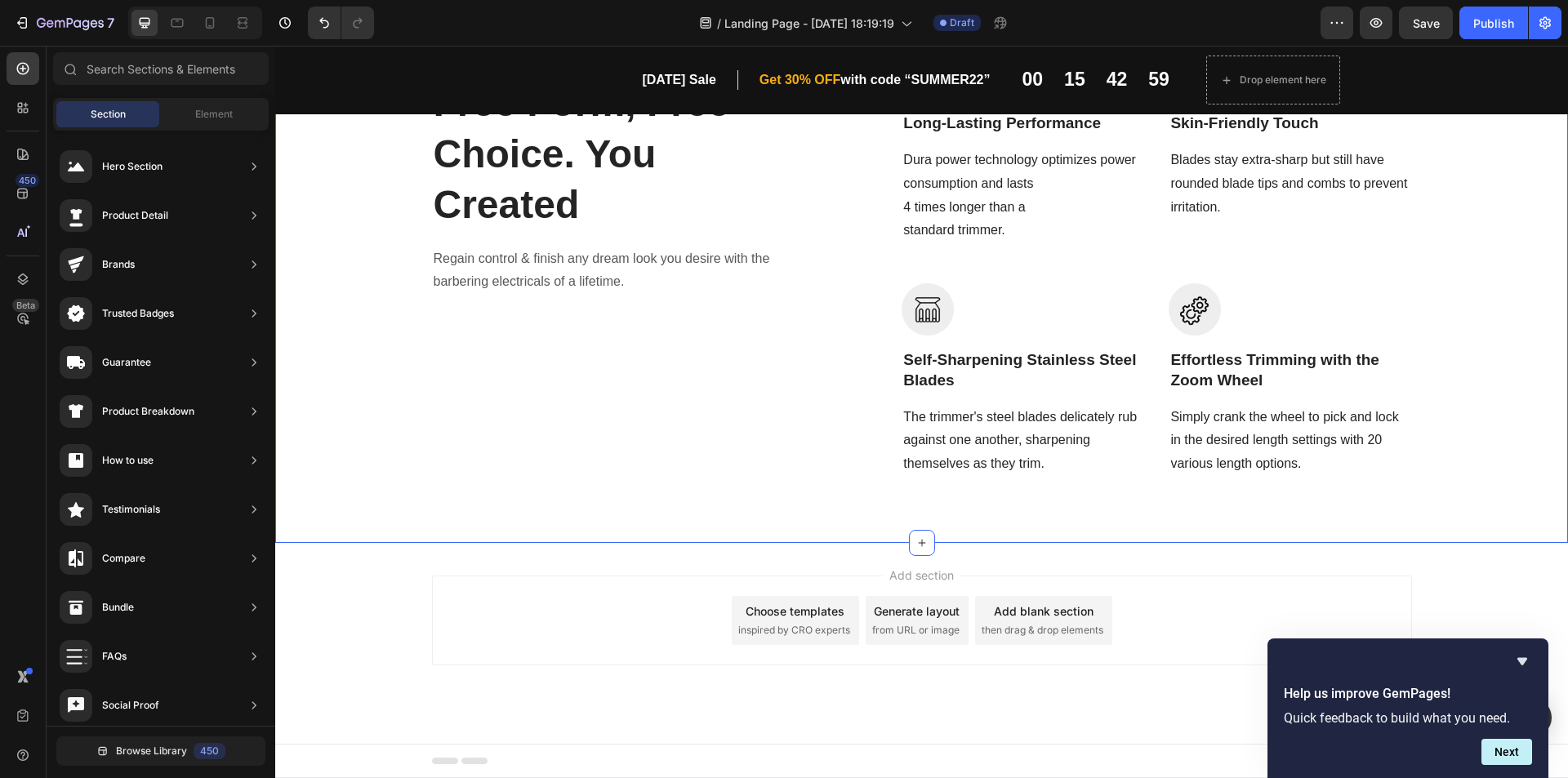
scroll to position [1187, 0]
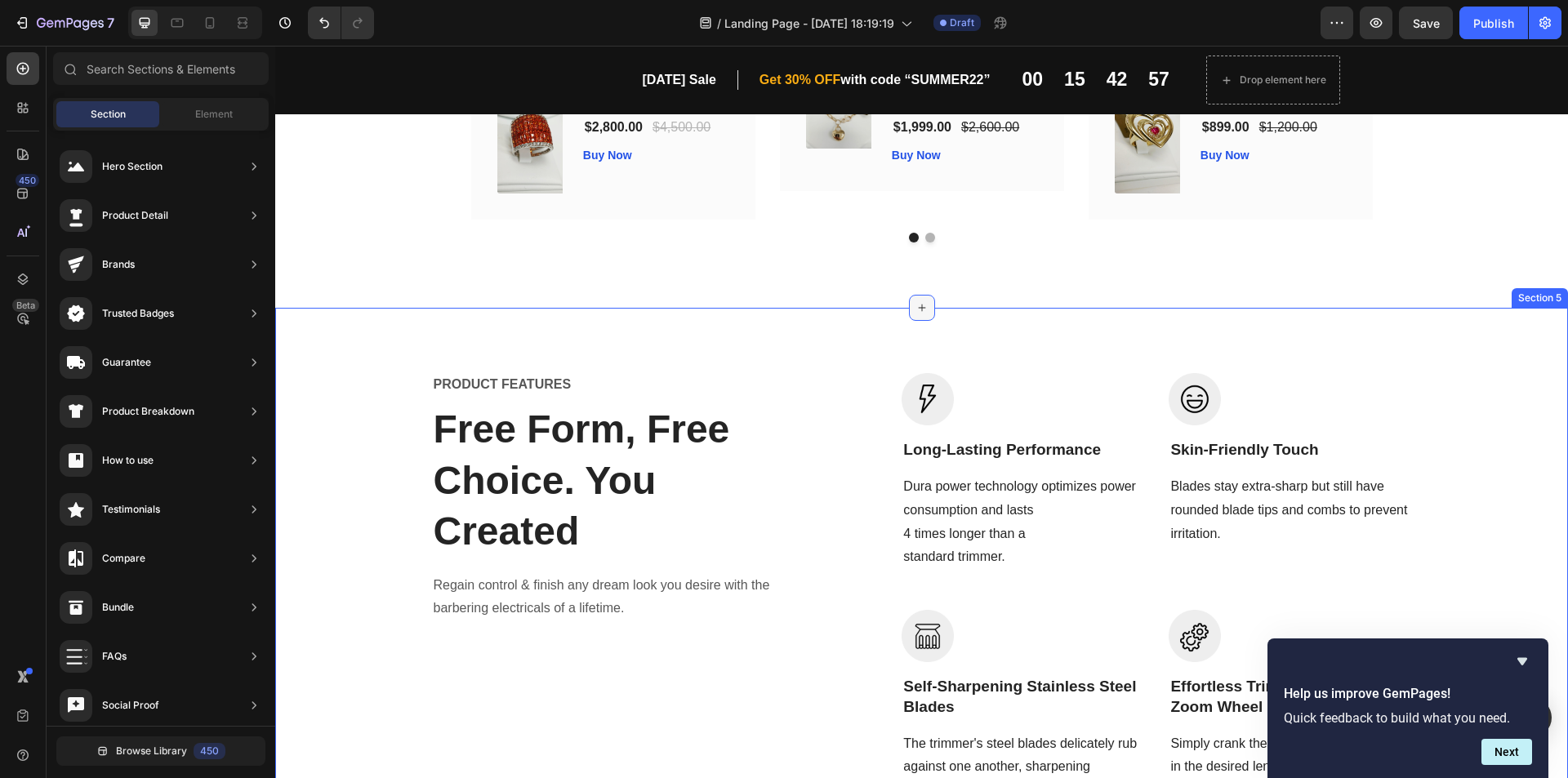
click at [919, 309] on icon at bounding box center [922, 308] width 13 height 13
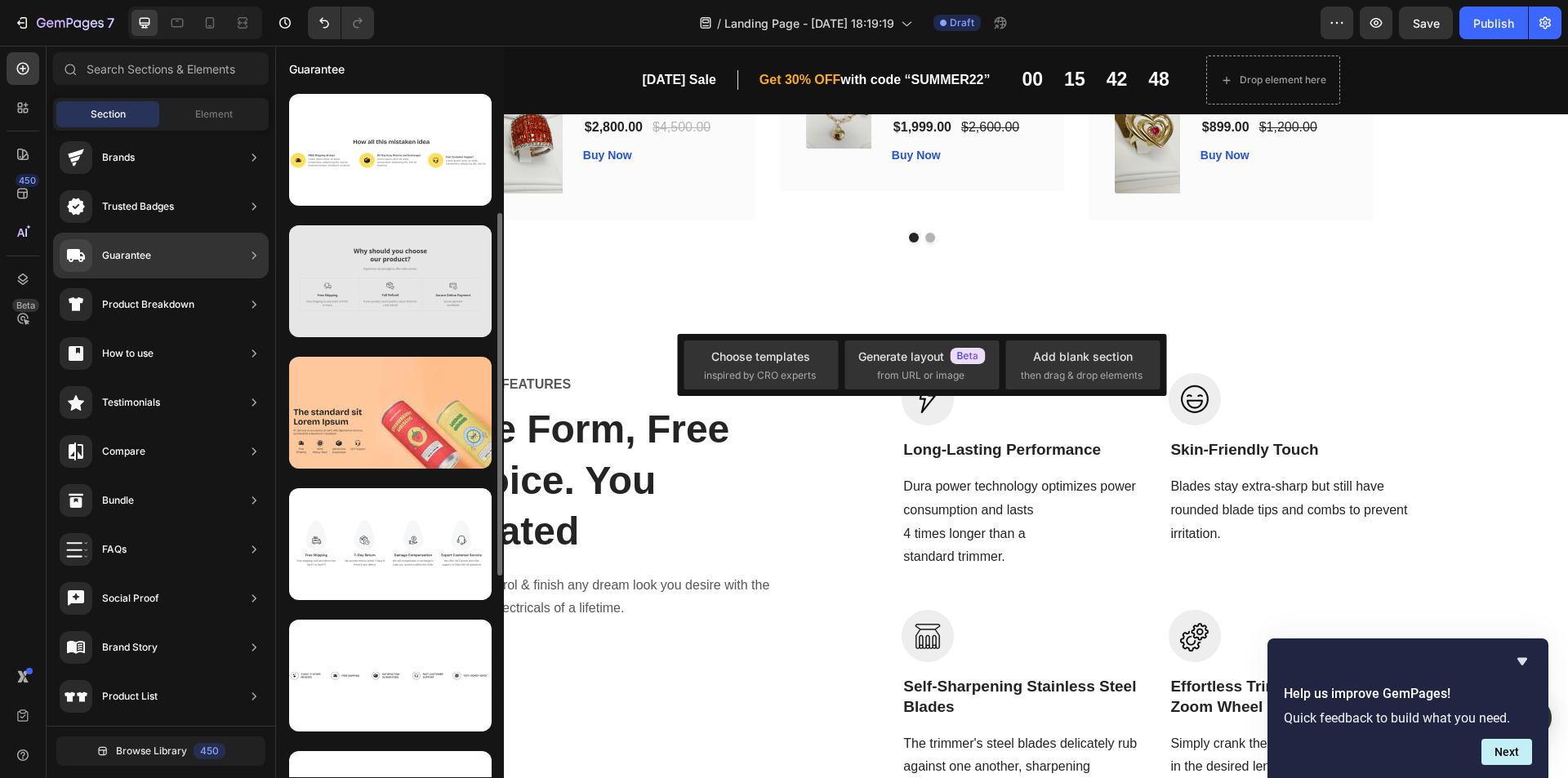
scroll to position [163, 0]
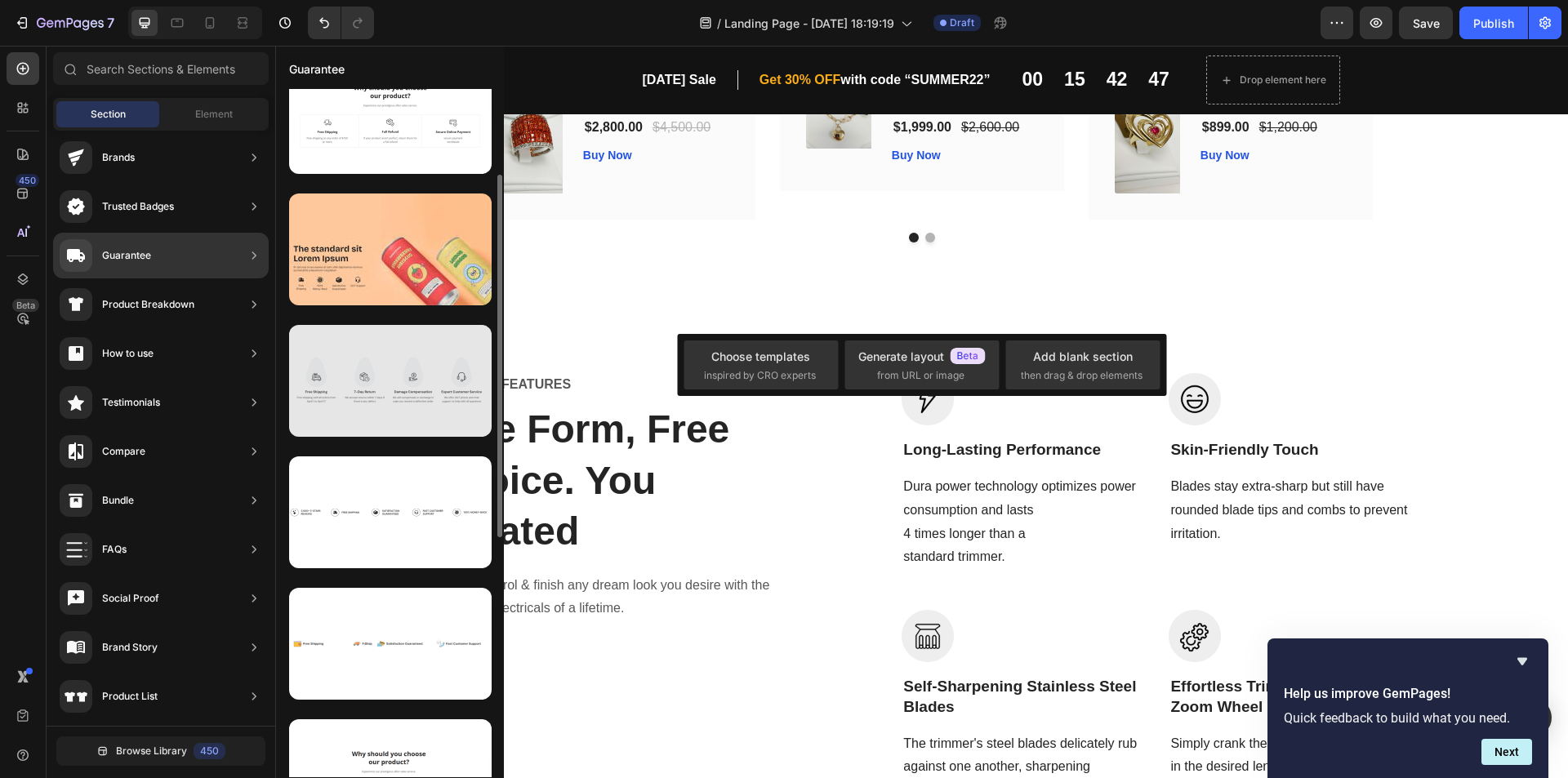
click at [382, 401] on div at bounding box center [390, 381] width 203 height 112
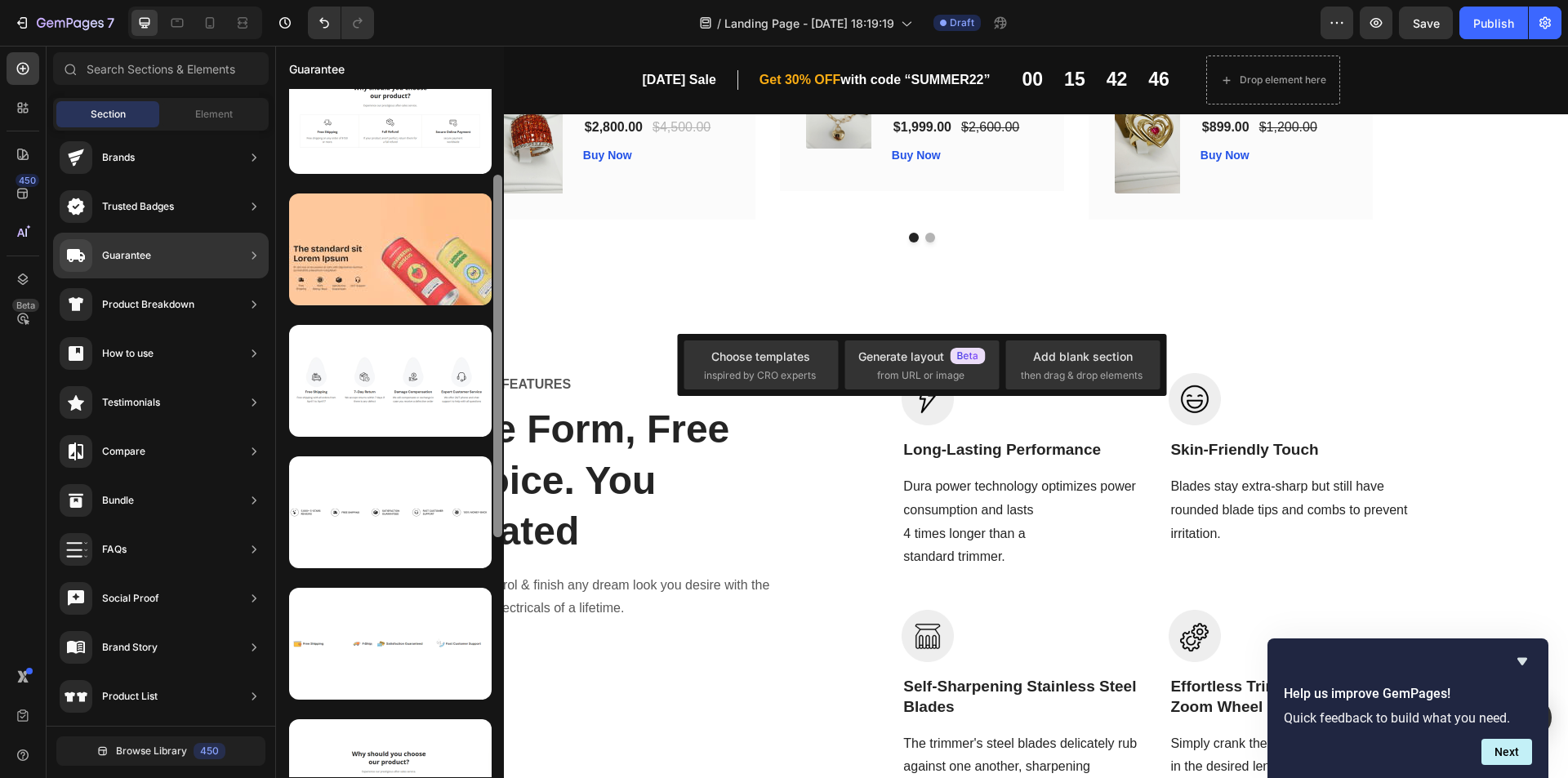
click at [501, 376] on div at bounding box center [390, 432] width 228 height 688
drag, startPoint x: 882, startPoint y: 297, endPoint x: 927, endPoint y: 302, distance: 45.3
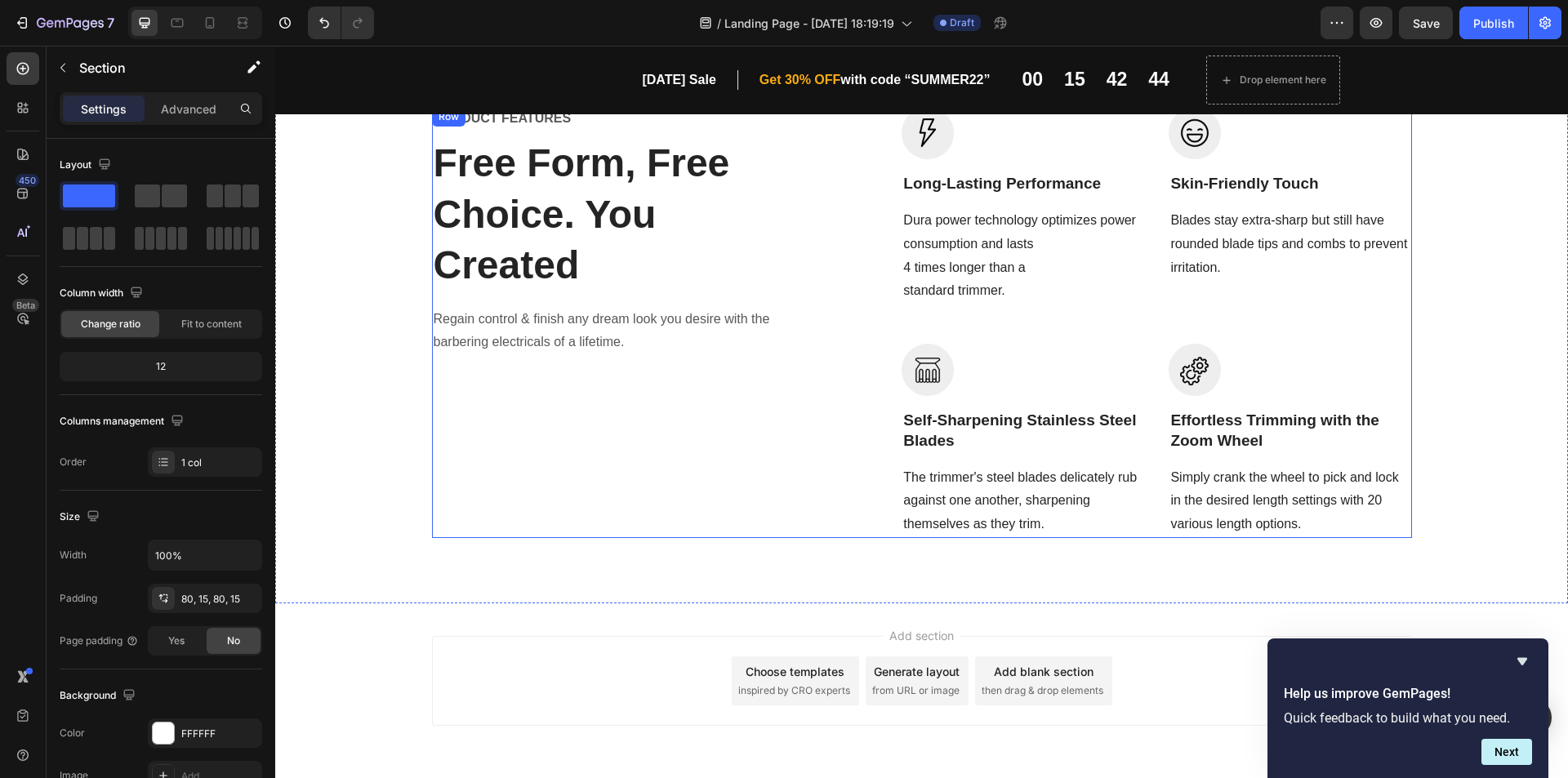
scroll to position [1116, 0]
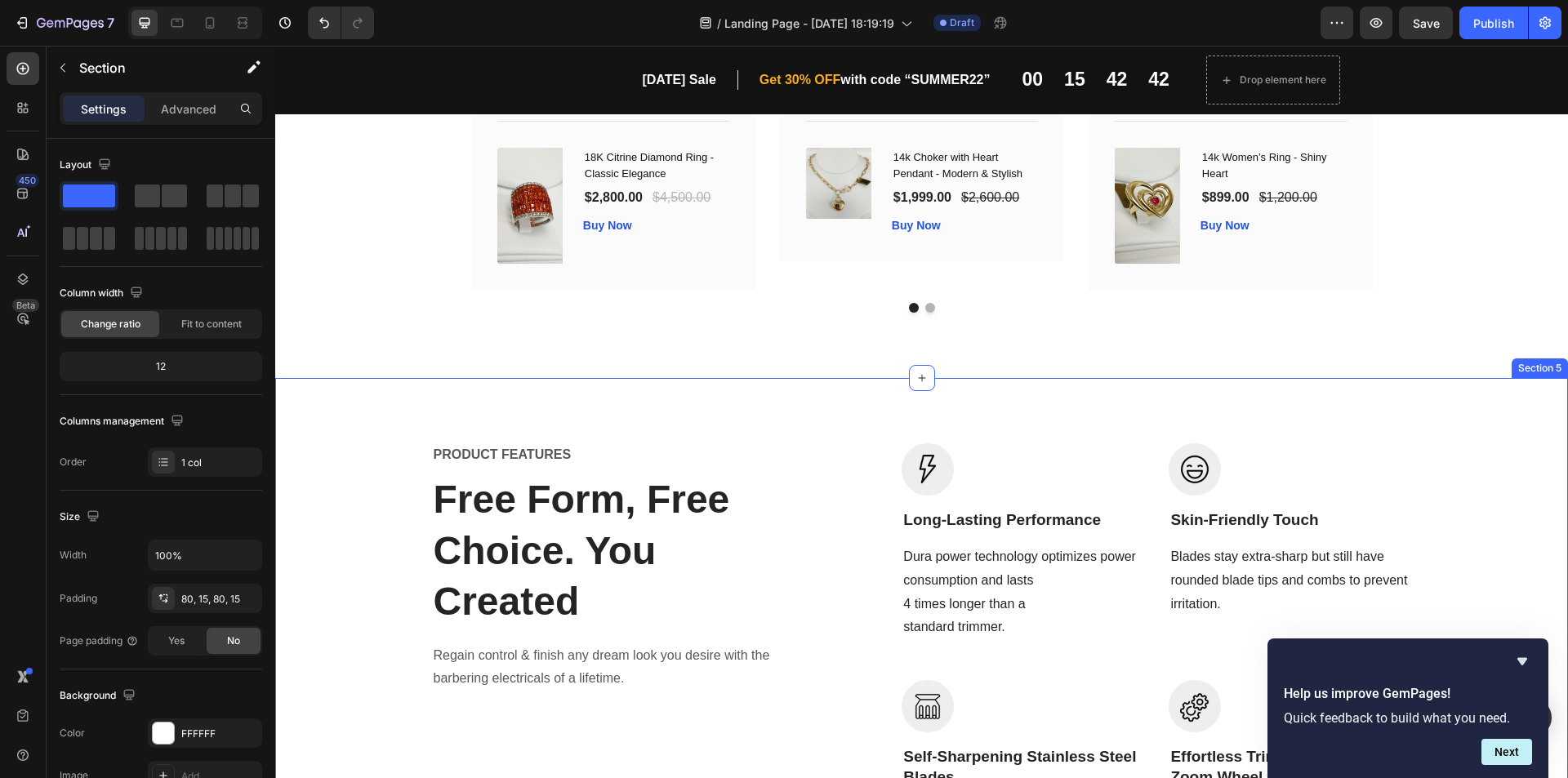
click at [896, 390] on div "PRODUCT FEATURES Text block Free Form, Free Choice. You Created Heading Regain …" at bounding box center [922, 659] width 1293 height 562
click at [917, 377] on icon at bounding box center [922, 378] width 13 height 13
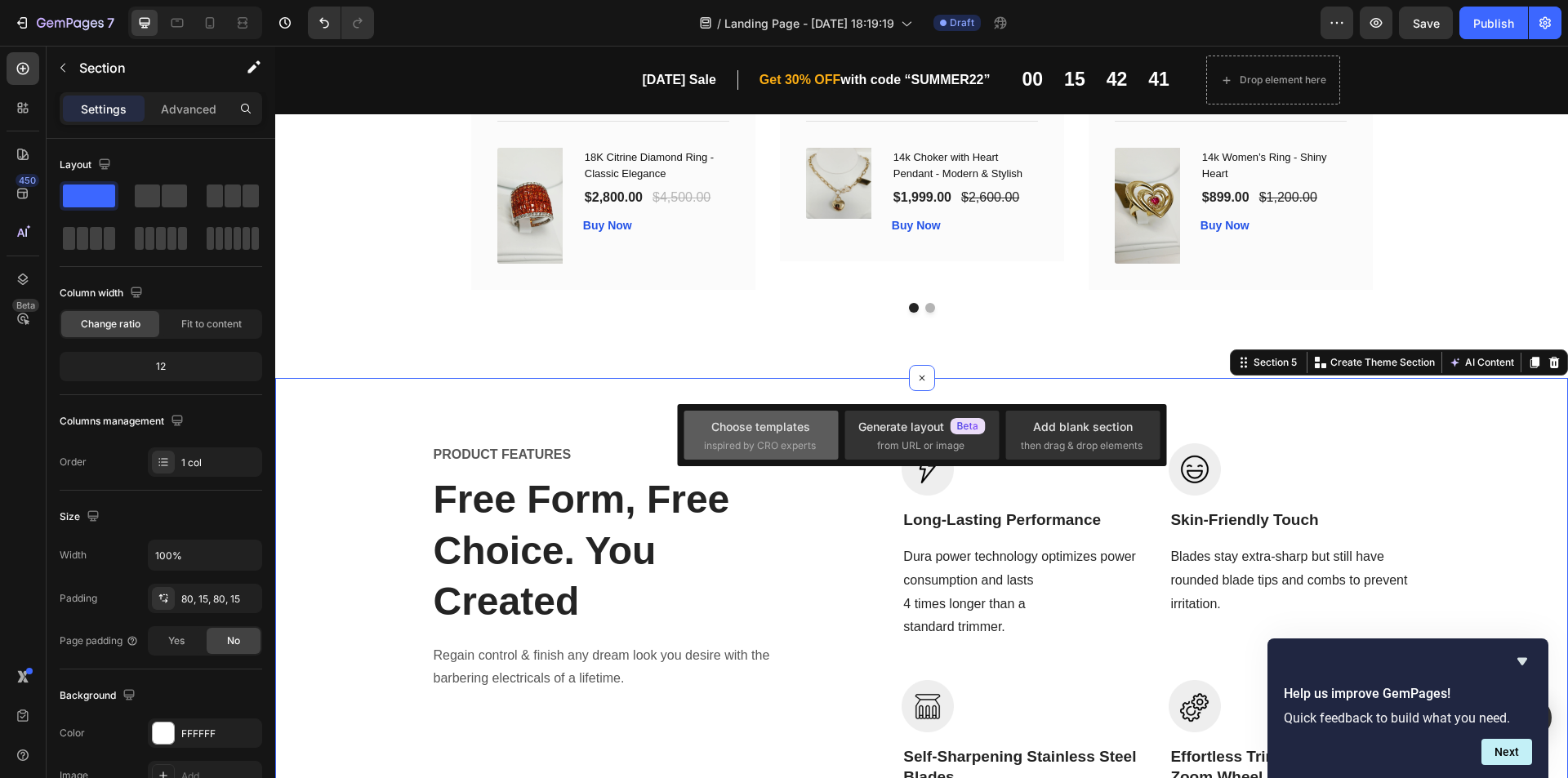
click at [804, 426] on div "Choose templates" at bounding box center [761, 427] width 99 height 17
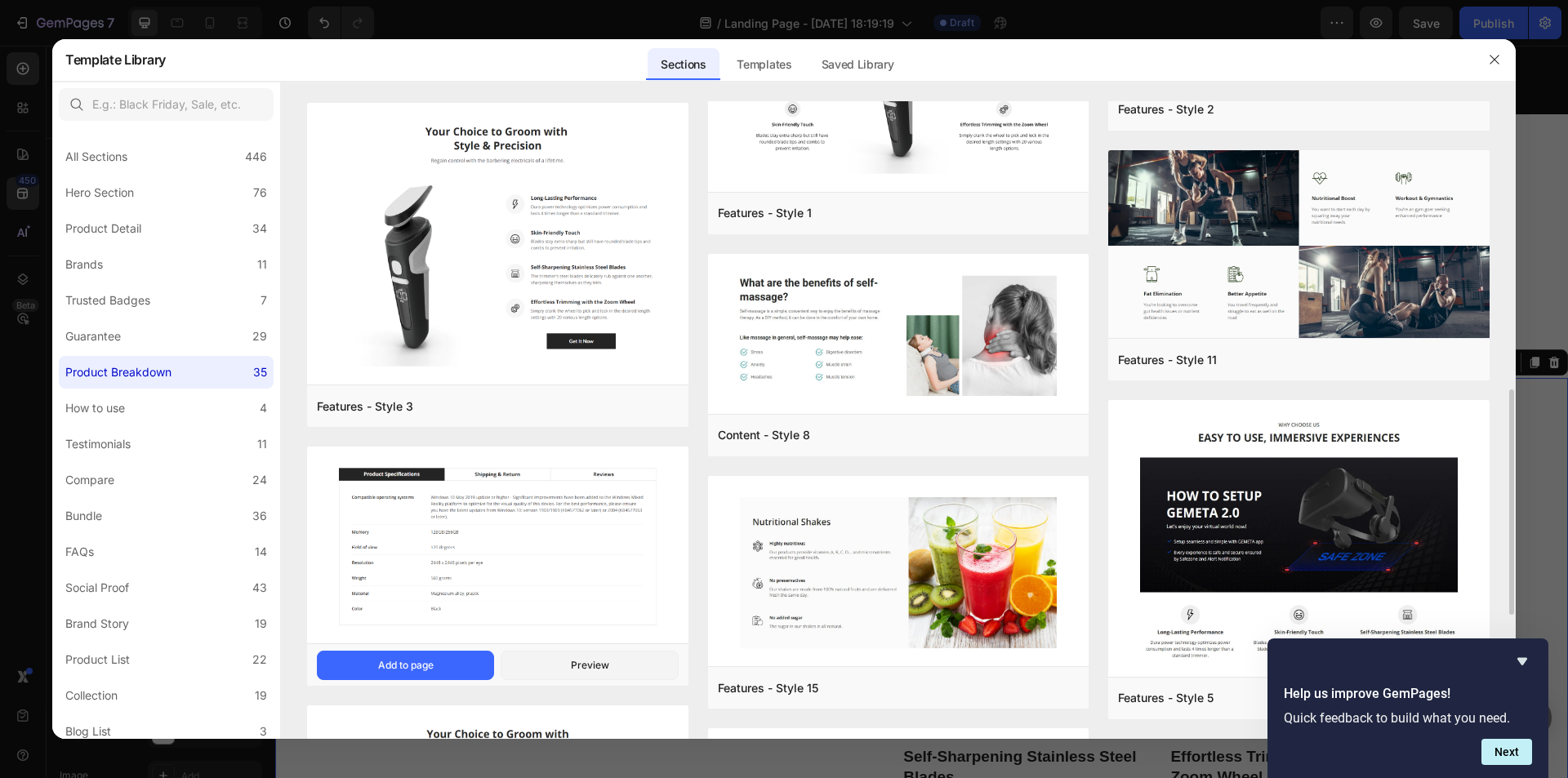
scroll to position [898, 0]
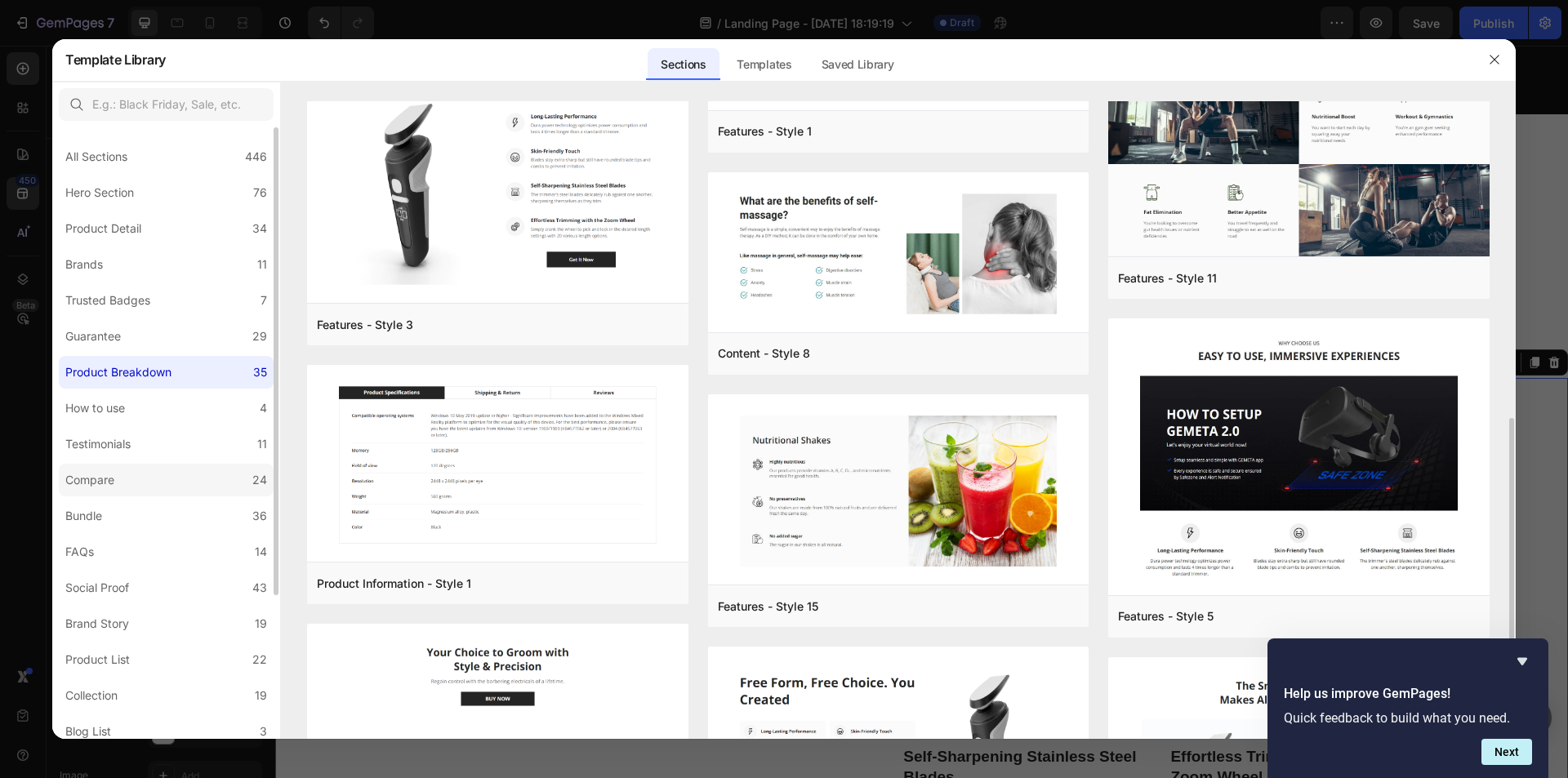
click at [148, 486] on label "Compare 24" at bounding box center [166, 480] width 215 height 33
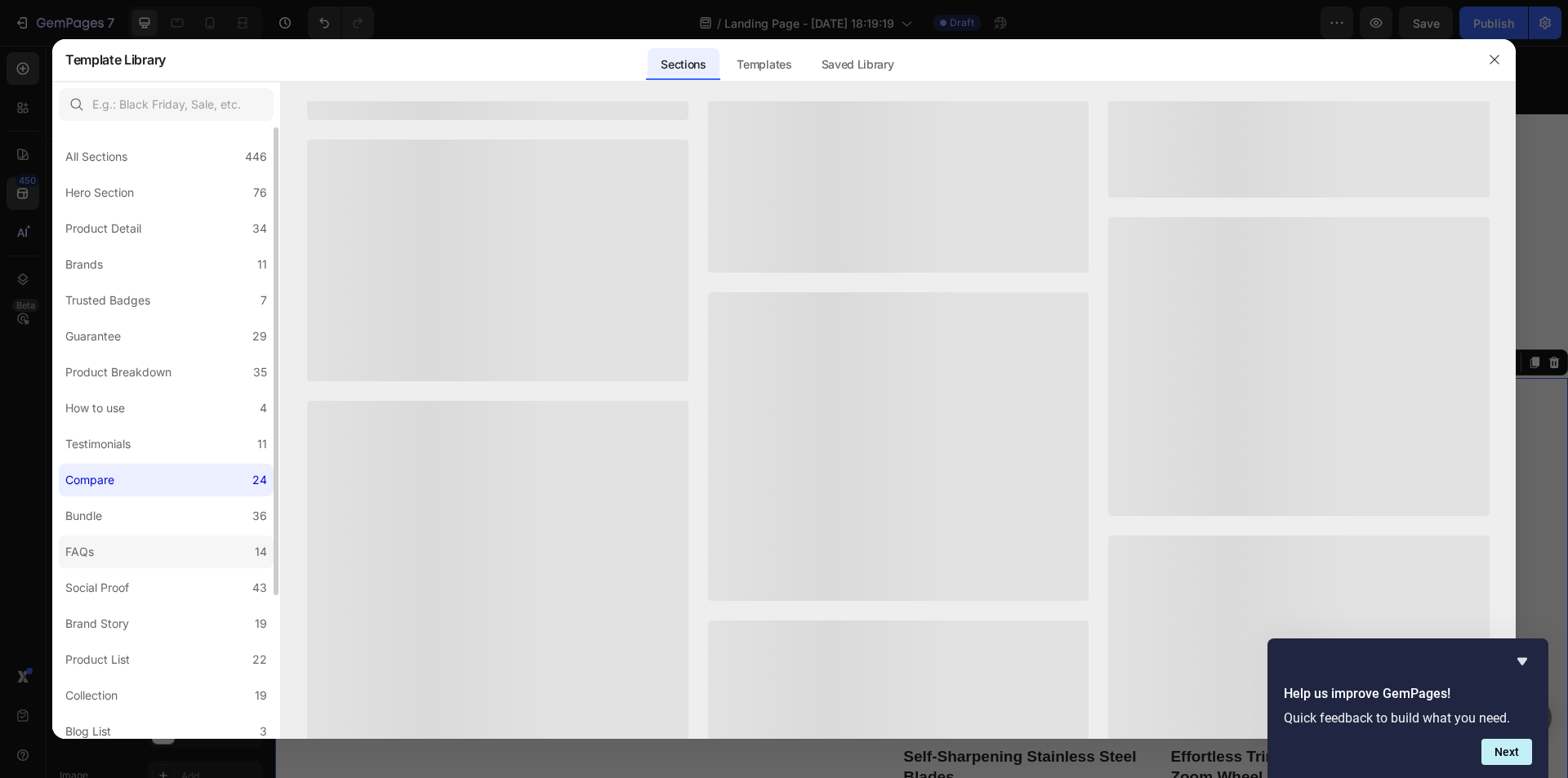
scroll to position [0, 0]
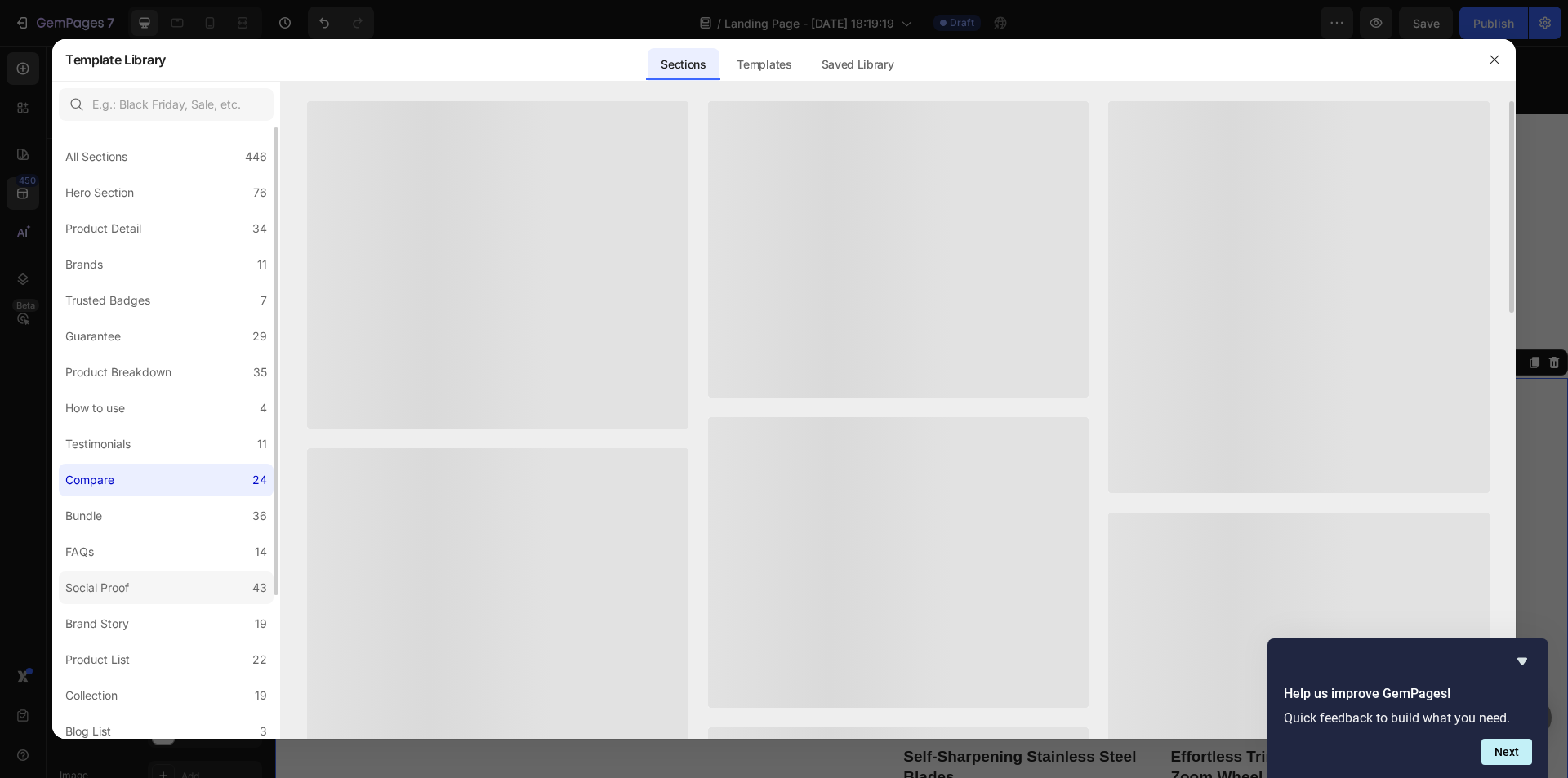
click at [132, 576] on label "Social Proof 43" at bounding box center [166, 587] width 215 height 33
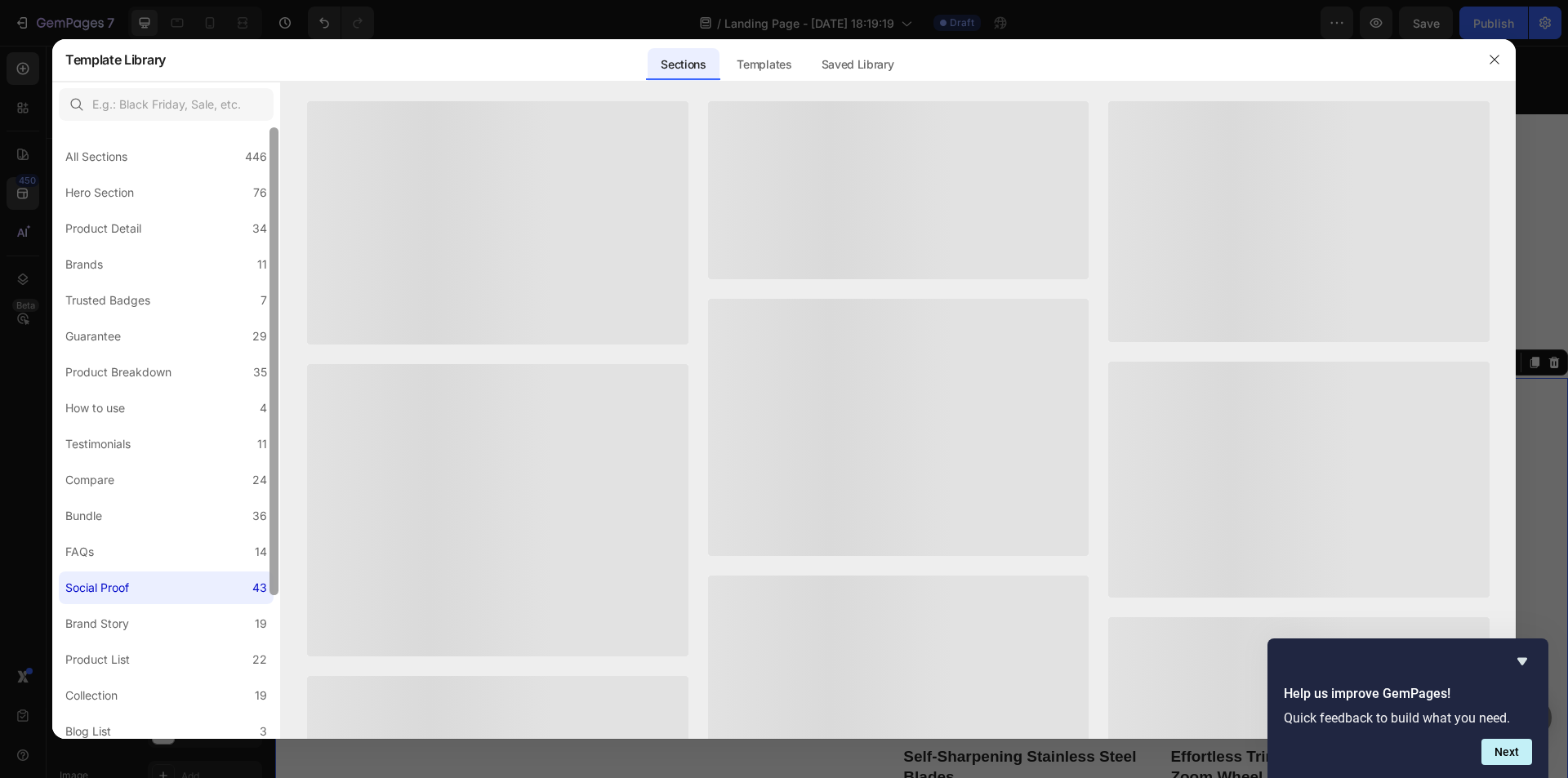
drag, startPoint x: 126, startPoint y: 653, endPoint x: 276, endPoint y: 523, distance: 198.5
click at [128, 652] on div "Product List" at bounding box center [97, 659] width 64 height 20
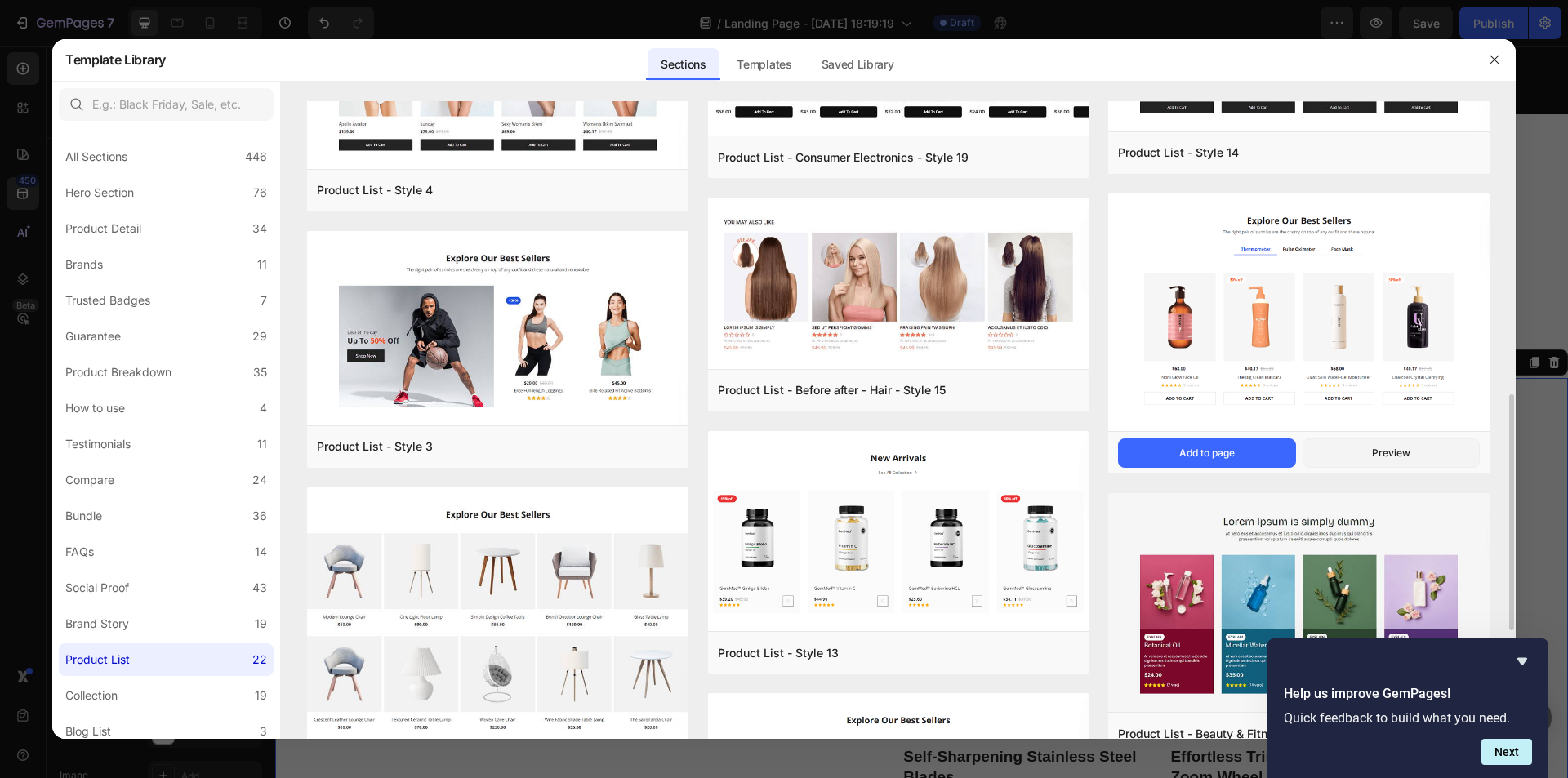
scroll to position [572, 0]
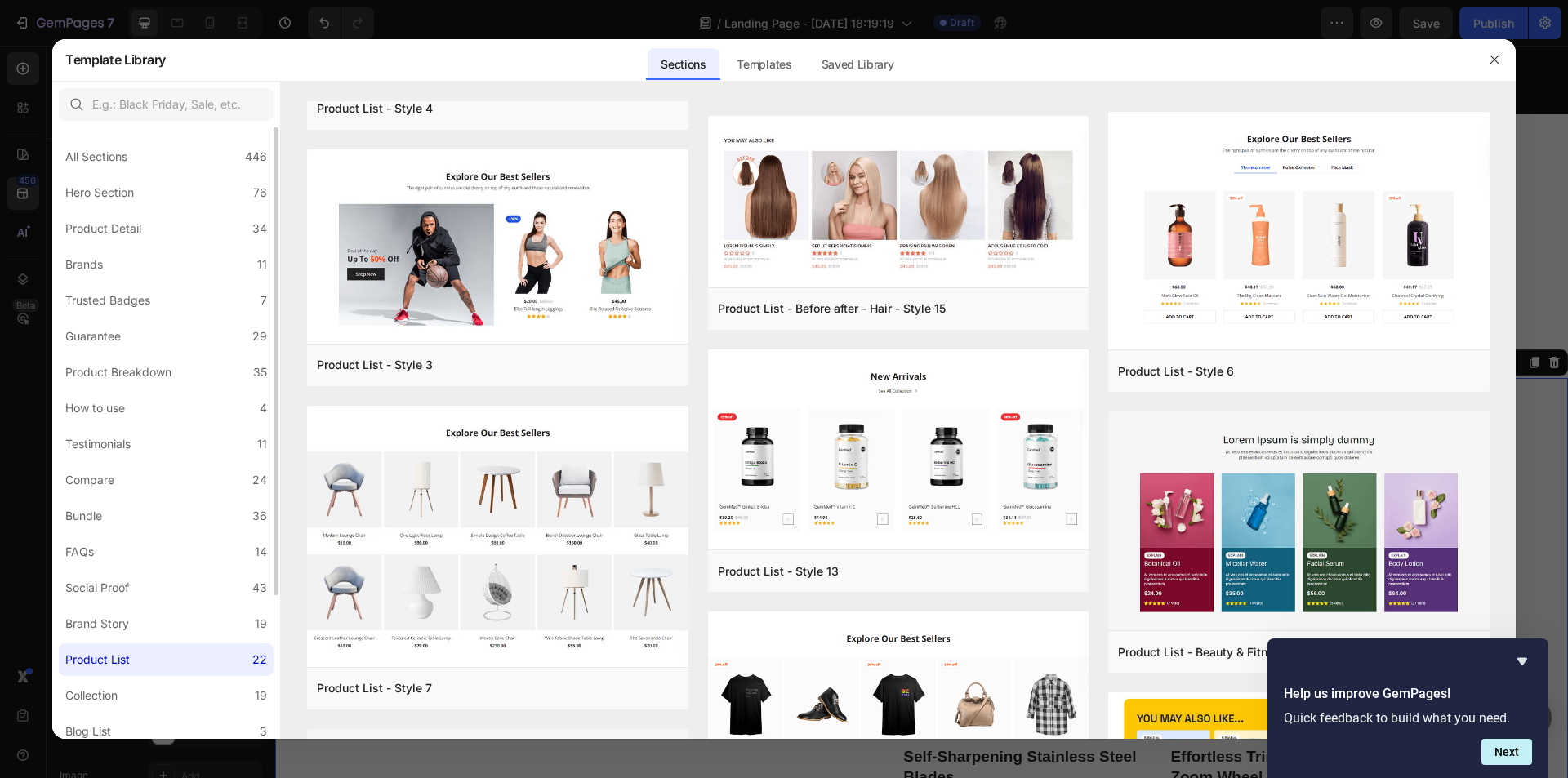
click at [187, 498] on div "All Sections 446 Hero Section 76 Product Detail 34 Brands 11 Trusted Badges 7 G…" at bounding box center [166, 527] width 228 height 800
click at [143, 465] on label "Compare 24" at bounding box center [166, 480] width 215 height 33
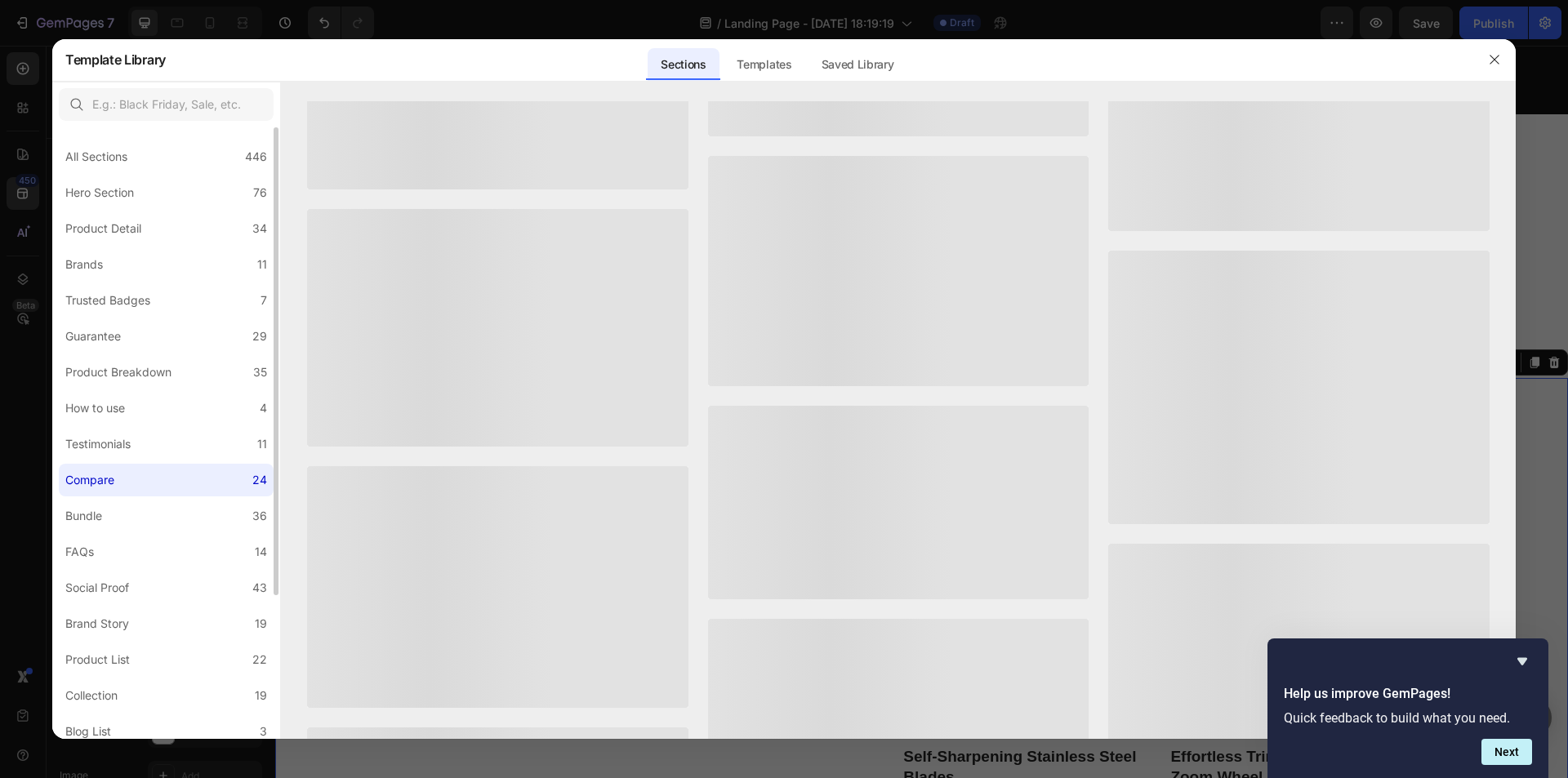
scroll to position [0, 0]
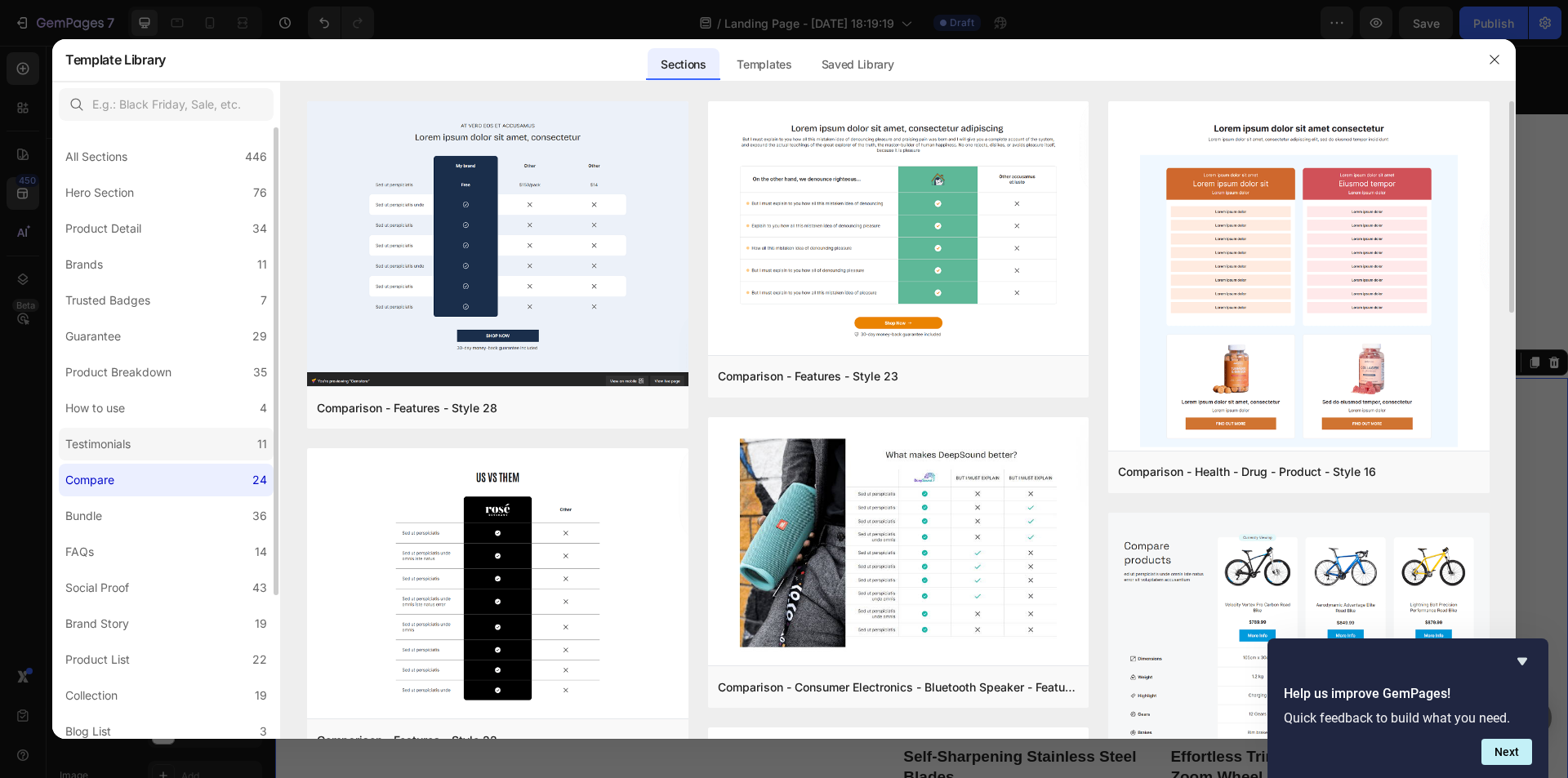
click at [129, 446] on div "Testimonials" at bounding box center [98, 444] width 65 height 20
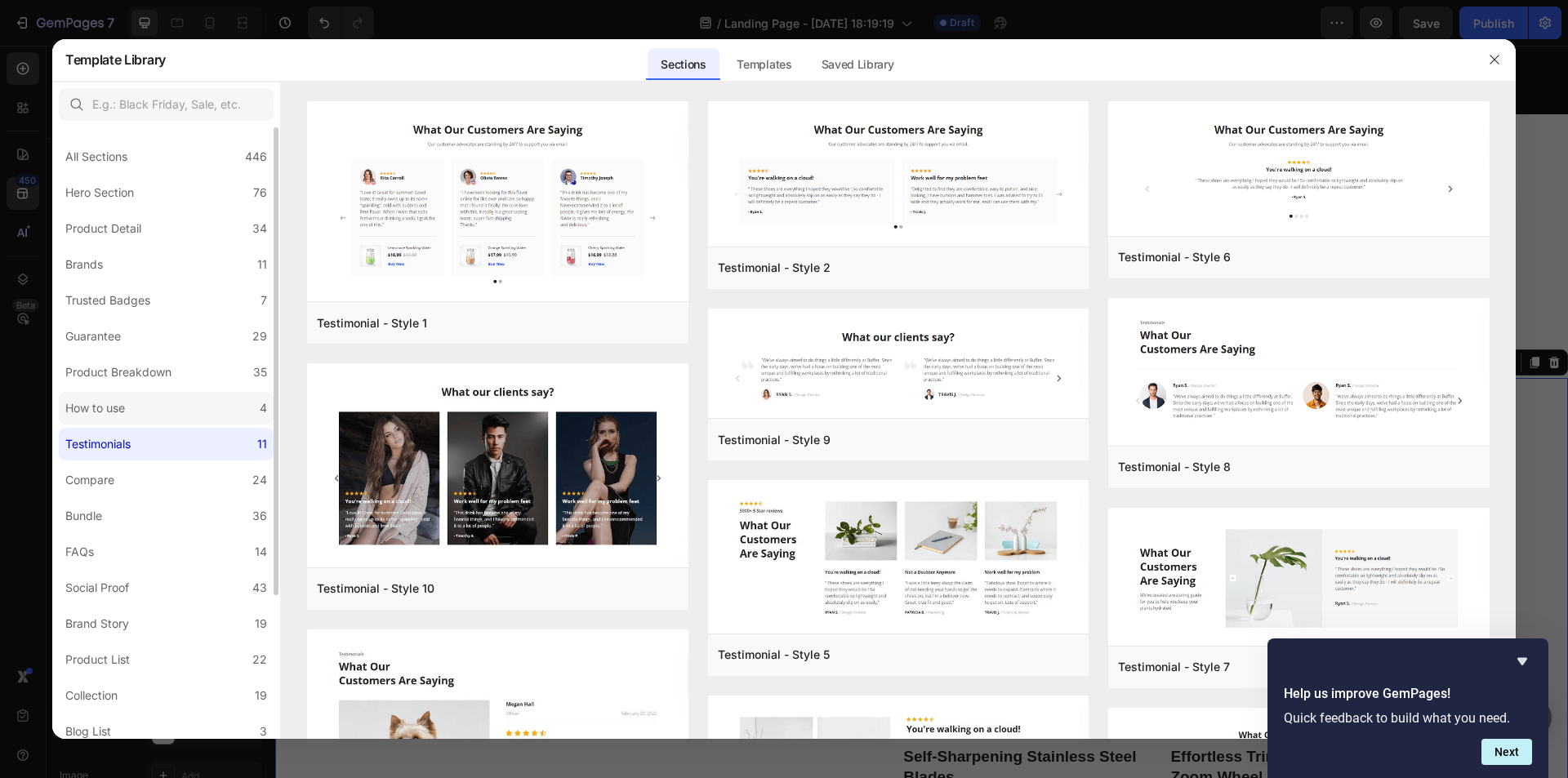
click at [132, 411] on div "How to use" at bounding box center [98, 408] width 66 height 20
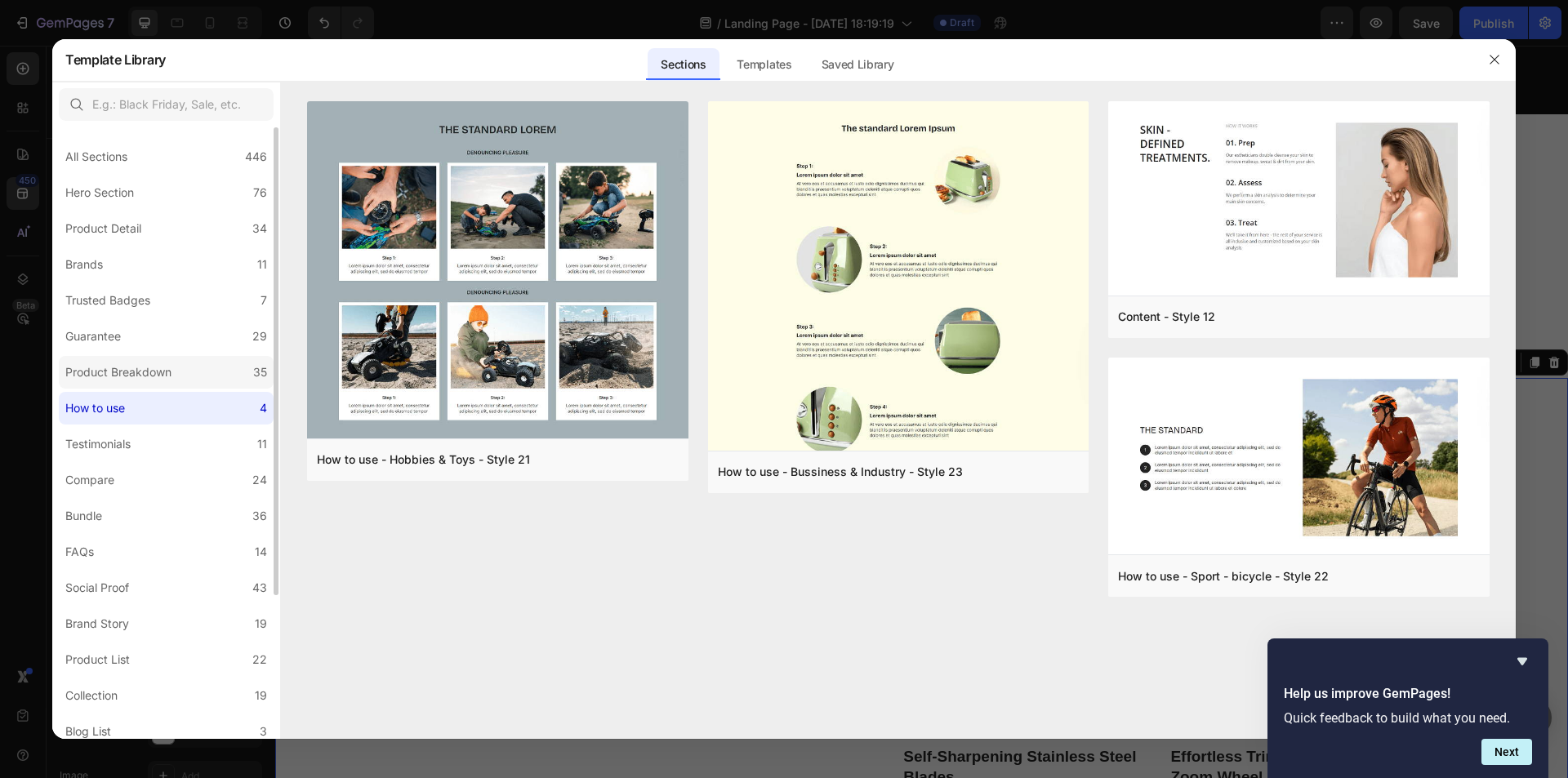
click at [132, 375] on div "Product Breakdown" at bounding box center [119, 372] width 106 height 20
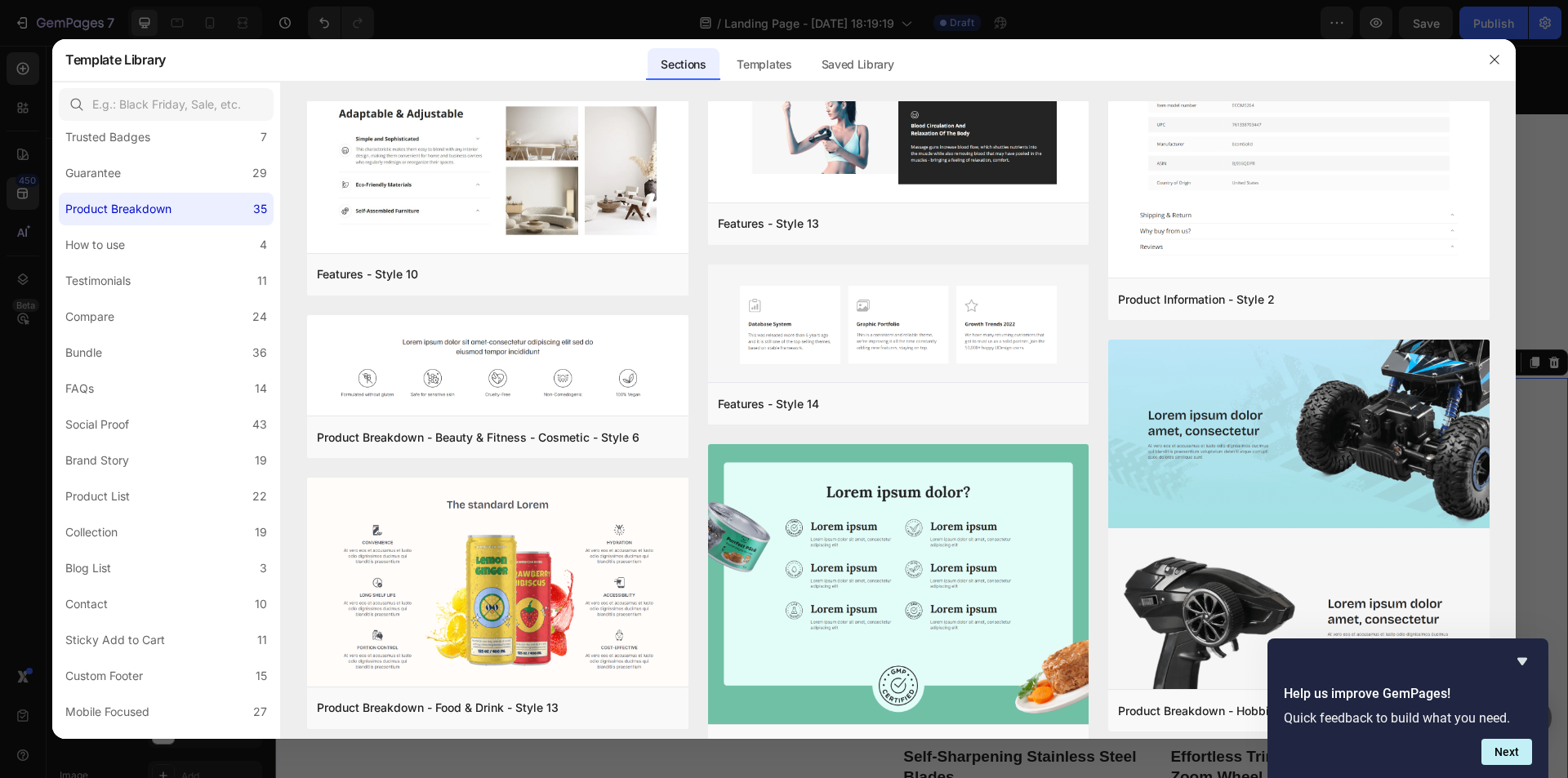
scroll to position [2474, 0]
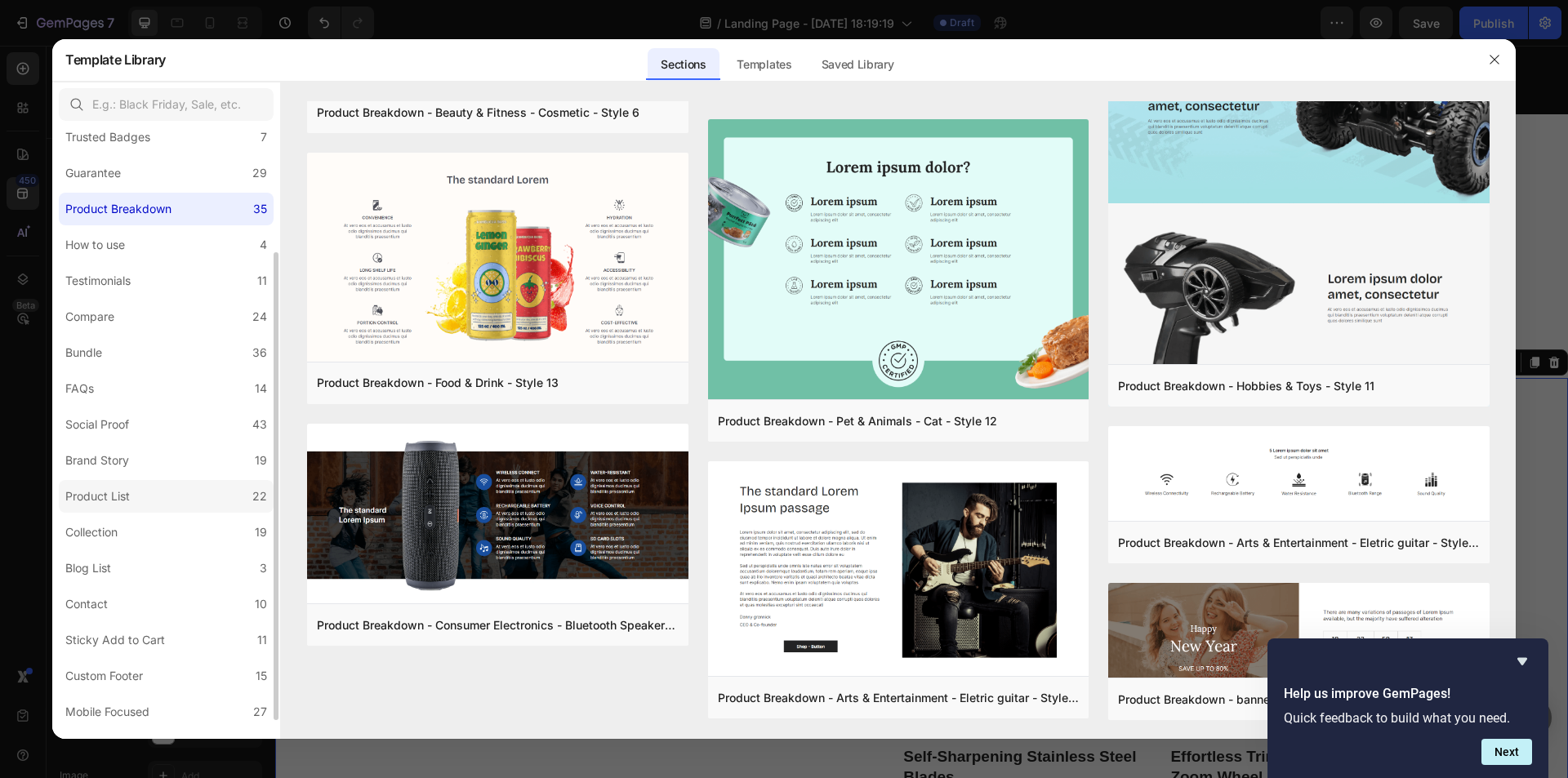
click at [105, 482] on label "Product List 22" at bounding box center [166, 496] width 215 height 33
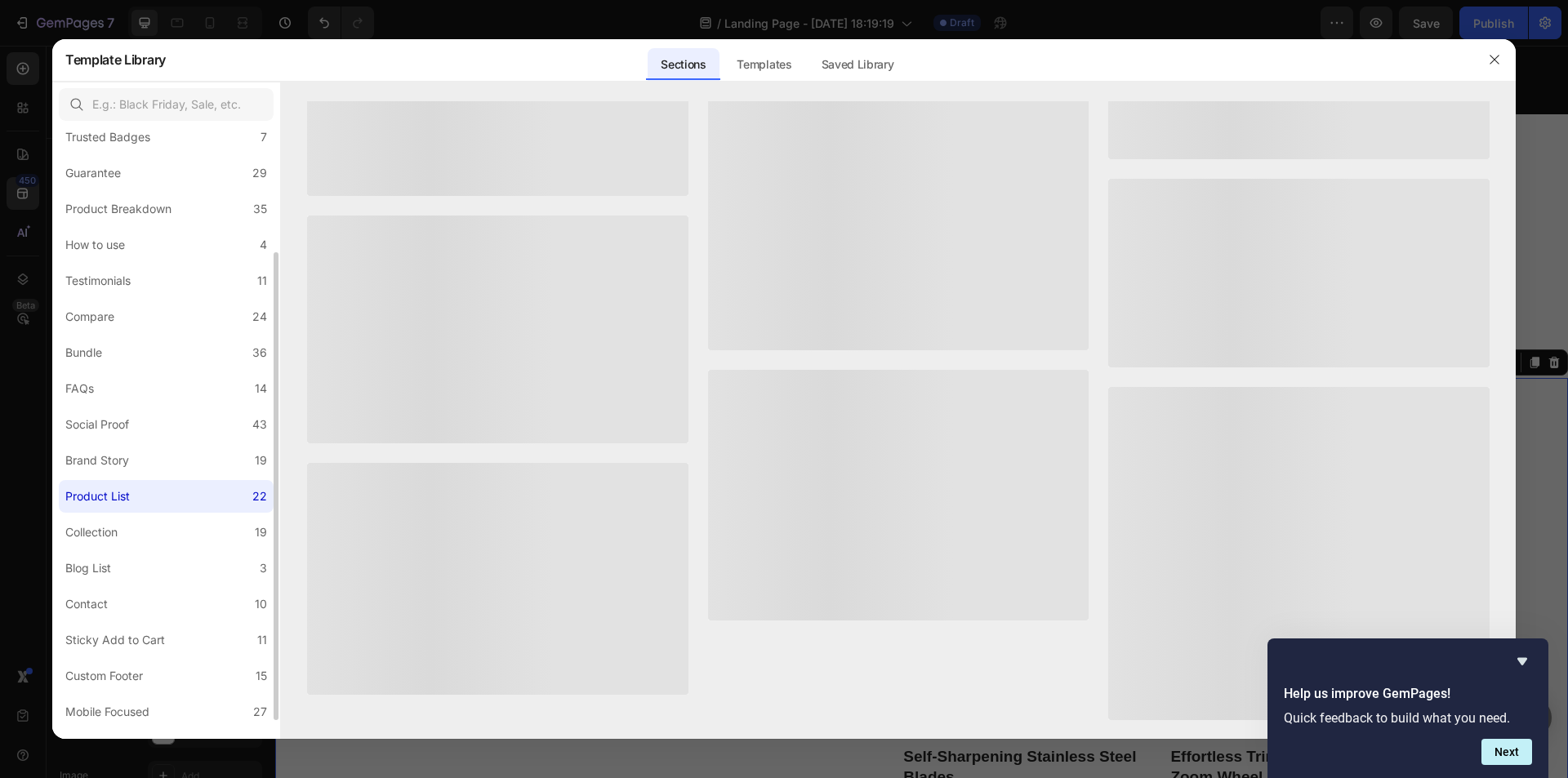
scroll to position [0, 0]
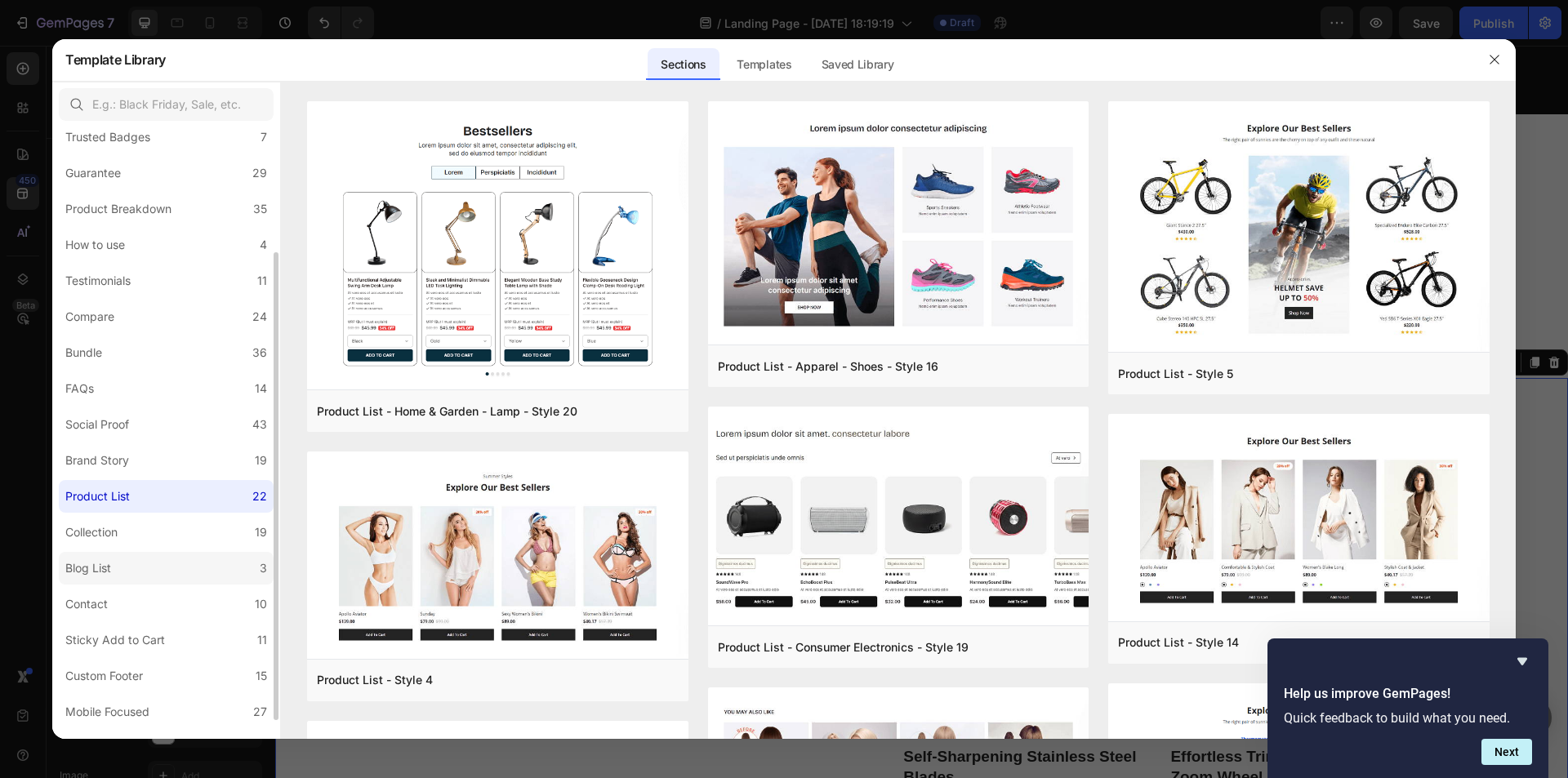
click at [88, 560] on div "Blog List" at bounding box center [88, 568] width 46 height 20
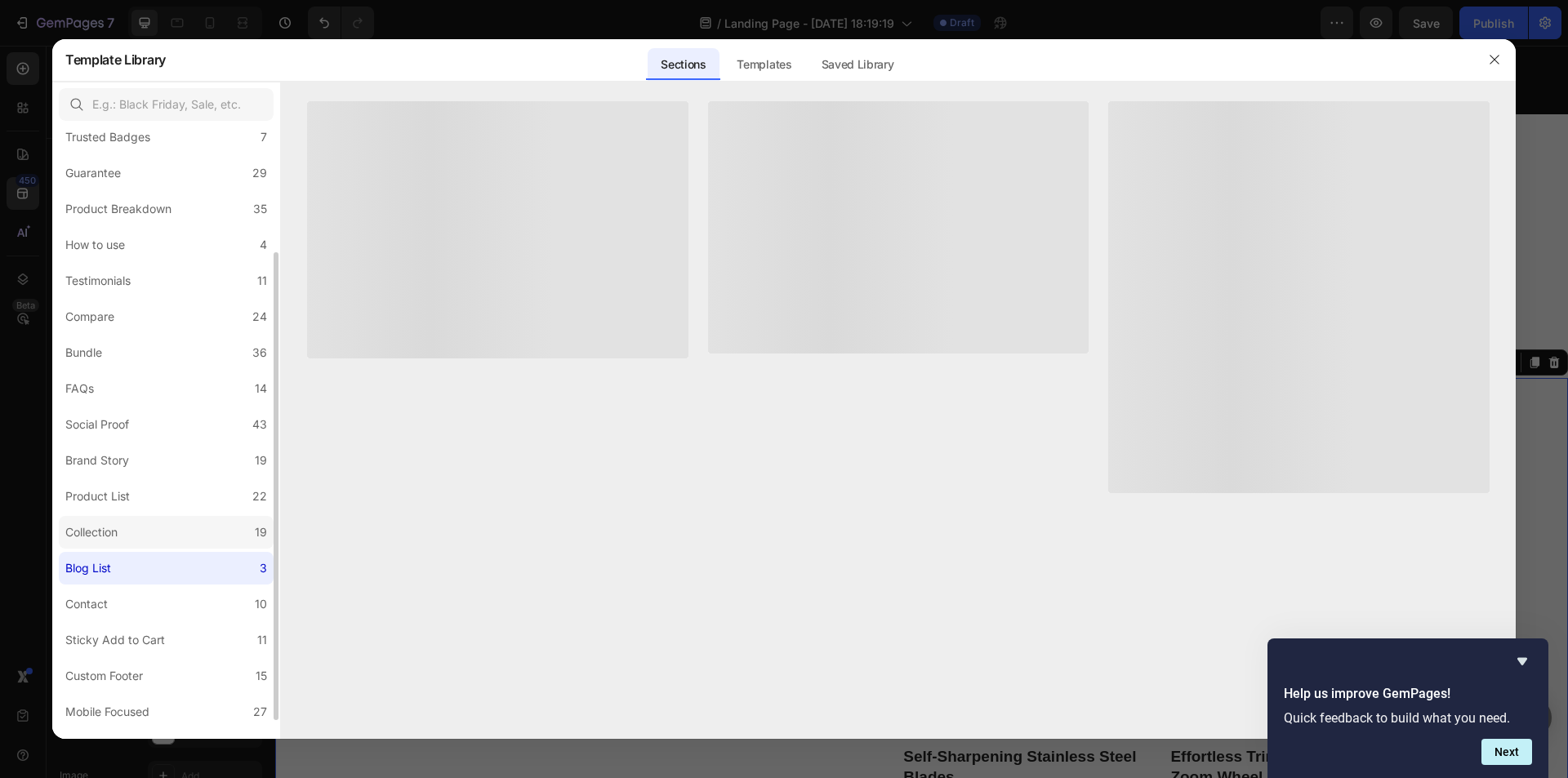
click at [106, 531] on div "Collection" at bounding box center [92, 532] width 52 height 20
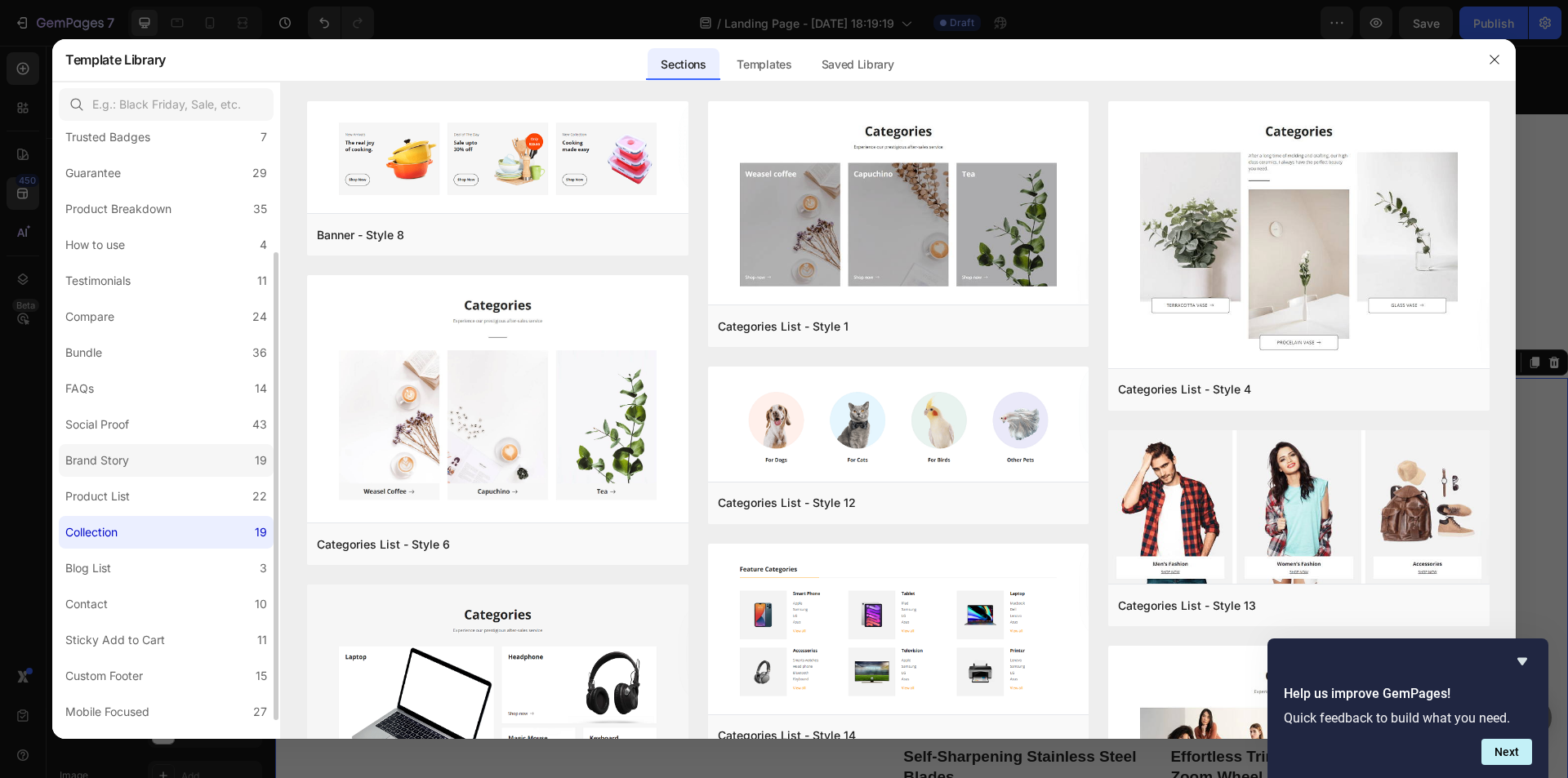
click at [140, 446] on label "Brand Story 19" at bounding box center [166, 460] width 215 height 33
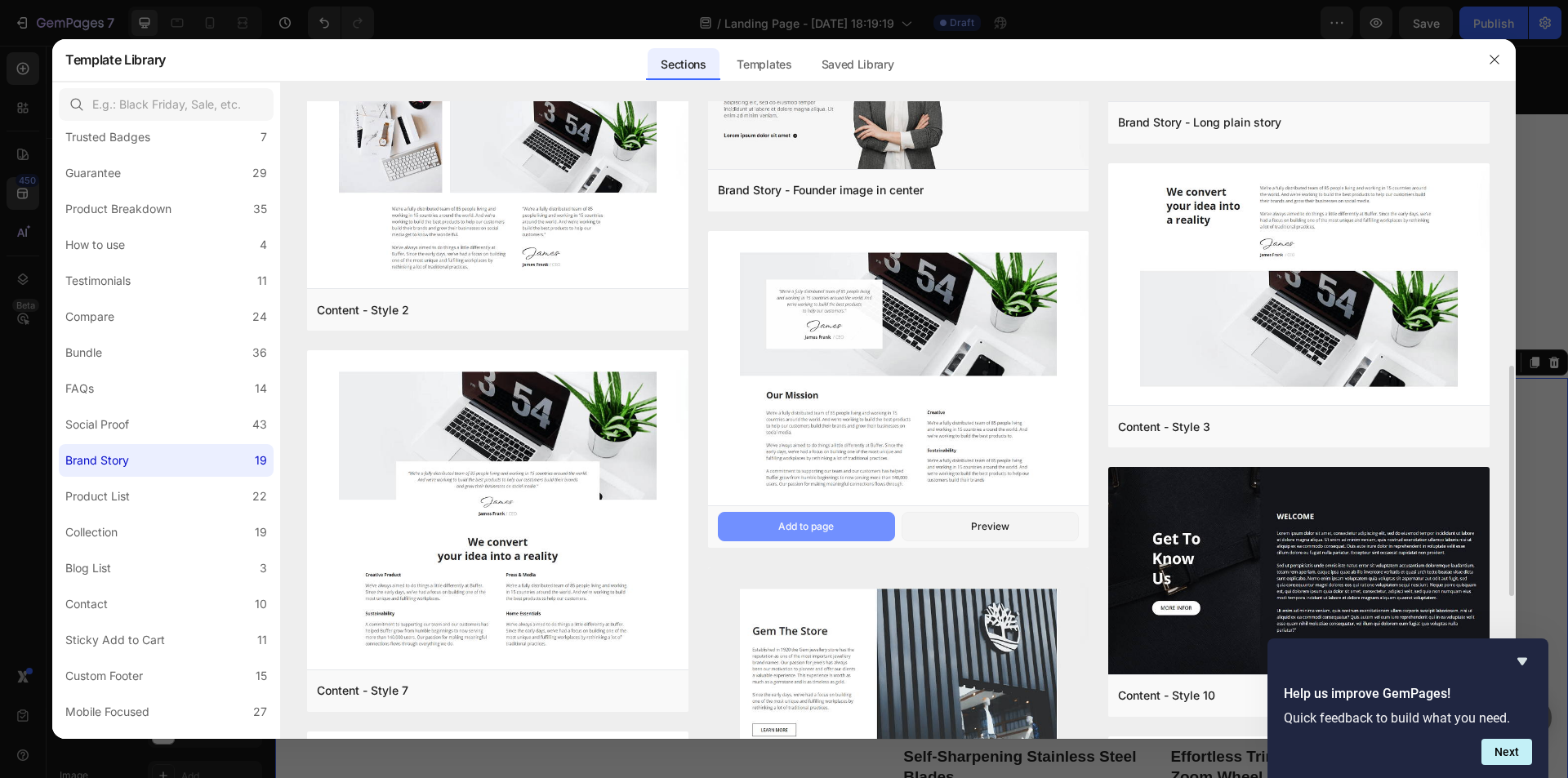
scroll to position [898, 0]
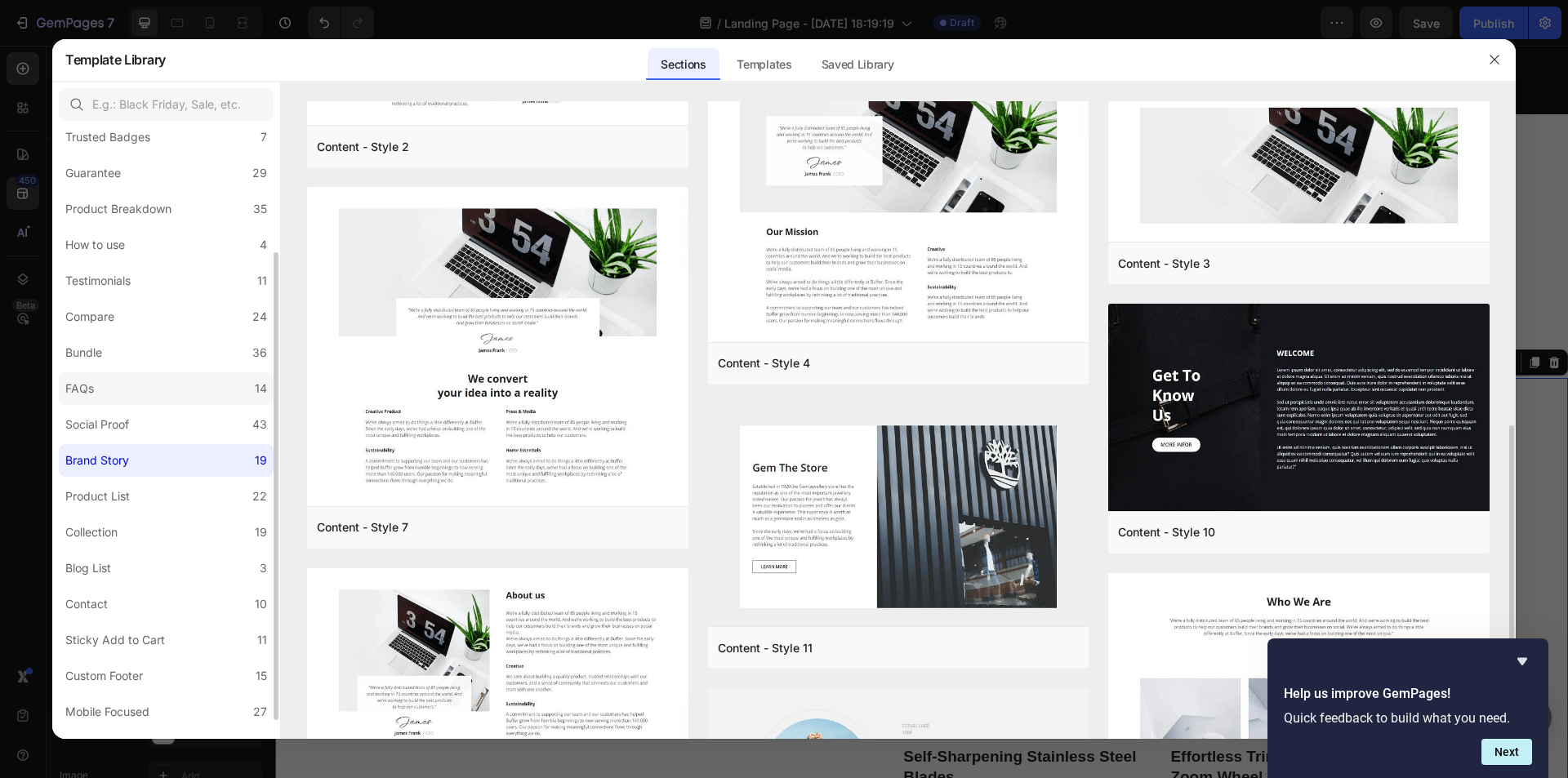
click at [191, 387] on label "FAQs 14" at bounding box center [166, 389] width 215 height 33
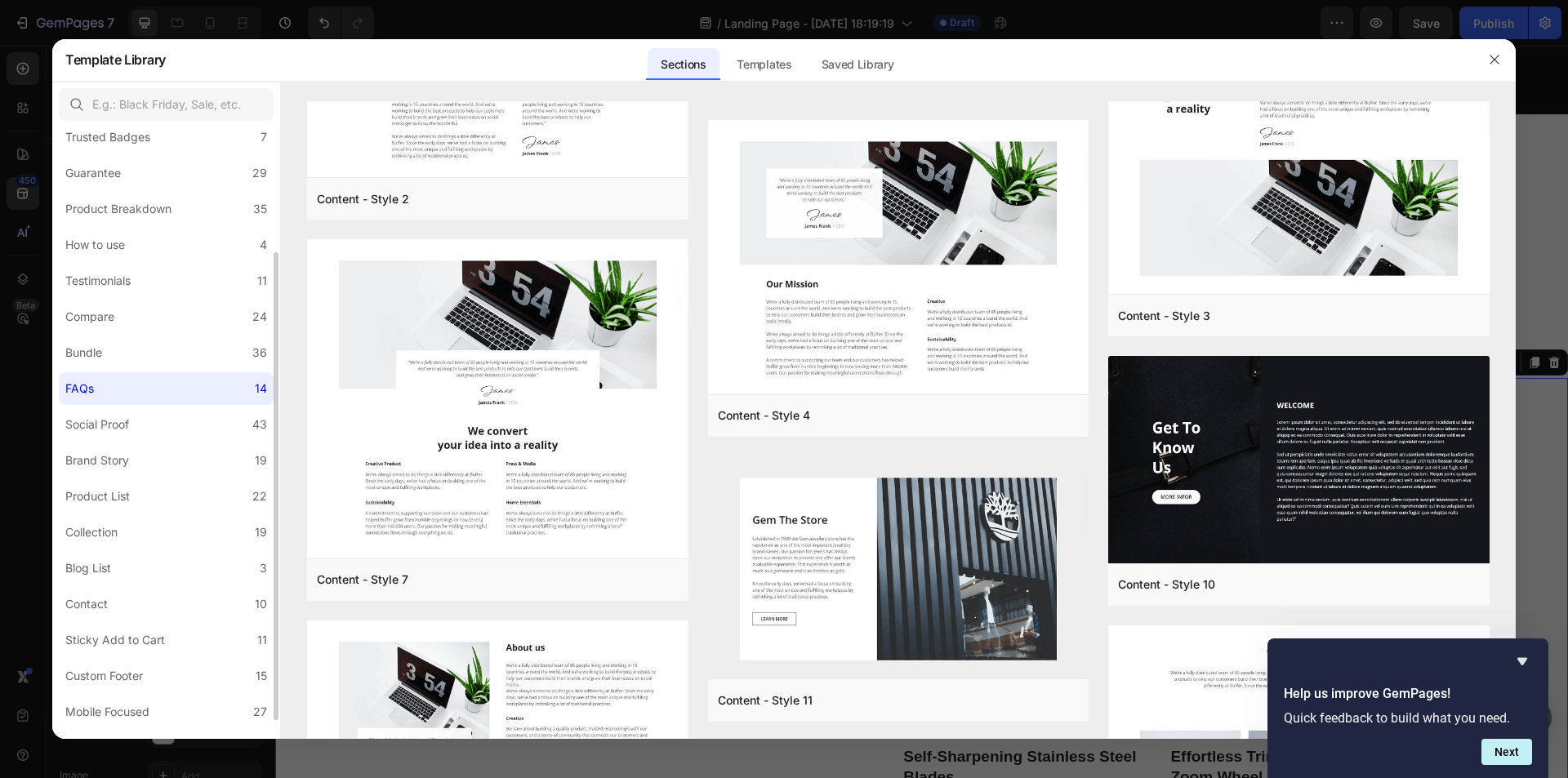
scroll to position [0, 0]
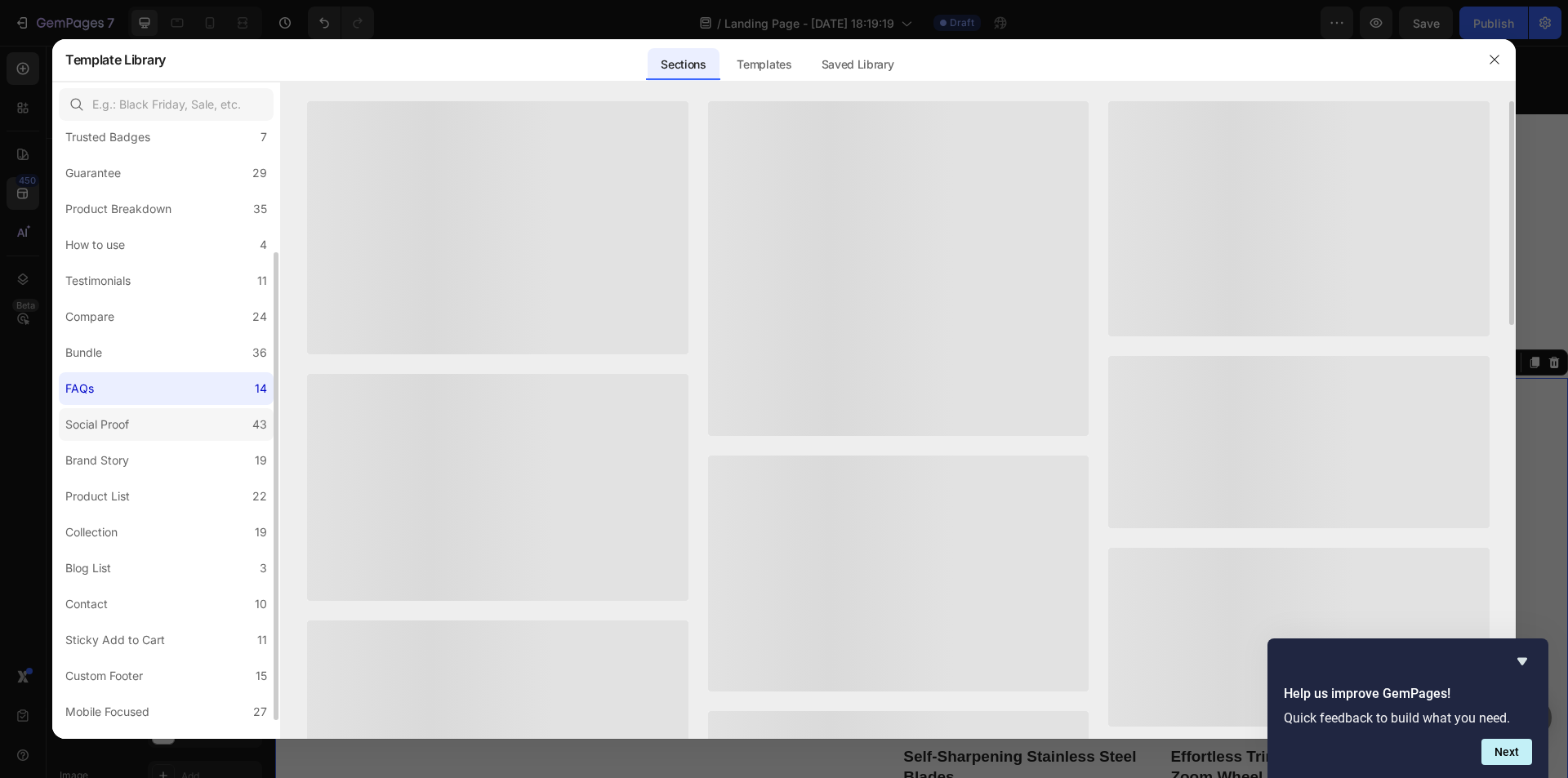
click at [162, 413] on label "Social Proof 43" at bounding box center [166, 424] width 215 height 33
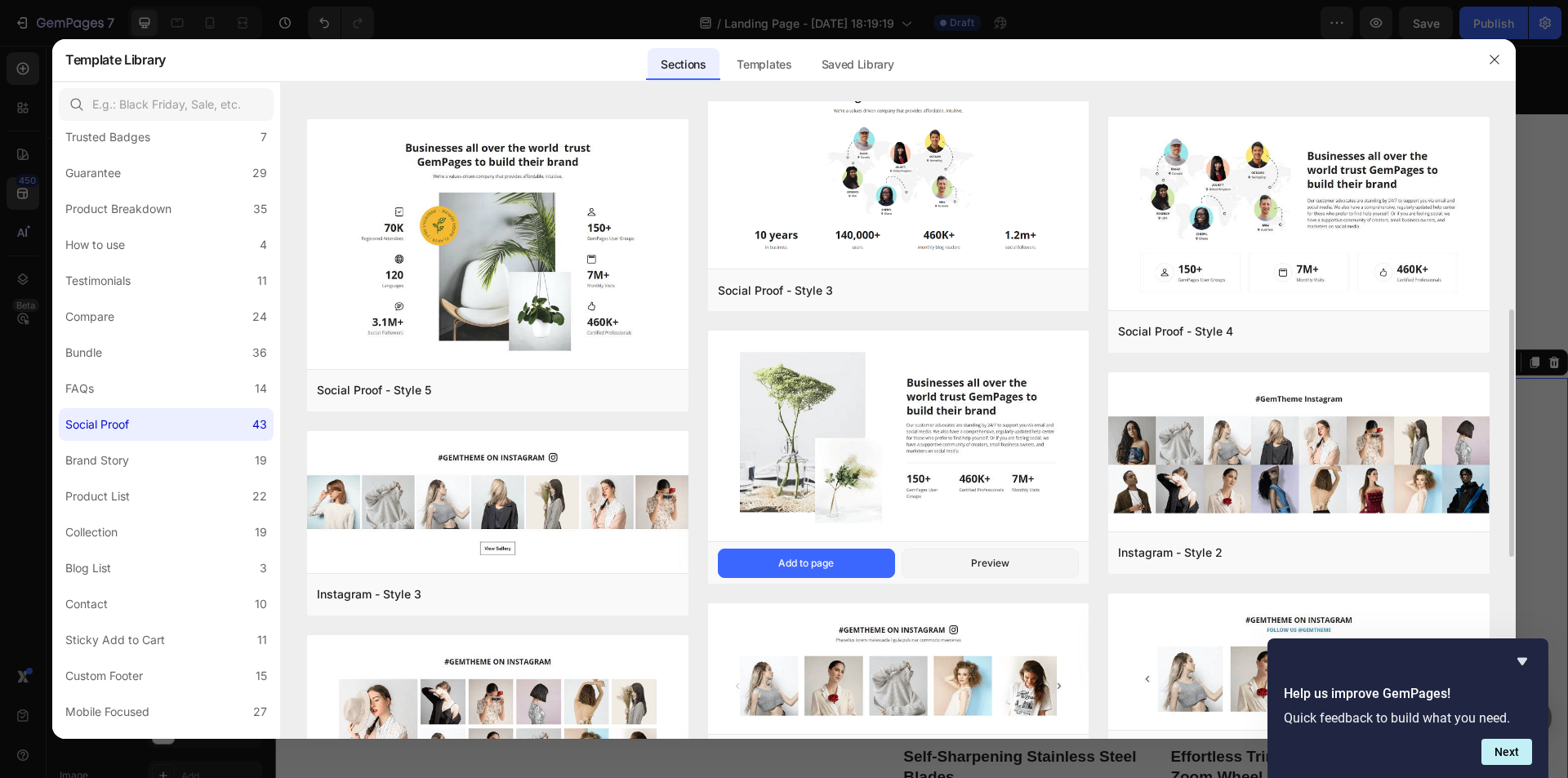
scroll to position [327, 0]
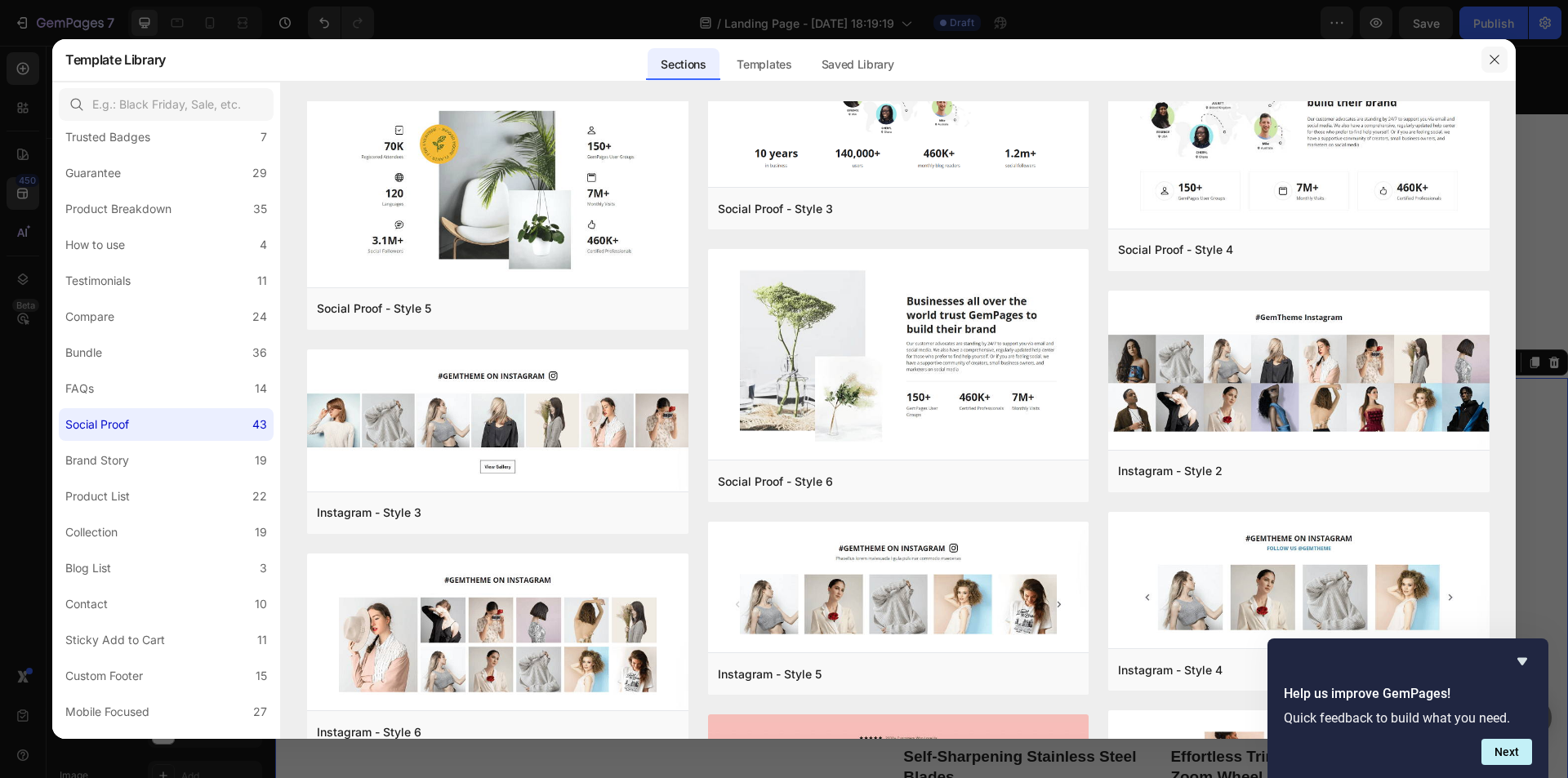
click at [1488, 61] on icon "button" at bounding box center [1494, 60] width 13 height 13
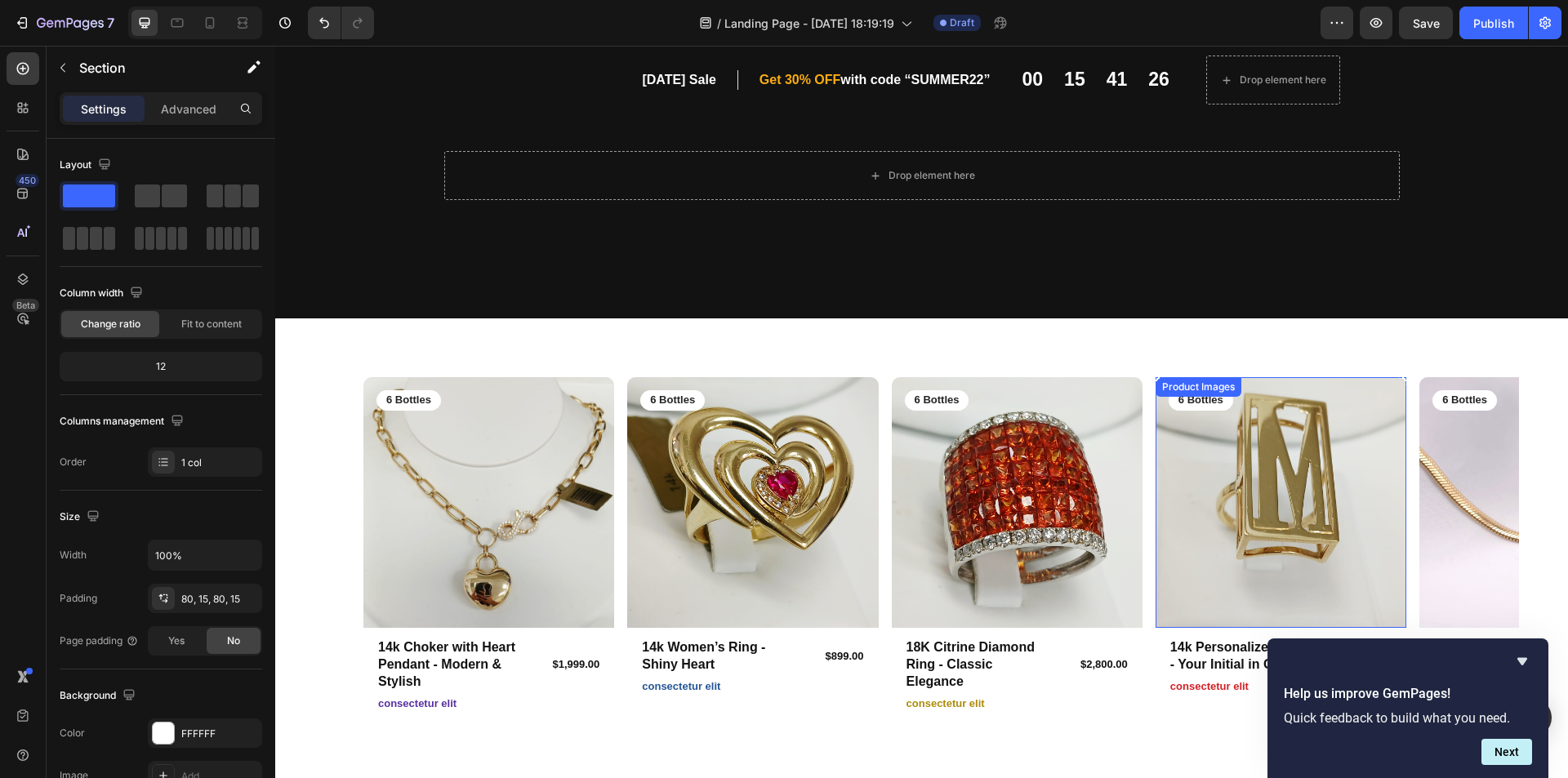
scroll to position [0, 0]
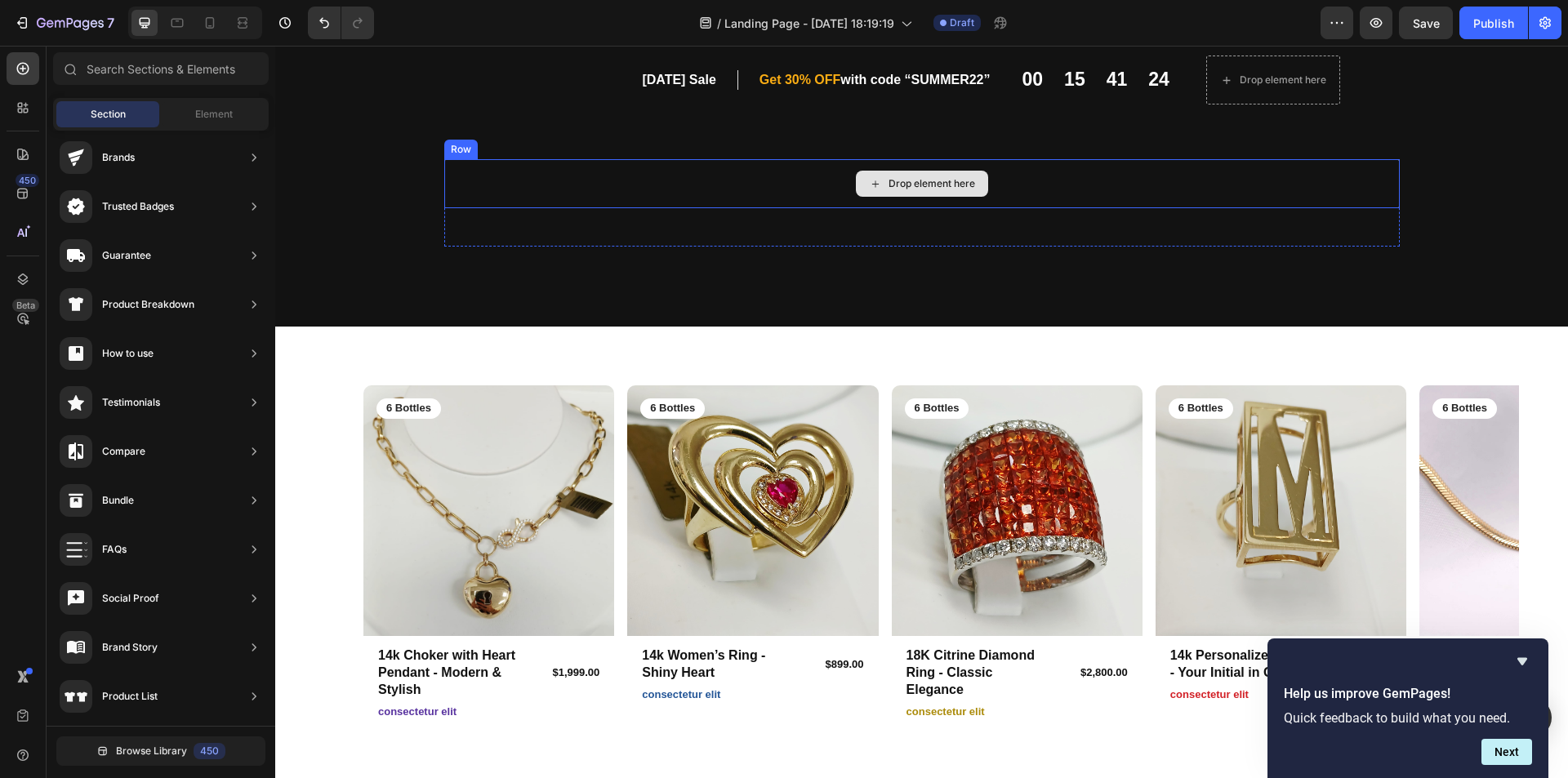
click at [944, 186] on div "Drop element here" at bounding box center [931, 184] width 87 height 13
click at [920, 187] on div "Drop element here" at bounding box center [931, 184] width 87 height 13
click at [1262, 158] on div "Image Image Free shipping Text Block from The States Text Block Advanced List I…" at bounding box center [922, 203] width 980 height 248
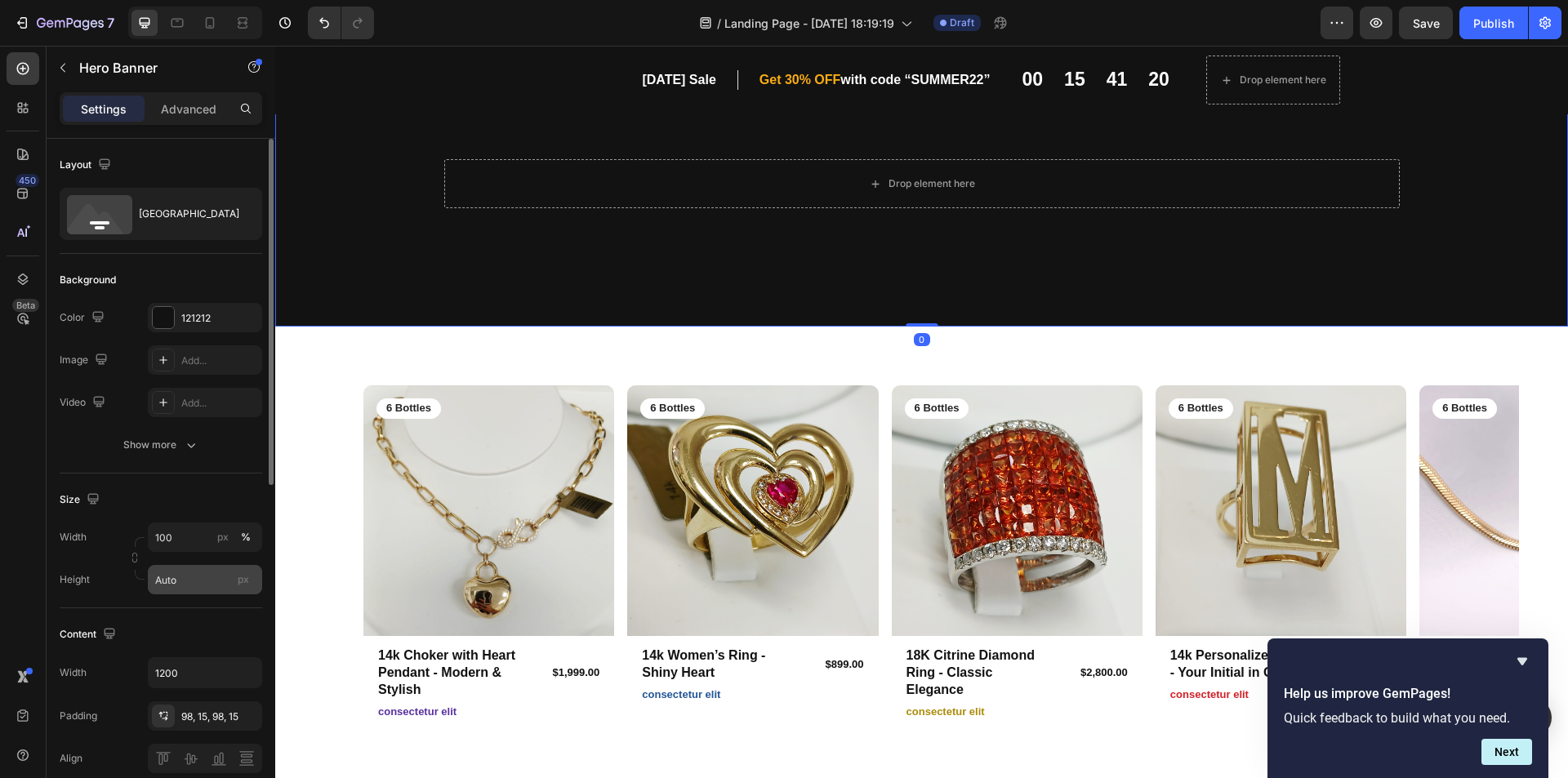
scroll to position [81, 0]
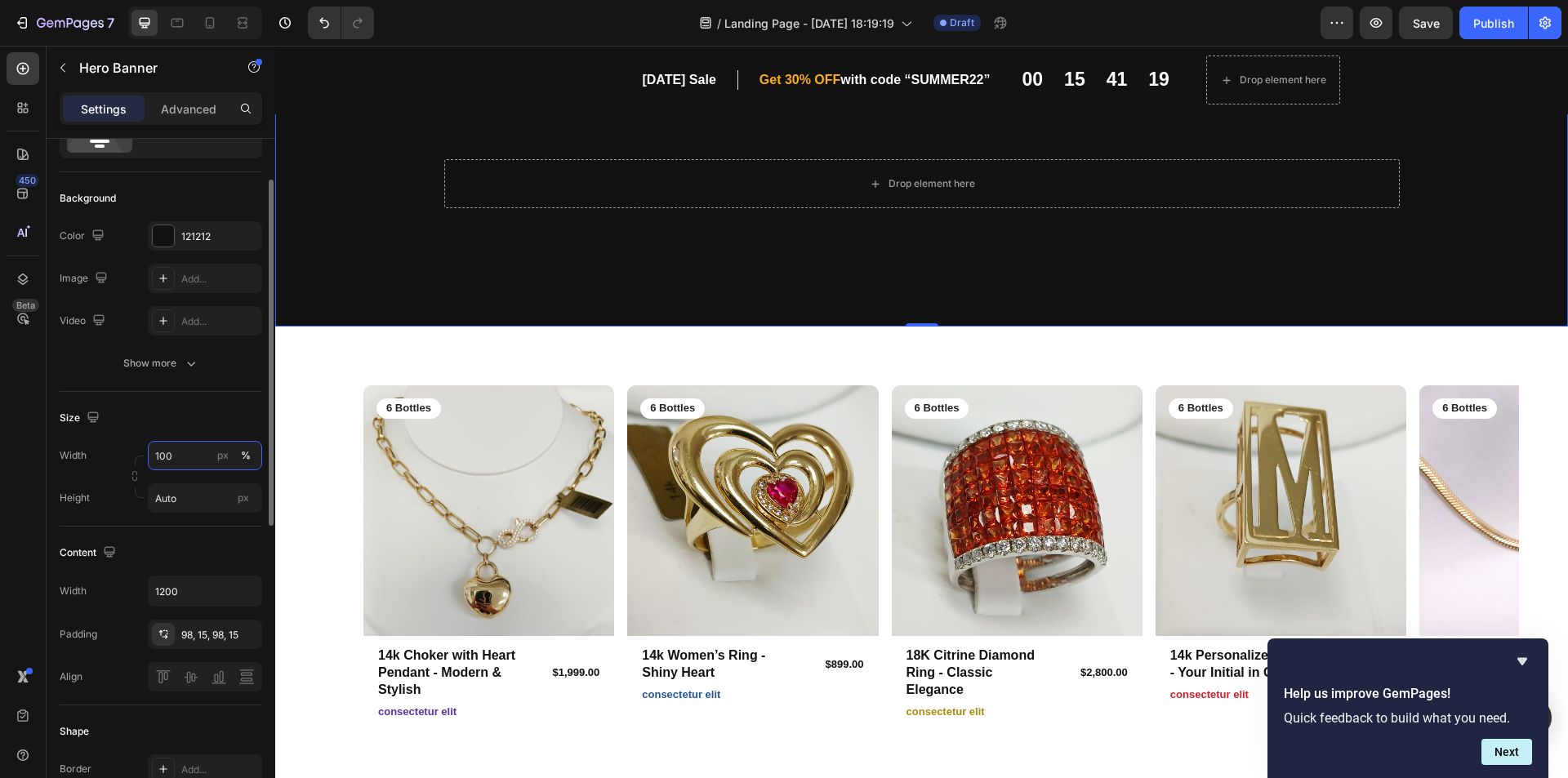
click at [198, 457] on input "100" at bounding box center [205, 455] width 114 height 29
click at [81, 481] on div "Width 100 px % Height Auto px" at bounding box center [161, 476] width 203 height 72
click at [184, 502] on input "Auto" at bounding box center [205, 498] width 114 height 29
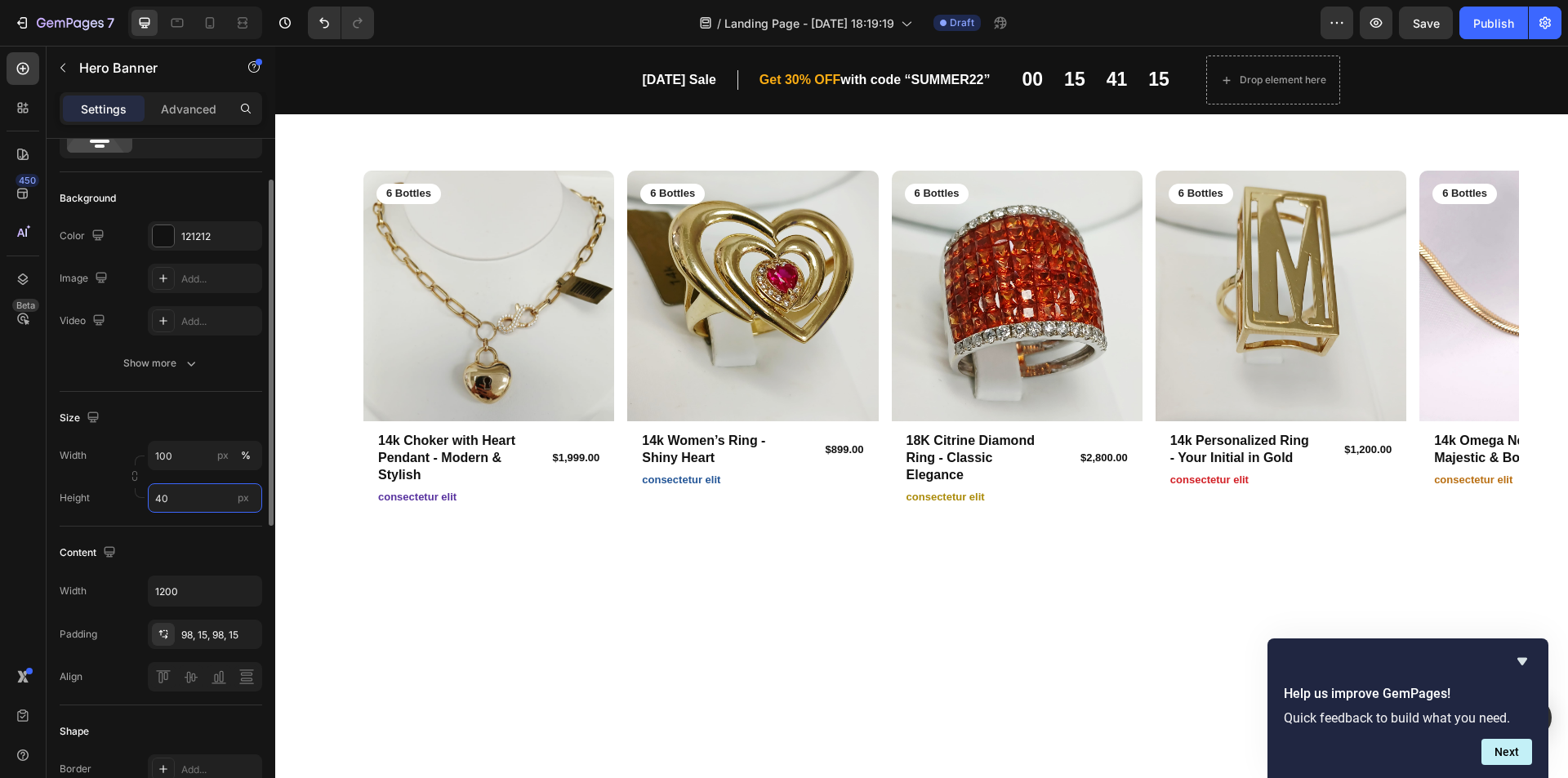
type input "4"
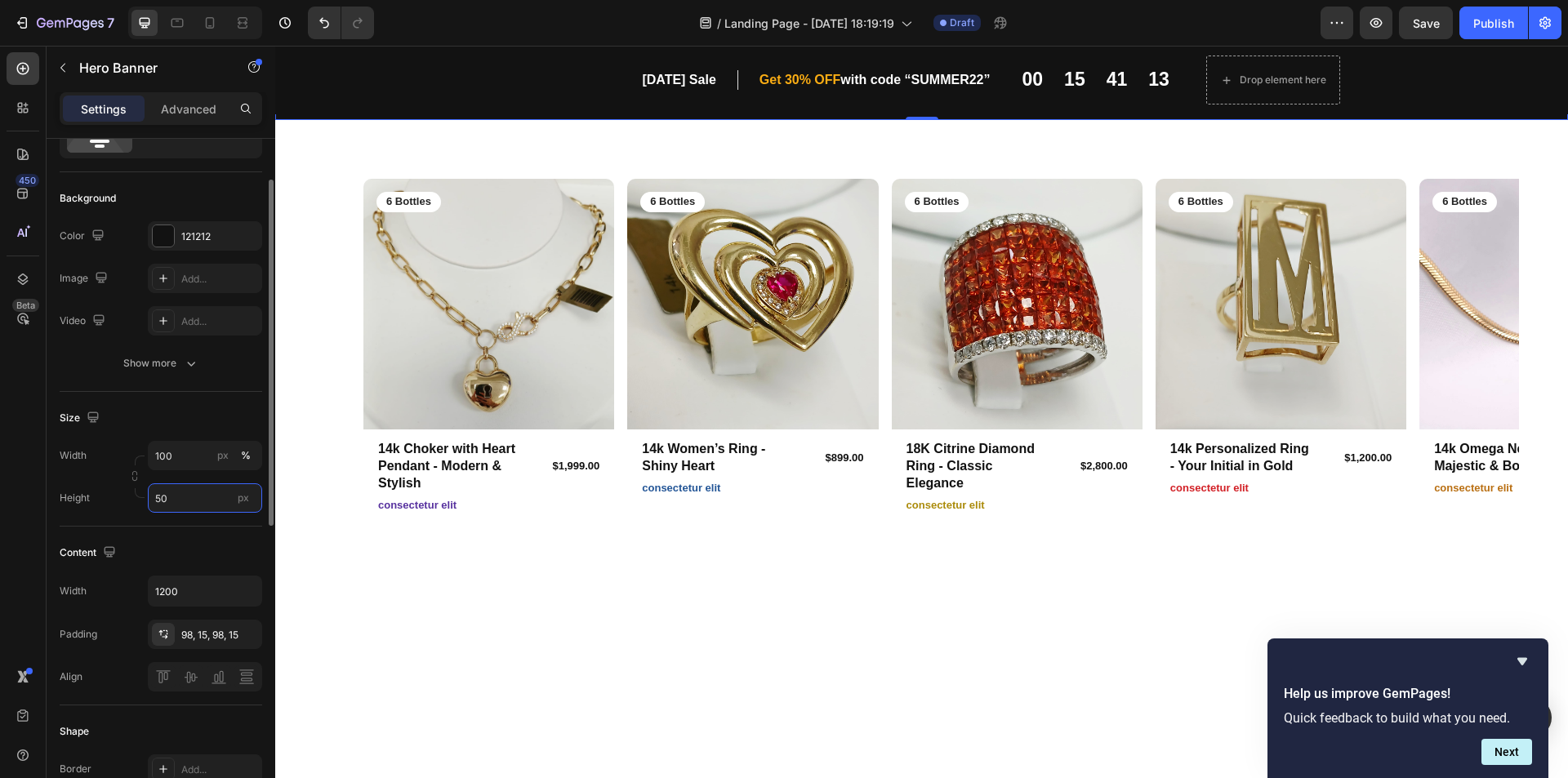
type input "5"
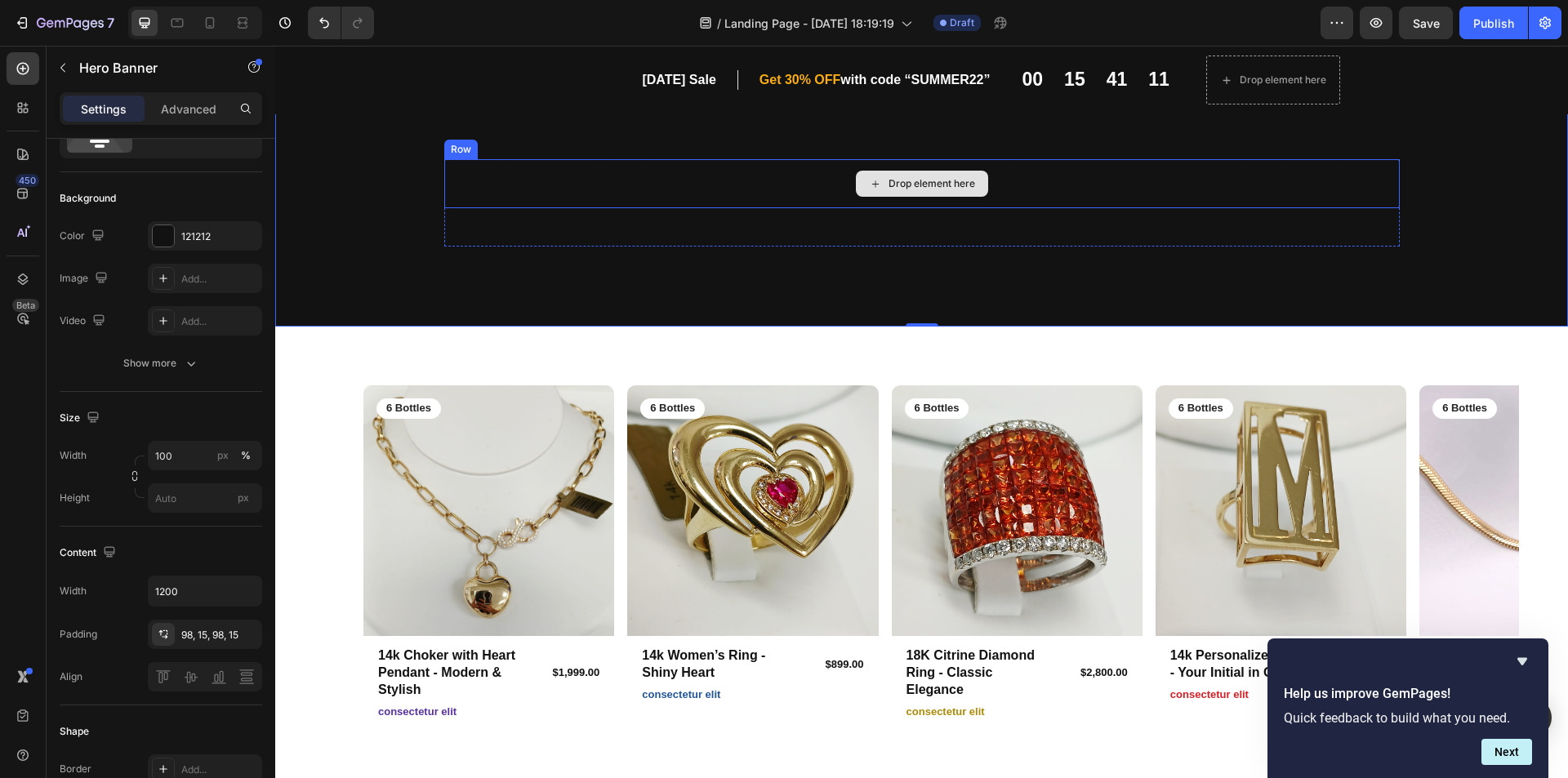
click at [695, 187] on div "Drop element here" at bounding box center [922, 184] width 955 height 49
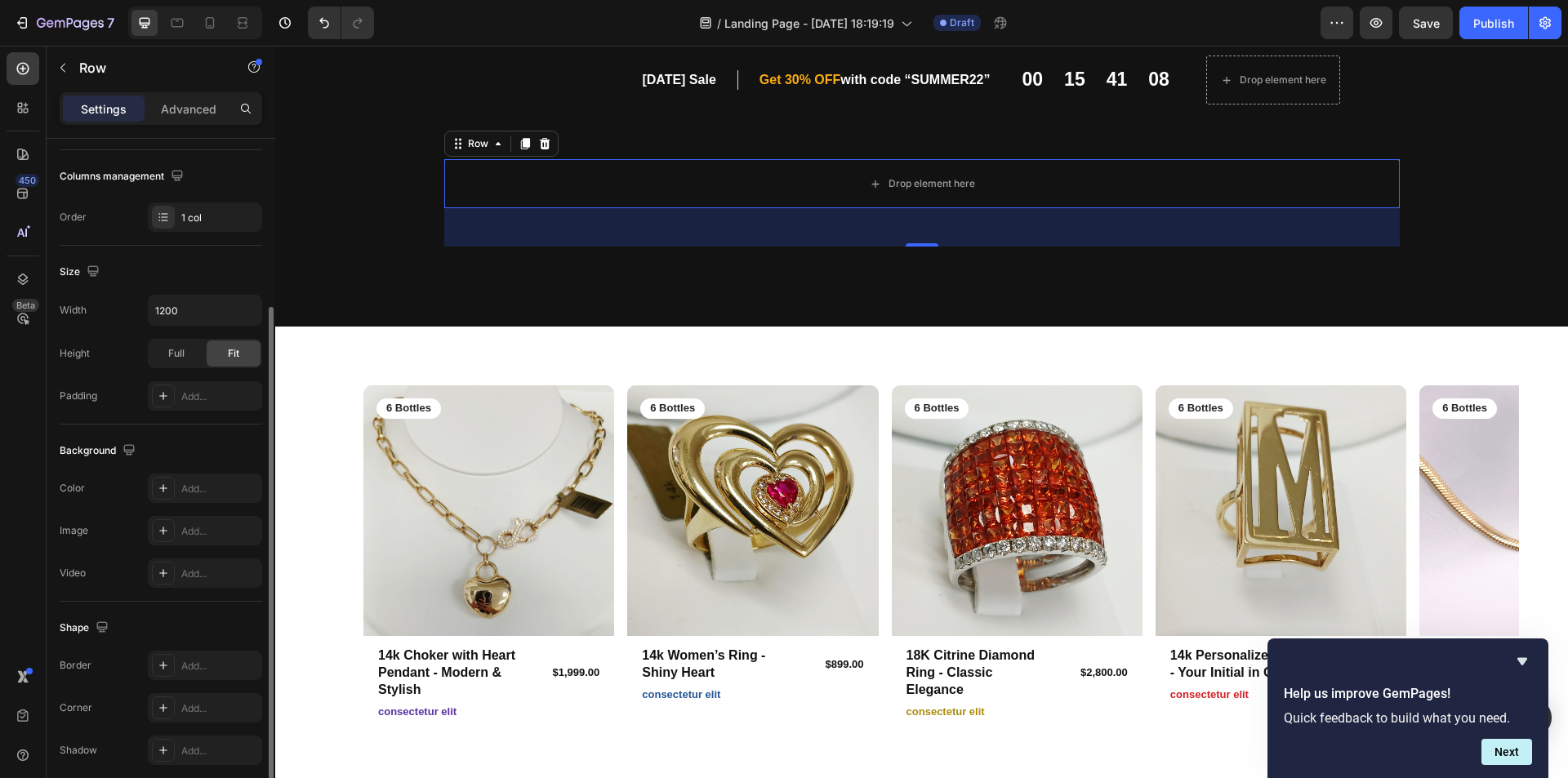
scroll to position [310, 0]
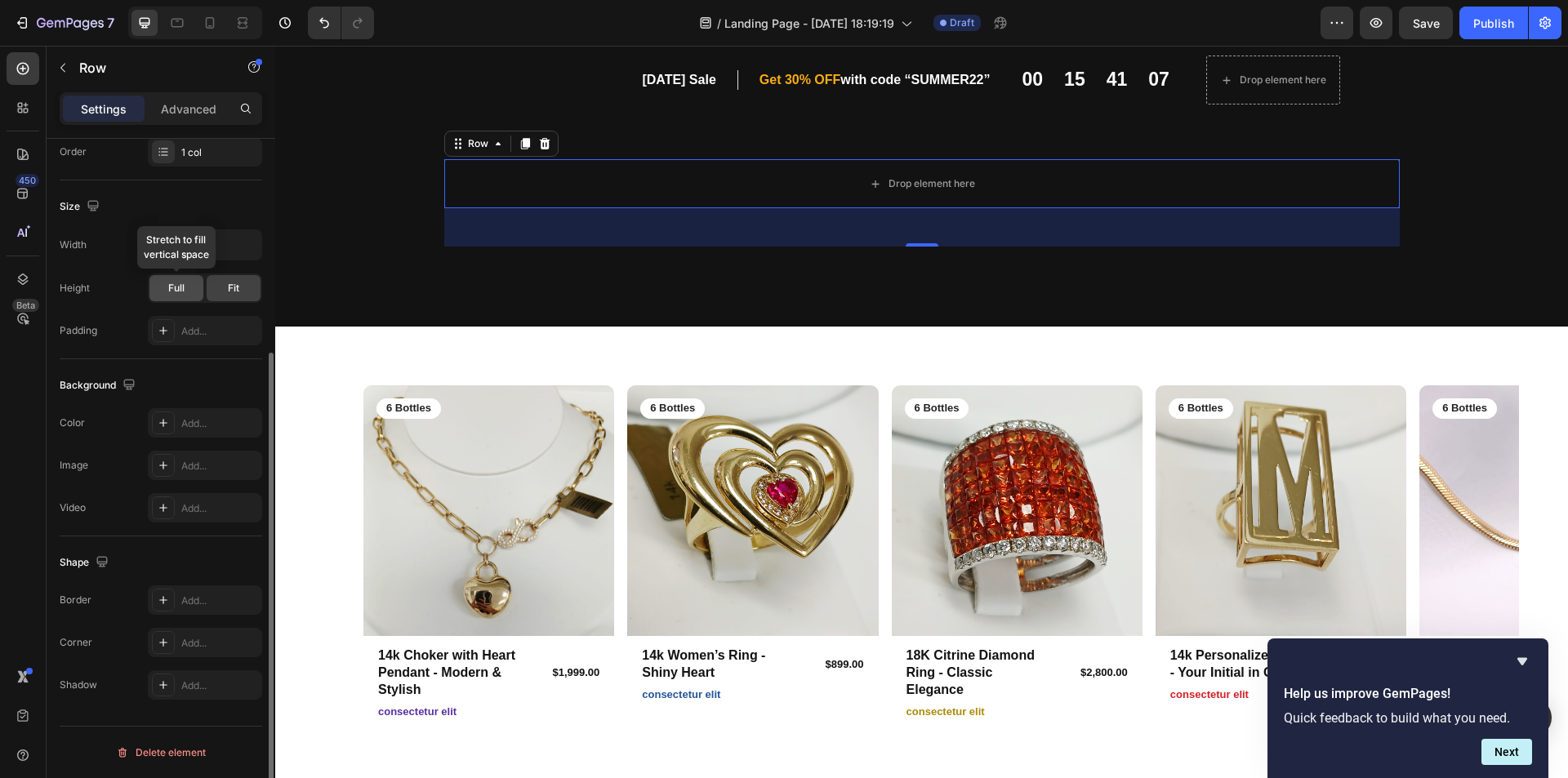
click at [193, 284] on div "Full" at bounding box center [177, 289] width 54 height 26
click at [231, 284] on span "Fit" at bounding box center [233, 289] width 11 height 15
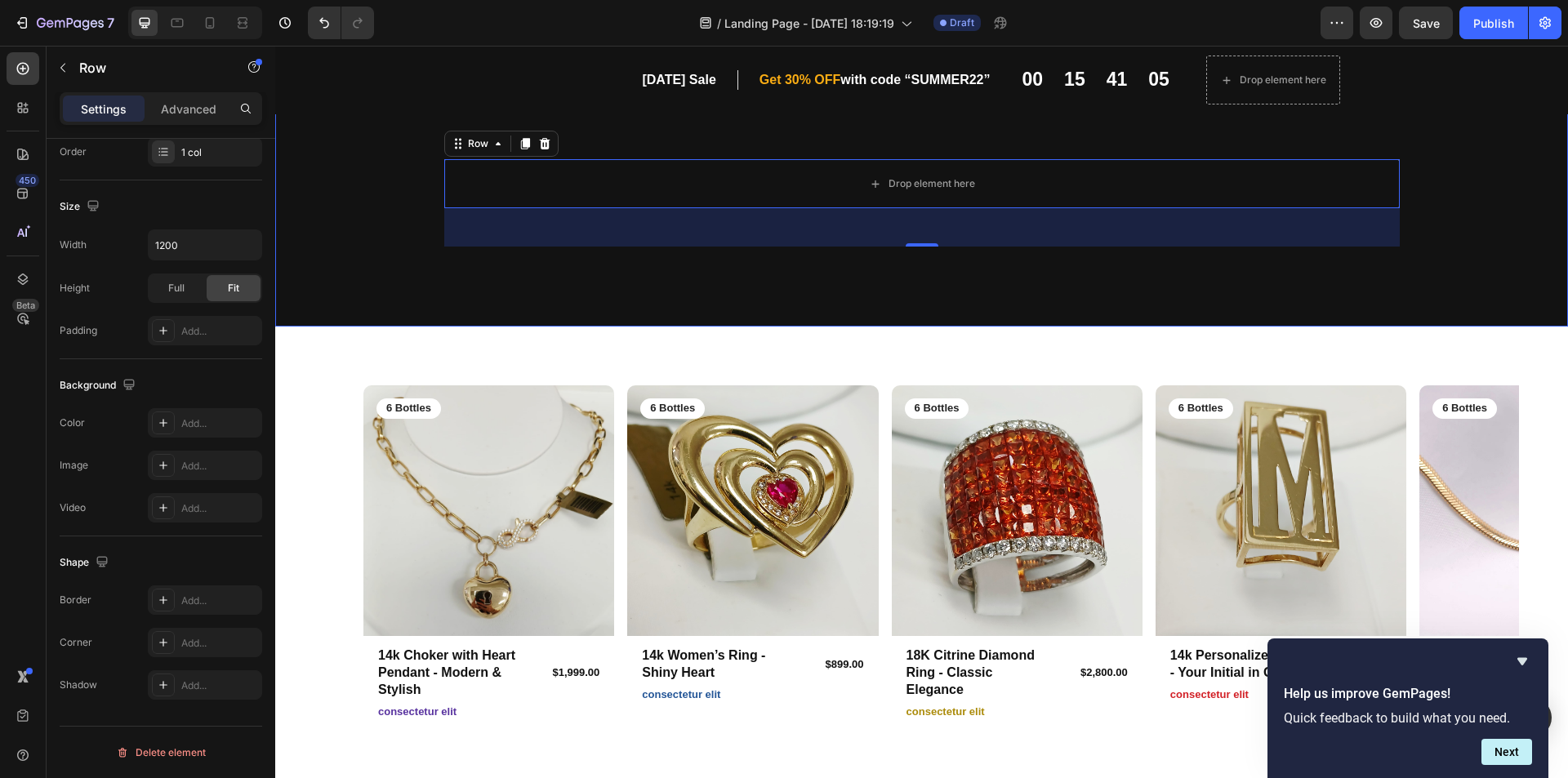
click at [736, 262] on div "Image Image Free shipping Text Block from The States Text Block Advanced List I…" at bounding box center [922, 203] width 980 height 248
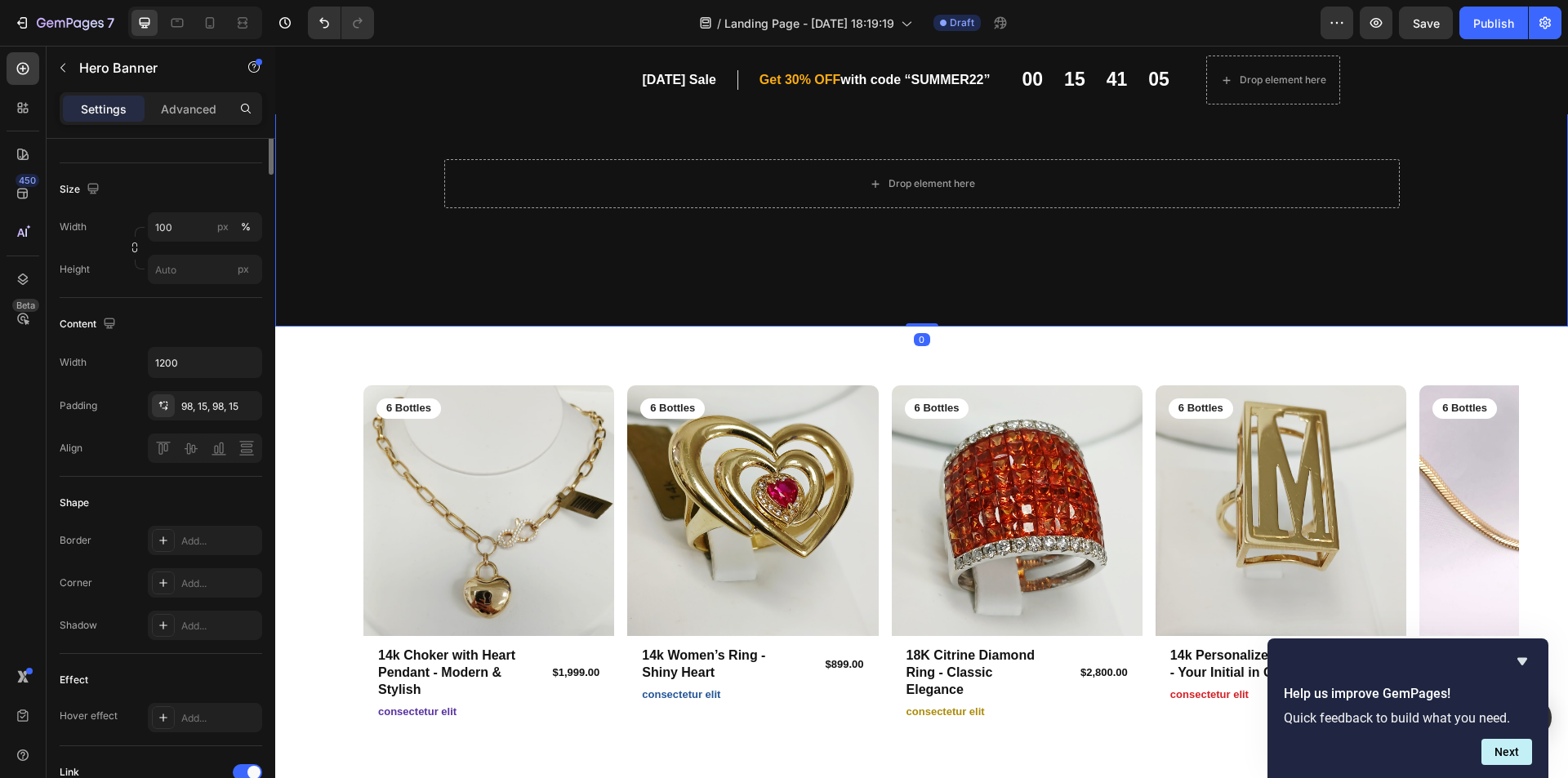
scroll to position [0, 0]
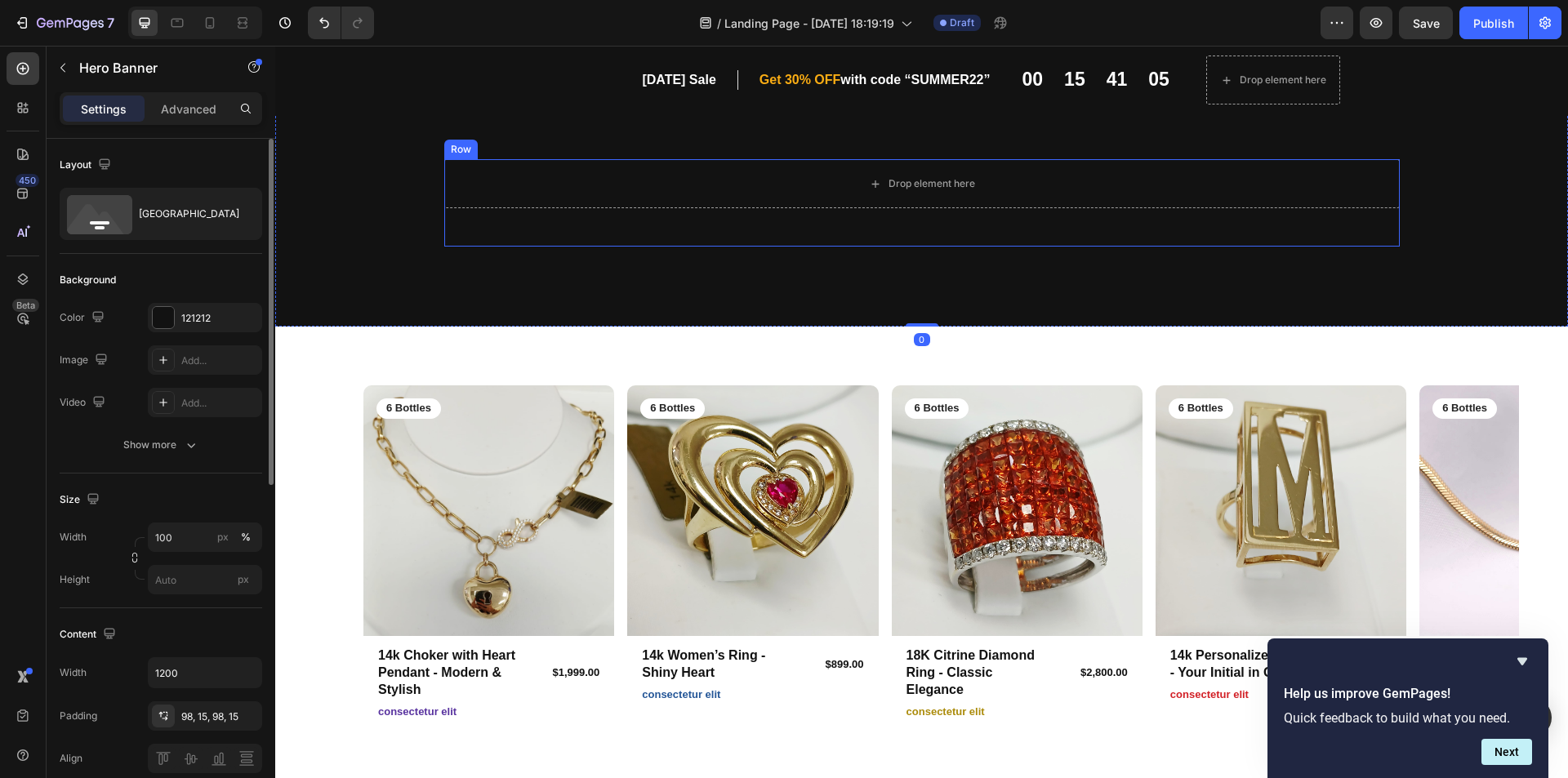
click at [878, 214] on div "Image Free shipping Text Block from The States Text Block Advanced List Image 3…" at bounding box center [922, 204] width 955 height 88
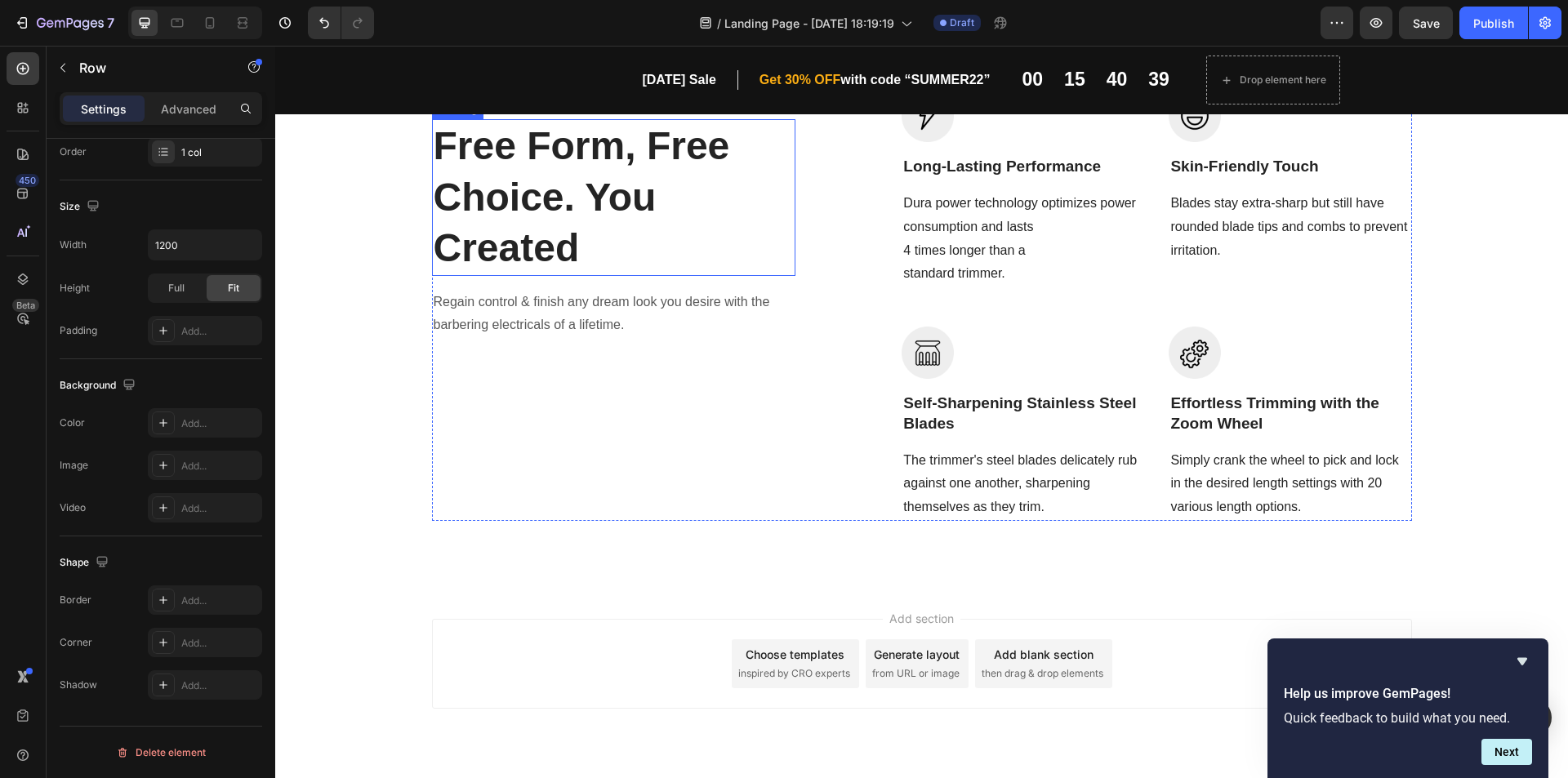
scroll to position [1389, 0]
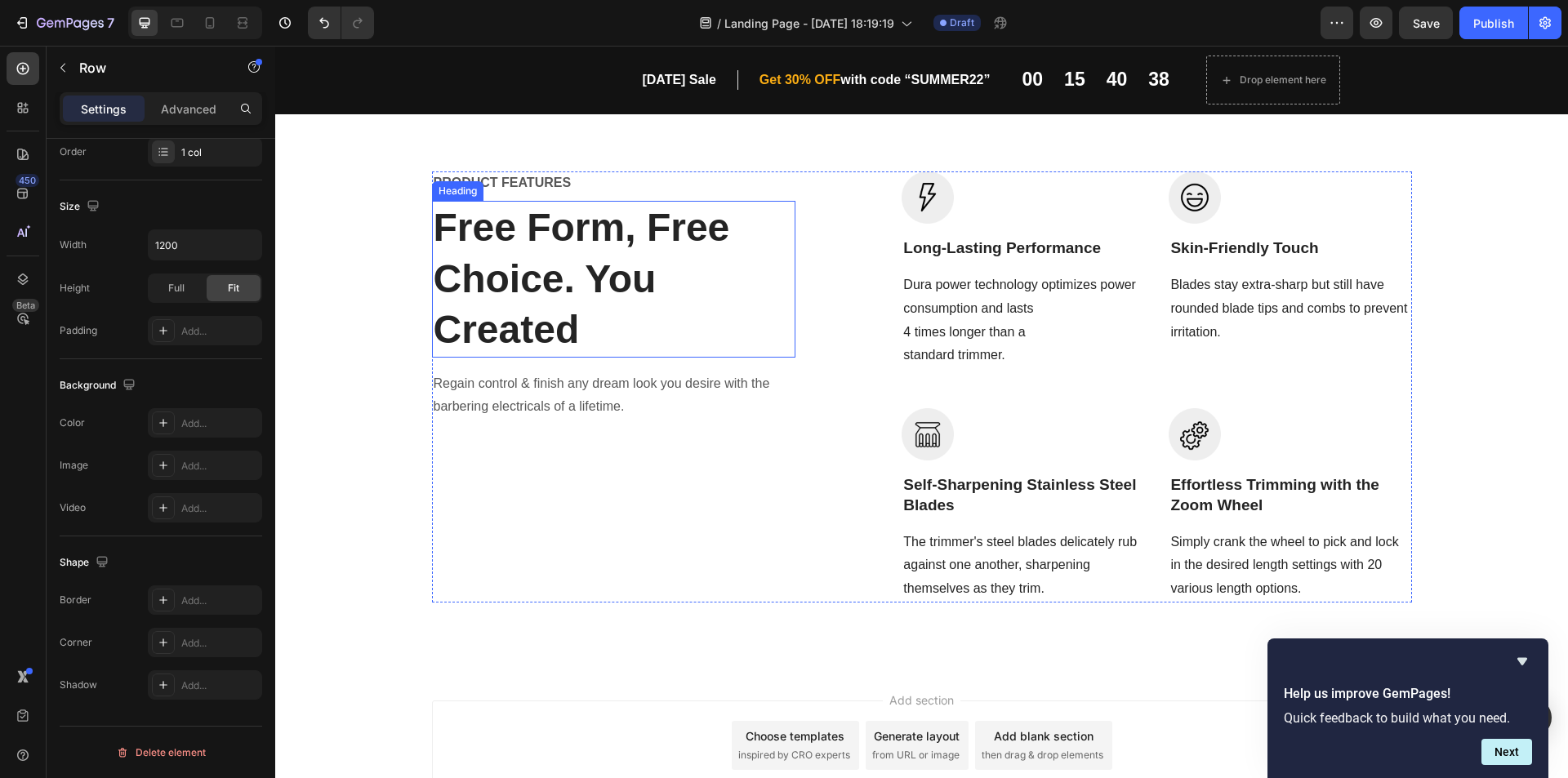
click at [629, 262] on p "Free Form, Free Choice. You Created" at bounding box center [614, 279] width 361 height 153
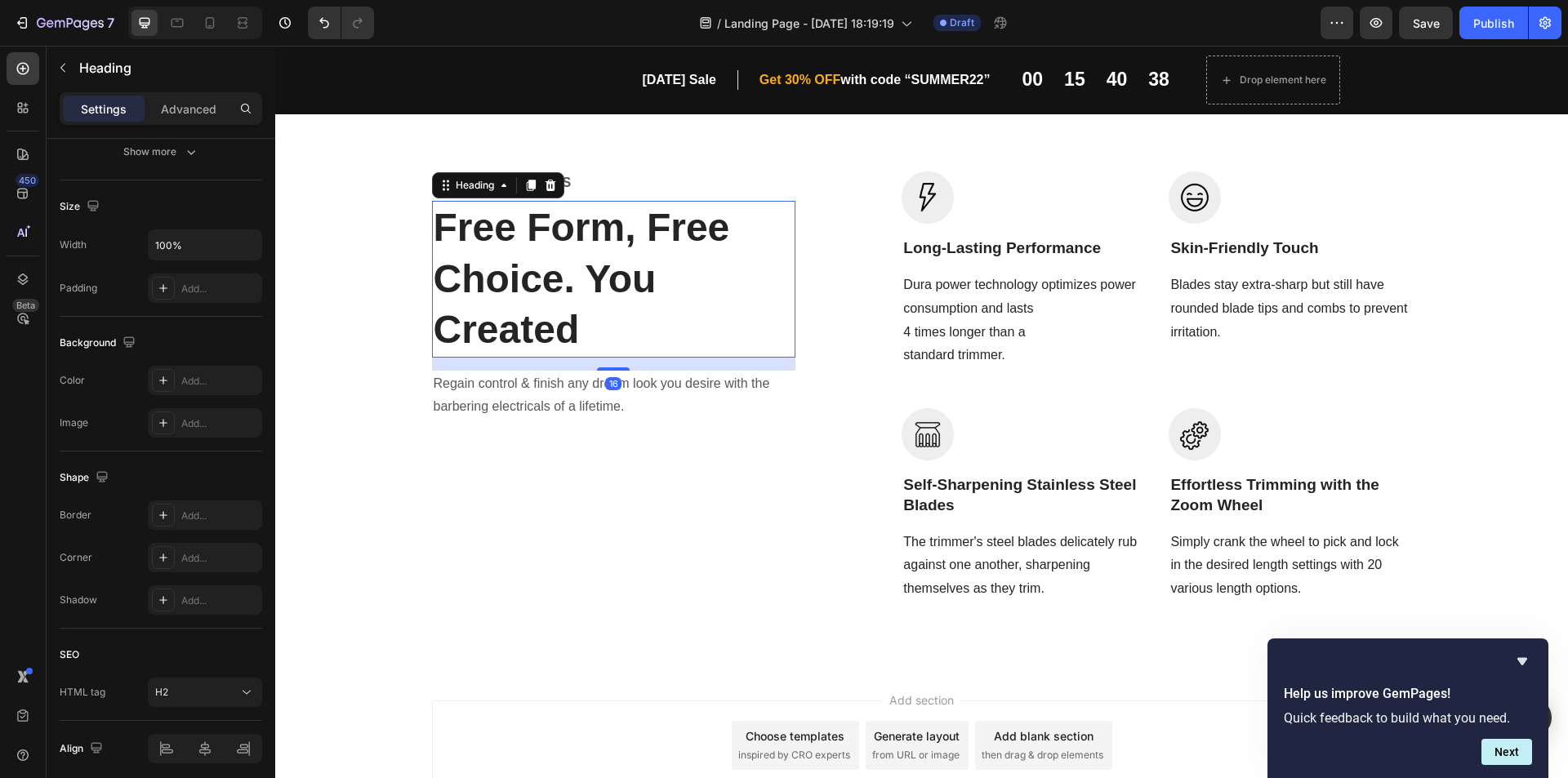
scroll to position [0, 0]
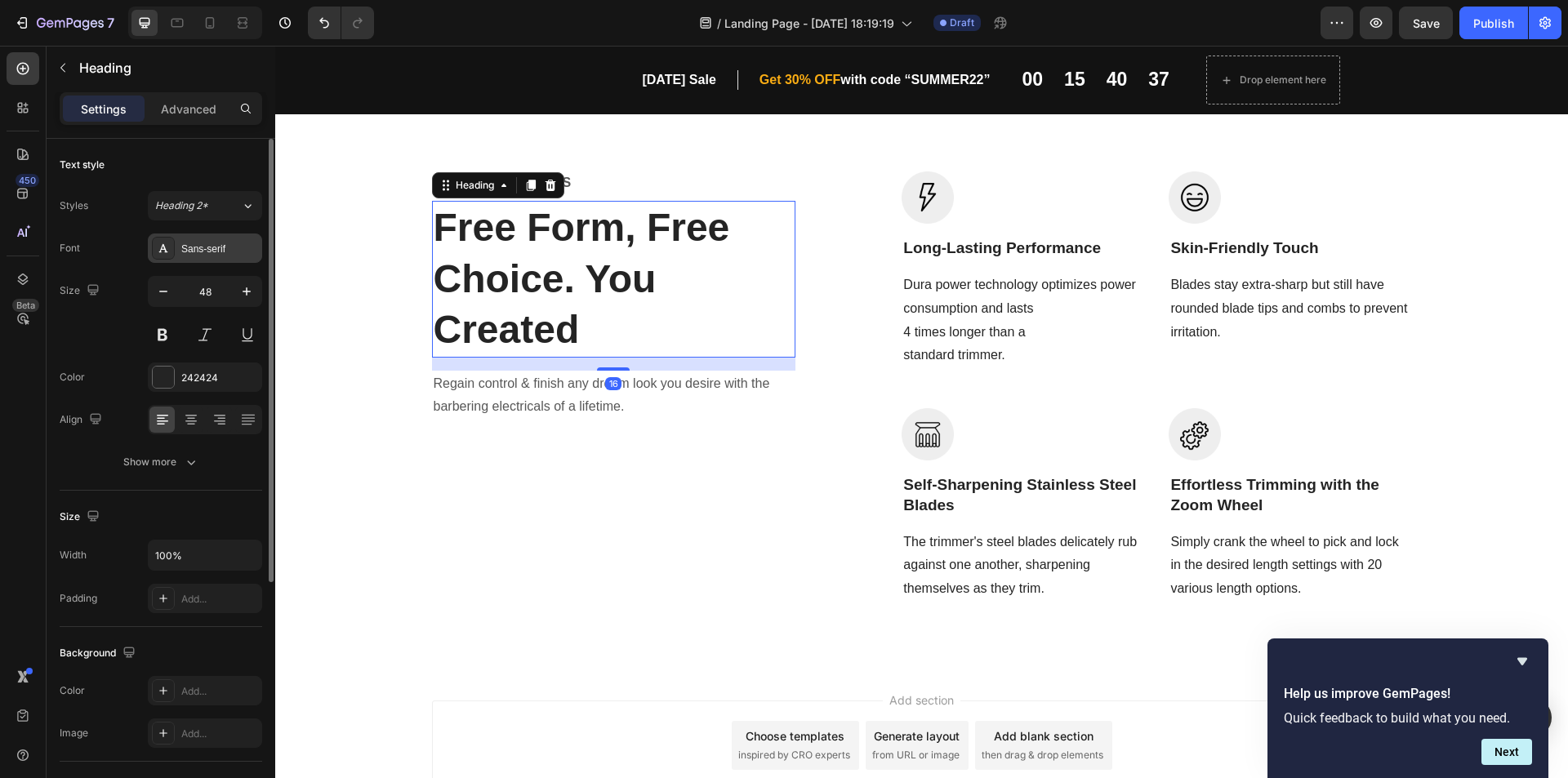
click at [231, 258] on div "Sans-serif" at bounding box center [205, 248] width 114 height 29
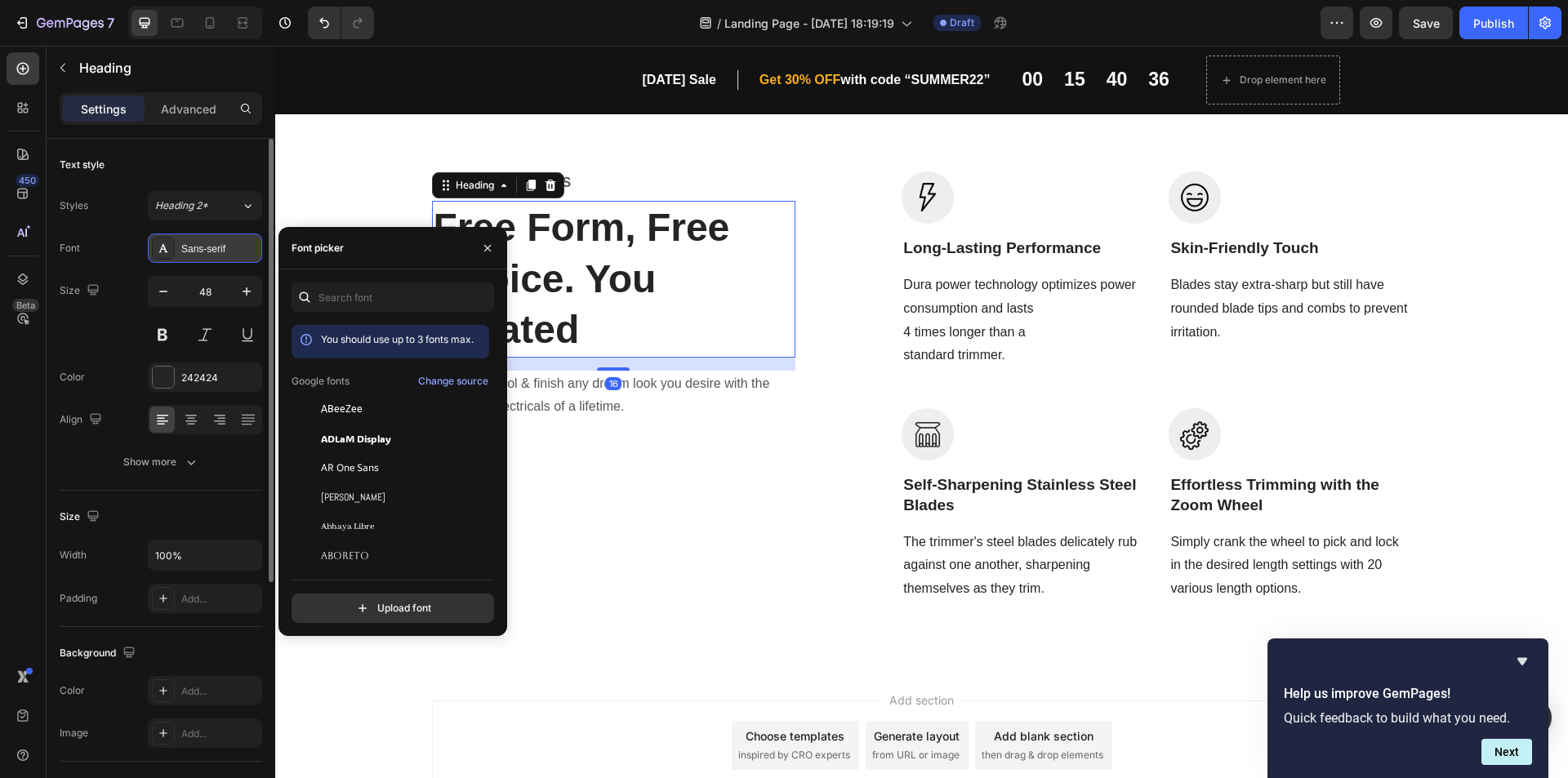
click at [231, 258] on div "Sans-serif" at bounding box center [205, 248] width 114 height 29
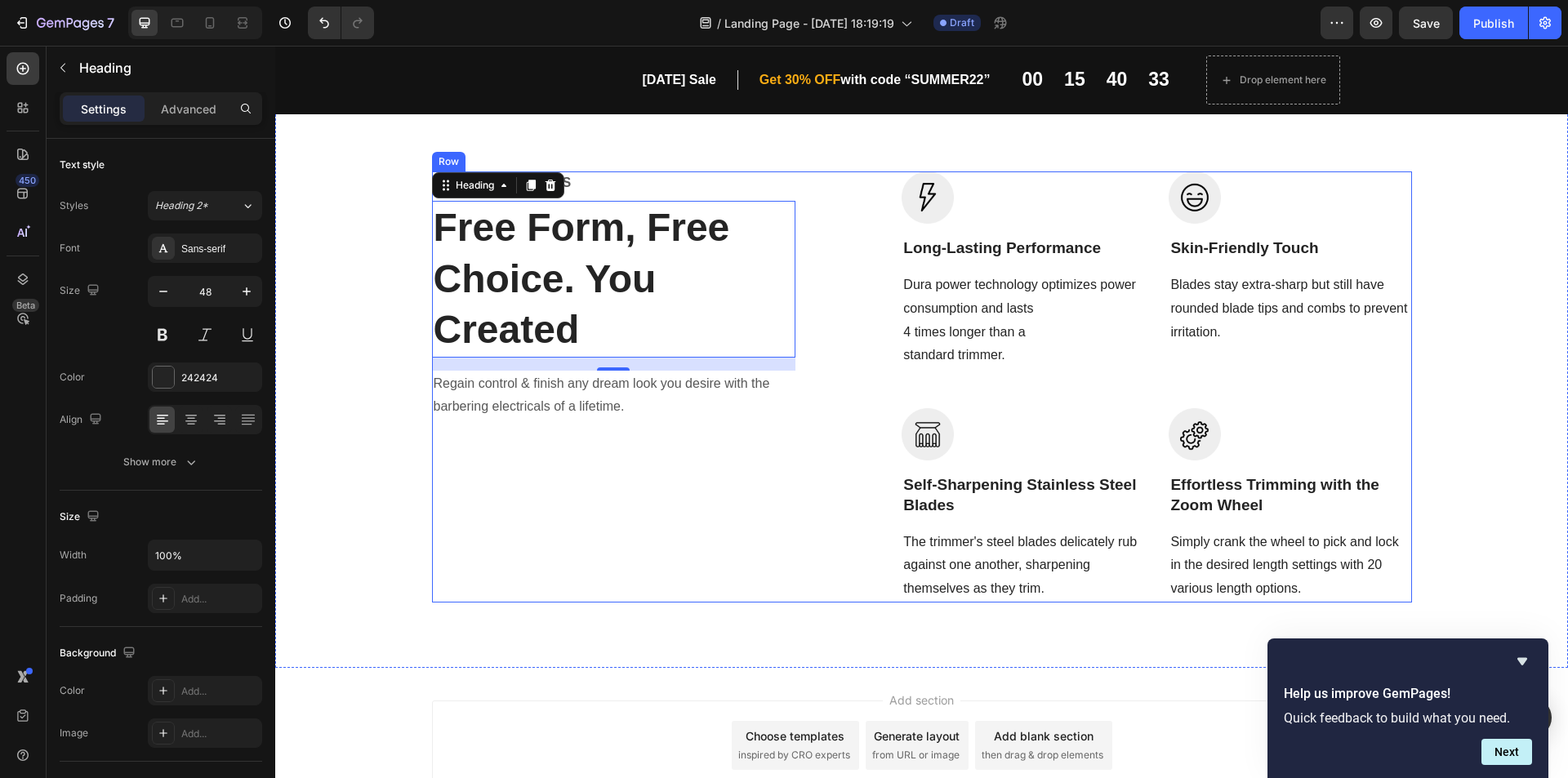
scroll to position [1513, 0]
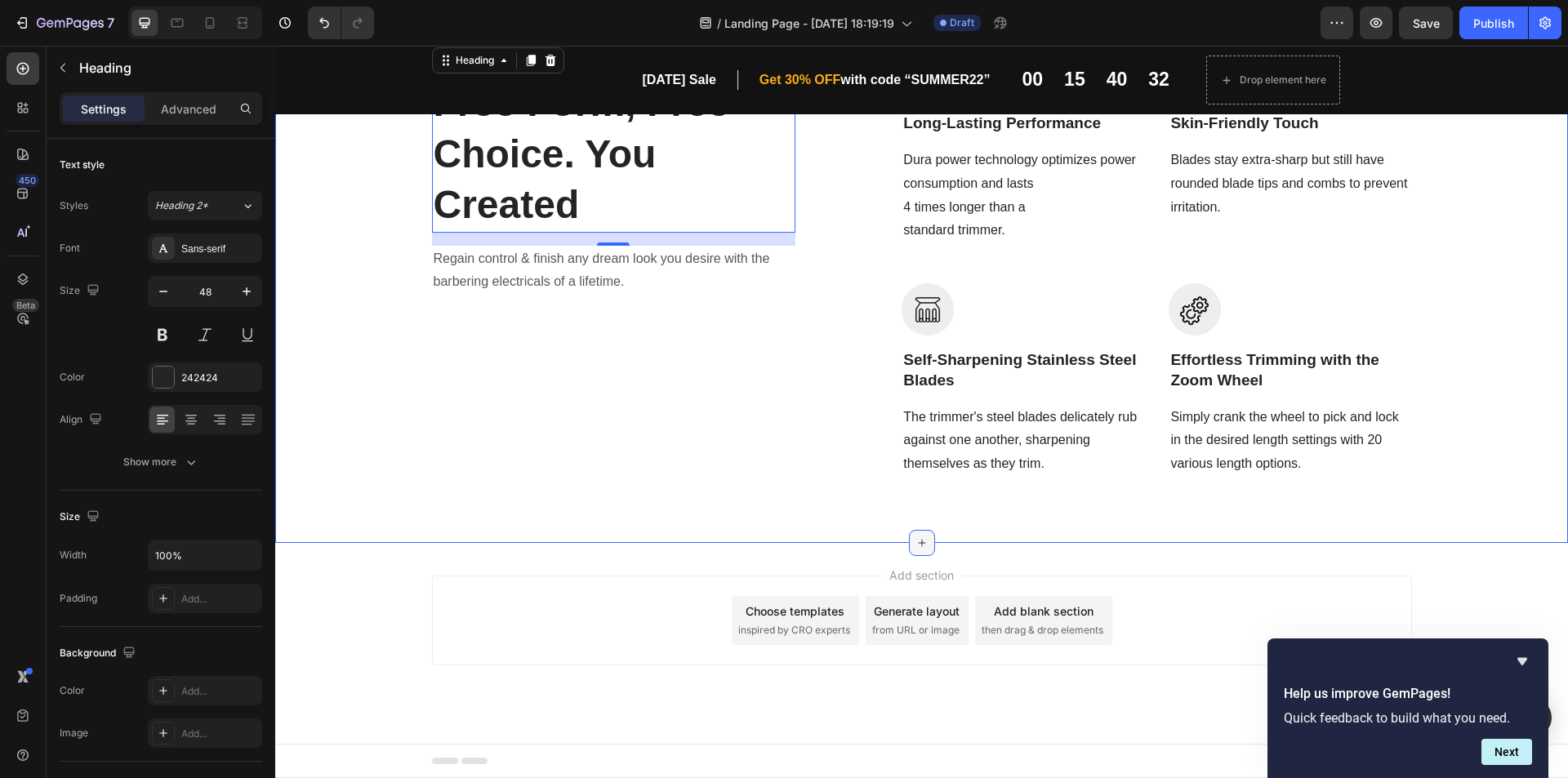
click at [915, 539] on icon at bounding box center [922, 544] width 13 height 13
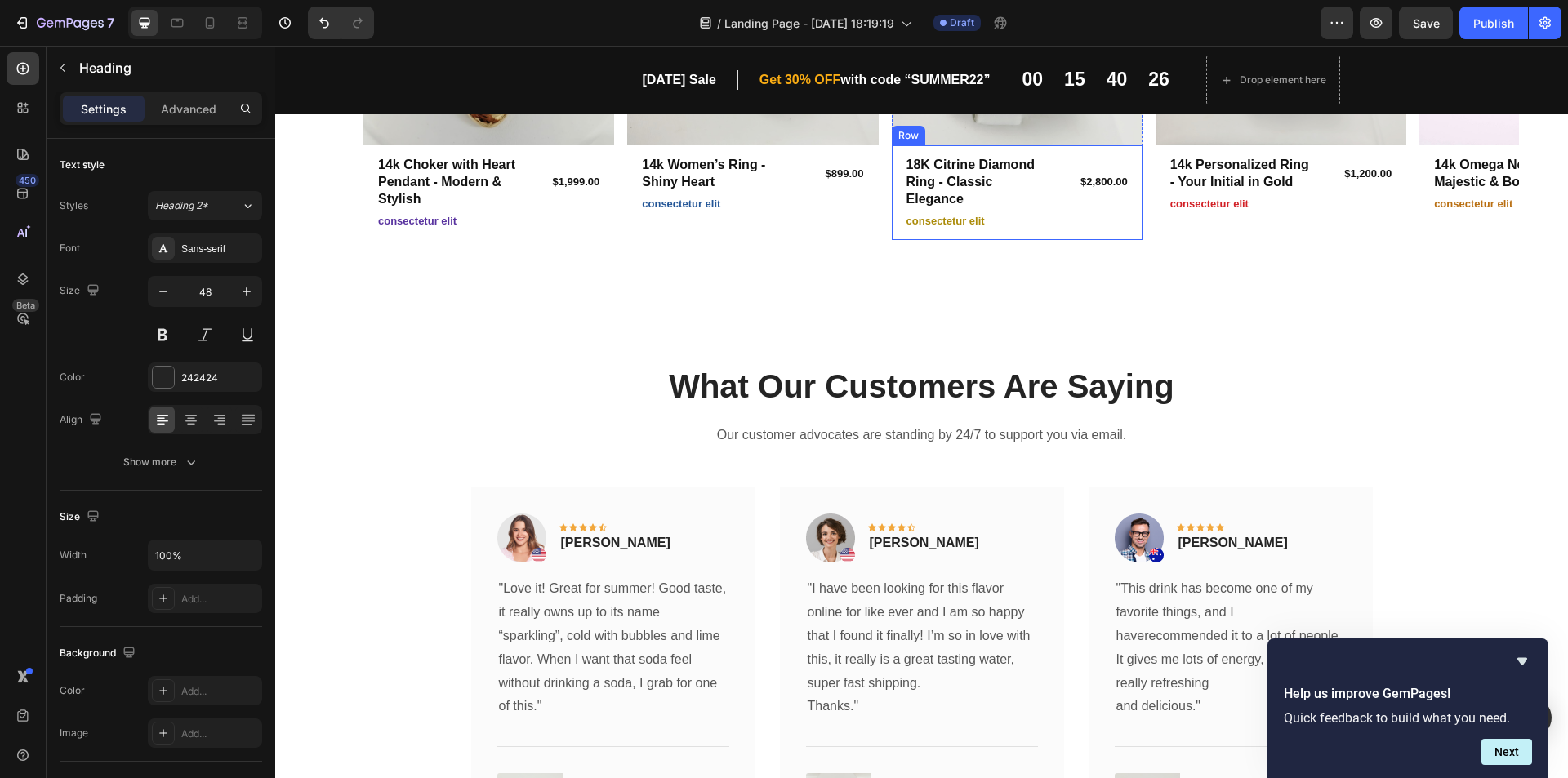
scroll to position [490, 0]
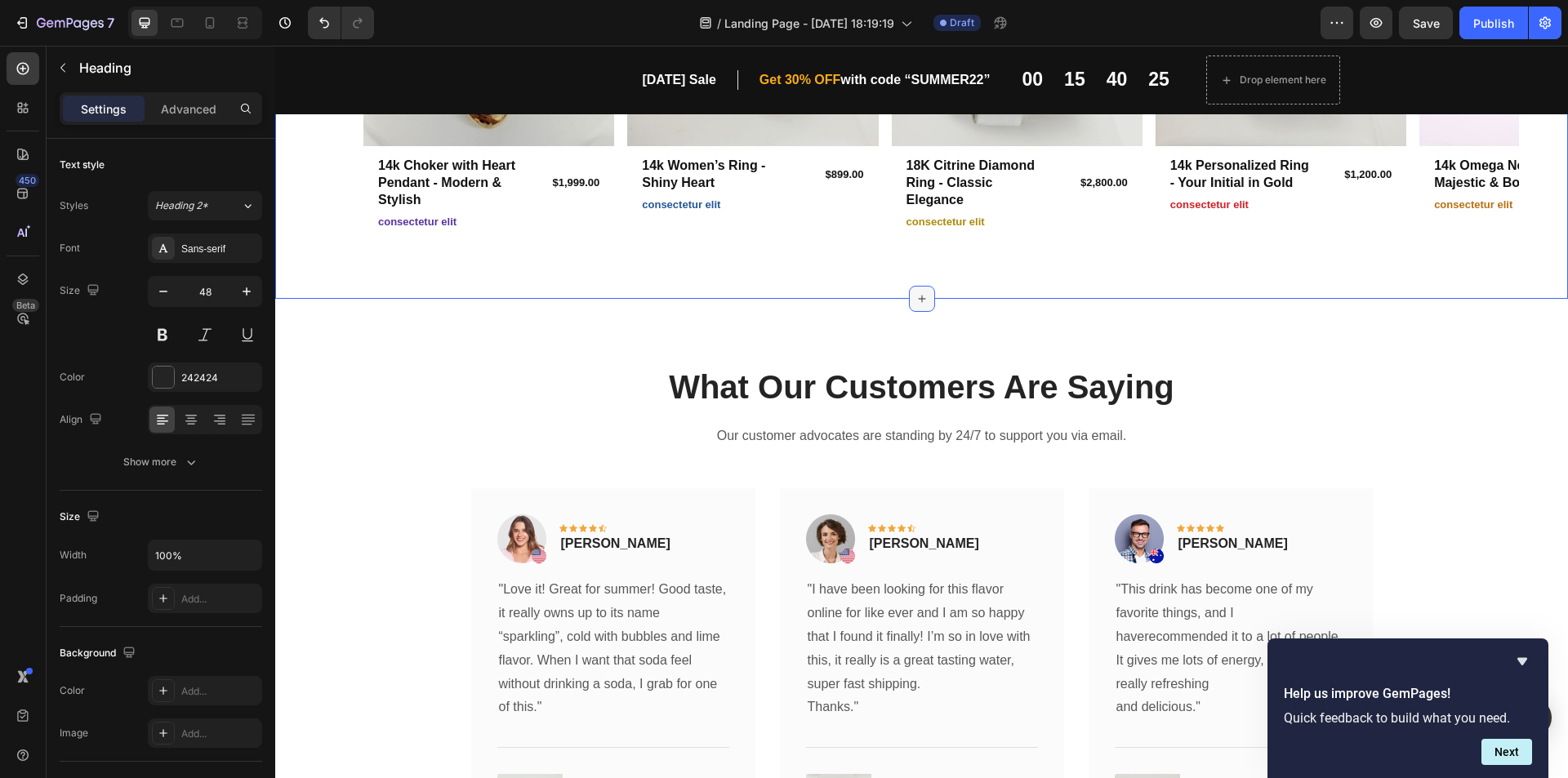
click at [915, 290] on div at bounding box center [922, 299] width 26 height 26
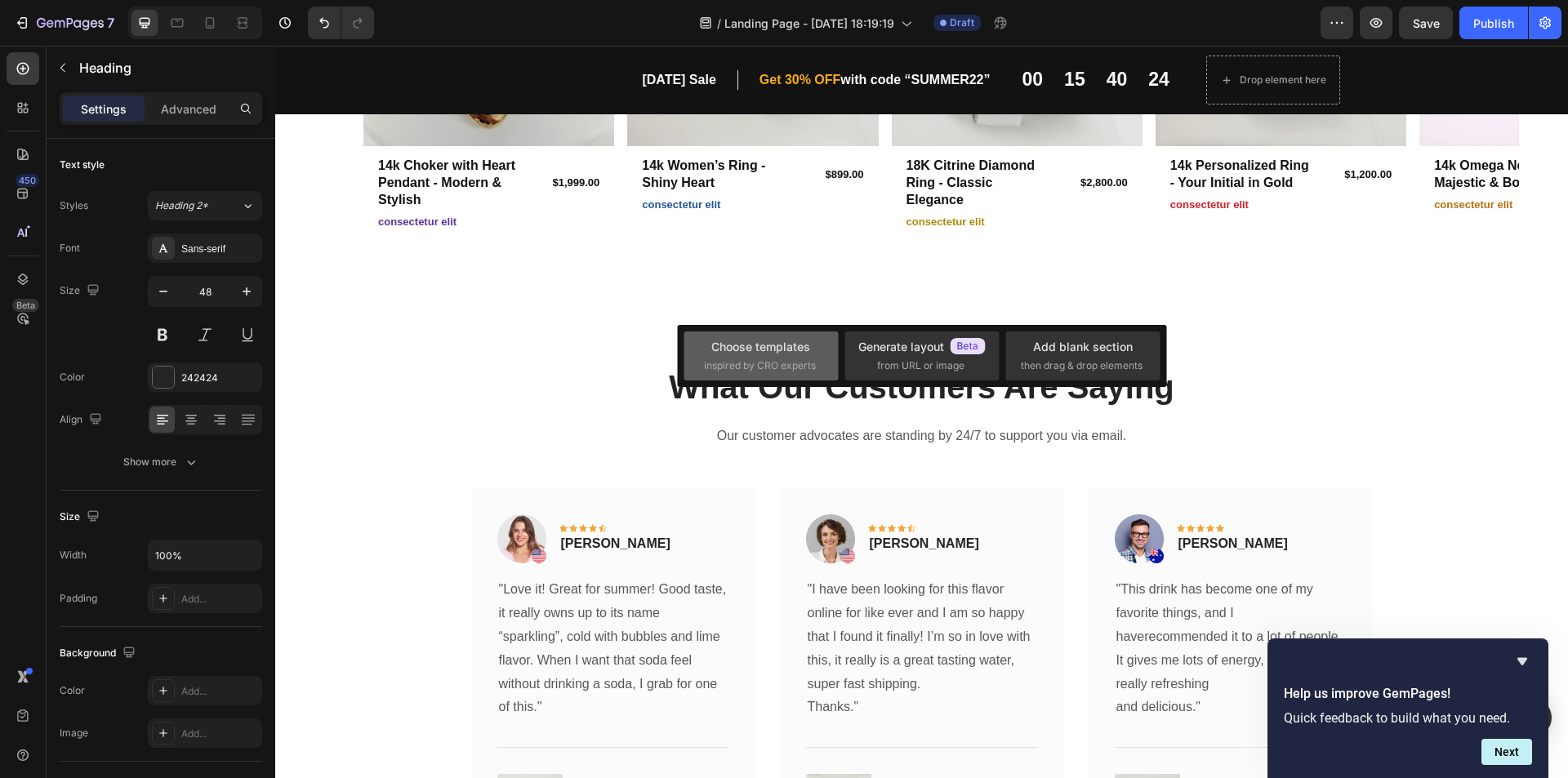
click at [767, 353] on div "Choose templates" at bounding box center [761, 347] width 99 height 17
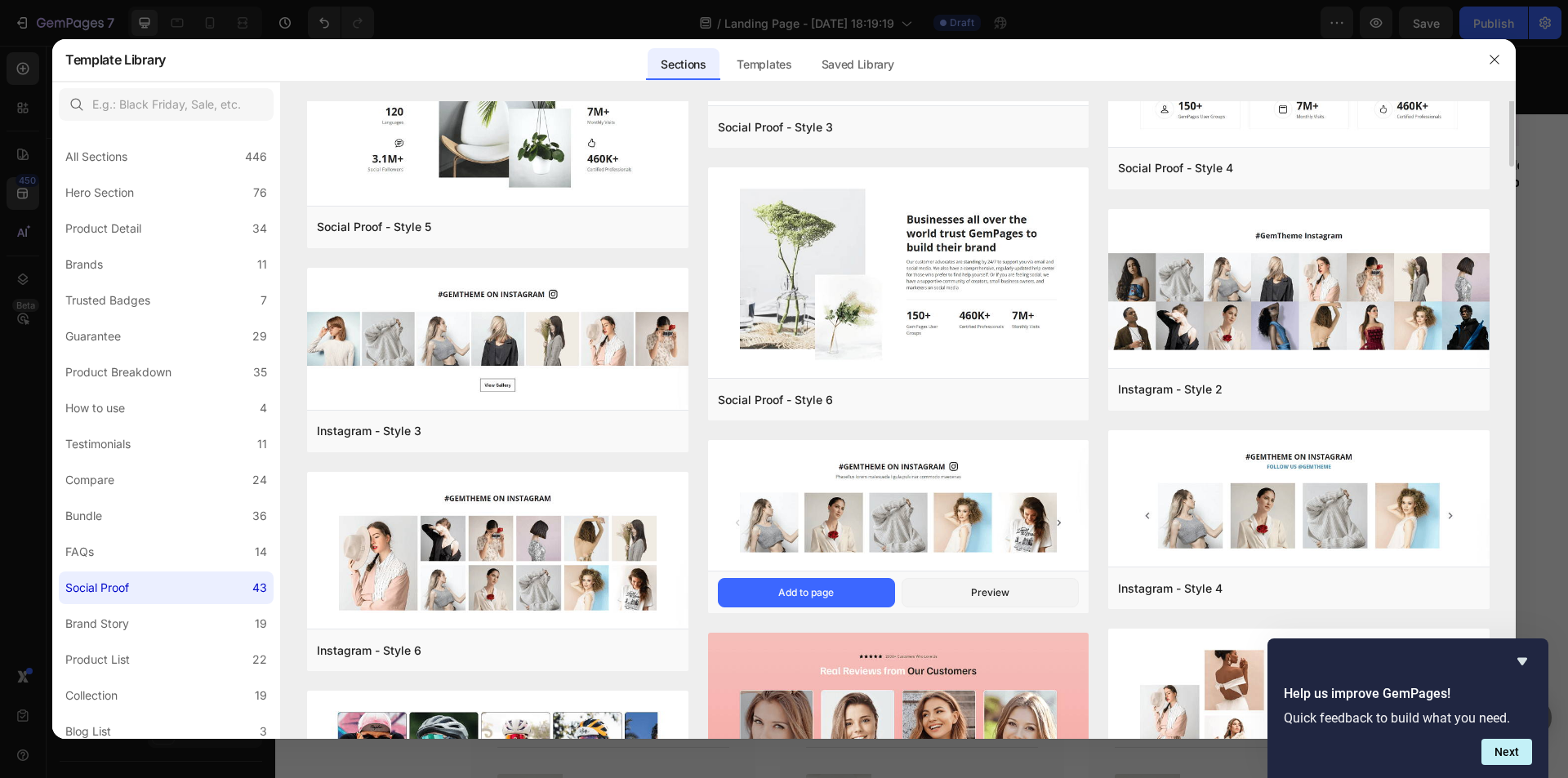
scroll to position [0, 0]
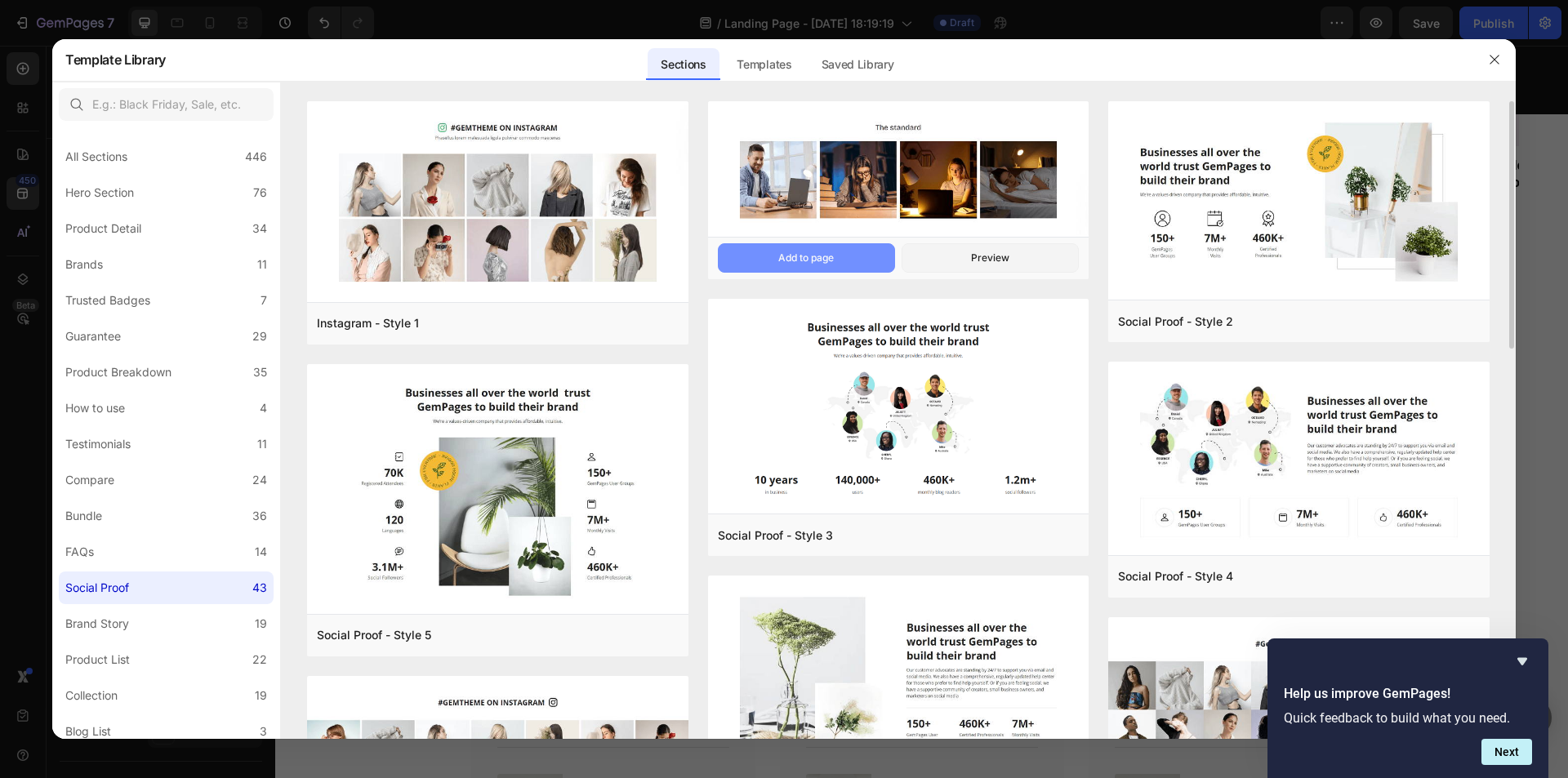
click at [829, 253] on div "Add to page" at bounding box center [805, 258] width 55 height 15
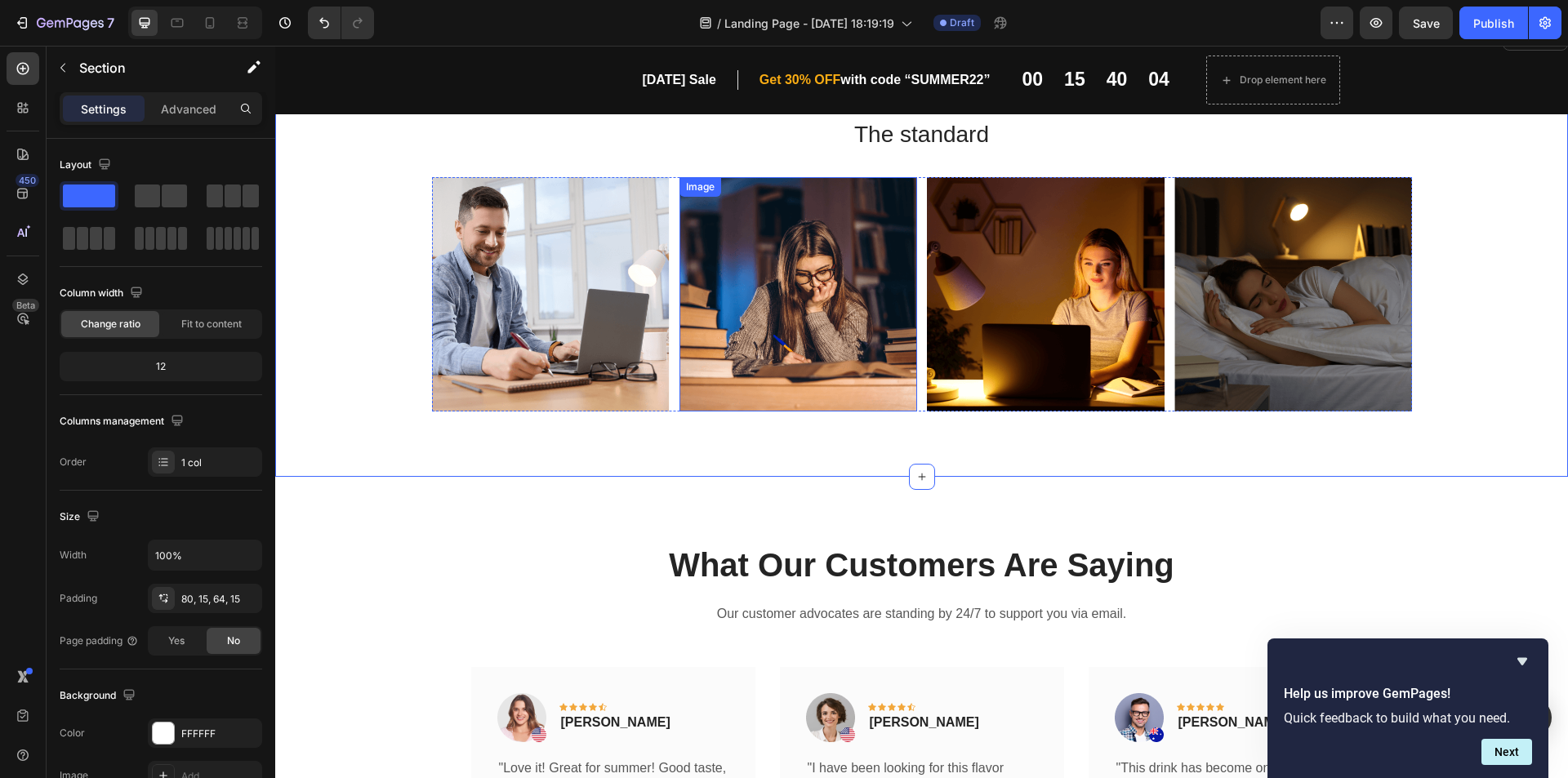
scroll to position [743, 0]
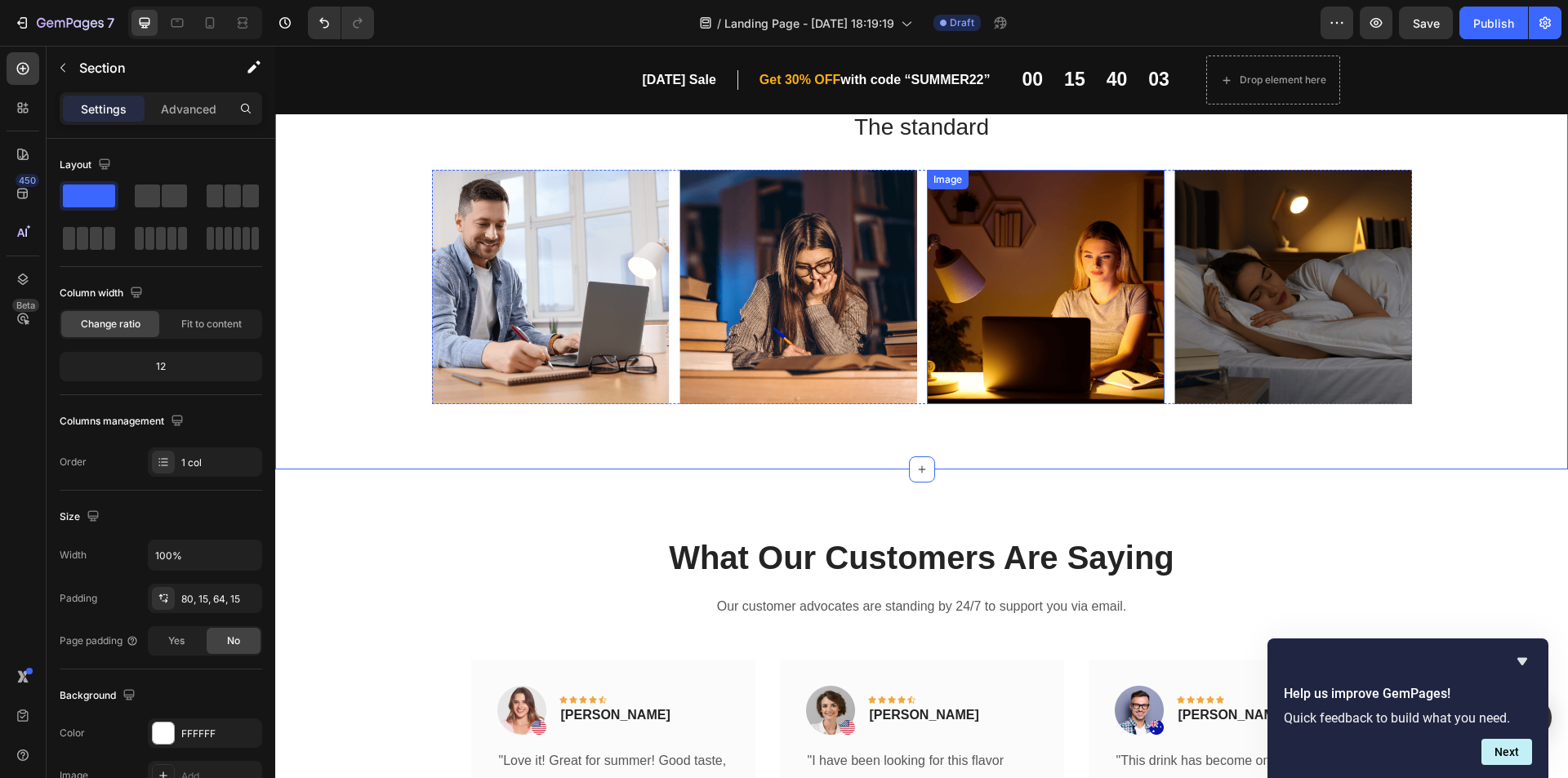
click at [952, 212] on img at bounding box center [1046, 287] width 237 height 234
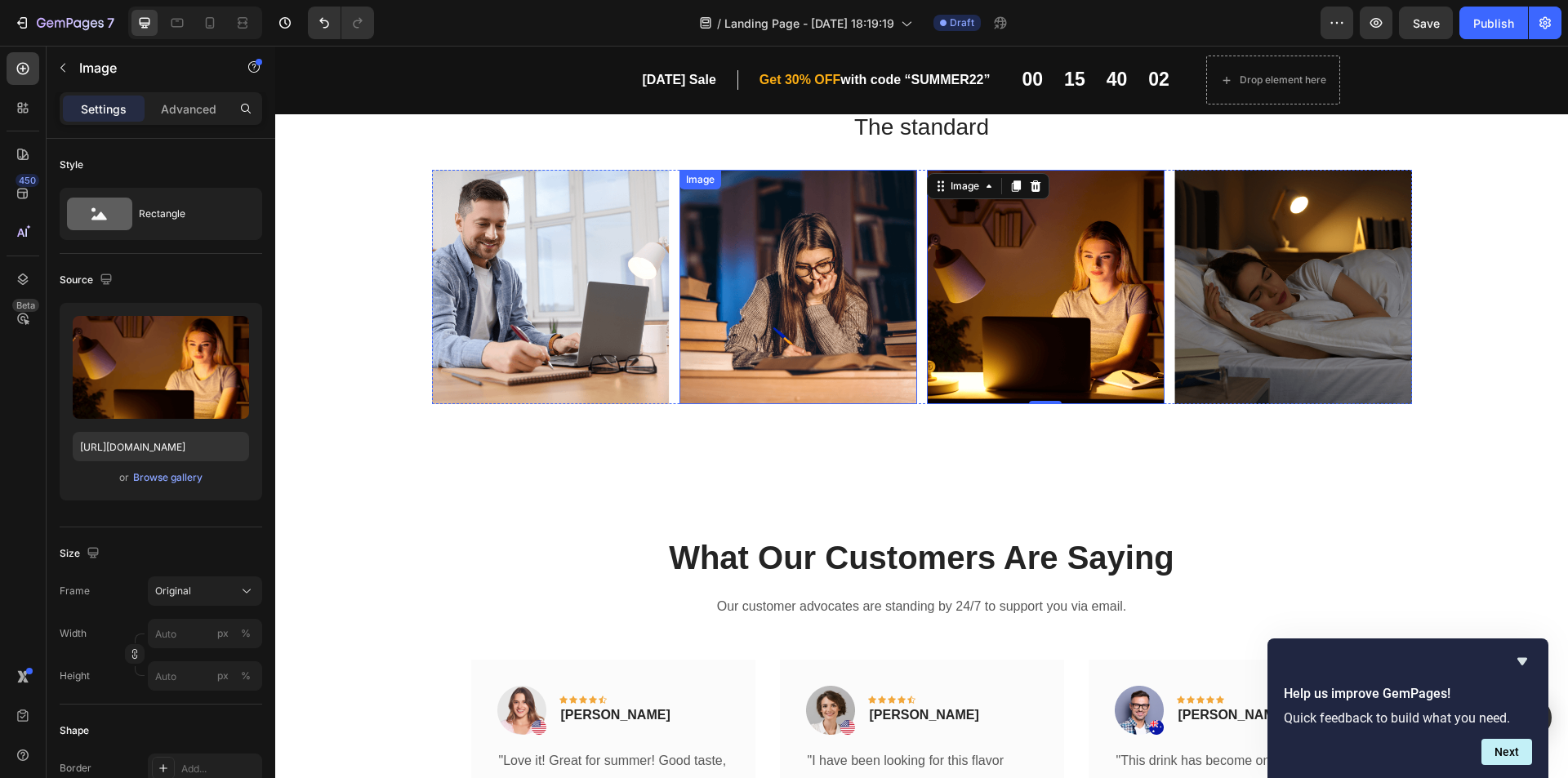
click at [814, 208] on img at bounding box center [798, 287] width 237 height 234
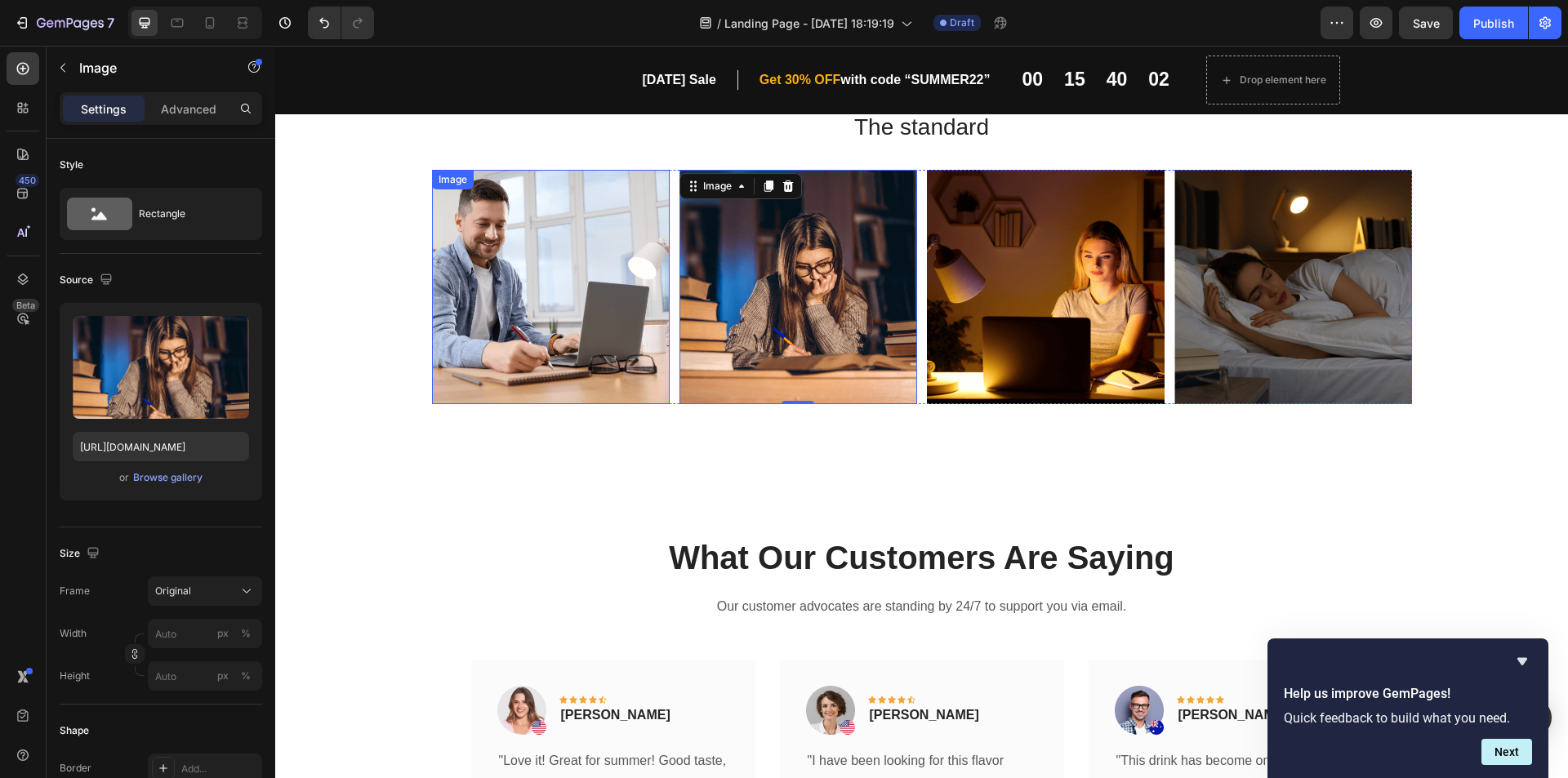
click at [624, 229] on img at bounding box center [551, 287] width 237 height 234
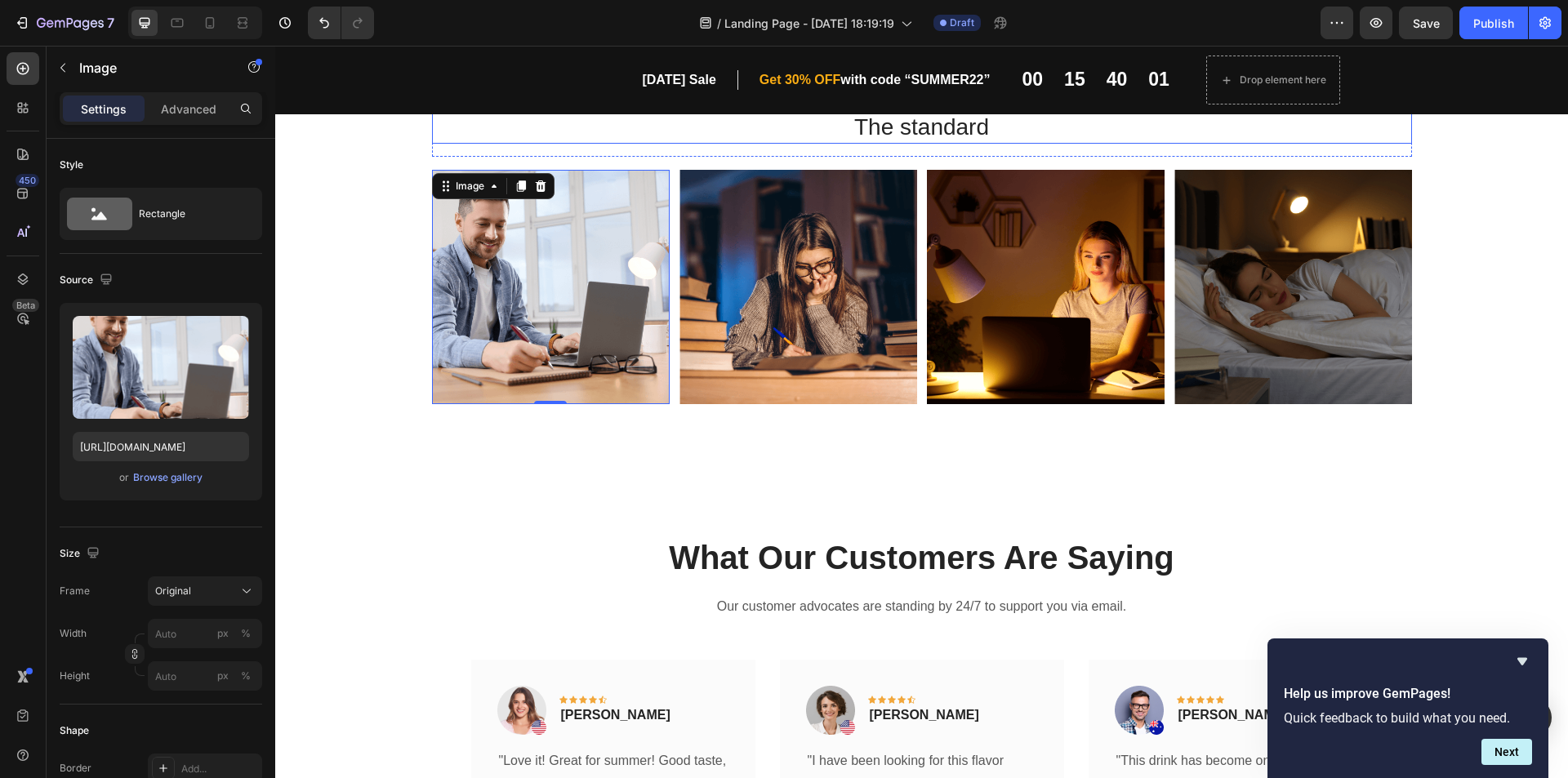
scroll to position [580, 0]
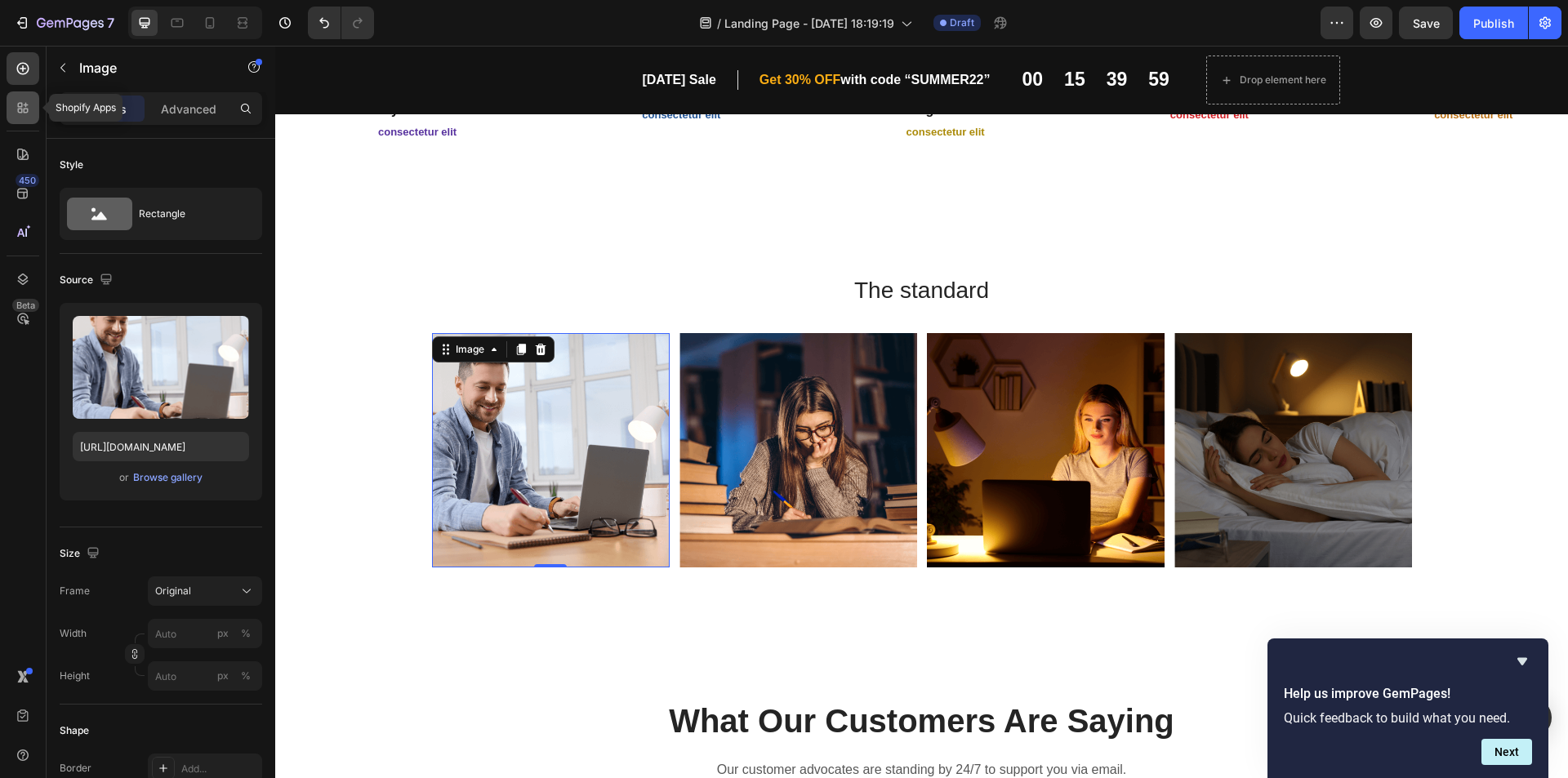
click at [29, 103] on icon at bounding box center [22, 107] width 16 height 16
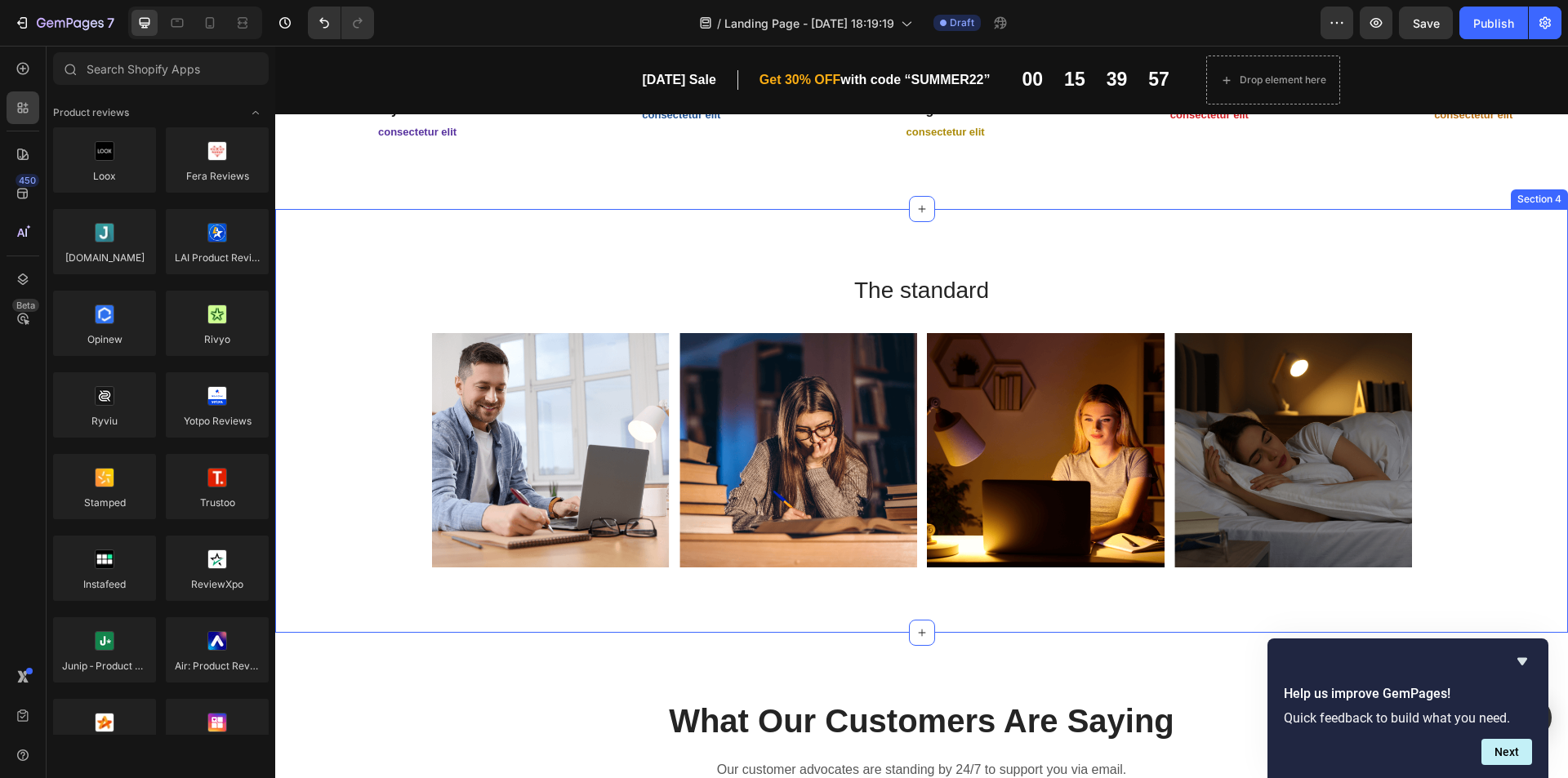
click at [624, 321] on div "The standard Heading Row Image Image Image Image Carousel" at bounding box center [922, 428] width 1268 height 307
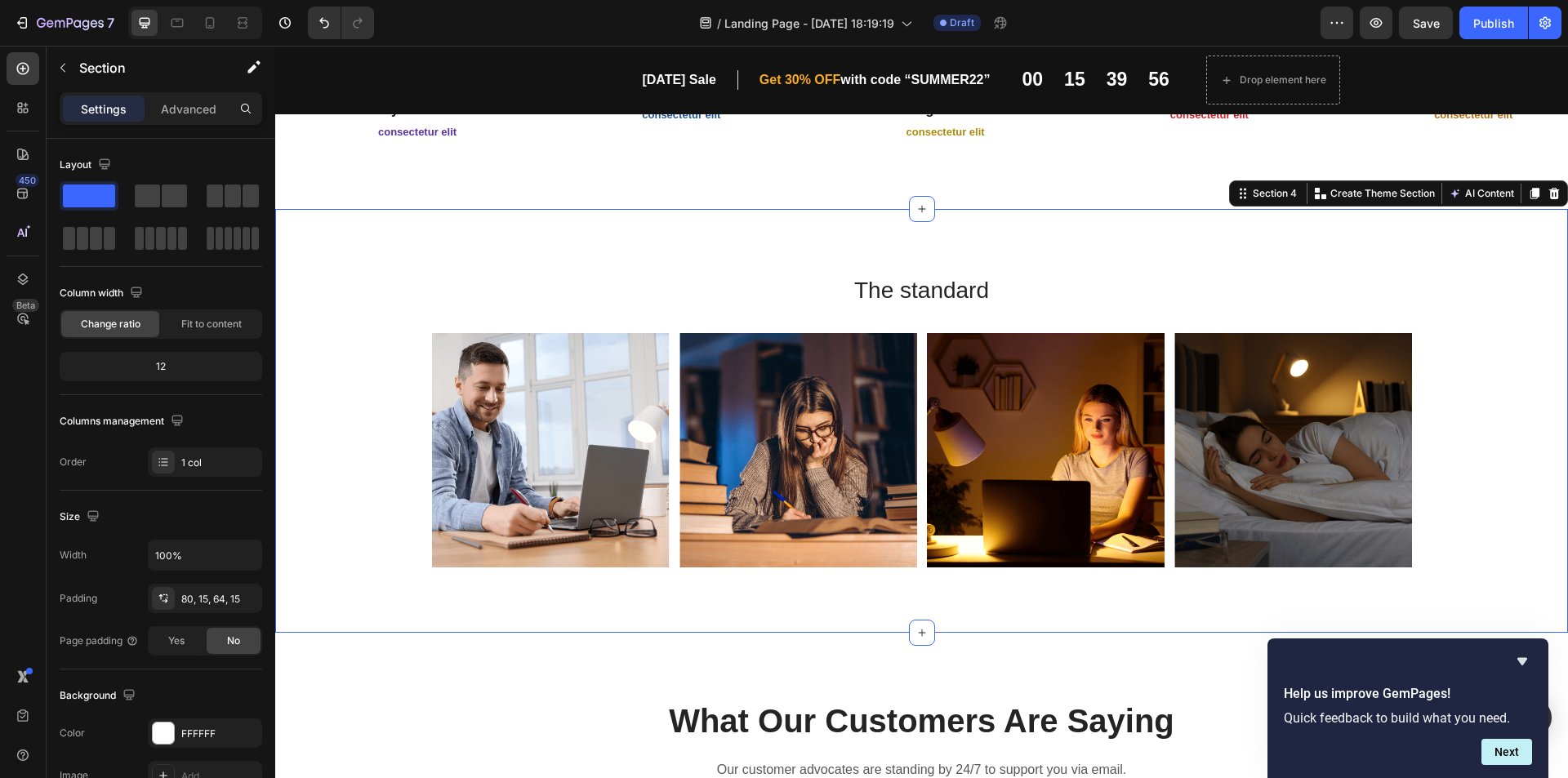
click at [1079, 349] on img at bounding box center [1046, 450] width 237 height 234
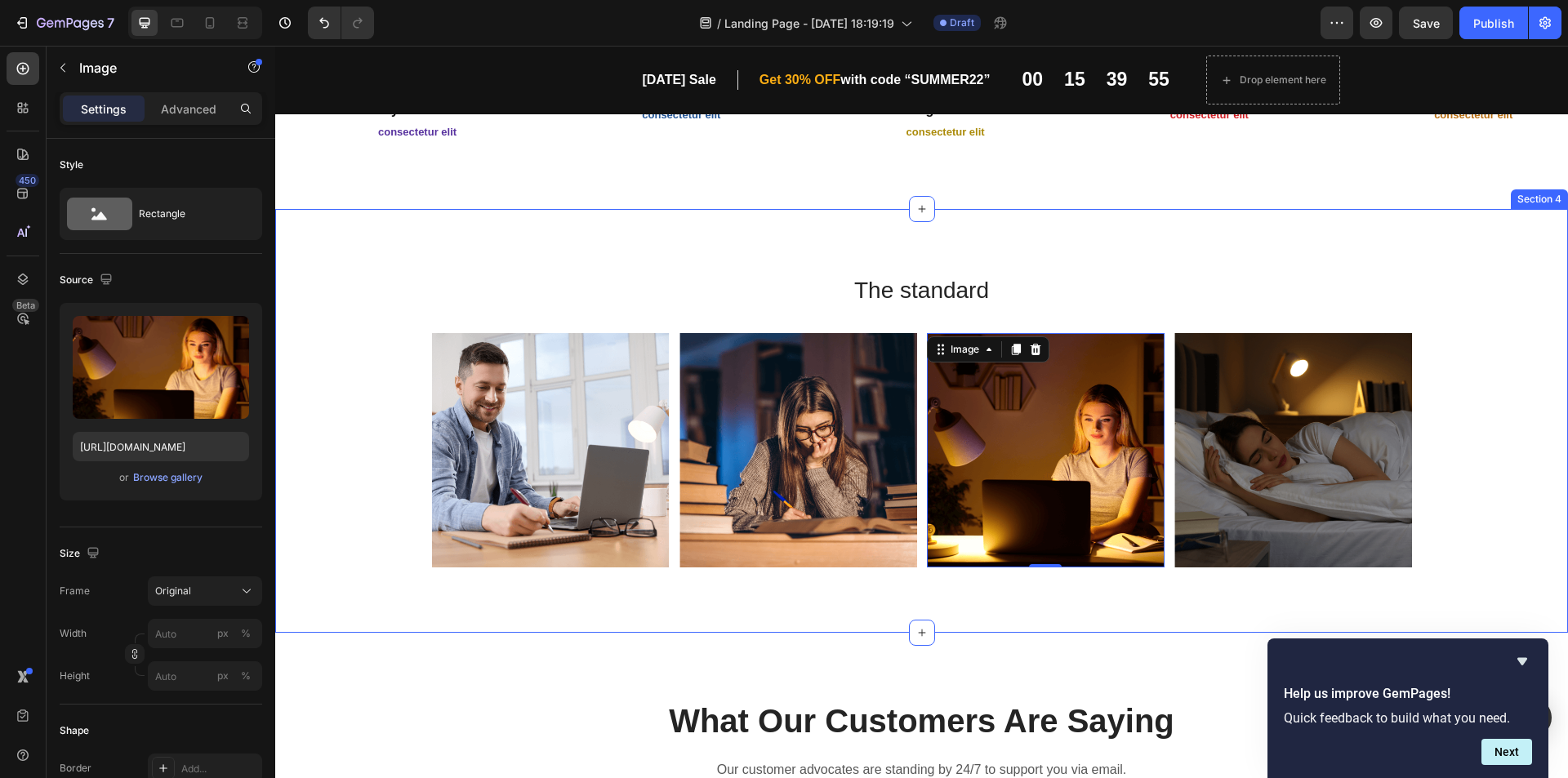
click at [1423, 362] on div "Image Image Image 0 Image Carousel" at bounding box center [922, 457] width 1268 height 248
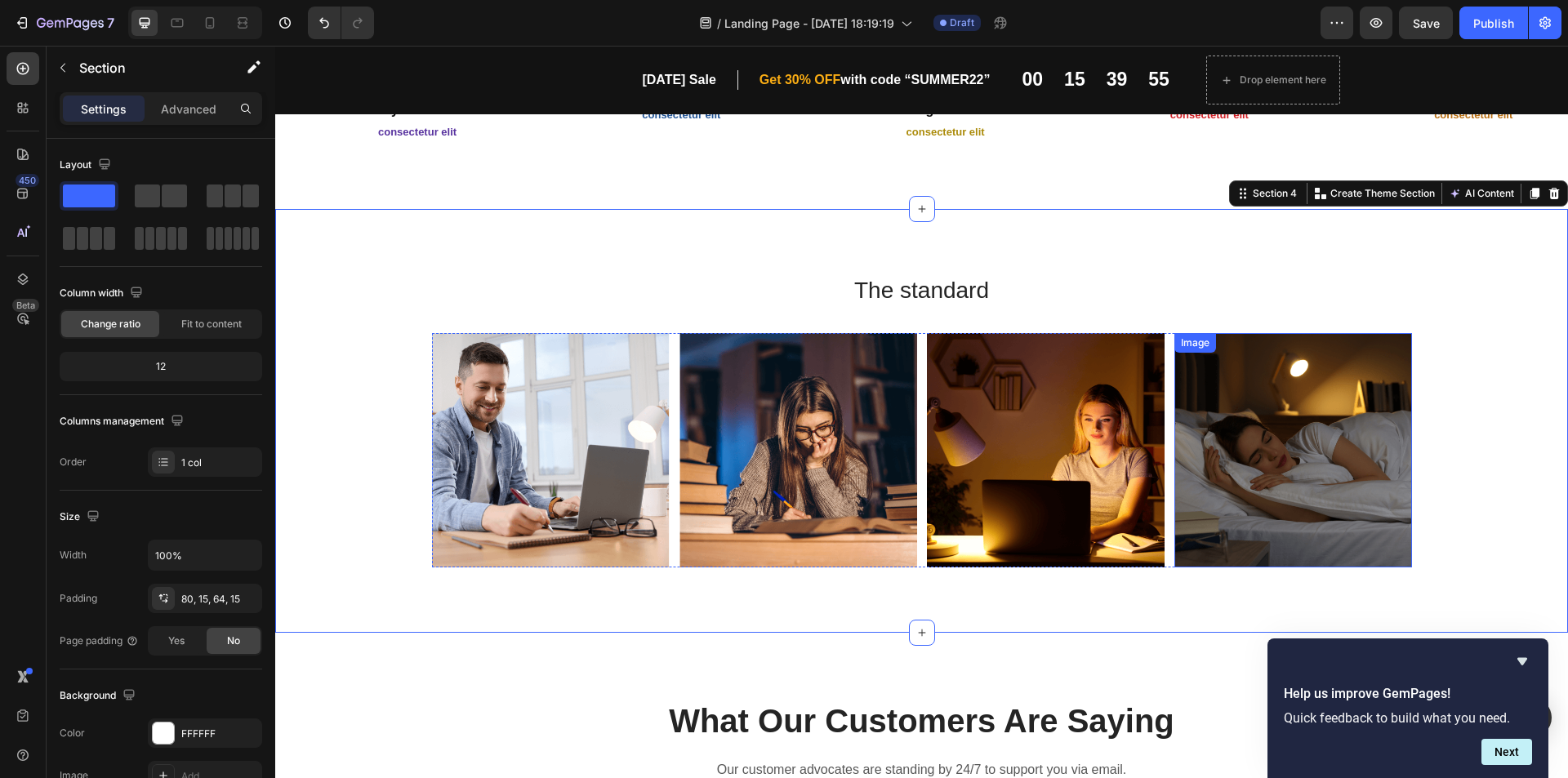
click at [1401, 406] on img at bounding box center [1293, 450] width 237 height 234
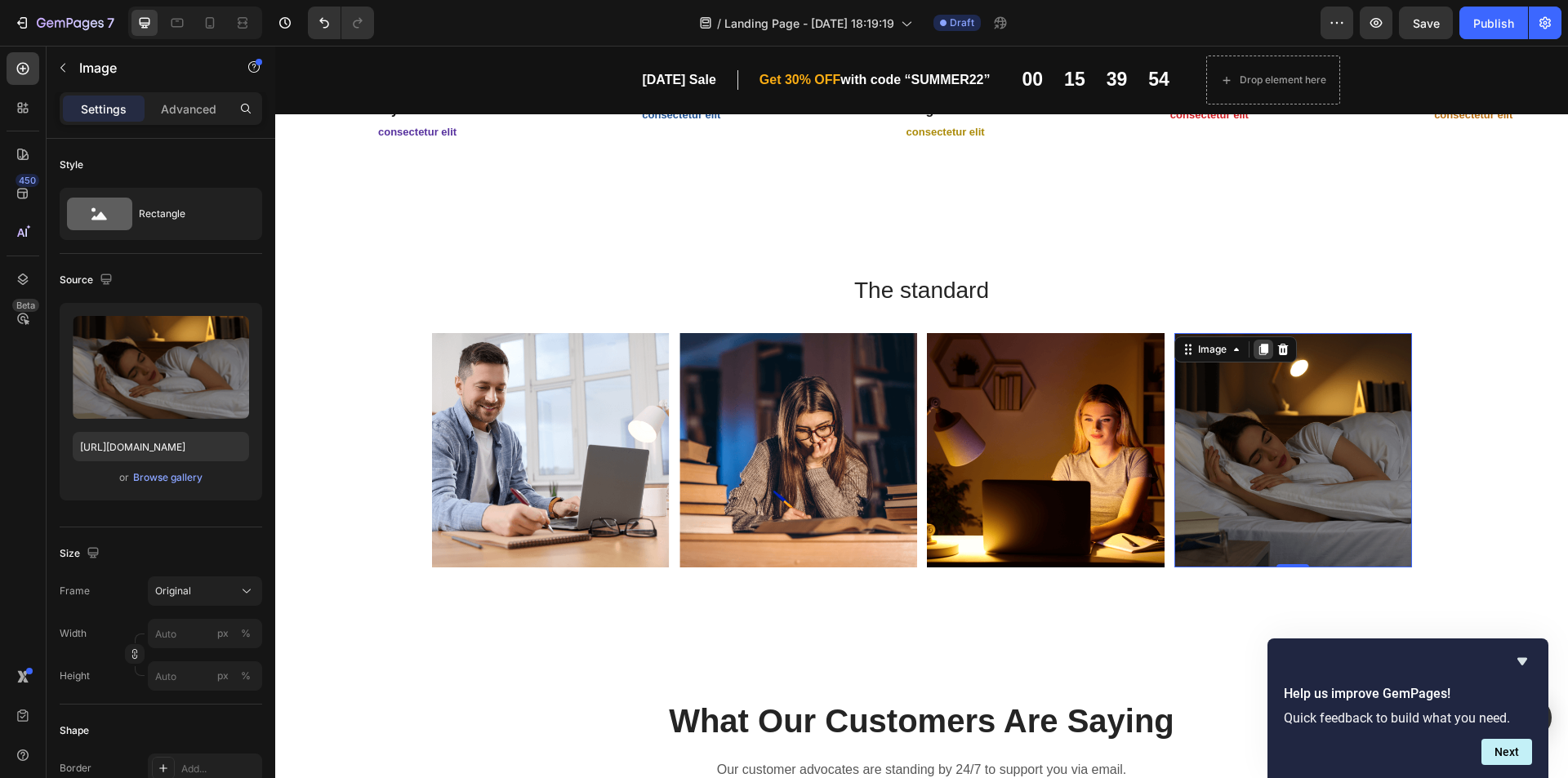
click at [1261, 351] on icon at bounding box center [1264, 349] width 9 height 11
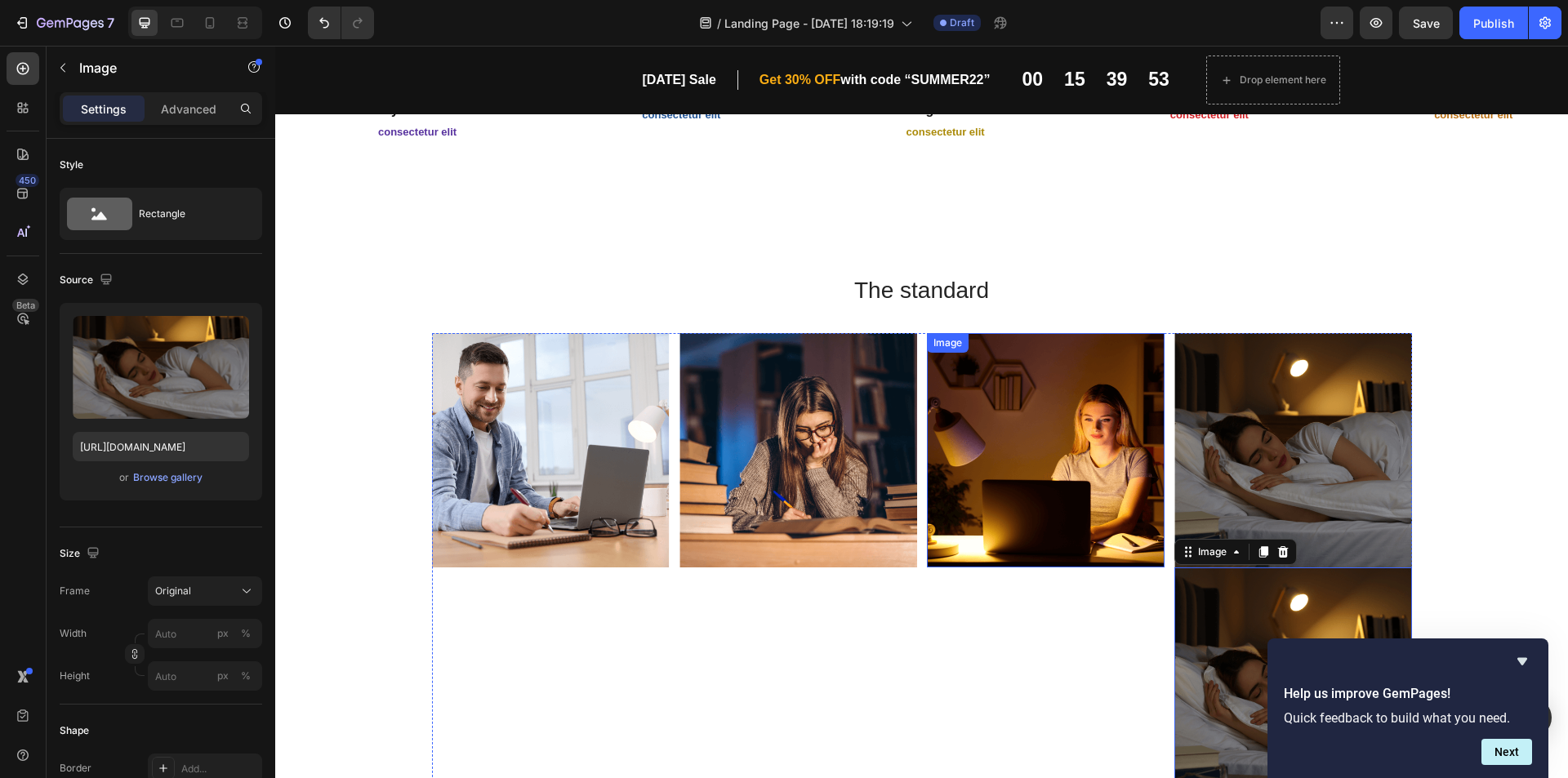
scroll to position [661, 0]
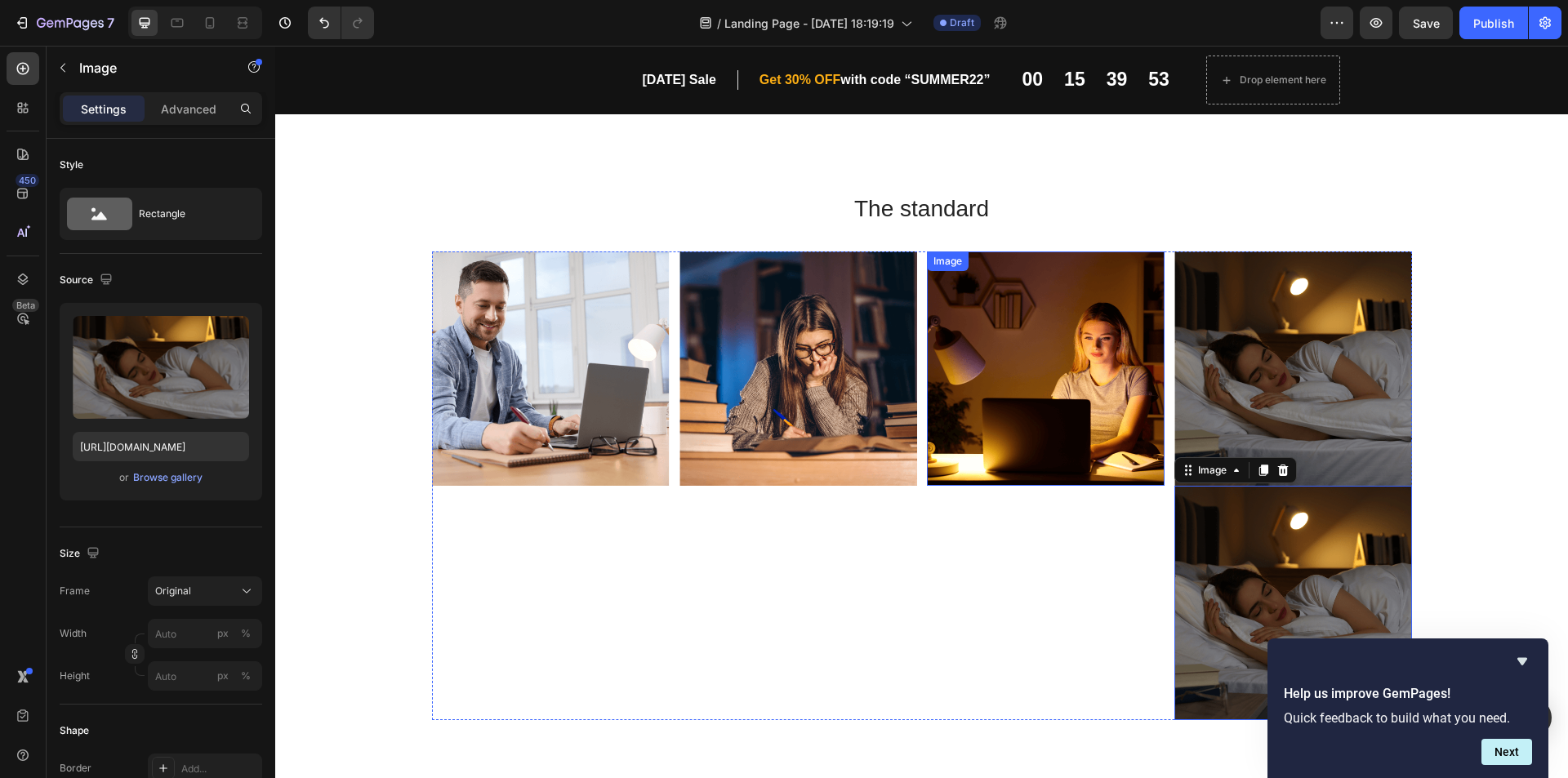
click at [1086, 427] on img at bounding box center [1046, 368] width 237 height 234
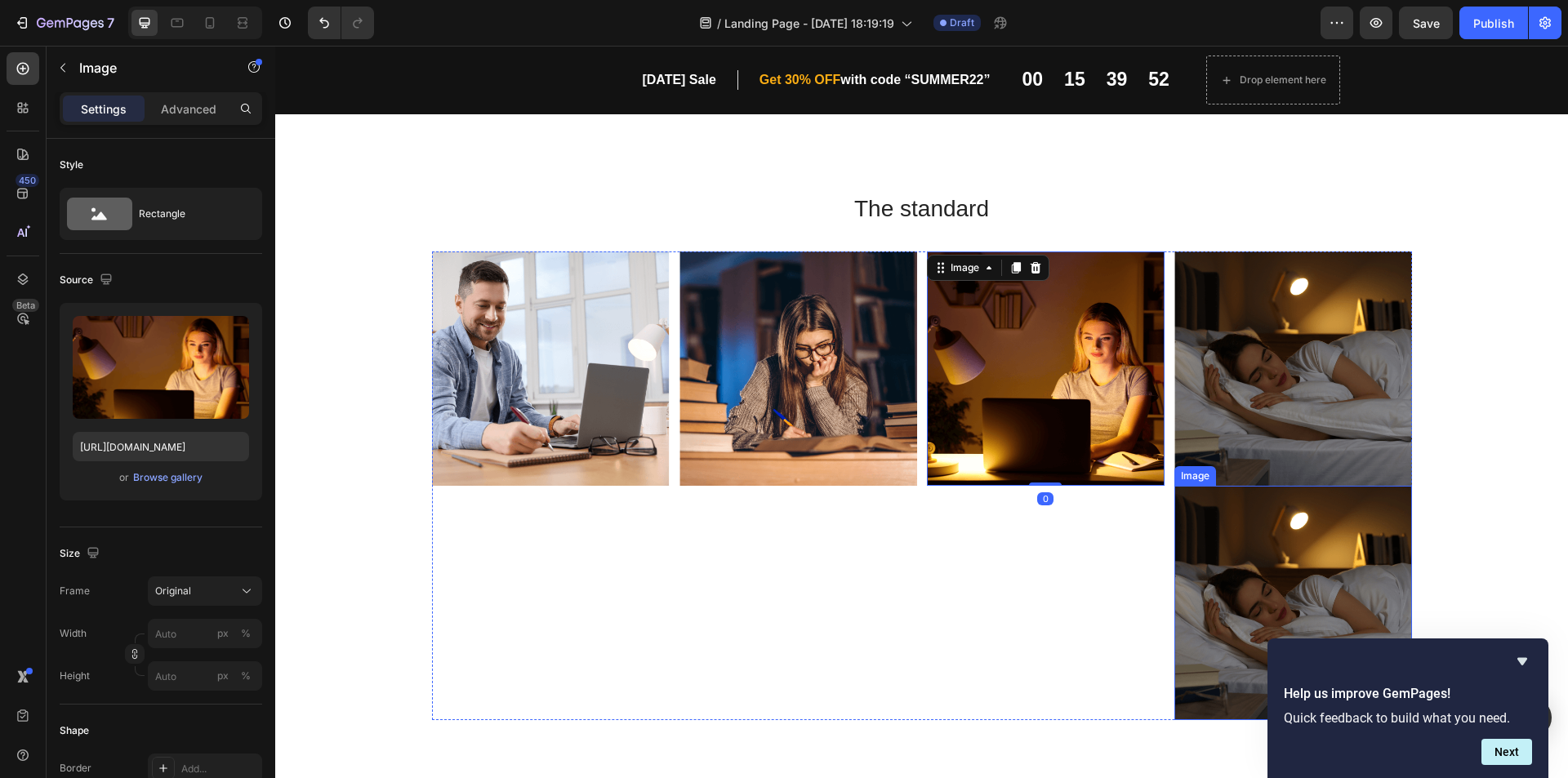
click at [1271, 601] on img at bounding box center [1293, 602] width 237 height 234
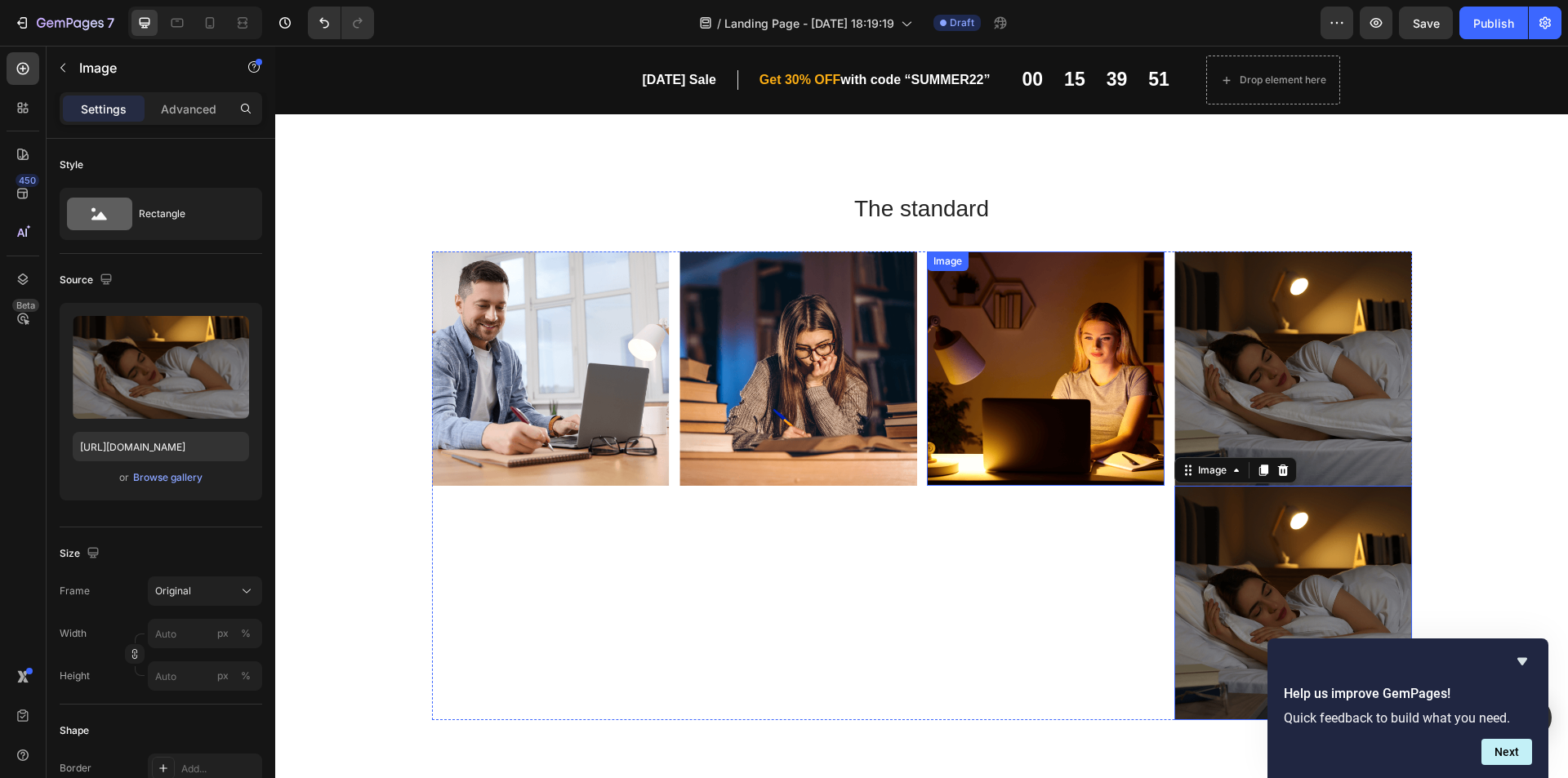
click at [1095, 366] on img at bounding box center [1046, 368] width 237 height 234
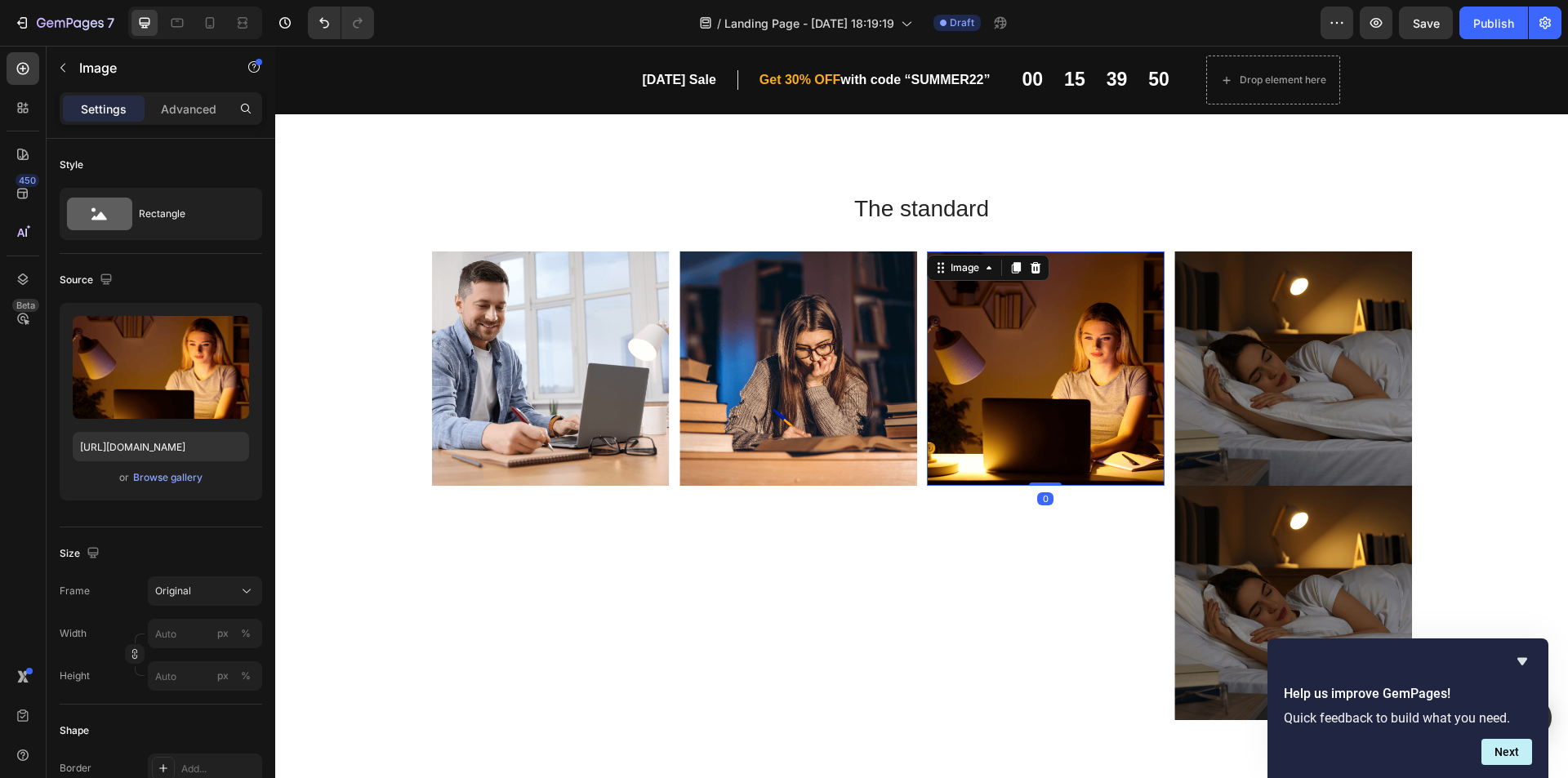
click at [1011, 269] on icon at bounding box center [1016, 268] width 9 height 11
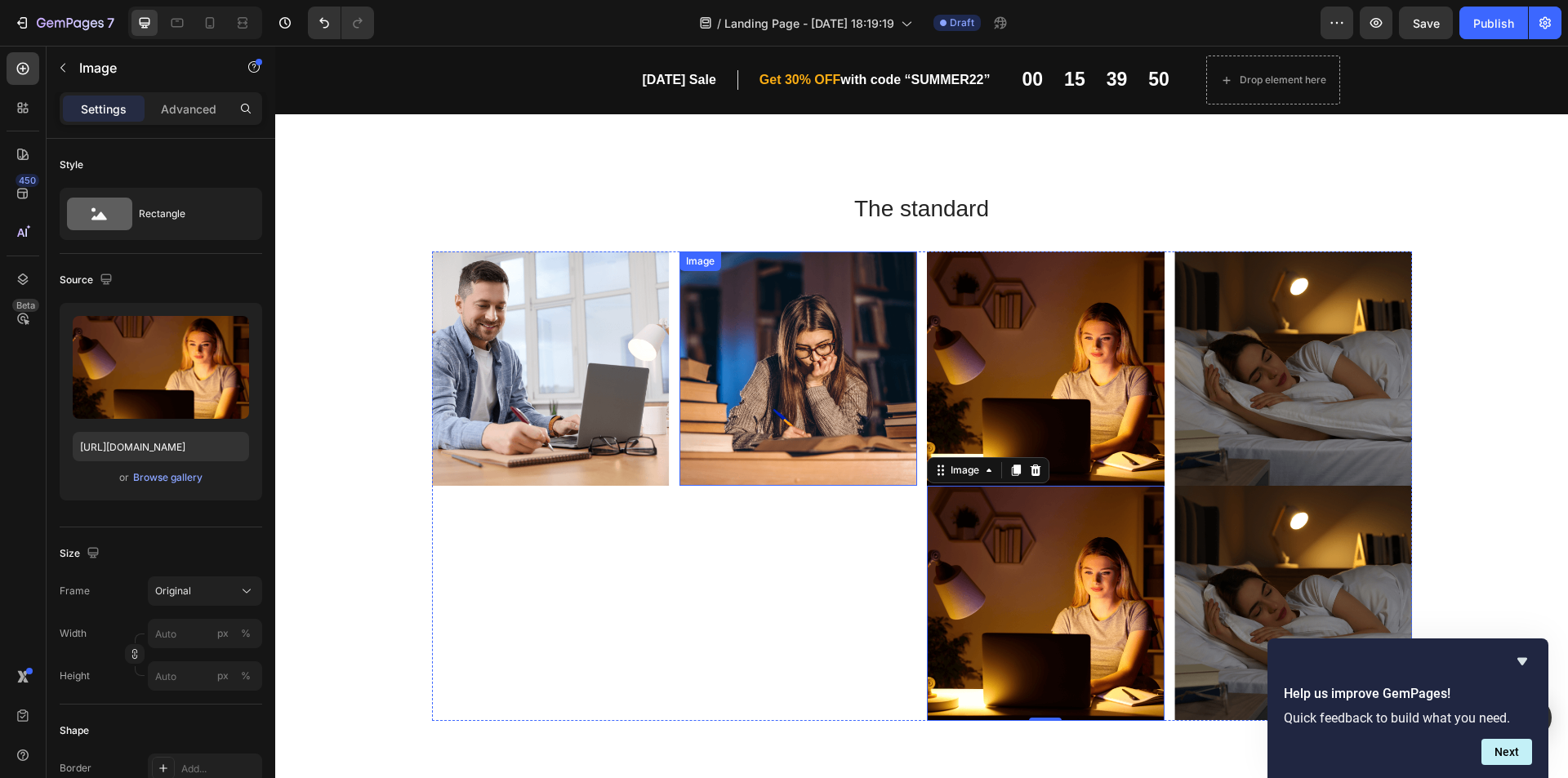
click at [760, 374] on img at bounding box center [798, 368] width 237 height 234
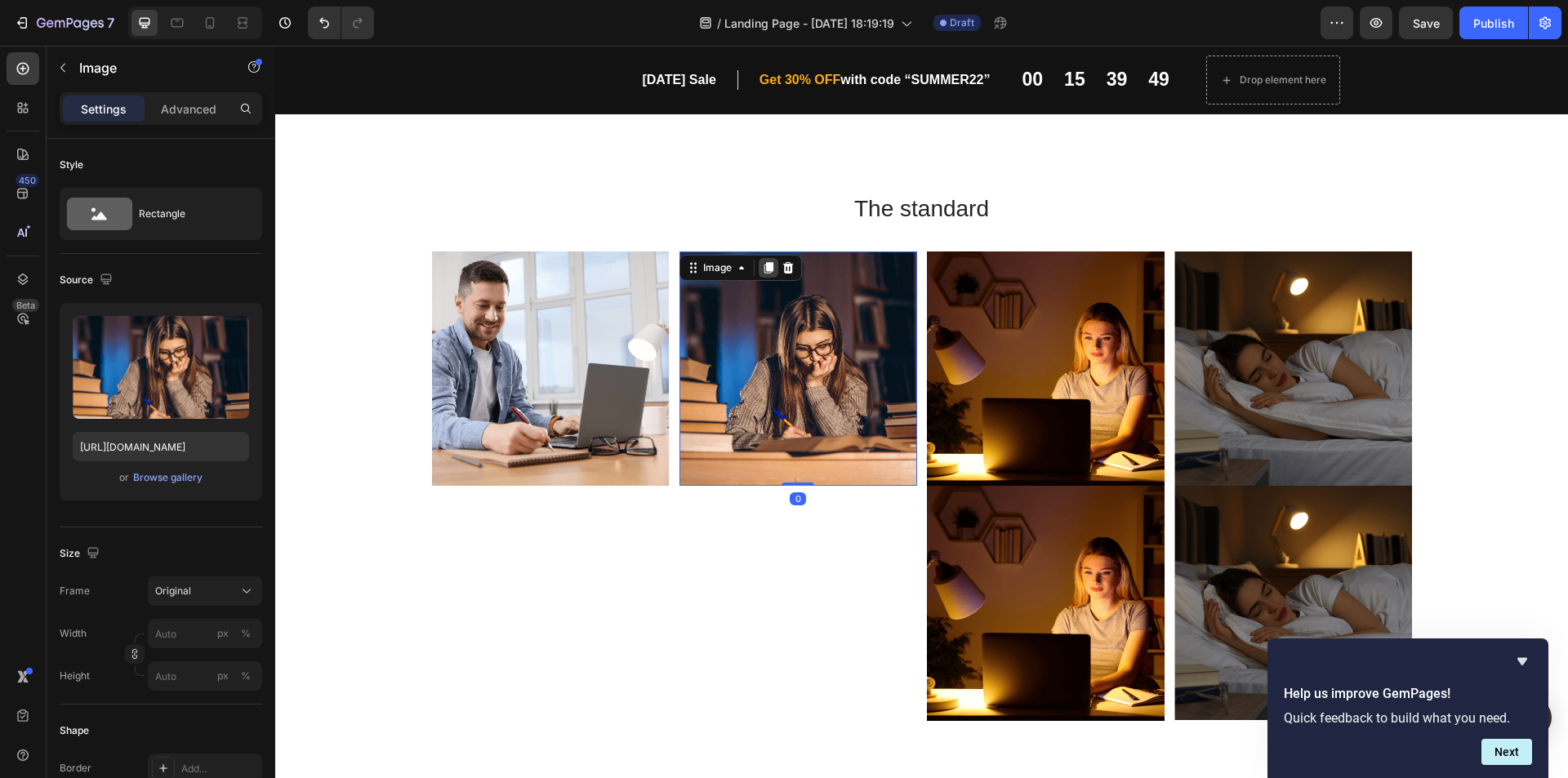
click at [764, 266] on icon at bounding box center [769, 268] width 9 height 11
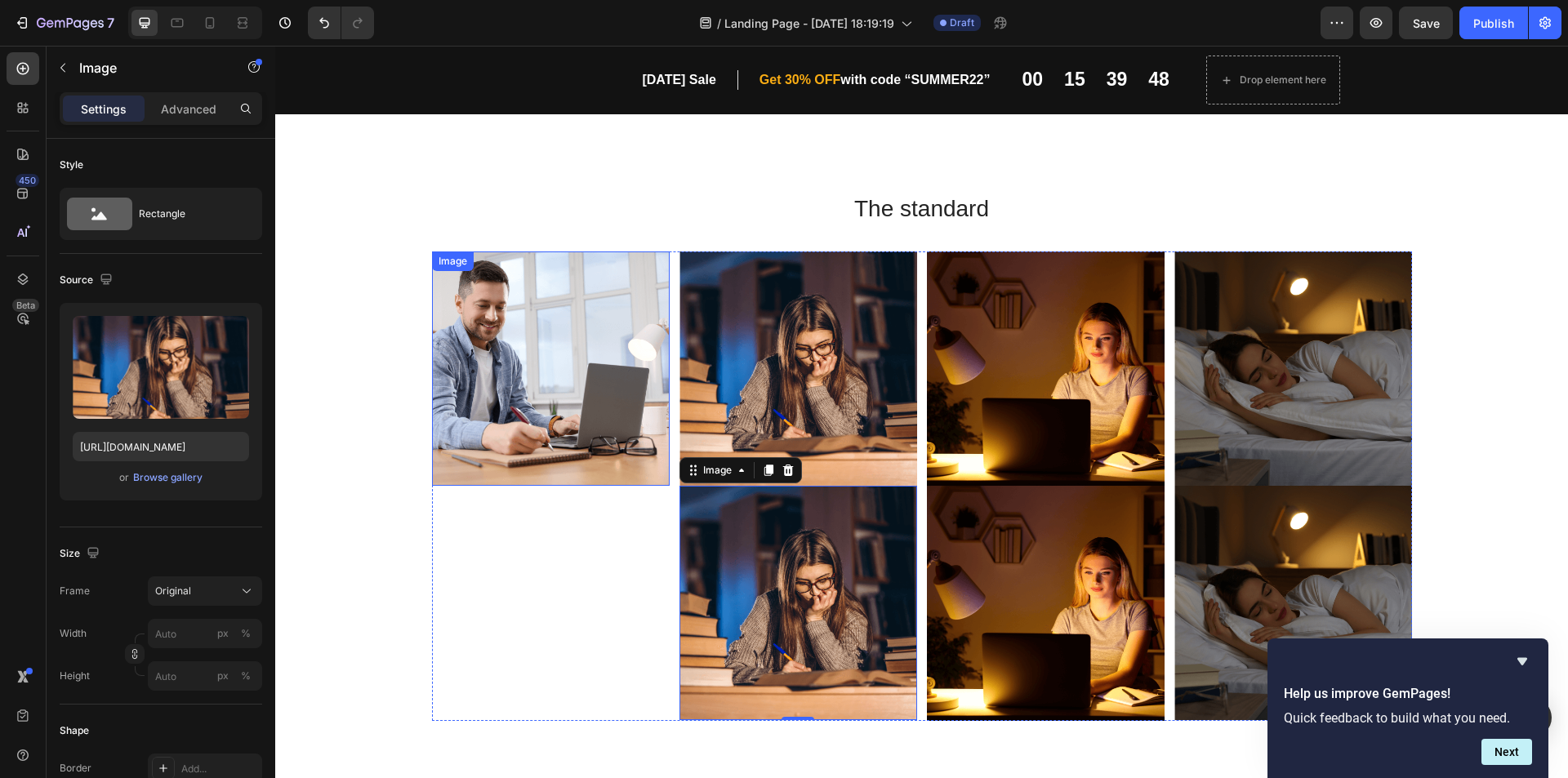
click at [493, 385] on img at bounding box center [551, 368] width 237 height 234
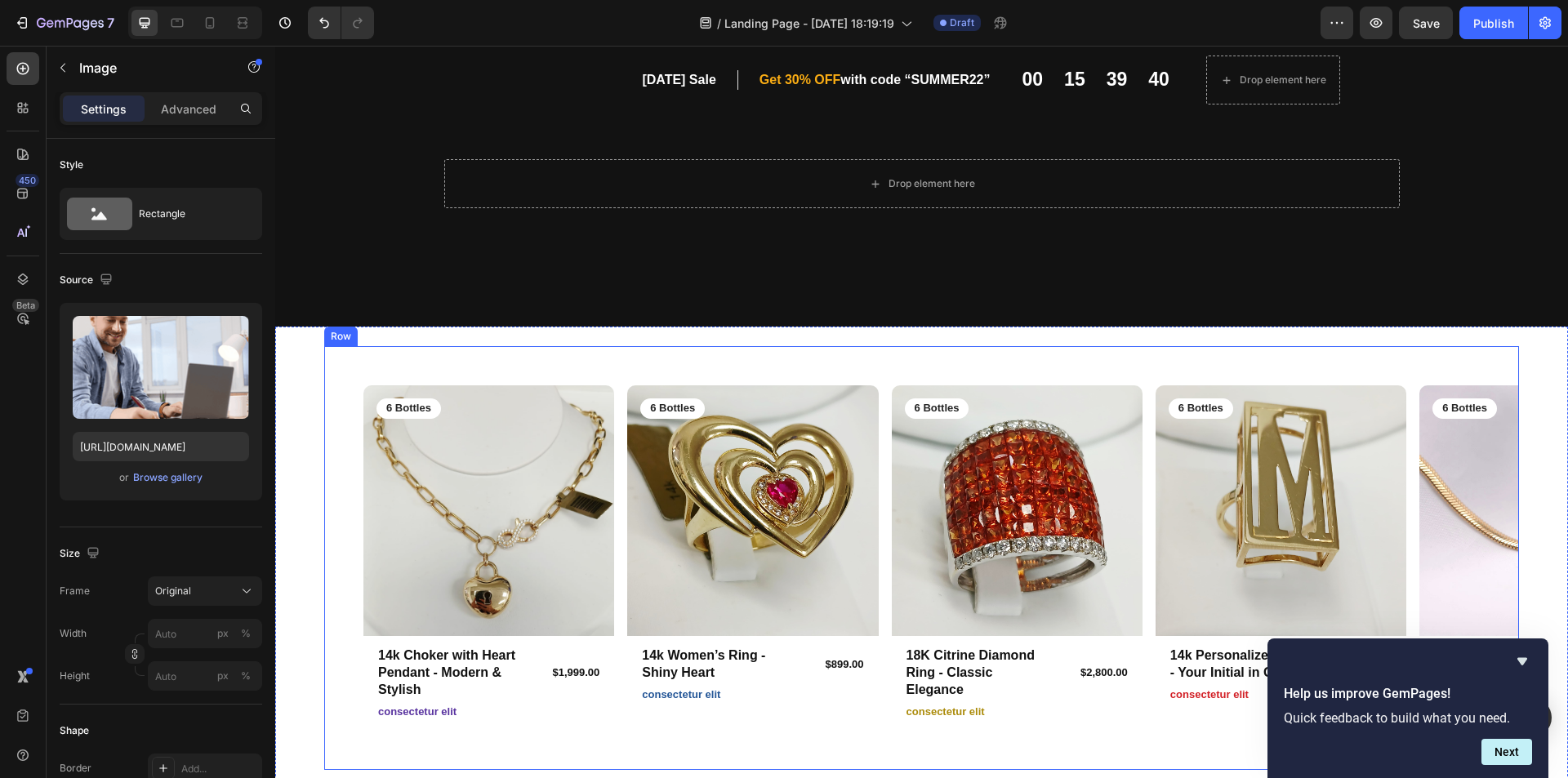
click at [575, 361] on div "Product Images 6 Bottles Text Block Row 14k Choker with Heart Pendant - Modern …" at bounding box center [921, 559] width 1194 height 424
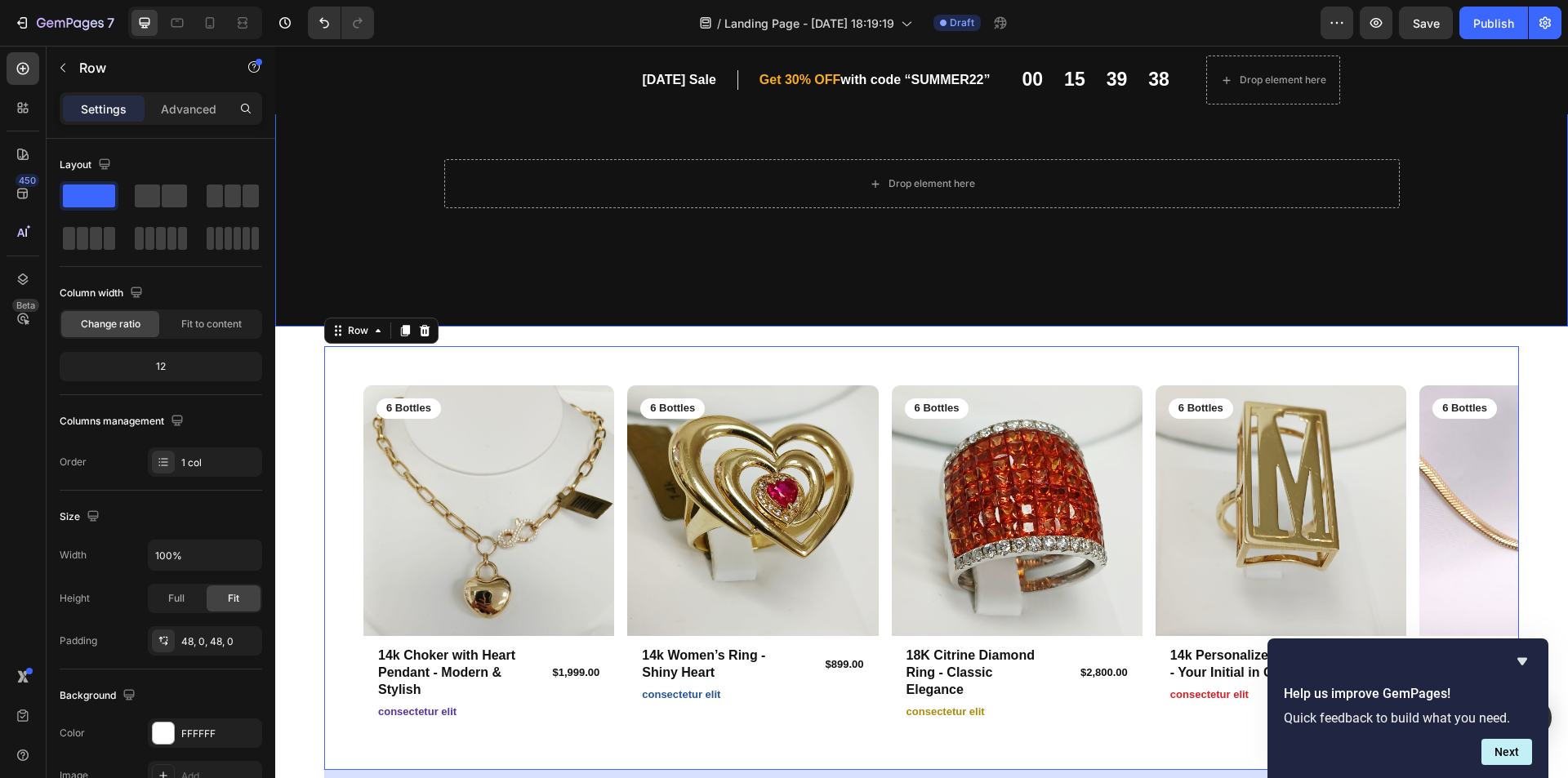
click at [1145, 294] on div "Image Image Free shipping Text Block from The States Text Block Advanced List I…" at bounding box center [922, 203] width 980 height 248
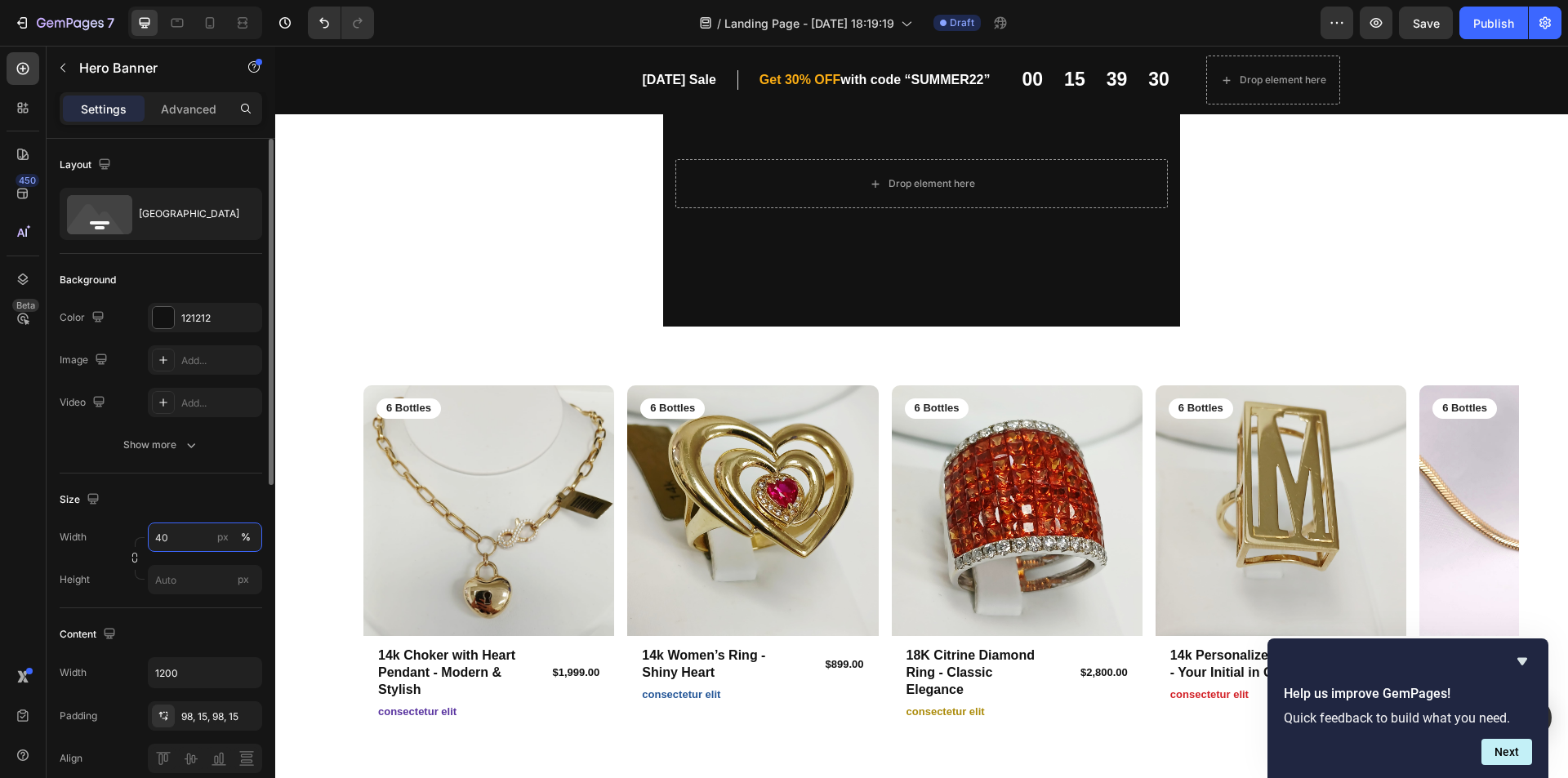
type input "4"
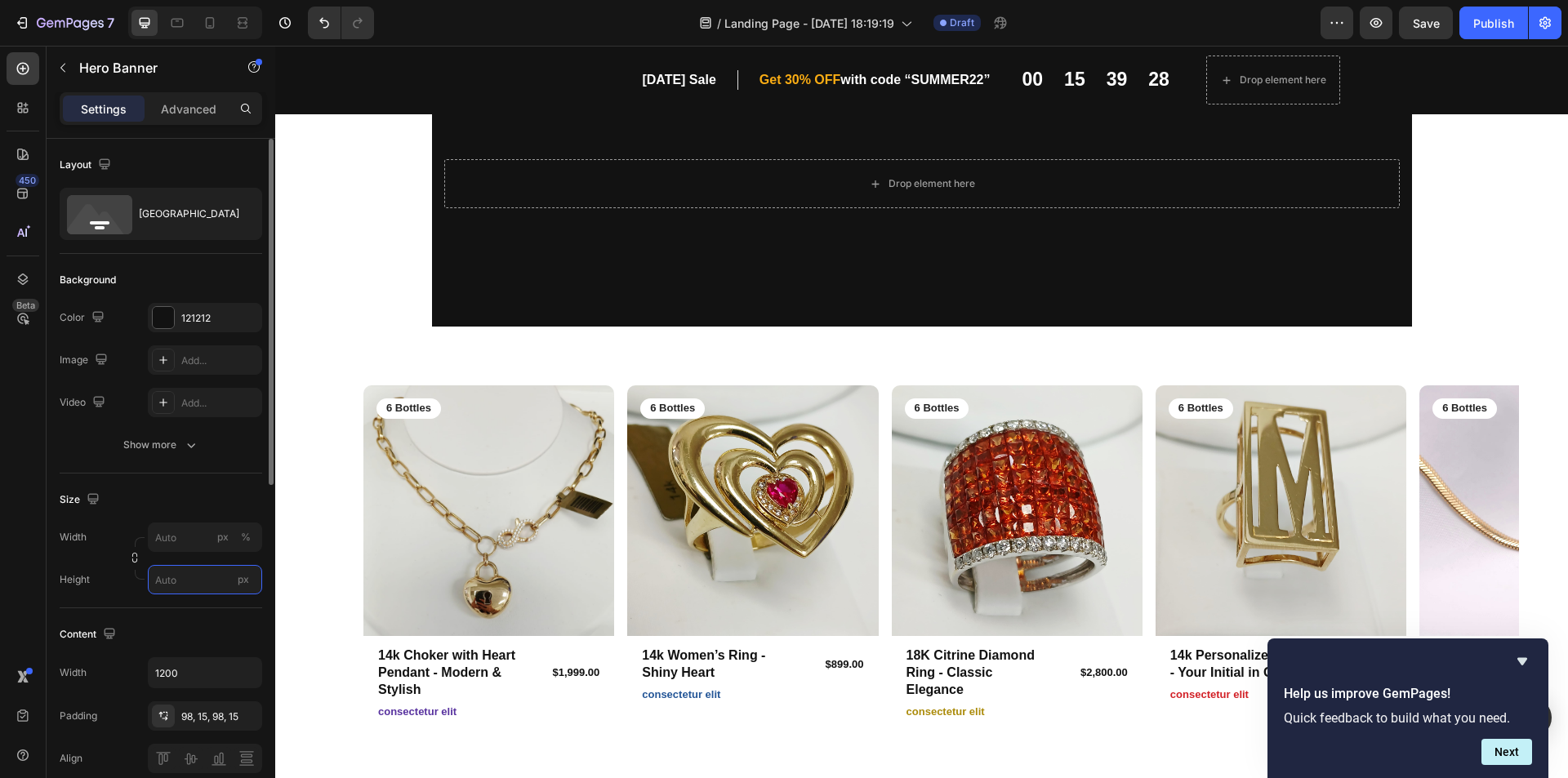
click at [162, 577] on input "px" at bounding box center [205, 579] width 114 height 29
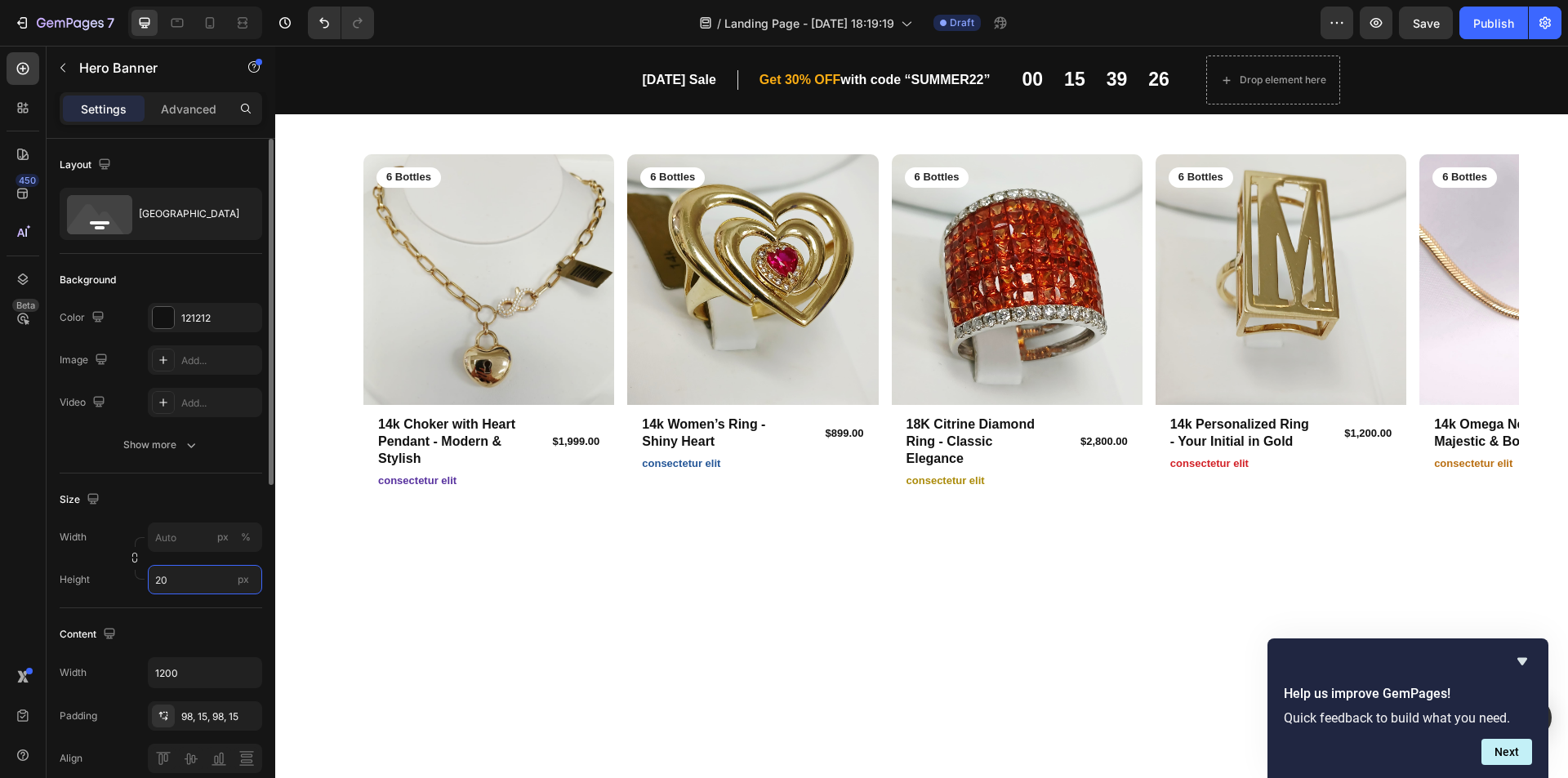
type input "2"
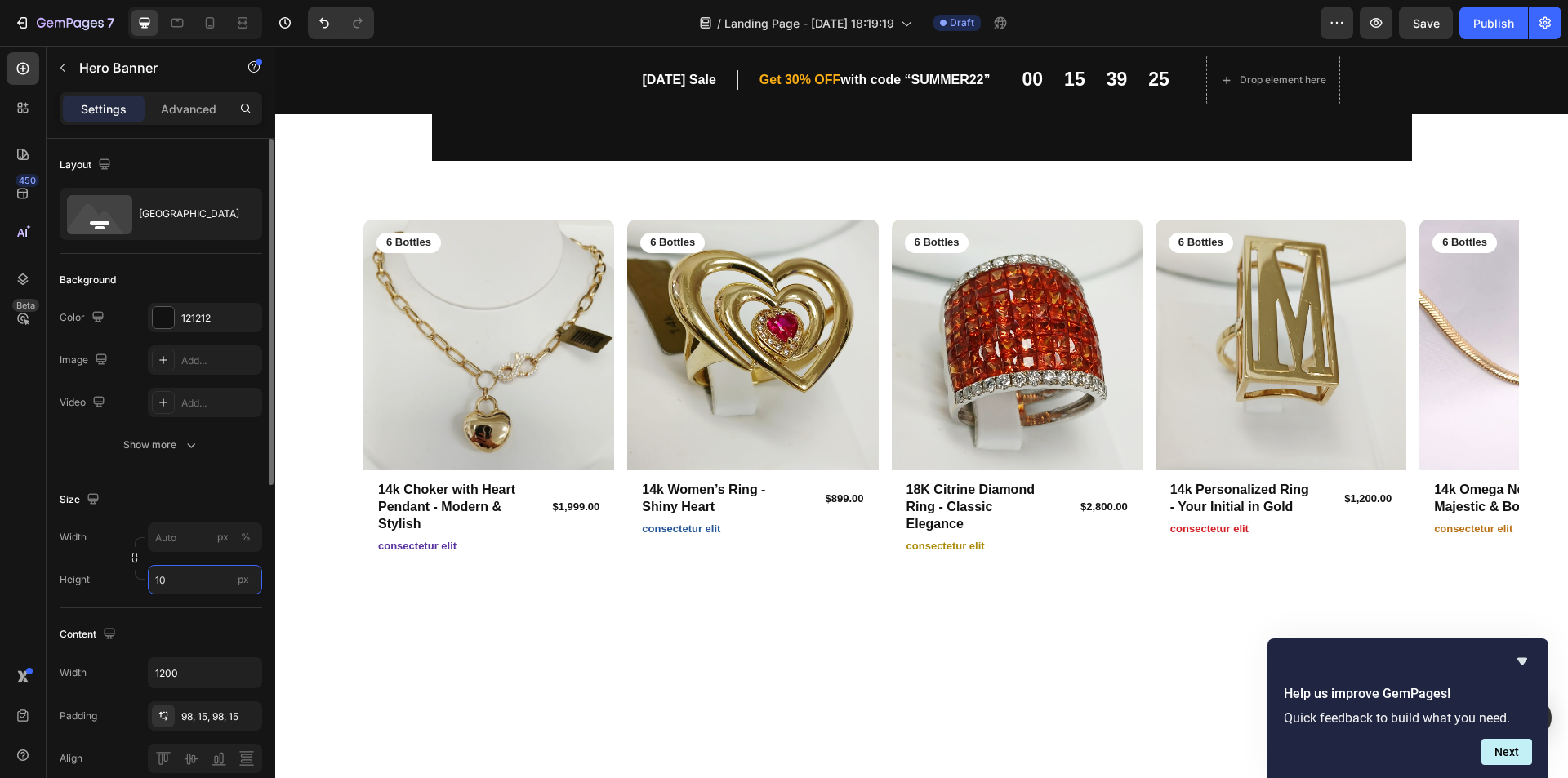
type input "1"
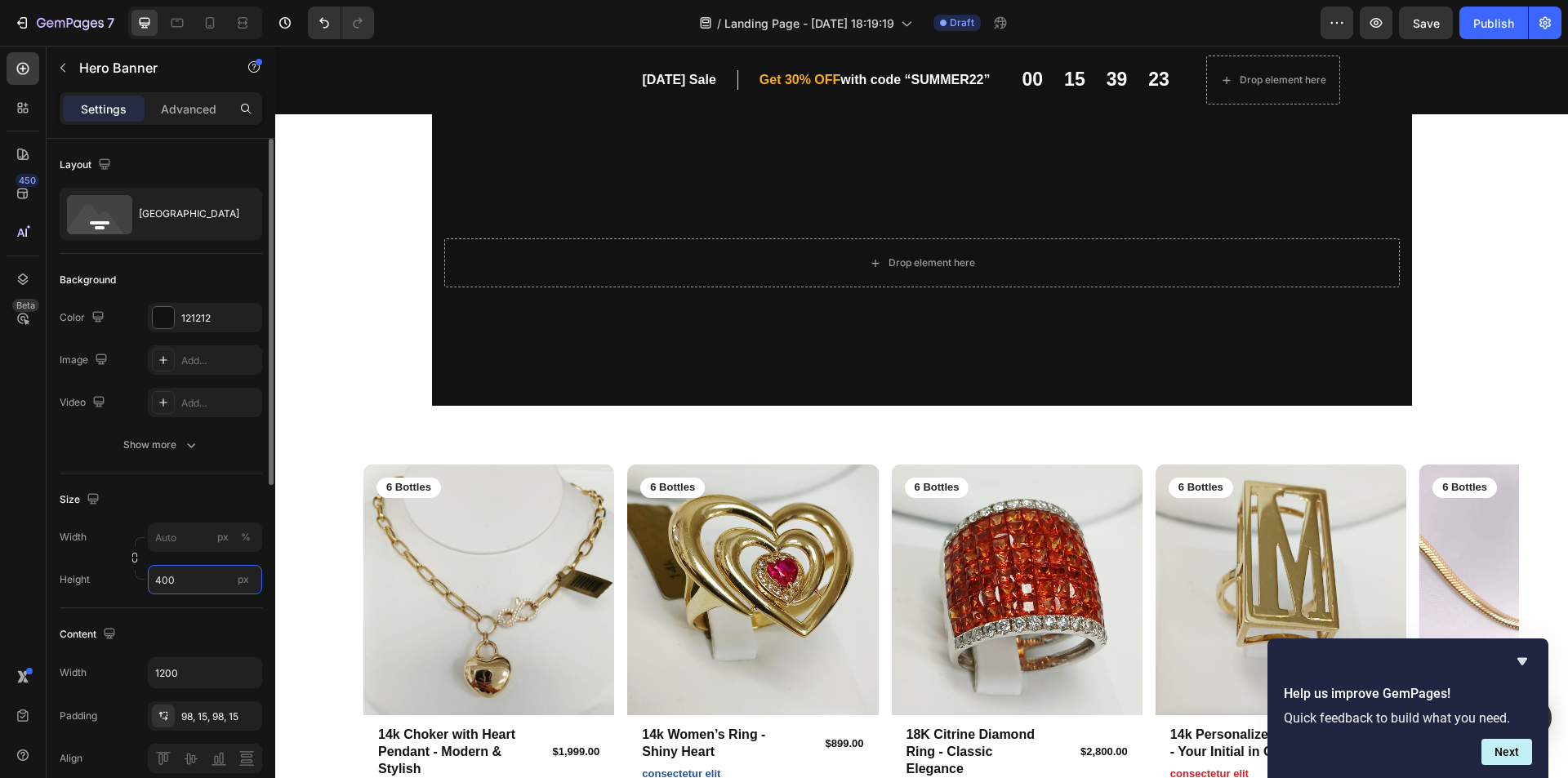
type input "400"
click at [179, 521] on div "Size Width px % Height 400 px" at bounding box center [161, 541] width 203 height 134
click at [241, 541] on div "%" at bounding box center [246, 538] width 9 height 15
click at [171, 542] on input "px %" at bounding box center [205, 537] width 114 height 29
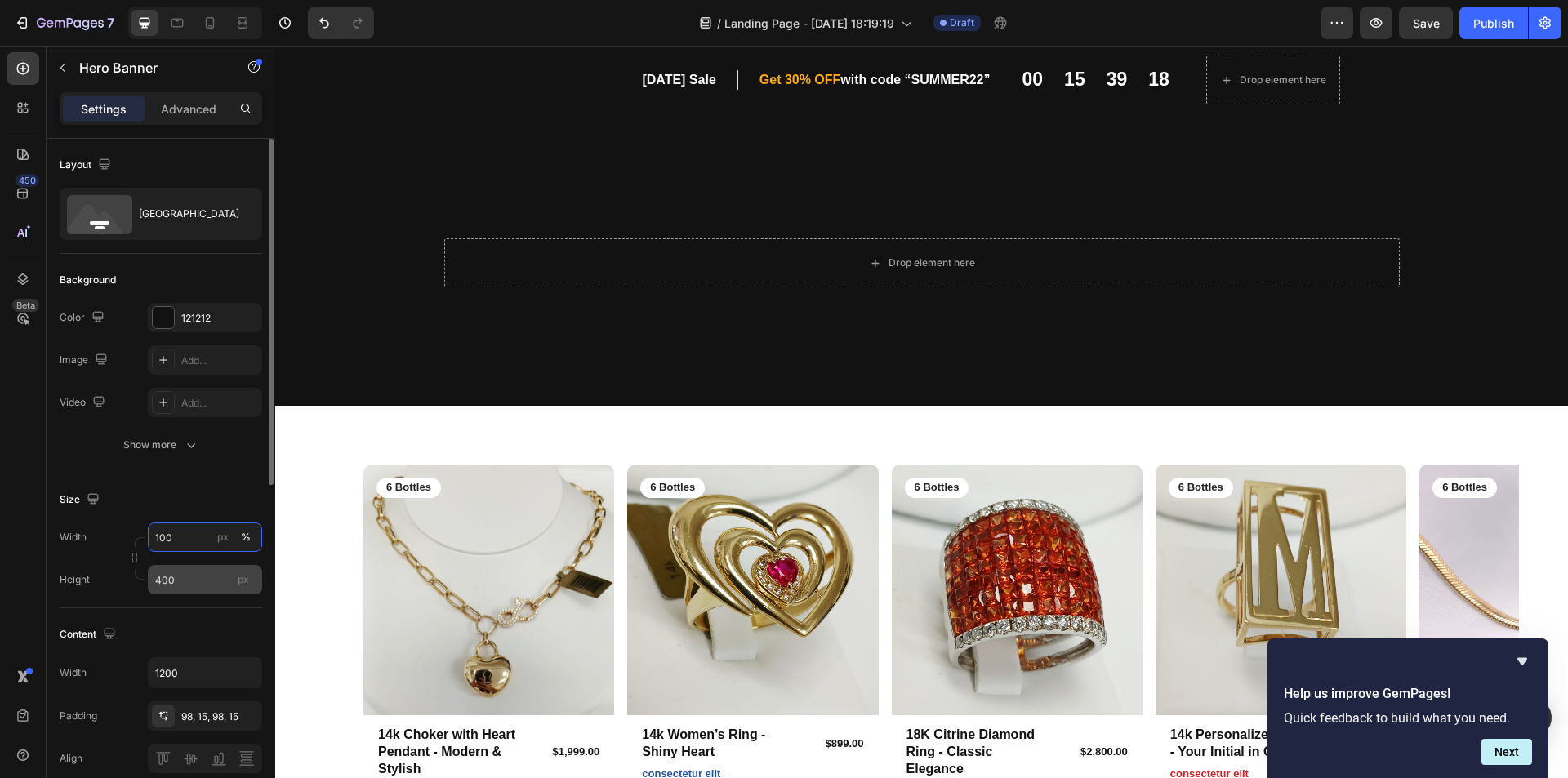
type input "100"
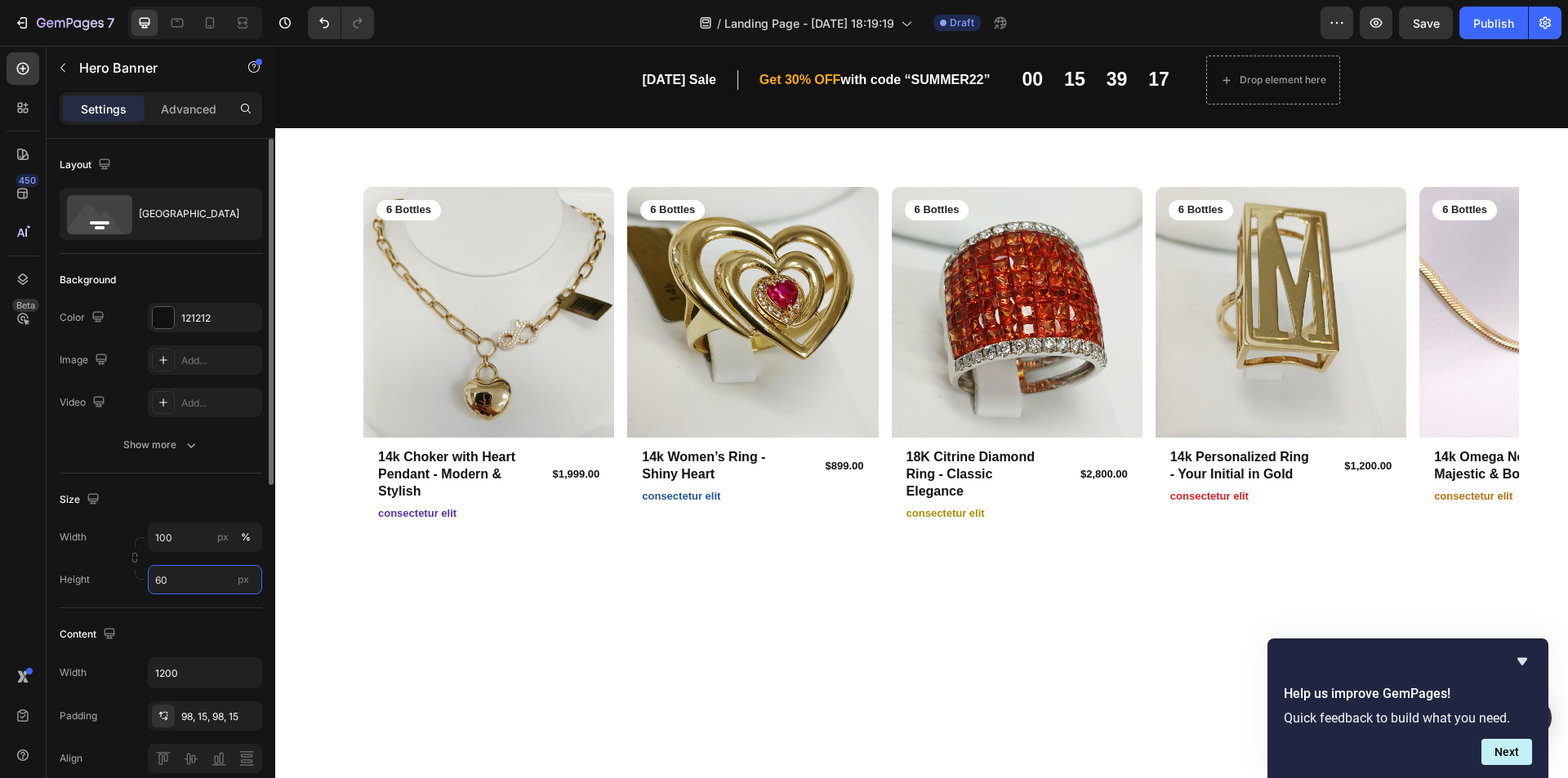
type input "6"
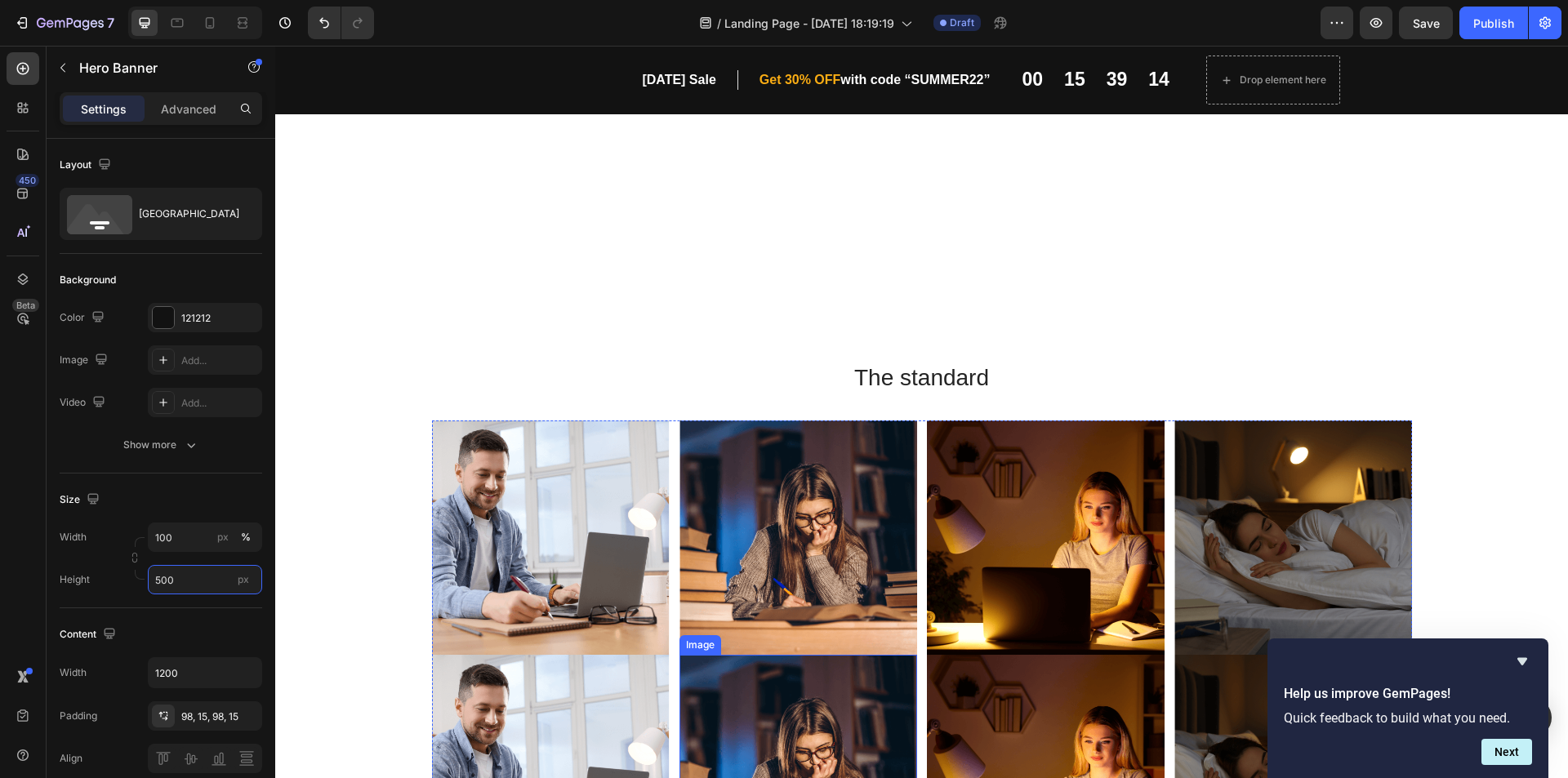
scroll to position [1062, 0]
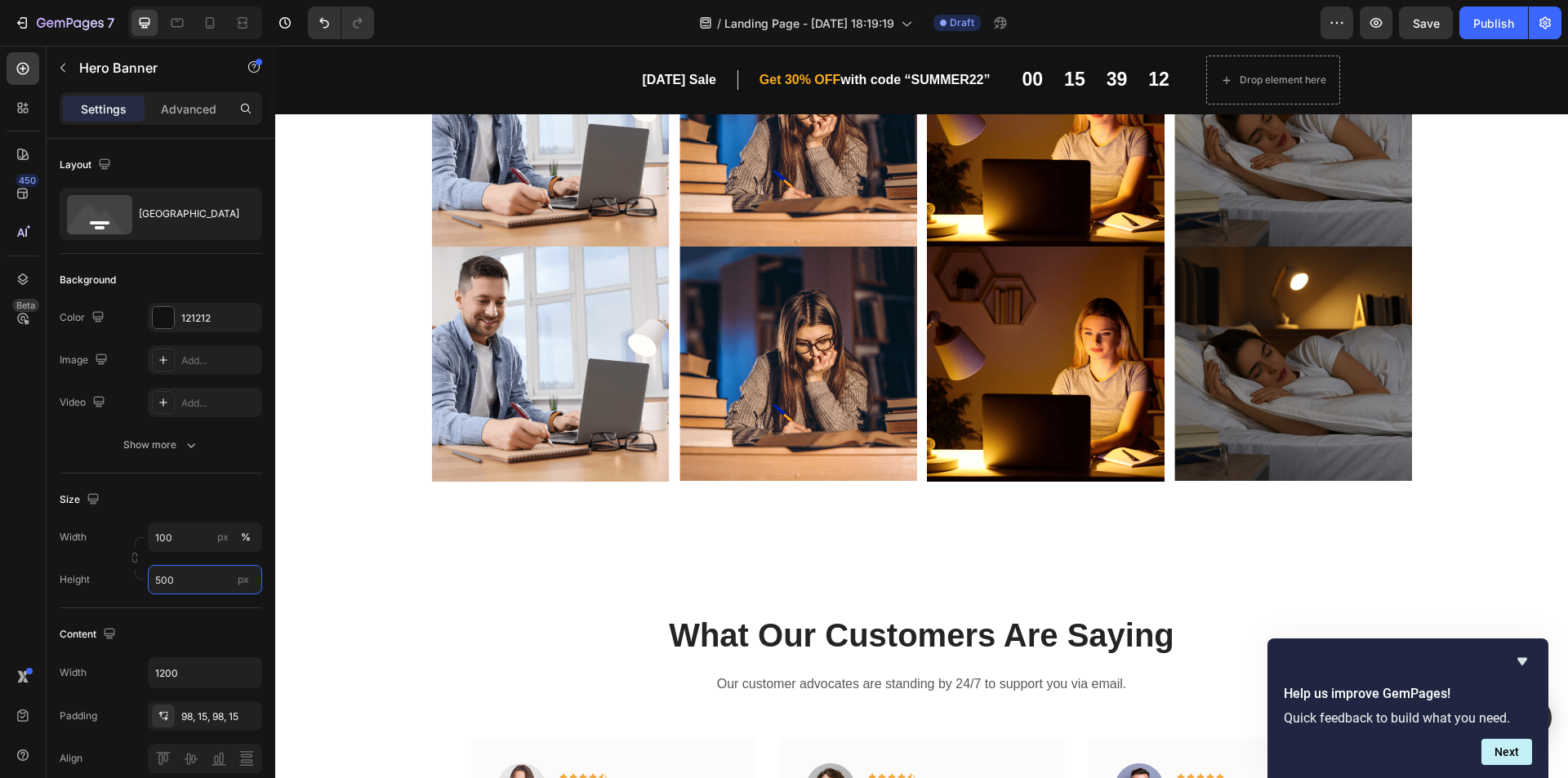
type input "500"
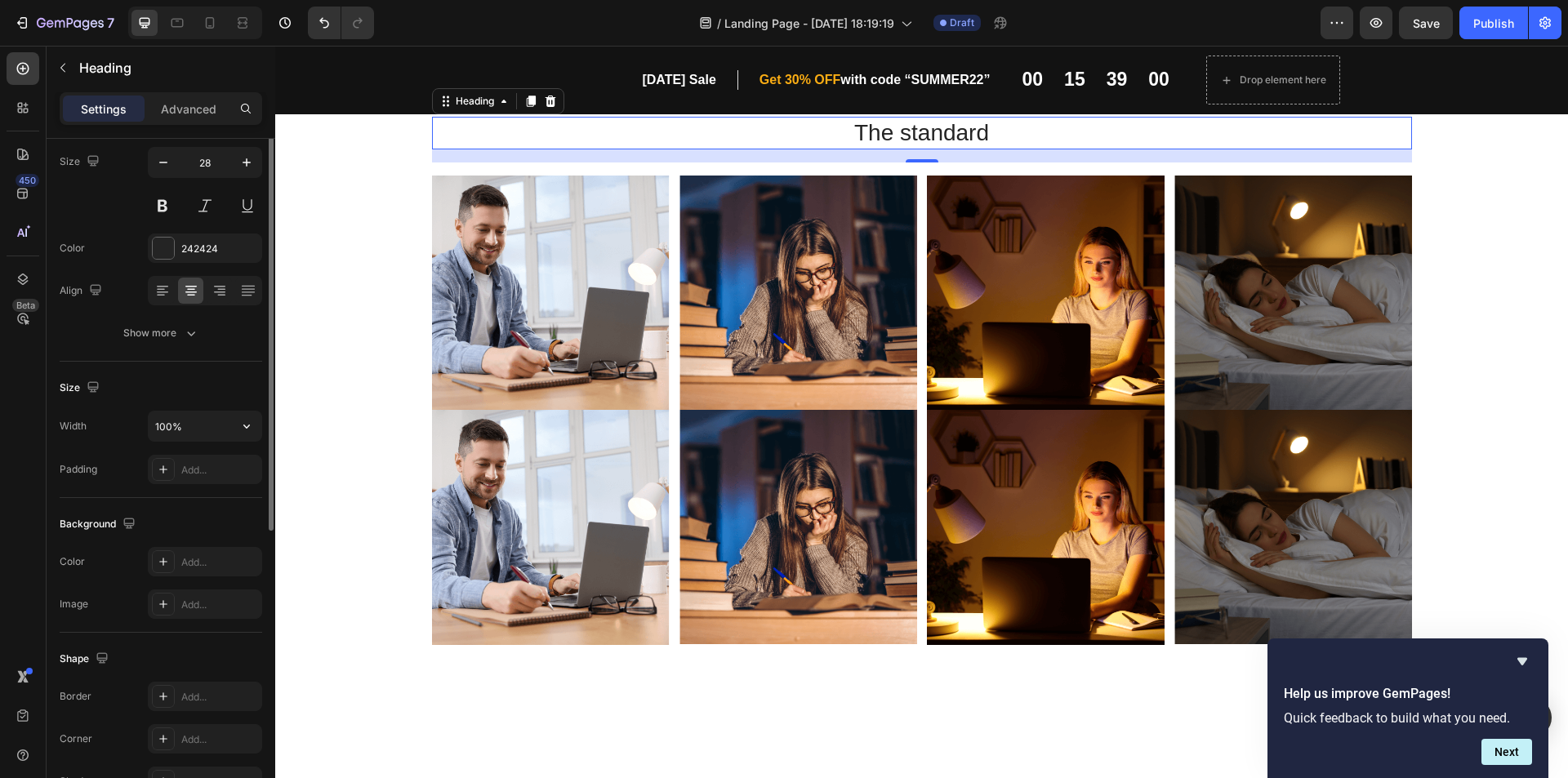
scroll to position [0, 0]
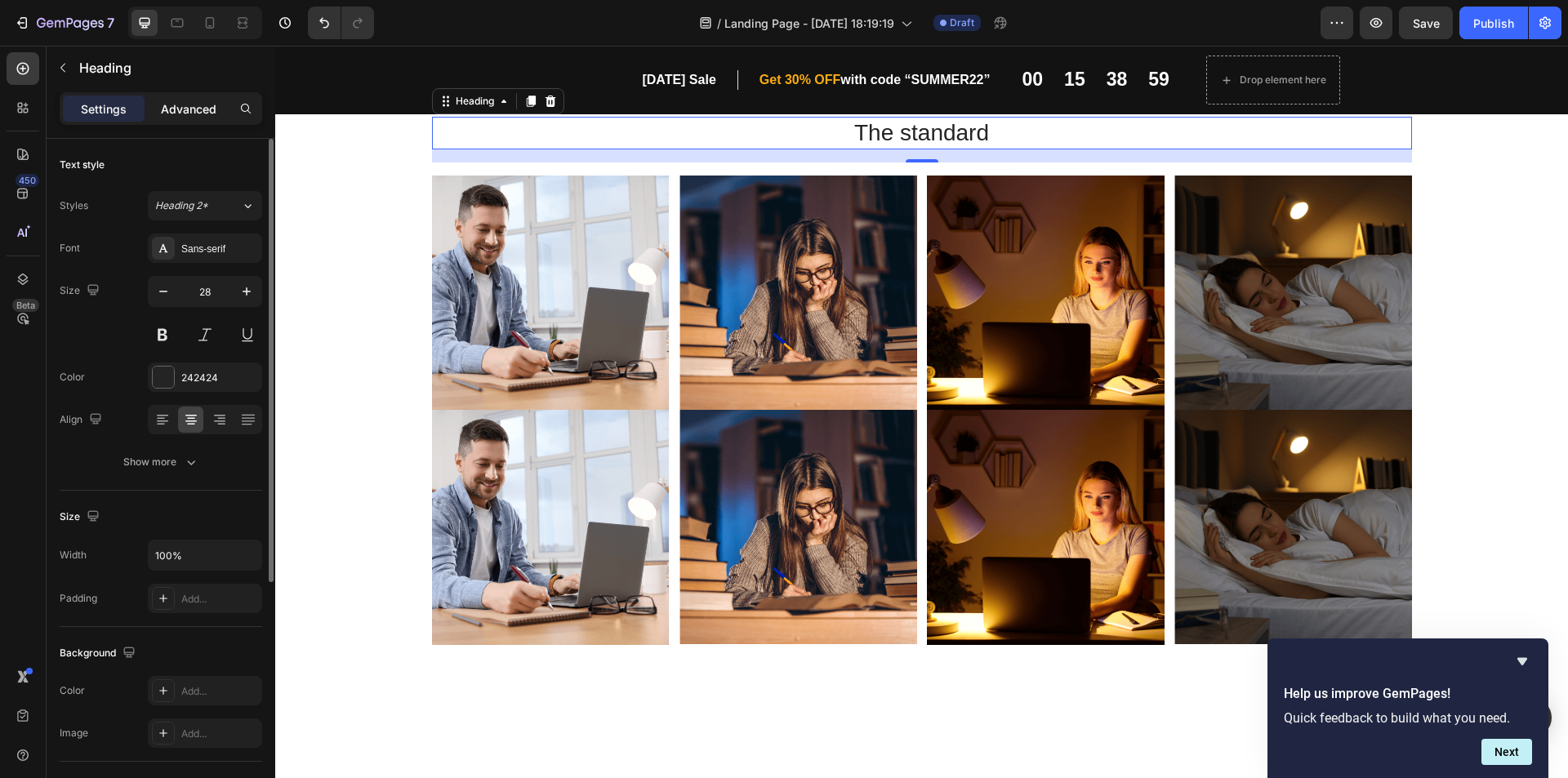
click at [187, 106] on p "Advanced" at bounding box center [188, 109] width 55 height 17
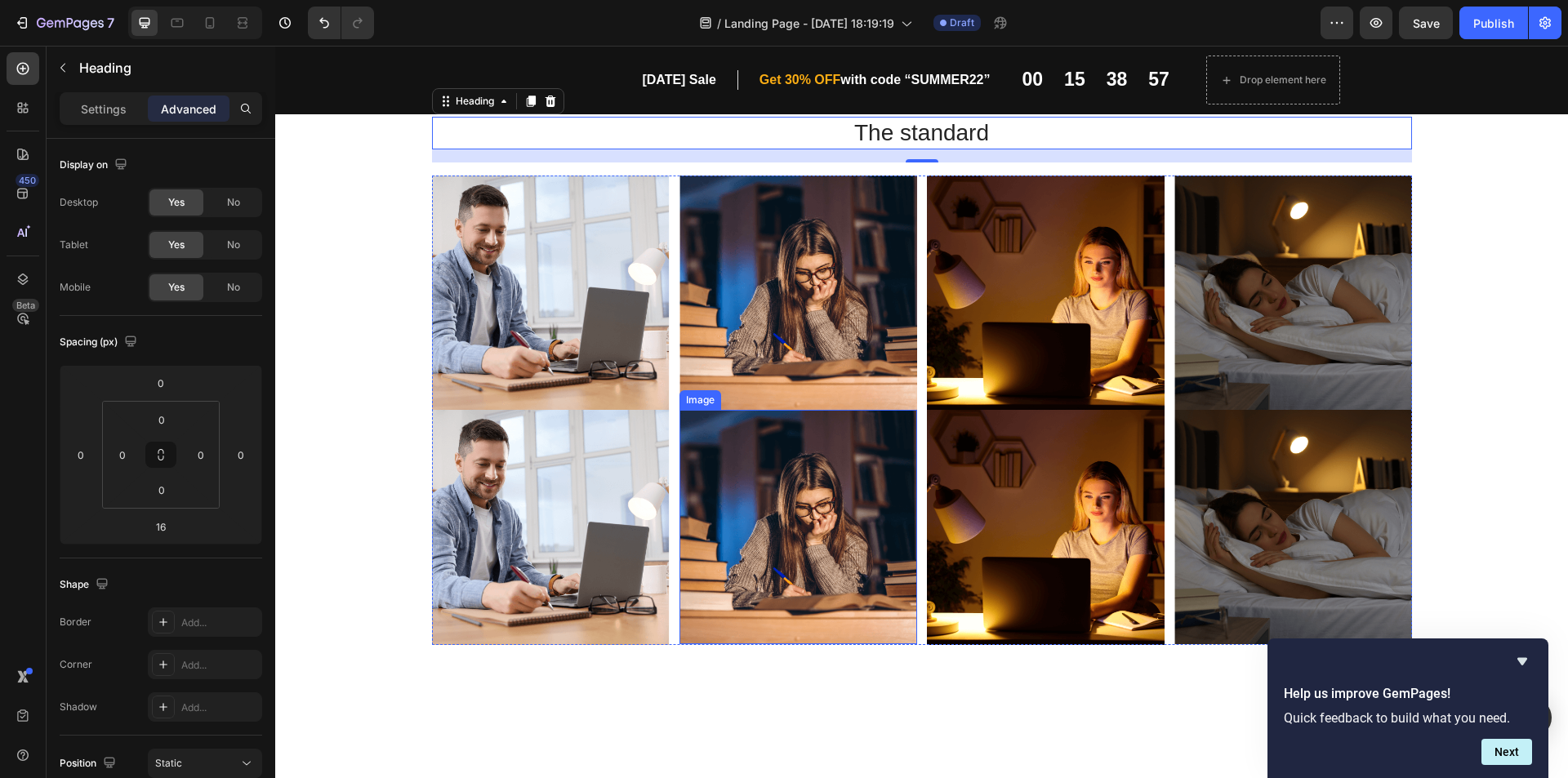
click at [761, 452] on img at bounding box center [798, 527] width 237 height 234
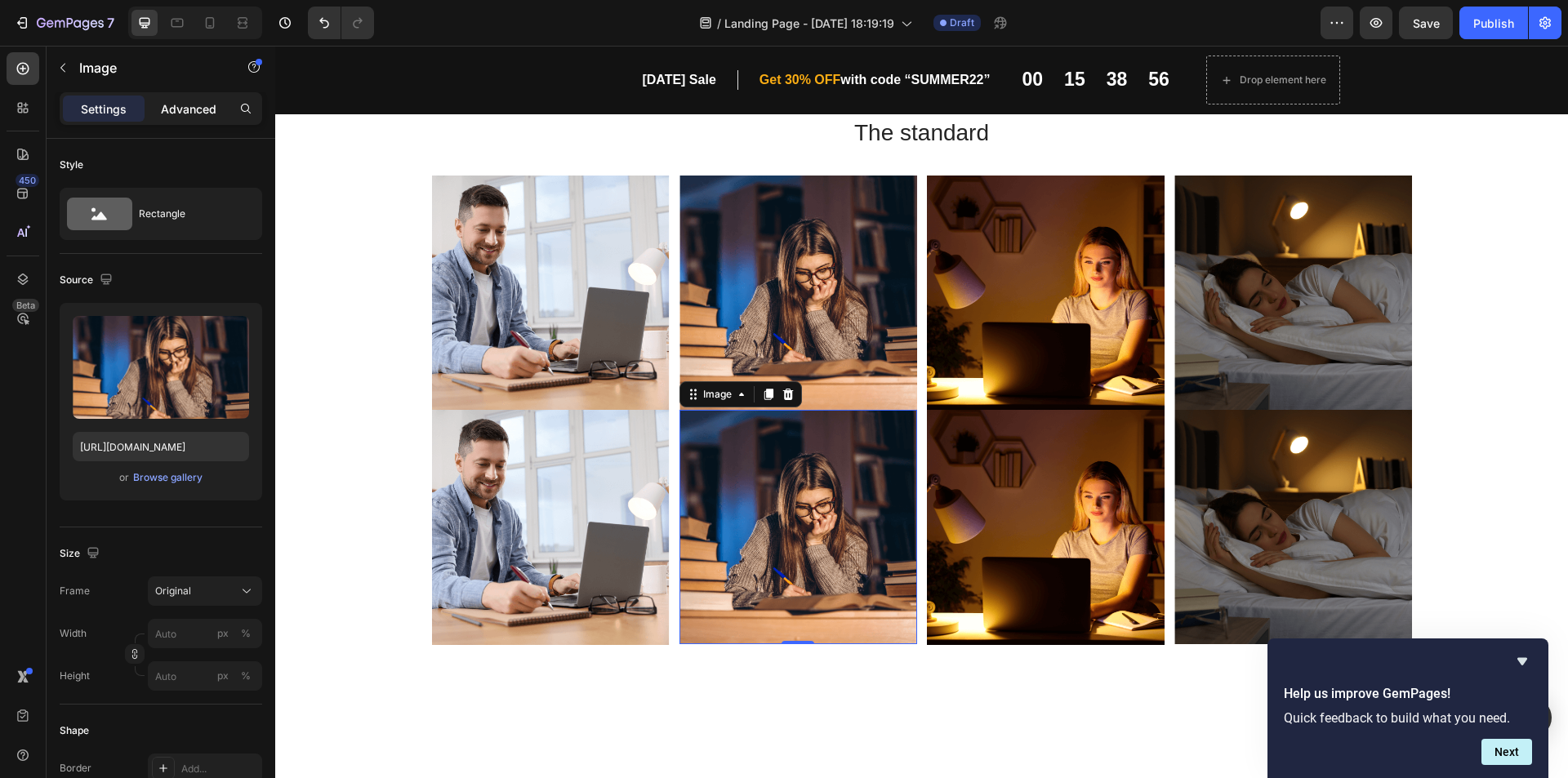
click at [199, 106] on p "Advanced" at bounding box center [188, 109] width 55 height 17
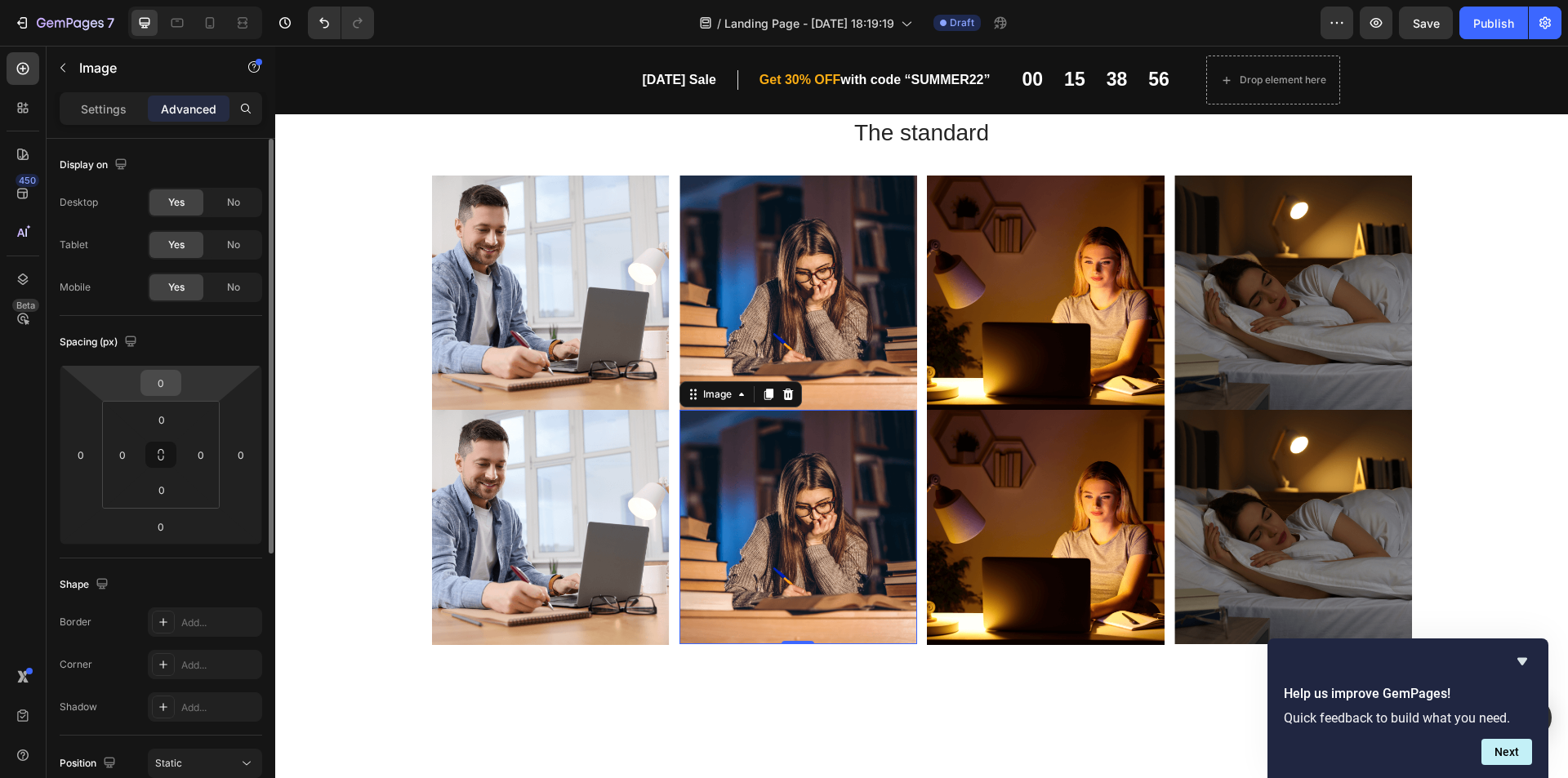
click at [160, 389] on input "0" at bounding box center [161, 383] width 33 height 24
click at [162, 387] on input "0" at bounding box center [161, 383] width 33 height 24
click at [158, 388] on input "0" at bounding box center [161, 383] width 33 height 24
type input "20"
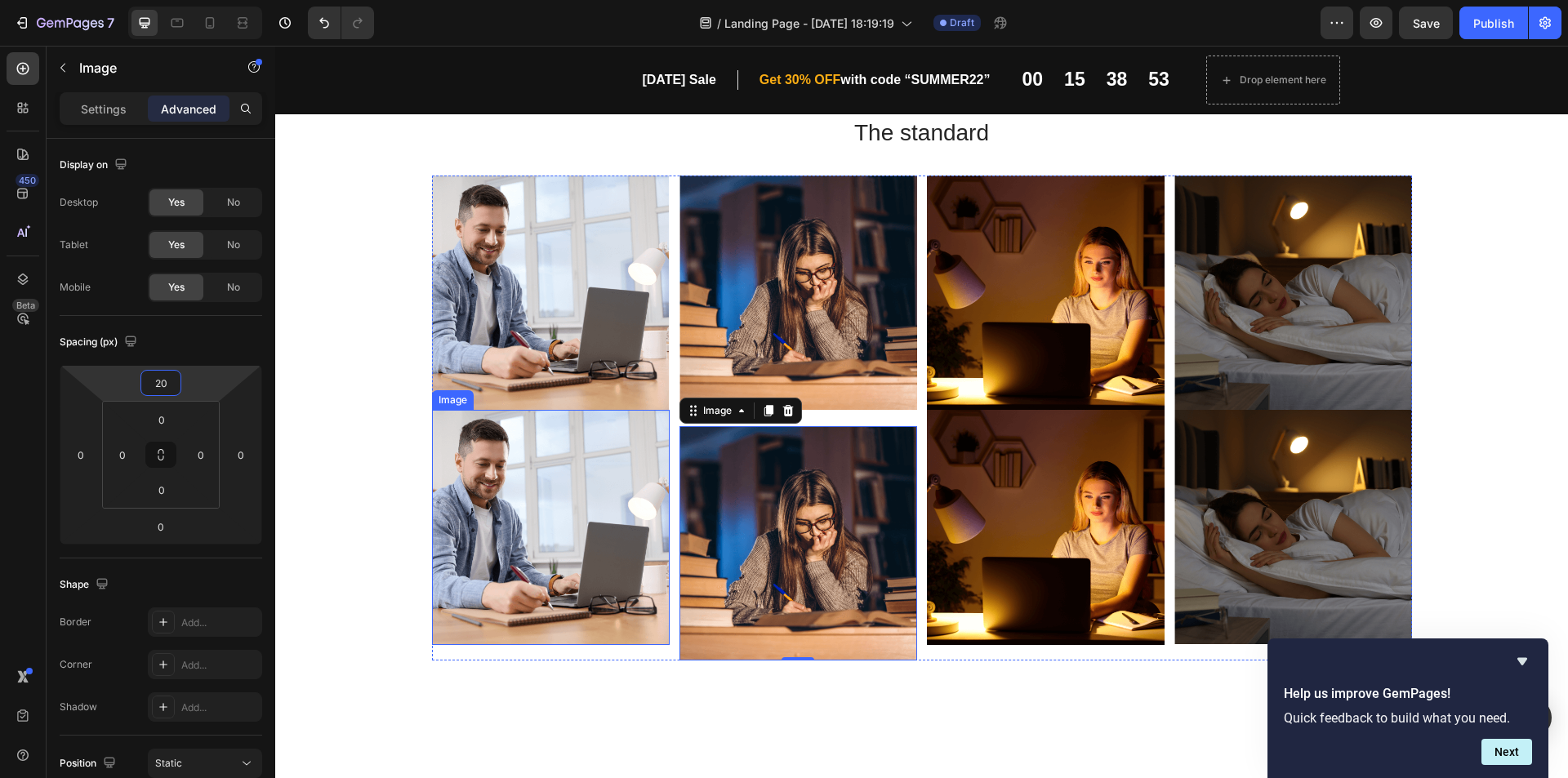
click at [584, 465] on img at bounding box center [551, 527] width 237 height 234
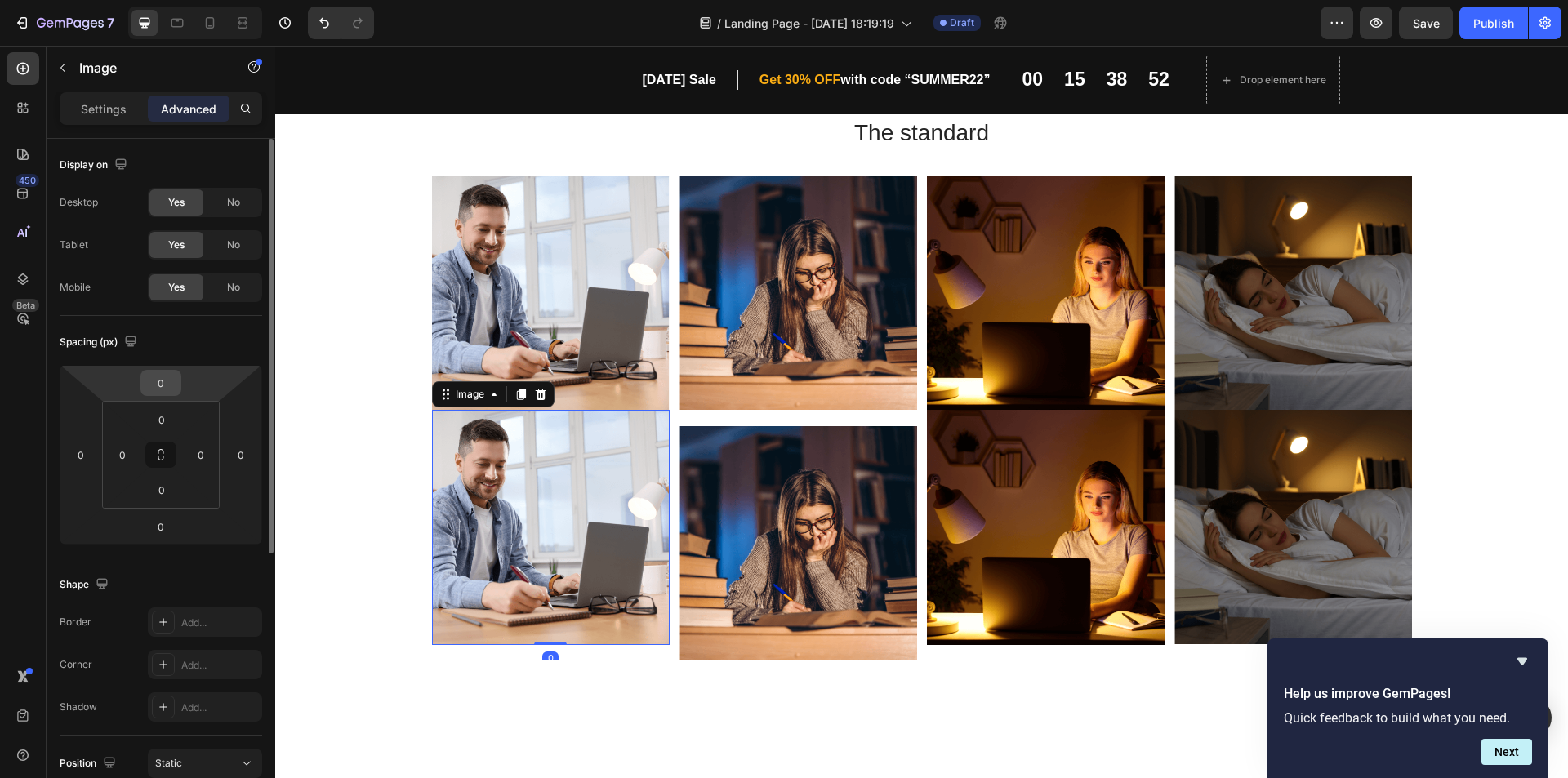
click at [153, 381] on input "0" at bounding box center [161, 383] width 33 height 24
type input "20"
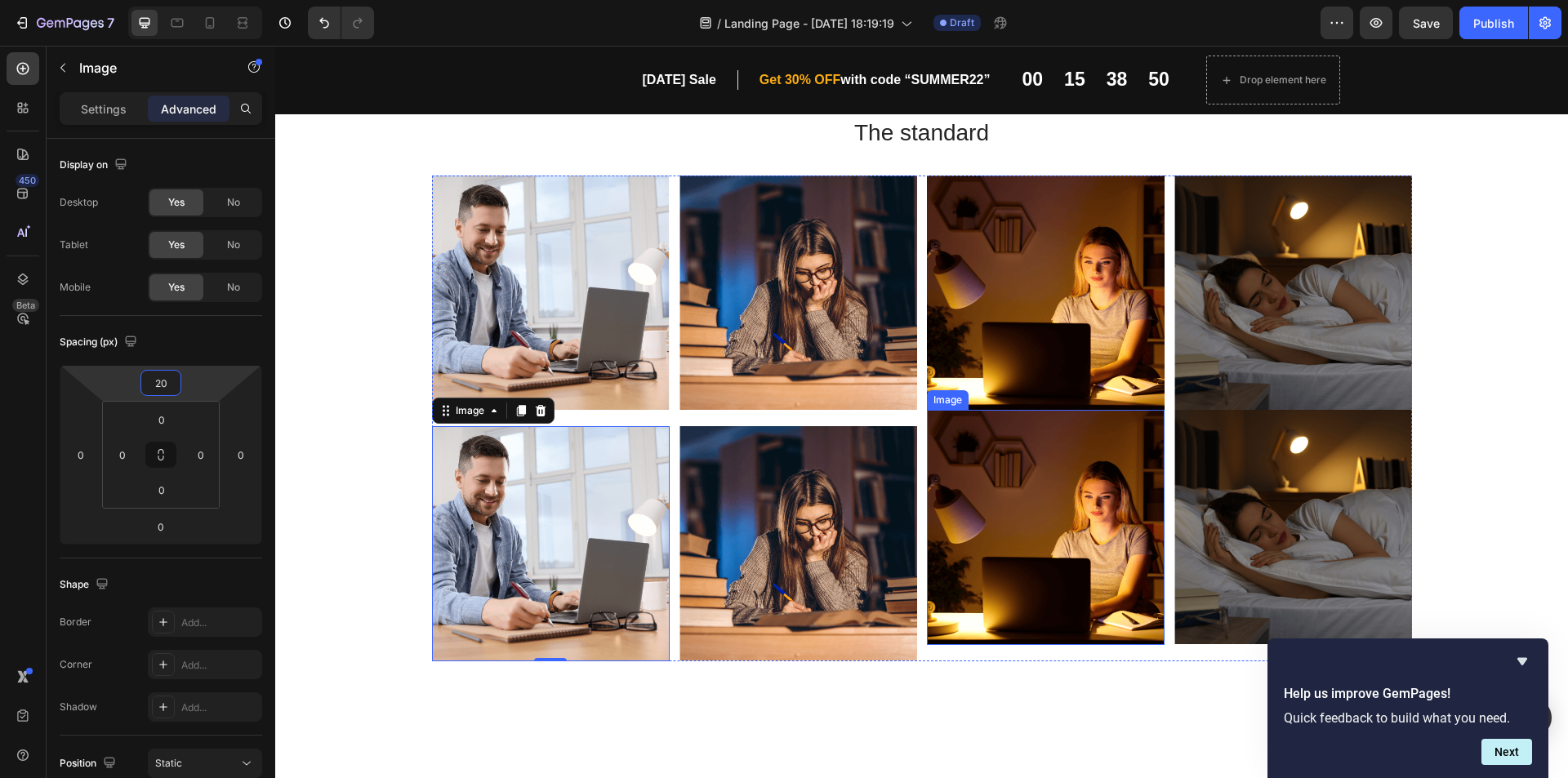
click at [1034, 481] on img at bounding box center [1046, 527] width 237 height 234
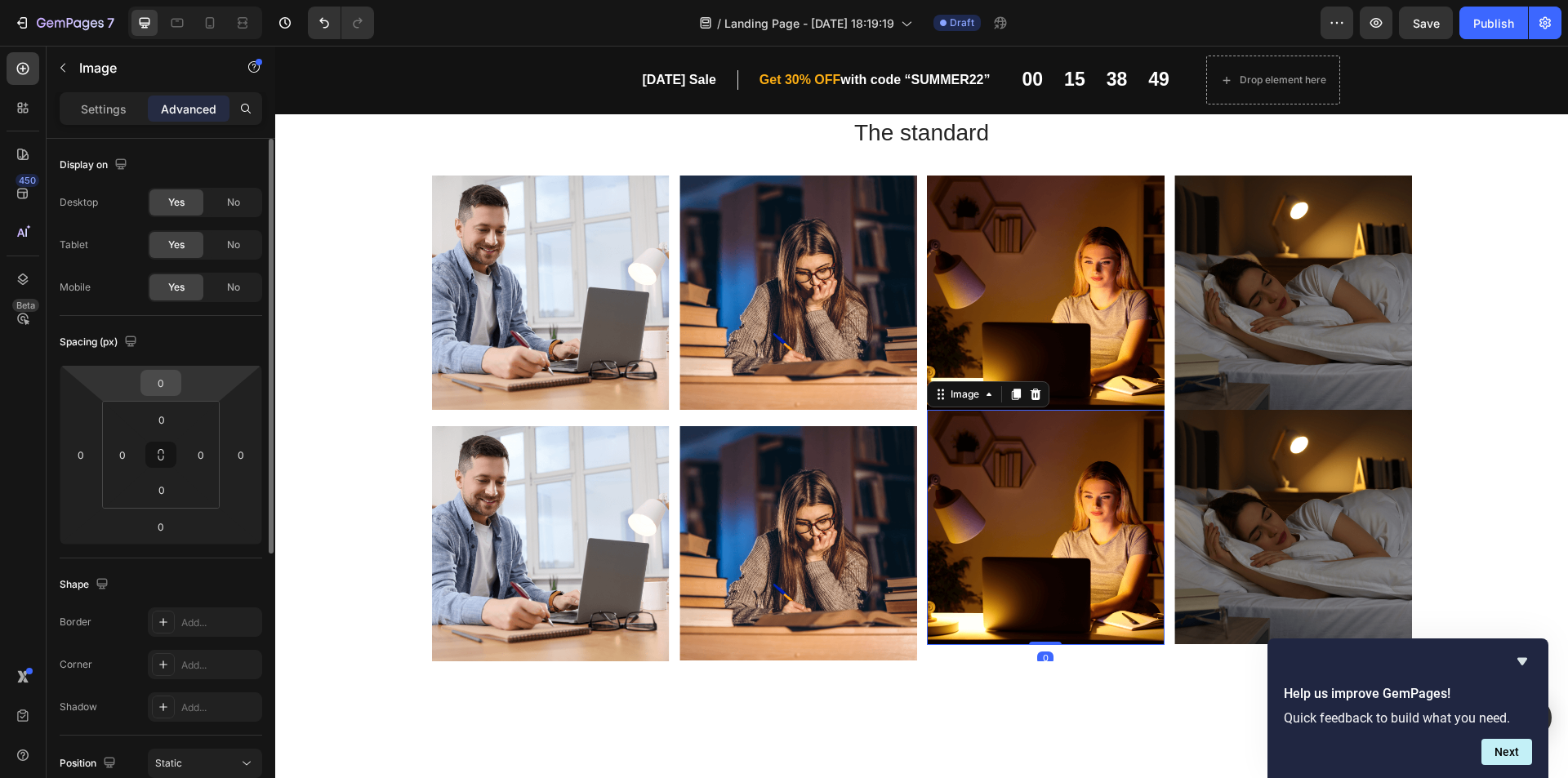
click at [156, 386] on input "0" at bounding box center [161, 383] width 33 height 24
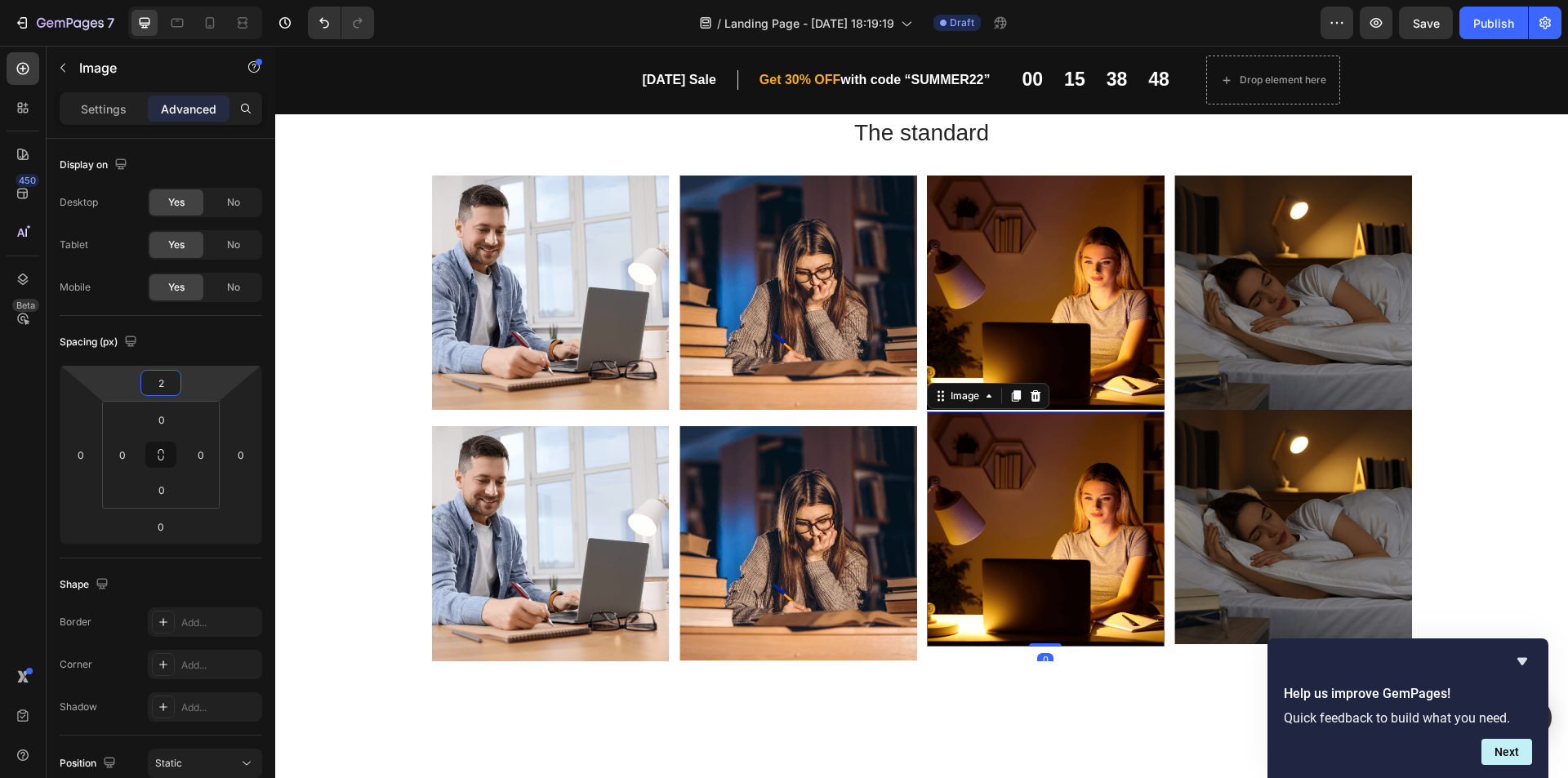
type input "20"
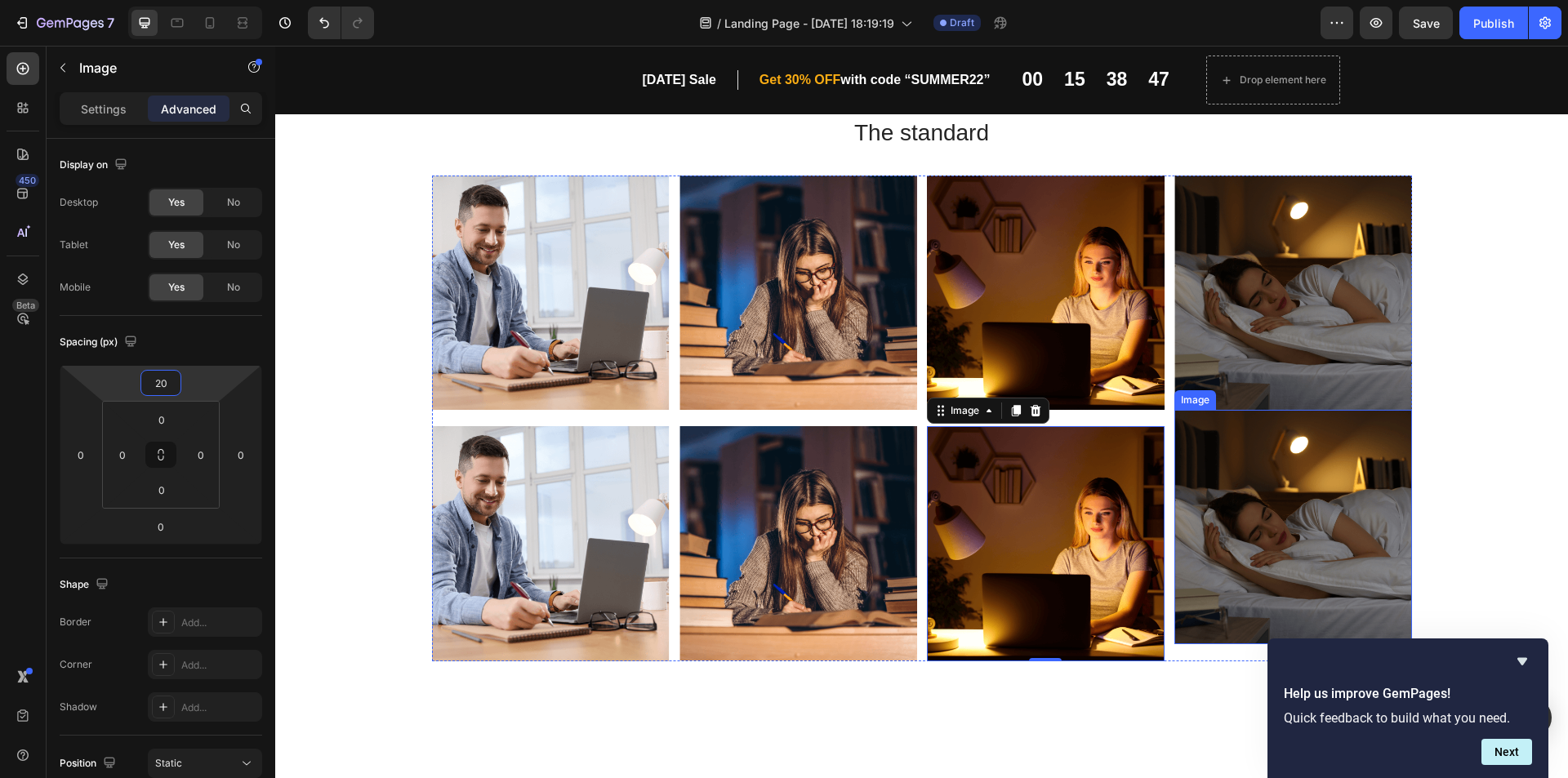
click at [1322, 495] on img at bounding box center [1293, 527] width 237 height 234
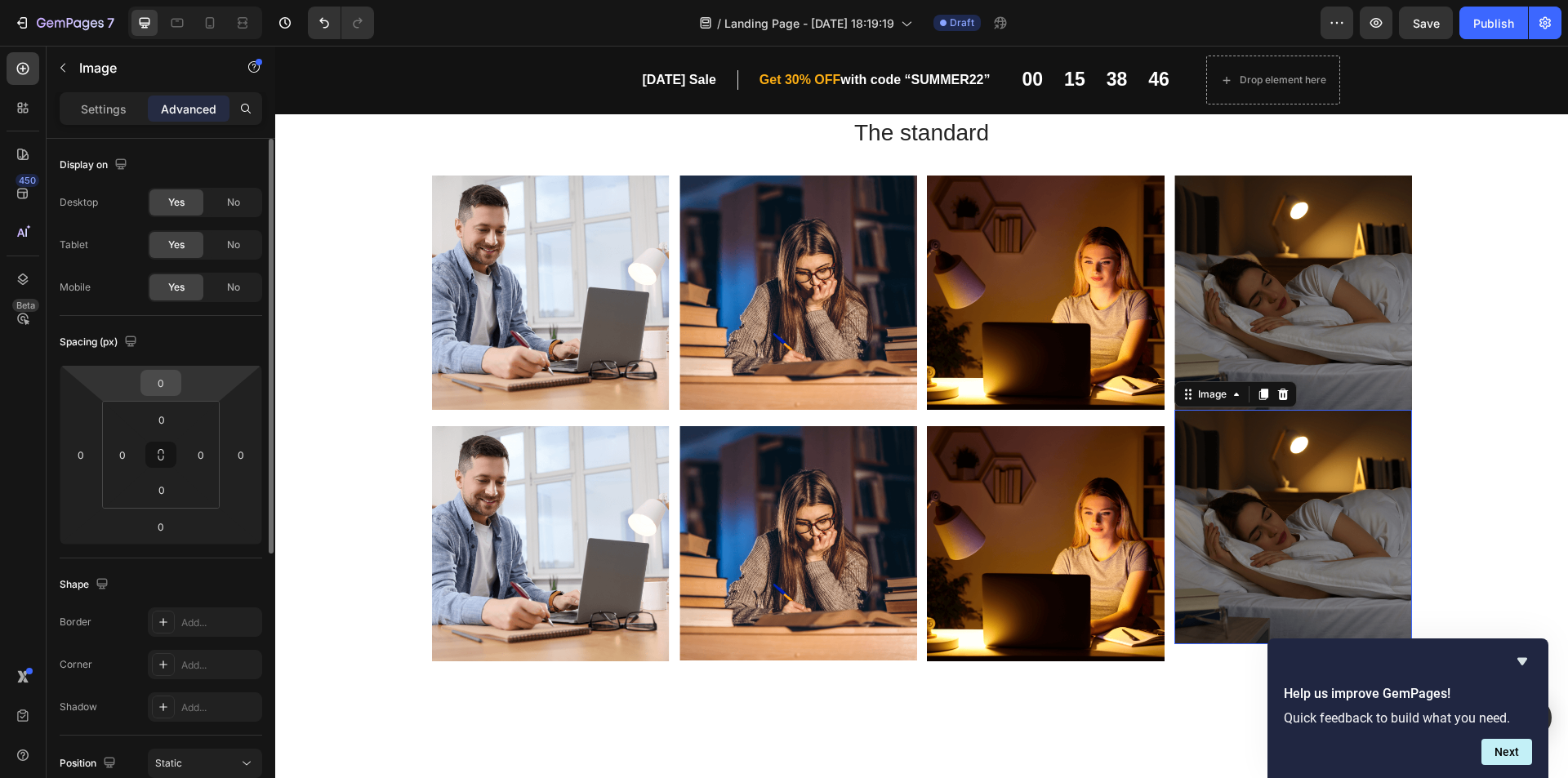
click at [158, 381] on input "0" at bounding box center [161, 383] width 33 height 24
click at [158, 388] on input "0" at bounding box center [161, 383] width 33 height 24
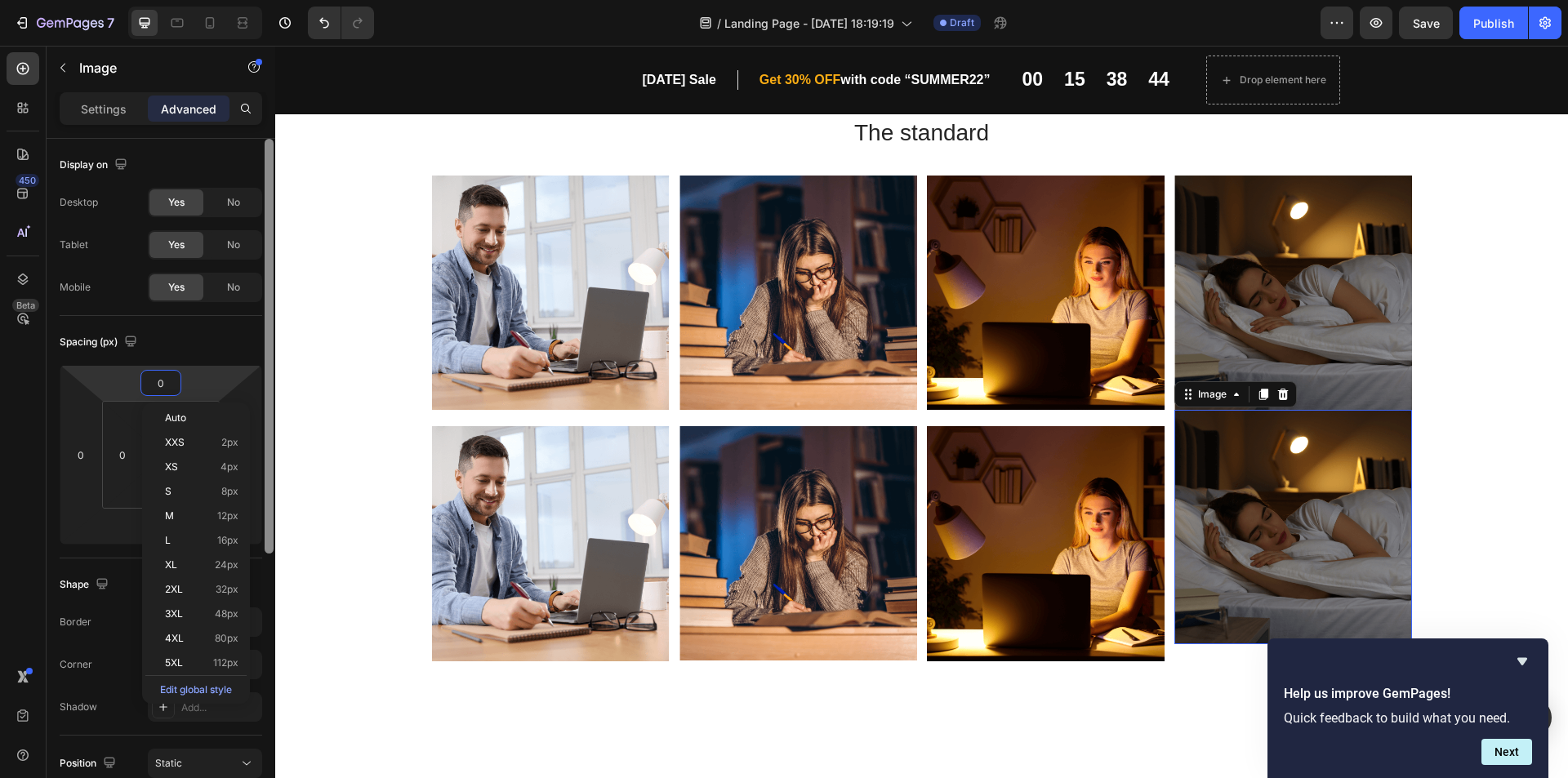
type input "20"
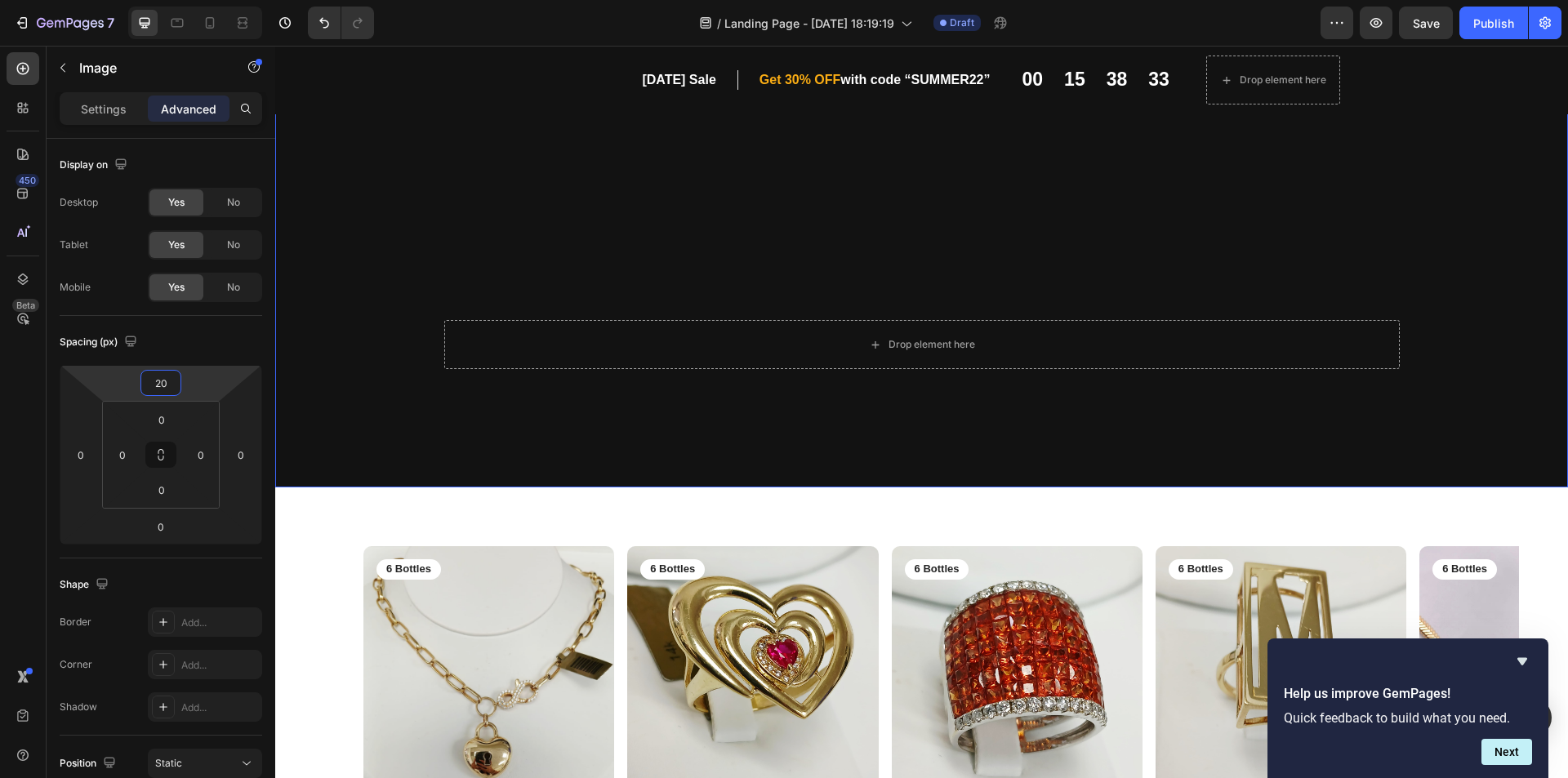
click at [772, 167] on div "Background Image" at bounding box center [922, 283] width 1293 height 408
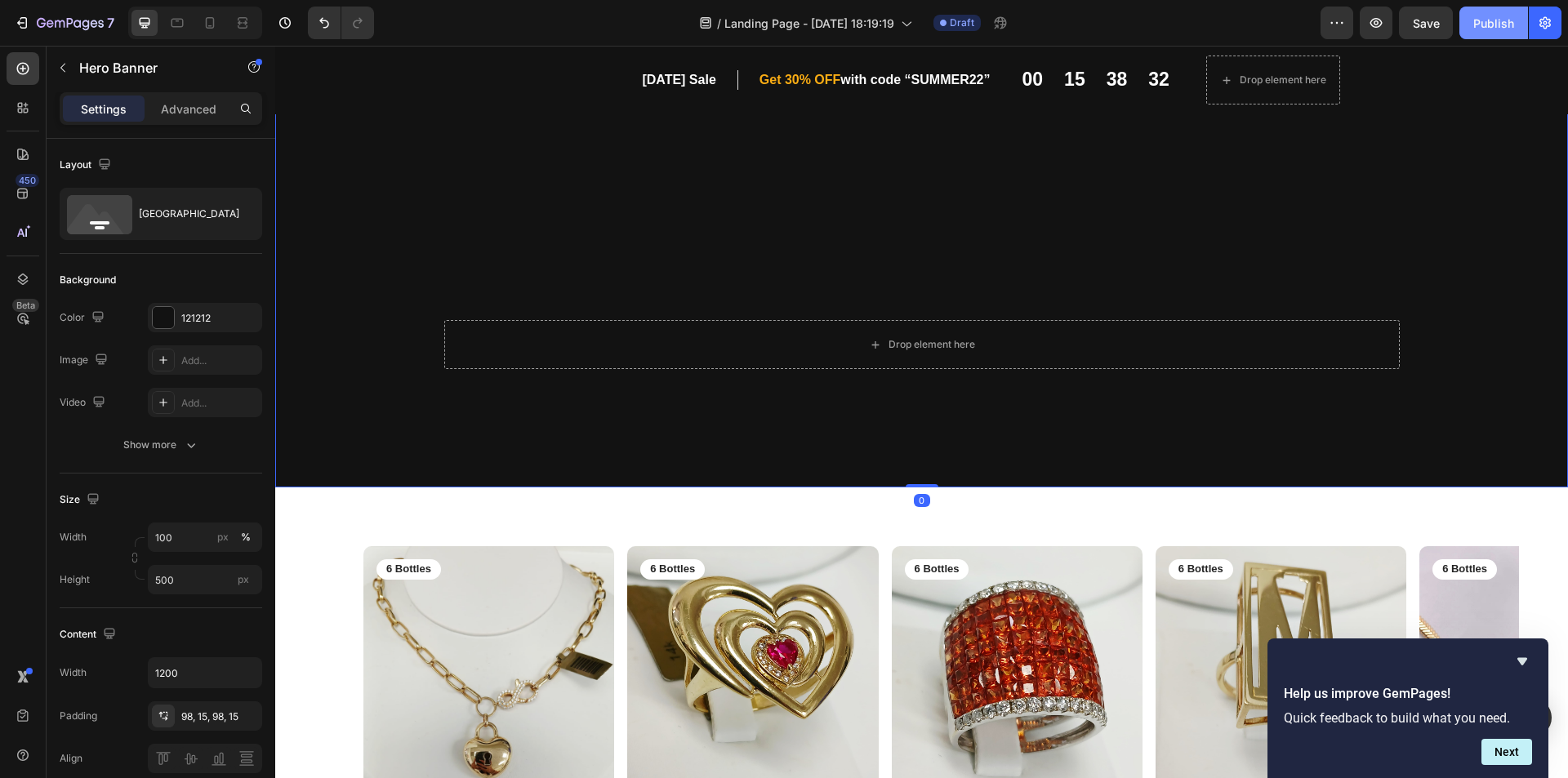
click at [1500, 12] on button "Publish" at bounding box center [1493, 22] width 68 height 33
click at [1394, 22] on div "Preview Publish" at bounding box center [1441, 22] width 241 height 33
click at [1389, 23] on button "button" at bounding box center [1376, 22] width 33 height 33
